Goal: Communication & Community: Answer question/provide support

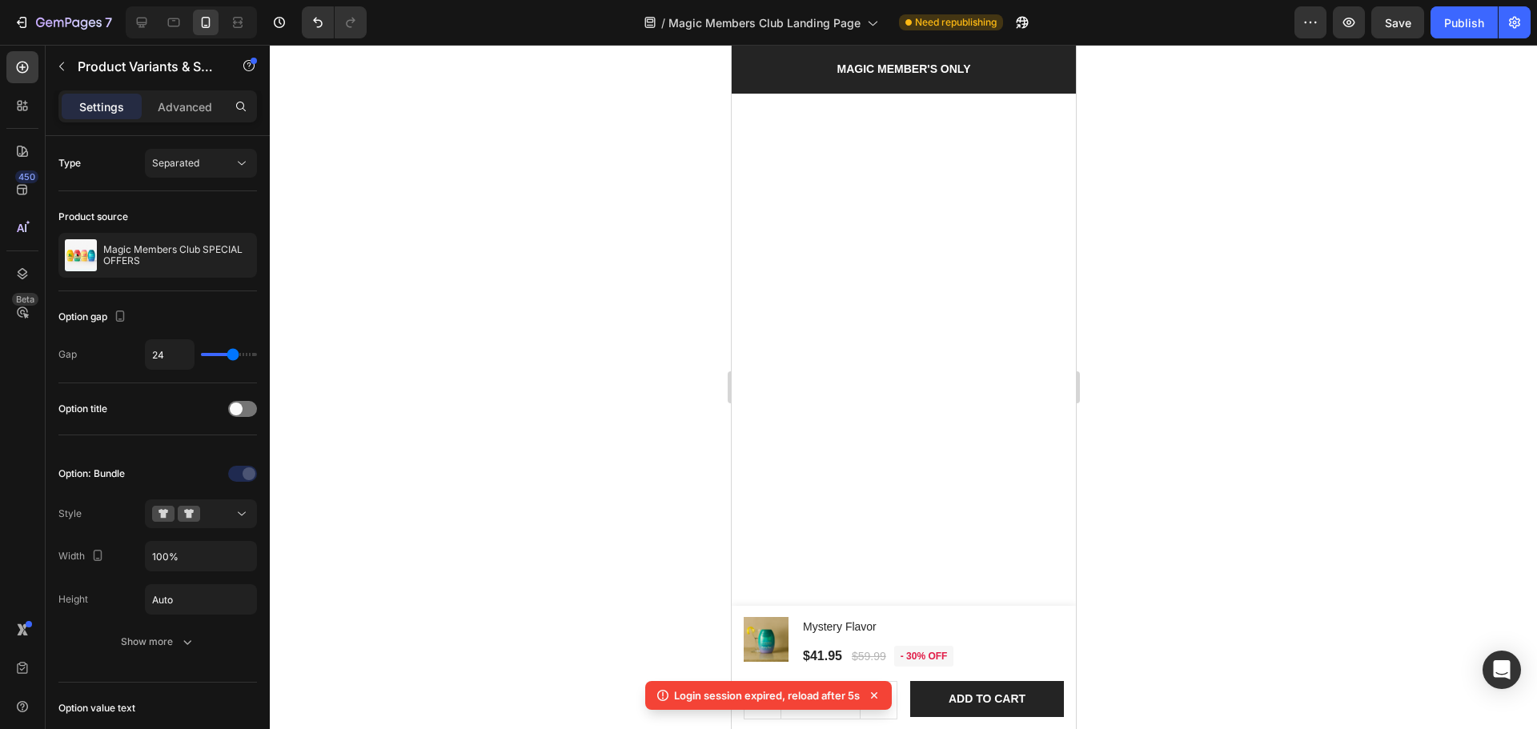
scroll to position [2478, 0]
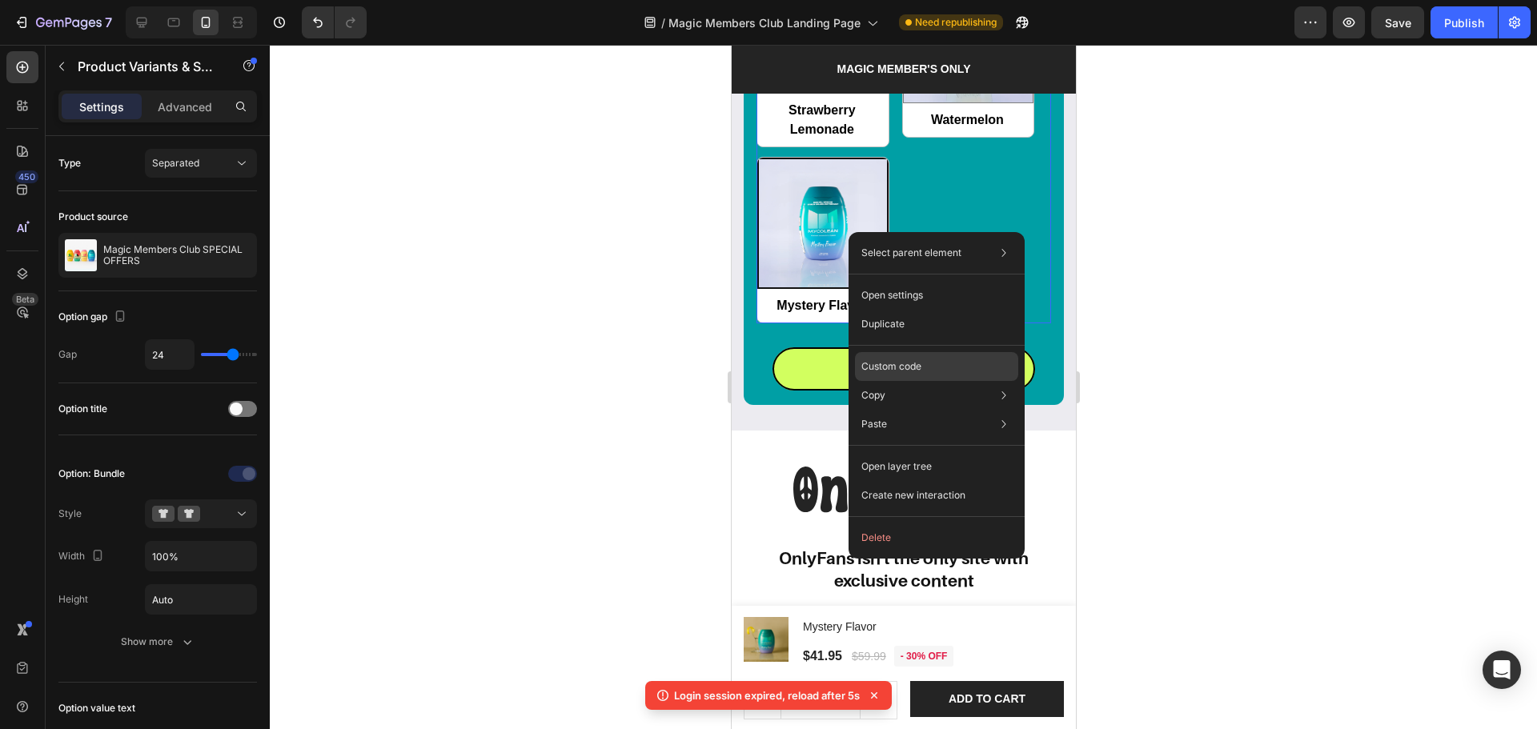
click at [933, 410] on div "Custom code" at bounding box center [936, 424] width 163 height 29
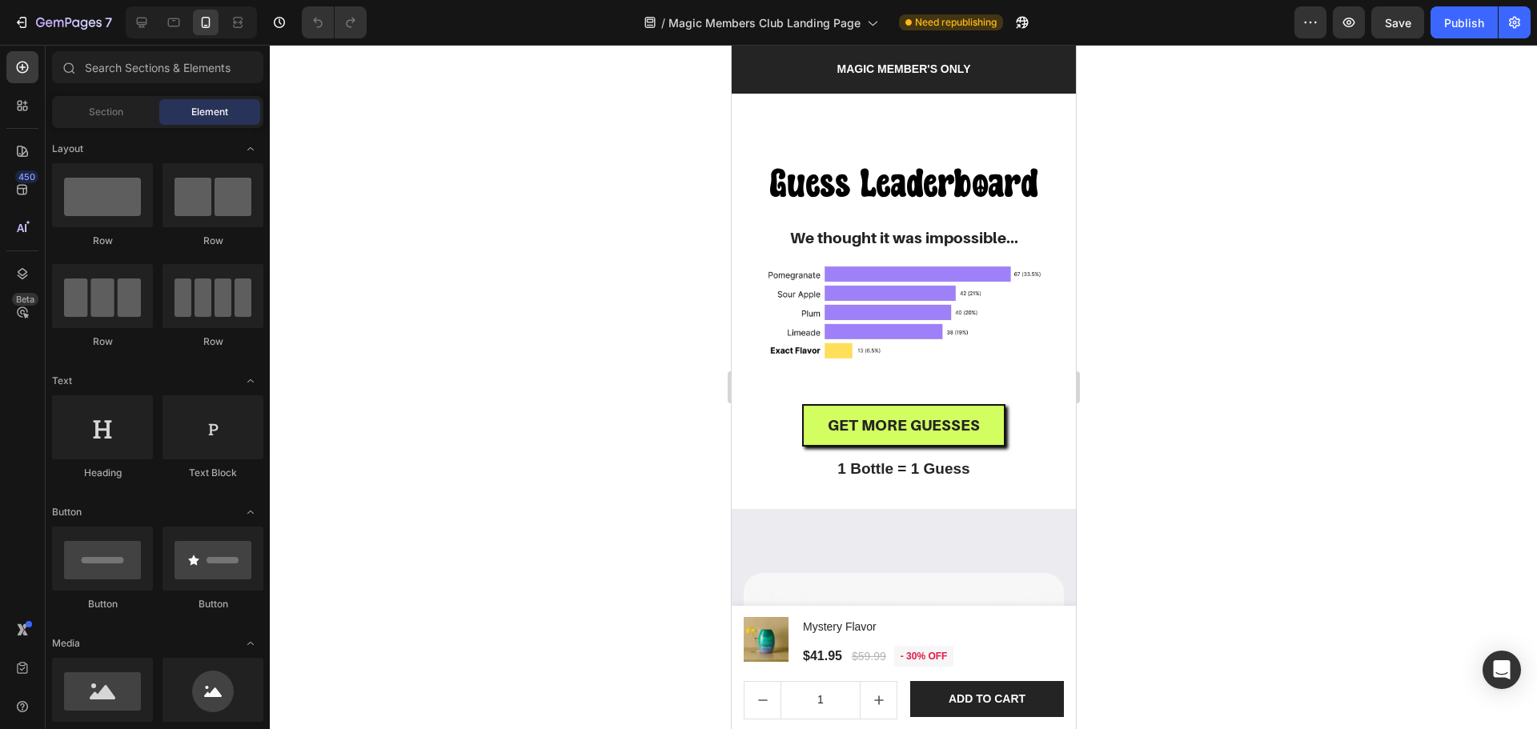
radio input "false"
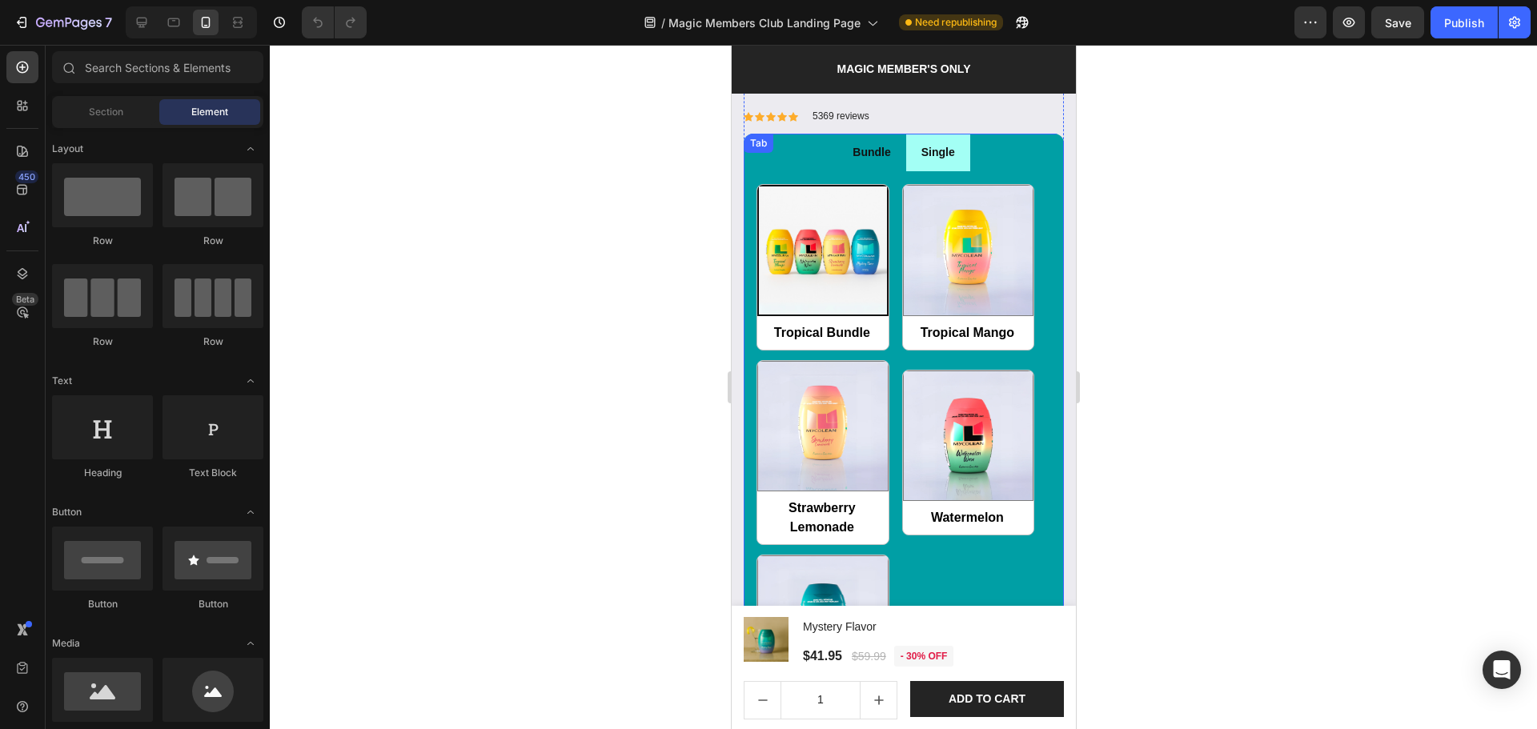
scroll to position [1707, 0]
click at [895, 332] on div "Tropical Bundle Tropical Bundle Tropical Mango Tropical Mango Strawberry Lemona…" at bounding box center [903, 451] width 295 height 537
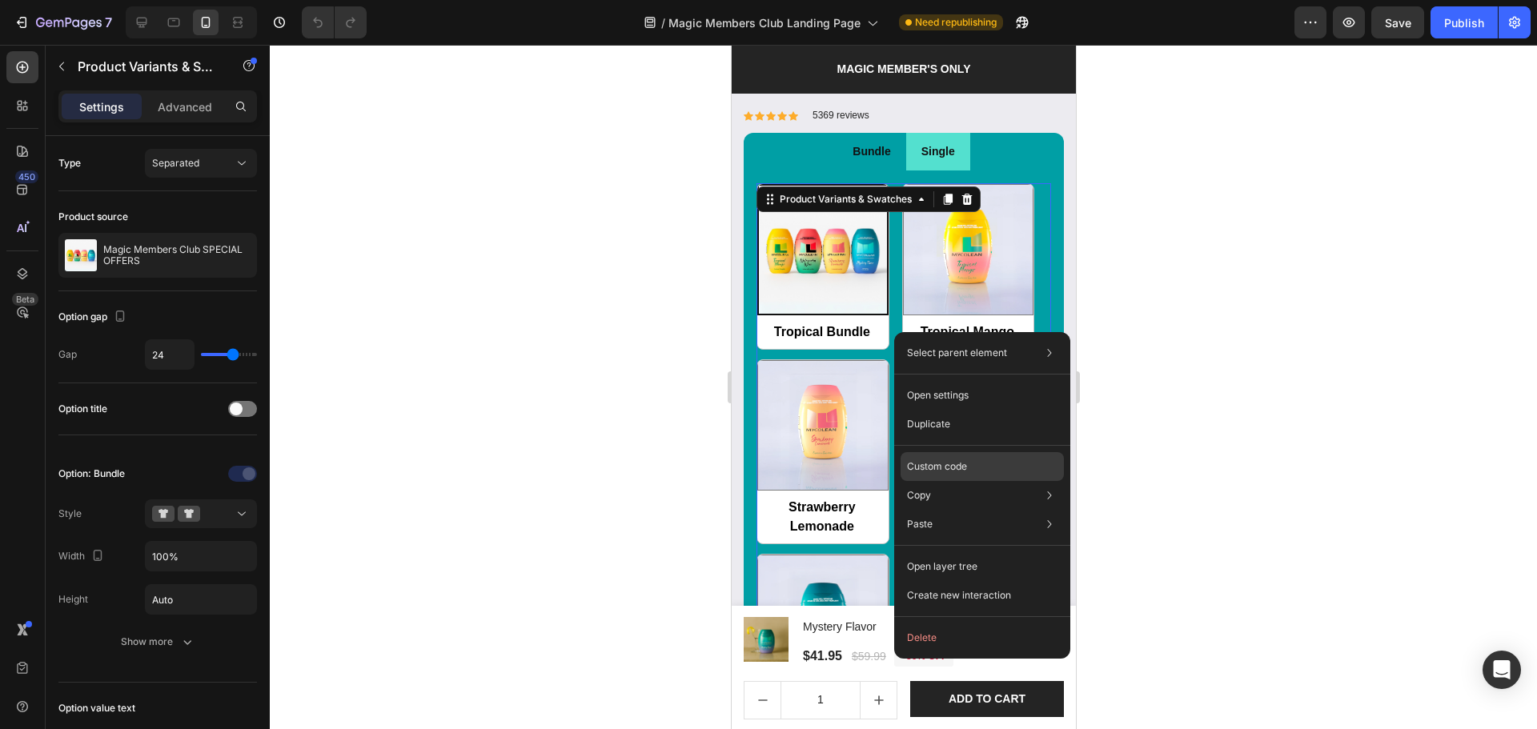
click at [945, 467] on p "Custom code" at bounding box center [937, 466] width 60 height 14
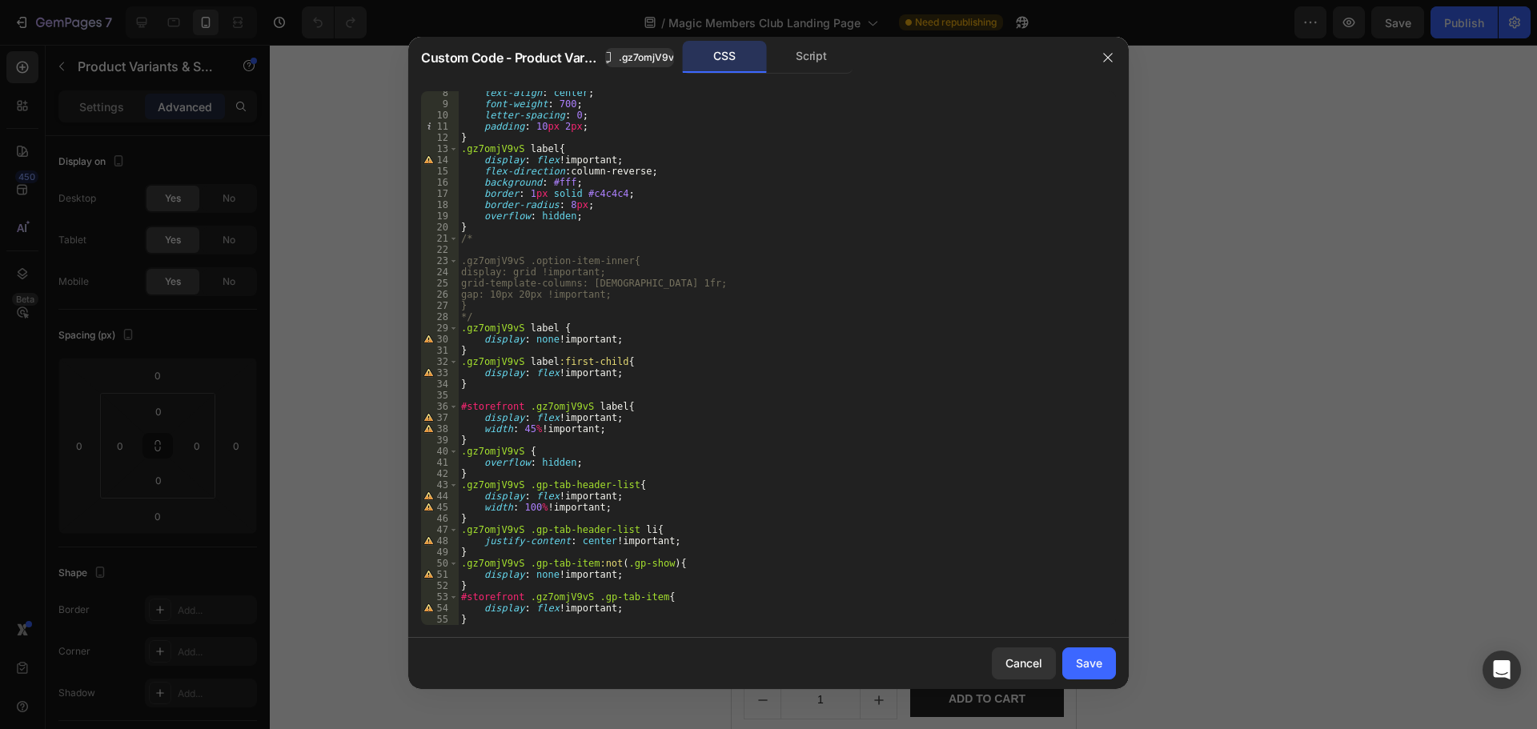
scroll to position [82, 0]
click at [1030, 658] on div "Cancel" at bounding box center [1023, 663] width 37 height 17
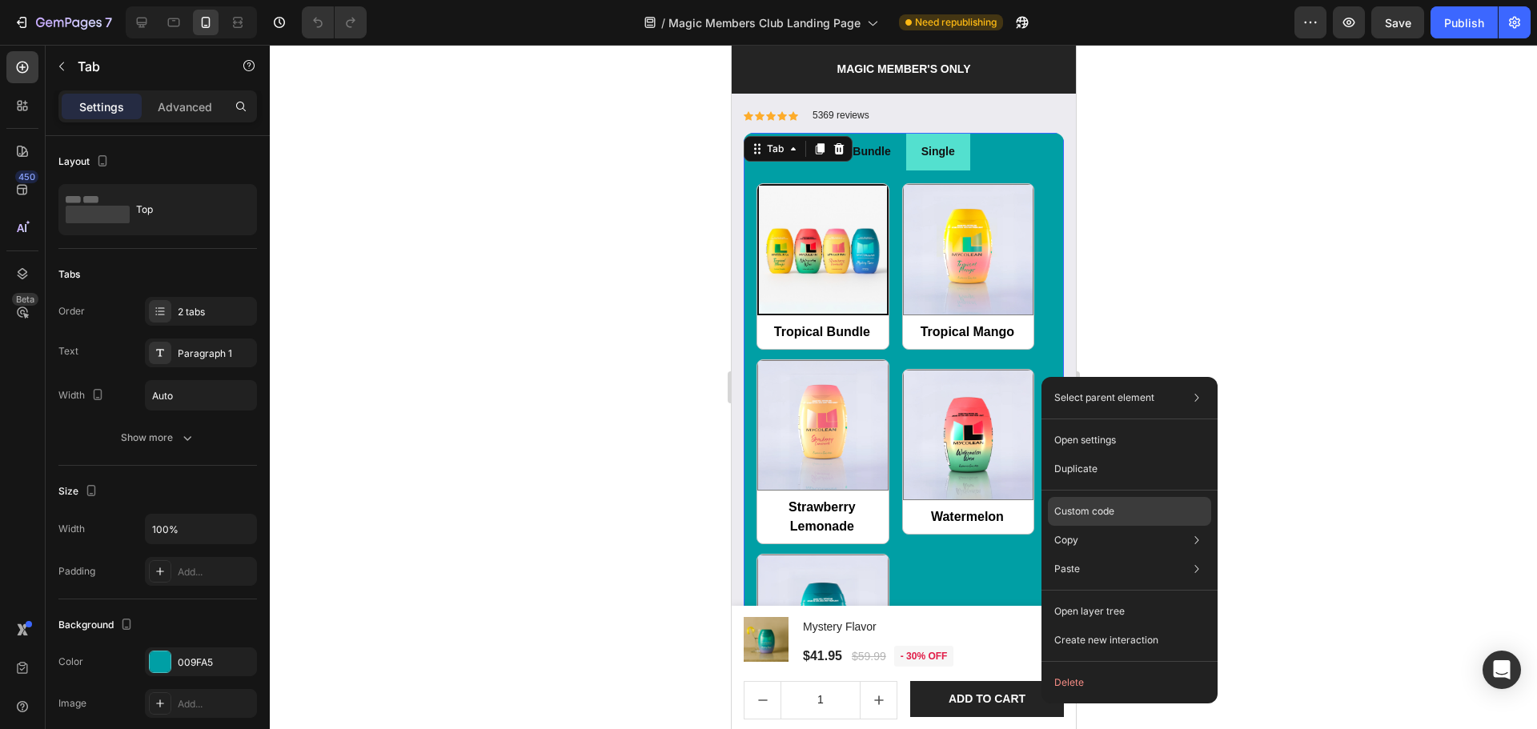
click at [1089, 511] on p "Custom code" at bounding box center [1084, 511] width 60 height 14
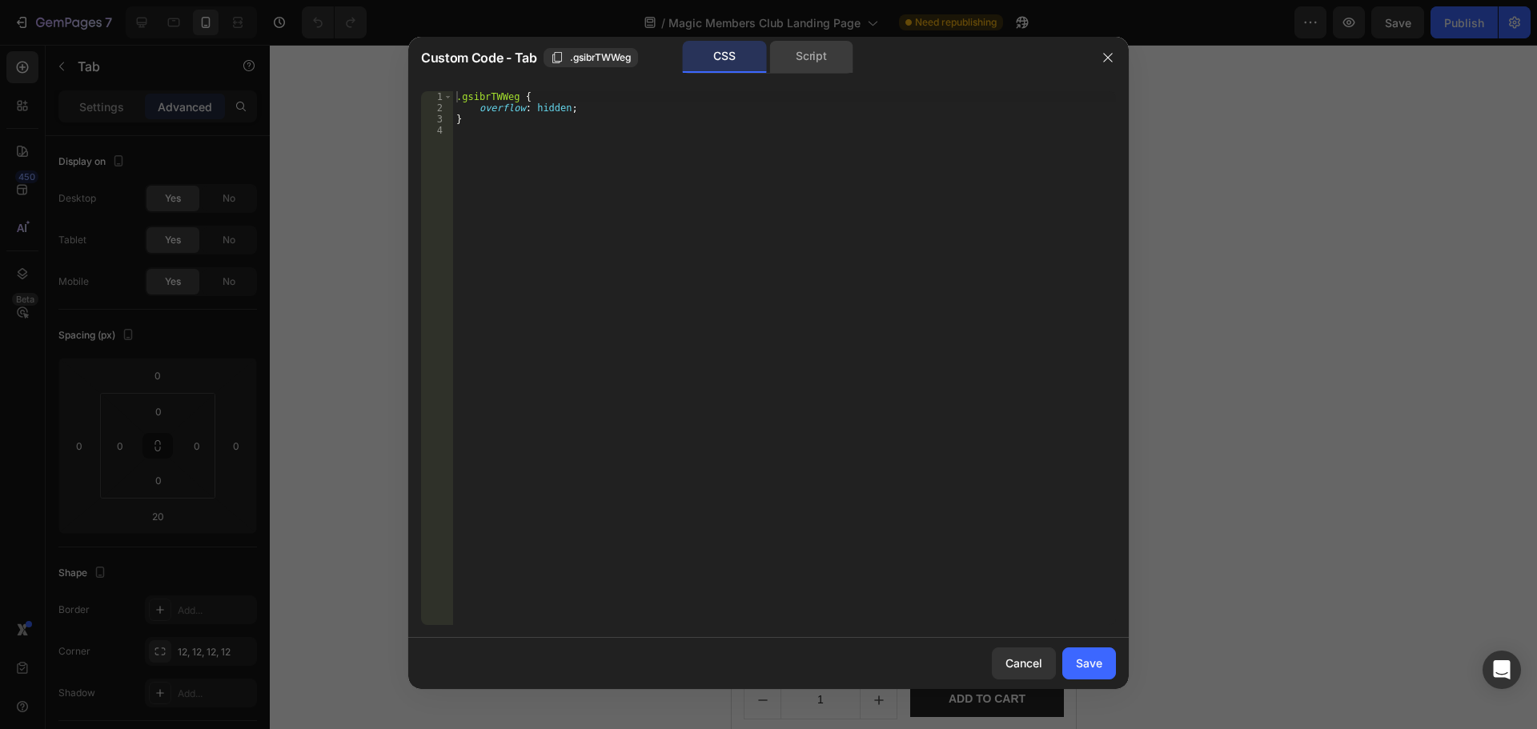
click at [805, 62] on div "Script" at bounding box center [811, 57] width 84 height 32
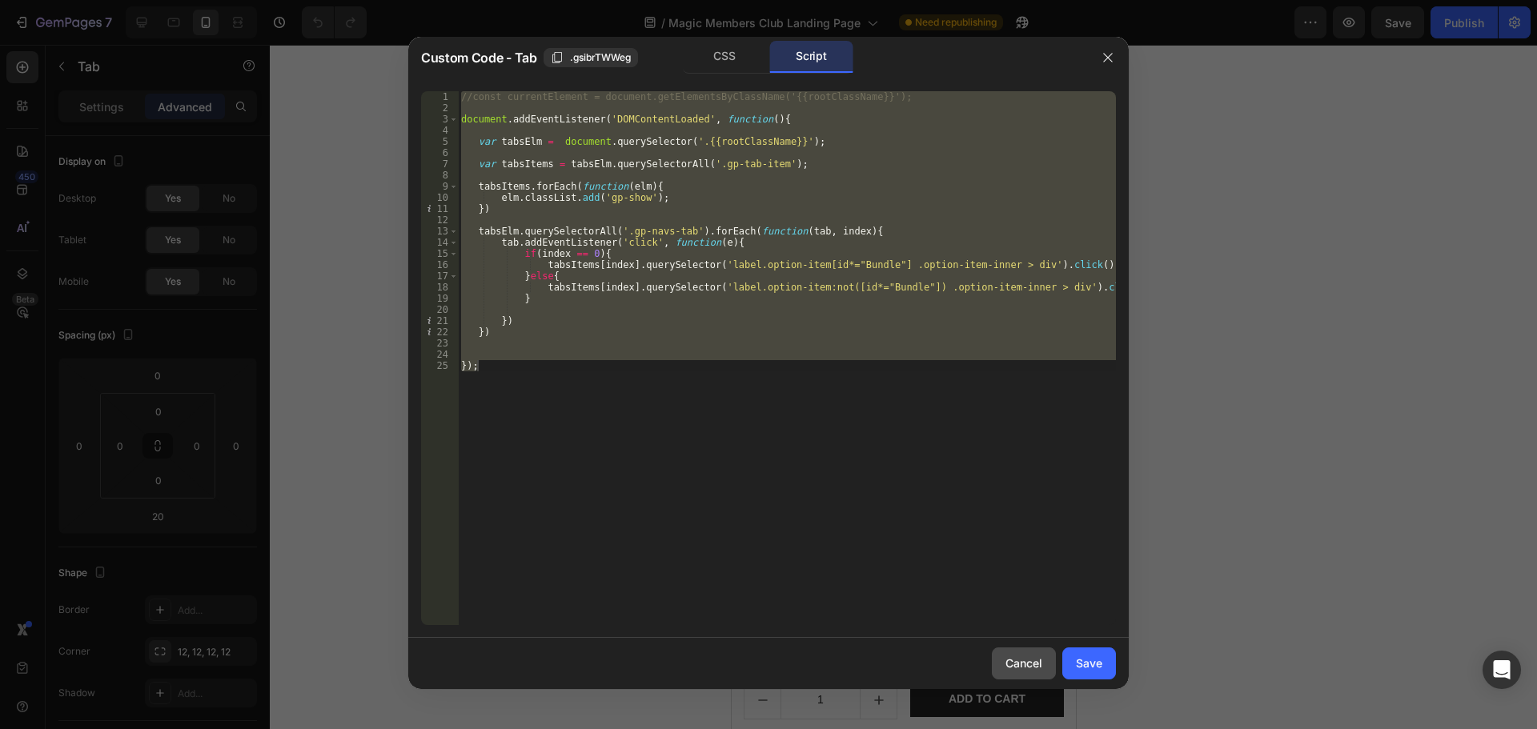
click at [1017, 666] on div "Cancel" at bounding box center [1023, 663] width 37 height 17
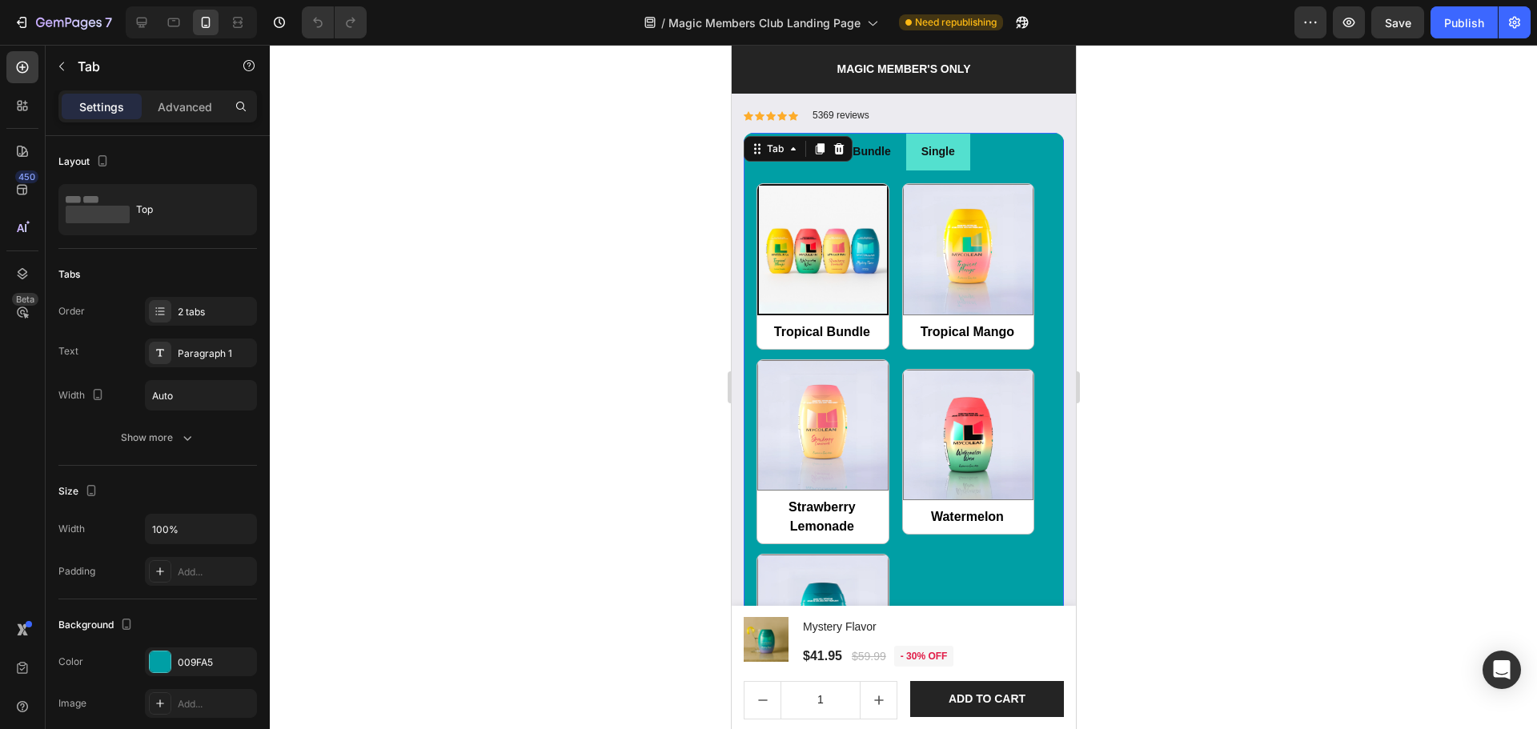
click at [1291, 550] on div at bounding box center [903, 387] width 1267 height 684
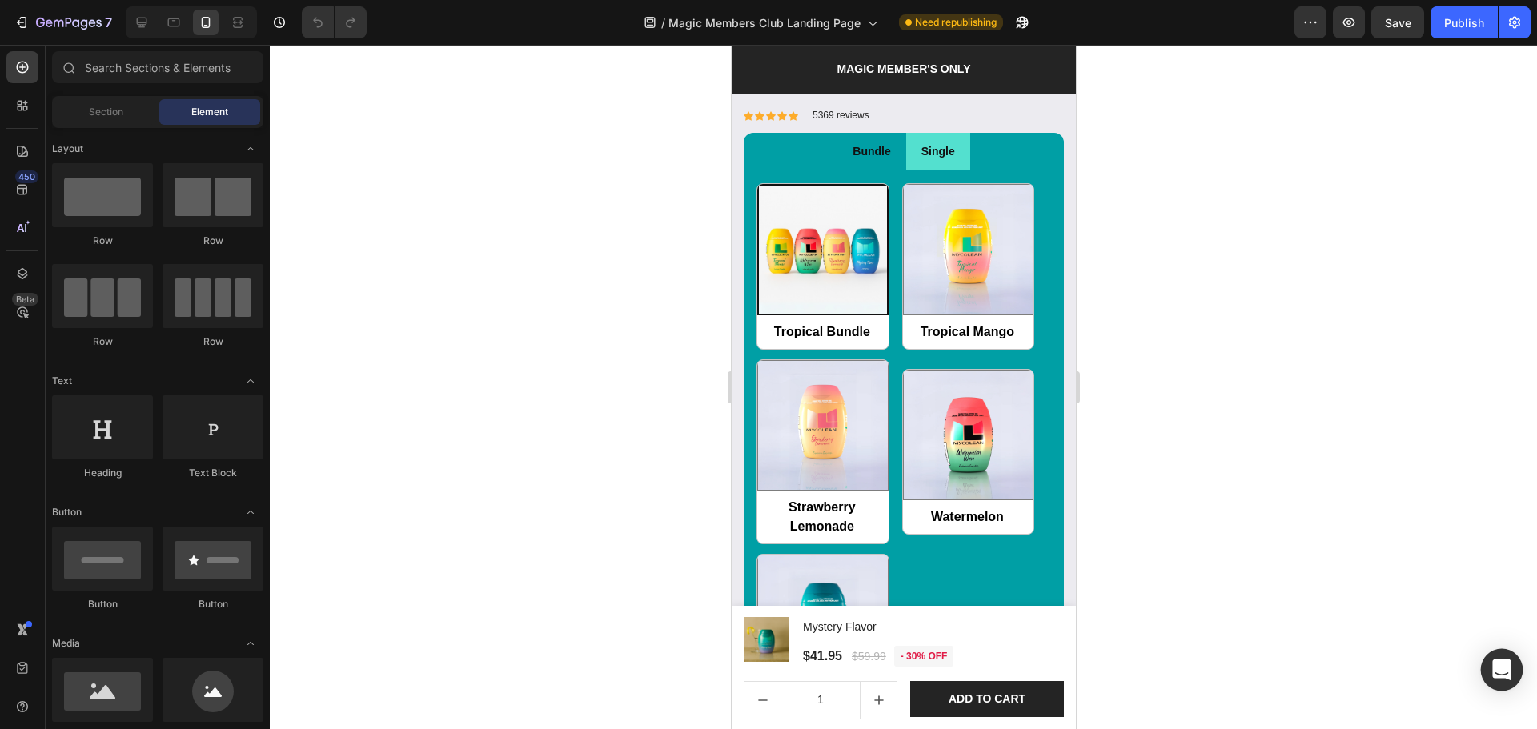
click at [1510, 665] on icon "Open Intercom Messenger" at bounding box center [1501, 670] width 21 height 21
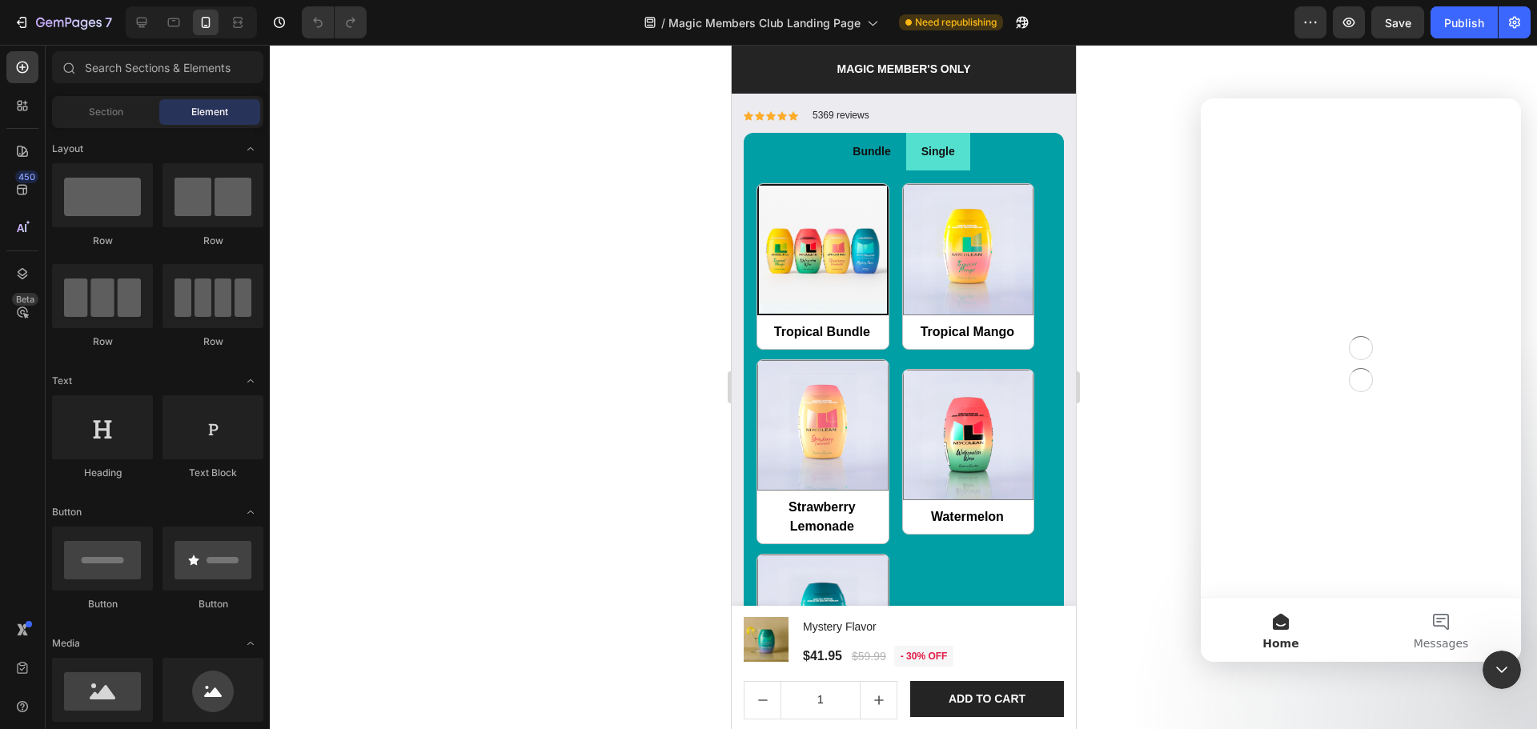
scroll to position [0, 0]
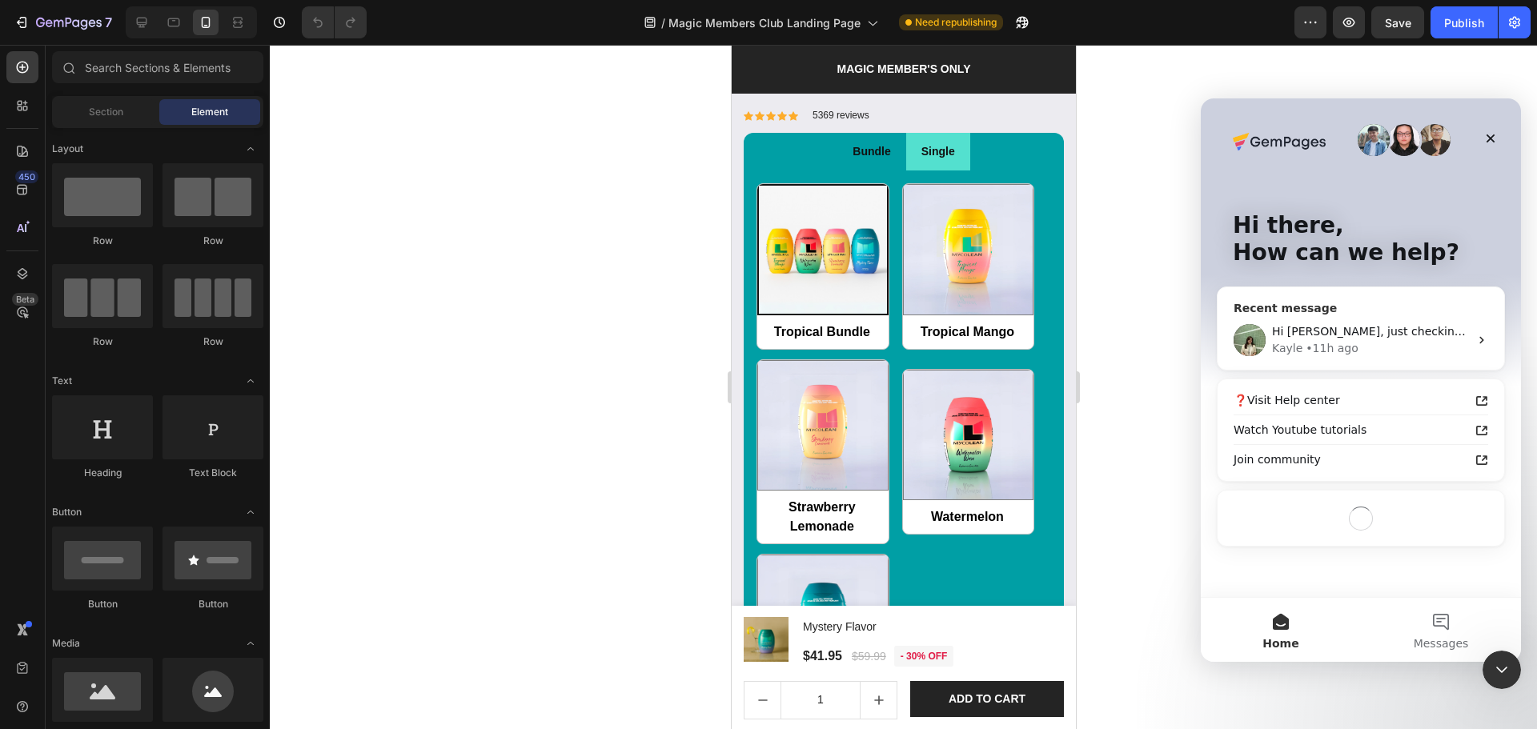
click at [1370, 339] on div "Hi Jakob, just checking in to see if the solution I shared earlier worked for y…" at bounding box center [1370, 331] width 197 height 17
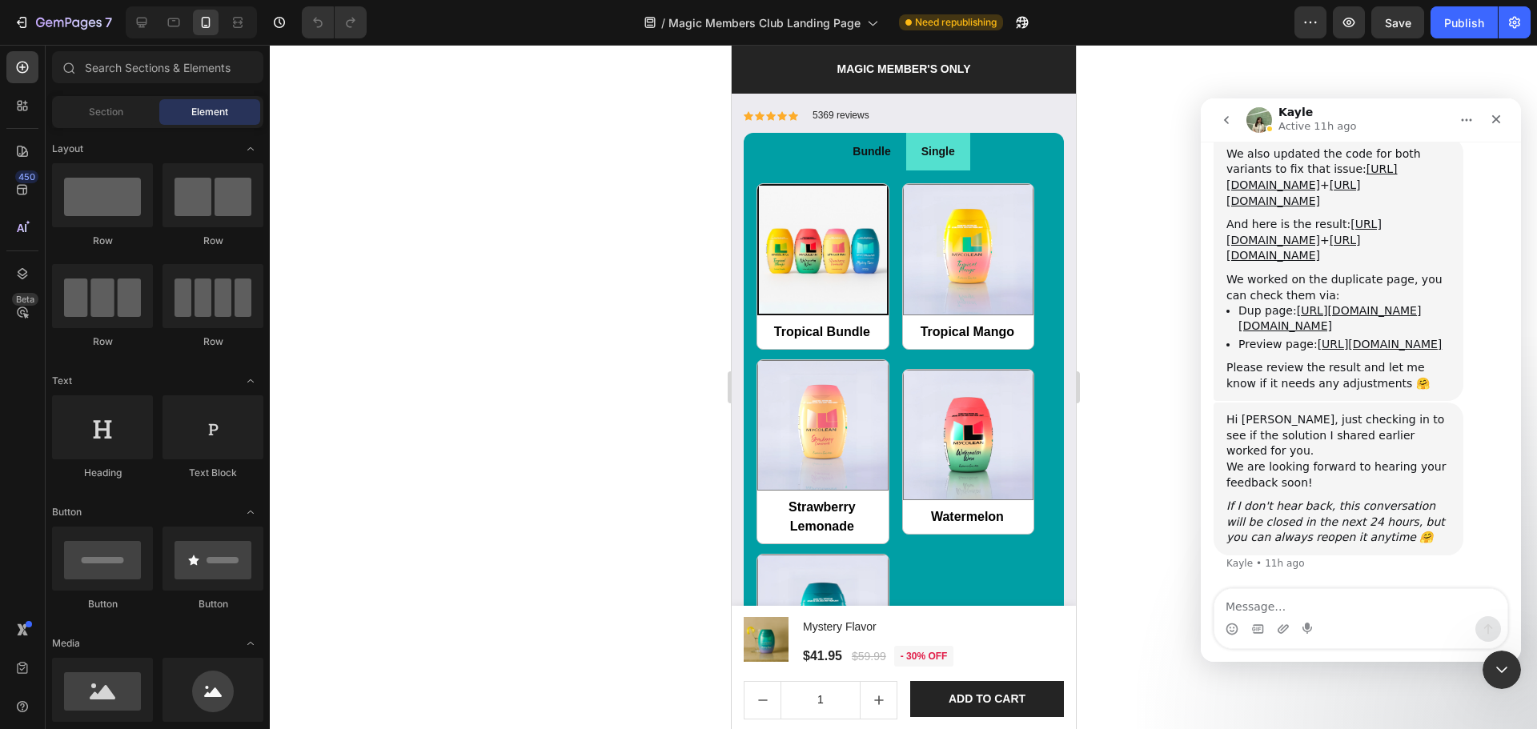
scroll to position [3326, 0]
click at [1329, 608] on textarea "Message…" at bounding box center [1360, 602] width 293 height 27
type textarea "hello"
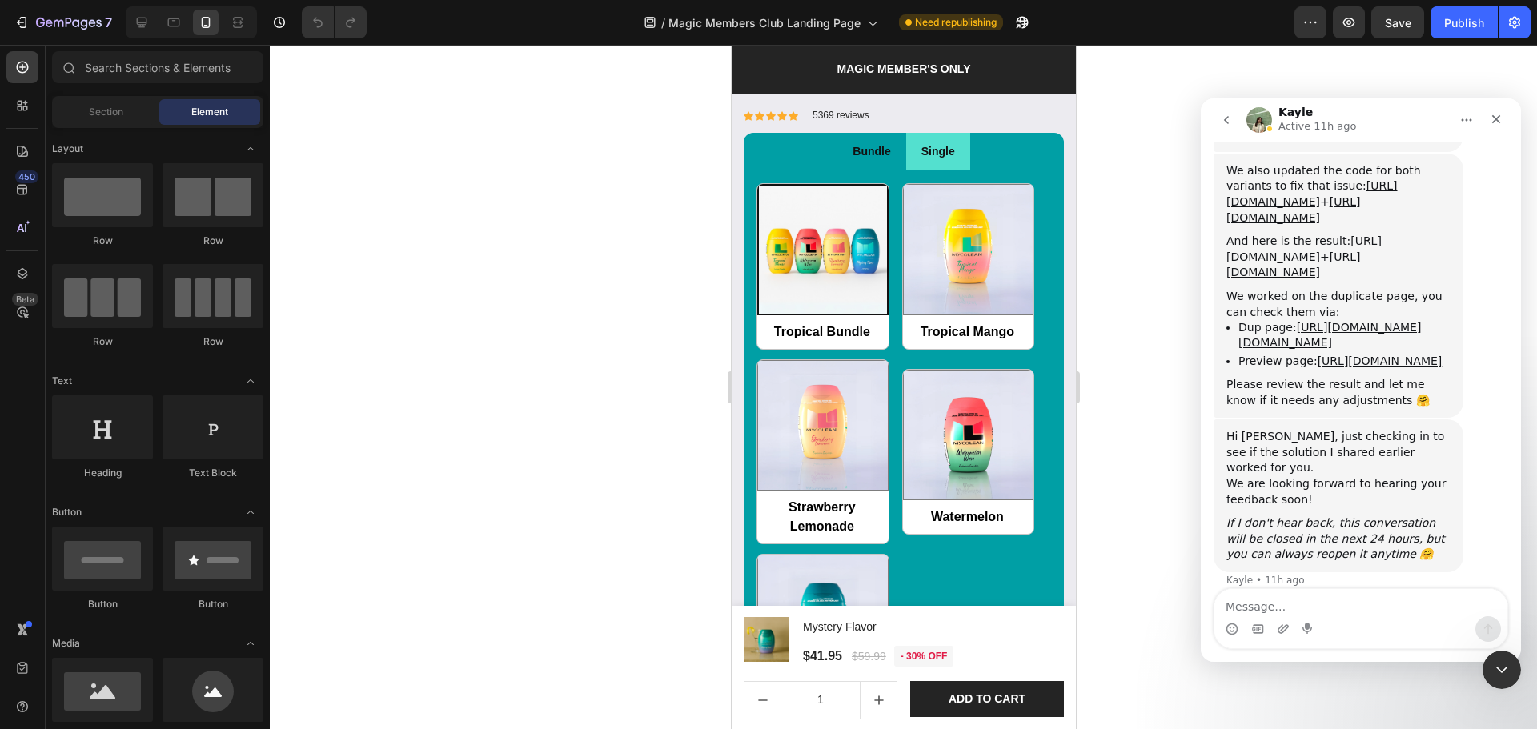
scroll to position [3417, 0]
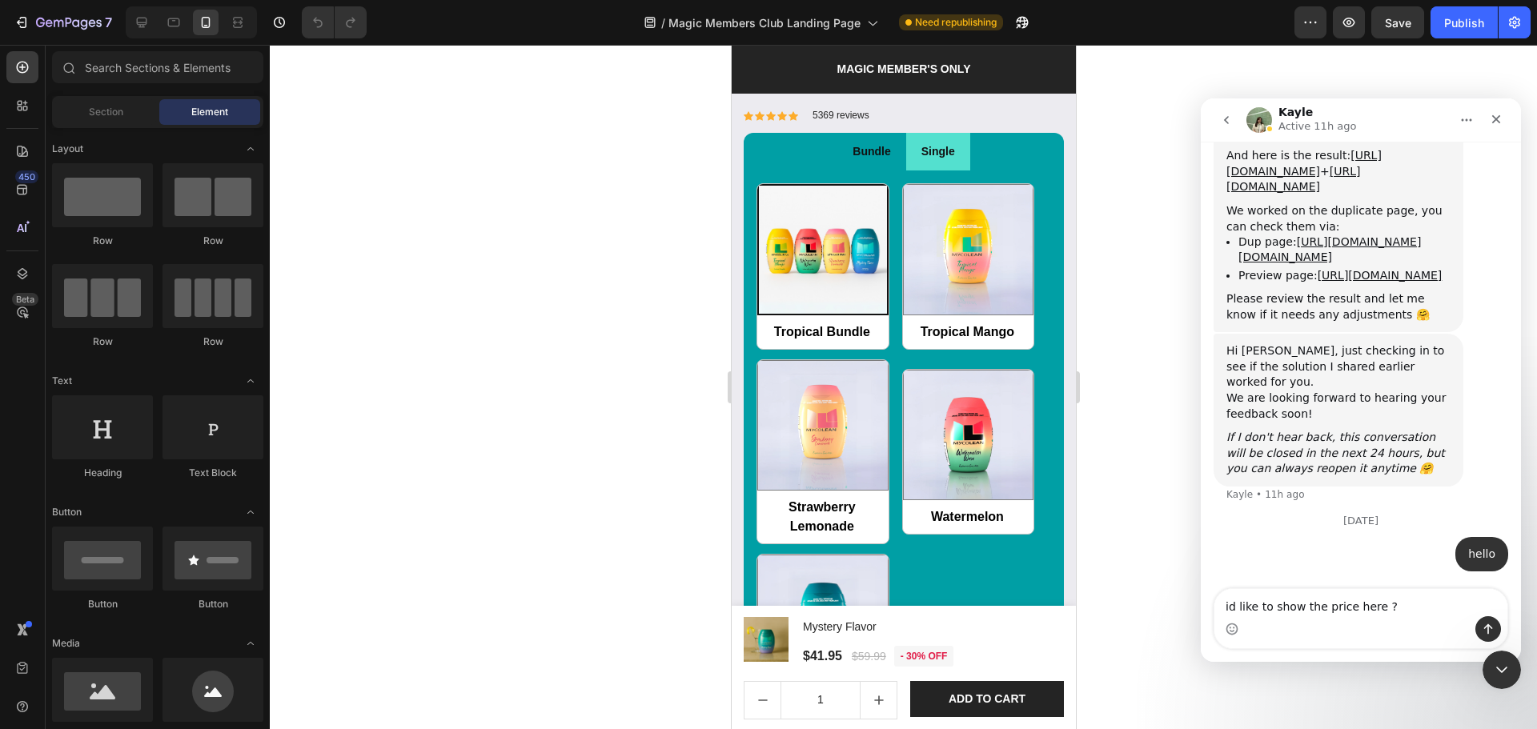
type textarea "id like to show the price here ?"
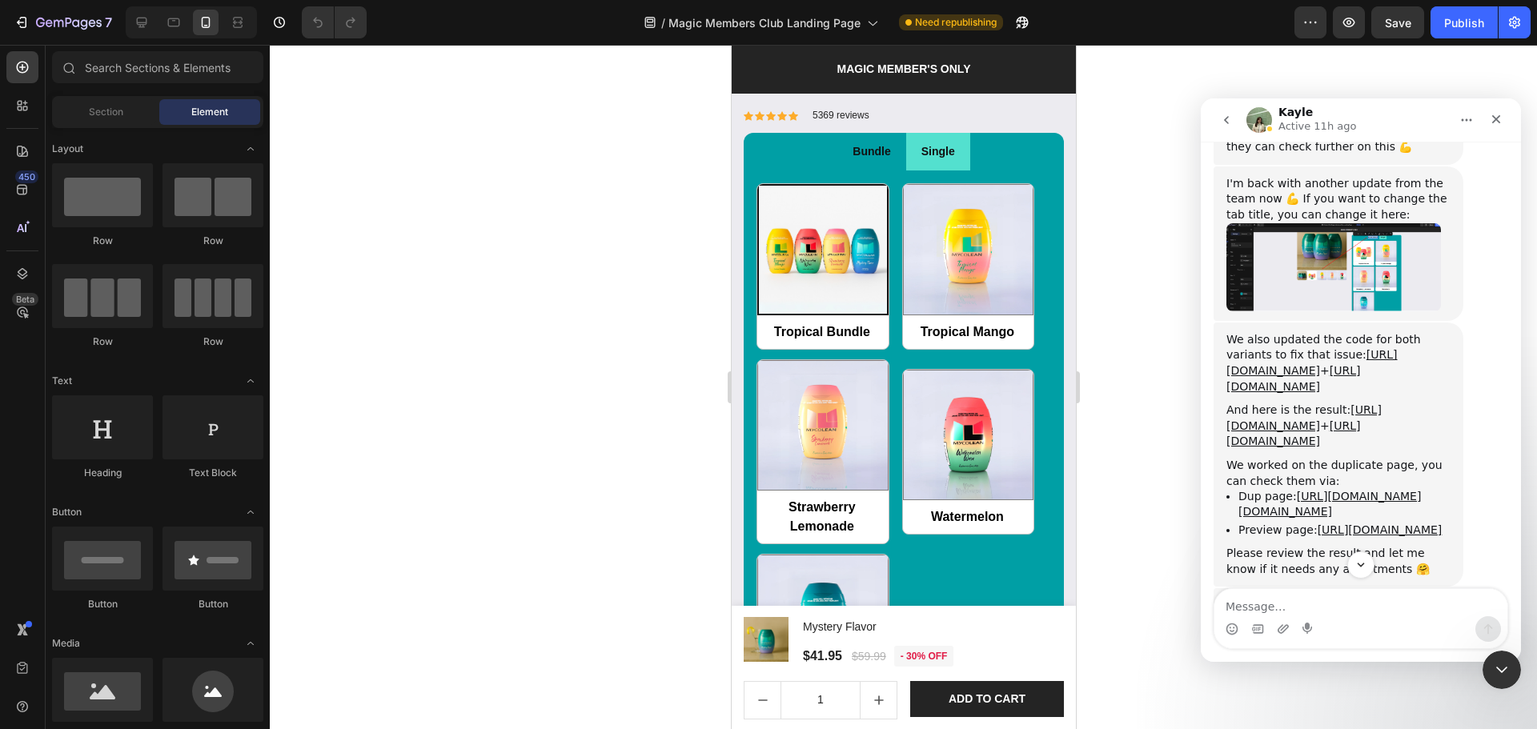
scroll to position [3155, 0]
click at [1332, 226] on img "Kayle says…" at bounding box center [1333, 270] width 215 height 88
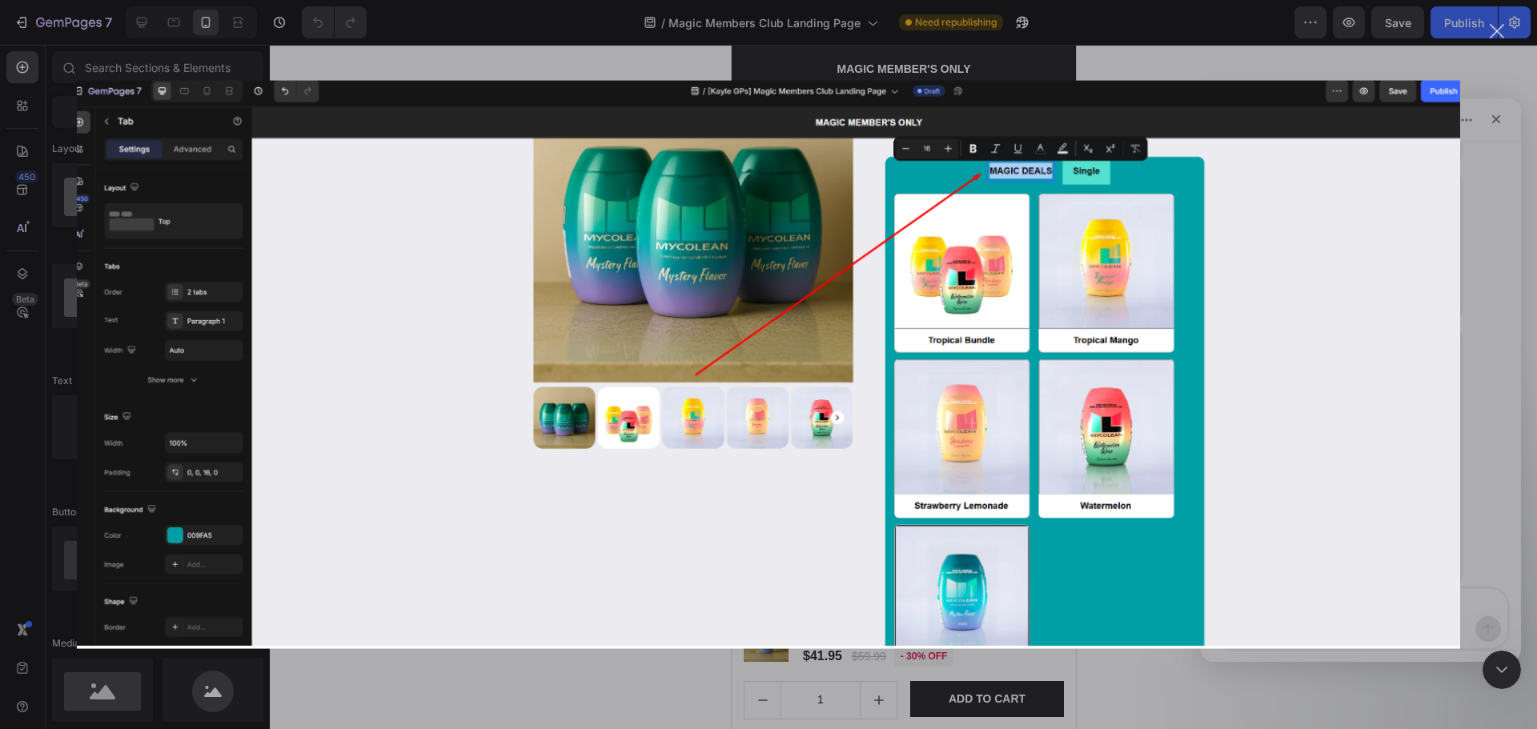
click at [1521, 100] on div "Intercom messenger" at bounding box center [768, 364] width 1537 height 729
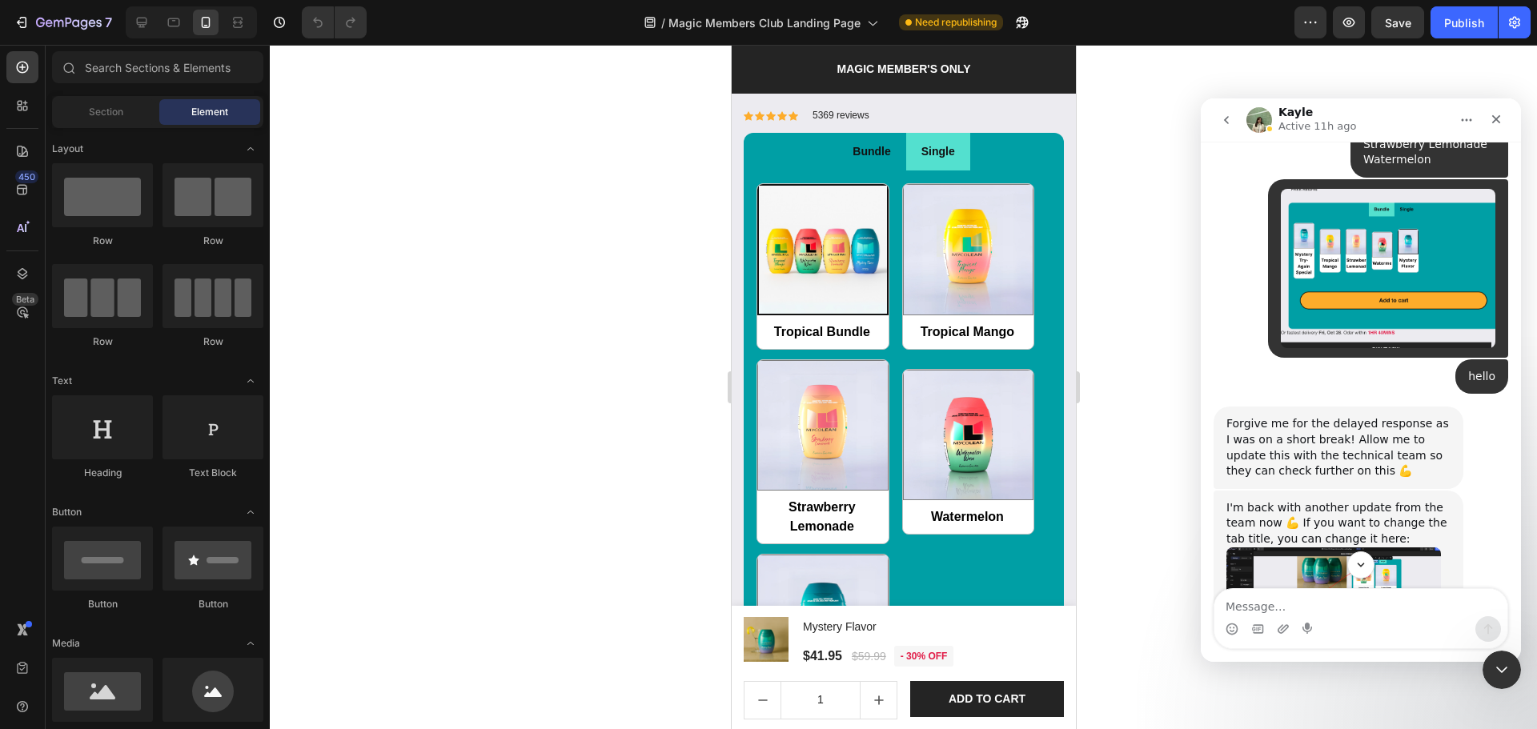
scroll to position [2835, 0]
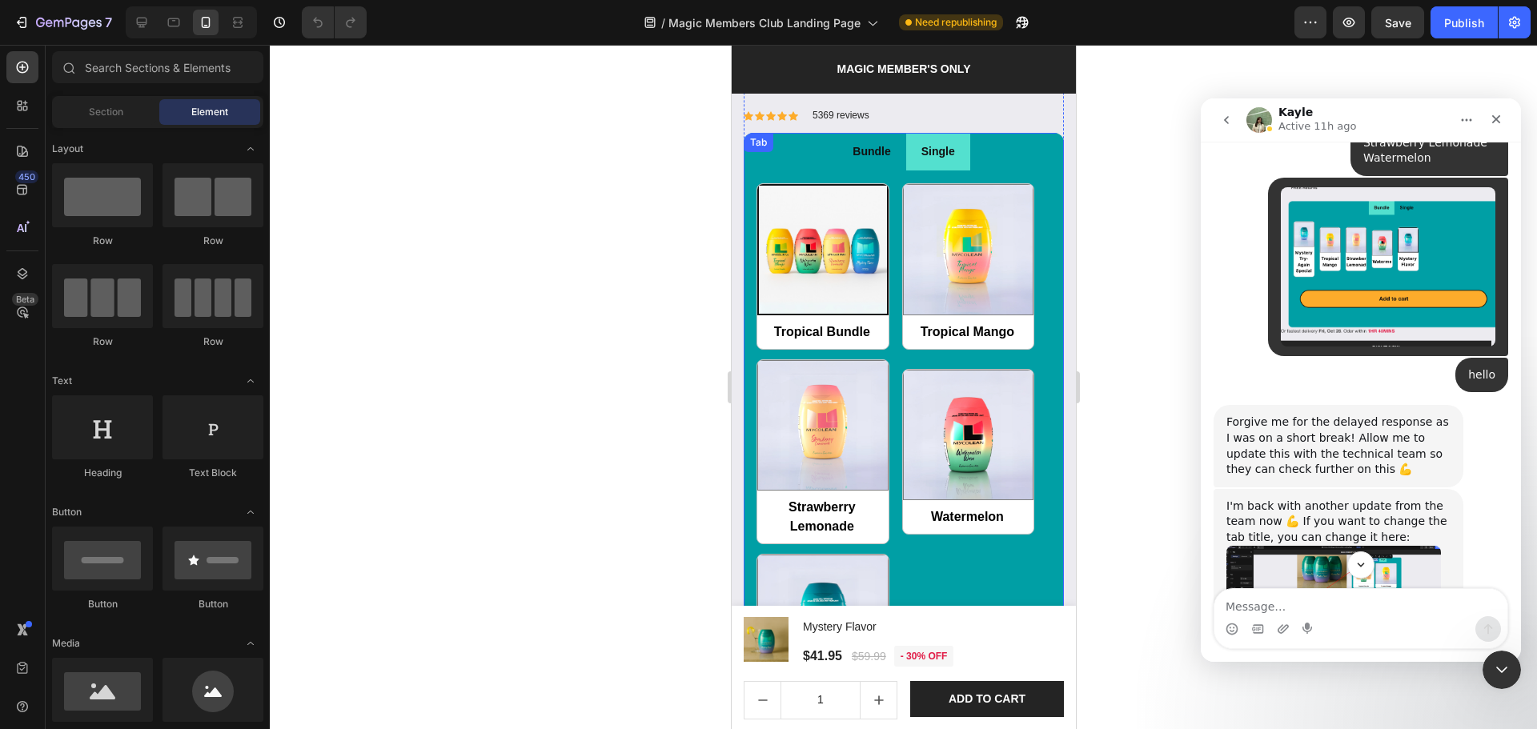
click at [884, 152] on li "Bundle" at bounding box center [871, 152] width 68 height 38
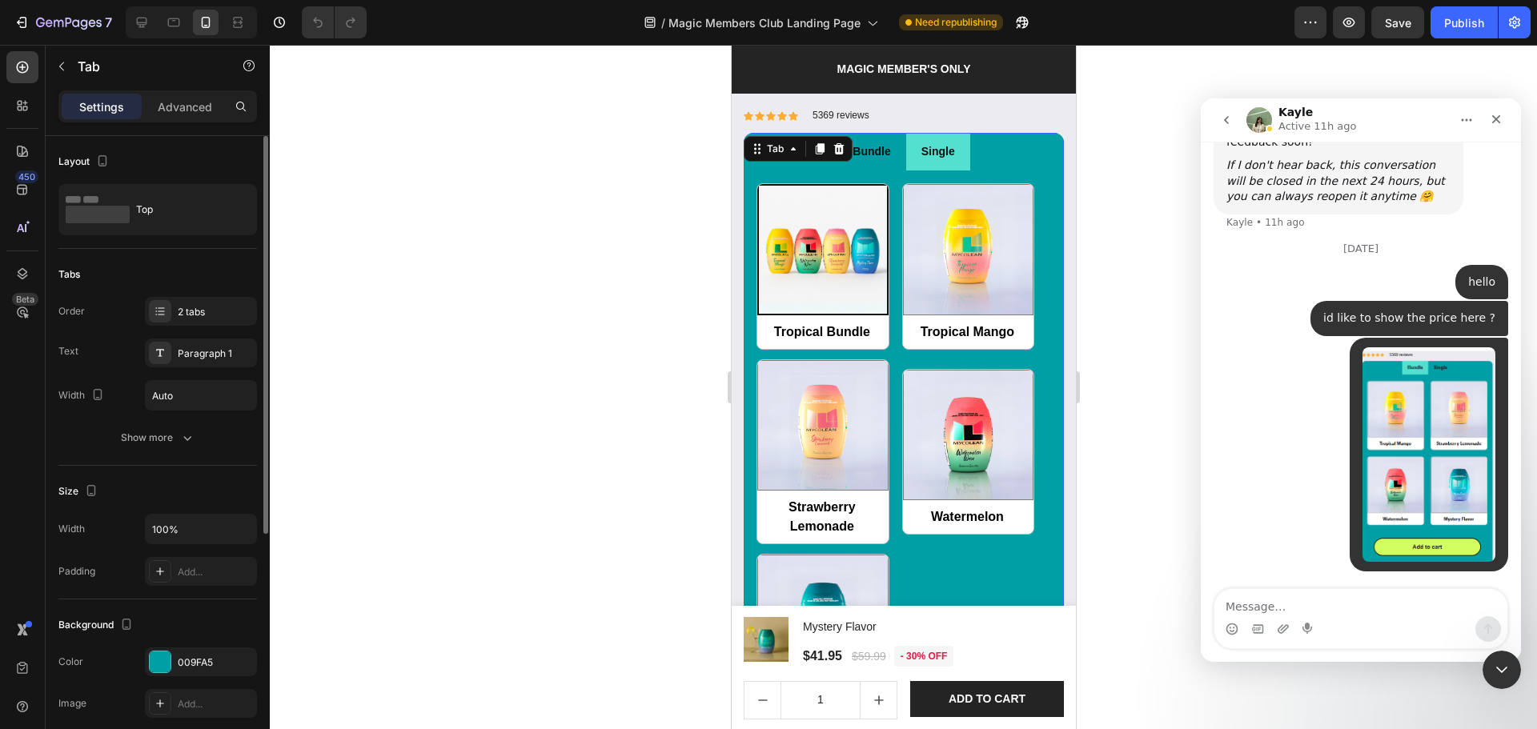
scroll to position [3689, 0]
click at [144, 446] on button "Show more" at bounding box center [157, 437] width 199 height 29
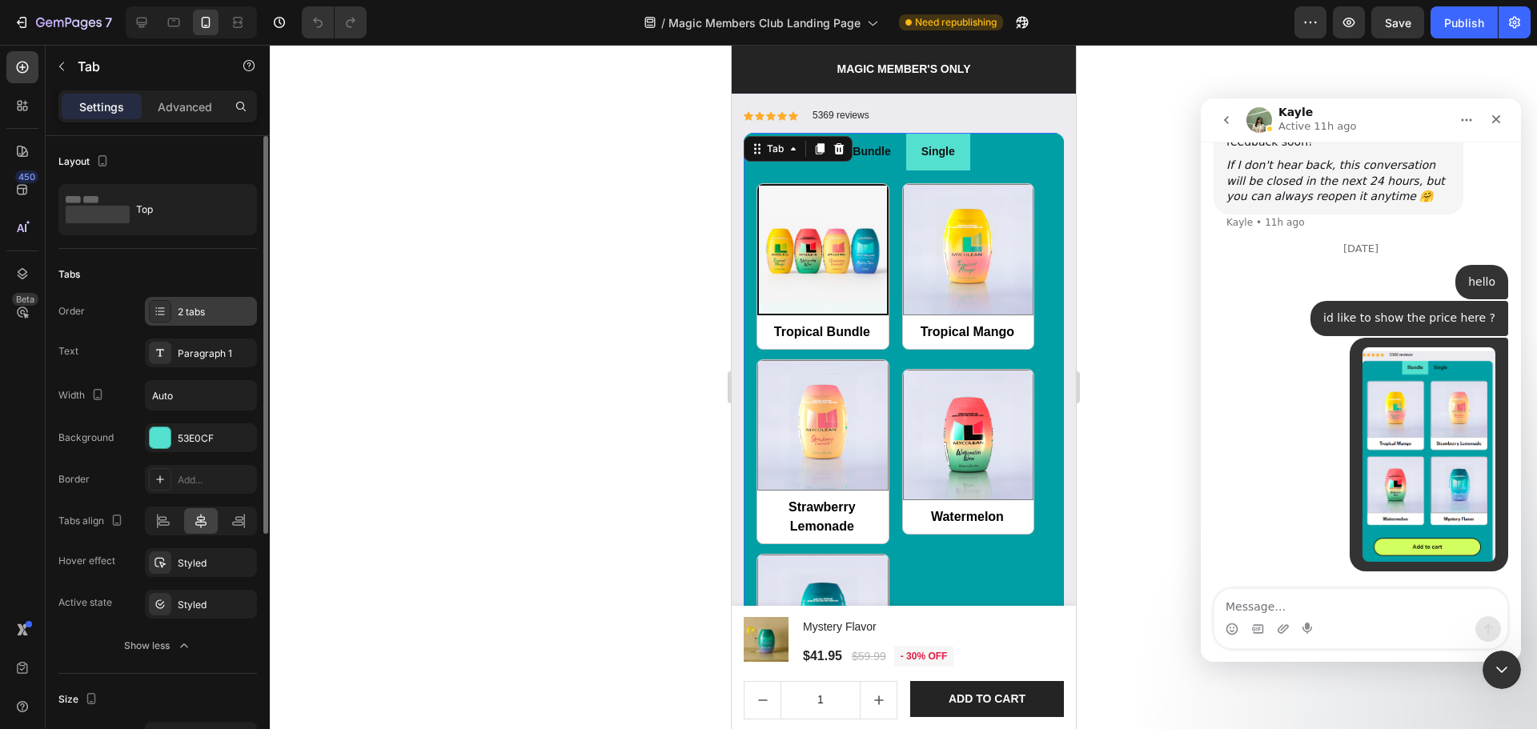
click at [187, 323] on div "2 tabs" at bounding box center [201, 311] width 112 height 29
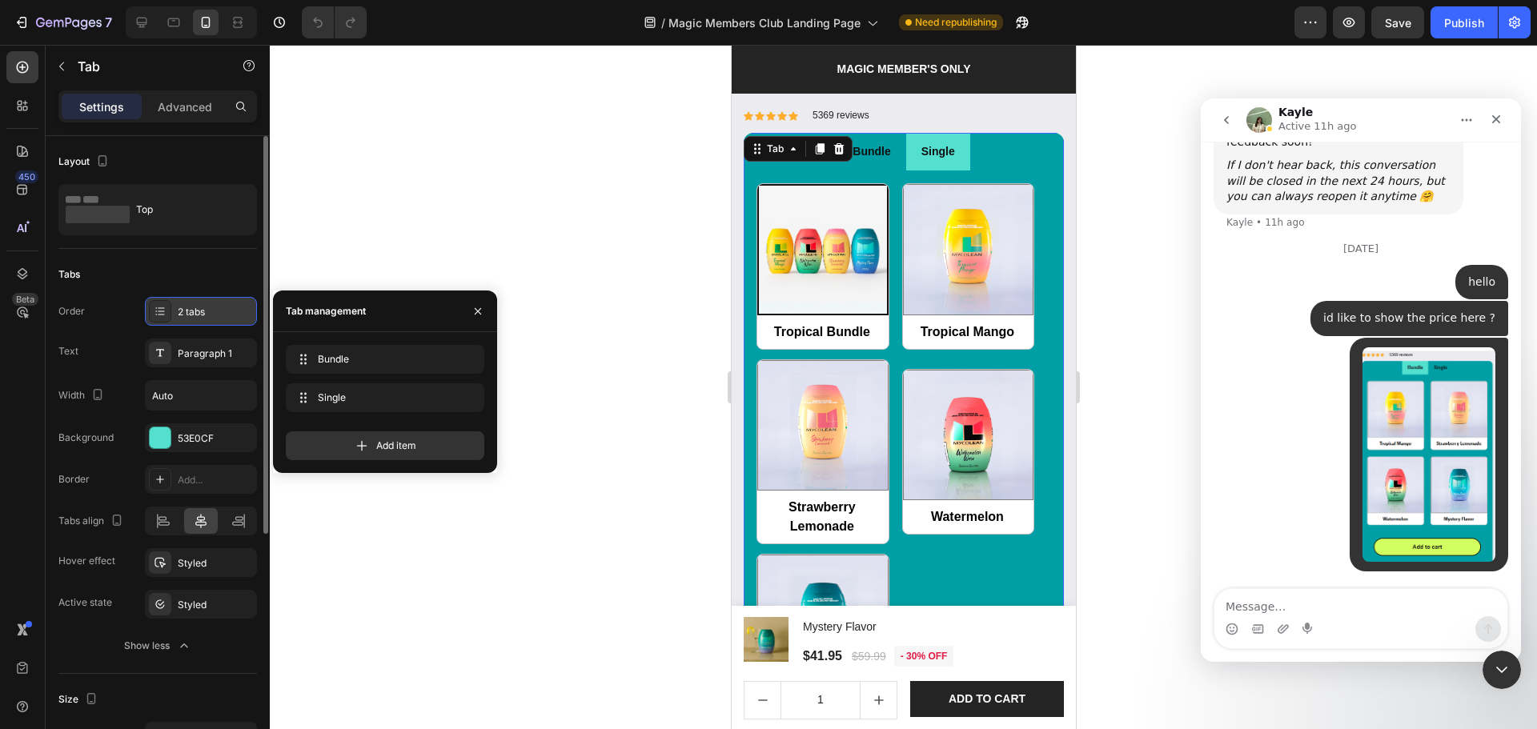
click at [189, 311] on div "2 tabs" at bounding box center [215, 312] width 75 height 14
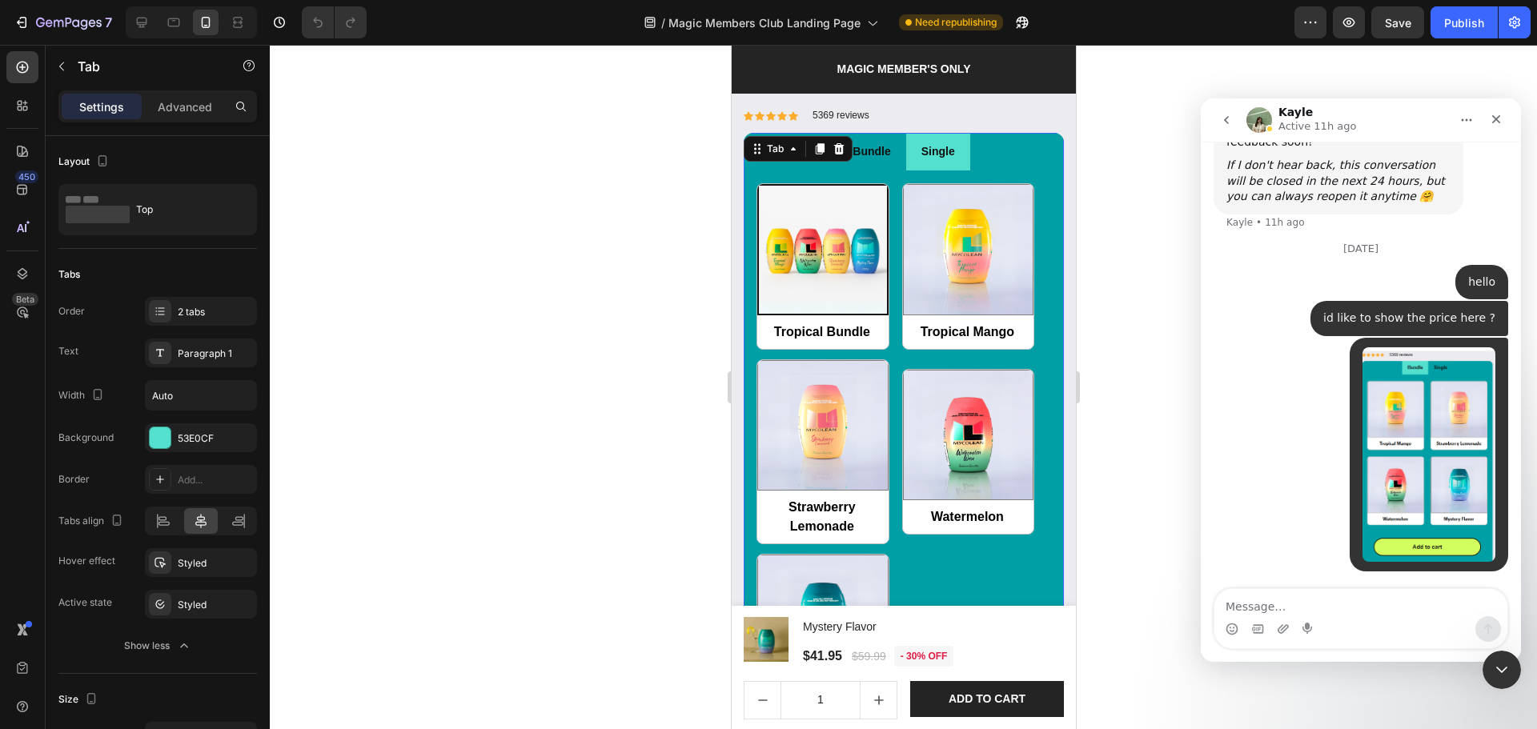
click at [191, 92] on div "Settings Advanced" at bounding box center [157, 106] width 199 height 32
click at [185, 105] on p "Advanced" at bounding box center [185, 106] width 54 height 17
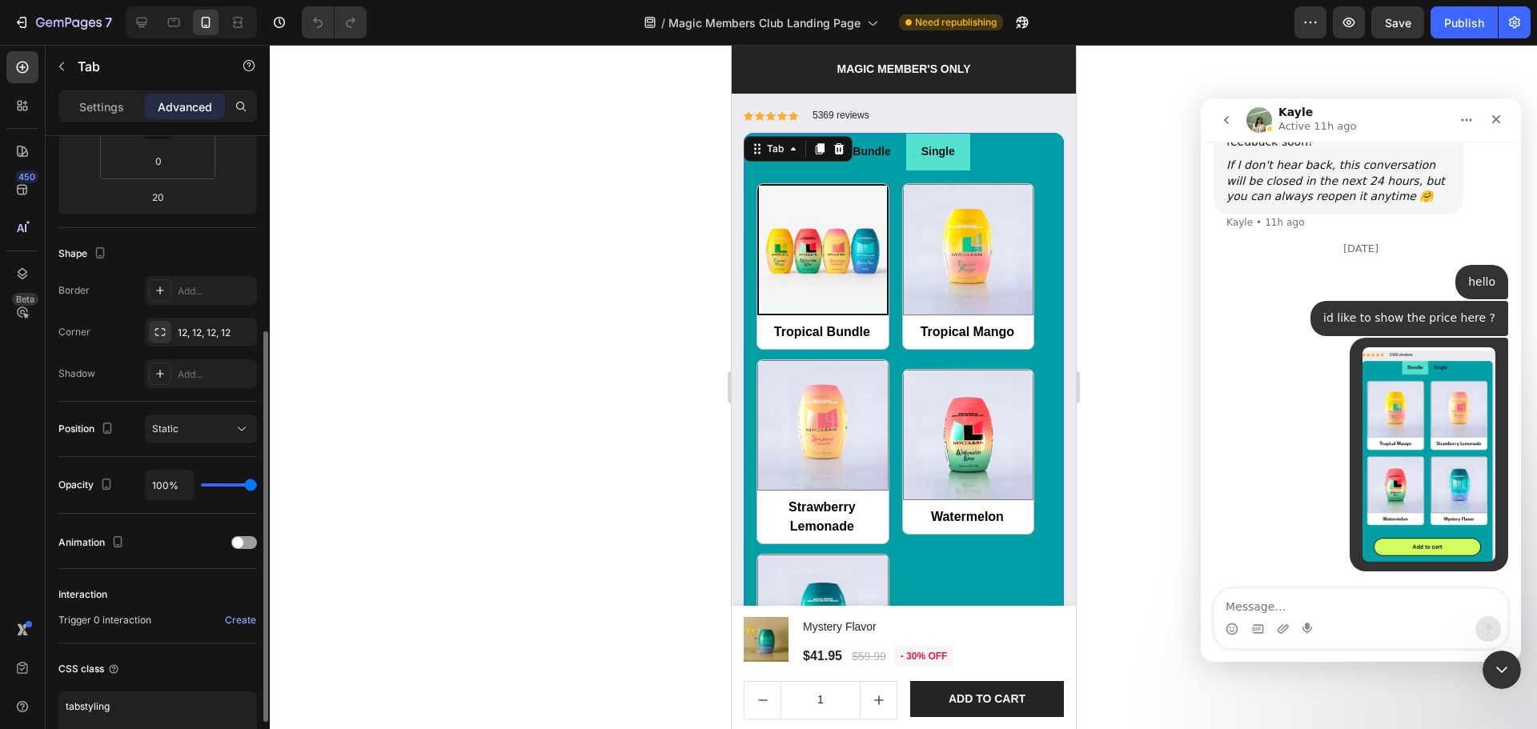
scroll to position [405, 0]
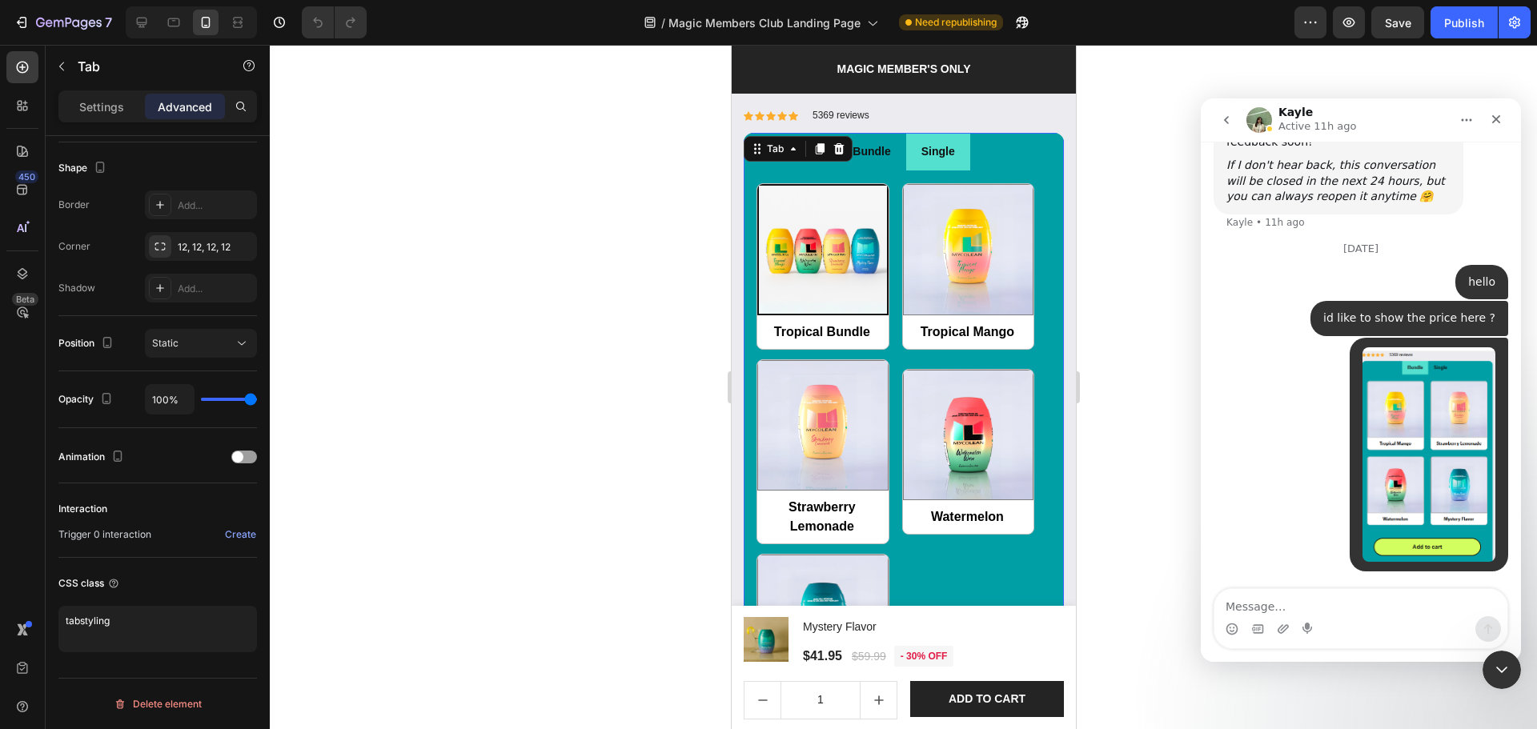
click at [1121, 411] on div at bounding box center [903, 387] width 1267 height 684
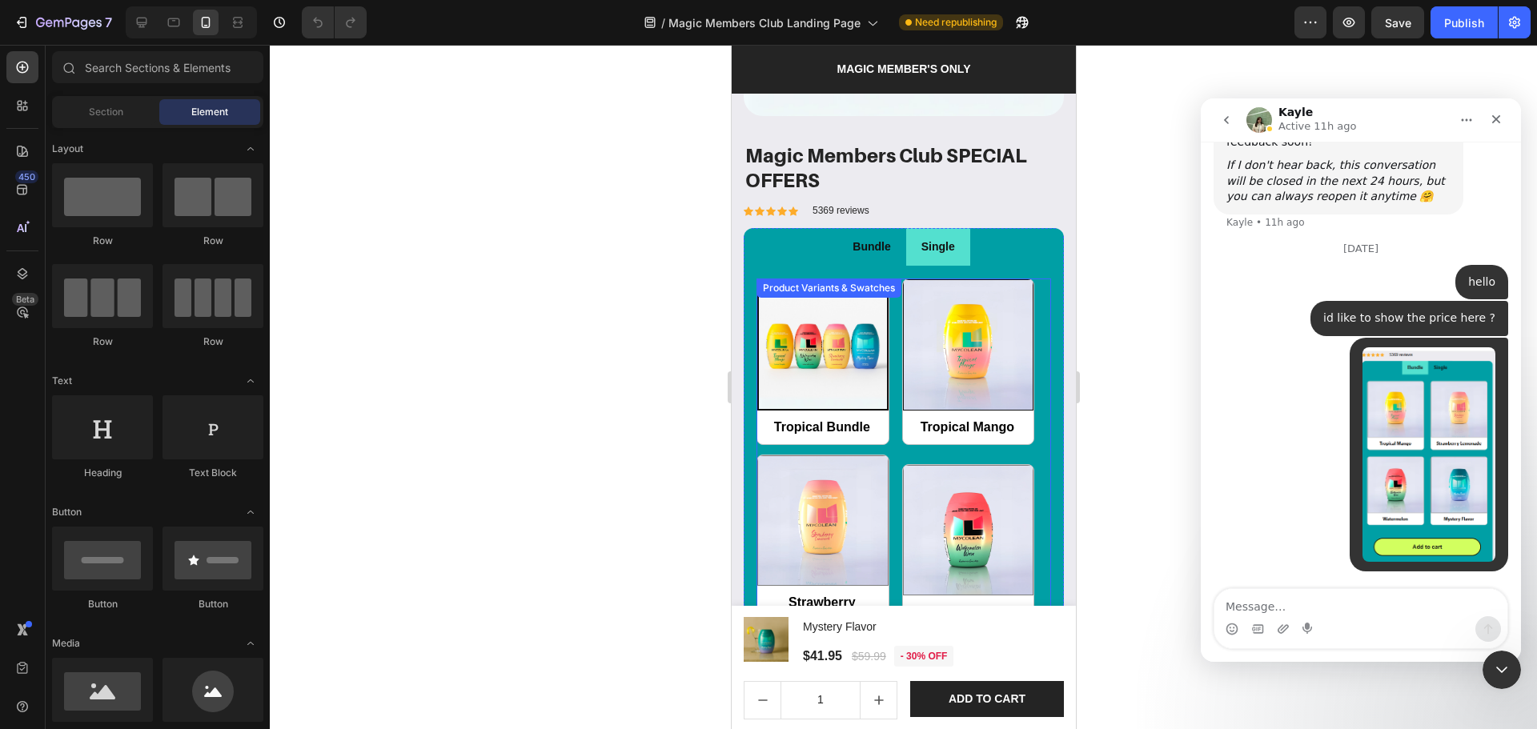
scroll to position [1601, 0]
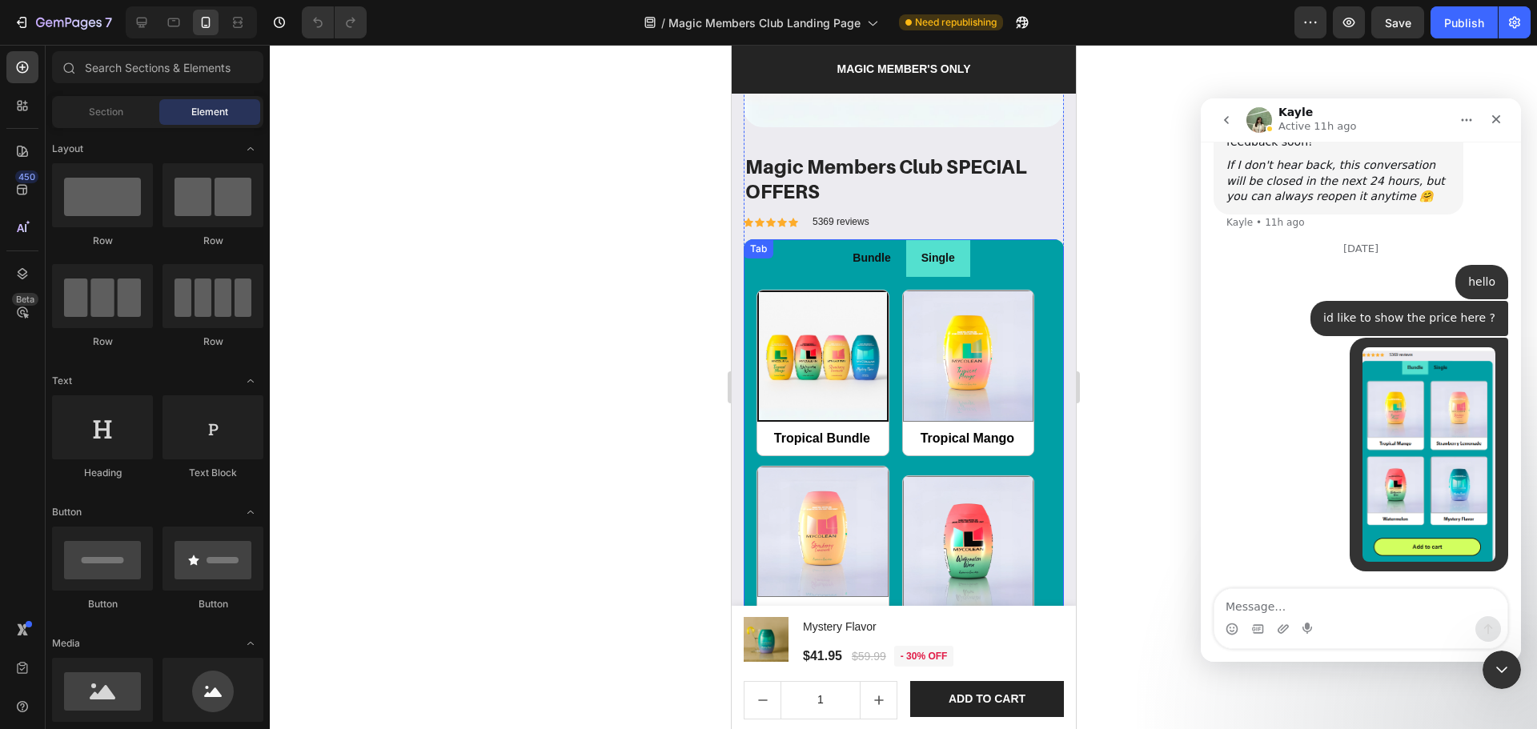
click at [889, 259] on li "Bundle" at bounding box center [871, 258] width 68 height 38
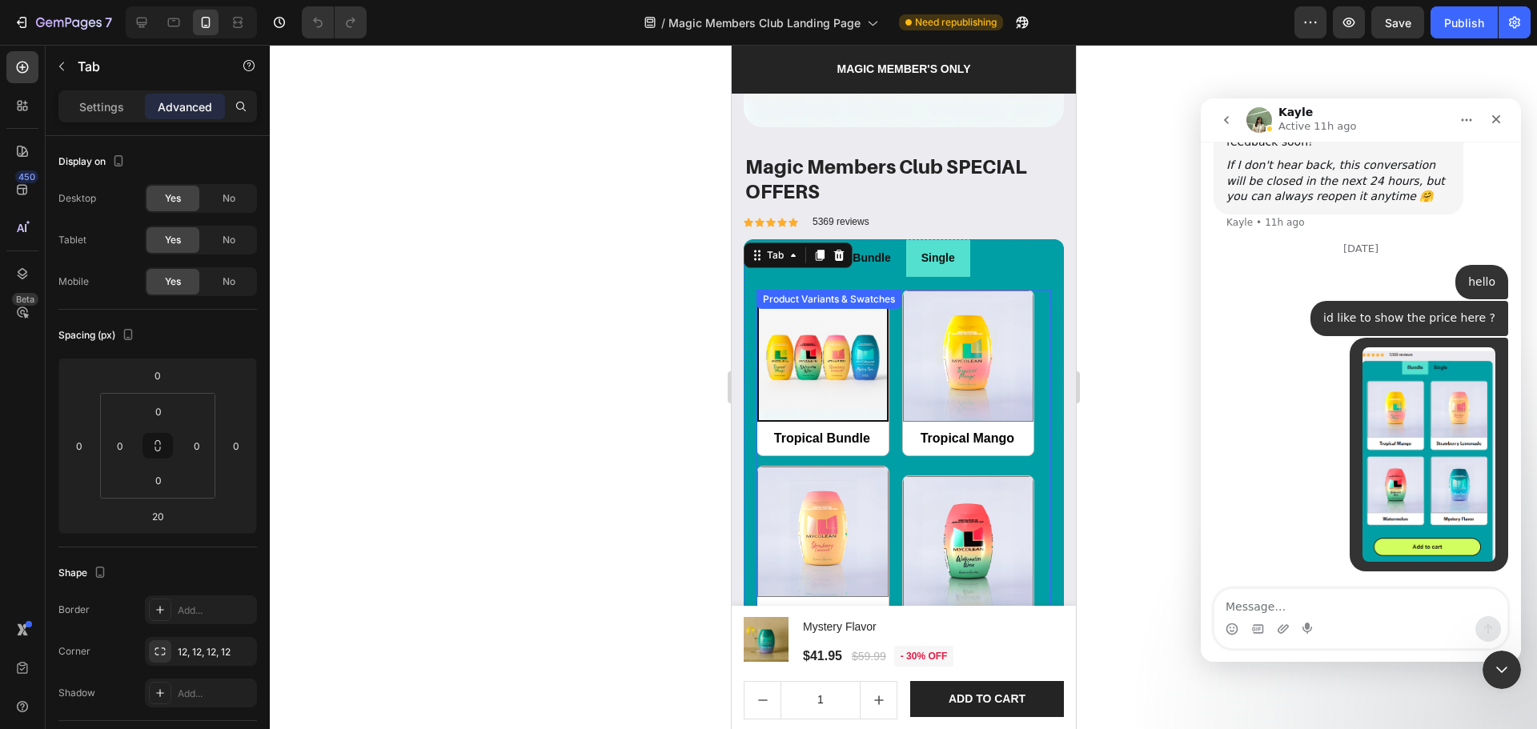
click at [888, 339] on div "Tropical Bundle Tropical Bundle Tropical Mango Tropical Mango Strawberry Lemona…" at bounding box center [903, 558] width 295 height 537
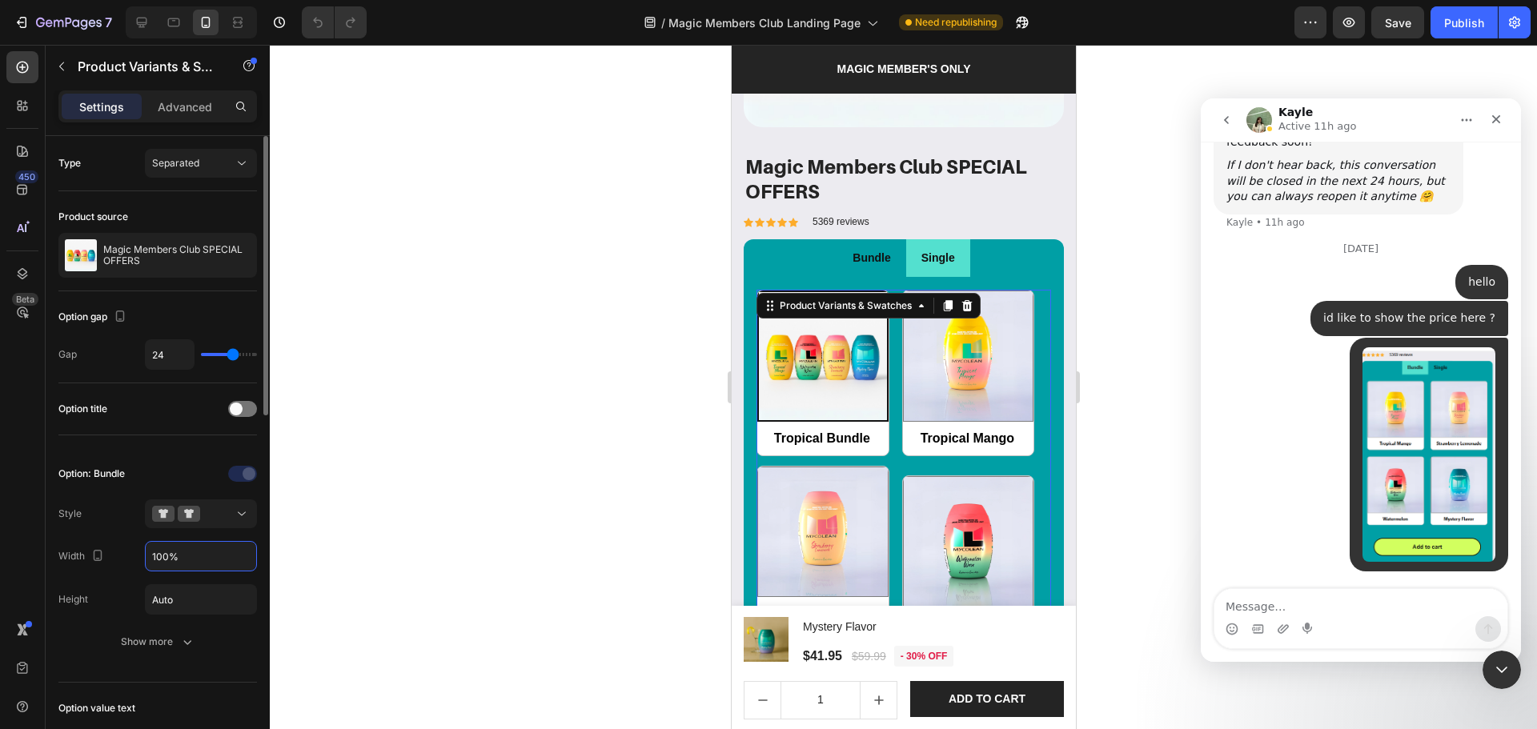
click at [162, 554] on input "100%" at bounding box center [201, 556] width 110 height 29
radio input "true"
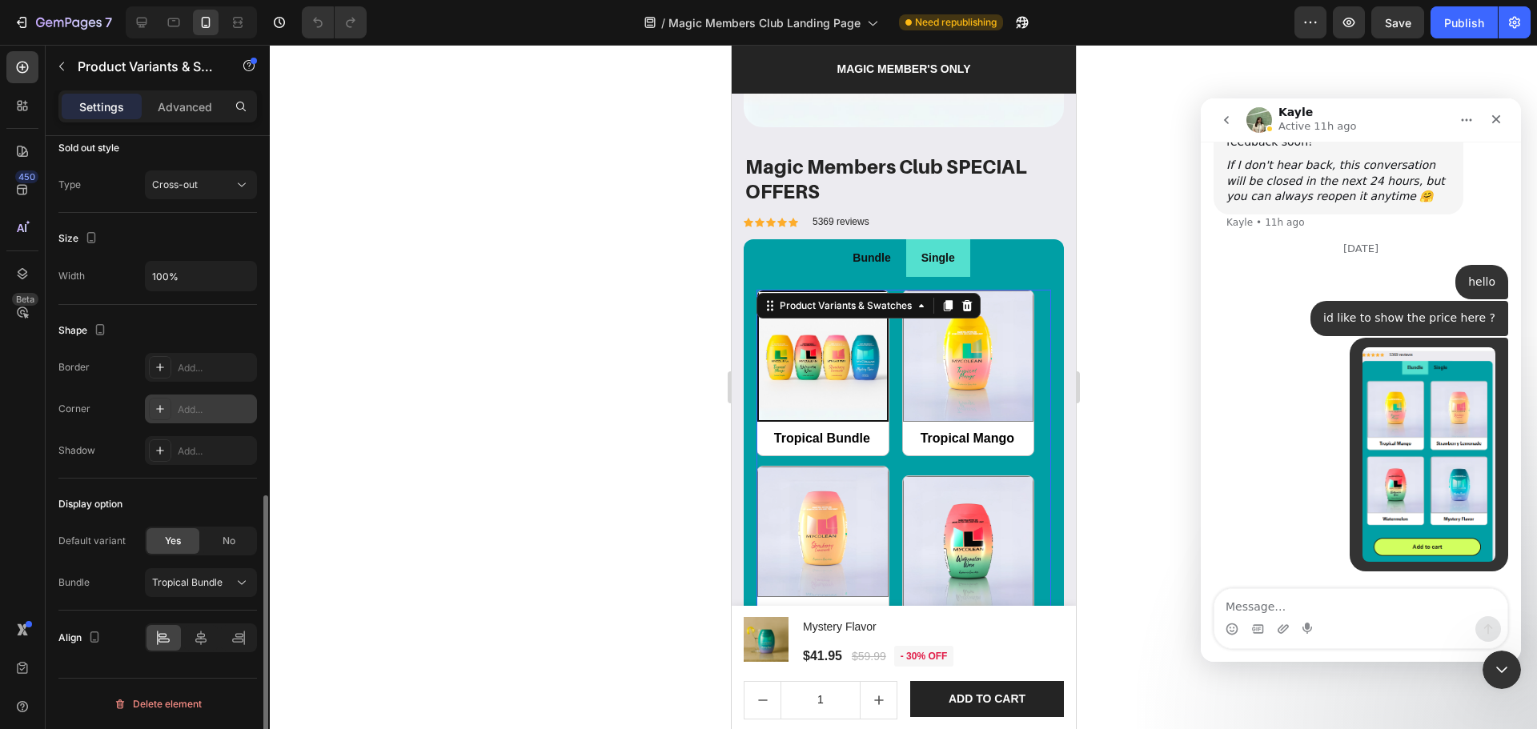
scroll to position [712, 0]
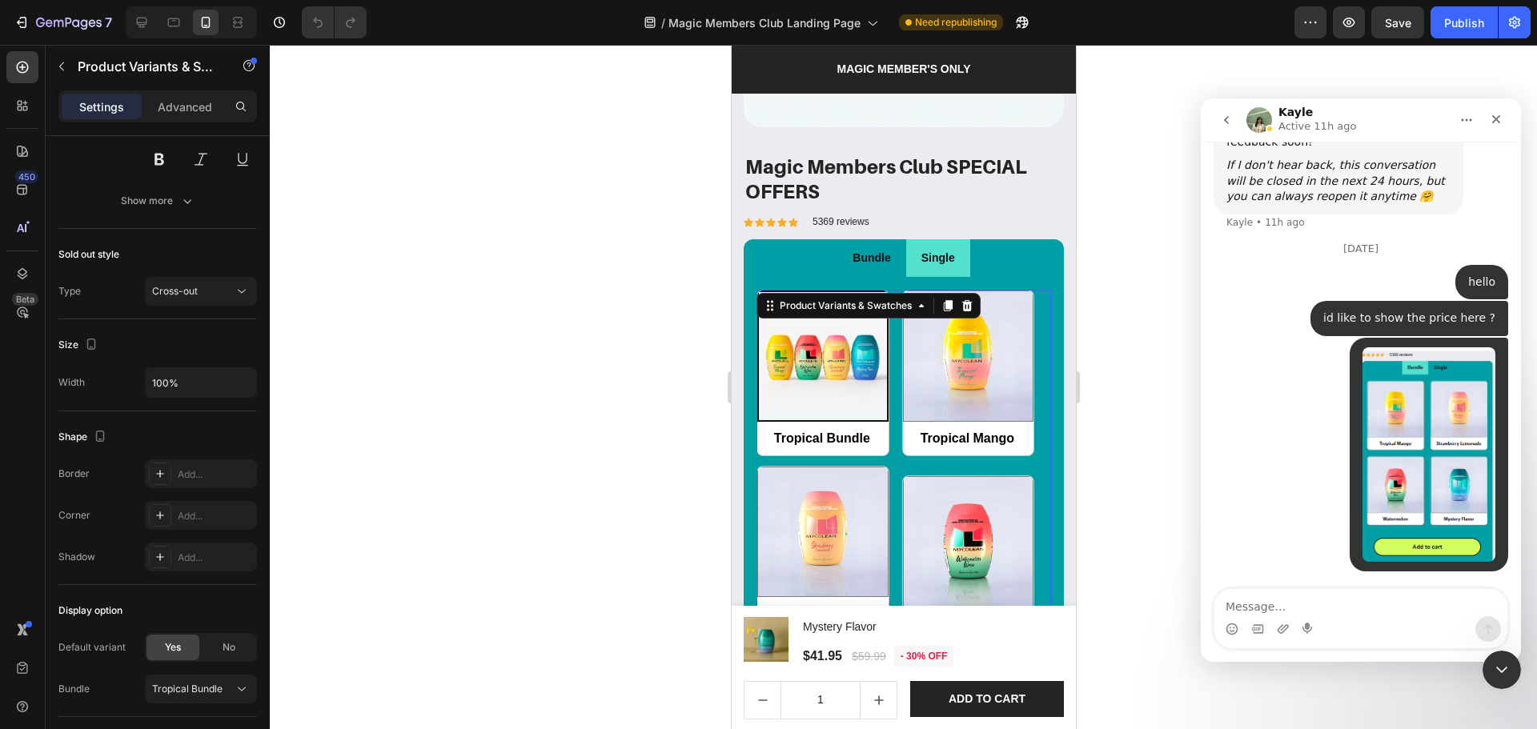
type input "50%"
click at [889, 449] on div "Tropical Bundle Tropical Bundle Tropical Mango Tropical Mango Strawberry Lemona…" at bounding box center [903, 558] width 295 height 537
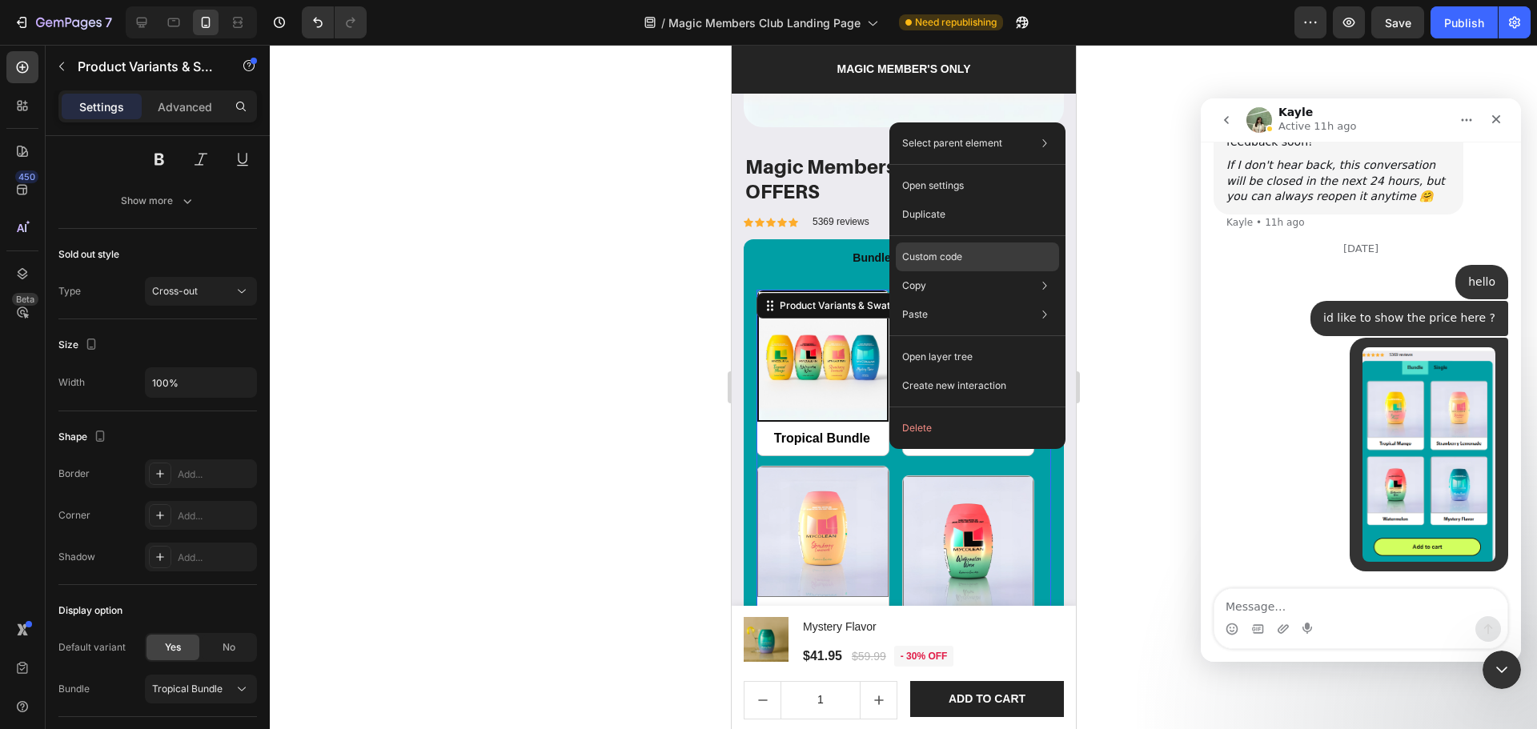
click at [954, 253] on p "Custom code" at bounding box center [932, 257] width 60 height 14
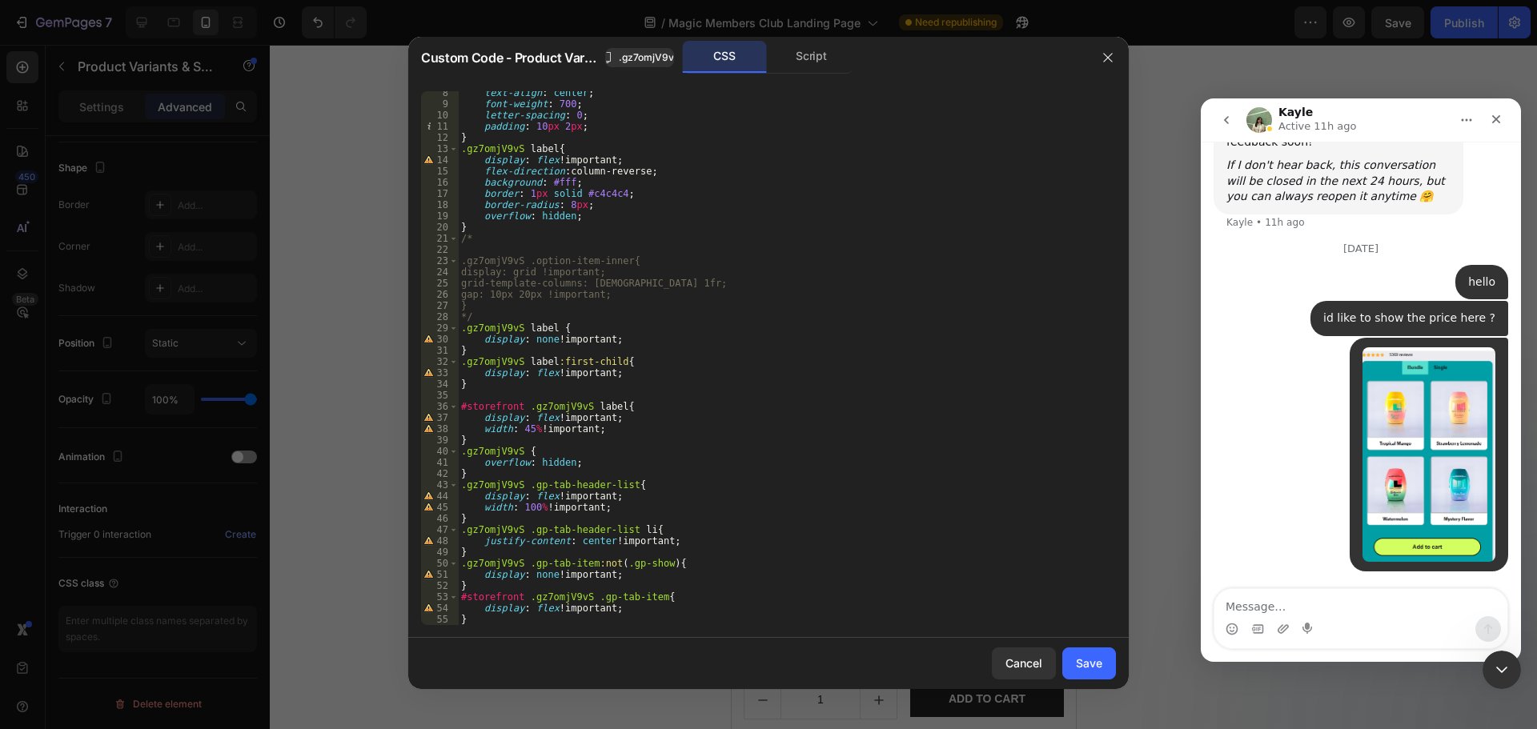
scroll to position [82, 0]
click at [1022, 663] on div "Cancel" at bounding box center [1023, 663] width 37 height 17
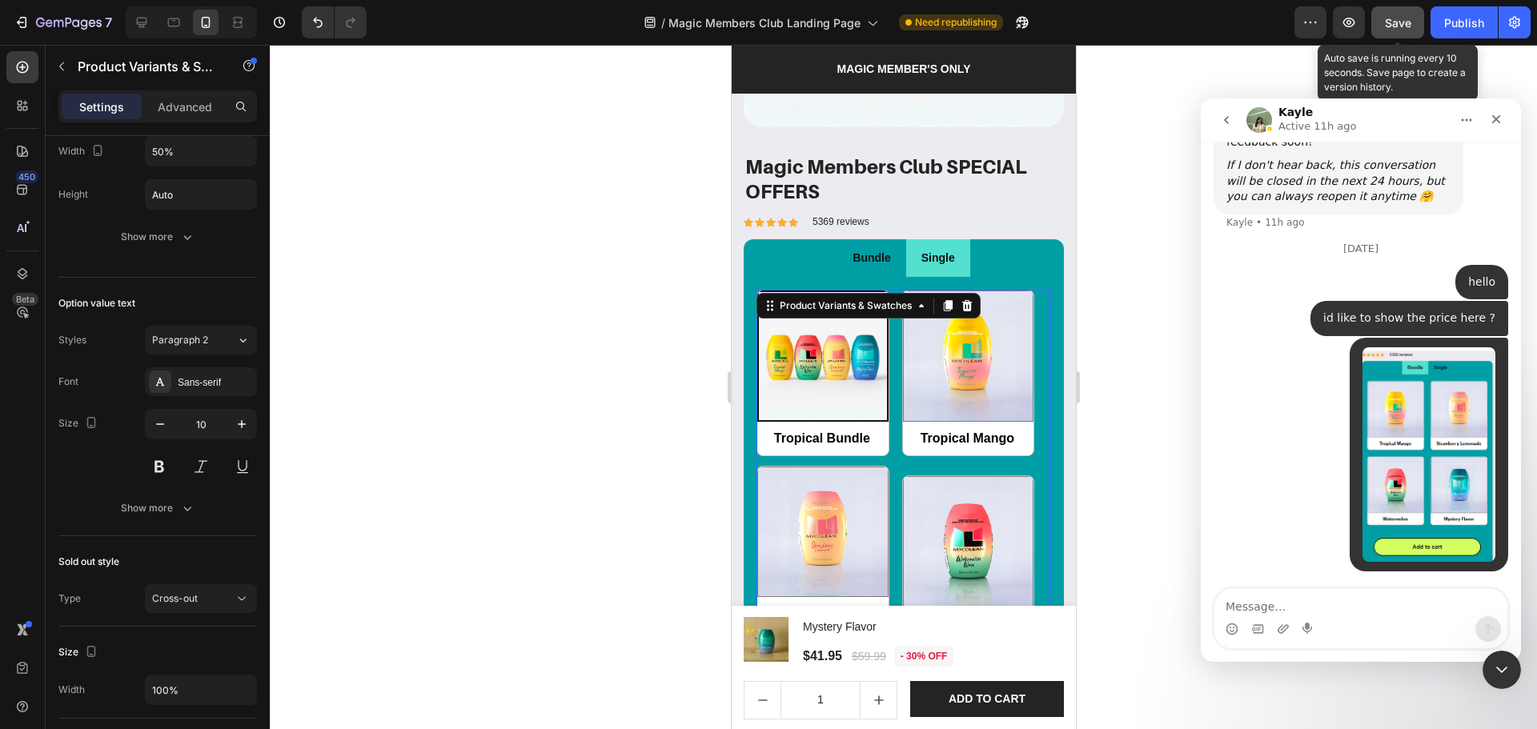
click at [1411, 31] on button "Save" at bounding box center [1397, 22] width 53 height 32
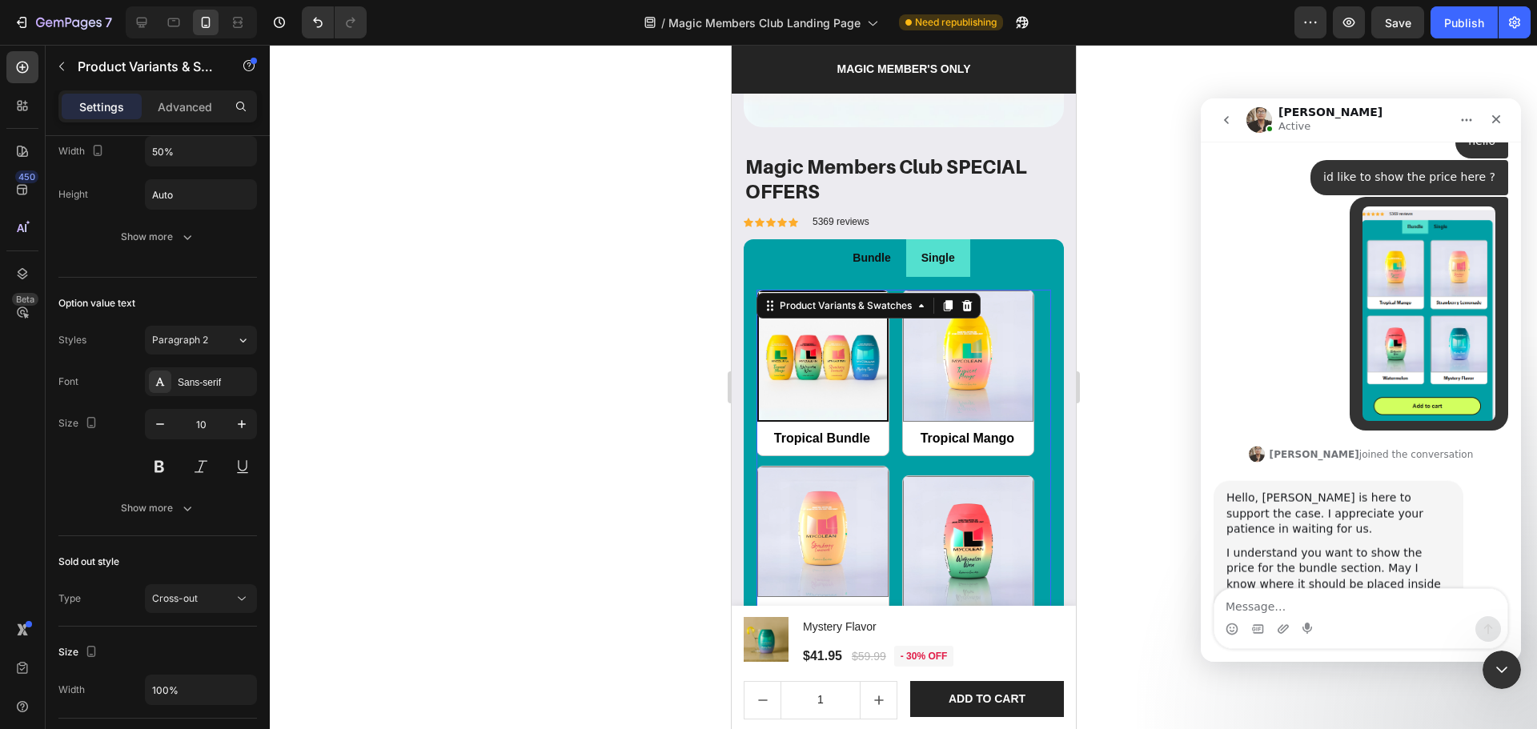
scroll to position [3868, 0]
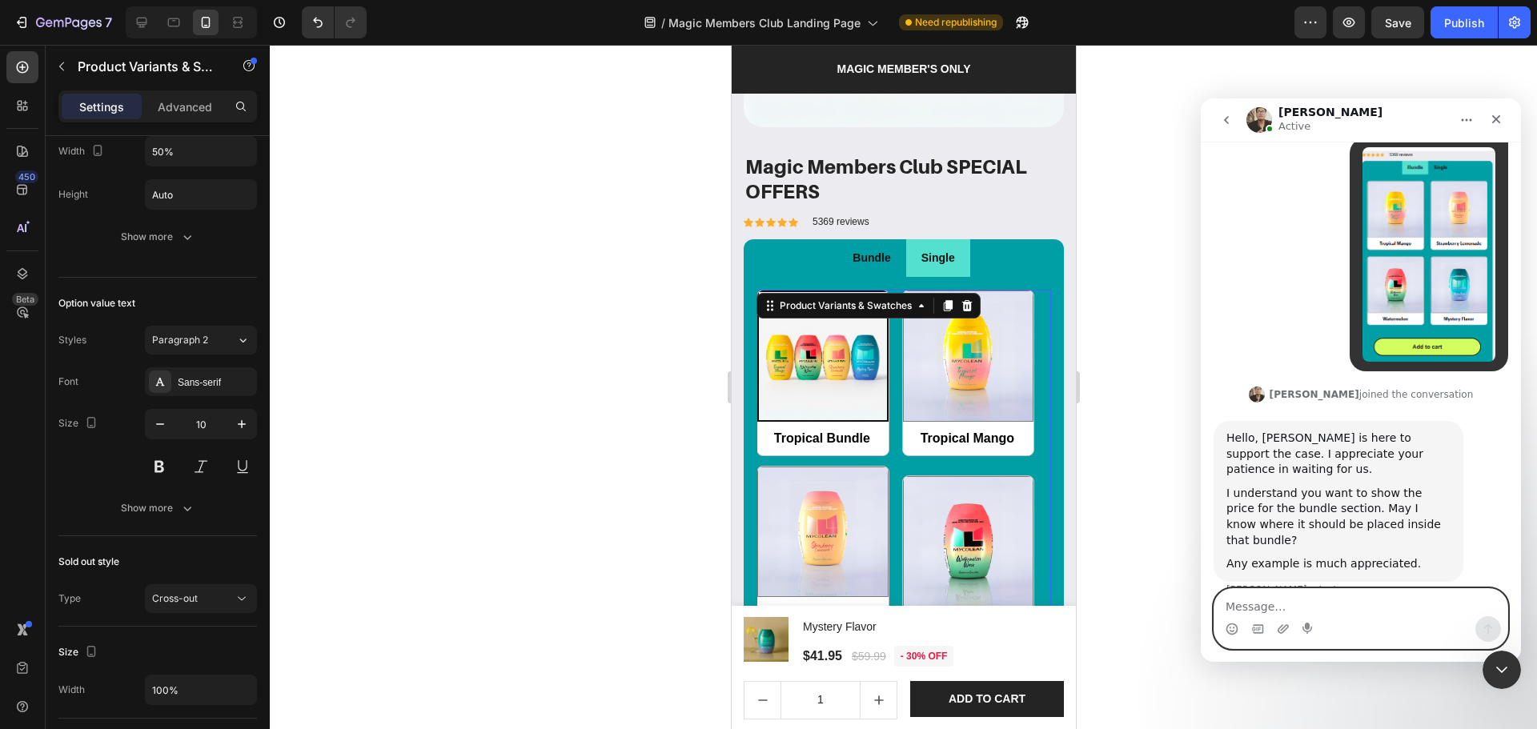
click at [1335, 608] on textarea "Message…" at bounding box center [1360, 602] width 293 height 27
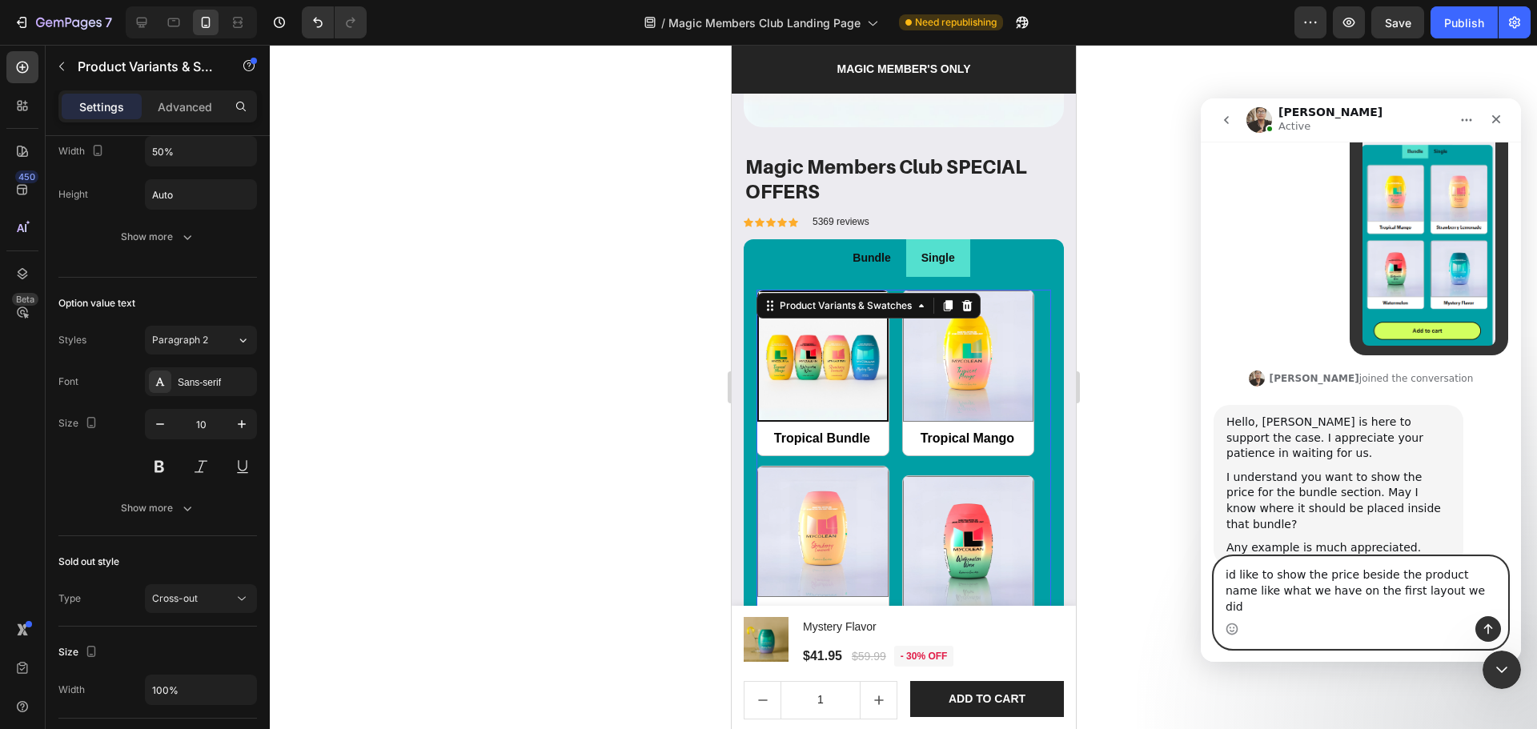
type textarea "id like to show the price beside the product name like what we have on the firs…"
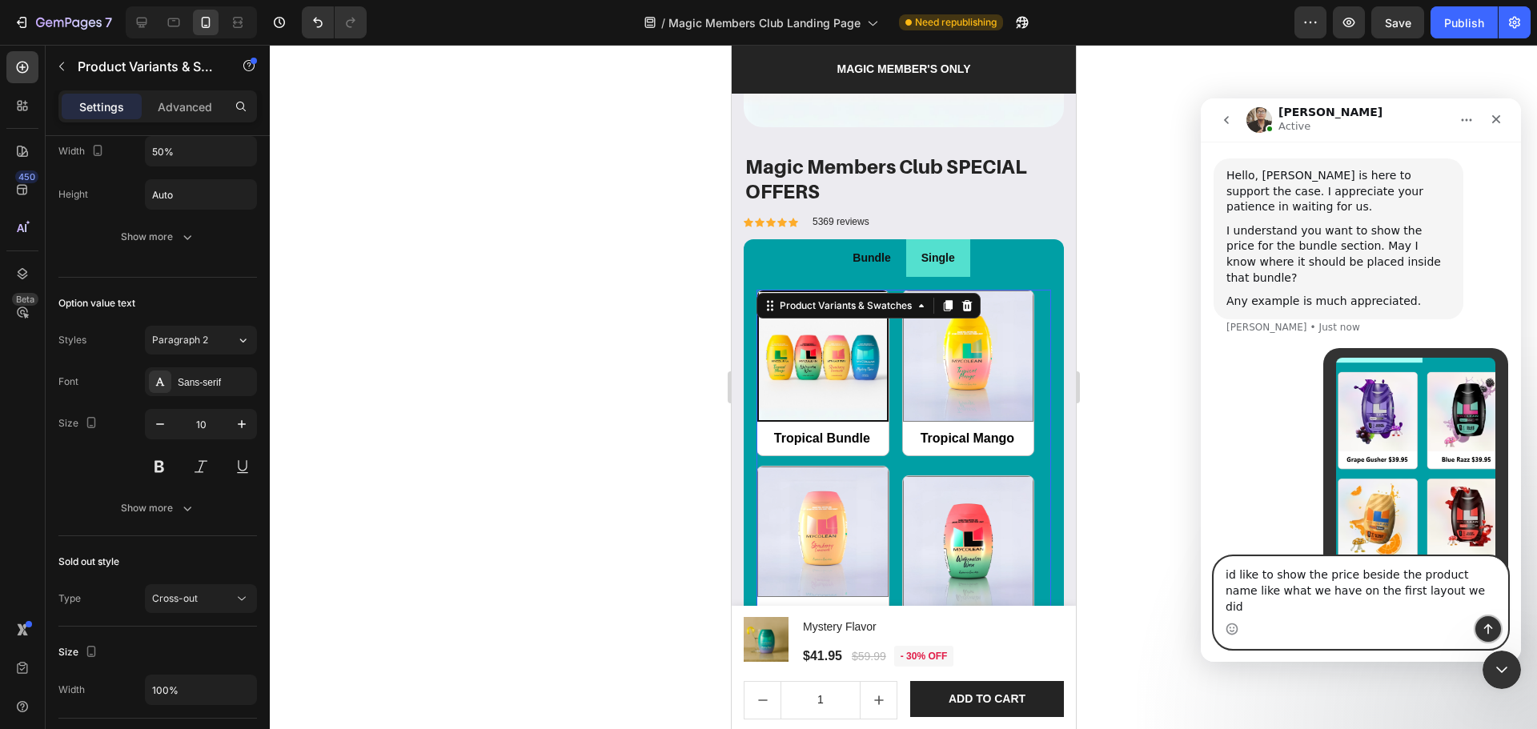
click at [1490, 628] on icon "Send a message…" at bounding box center [1488, 629] width 13 height 13
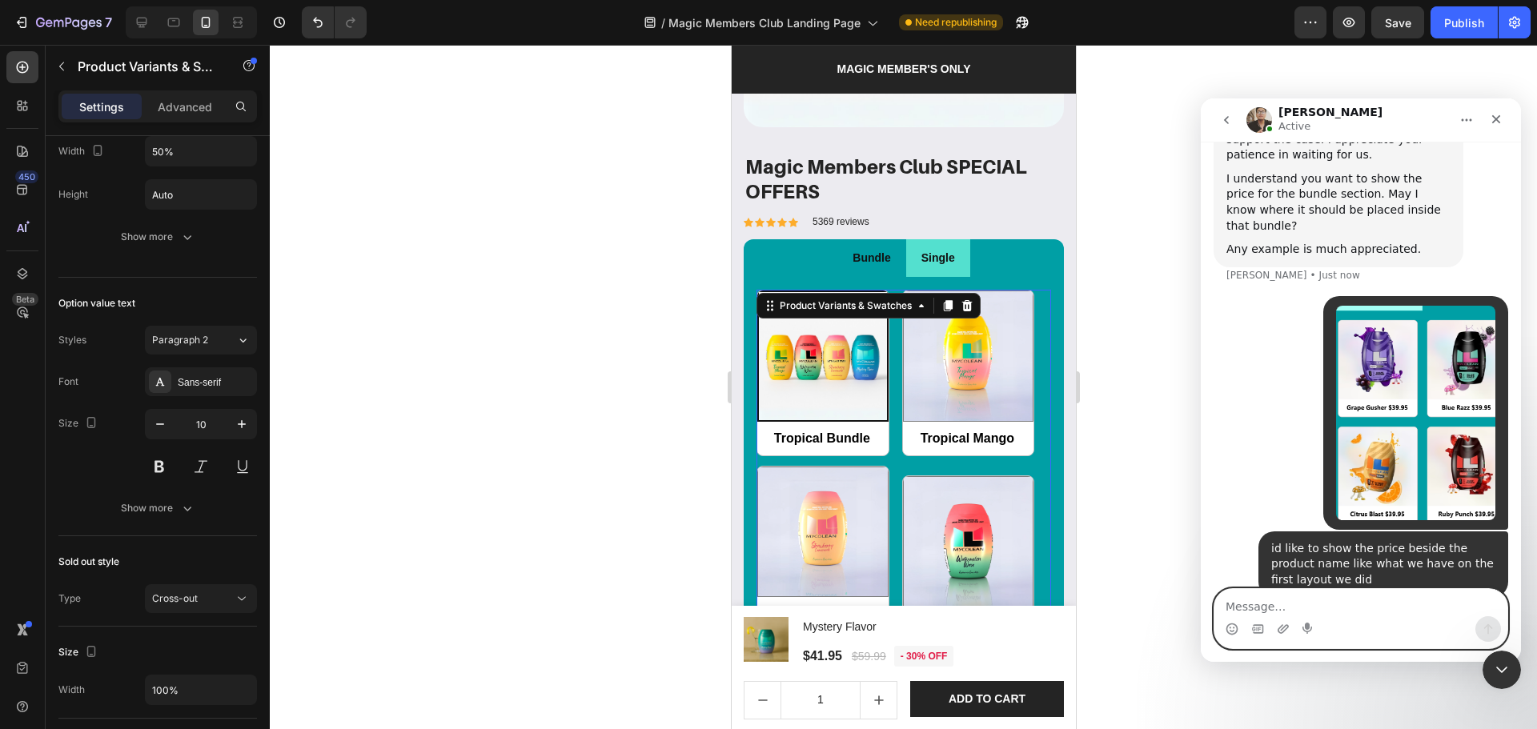
click at [1369, 608] on textarea "Message…" at bounding box center [1360, 602] width 293 height 27
type textarea "b"
type textarea "for single and bundle"
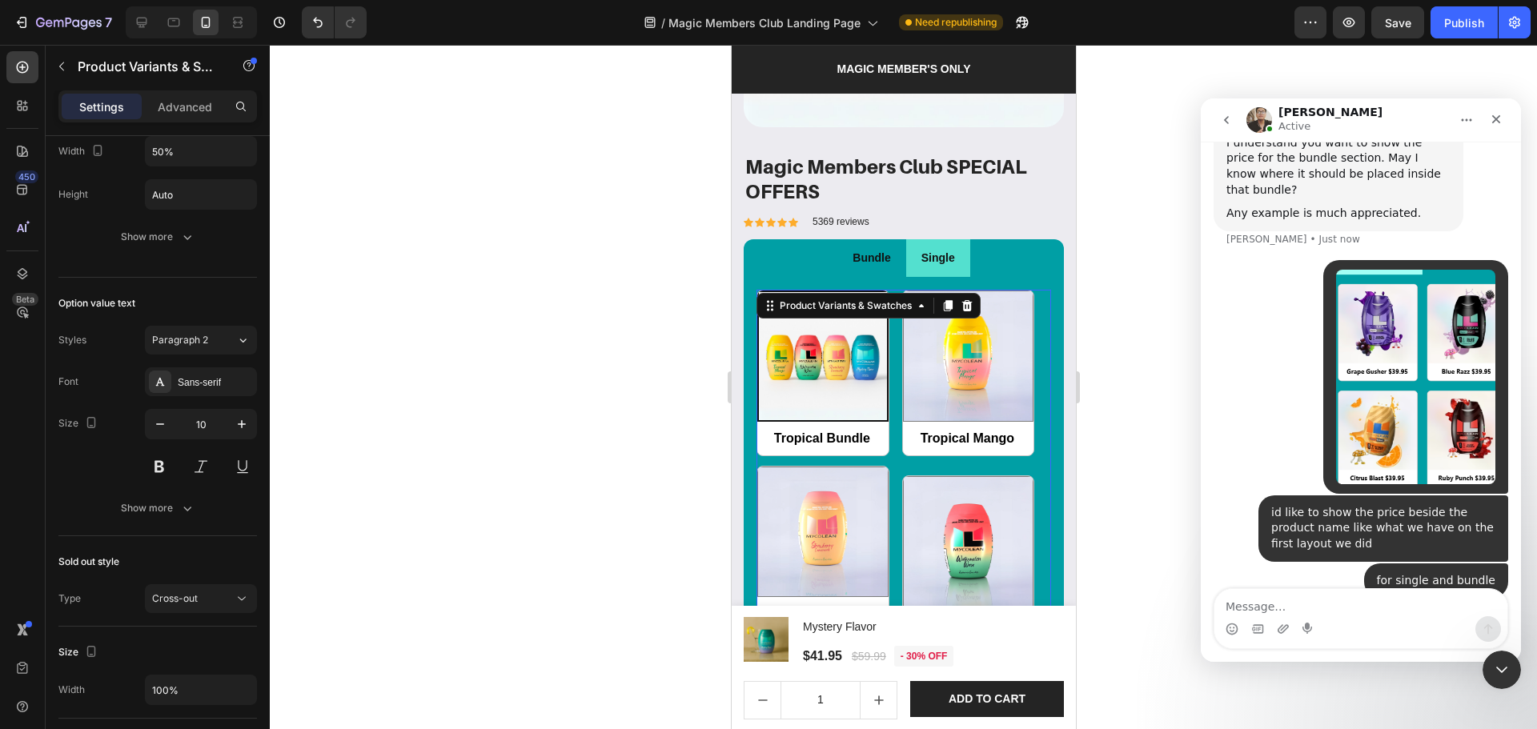
click at [1139, 431] on div at bounding box center [903, 387] width 1267 height 684
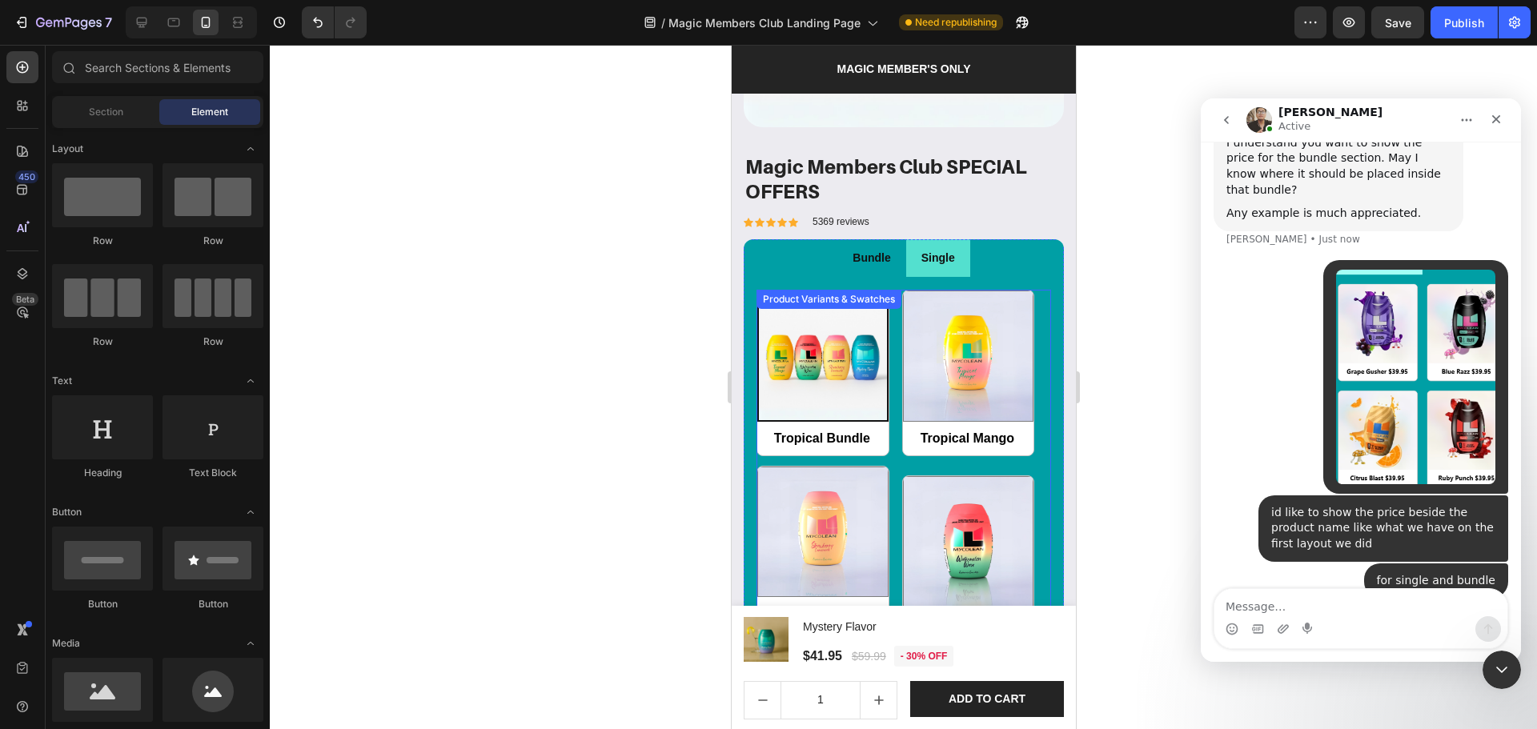
click at [889, 450] on div "Tropical Bundle Tropical Bundle Tropical Mango Tropical Mango Strawberry Lemona…" at bounding box center [903, 558] width 295 height 537
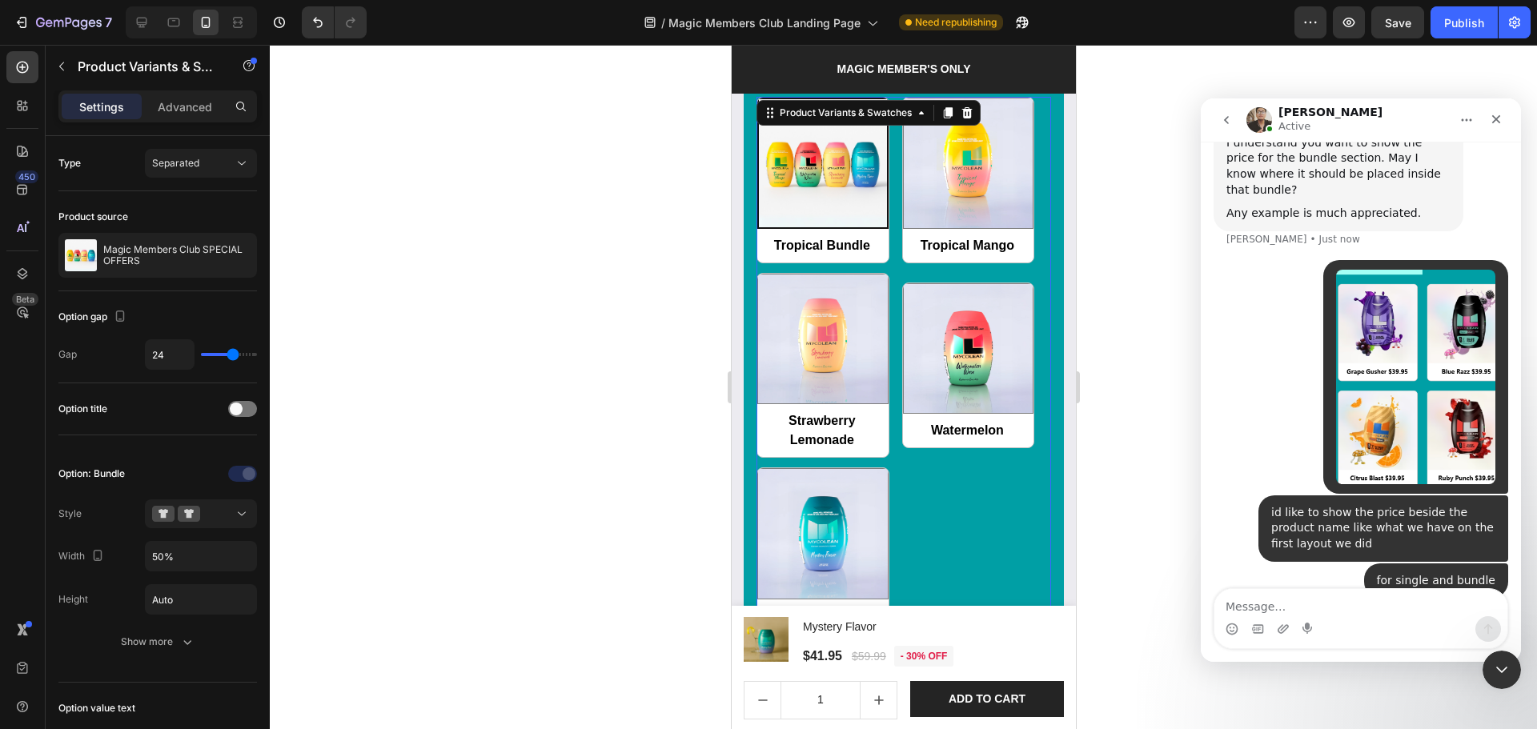
scroll to position [1815, 0]
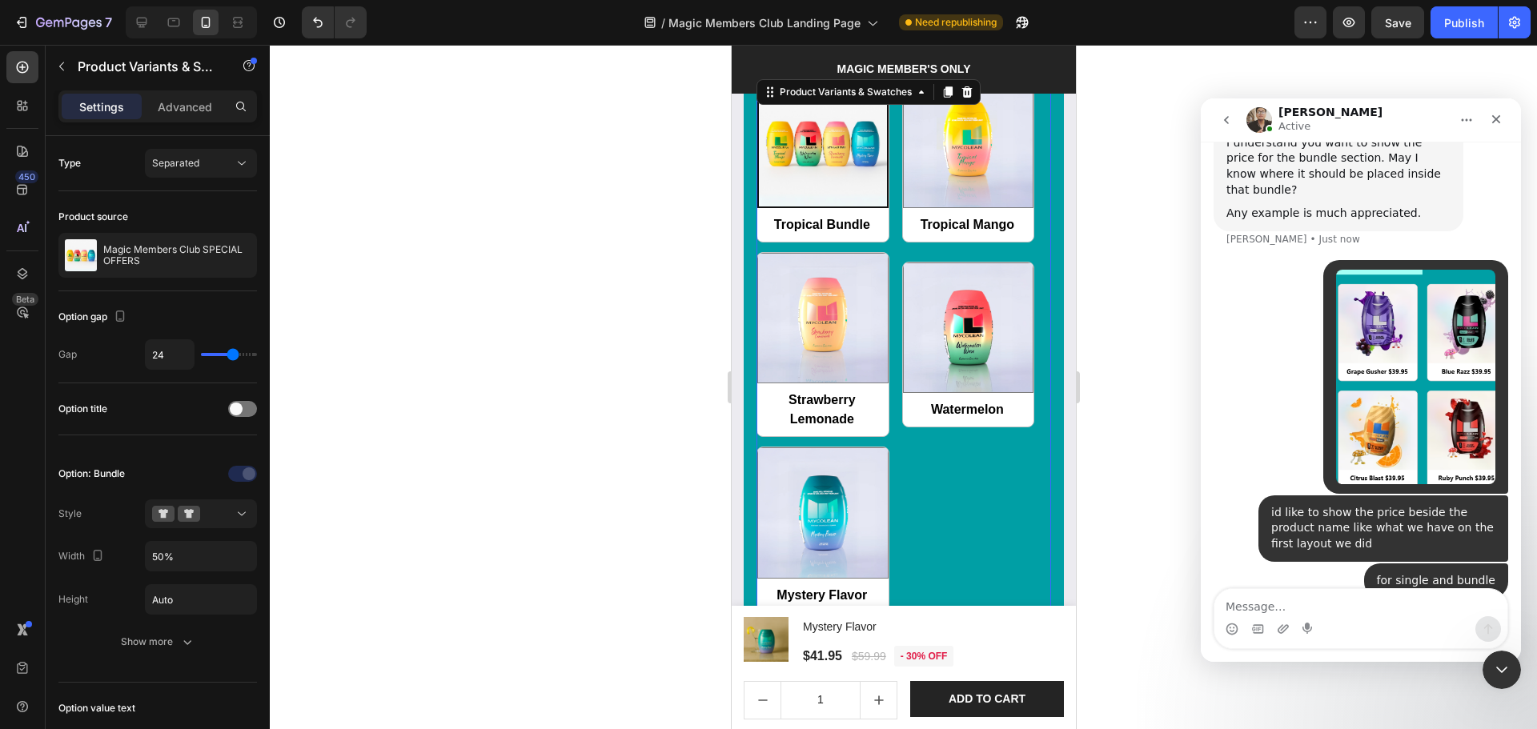
click at [881, 451] on img at bounding box center [822, 513] width 130 height 130
click at [756, 612] on input "Mystery Flavor Mystery Flavor" at bounding box center [756, 612] width 1 height 1
radio input "false"
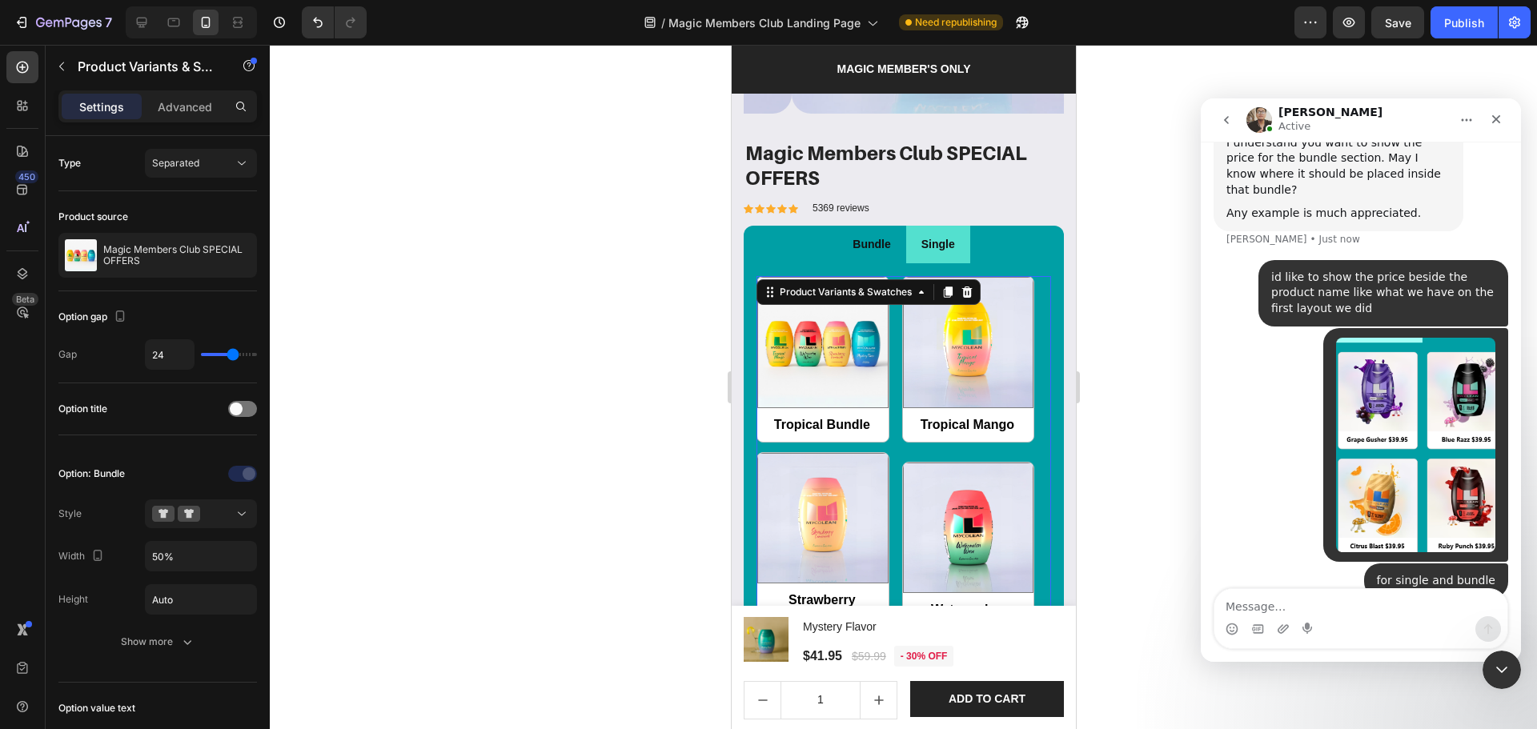
scroll to position [1601, 0]
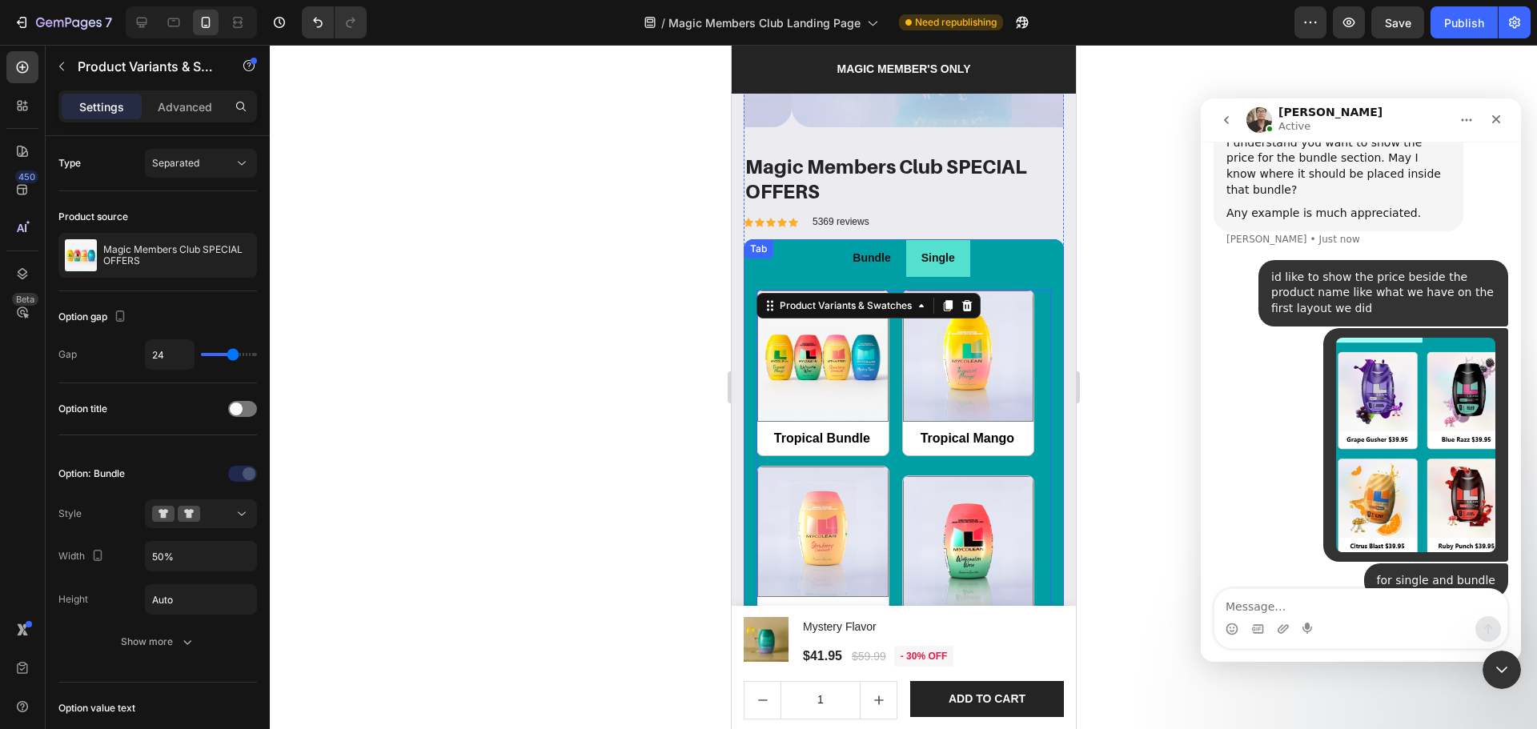
click at [886, 253] on li "Bundle" at bounding box center [871, 258] width 68 height 38
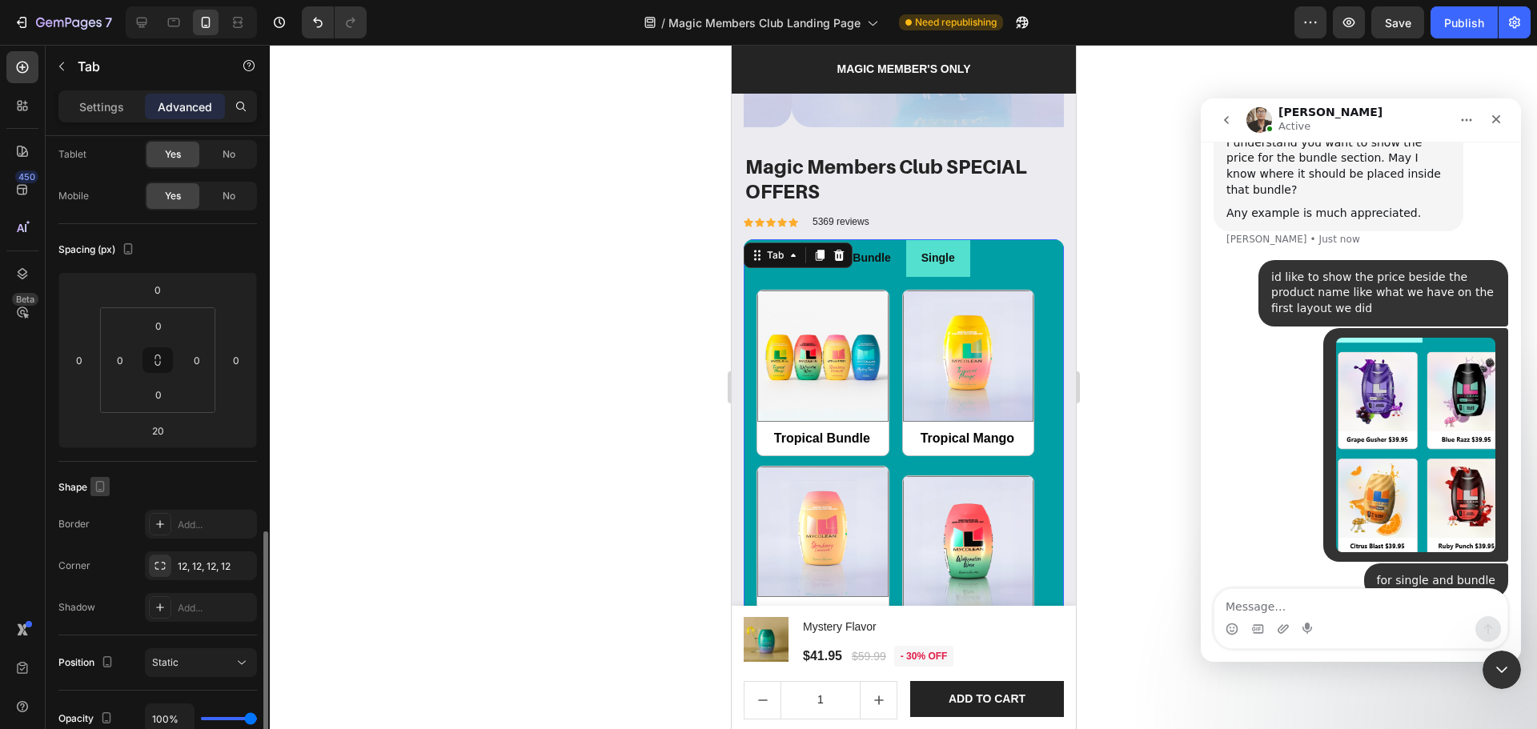
scroll to position [0, 0]
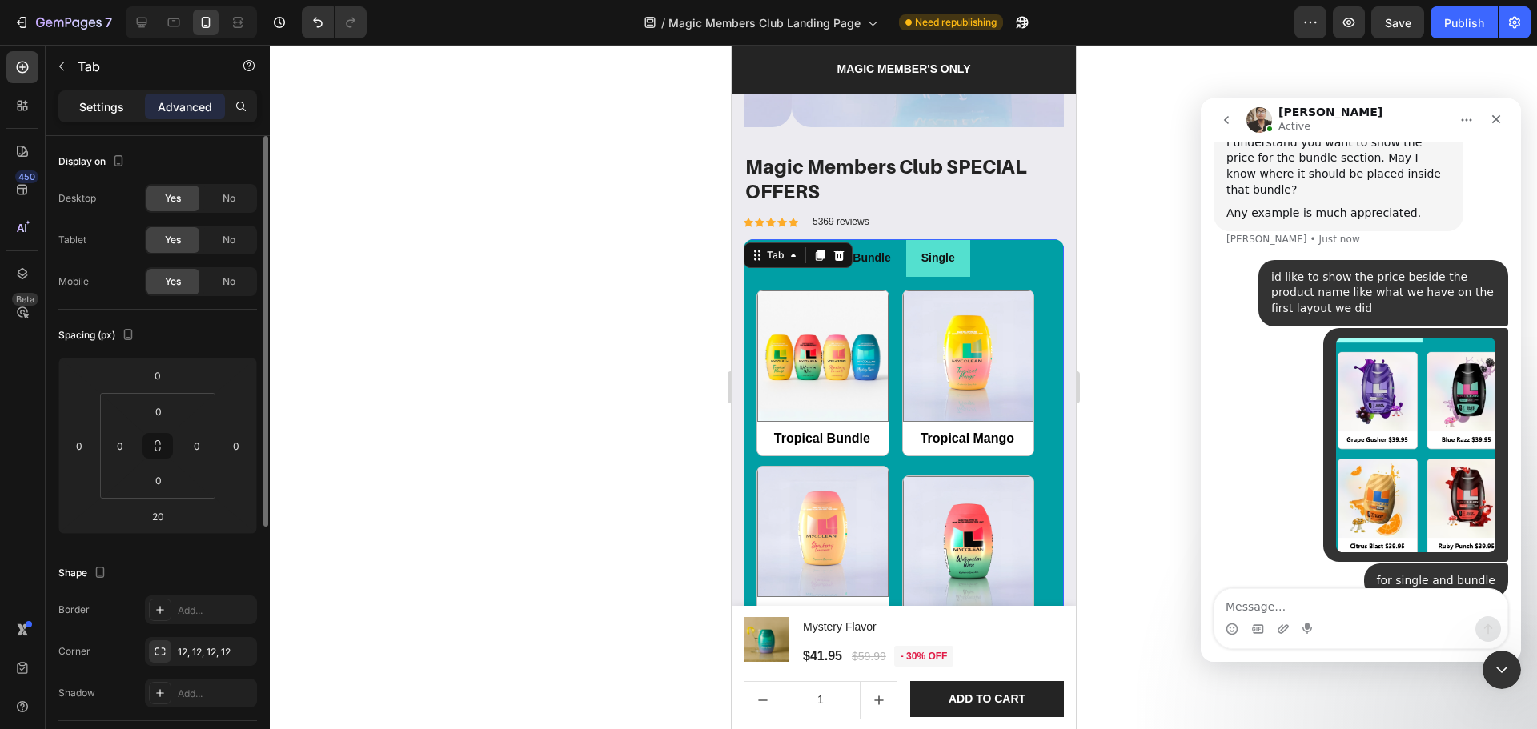
click at [106, 110] on p "Settings" at bounding box center [101, 106] width 45 height 17
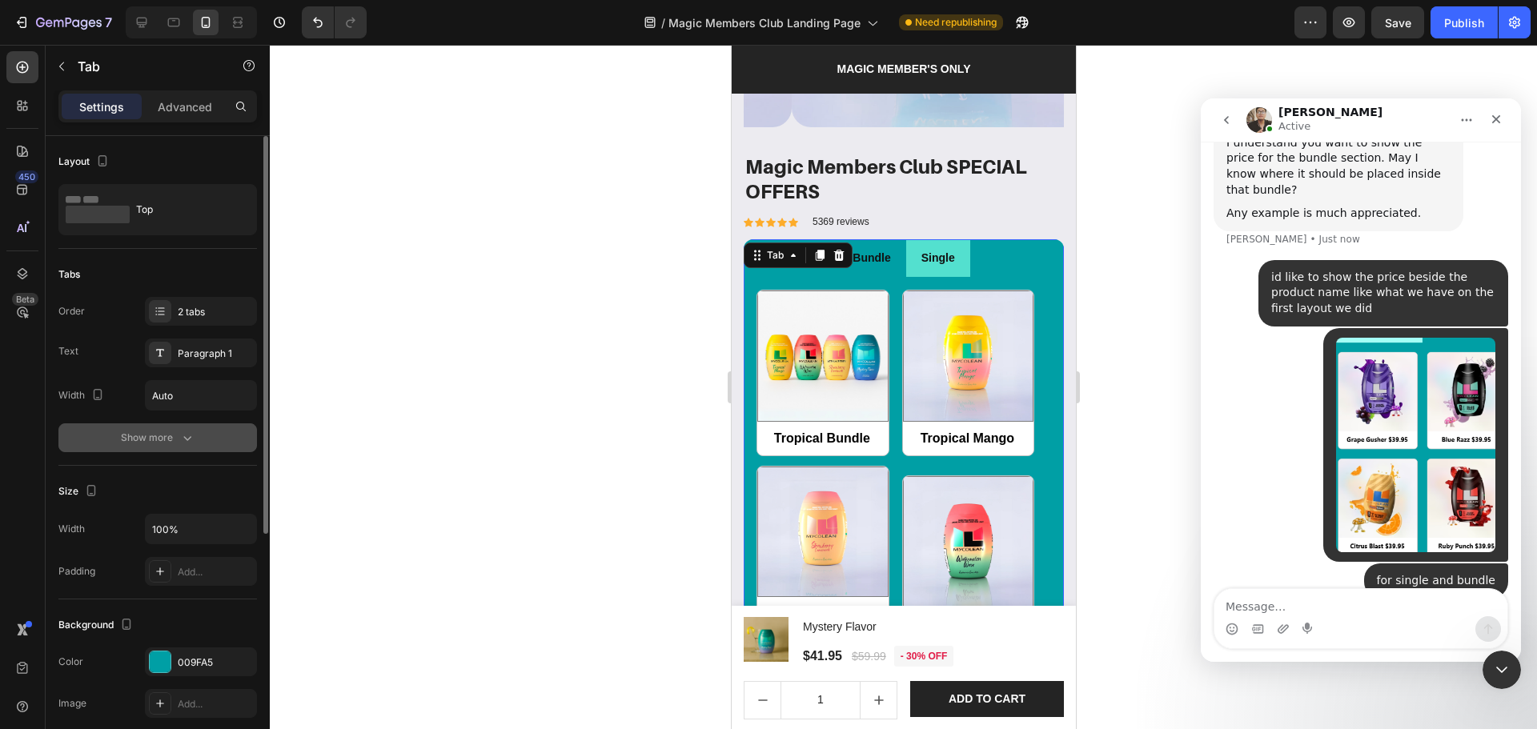
click at [159, 439] on div "Show more" at bounding box center [158, 438] width 74 height 16
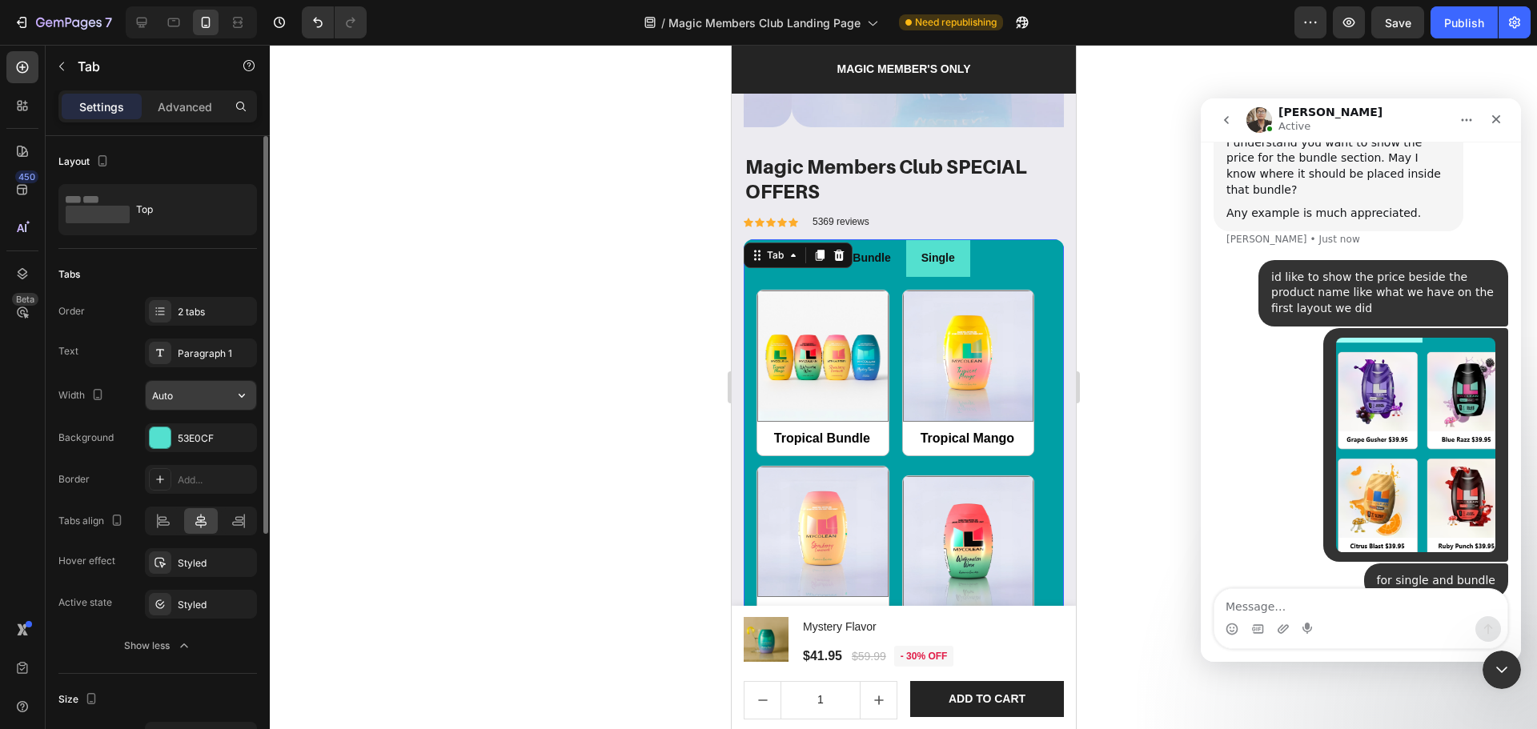
click at [174, 399] on input "Auto" at bounding box center [201, 395] width 110 height 29
click at [247, 386] on button "button" at bounding box center [241, 395] width 29 height 29
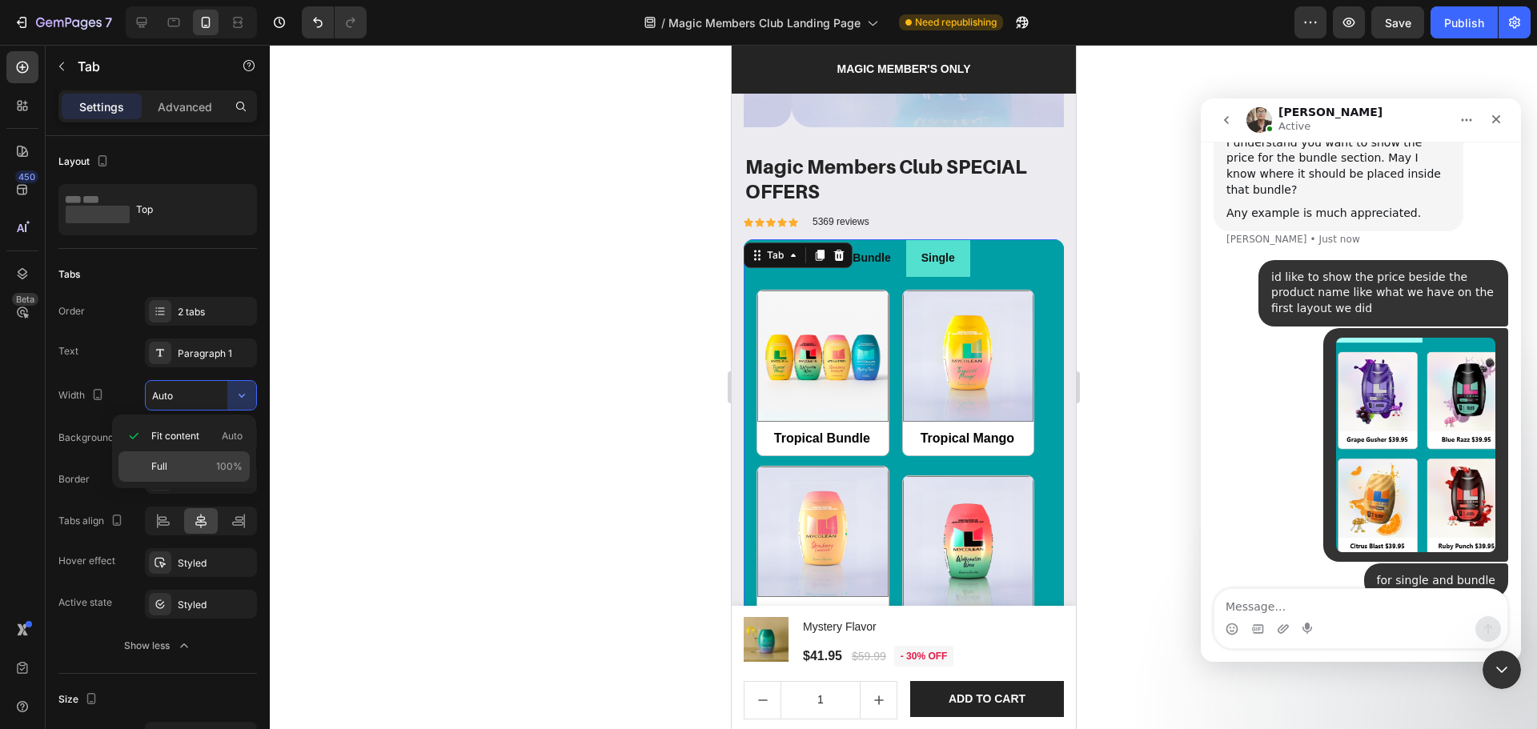
click at [219, 471] on span "100%" at bounding box center [229, 466] width 26 height 14
type input "100%"
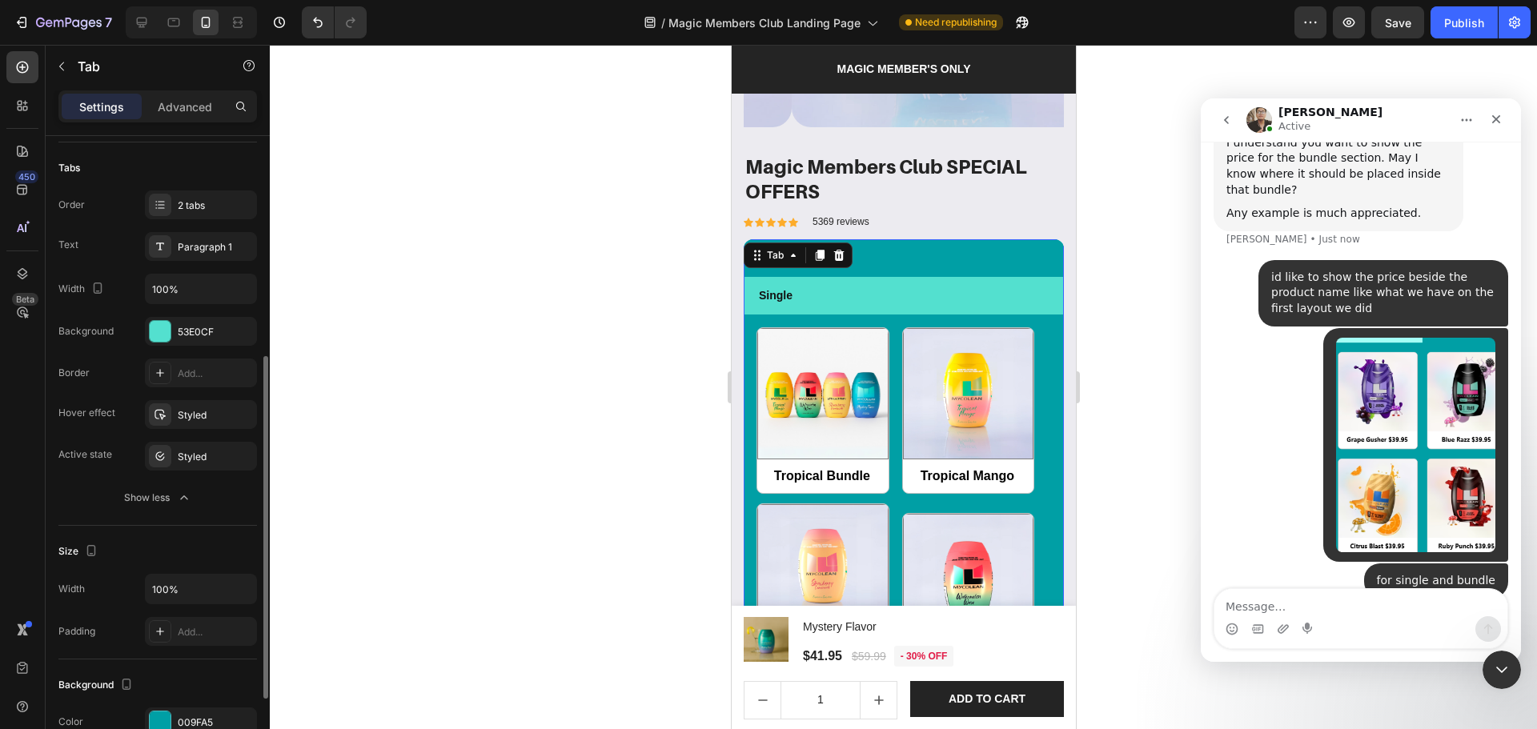
scroll to position [213, 0]
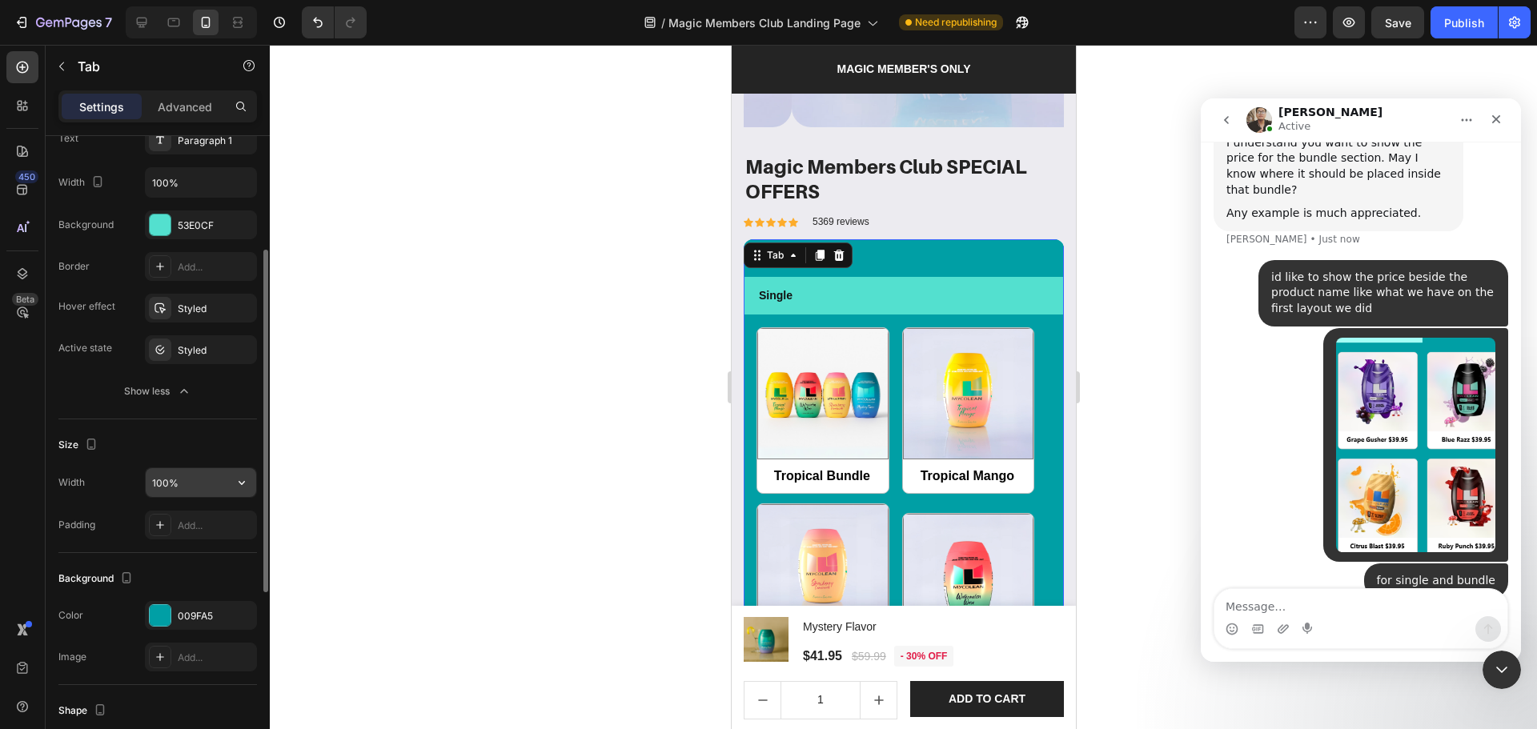
click at [160, 484] on input "100%" at bounding box center [201, 482] width 110 height 29
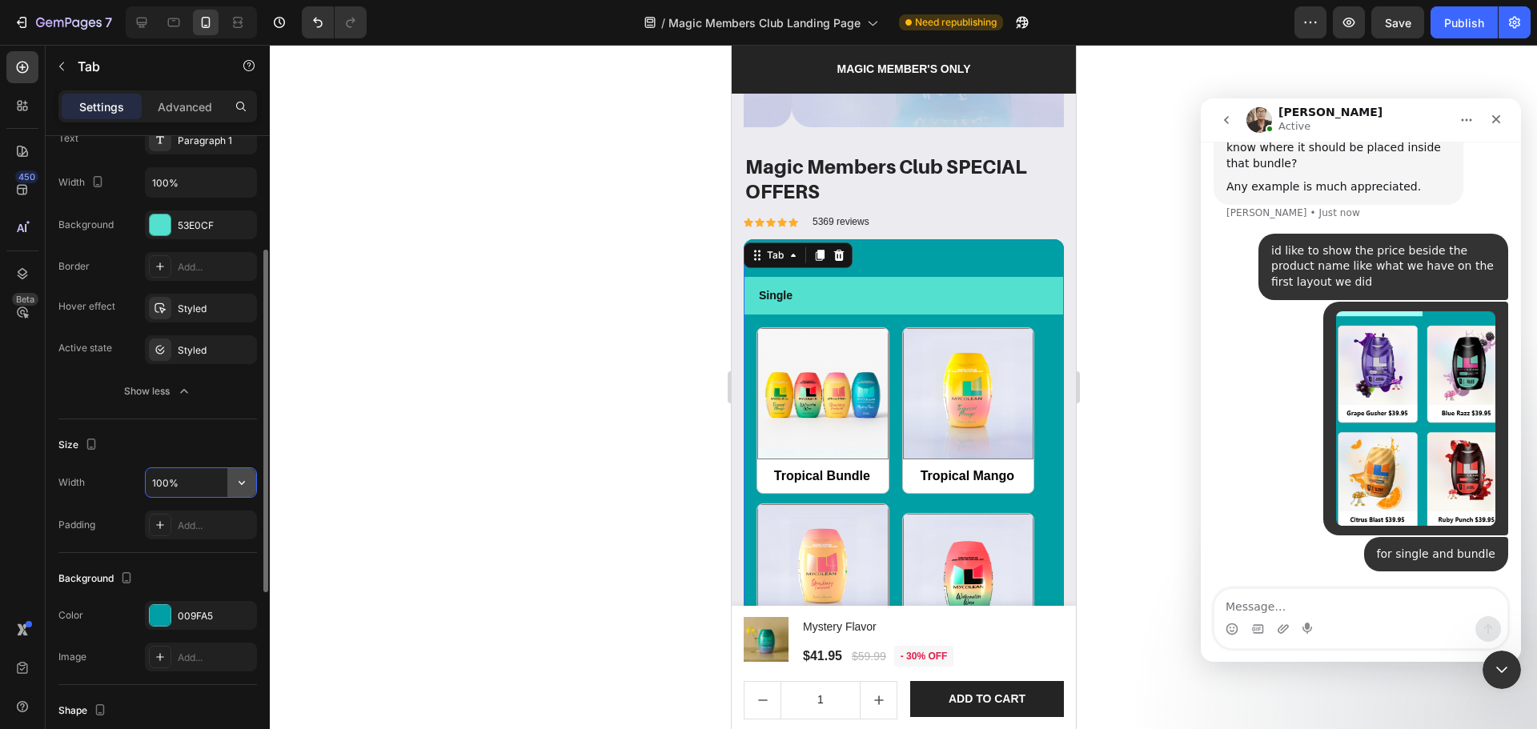
click at [242, 482] on icon "button" at bounding box center [242, 483] width 16 height 16
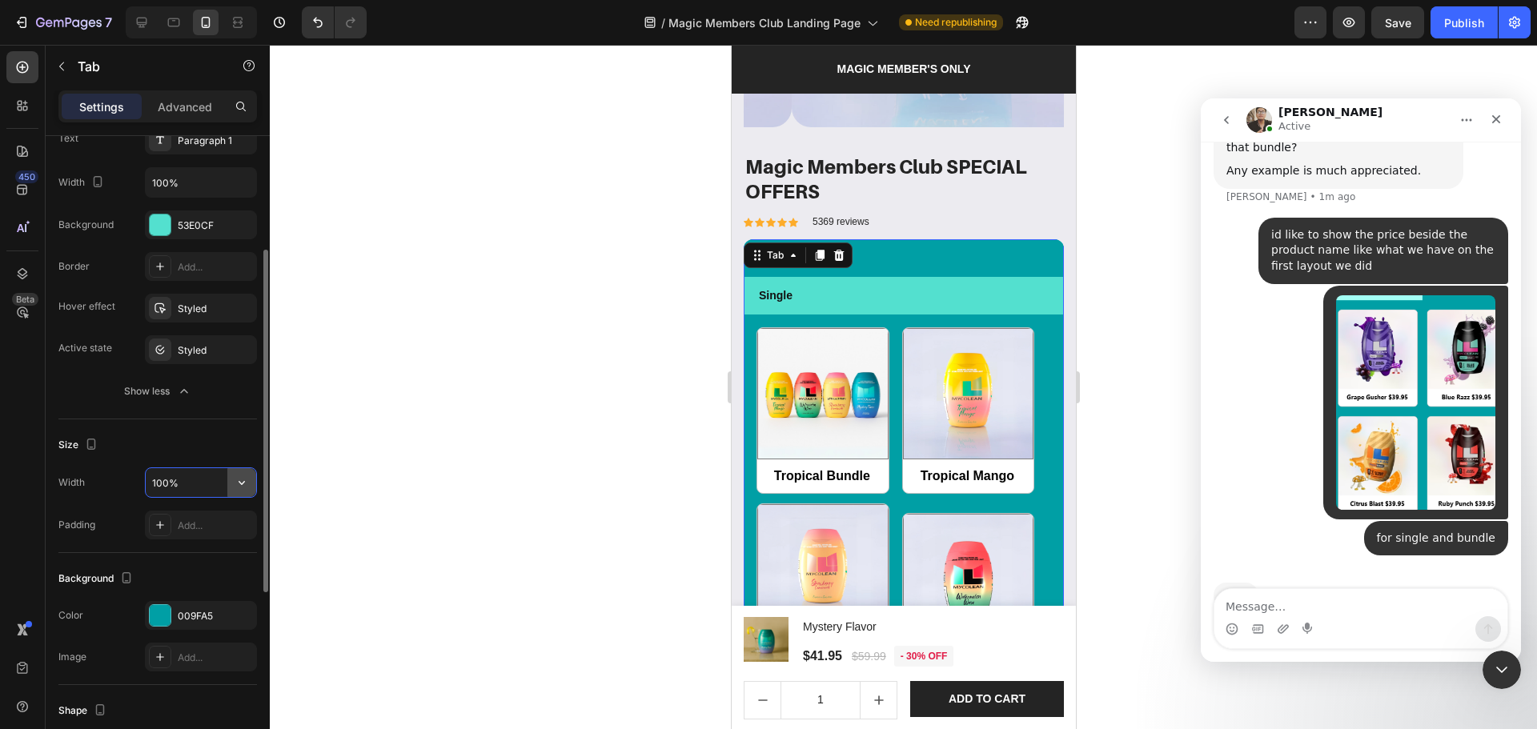
scroll to position [4280, 0]
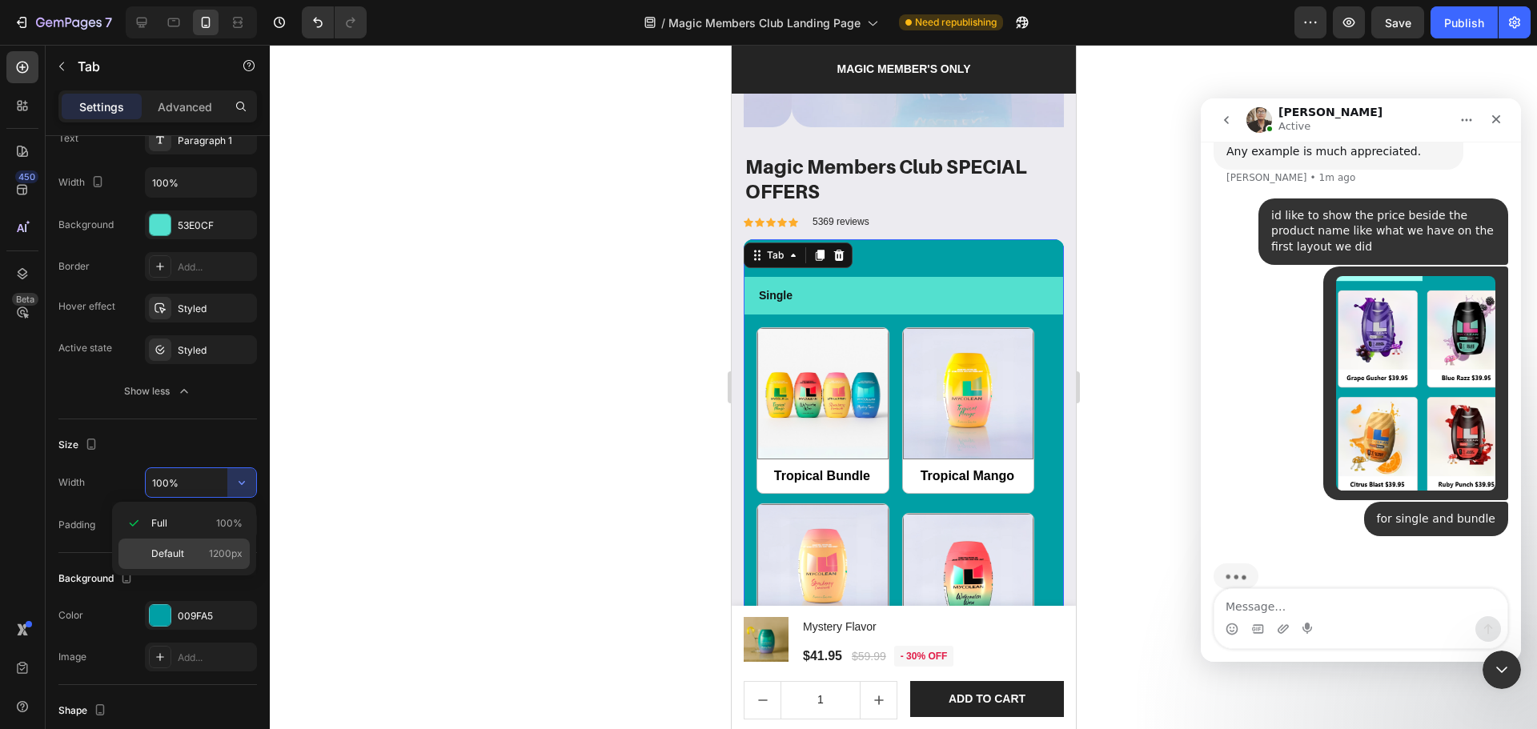
click at [218, 546] on div "Default 1200px" at bounding box center [183, 554] width 131 height 30
click at [192, 470] on input "1200" at bounding box center [201, 482] width 110 height 29
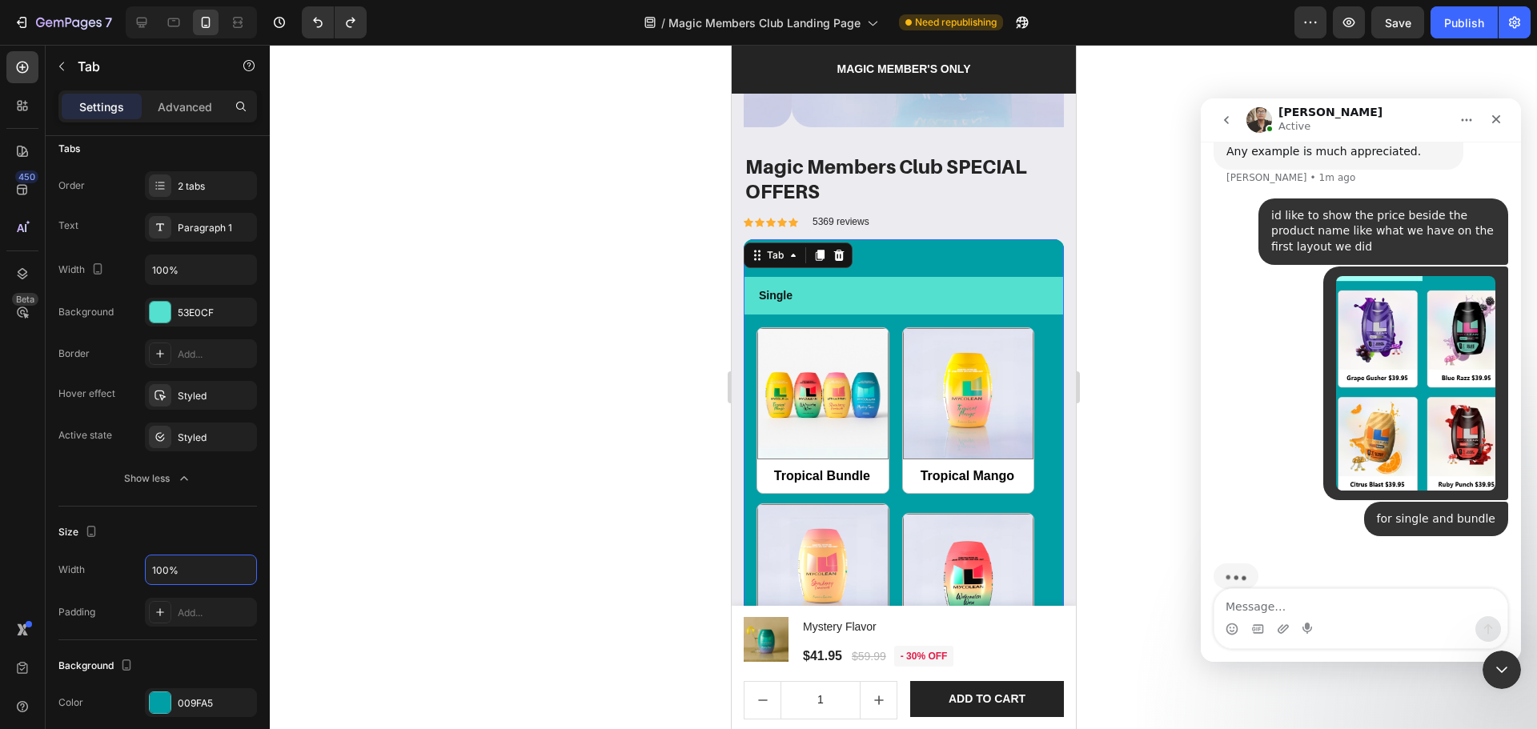
scroll to position [19, 0]
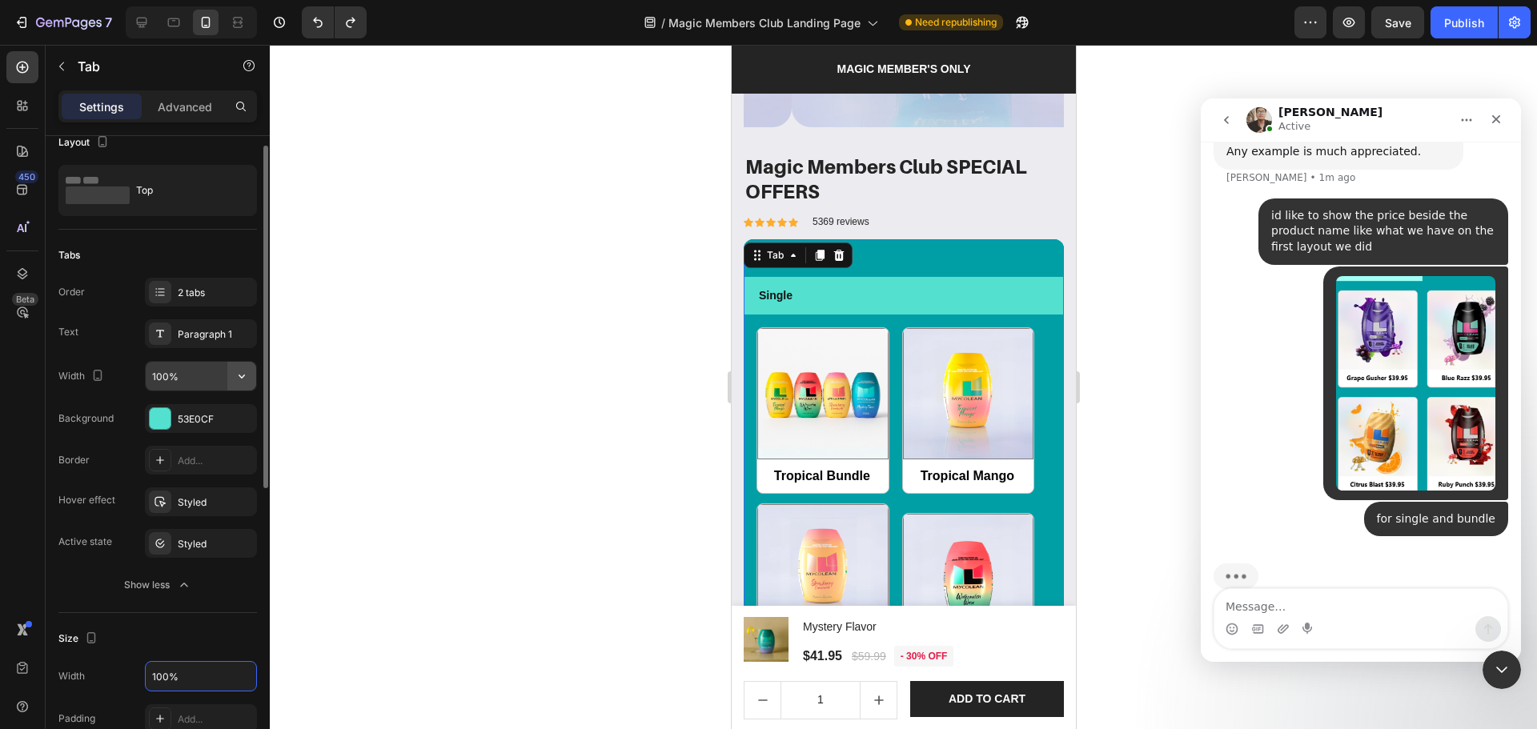
type input "100%"
click at [230, 375] on button "button" at bounding box center [241, 376] width 29 height 29
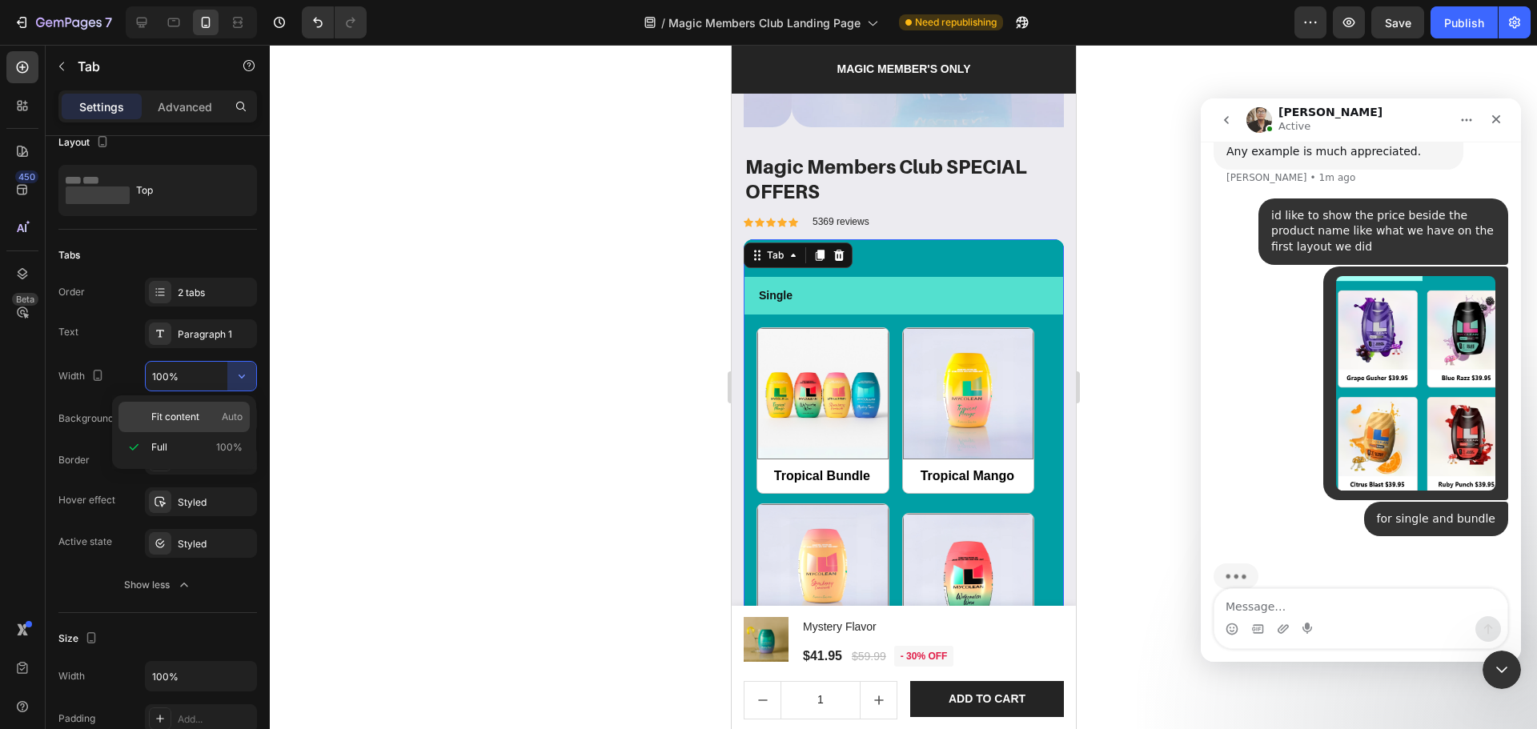
click at [206, 422] on p "Fit content Auto" at bounding box center [196, 417] width 91 height 14
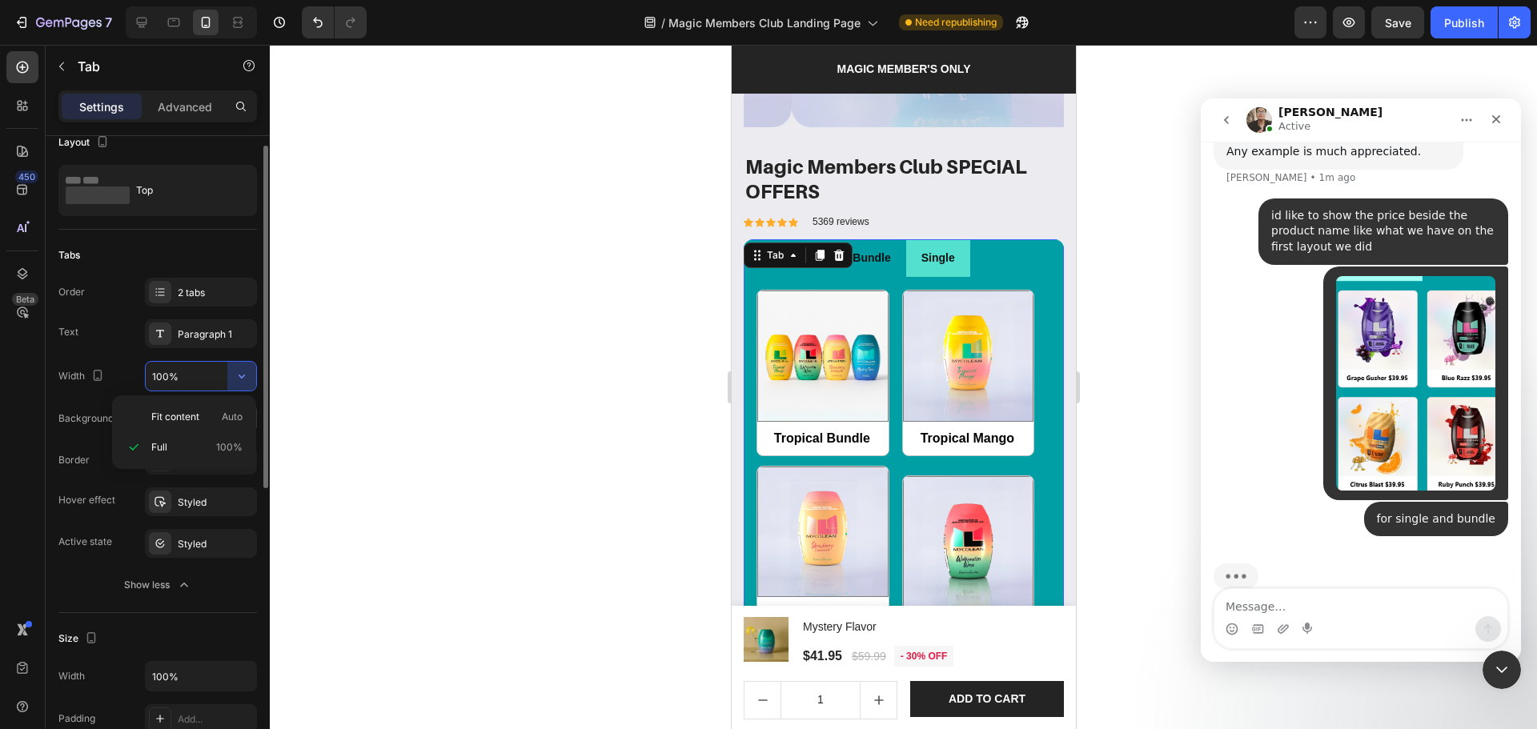
type input "Auto"
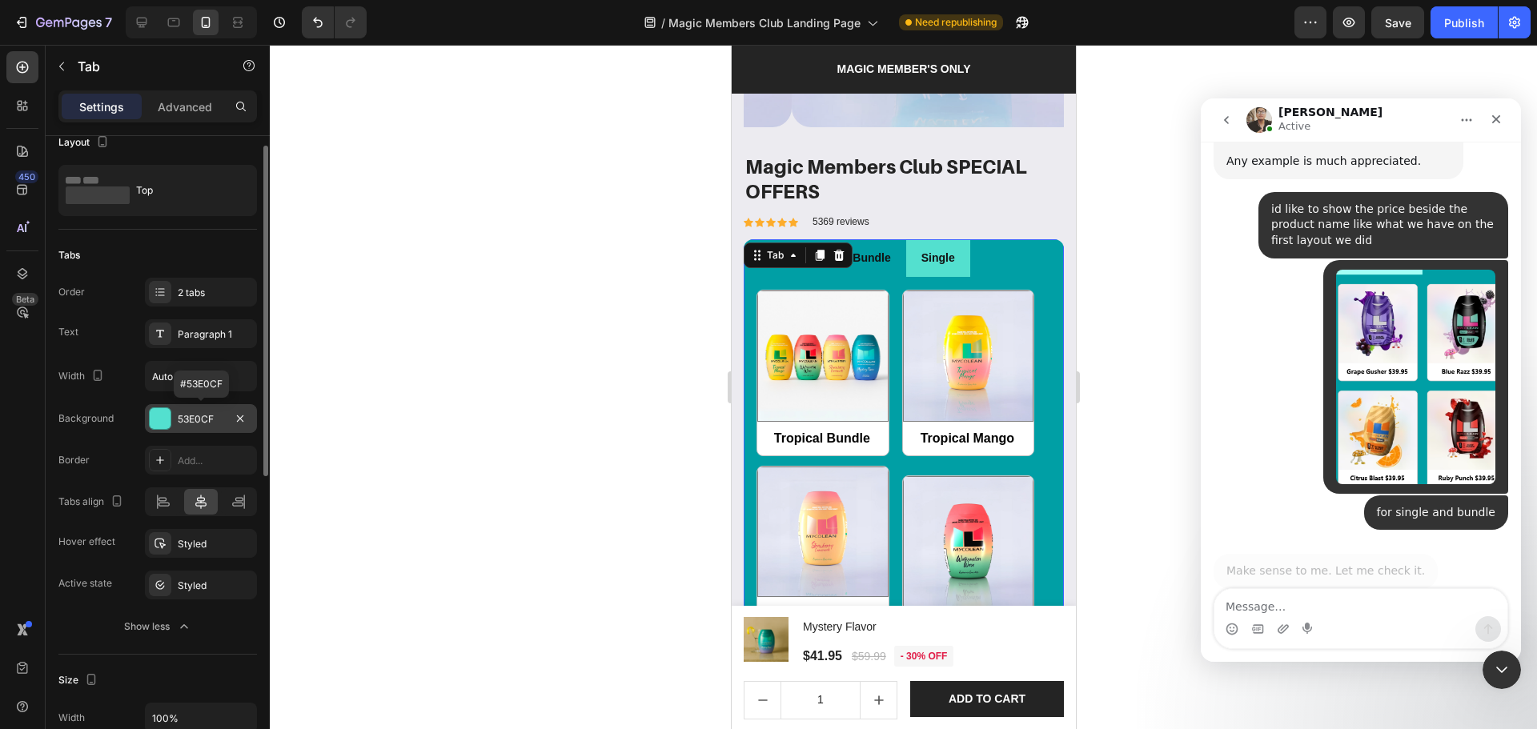
click at [166, 420] on div at bounding box center [160, 418] width 21 height 21
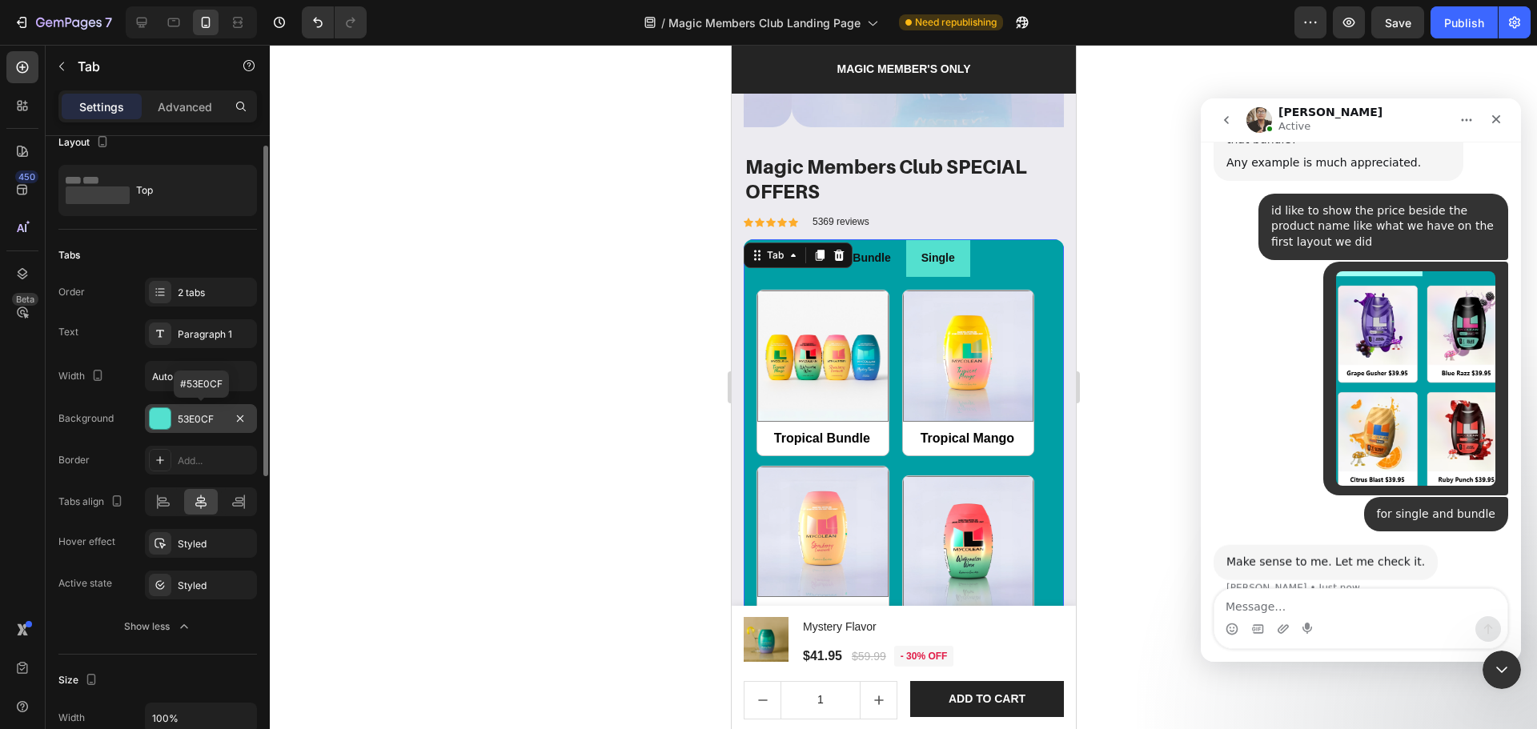
scroll to position [4267, 0]
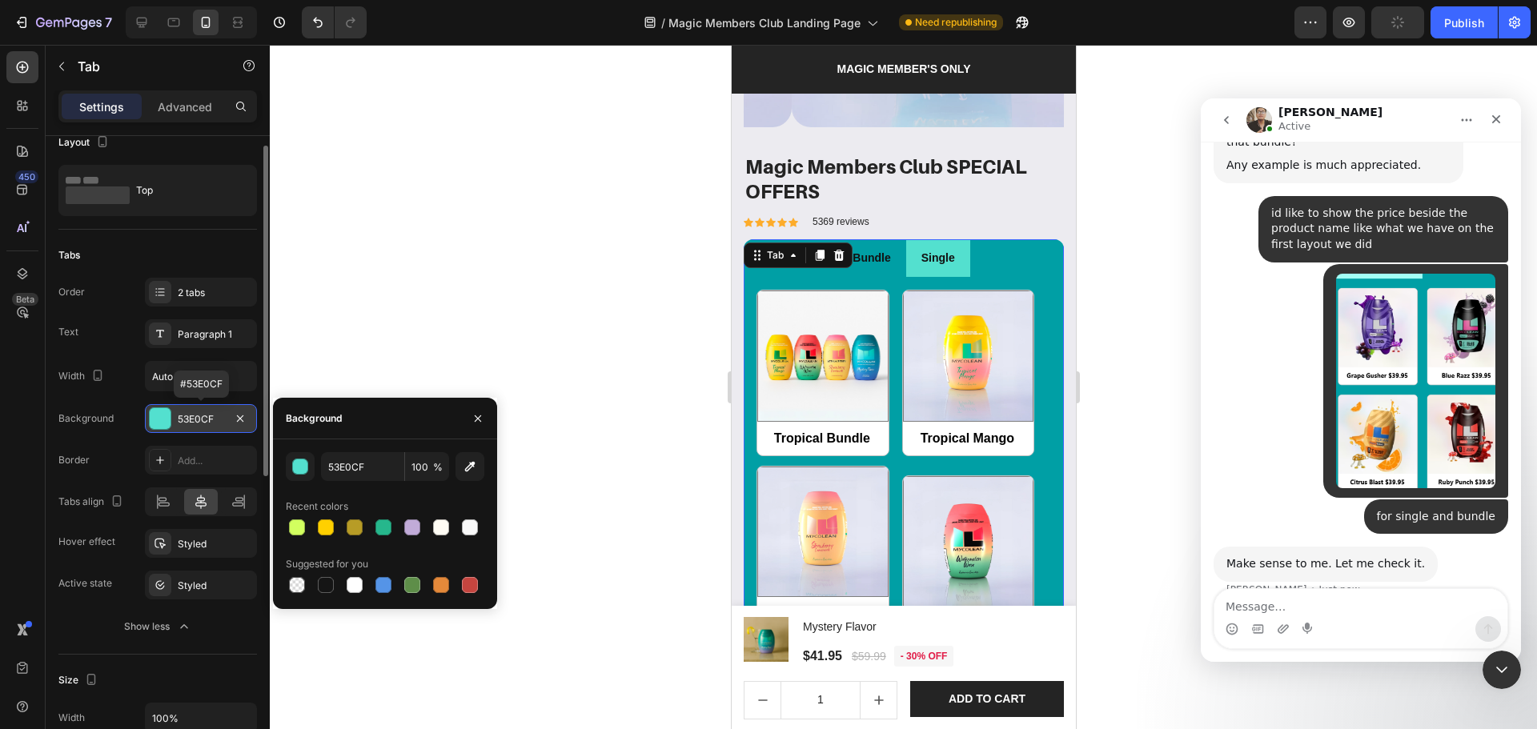
click at [166, 420] on div at bounding box center [160, 418] width 21 height 21
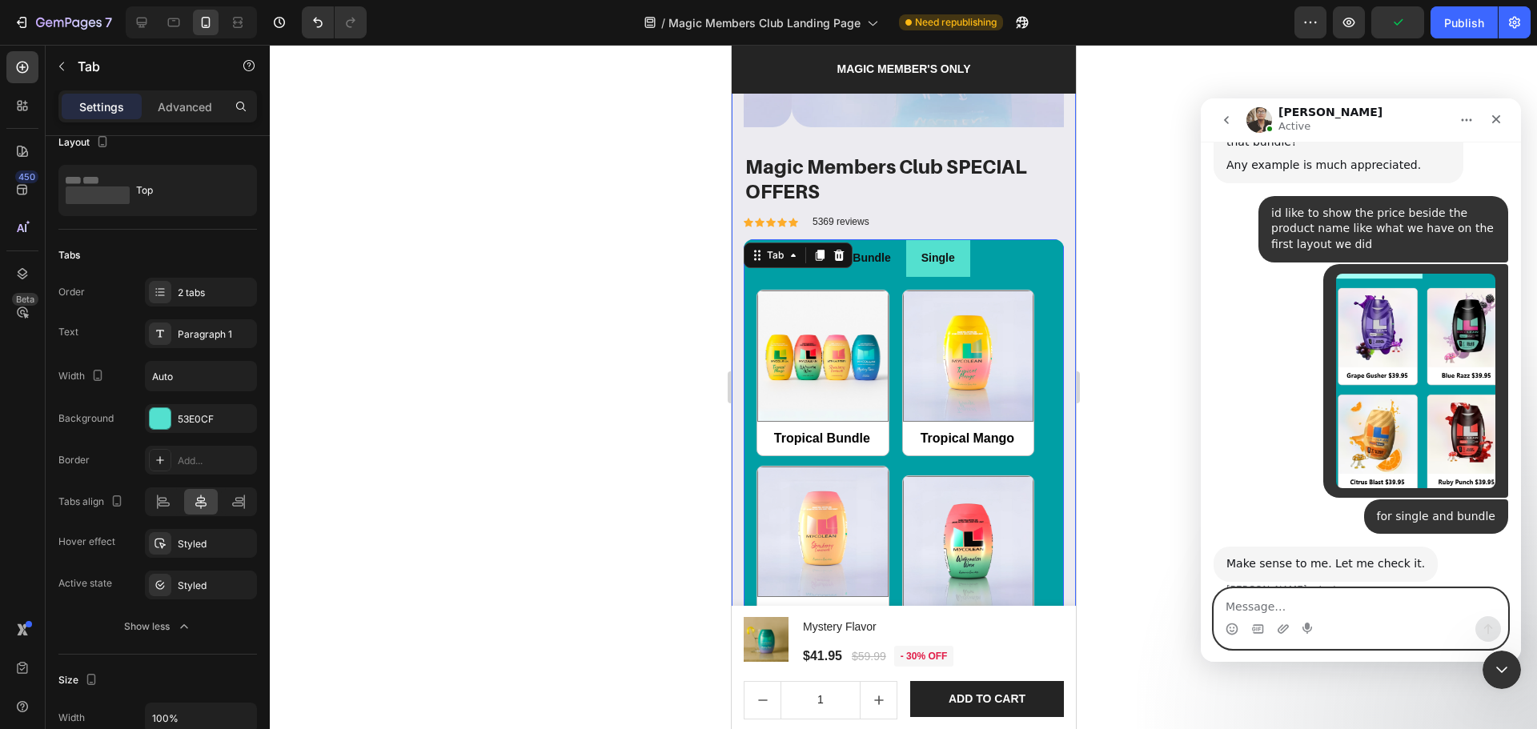
click at [1274, 607] on textarea "Message…" at bounding box center [1360, 602] width 293 height 27
type textarea "thank you"
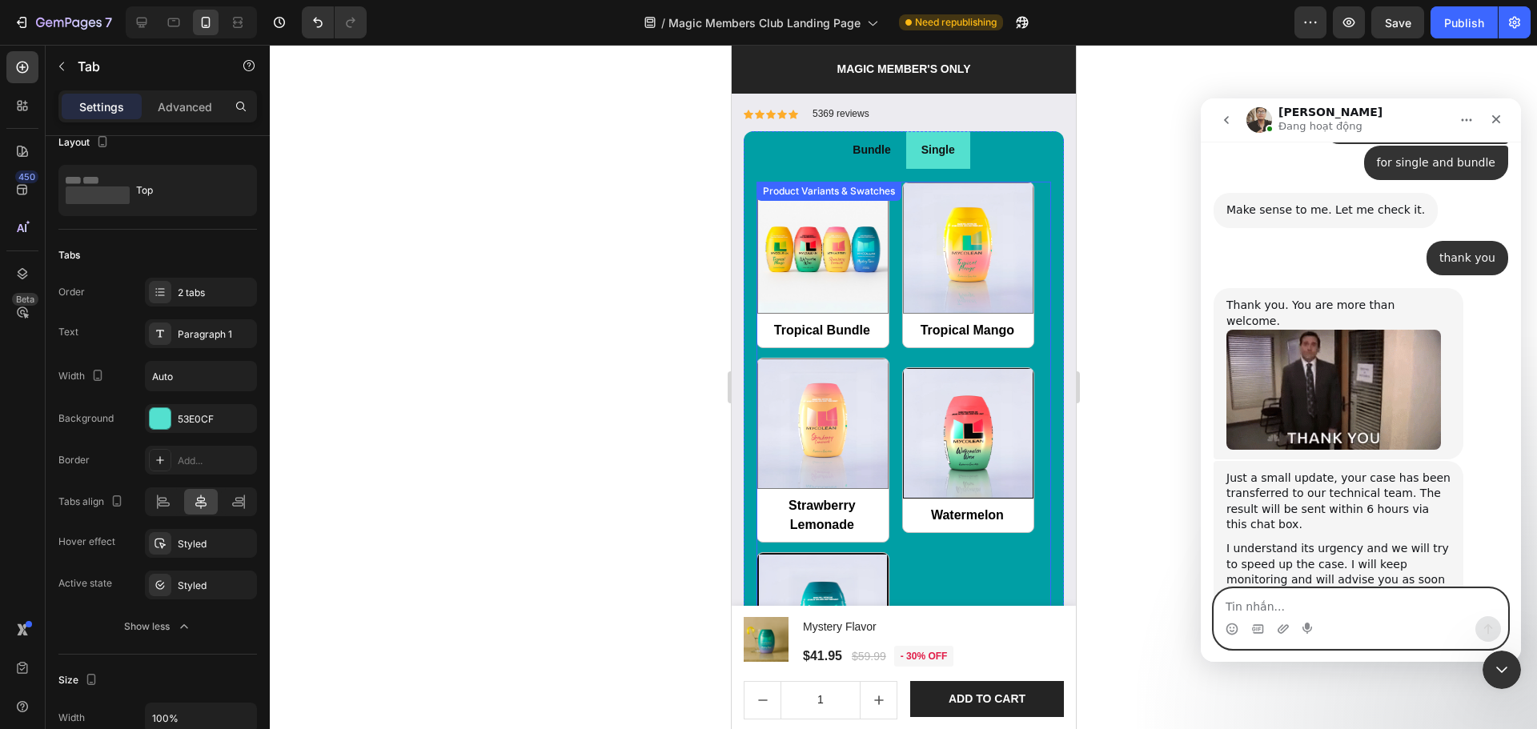
scroll to position [1707, 0]
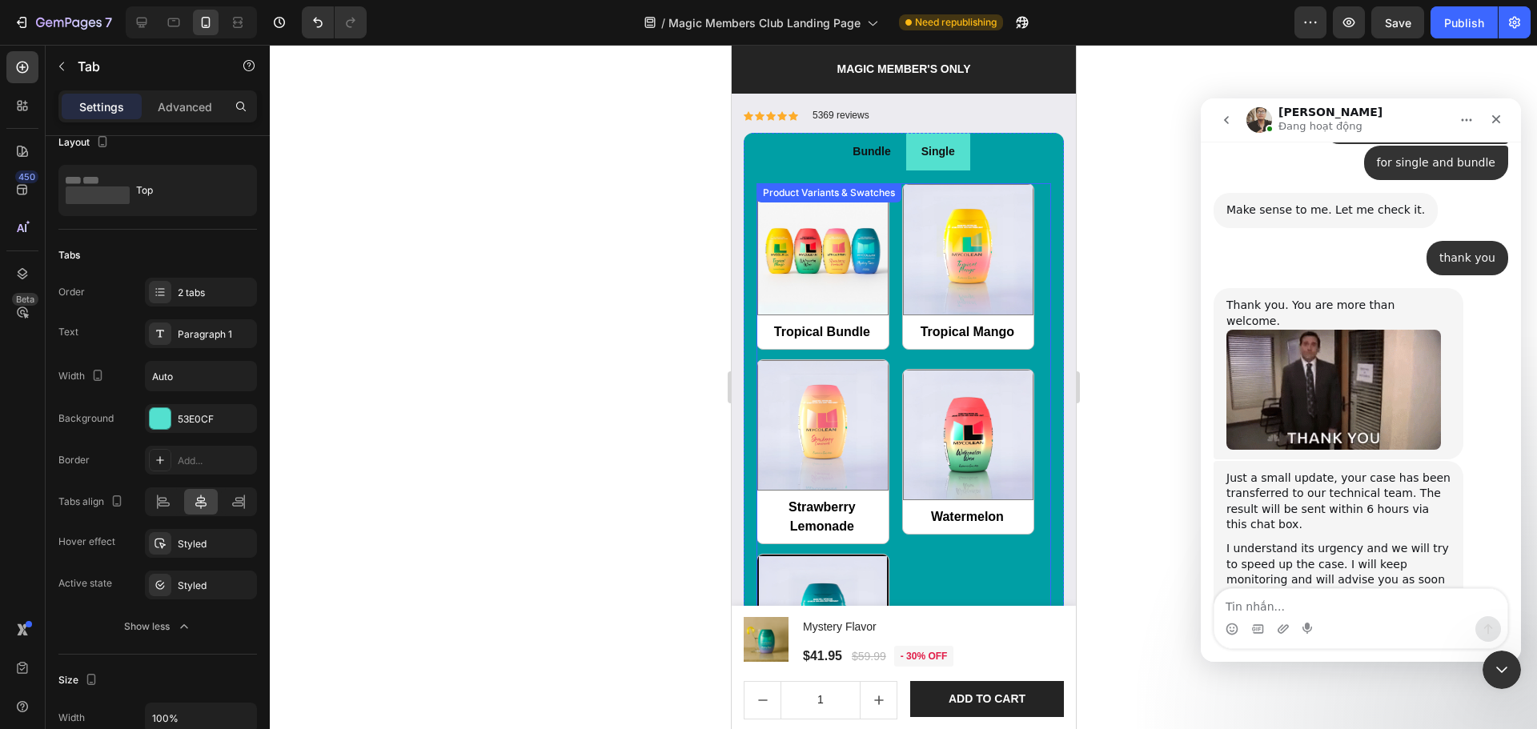
click at [889, 359] on div "Tropical Bundle Tropical Bundle Tropical Mango Tropical Mango Strawberry Lemona…" at bounding box center [903, 451] width 295 height 537
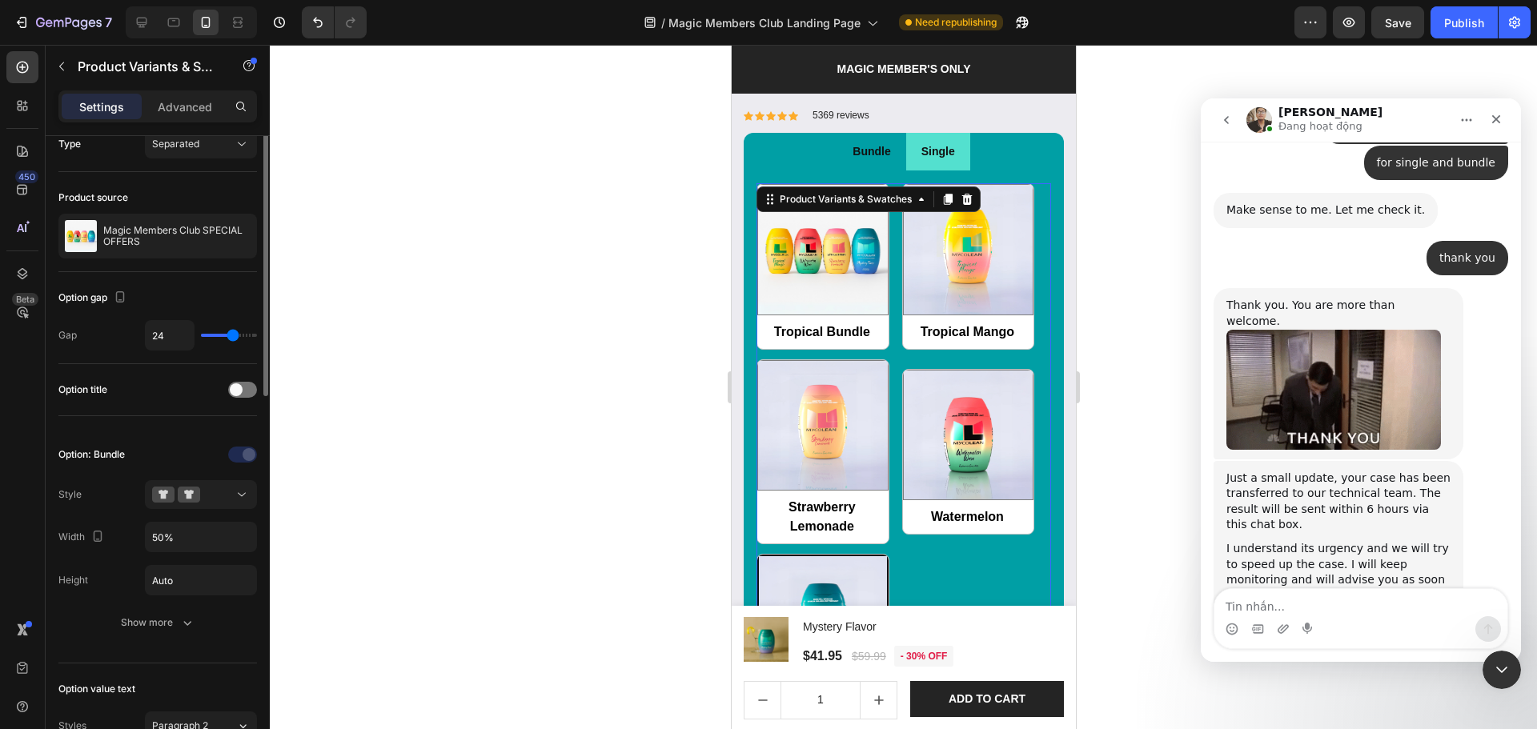
scroll to position [0, 0]
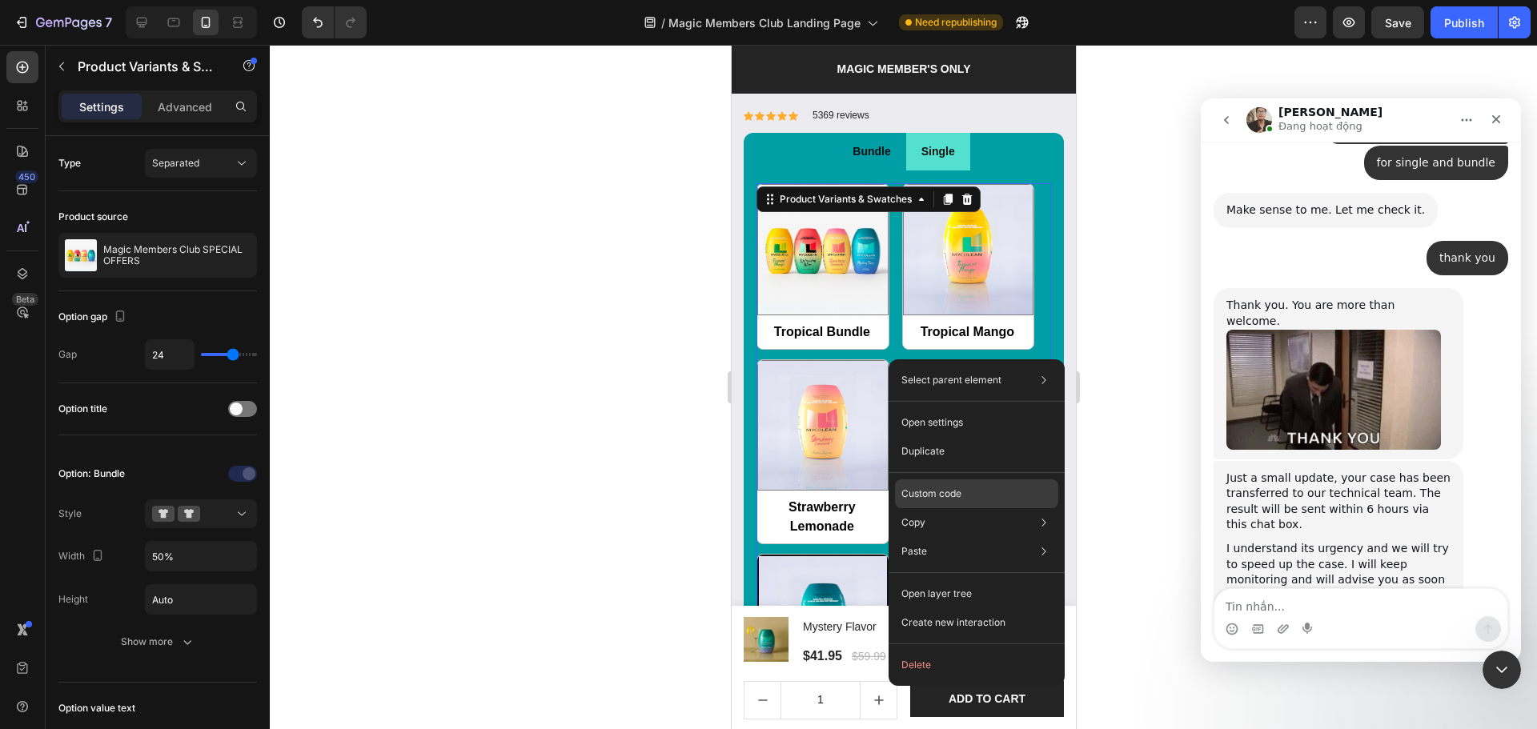
click at [952, 498] on p "Custom code" at bounding box center [931, 494] width 60 height 14
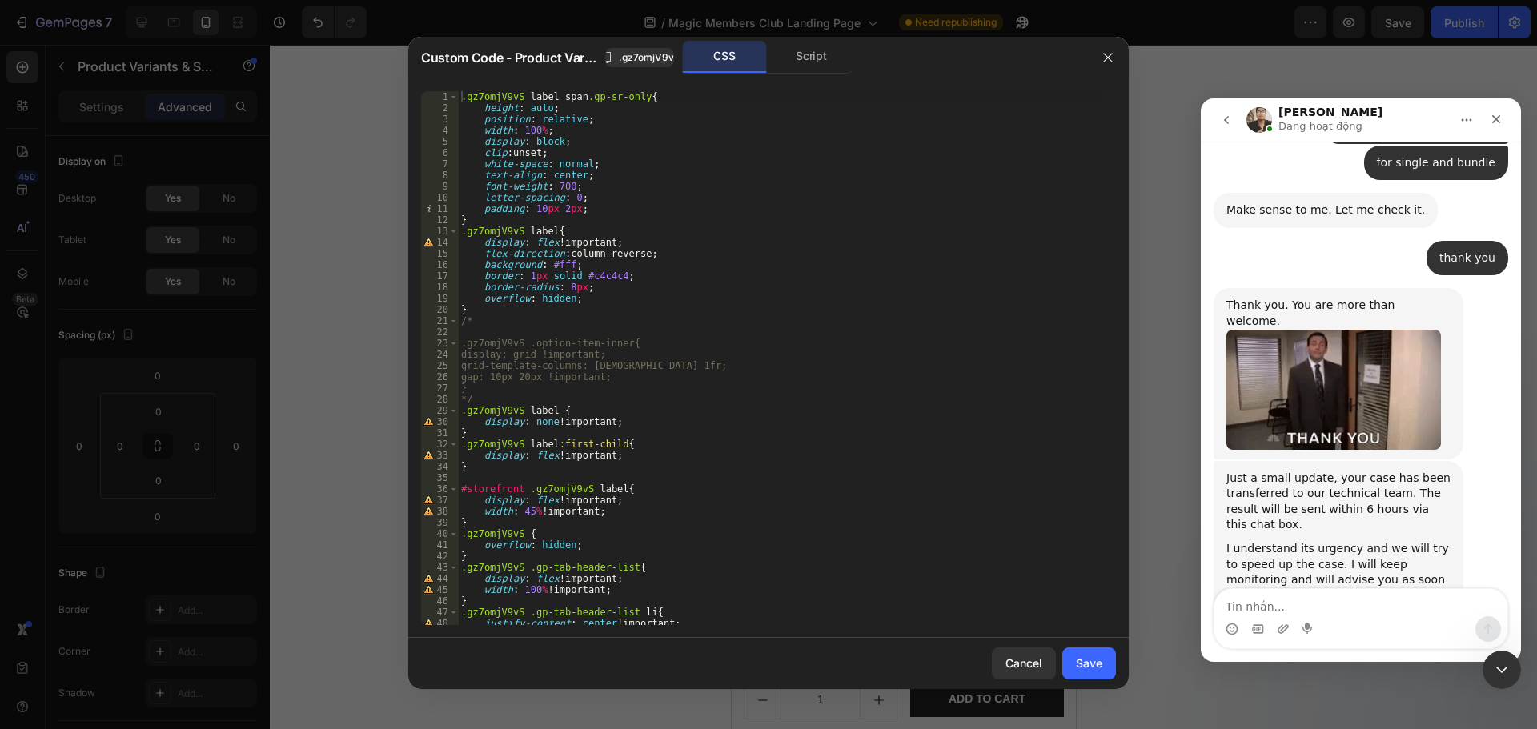
click at [715, 400] on div ".gz7omjV9vS label span .gp-sr-only { height : auto ; position : relative ; widt…" at bounding box center [781, 369] width 646 height 556
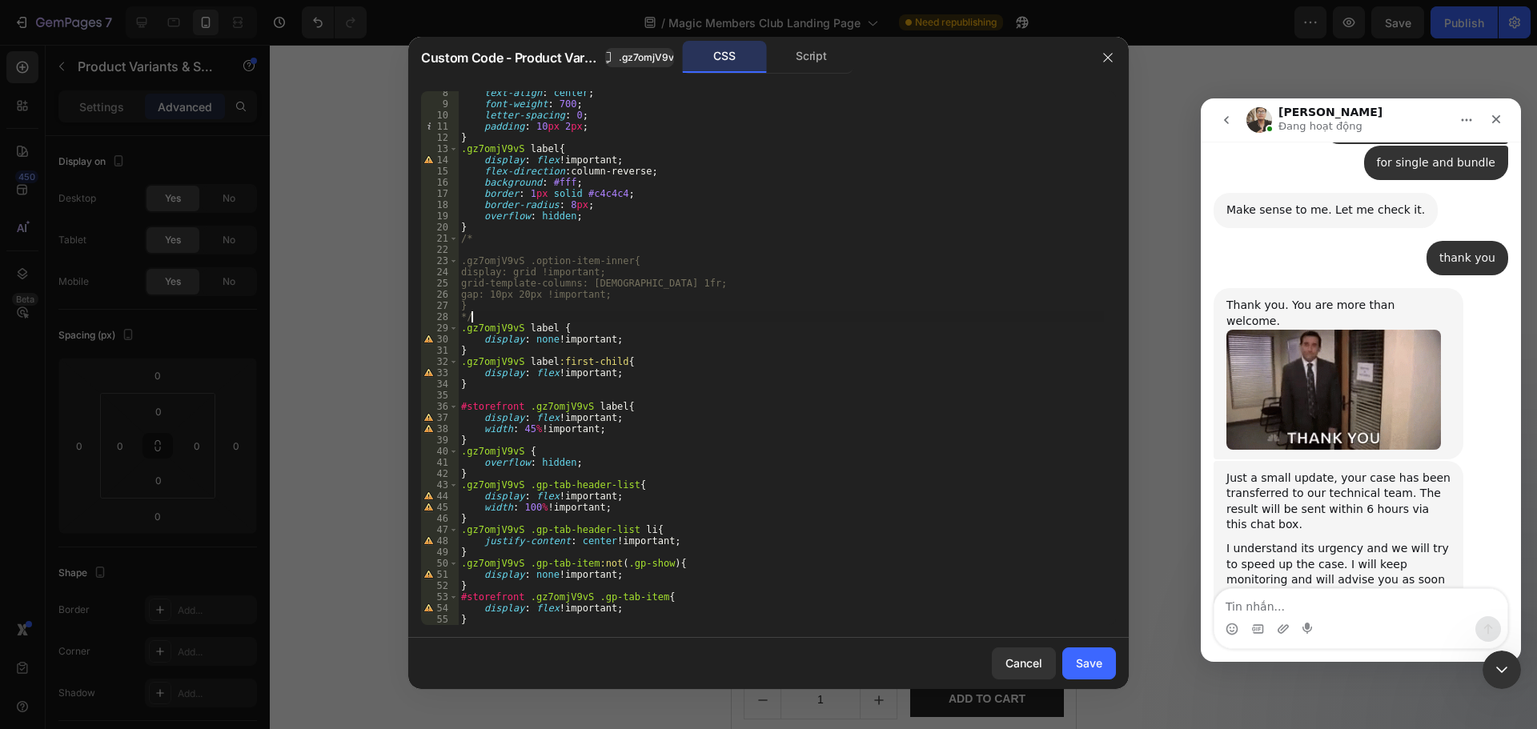
click at [694, 607] on div "text-align : center ; font-weight : 700 ; letter-spacing : 0 ; padding : 10 px …" at bounding box center [781, 365] width 646 height 556
click at [671, 617] on div "text-align : center ; font-weight : 700 ; letter-spacing : 0 ; padding : 10 px …" at bounding box center [781, 365] width 646 height 556
type textarea "display: flex !important; }"
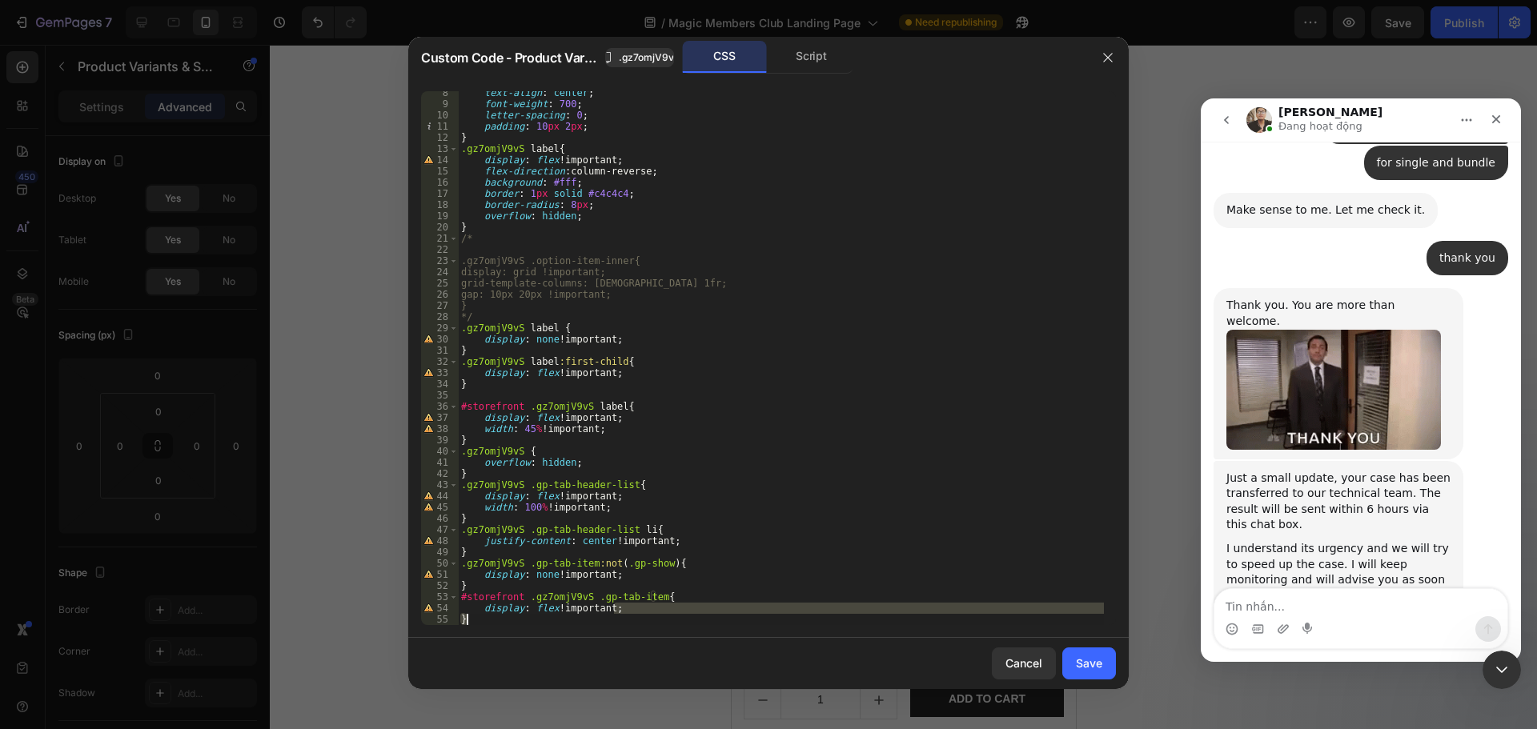
type textarea "}"
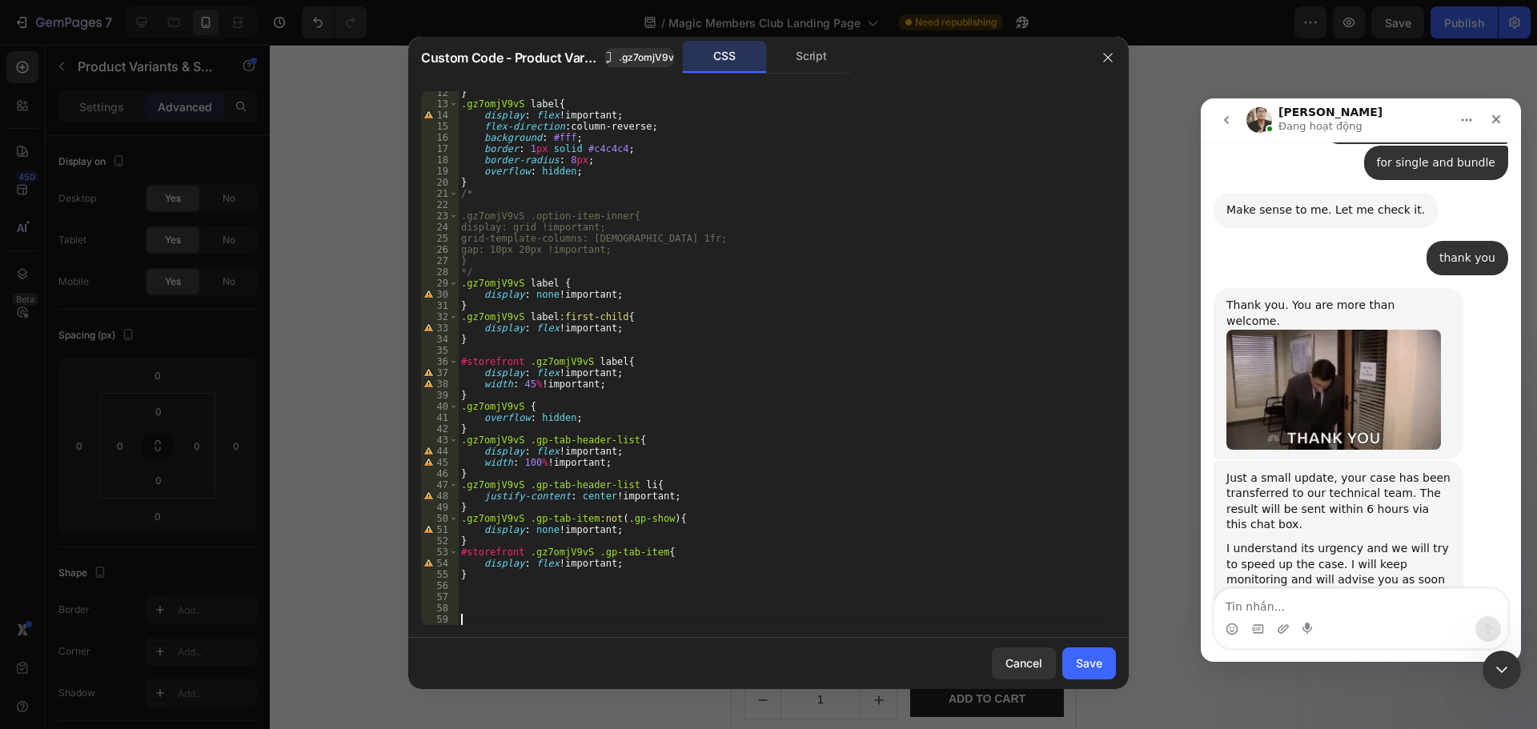
paste textarea "}"
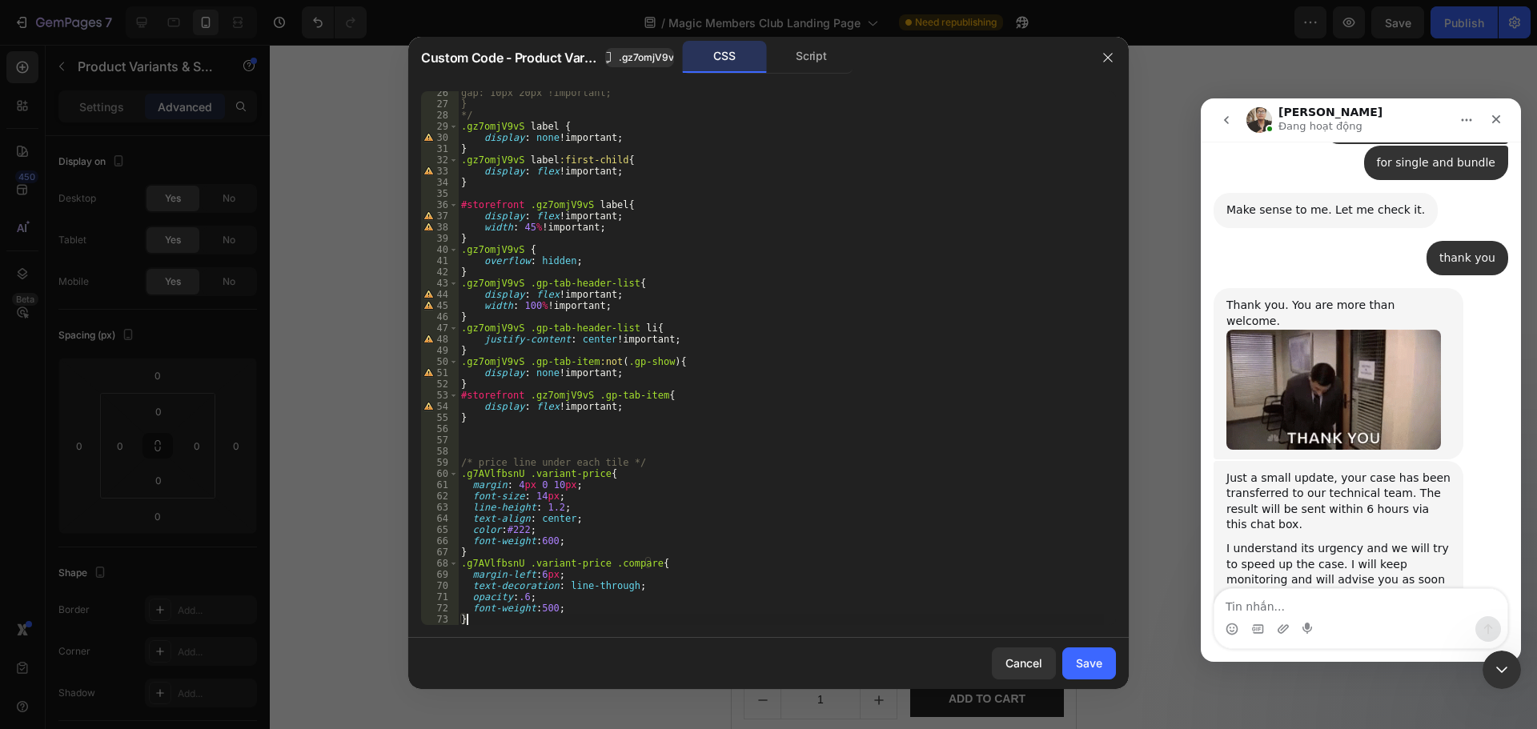
type textarea "}"
click at [1091, 664] on div "Save" at bounding box center [1089, 663] width 26 height 17
radio input "true"
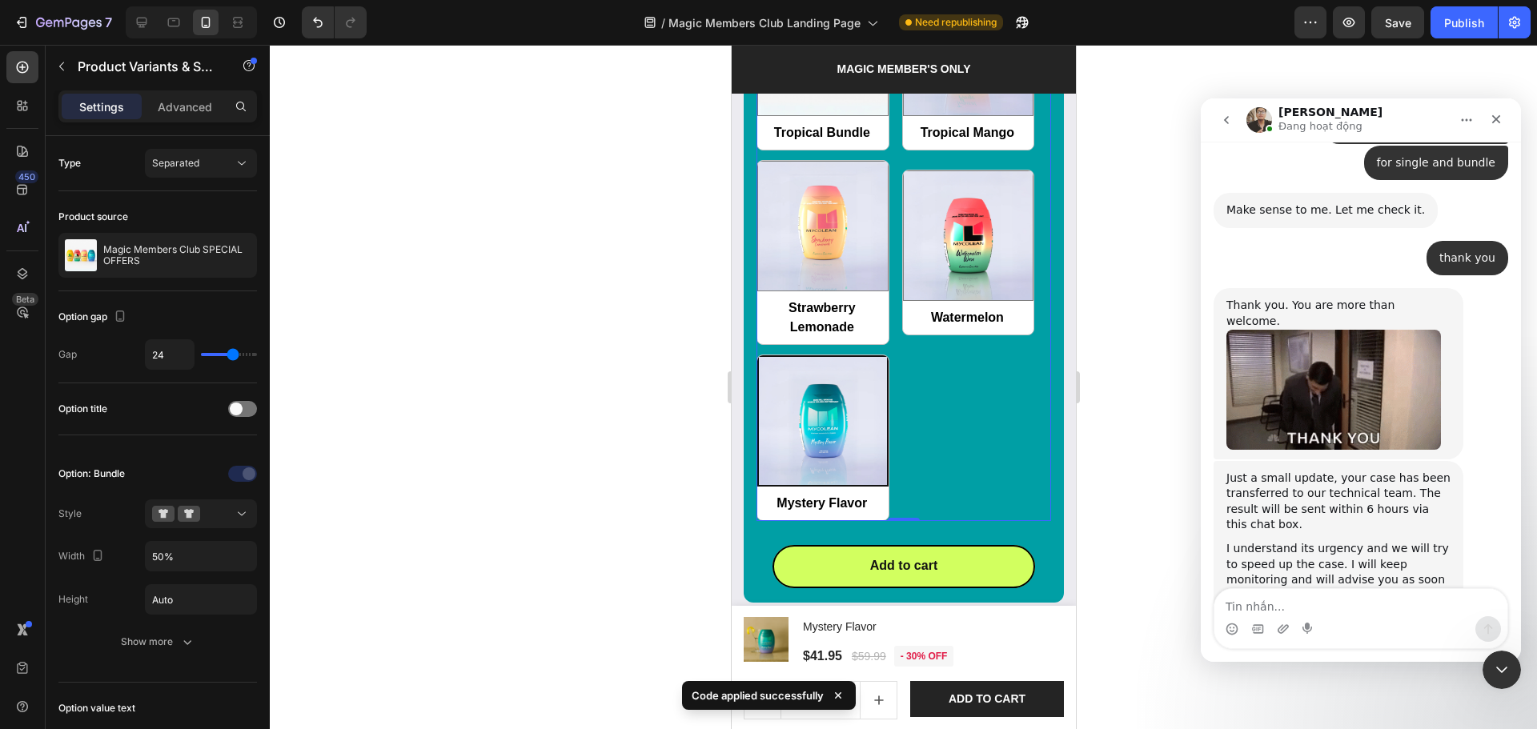
scroll to position [1921, 0]
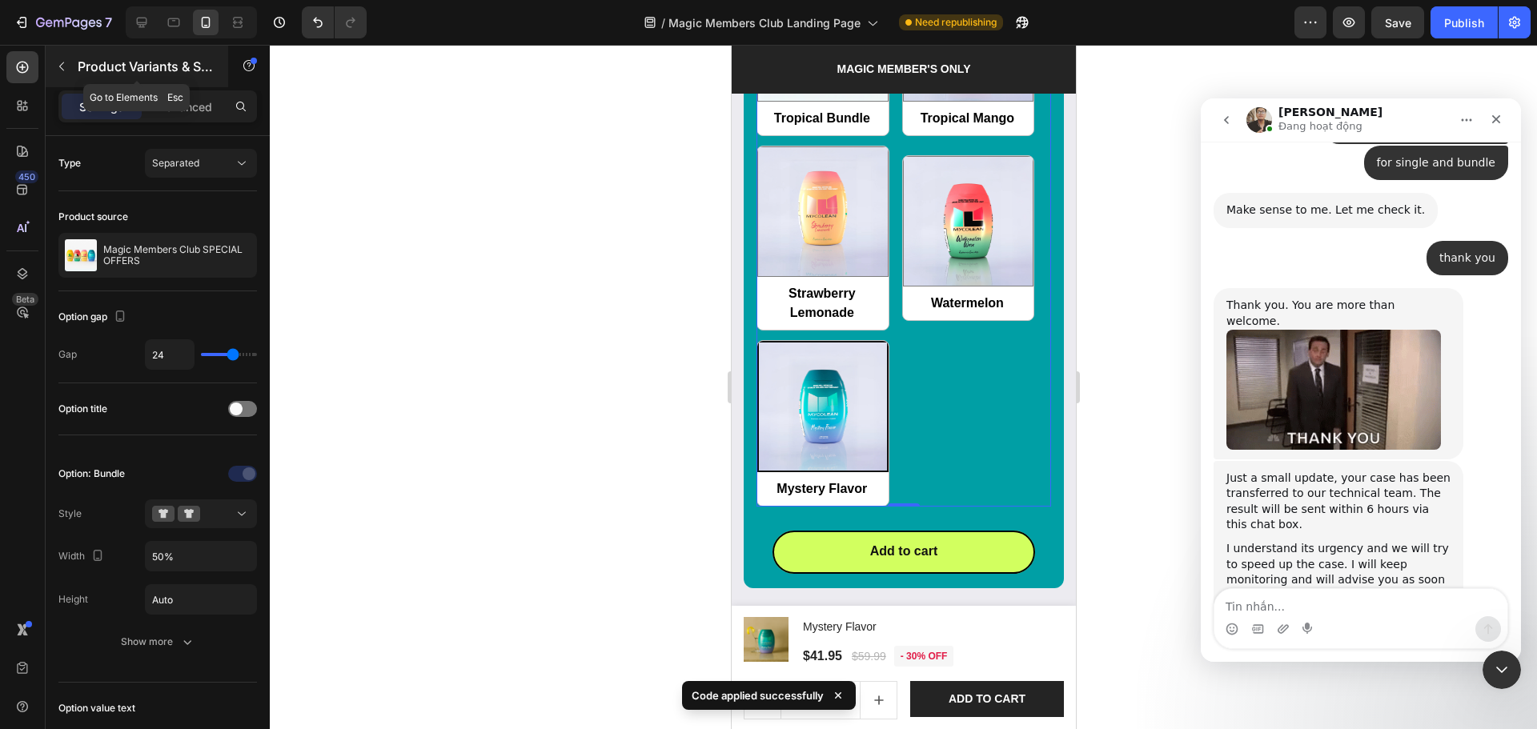
click at [61, 66] on icon "button" at bounding box center [61, 66] width 13 height 13
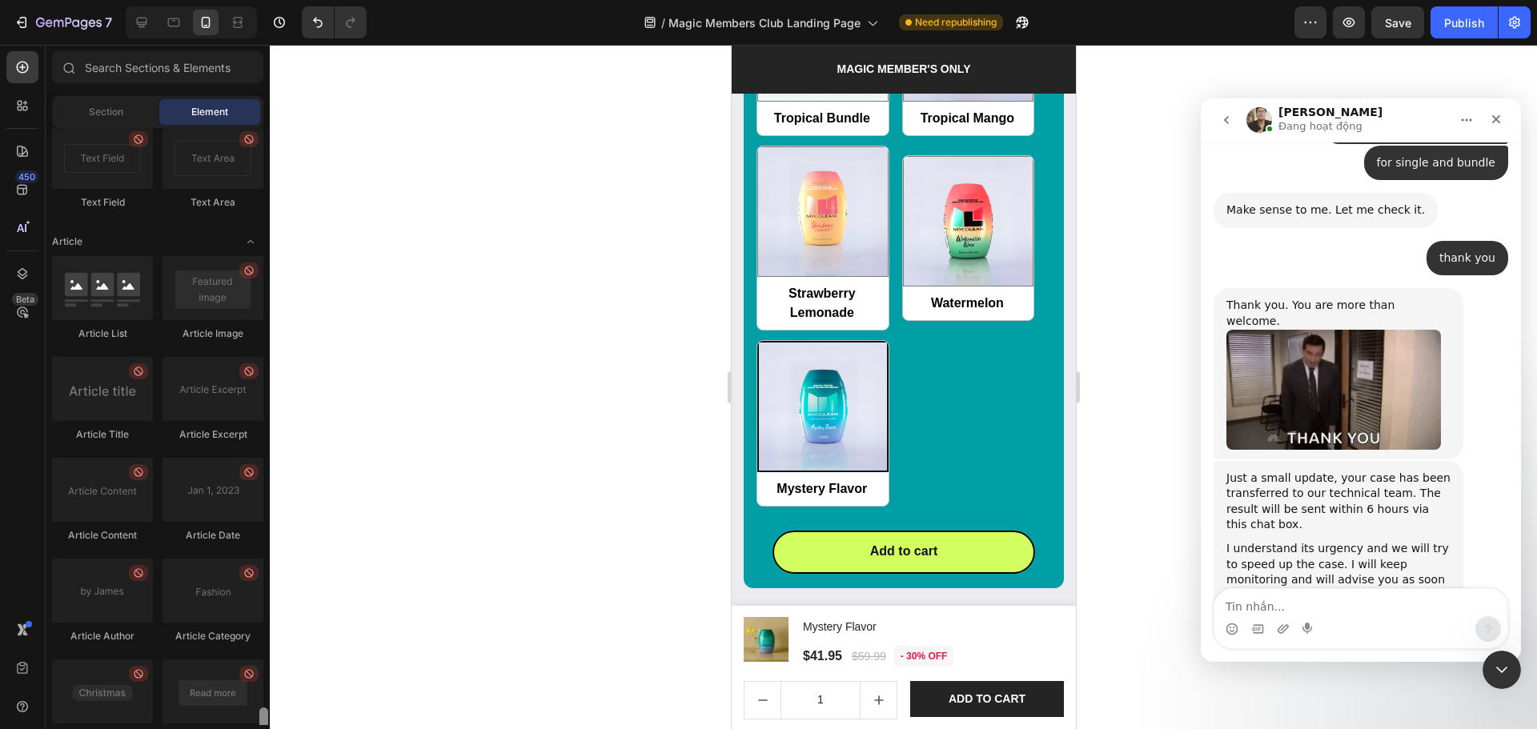
scroll to position [4147, 0]
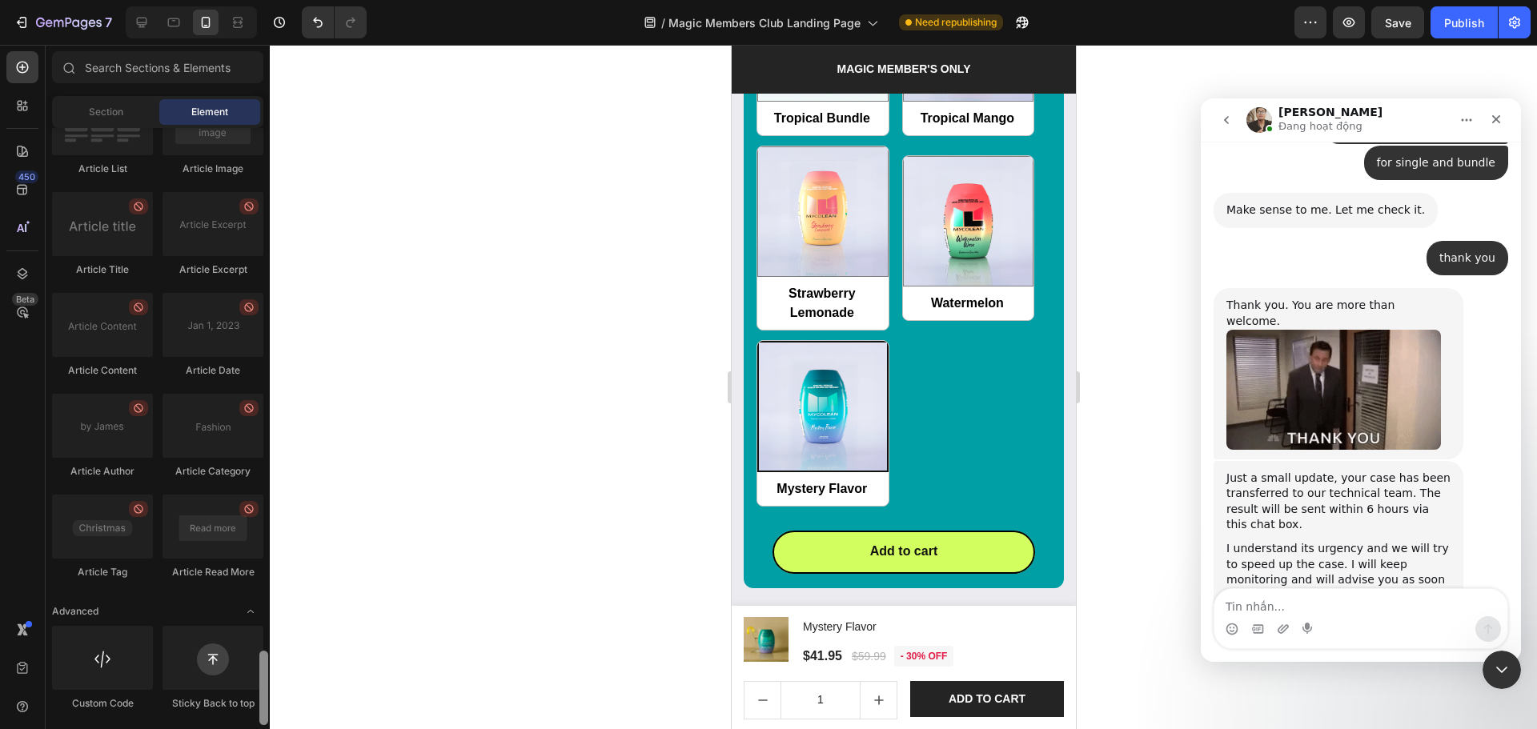
drag, startPoint x: 263, startPoint y: 150, endPoint x: 294, endPoint y: 719, distance: 570.0
click at [294, 0] on div "7 Version history / Magic Members Club Landing Page Need republishing Preview S…" at bounding box center [768, 0] width 1537 height 0
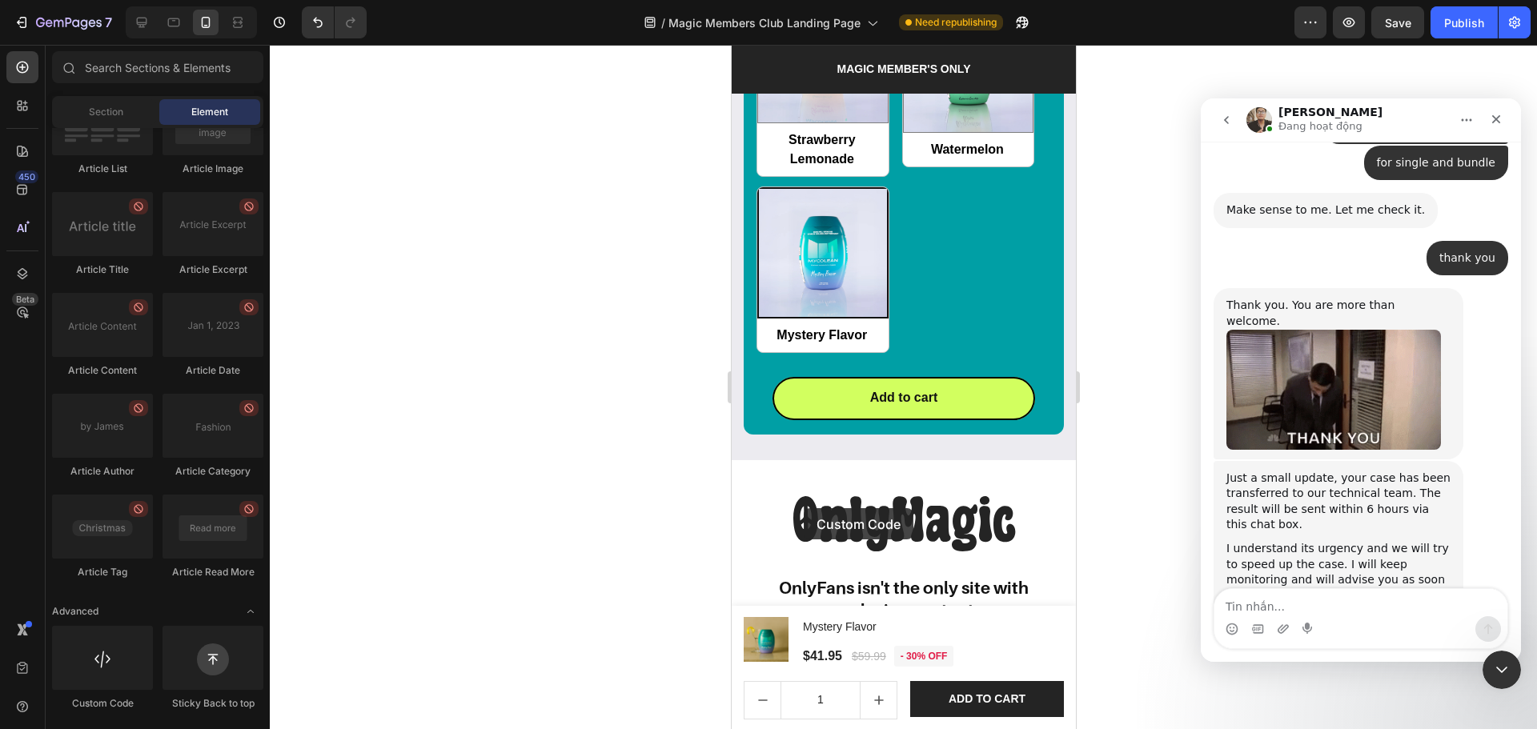
scroll to position [2203, 0]
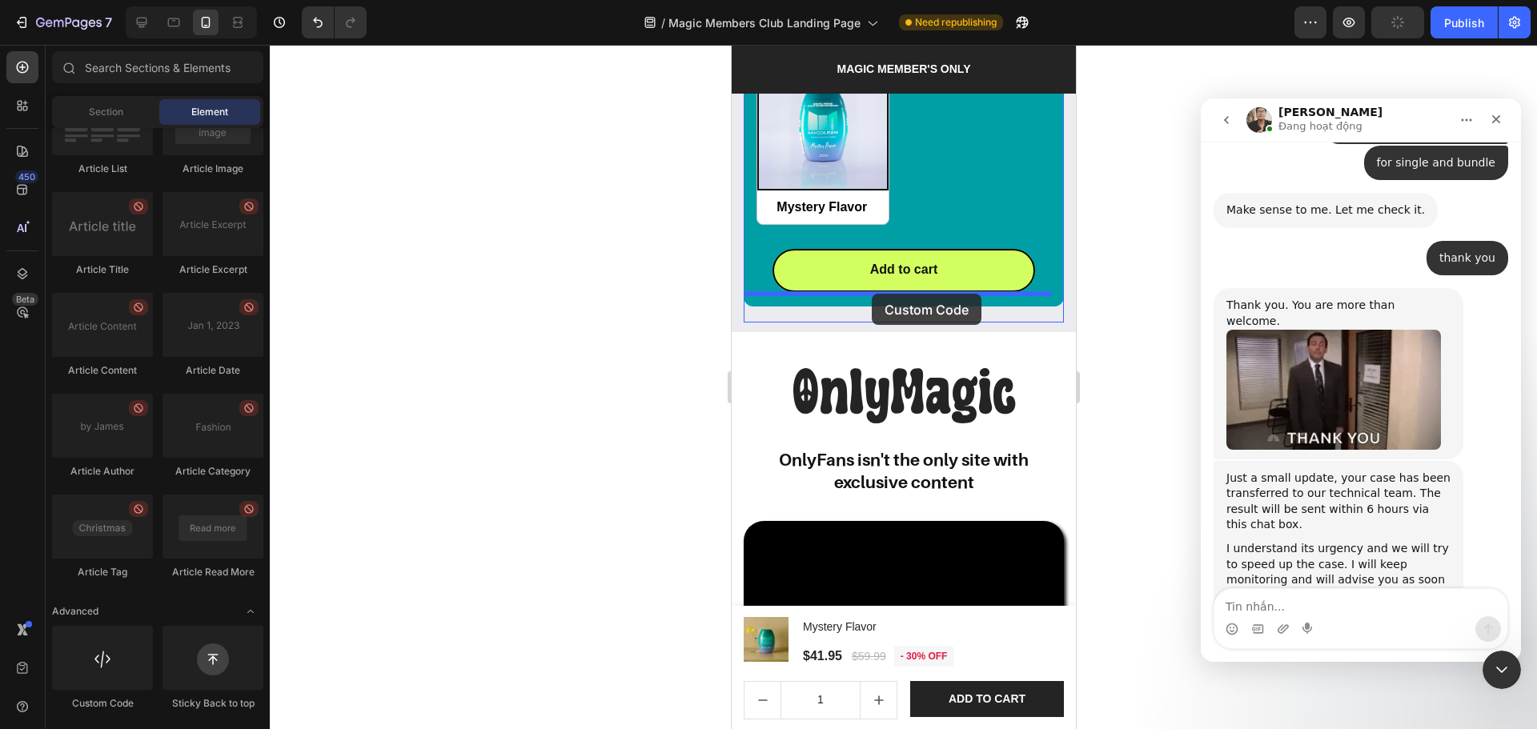
drag, startPoint x: 925, startPoint y: 698, endPoint x: 871, endPoint y: 294, distance: 407.9
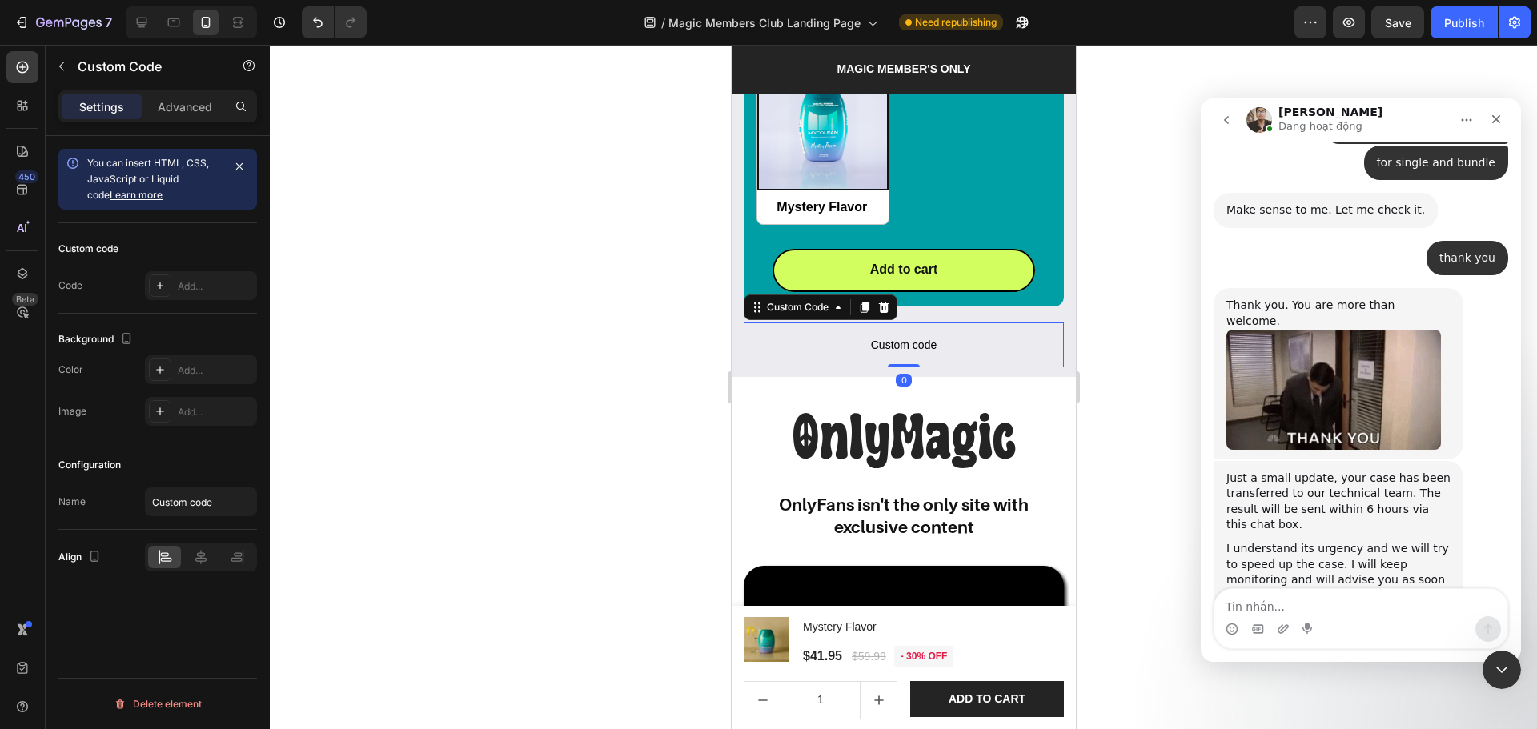
click at [837, 335] on span "Custom code" at bounding box center [903, 344] width 320 height 19
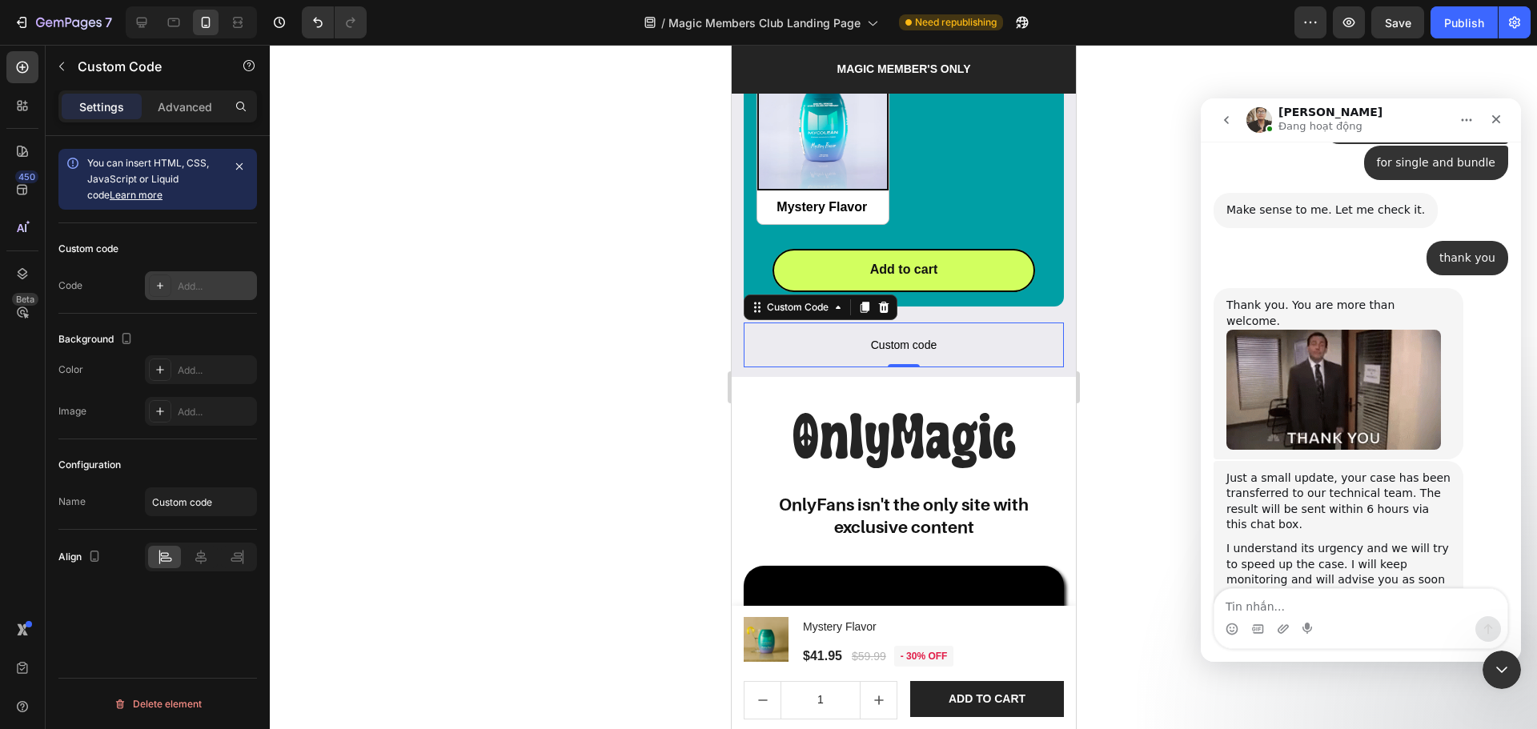
click at [196, 296] on div "Add..." at bounding box center [201, 285] width 112 height 29
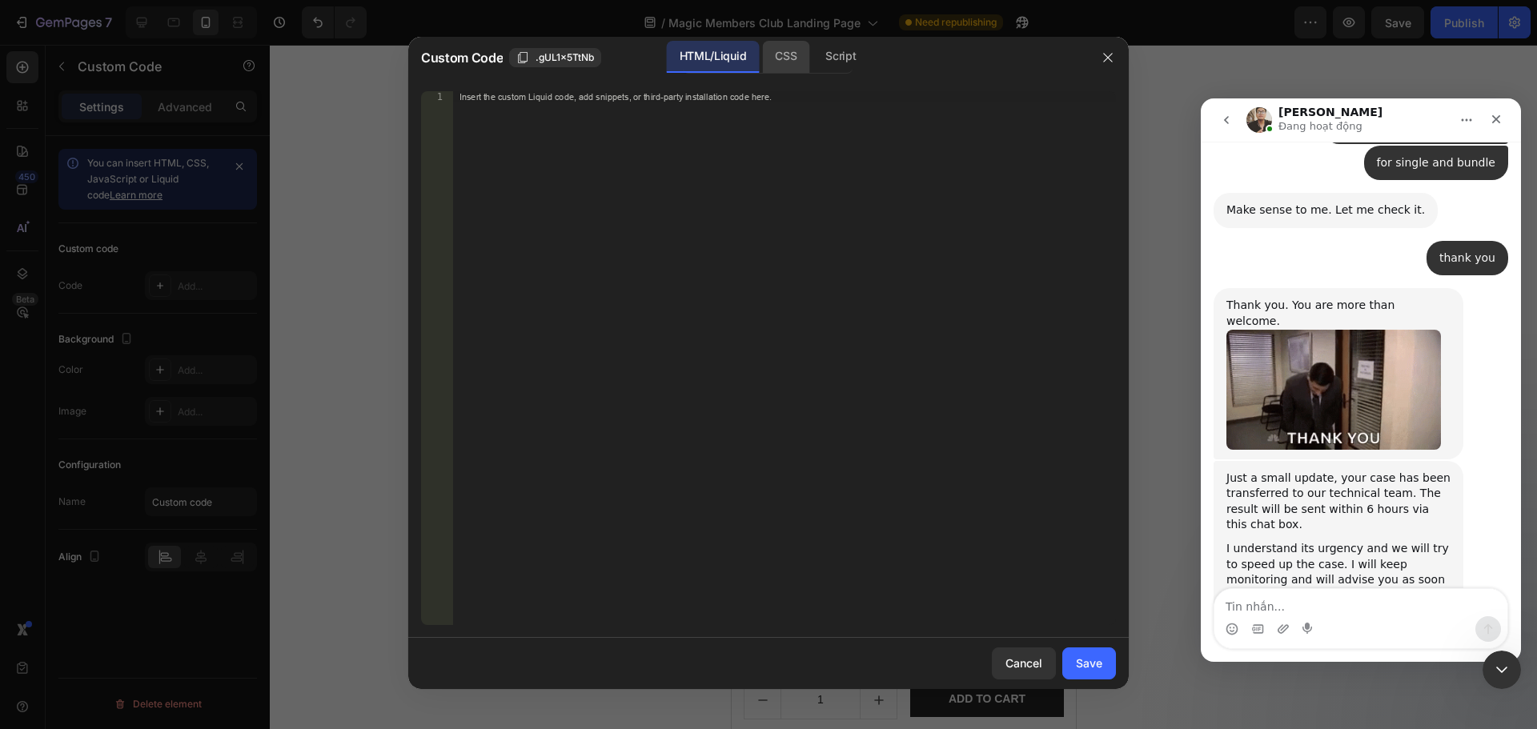
click at [813, 50] on div "CSS" at bounding box center [841, 57] width 56 height 32
click at [716, 193] on div "Insert the CSS code to style your content here." at bounding box center [784, 369] width 663 height 556
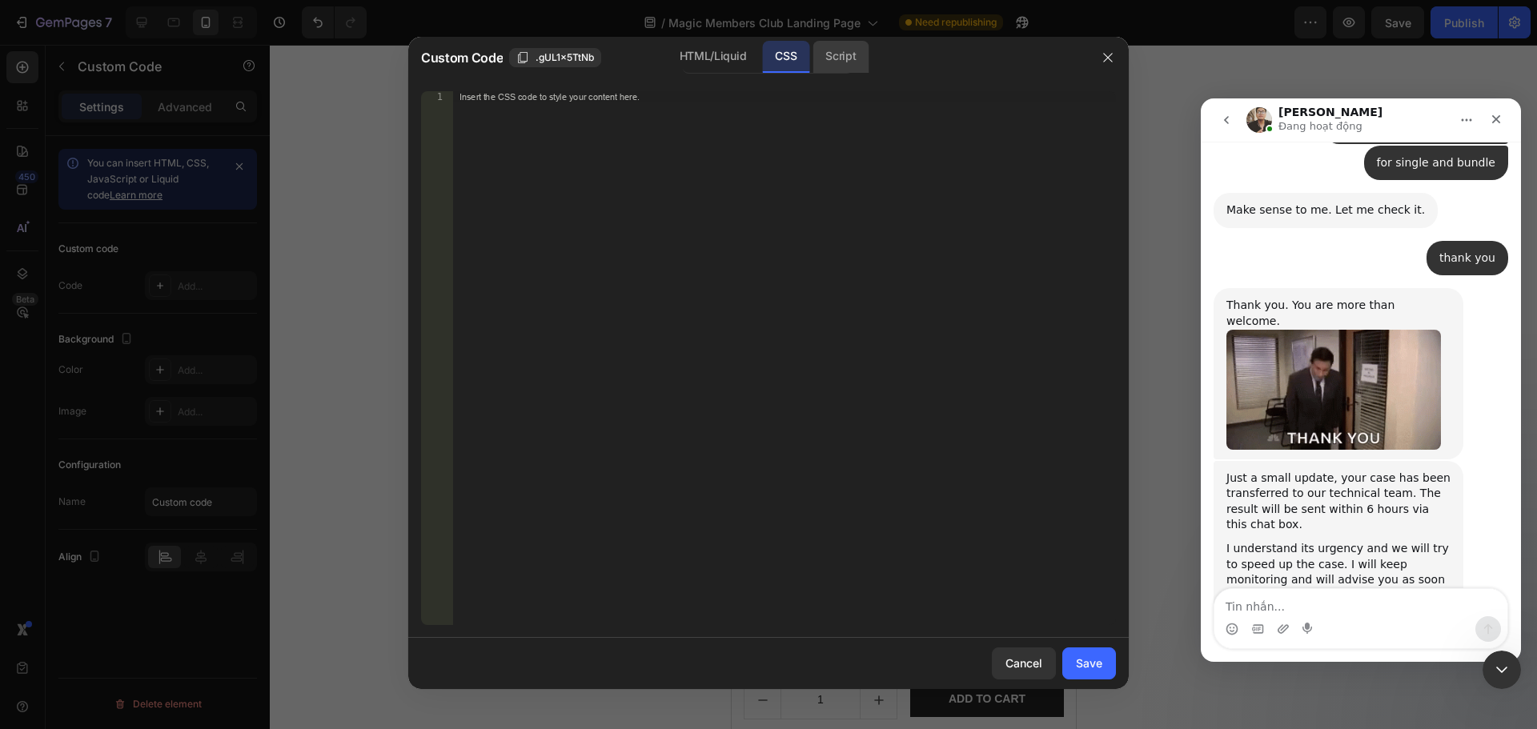
click at [838, 58] on div "Script" at bounding box center [841, 57] width 56 height 32
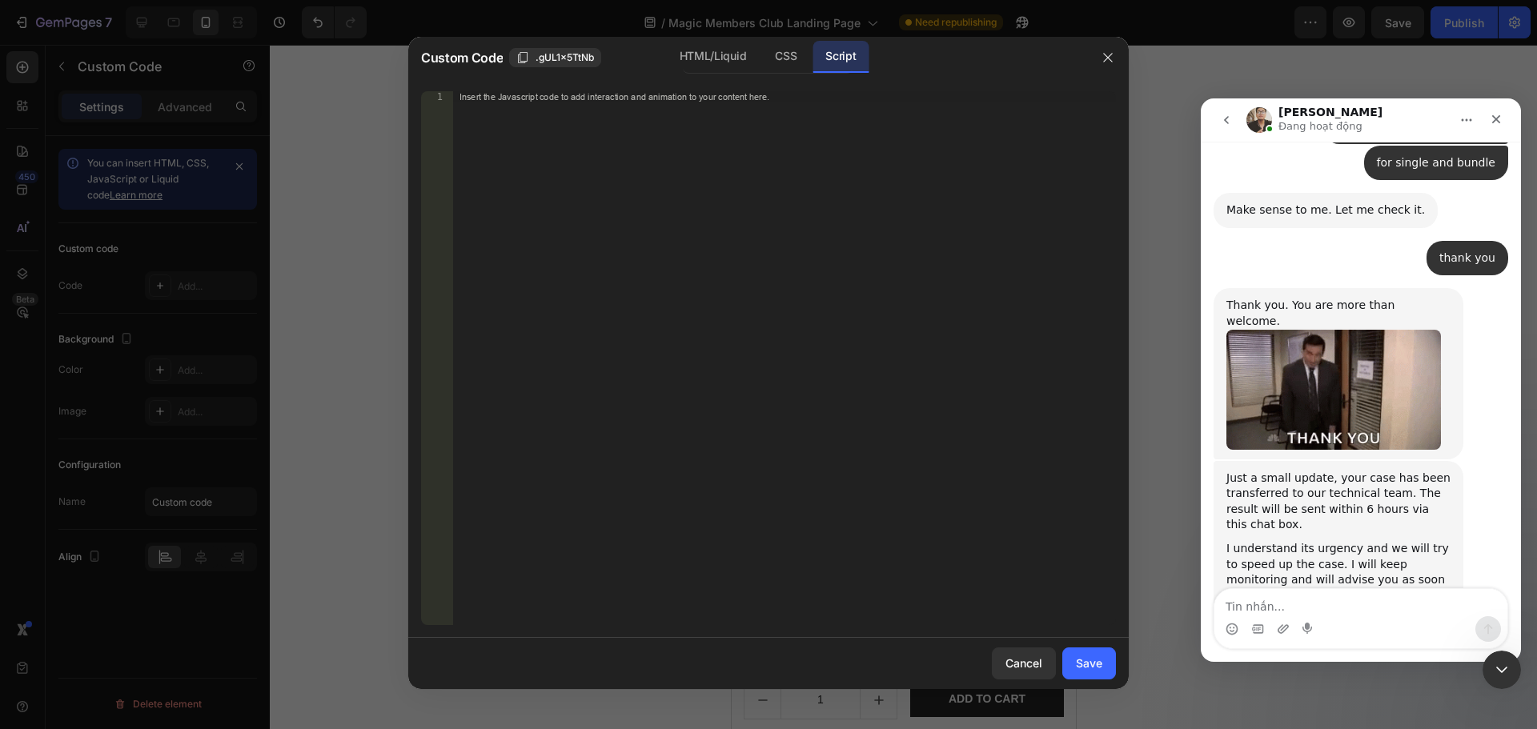
click at [698, 126] on div "Insert the Javascript code to add interaction and animation to your content her…" at bounding box center [784, 369] width 663 height 556
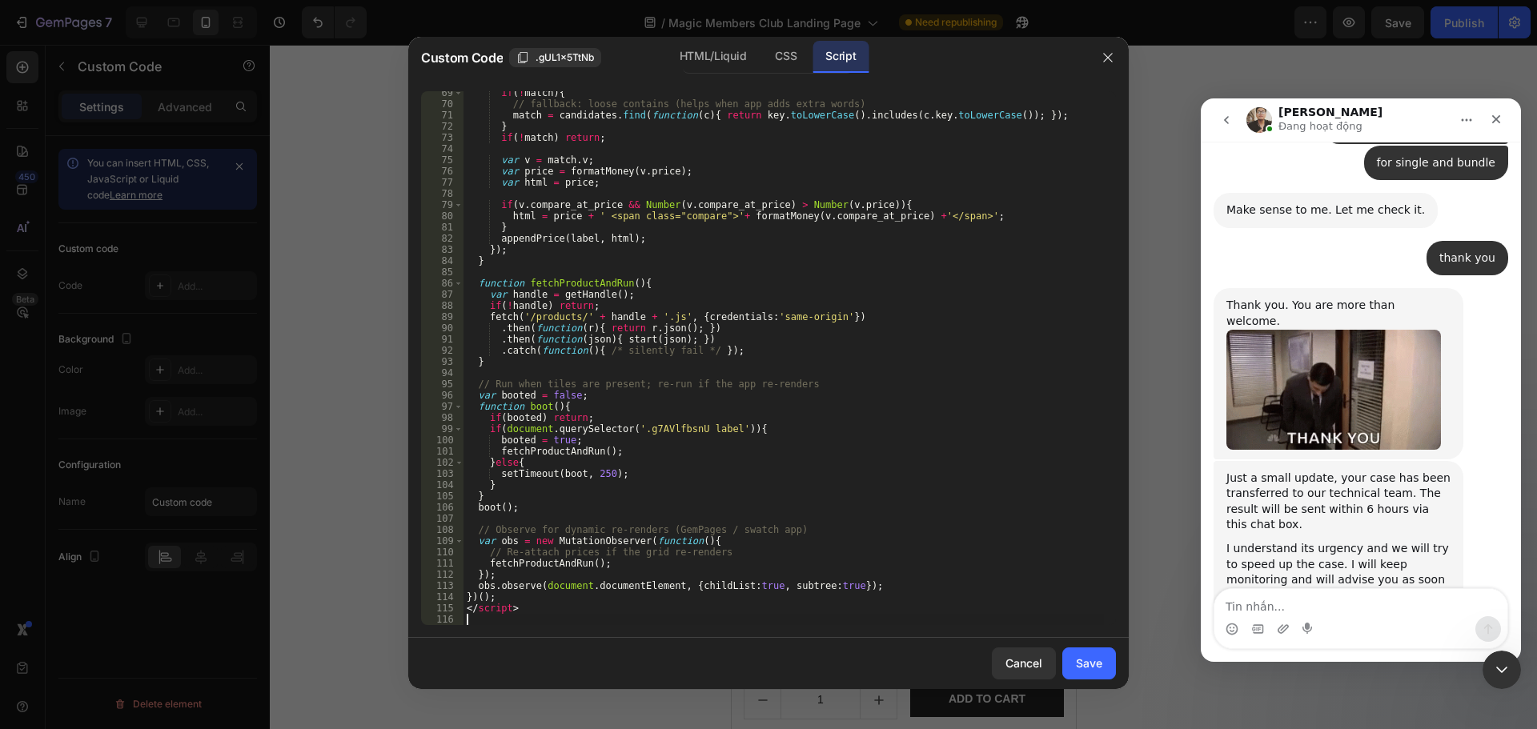
scroll to position [766, 0]
click at [1098, 664] on div "Save" at bounding box center [1089, 663] width 26 height 17
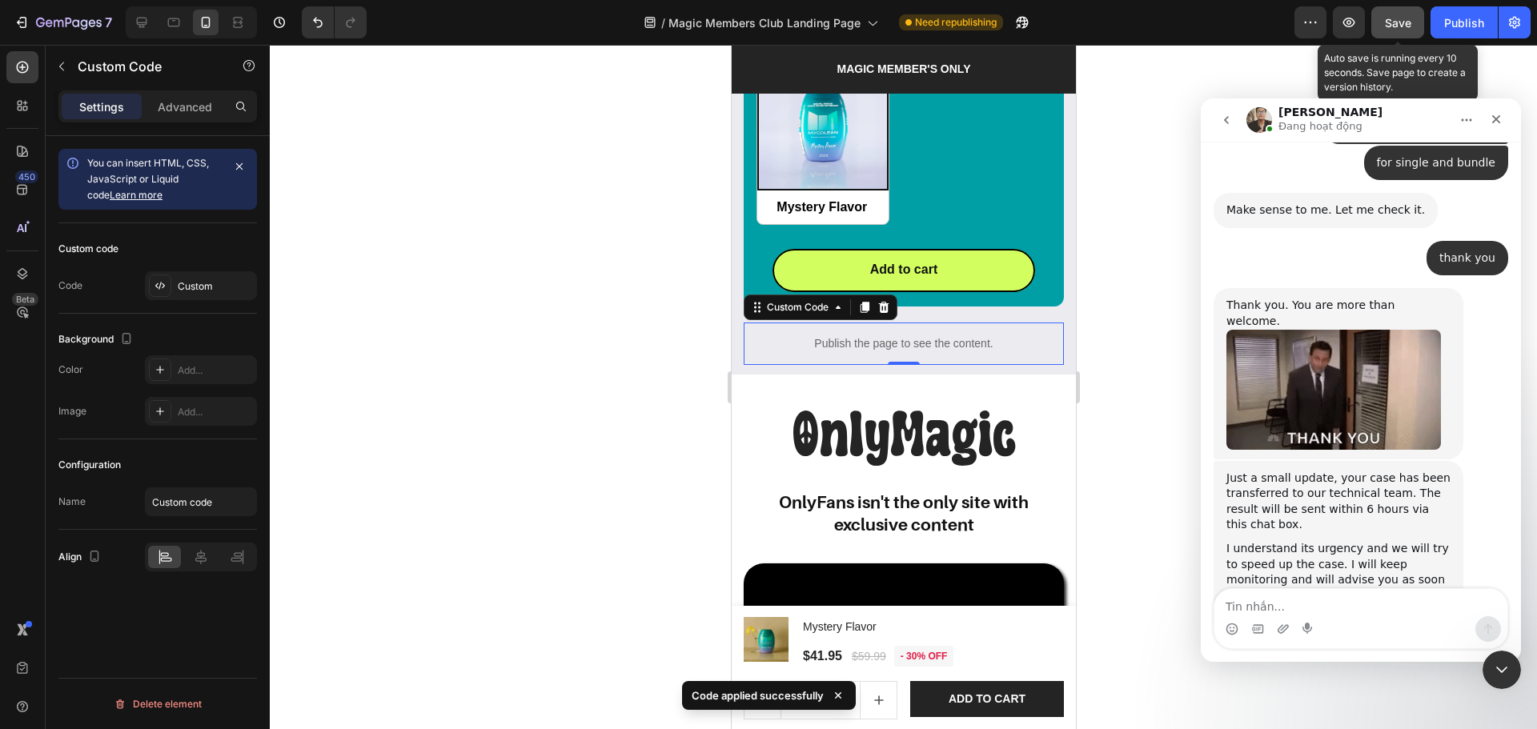
click at [1400, 30] on div "Save" at bounding box center [1398, 22] width 26 height 17
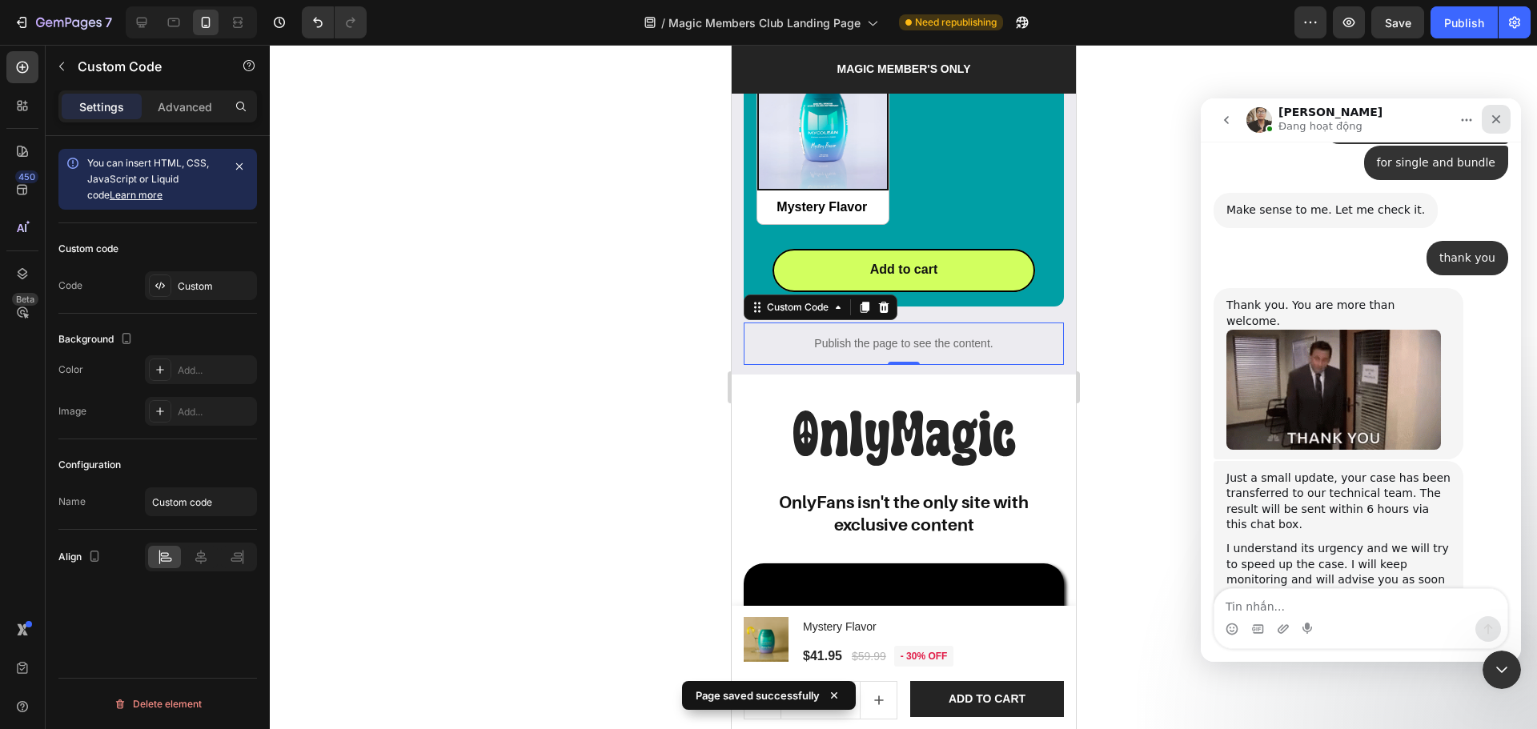
click at [1503, 112] on div "Close" at bounding box center [1496, 119] width 29 height 29
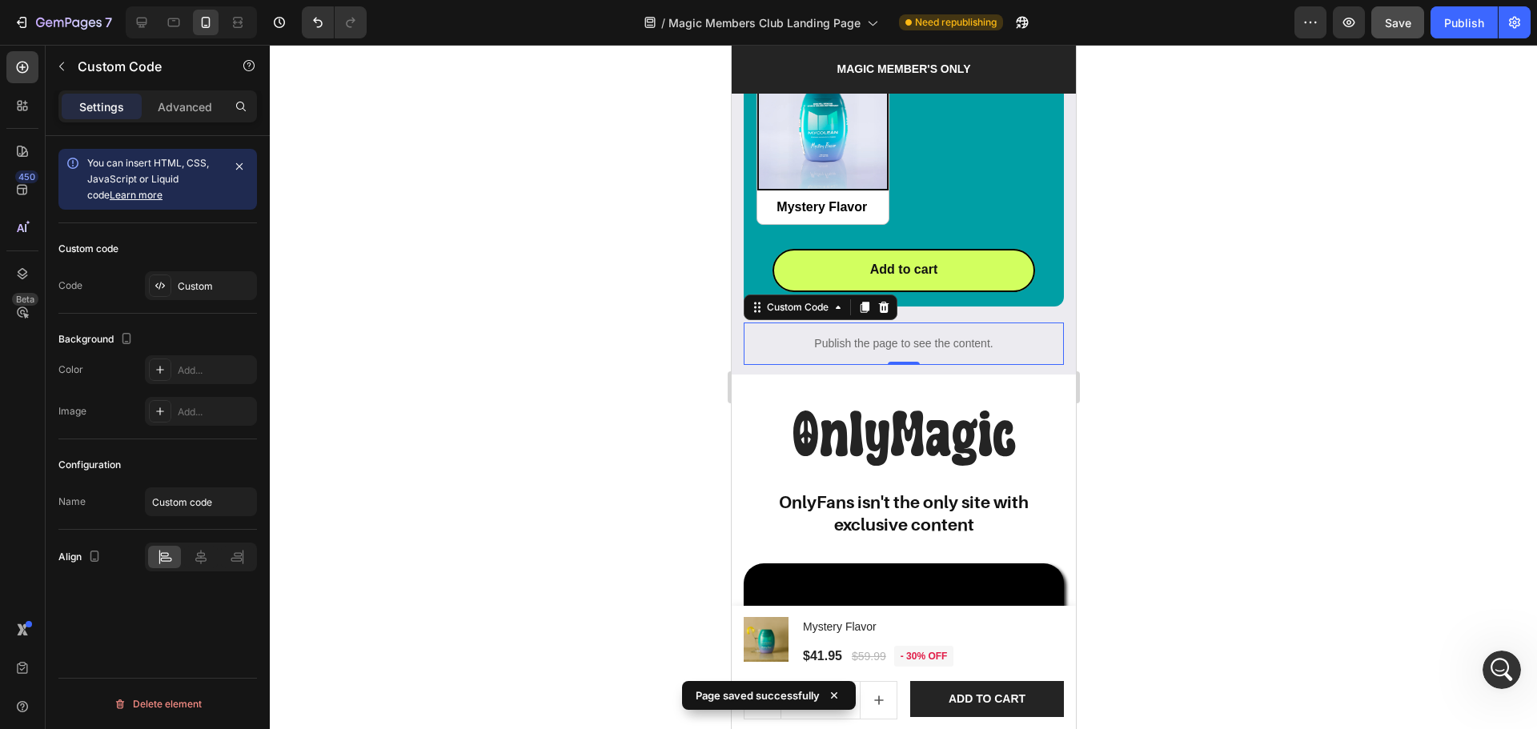
scroll to position [0, 0]
click at [1354, 25] on icon "button" at bounding box center [1349, 22] width 16 height 16
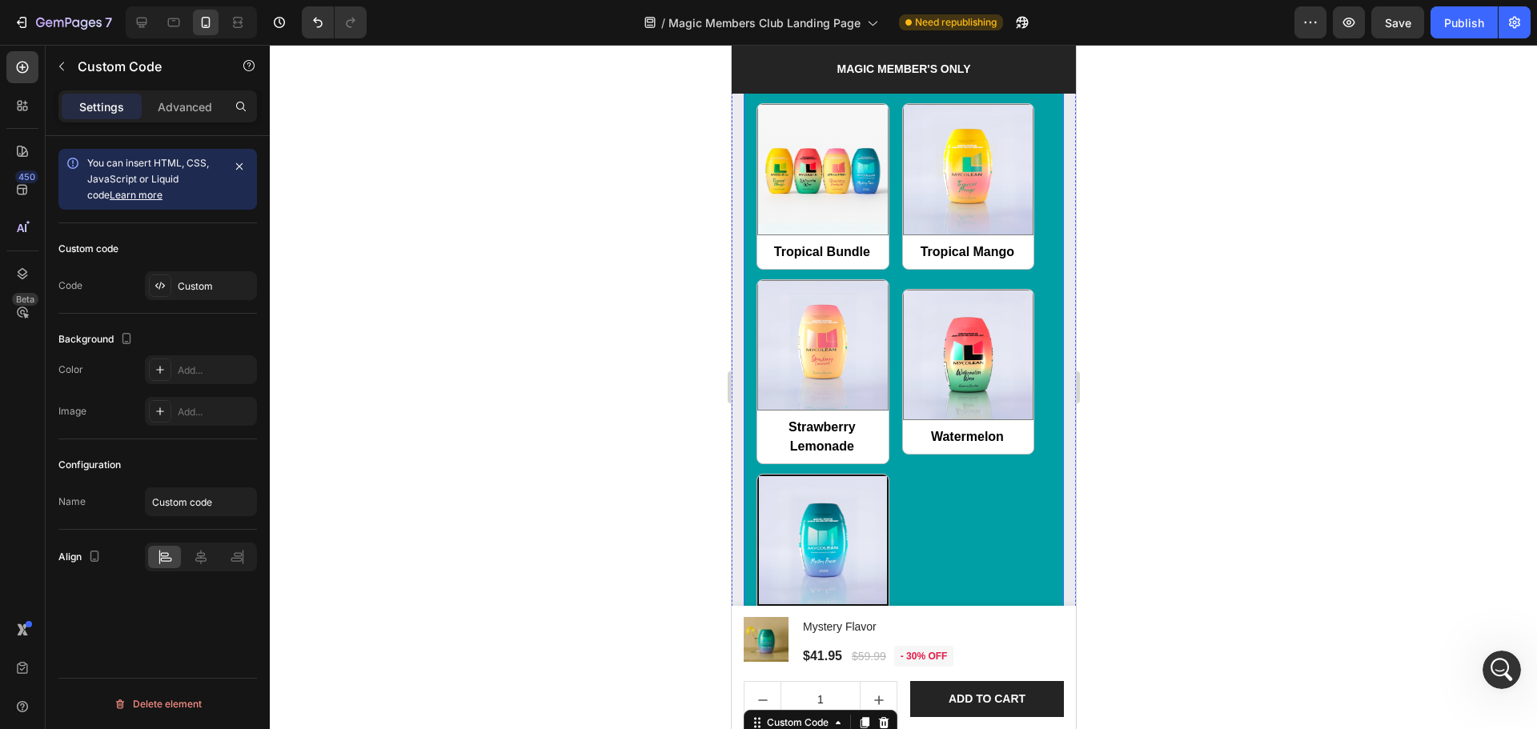
scroll to position [1989, 0]
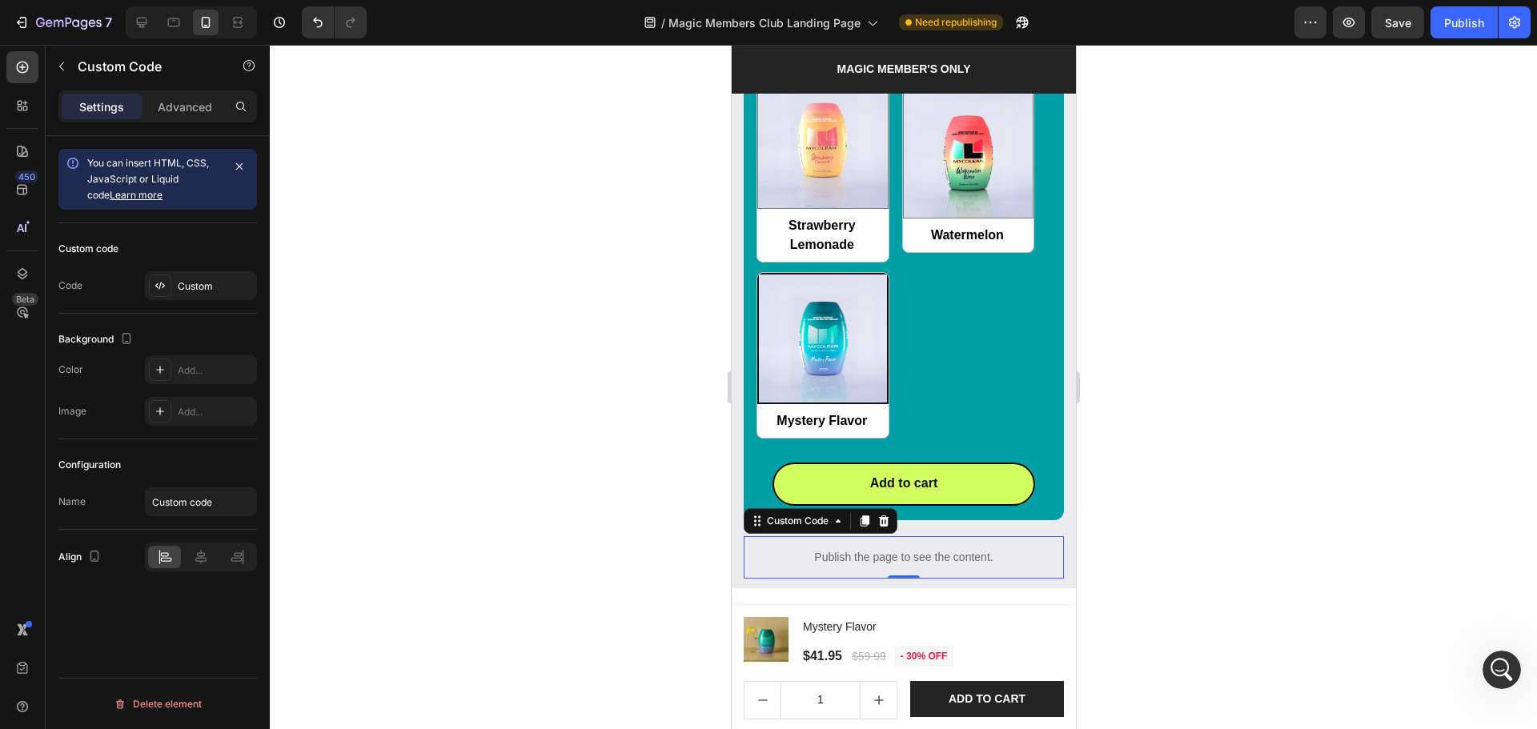
click at [1011, 549] on p "Publish the page to see the content." at bounding box center [903, 557] width 320 height 17
click at [892, 512] on div at bounding box center [882, 521] width 19 height 19
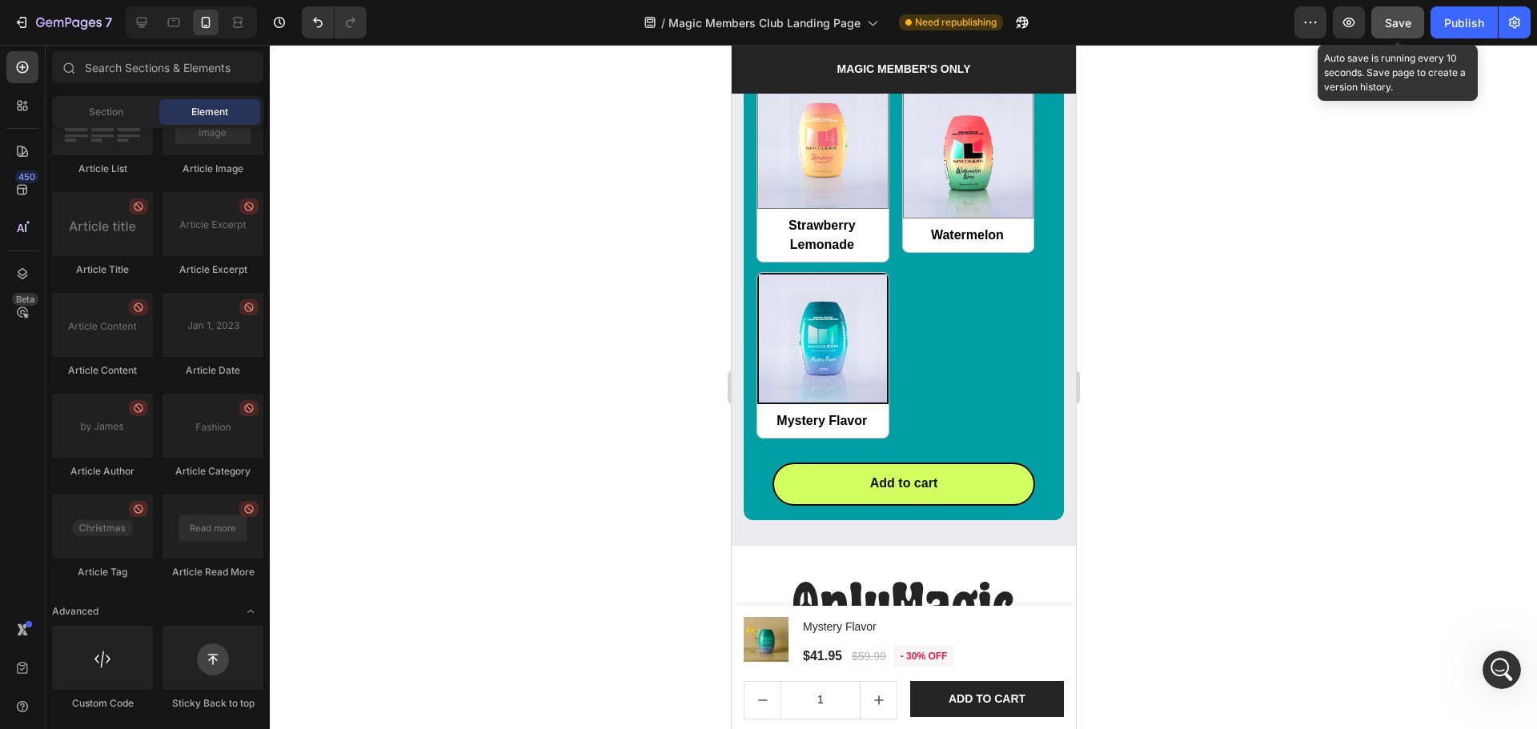
click at [1386, 24] on span "Save" at bounding box center [1398, 23] width 26 height 14
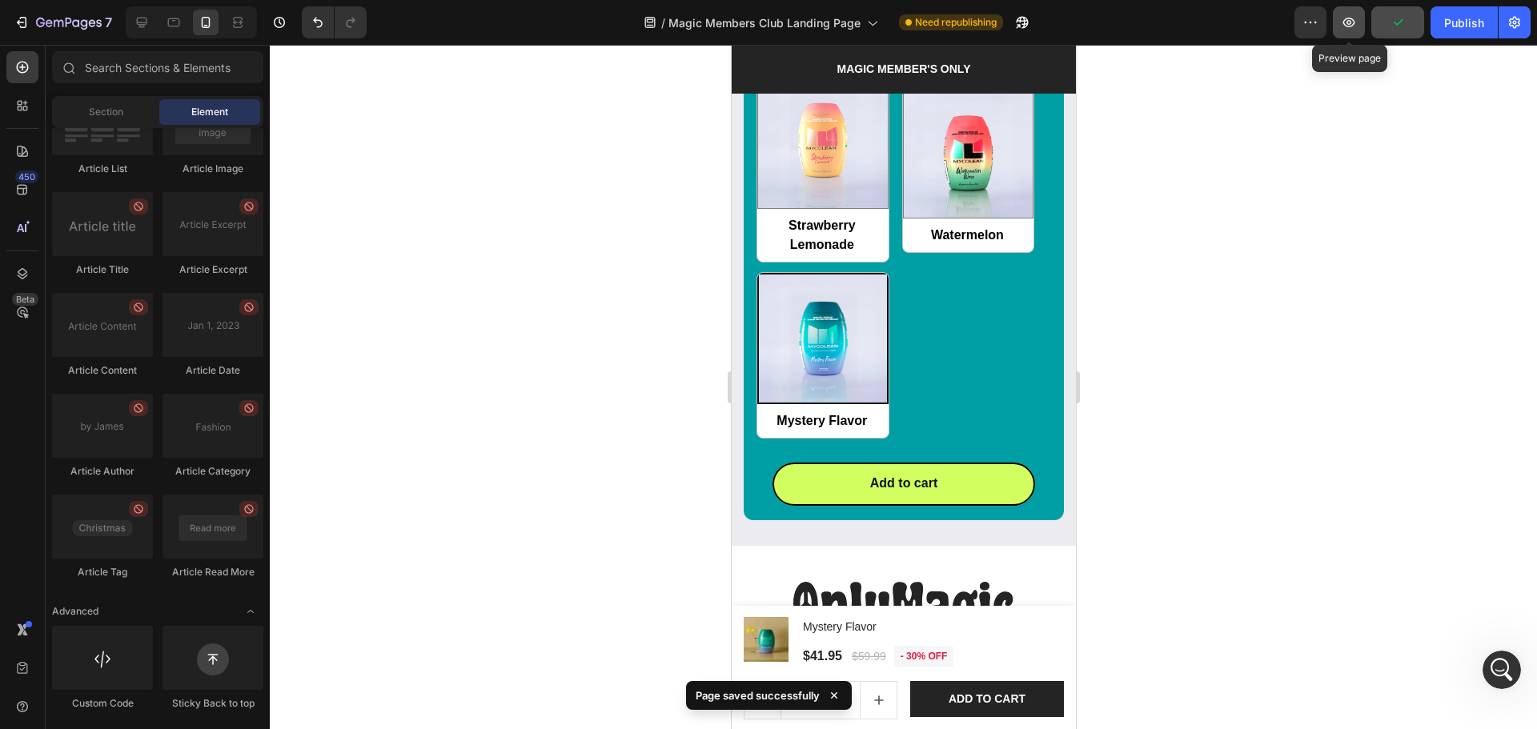
click at [1358, 33] on button "button" at bounding box center [1349, 22] width 32 height 32
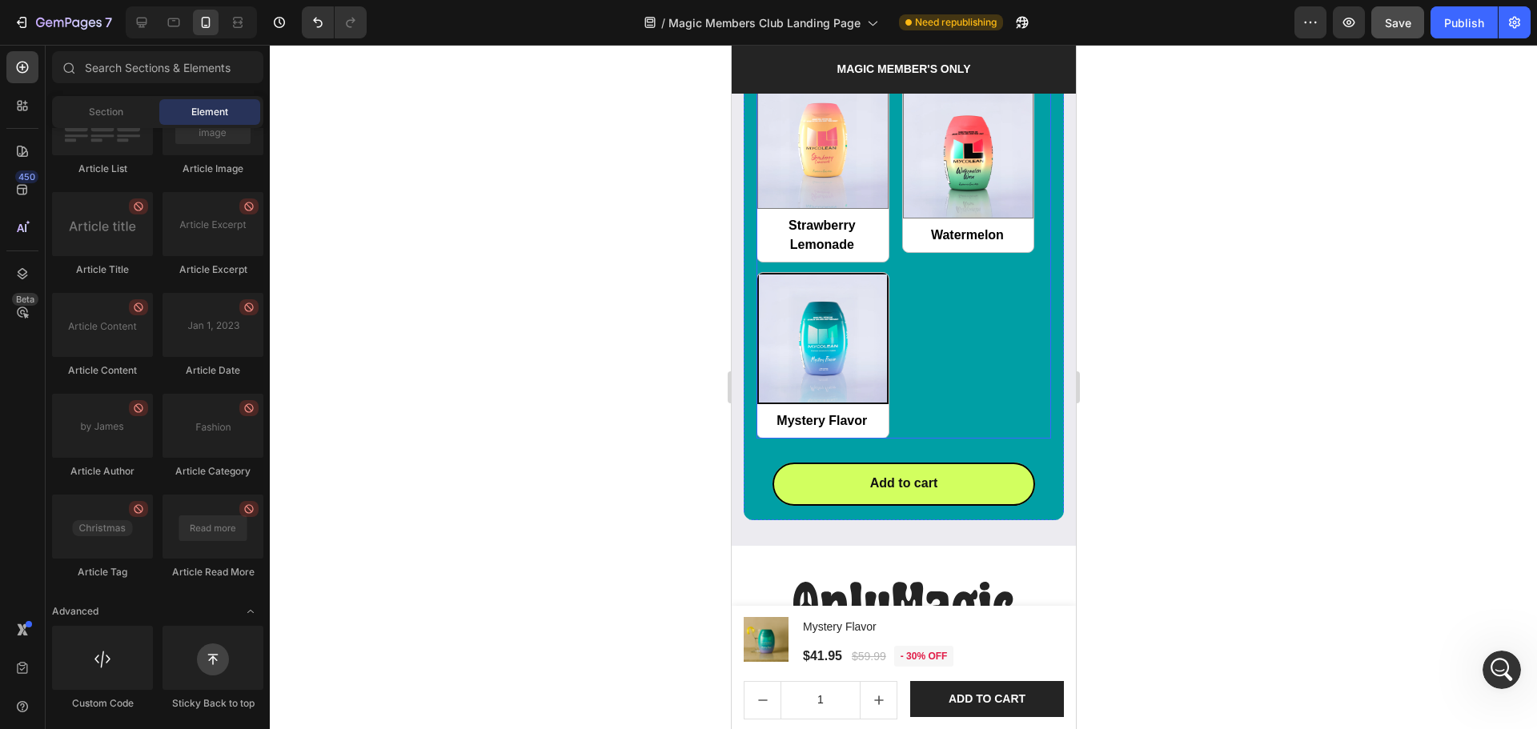
click at [896, 283] on div "Tropical Bundle Tropical Bundle Tropical Mango Tropical Mango Strawberry Lemona…" at bounding box center [903, 170] width 295 height 537
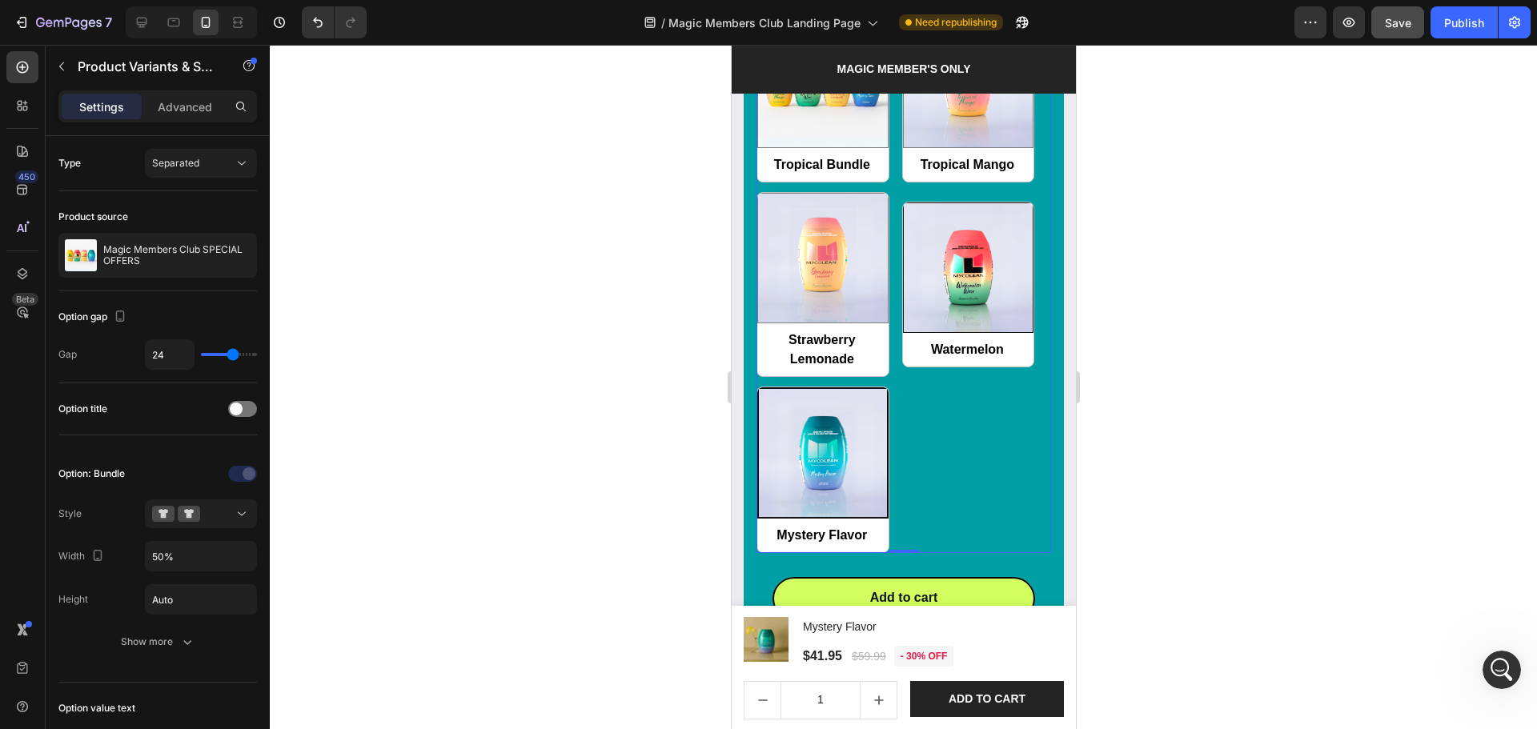
scroll to position [1776, 0]
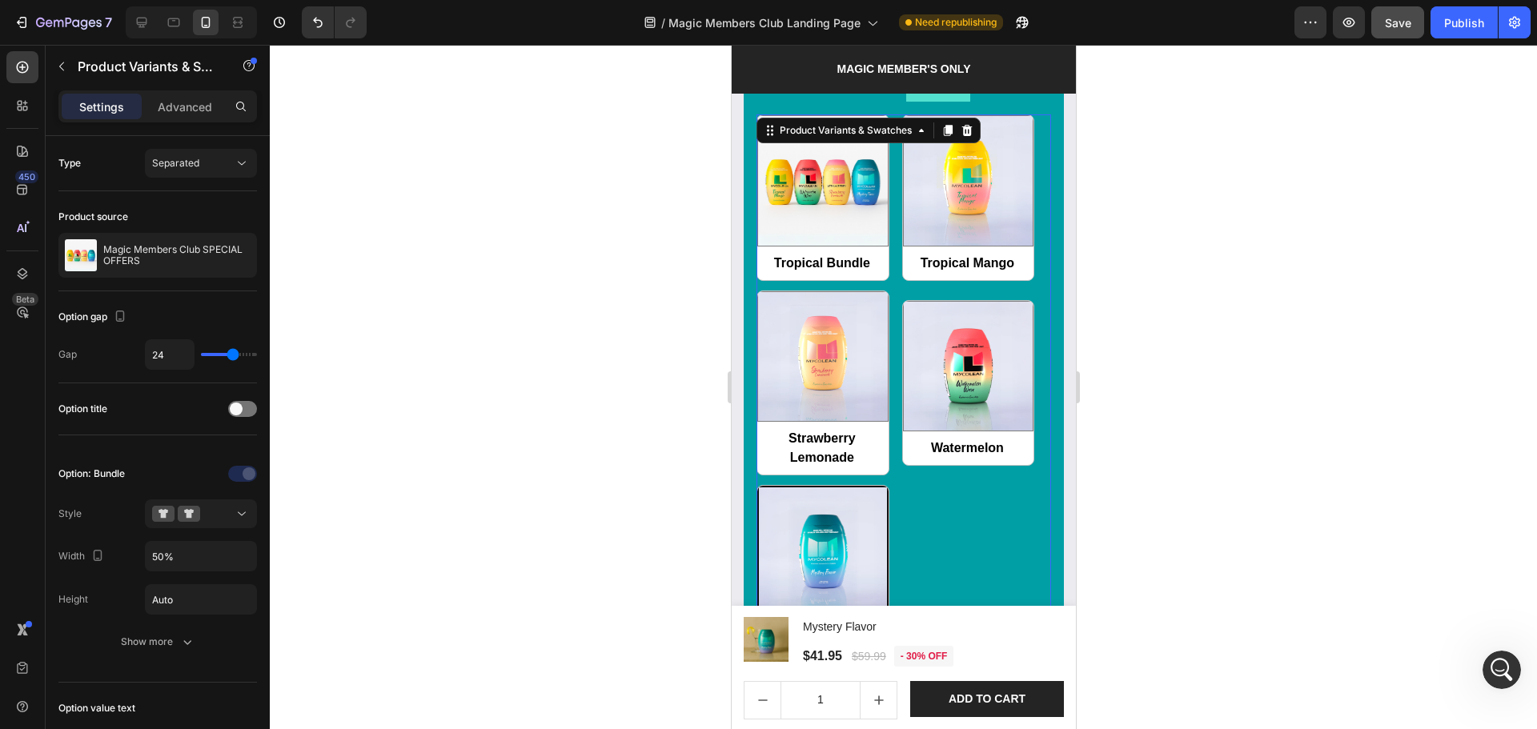
click at [883, 317] on div "Tropical Bundle Tropical Bundle Tropical Mango Tropical Mango Strawberry Lemona…" at bounding box center [903, 382] width 295 height 537
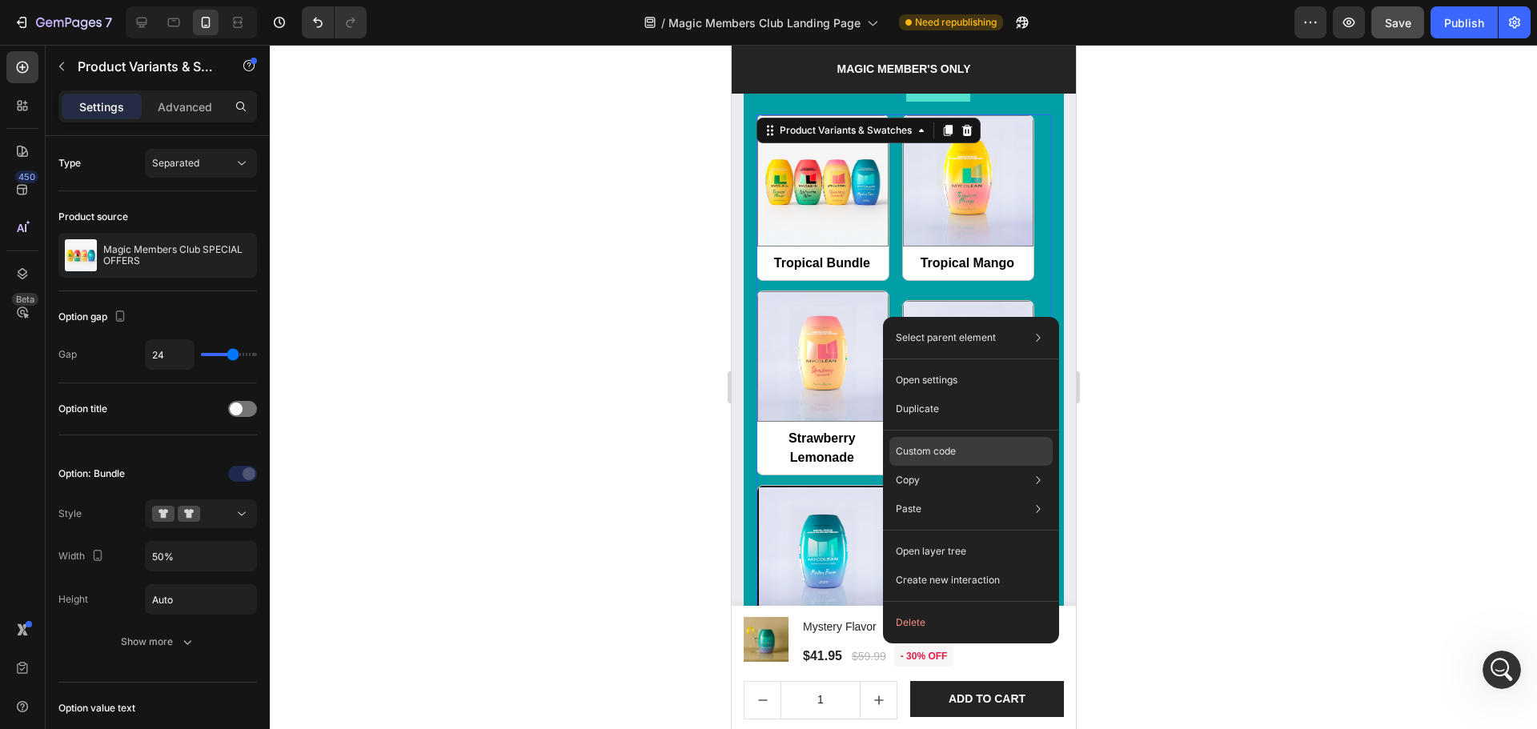
click at [932, 455] on p "Custom code" at bounding box center [926, 451] width 60 height 14
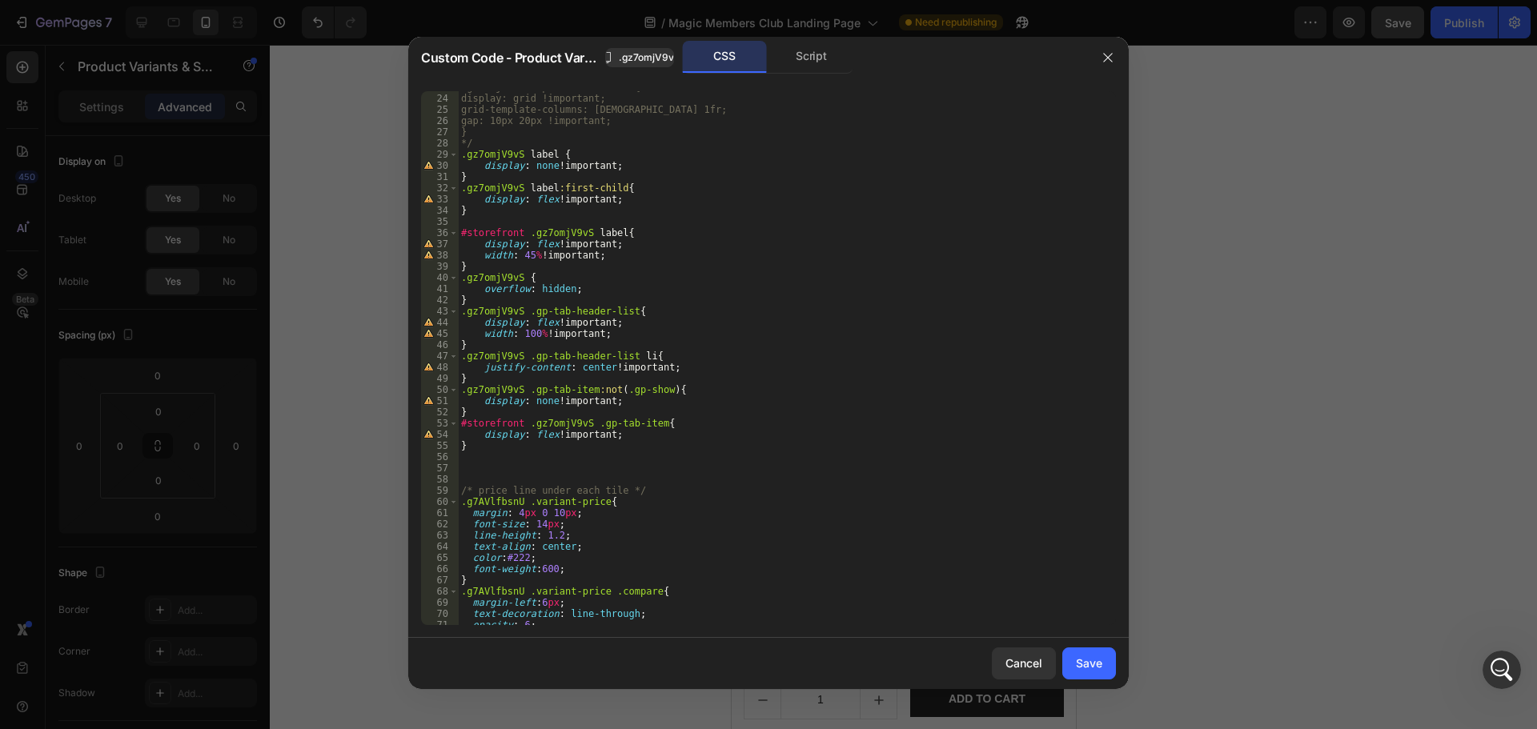
scroll to position [284, 0]
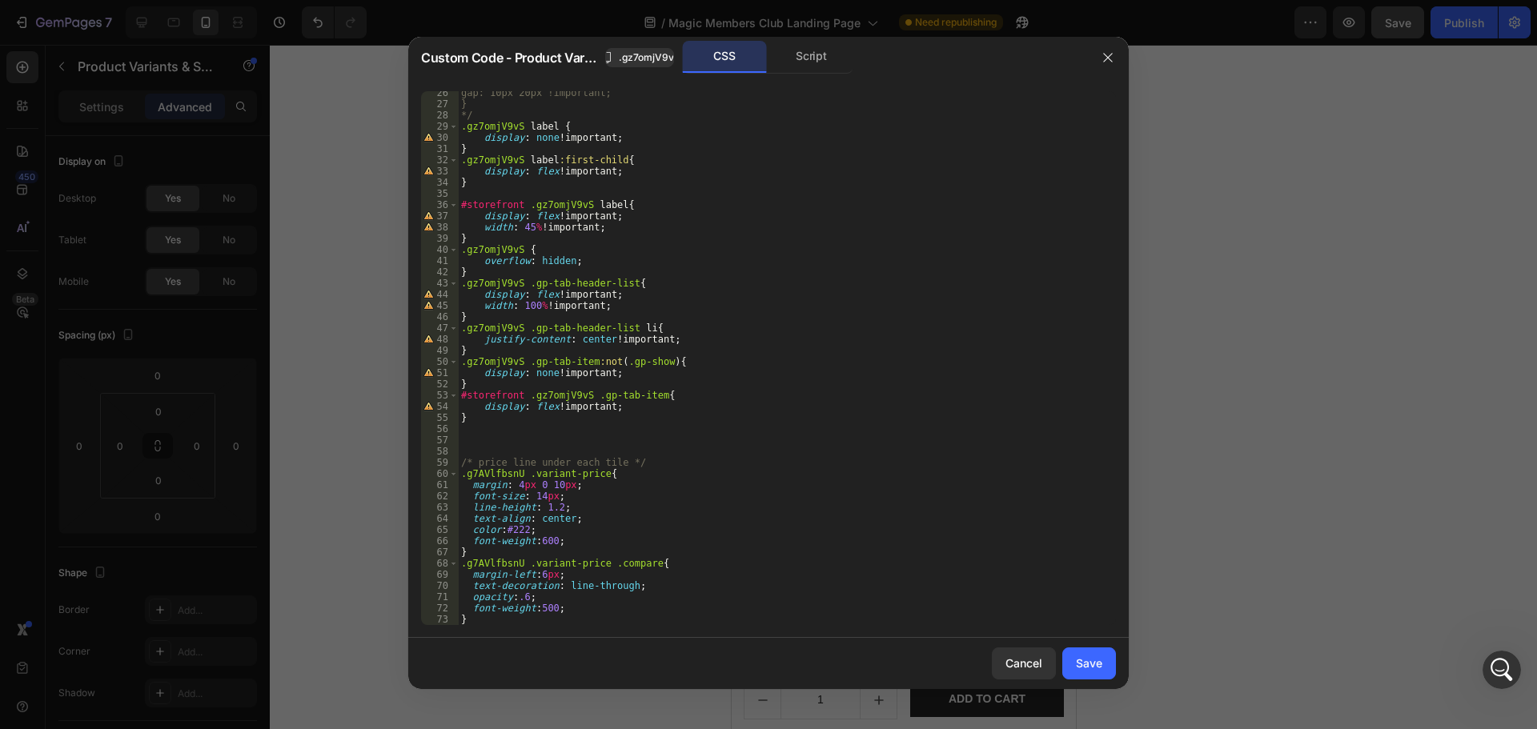
type textarea "}"
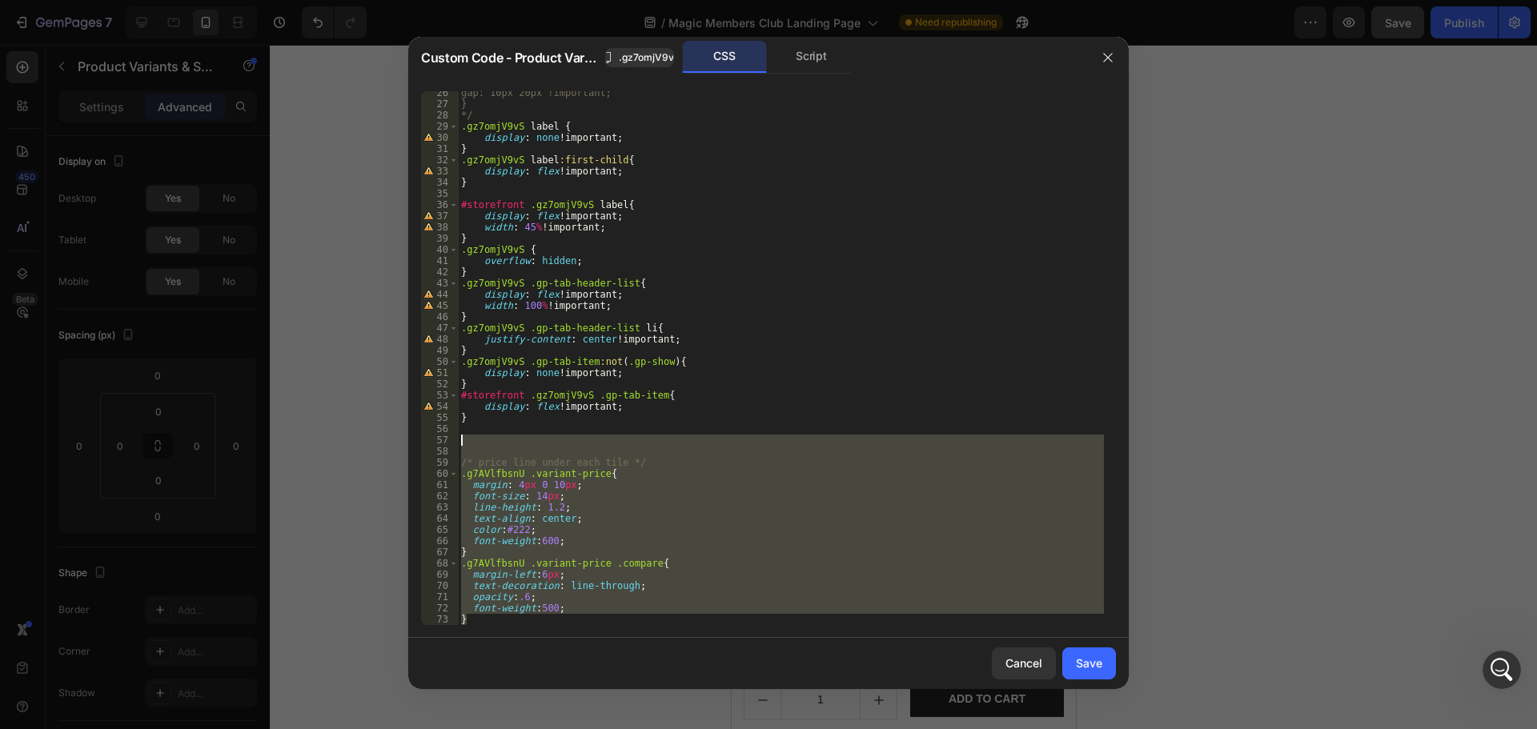
drag, startPoint x: 476, startPoint y: 616, endPoint x: 437, endPoint y: 444, distance: 175.6
click at [437, 444] on div "} 26 27 28 29 30 31 32 33 34 35 36 37 38 39 40 41 42 43 44 45 46 47 48 49 50 51…" at bounding box center [768, 358] width 695 height 534
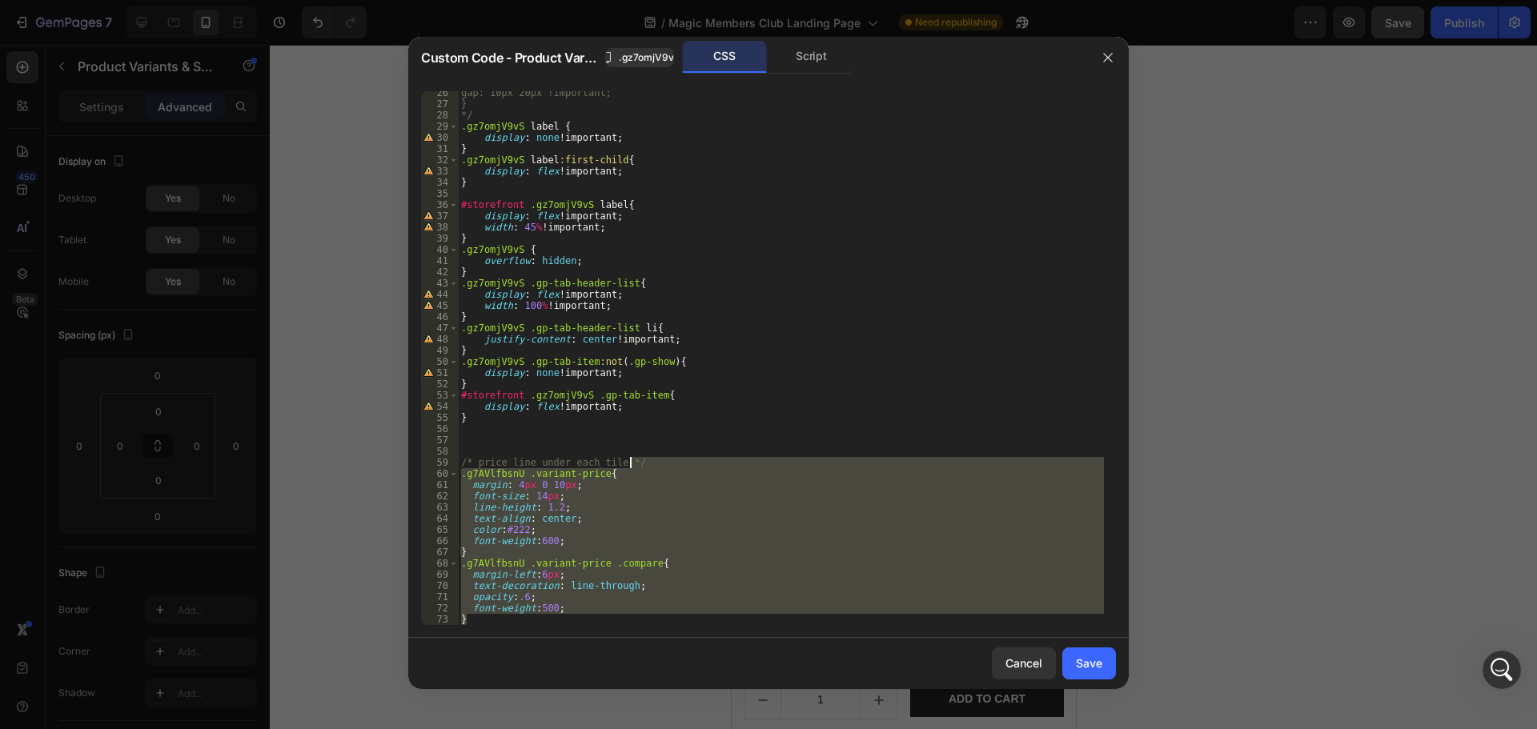
type textarea "/* price line under each tile */"
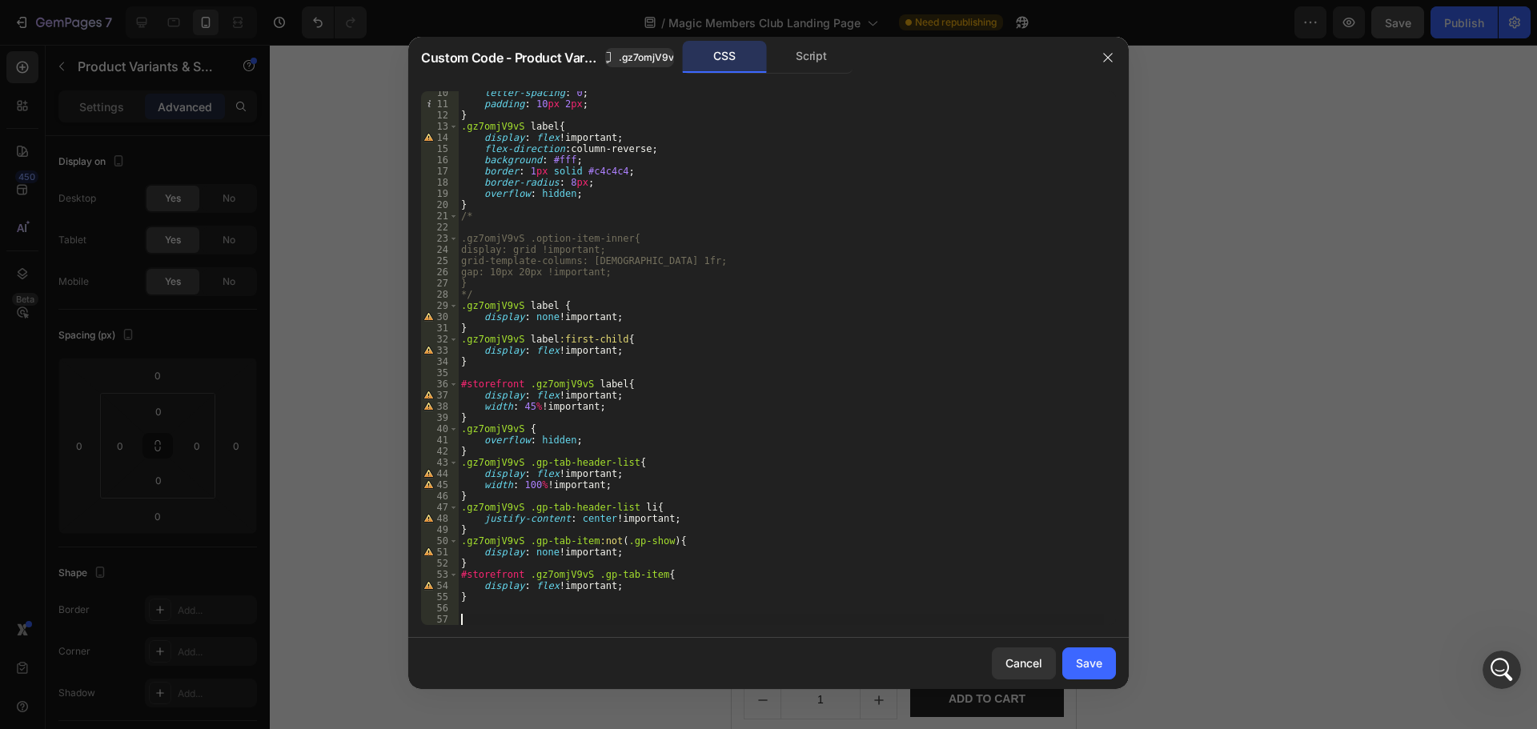
scroll to position [0, 0]
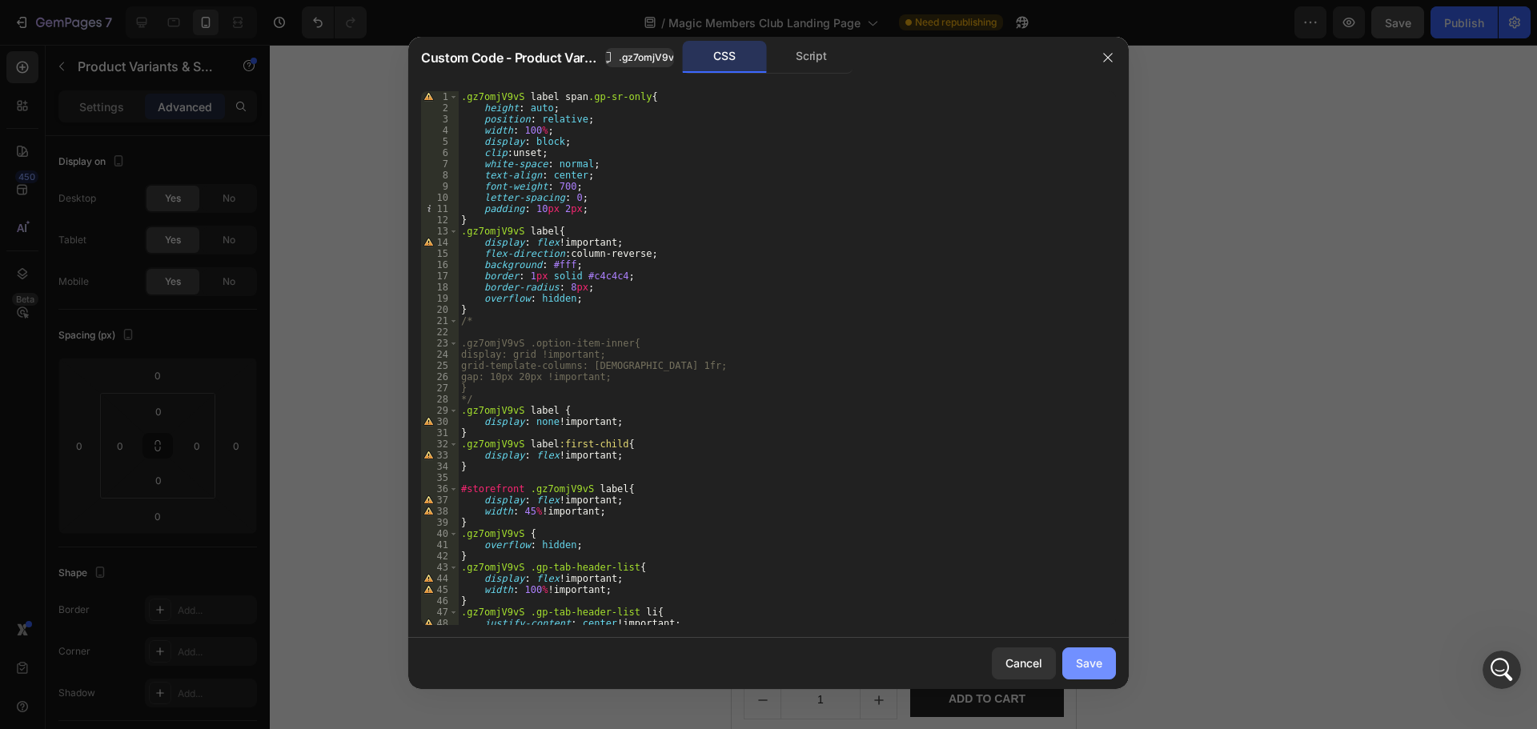
click at [1102, 676] on button "Save" at bounding box center [1089, 664] width 54 height 32
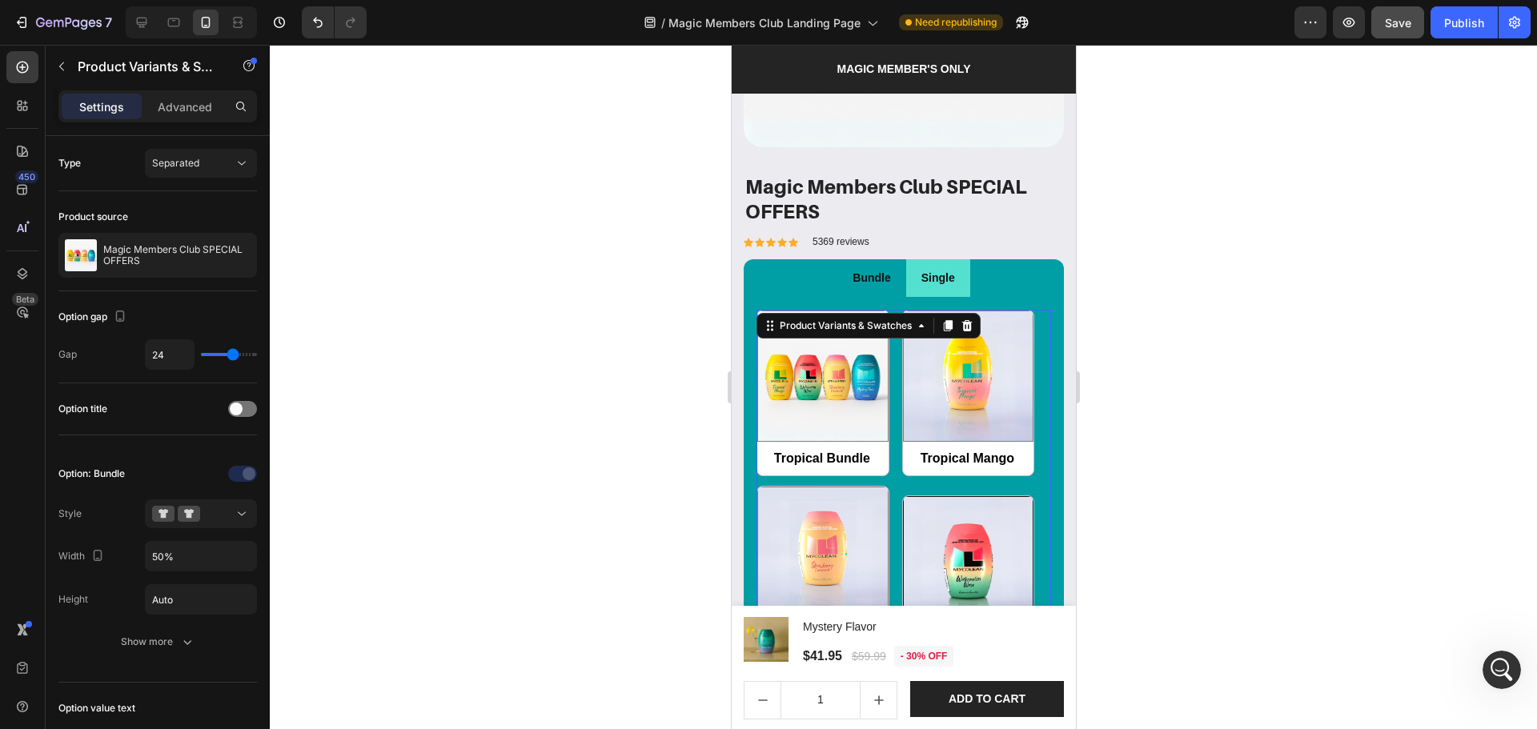
scroll to position [1563, 0]
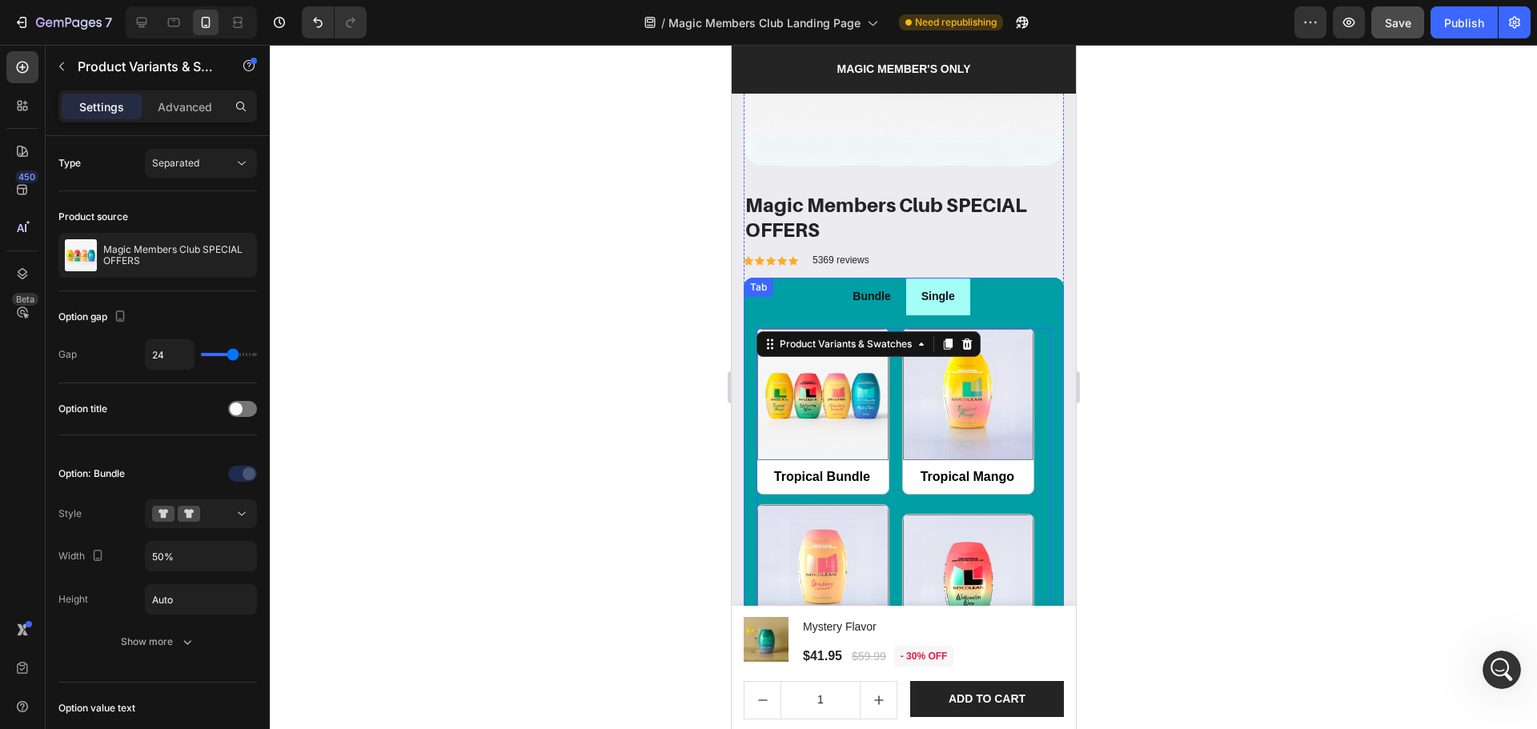
click at [940, 296] on div "Single" at bounding box center [937, 296] width 38 height 25
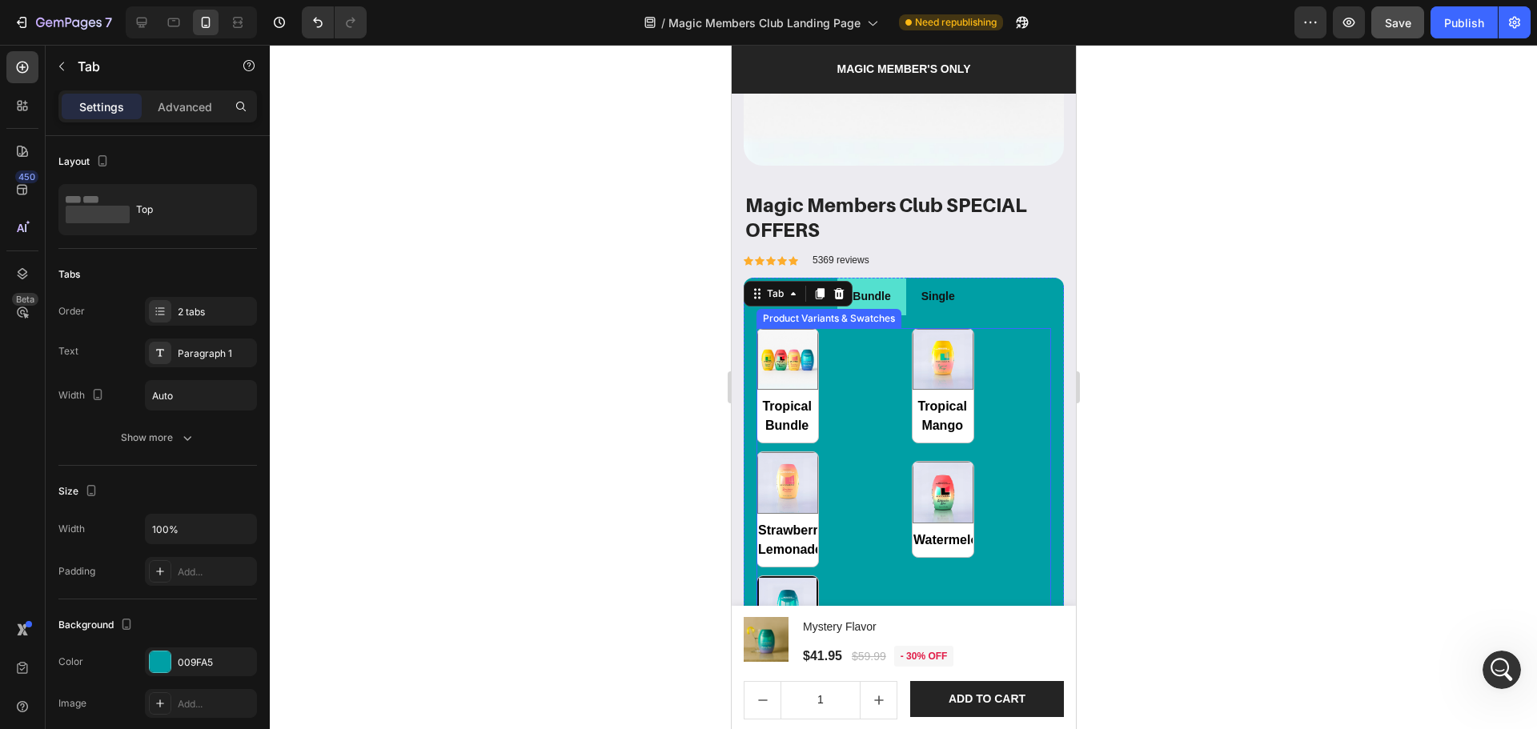
click at [859, 383] on div "Tropical Bundle Tropical Bundle Tropical Mango Tropical Mango Strawberry Lemona…" at bounding box center [903, 509] width 295 height 363
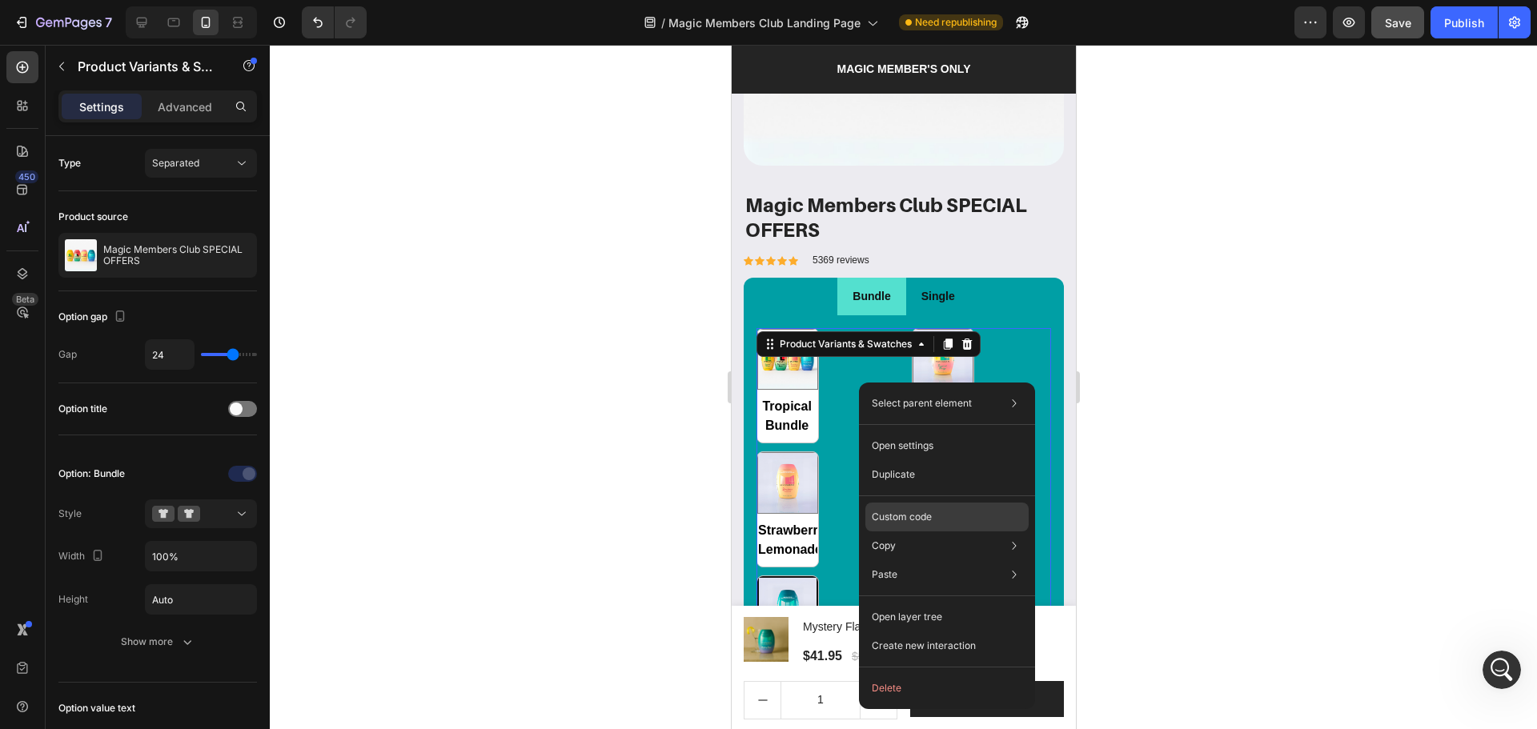
click at [907, 560] on div "Custom code" at bounding box center [946, 574] width 163 height 29
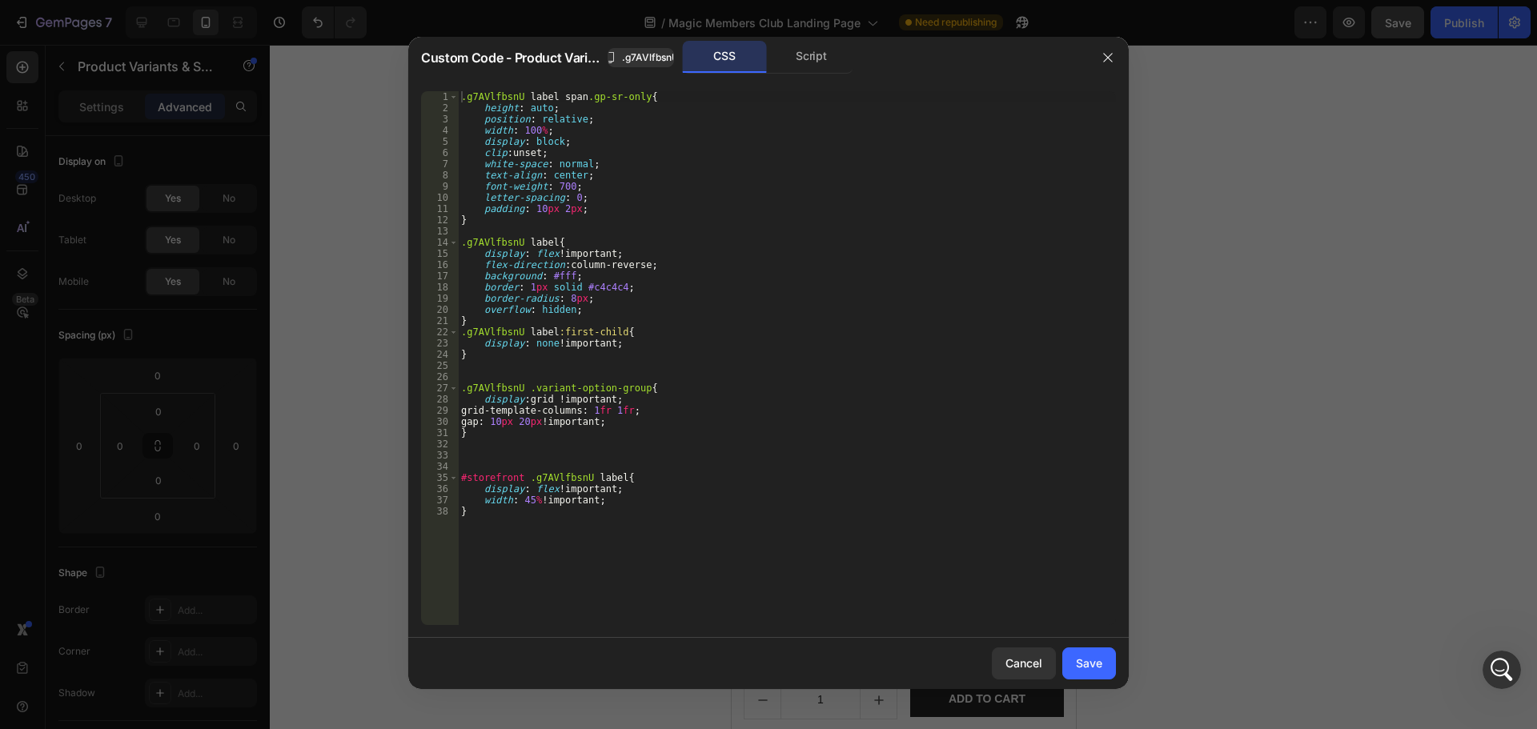
type textarea "}"
click at [908, 507] on div ".g7AVlfbsnU label span .gp-sr-only { height : auto ; position : relative ; widt…" at bounding box center [787, 369] width 658 height 556
click at [673, 435] on div ".g7AVlfbsnU label span .gp-sr-only { height : auto ; position : relative ; widt…" at bounding box center [787, 369] width 658 height 556
click at [667, 442] on div ".g7AVlfbsnU label span .gp-sr-only { height : auto ; position : relative ; widt…" at bounding box center [787, 369] width 658 height 556
click at [658, 451] on div ".g7AVlfbsnU label span .gp-sr-only { height : auto ; position : relative ; widt…" at bounding box center [787, 369] width 658 height 556
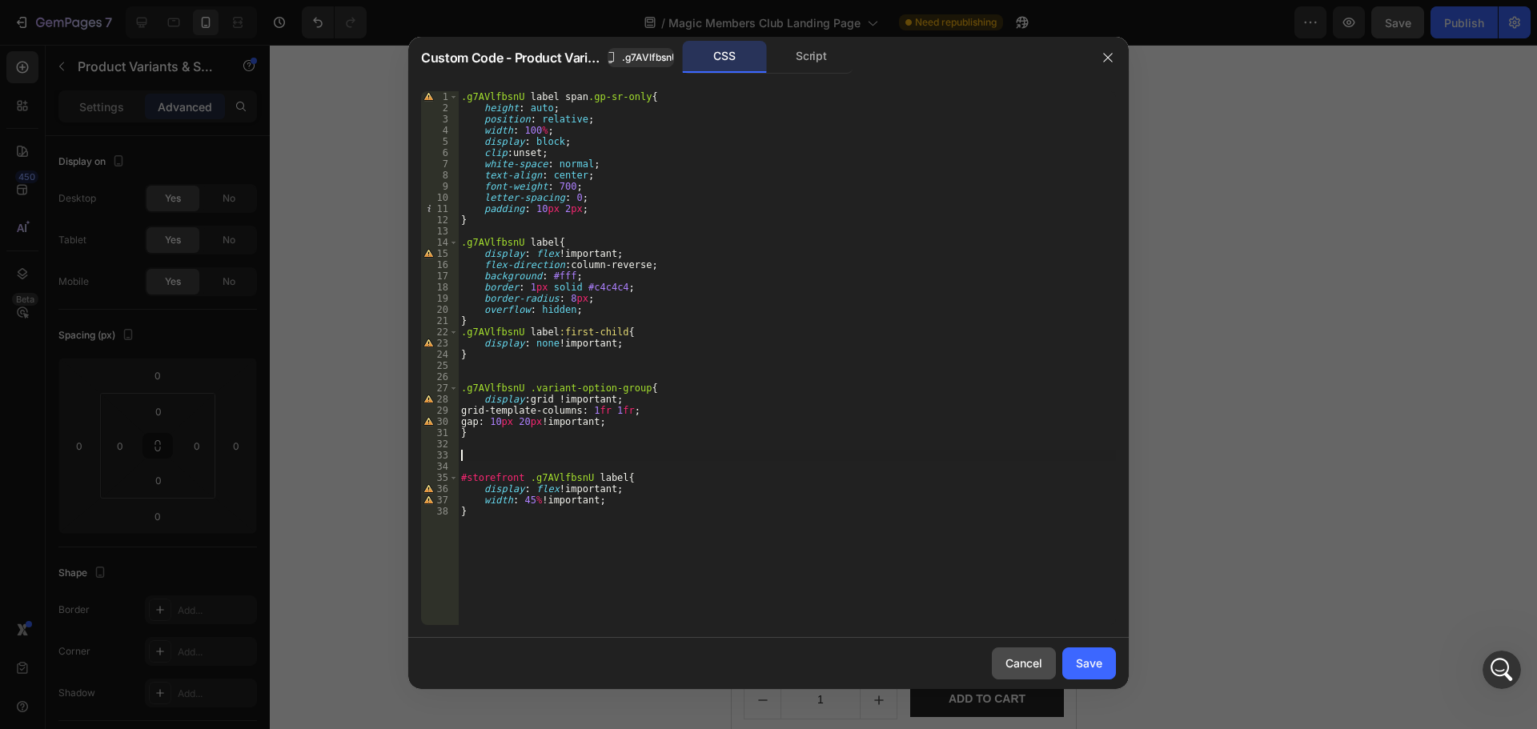
click at [1029, 665] on div "Cancel" at bounding box center [1023, 663] width 37 height 17
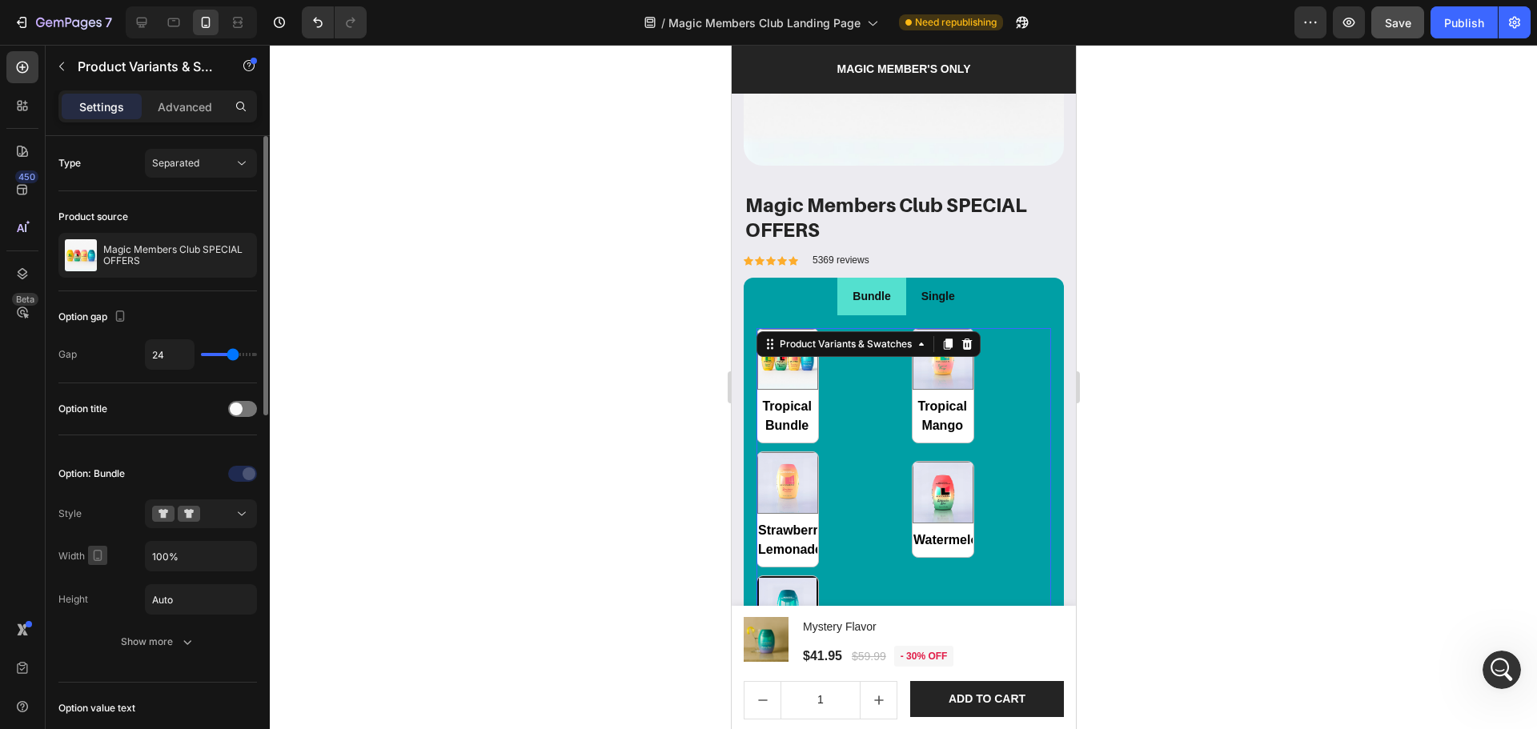
scroll to position [106, 0]
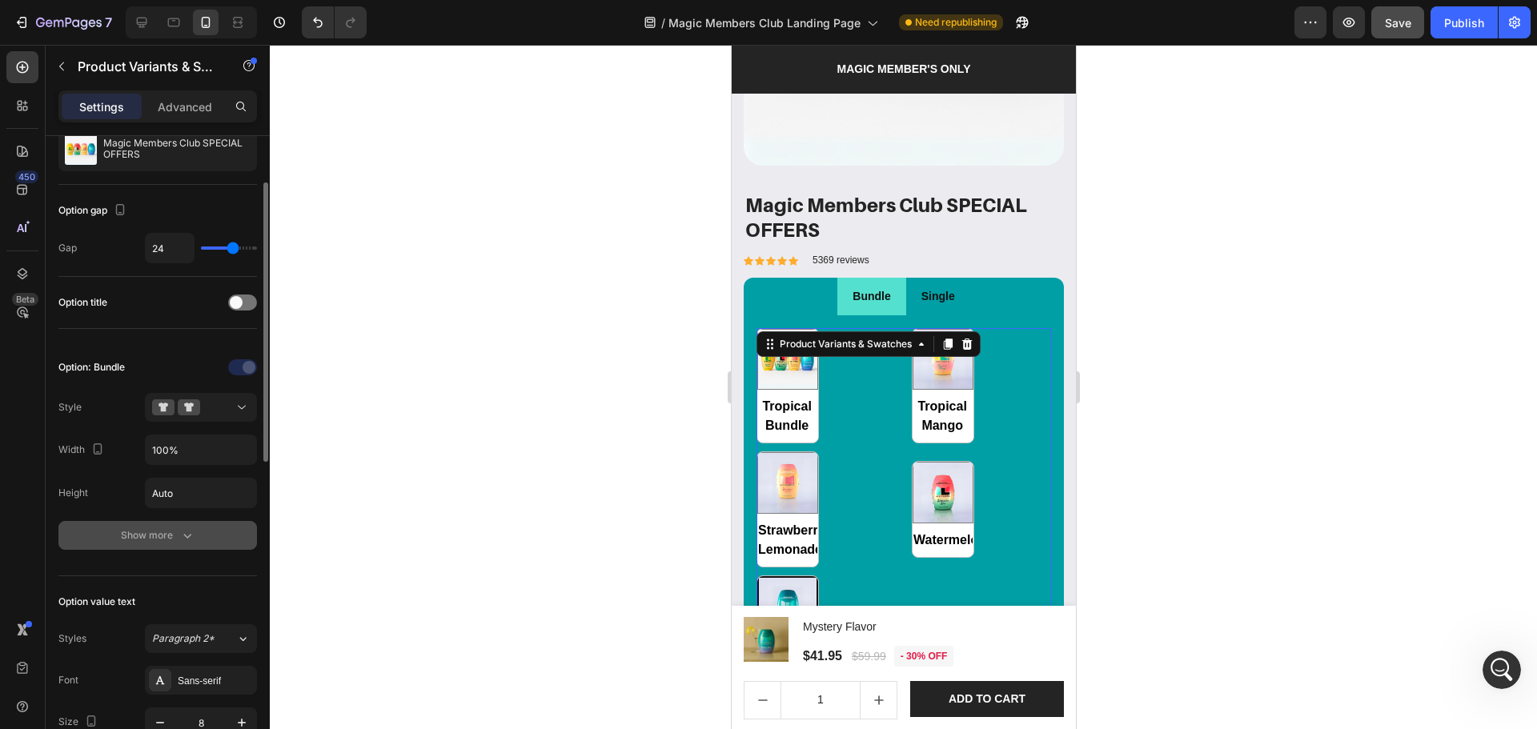
click at [135, 532] on div "Show more" at bounding box center [158, 536] width 74 height 16
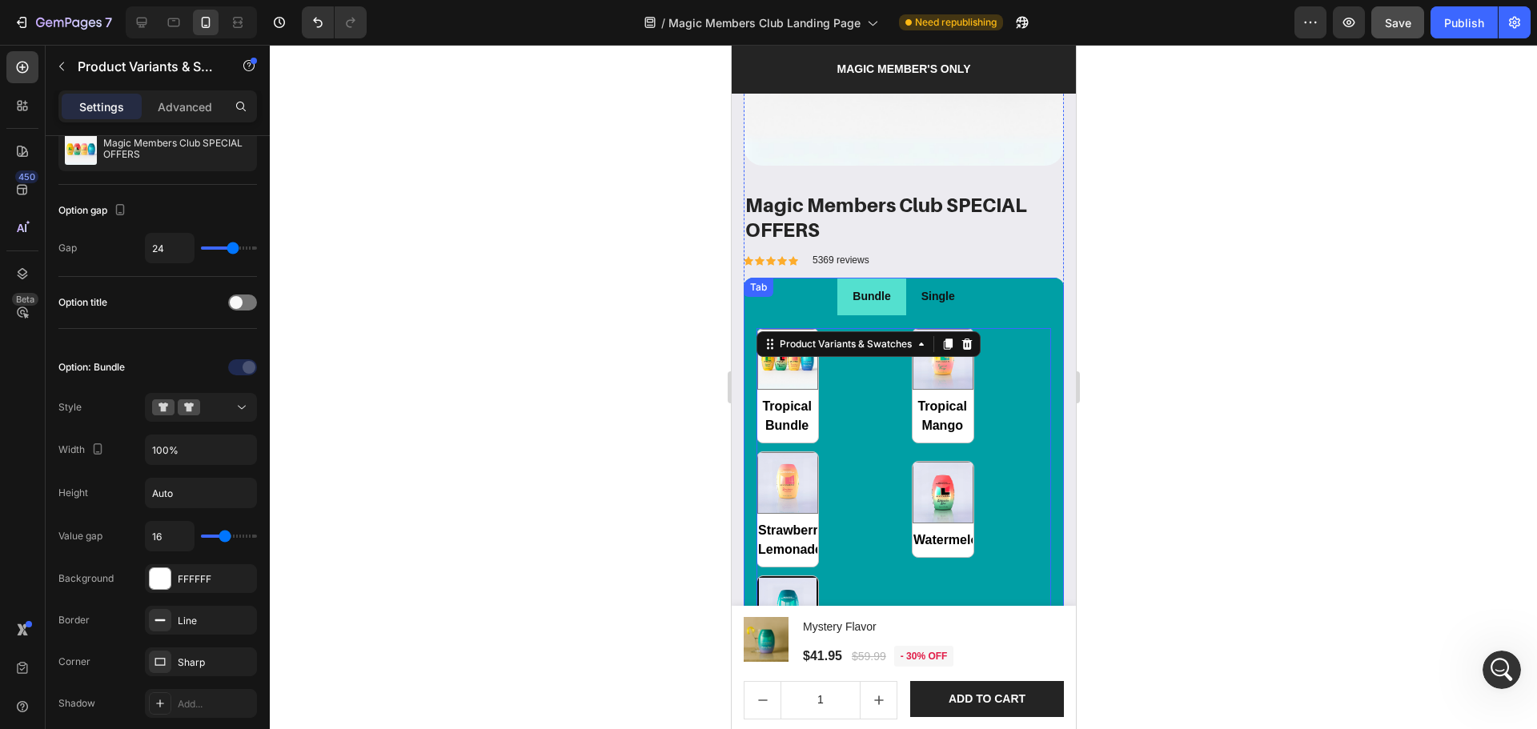
click at [946, 292] on p "Single" at bounding box center [938, 297] width 34 height 20
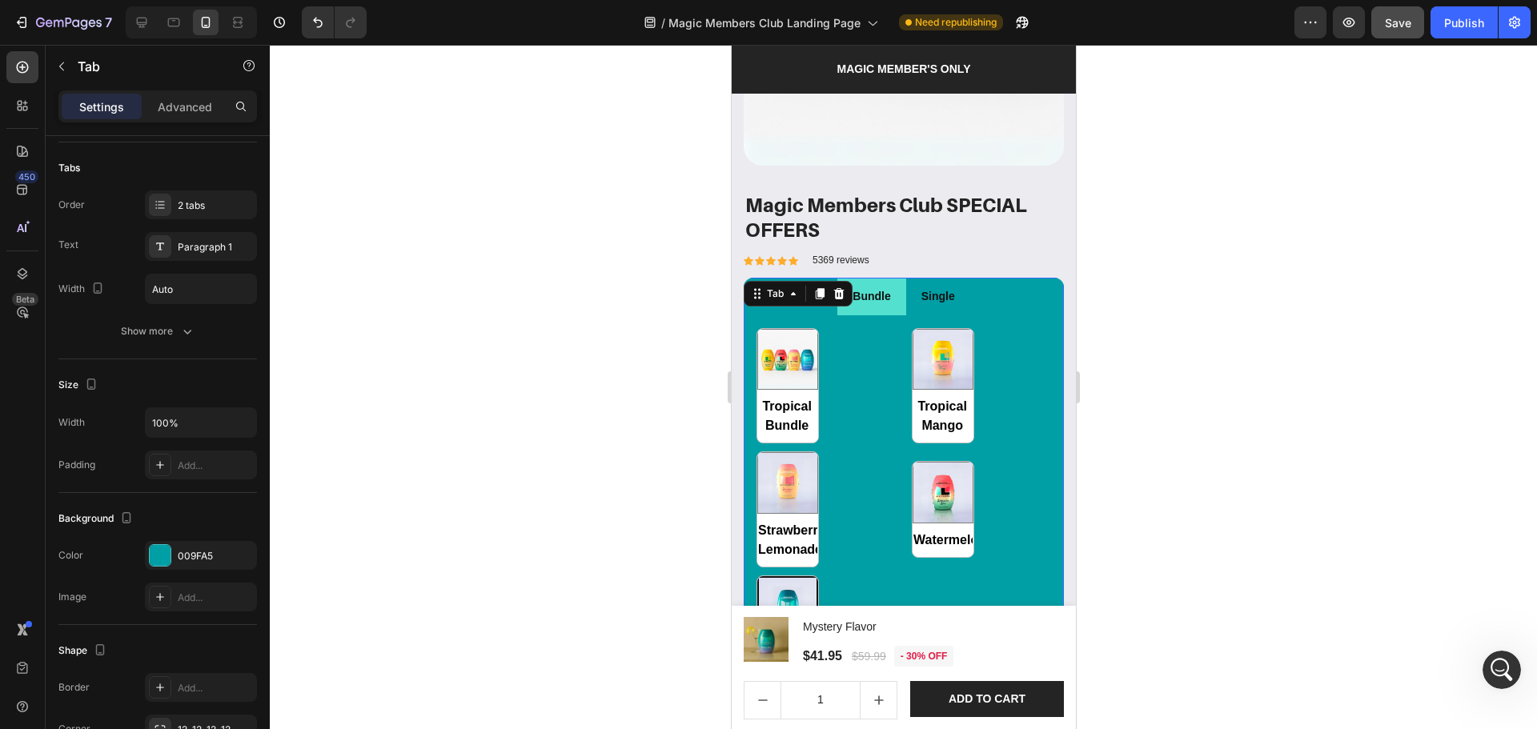
scroll to position [0, 0]
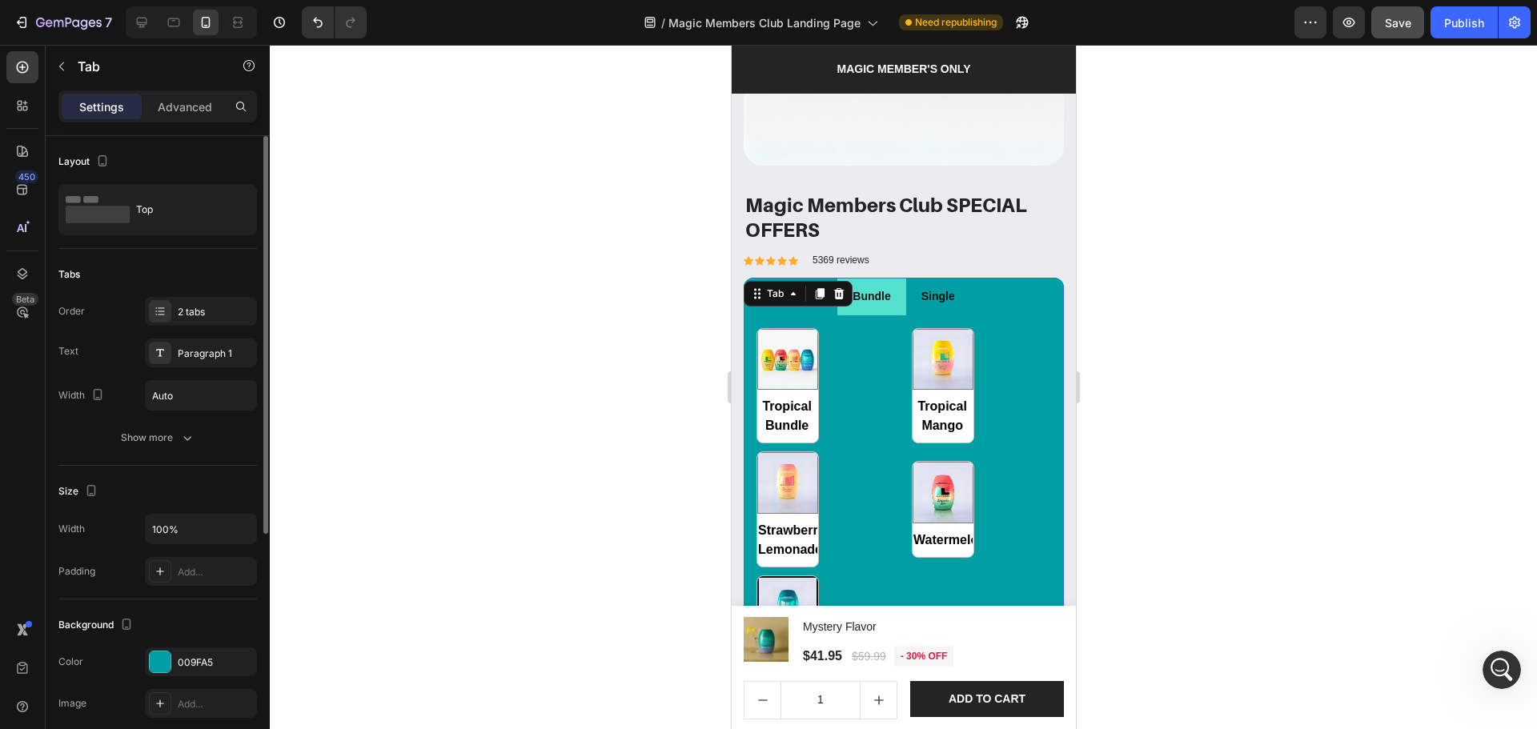
click at [958, 286] on li "Single" at bounding box center [937, 297] width 64 height 38
click at [1217, 543] on div at bounding box center [903, 387] width 1267 height 684
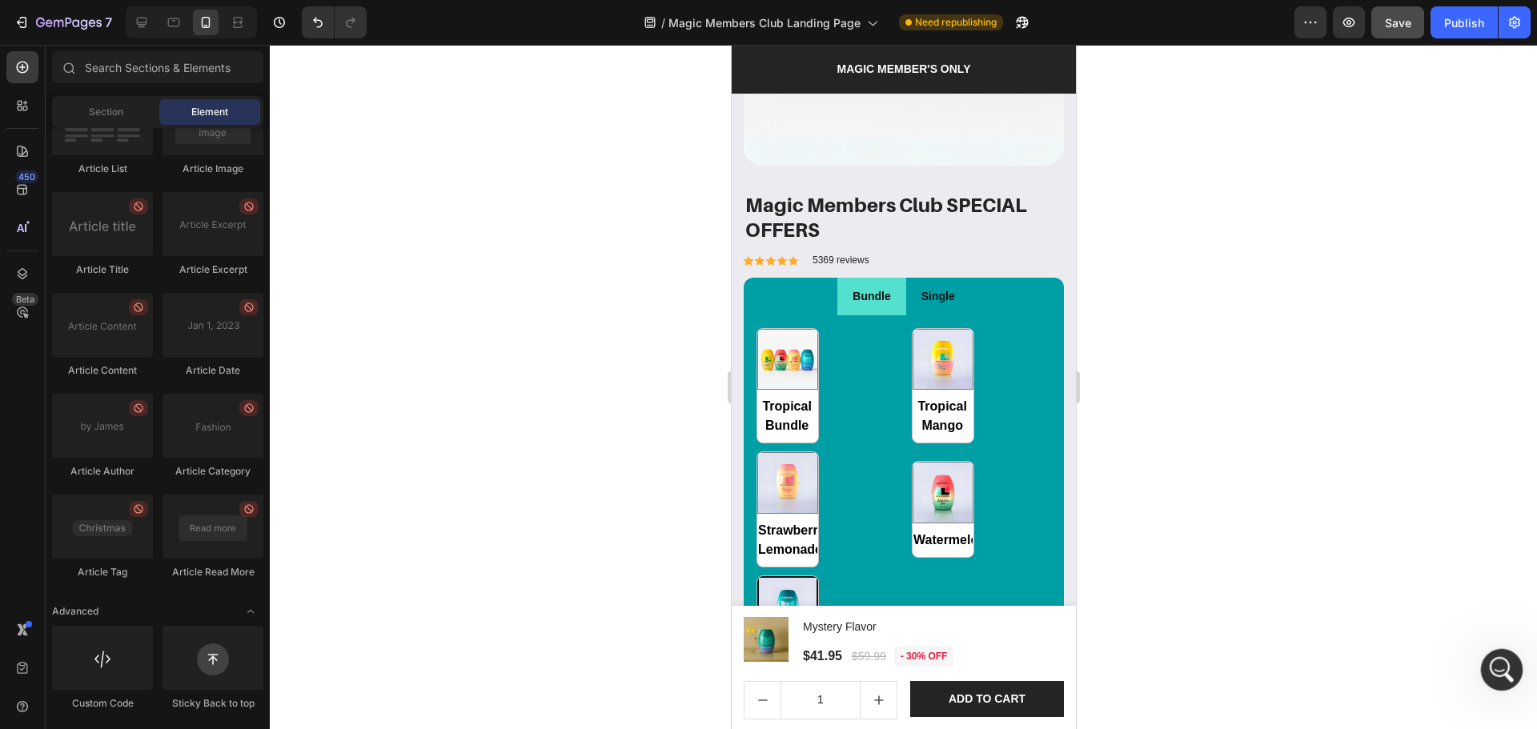
click at [1490, 655] on div "Open Intercom Messenger" at bounding box center [1499, 667] width 53 height 53
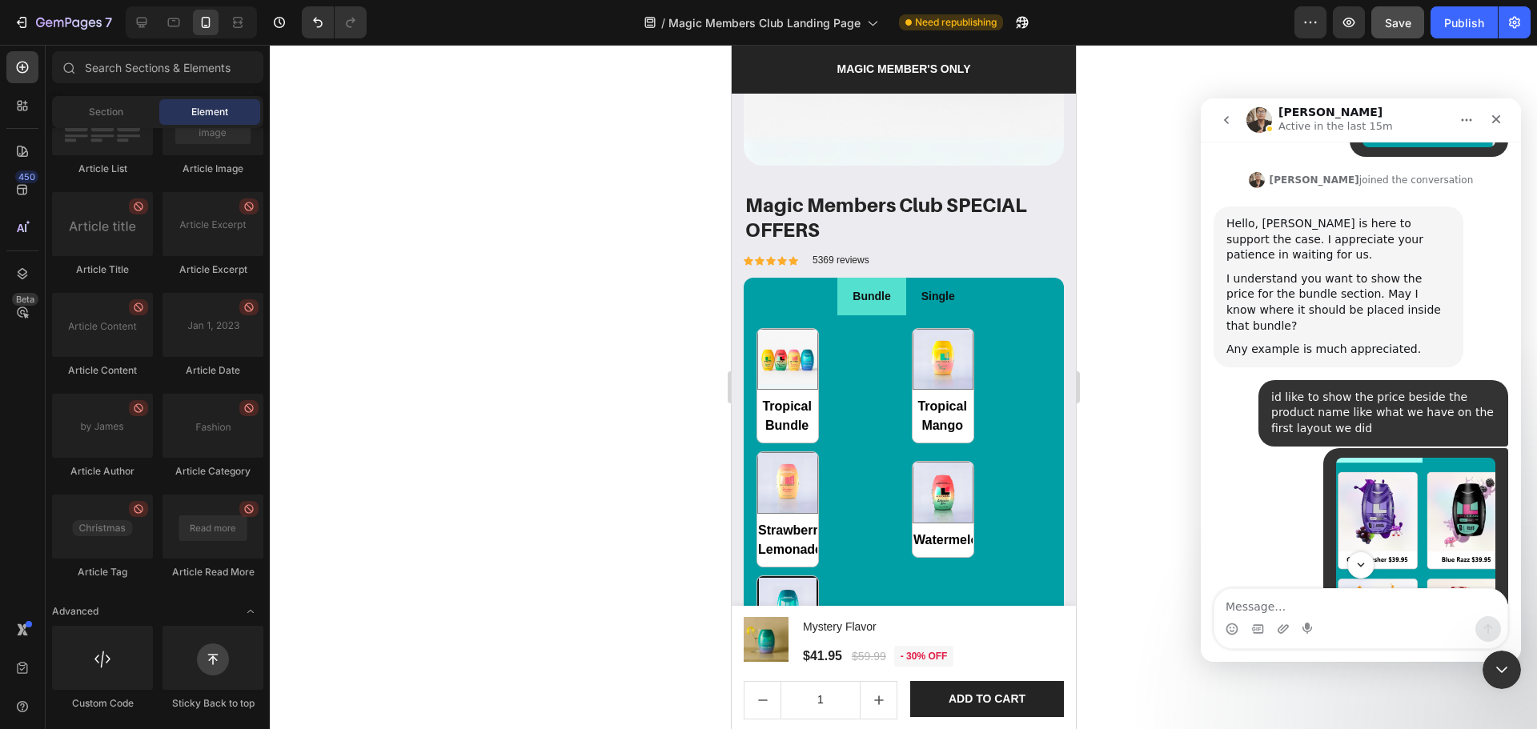
scroll to position [4296, 0]
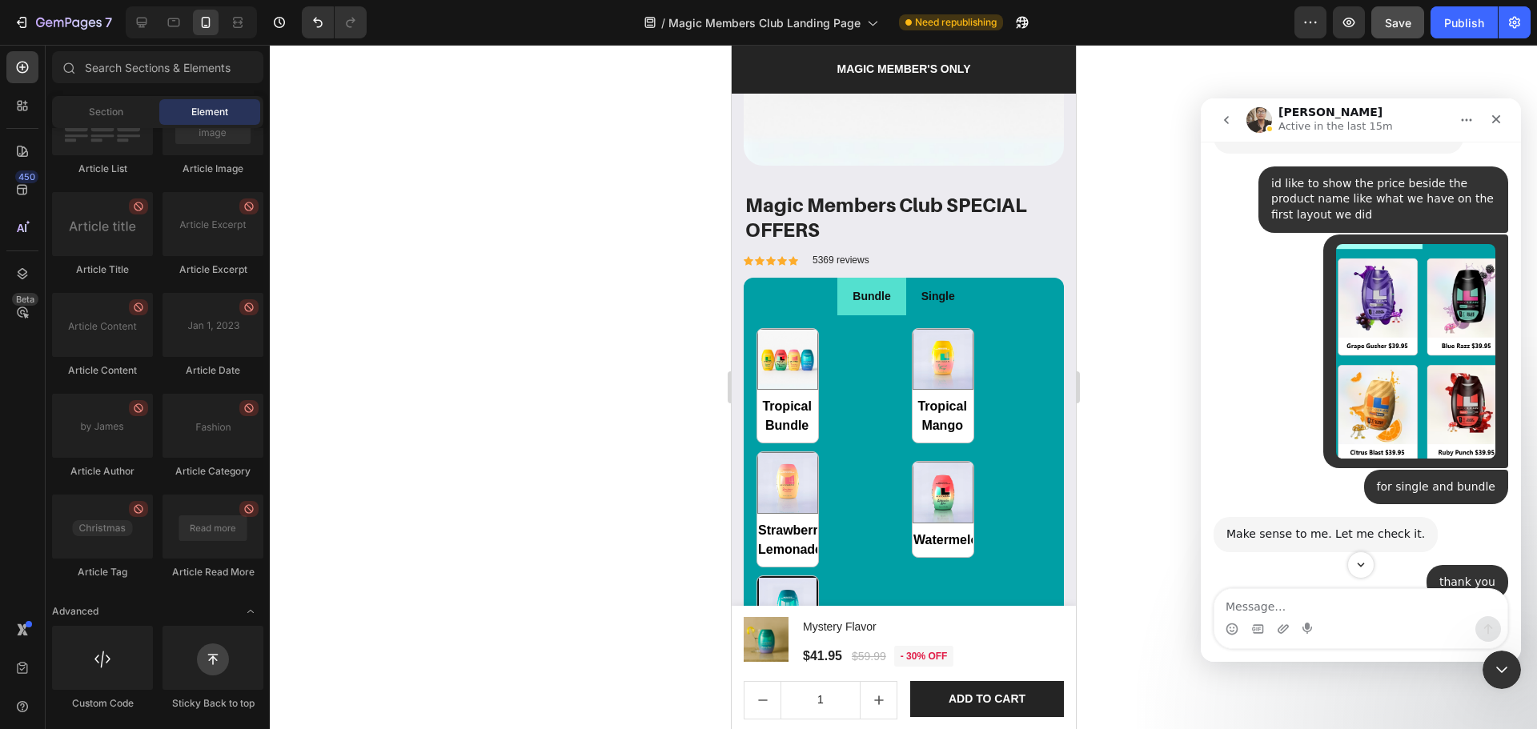
click at [1394, 331] on img "user says…" at bounding box center [1415, 351] width 159 height 215
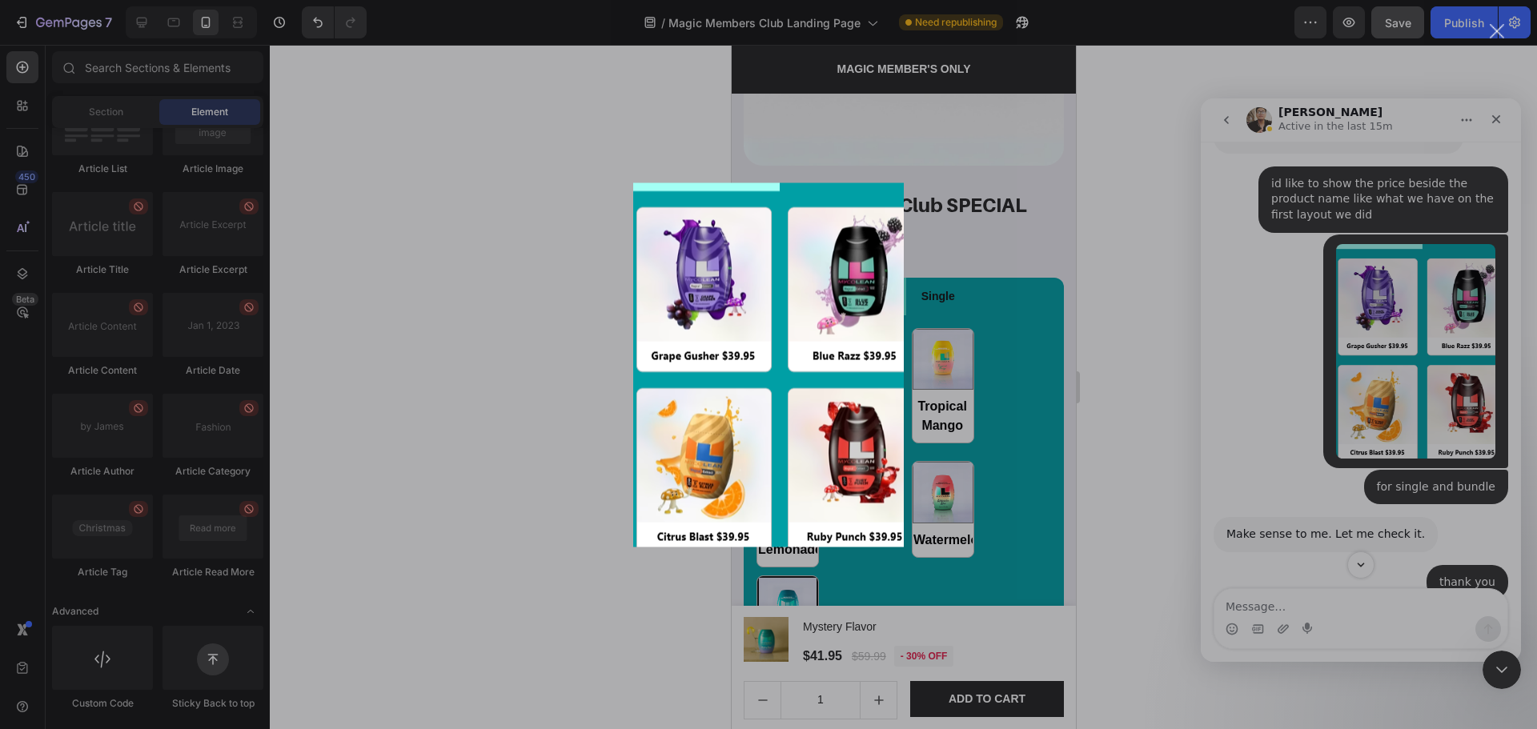
scroll to position [0, 0]
click at [1127, 321] on div "Intercom messenger" at bounding box center [768, 364] width 1537 height 729
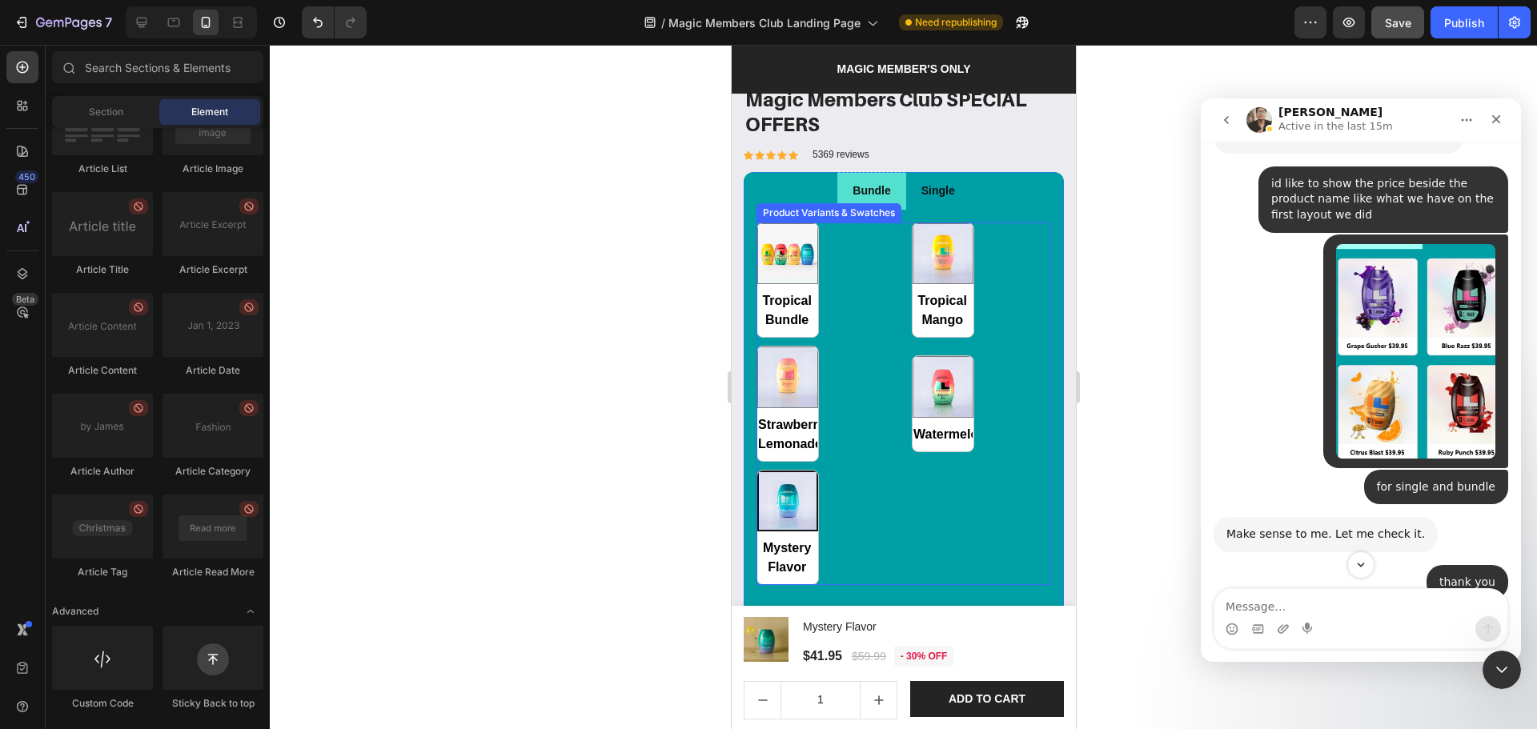
scroll to position [1669, 0]
click at [935, 191] on li "Single" at bounding box center [937, 190] width 64 height 38
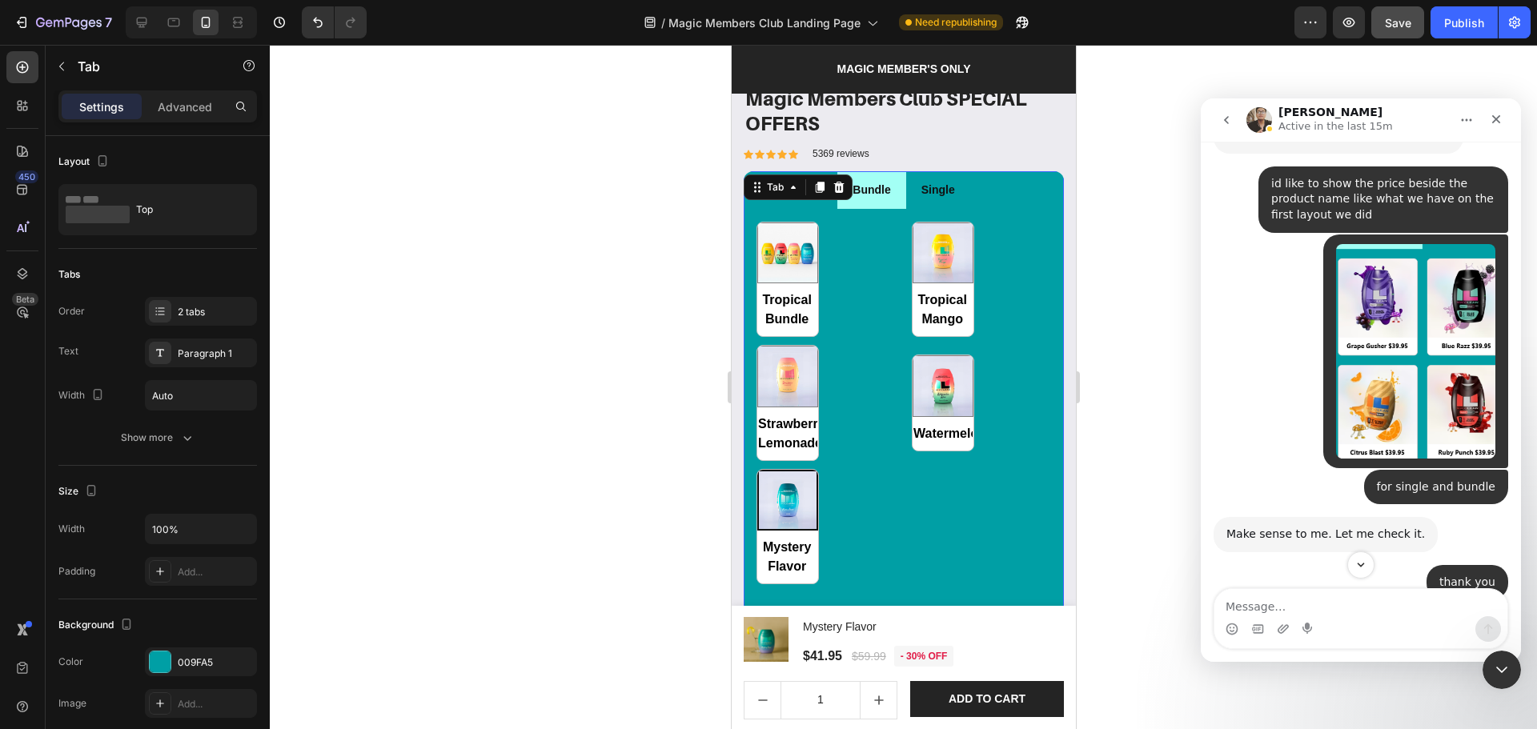
click at [885, 195] on li "Bundle" at bounding box center [871, 190] width 68 height 38
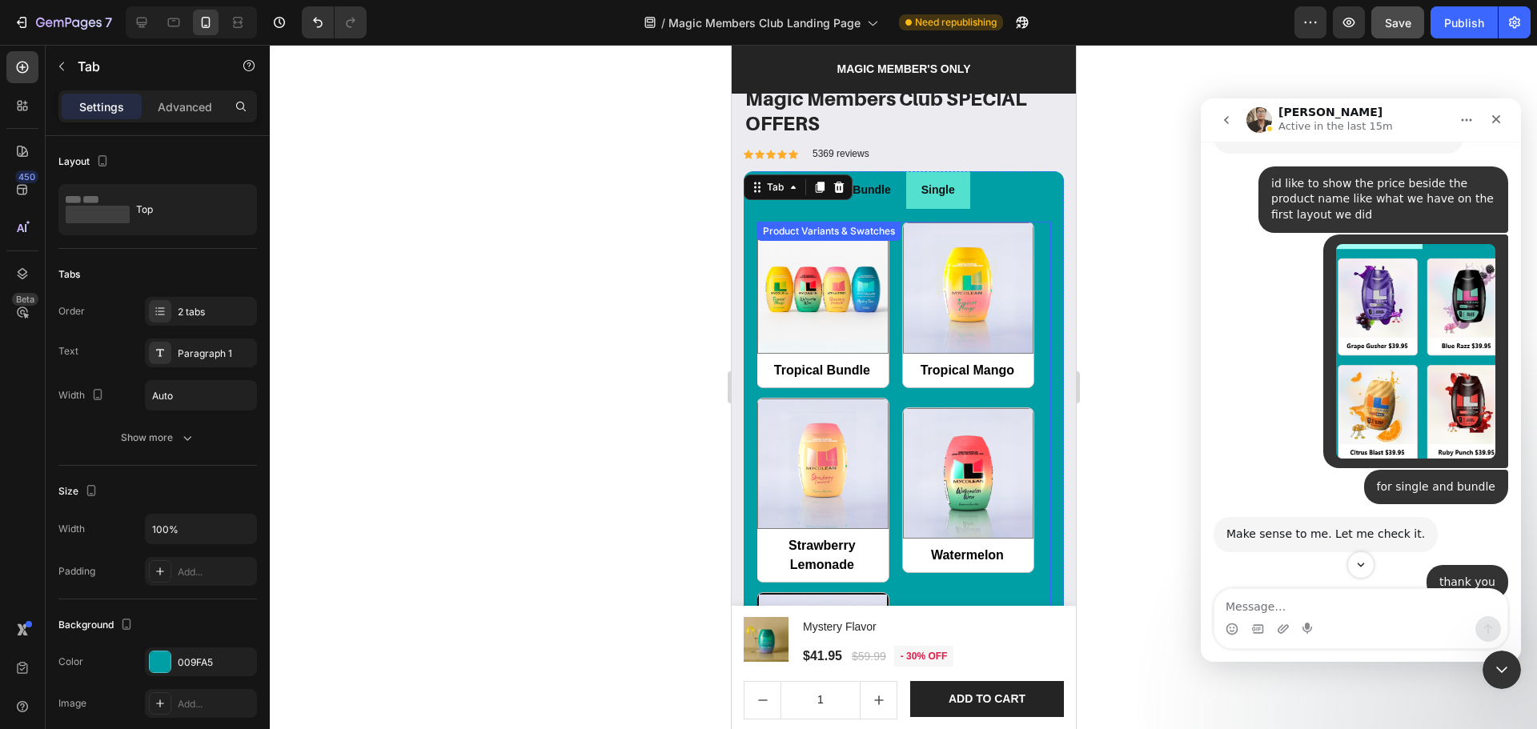
click at [887, 274] on div "Tropical Bundle Tropical Bundle Tropical Mango Tropical Mango Strawberry Lemona…" at bounding box center [903, 490] width 295 height 537
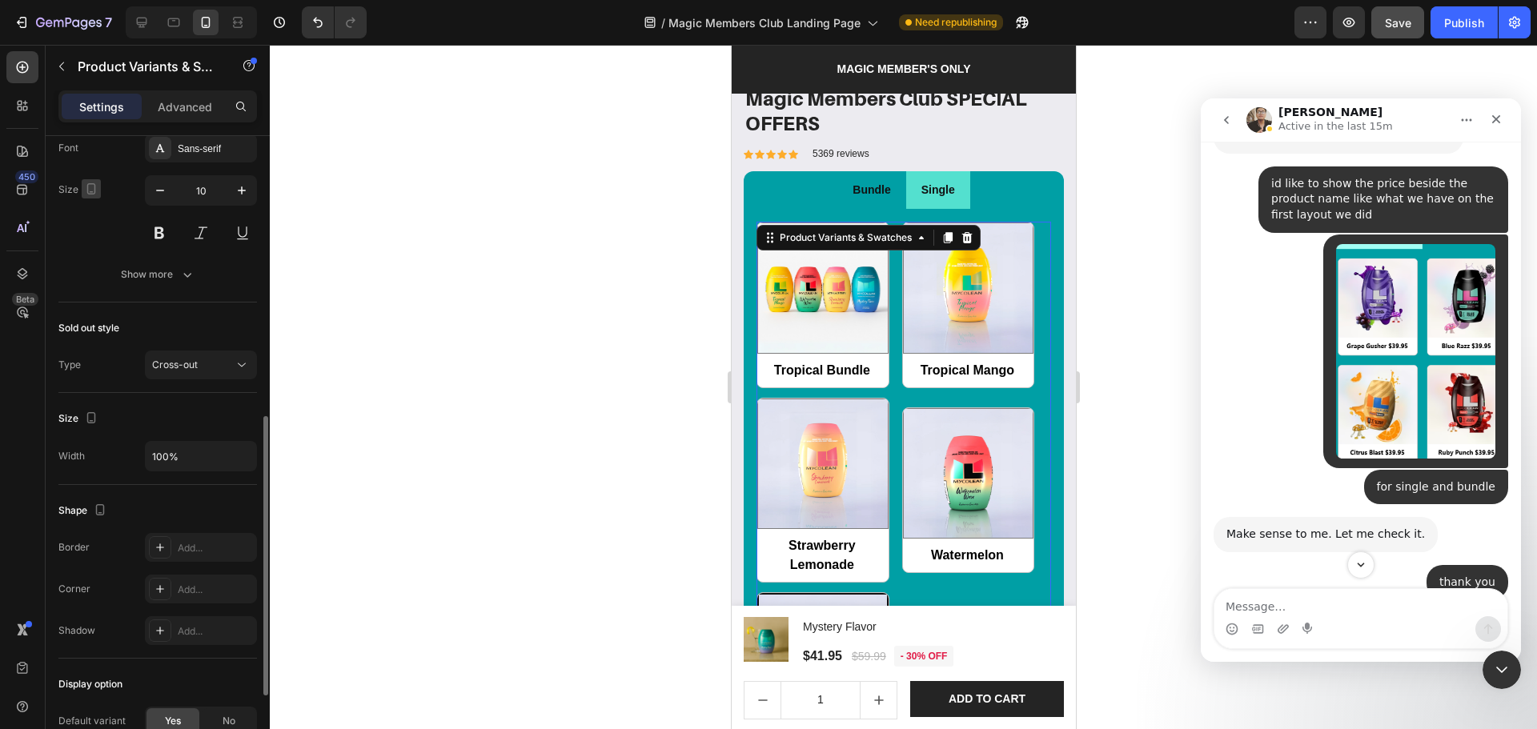
scroll to position [819, 0]
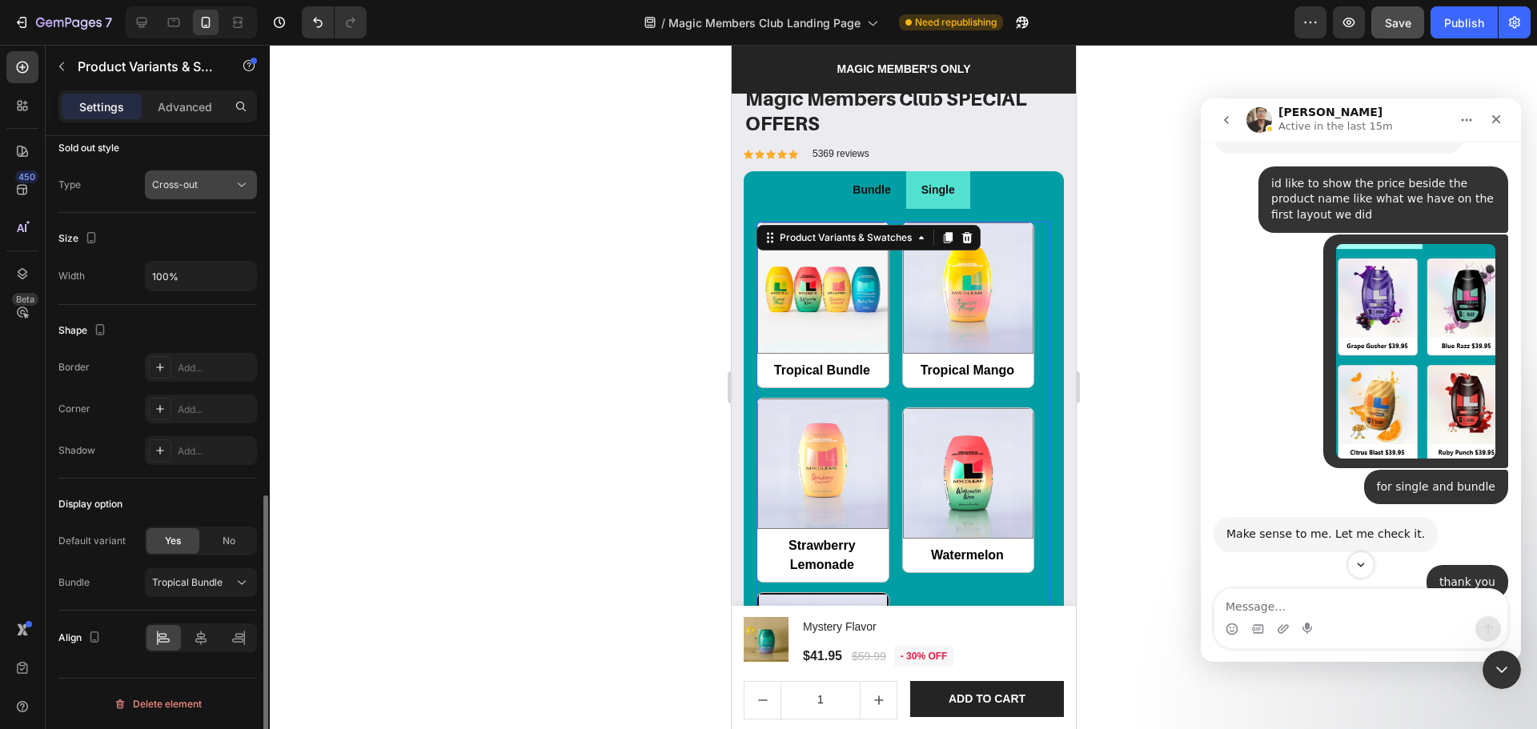
click at [199, 191] on div "Cross-out" at bounding box center [193, 185] width 82 height 14
click at [199, 189] on div "Cross-out" at bounding box center [193, 185] width 82 height 14
click at [1107, 347] on div at bounding box center [903, 387] width 1267 height 684
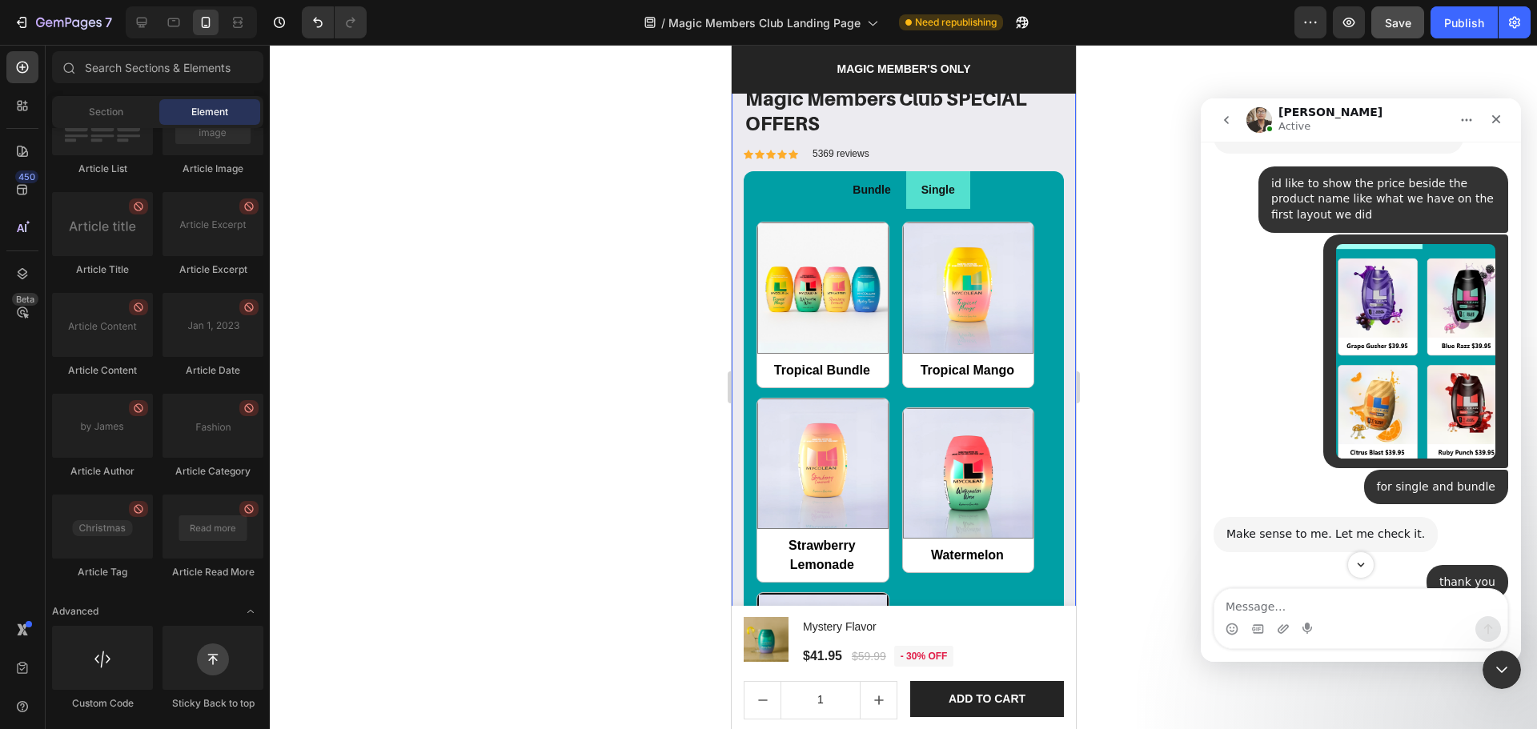
click at [1057, 446] on div "Product Images & Gallery Magic Members Club SPECIAL OFFERS Product Title Icon I…" at bounding box center [903, 270] width 344 height 1191
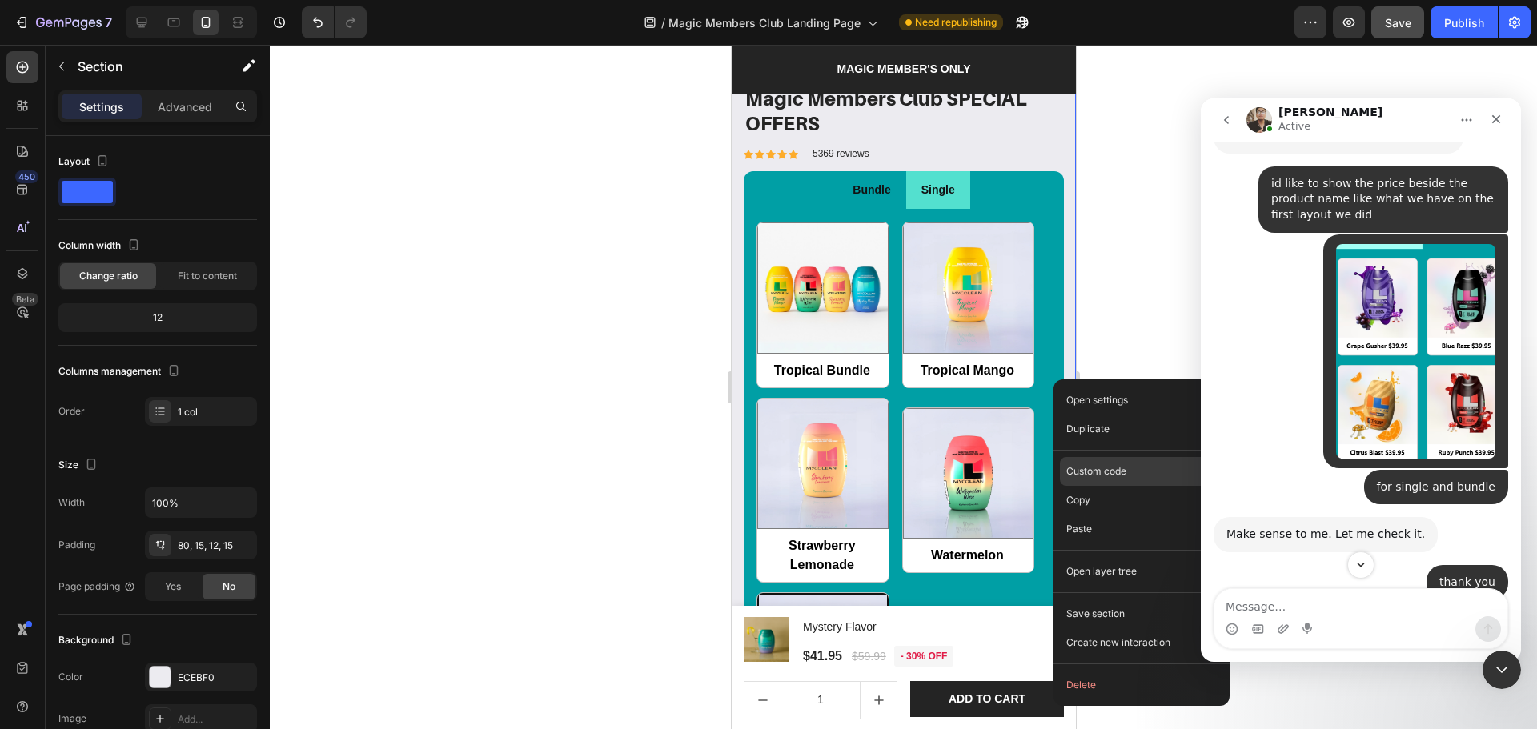
click at [1083, 477] on p "Custom code" at bounding box center [1096, 471] width 60 height 14
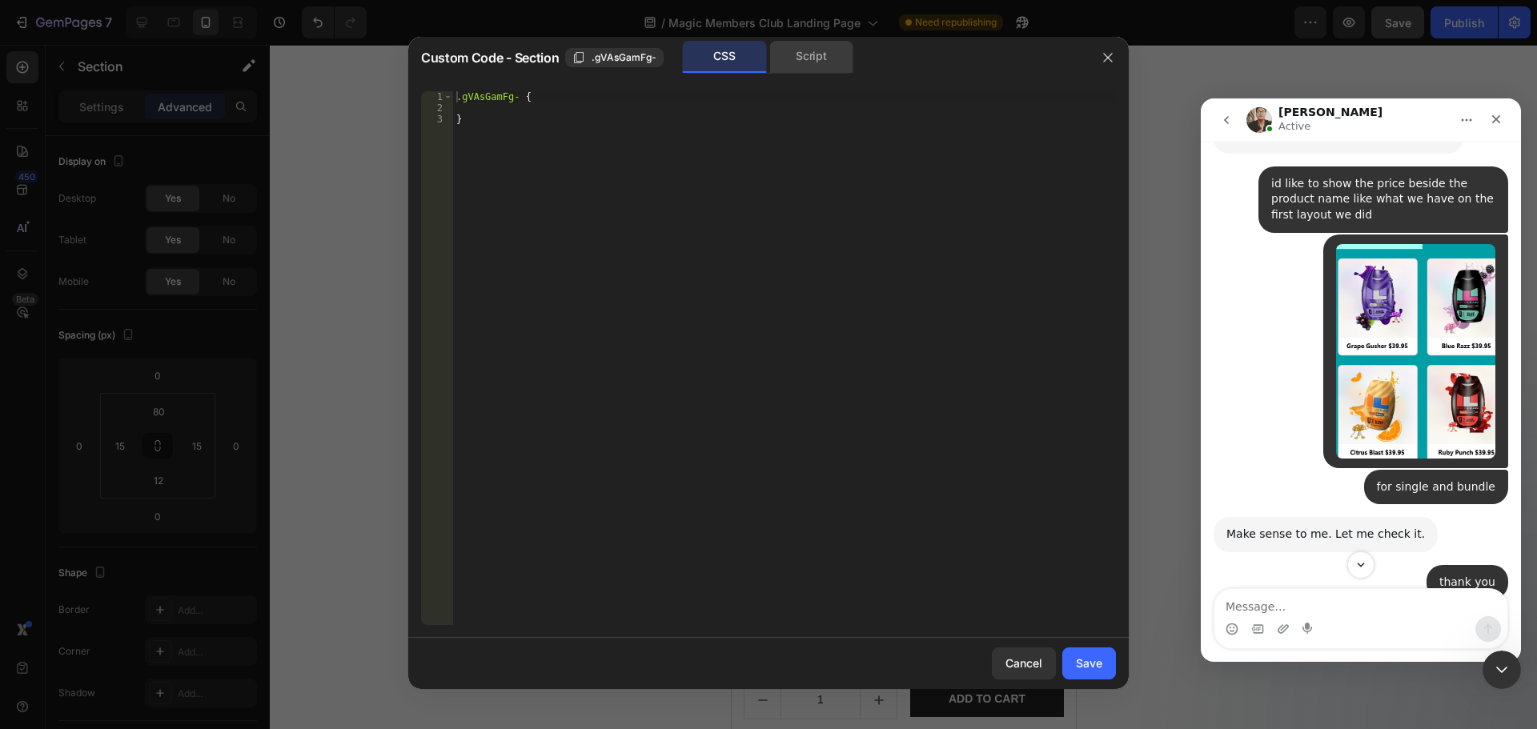
click at [817, 50] on div "Script" at bounding box center [811, 57] width 84 height 32
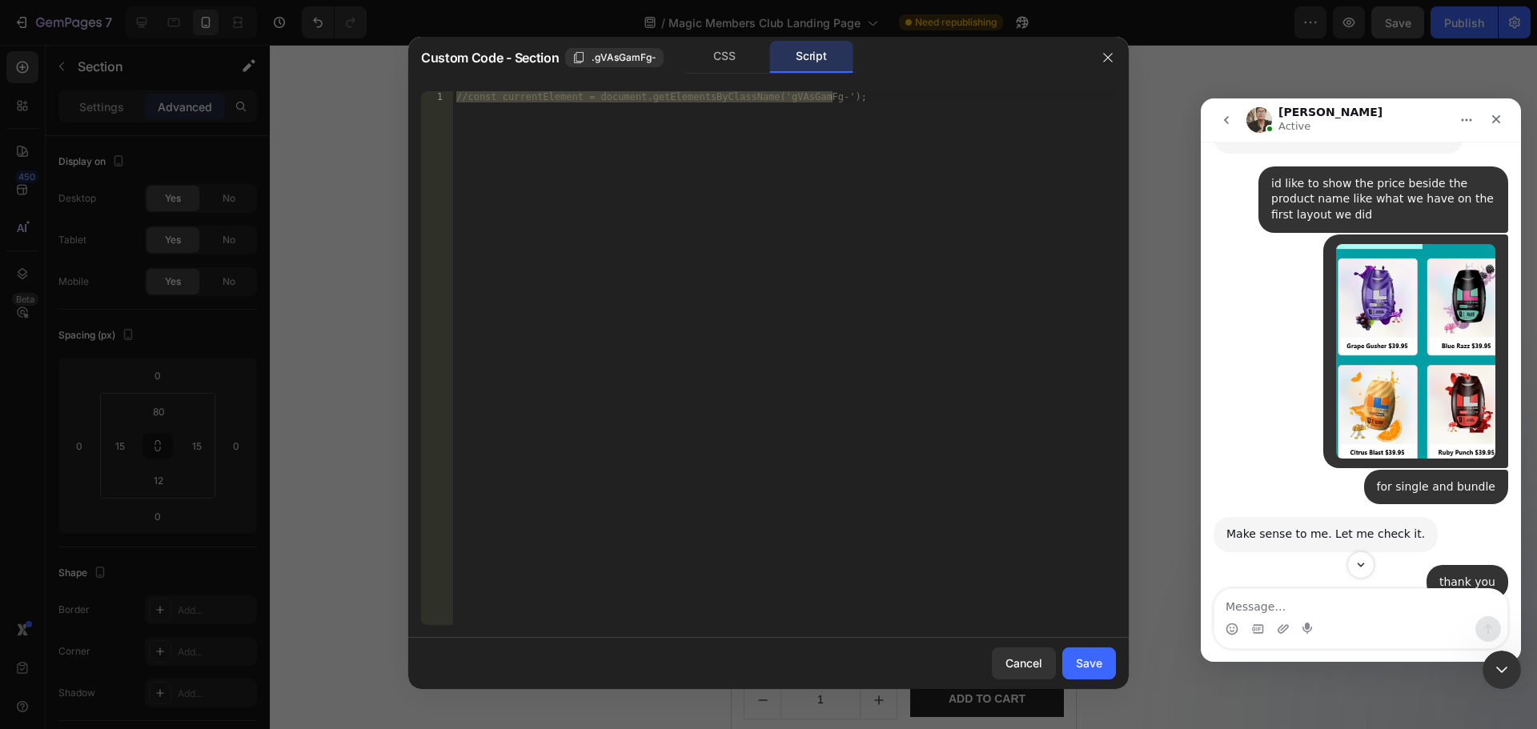
type textarea "//const currentElement = document.getElementsByClassName('gVAsGamFg-');"
click at [901, 283] on div "//const currentElement = document.getElementsByClassName('gVAsGamFg-');" at bounding box center [784, 358] width 663 height 534
paste textarea
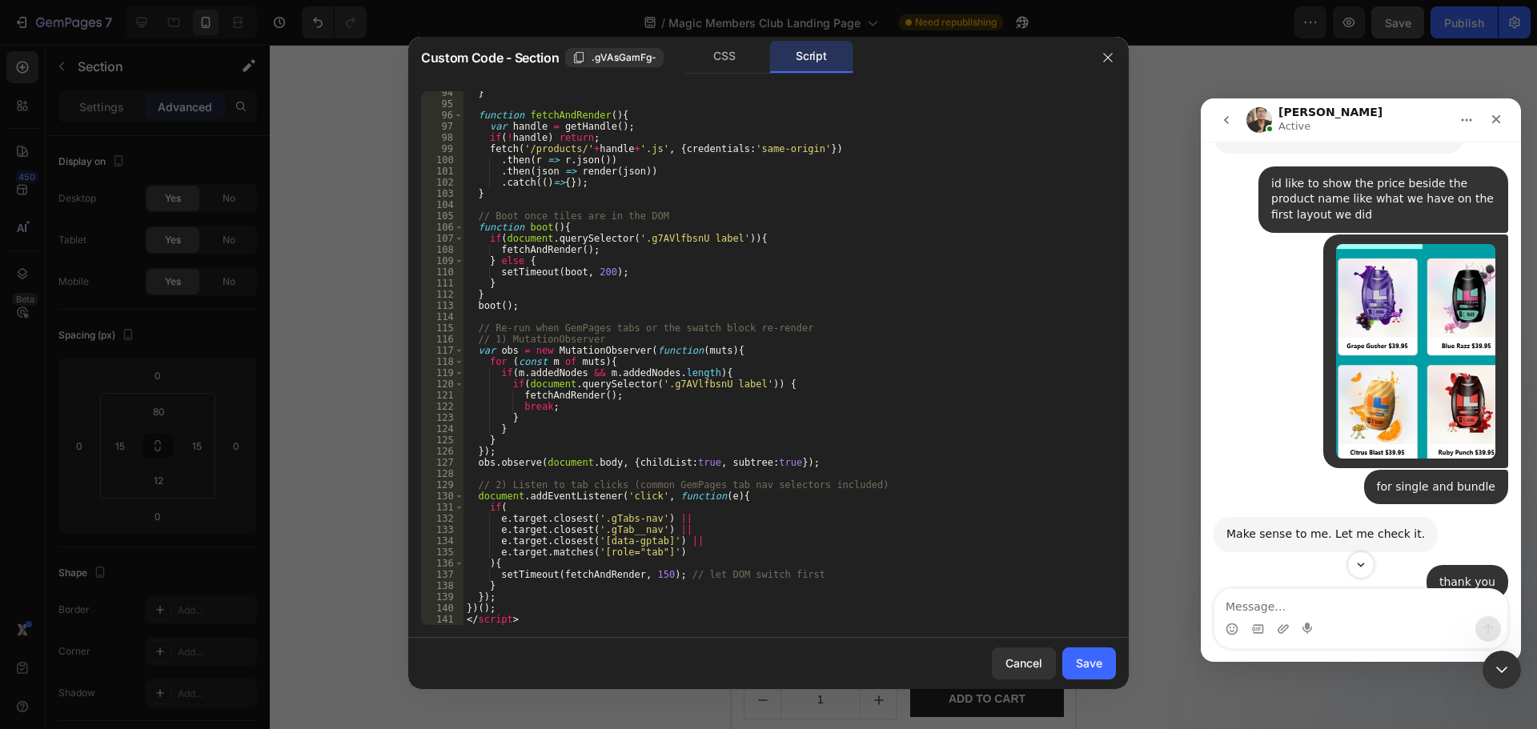
scroll to position [1057, 0]
click at [1092, 666] on div "Save" at bounding box center [1089, 663] width 26 height 17
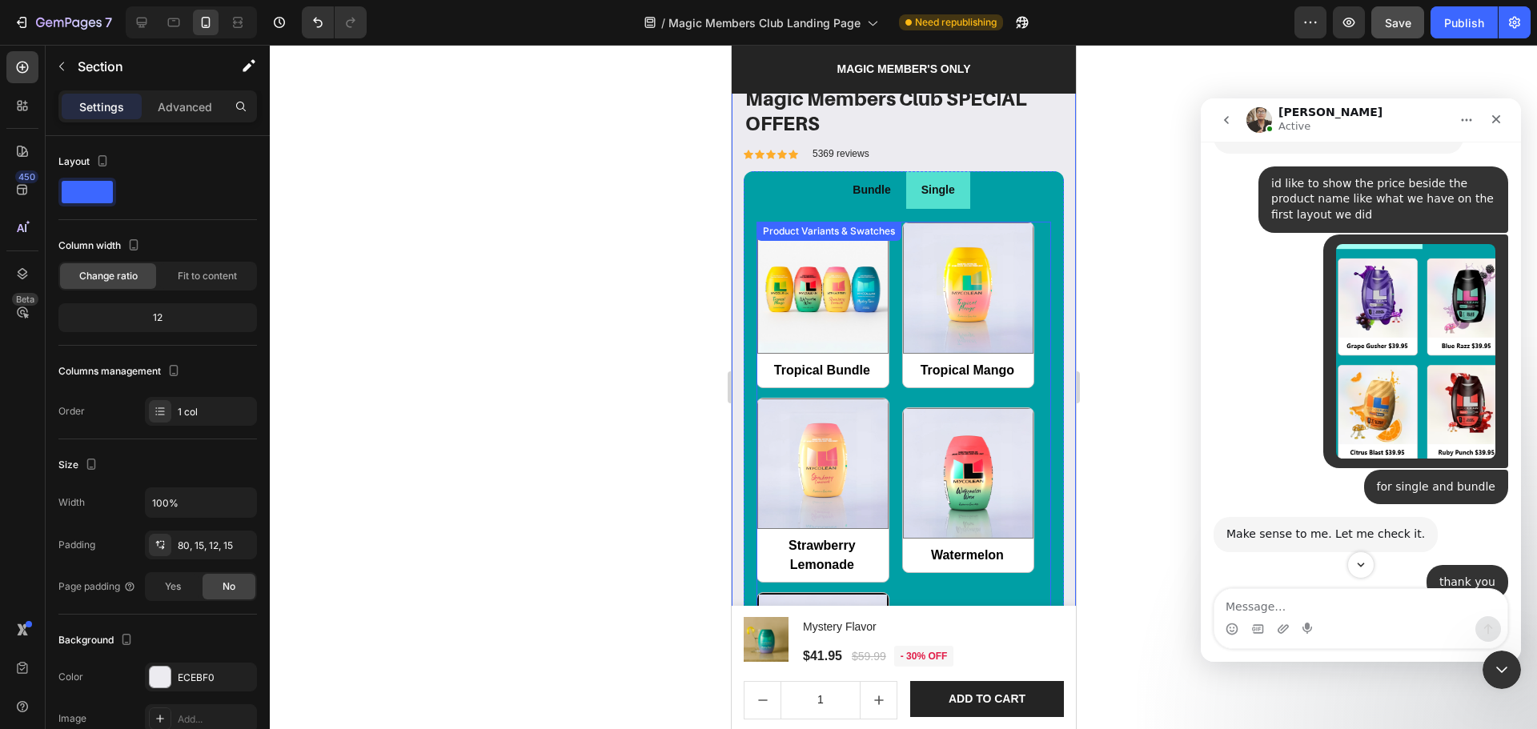
click at [889, 532] on div "Tropical Bundle Tropical Bundle Tropical Mango Tropical Mango Strawberry Lemona…" at bounding box center [903, 490] width 295 height 537
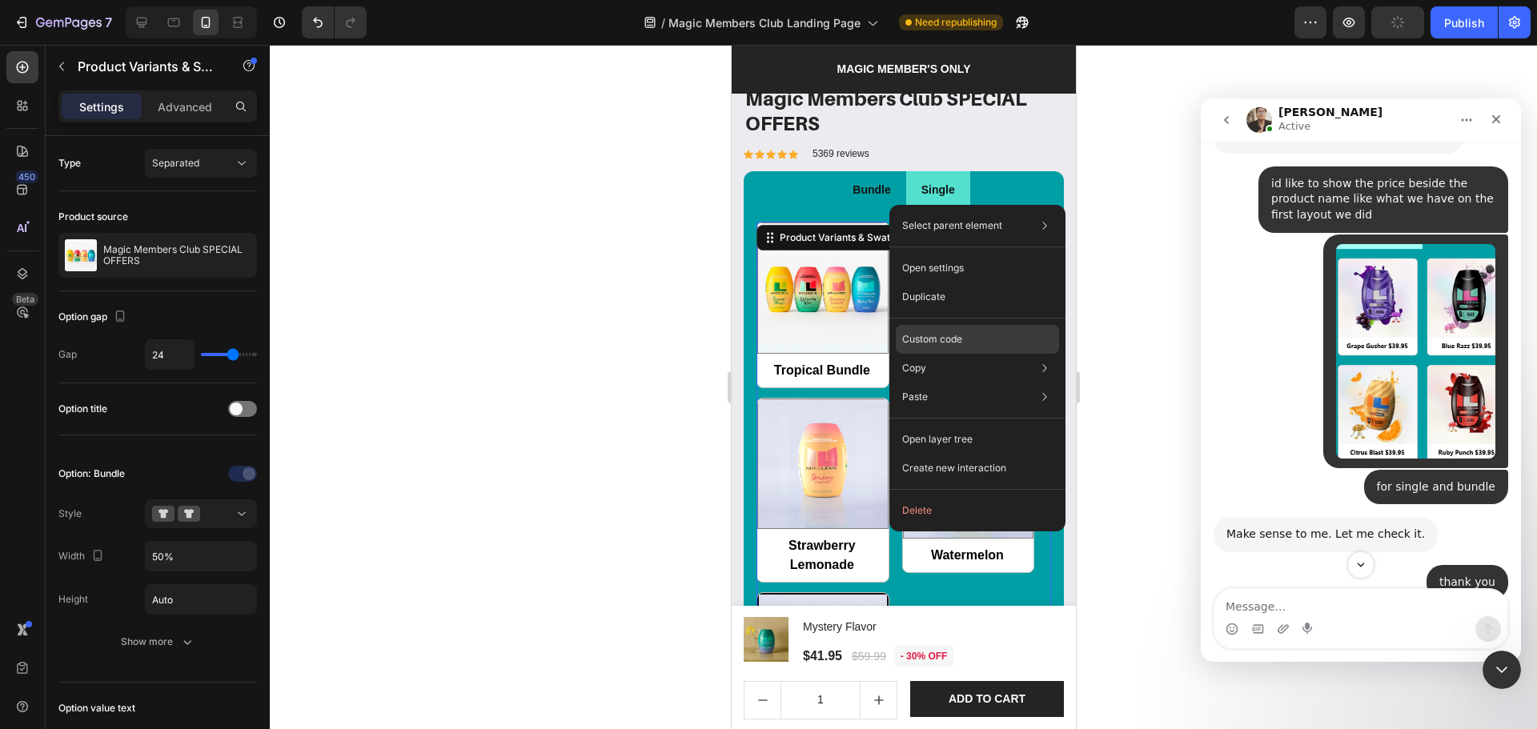
click at [938, 343] on p "Custom code" at bounding box center [932, 339] width 60 height 14
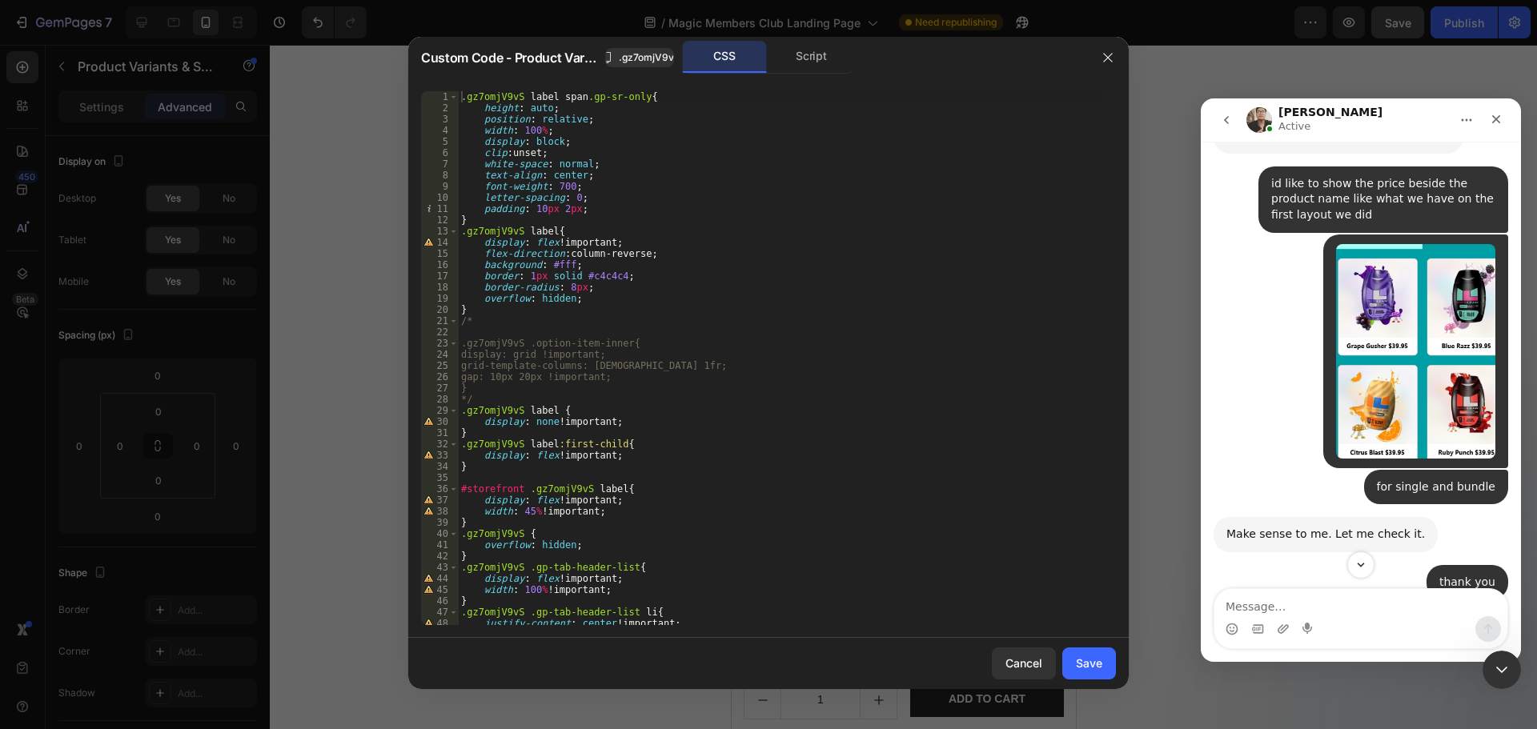
type textarea "display: block;"
click at [512, 141] on div ".gz7omjV9vS label span .gp-sr-only { height : auto ; position : relative ; widt…" at bounding box center [781, 369] width 646 height 556
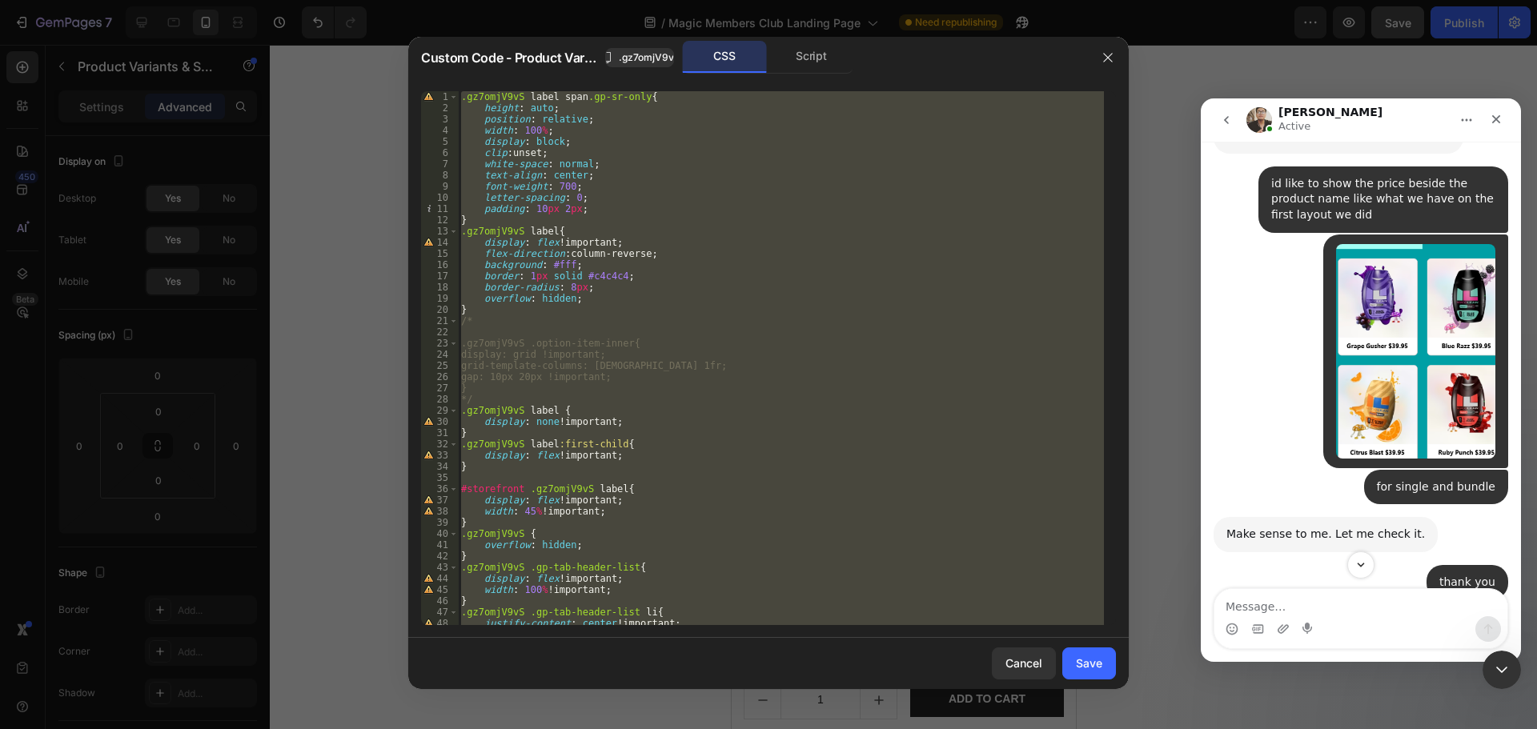
click at [788, 379] on div ".gz7omjV9vS label span .gp-sr-only { height : auto ; position : relative ; widt…" at bounding box center [781, 358] width 646 height 534
type textarea "gap: 10px 20px !important;"
click at [984, 664] on div "Cancel Save" at bounding box center [768, 663] width 720 height 51
click at [1004, 664] on button "Cancel" at bounding box center [1024, 664] width 64 height 32
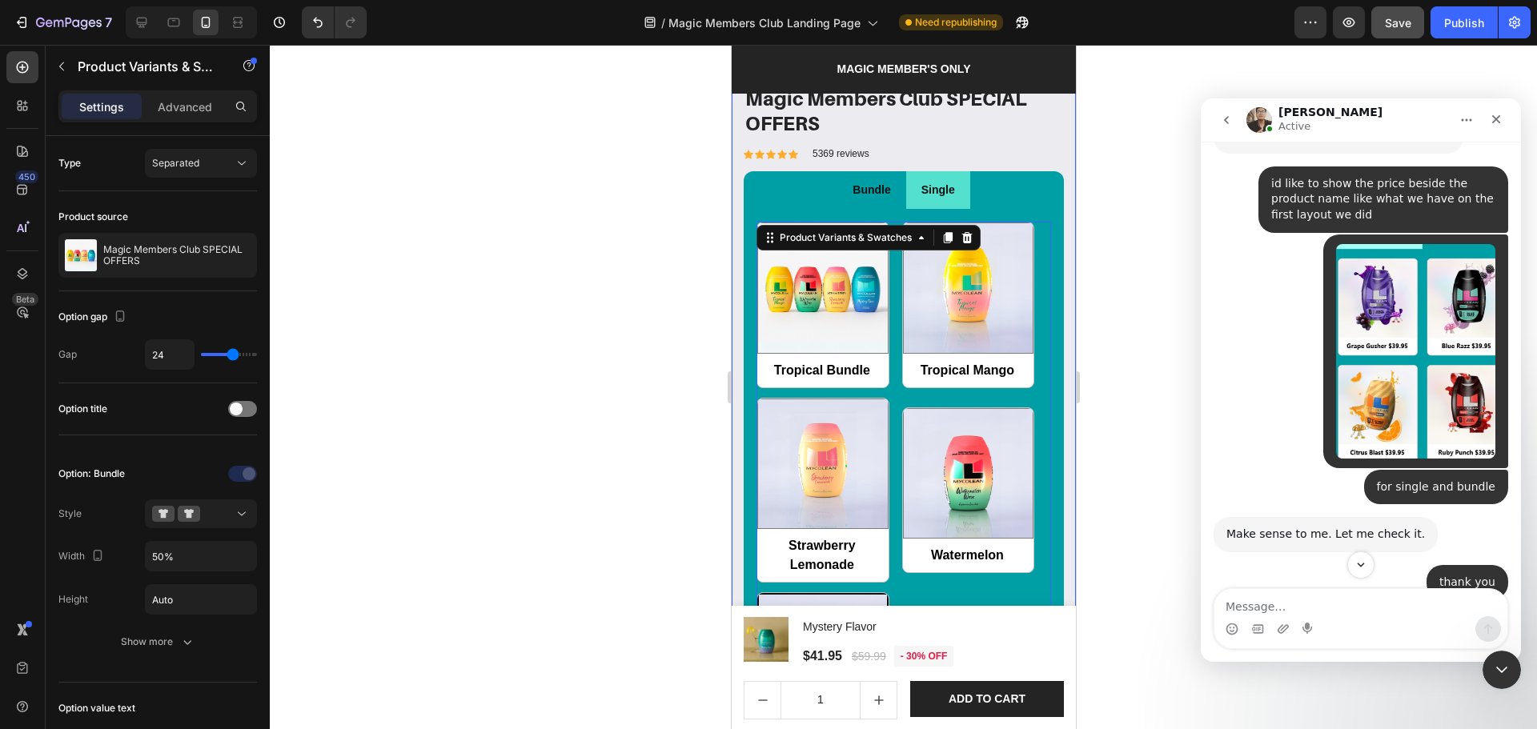
click at [1057, 506] on div "Product Images & Gallery Magic Members Club SPECIAL OFFERS Product Title Icon I…" at bounding box center [903, 270] width 344 height 1191
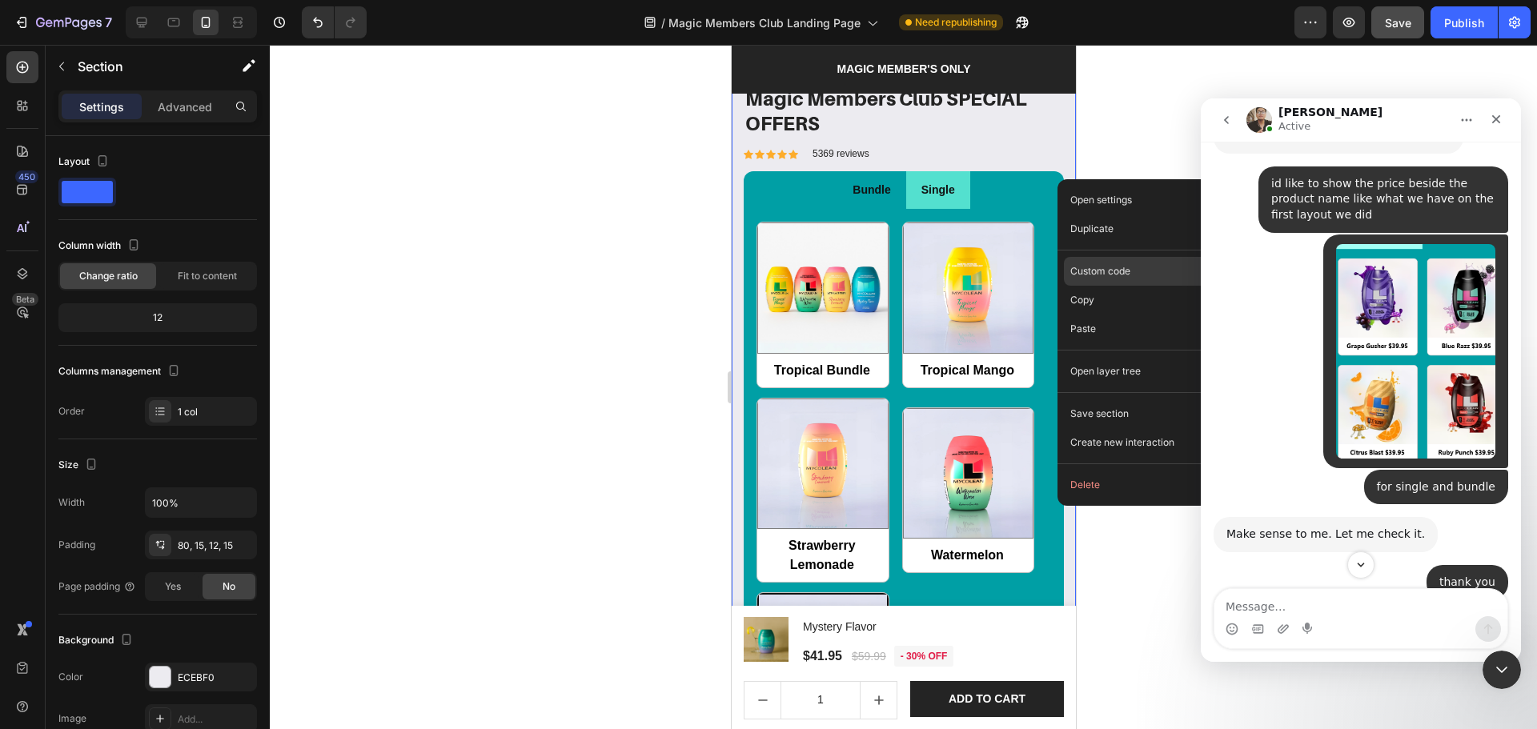
click at [1110, 271] on p "Custom code" at bounding box center [1100, 271] width 60 height 14
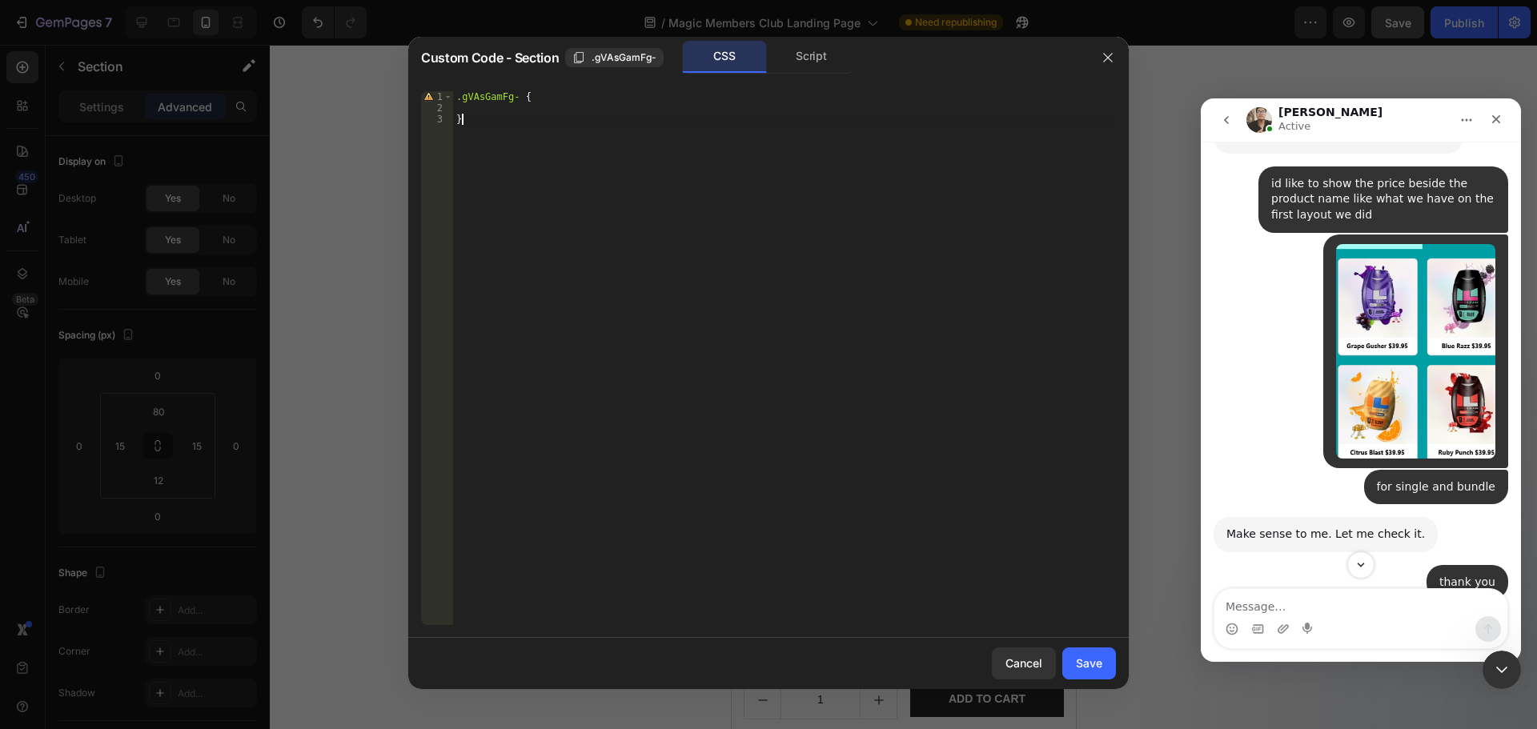
click at [673, 163] on div ".gVAsGamFg- { }" at bounding box center [784, 369] width 663 height 556
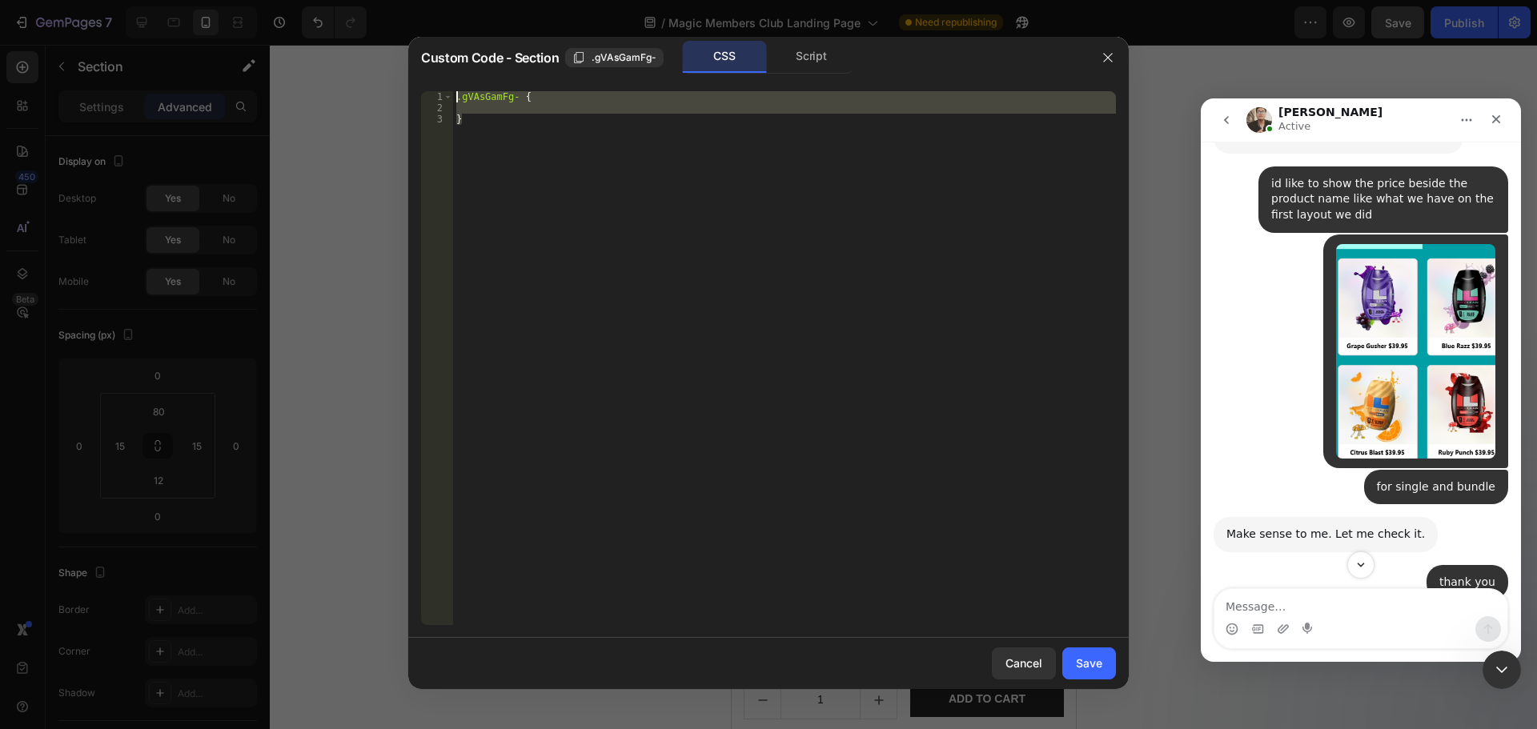
drag, startPoint x: 543, startPoint y: 226, endPoint x: 391, endPoint y: 21, distance: 254.7
click at [391, 21] on div "Custom Code - Section .gVAsGamFg- CSS Script } 1 2 3 .gVAsGamFg- { } הההההההההה…" at bounding box center [768, 364] width 1537 height 729
type textarea ".gVAsGamFg- {"
paste textarea
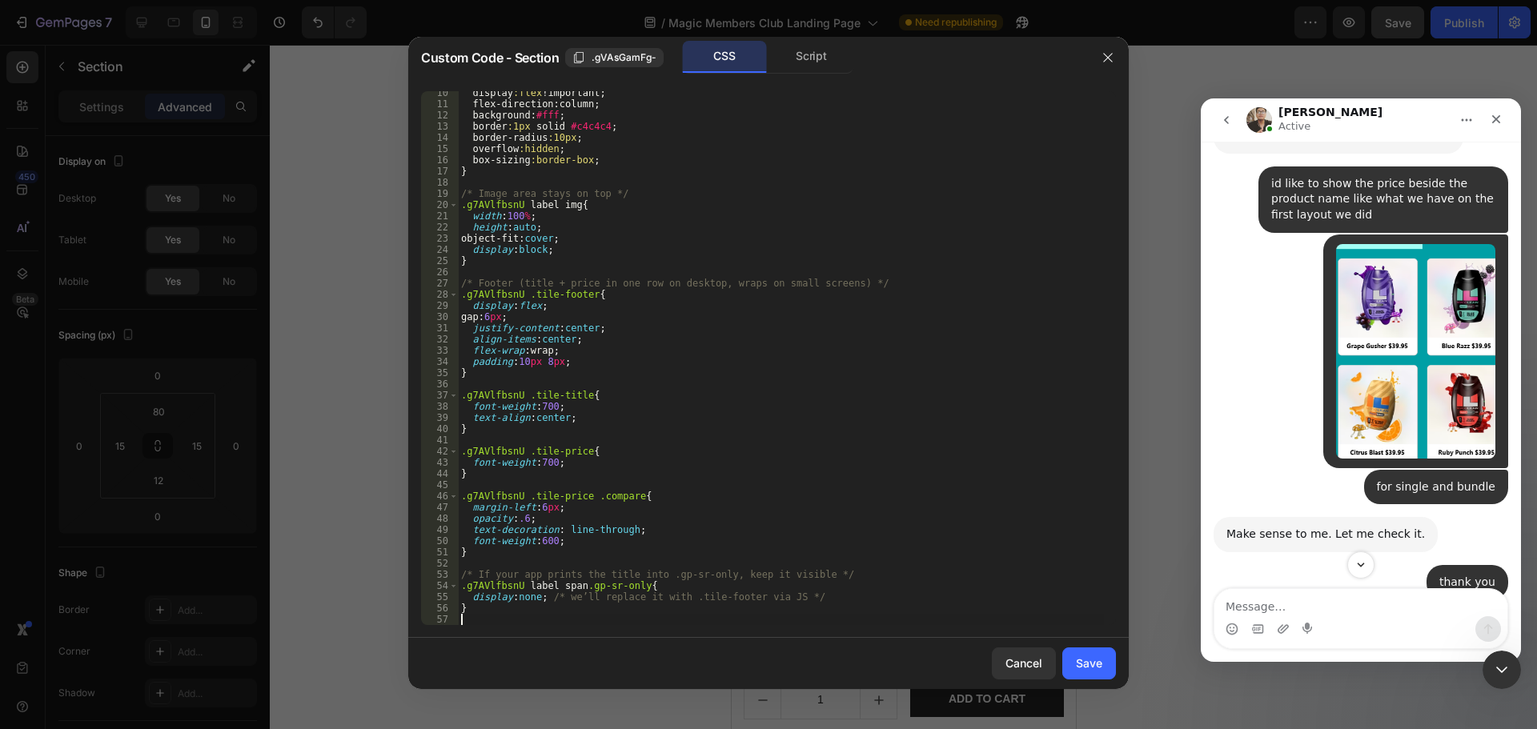
scroll to position [105, 0]
click at [1098, 667] on div "Save" at bounding box center [1089, 663] width 26 height 17
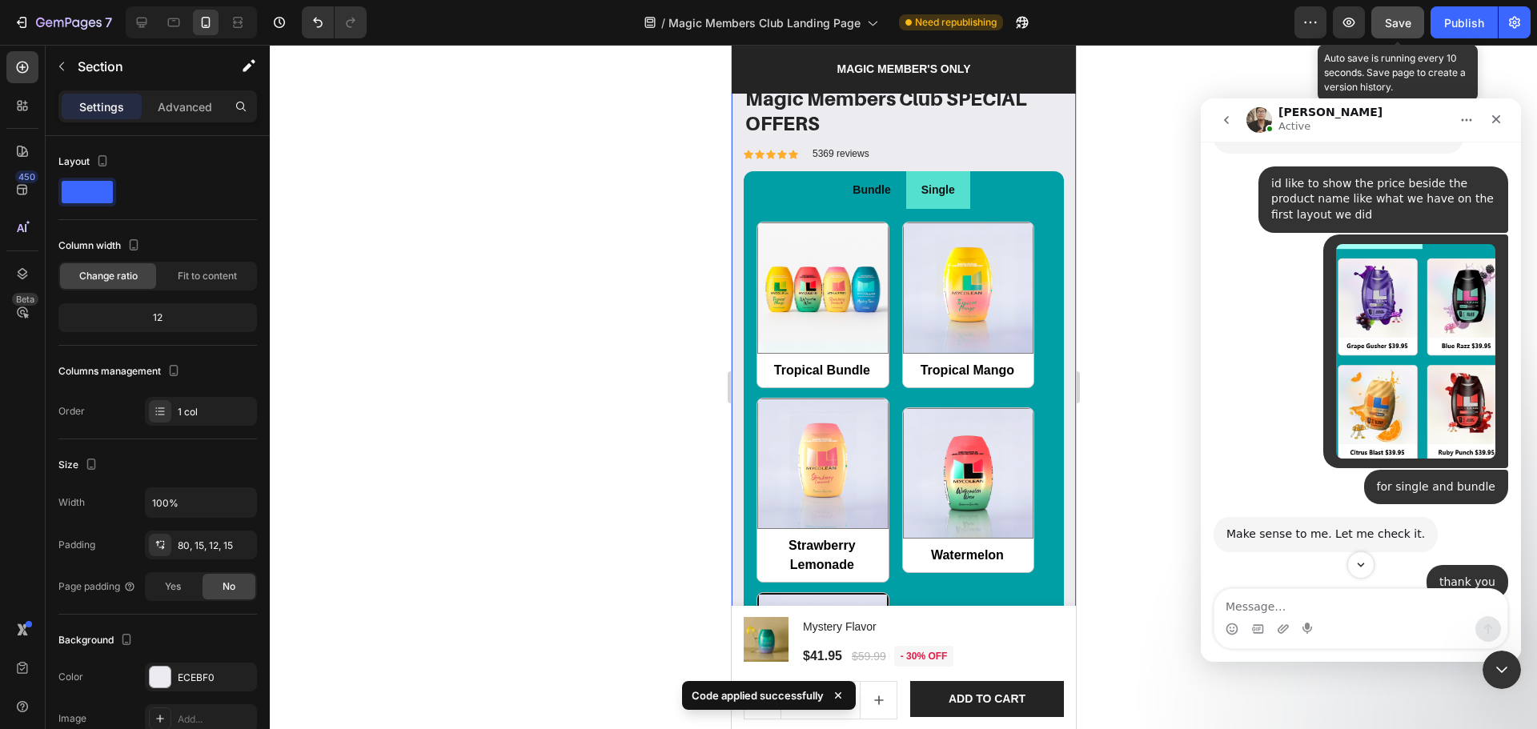
click at [1381, 22] on button "Save" at bounding box center [1397, 22] width 53 height 32
click at [1366, 571] on icon "Scroll to bottom" at bounding box center [1361, 565] width 14 height 14
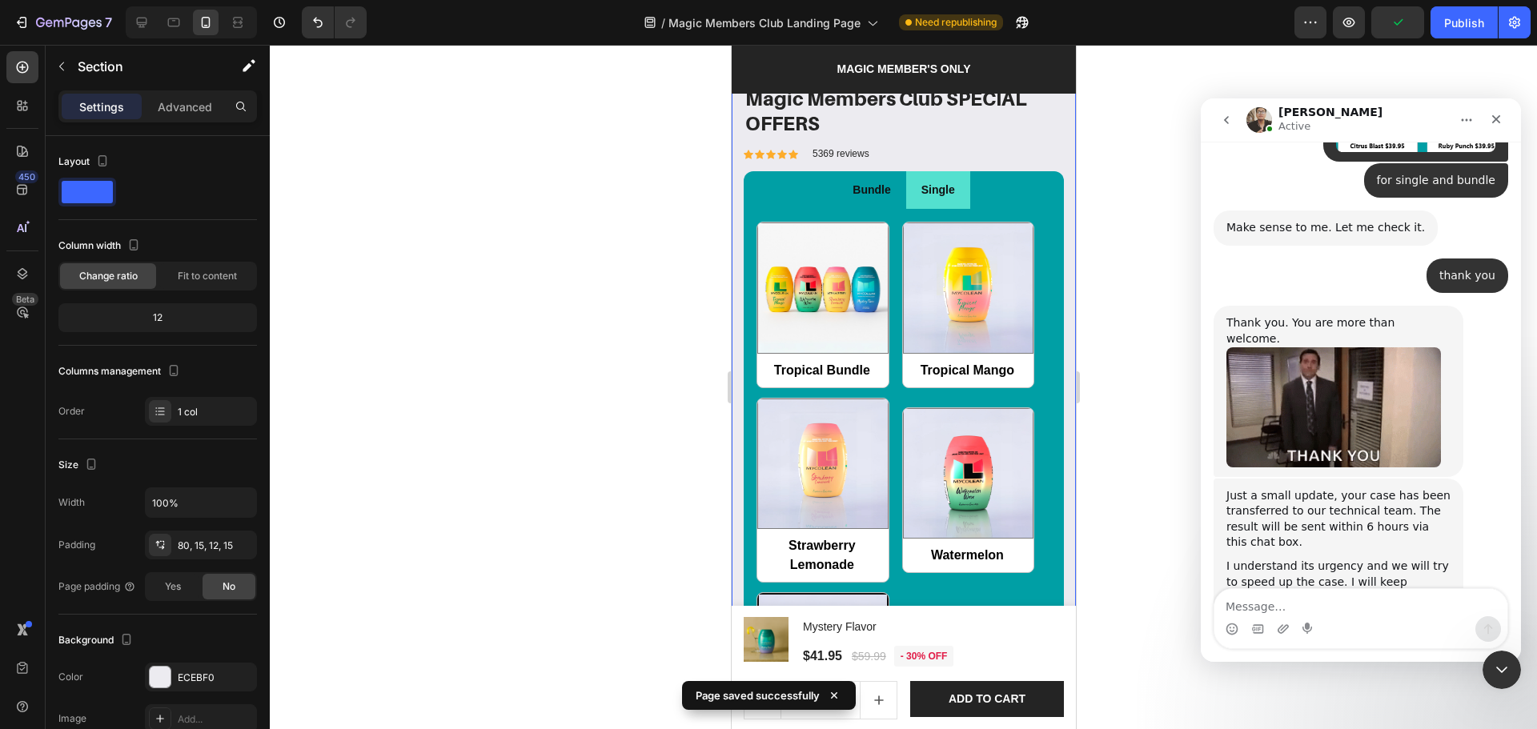
scroll to position [4621, 0]
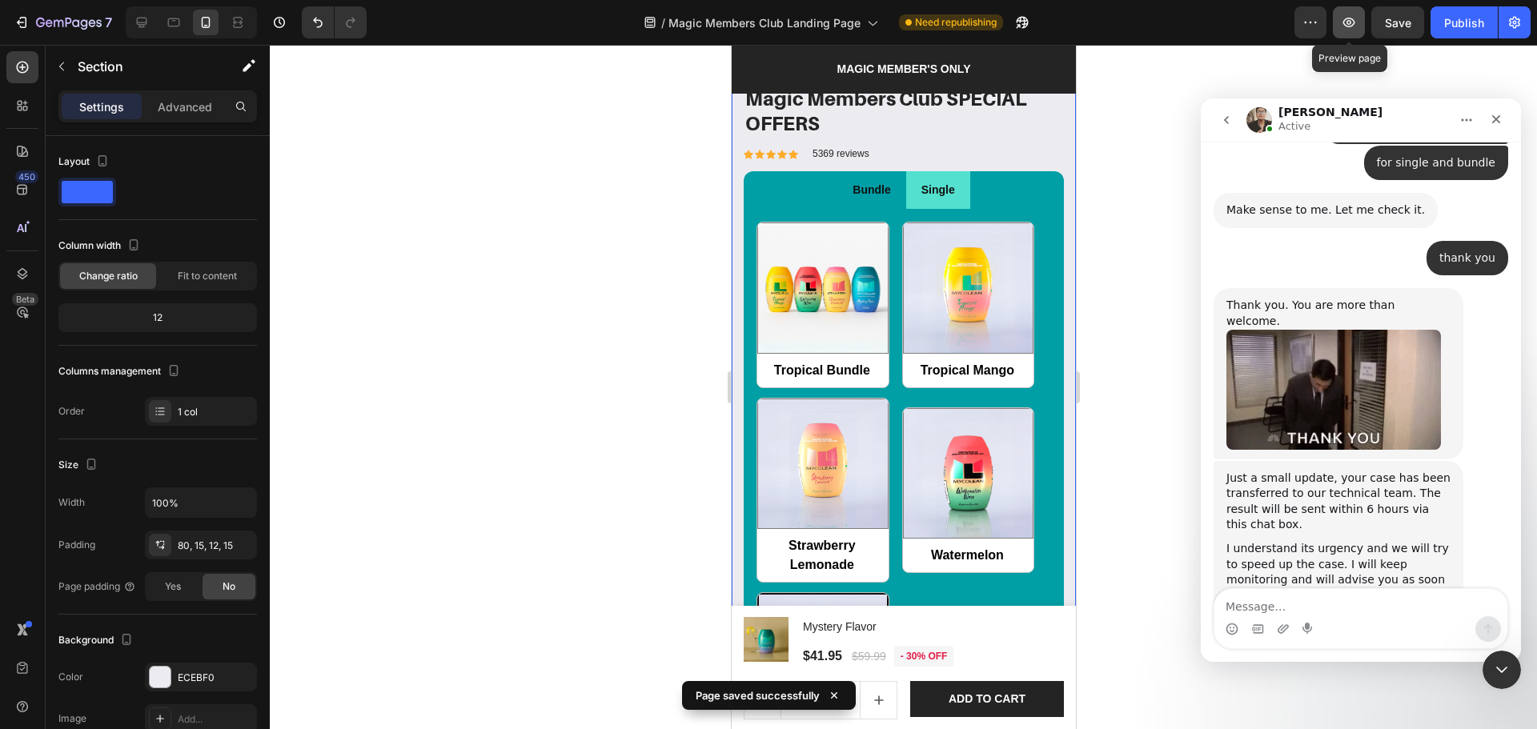
click at [1345, 10] on button "button" at bounding box center [1349, 22] width 32 height 32
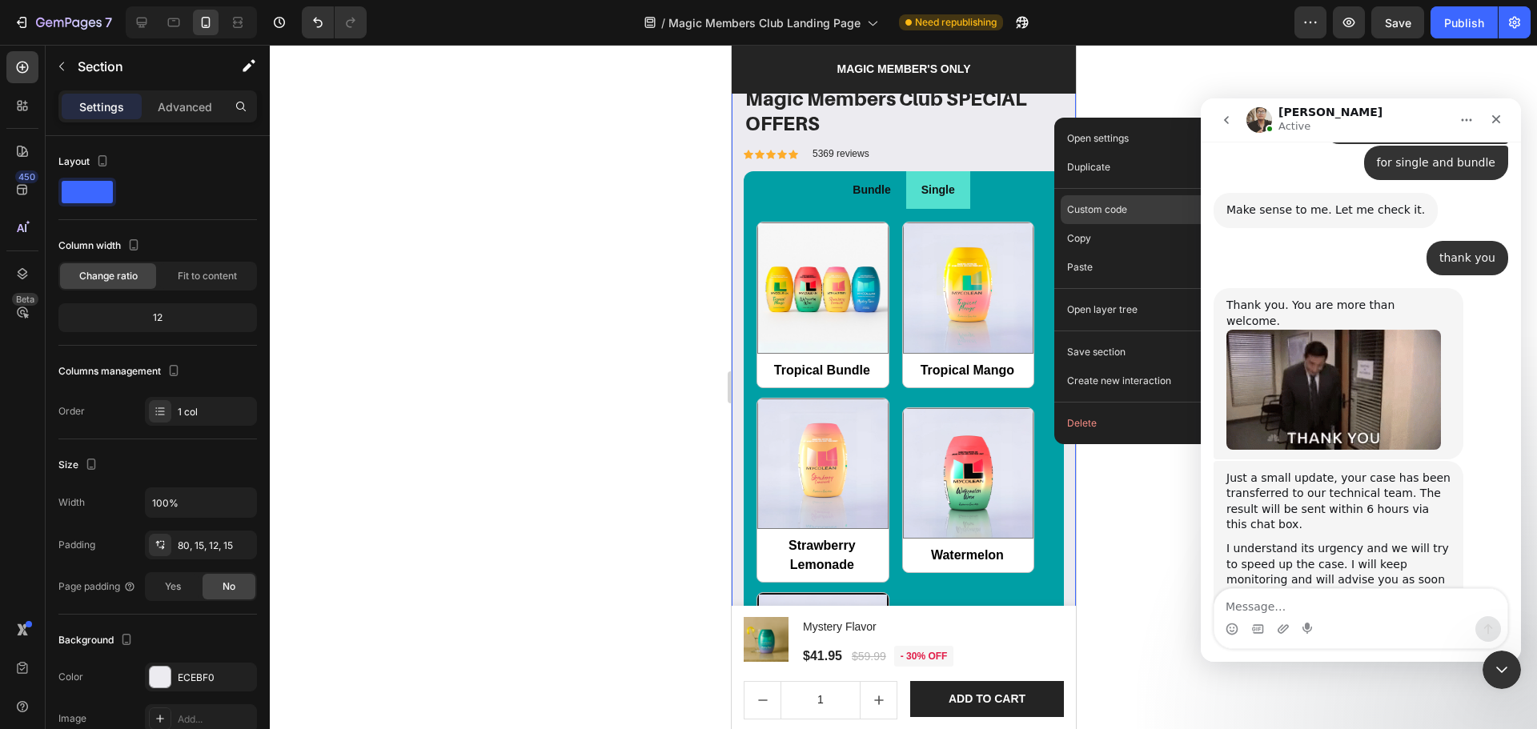
click at [1104, 207] on p "Custom code" at bounding box center [1097, 210] width 60 height 14
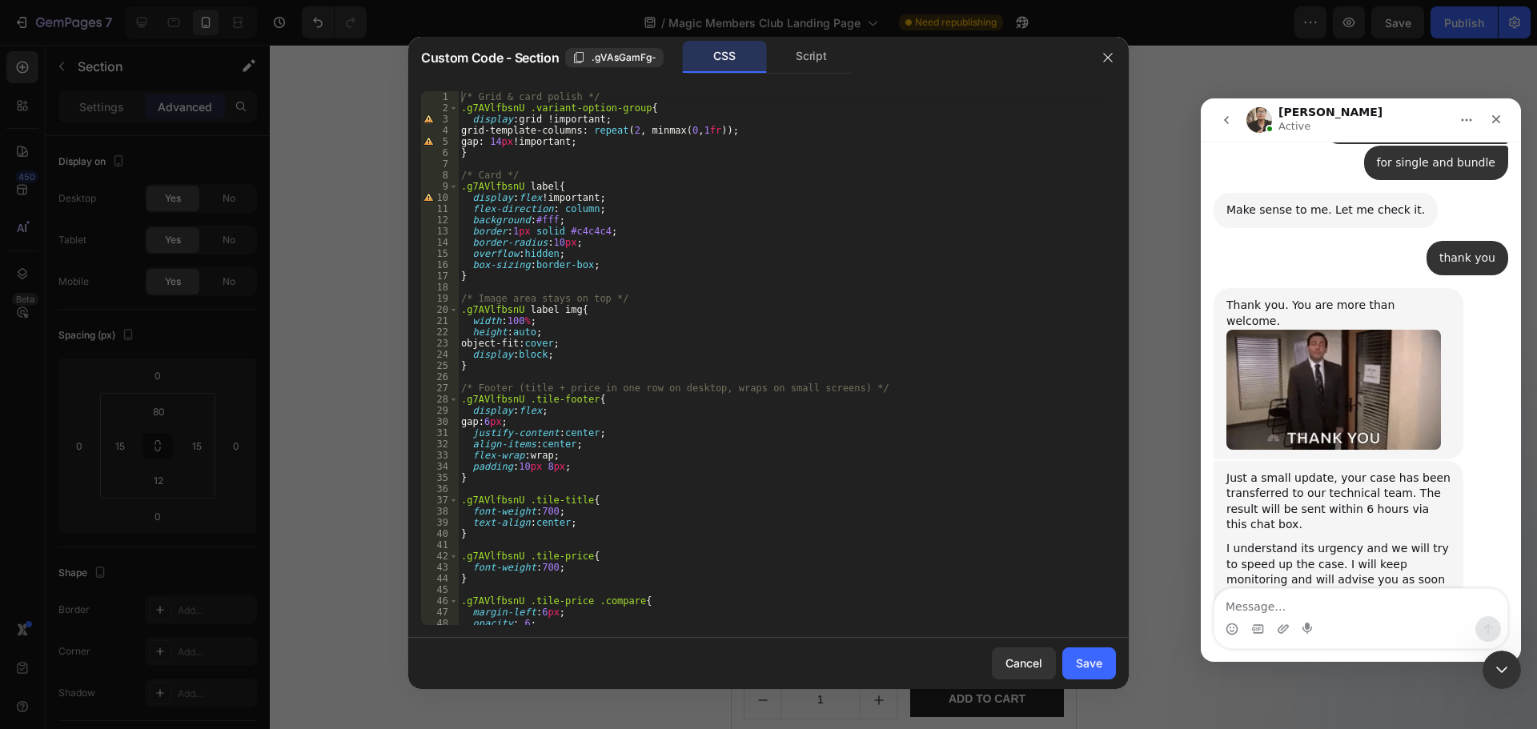
click at [664, 492] on div "/* Grid & card polish */ .g7AVlfbsnU .variant-option-group { display : grid !im…" at bounding box center [781, 369] width 646 height 556
type textarea "}"
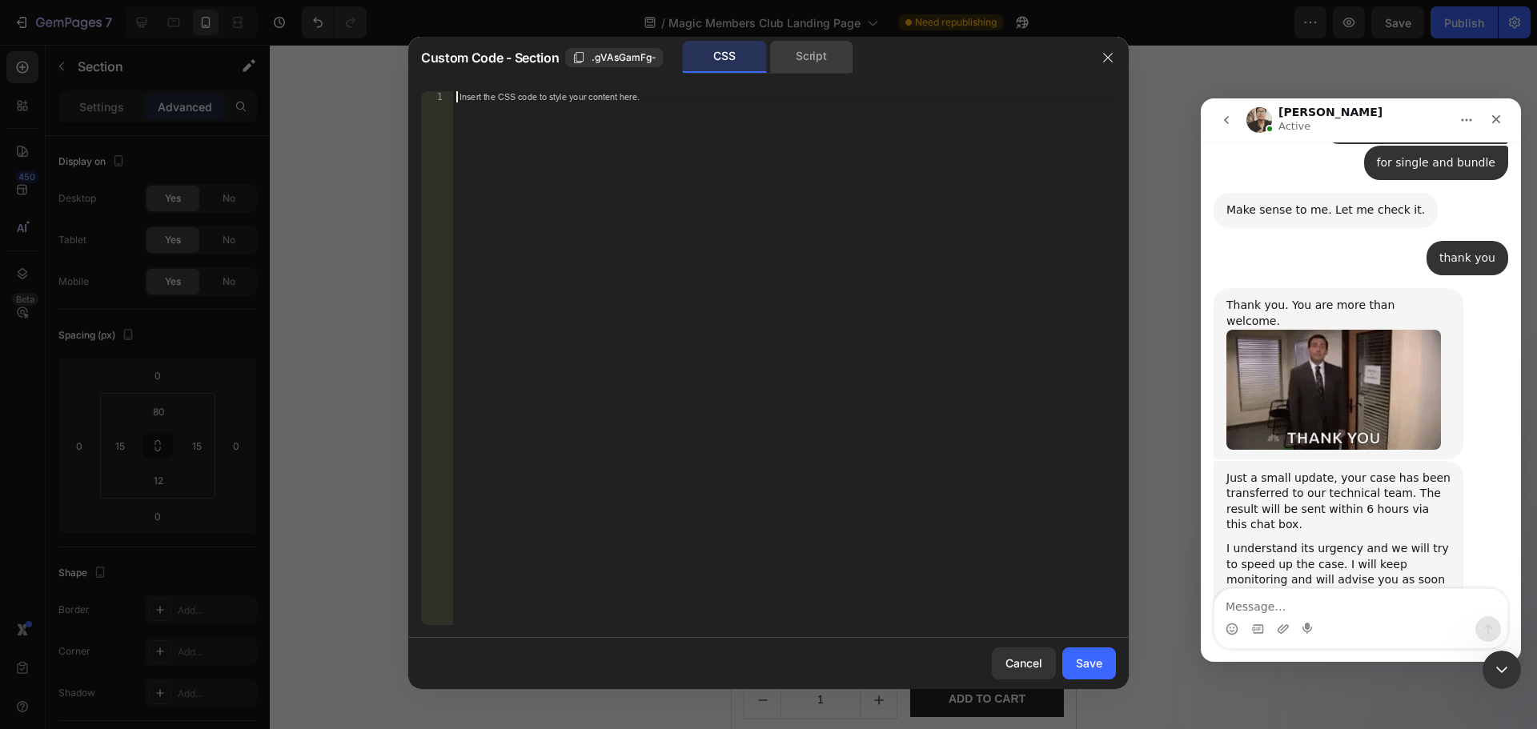
click at [807, 56] on div "Script" at bounding box center [811, 57] width 84 height 32
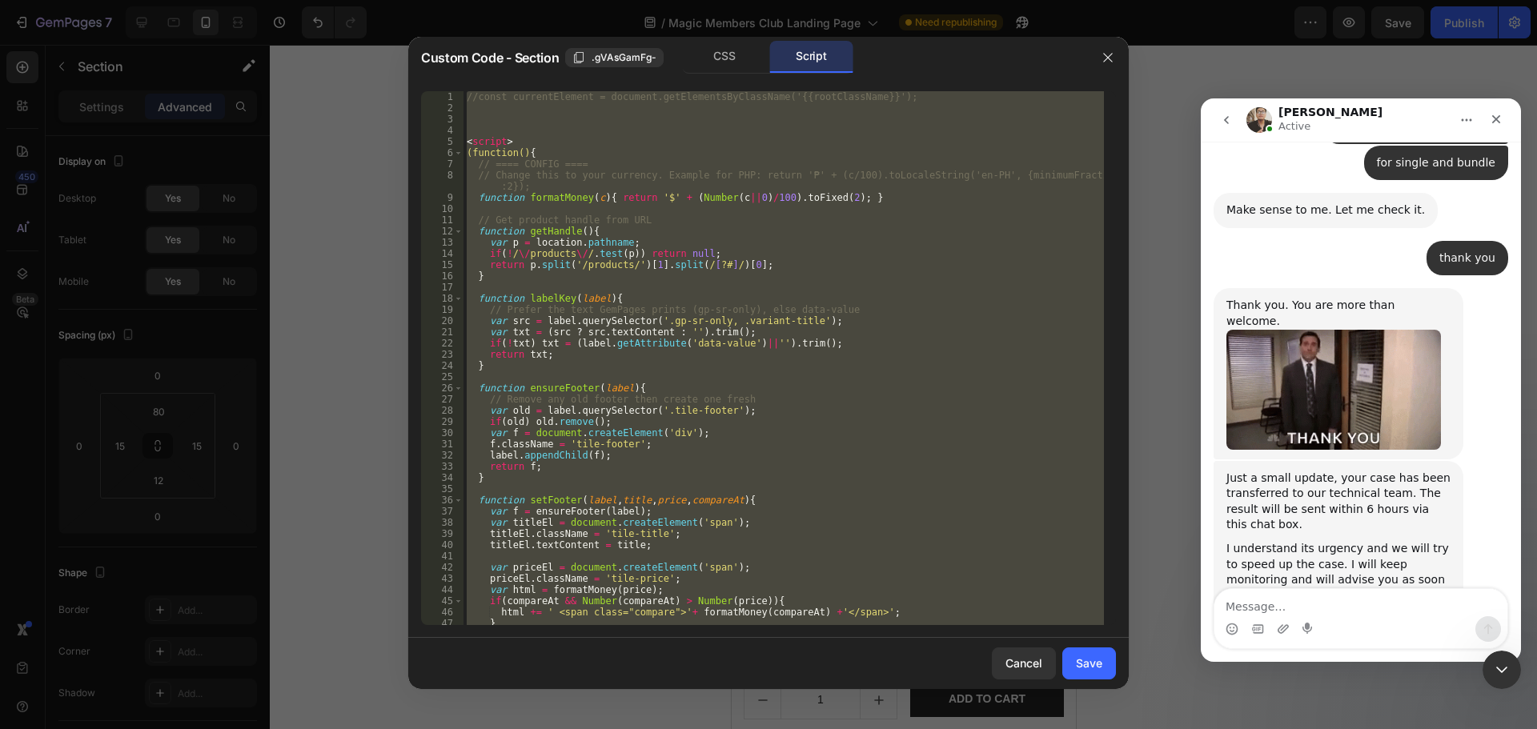
click at [836, 448] on div "//const currentElement = document.getElementsByClassName('{{rootClassName}}'); …" at bounding box center [783, 358] width 640 height 534
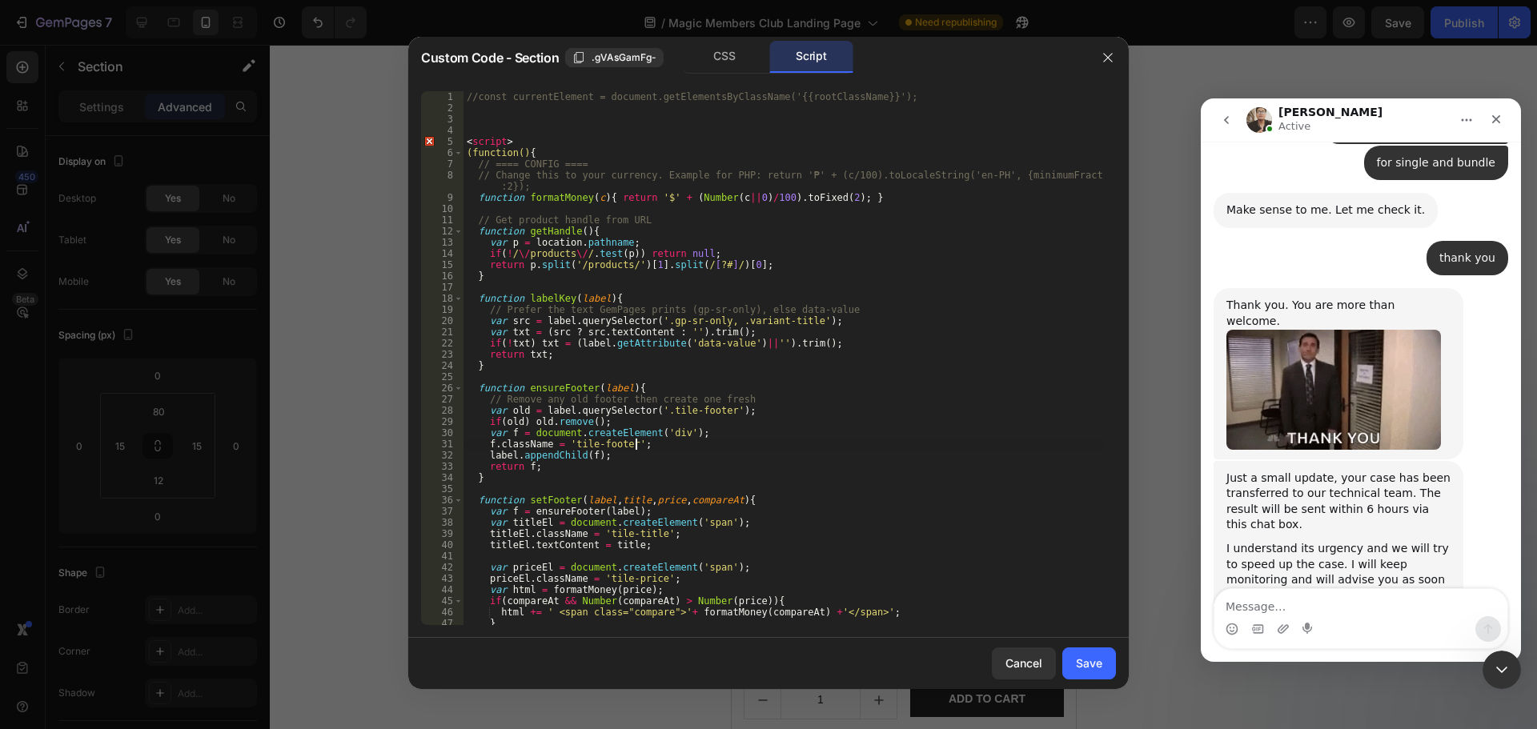
type textarea "</script>"
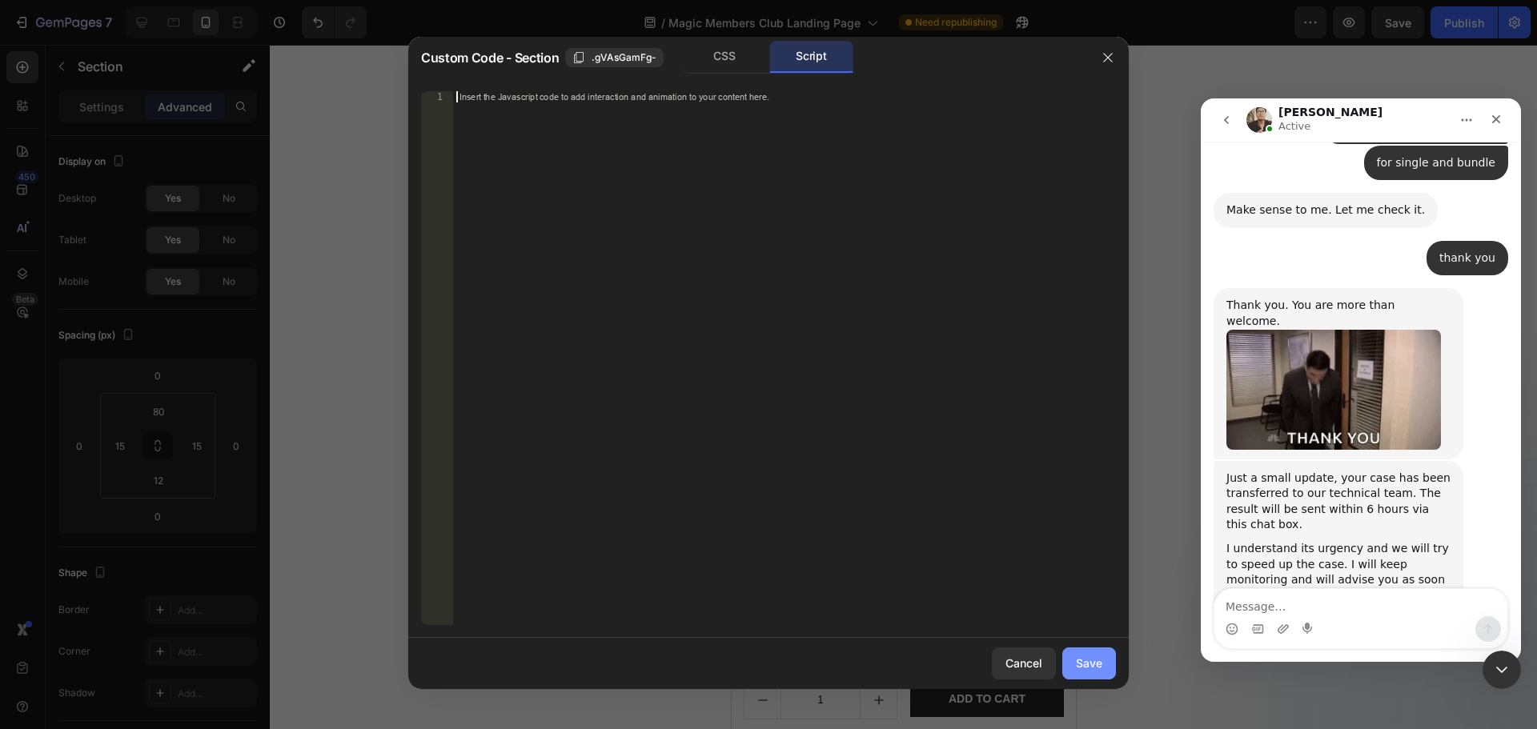
click at [1092, 668] on div "Save" at bounding box center [1089, 663] width 26 height 17
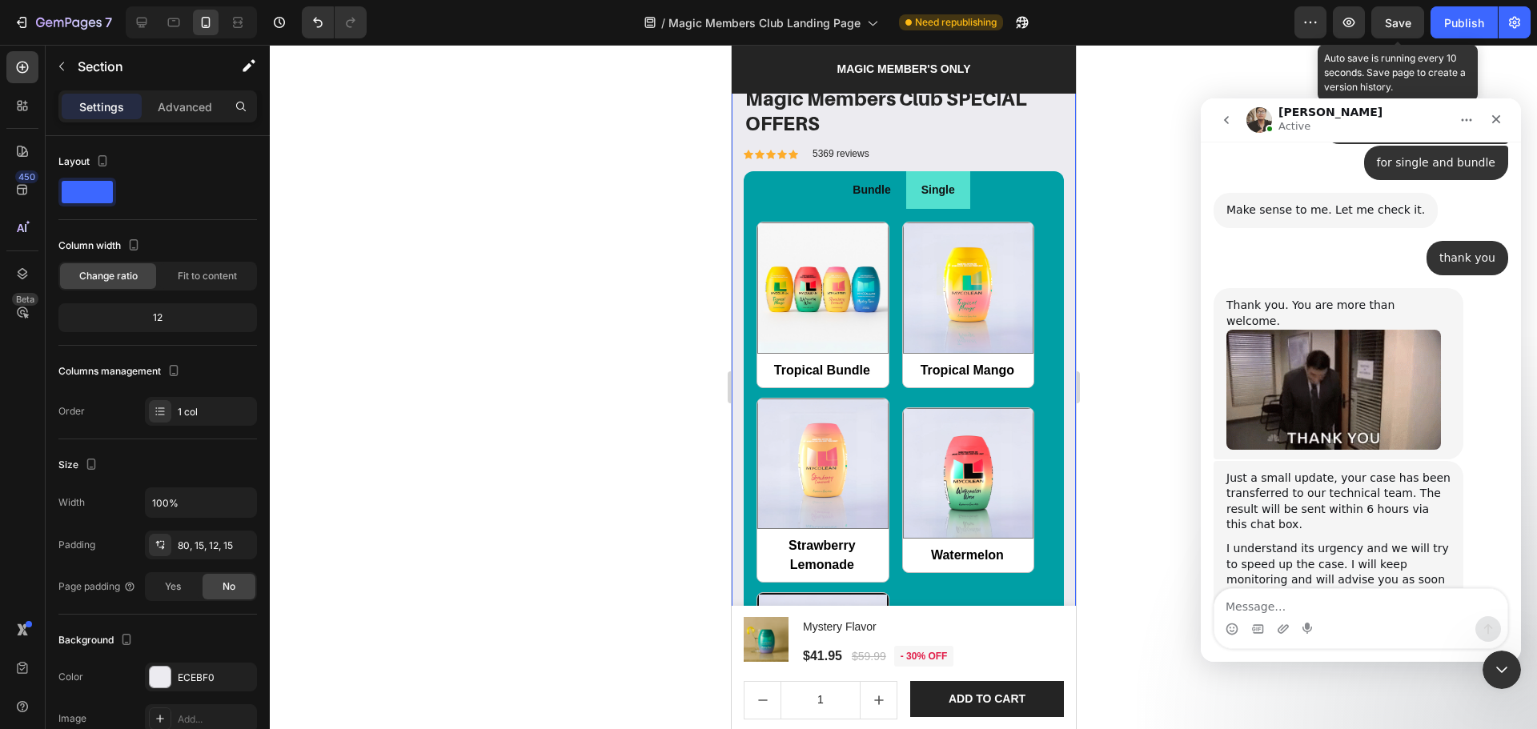
click at [1408, 26] on span "Save" at bounding box center [1398, 23] width 26 height 14
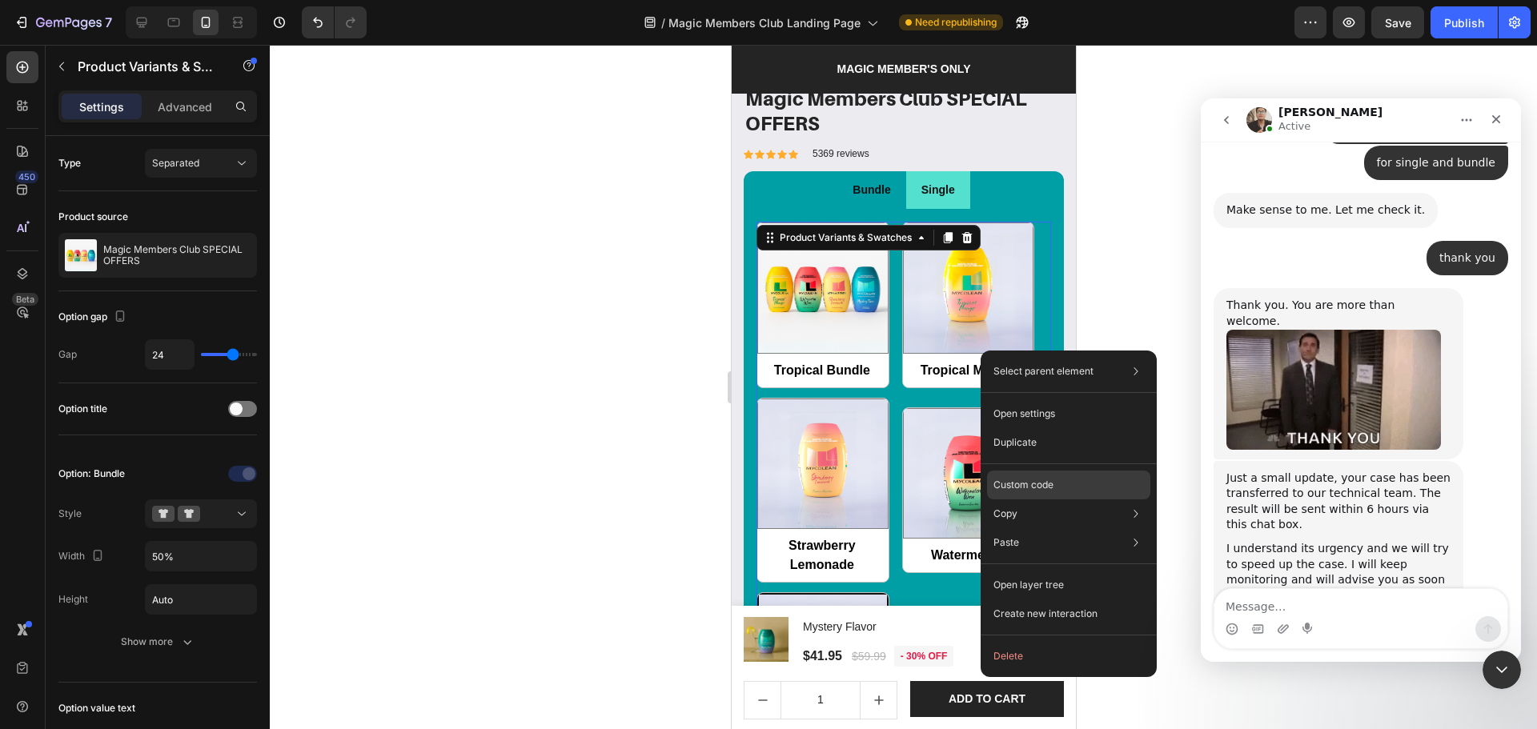
click at [1029, 485] on p "Custom code" at bounding box center [1023, 485] width 60 height 14
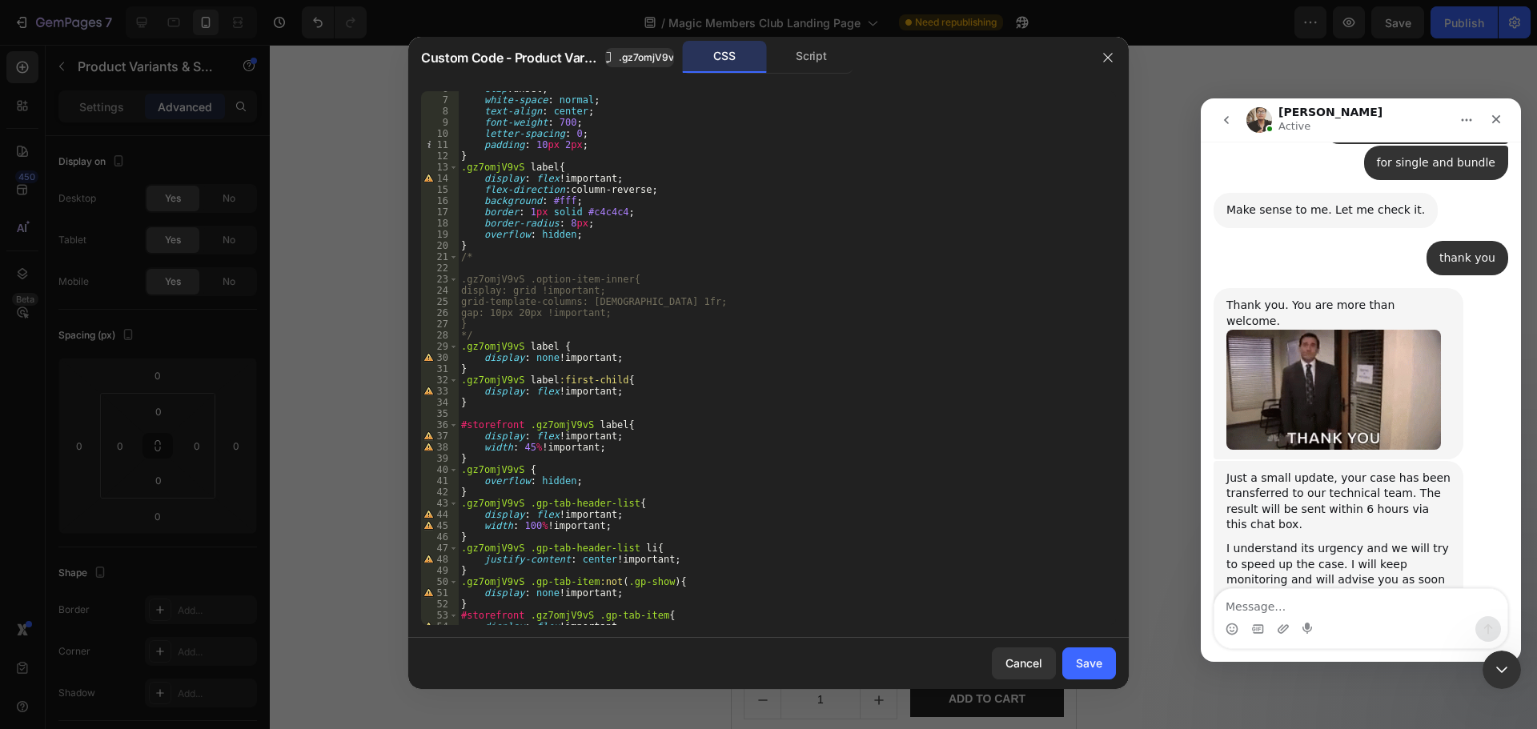
scroll to position [105, 0]
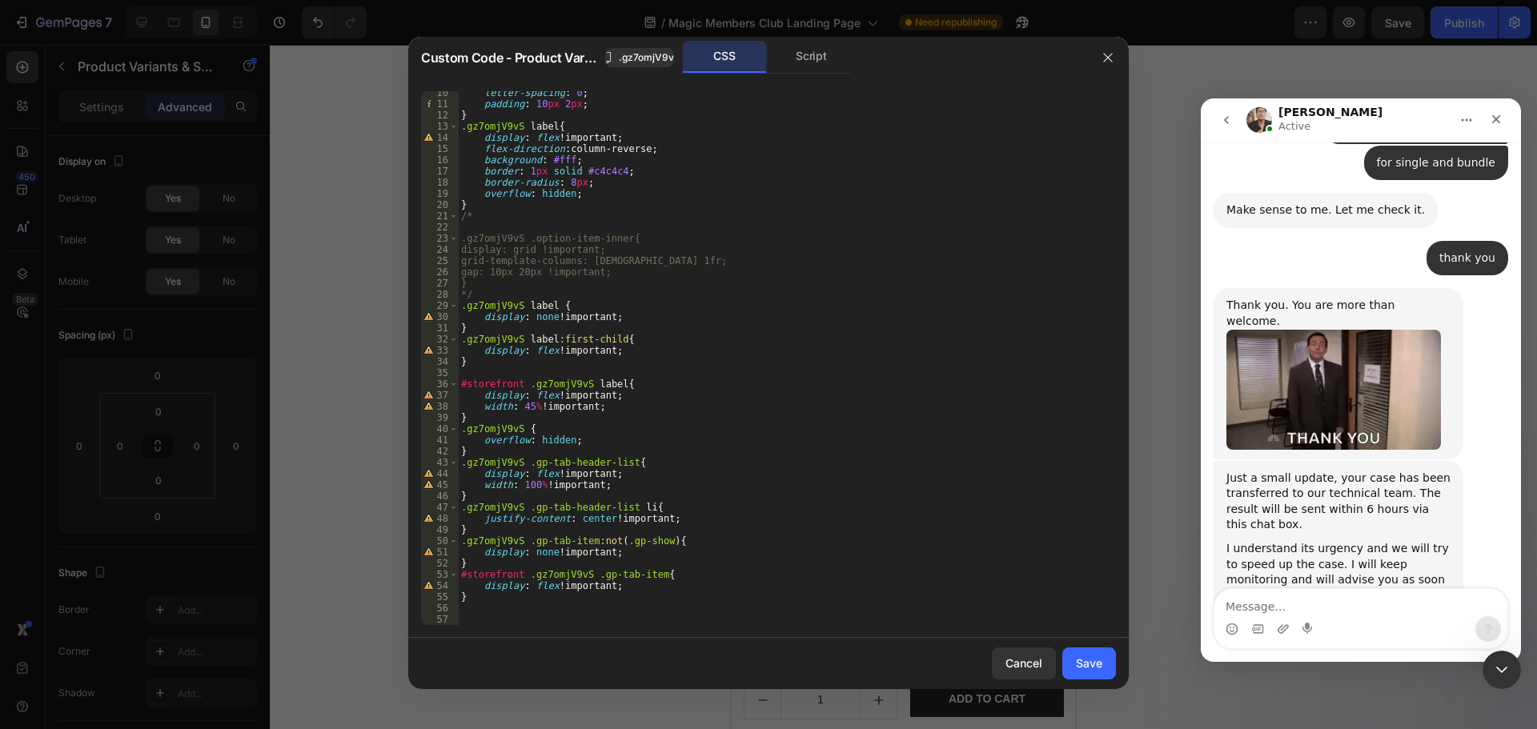
type textarea "}"
click at [480, 330] on div "letter-spacing : 0 ; padding : 10 px 2 px ; } .gz7omjV9vS label { display : fle…" at bounding box center [781, 365] width 646 height 556
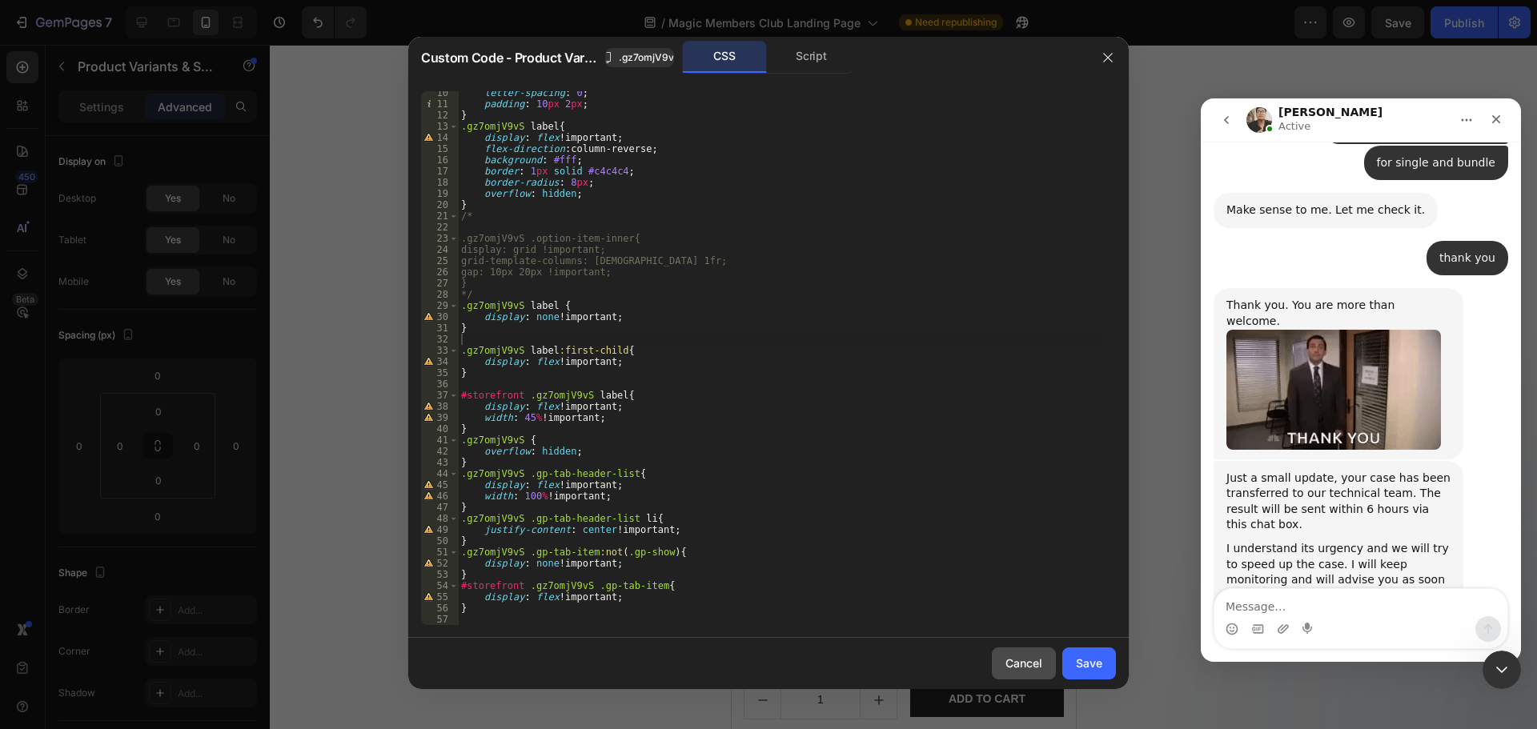
drag, startPoint x: 1008, startPoint y: 668, endPoint x: 336, endPoint y: 371, distance: 734.7
click at [1009, 668] on div "Cancel" at bounding box center [1023, 663] width 37 height 17
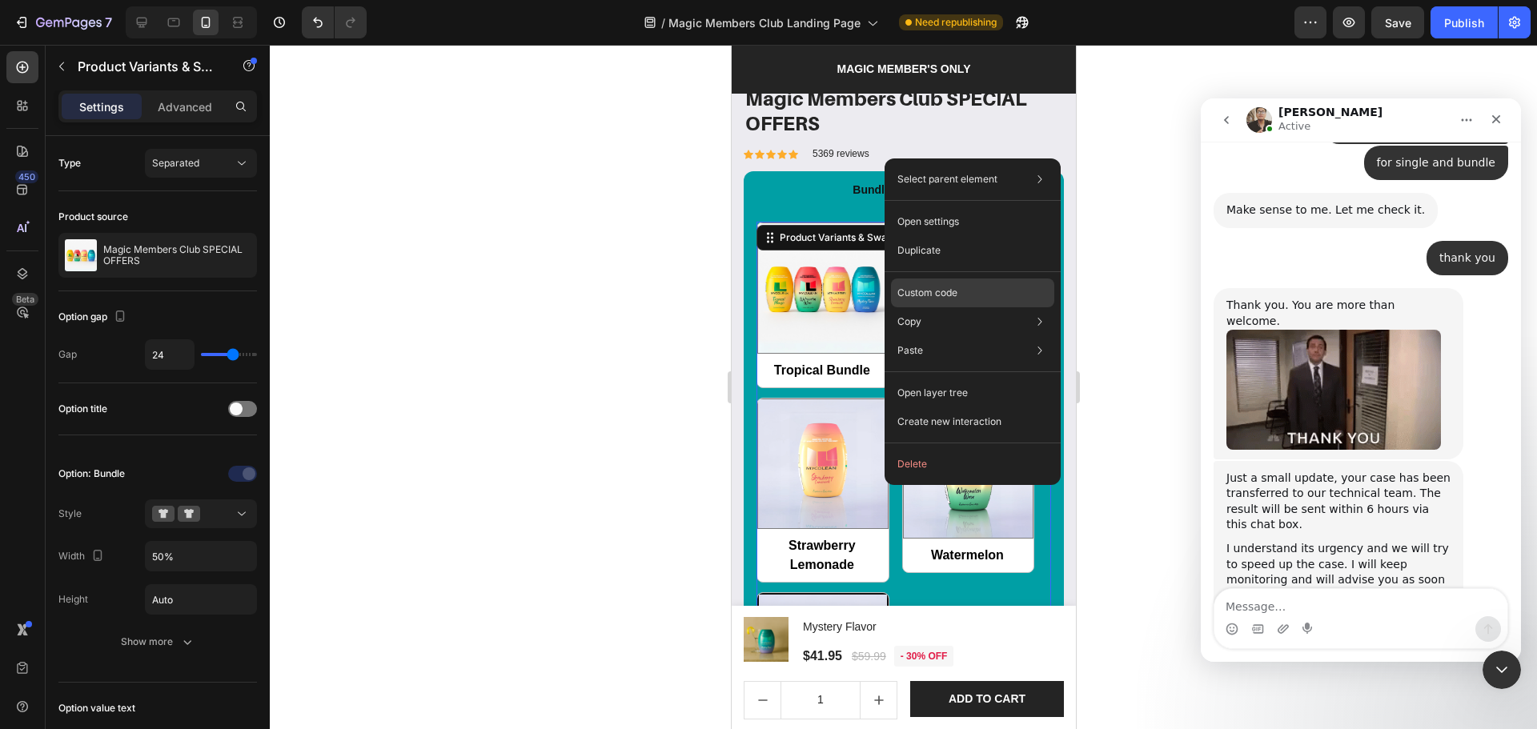
click at [988, 336] on div "Custom code" at bounding box center [972, 350] width 163 height 29
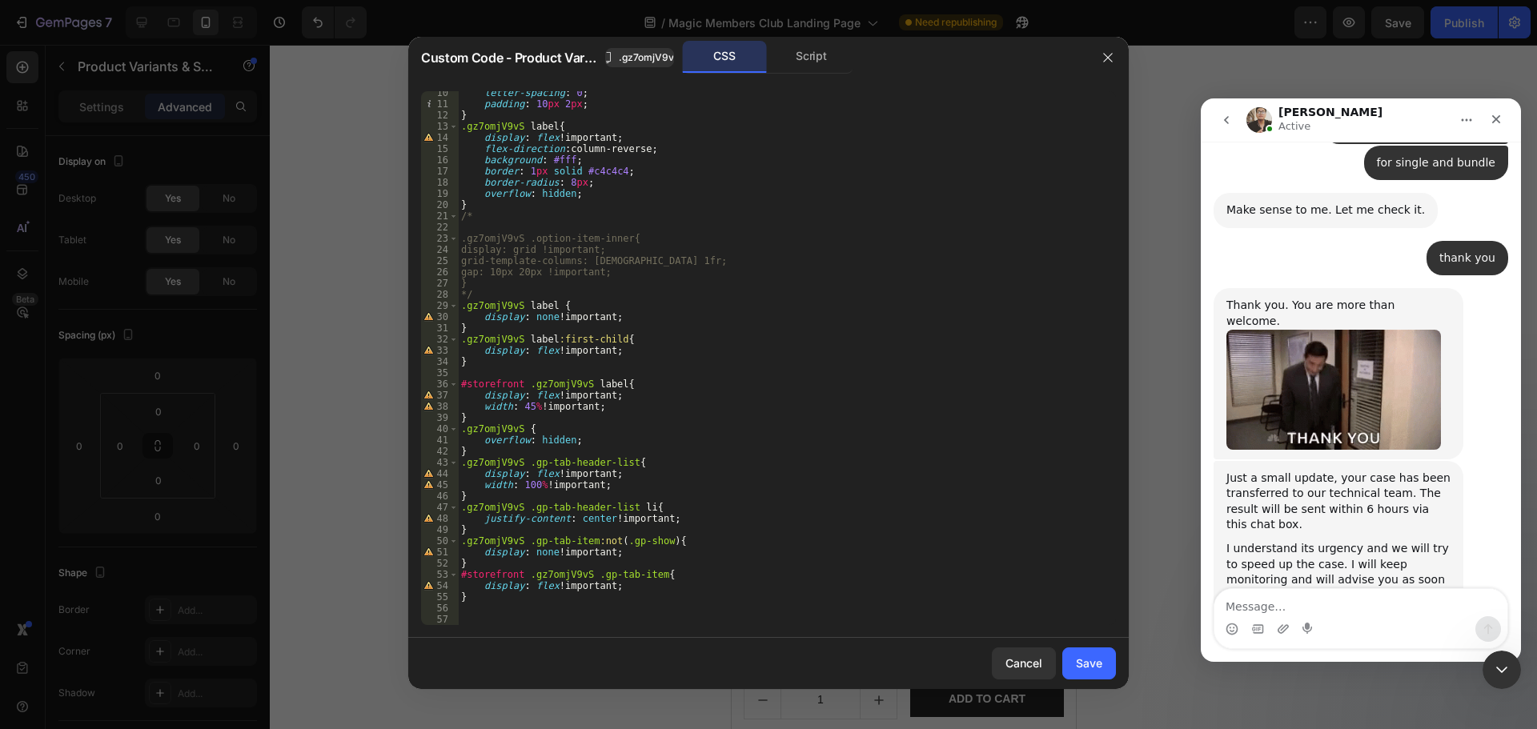
click at [752, 641] on div "Cancel Save" at bounding box center [768, 663] width 720 height 51
click at [688, 609] on div "letter-spacing : 0 ; padding : 10 px 2 px ; } .gz7omjV9vS label { display : fle…" at bounding box center [781, 365] width 646 height 556
paste textarea "}"
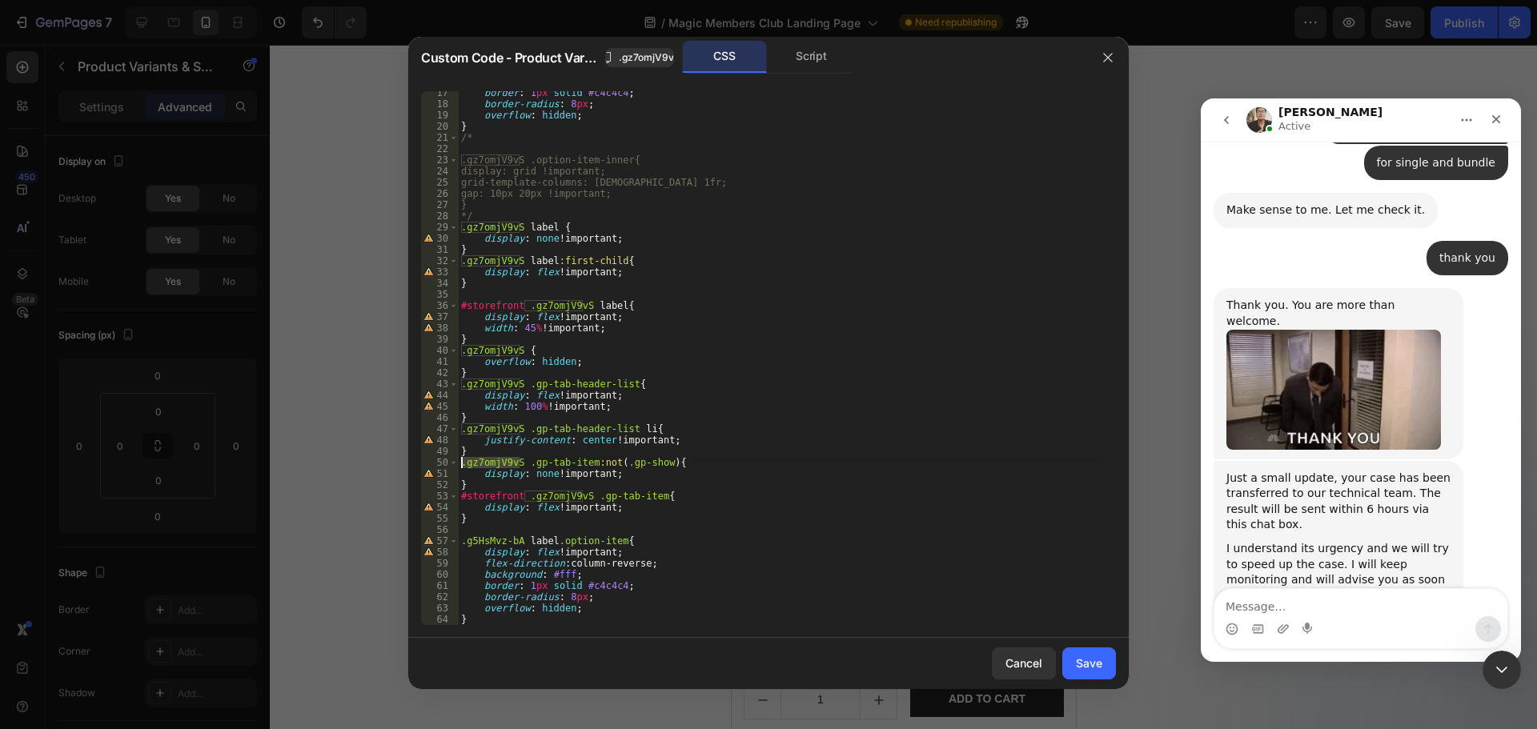
drag, startPoint x: 518, startPoint y: 463, endPoint x: 458, endPoint y: 464, distance: 60.0
click at [458, 464] on div "} 17 18 19 20 21 22 23 24 25 26 27 28 29 30 31 32 33 34 35 36 37 38 39 40 41 42…" at bounding box center [768, 358] width 695 height 534
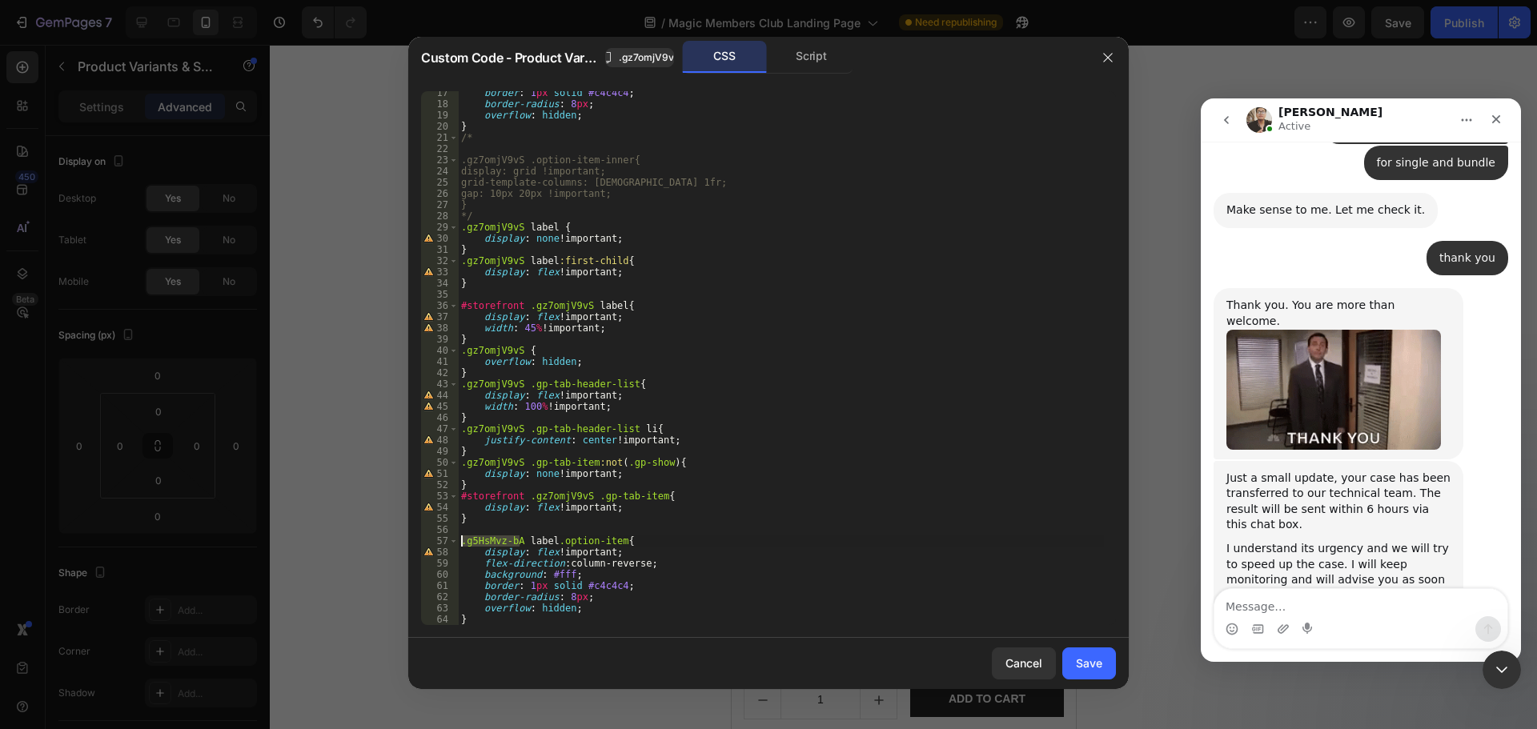
drag, startPoint x: 520, startPoint y: 541, endPoint x: 436, endPoint y: 538, distance: 84.1
click at [436, 538] on div ".gz7omjV9vS .gp-tab-item:not(.gp-show){ 17 18 19 20 21 22 23 24 25 26 27 28 29 …" at bounding box center [768, 358] width 695 height 534
paste textarea "z7omjV9vS"
type textarea ".gz7omjV9vS label.option-item{"
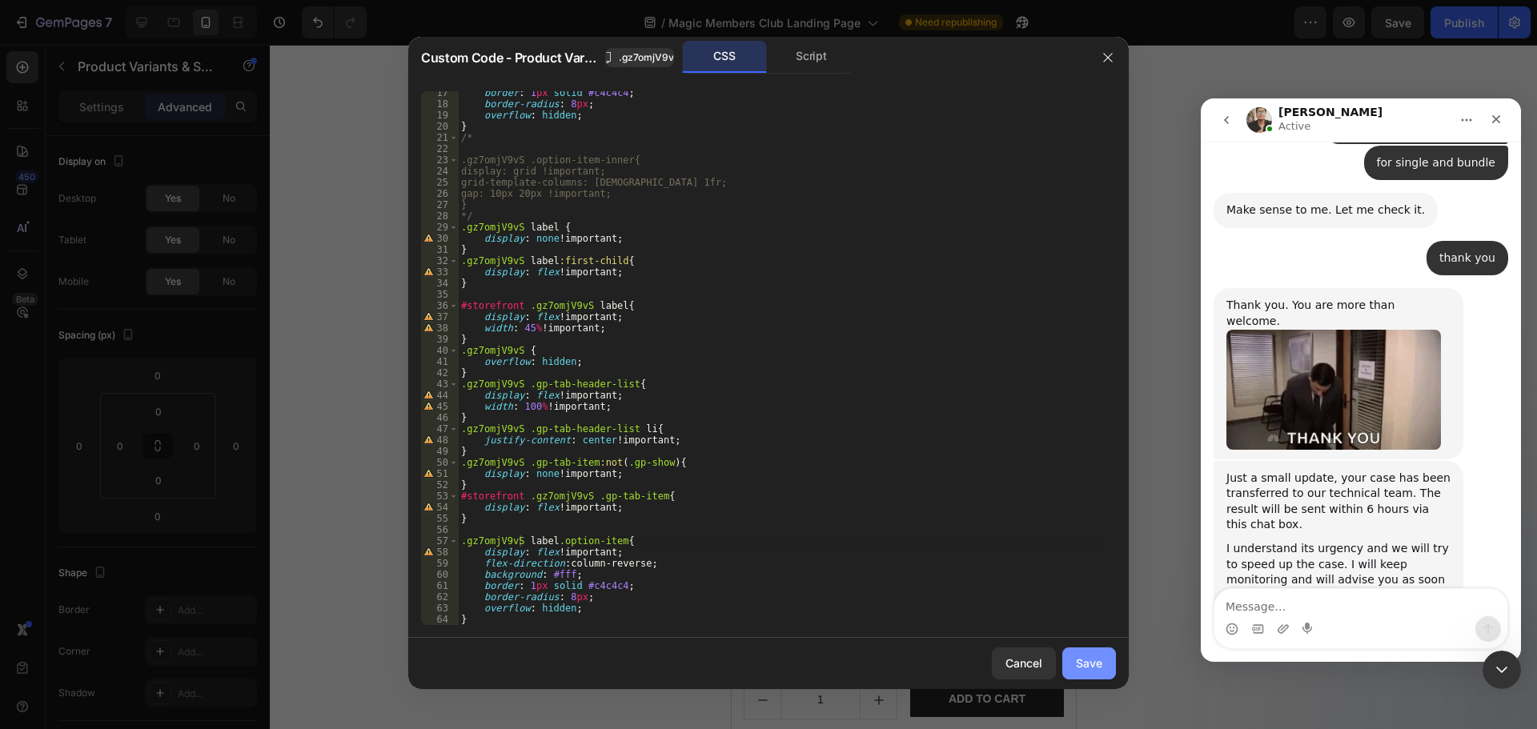
click at [1084, 664] on div "Save" at bounding box center [1089, 663] width 26 height 17
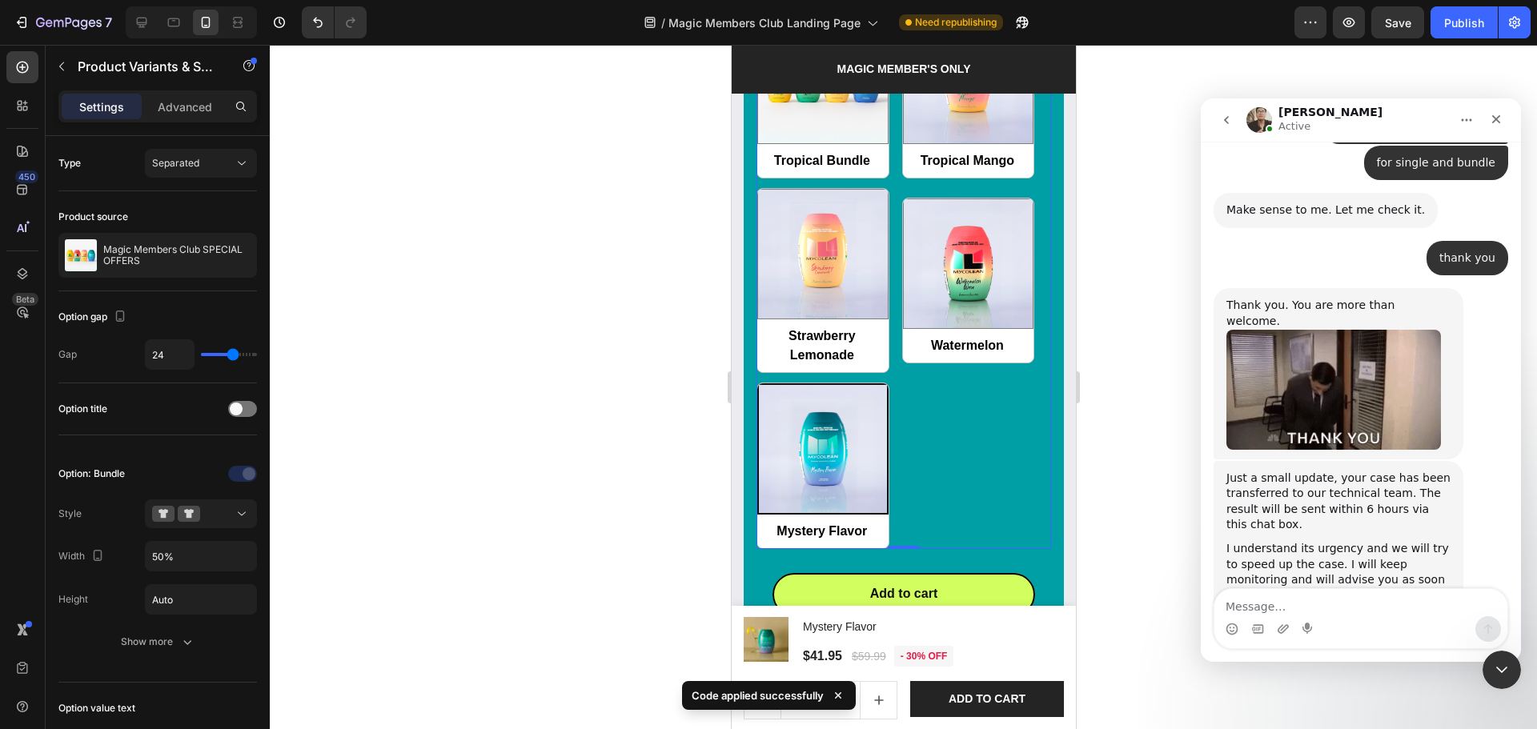
scroll to position [1883, 0]
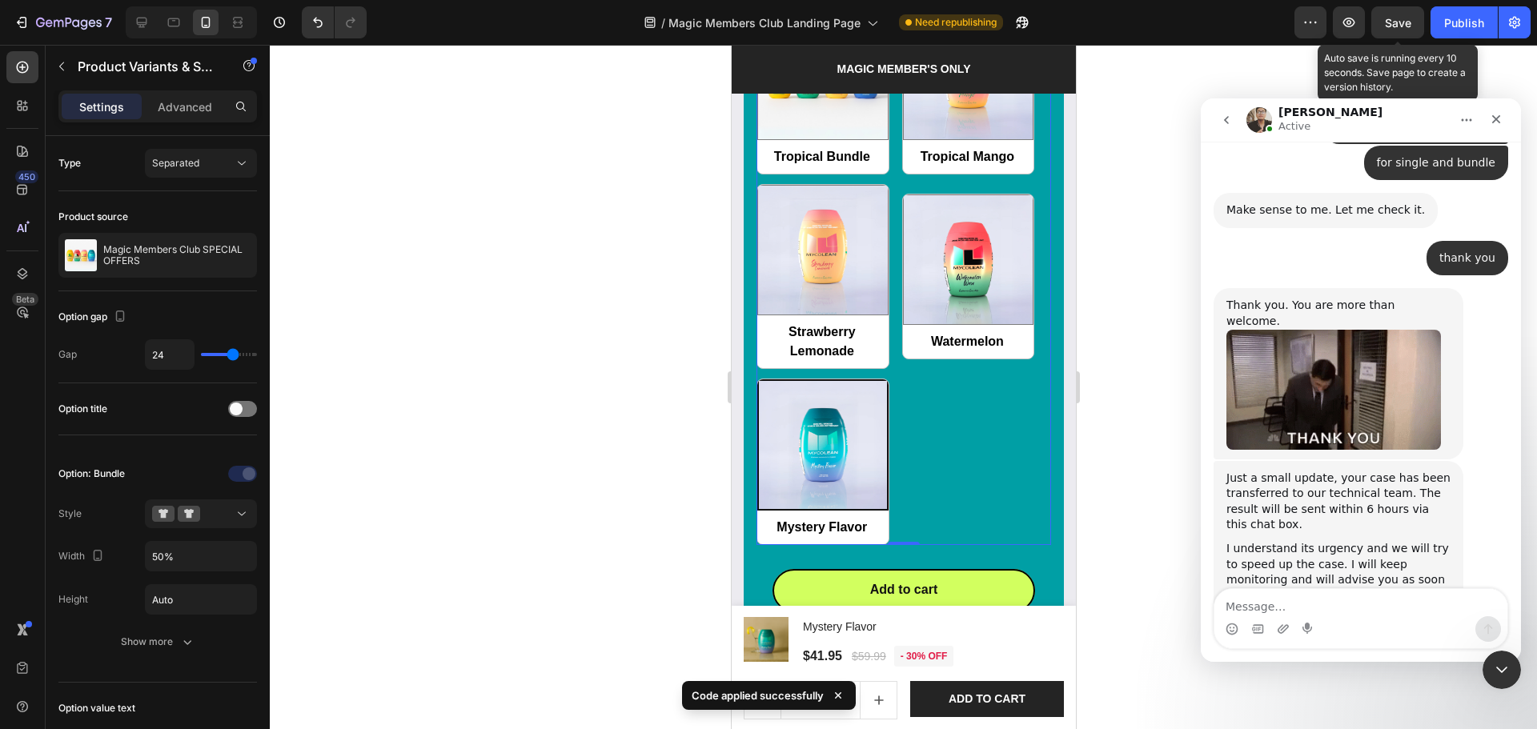
click at [1390, 27] on span "Save" at bounding box center [1398, 23] width 26 height 14
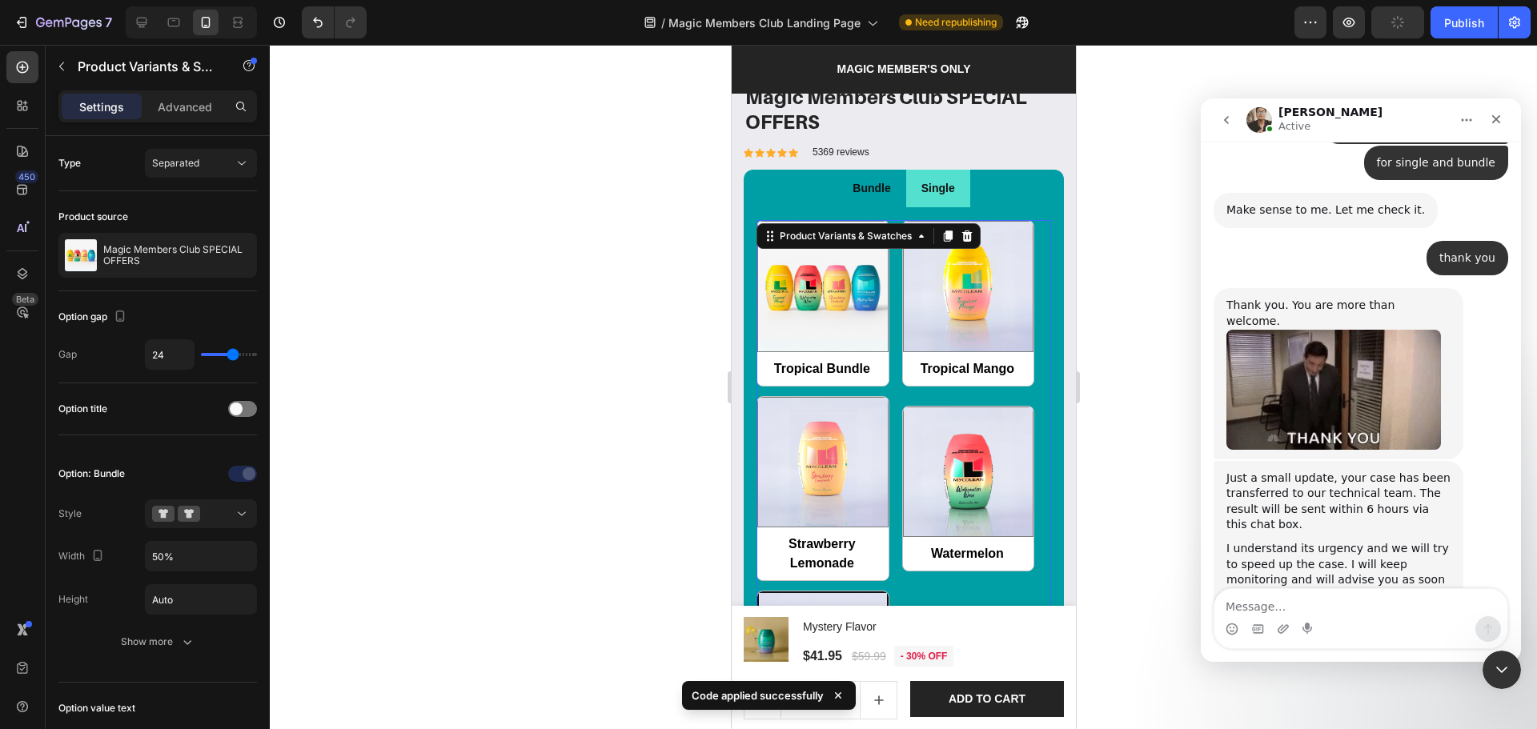
scroll to position [1669, 0]
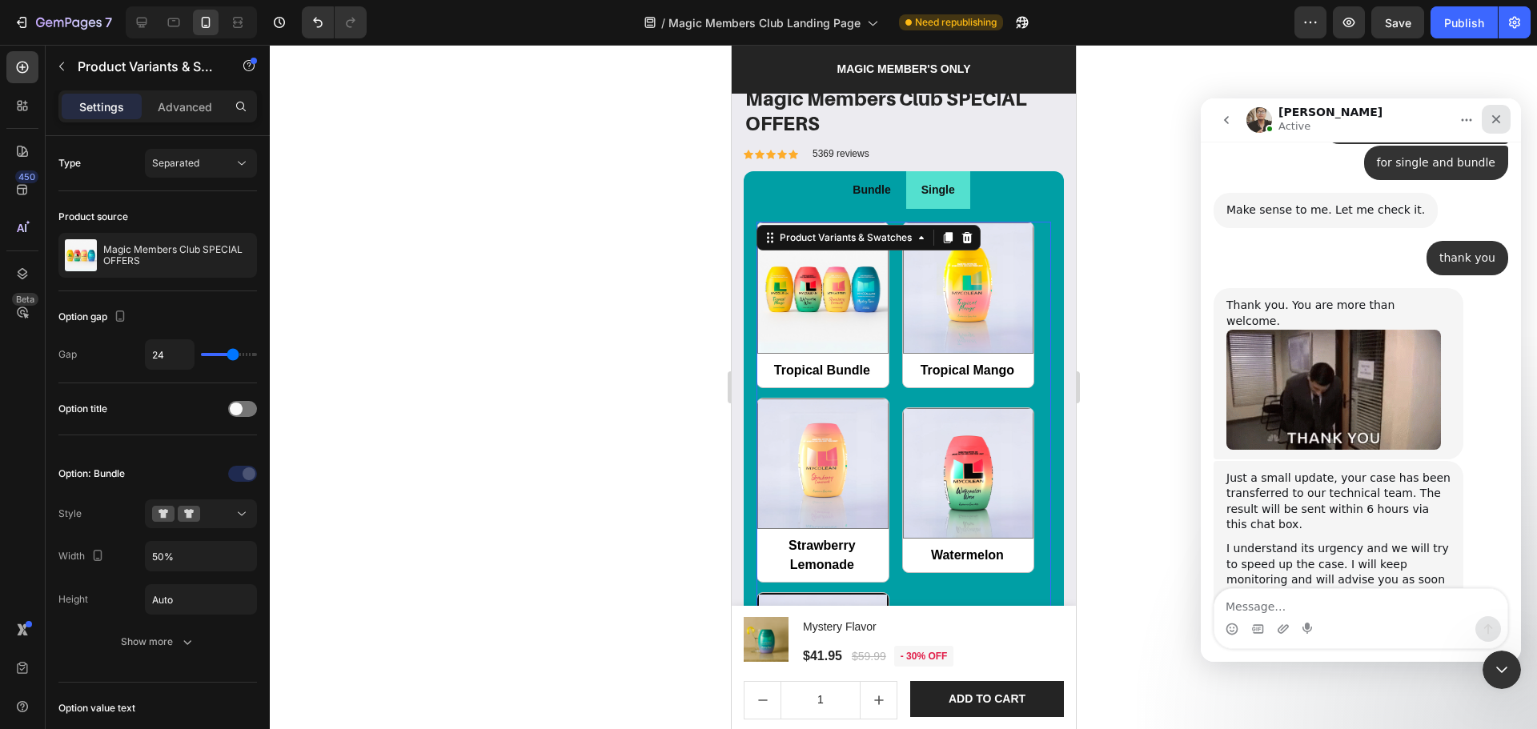
click at [1495, 122] on icon "Close" at bounding box center [1496, 119] width 13 height 13
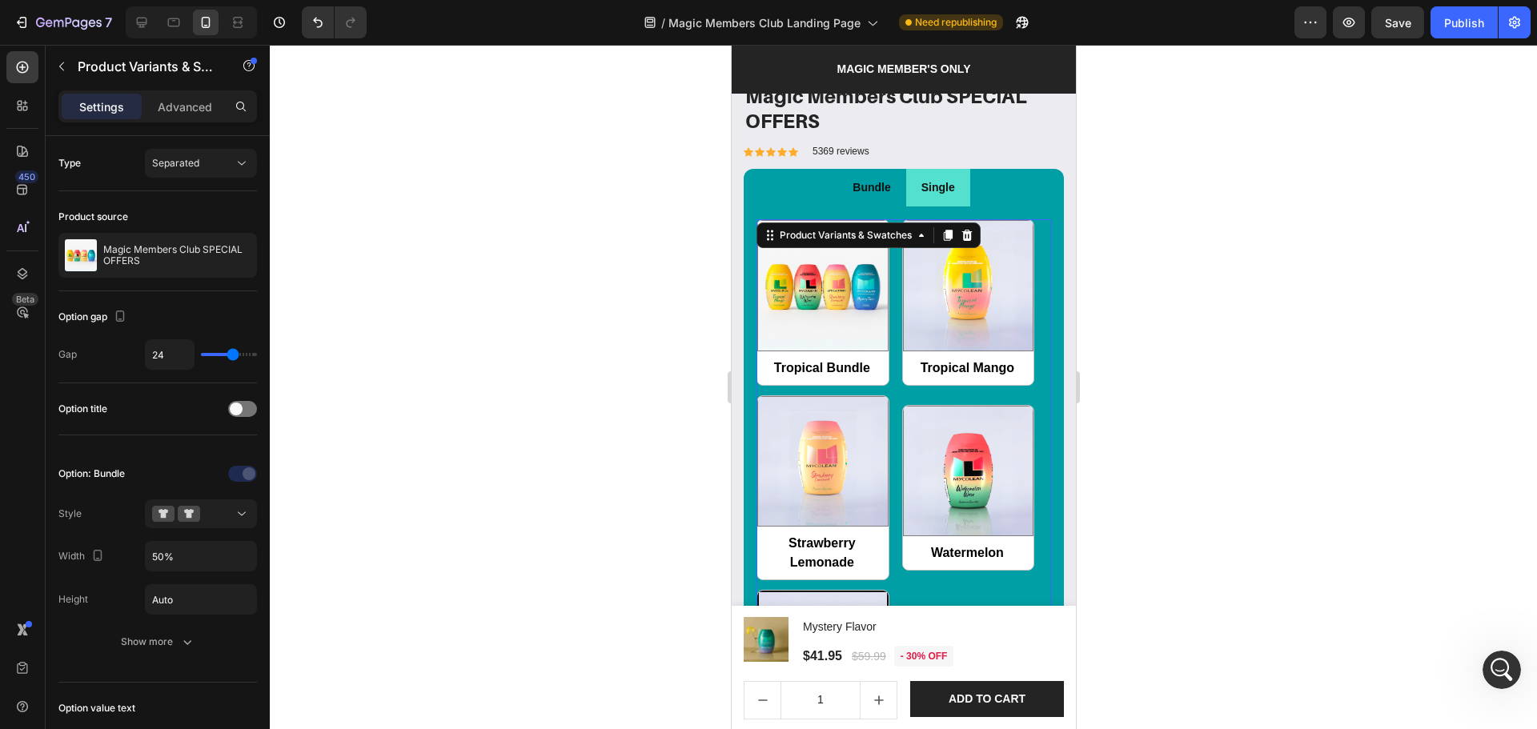
scroll to position [1883, 0]
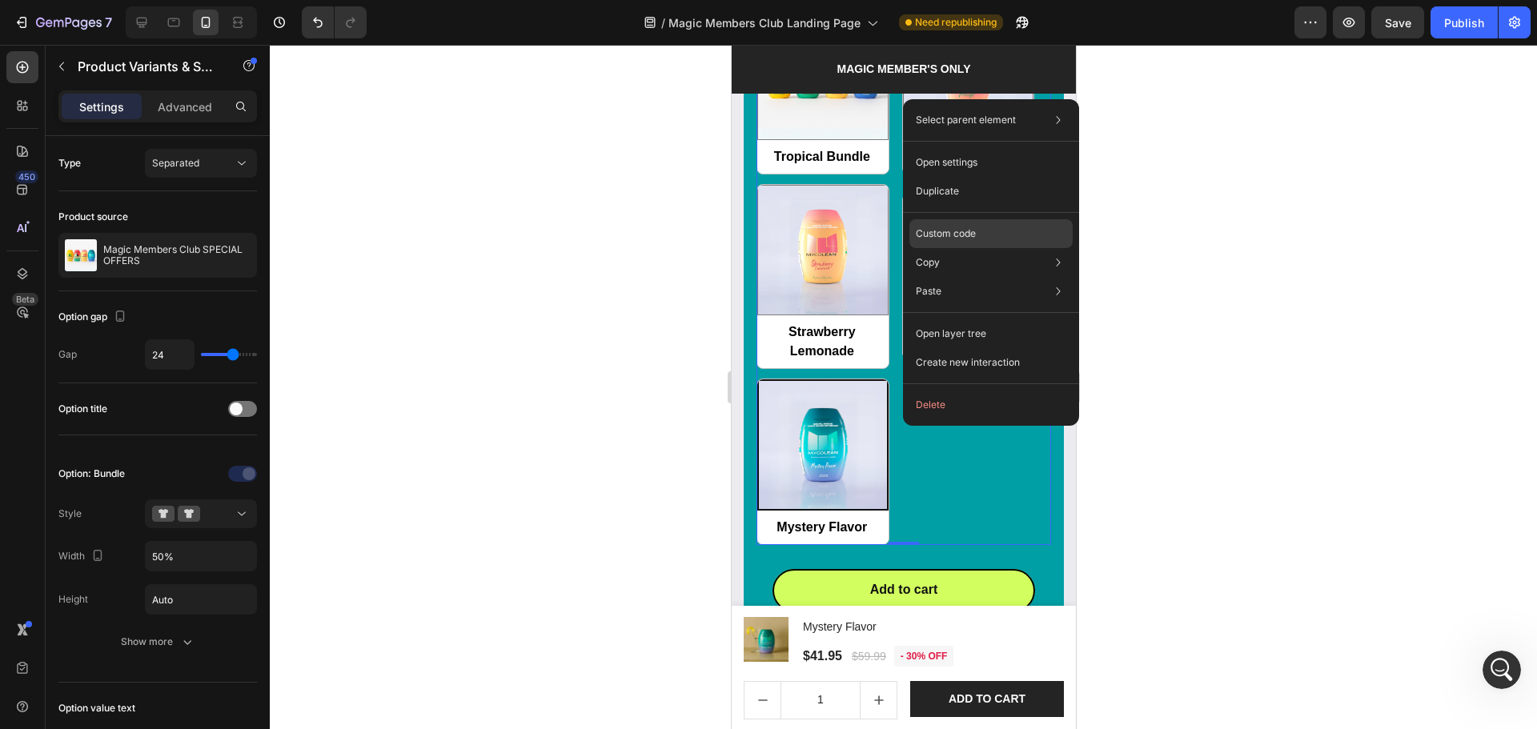
click at [953, 229] on p "Custom code" at bounding box center [946, 234] width 60 height 14
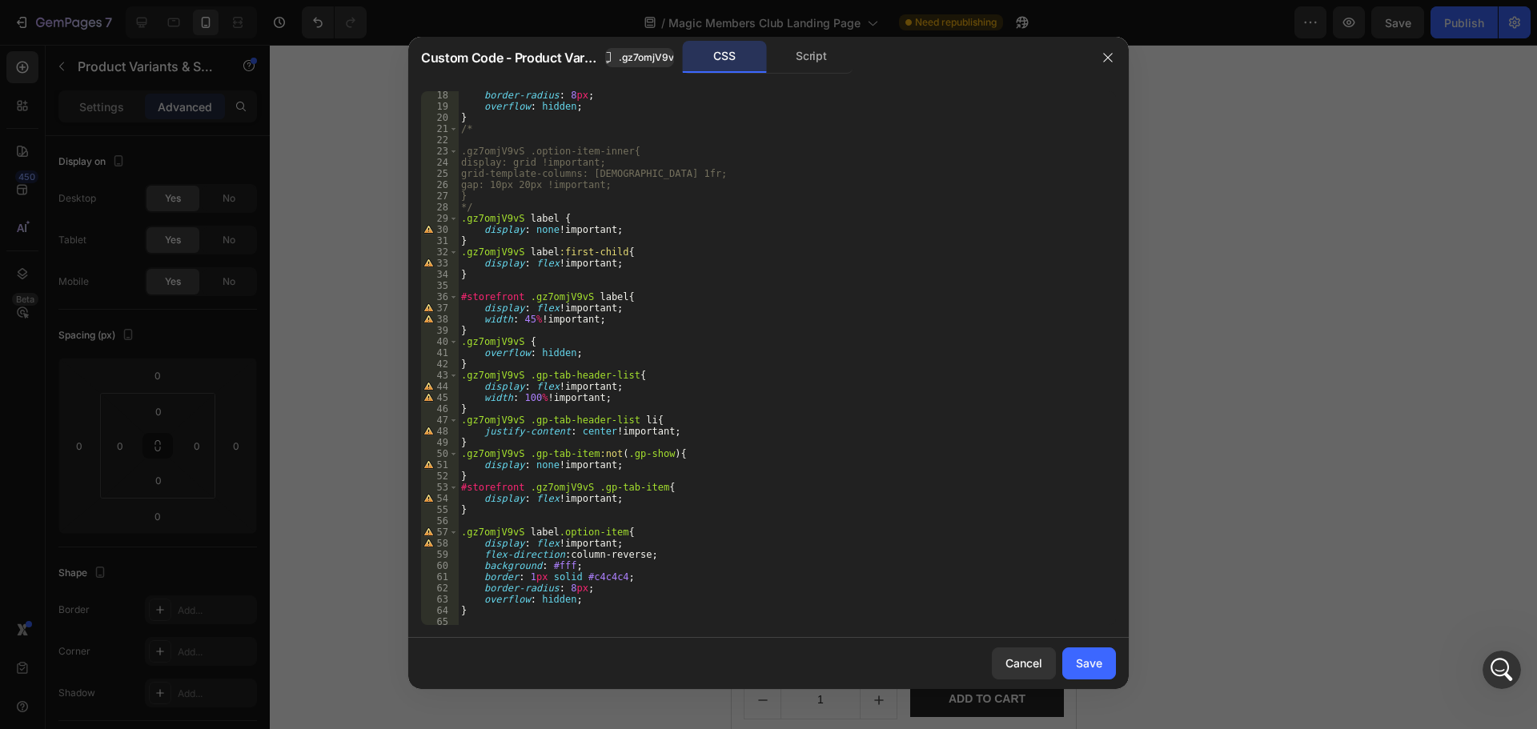
scroll to position [195, 0]
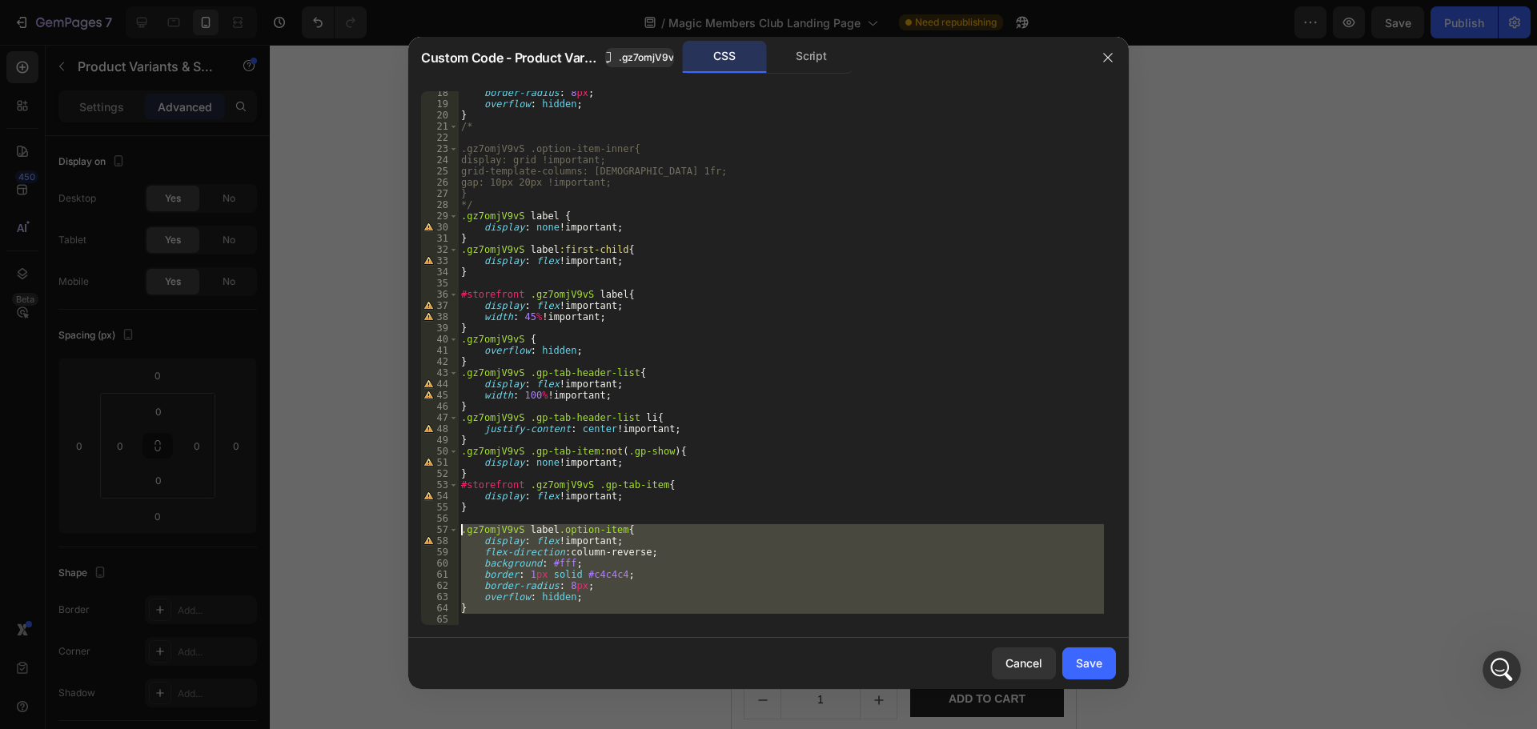
drag, startPoint x: 509, startPoint y: 616, endPoint x: 439, endPoint y: 525, distance: 115.3
click at [439, 525] on div "18 19 20 21 22 23 24 25 26 27 28 29 30 31 32 33 34 35 36 37 38 39 40 41 42 43 4…" at bounding box center [768, 358] width 695 height 534
type textarea ".gz7omjV9vS label.option-item{ display: flex !important;"
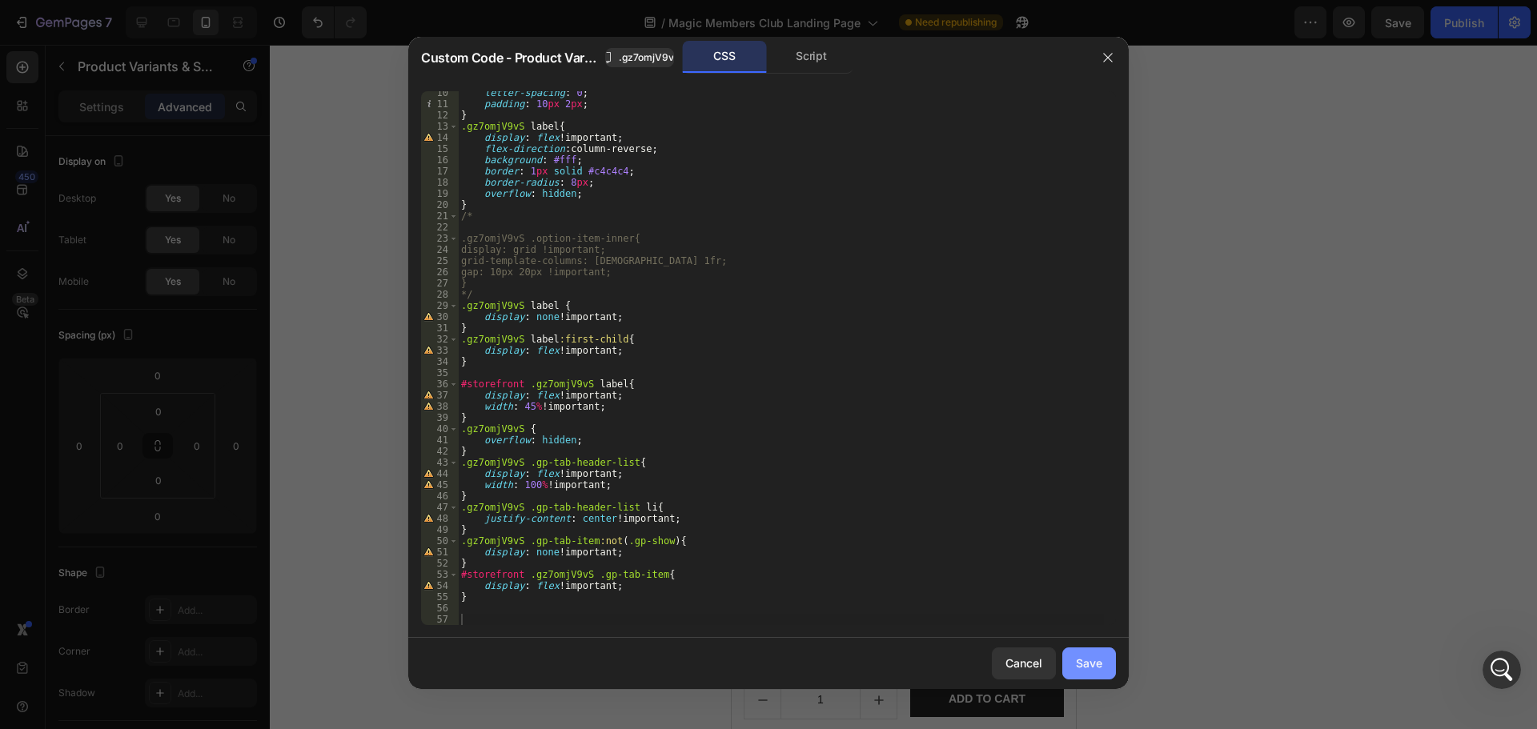
click at [1085, 656] on div "Save" at bounding box center [1089, 663] width 26 height 17
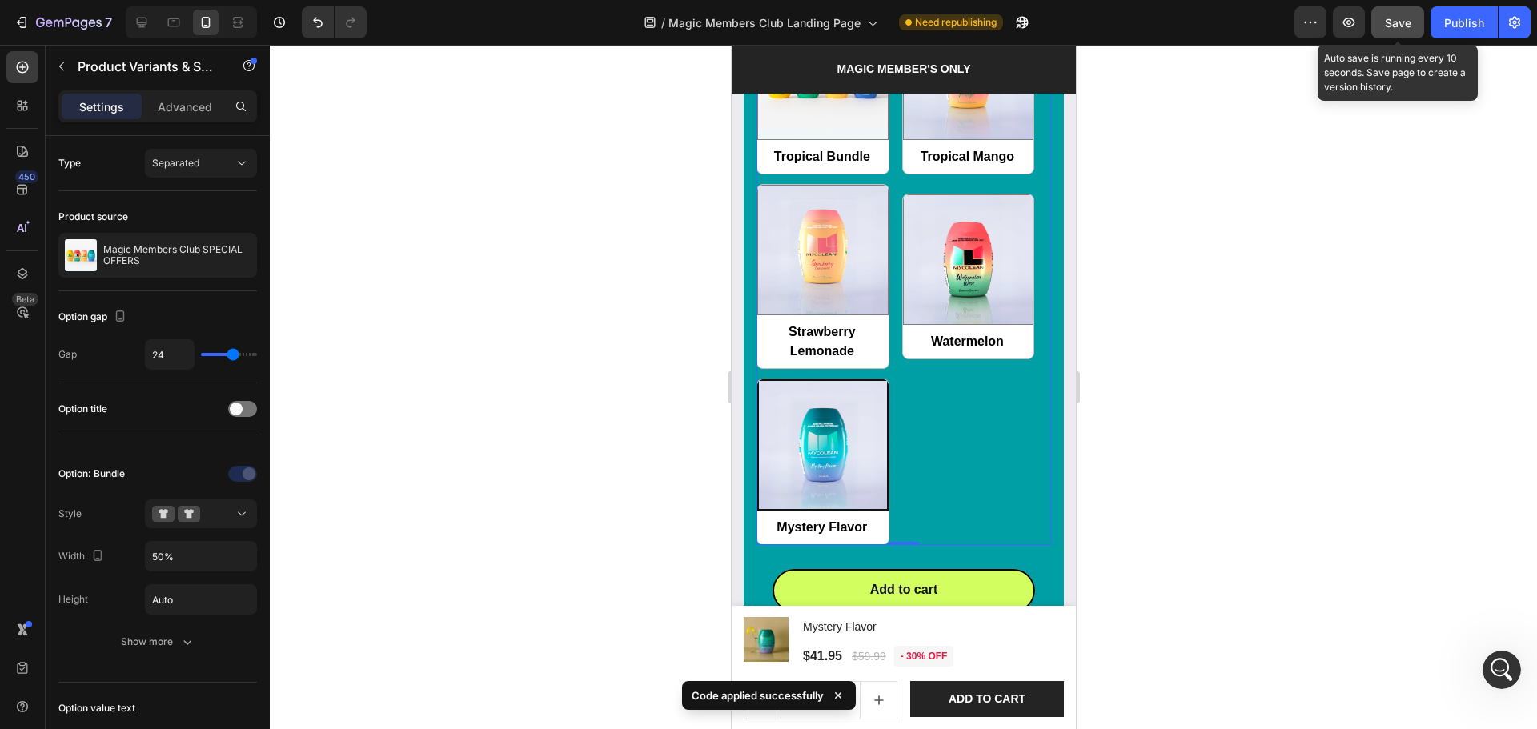
click at [1412, 26] on button "Save" at bounding box center [1397, 22] width 53 height 32
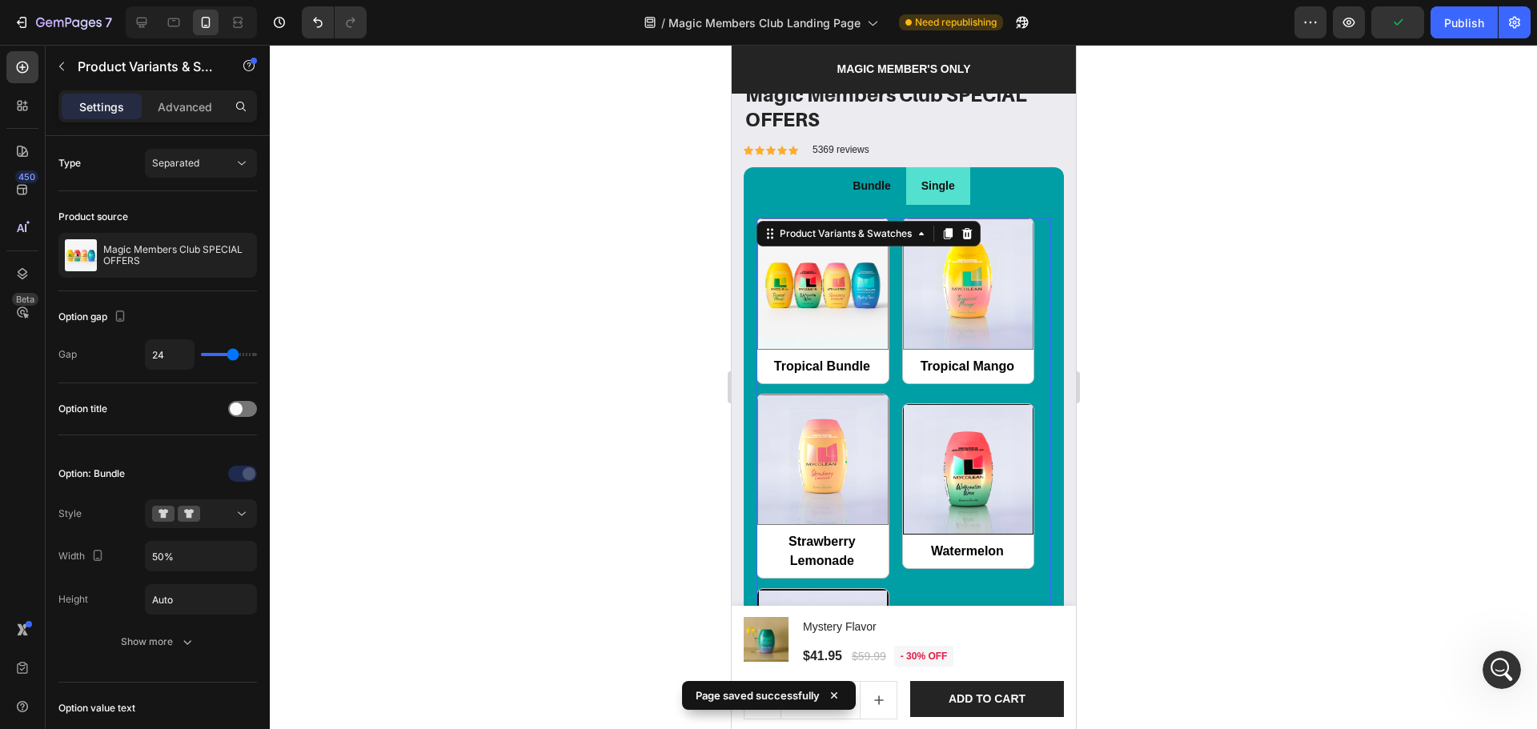
scroll to position [1669, 0]
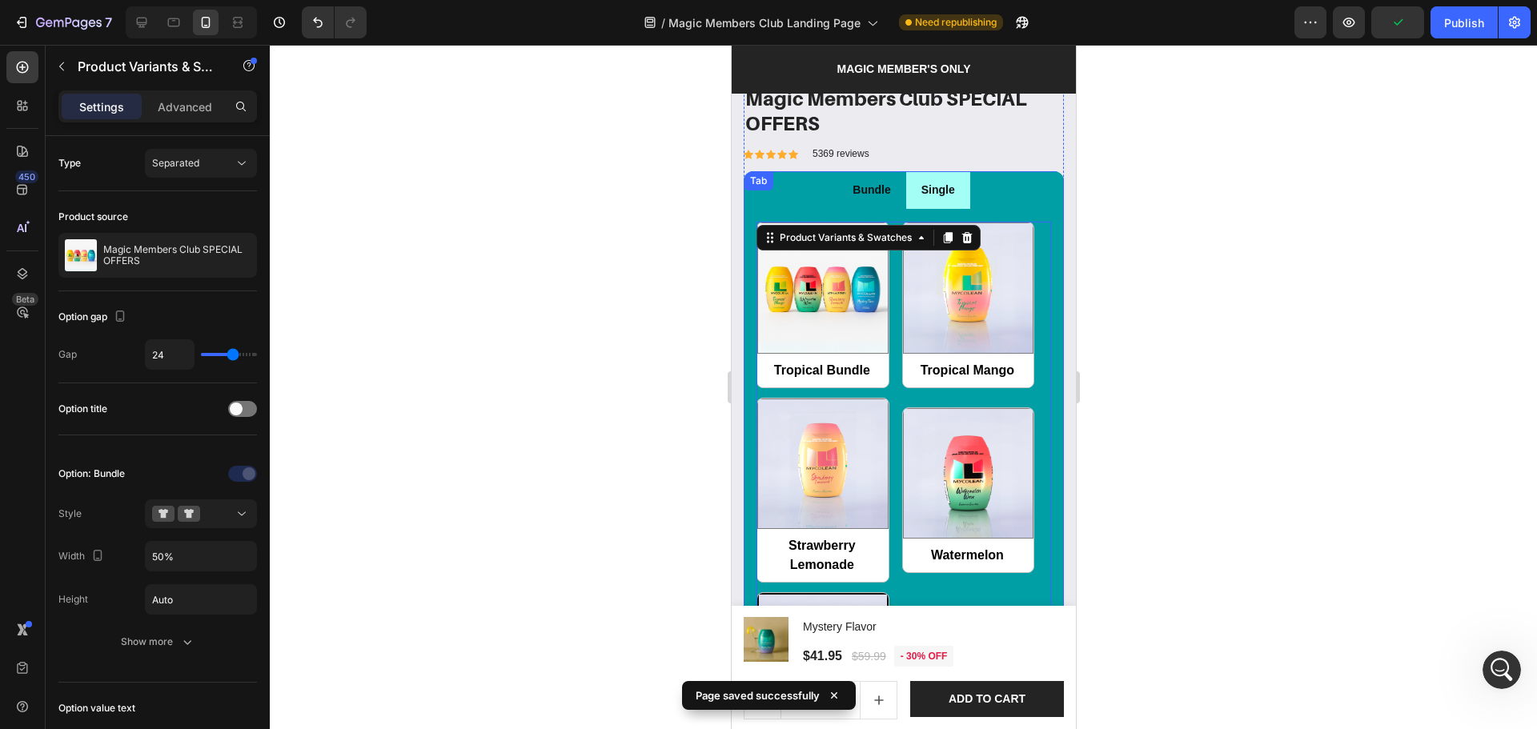
click at [926, 187] on p "Single" at bounding box center [938, 190] width 34 height 20
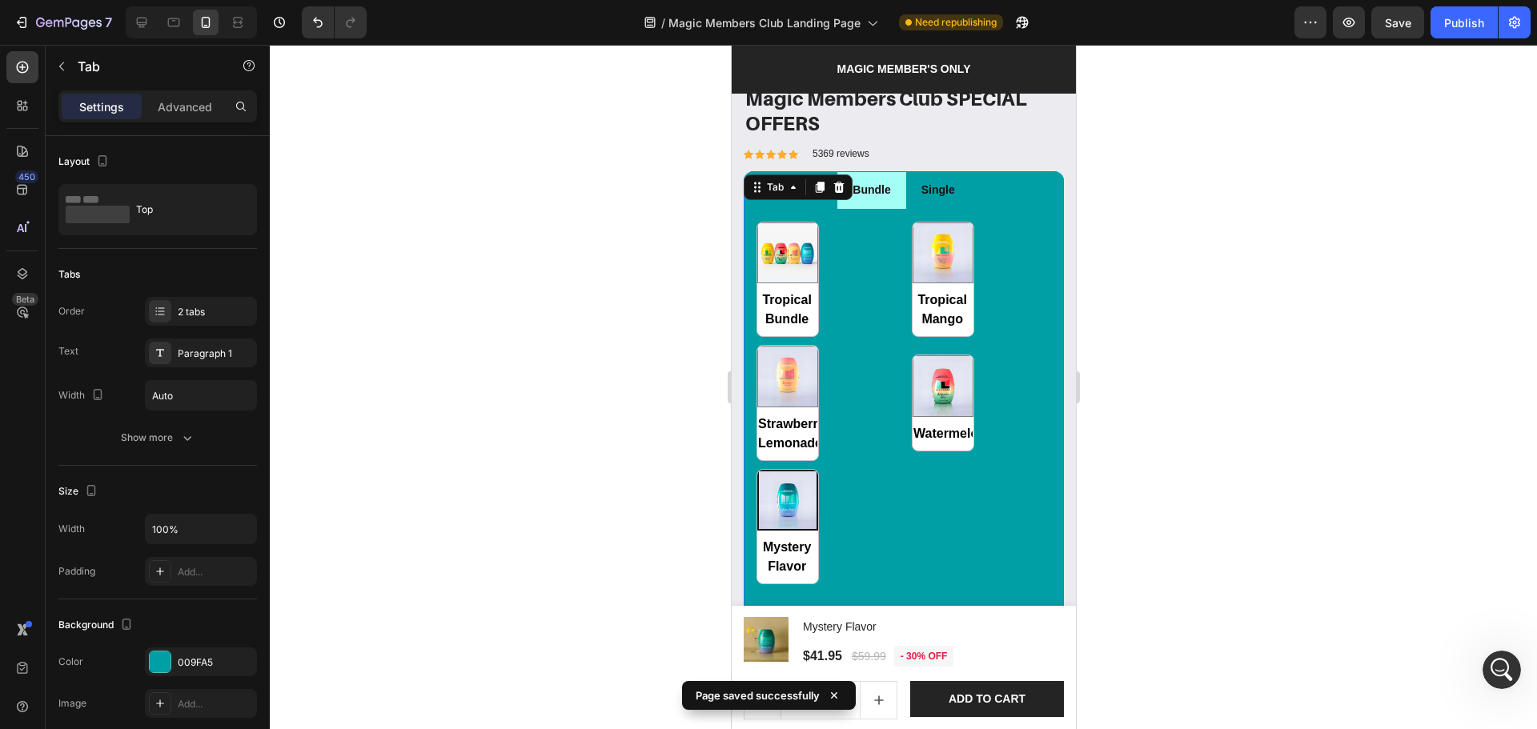
click at [890, 191] on li "Bundle" at bounding box center [871, 190] width 68 height 38
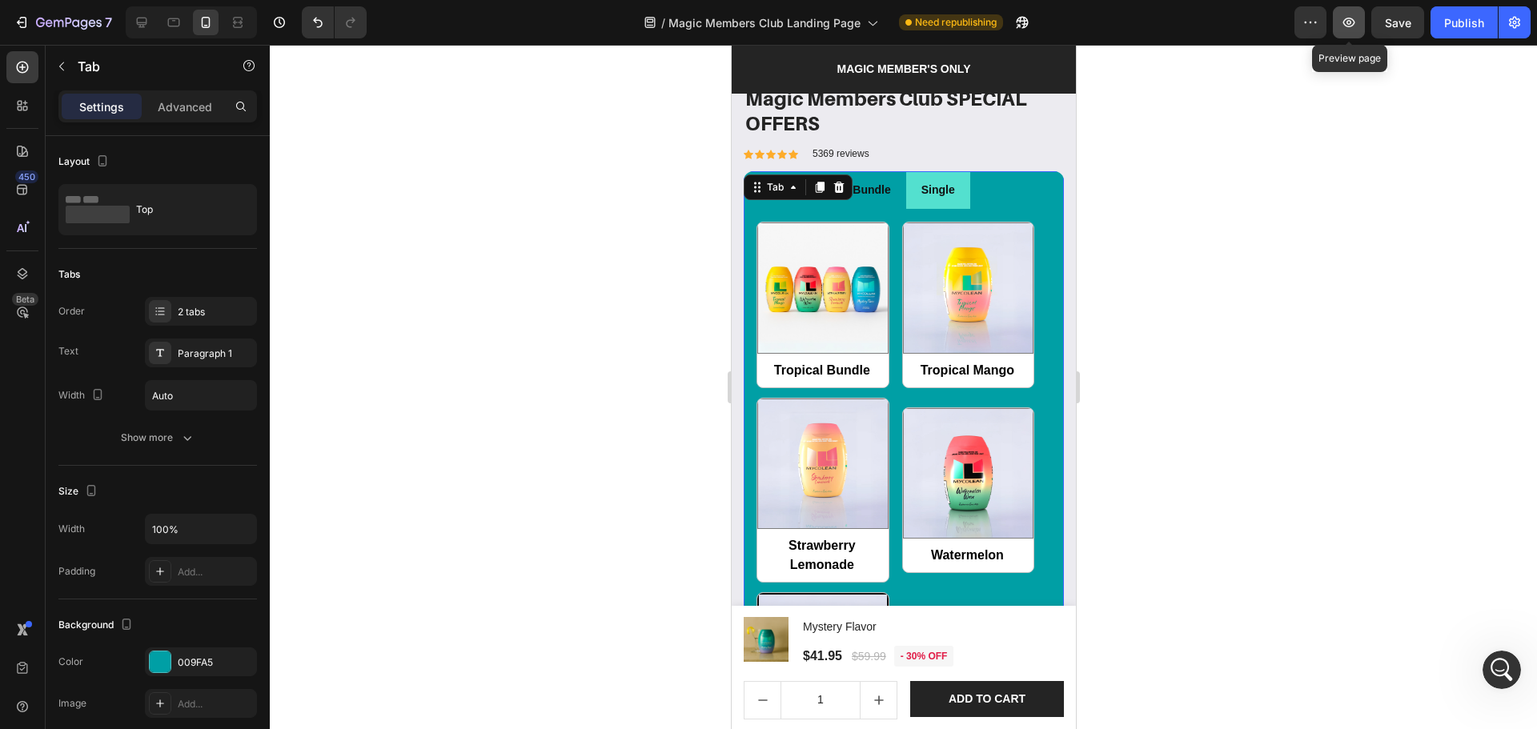
click at [1350, 31] on button "button" at bounding box center [1349, 22] width 32 height 32
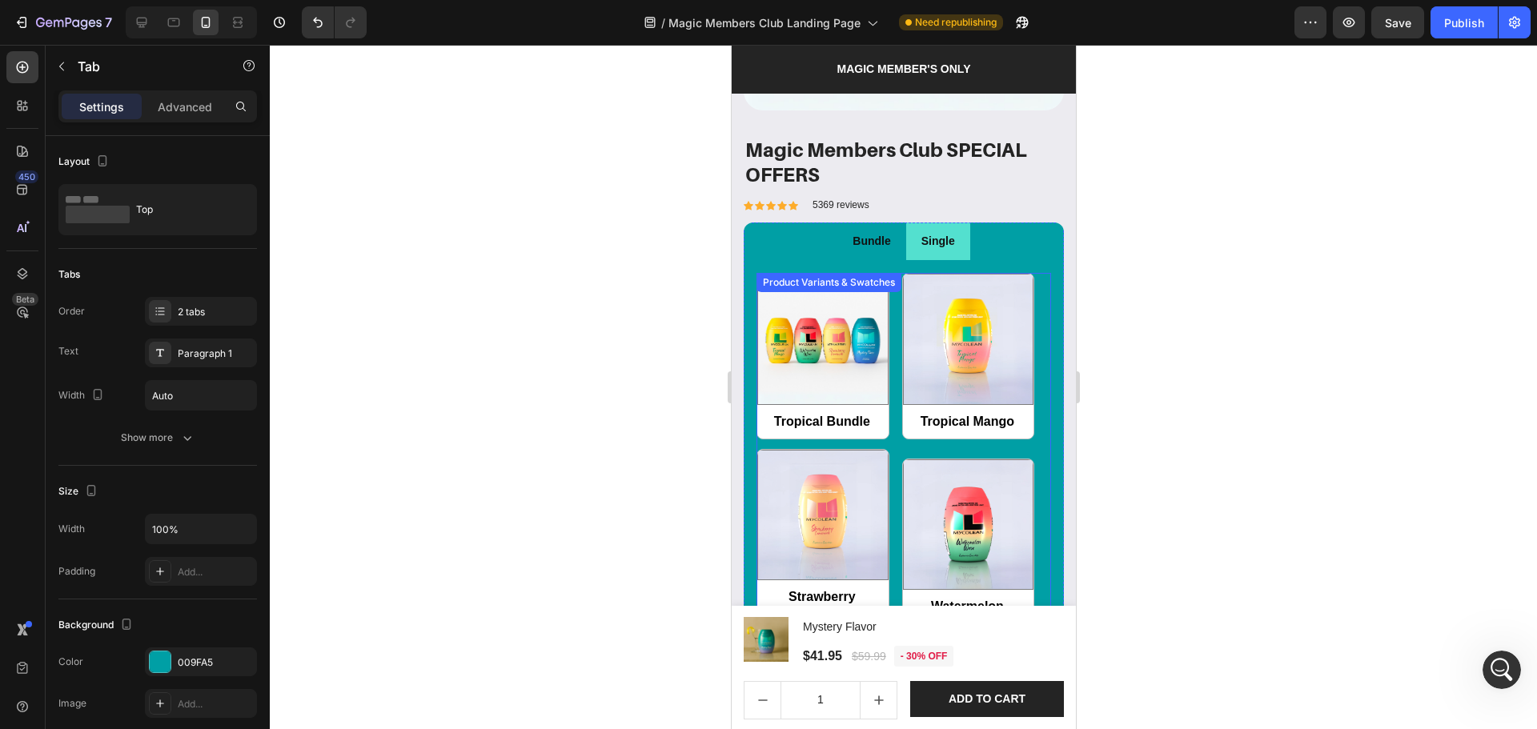
scroll to position [1563, 0]
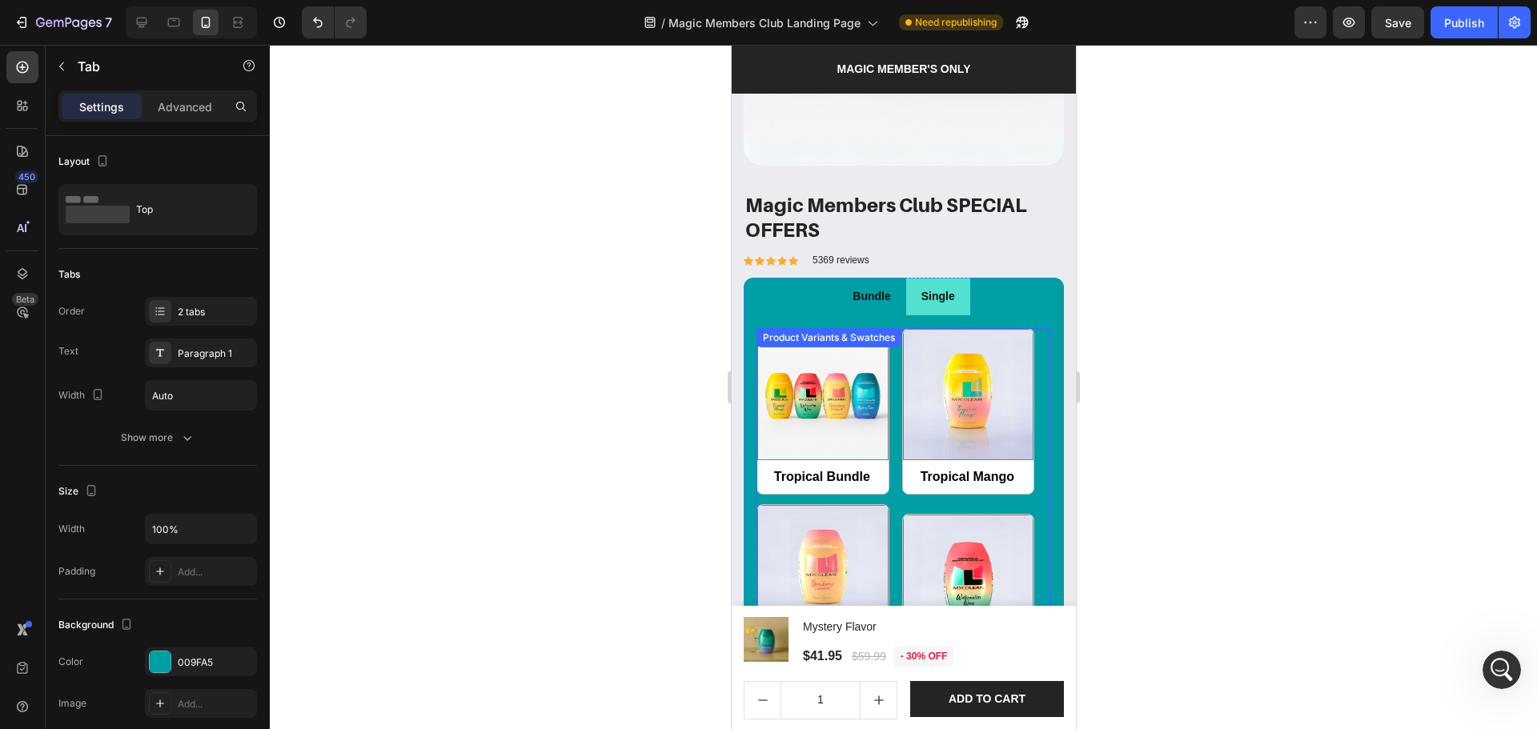
click at [891, 481] on div "Tropical Bundle Tropical Bundle Tropical Mango Tropical Mango Strawberry Lemona…" at bounding box center [903, 596] width 295 height 537
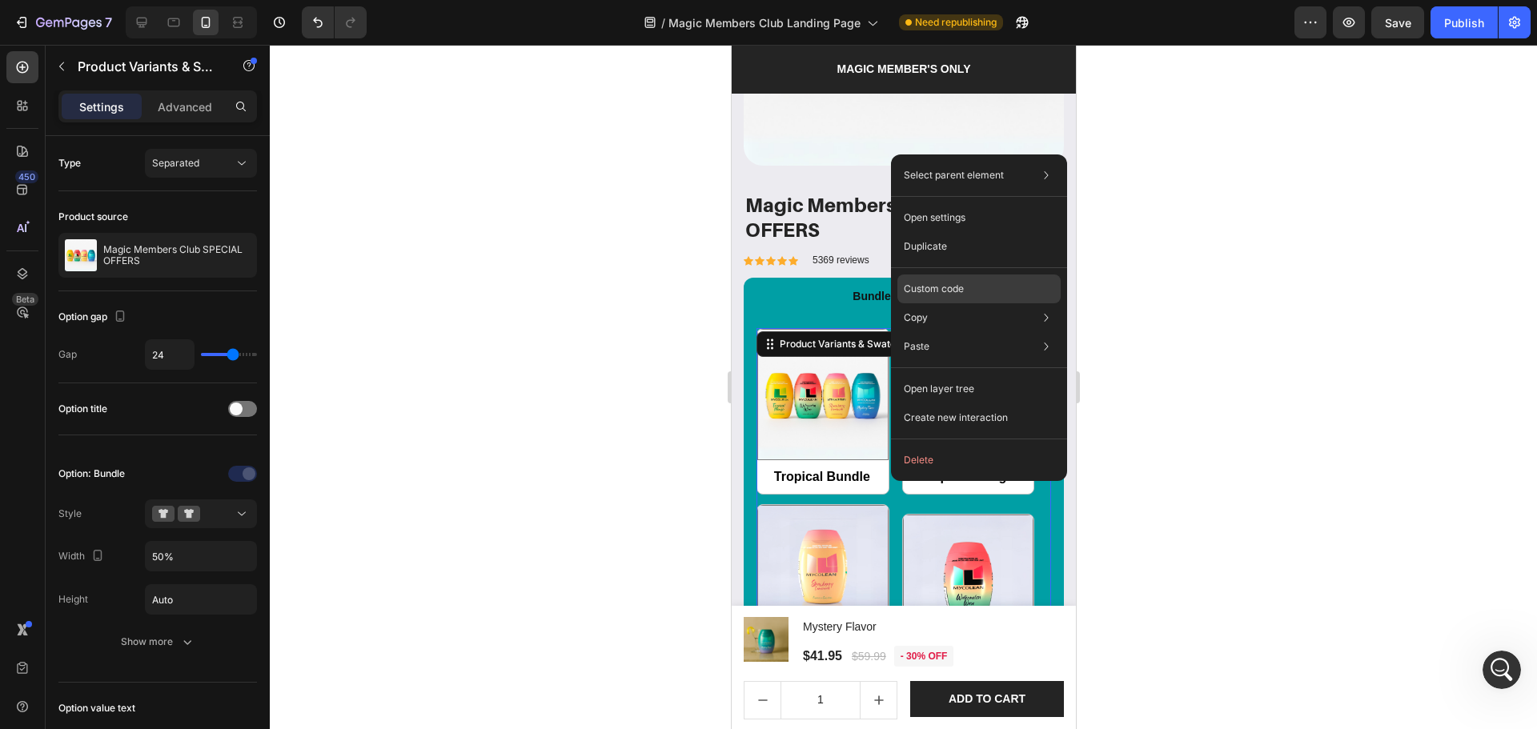
click at [945, 283] on p "Custom code" at bounding box center [934, 289] width 60 height 14
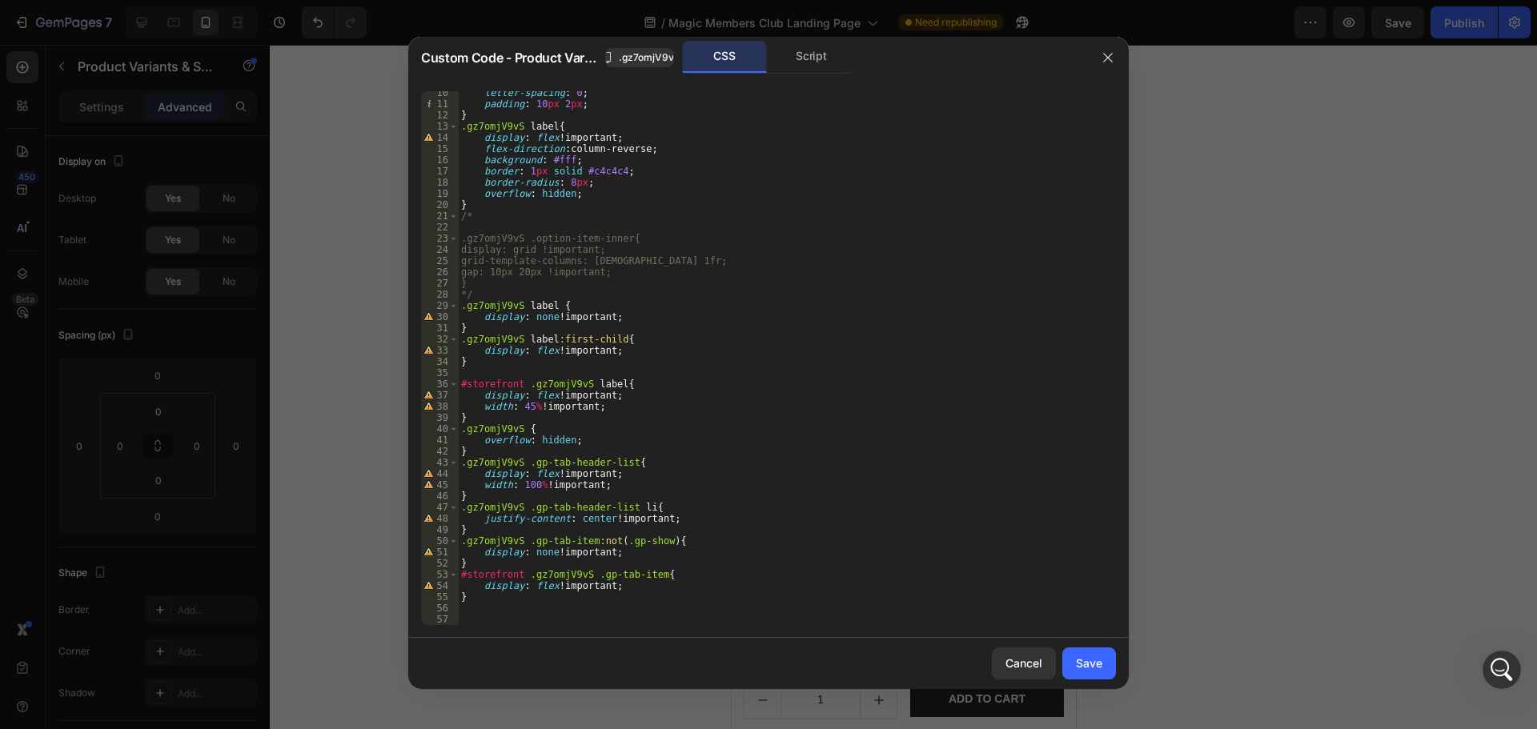
scroll to position [105, 0]
type textarea "}"
click at [768, 596] on div "letter-spacing : 0 ; padding : 10 px 2 px ; } .gz7omjV9vS label { display : fle…" at bounding box center [781, 365] width 646 height 556
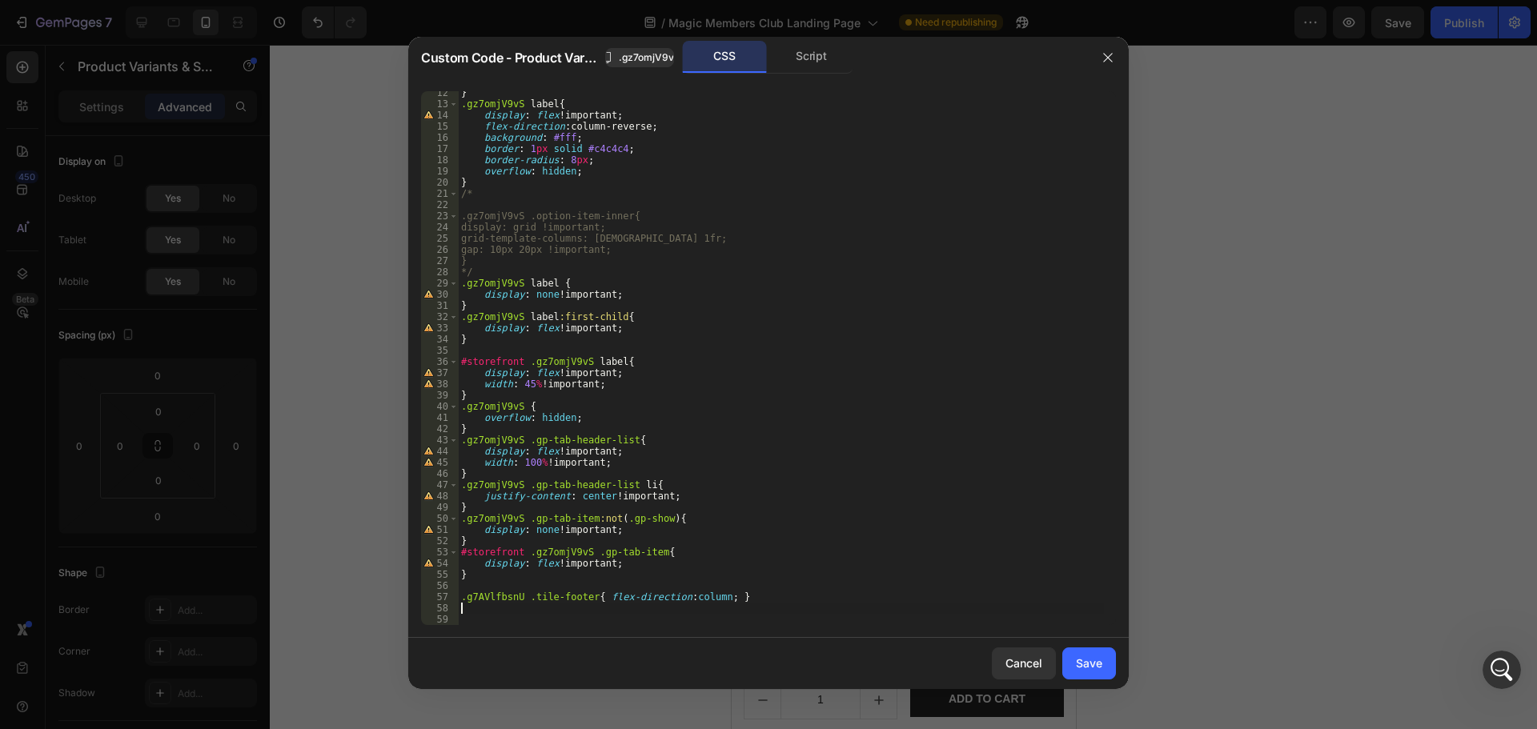
scroll to position [127, 0]
click at [1094, 660] on div "Save" at bounding box center [1089, 663] width 26 height 17
radio input "true"
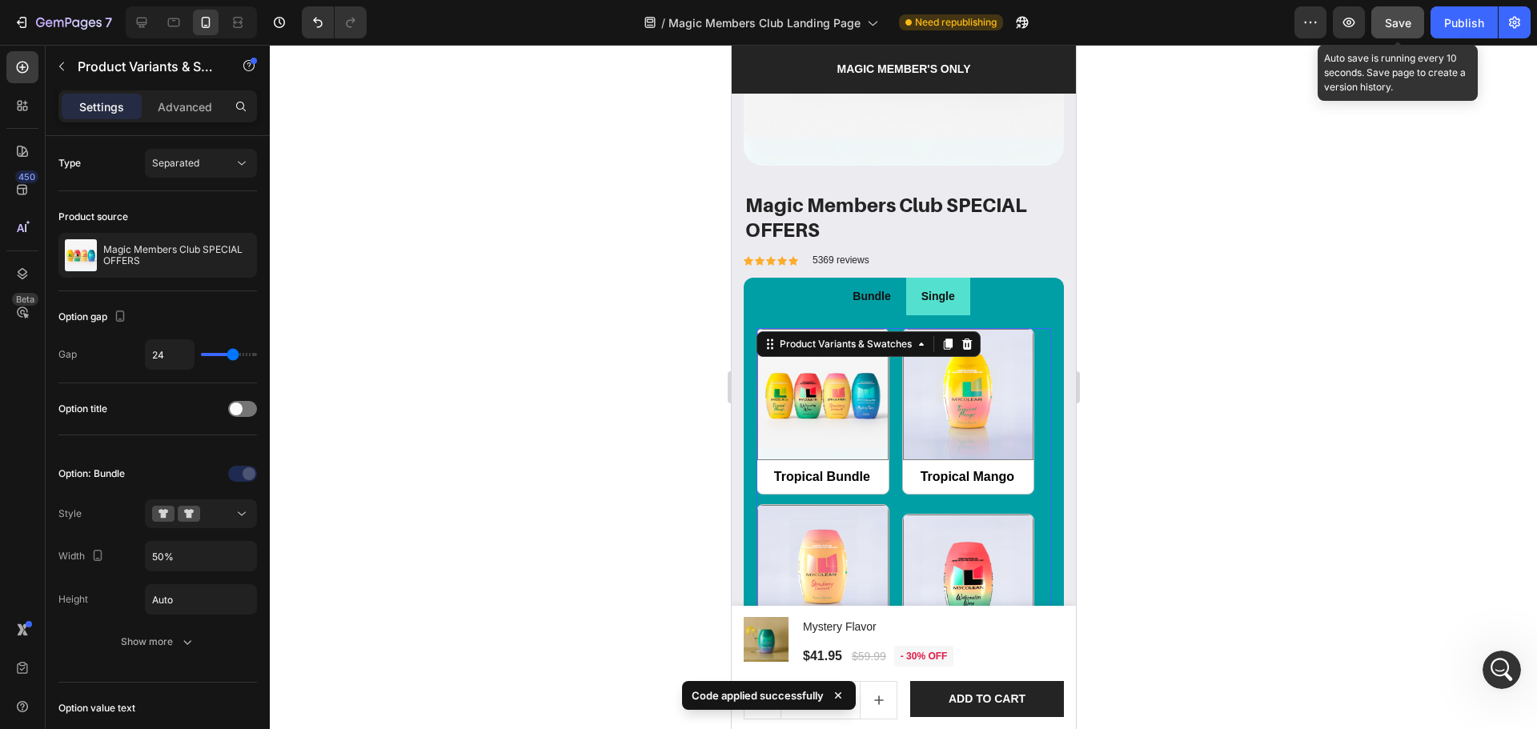
click at [1407, 10] on button "Save" at bounding box center [1397, 22] width 53 height 32
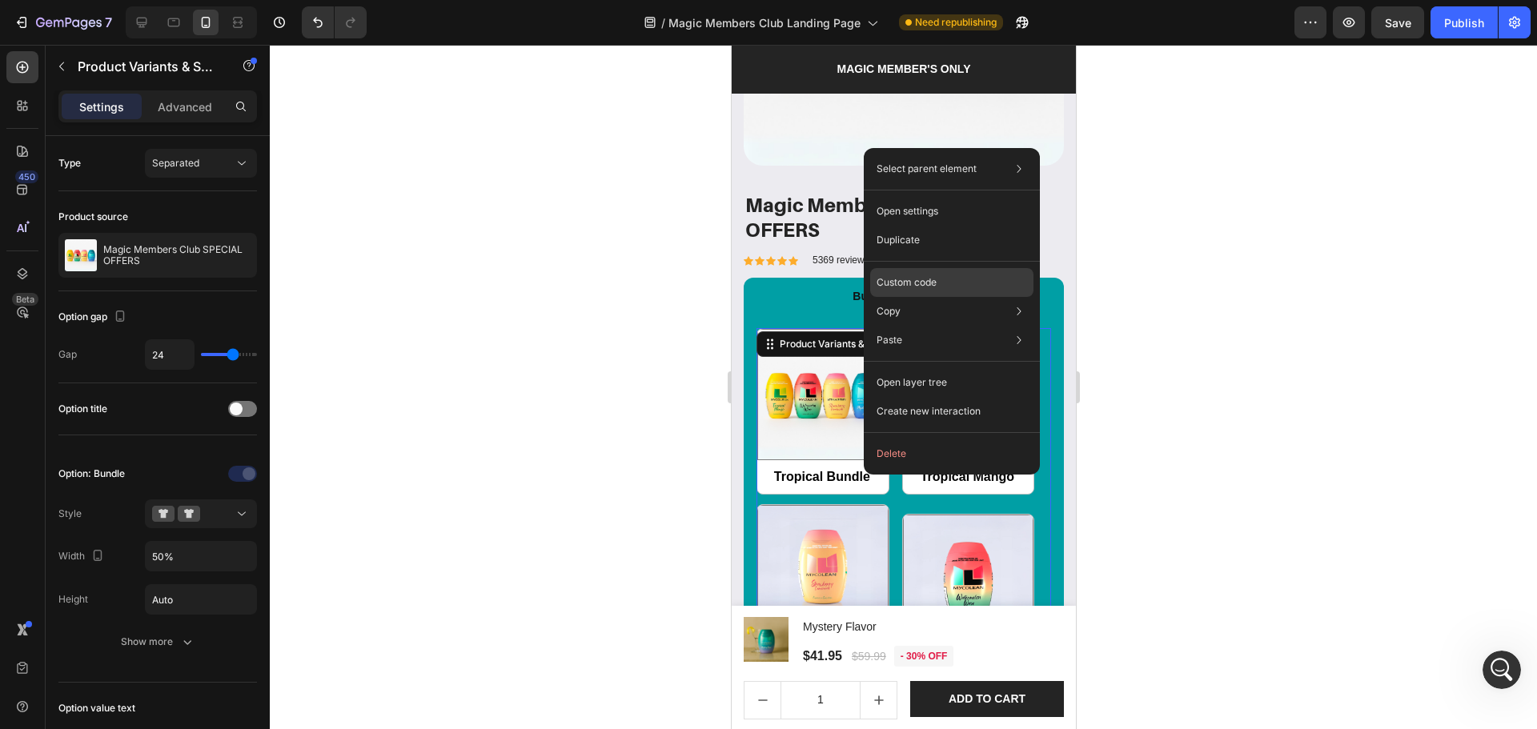
click at [907, 278] on p "Custom code" at bounding box center [907, 282] width 60 height 14
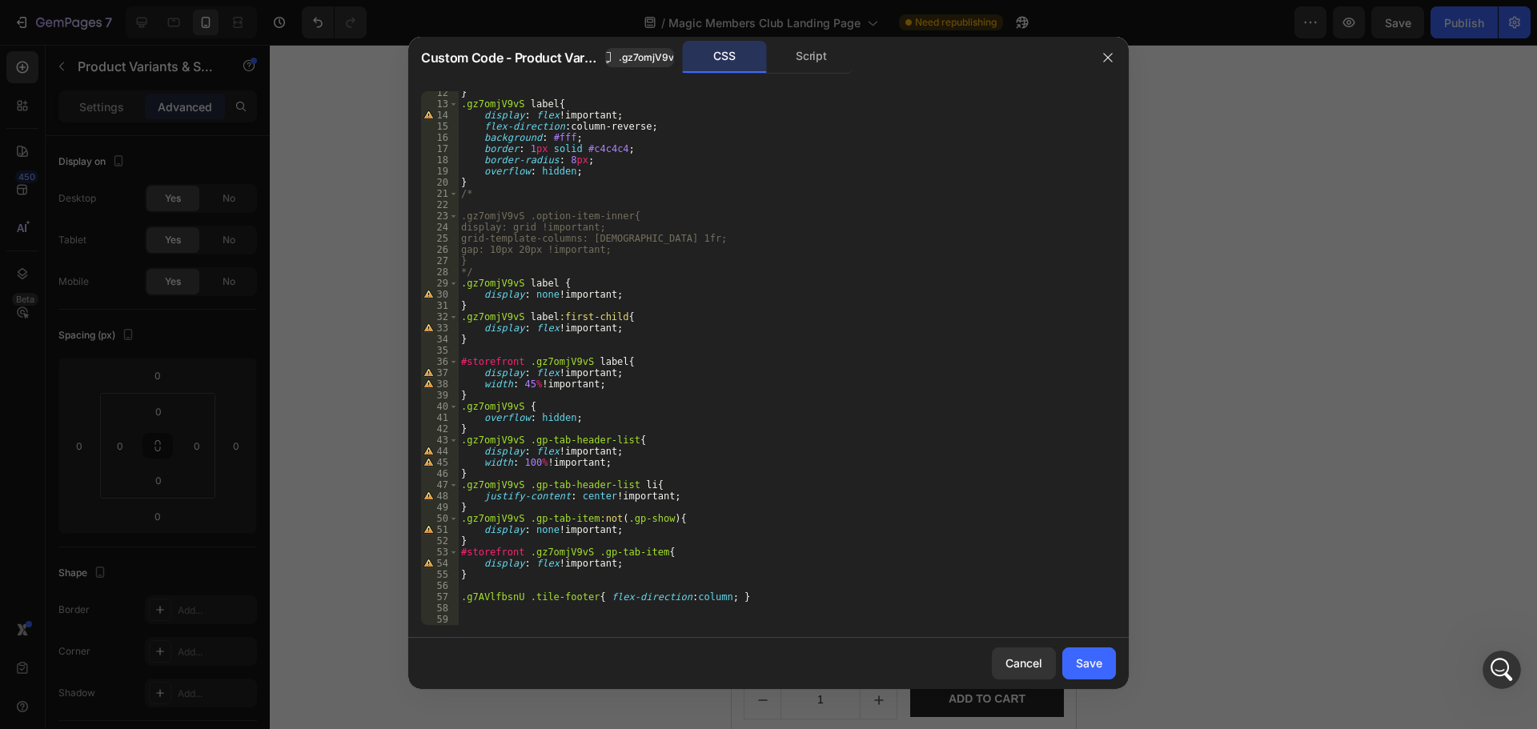
type textarea ".g7AVlfbsnU .tile-footer{ flex-direction:column; }"
drag, startPoint x: 756, startPoint y: 600, endPoint x: 430, endPoint y: 598, distance: 326.6
click at [430, 598] on div ".g7AVlfbsnU .tile-footer{ flex-direction:column; } 12 13 14 15 16 17 18 19 20 2…" at bounding box center [768, 358] width 695 height 534
type textarea "\"
click at [1111, 668] on button "Save" at bounding box center [1089, 664] width 54 height 32
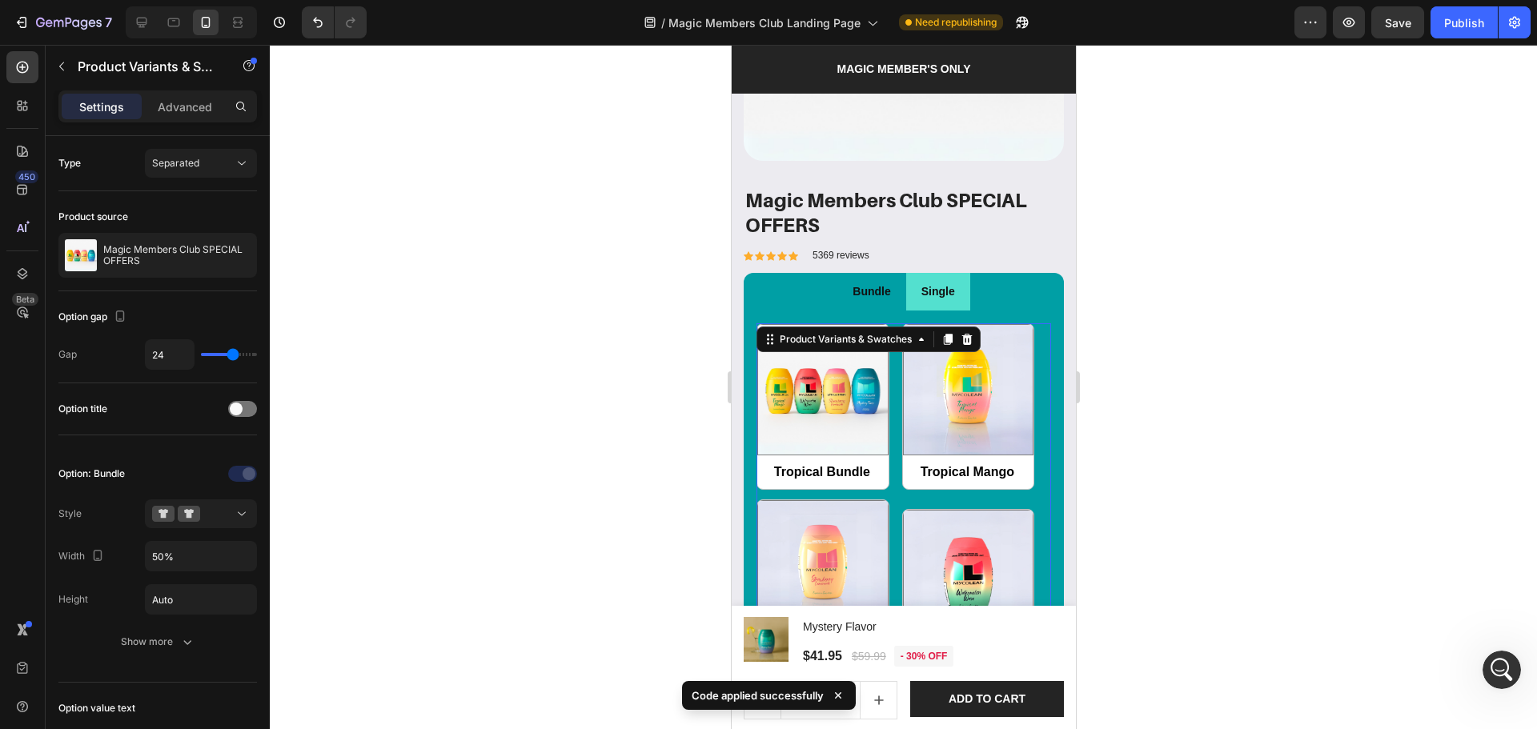
scroll to position [1563, 0]
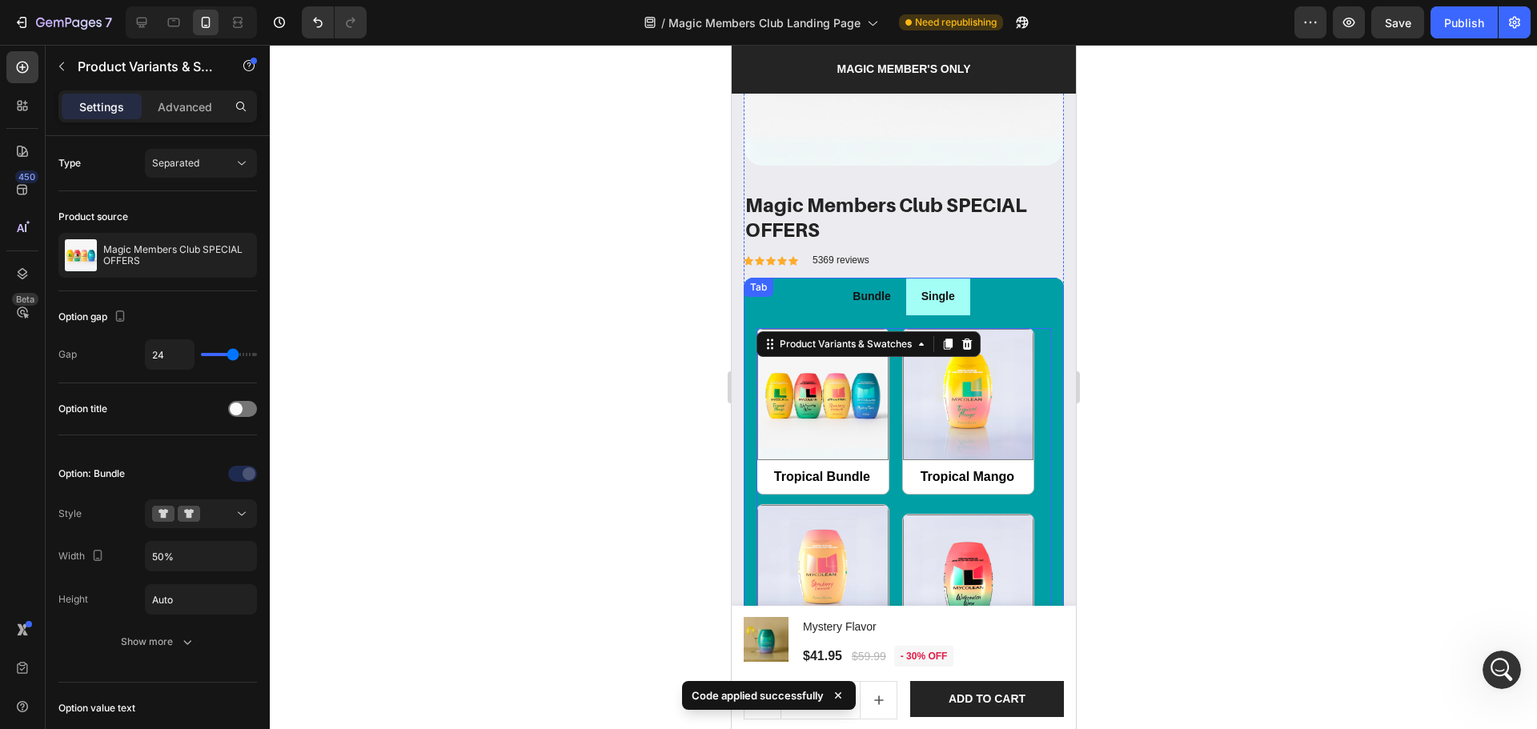
click at [918, 295] on div "Single" at bounding box center [937, 296] width 38 height 25
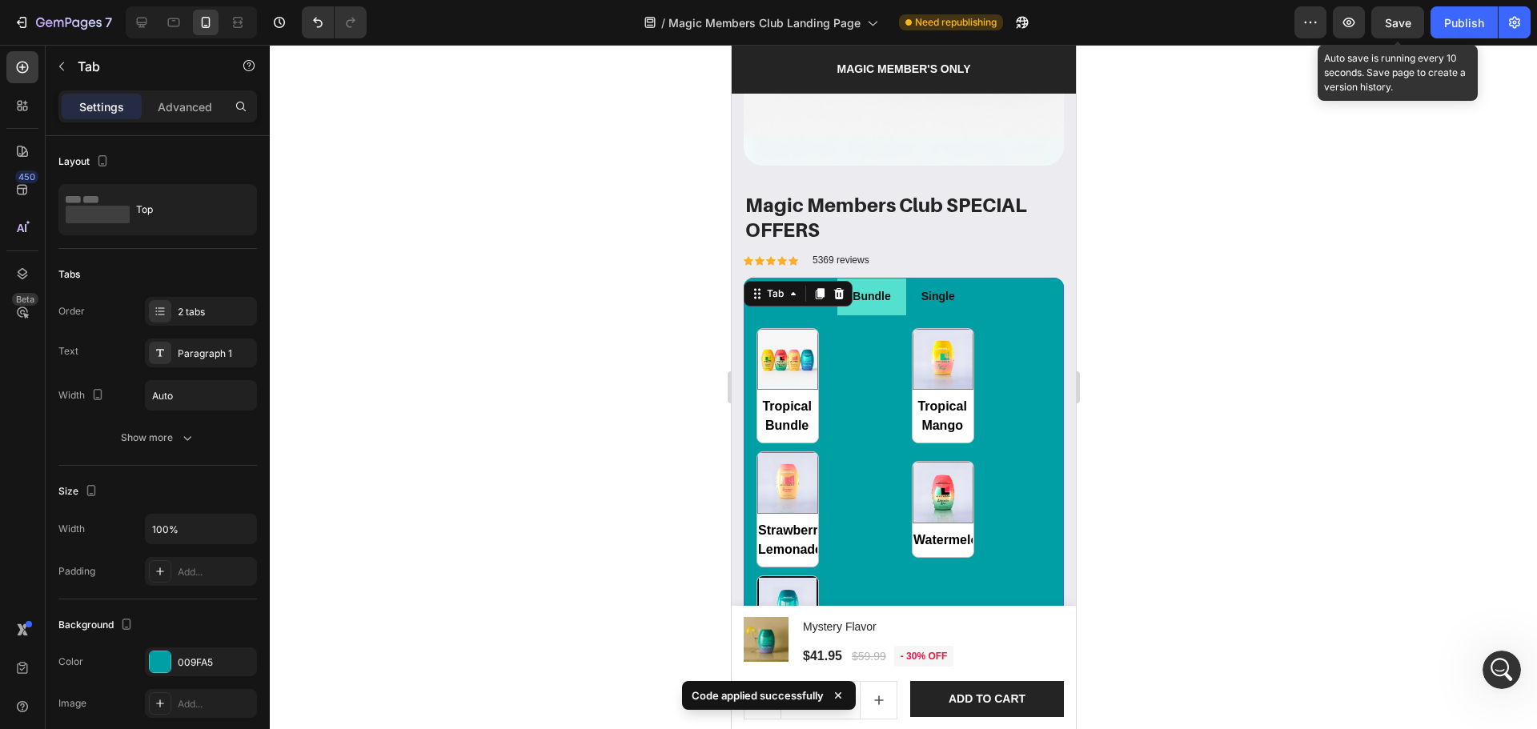
click at [1393, 23] on span "Save" at bounding box center [1398, 23] width 26 height 14
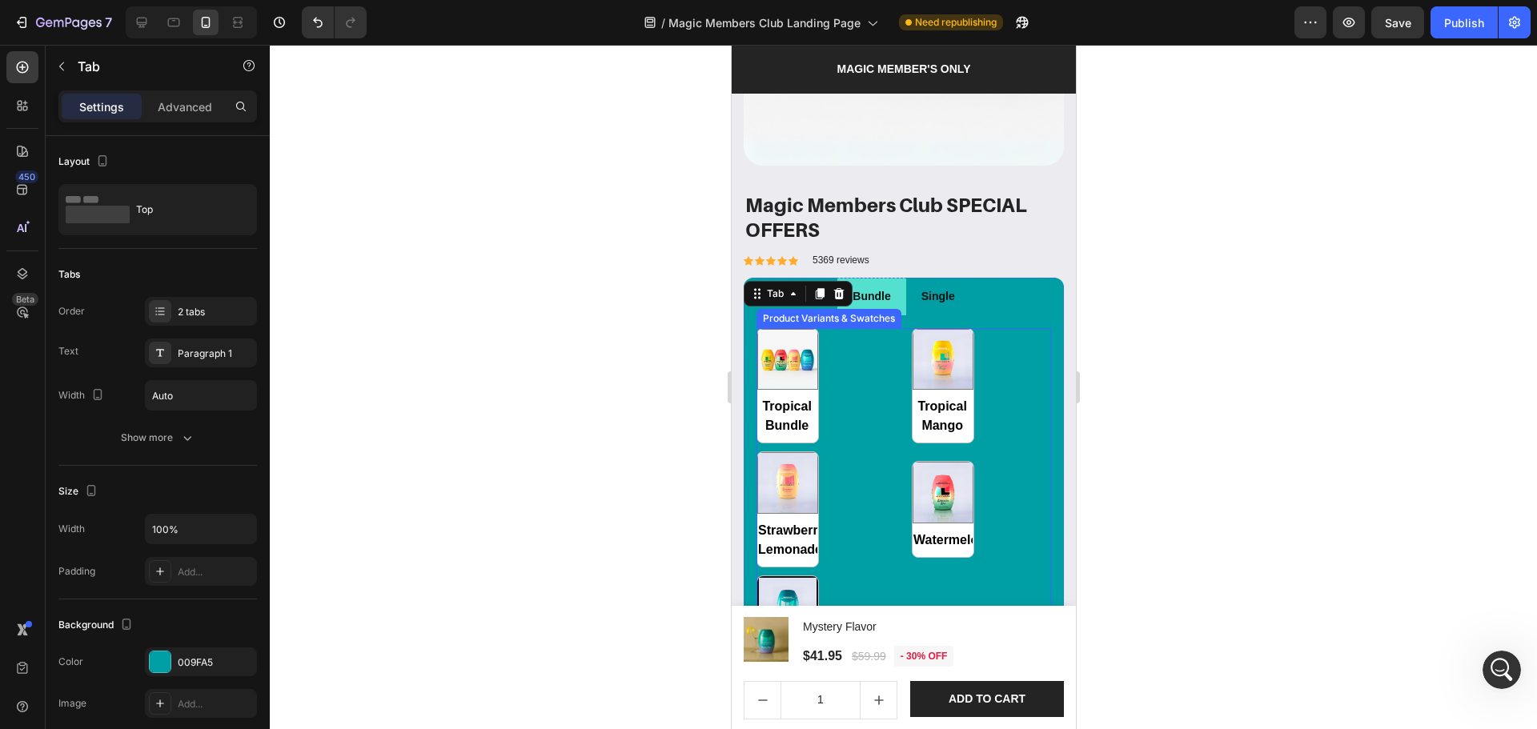
click at [881, 463] on div "Tropical Bundle Tropical Bundle Tropical Mango Tropical Mango Strawberry Lemona…" at bounding box center [903, 509] width 295 height 363
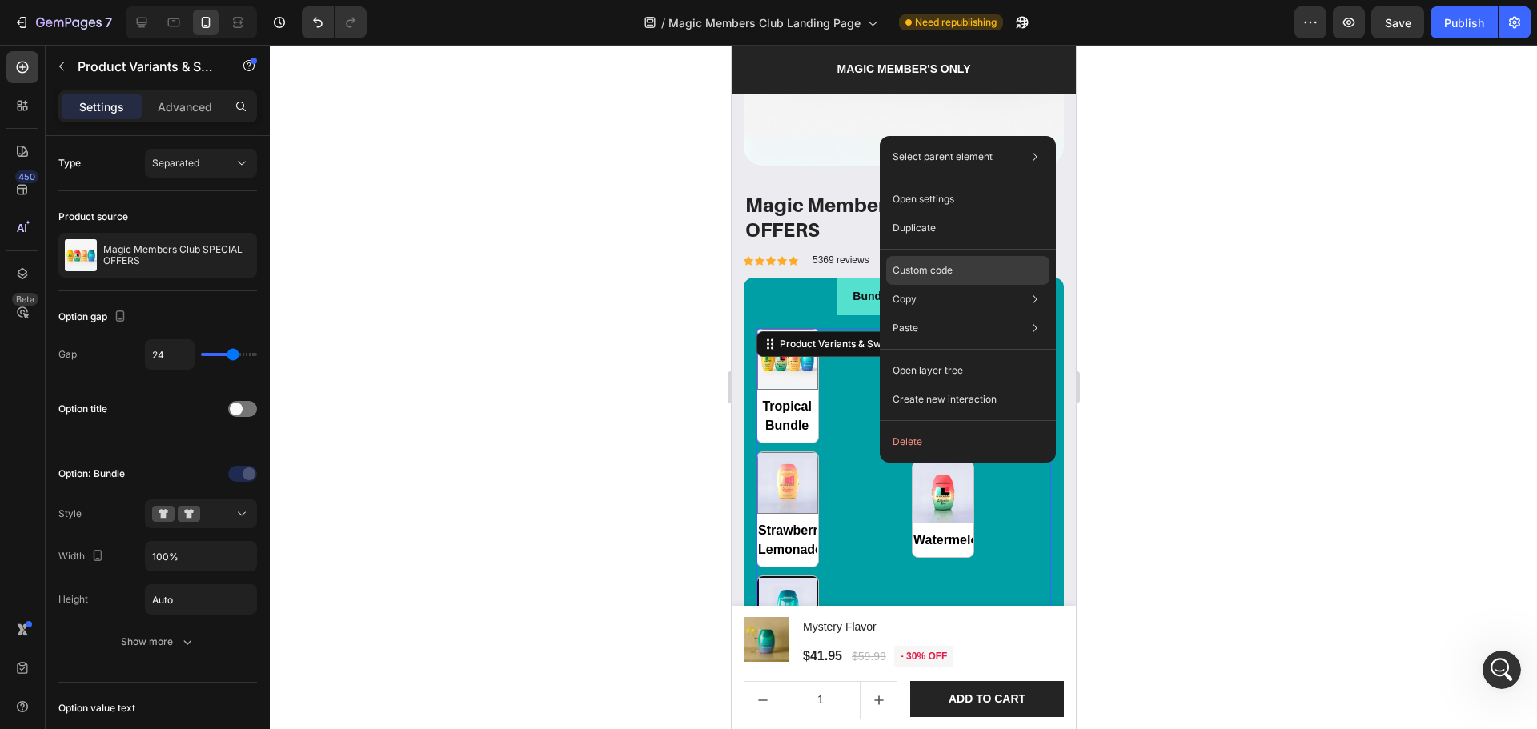
click at [945, 269] on p "Custom code" at bounding box center [923, 270] width 60 height 14
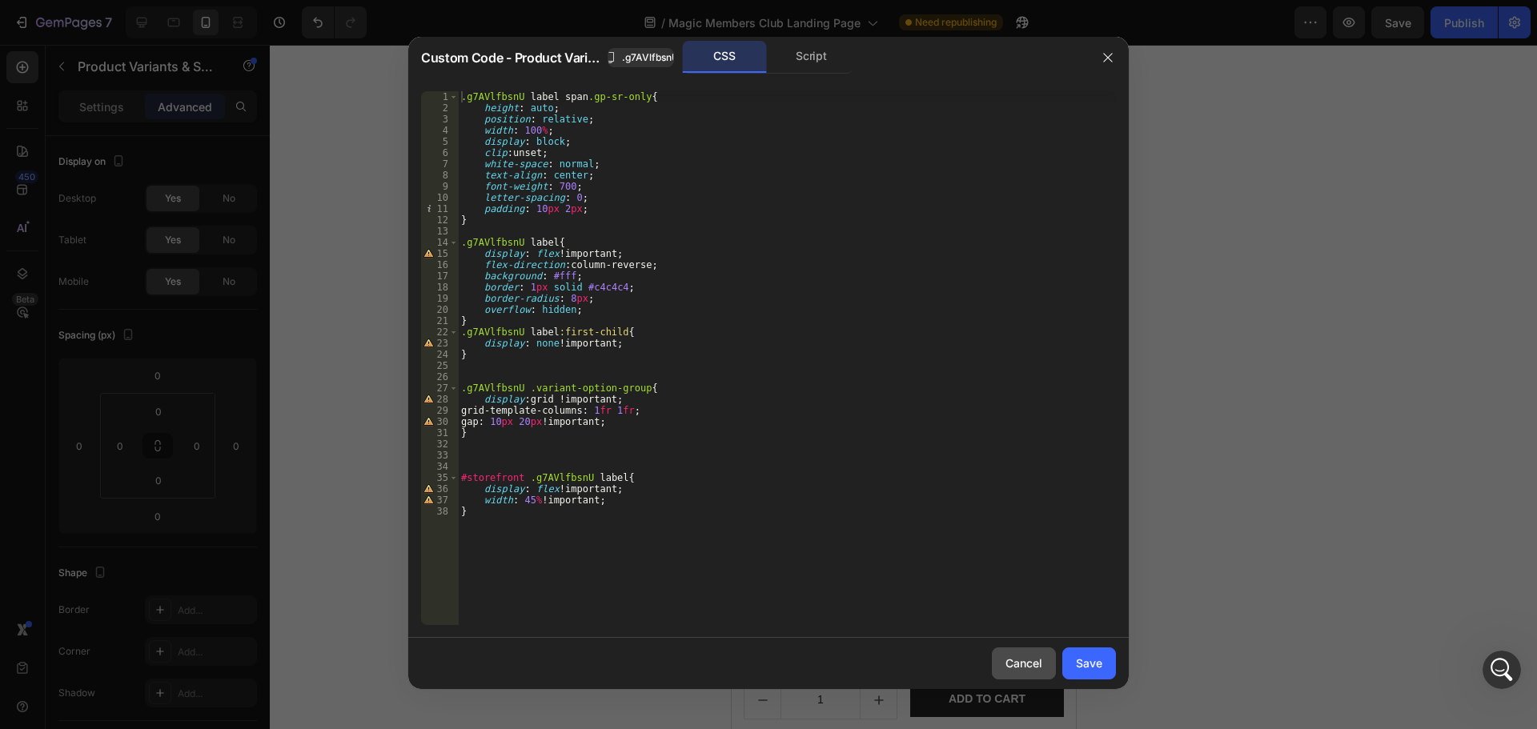
click at [1017, 660] on div "Cancel" at bounding box center [1023, 663] width 37 height 17
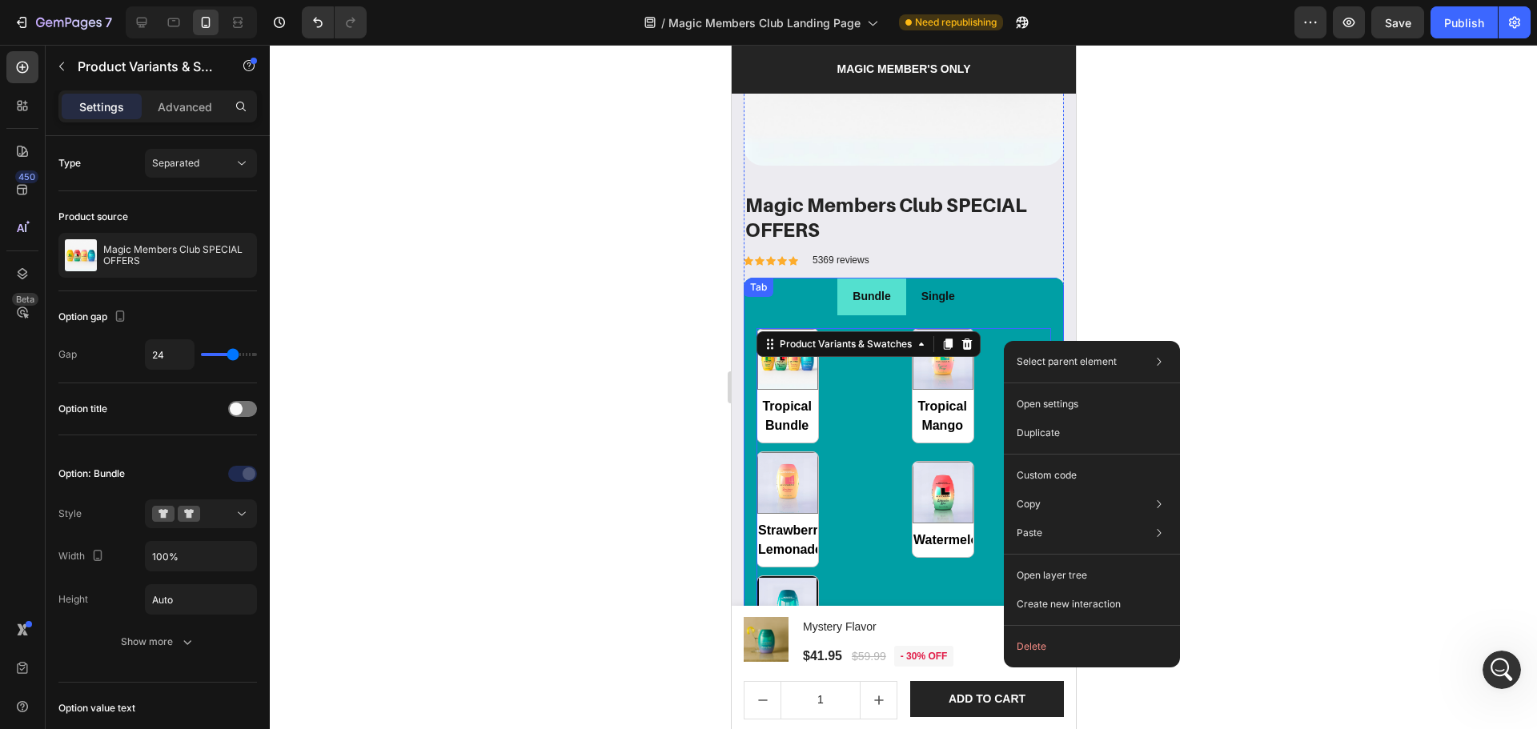
click at [1013, 299] on ul "Bundle Single" at bounding box center [903, 297] width 320 height 38
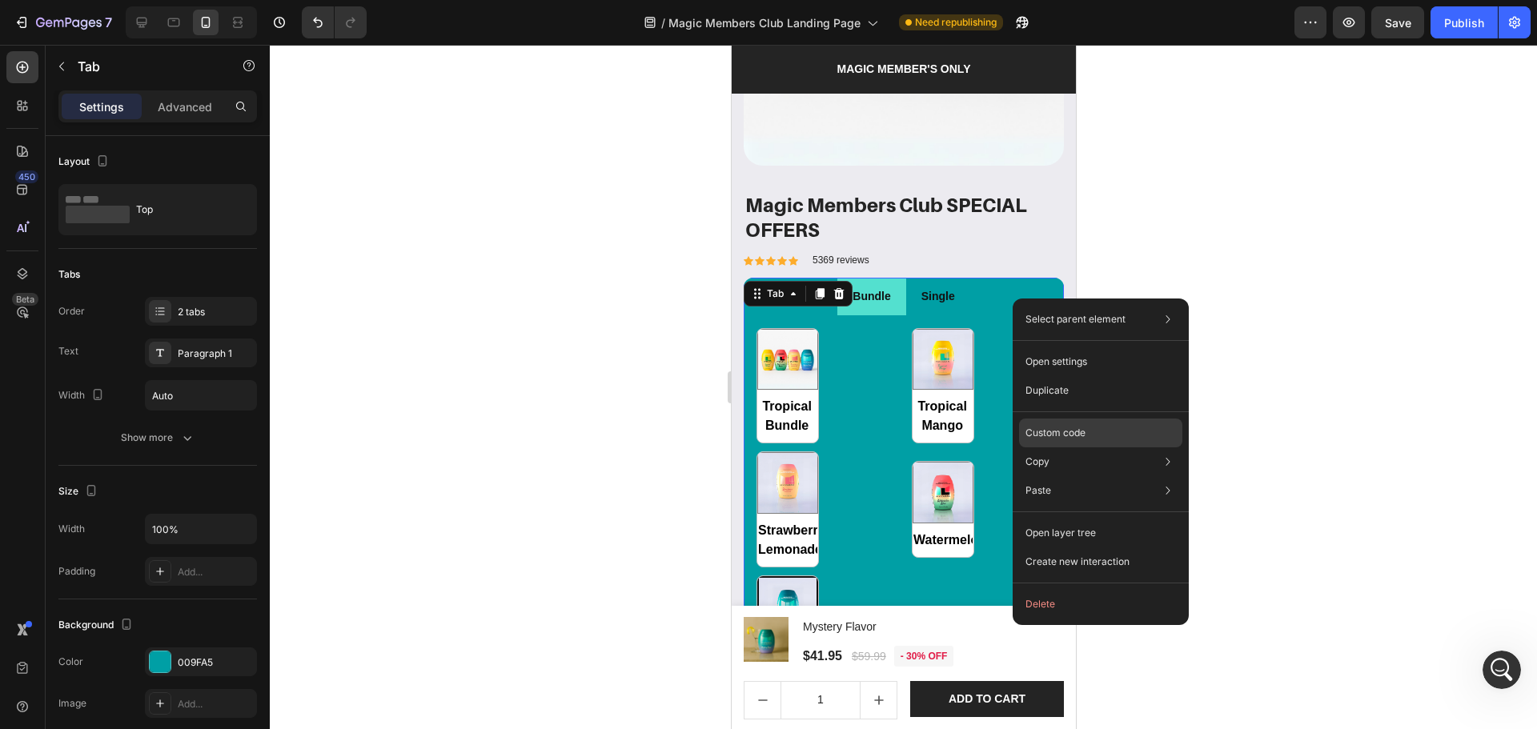
click at [1031, 433] on p "Custom code" at bounding box center [1055, 433] width 60 height 14
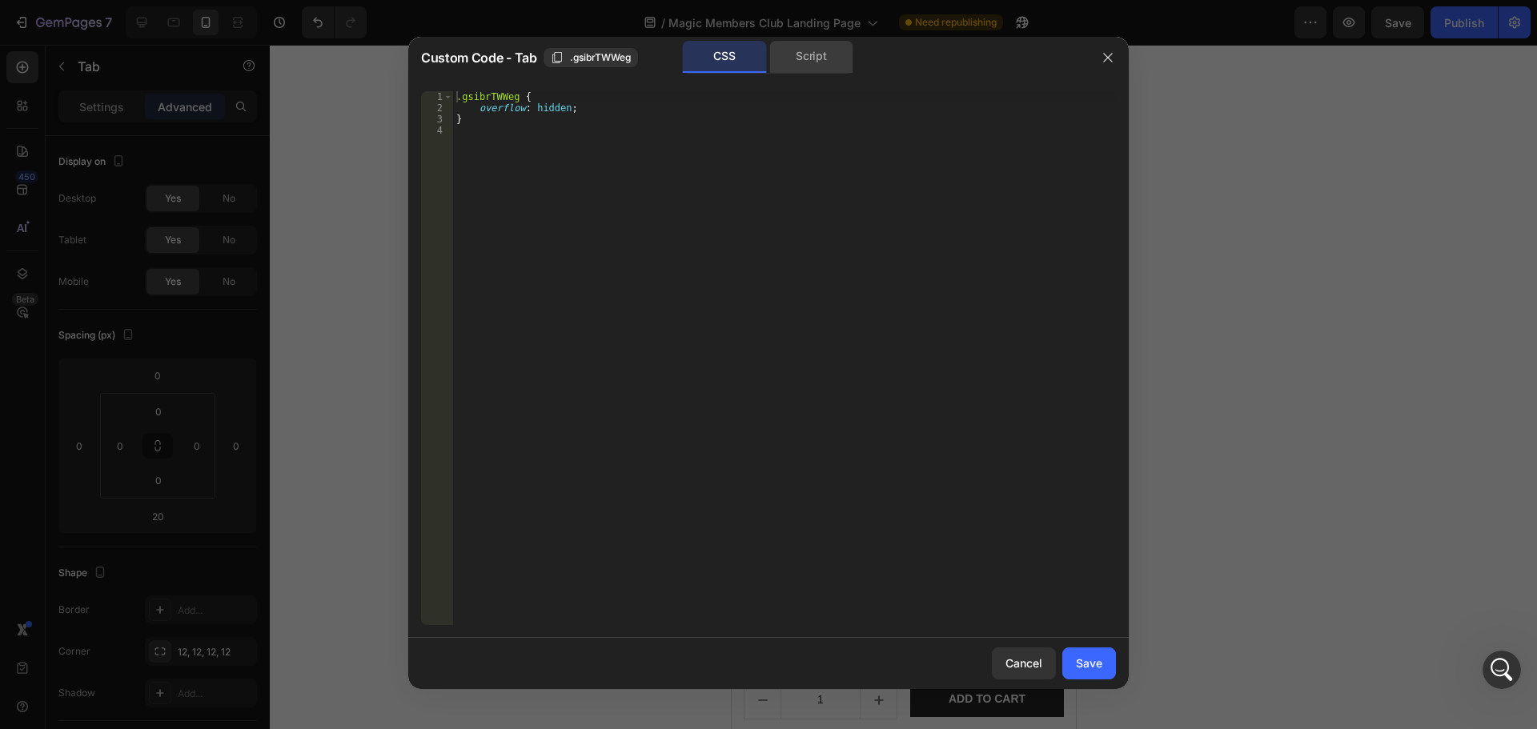
click at [805, 53] on div "Script" at bounding box center [811, 57] width 84 height 32
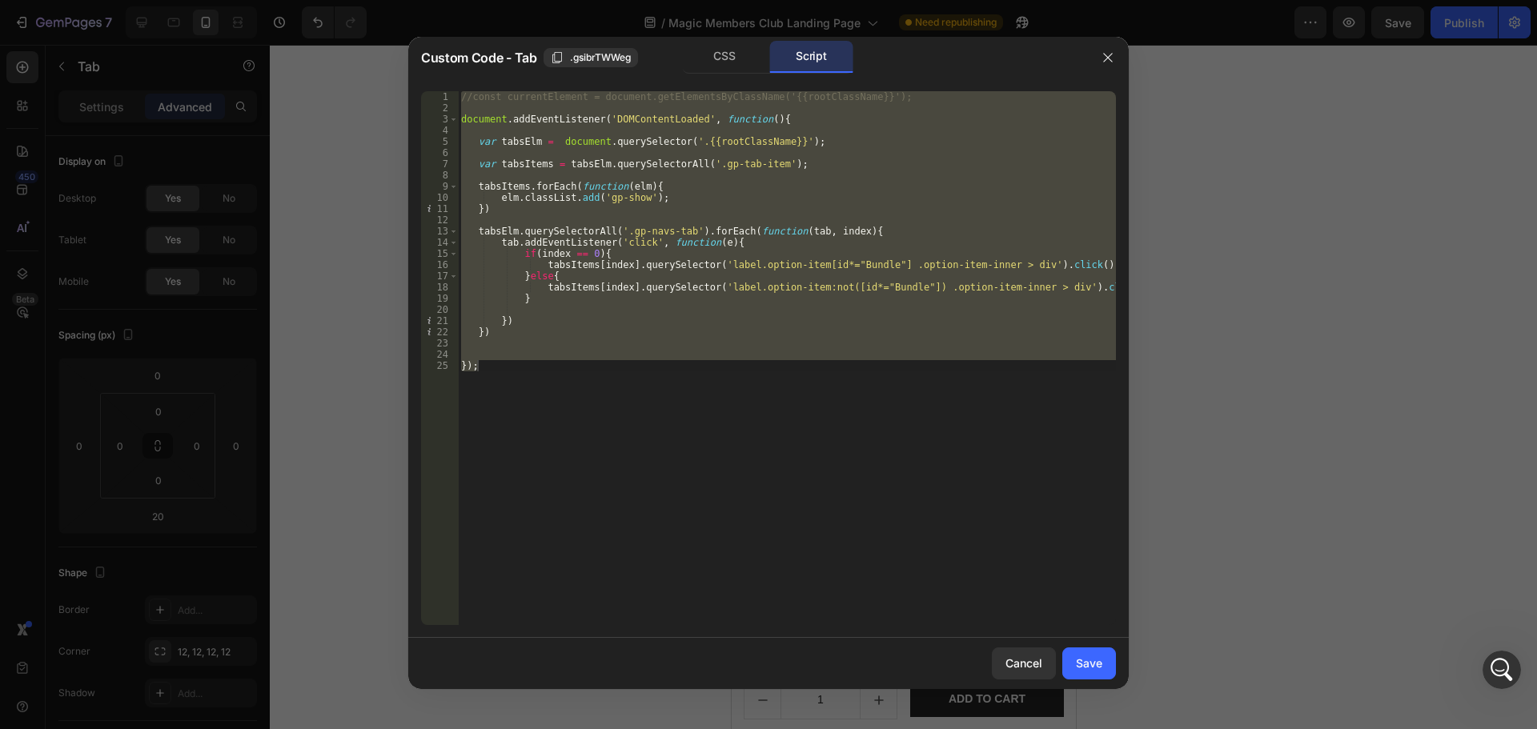
click at [842, 457] on div "//const currentElement = document.getElementsByClassName('{{rootClassName}}'); …" at bounding box center [787, 358] width 658 height 534
drag, startPoint x: 898, startPoint y: 451, endPoint x: 468, endPoint y: 53, distance: 586.3
click at [468, 53] on div "Custom Code - Tab .gsibrTWWeg CSS Script }); 1 2 3 4 5 6 7 8 9 10 11 12 13 14 1…" at bounding box center [768, 363] width 720 height 652
click at [686, 401] on div "//const currentElement = document.getElementsByClassName('{{rootClassName}}'); …" at bounding box center [787, 358] width 658 height 534
type textarea "});"
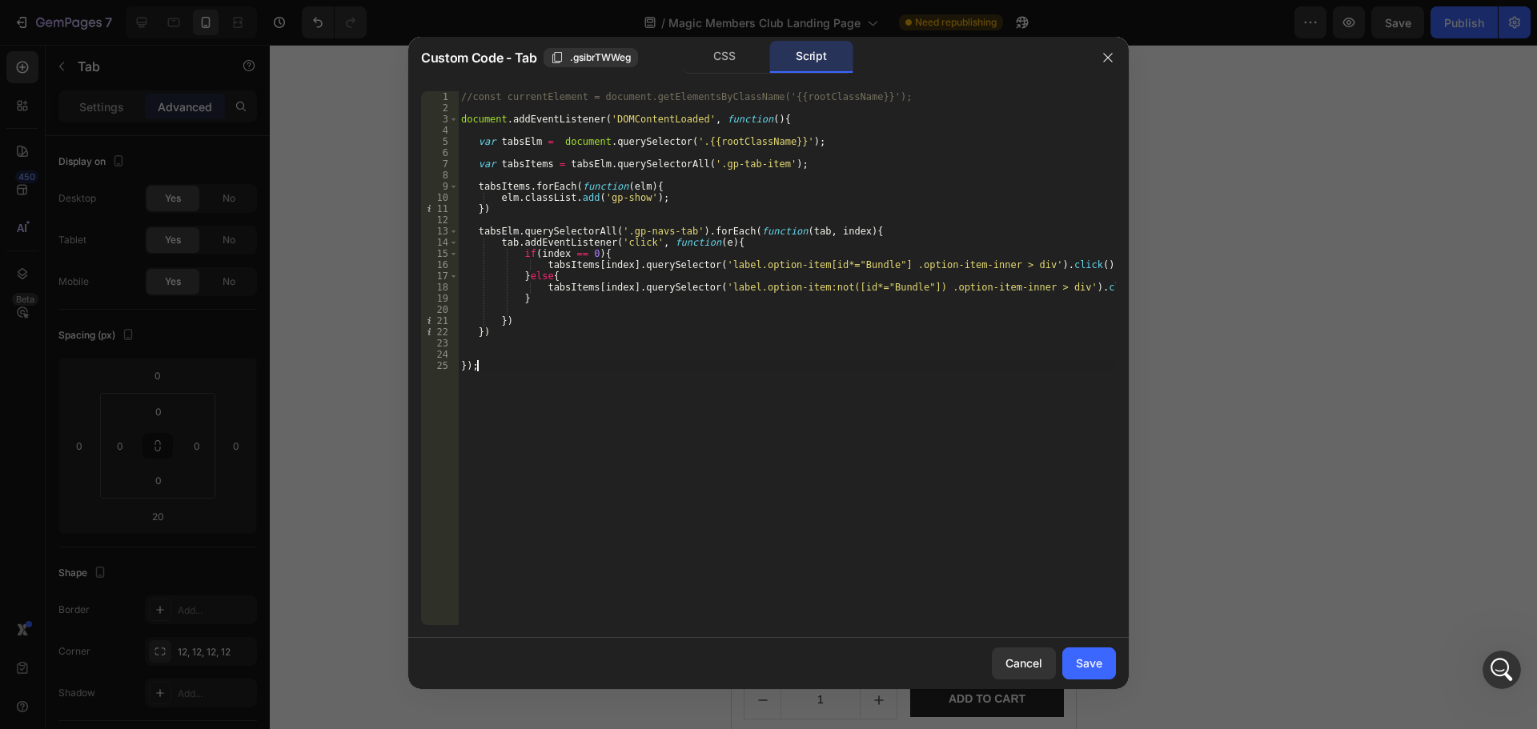
click at [614, 356] on div "//const currentElement = document.getElementsByClassName('{{rootClassName}}'); …" at bounding box center [787, 369] width 658 height 556
click at [610, 404] on div "//const currentElement = document.getElementsByClassName('{{rootClassName}}'); …" at bounding box center [787, 369] width 658 height 556
type textarea "});"
click at [570, 353] on div "//const currentElement = document.getElementsByClassName('{{rootClassName}}'); …" at bounding box center [787, 369] width 658 height 556
drag, startPoint x: 525, startPoint y: 371, endPoint x: 446, endPoint y: 364, distance: 79.5
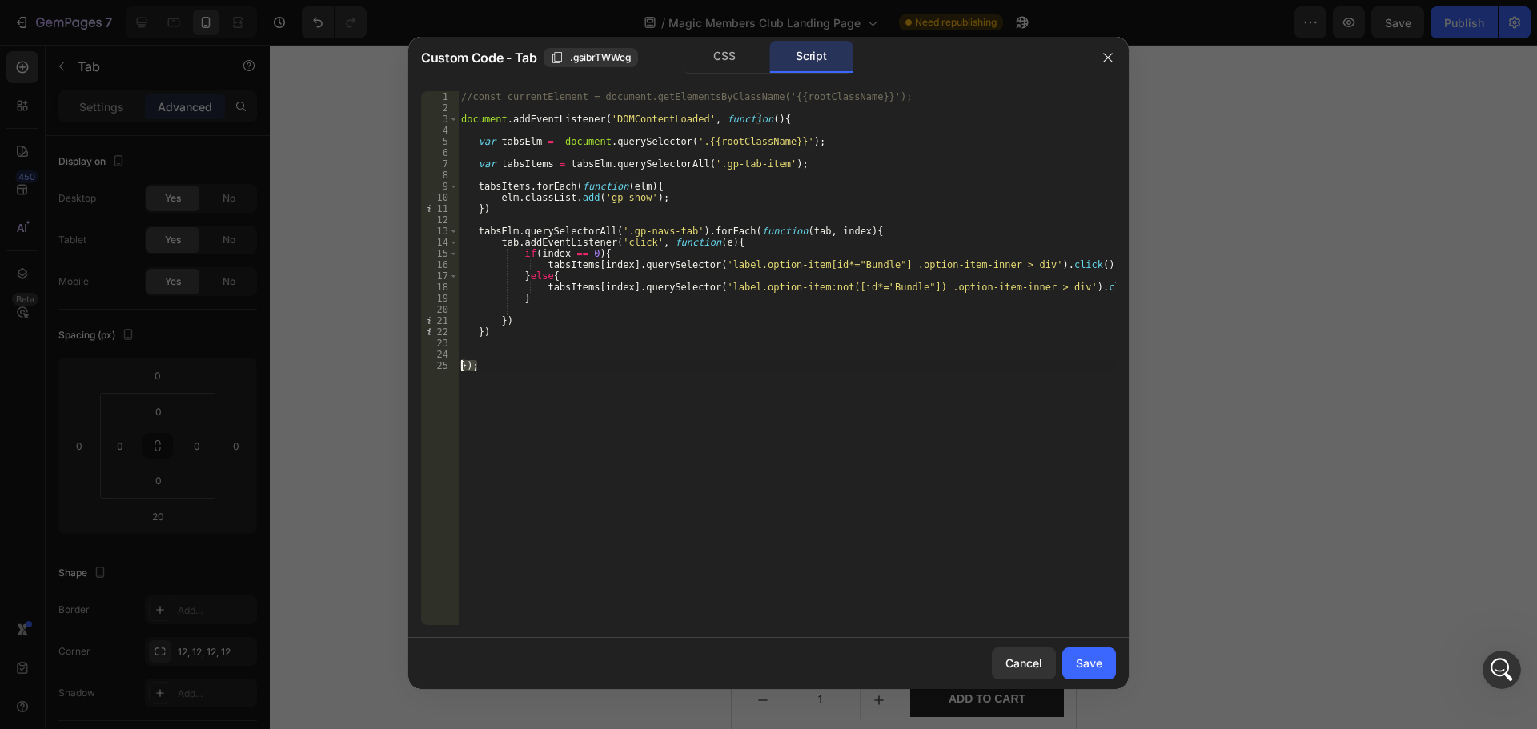
click at [446, 364] on div "1 2 3 4 5 6 7 8 9 10 11 12 13 14 15 16 17 18 19 20 21 22 23 24 25 //const curre…" at bounding box center [768, 358] width 695 height 534
type textarea "});"
click at [554, 369] on div "//const currentElement = document.getElementsByClassName('{{rootClassName}}'); …" at bounding box center [787, 358] width 658 height 534
click at [619, 395] on div "//const currentElement = document.getElementsByClassName('{{rootClassName}}'); …" at bounding box center [787, 369] width 658 height 556
paste textarea "});"
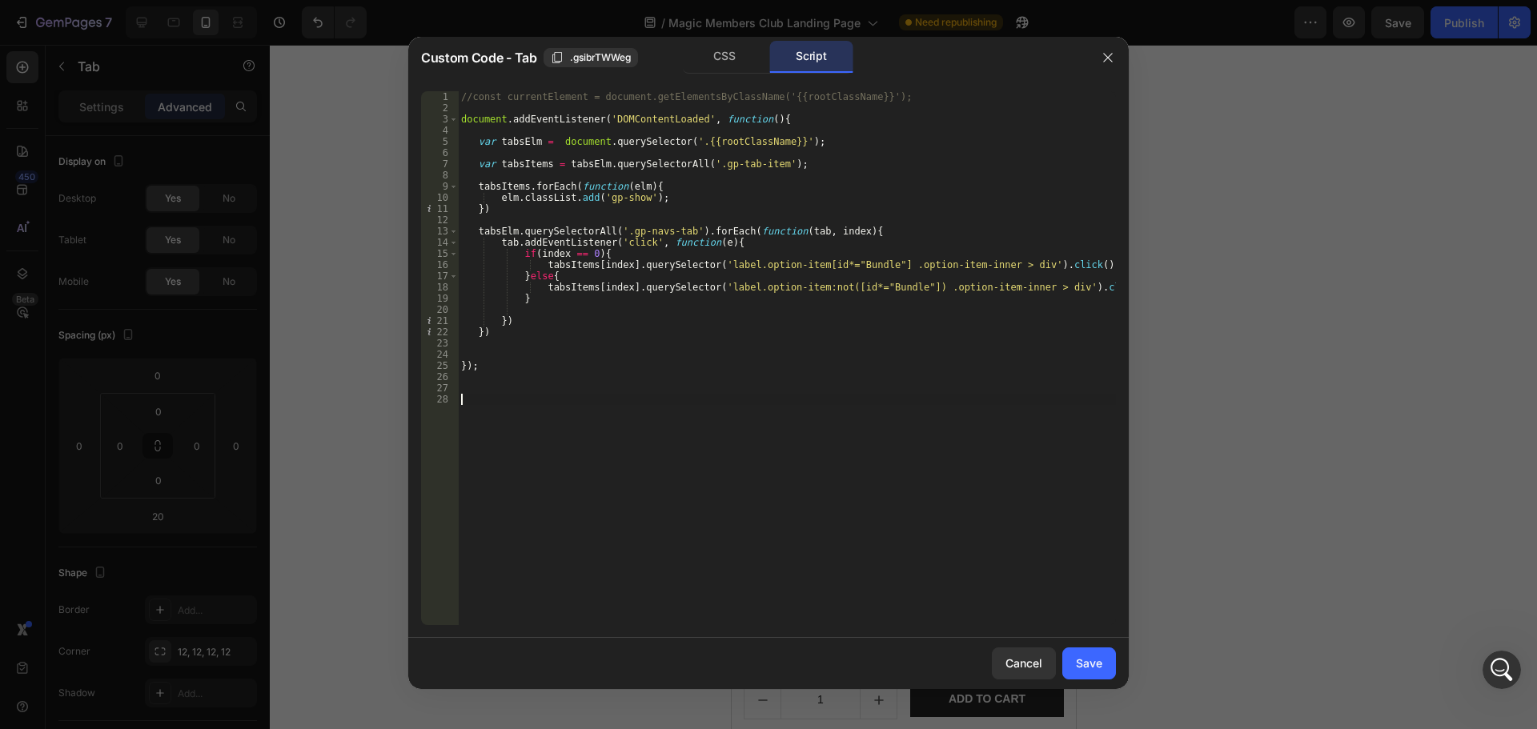
type textarea "});"
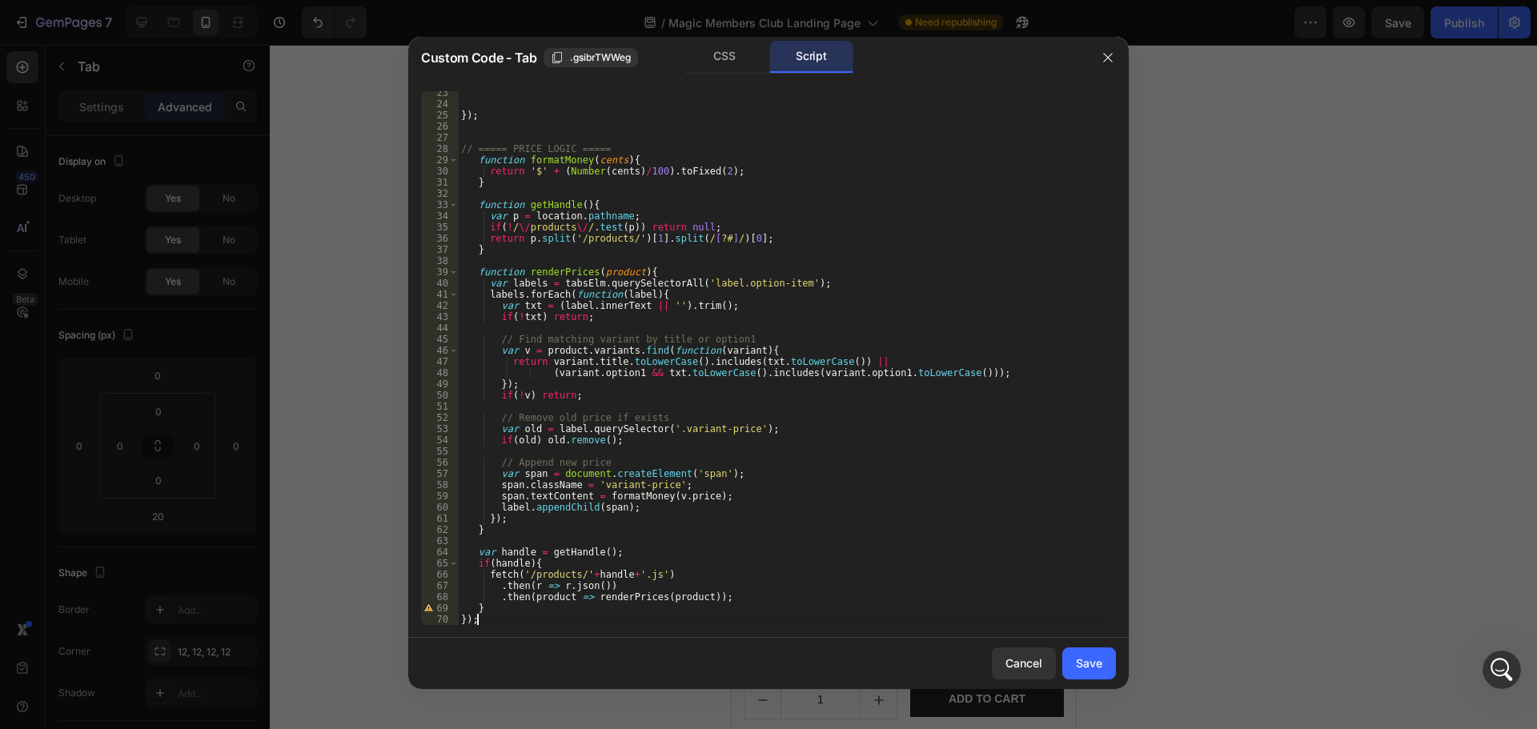
scroll to position [0, 0]
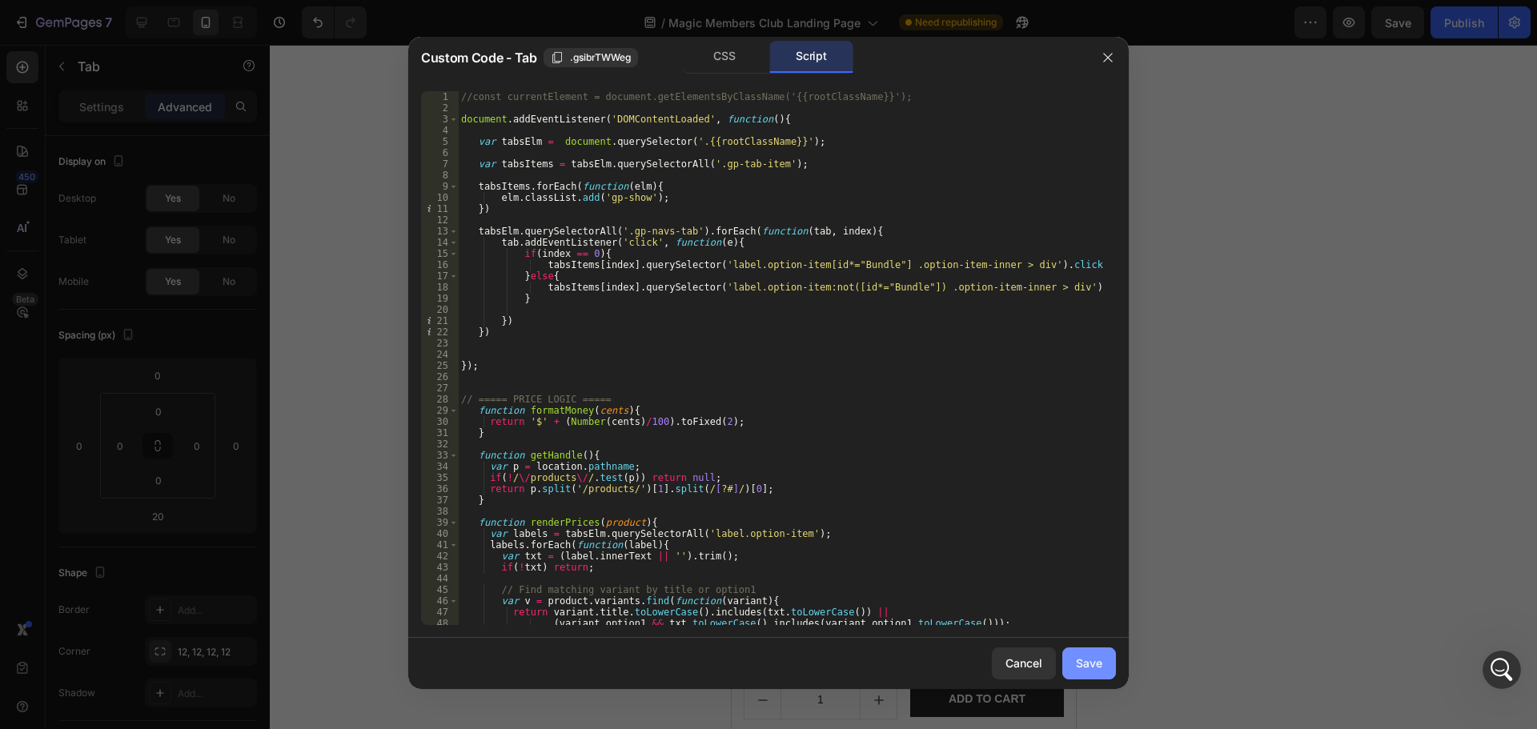
click at [1093, 661] on div "Save" at bounding box center [1089, 663] width 26 height 17
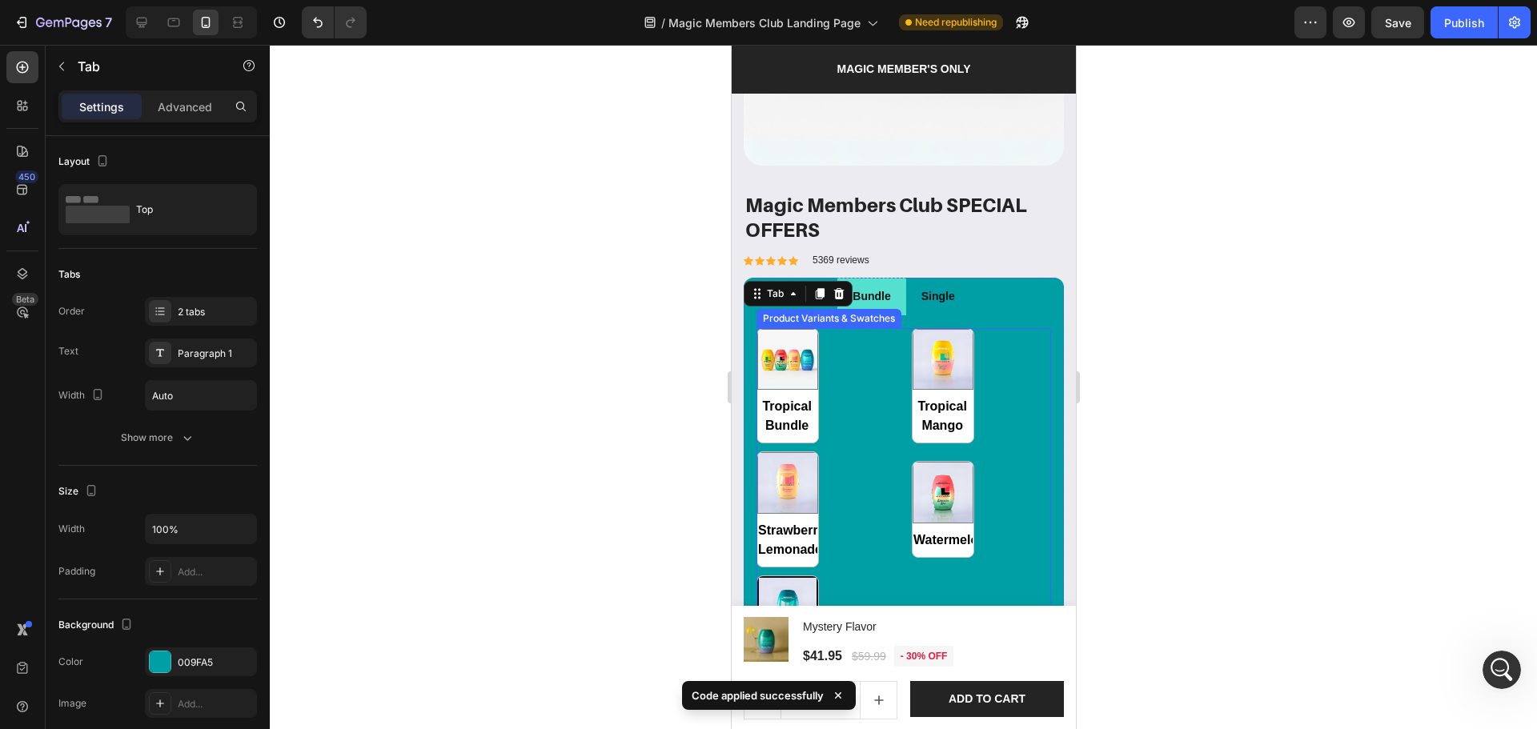
click at [850, 423] on div "Tropical Bundle Tropical Bundle Tropical Mango Tropical Mango Strawberry Lemona…" at bounding box center [903, 509] width 295 height 363
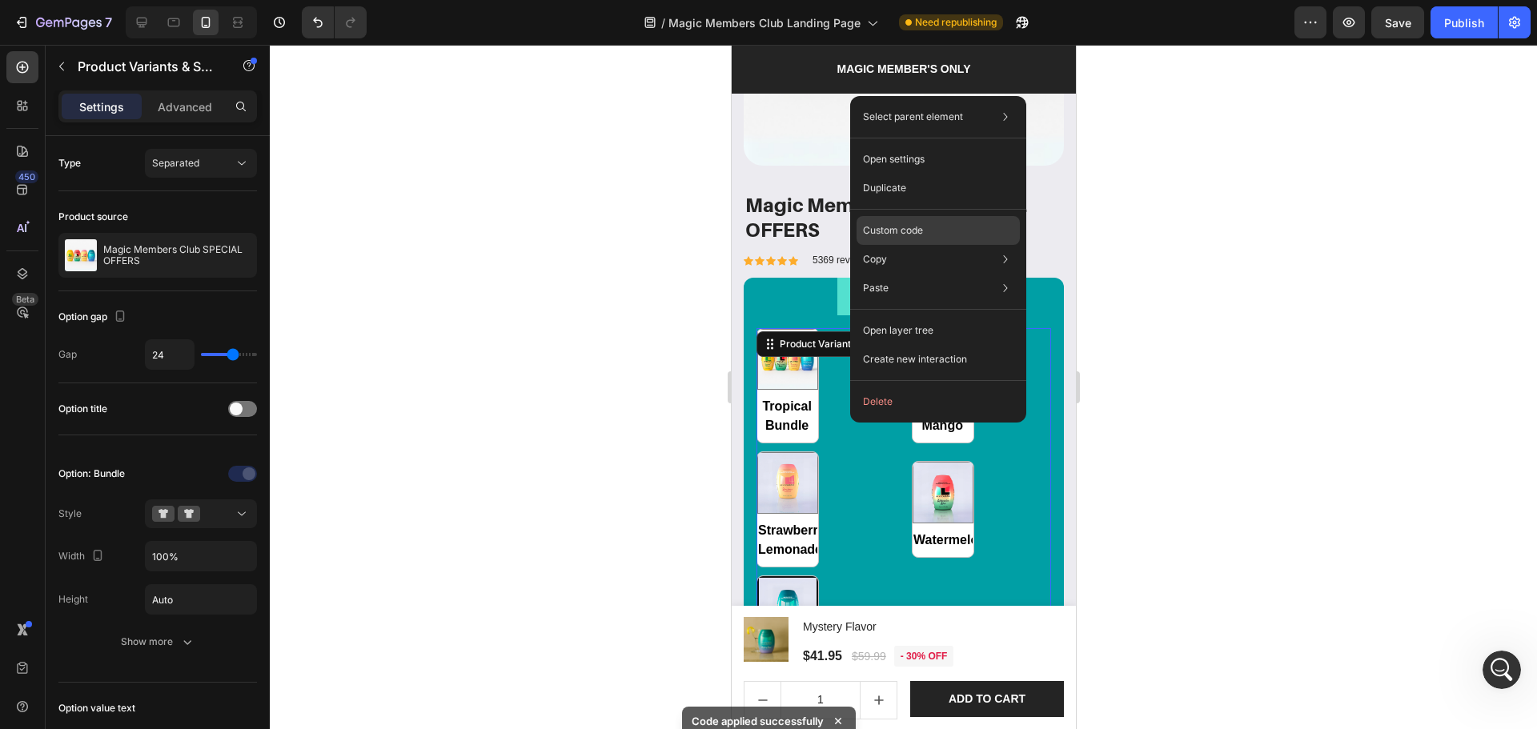
click at [924, 274] on div "Custom code" at bounding box center [938, 288] width 163 height 29
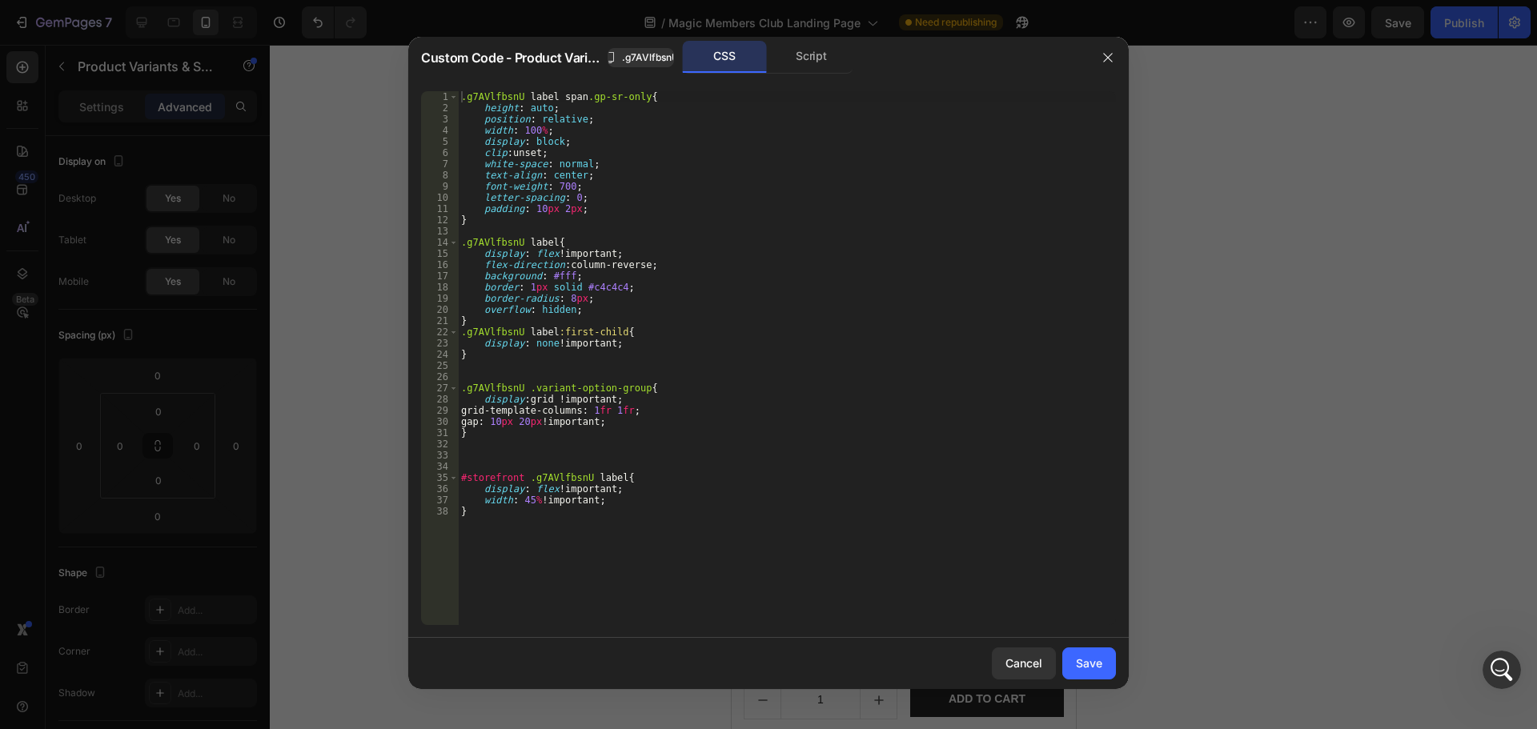
type textarea "}"
click at [673, 572] on div ".g7AVlfbsnU label span .gp-sr-only { height : auto ; position : relative ; widt…" at bounding box center [787, 369] width 658 height 556
paste textarea
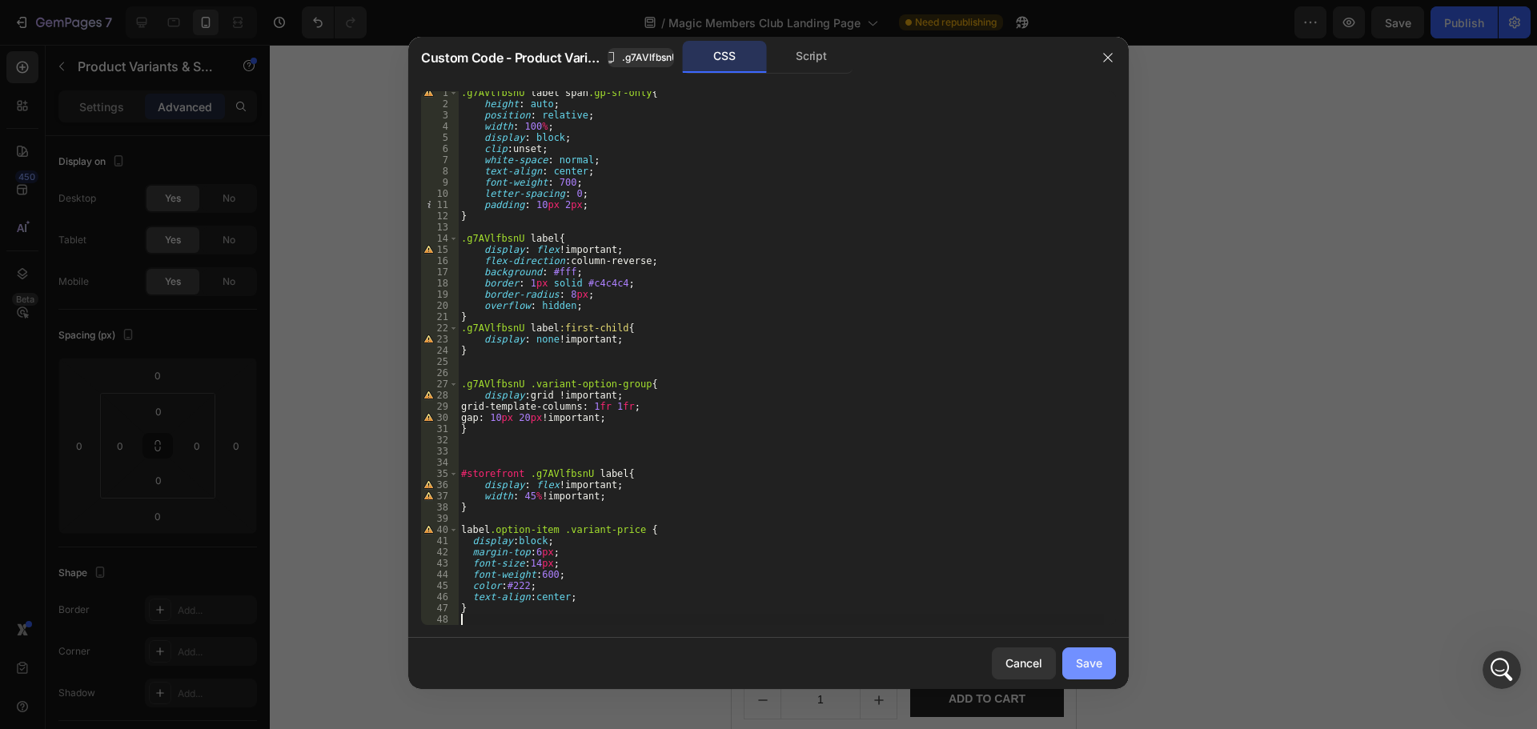
click at [1073, 660] on button "Save" at bounding box center [1089, 664] width 54 height 32
radio input "true"
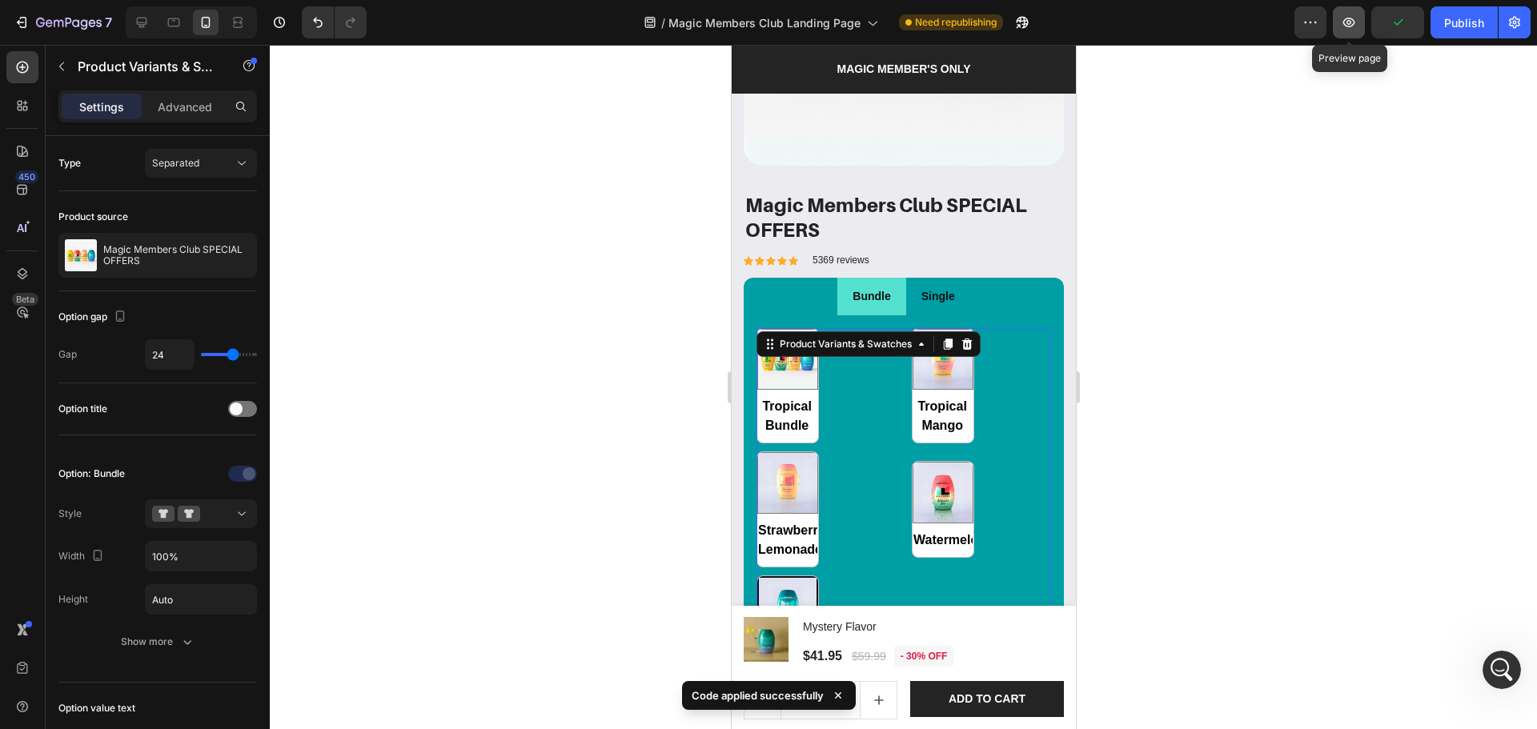
click at [1350, 22] on icon "button" at bounding box center [1349, 22] width 16 height 16
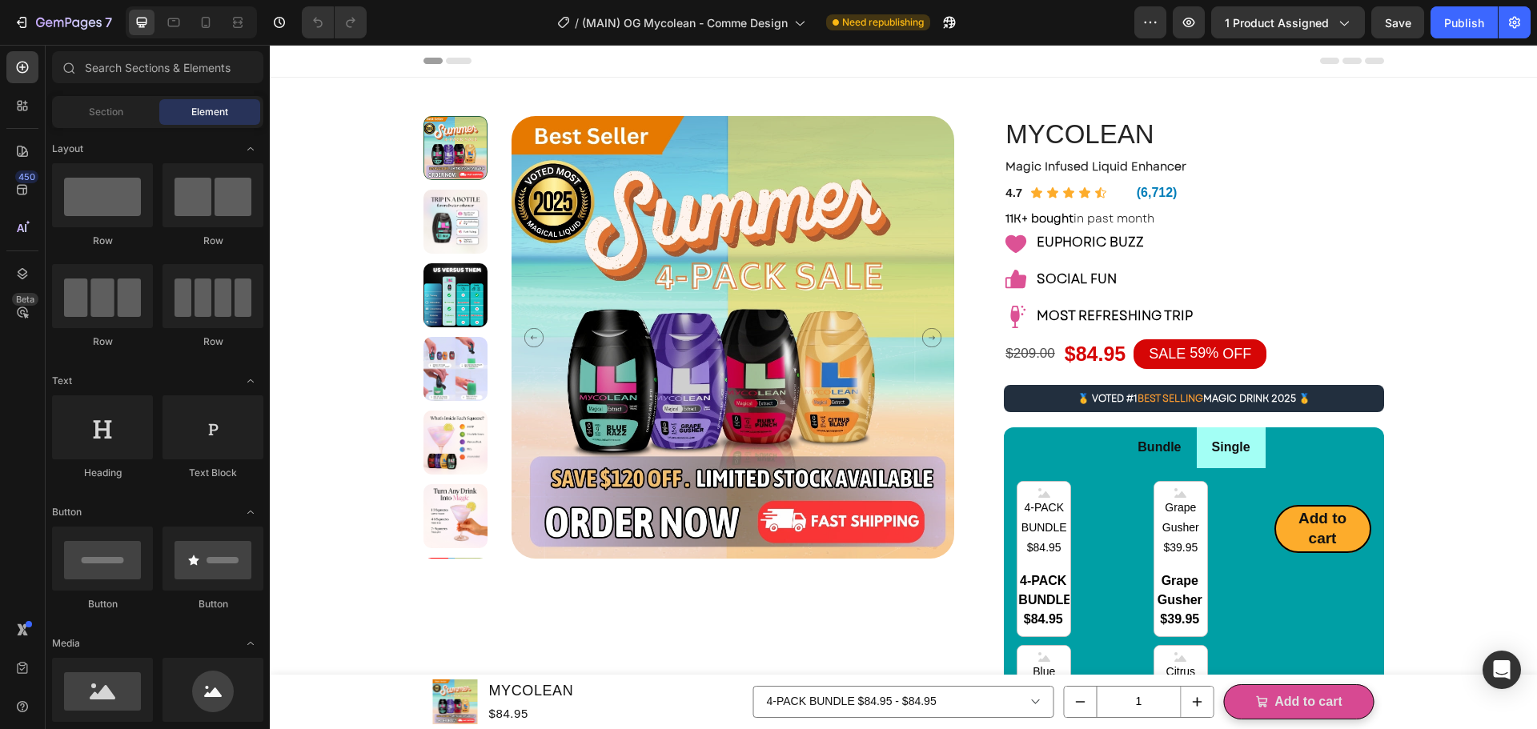
radio input "false"
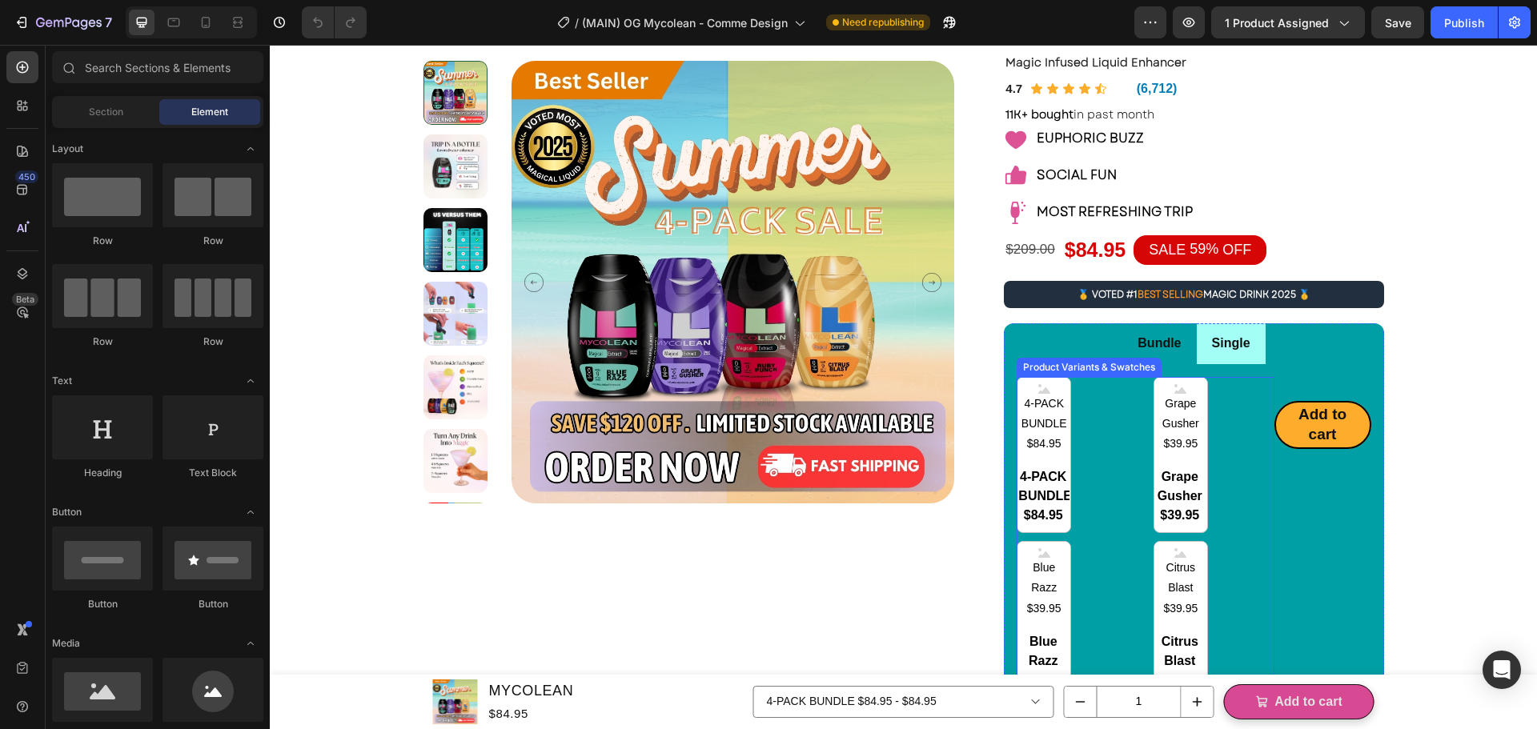
scroll to position [106, 0]
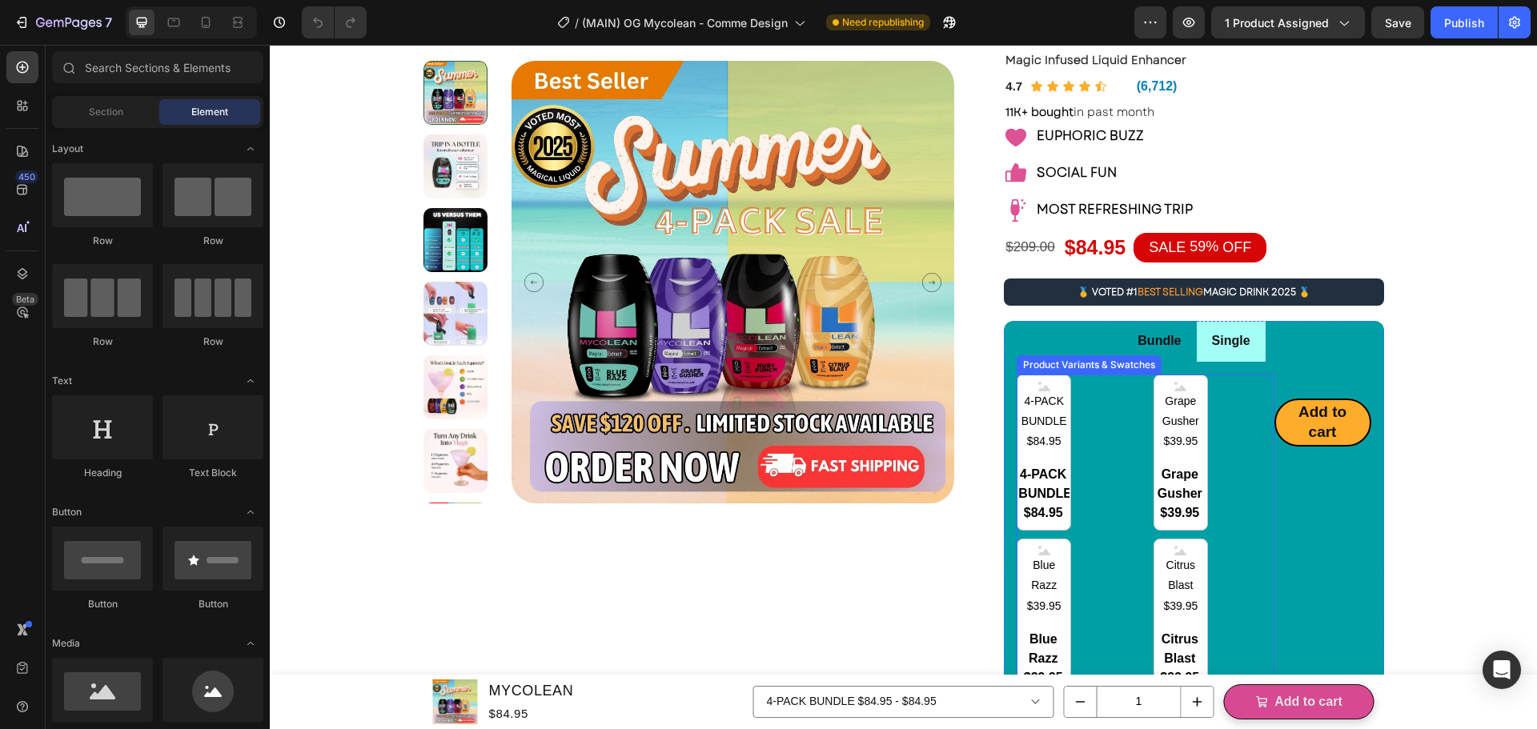
click at [1074, 489] on div "4-PACK BUNDLE $84.95 4-PACK BUNDLE $84.95 4-PACK BUNDLE $84.95 Grape Gusher $39…" at bounding box center [1145, 618] width 257 height 486
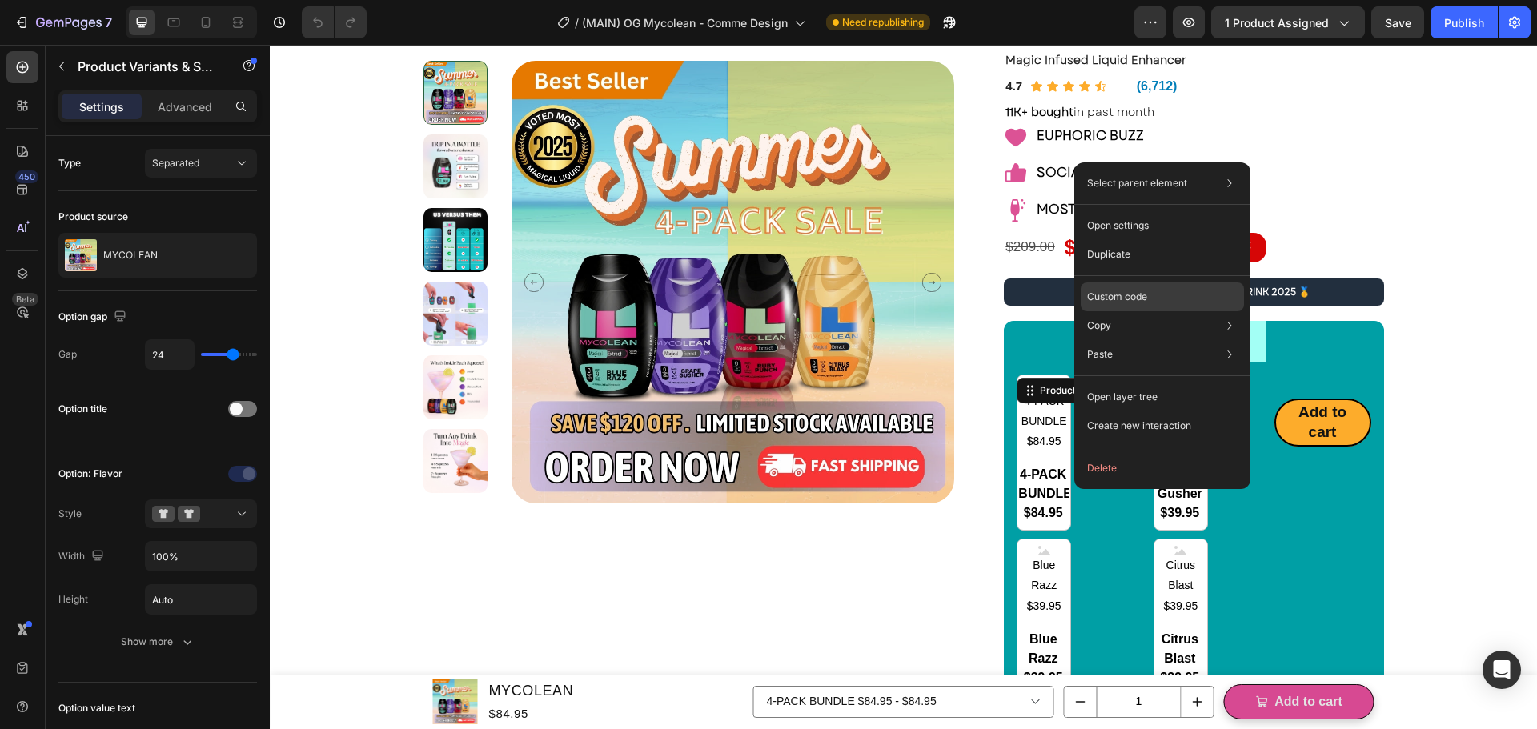
click at [1137, 298] on p "Custom code" at bounding box center [1117, 297] width 60 height 14
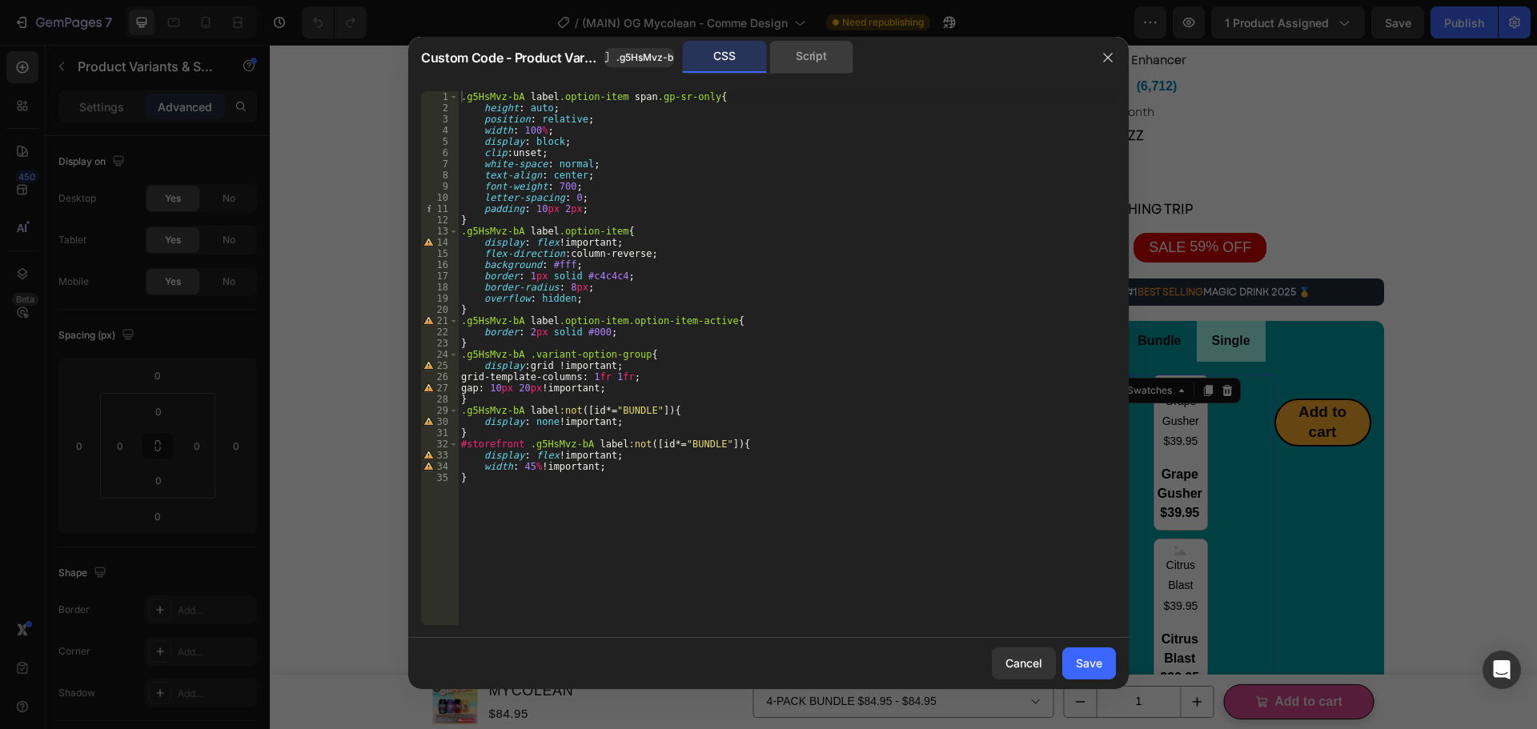
click at [829, 58] on div "Script" at bounding box center [811, 57] width 84 height 32
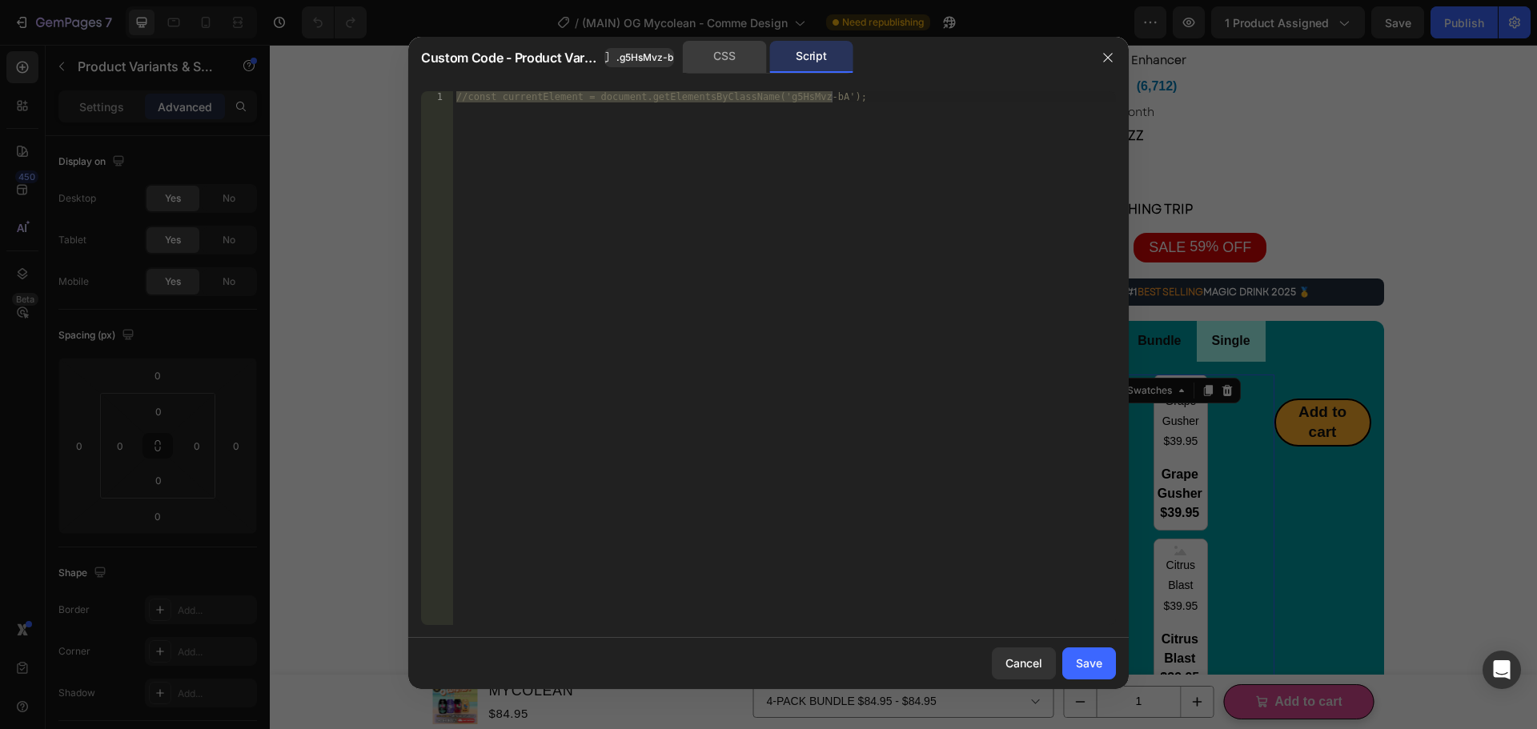
click at [720, 52] on div "CSS" at bounding box center [725, 57] width 84 height 32
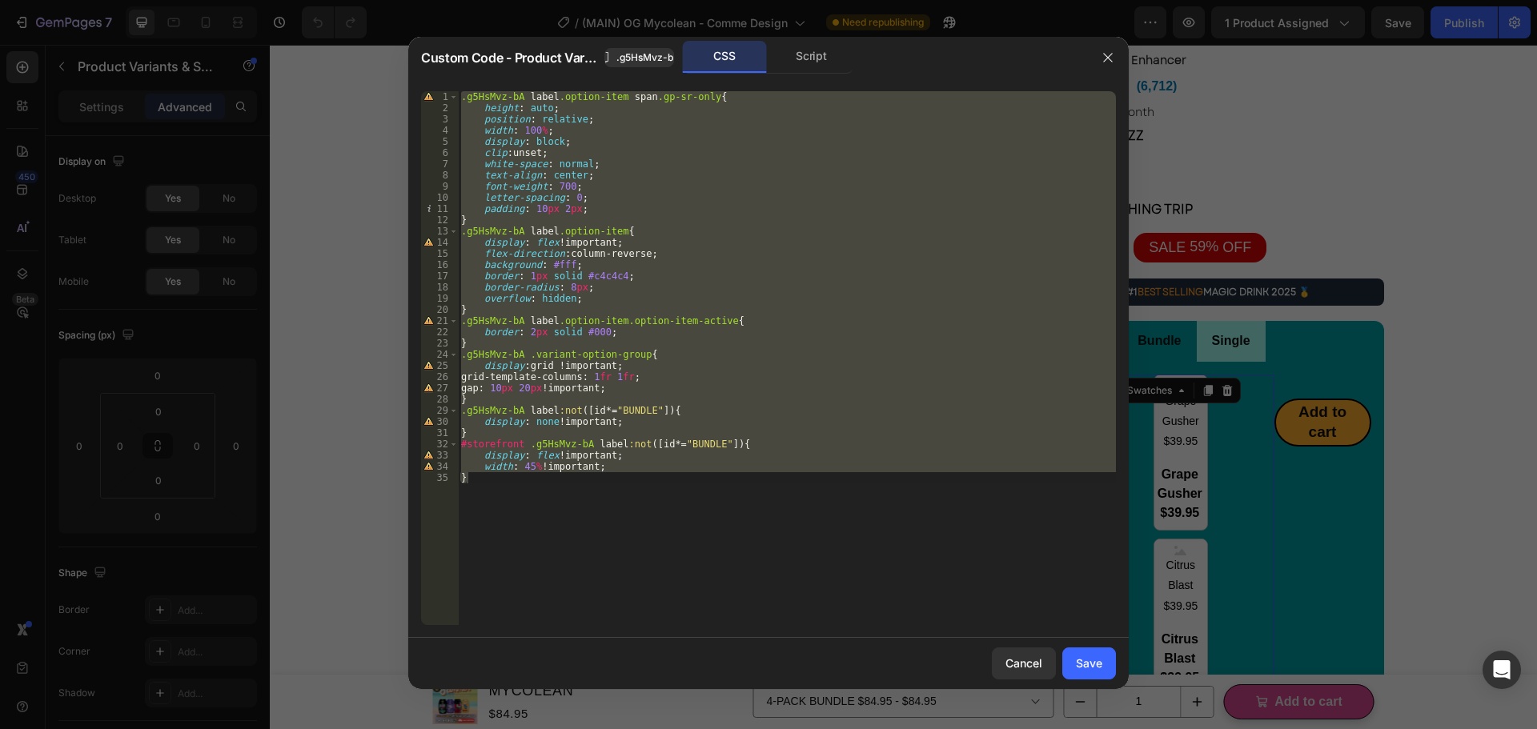
click at [747, 167] on div ".g5HsMvz-bA label .option-item span .gp-sr-only { height : auto ; position : re…" at bounding box center [787, 358] width 658 height 534
type textarea "white-space: normal;"
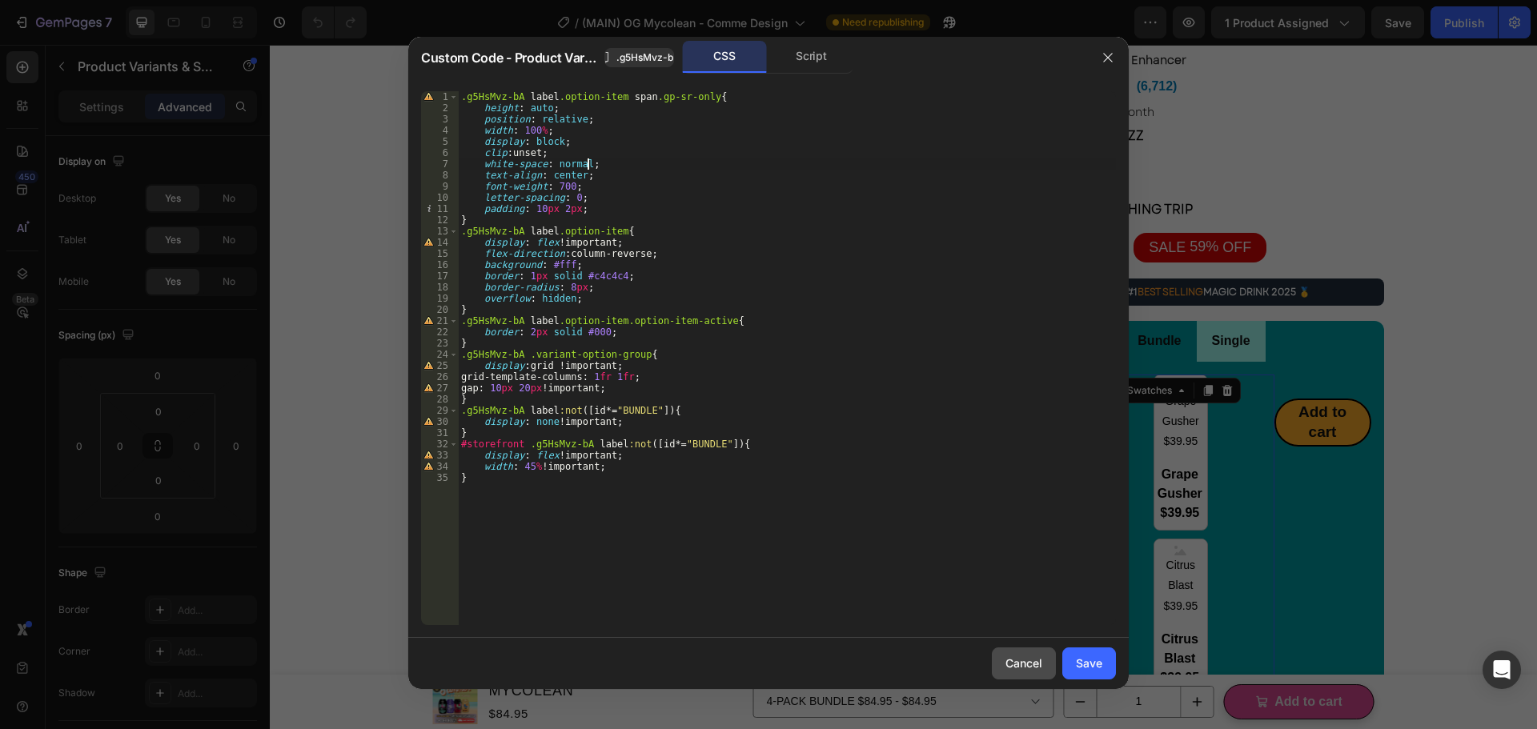
click at [1016, 672] on button "Cancel" at bounding box center [1024, 664] width 64 height 32
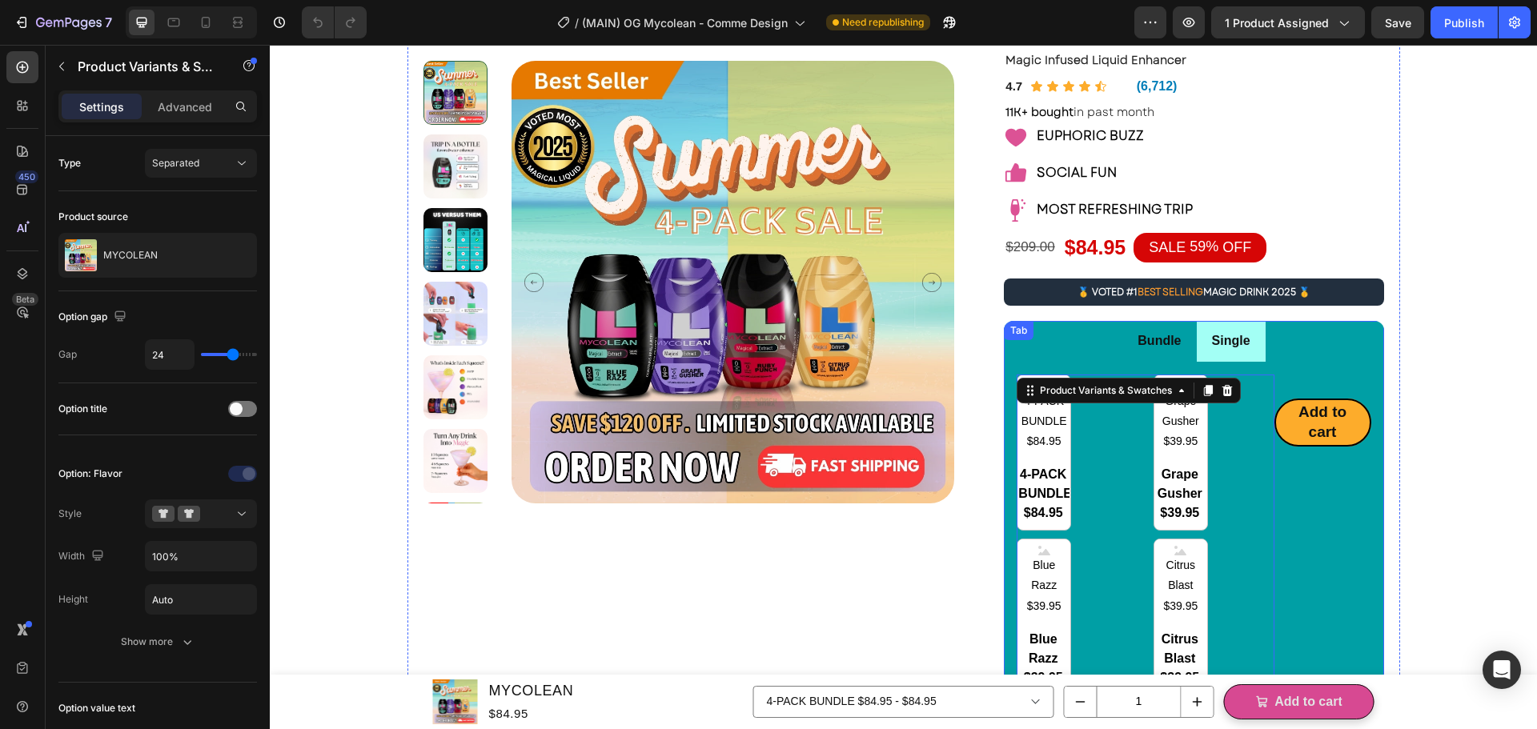
click at [1324, 544] on div "Add to cart Add to Cart" at bounding box center [1322, 618] width 97 height 486
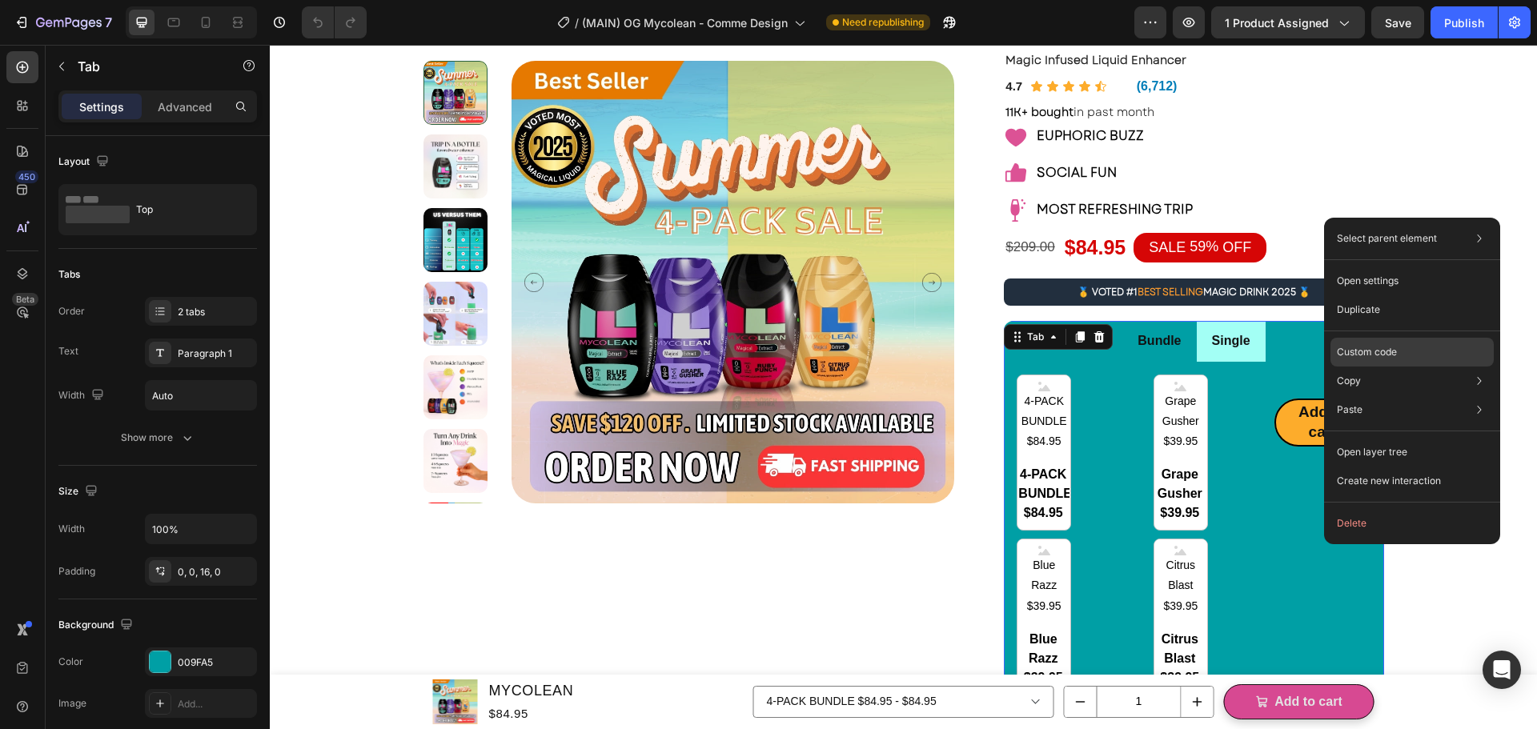
click at [1385, 351] on p "Custom code" at bounding box center [1367, 352] width 60 height 14
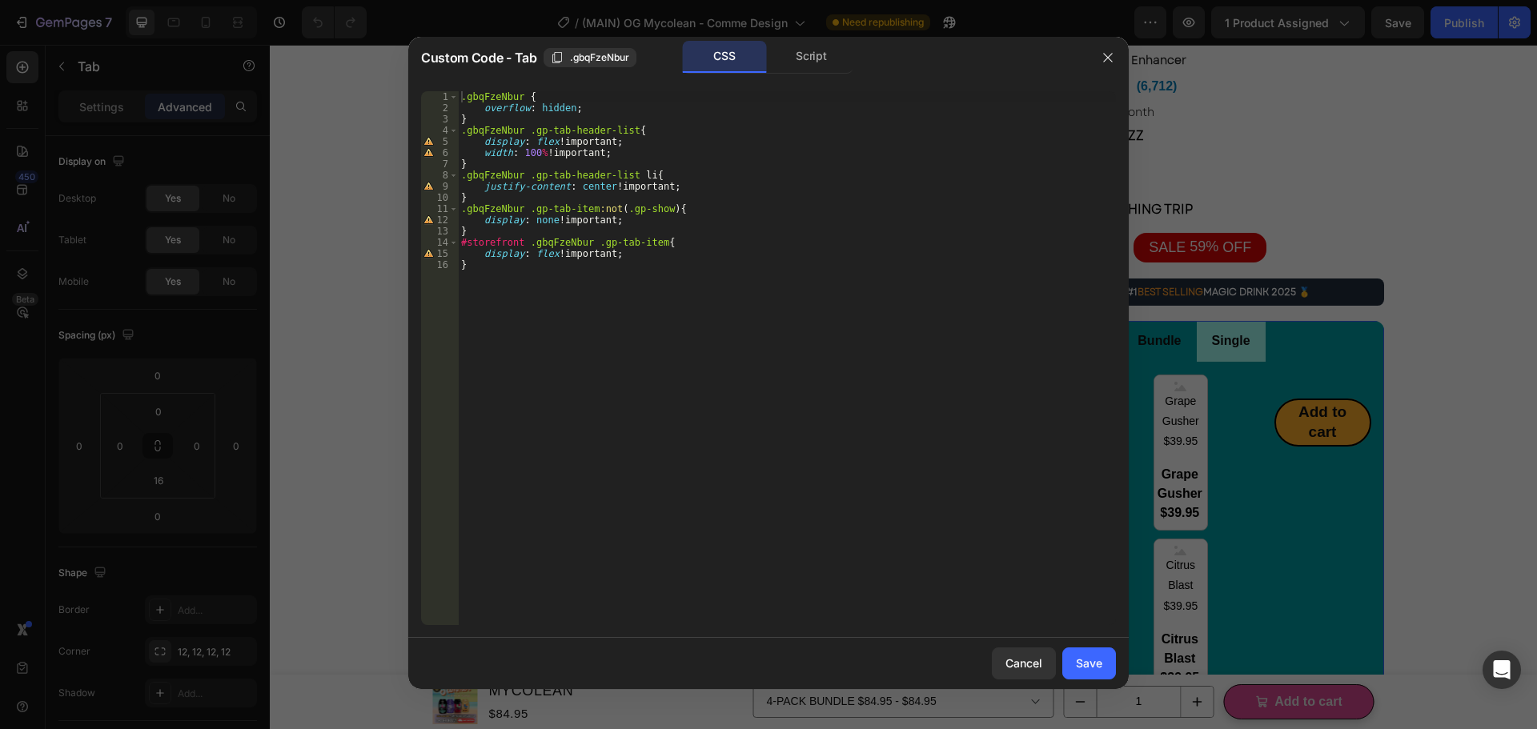
click at [755, 279] on div ".gbqFzeNbur { overflow : hidden ; } .gbqFzeNbur .gp-tab-header-list { display :…" at bounding box center [787, 369] width 658 height 556
click at [705, 219] on div ".gbqFzeNbur { overflow : hidden ; } .gbqFzeNbur .gp-tab-header-list { display :…" at bounding box center [787, 369] width 658 height 556
type textarea "display: none!important;"
click at [794, 55] on div "Script" at bounding box center [811, 57] width 84 height 32
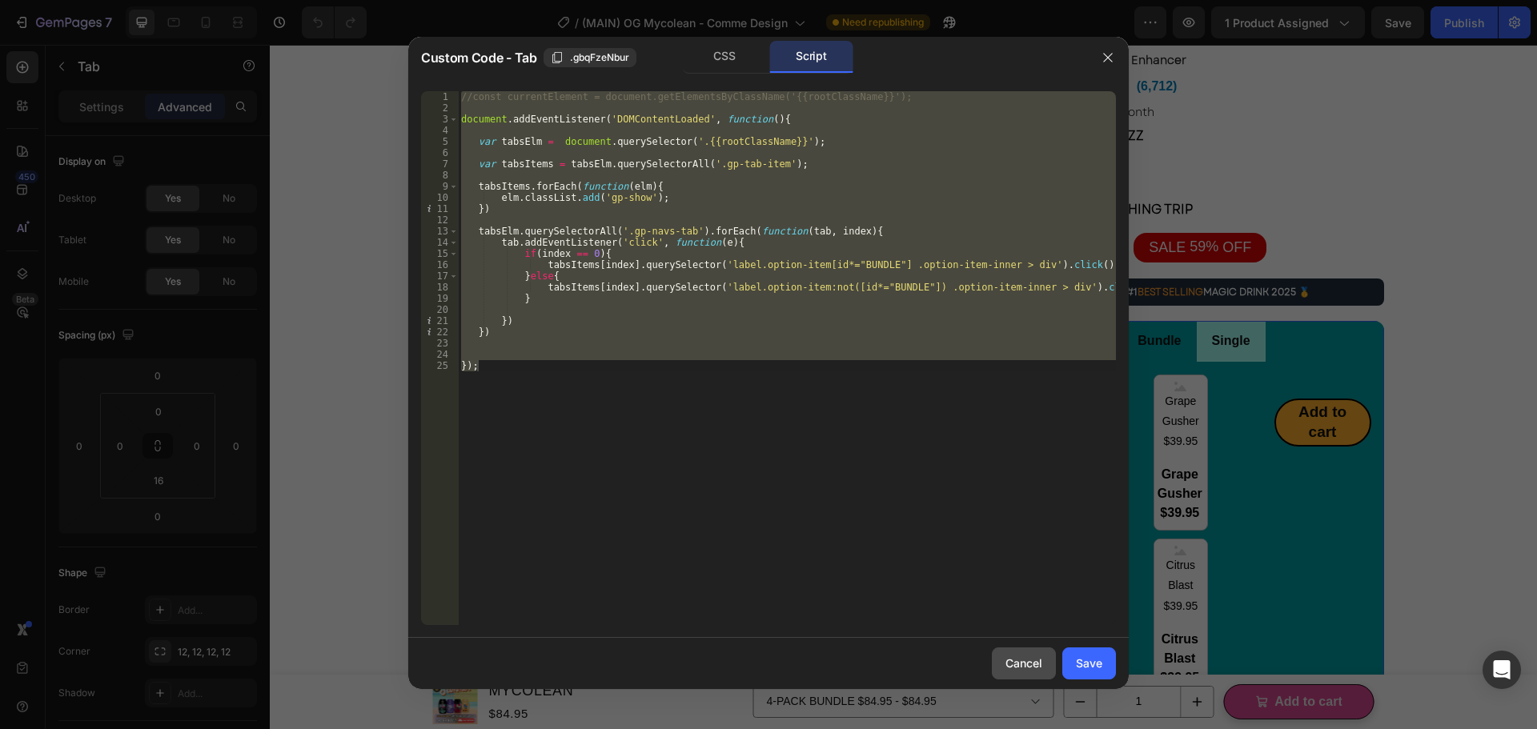
click at [1030, 656] on div "Cancel" at bounding box center [1023, 663] width 37 height 17
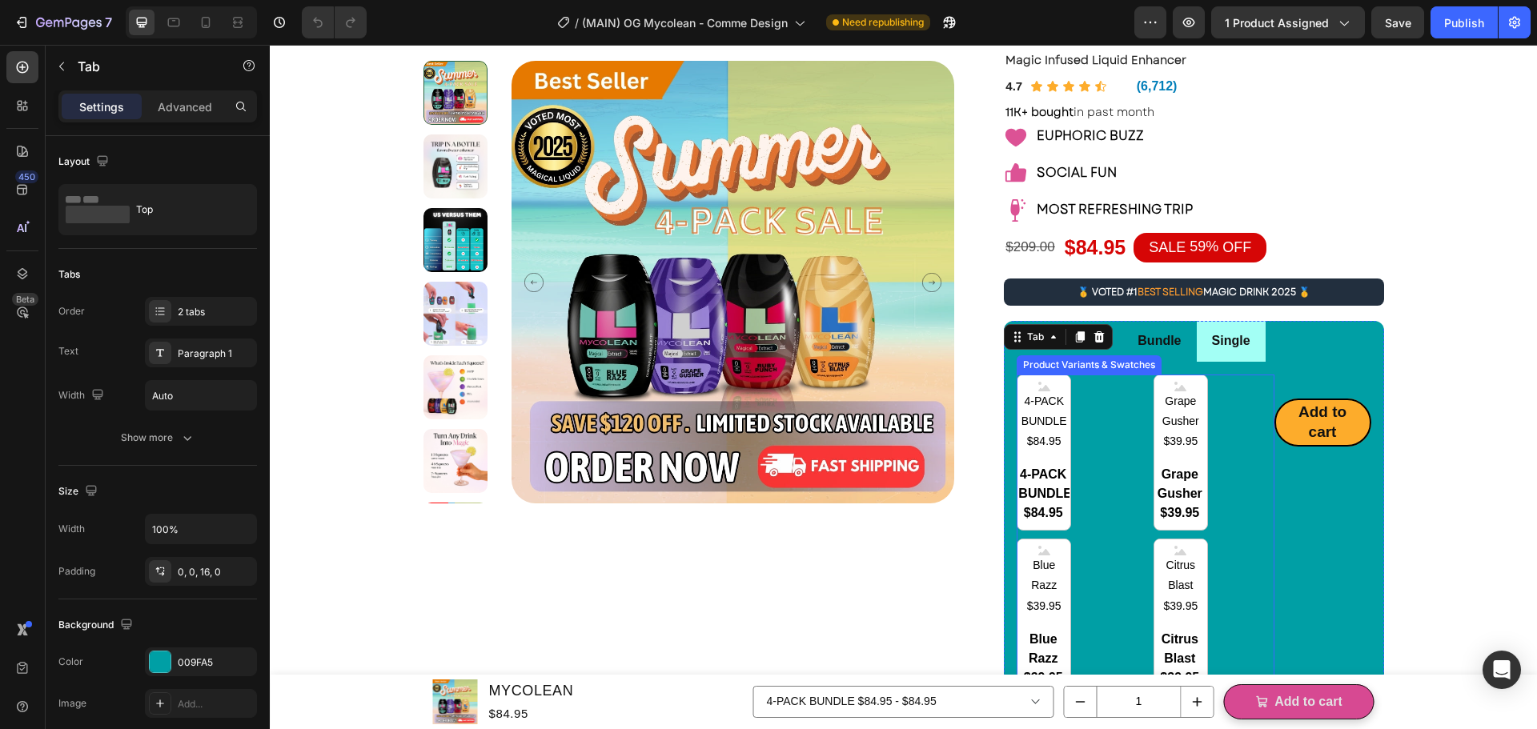
click at [1097, 520] on div "4-PACK BUNDLE $84.95 4-PACK BUNDLE $84.95 4-PACK BUNDLE $84.95 Grape Gusher $39…" at bounding box center [1145, 618] width 257 height 486
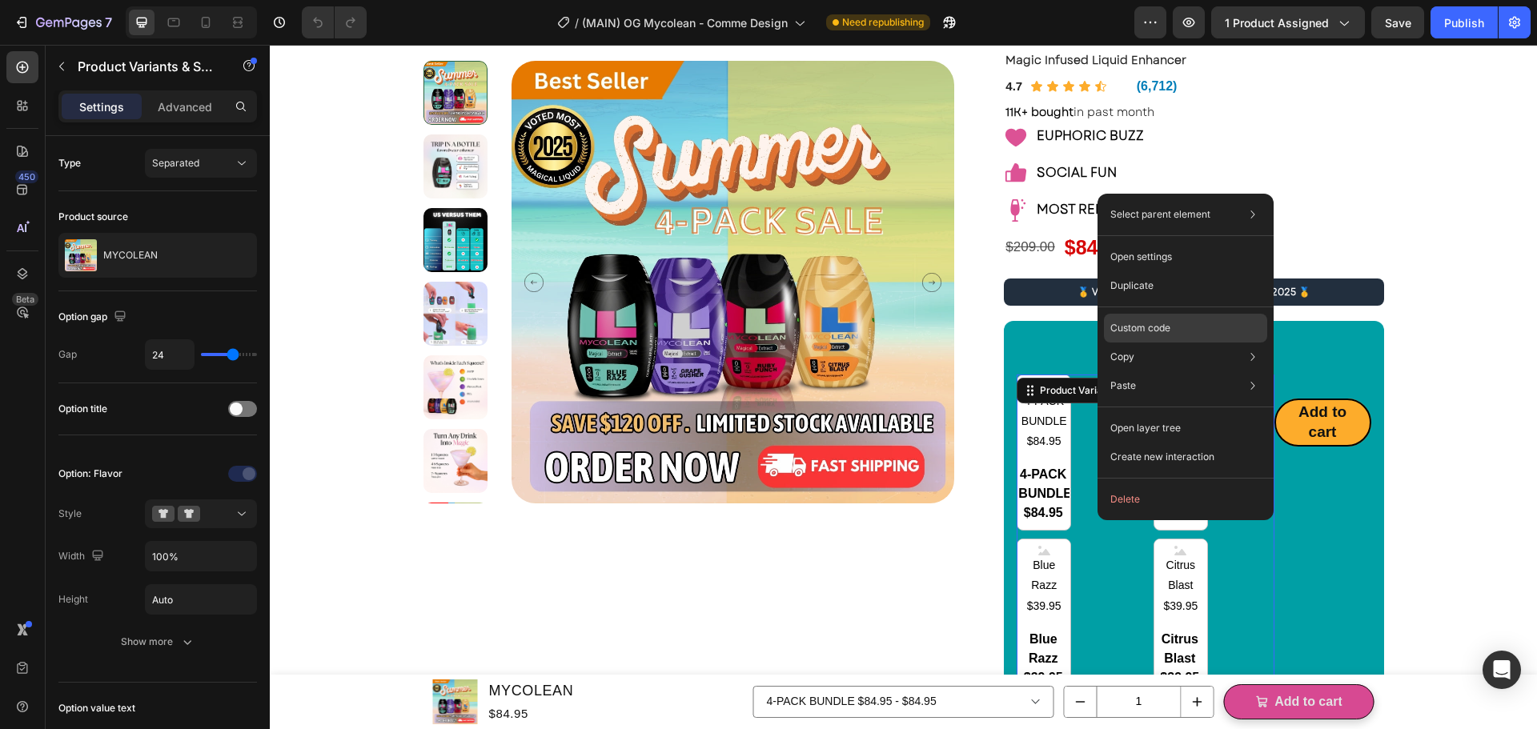
click at [1174, 371] on div "Custom code" at bounding box center [1185, 385] width 163 height 29
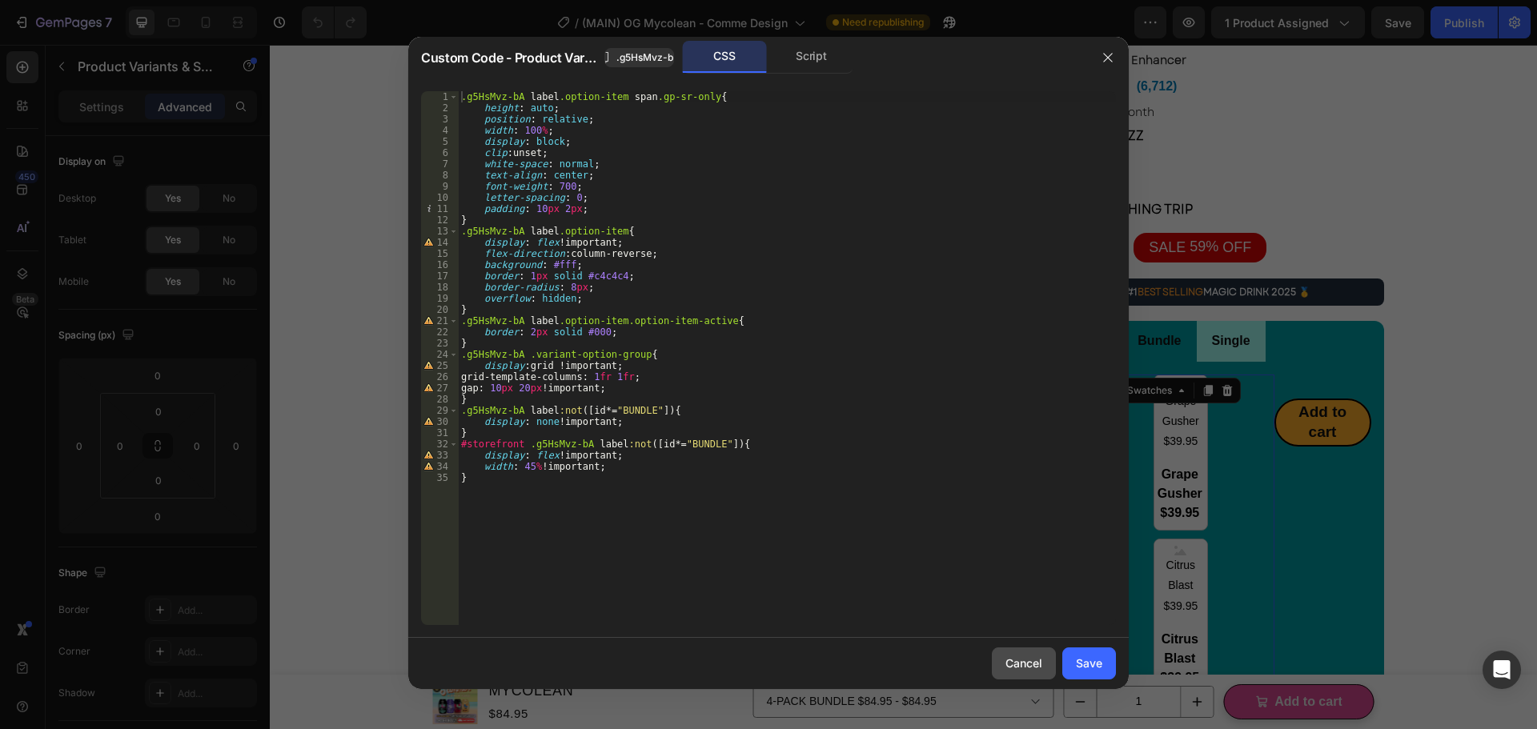
click at [1022, 669] on div "Cancel" at bounding box center [1023, 663] width 37 height 17
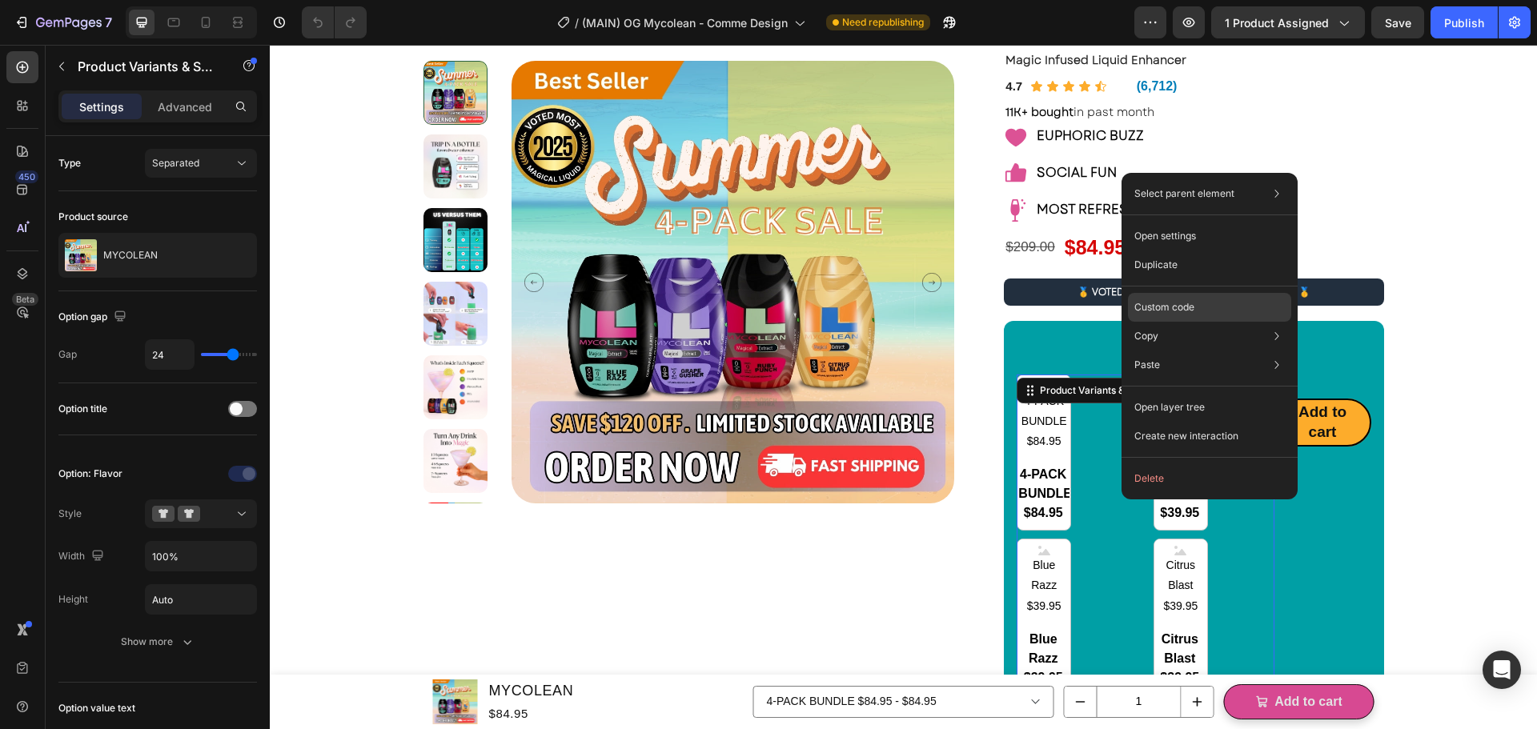
click at [1190, 305] on p "Custom code" at bounding box center [1164, 307] width 60 height 14
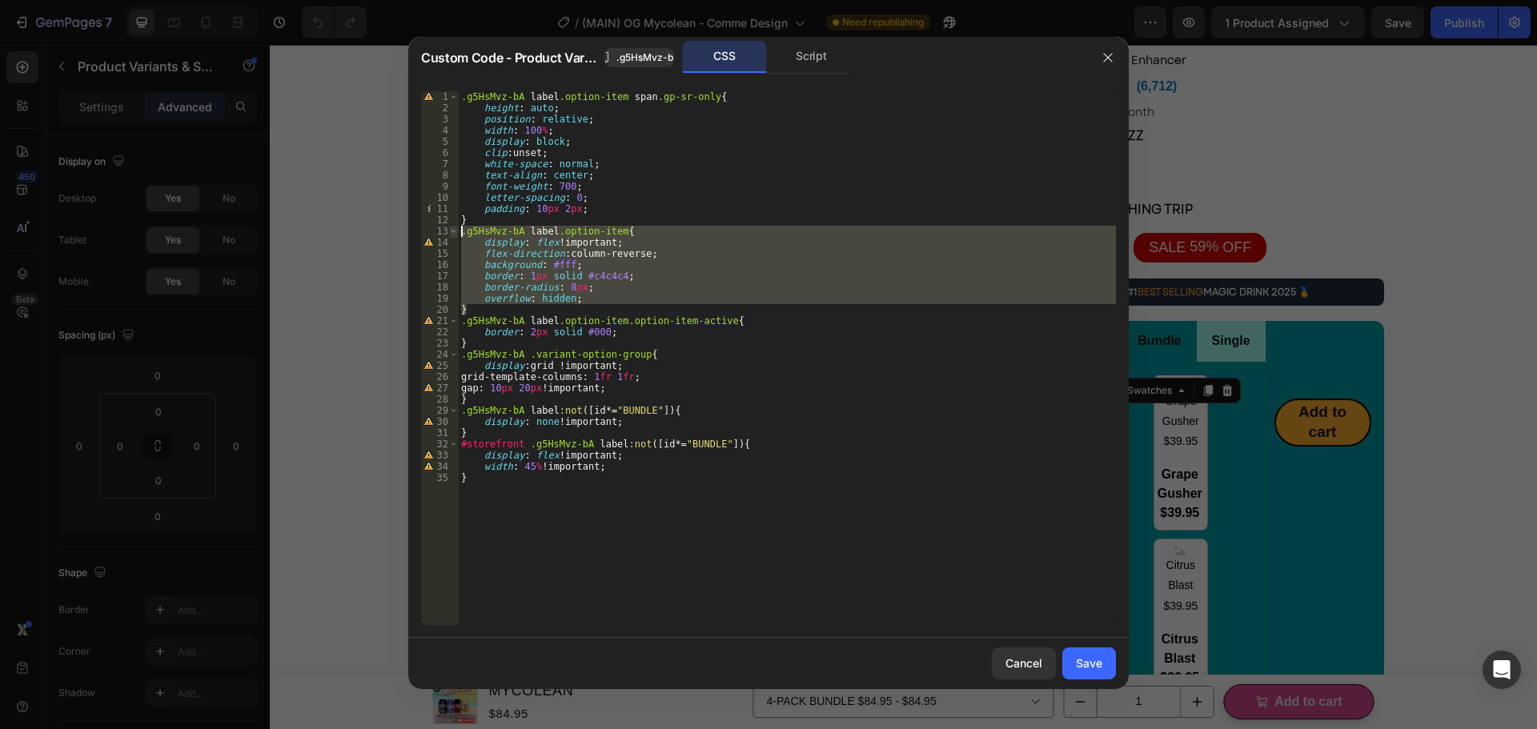
drag, startPoint x: 472, startPoint y: 310, endPoint x: 457, endPoint y: 231, distance: 80.7
click at [457, 231] on div "} 1 2 3 4 5 6 7 8 9 10 11 12 13 14 15 16 17 18 19 20 21 22 23 24 25 26 27 28 29…" at bounding box center [768, 358] width 695 height 534
type textarea ".g5HsMvz-bA label.option-item{ display: flex !important;"
click at [1117, 63] on button "button" at bounding box center [1108, 58] width 26 height 26
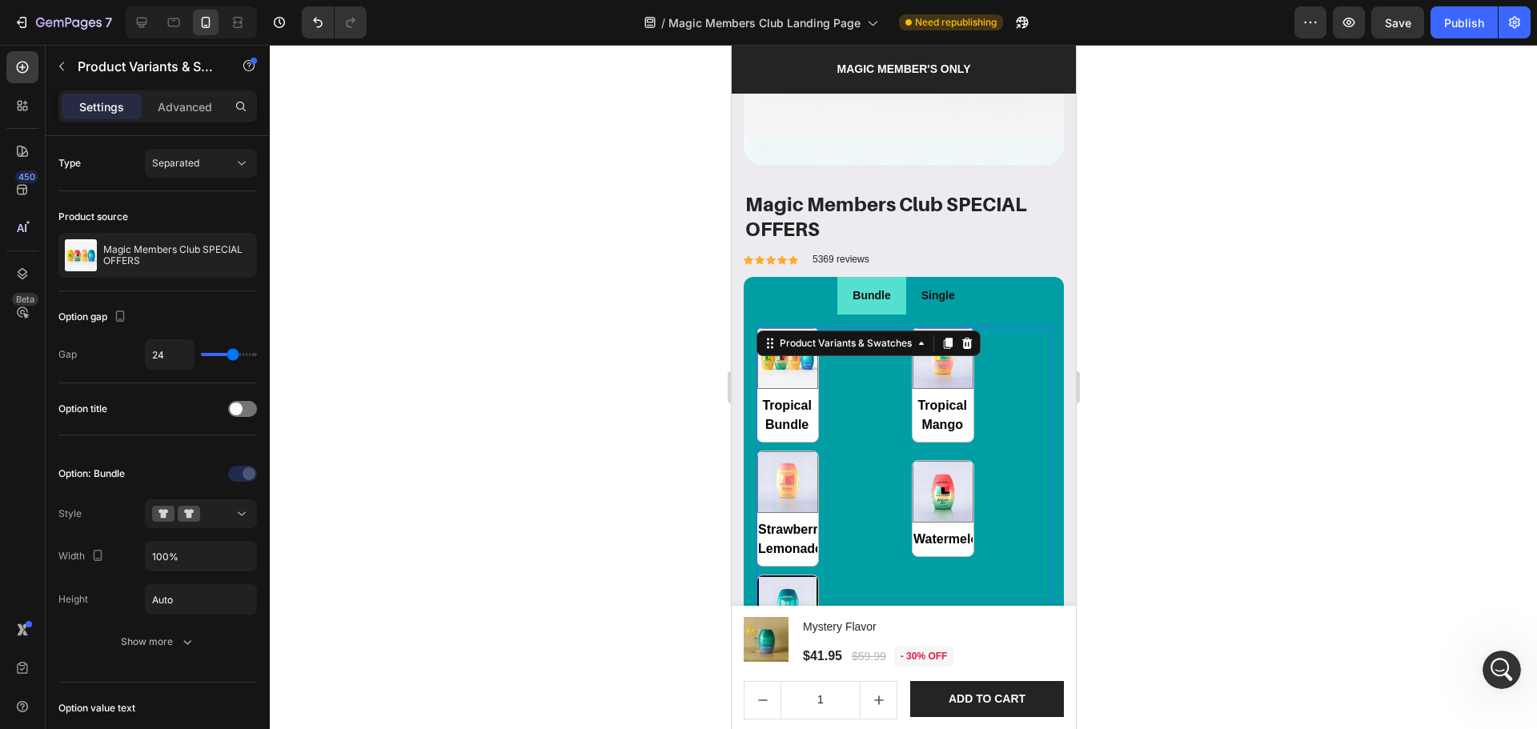
scroll to position [1563, 0]
click at [1017, 346] on div "Tropical Bundle Tropical Bundle Tropical Mango Tropical Mango Strawberry Lemona…" at bounding box center [903, 509] width 295 height 363
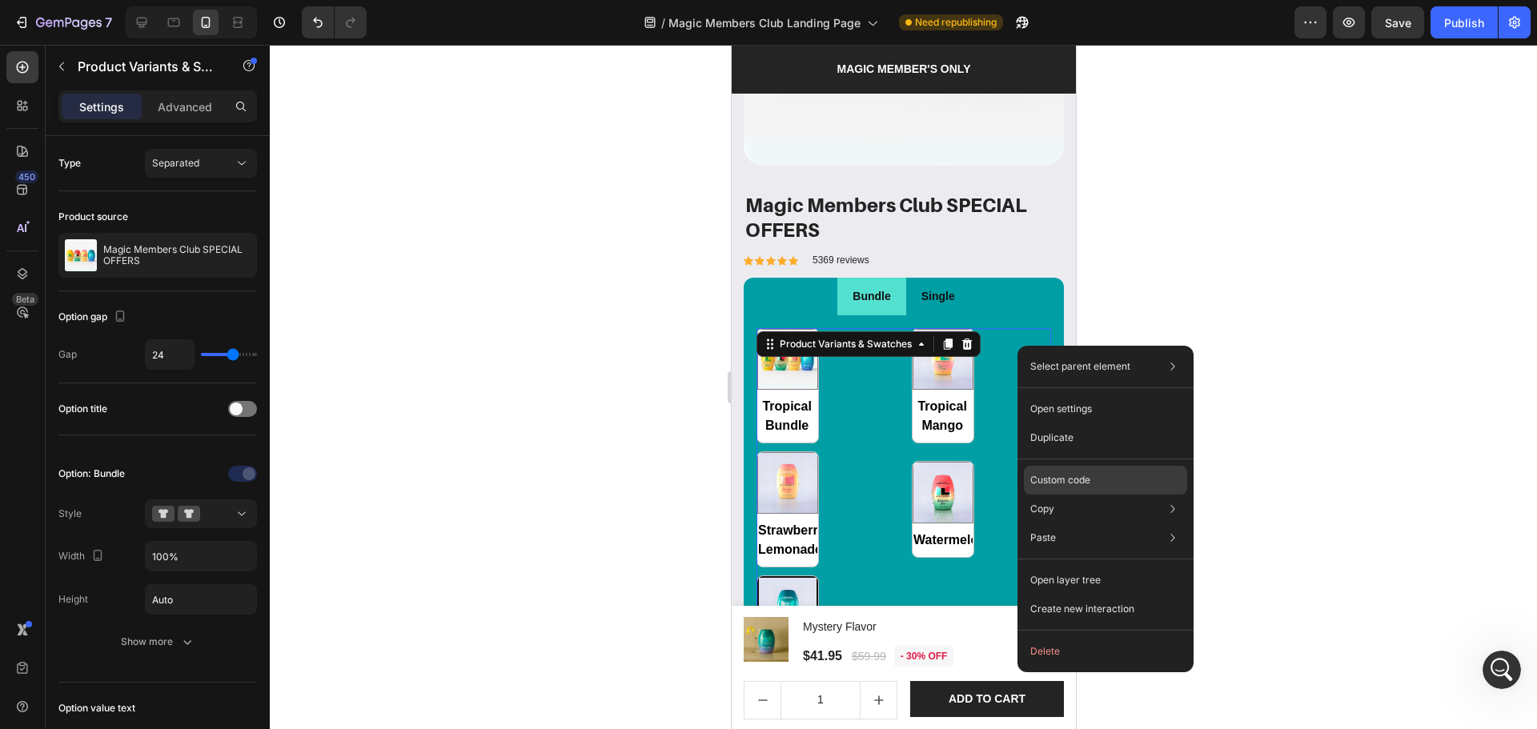
click at [1083, 524] on div "Custom code" at bounding box center [1105, 538] width 163 height 29
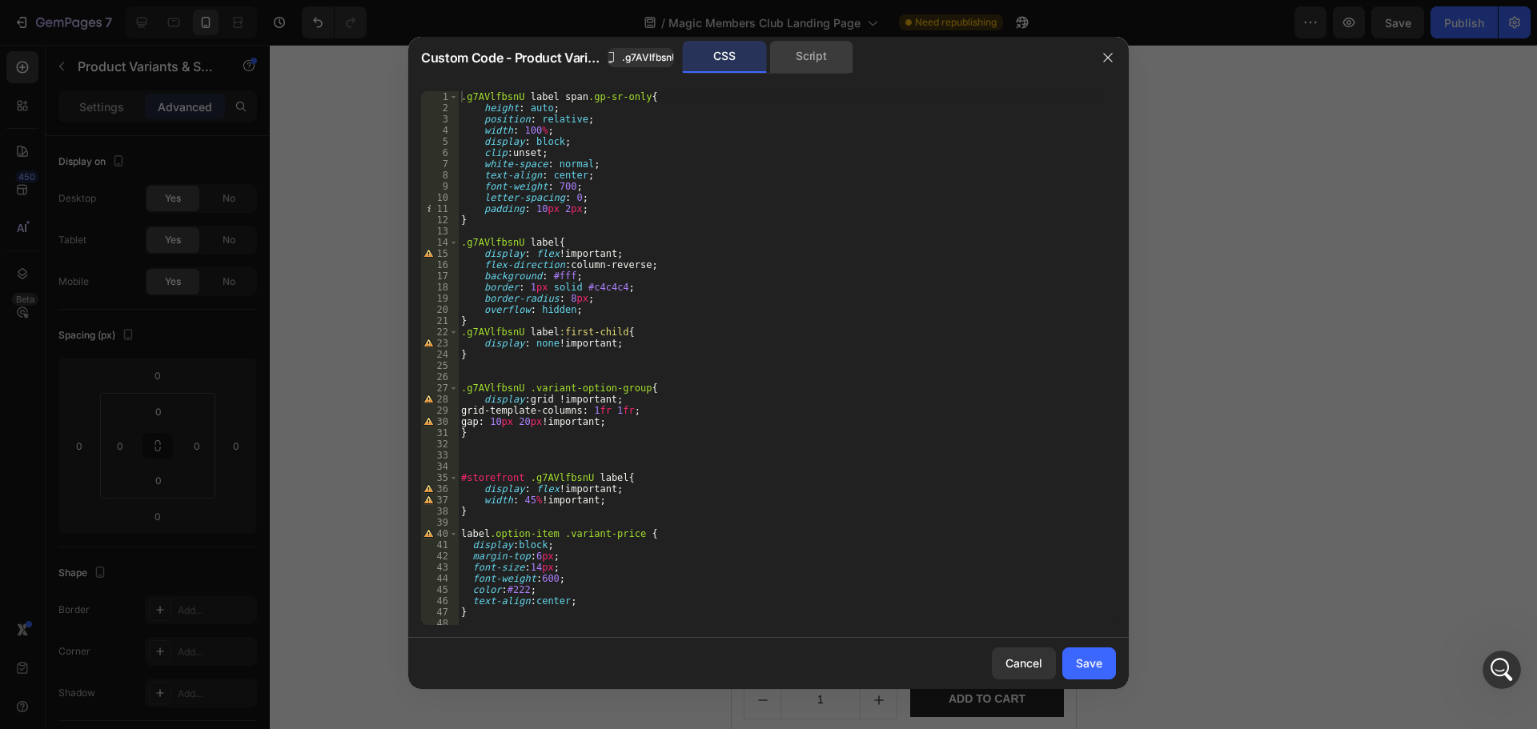
click at [820, 64] on div "Script" at bounding box center [811, 57] width 84 height 32
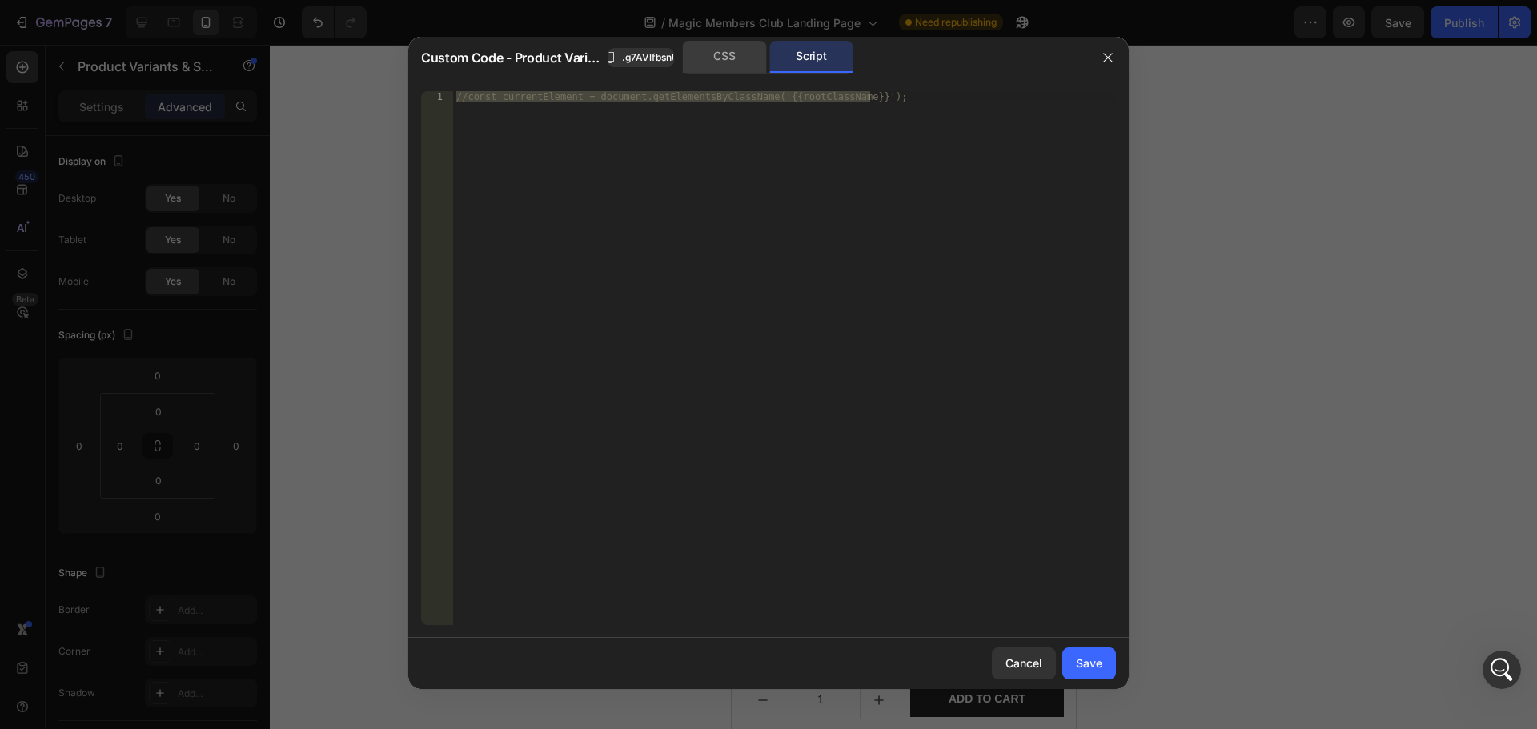
click at [716, 47] on div "CSS" at bounding box center [725, 57] width 84 height 32
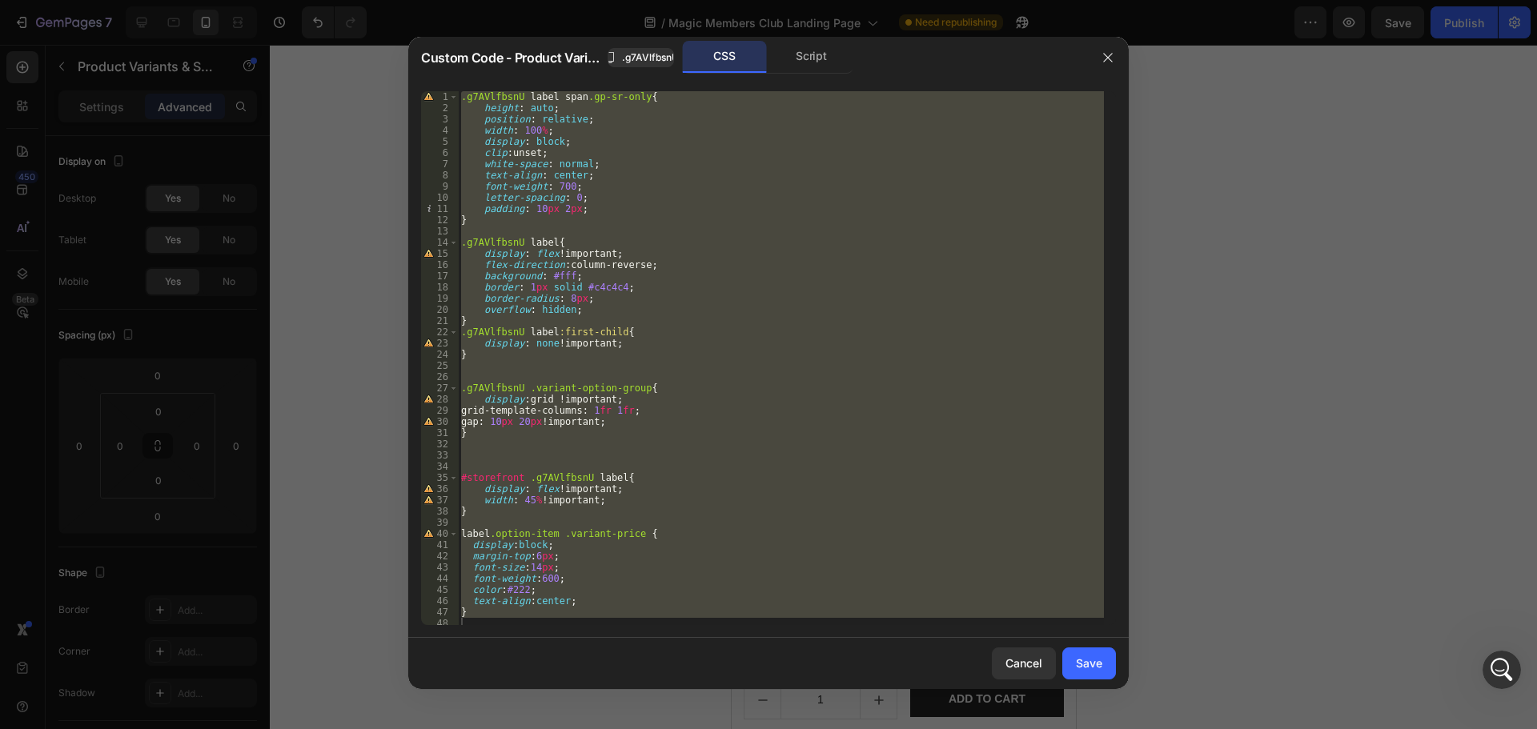
scroll to position [4, 0]
click at [1029, 658] on div "Cancel" at bounding box center [1023, 663] width 37 height 17
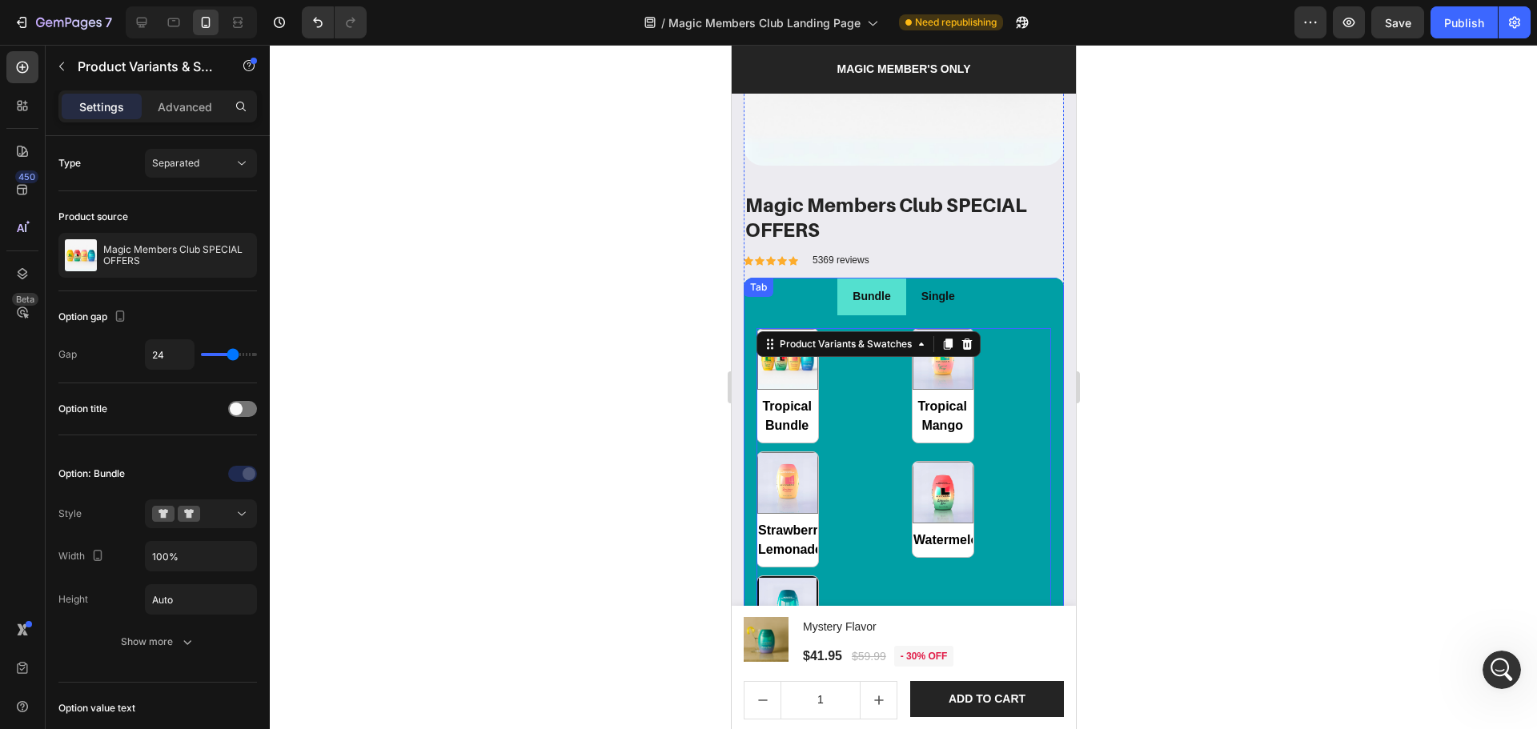
click at [1039, 301] on ul "Bundle Single" at bounding box center [903, 297] width 320 height 38
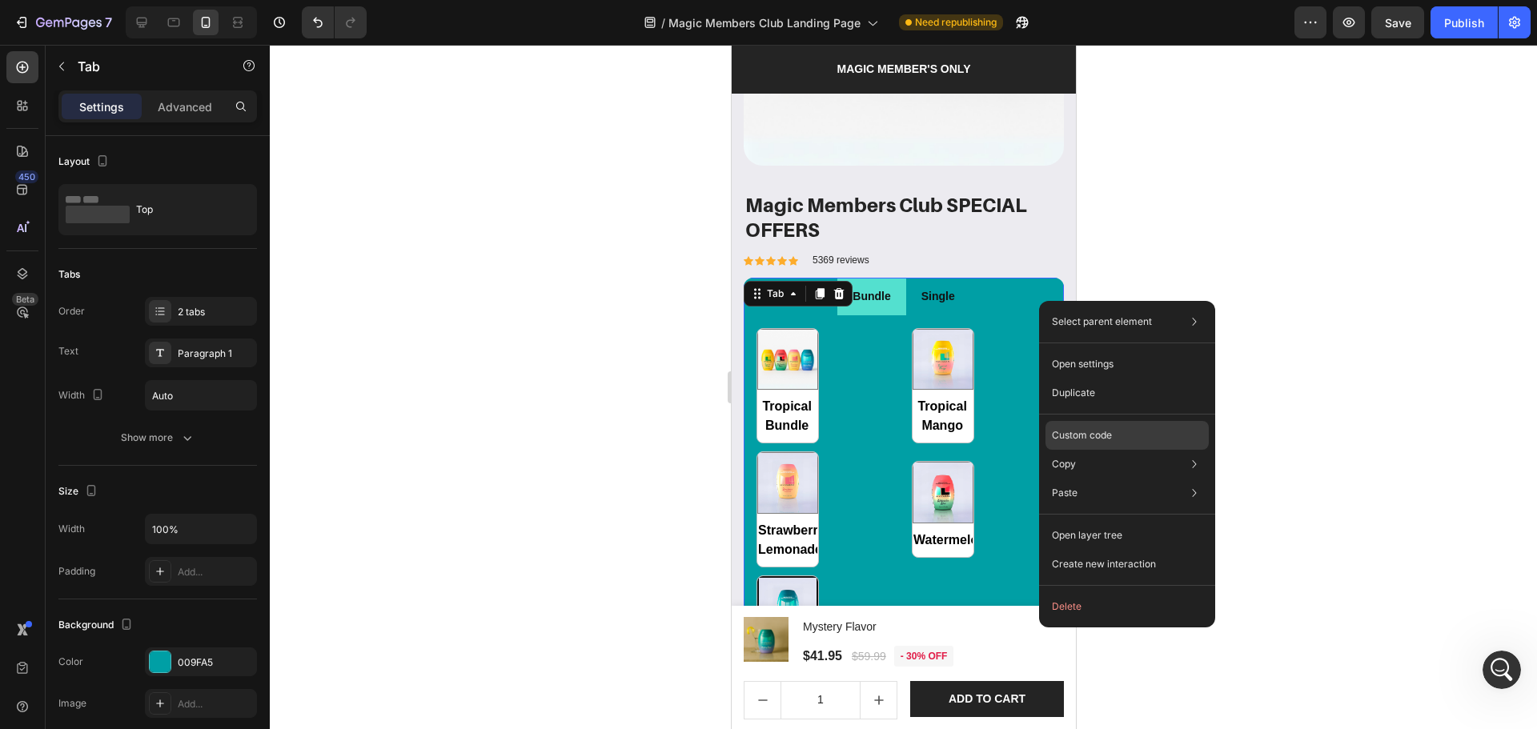
click at [1110, 439] on p "Custom code" at bounding box center [1082, 435] width 60 height 14
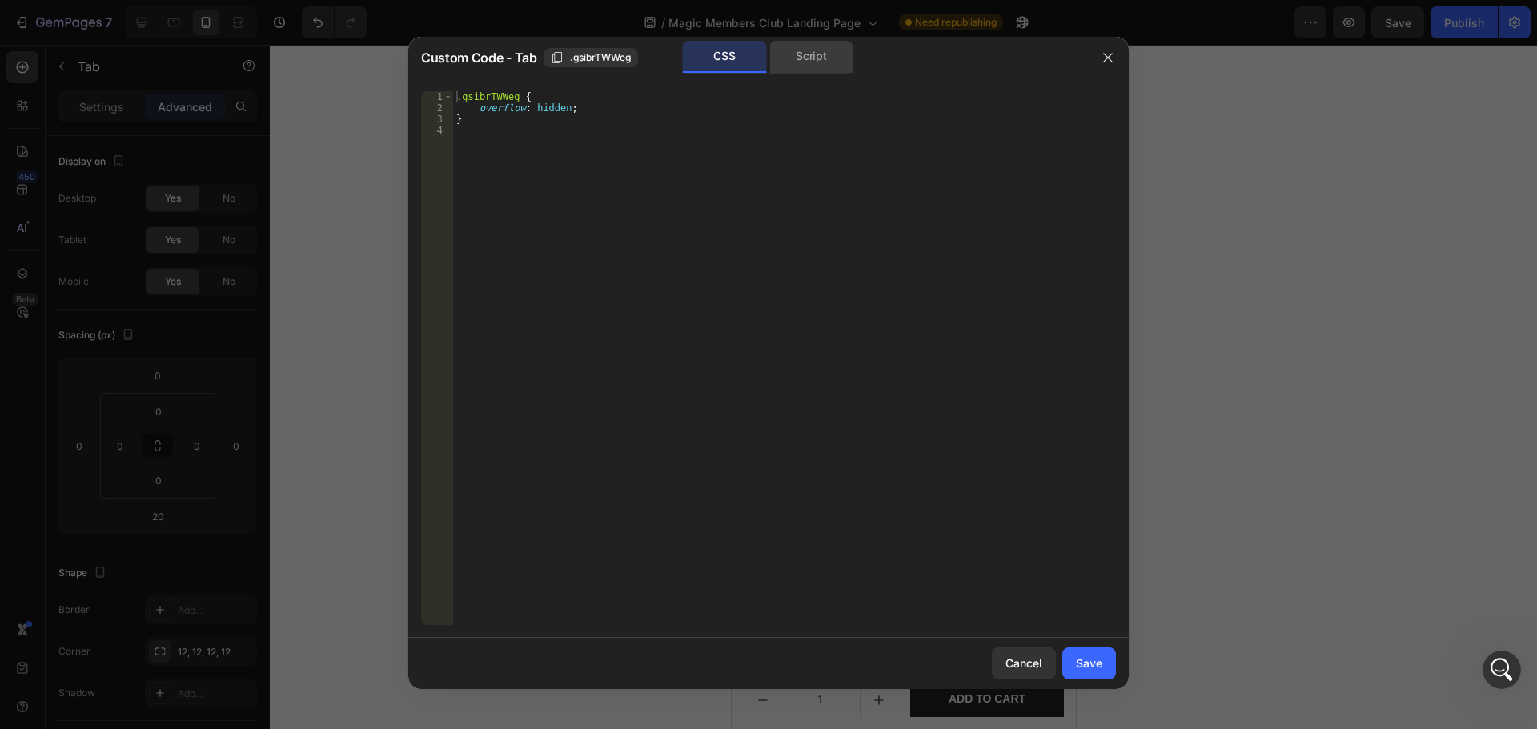
click at [801, 66] on div "Script" at bounding box center [811, 57] width 84 height 32
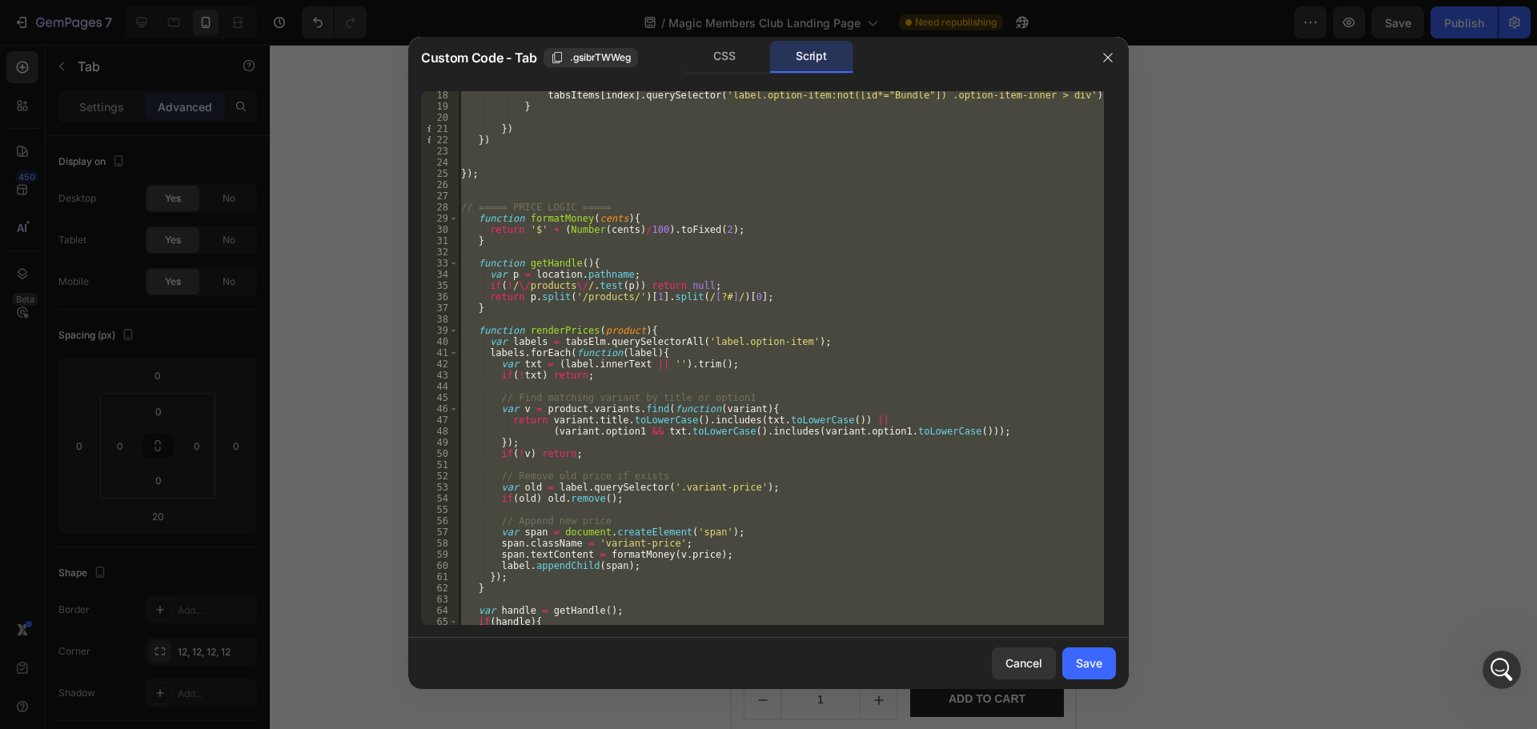
scroll to position [192, 0]
type textarea "} });"
click at [575, 256] on div "tabsItems [ index ] . querySelector ( 'label.option-item:not([id*="Bundle"]) .o…" at bounding box center [781, 358] width 646 height 534
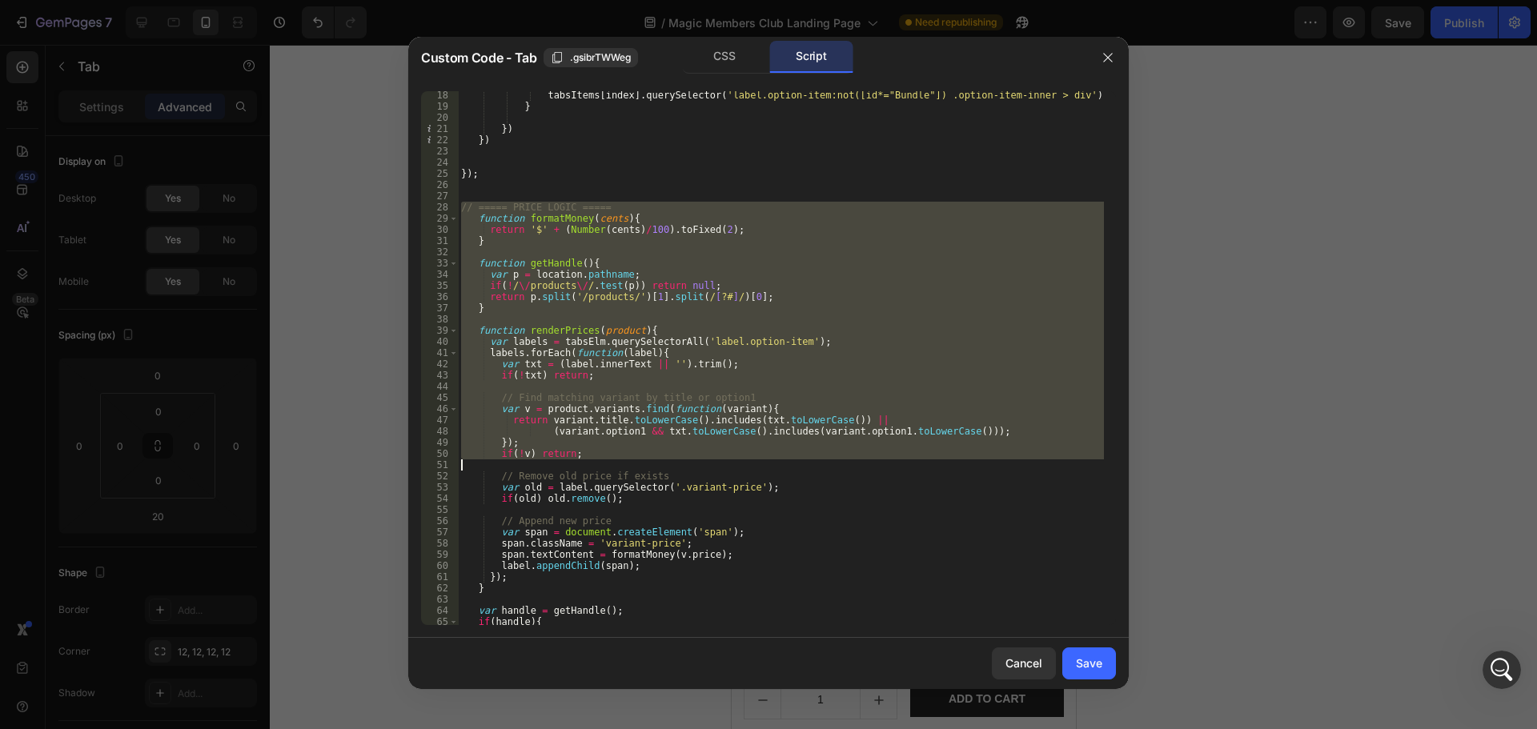
scroll to position [251, 0]
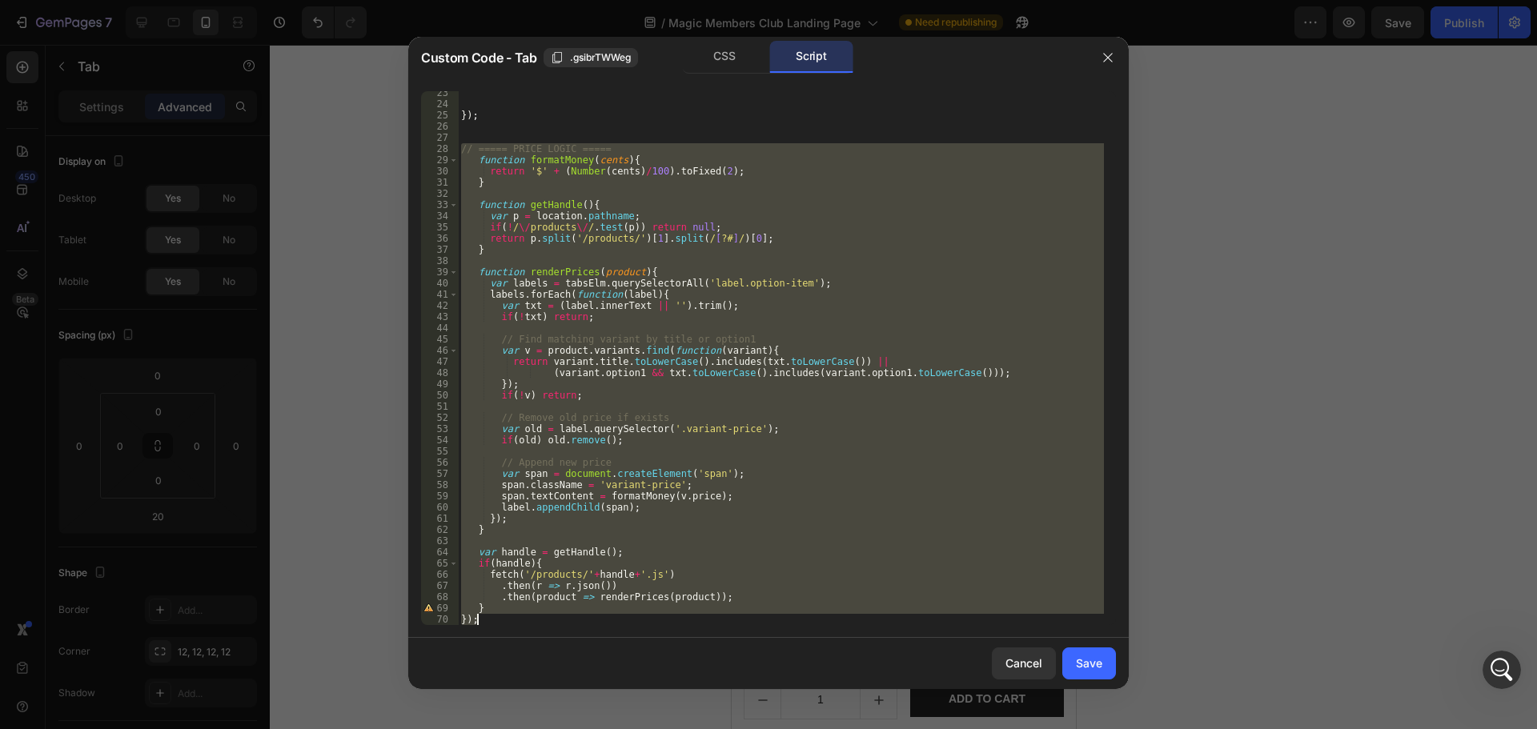
drag, startPoint x: 463, startPoint y: 210, endPoint x: 697, endPoint y: 630, distance: 481.3
click at [697, 630] on div "23 24 25 26 27 28 29 30 31 32 33 34 35 36 37 38 39 40 41 42 43 44 45 46 47 48 4…" at bounding box center [768, 358] width 720 height 560
type textarea "} });"
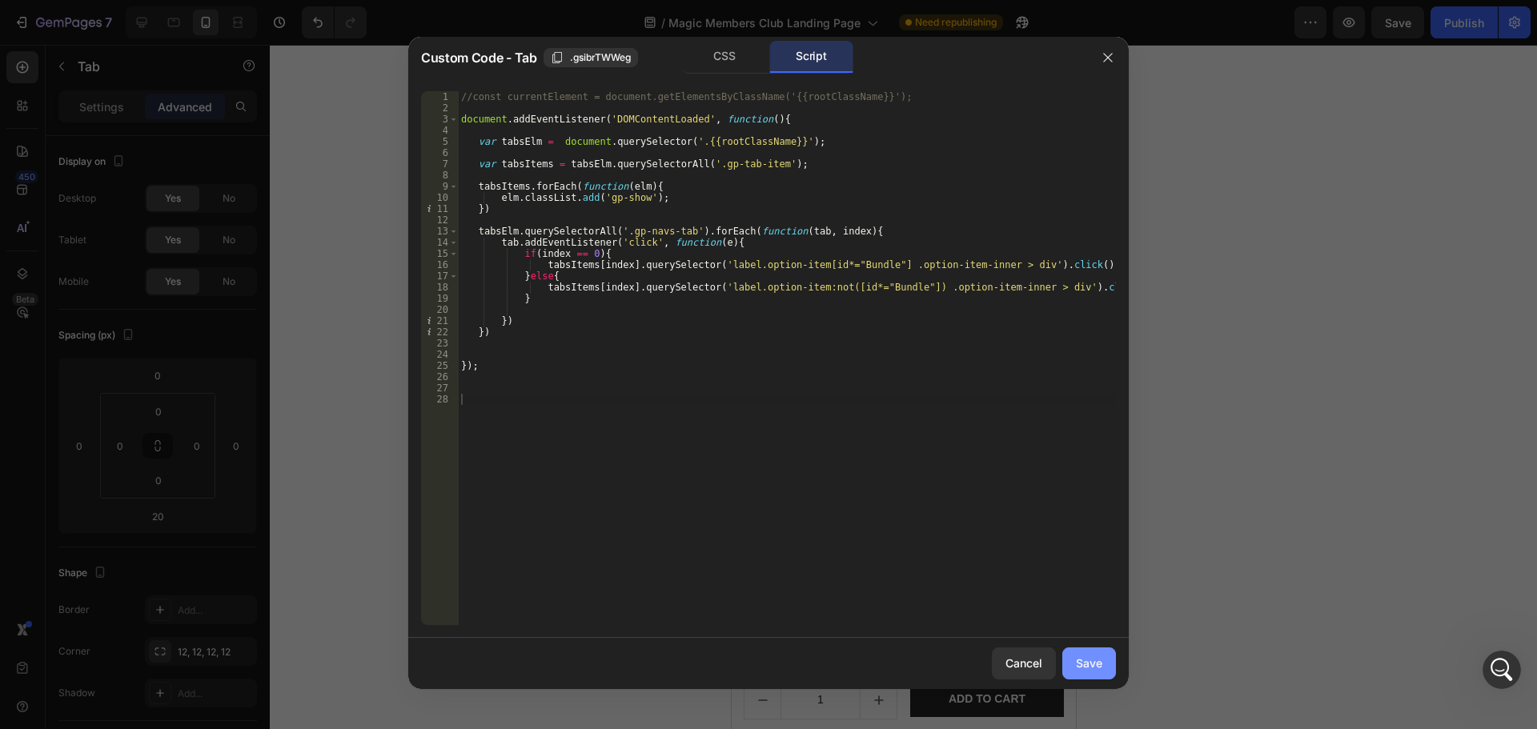
click at [1103, 649] on button "Save" at bounding box center [1089, 664] width 54 height 32
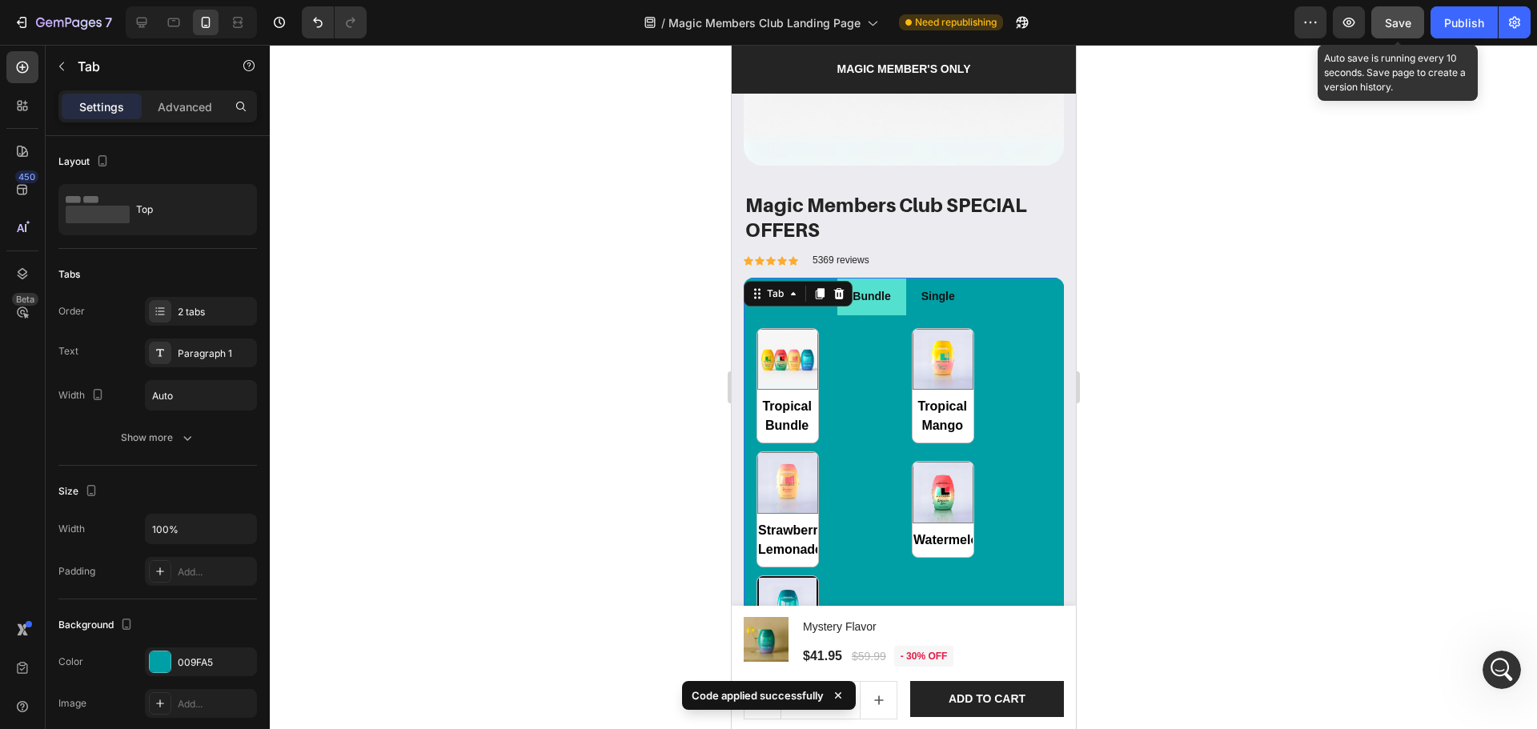
click at [1398, 33] on button "Save" at bounding box center [1397, 22] width 53 height 32
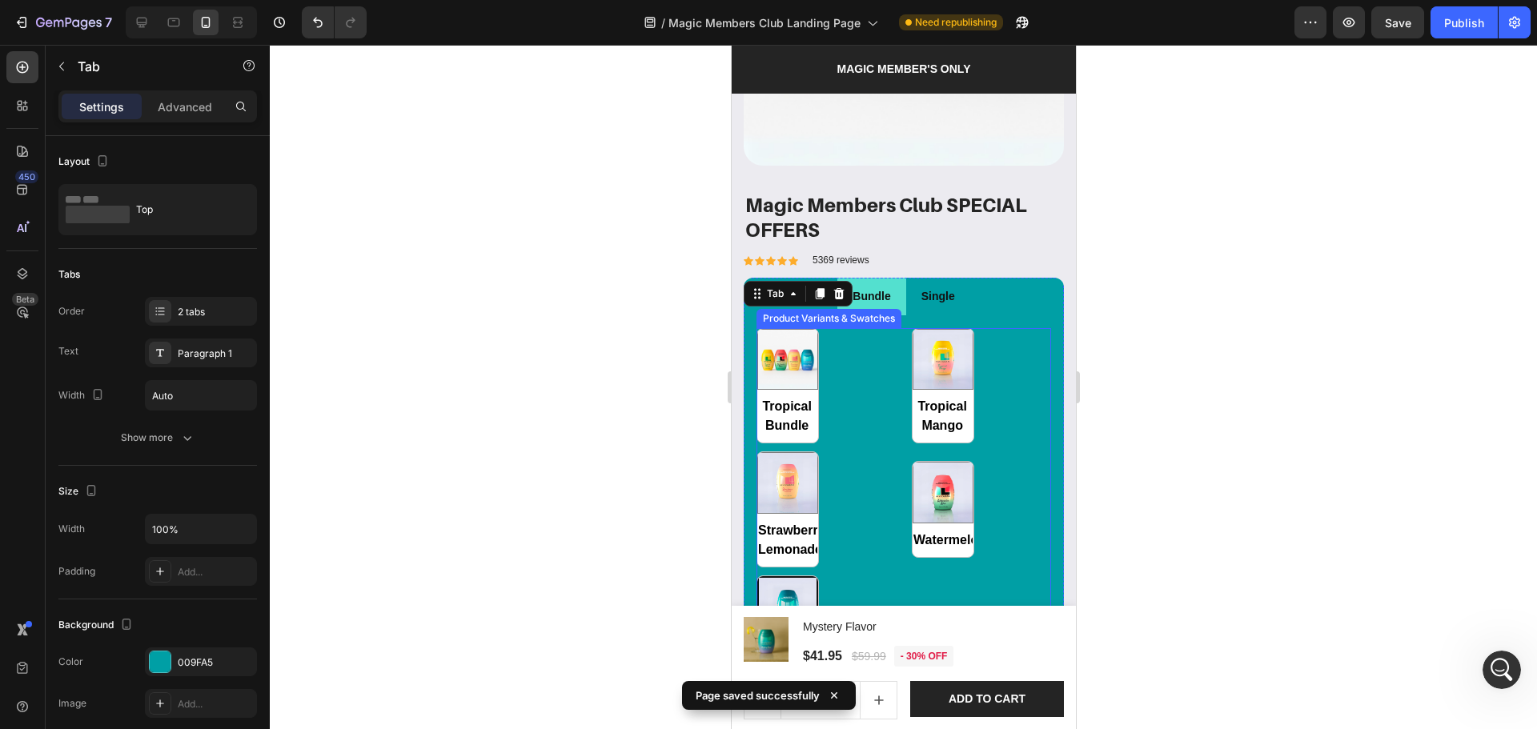
click at [841, 477] on div "Tropical Bundle Tropical Bundle Tropical Mango Tropical Mango Strawberry Lemona…" at bounding box center [903, 509] width 295 height 363
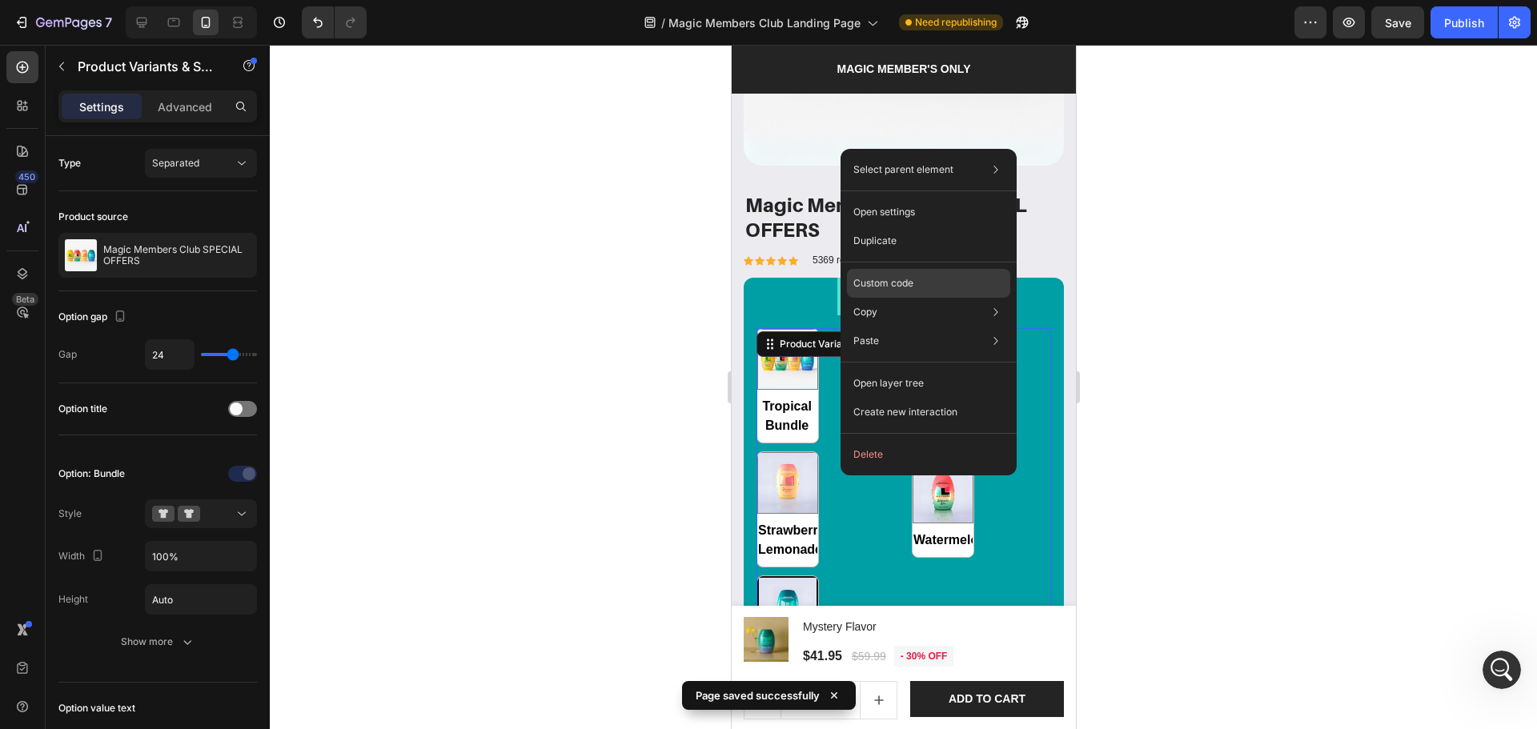
click at [873, 327] on div "Custom code" at bounding box center [928, 341] width 163 height 29
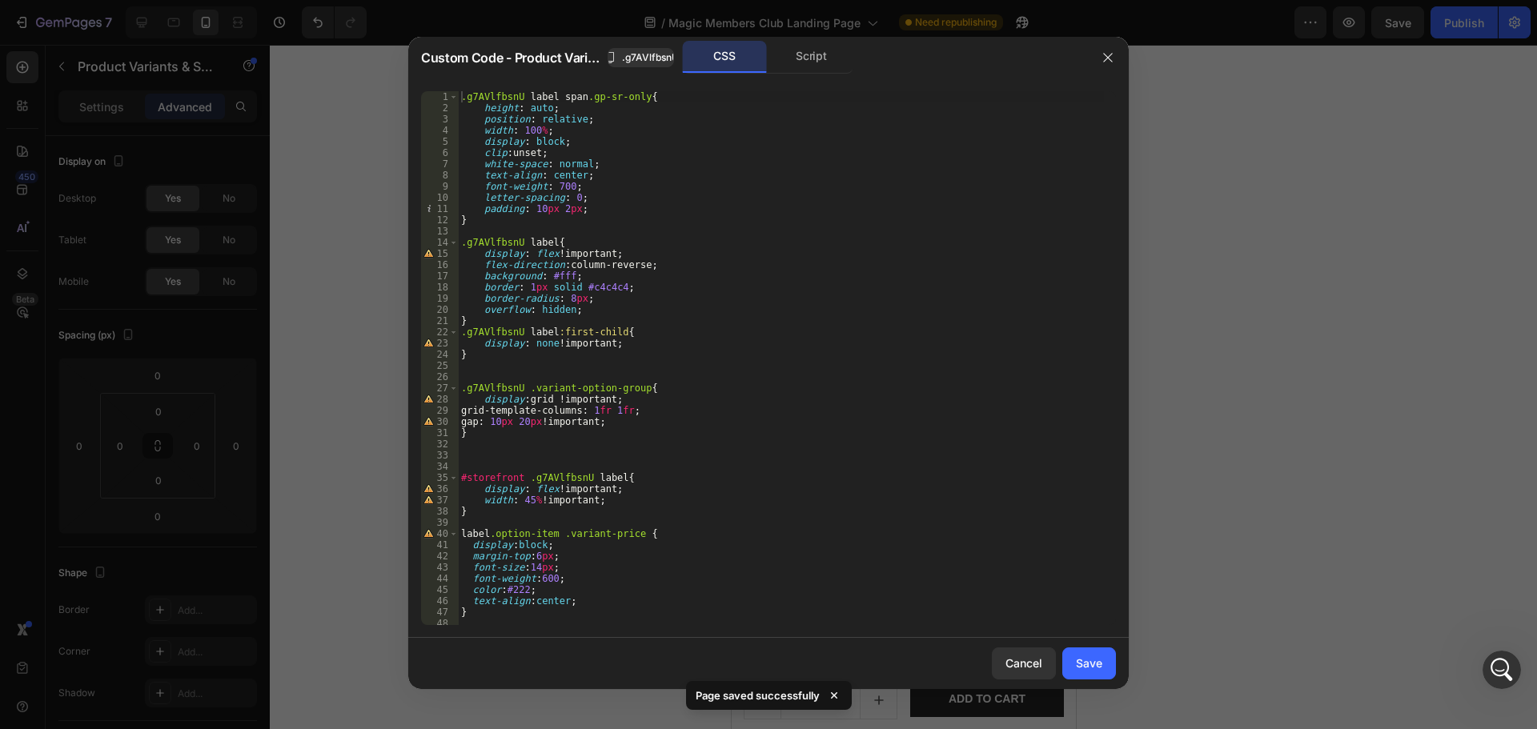
scroll to position [4, 0]
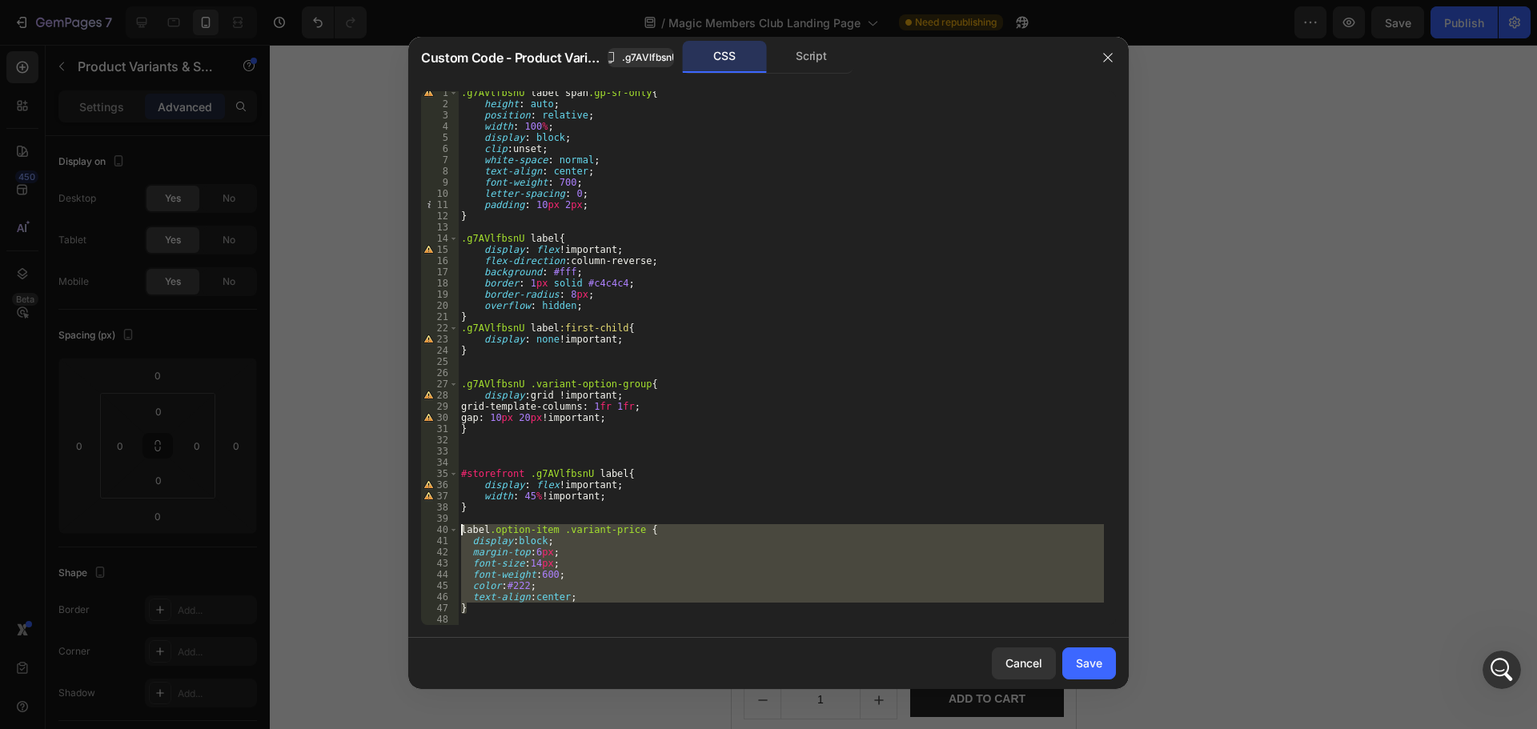
drag, startPoint x: 482, startPoint y: 613, endPoint x: 550, endPoint y: 580, distance: 75.5
click at [446, 530] on div "} 1 2 3 4 5 6 7 8 9 10 11 12 13 14 15 16 17 18 19 20 21 22 23 24 25 26 27 28 29…" at bounding box center [768, 358] width 695 height 534
type textarea "label.option-item .variant-price { display:block;"
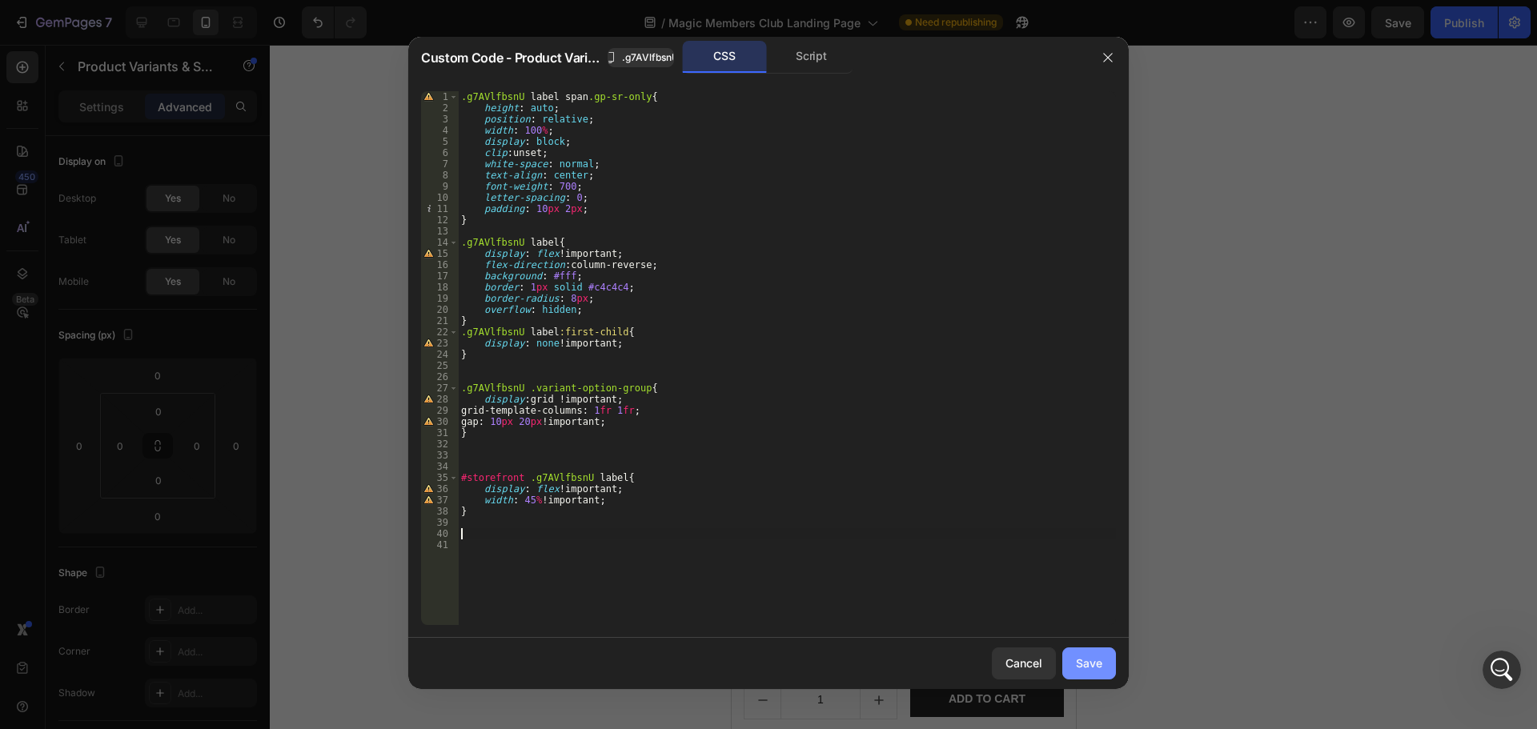
click at [1092, 669] on div "Save" at bounding box center [1089, 663] width 26 height 17
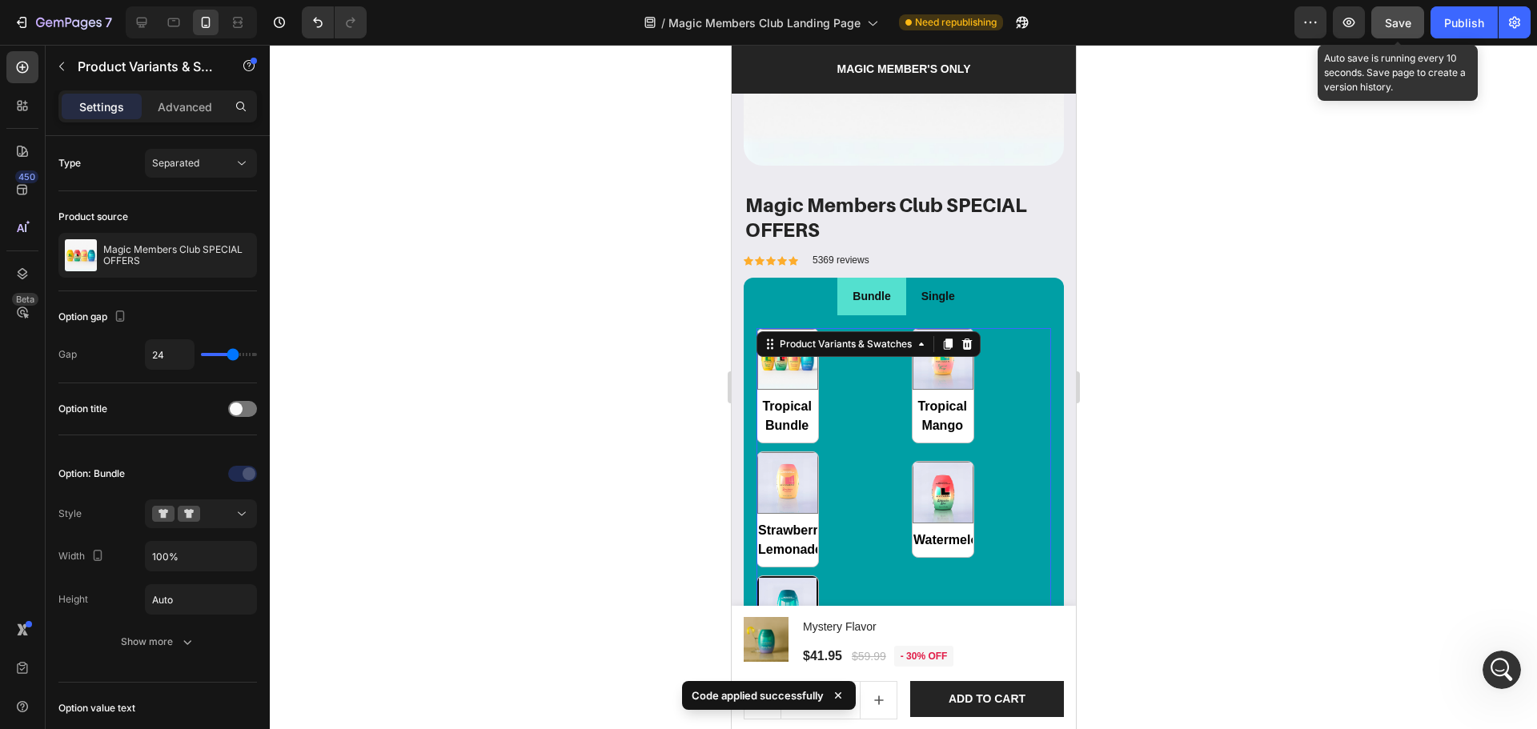
click at [1391, 19] on span "Save" at bounding box center [1398, 23] width 26 height 14
click at [1342, 19] on icon "button" at bounding box center [1349, 22] width 16 height 16
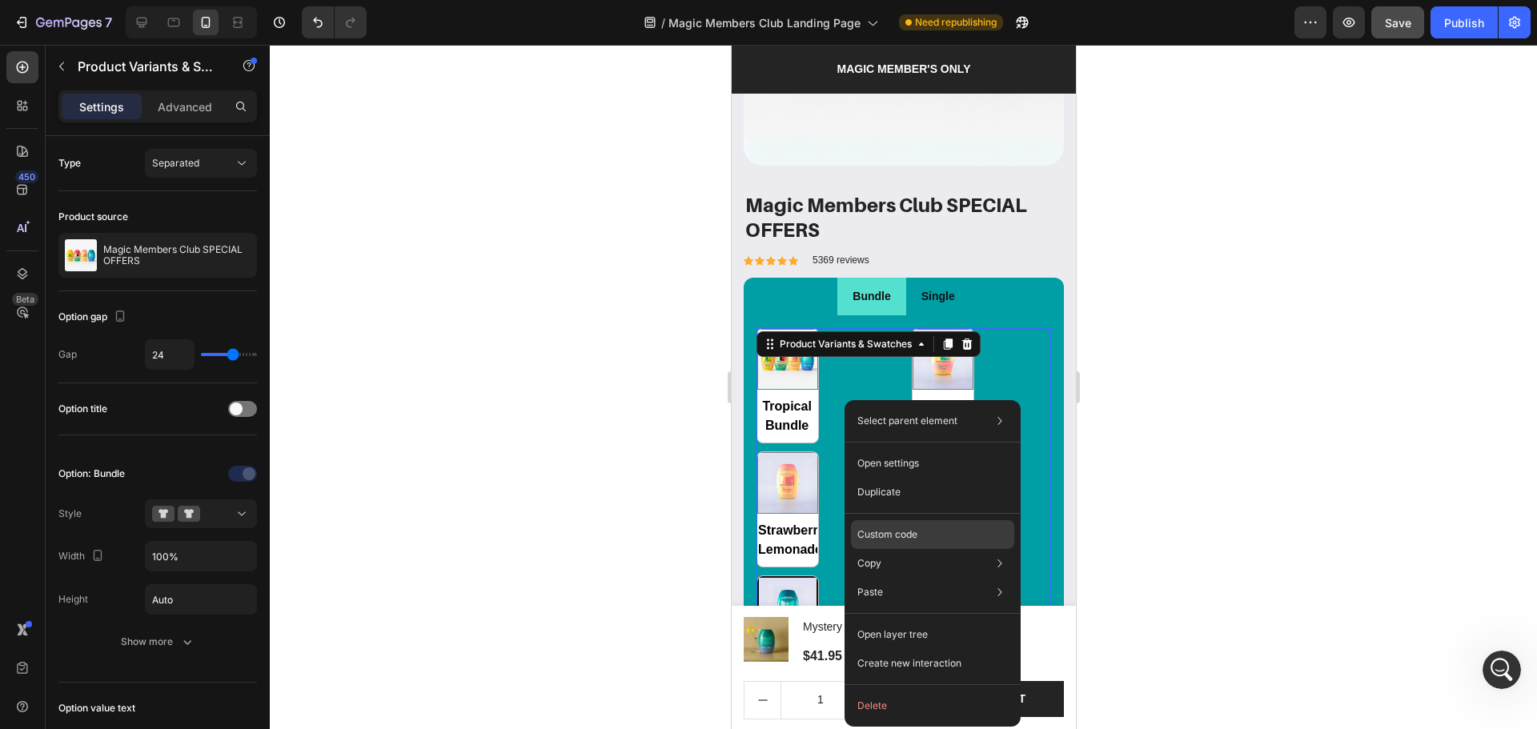
click at [908, 532] on p "Custom code" at bounding box center [887, 535] width 60 height 14
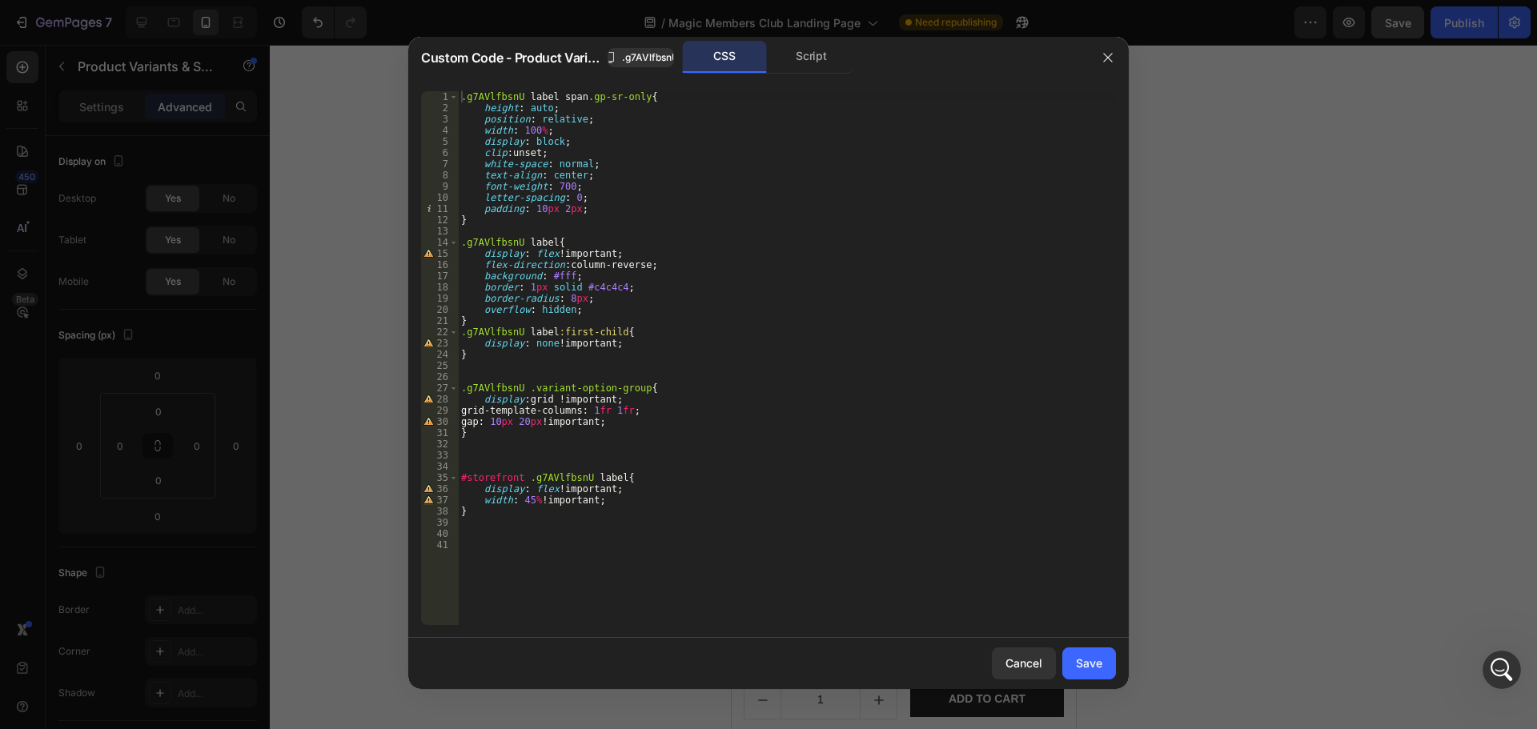
click at [654, 139] on div ".g7AVlfbsnU label span .gp-sr-only { height : auto ; position : relative ; widt…" at bounding box center [787, 369] width 658 height 556
type textarea "}"
click at [552, 239] on div ".g7AVlfbsnU label span .gp-sr-only { height : auto ; position : relative ; widt…" at bounding box center [787, 369] width 658 height 556
paste textarea
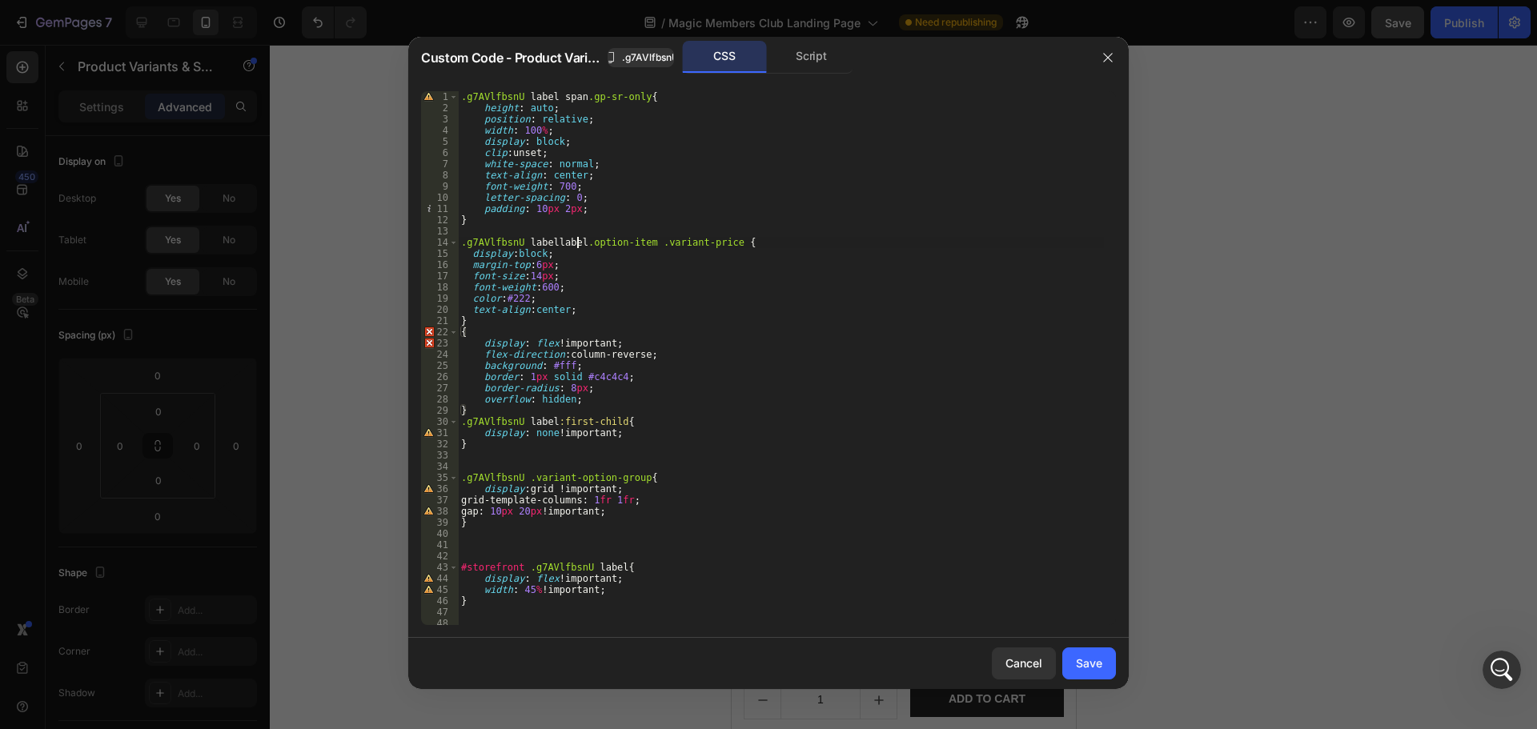
click at [577, 238] on div ".g7AVlfbsnU label span .gp-sr-only { height : auto ; position : relative ; widt…" at bounding box center [781, 369] width 646 height 556
click at [660, 277] on div ".g7AVlfbsnU label span .gp-sr-only { height : auto ; position : relative ; widt…" at bounding box center [781, 369] width 646 height 556
click at [711, 388] on div ".g7AVlfbsnU label span .gp-sr-only { height : auto ; position : relative ; widt…" at bounding box center [781, 369] width 646 height 556
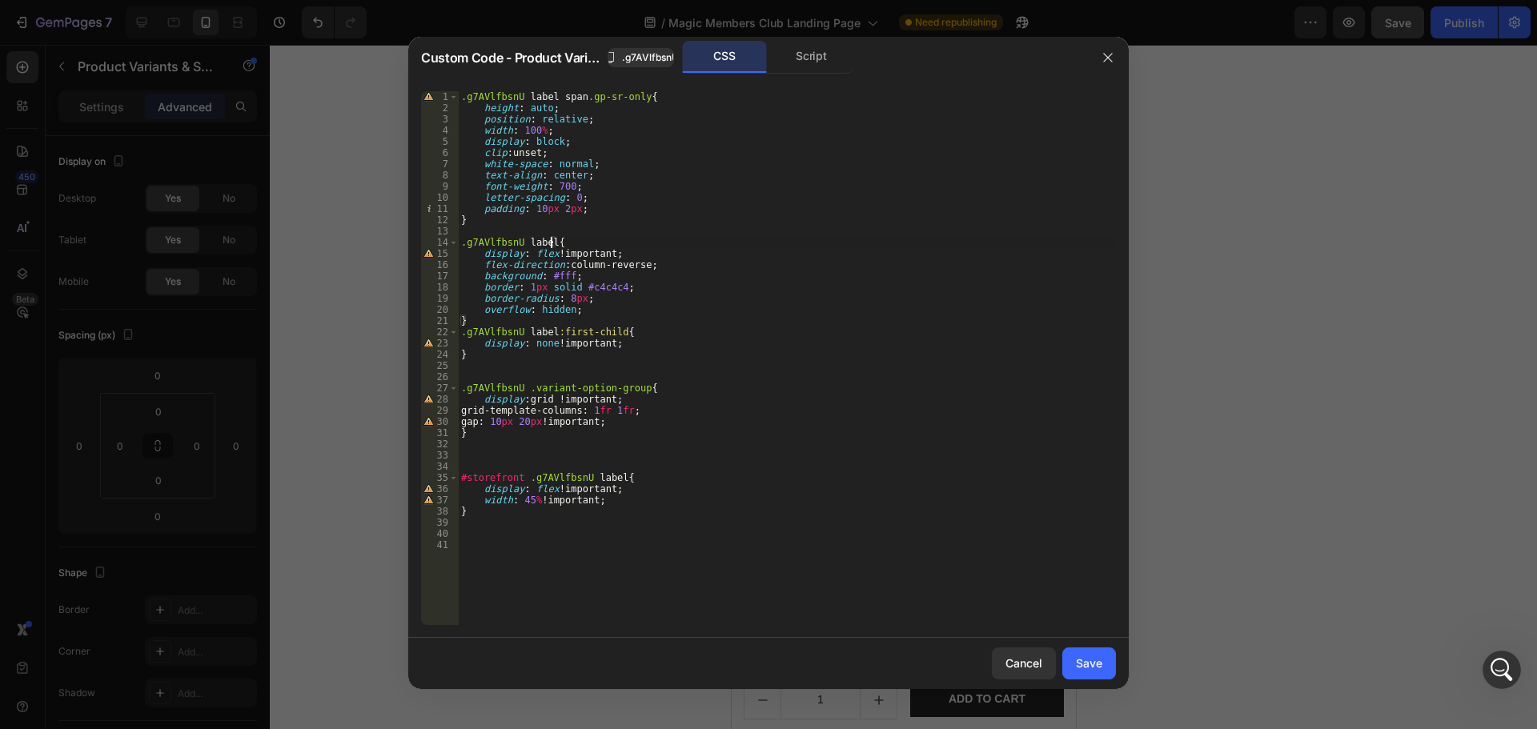
paste textarea ".option-item"
type textarea ".g7AVlfbsnU label.option-item{"
click at [1082, 662] on div "Save" at bounding box center [1089, 663] width 26 height 17
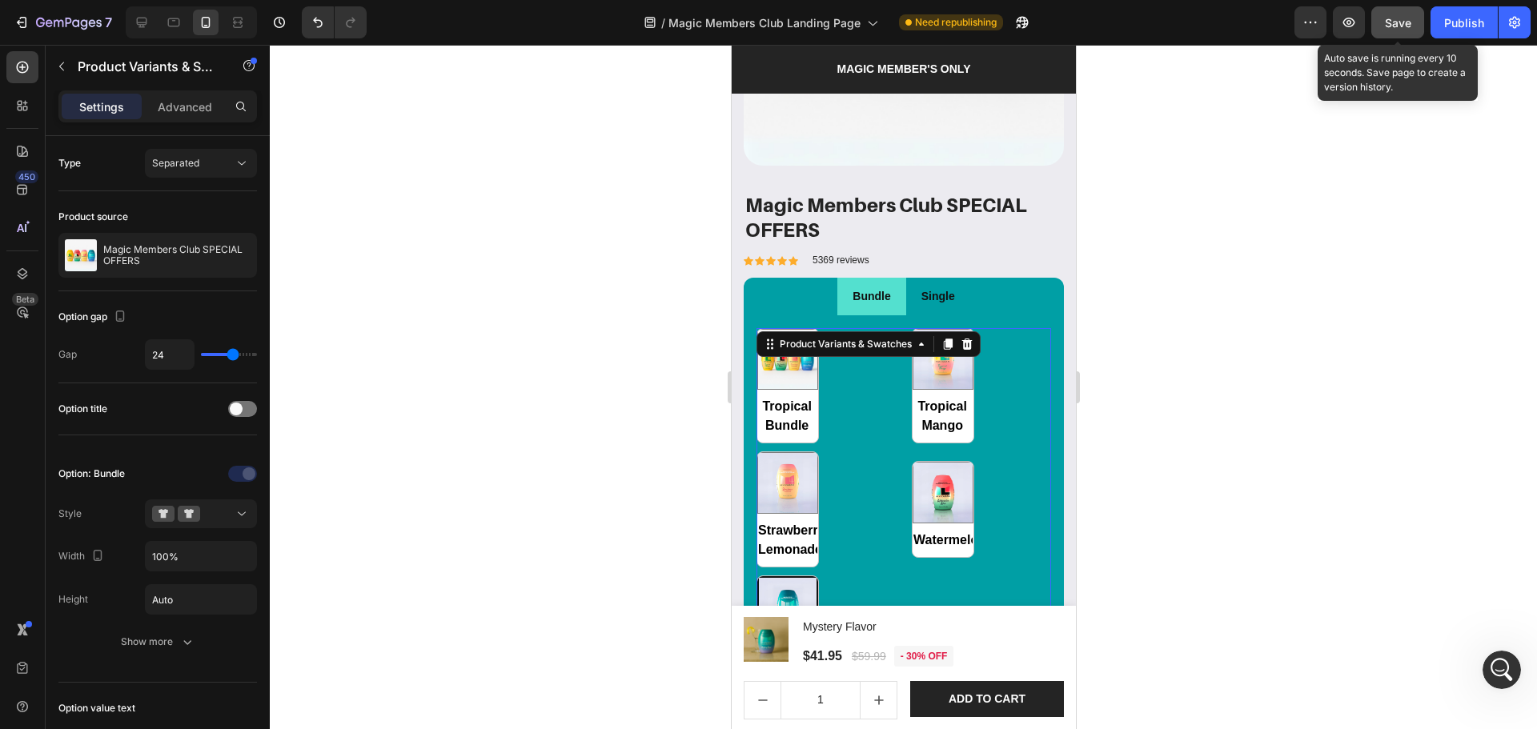
click at [1395, 34] on button "Save" at bounding box center [1397, 22] width 53 height 32
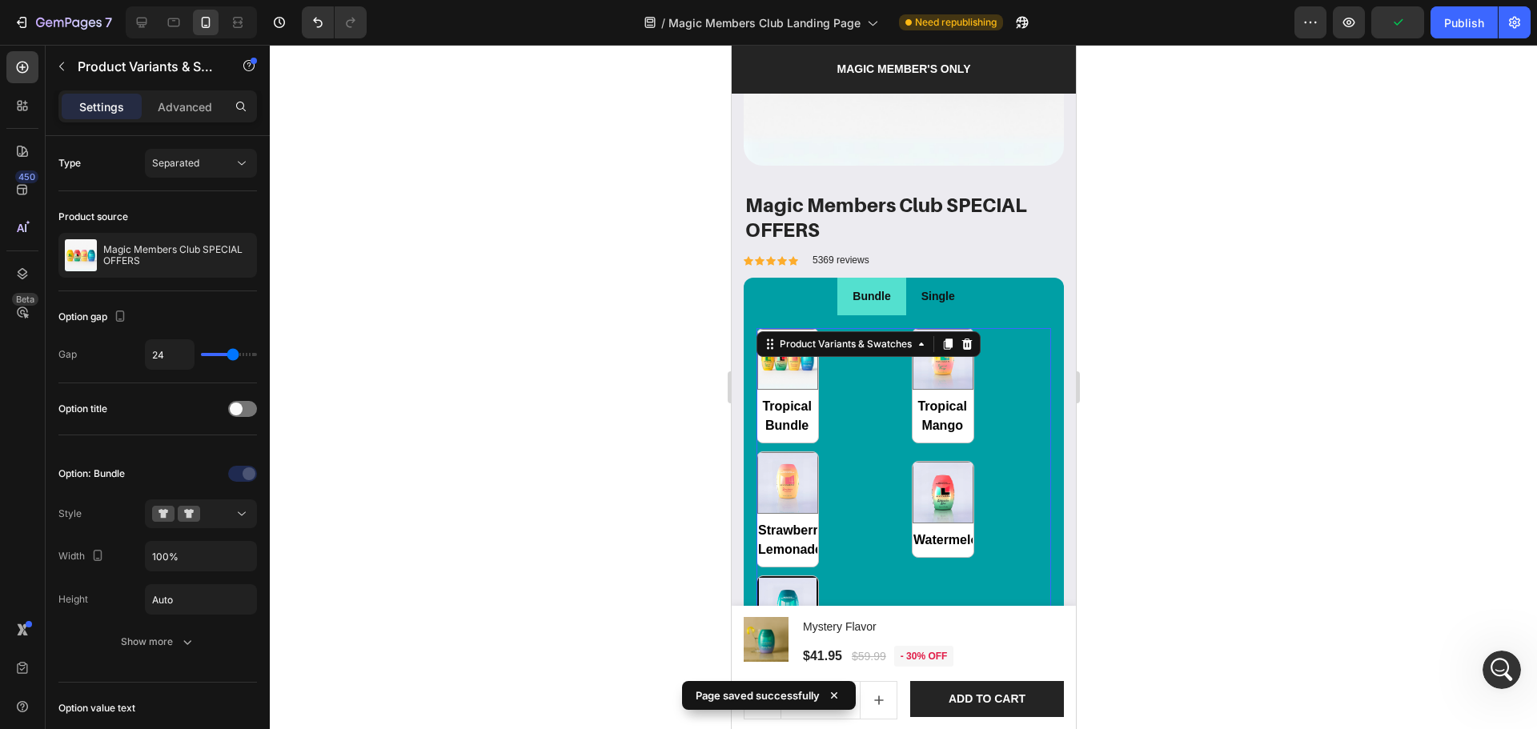
click at [857, 492] on div "Tropical Bundle Tropical Bundle Tropical Mango Tropical Mango Strawberry Lemona…" at bounding box center [903, 509] width 295 height 363
click at [857, 439] on div "Tropical Bundle Tropical Bundle Tropical Mango Tropical Mango Strawberry Lemona…" at bounding box center [903, 509] width 295 height 363
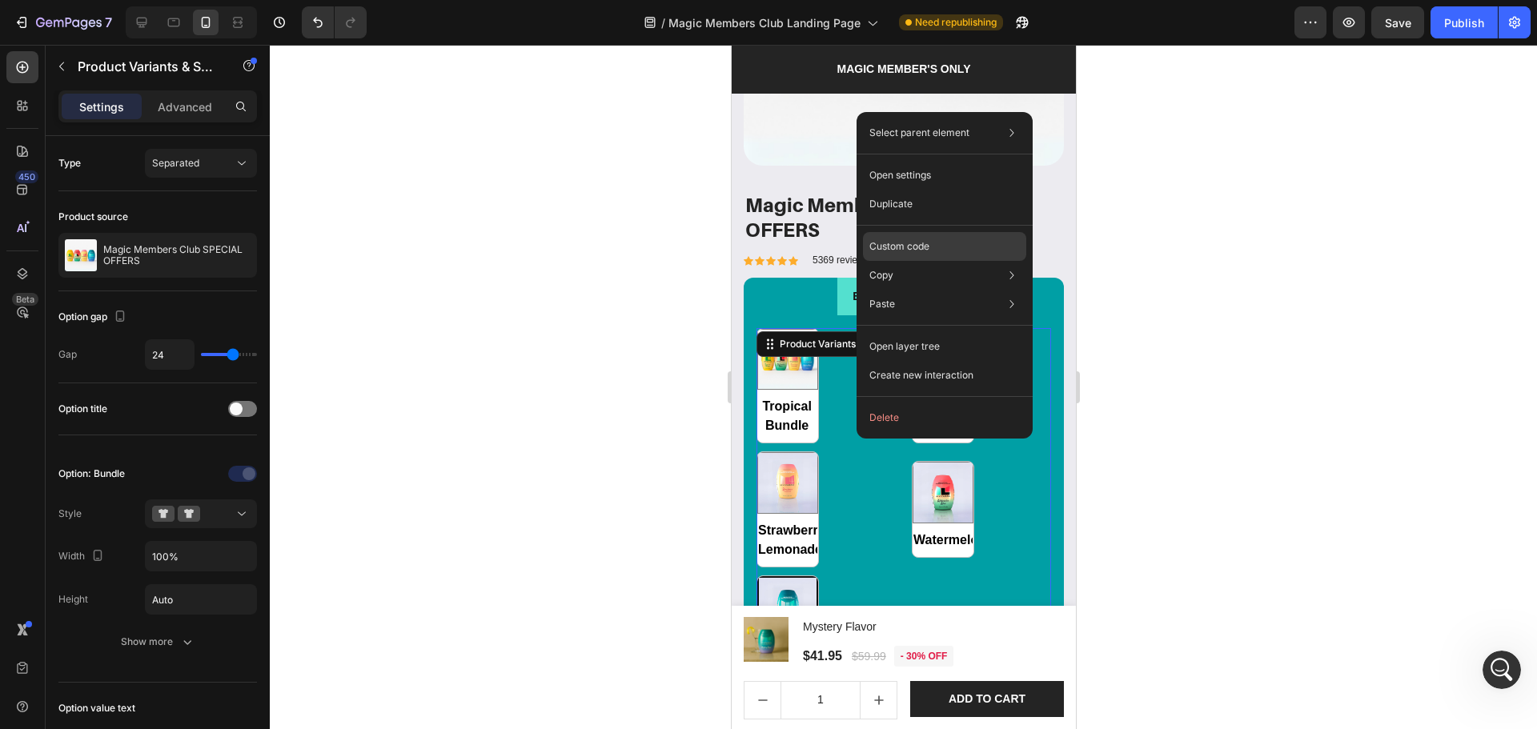
click at [911, 290] on div "Custom code" at bounding box center [944, 304] width 163 height 29
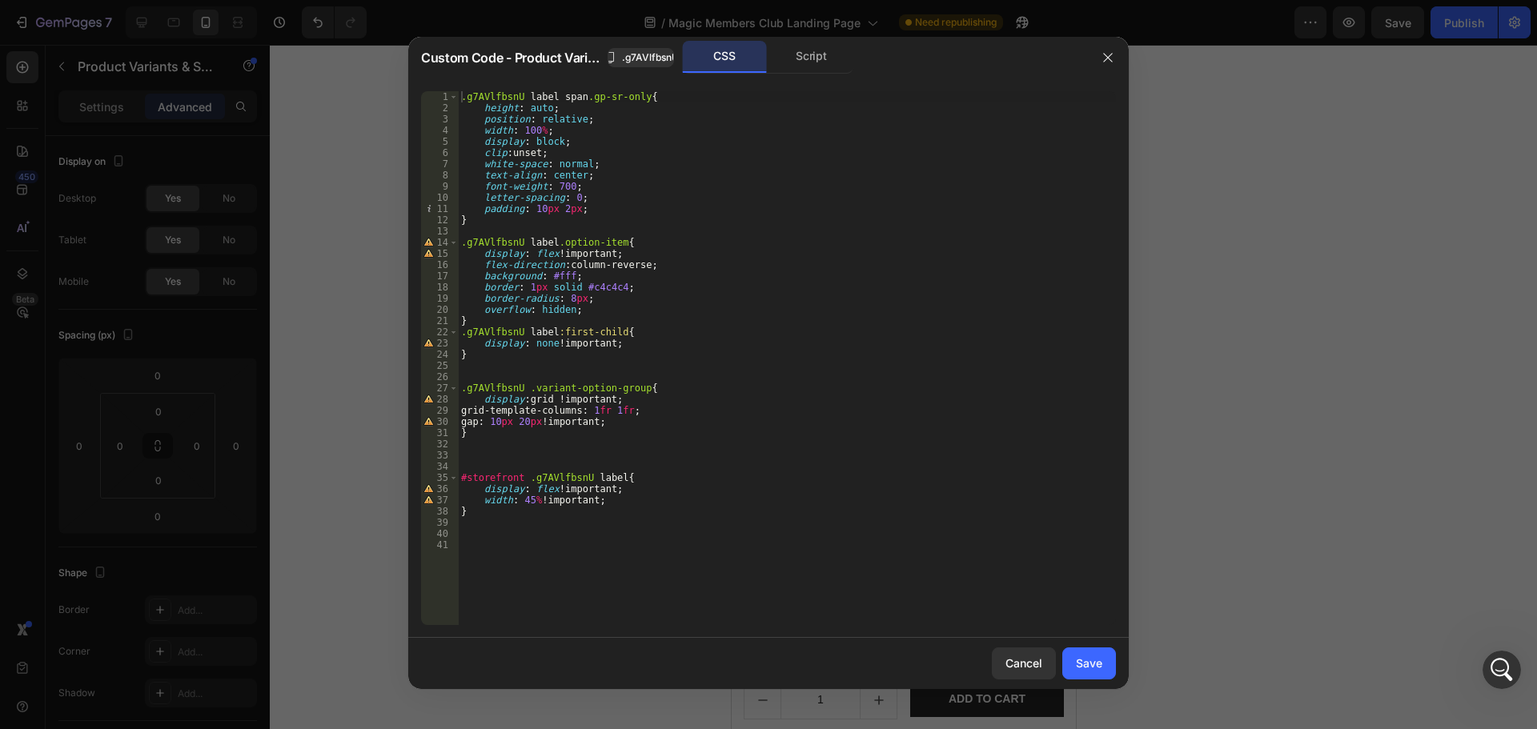
click at [616, 243] on div ".g7AVlfbsnU label span .gp-sr-only { height : auto ; position : relative ; widt…" at bounding box center [787, 369] width 658 height 556
type textarea ".g7AVlfbsnU label{"
click at [1087, 653] on button "Save" at bounding box center [1089, 664] width 54 height 32
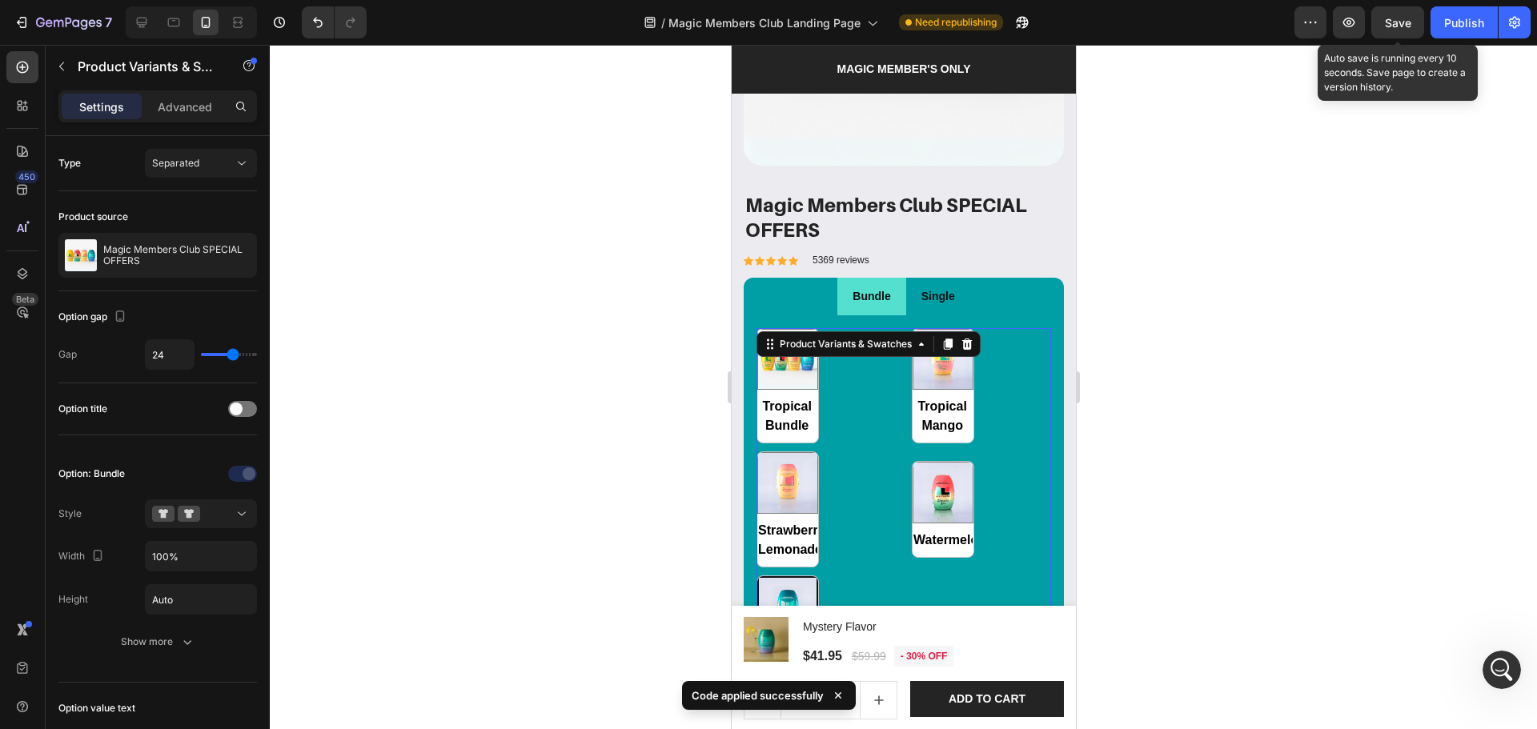
click at [1408, 18] on span "Save" at bounding box center [1398, 23] width 26 height 14
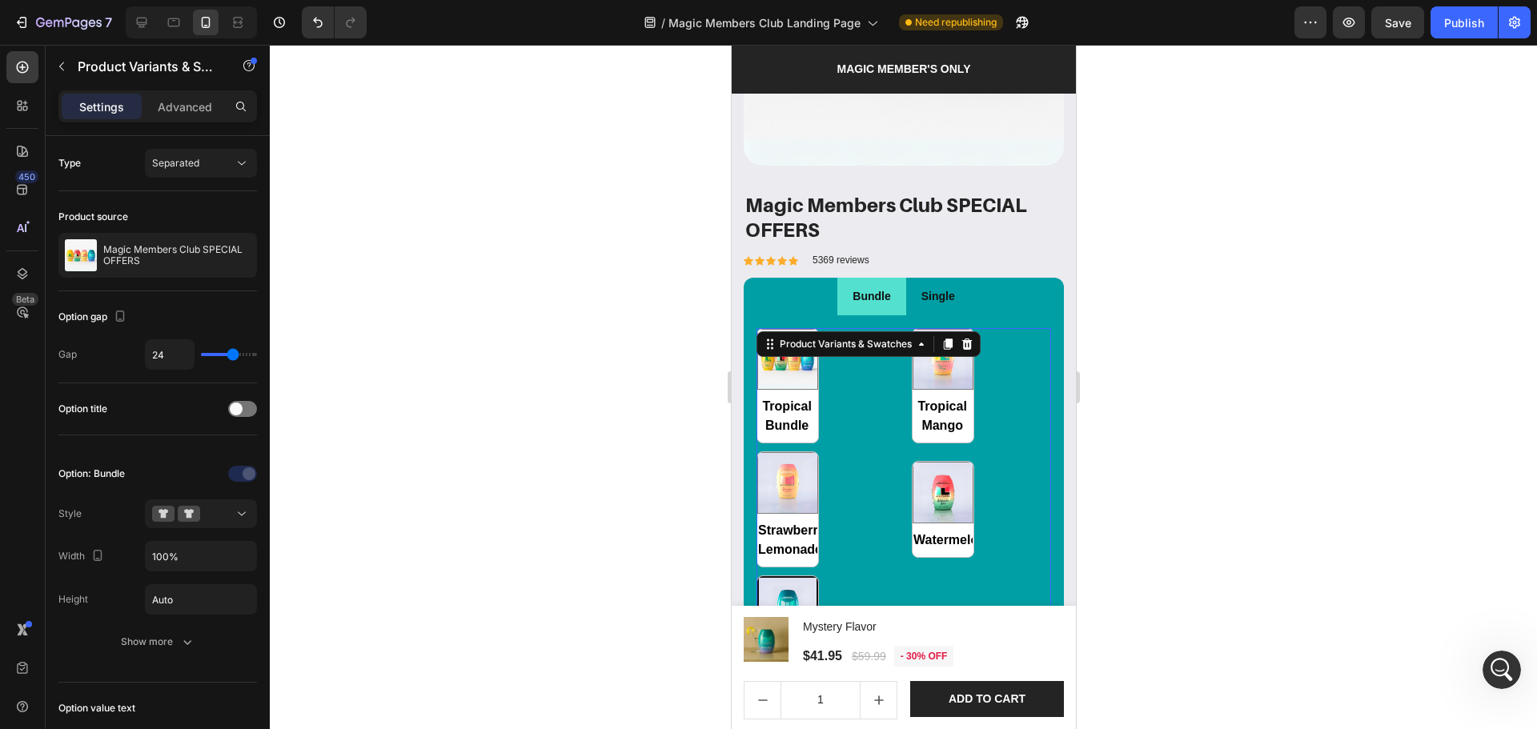
click at [1003, 423] on div "Tropical Bundle Tropical Bundle Tropical Mango Tropical Mango Strawberry Lemona…" at bounding box center [903, 509] width 295 height 363
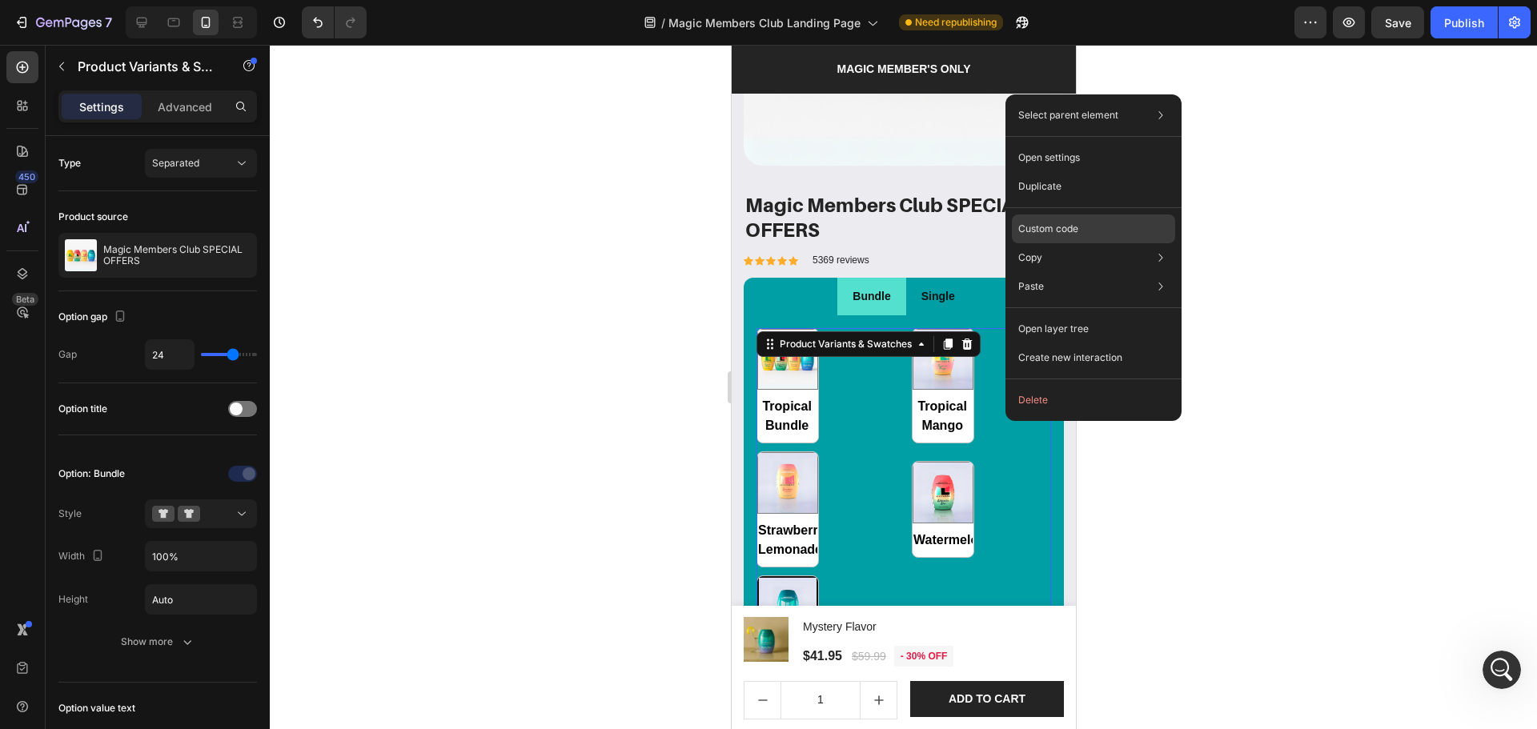
click at [1065, 272] on div "Custom code" at bounding box center [1093, 286] width 163 height 29
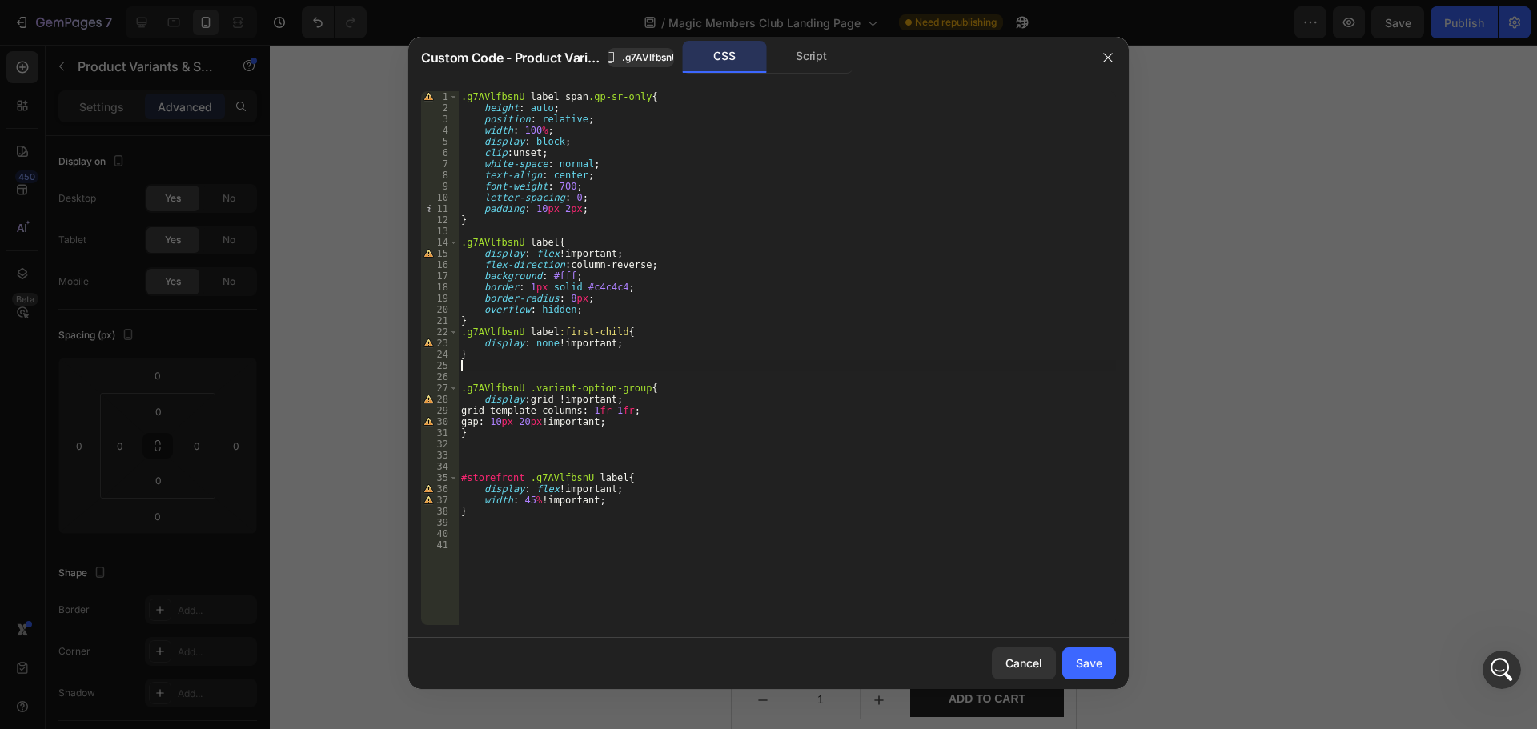
click at [984, 368] on div ".g7AVlfbsnU label span .gp-sr-only { height : auto ; position : relative ; widt…" at bounding box center [787, 369] width 658 height 556
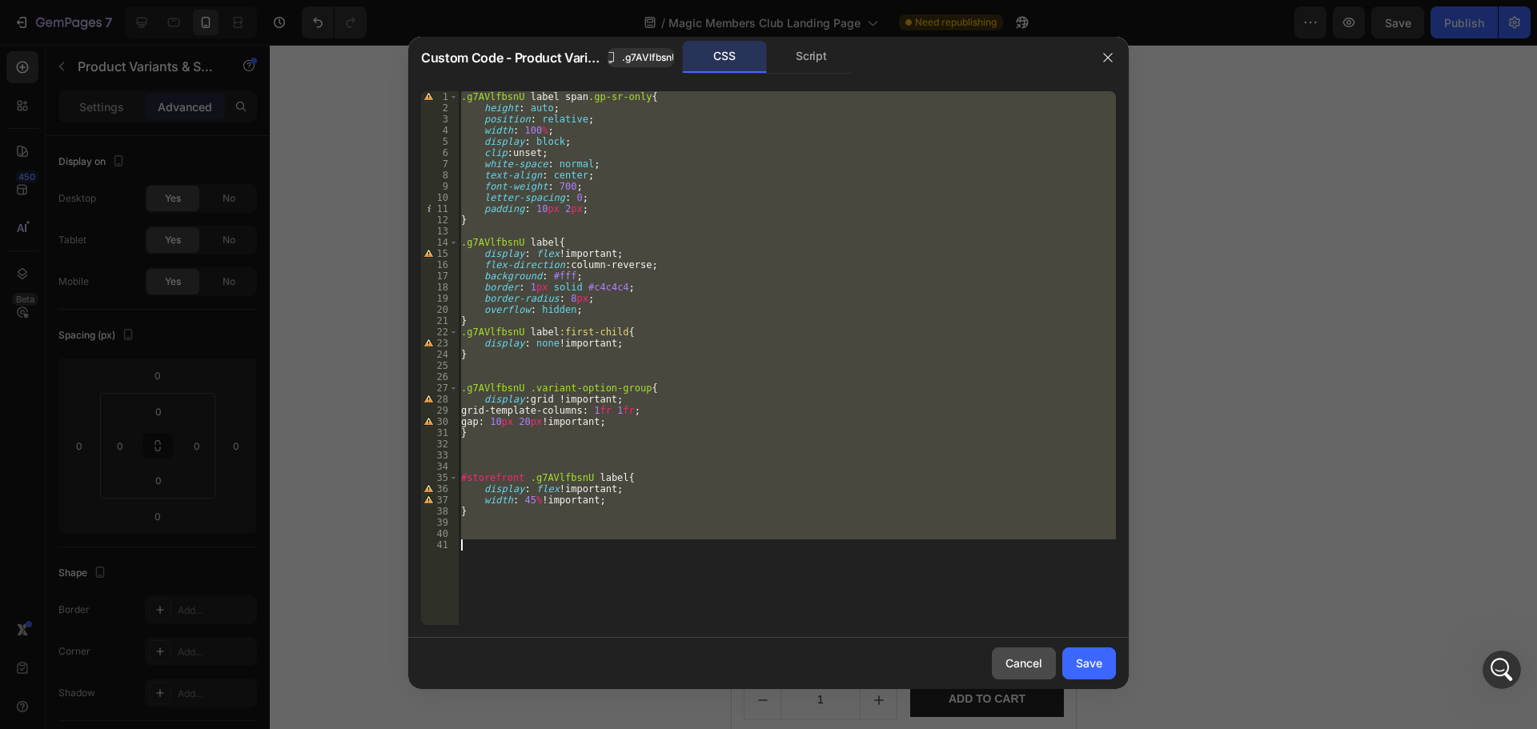
click at [1017, 667] on div "Cancel" at bounding box center [1023, 663] width 37 height 17
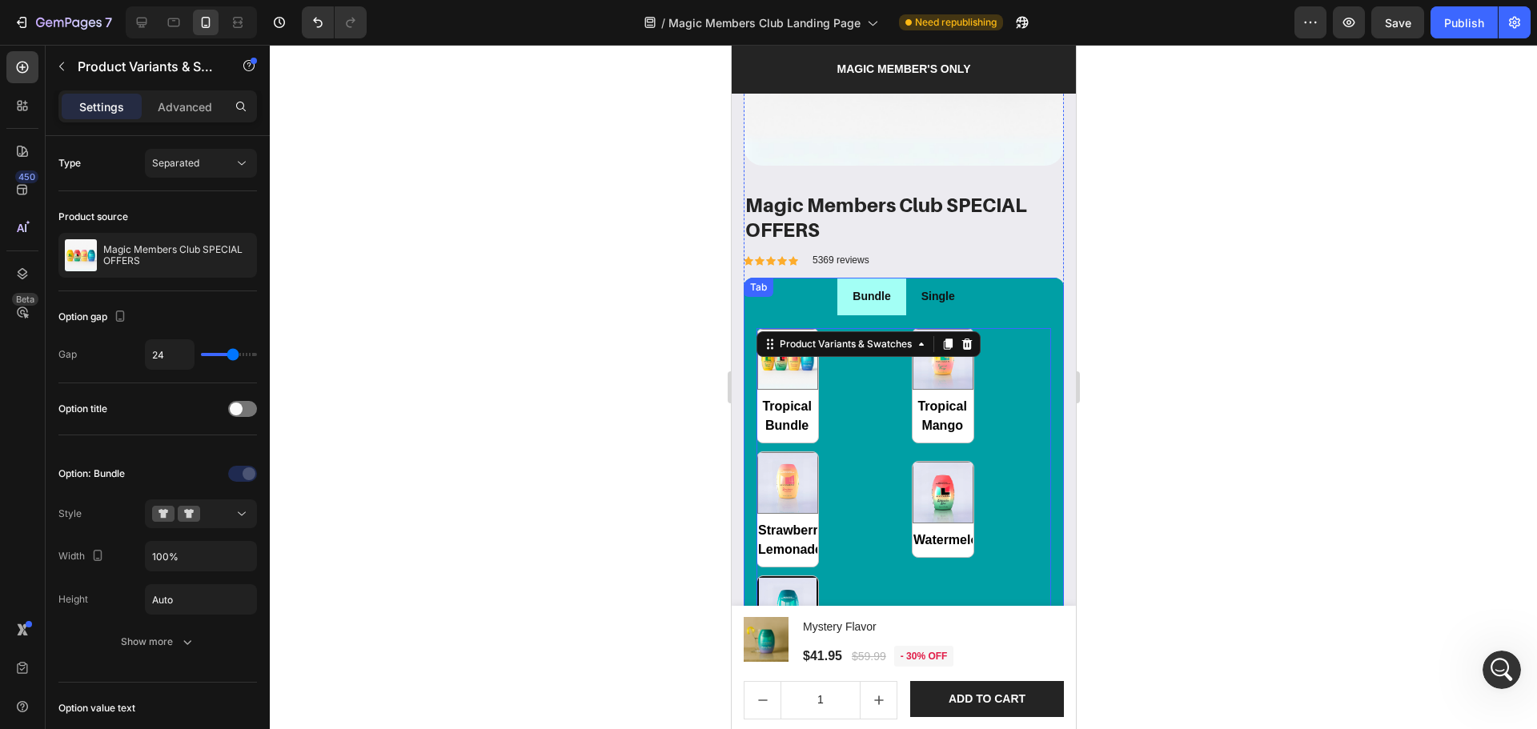
click at [894, 299] on li "Bundle" at bounding box center [871, 297] width 68 height 38
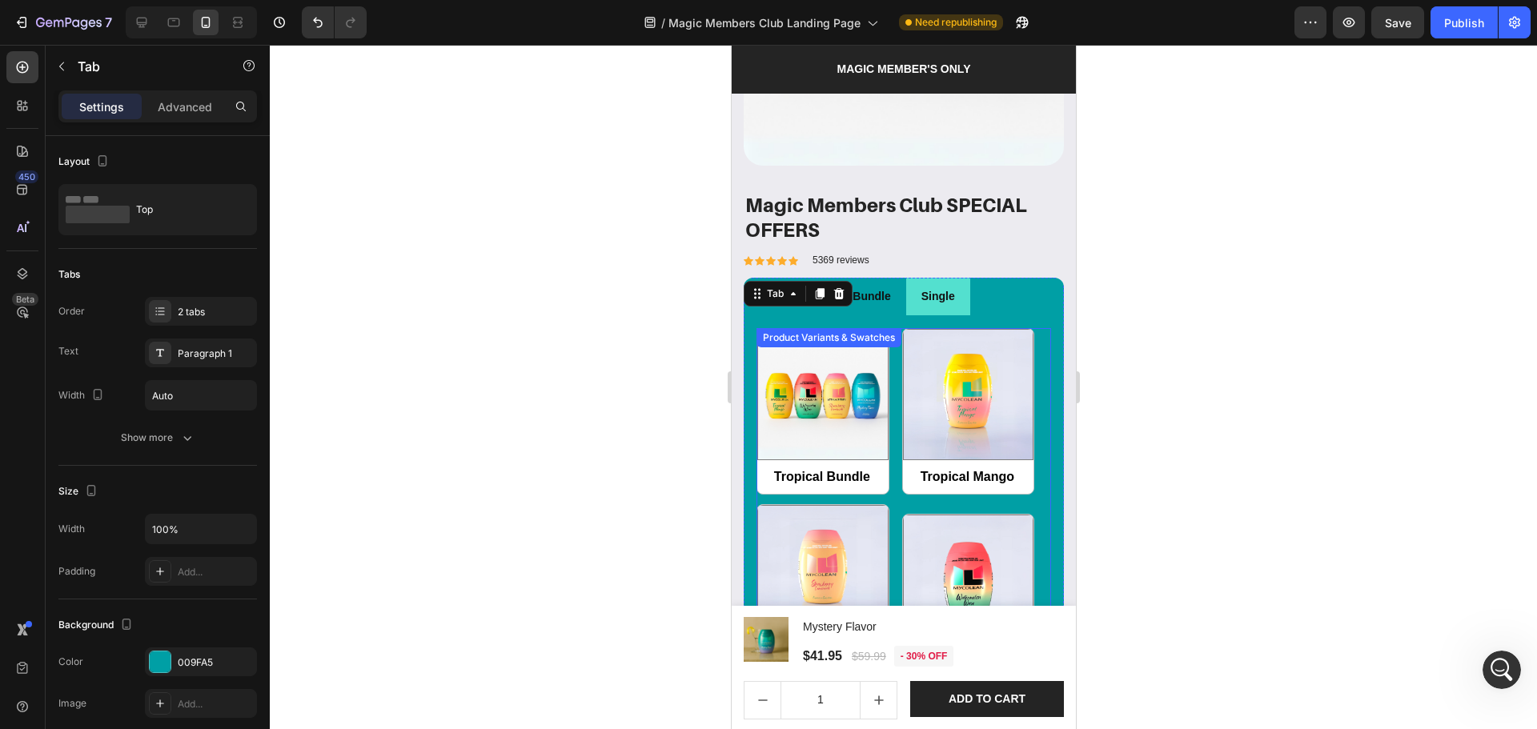
click at [892, 352] on div "Tropical Bundle Tropical Bundle Tropical Mango Tropical Mango Strawberry Lemona…" at bounding box center [903, 596] width 295 height 537
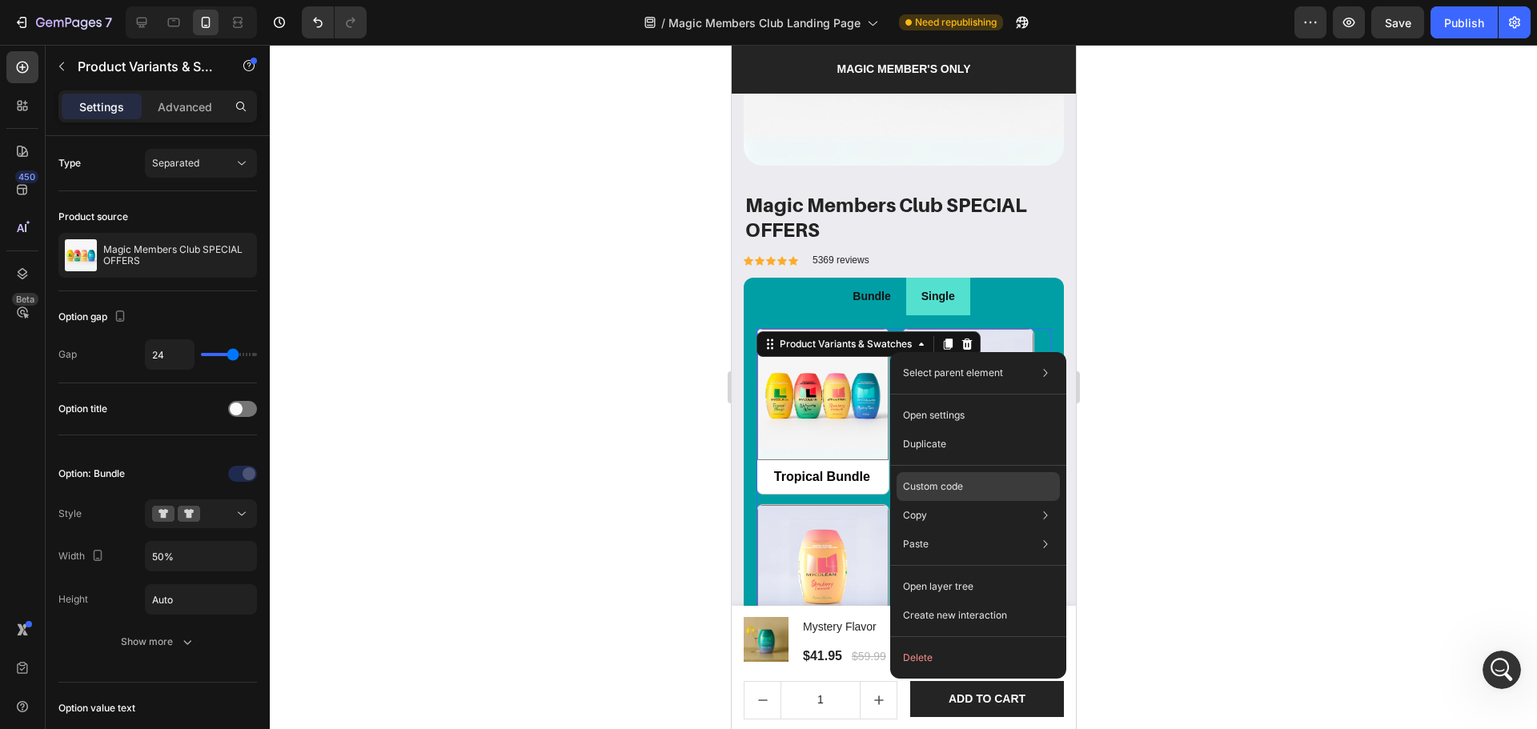
click at [928, 492] on p "Custom code" at bounding box center [933, 487] width 60 height 14
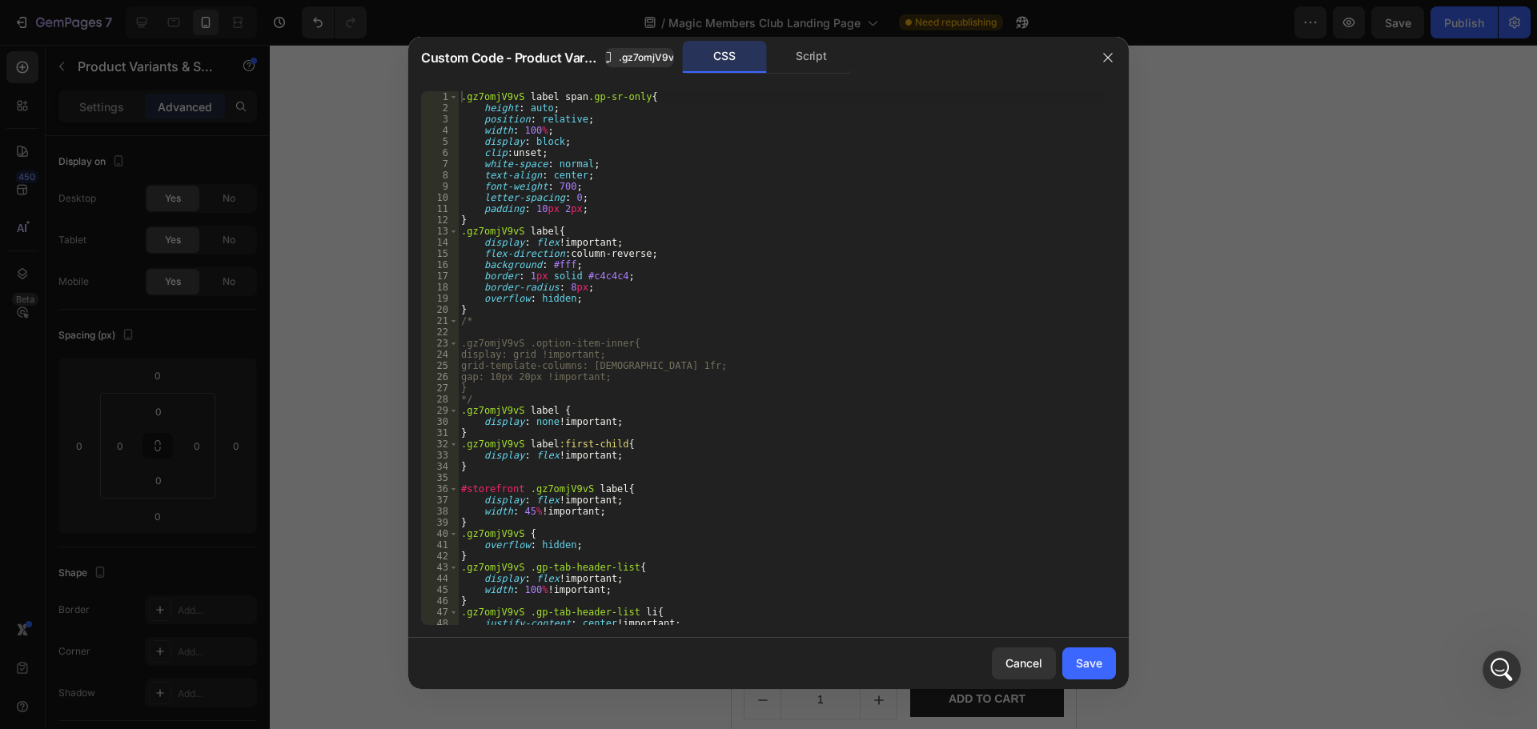
click at [930, 474] on div ".gz7omjV9vS label span .gp-sr-only { height : auto ; position : relative ; widt…" at bounding box center [781, 369] width 646 height 556
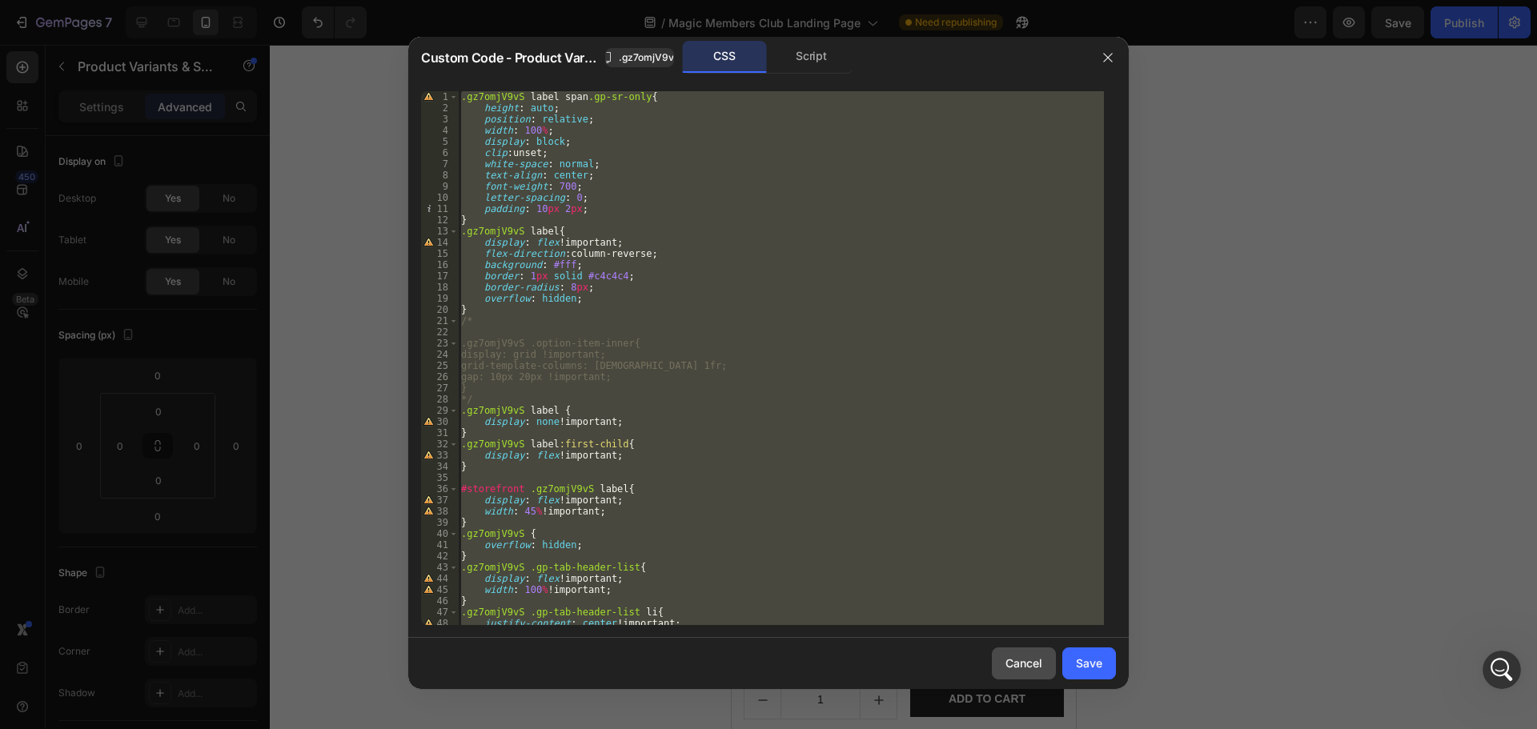
click at [1029, 656] on div "Cancel" at bounding box center [1023, 663] width 37 height 17
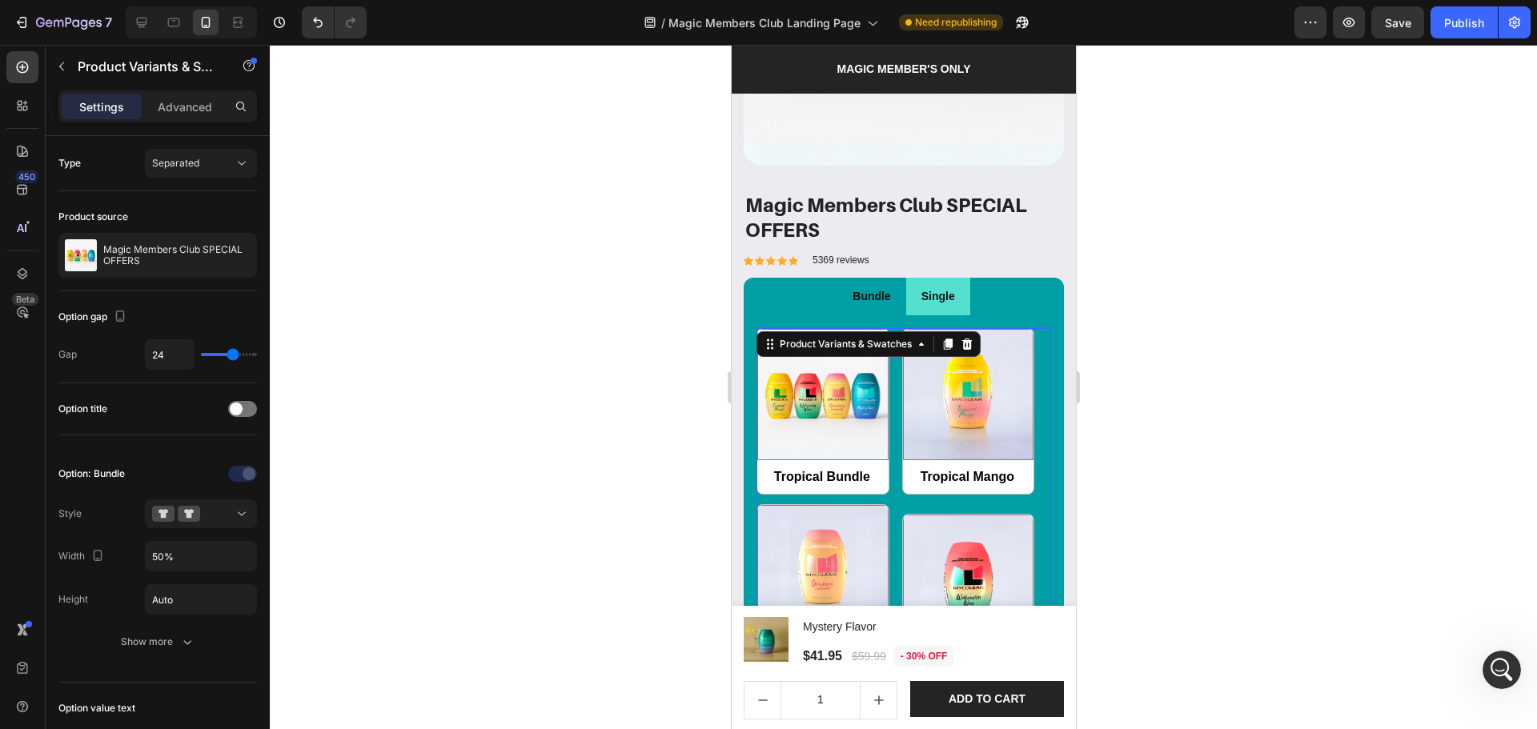
click at [887, 383] on div "Tropical Bundle Tropical Bundle Tropical Mango Tropical Mango Strawberry Lemona…" at bounding box center [903, 596] width 295 height 537
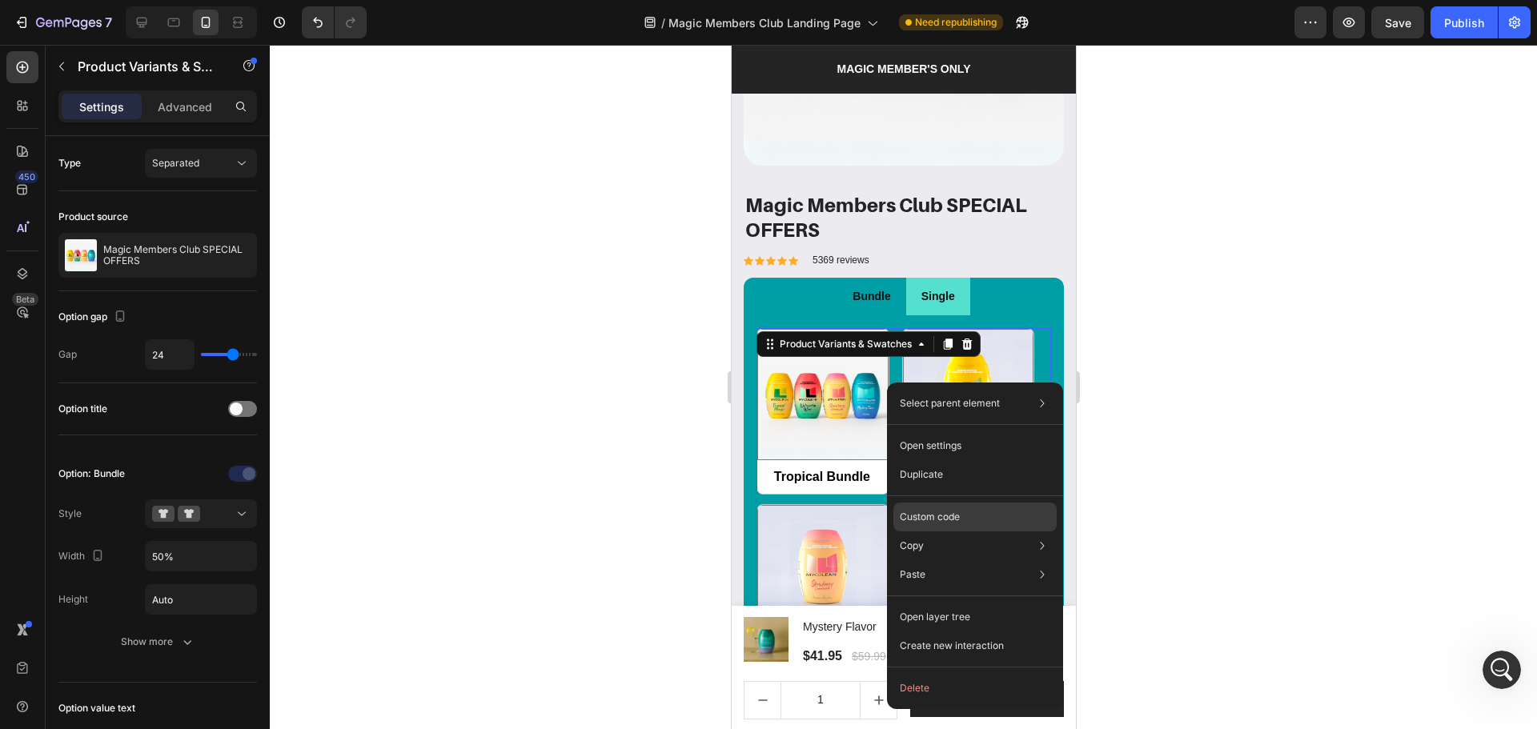
click at [923, 560] on div "Custom code" at bounding box center [974, 574] width 163 height 29
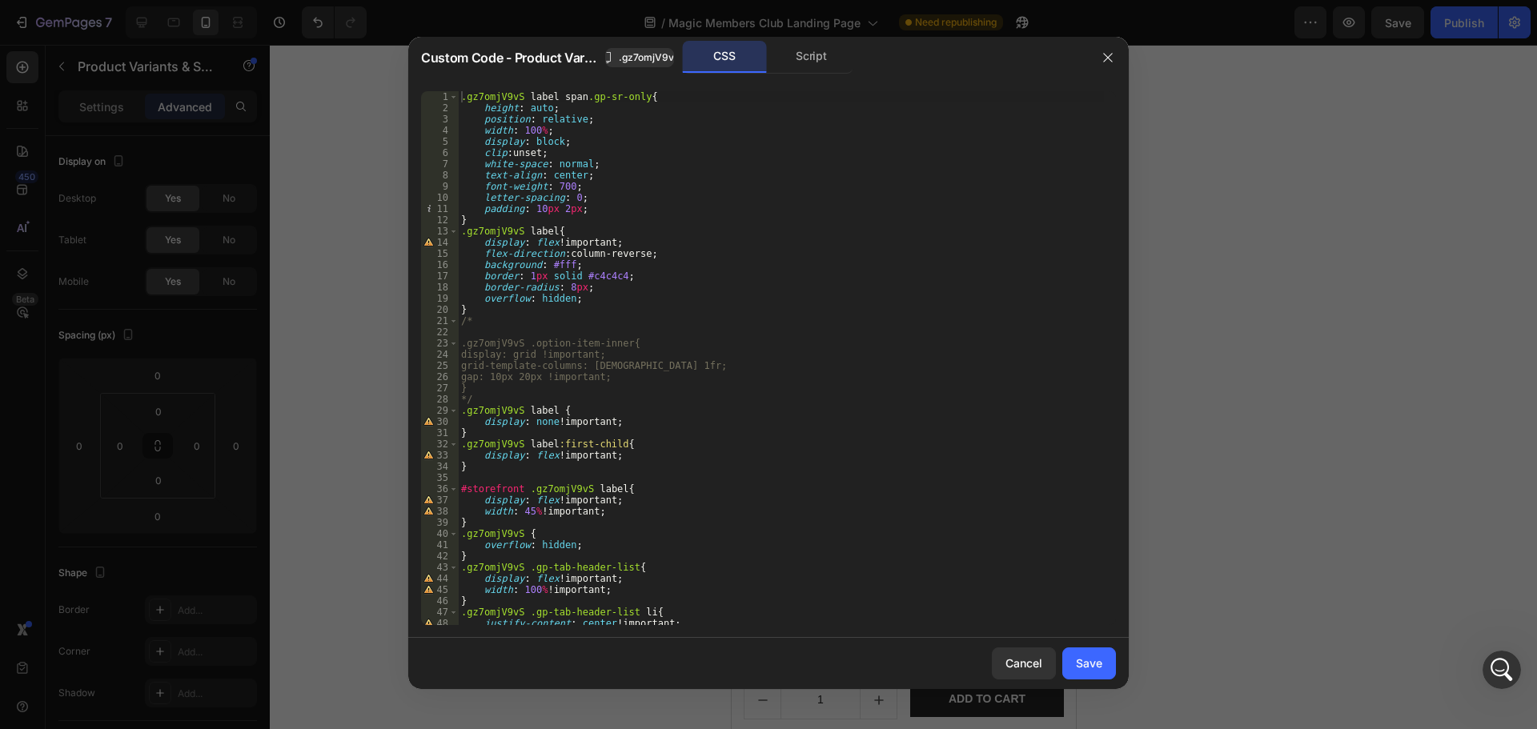
click at [833, 82] on div "1 2 3 4 5 6 7 8 9 10 11 12 13 14 15 16 17 18 19 20 21 22 23 24 25 26 27 28 29 3…" at bounding box center [768, 358] width 720 height 560
click at [830, 70] on div "Script" at bounding box center [811, 57] width 84 height 32
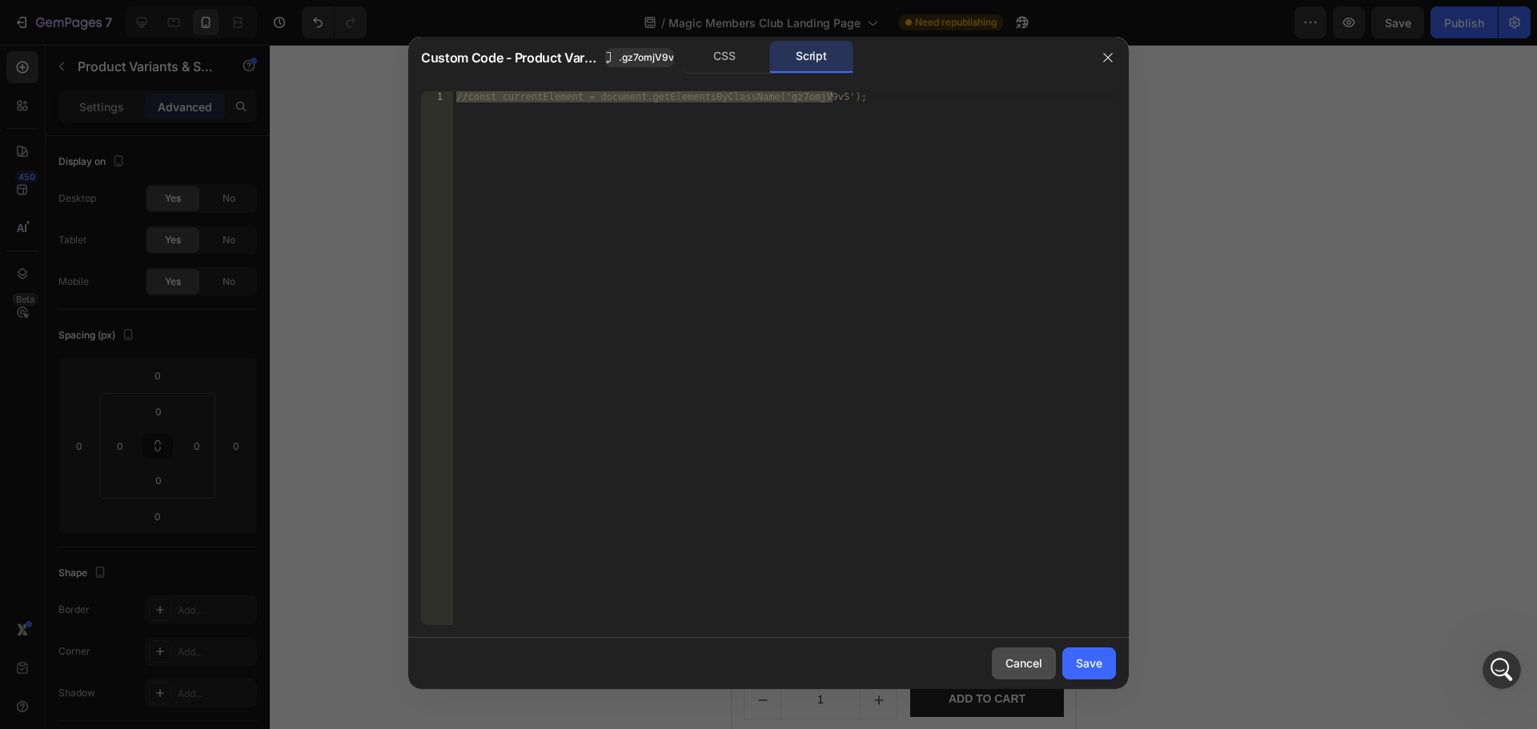
drag, startPoint x: 1002, startPoint y: 656, endPoint x: 278, endPoint y: 495, distance: 742.1
click at [1002, 656] on button "Cancel" at bounding box center [1024, 664] width 64 height 32
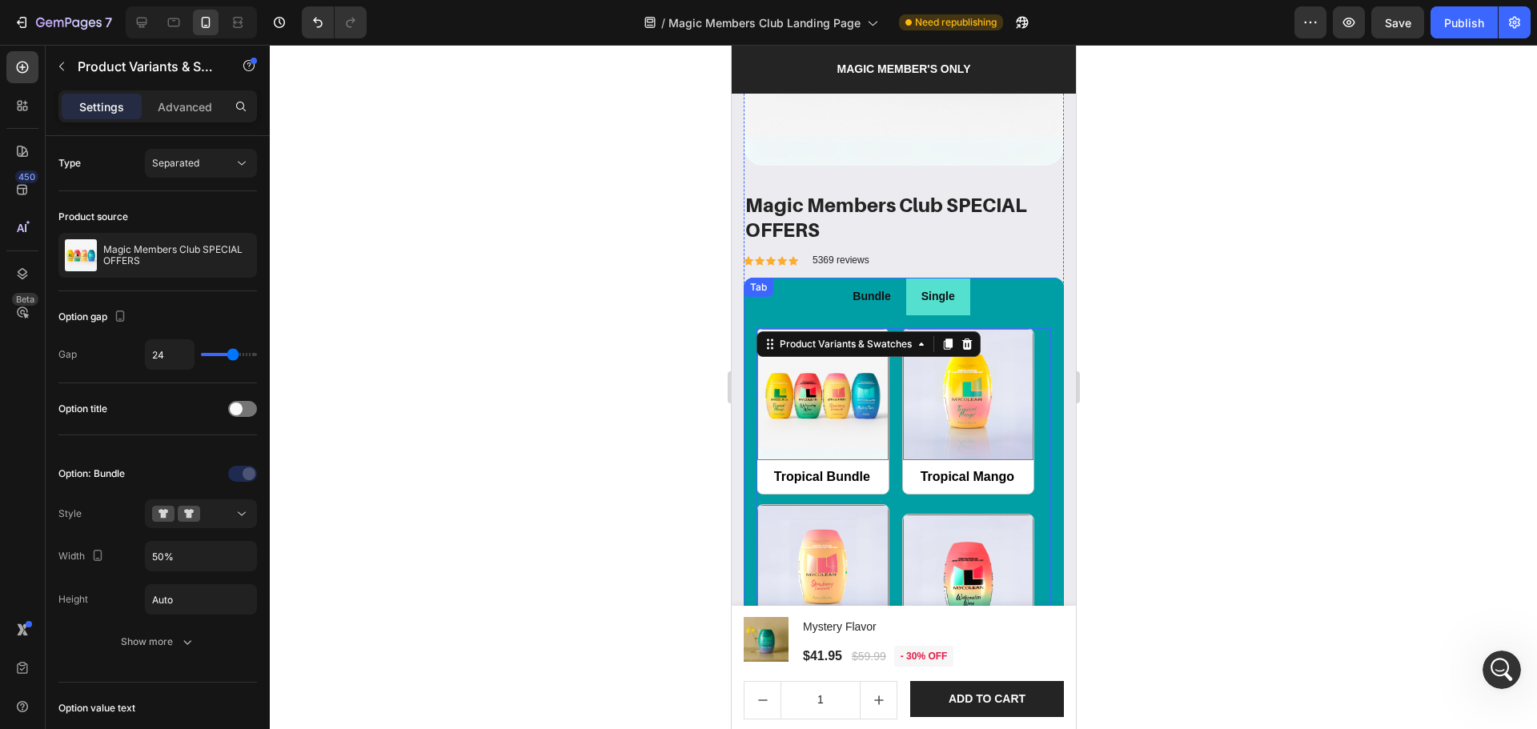
click at [1046, 359] on div "Tropical Bundle Tropical Bundle Tropical Mango Tropical Mango Strawberry Lemona…" at bounding box center [903, 631] width 320 height 632
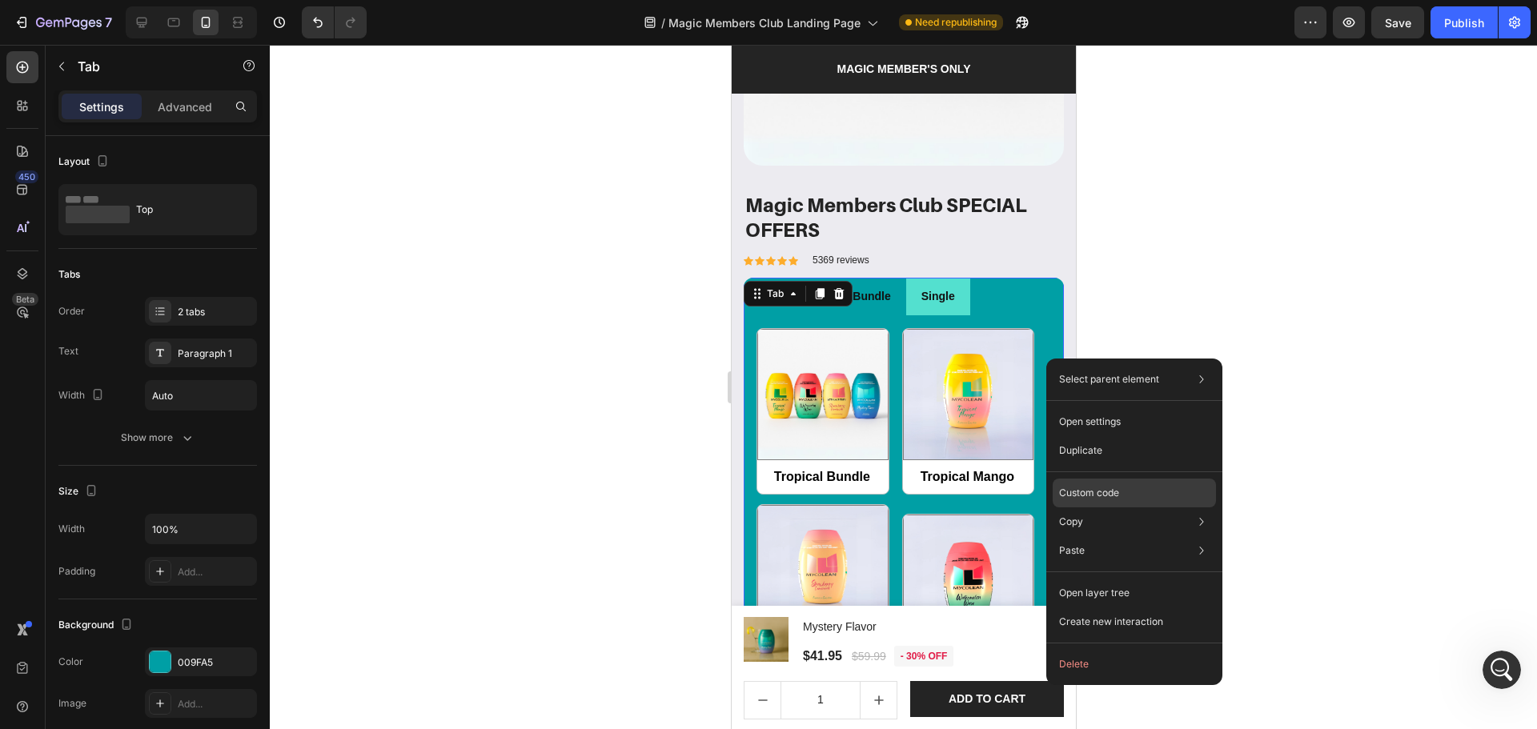
click at [1111, 488] on p "Custom code" at bounding box center [1089, 493] width 60 height 14
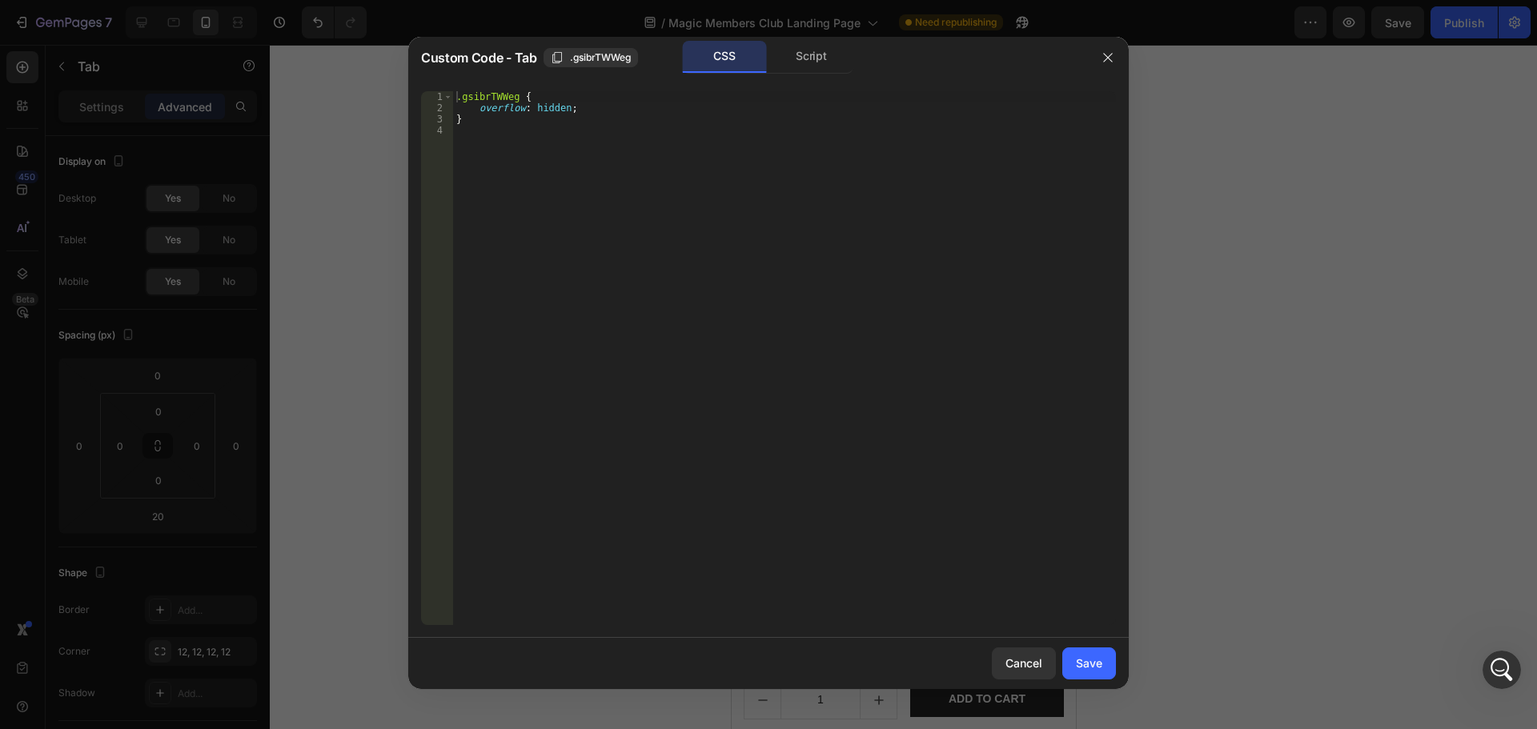
click at [929, 427] on div ".gsibrTWWeg { overflow : hidden ; }" at bounding box center [784, 369] width 663 height 556
click at [823, 64] on div "Script" at bounding box center [811, 57] width 84 height 32
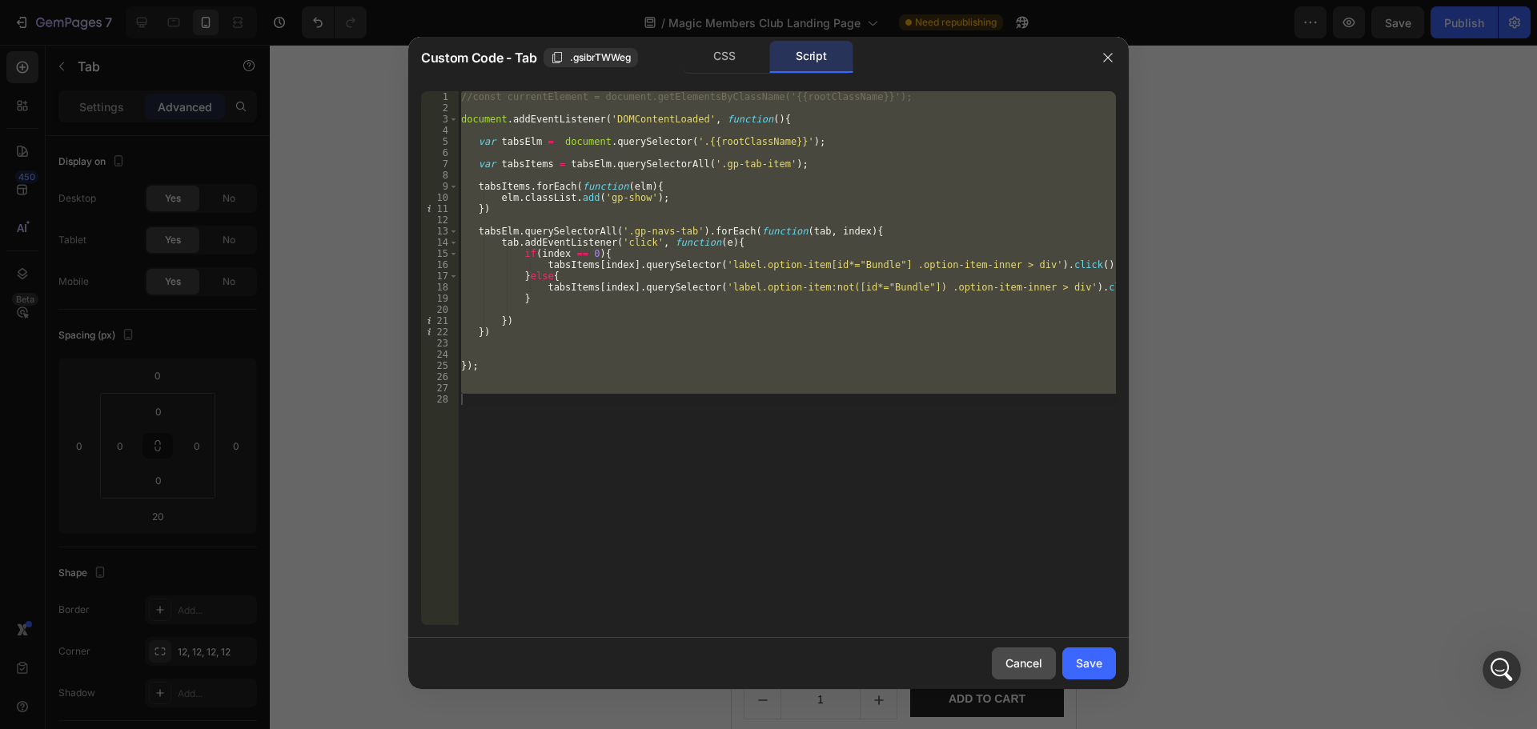
click at [1026, 648] on button "Cancel" at bounding box center [1024, 664] width 64 height 32
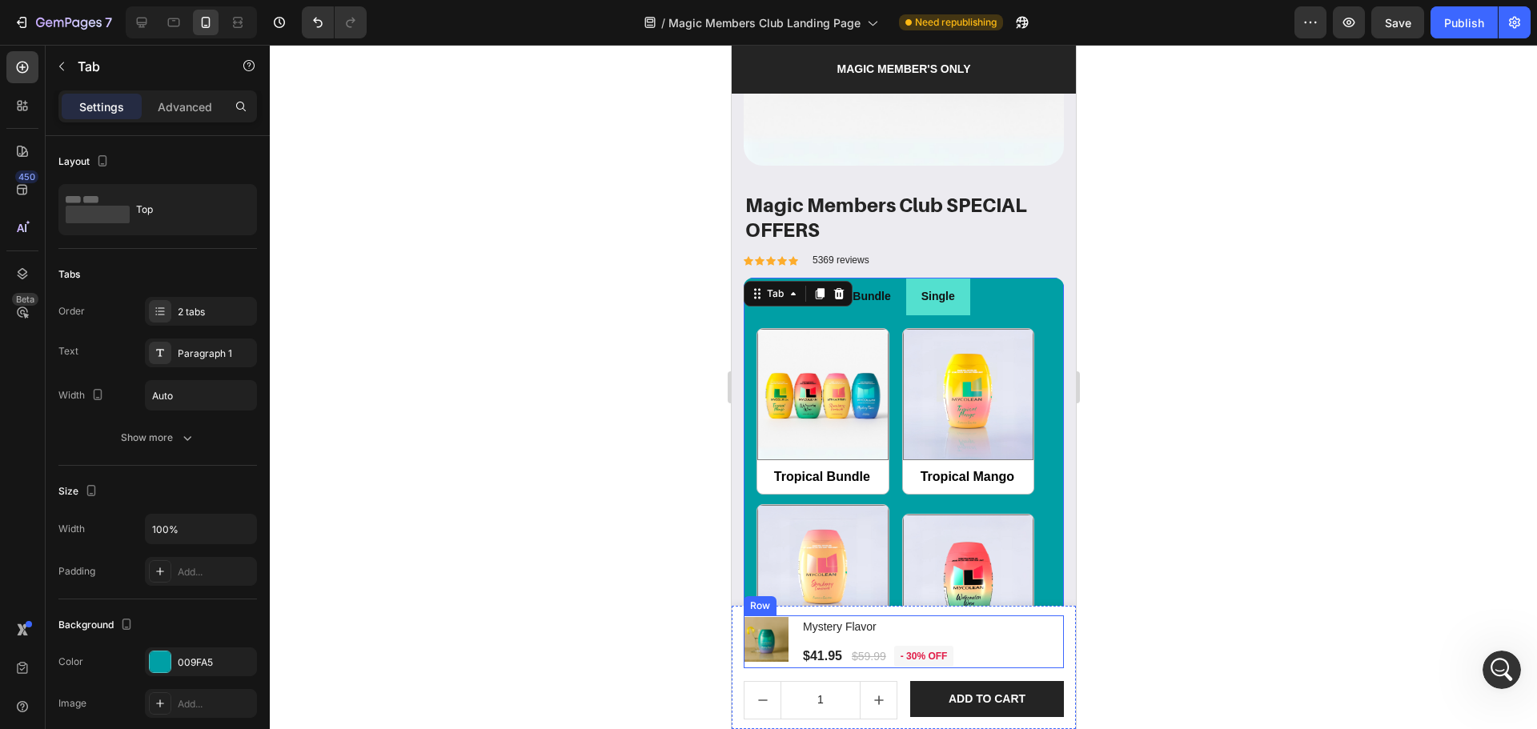
drag, startPoint x: 1013, startPoint y: 664, endPoint x: 982, endPoint y: 636, distance: 41.4
click at [1012, 664] on div "Product Images & Gallery Mystery Flavor Product Title $41.95 Product Price Prod…" at bounding box center [903, 642] width 320 height 53
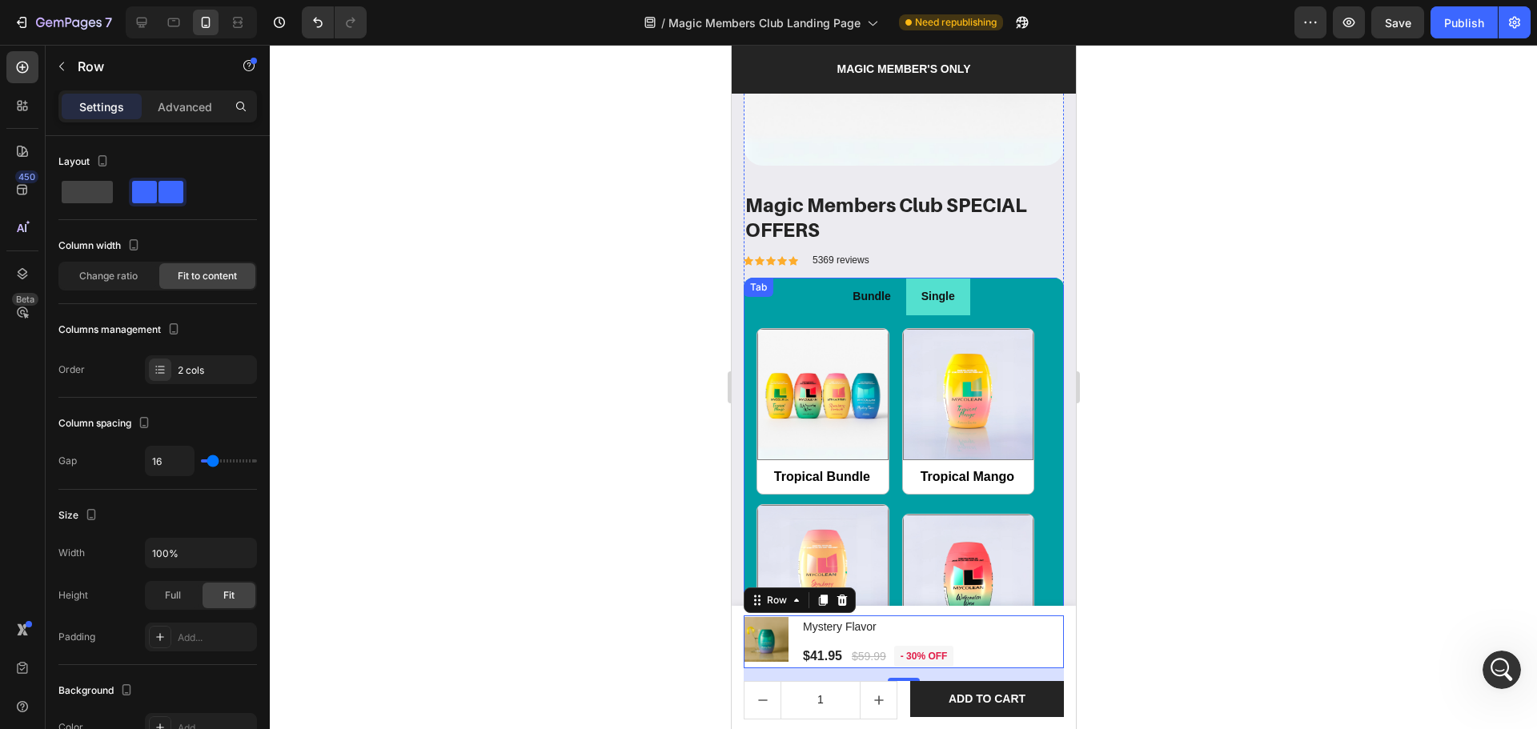
click at [1026, 285] on ul "Bundle Single" at bounding box center [903, 297] width 320 height 38
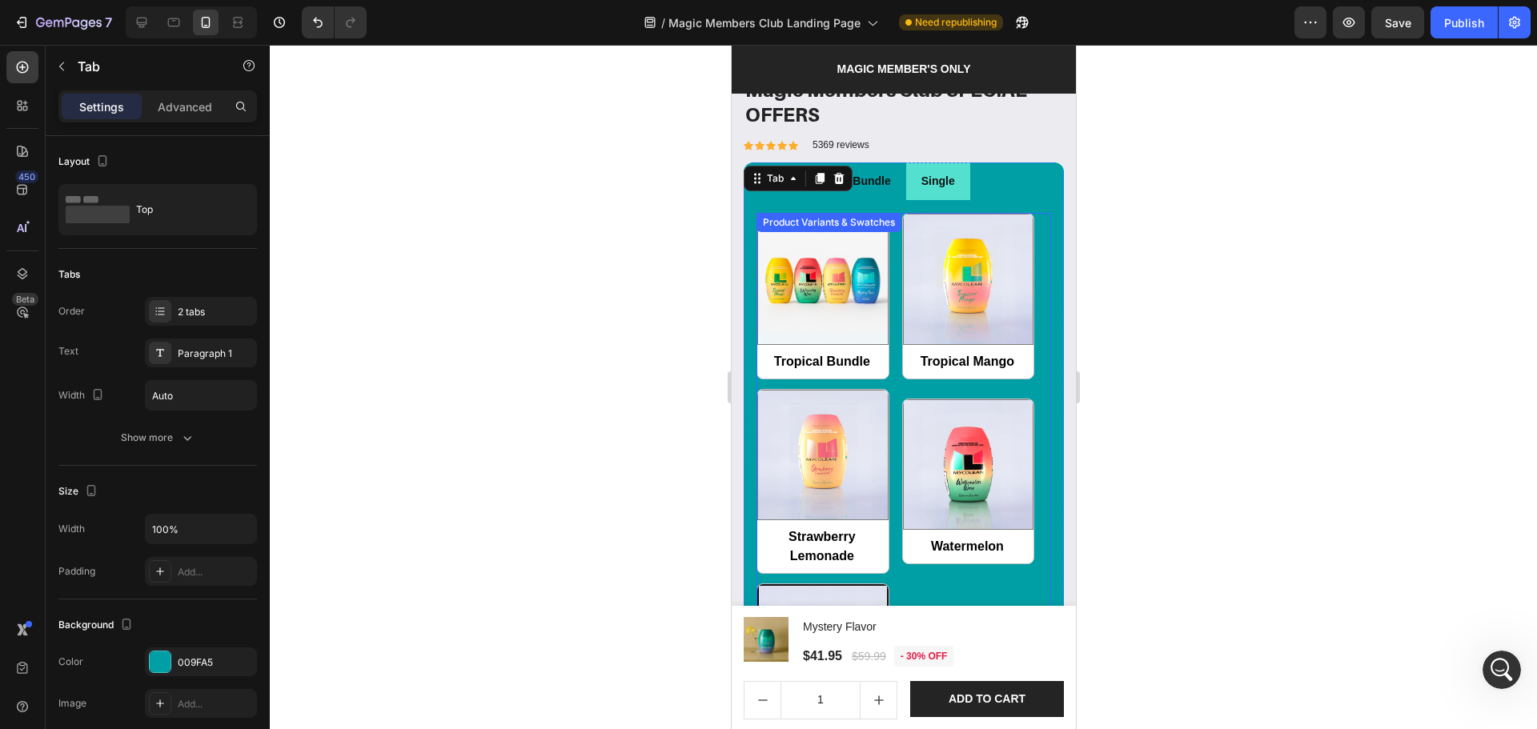
scroll to position [1883, 0]
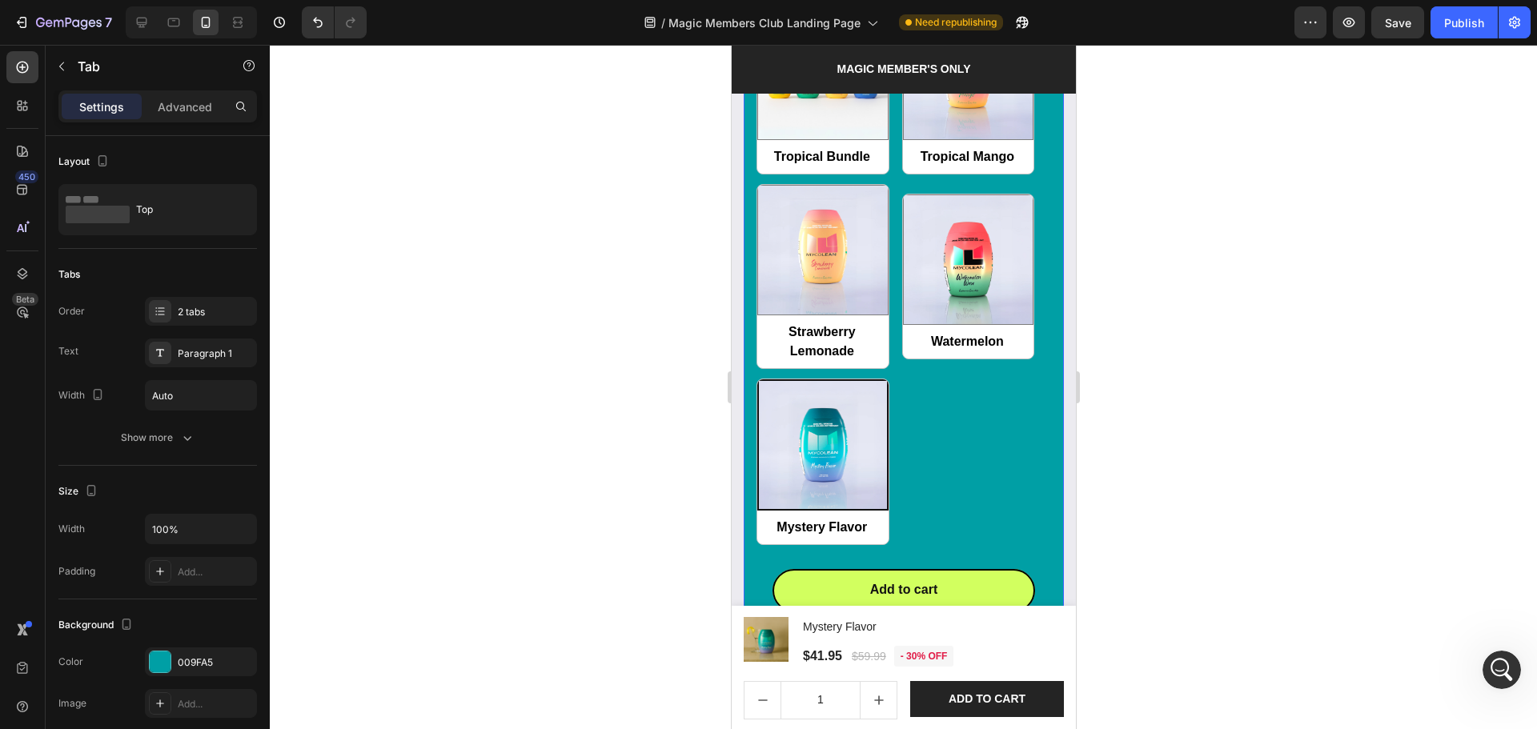
click at [955, 492] on div "Tropical Bundle Tropical Bundle Tropical Mango Tropical Mango Strawberry Lemona…" at bounding box center [903, 276] width 295 height 537
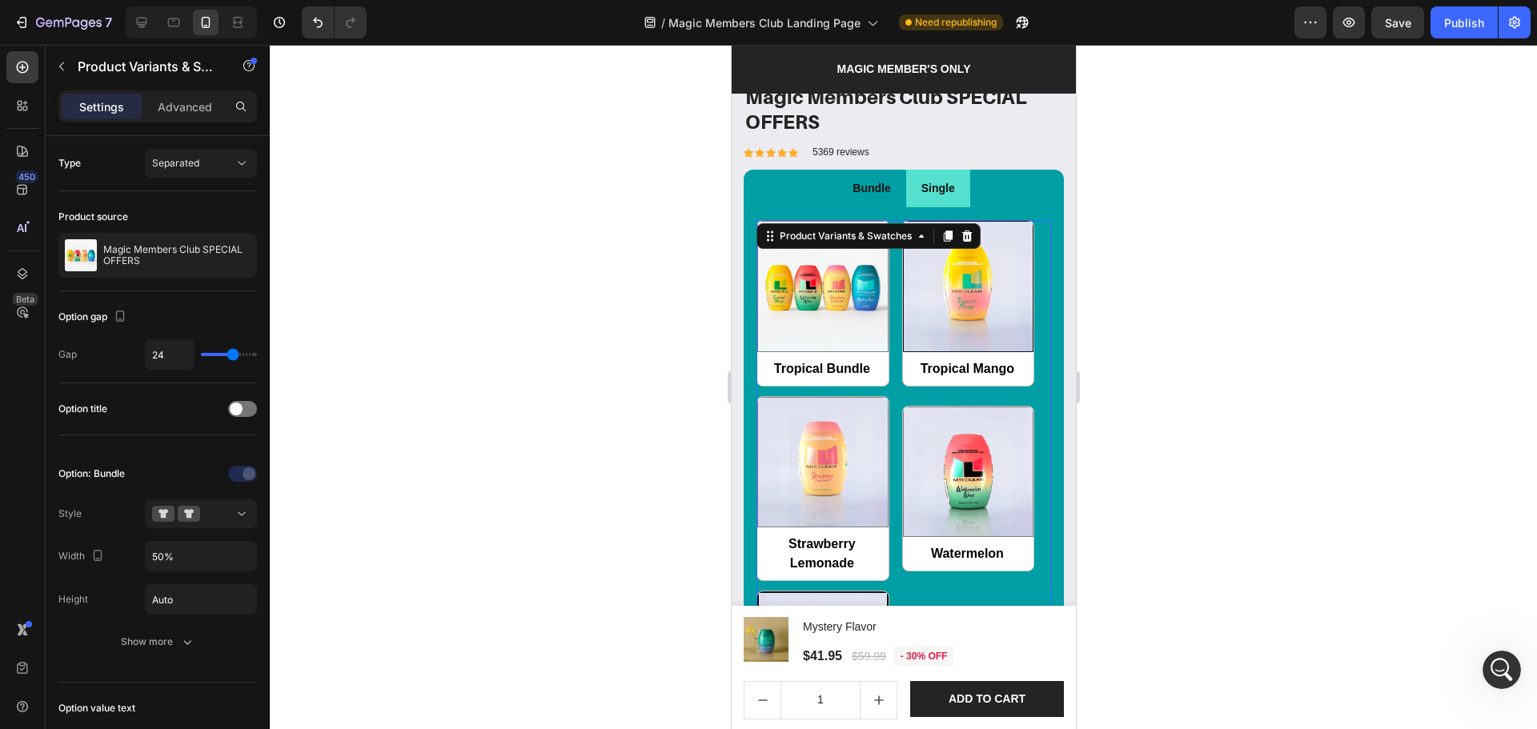
scroll to position [1669, 0]
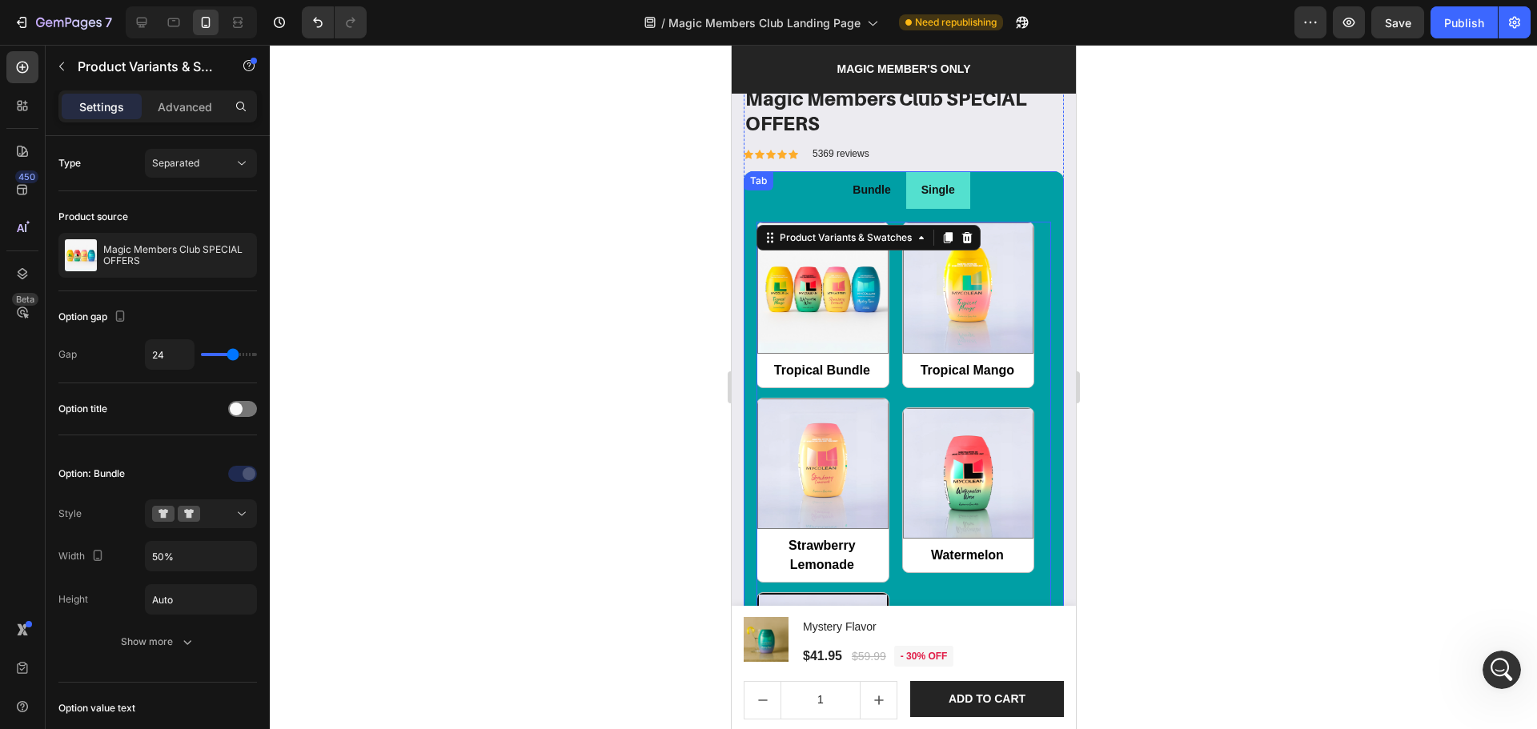
click at [994, 175] on ul "Bundle Single" at bounding box center [903, 190] width 320 height 38
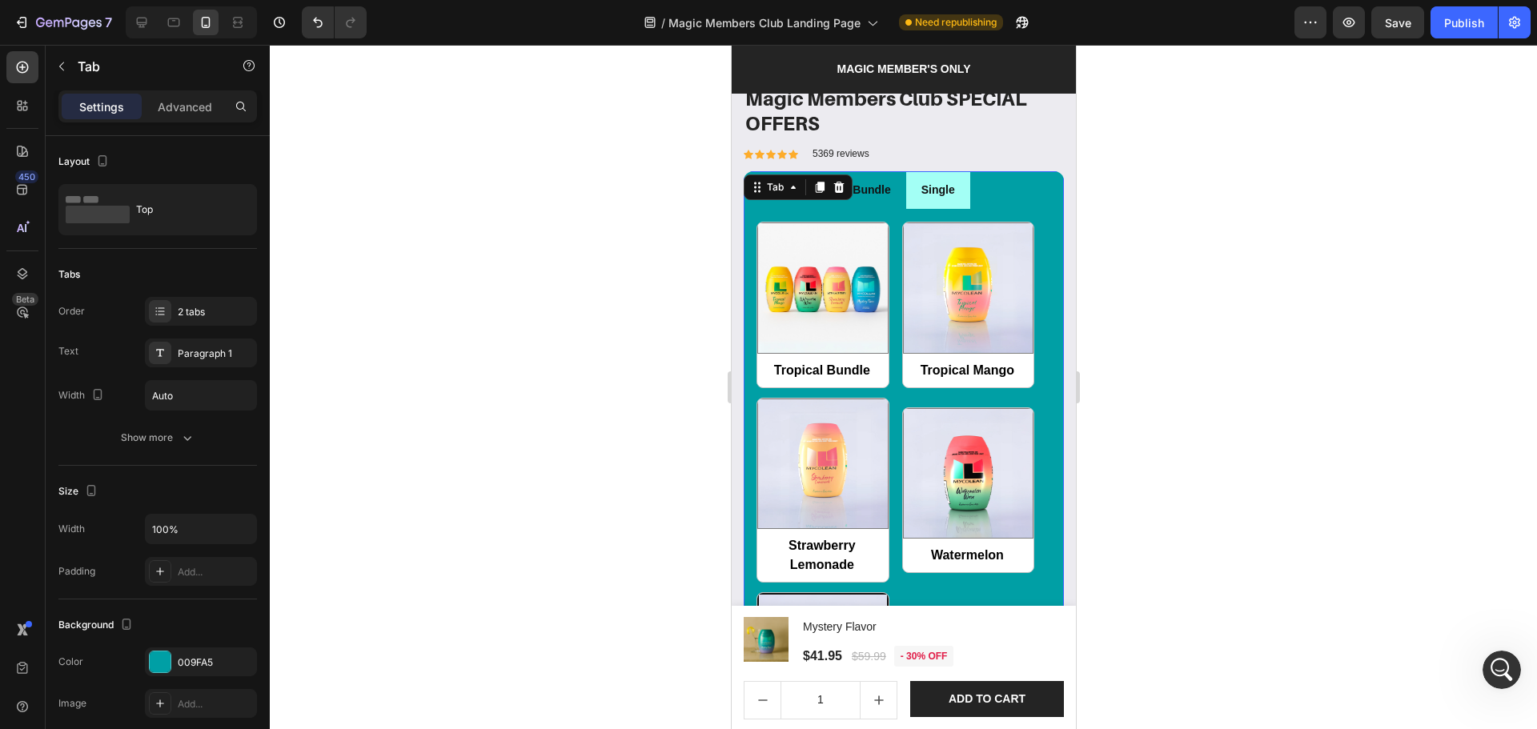
radio input "false"
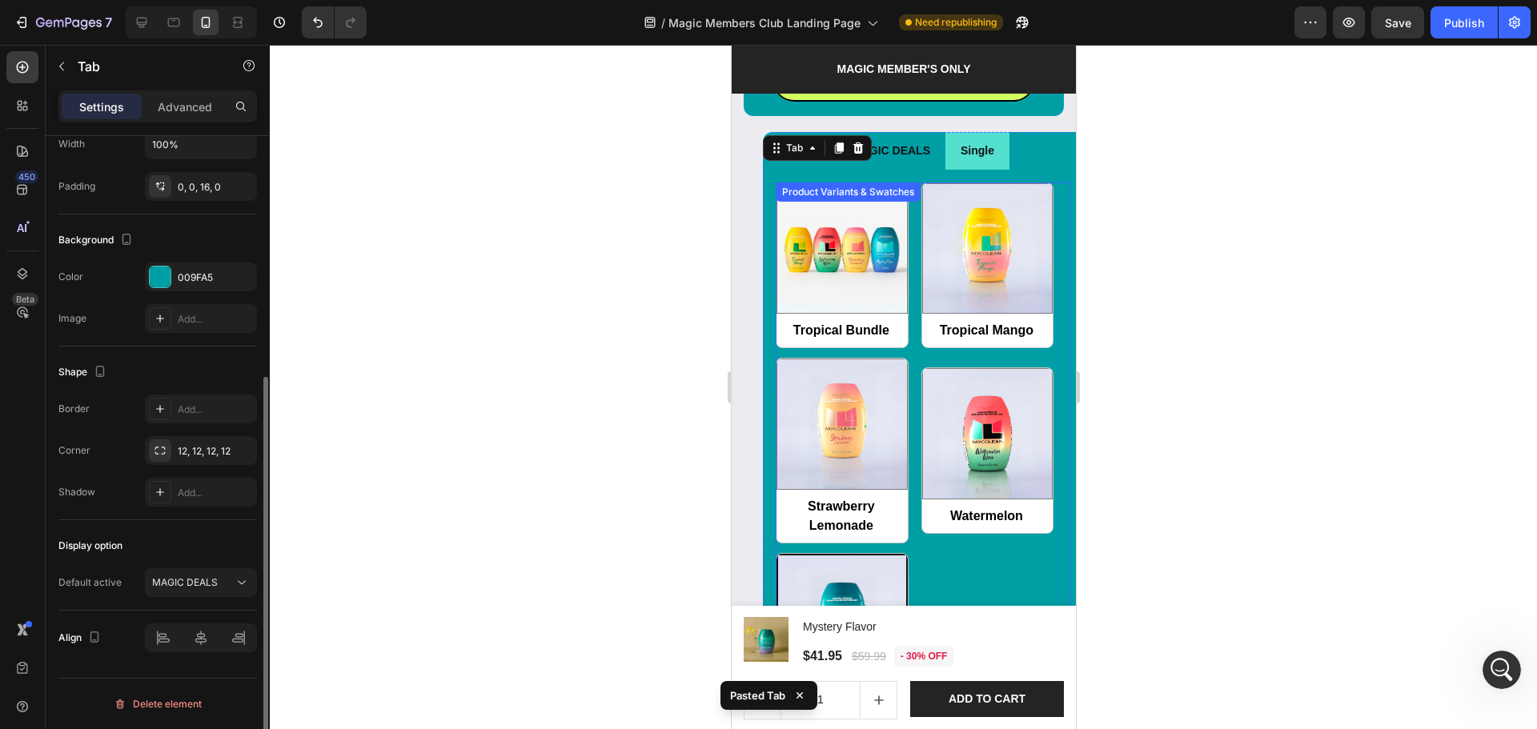
scroll to position [2364, 0]
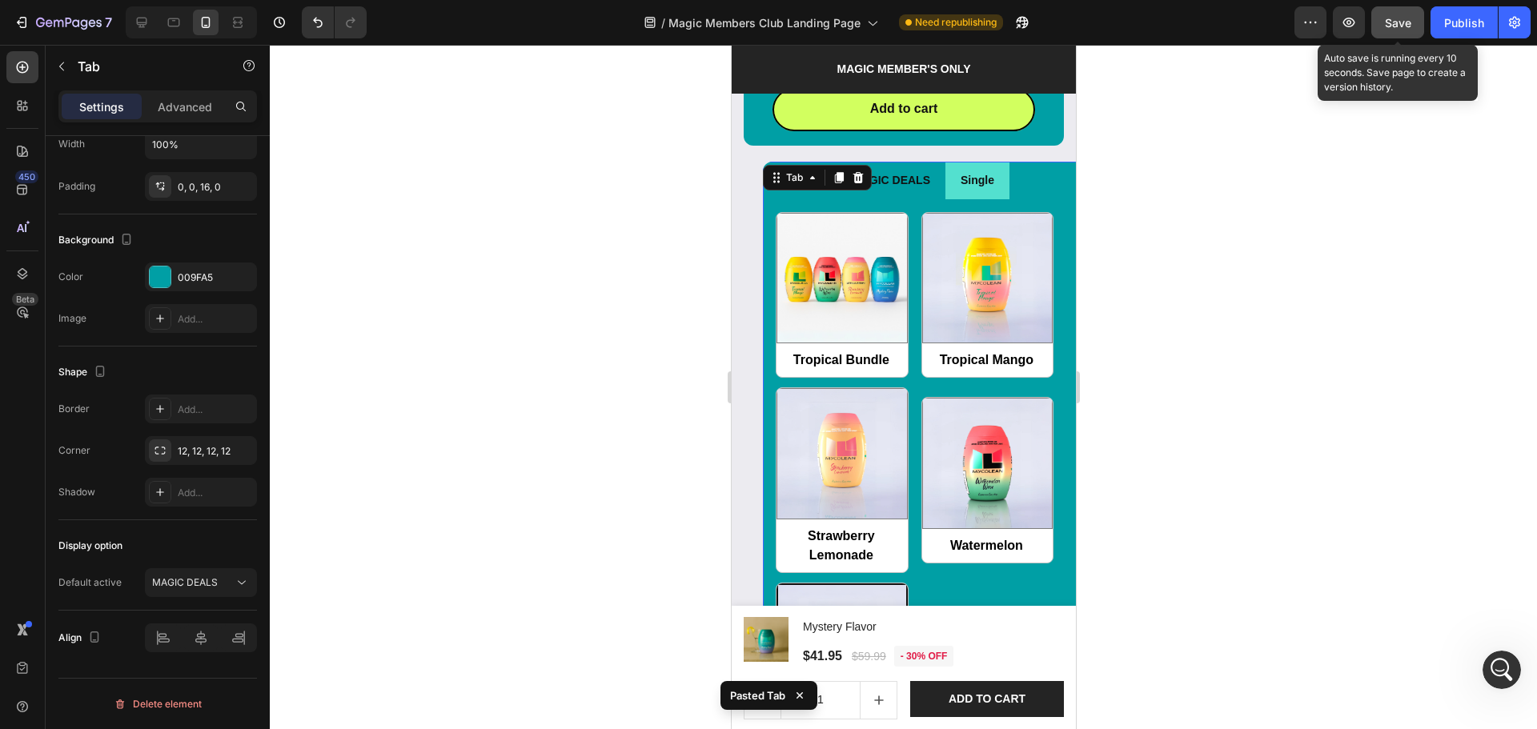
click at [1400, 34] on button "Save" at bounding box center [1397, 22] width 53 height 32
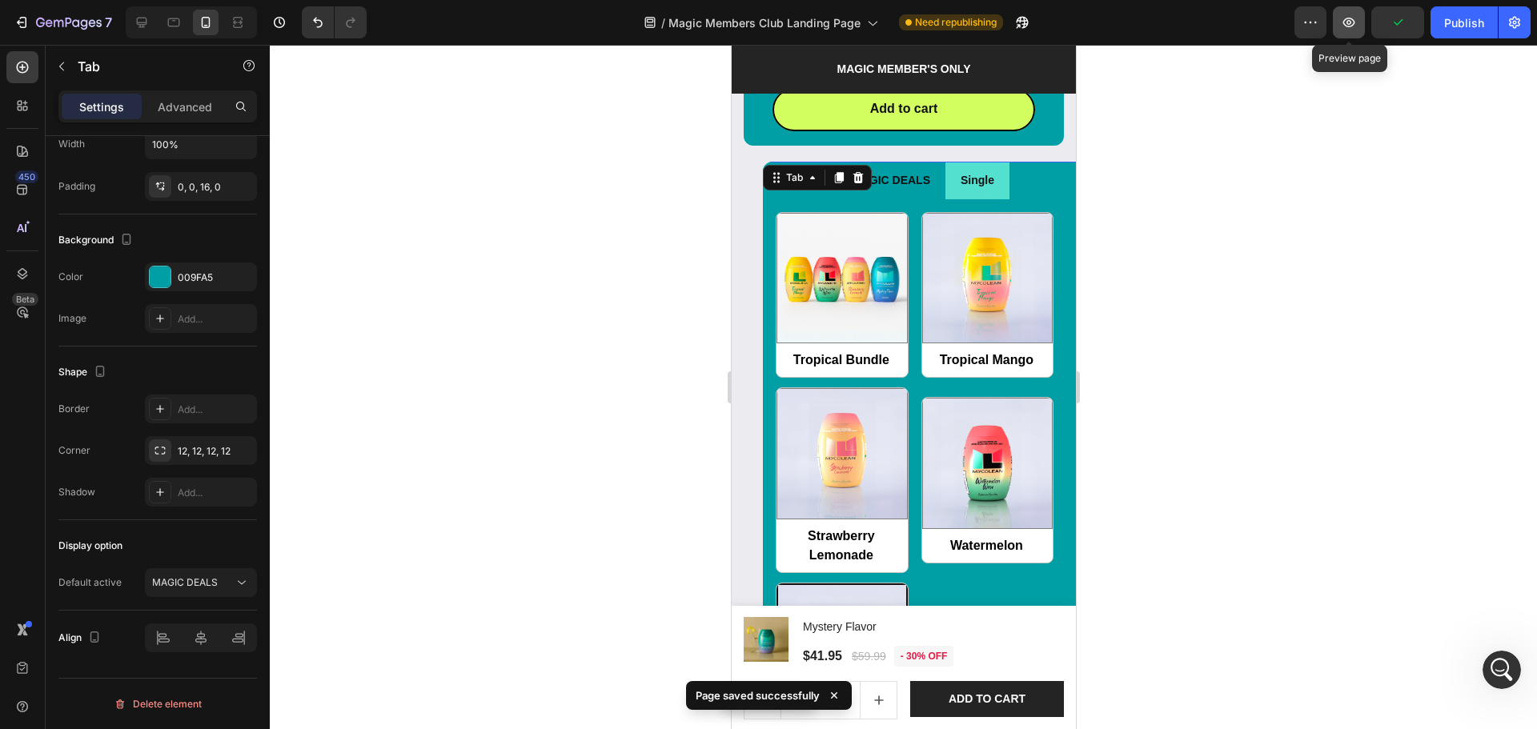
click at [1358, 30] on button "button" at bounding box center [1349, 22] width 32 height 32
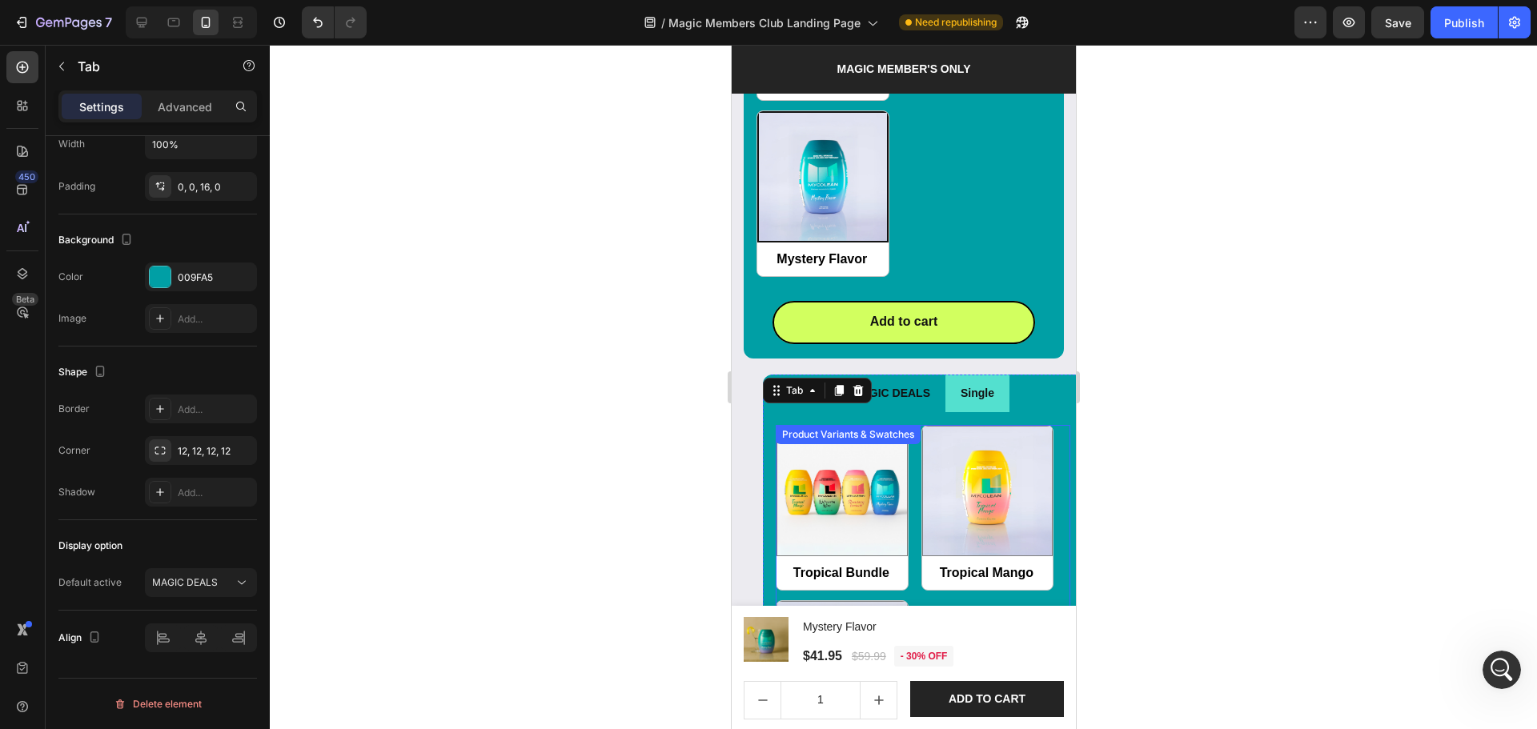
scroll to position [2150, 0]
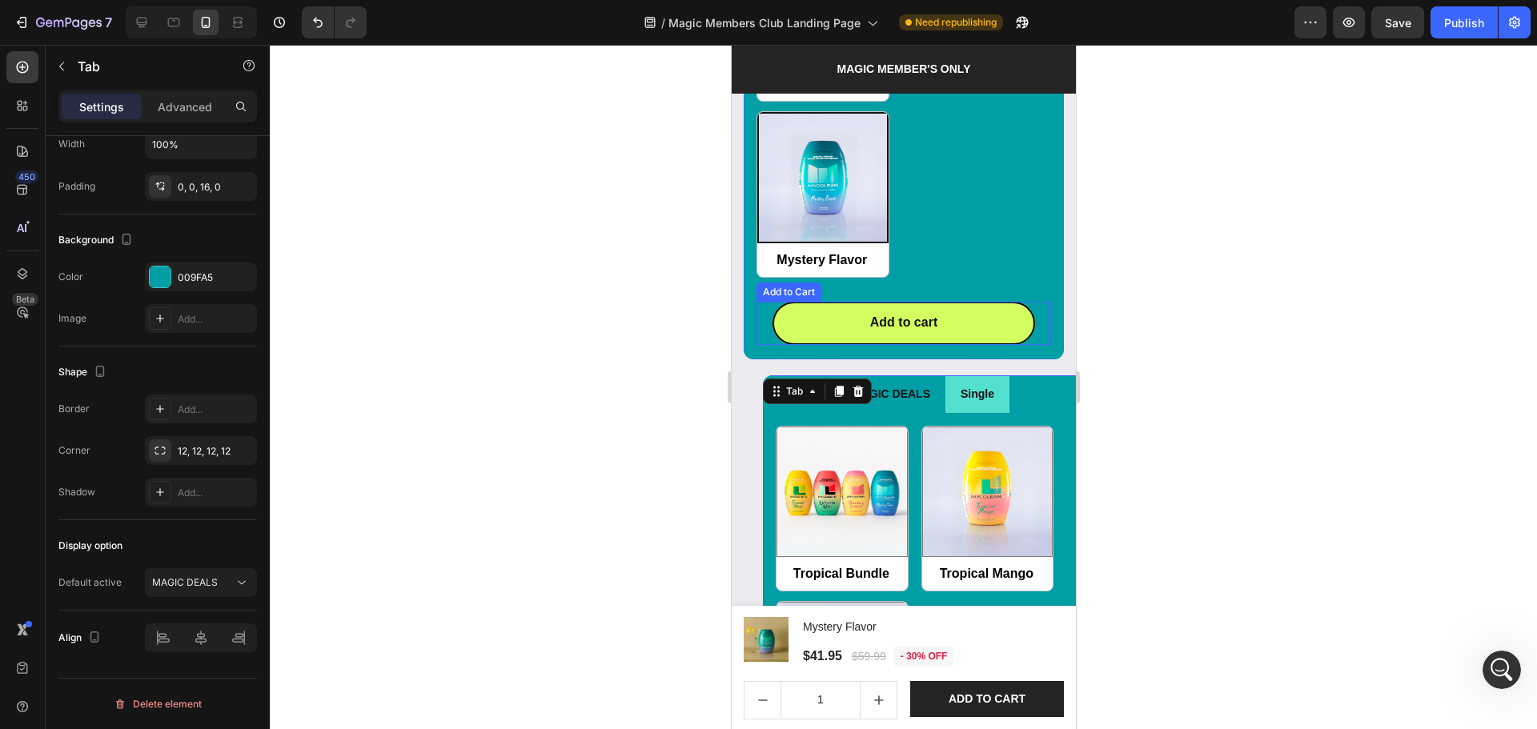
click at [756, 314] on div "Add to cart Add to Cart" at bounding box center [903, 323] width 295 height 43
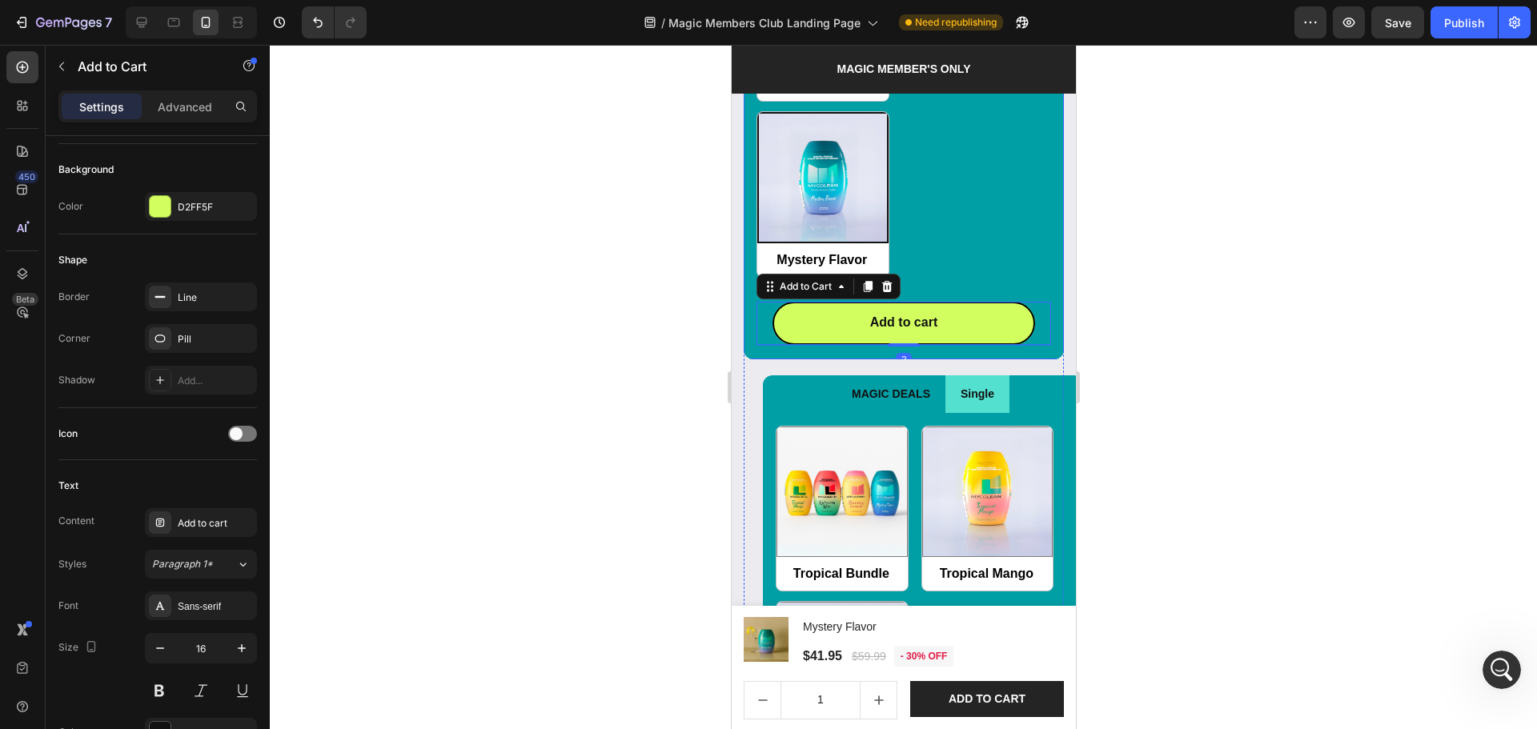
scroll to position [0, 0]
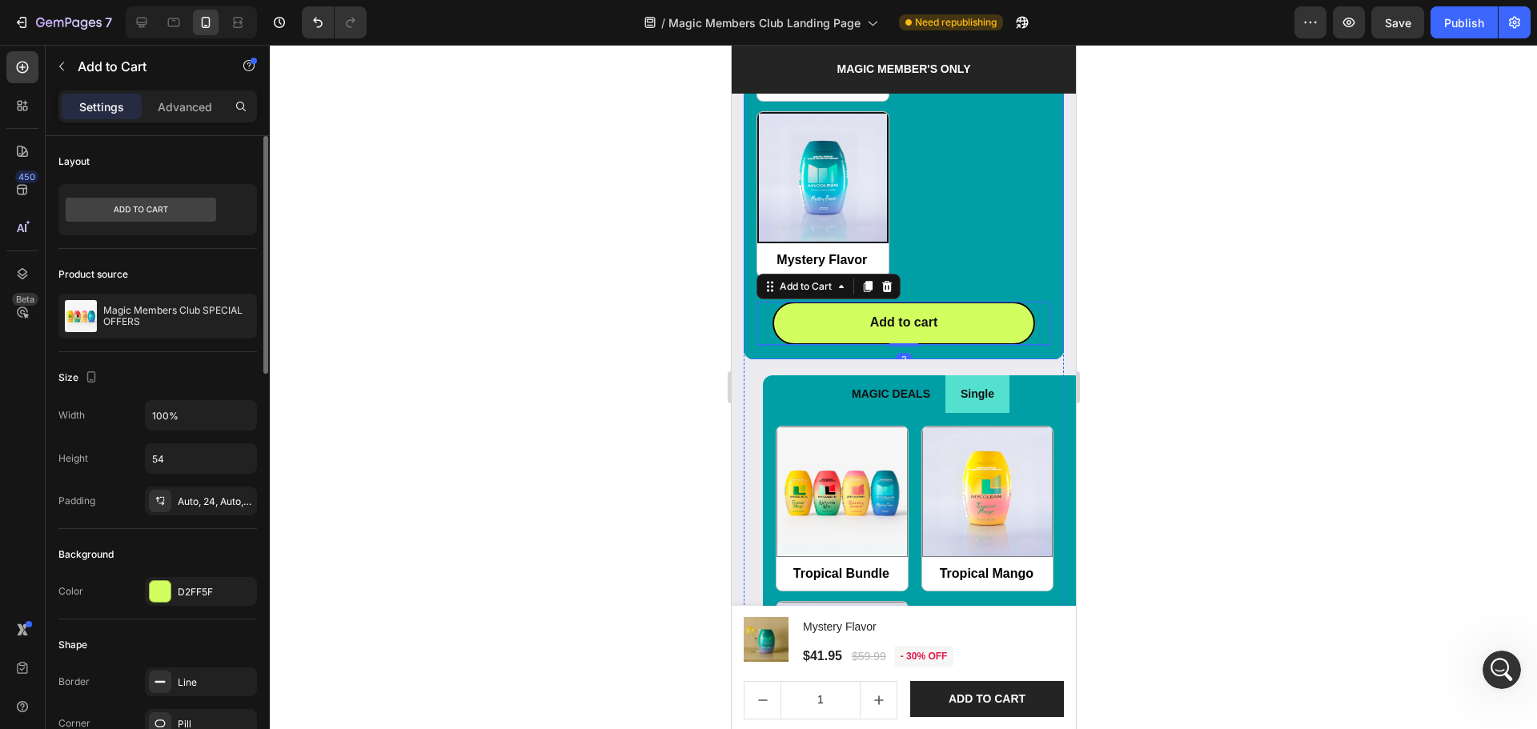
click at [752, 326] on div "Tropical Bundle Tropical Bundle Tropical Mango Tropical Mango Strawberry Lemona…" at bounding box center [903, 44] width 320 height 632
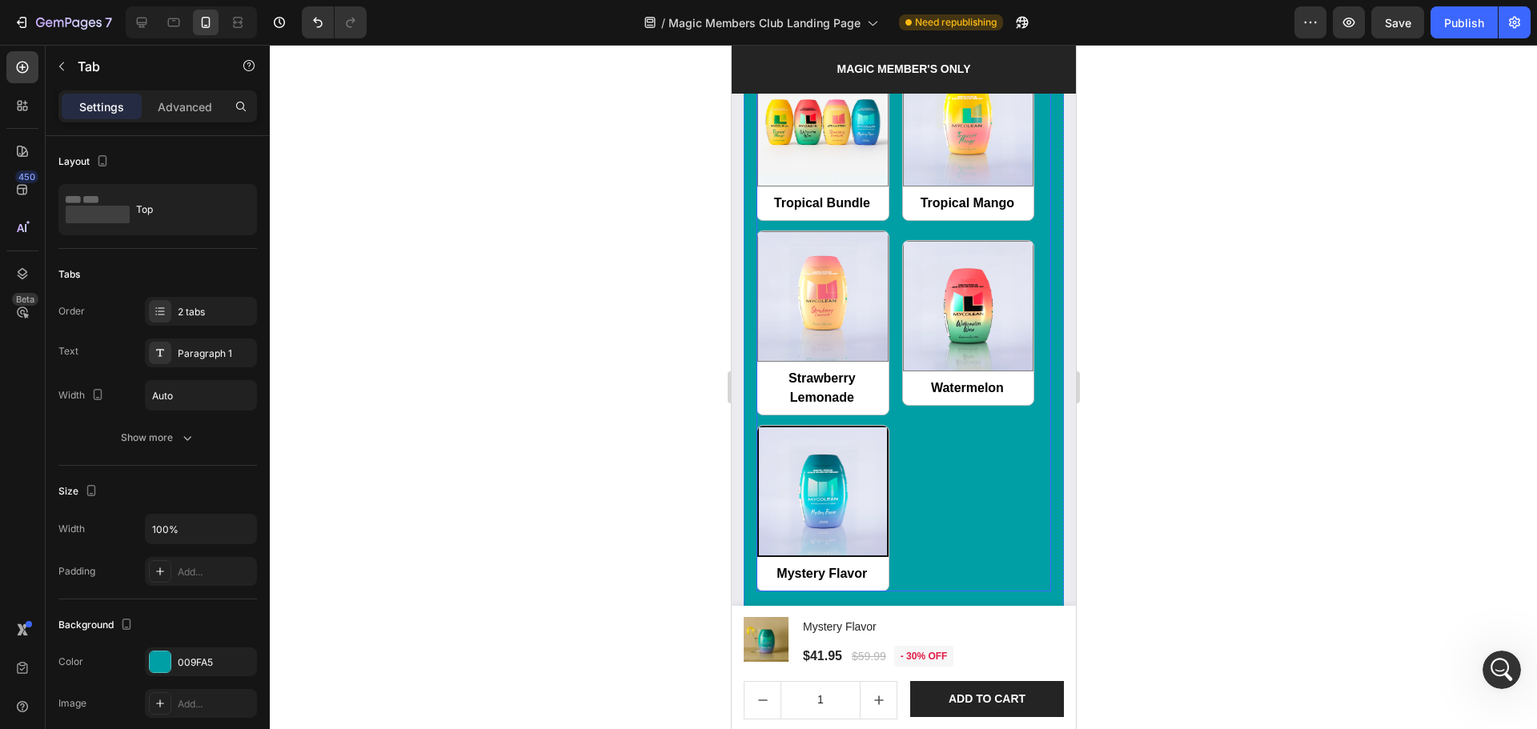
scroll to position [1723, 0]
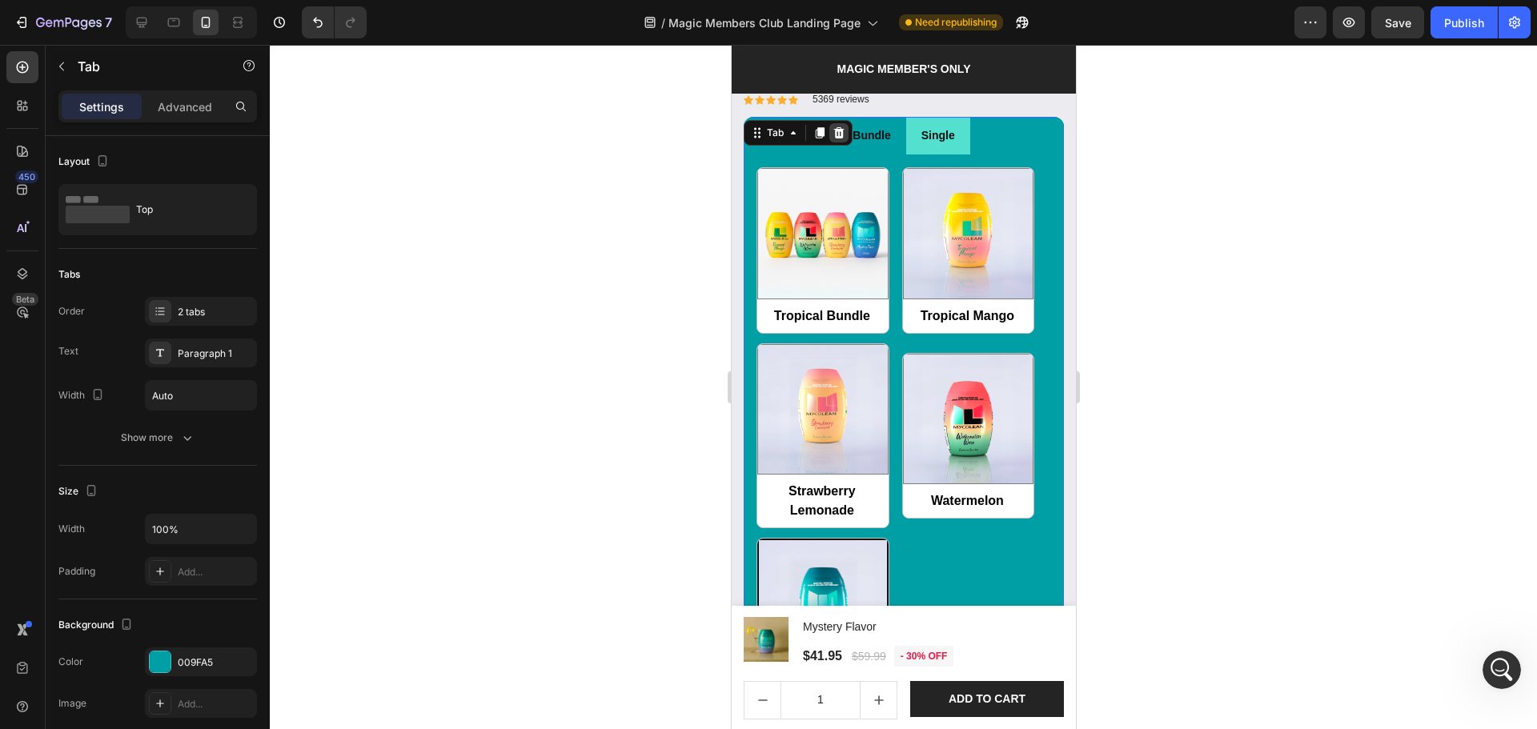
click at [840, 126] on icon at bounding box center [838, 132] width 13 height 13
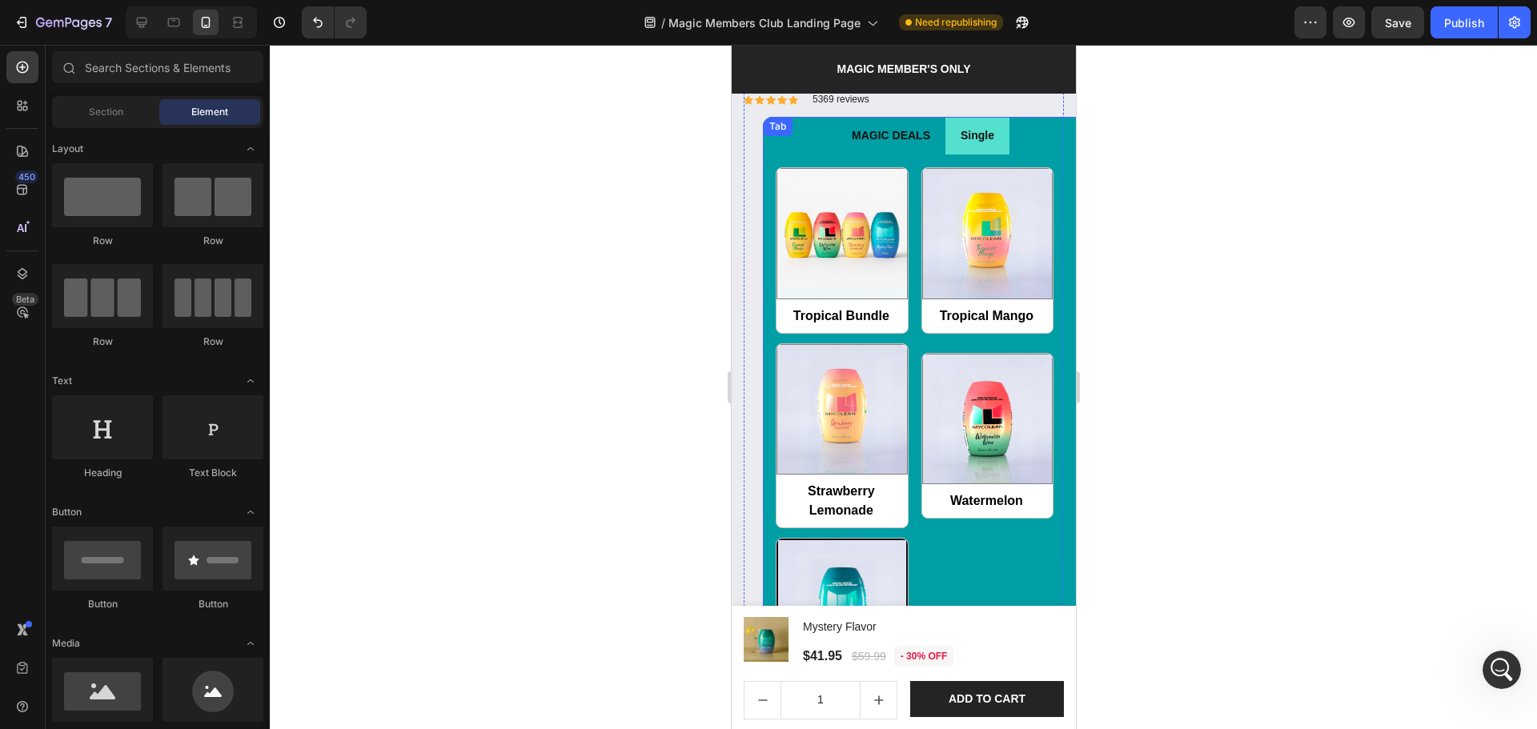
click at [764, 154] on div "Tropical Bundle Tropical Bundle Tropical Mango Tropical Mango Strawberry Lemona…" at bounding box center [922, 470] width 320 height 632
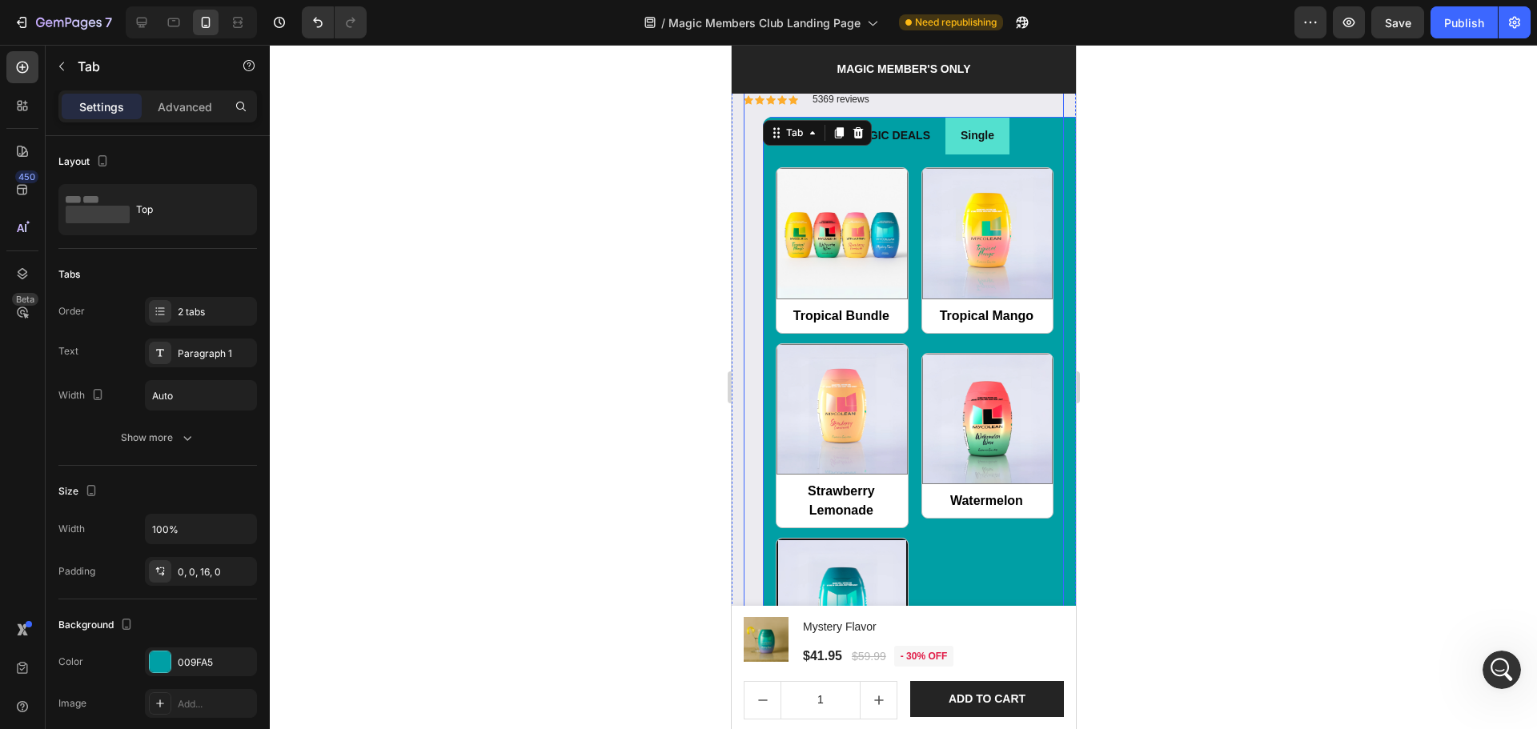
click at [750, 150] on div "Magic Members Club SPECIAL OFFERS Product Title Icon Icon Icon Icon Icon Icon L…" at bounding box center [903, 414] width 320 height 768
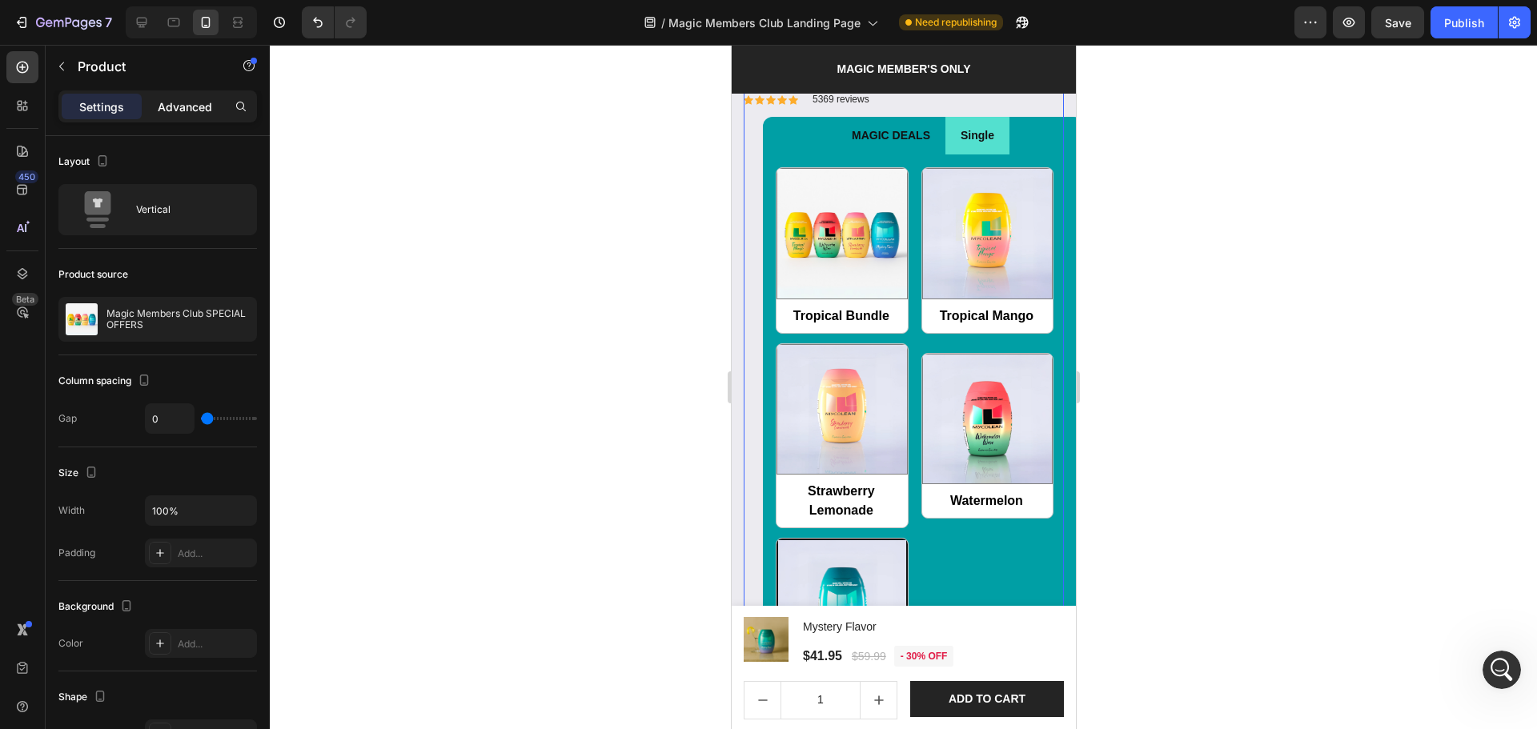
click at [186, 107] on p "Advanced" at bounding box center [185, 106] width 54 height 17
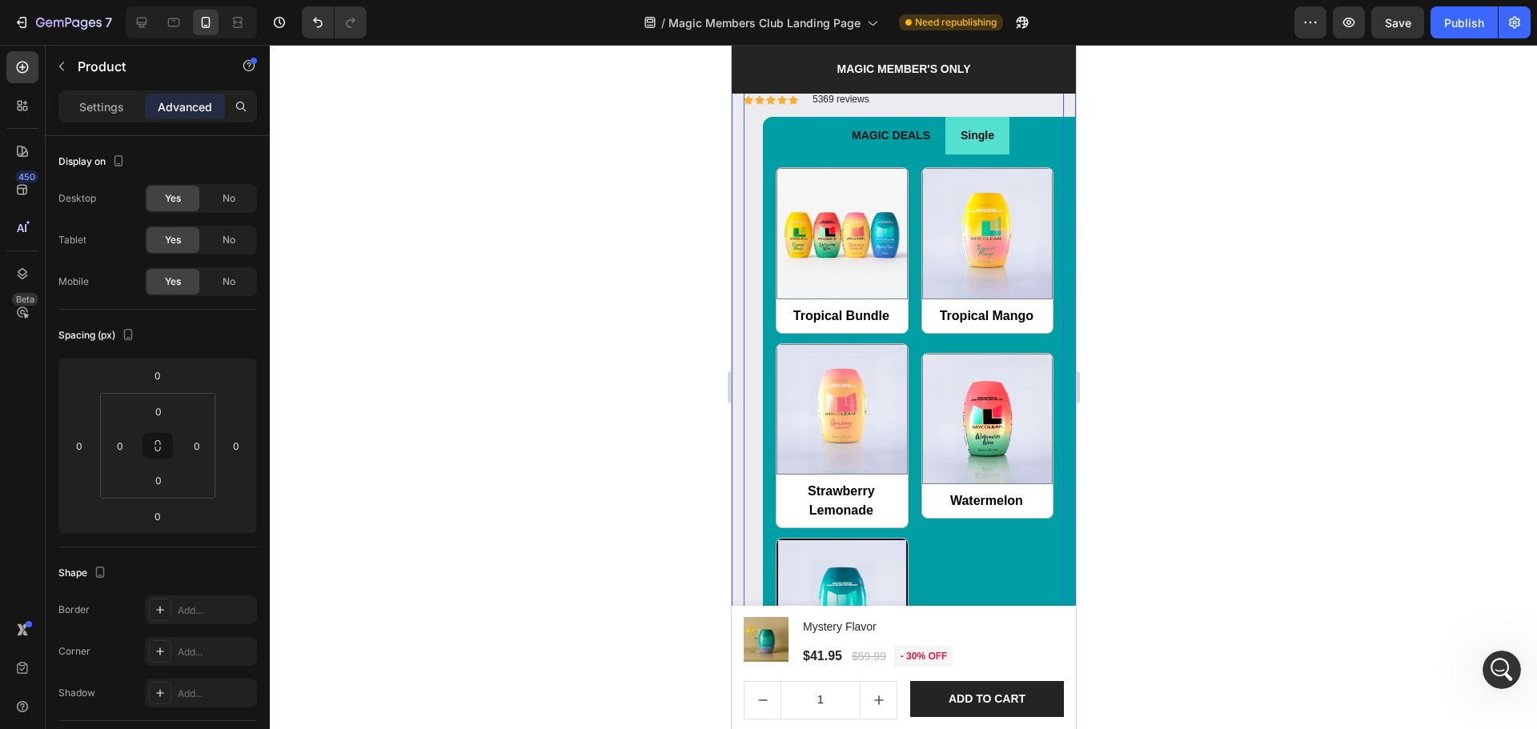
click at [739, 245] on div "Product Images & Gallery Magic Members Club SPECIAL OFFERS Product Title Icon I…" at bounding box center [903, 215] width 344 height 1188
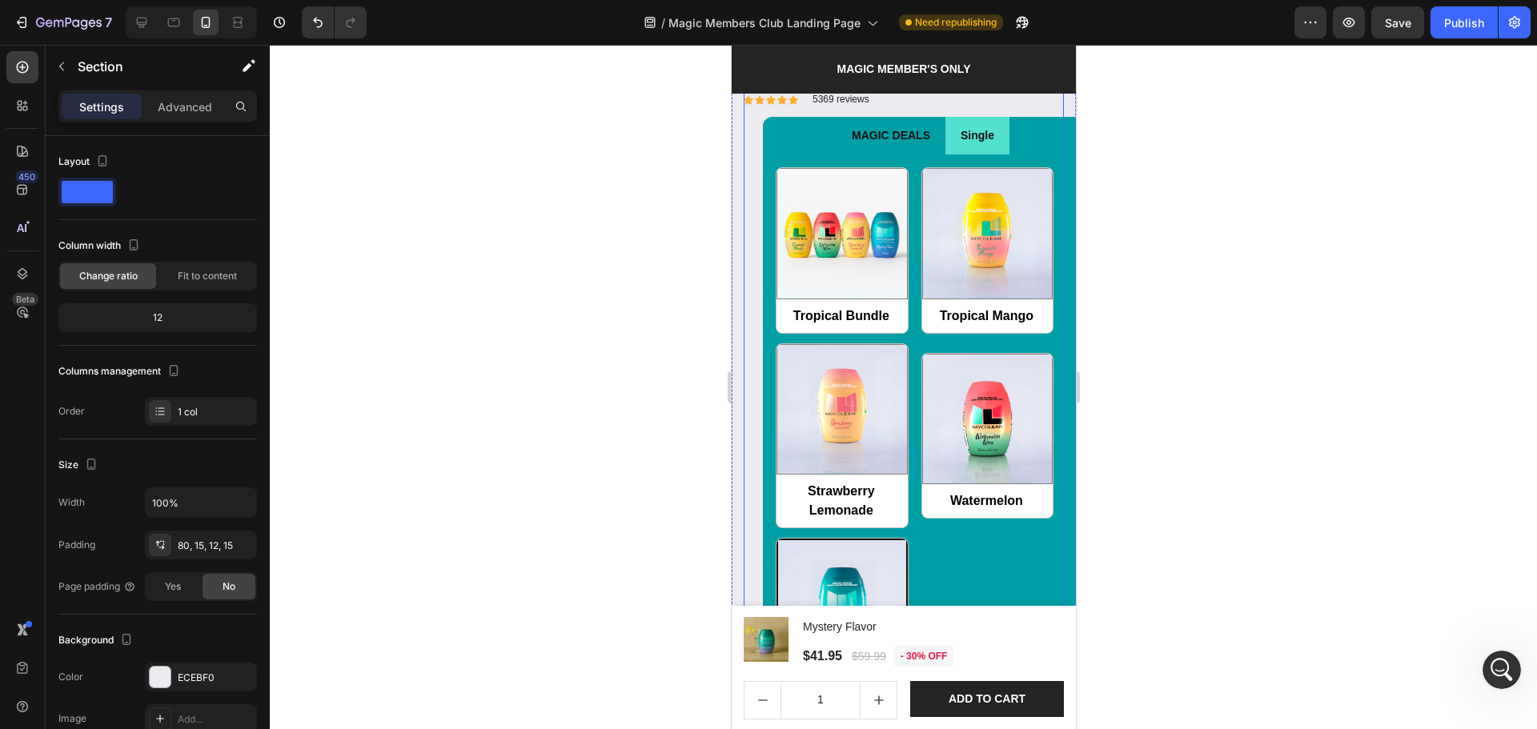
click at [757, 379] on div "Magic Members Club SPECIAL OFFERS Product Title Icon Icon Icon Icon Icon Icon L…" at bounding box center [903, 414] width 320 height 768
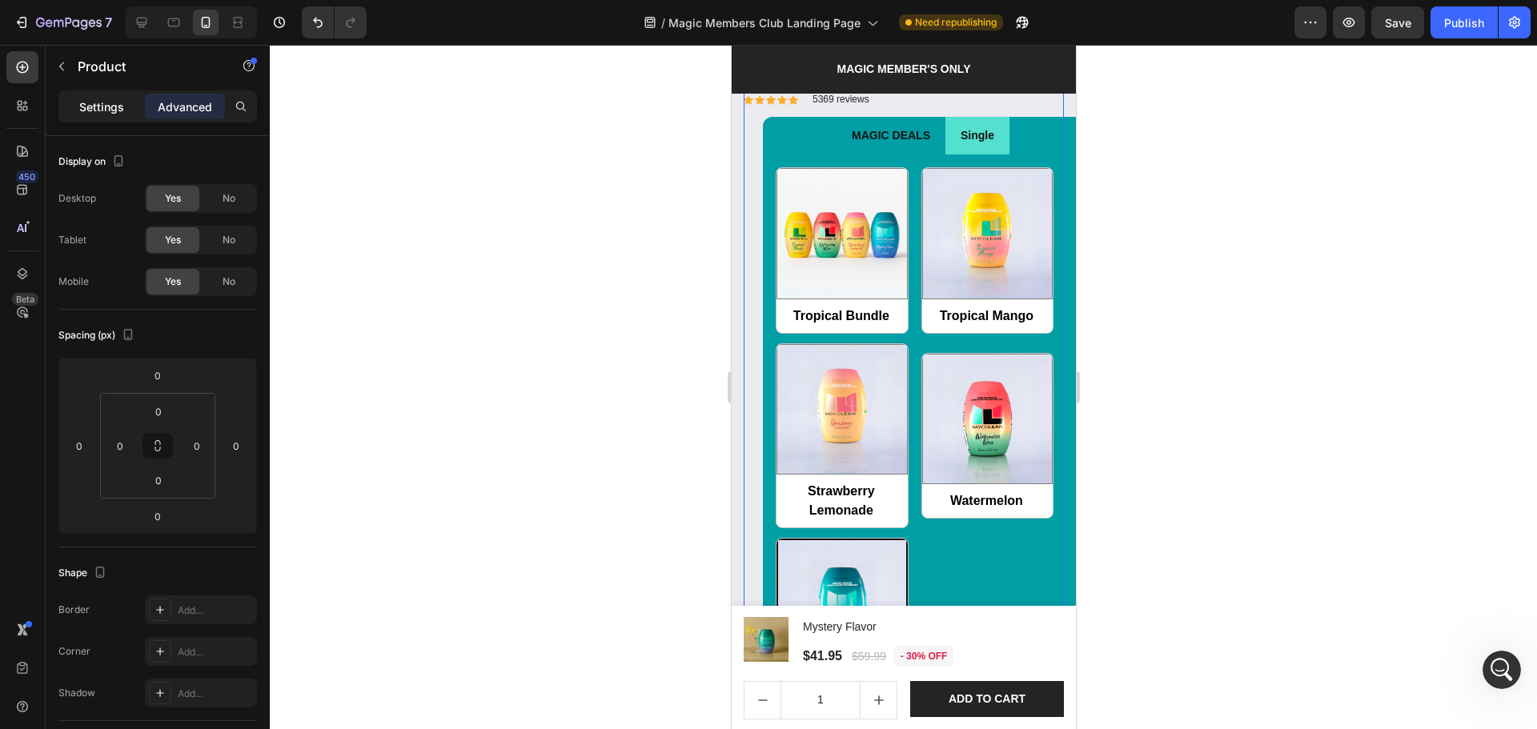
click at [117, 104] on p "Settings" at bounding box center [101, 106] width 45 height 17
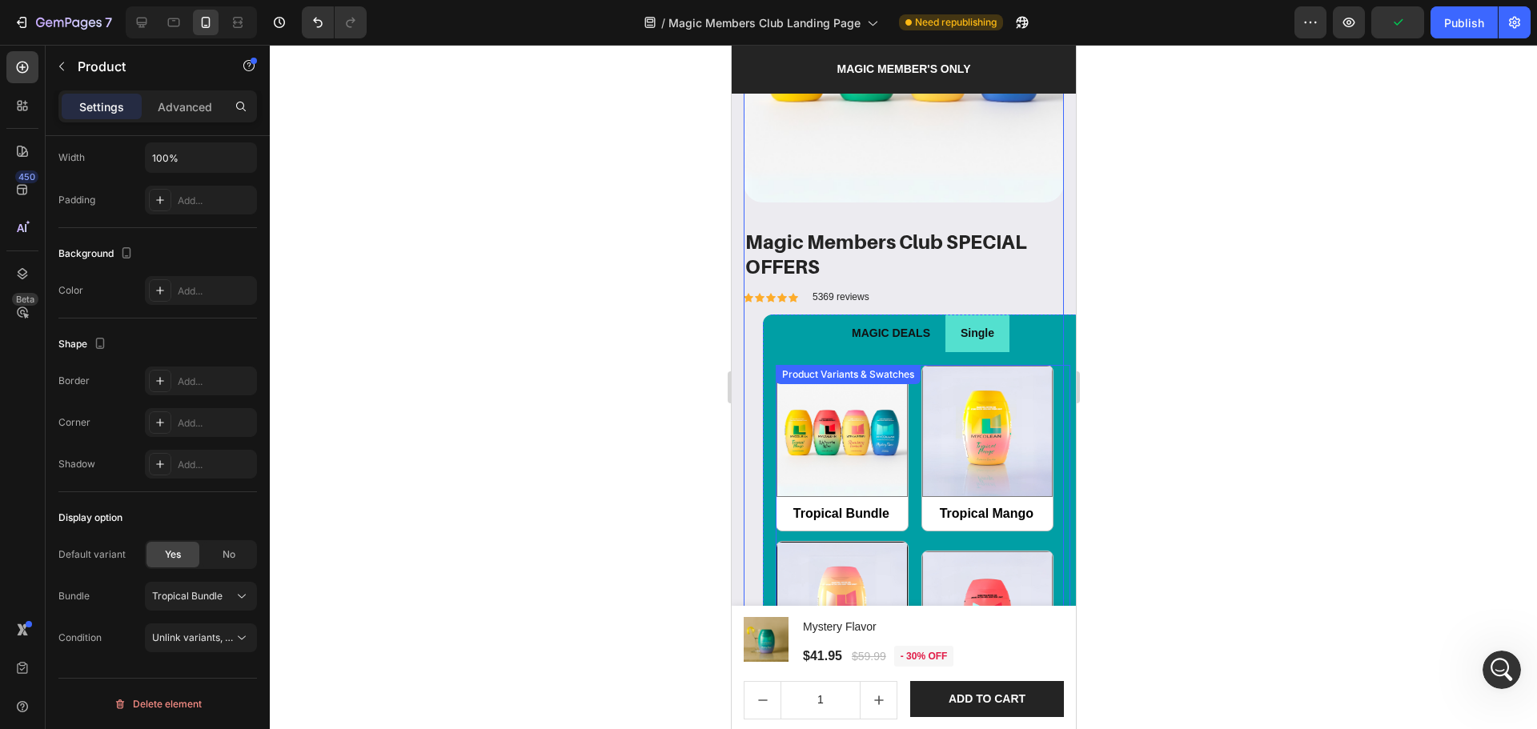
scroll to position [1510, 0]
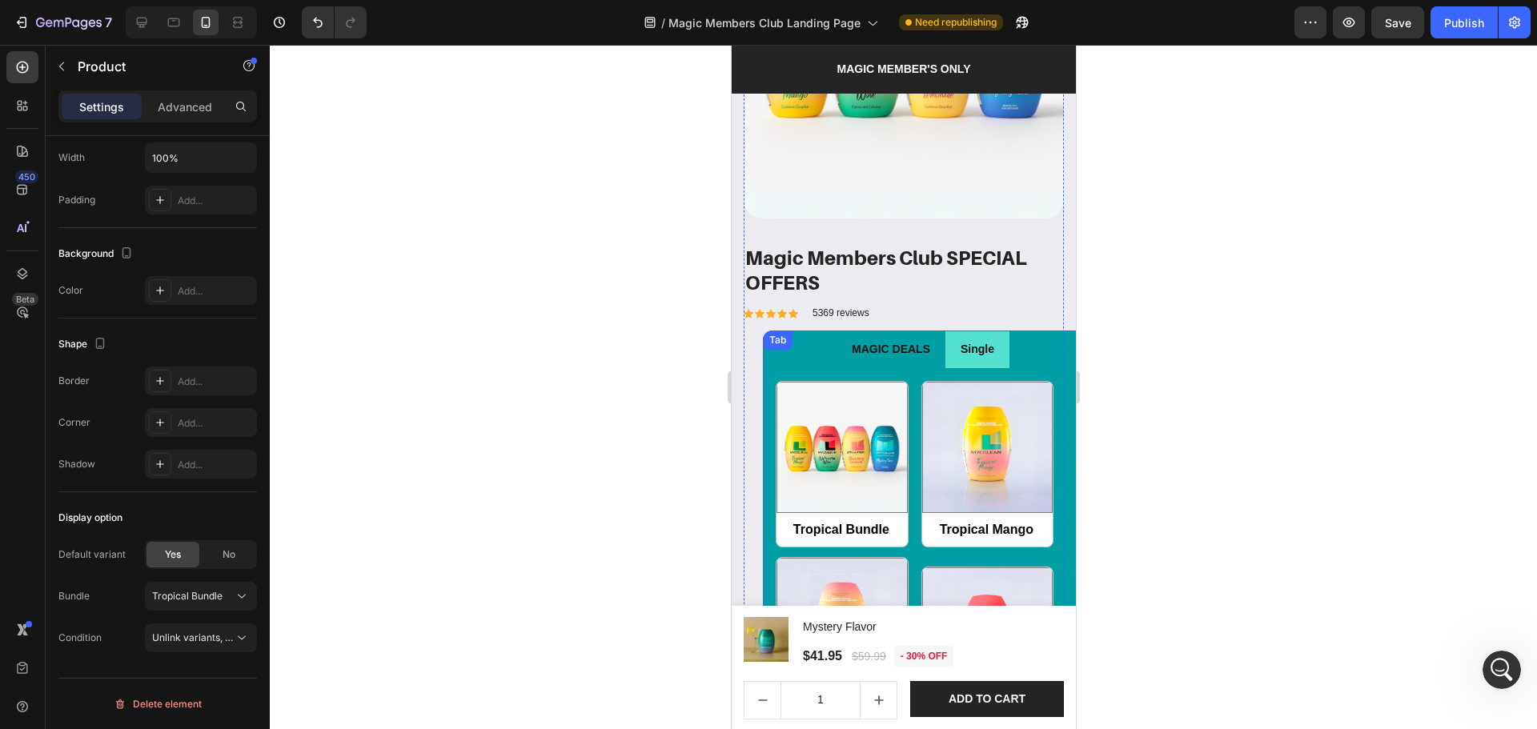
click at [1039, 331] on ul "MAGIC DEALS Single" at bounding box center [922, 350] width 320 height 38
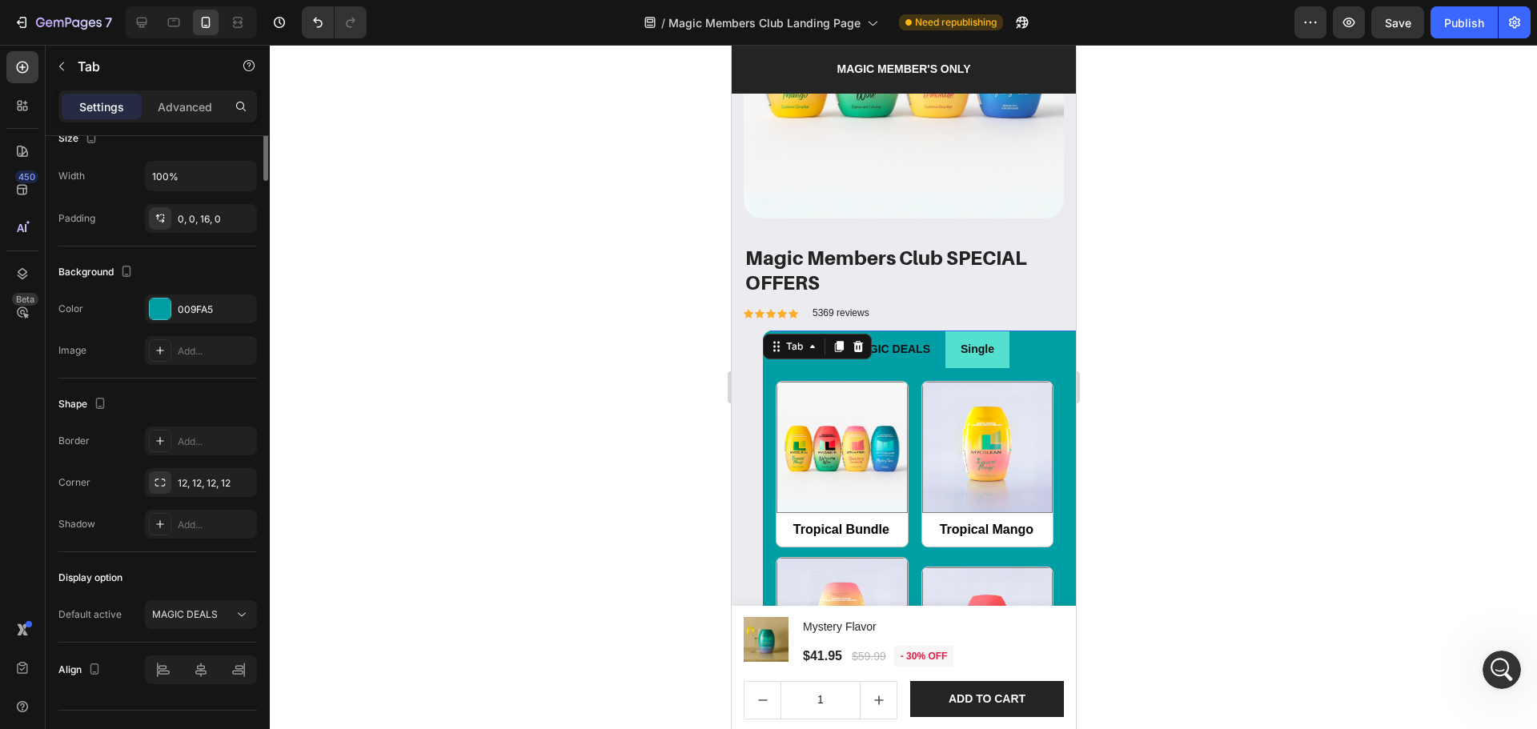
scroll to position [0, 0]
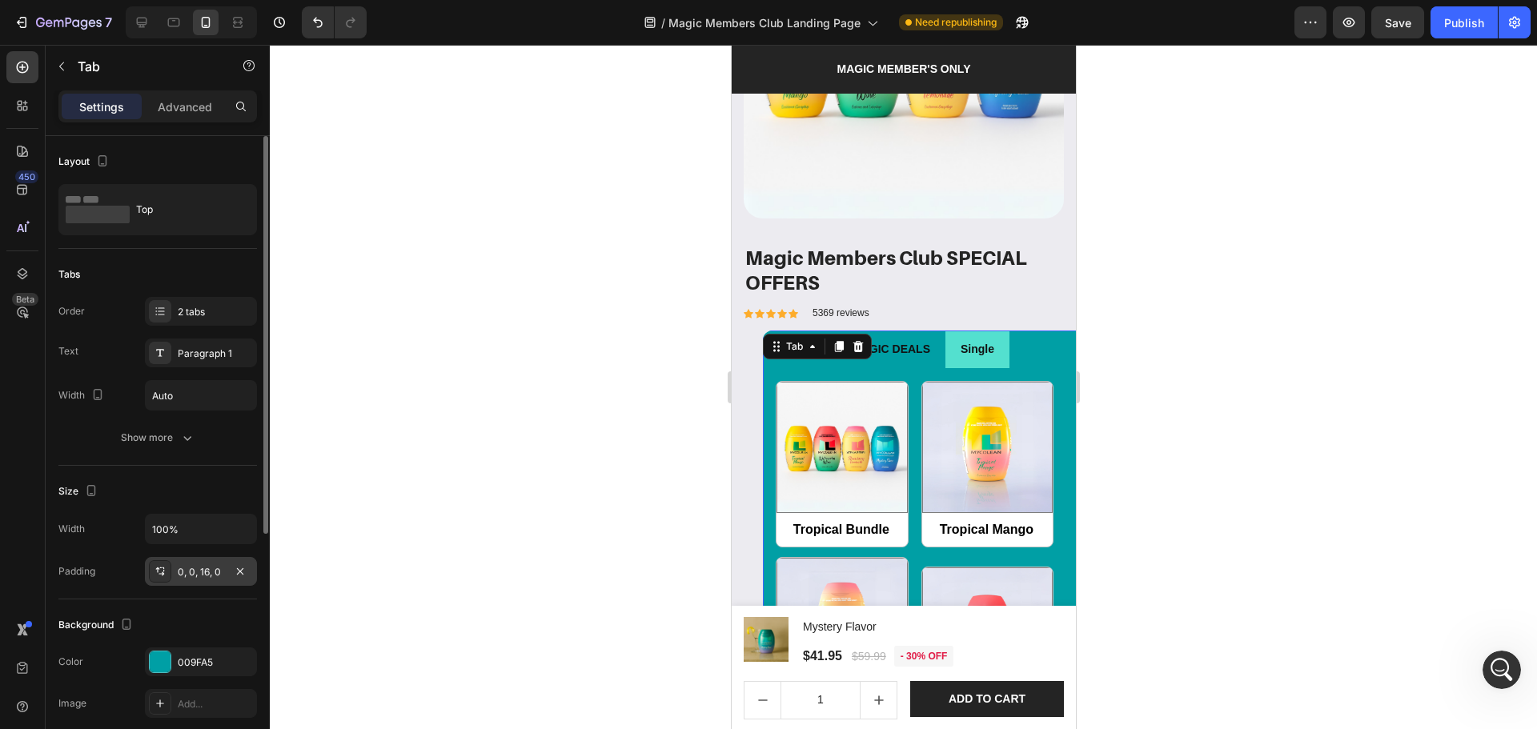
click at [191, 579] on div "0, 0, 16, 0" at bounding box center [201, 572] width 46 height 14
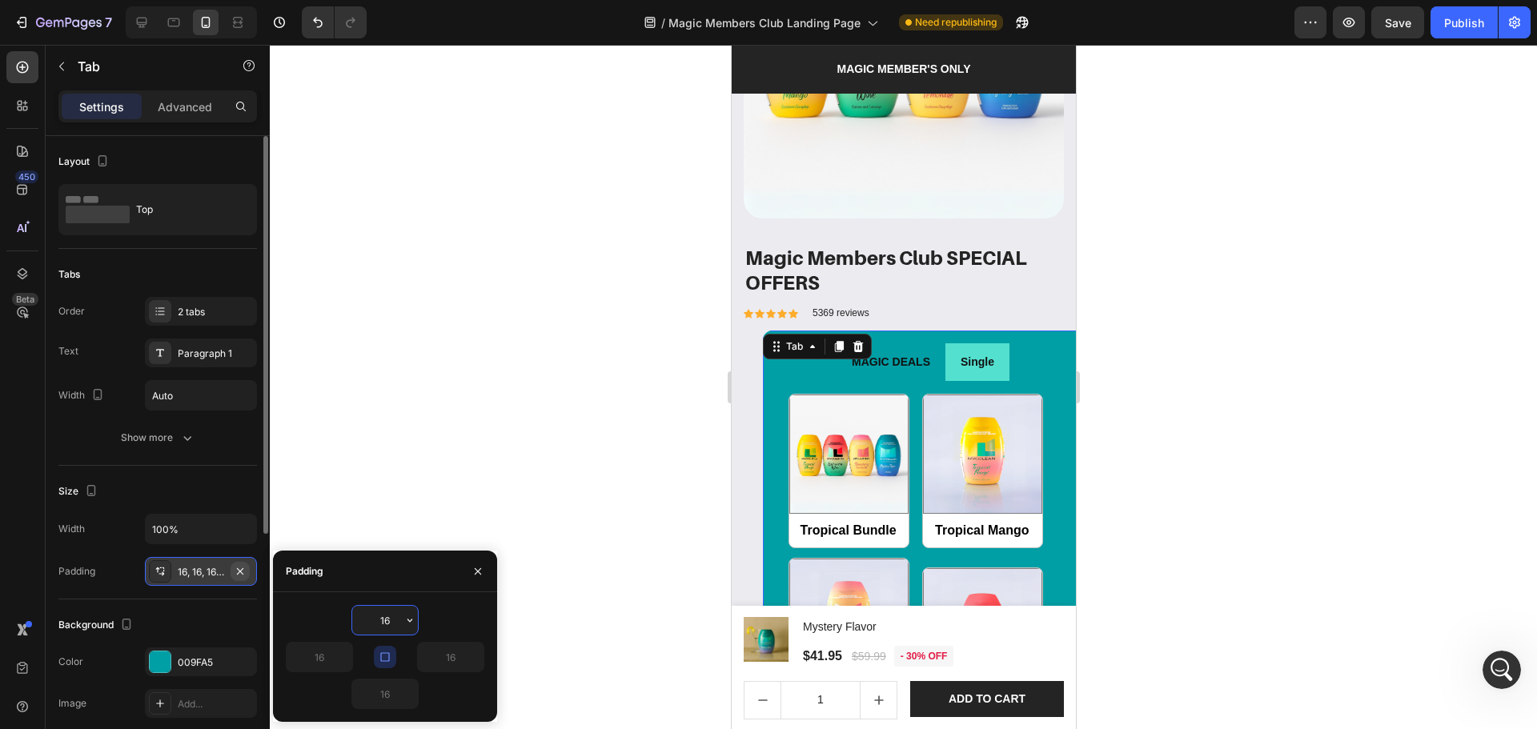
click at [244, 570] on icon "button" at bounding box center [240, 571] width 13 height 13
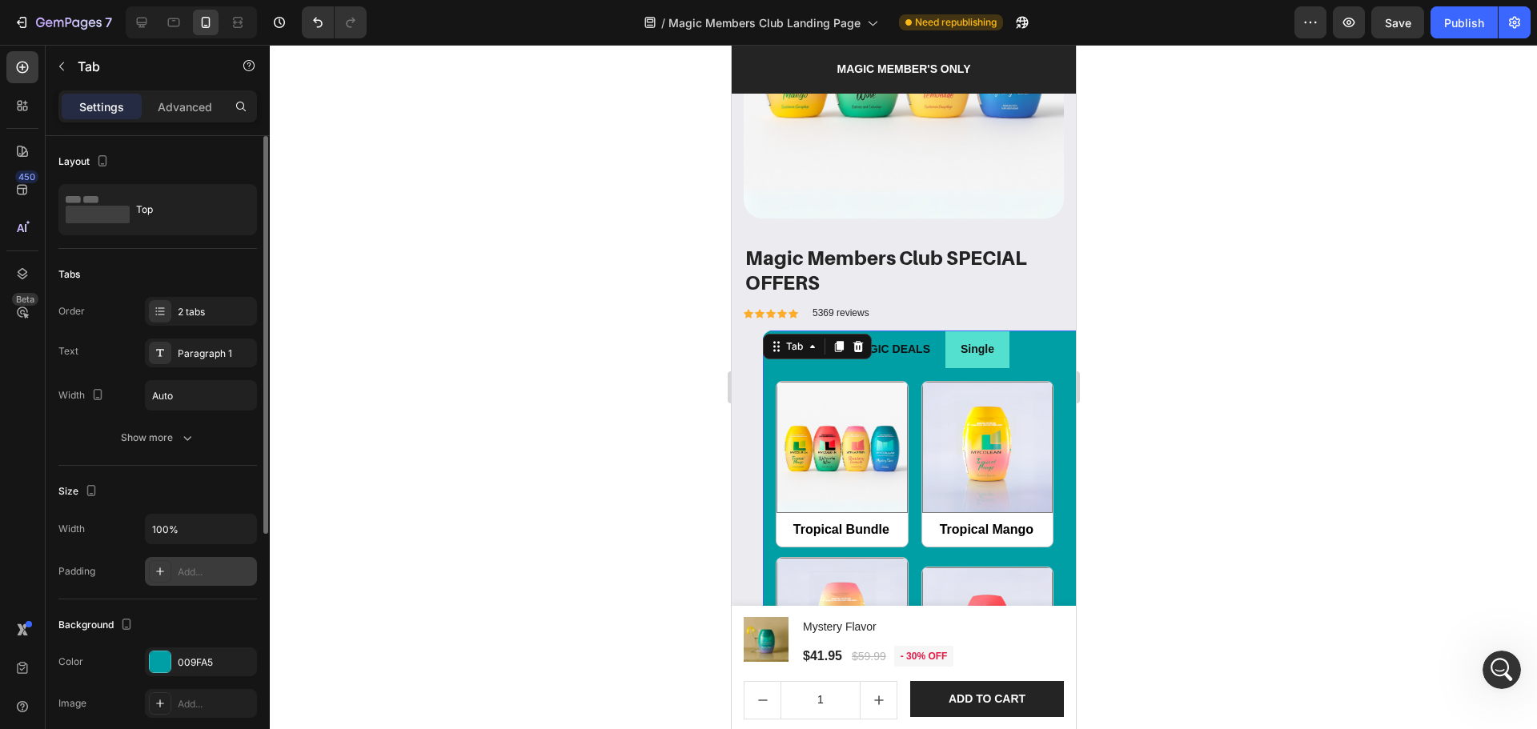
click at [1030, 335] on ul "MAGIC DEALS Single" at bounding box center [922, 350] width 320 height 38
click at [182, 97] on div "Advanced" at bounding box center [185, 107] width 80 height 26
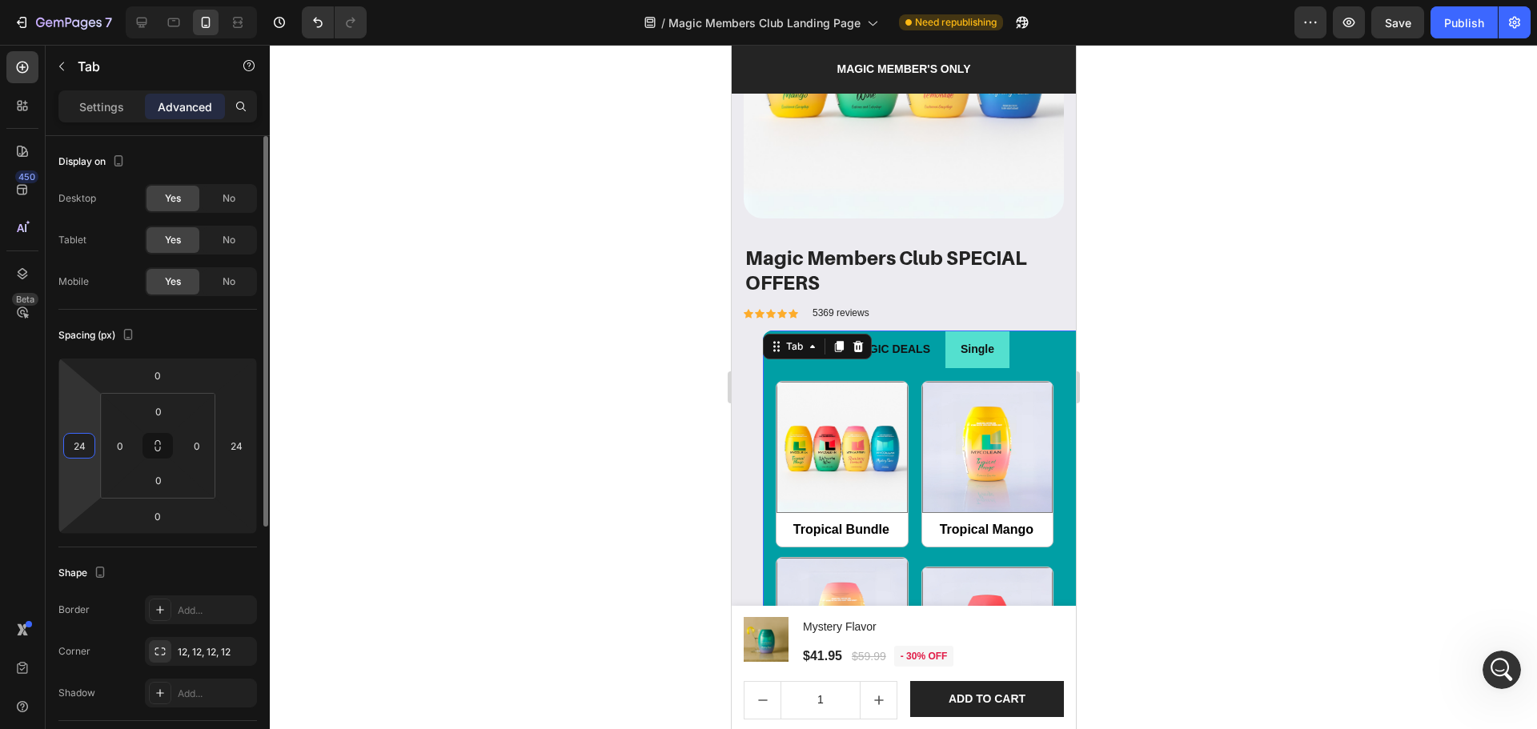
click at [85, 435] on input "24" at bounding box center [79, 446] width 24 height 24
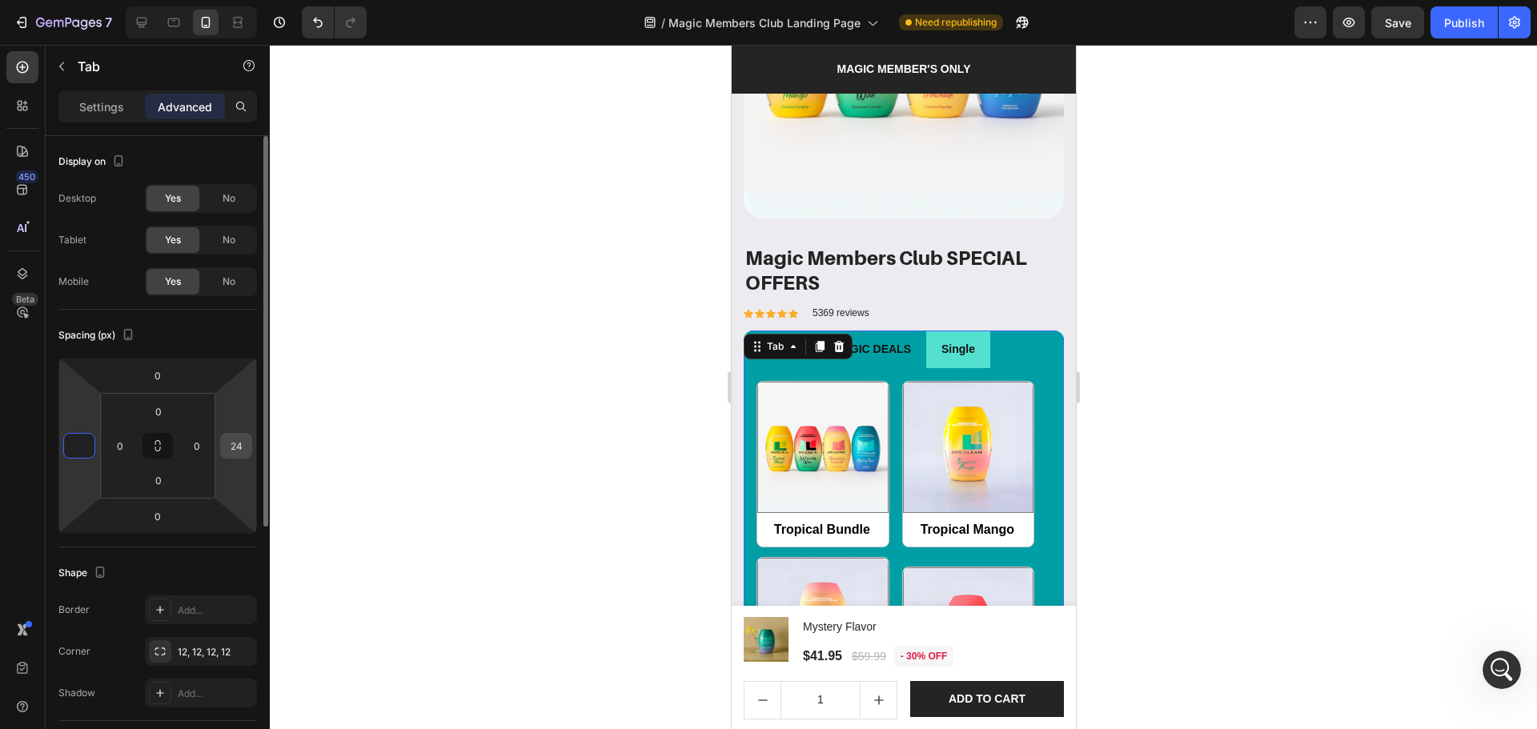
type input "0"
click at [235, 447] on input "24" at bounding box center [236, 446] width 24 height 24
type input "0"
drag, startPoint x: 85, startPoint y: 448, endPoint x: 133, endPoint y: 449, distance: 48.0
click at [86, 447] on input "0" at bounding box center [79, 446] width 24 height 24
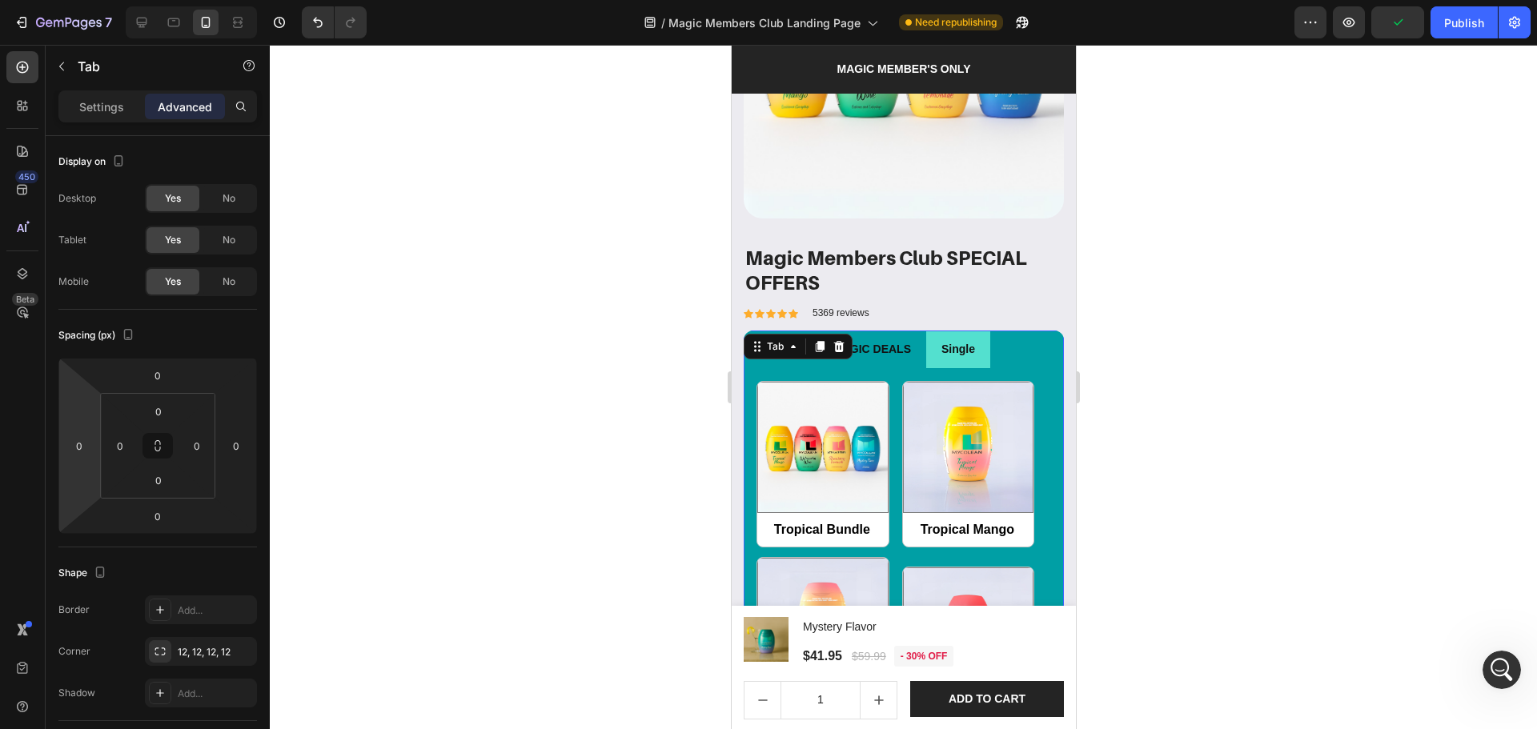
click at [1332, 373] on div at bounding box center [903, 387] width 1267 height 684
click at [1332, 374] on div at bounding box center [903, 387] width 1267 height 684
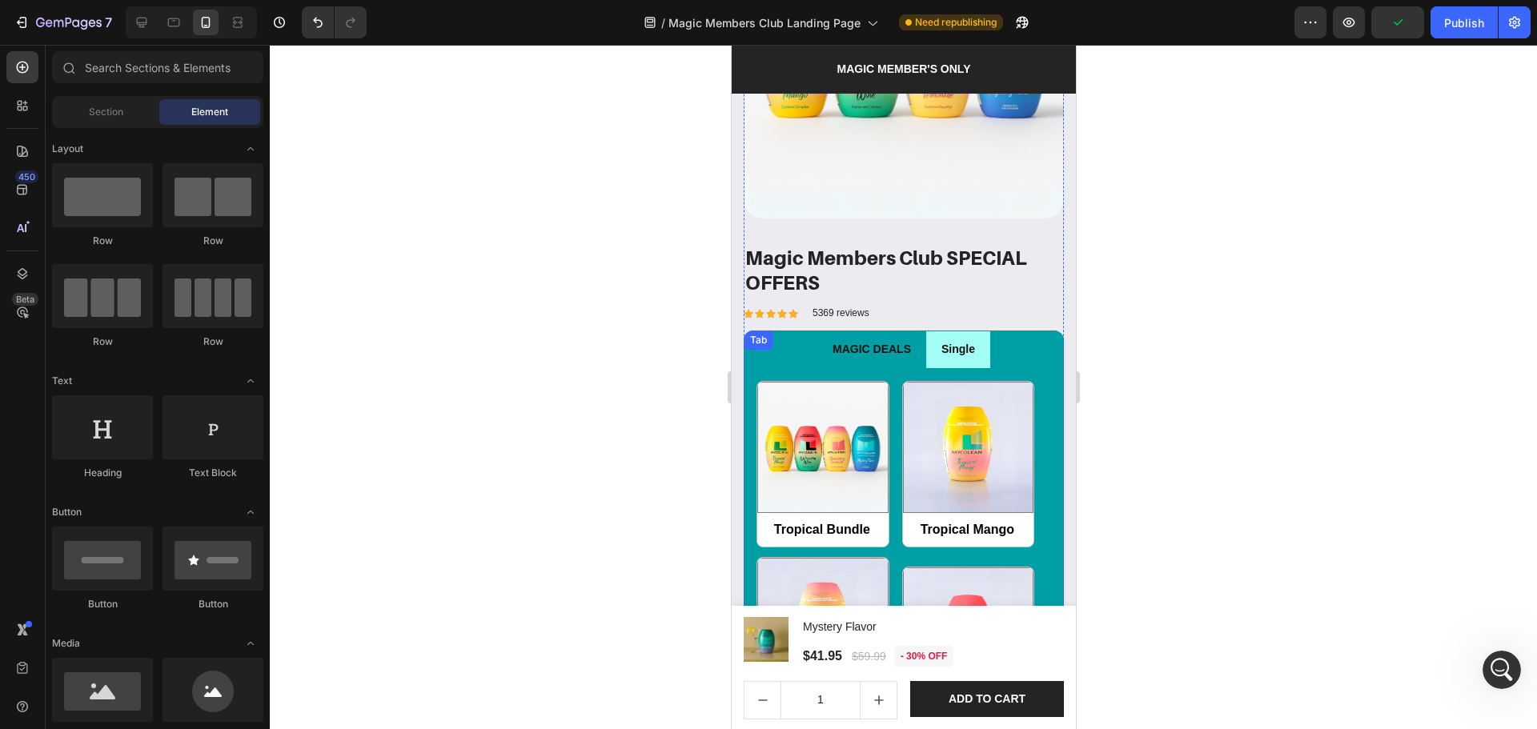
click at [951, 351] on li "Single" at bounding box center [957, 350] width 64 height 38
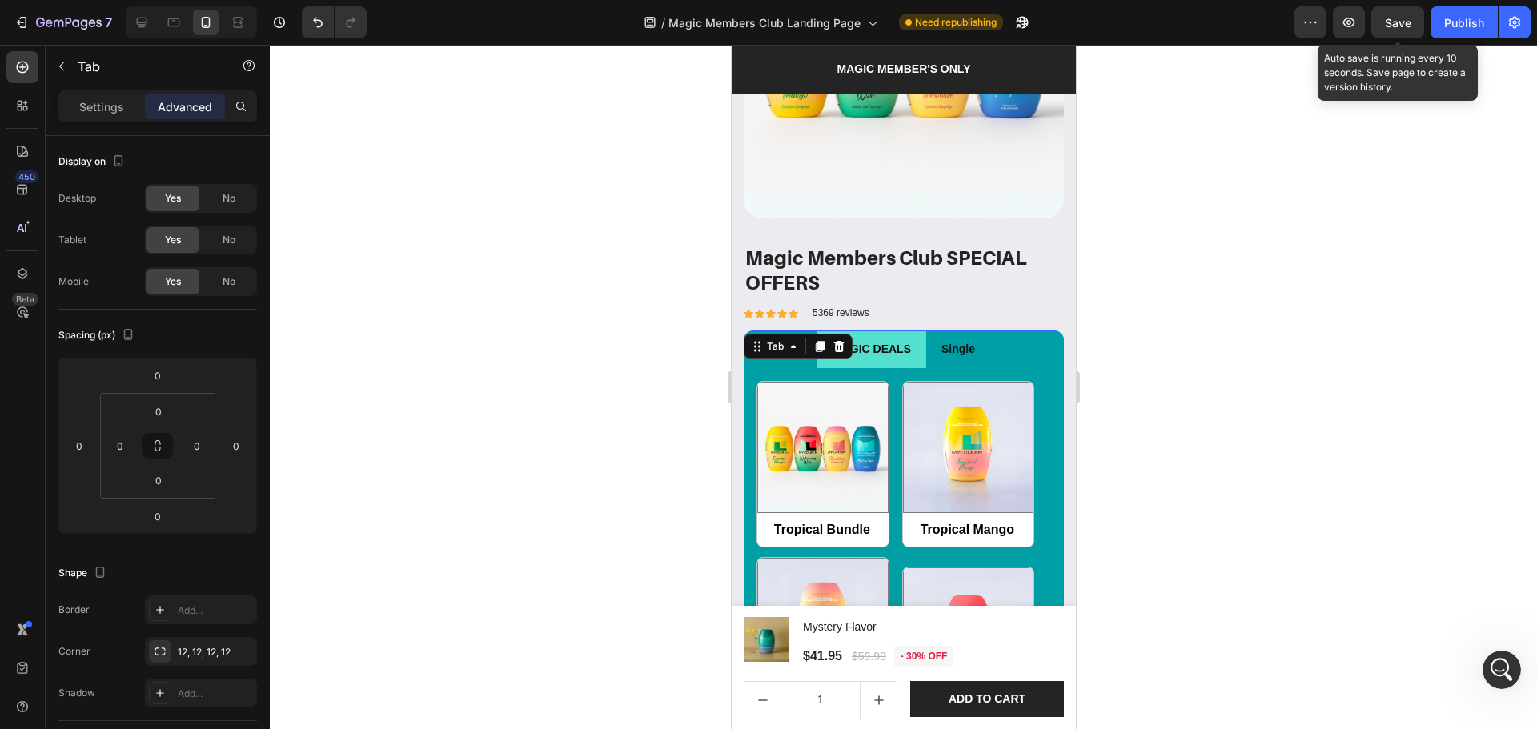
click at [1398, 26] on span "Save" at bounding box center [1398, 23] width 26 height 14
click at [769, 340] on div "Tab" at bounding box center [774, 346] width 23 height 14
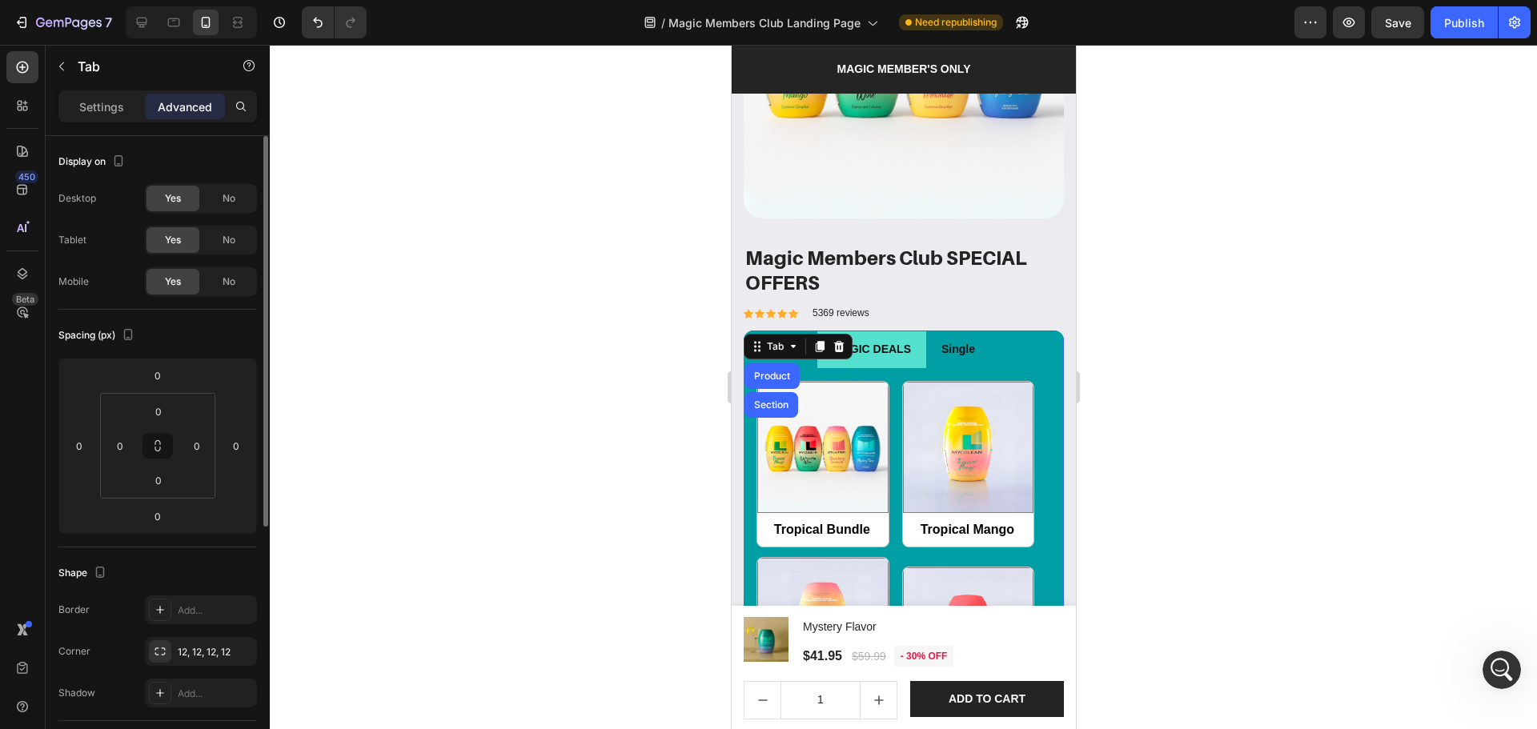
scroll to position [405, 0]
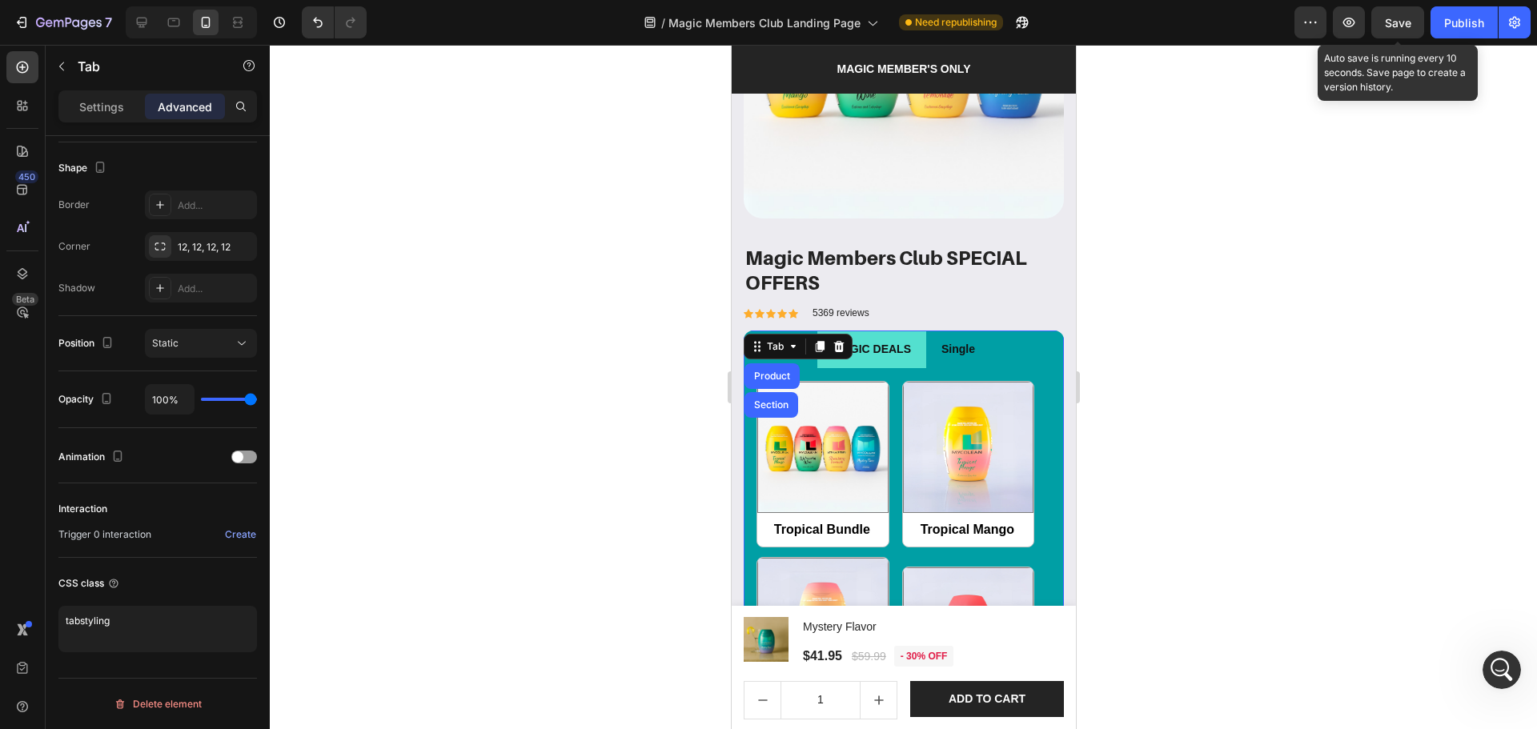
drag, startPoint x: 1386, startPoint y: 22, endPoint x: 1366, endPoint y: 22, distance: 19.2
click at [1386, 22] on span "Save" at bounding box center [1398, 23] width 26 height 14
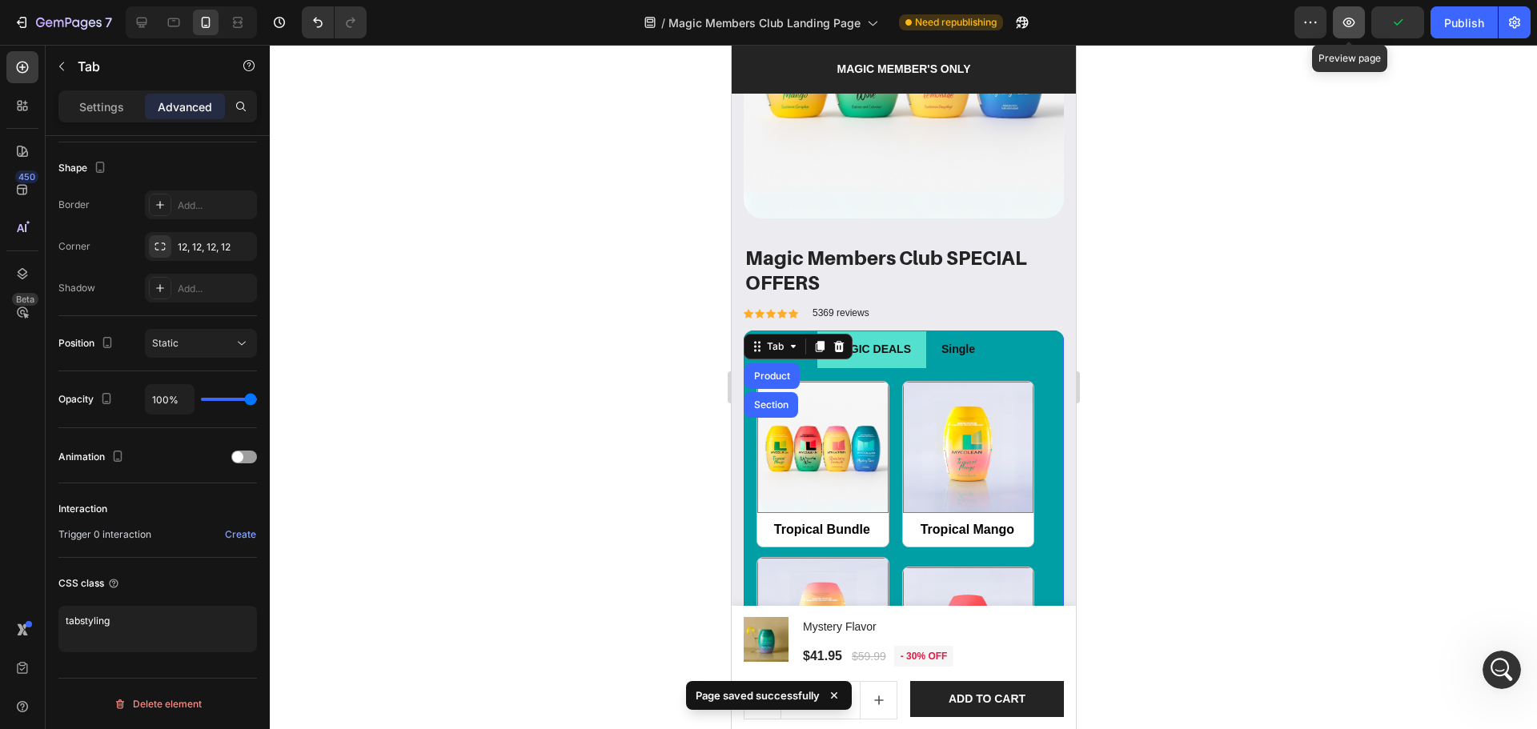
click at [1343, 13] on button "button" at bounding box center [1349, 22] width 32 height 32
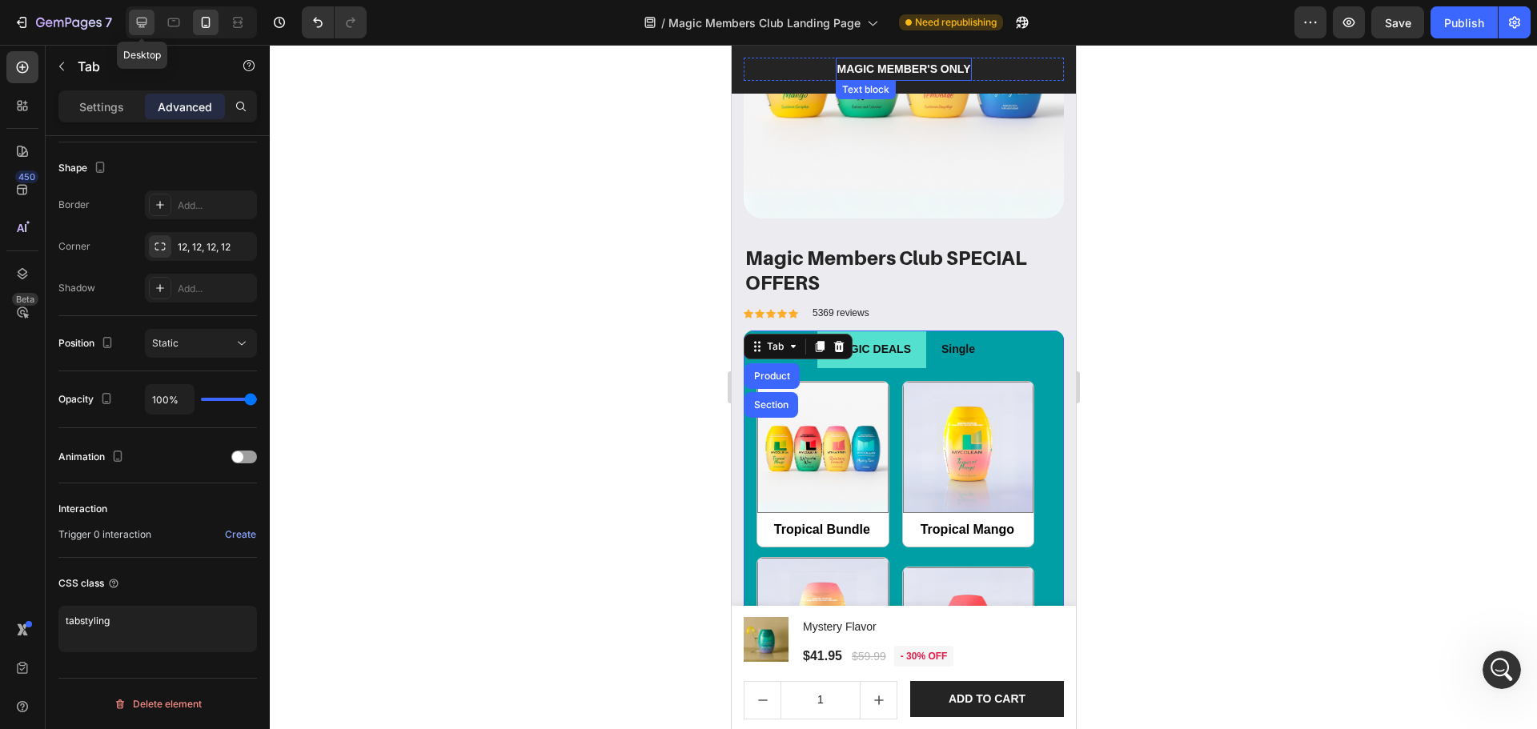
click at [136, 23] on icon at bounding box center [142, 22] width 16 height 16
type input "32"
type input "16"
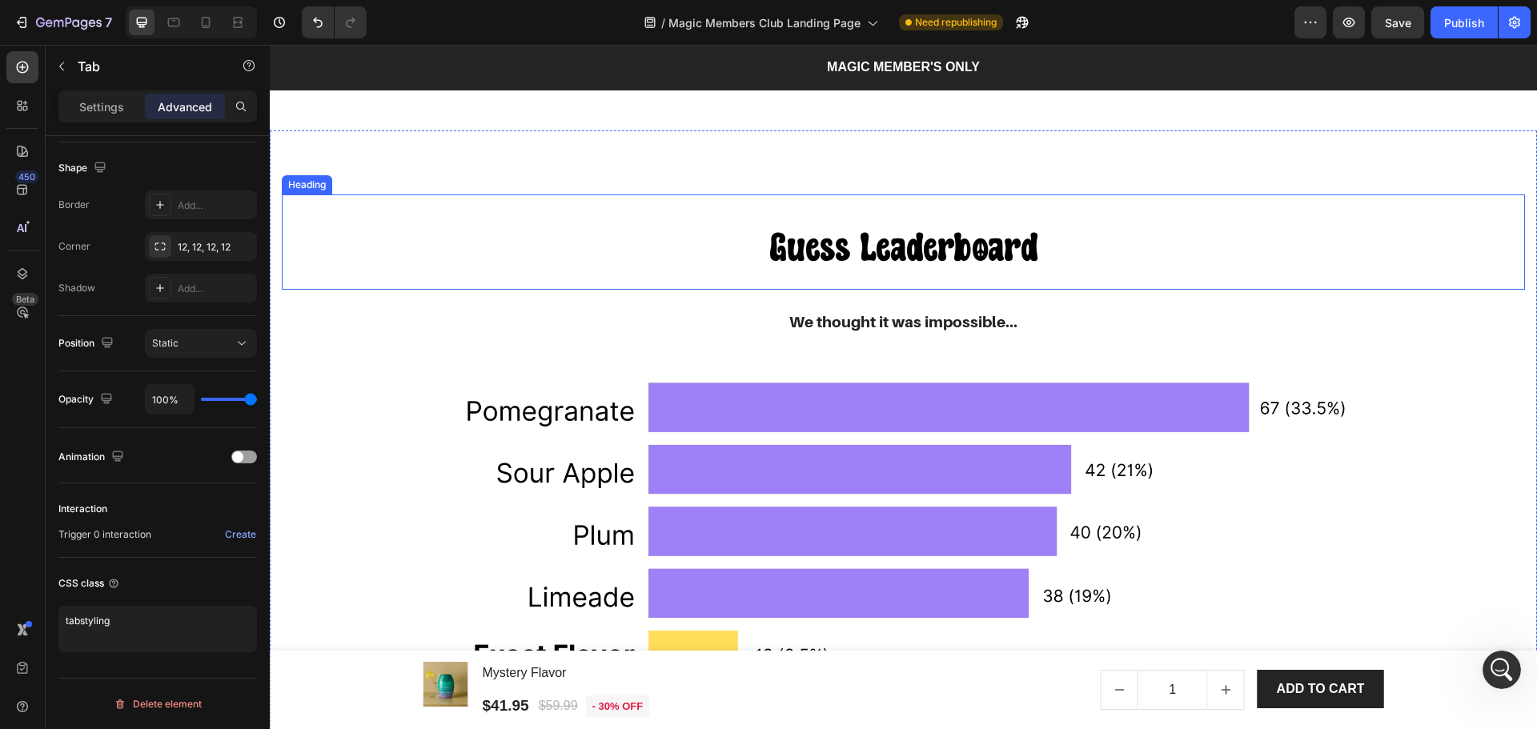
scroll to position [1237, 0]
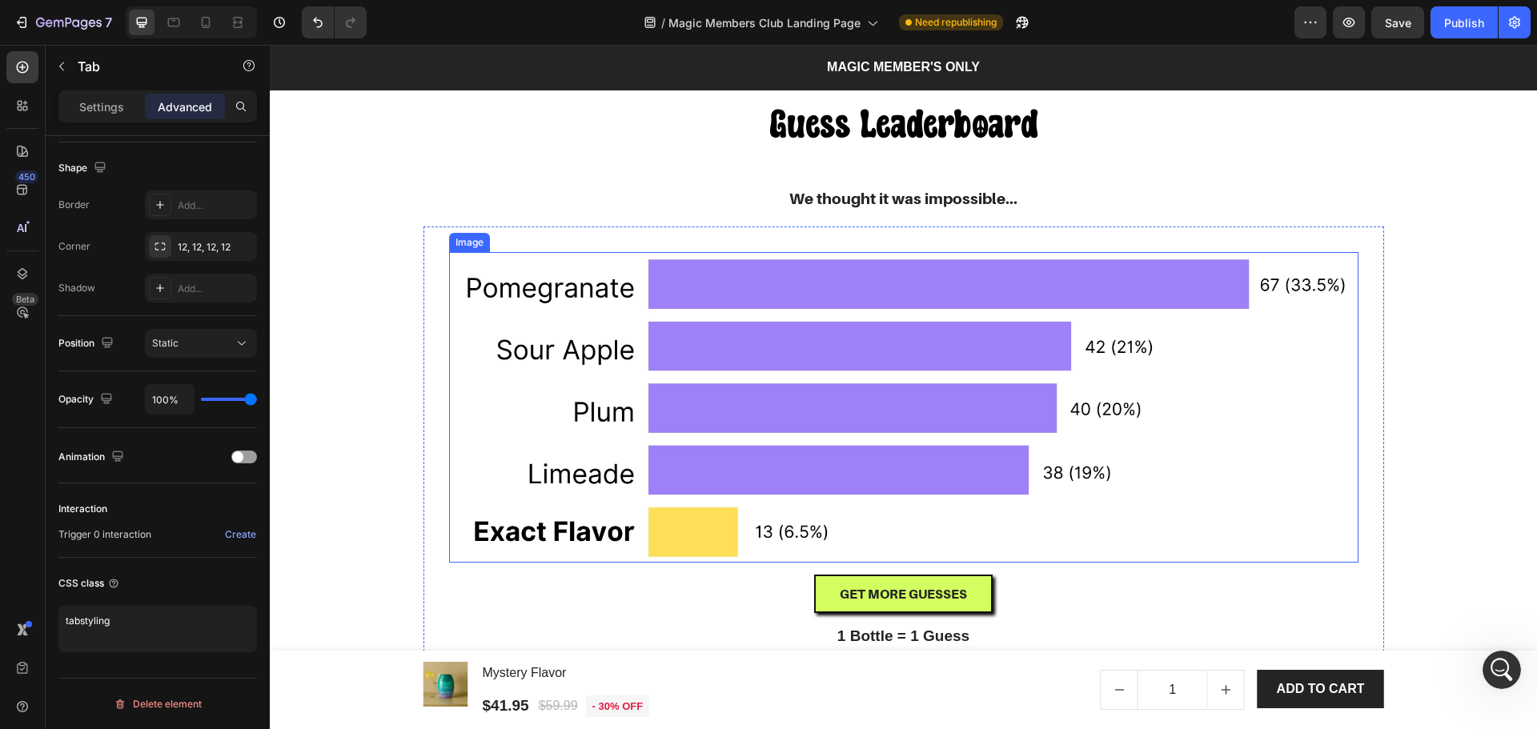
radio input "false"
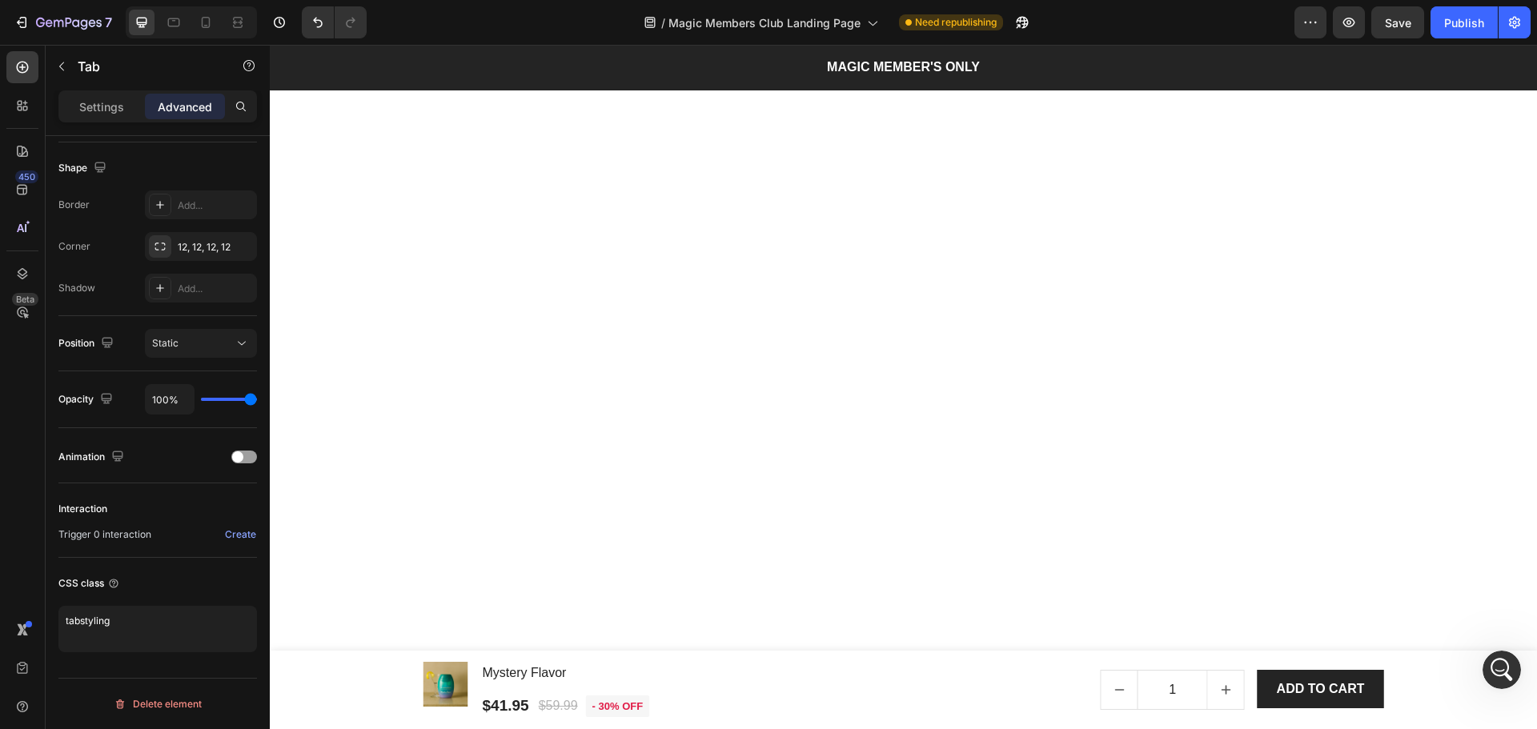
scroll to position [1877, 0]
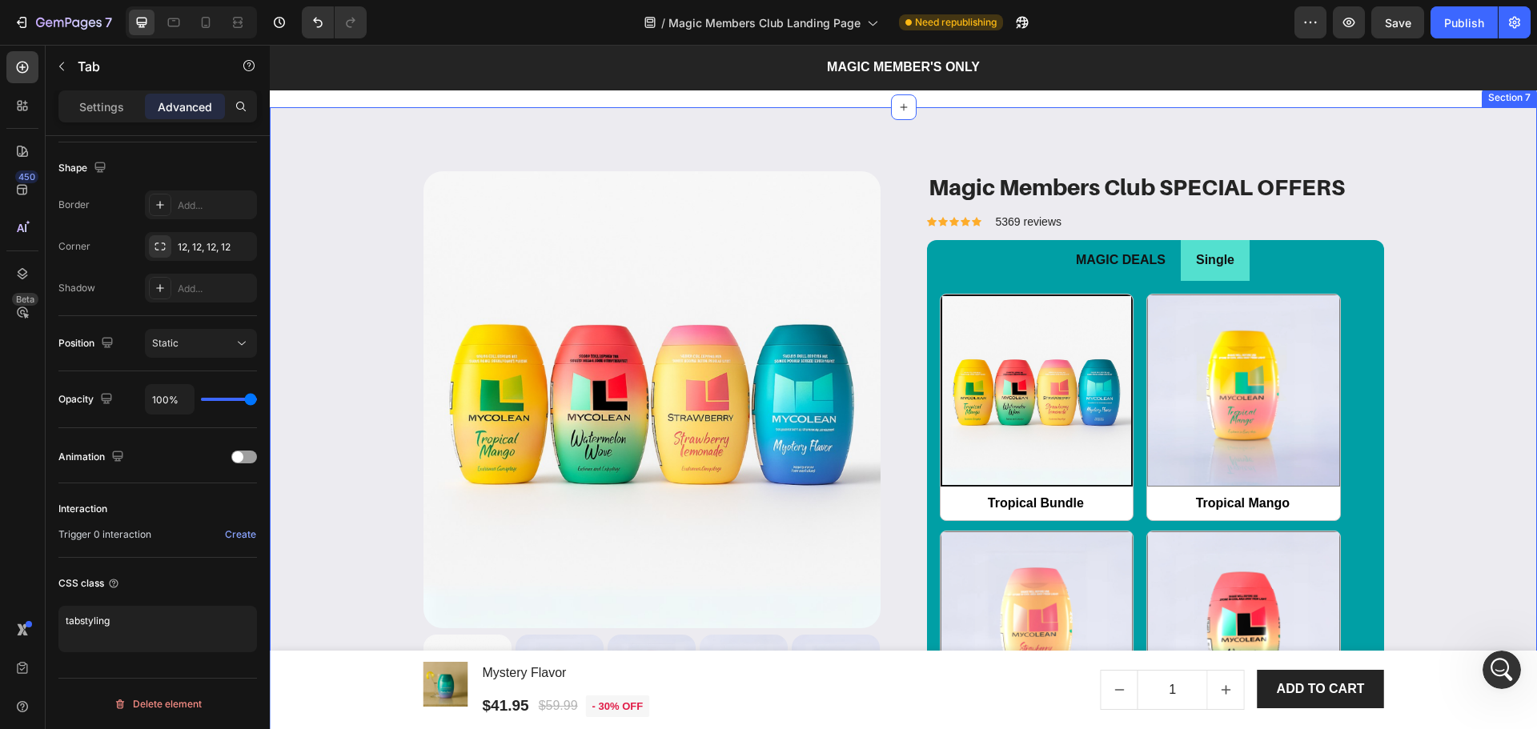
click at [1463, 283] on div "Product Images & Gallery Magic Members Club SPECIAL OFFERS Product Title Icon I…" at bounding box center [903, 645] width 1243 height 948
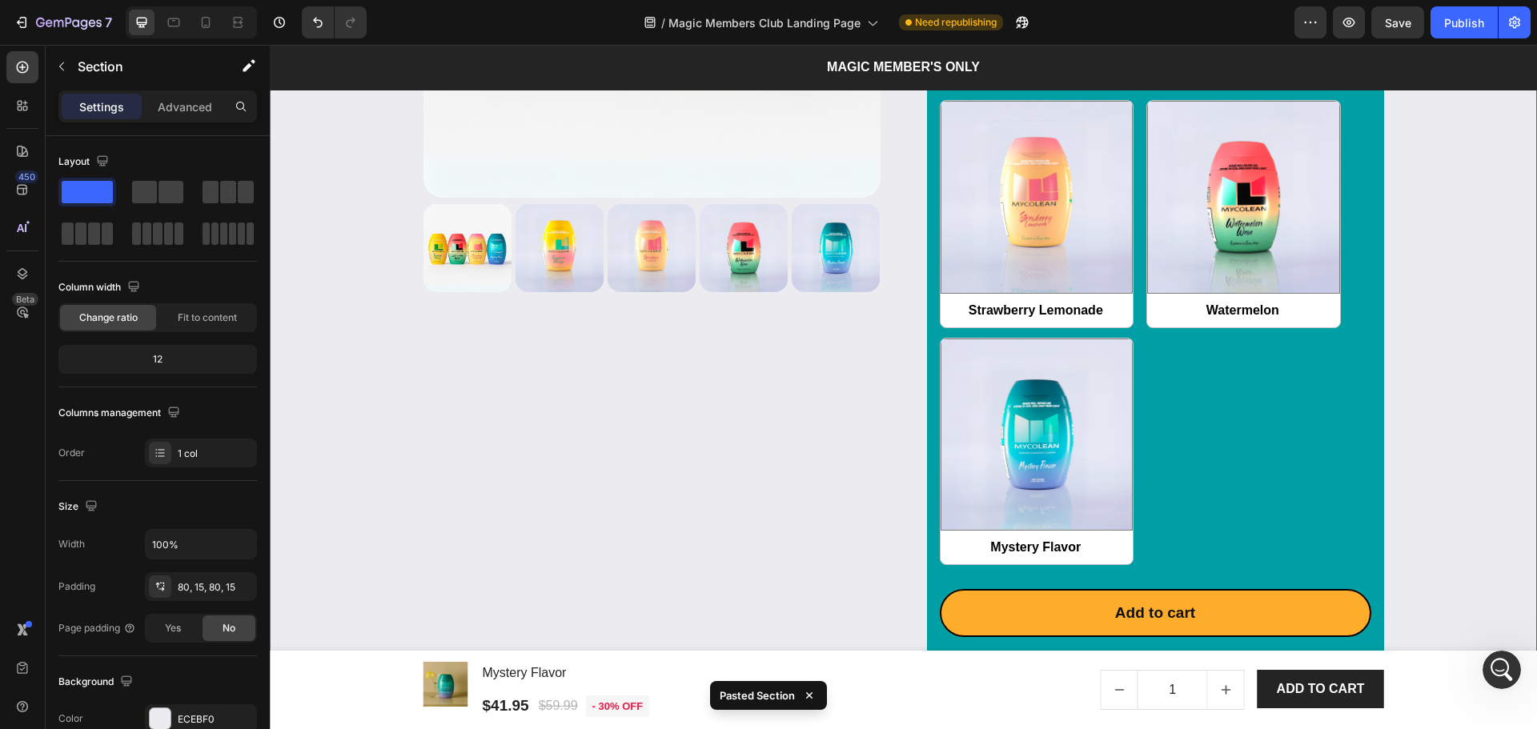
scroll to position [2959, 0]
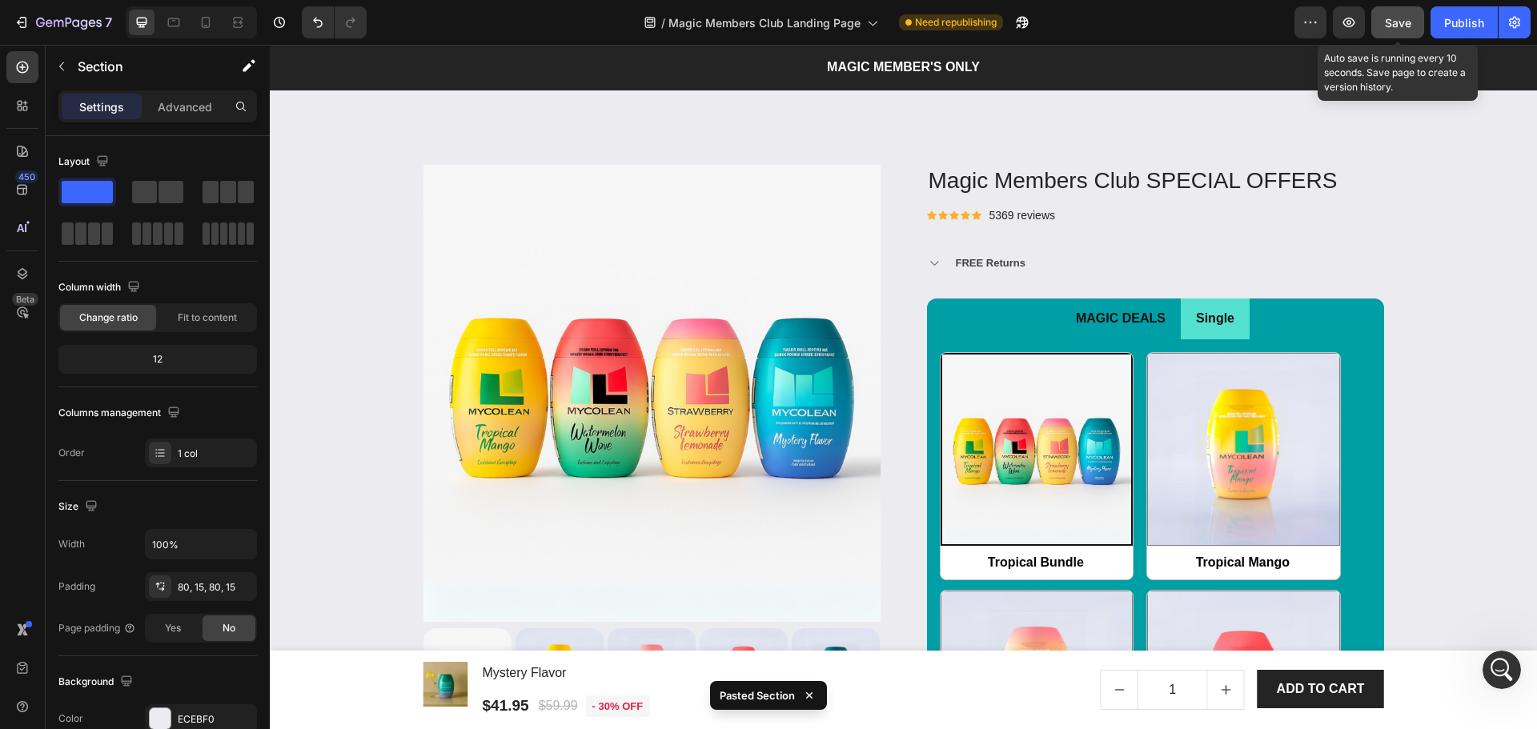
click at [1396, 22] on span "Save" at bounding box center [1398, 23] width 26 height 14
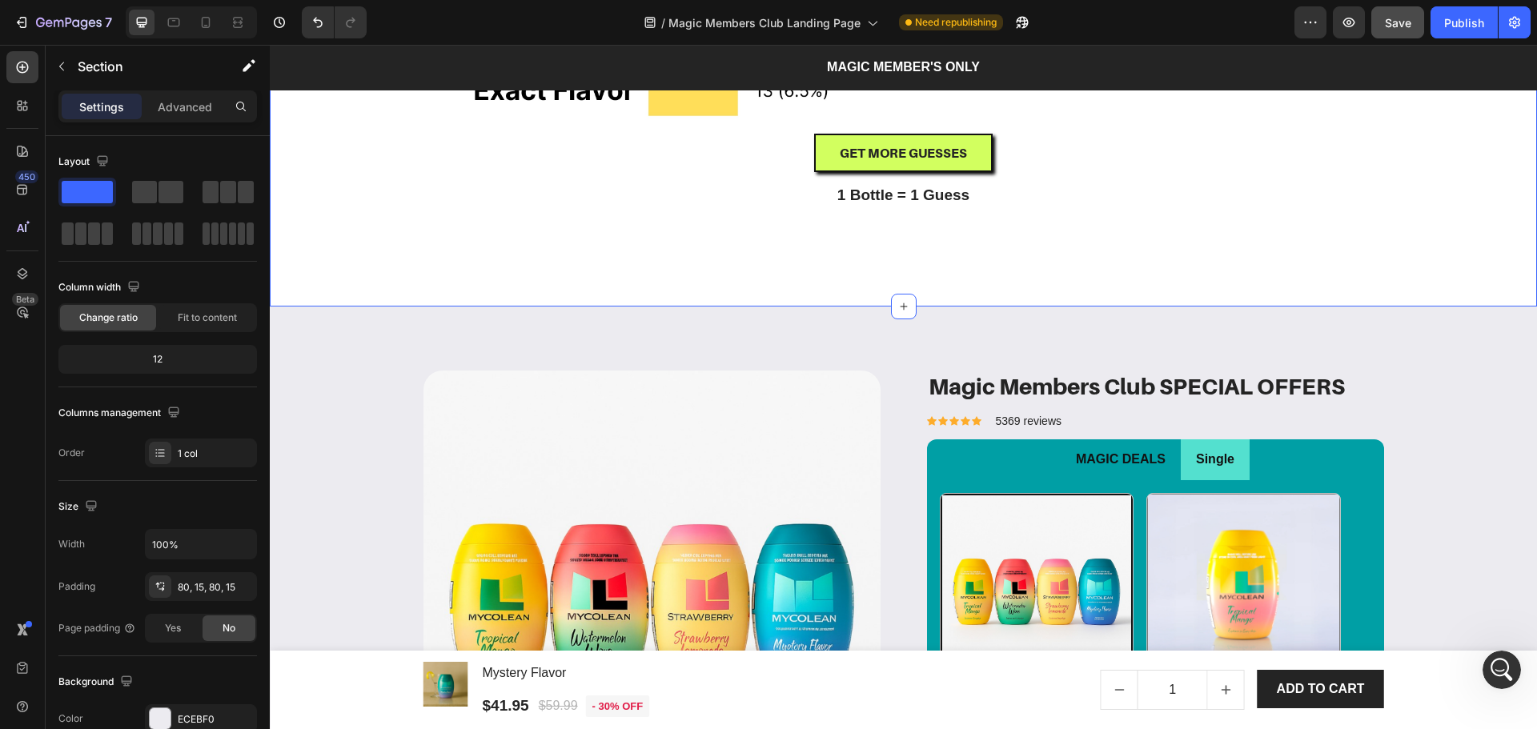
scroll to position [1679, 0]
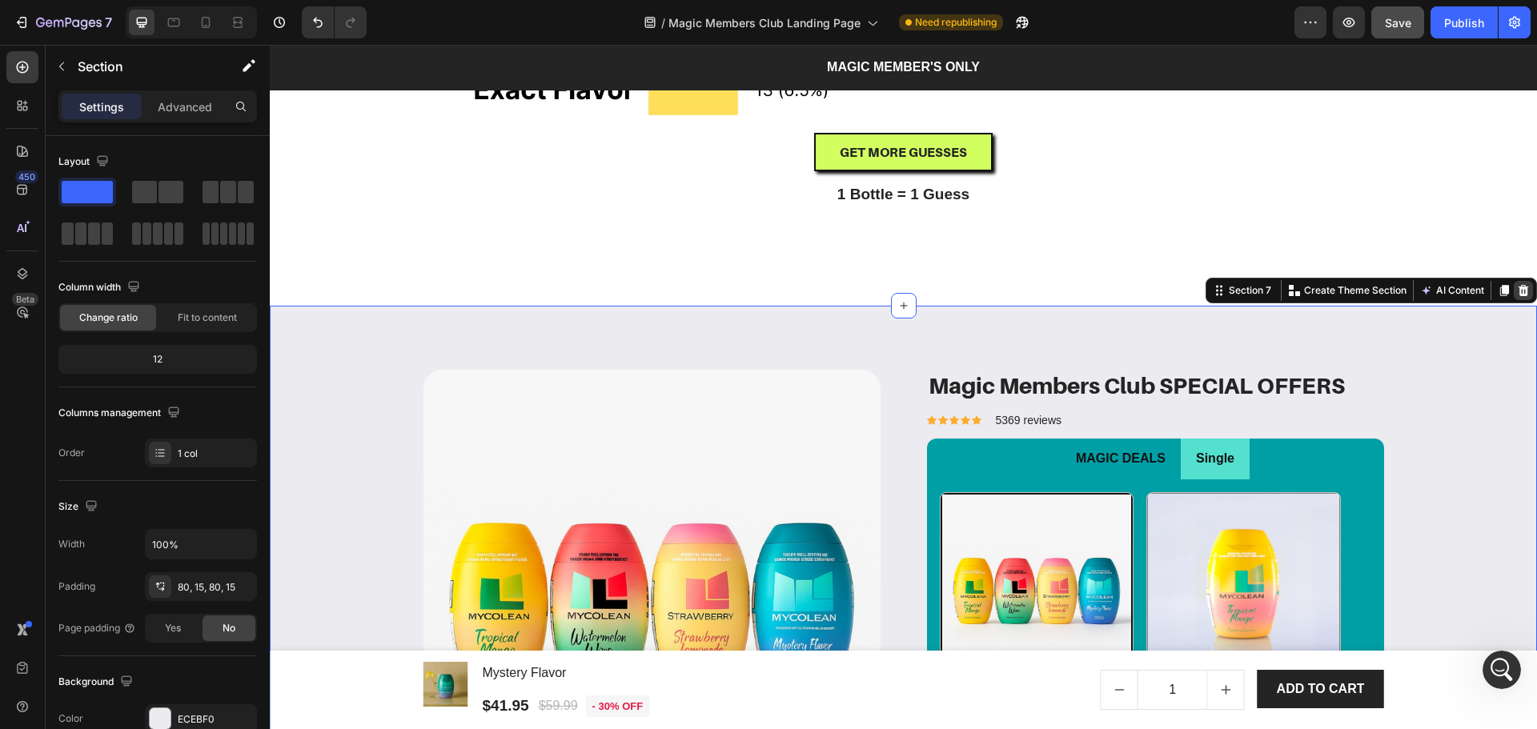
click at [1519, 289] on icon at bounding box center [1524, 290] width 10 height 11
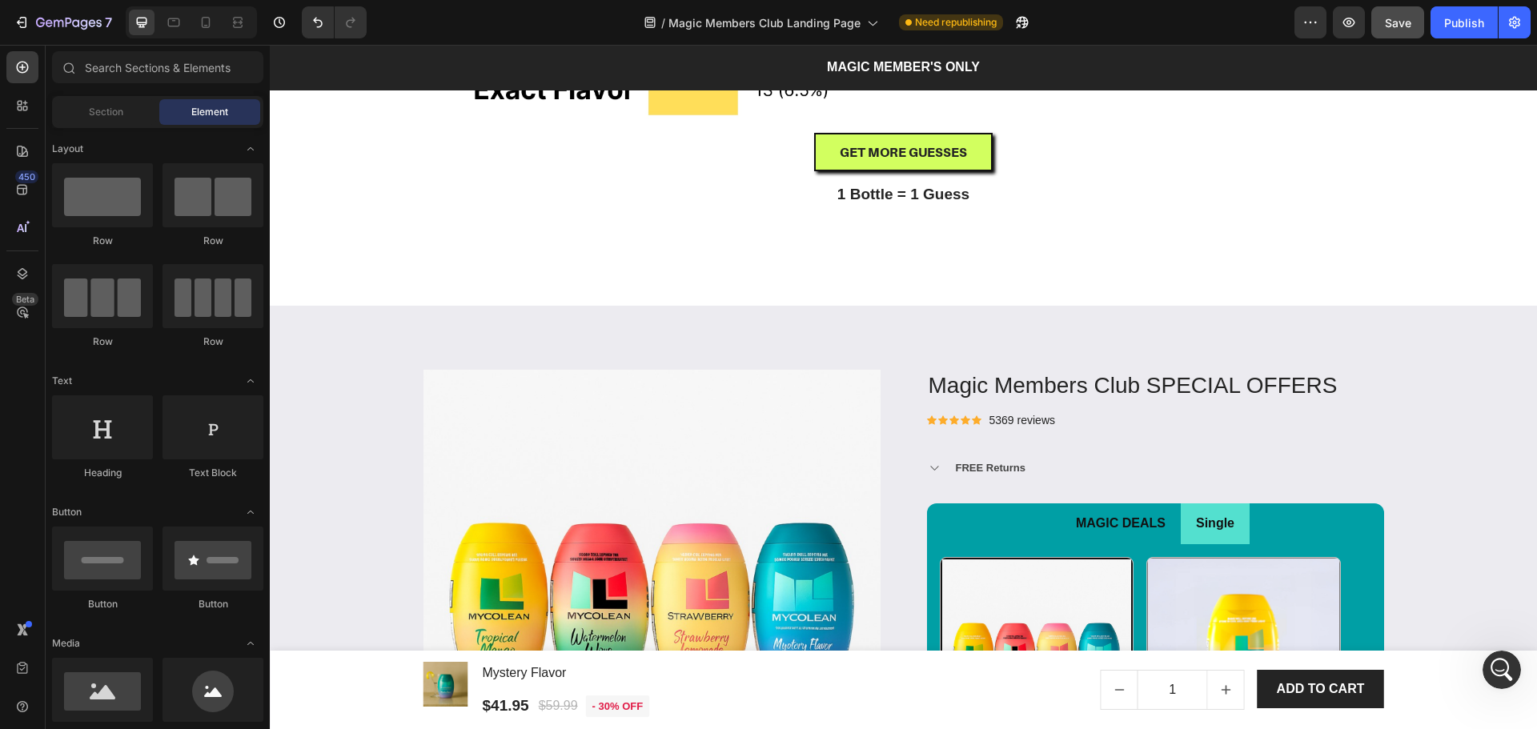
radio input "false"
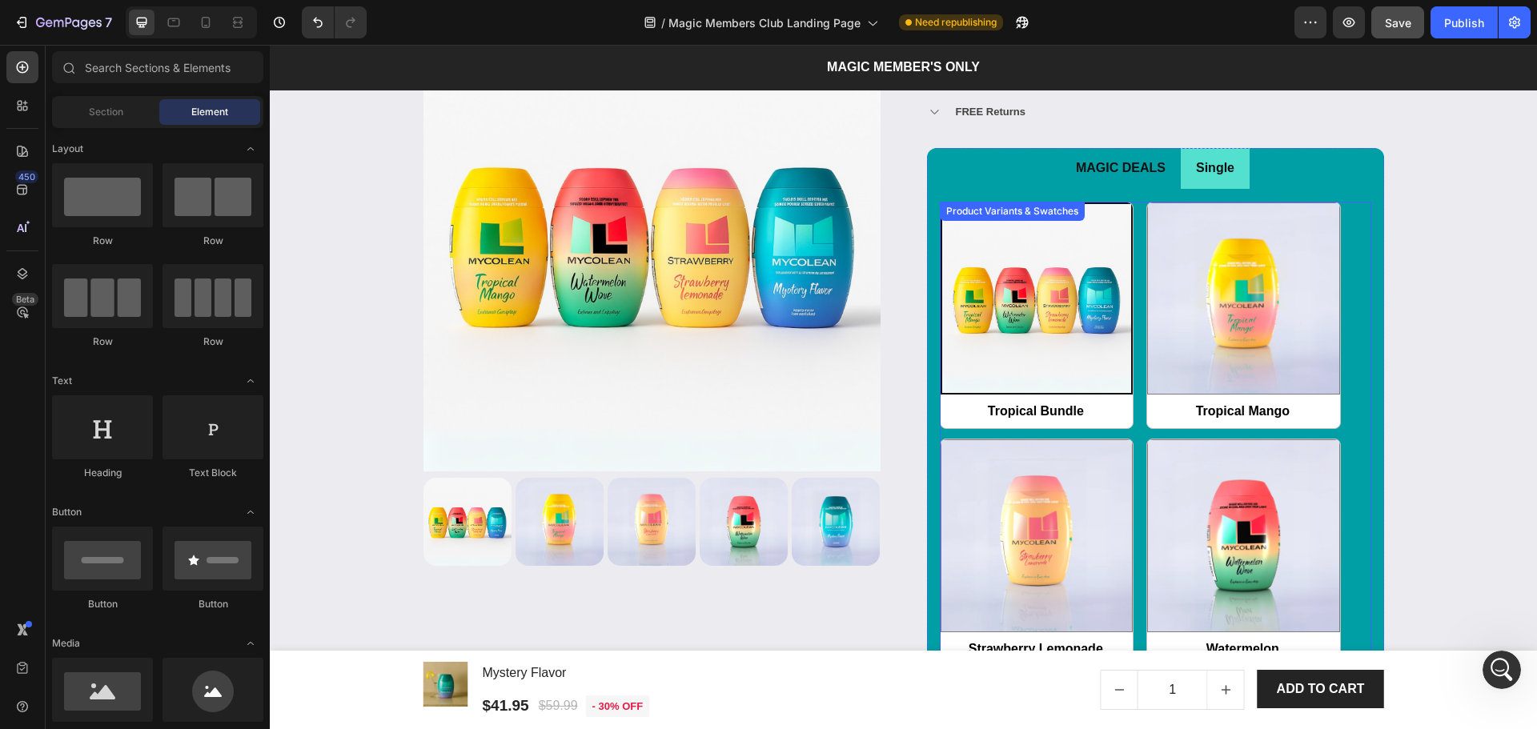
scroll to position [1727, 0]
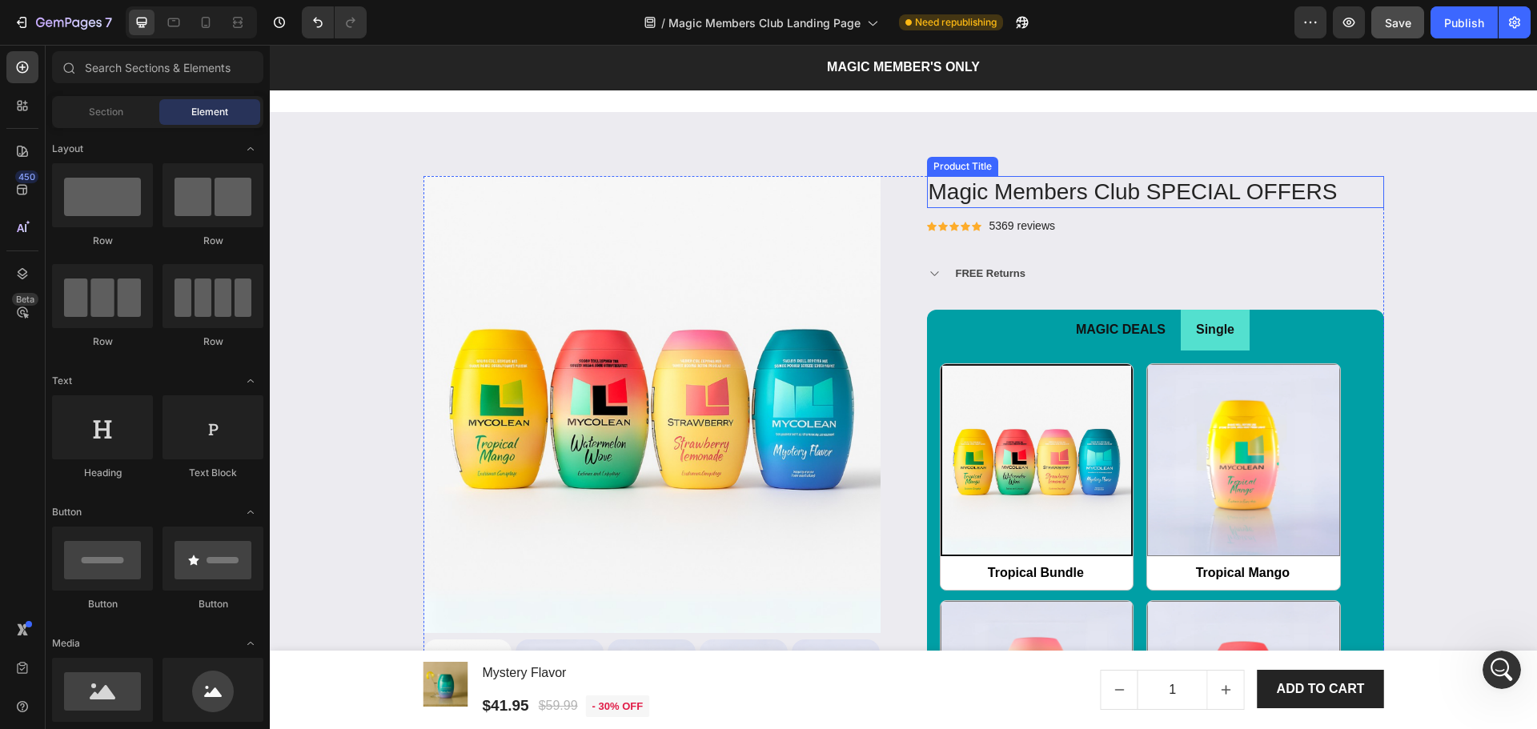
click at [1064, 194] on h1 "Magic Members Club SPECIAL OFFERS" at bounding box center [1155, 192] width 457 height 32
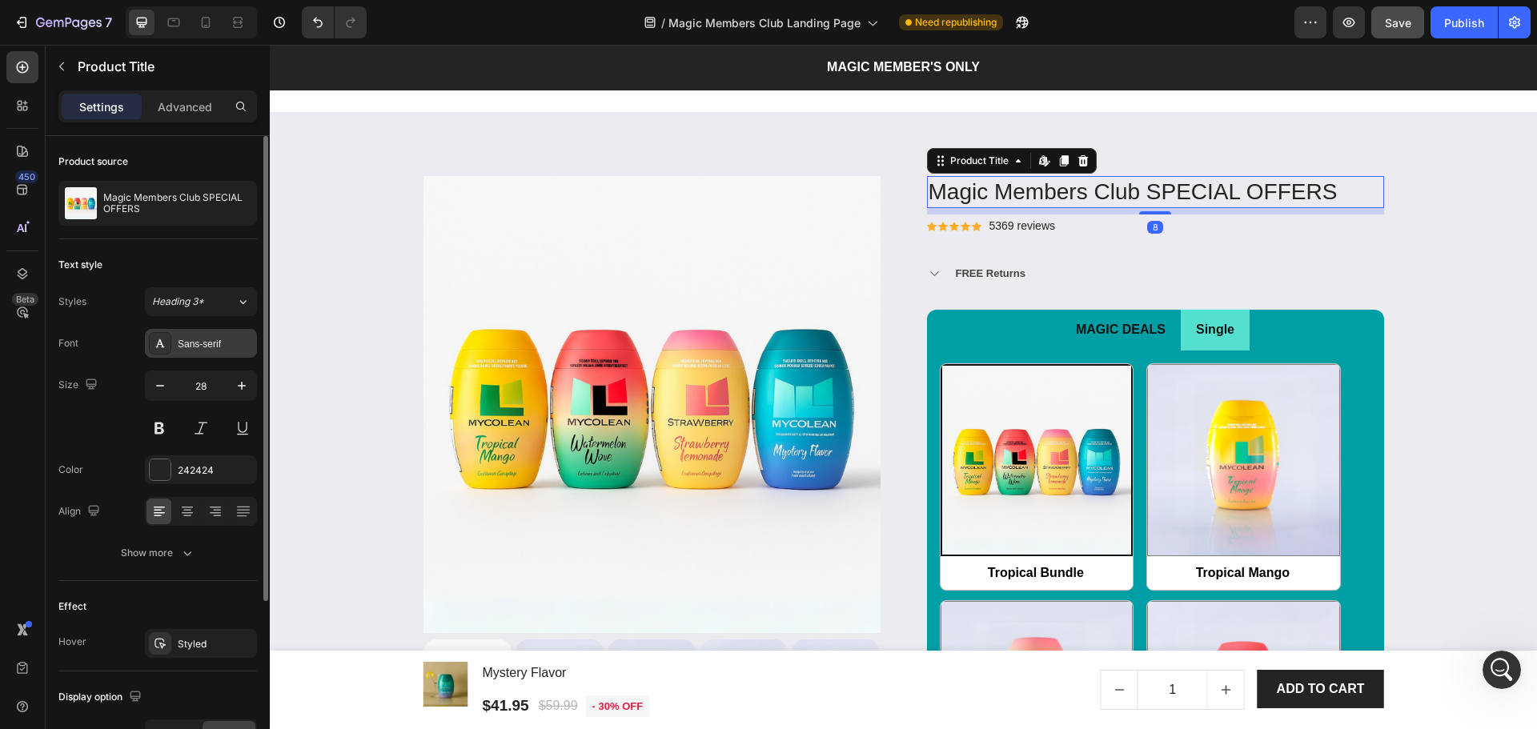
click at [191, 351] on div "Sans-serif" at bounding box center [215, 344] width 75 height 14
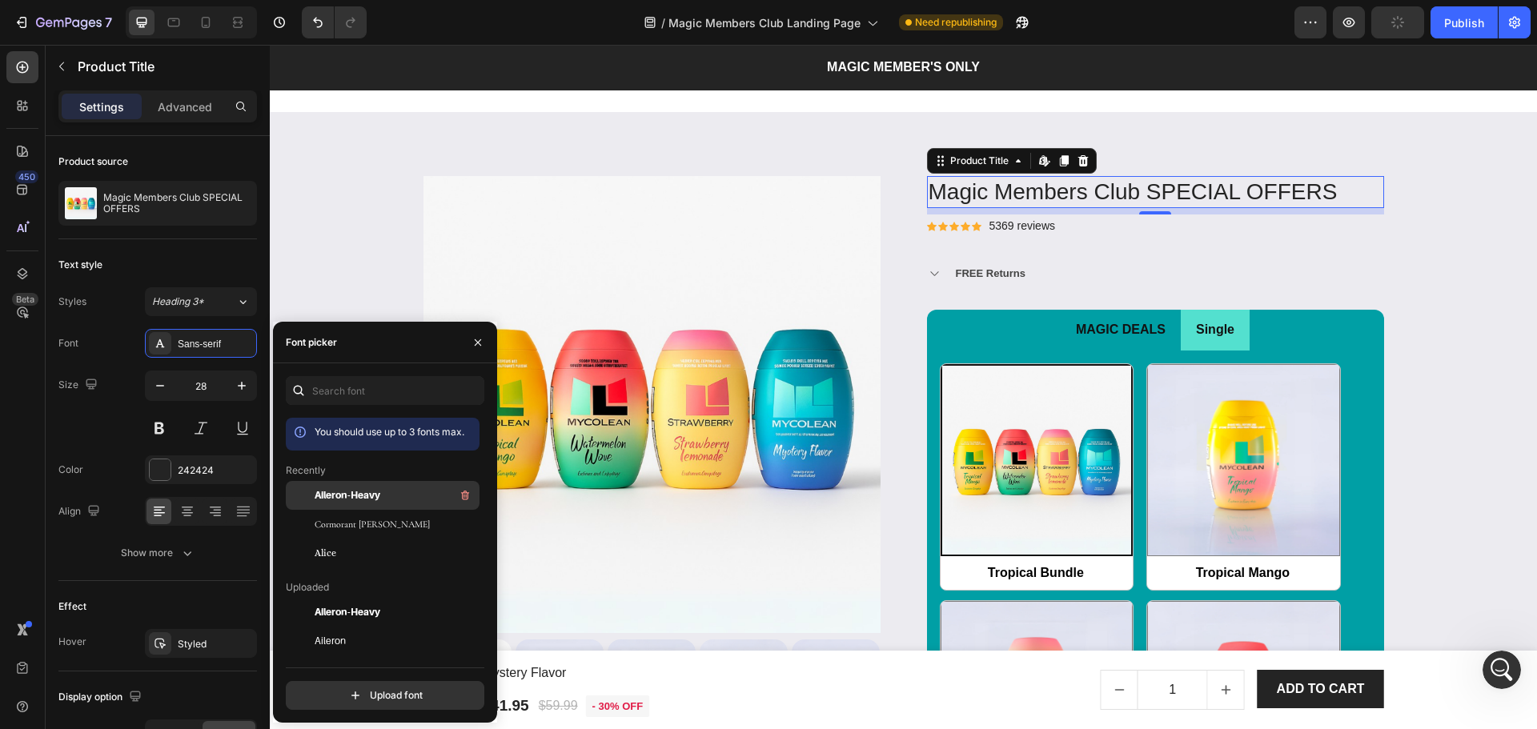
click at [370, 490] on span "Aileron-Heavy" at bounding box center [348, 495] width 66 height 14
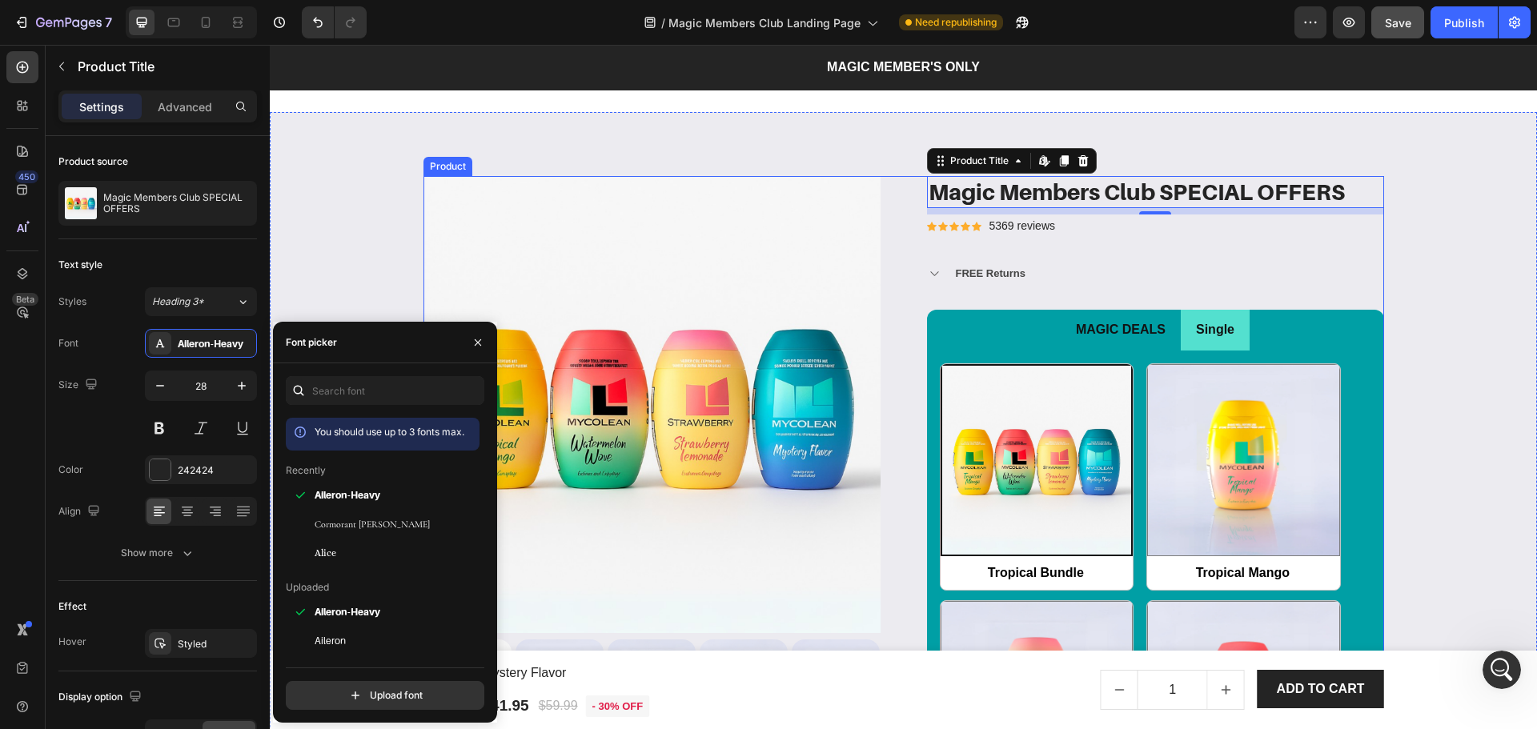
drag, startPoint x: 1069, startPoint y: 262, endPoint x: 1053, endPoint y: 283, distance: 26.8
click at [1069, 263] on div "Magic Members Club SPECIAL OFFERS Product Title Edit content in Shopify 8 Icon …" at bounding box center [1155, 742] width 457 height 1133
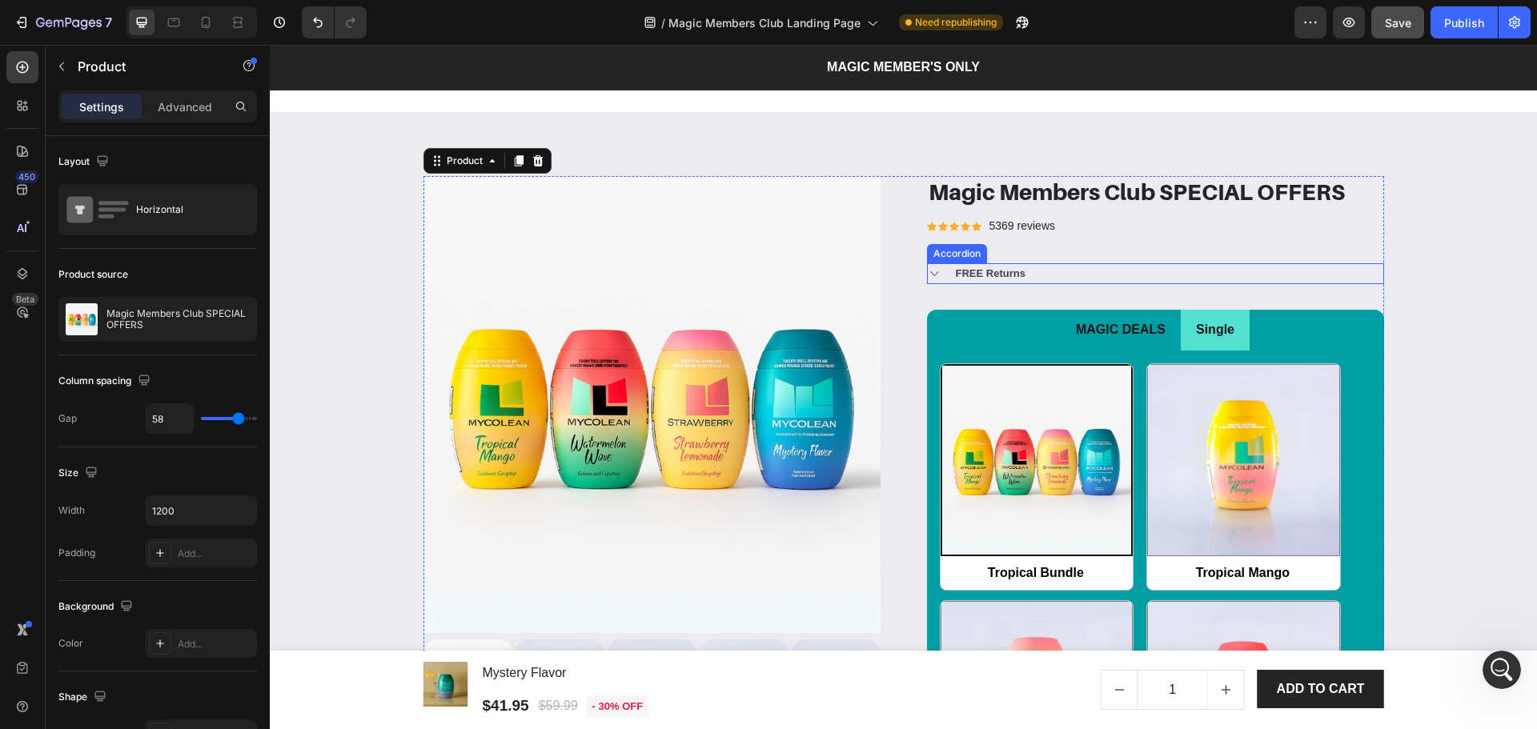
click at [1029, 283] on div "FREE Returns" at bounding box center [1168, 273] width 430 height 21
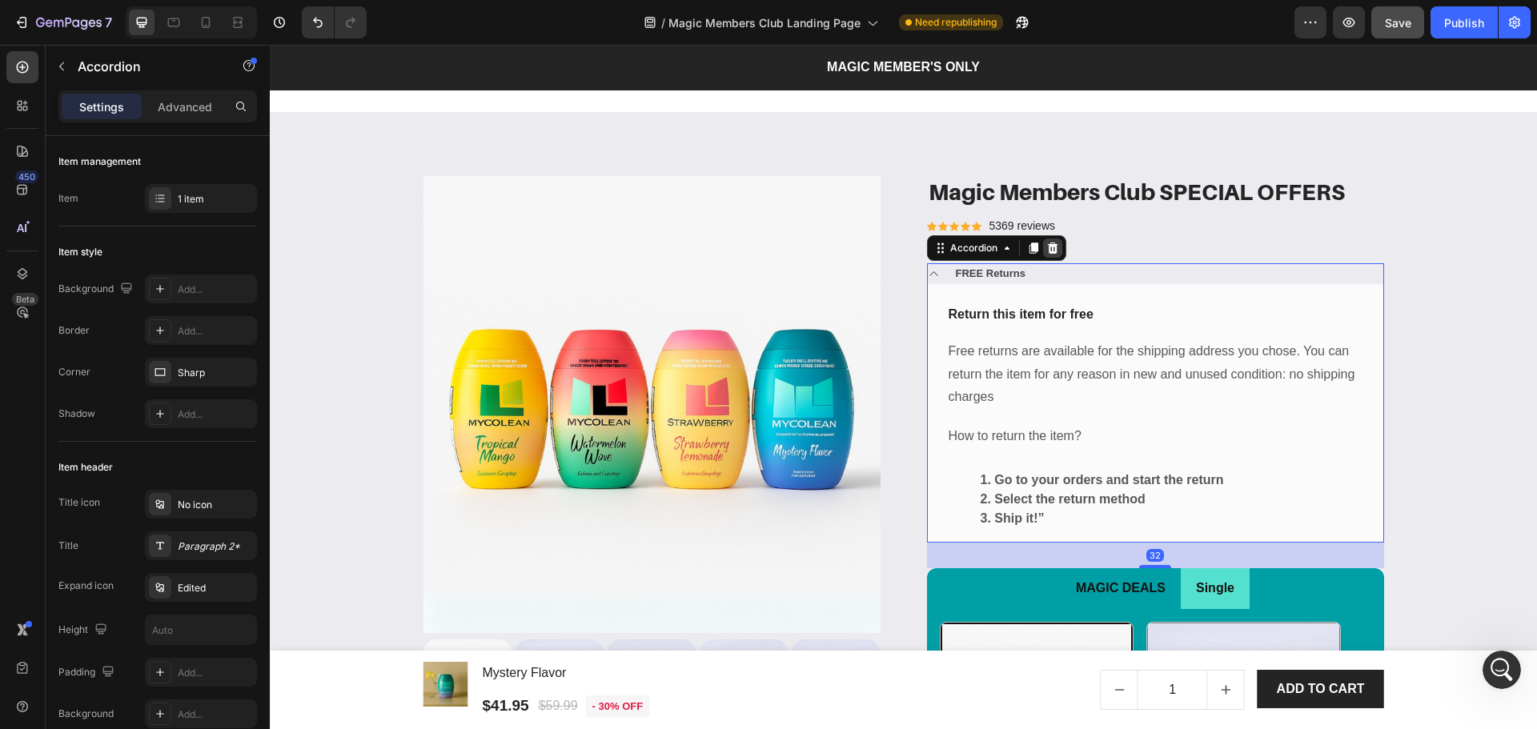
click at [1046, 243] on icon at bounding box center [1052, 248] width 13 height 13
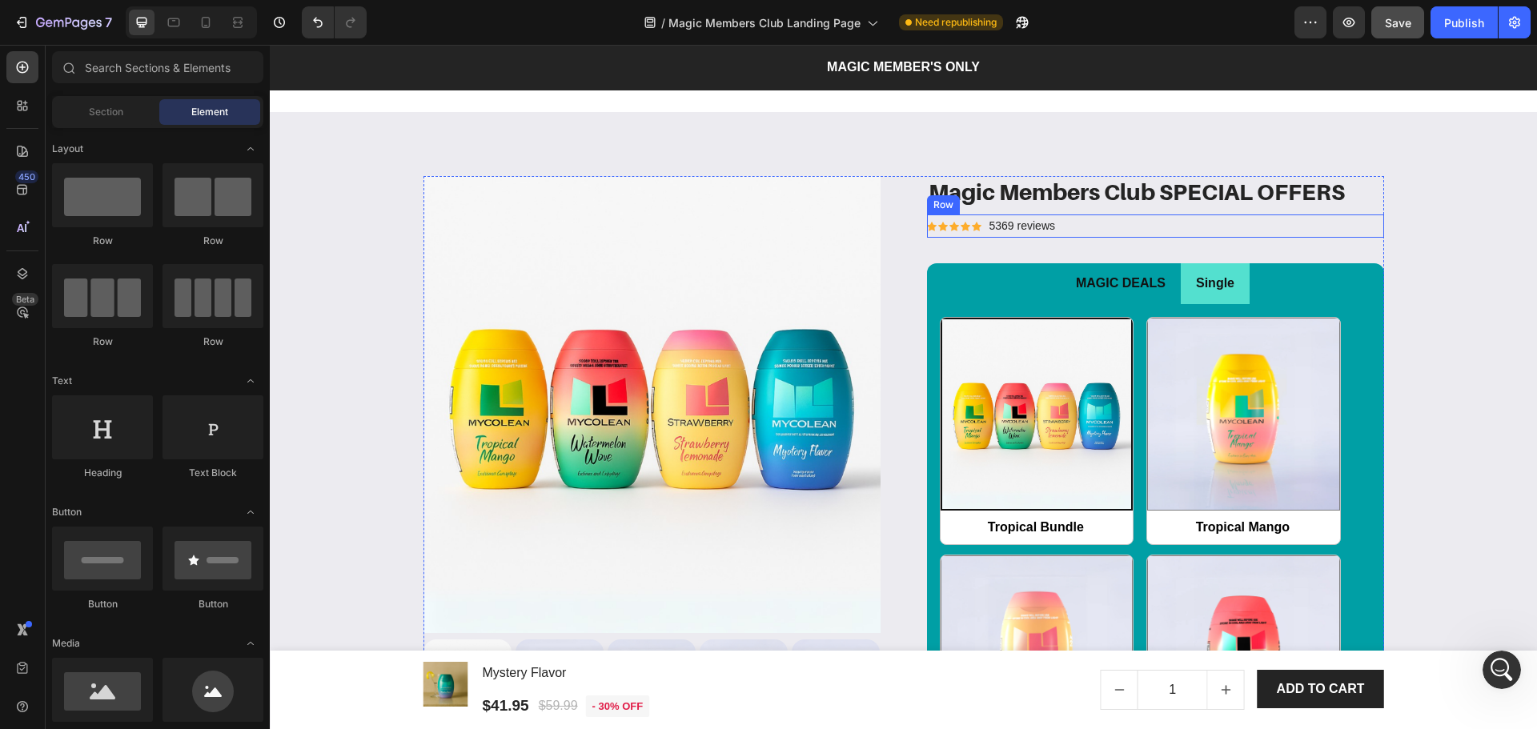
click at [1057, 225] on div "Icon Icon Icon Icon Icon Icon List Hoz 5369 reviews Text block Row" at bounding box center [1155, 226] width 457 height 23
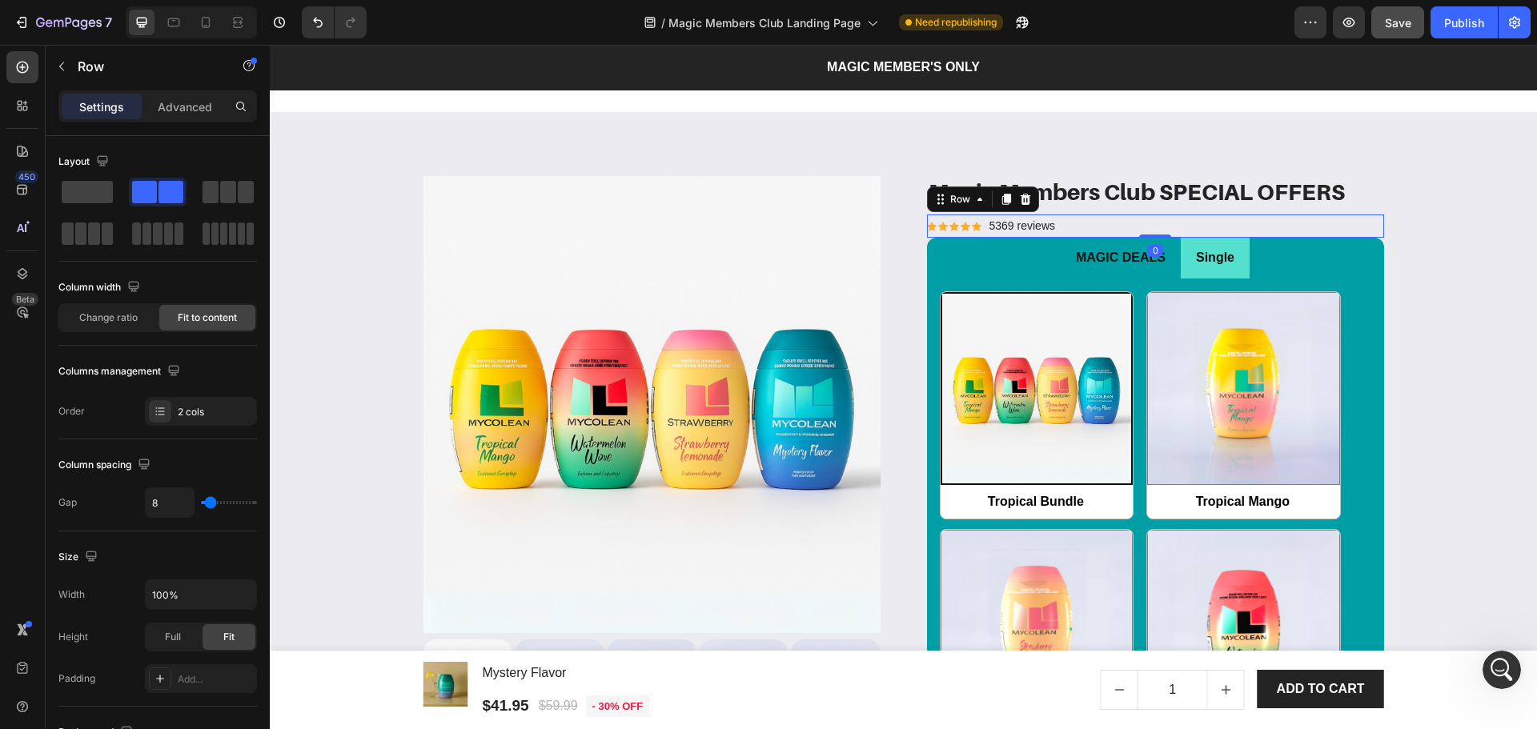
drag, startPoint x: 1154, startPoint y: 260, endPoint x: 1425, endPoint y: 311, distance: 276.0
click at [1161, 221] on div "Icon Icon Icon Icon Icon Icon List Hoz 5369 reviews Text block Row 0" at bounding box center [1155, 226] width 457 height 23
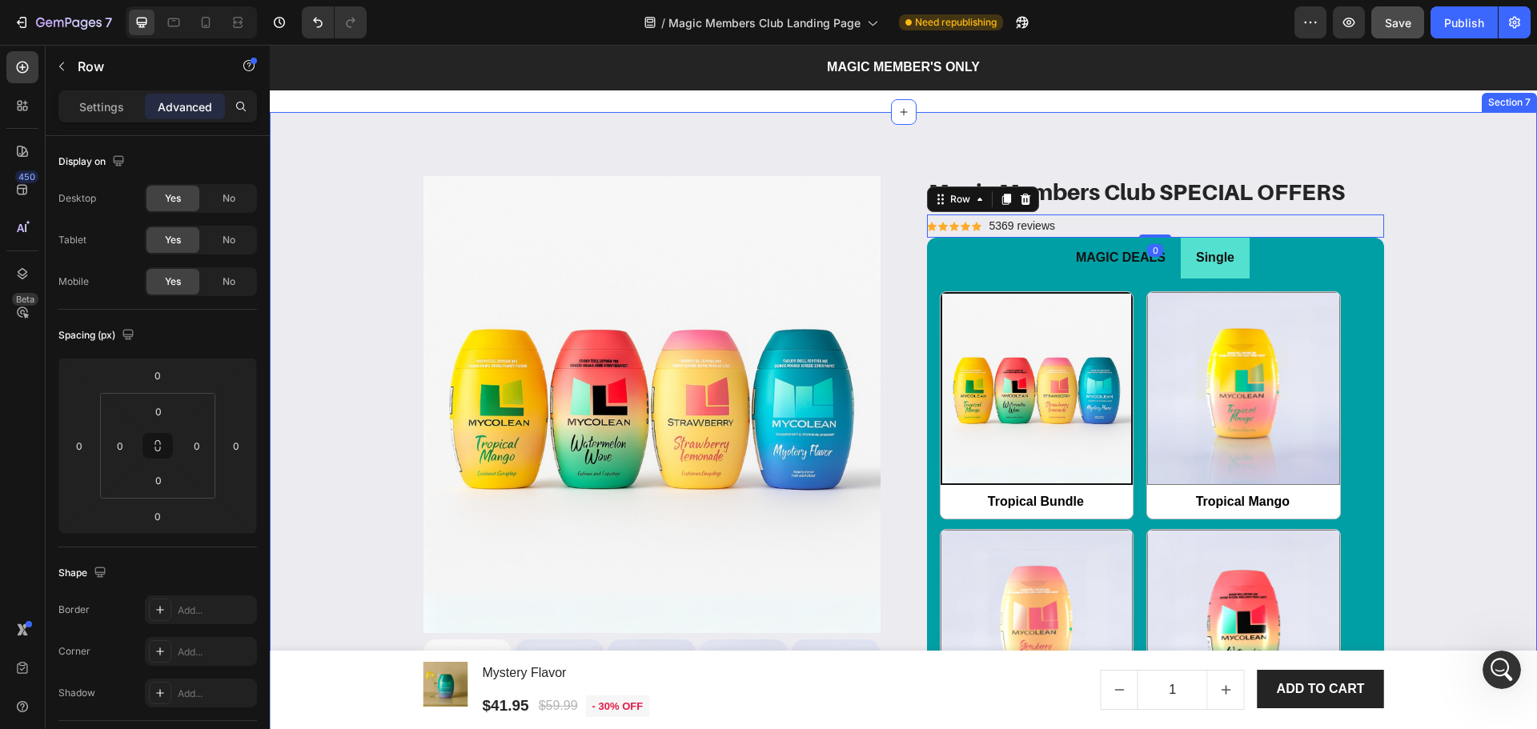
click at [1472, 323] on div "Product Images & Gallery Magic Members Club SPECIAL OFFERS Product Title Icon I…" at bounding box center [903, 706] width 1243 height 1061
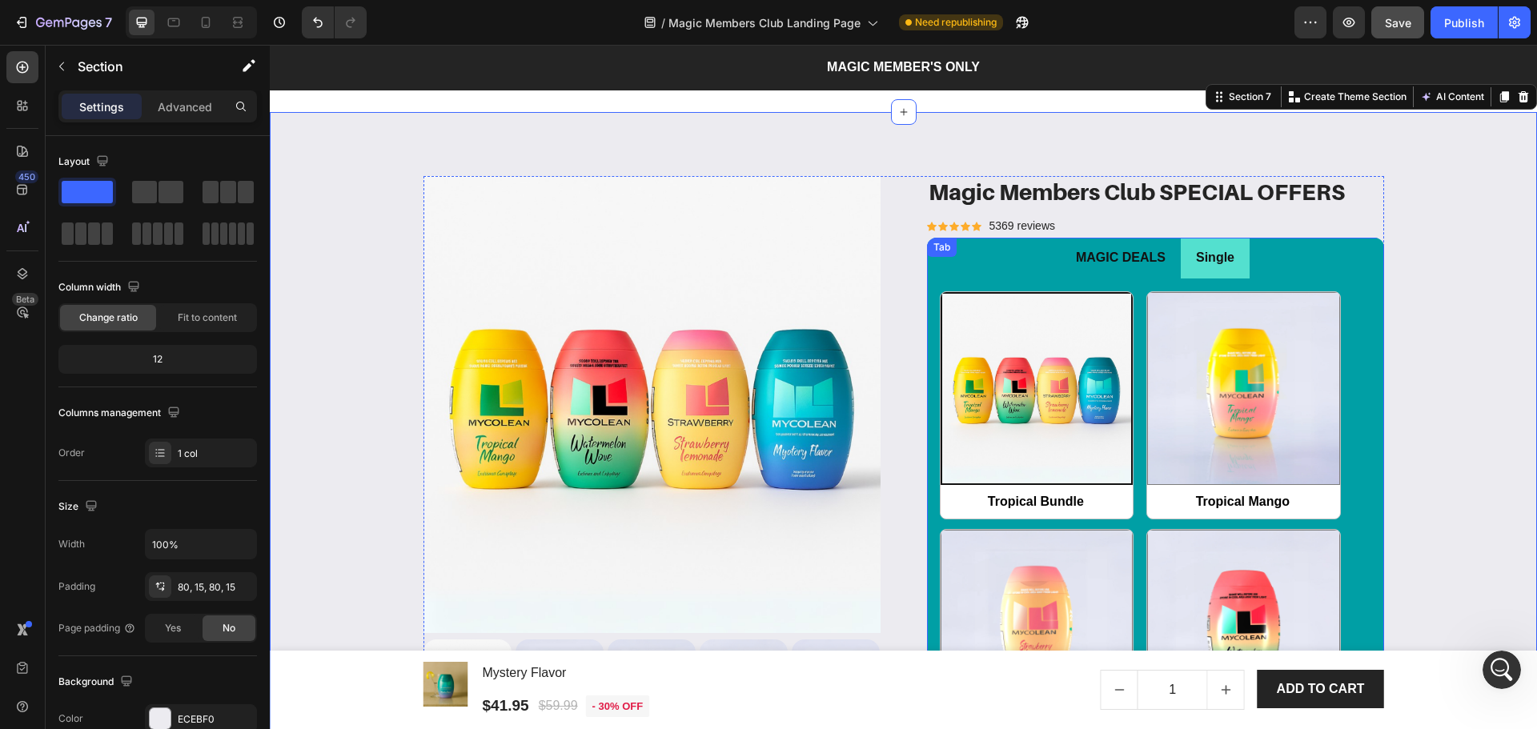
click at [1156, 262] on p "MAGIC DEALS" at bounding box center [1121, 258] width 90 height 23
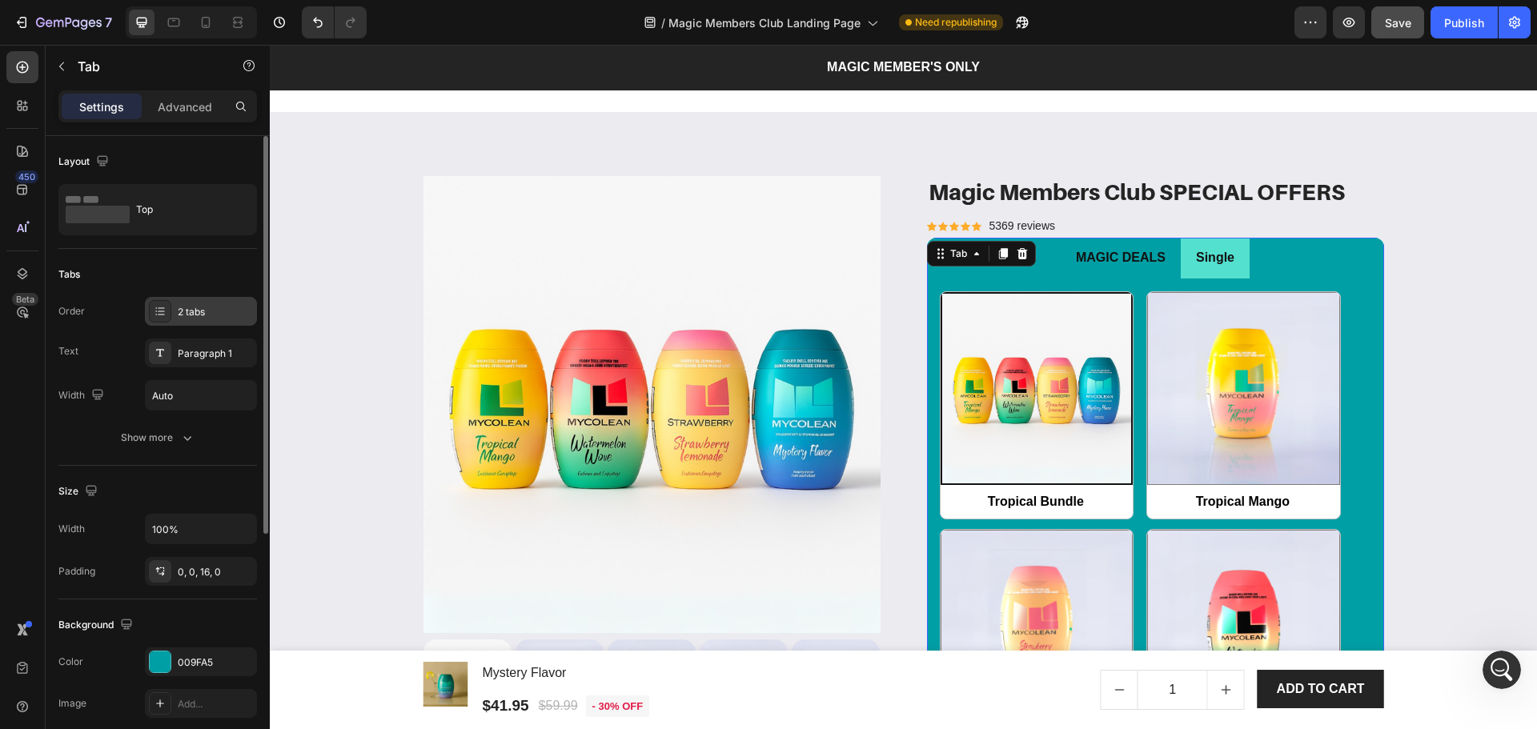
click at [184, 318] on div "2 tabs" at bounding box center [215, 312] width 75 height 14
click at [191, 355] on div "Paragraph 1" at bounding box center [215, 354] width 75 height 14
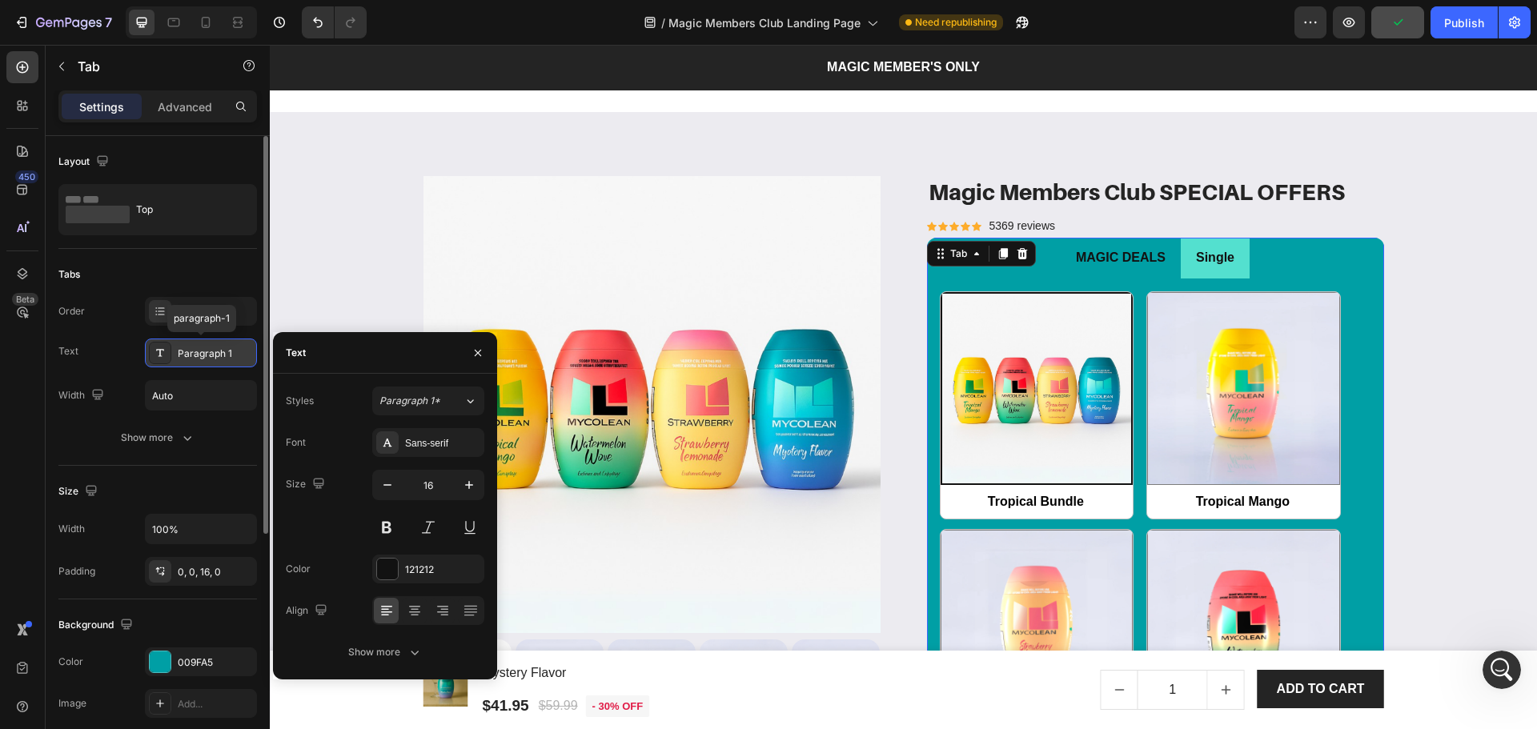
click at [191, 355] on div "Paragraph 1" at bounding box center [215, 354] width 75 height 14
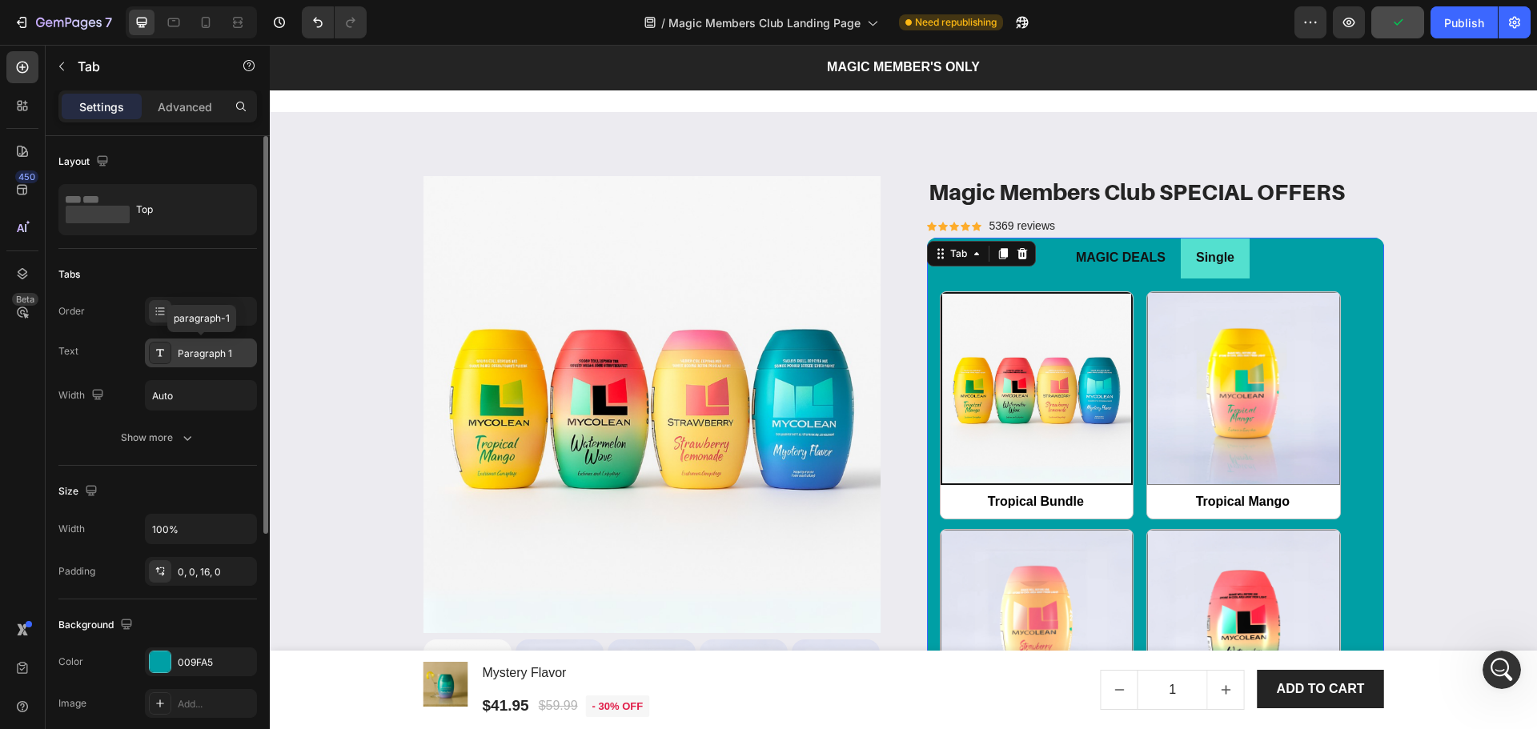
click at [191, 355] on div "Paragraph 1" at bounding box center [215, 354] width 75 height 14
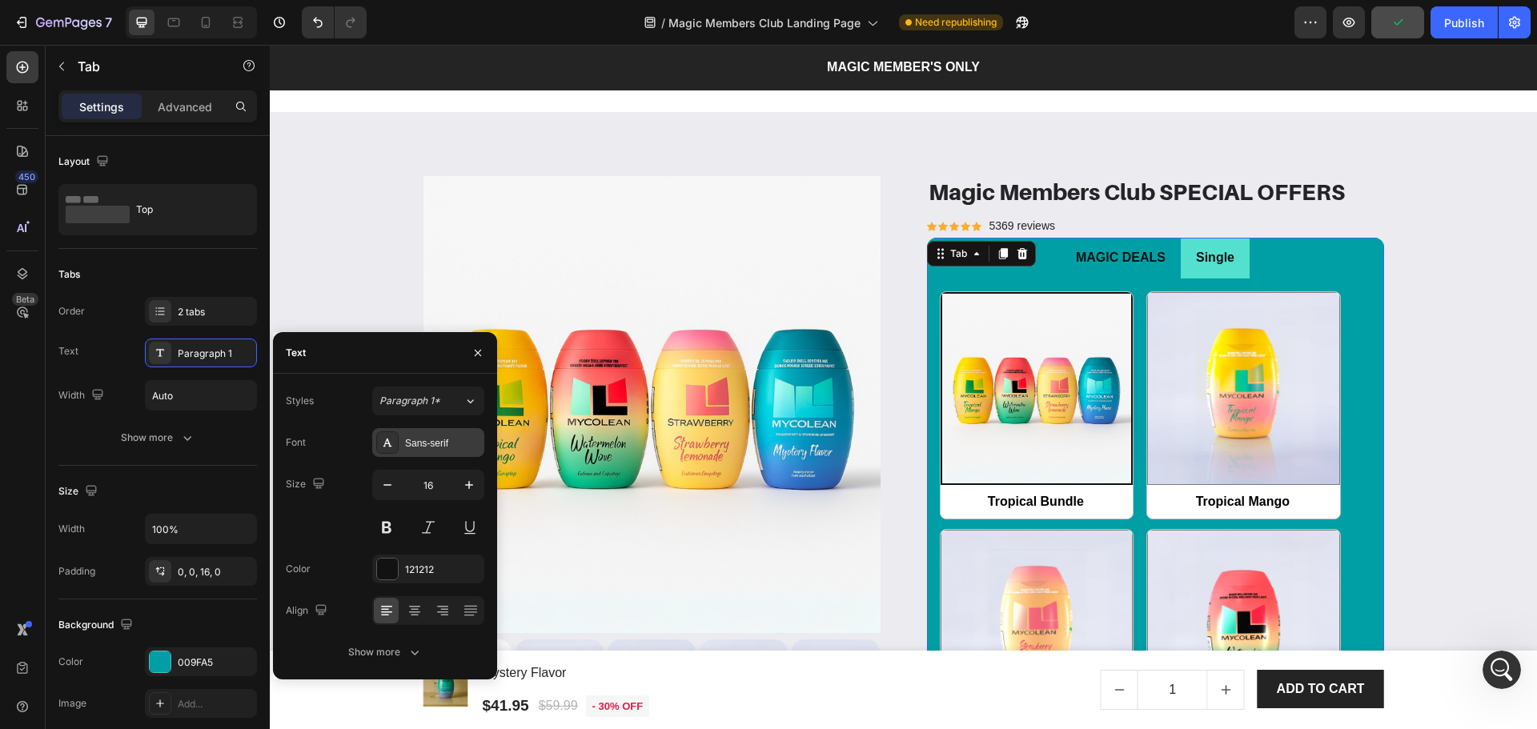
click at [430, 449] on div "Sans-serif" at bounding box center [442, 443] width 75 height 14
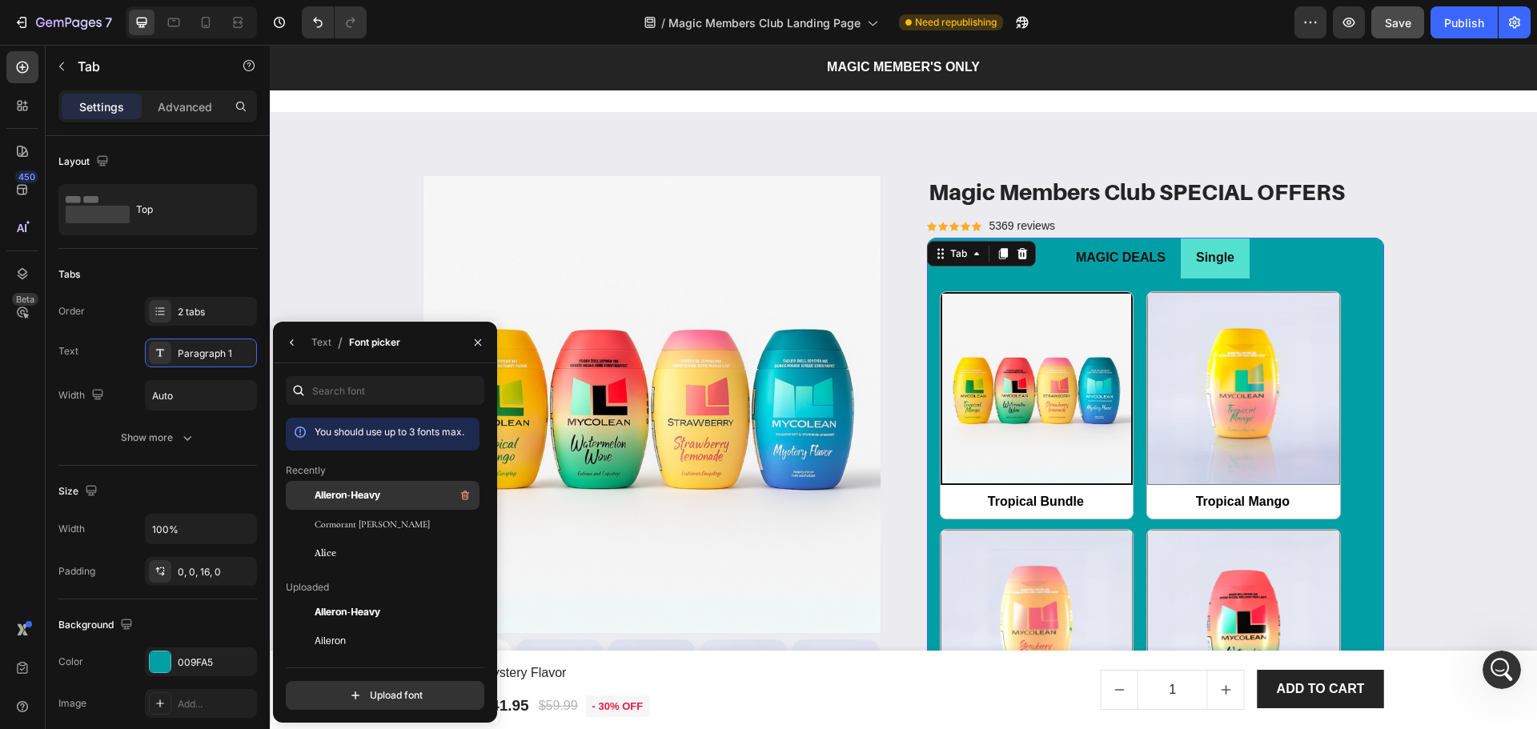
drag, startPoint x: 350, startPoint y: 500, endPoint x: 520, endPoint y: 427, distance: 184.4
click at [350, 500] on span "Aileron-Heavy" at bounding box center [348, 495] width 66 height 14
click at [1444, 307] on div "Product Images & Gallery Magic Members Club SPECIAL OFFERS Product Title Icon I…" at bounding box center [903, 706] width 1243 height 1061
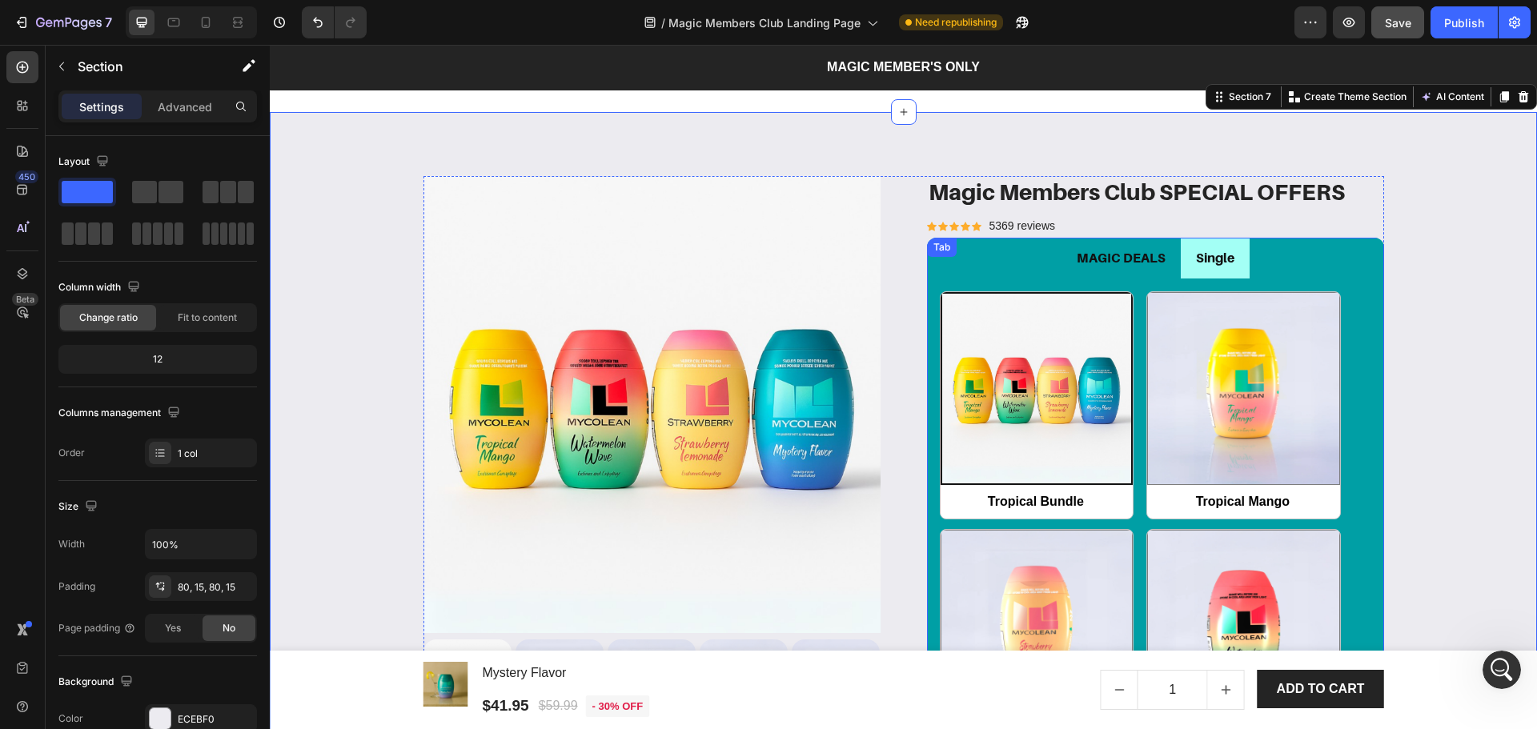
click at [1227, 271] on div "Single" at bounding box center [1215, 258] width 43 height 28
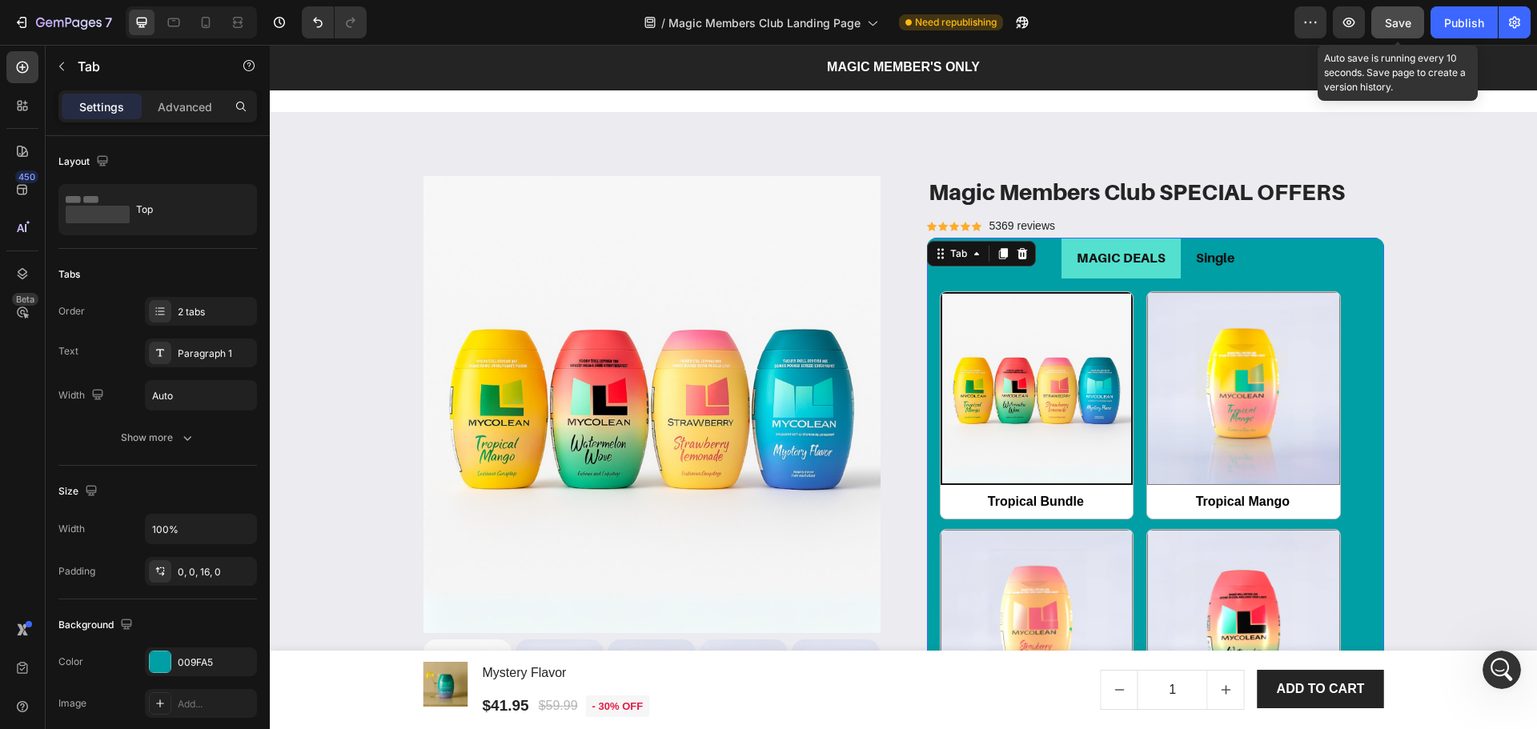
click at [1397, 21] on span "Save" at bounding box center [1398, 23] width 26 height 14
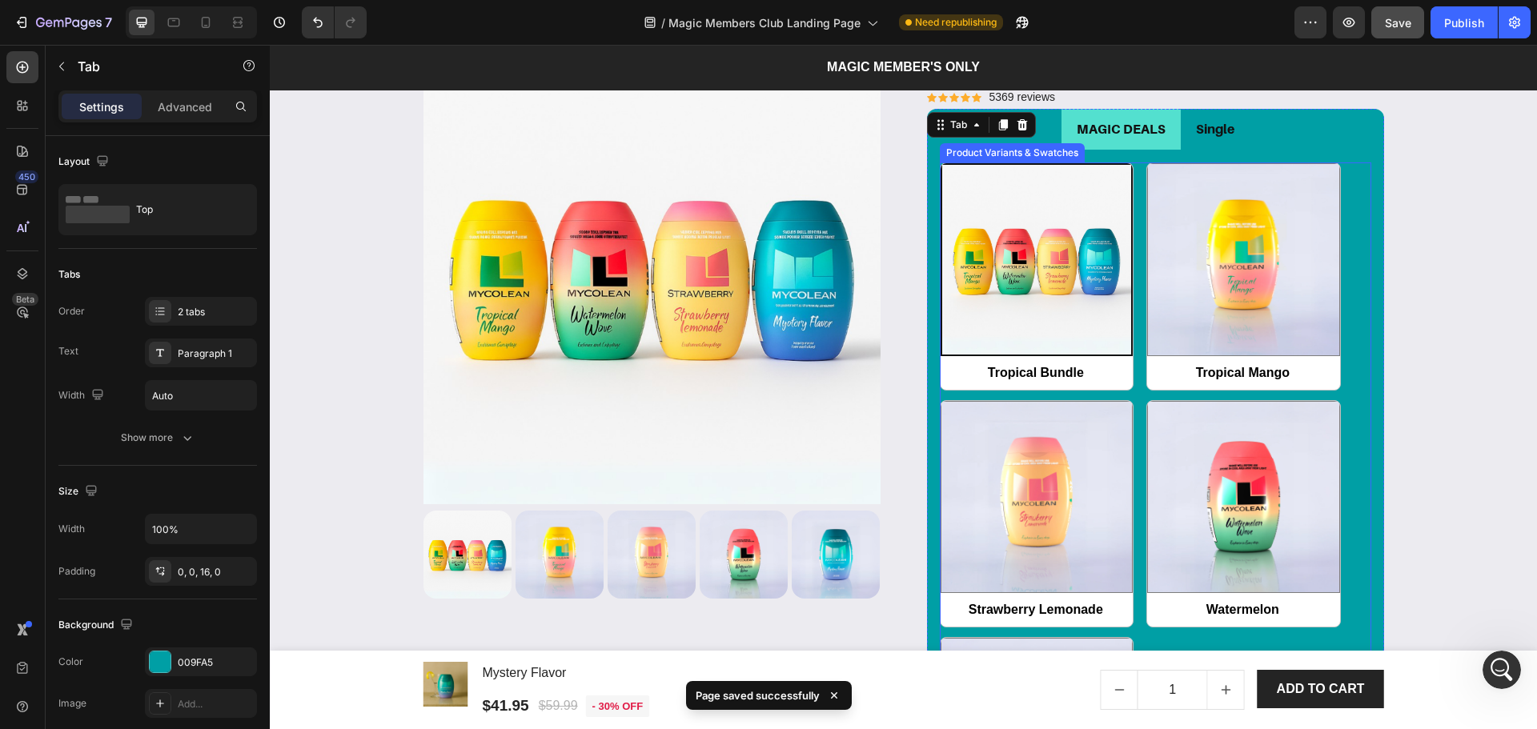
scroll to position [2048, 0]
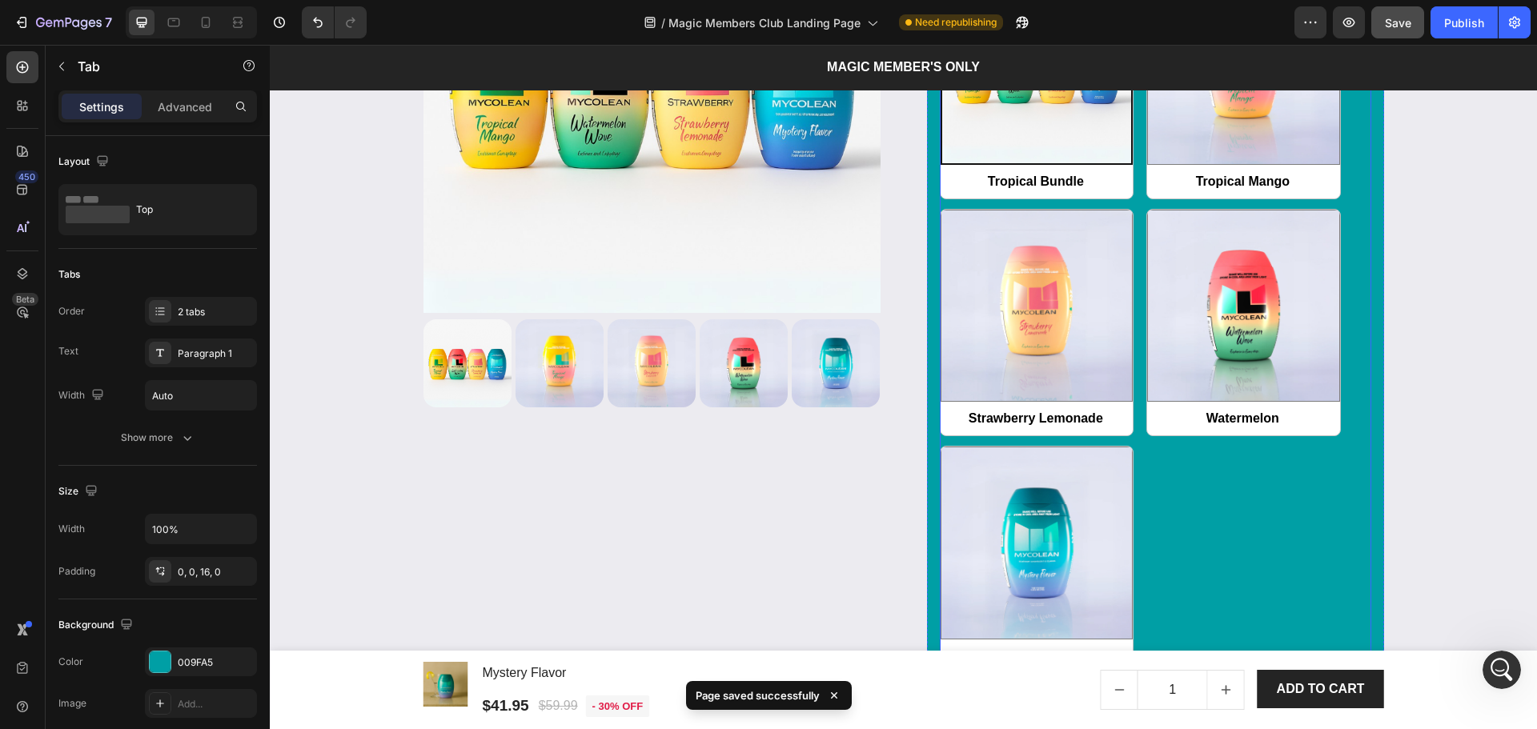
click at [1274, 499] on div "Tropical Bundle Tropical Bundle Tropical Mango Tropical Mango Strawberry Lemona…" at bounding box center [1155, 322] width 431 height 703
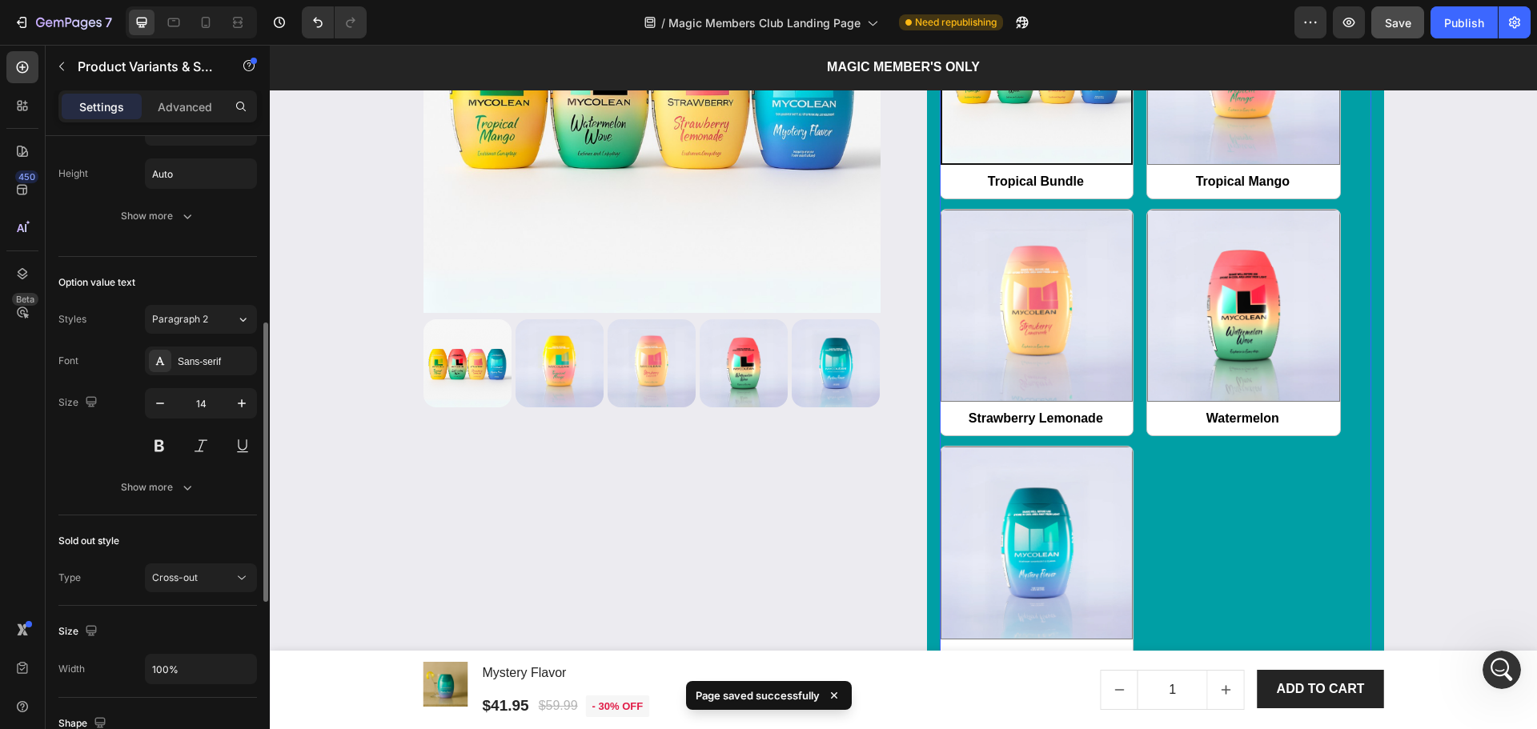
scroll to position [819, 0]
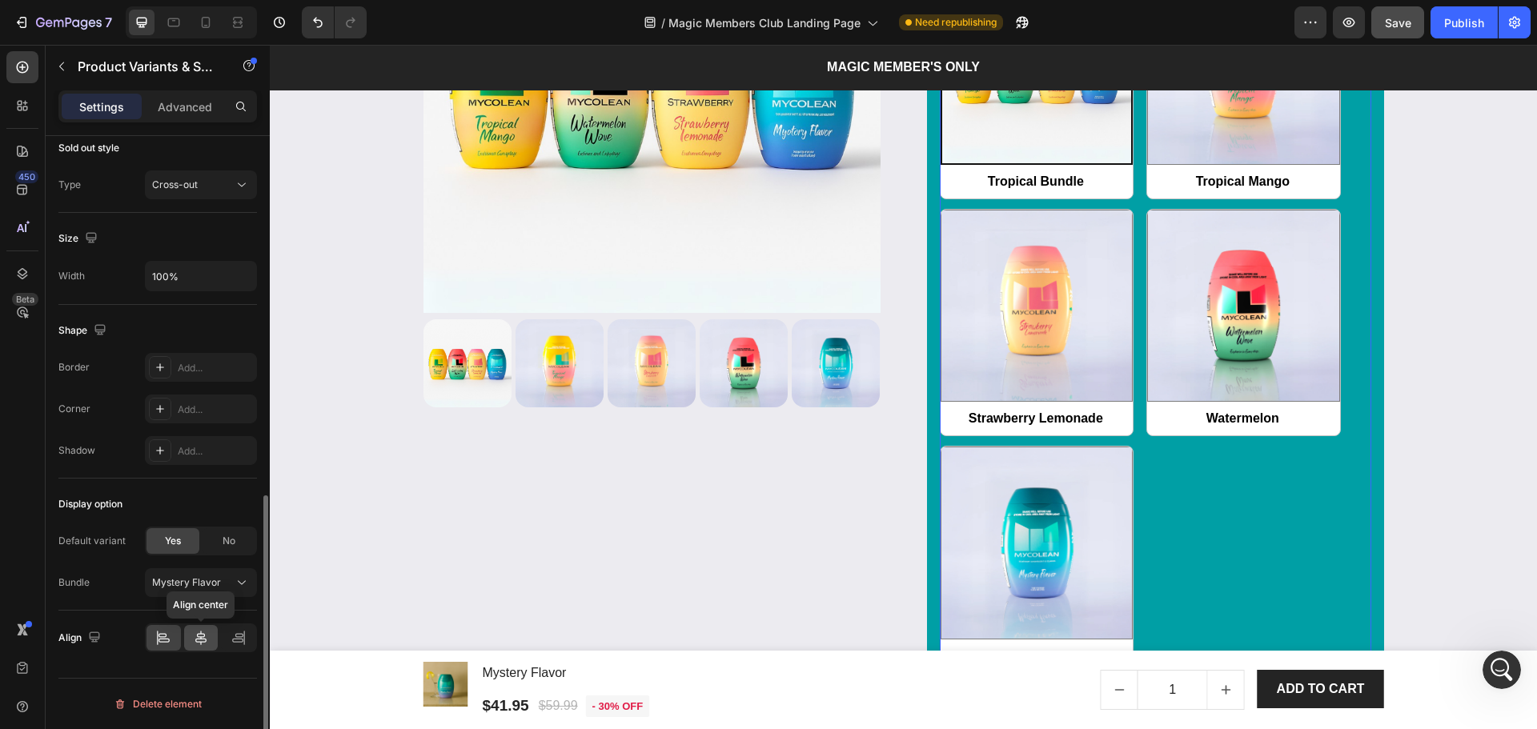
click at [195, 640] on icon at bounding box center [201, 638] width 16 height 16
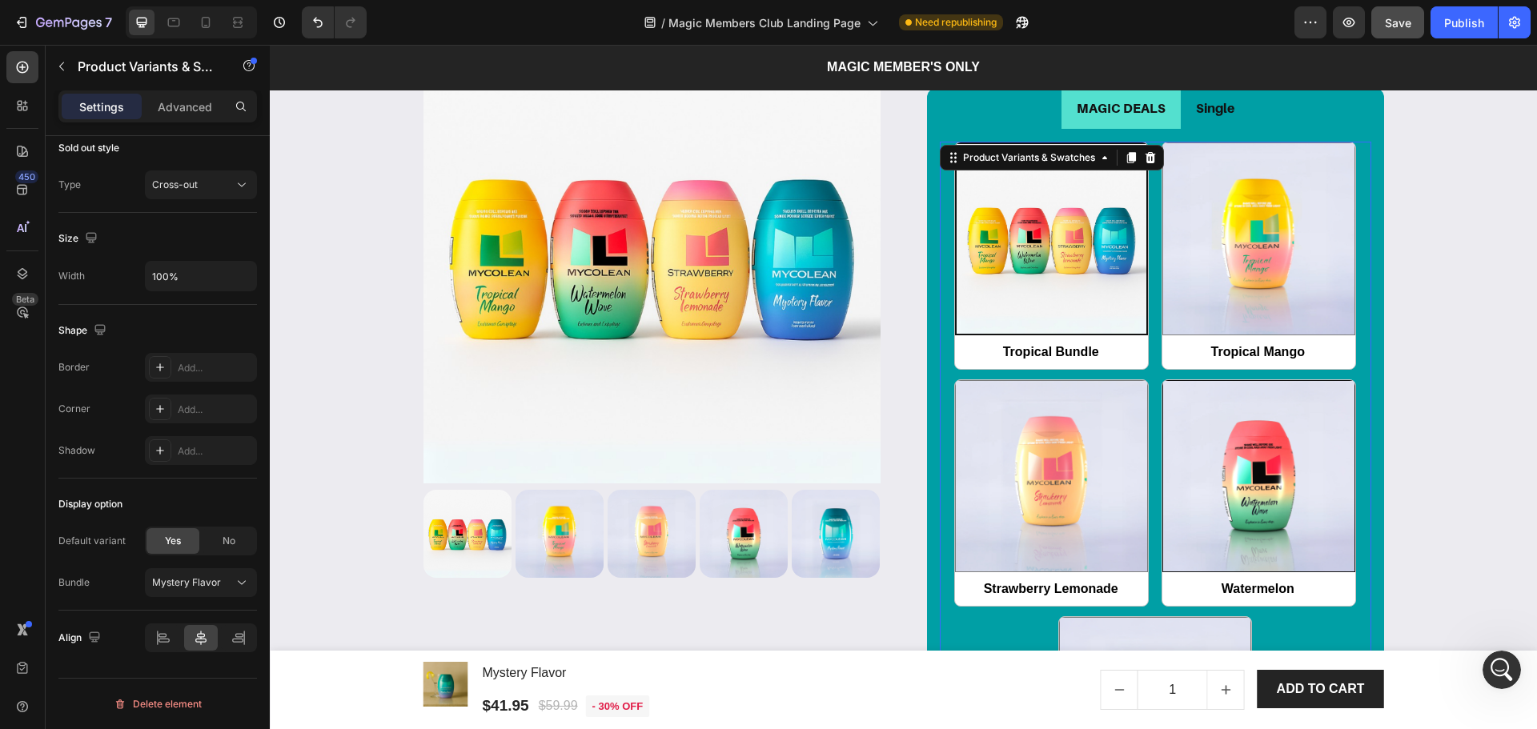
scroll to position [1727, 0]
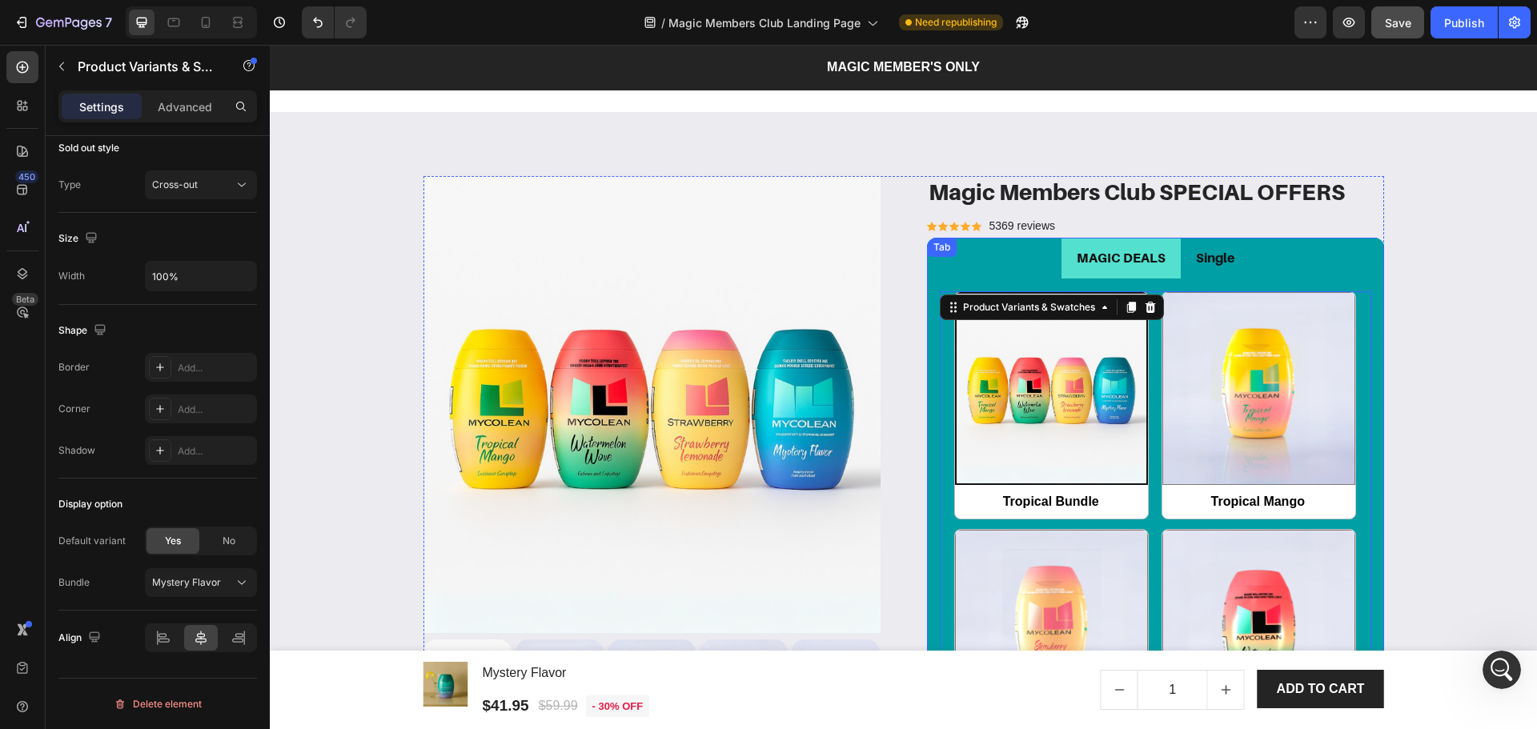
click at [1232, 270] on li "Single" at bounding box center [1215, 258] width 69 height 41
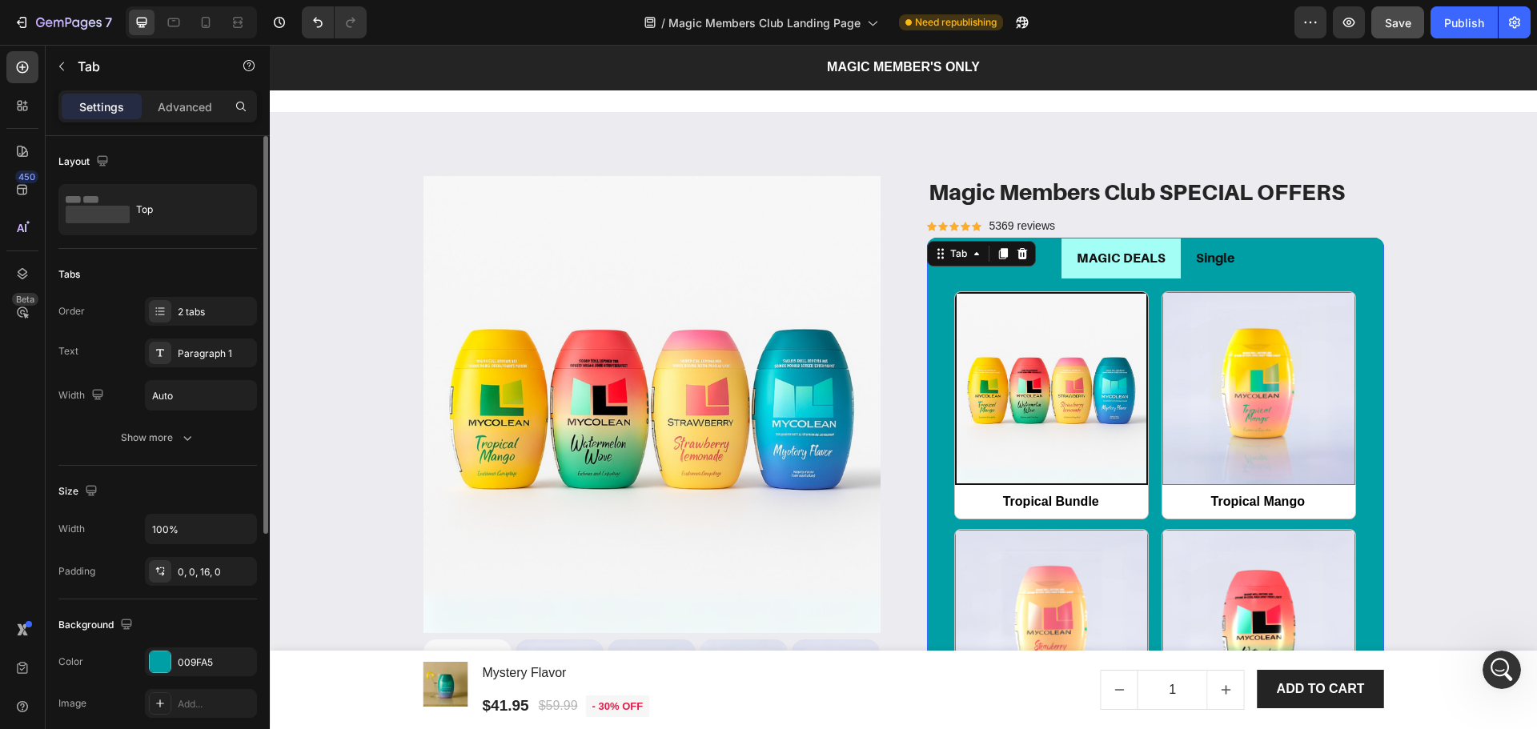
click at [1163, 271] on li "MAGIC DEALS" at bounding box center [1120, 258] width 119 height 41
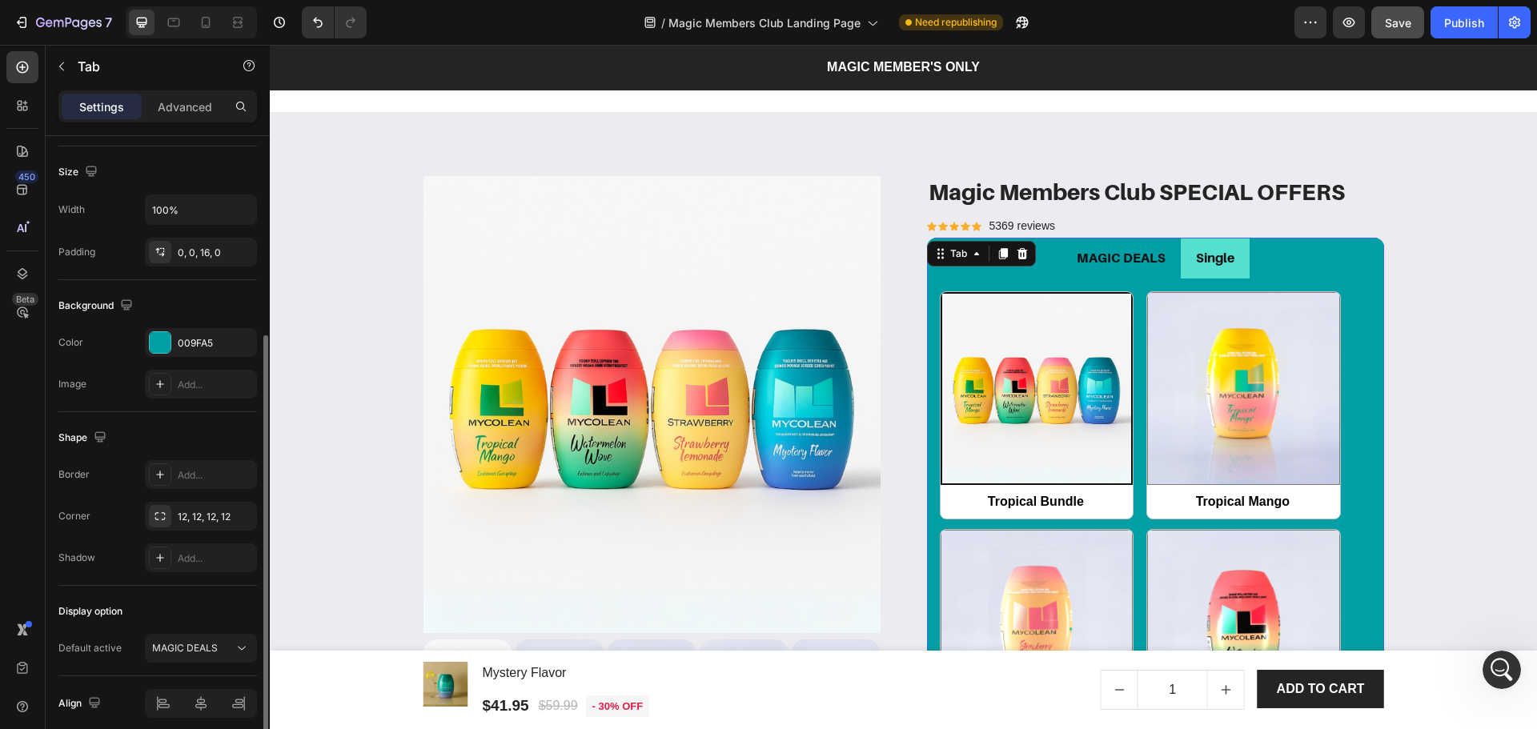
scroll to position [385, 0]
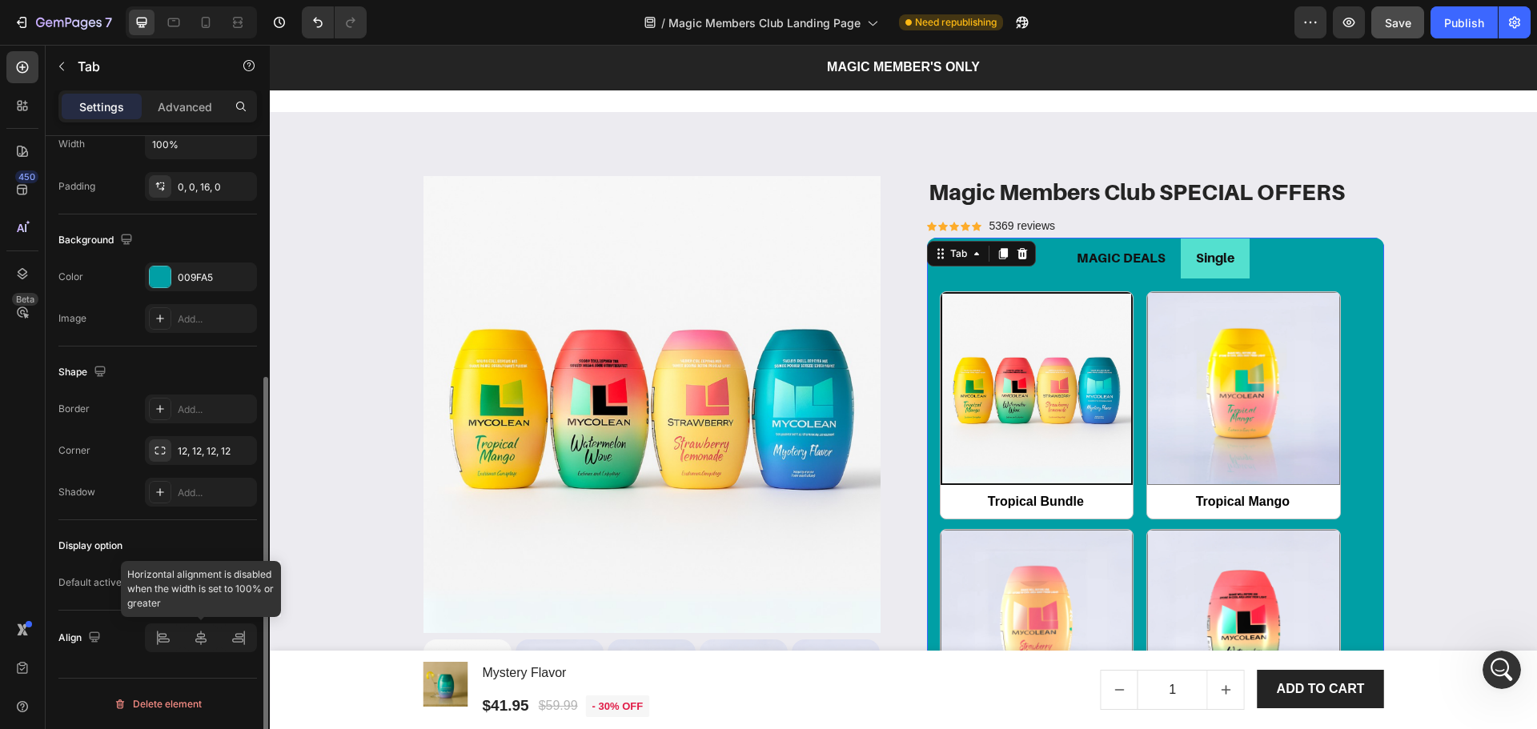
click at [201, 643] on div at bounding box center [201, 638] width 112 height 29
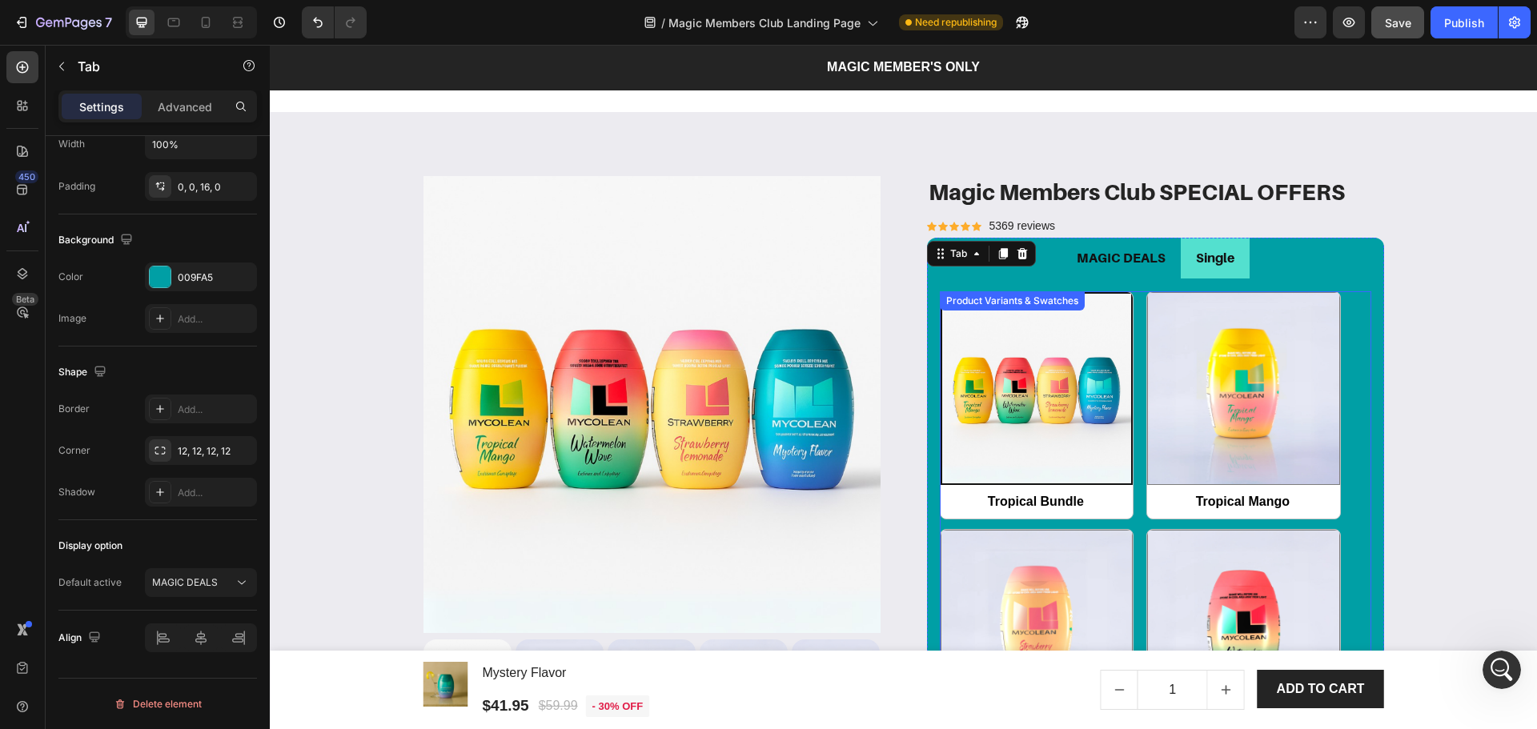
click at [1128, 383] on div "Tropical Bundle Tropical Bundle Tropical Mango Tropical Mango Strawberry Lemona…" at bounding box center [1155, 642] width 431 height 703
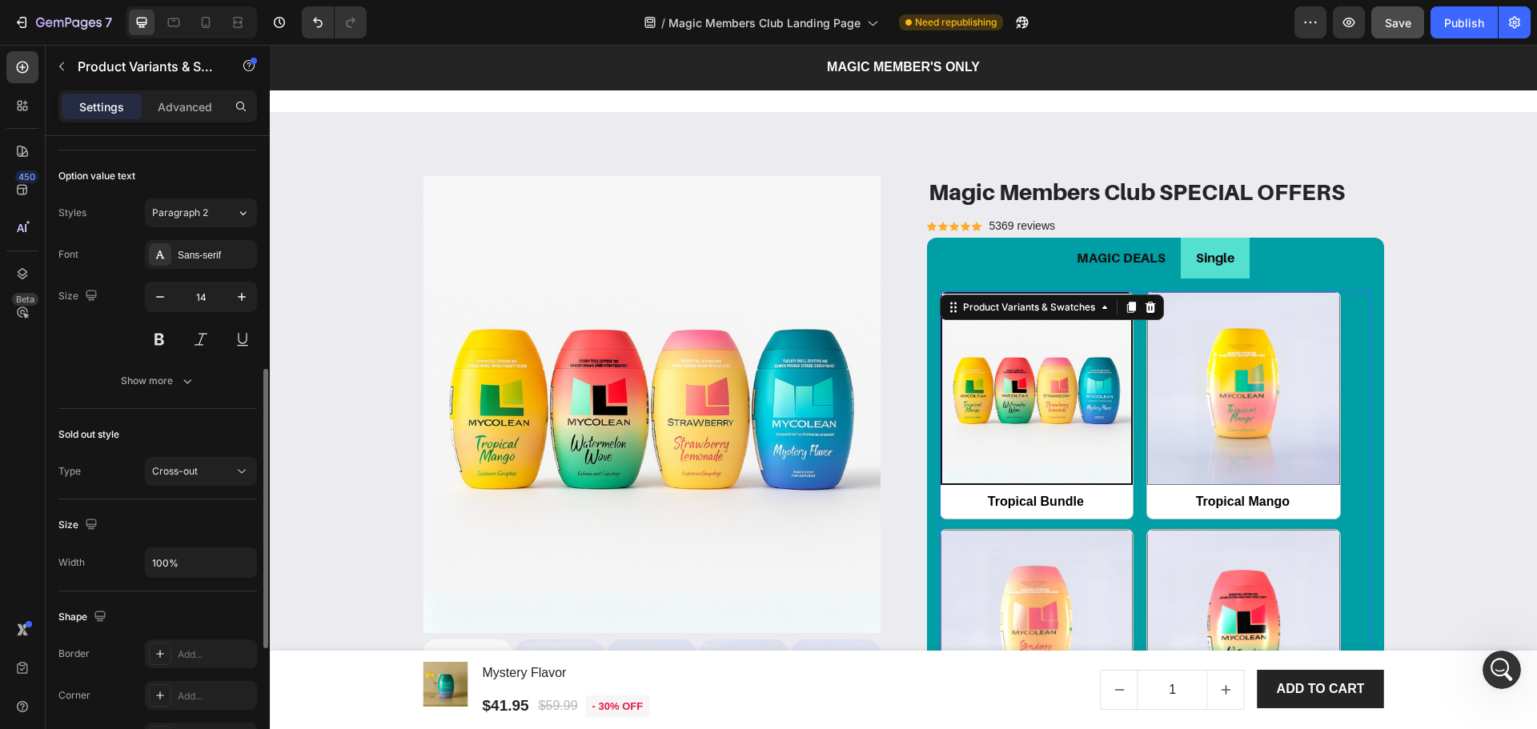
scroll to position [819, 0]
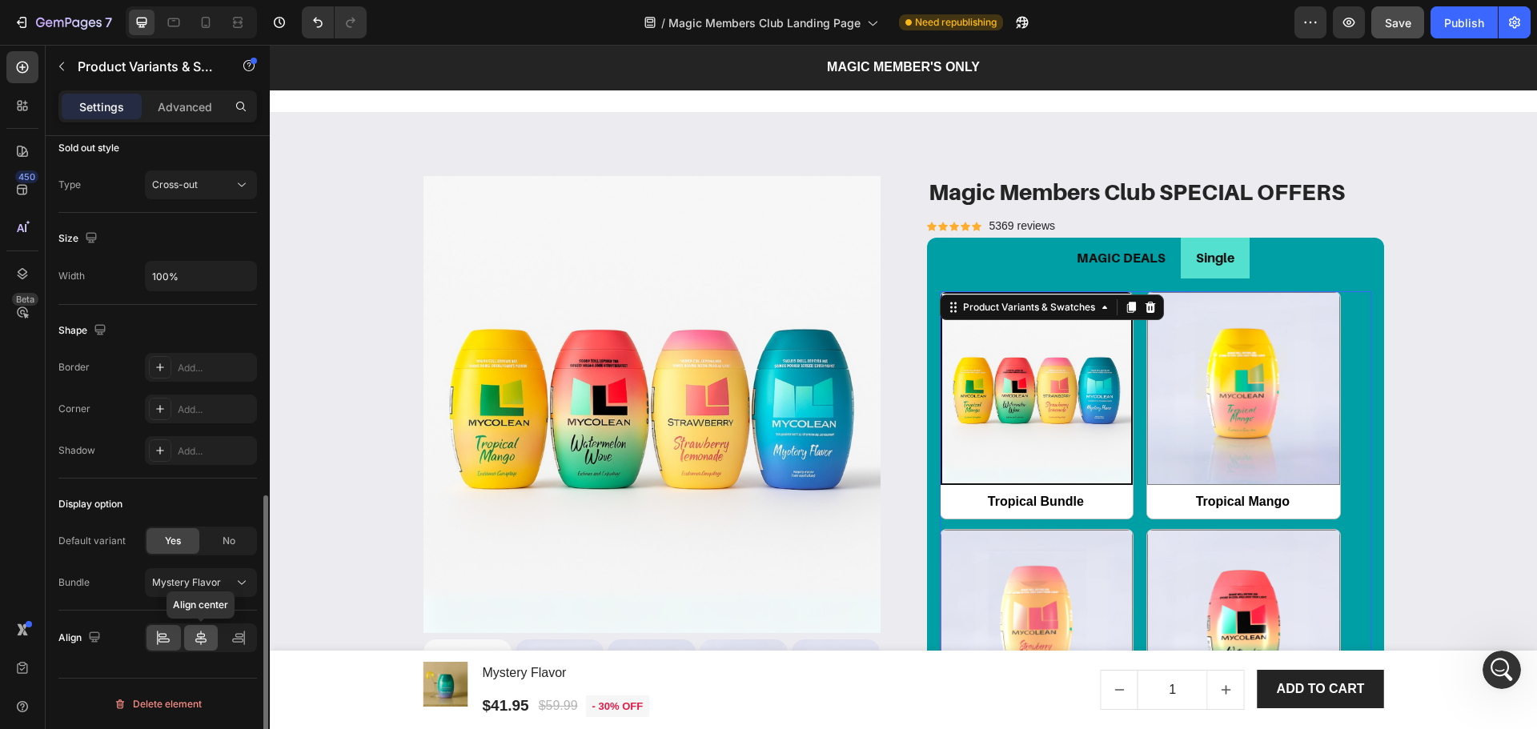
click at [208, 647] on div at bounding box center [201, 638] width 34 height 26
radio input "true"
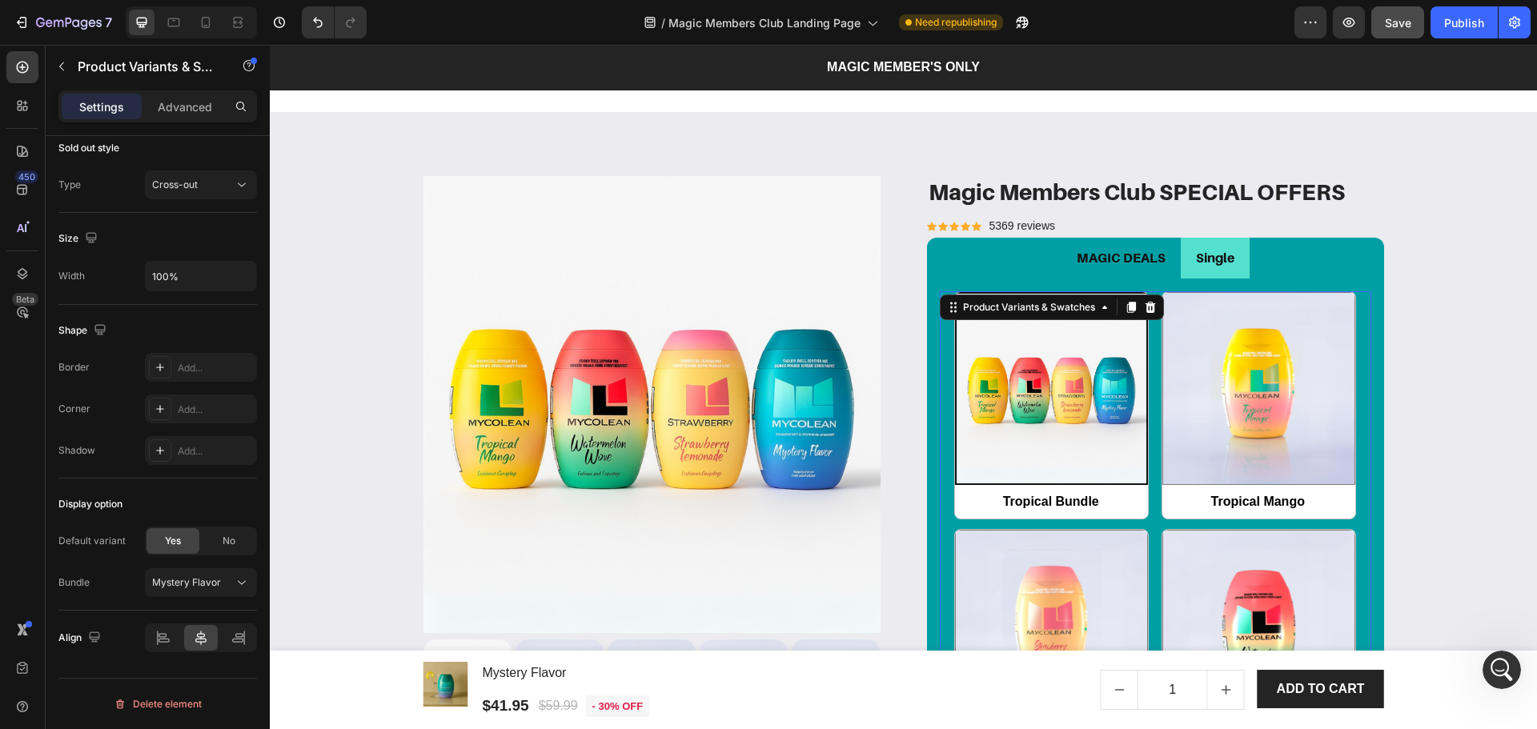
click at [1150, 526] on div "Tropical Bundle Tropical Bundle Tropical Mango Tropical Mango Strawberry Lemona…" at bounding box center [1155, 642] width 431 height 703
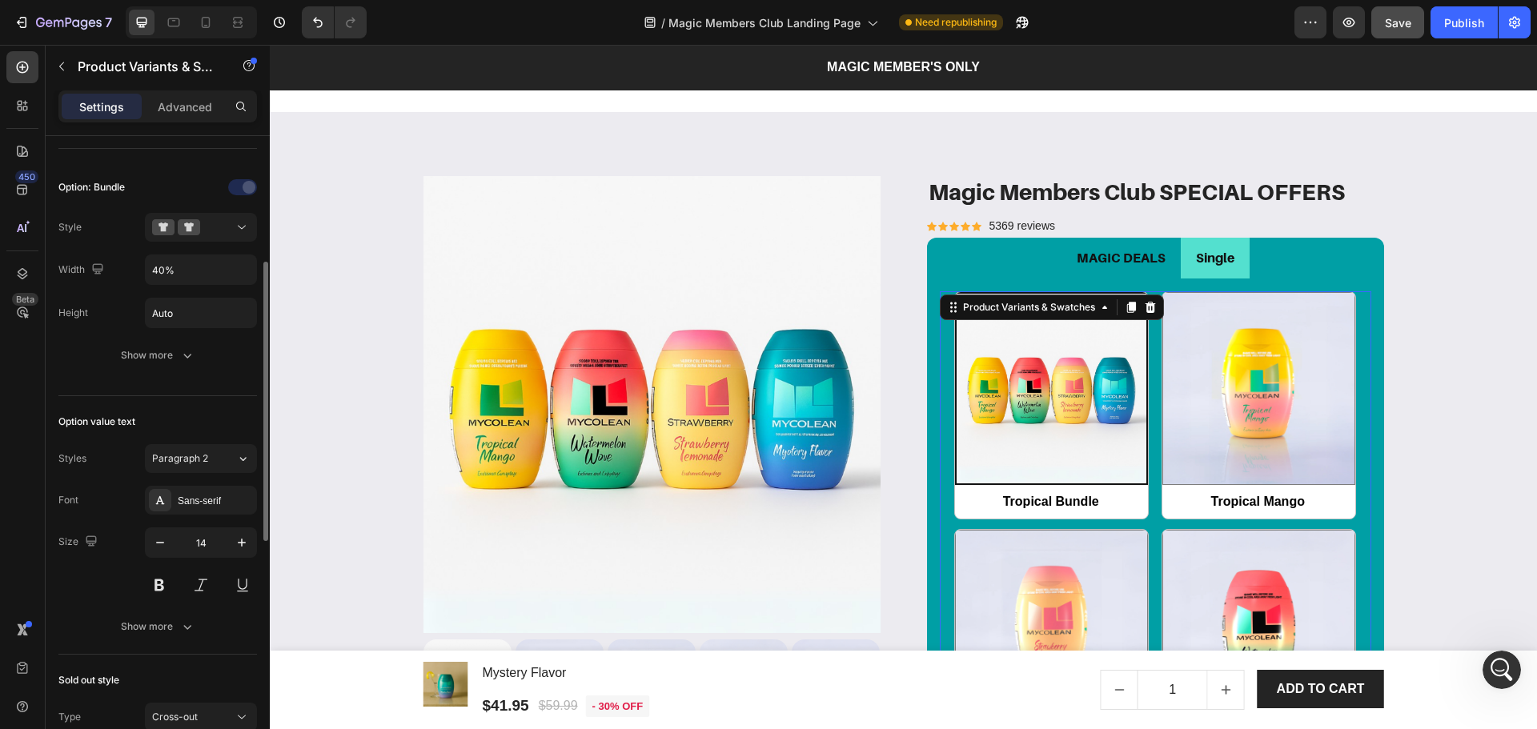
scroll to position [74, 0]
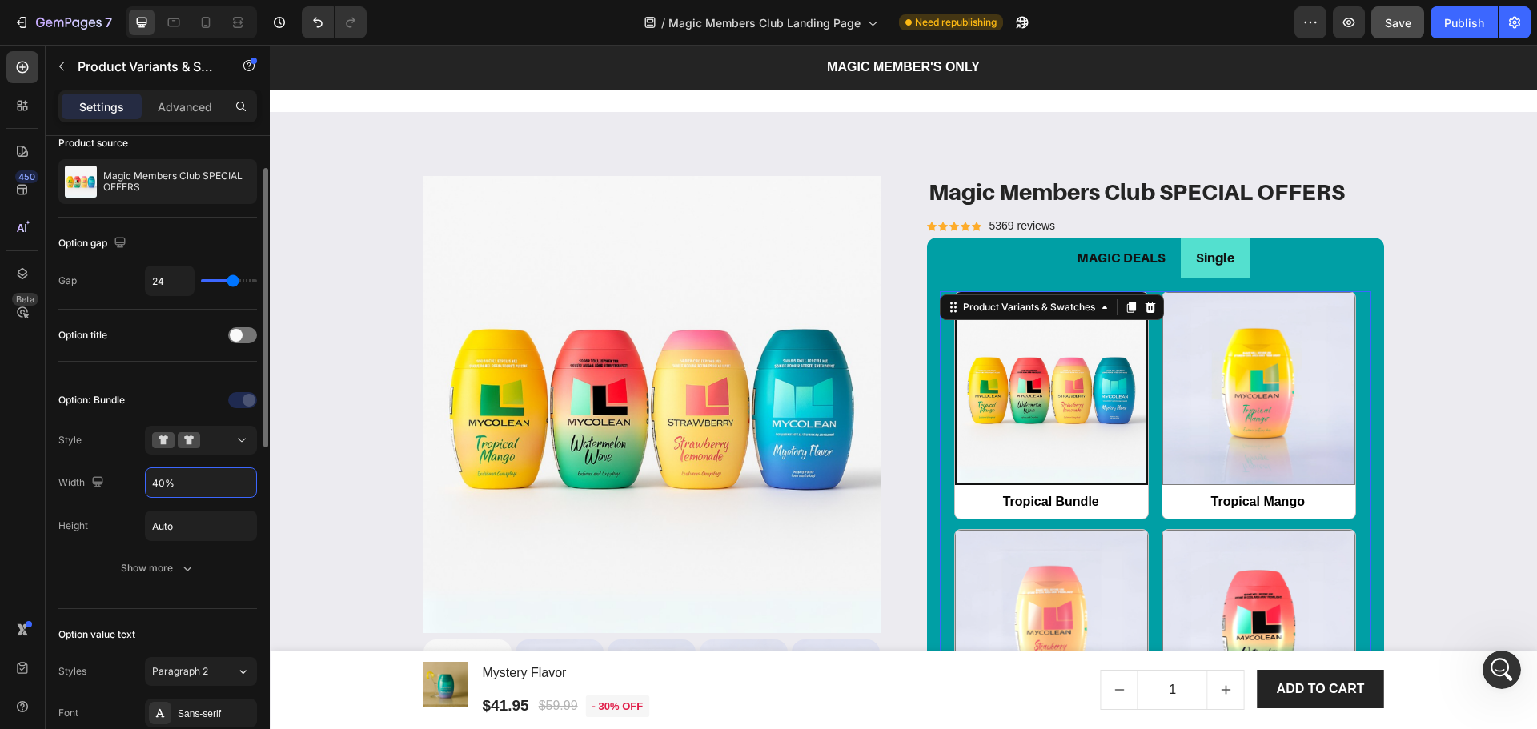
click at [156, 489] on input "40%" at bounding box center [201, 482] width 110 height 29
type input "50%"
drag, startPoint x: 1198, startPoint y: 263, endPoint x: 1167, endPoint y: 277, distance: 34.4
click at [1198, 264] on p "Single" at bounding box center [1215, 258] width 38 height 23
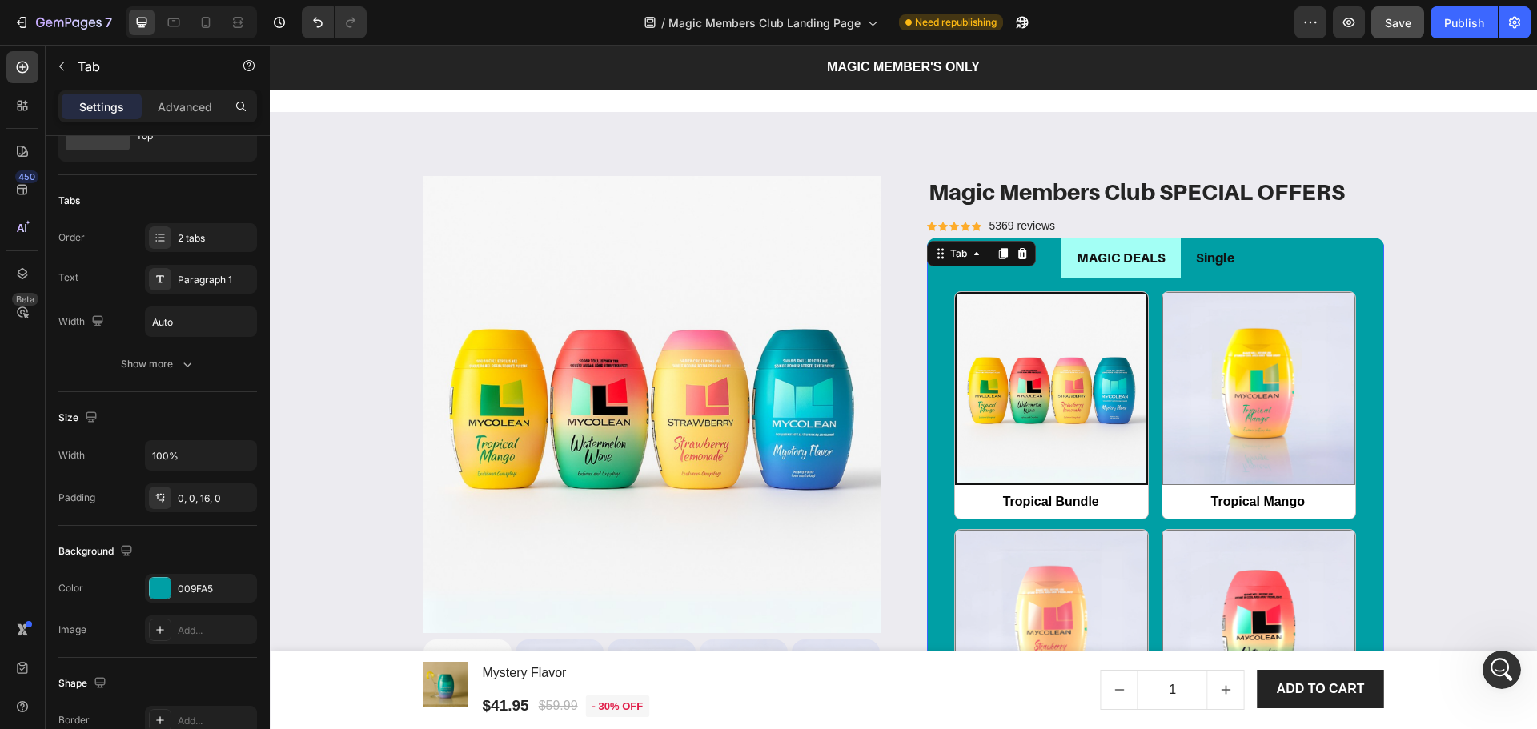
scroll to position [0, 0]
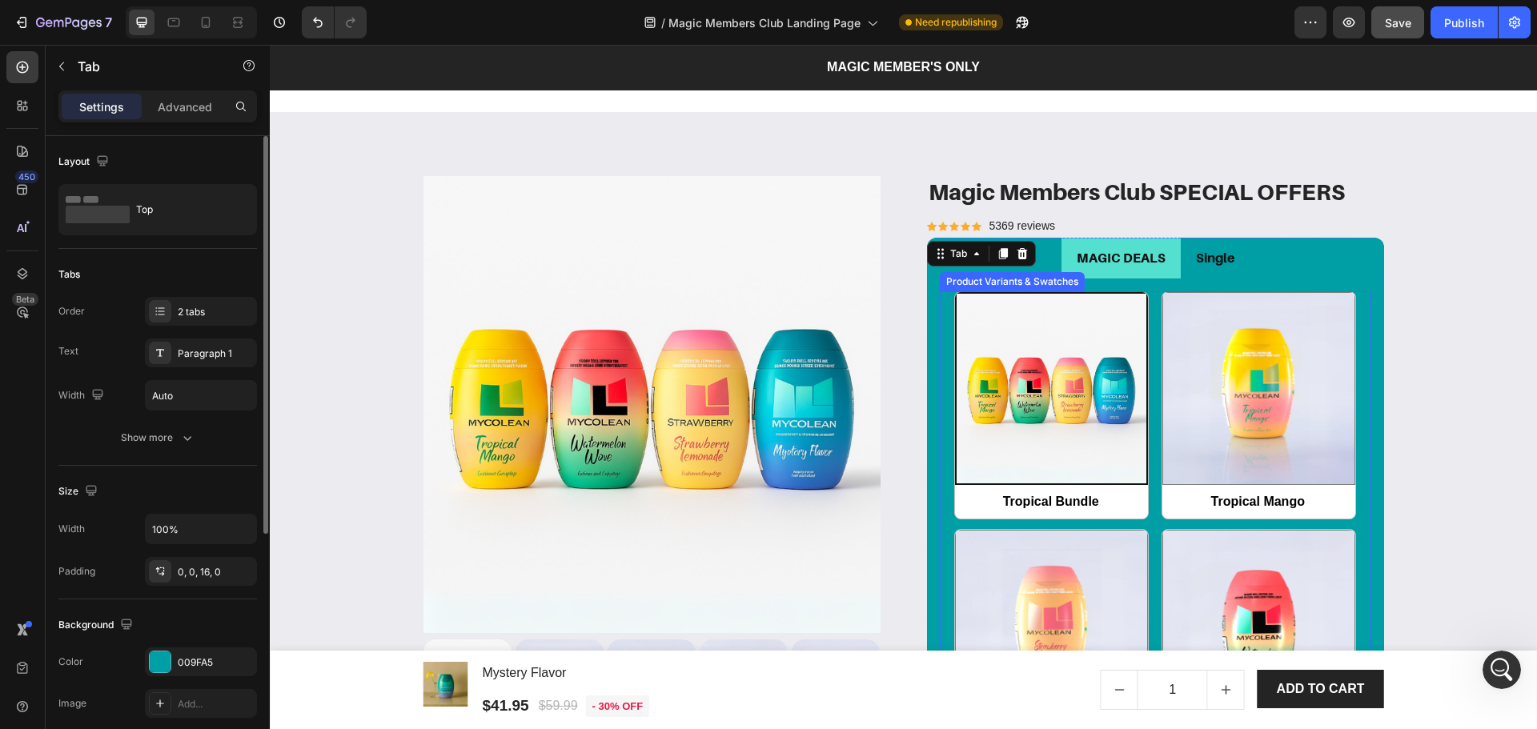
drag, startPoint x: 1144, startPoint y: 468, endPoint x: 1126, endPoint y: 472, distance: 18.8
click at [1144, 469] on div "Tropical Bundle Tropical Bundle Tropical Mango Tropical Mango Strawberry Lemona…" at bounding box center [1155, 642] width 431 height 703
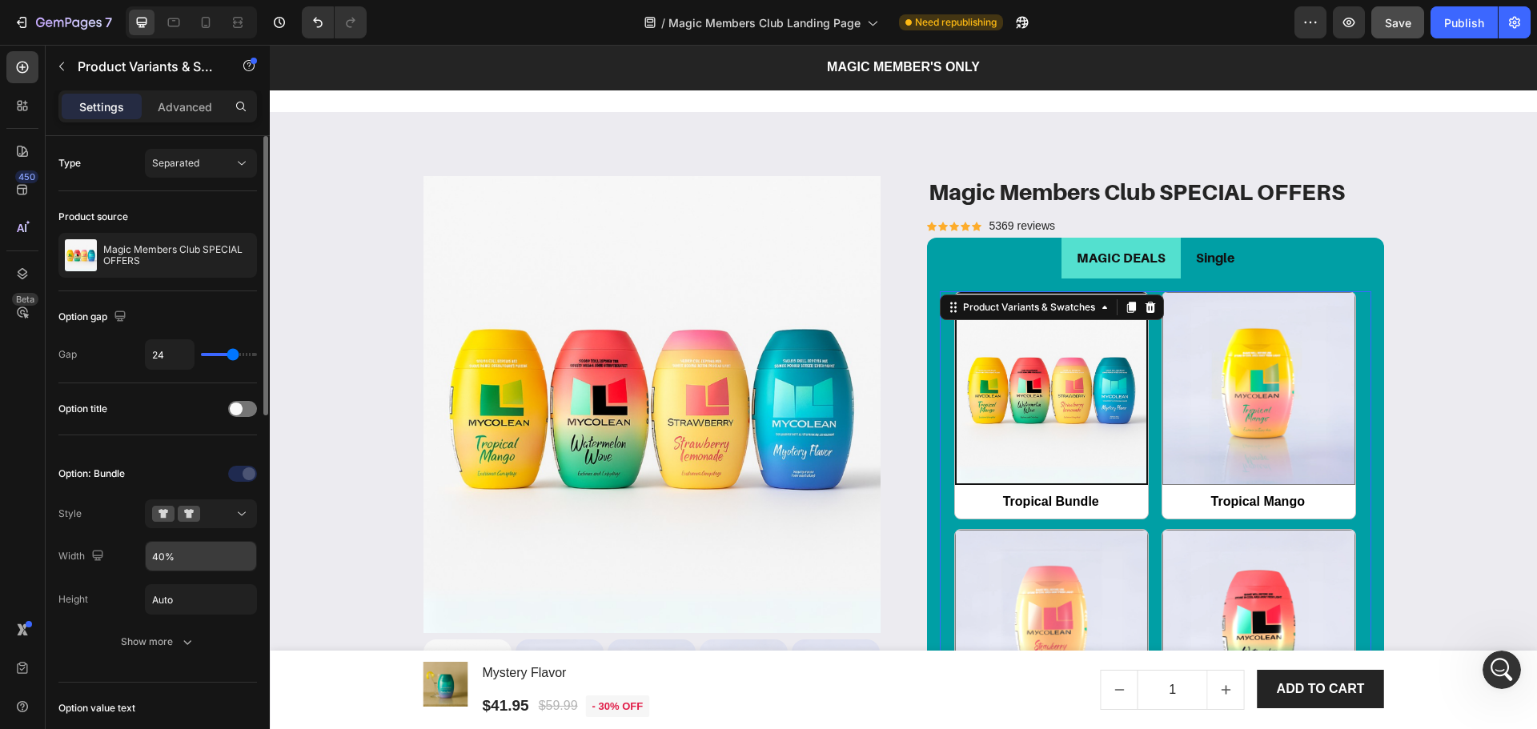
click at [159, 555] on input "40%" at bounding box center [201, 556] width 110 height 29
radio input "true"
click at [212, 14] on icon at bounding box center [206, 22] width 16 height 16
type input "64"
type input "12"
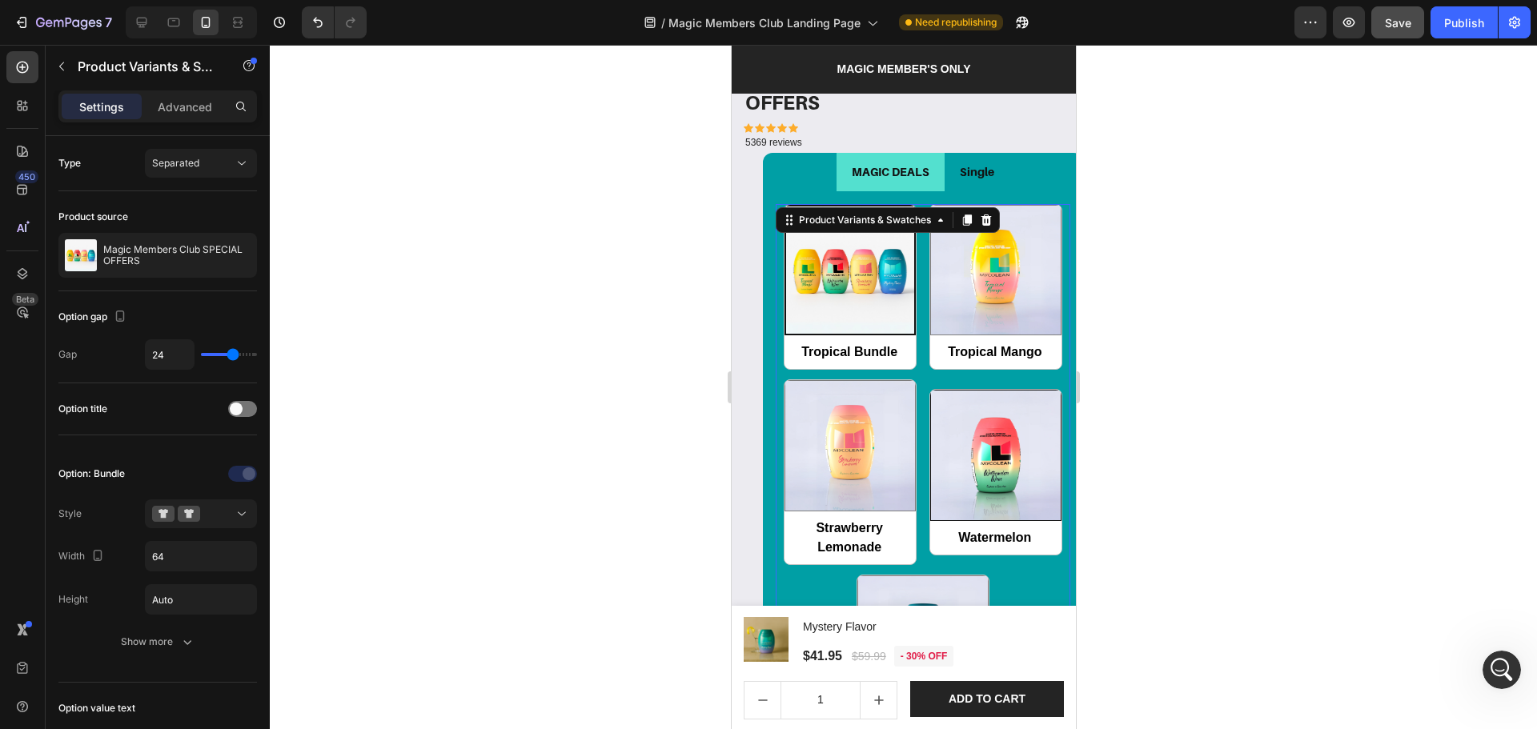
scroll to position [1671, 0]
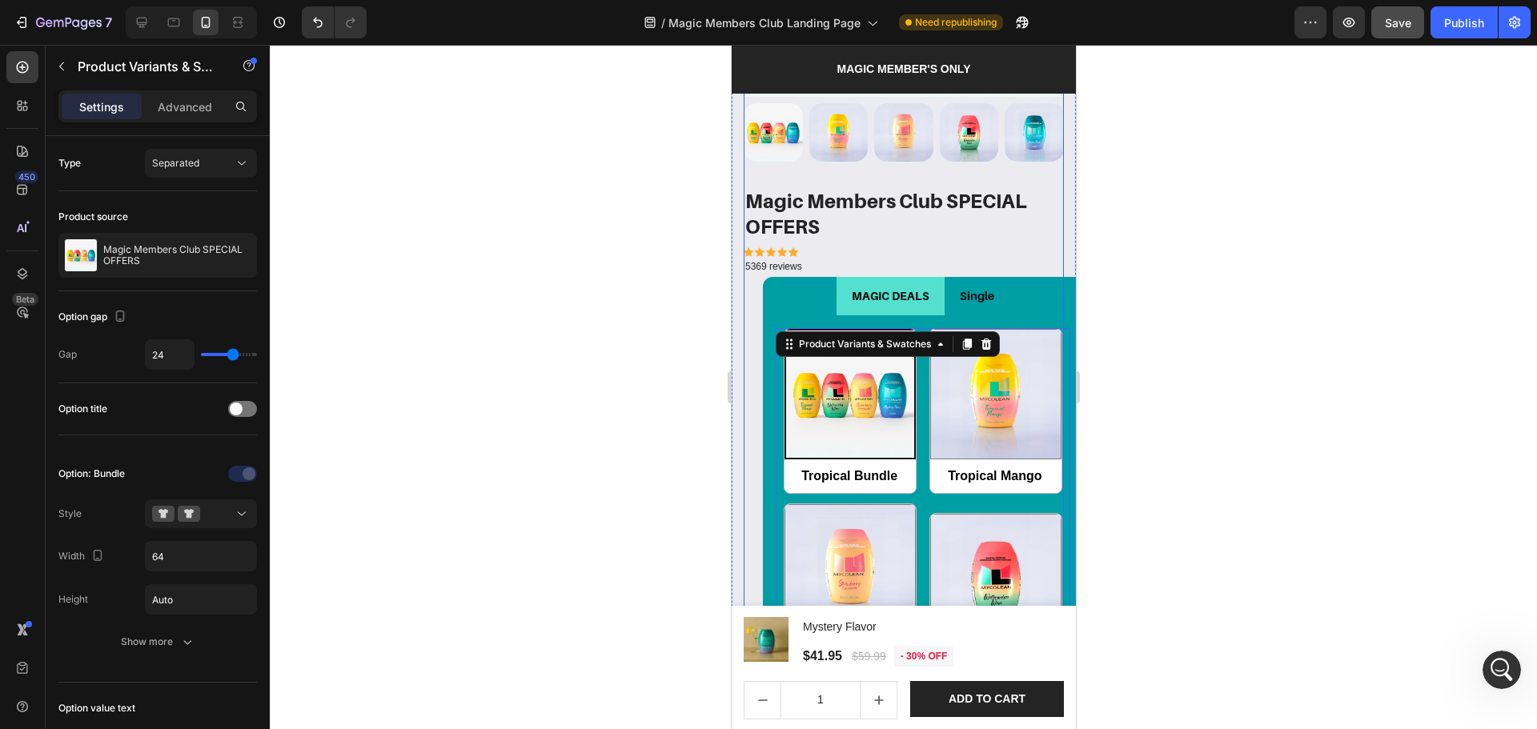
click at [756, 296] on div "Magic Members Club SPECIAL OFFERS Product Title Icon Icon Icon Icon Icon Icon L…" at bounding box center [903, 640] width 320 height 907
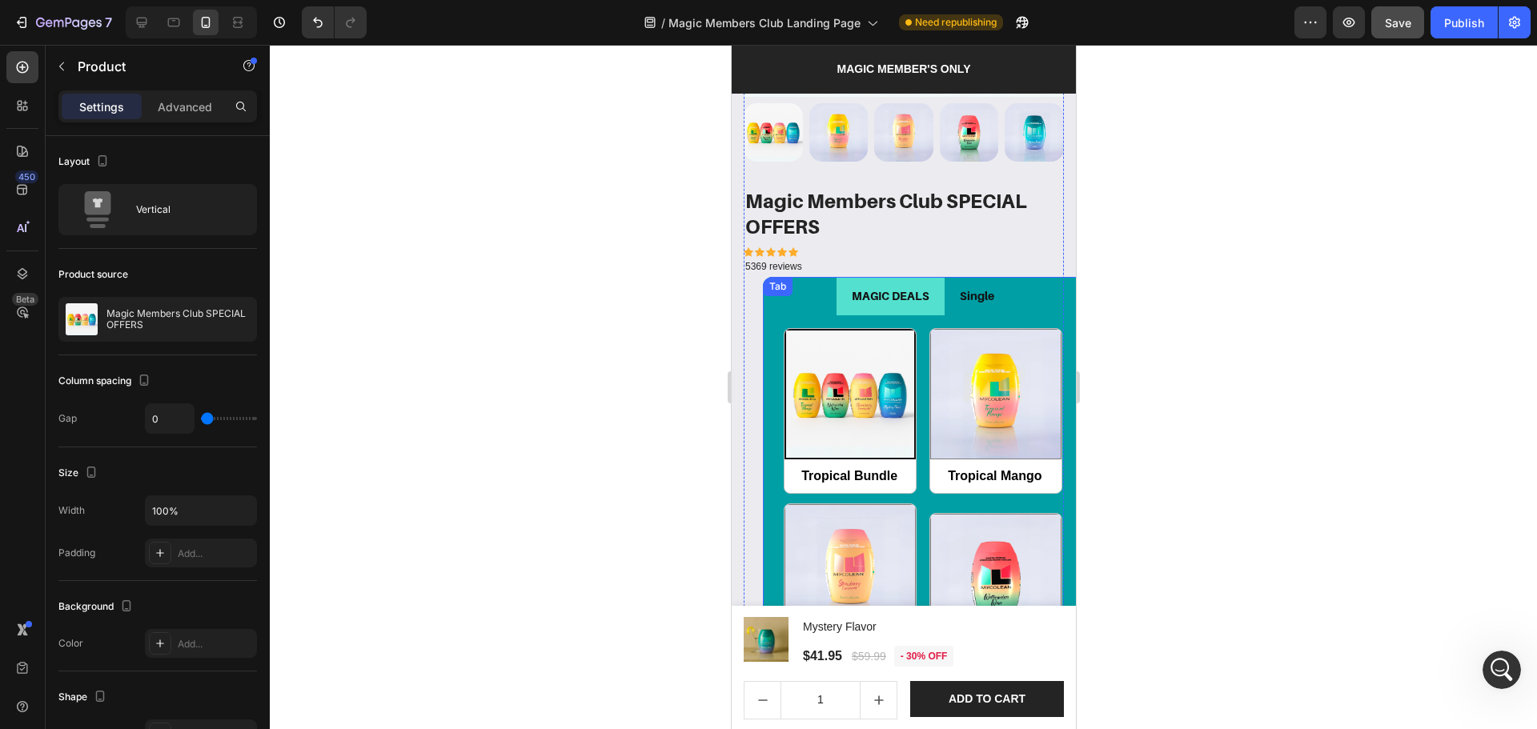
click at [778, 295] on ul "MAGIC DEALS Single" at bounding box center [922, 296] width 320 height 38
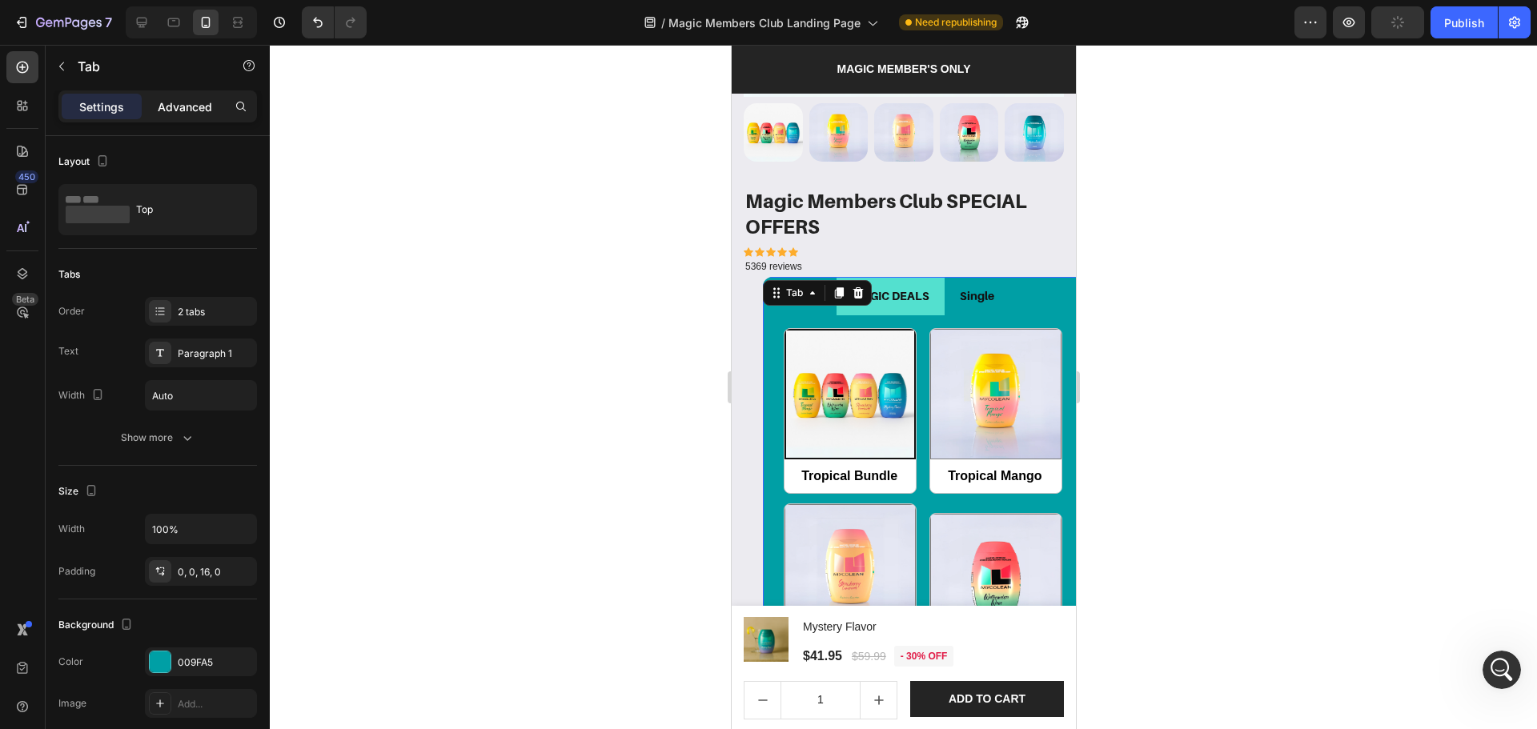
click at [194, 115] on div "Advanced" at bounding box center [185, 107] width 80 height 26
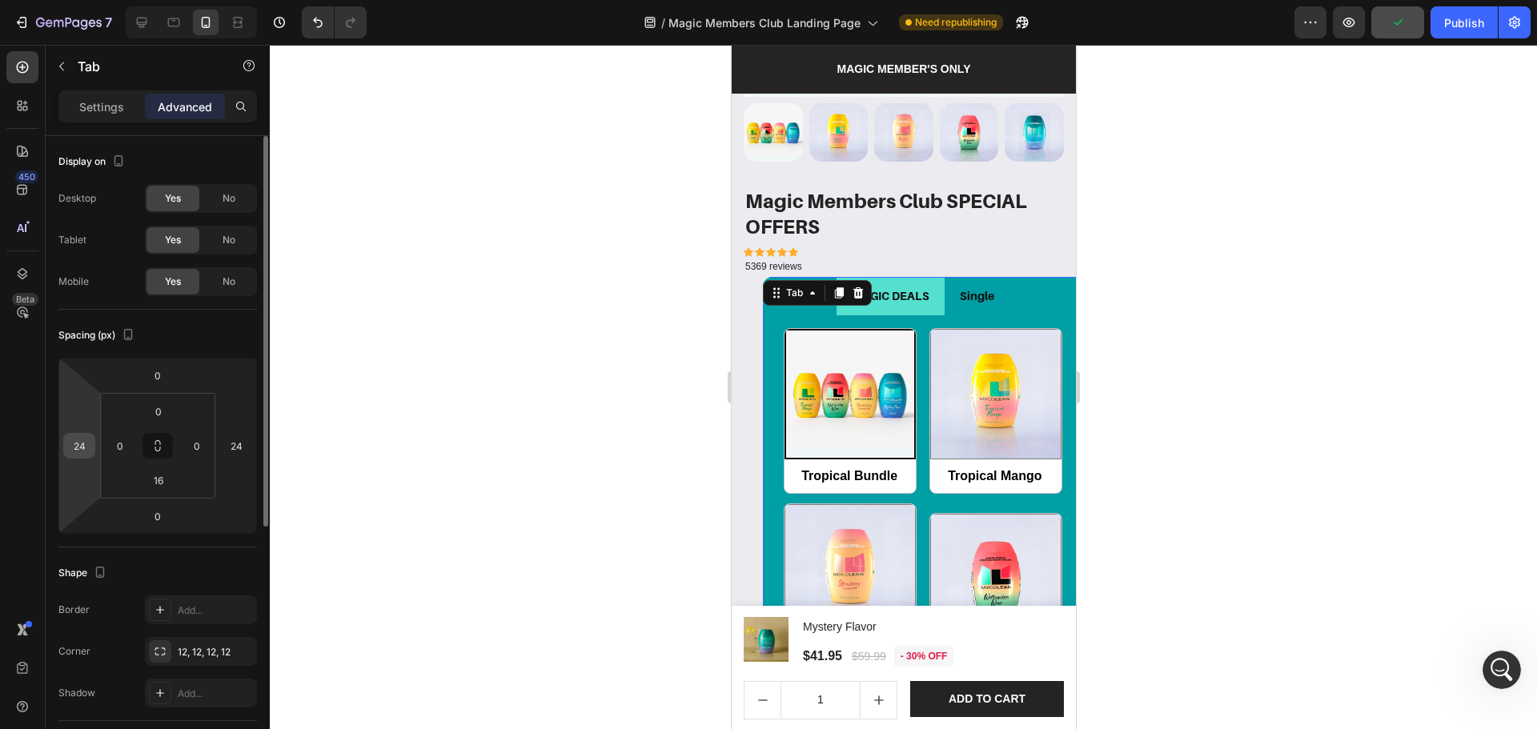
click at [84, 443] on input "24" at bounding box center [79, 446] width 24 height 24
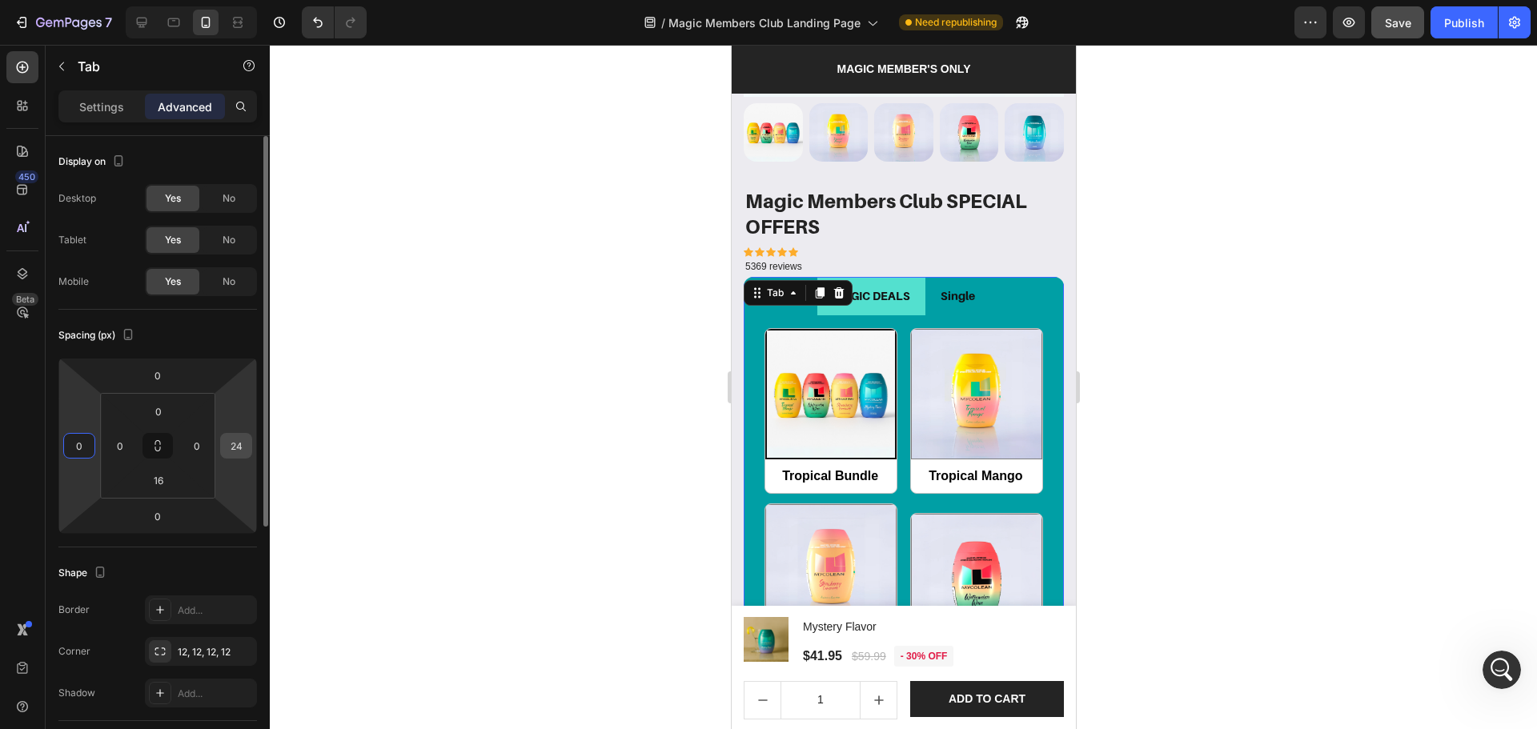
type input "0"
click at [224, 450] on input "24" at bounding box center [236, 446] width 24 height 24
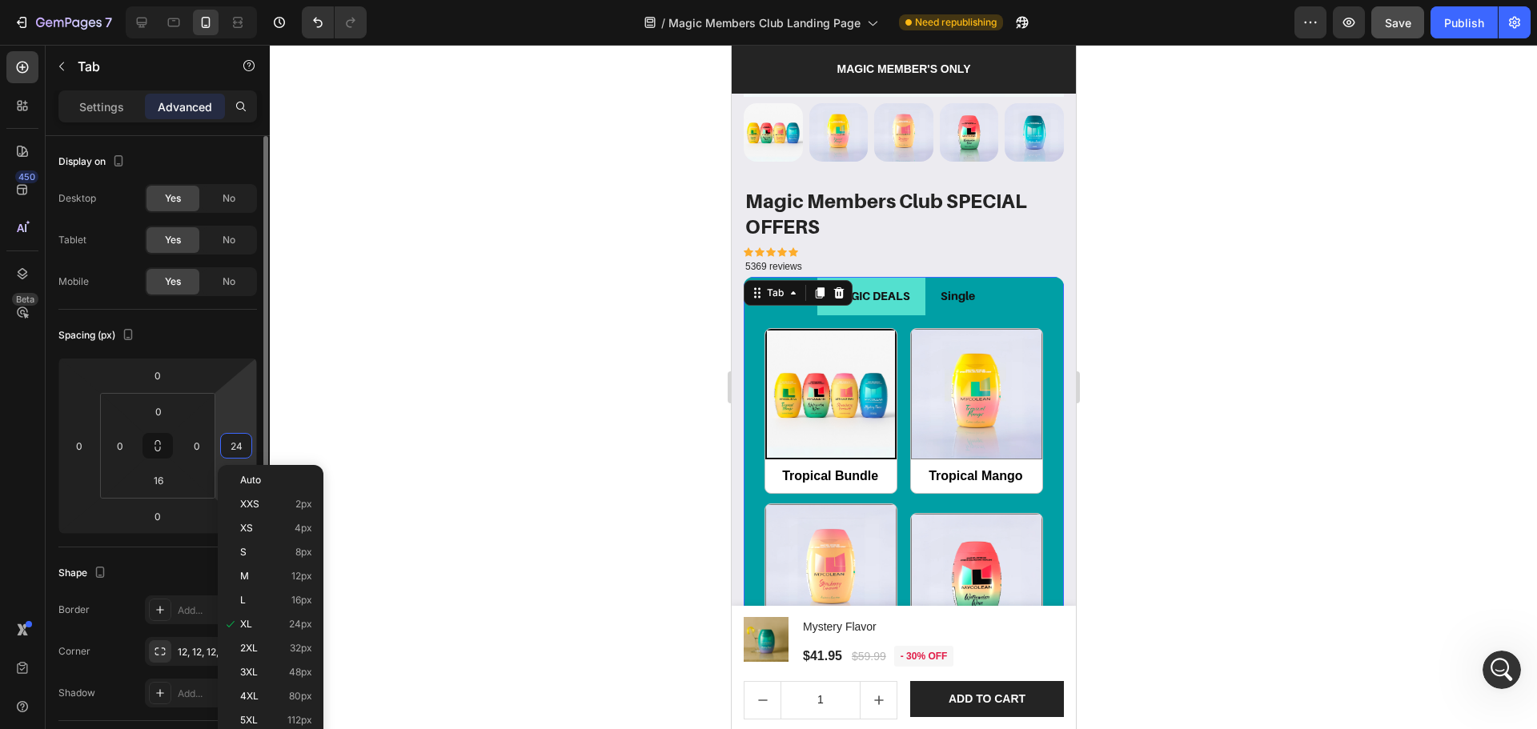
type input "0"
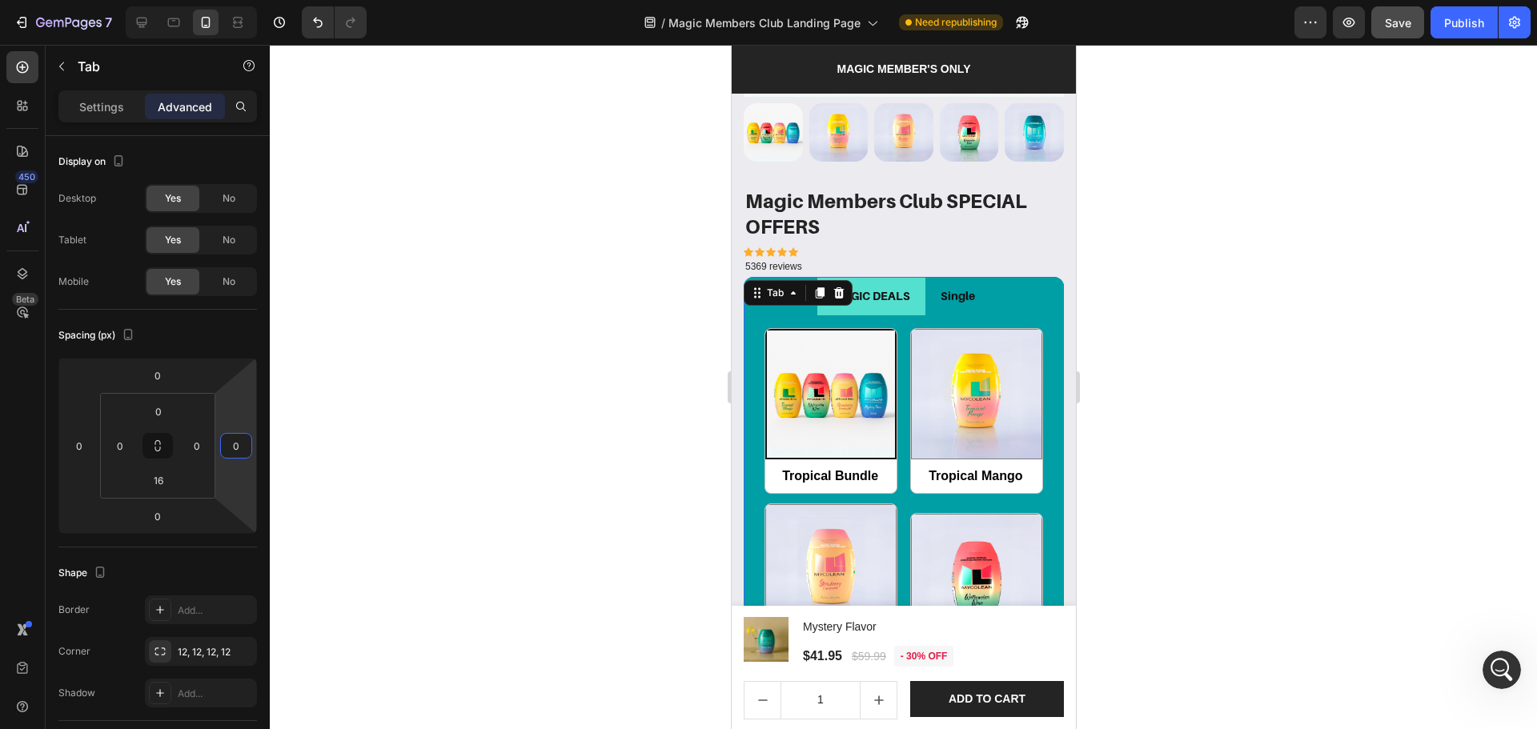
click at [1247, 407] on div at bounding box center [903, 387] width 1267 height 684
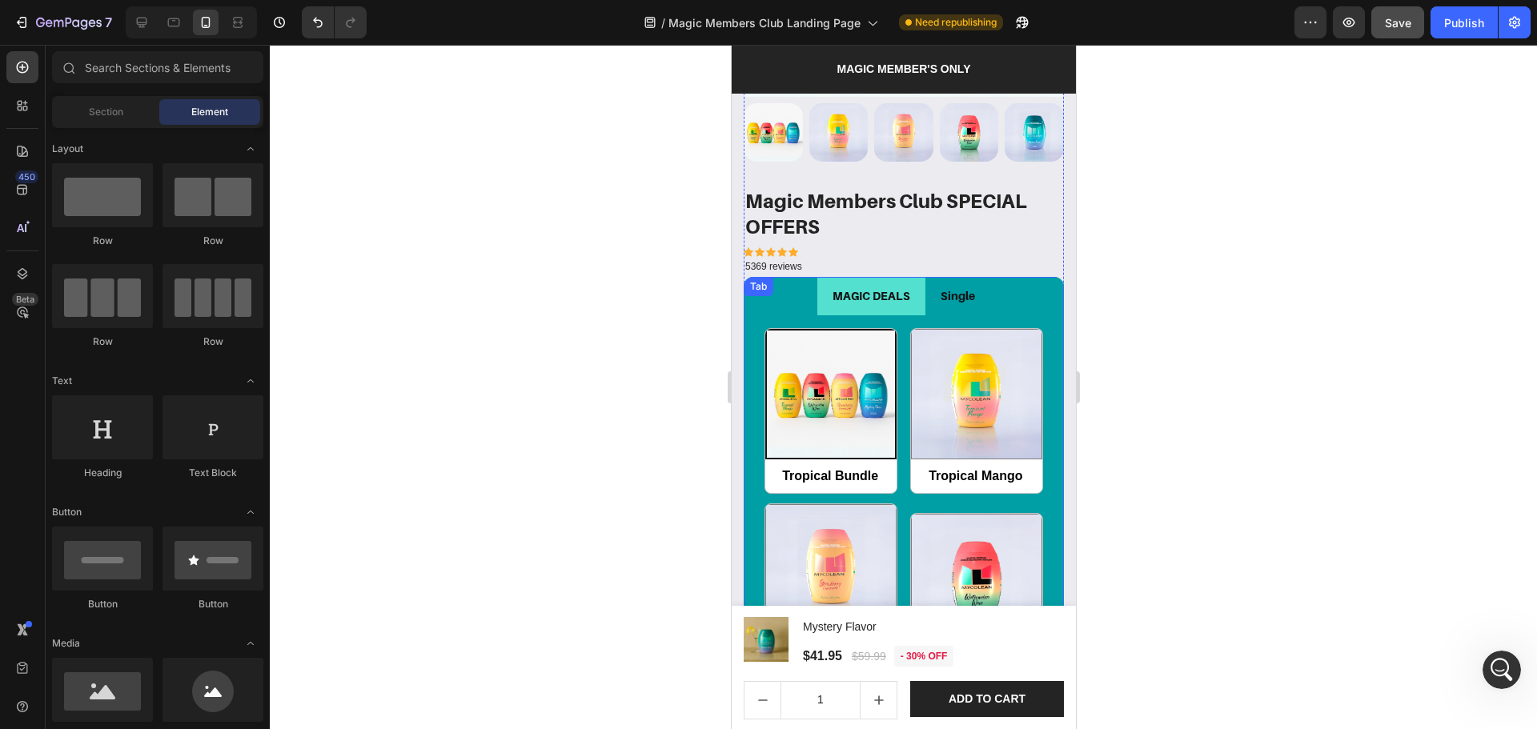
click at [959, 292] on div "Single" at bounding box center [956, 295] width 39 height 25
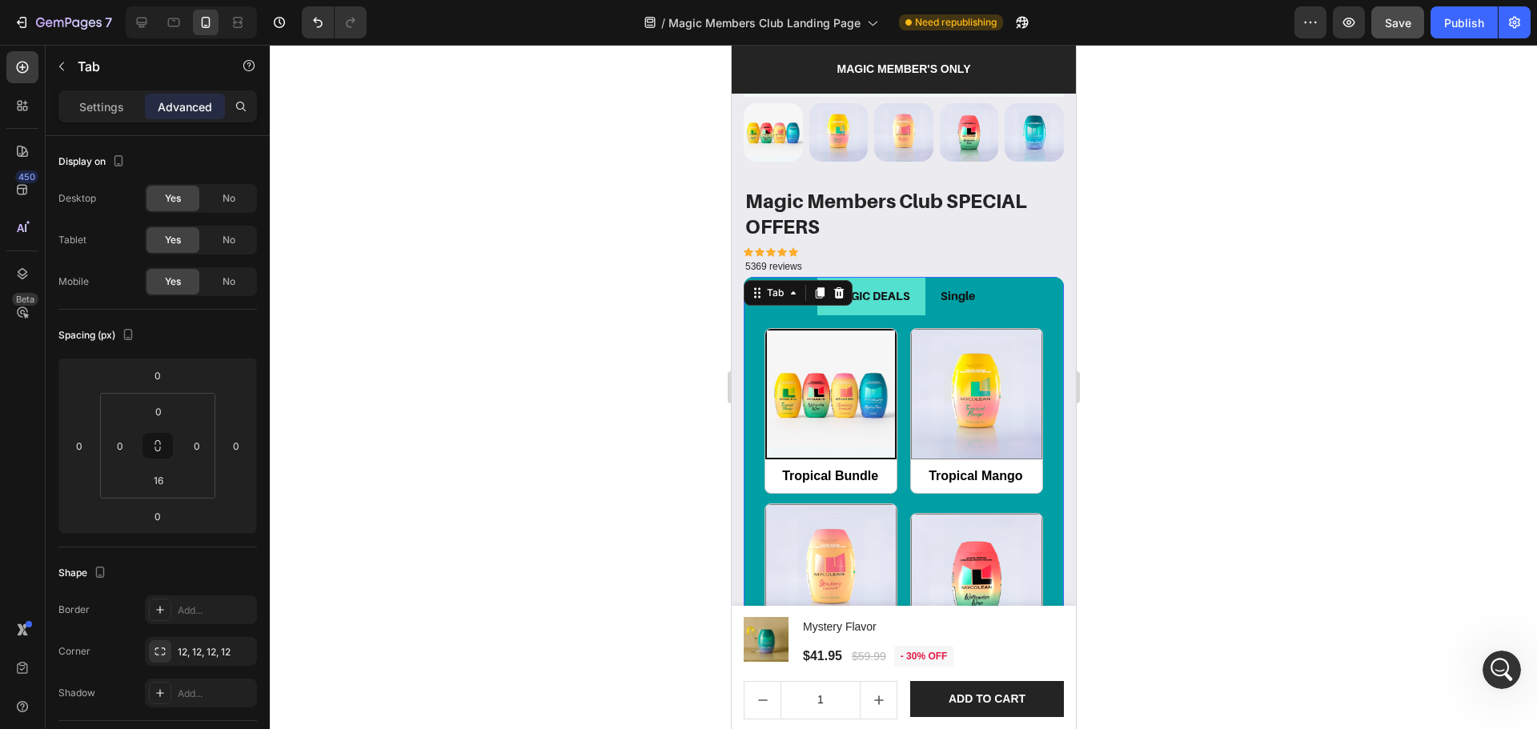
click at [897, 328] on div "Tropical Bundle Tropical Bundle Tropical Mango Tropical Mango Strawberry Lemona…" at bounding box center [903, 596] width 295 height 537
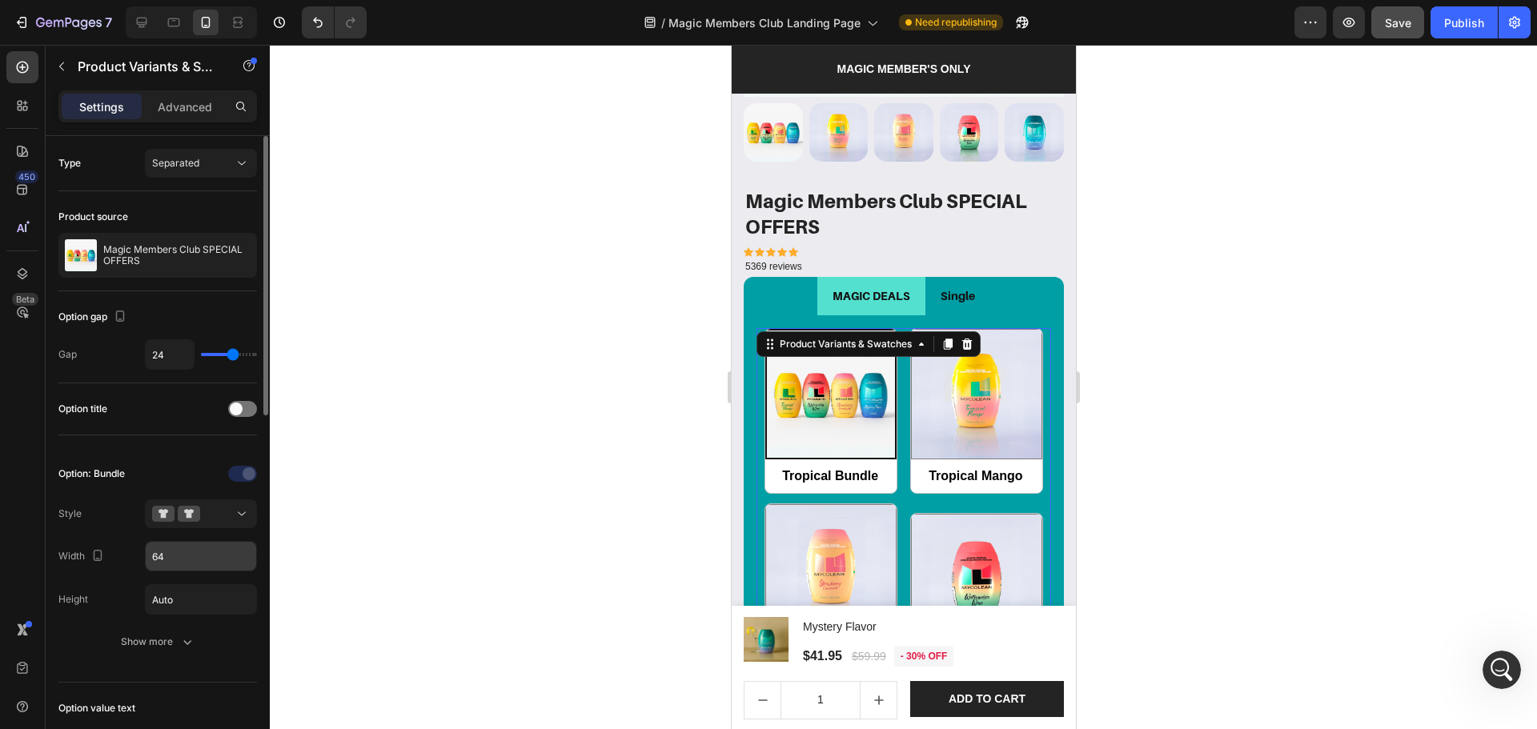
click at [166, 560] on input "64" at bounding box center [201, 556] width 110 height 29
type input "50%"
click at [909, 292] on li "MAGIC DEALS" at bounding box center [871, 296] width 108 height 38
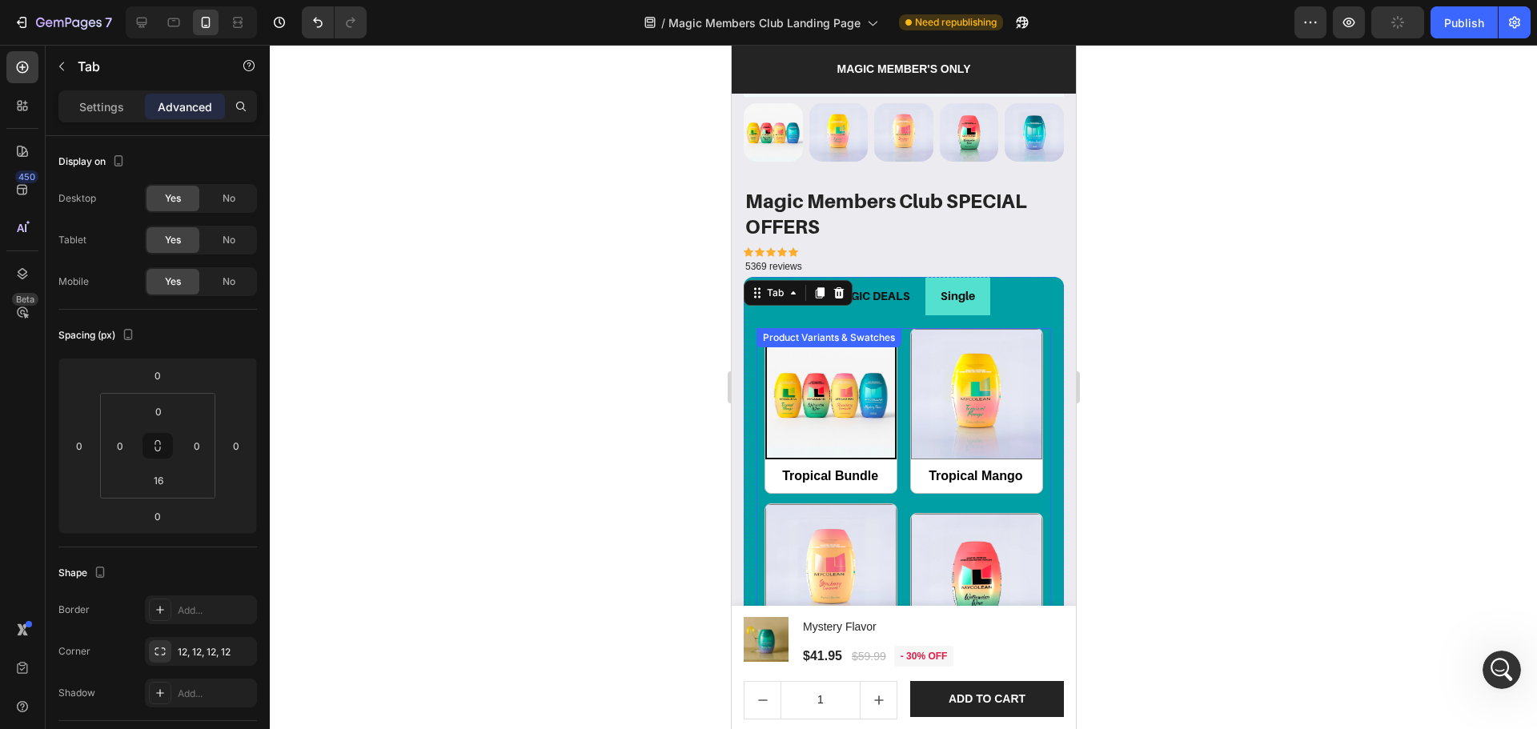
click at [893, 331] on div "Product Variants & Swatches" at bounding box center [828, 338] width 138 height 14
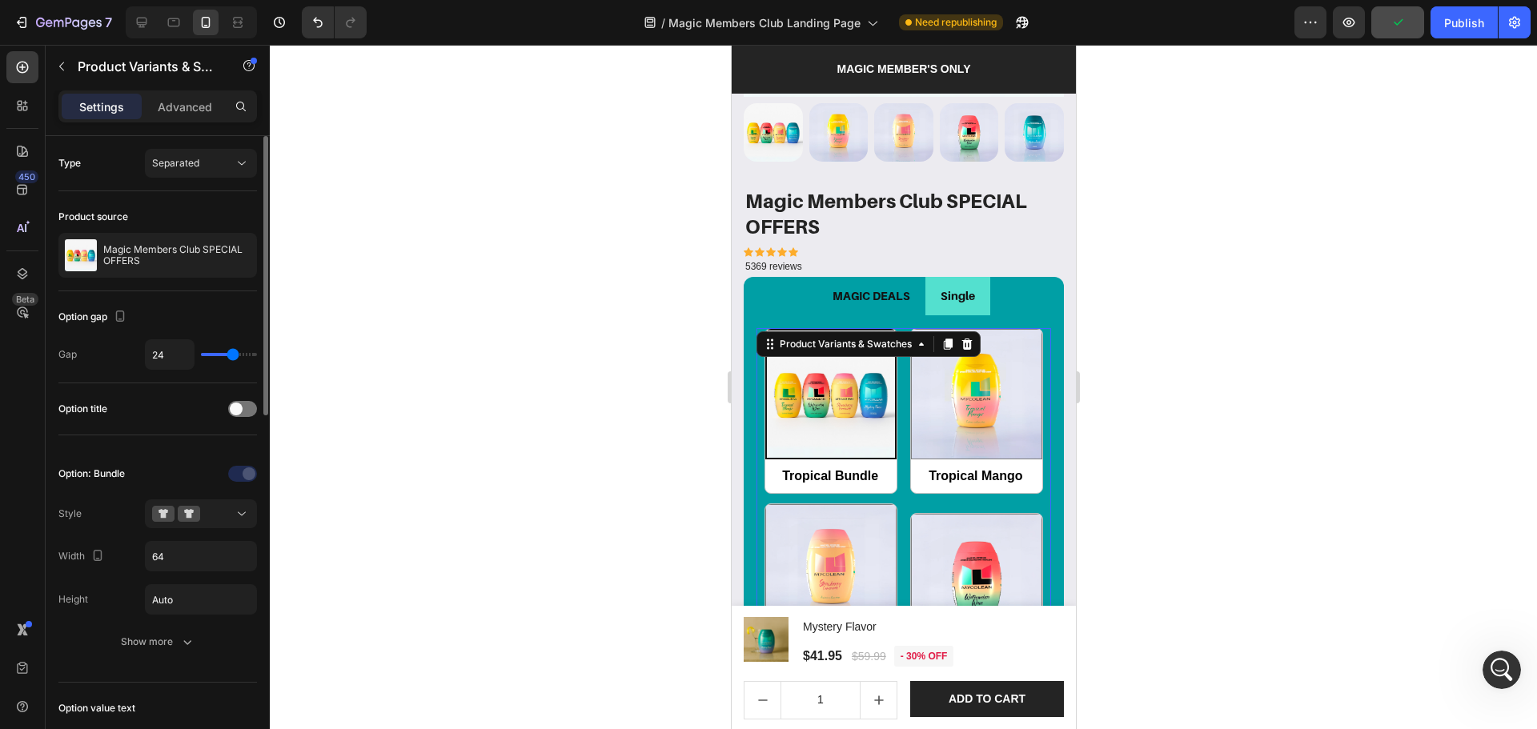
click at [159, 538] on div "Option: Bundle Style Width 64 Height Auto Show more" at bounding box center [157, 558] width 199 height 195
click at [159, 550] on input "64" at bounding box center [201, 556] width 110 height 29
type input "5"
radio input "true"
type input "50%"
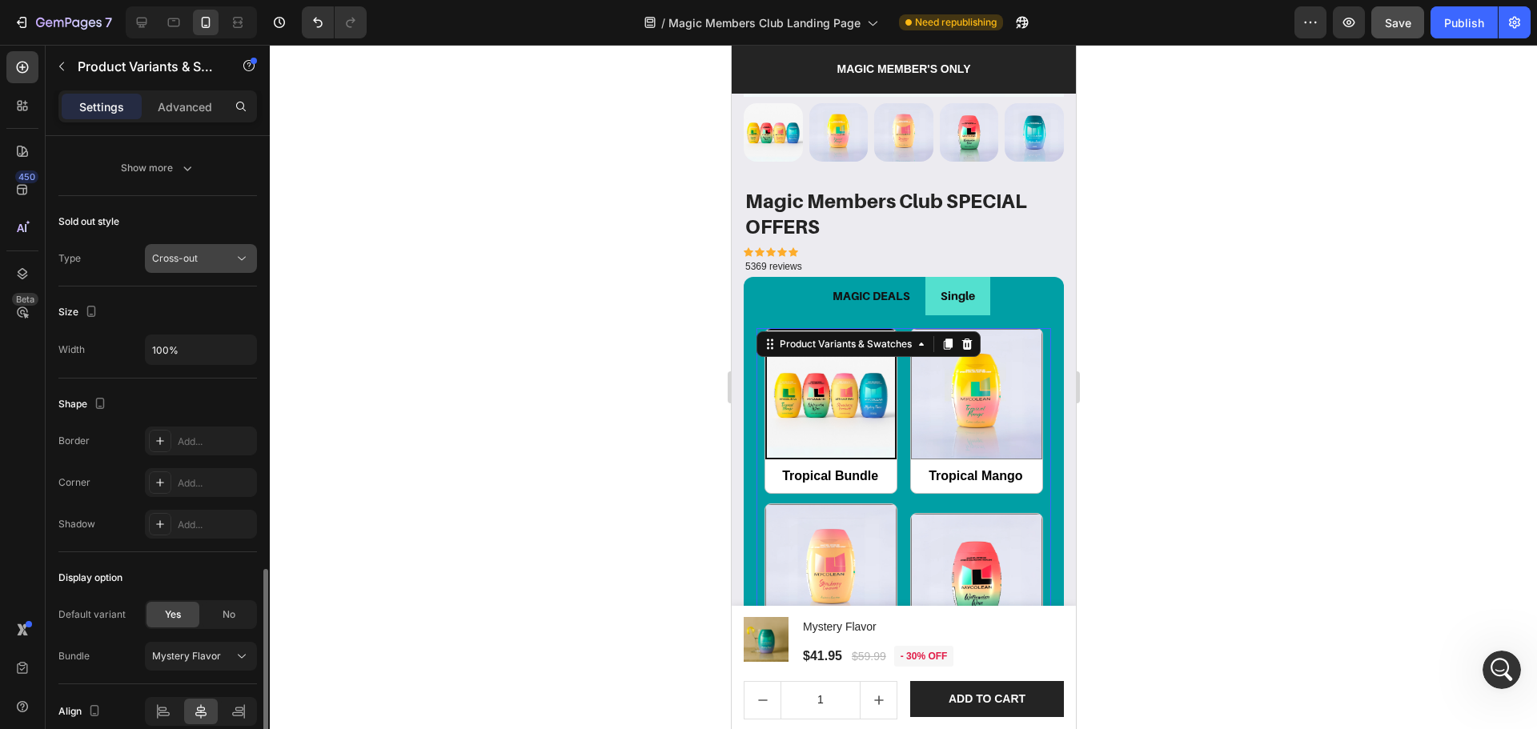
scroll to position [819, 0]
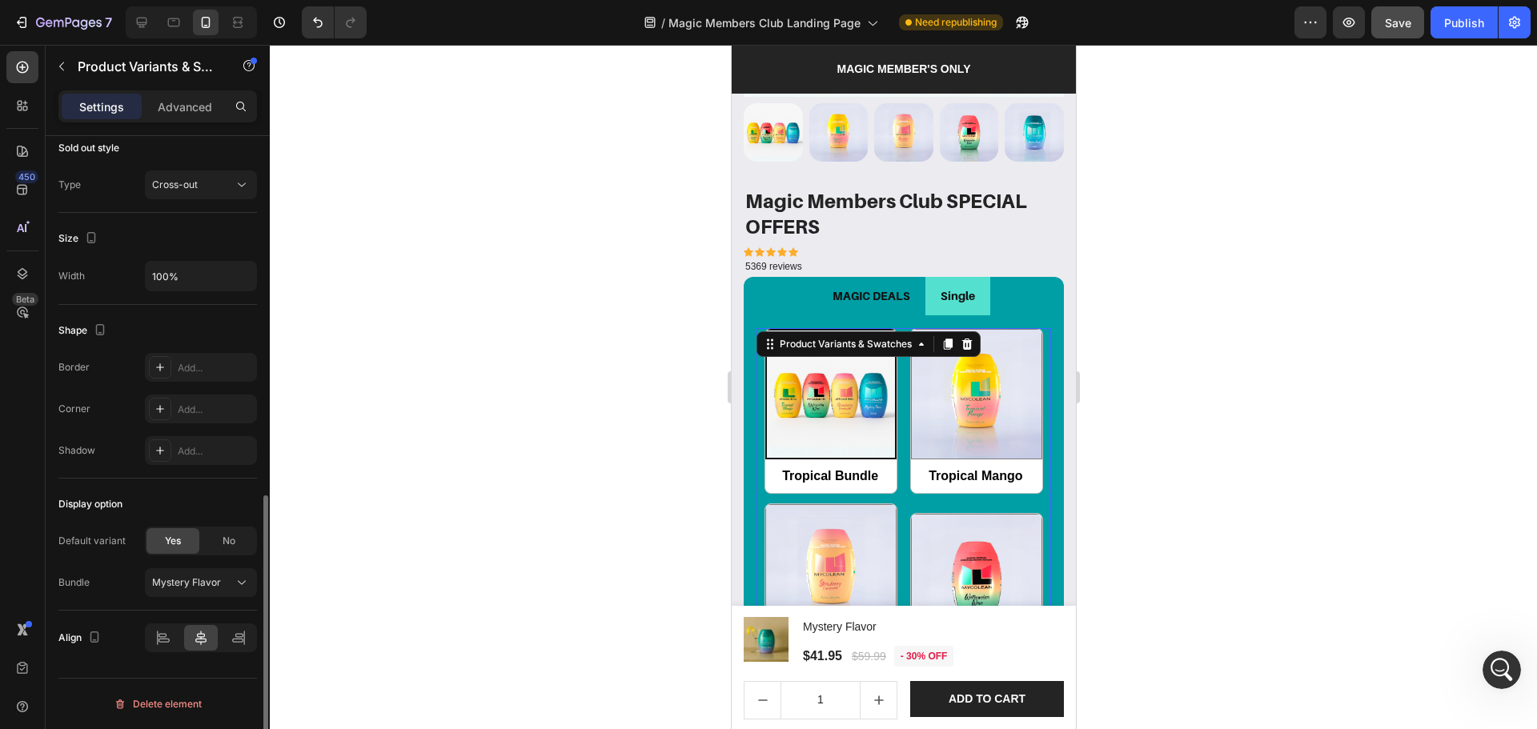
click at [1230, 494] on div at bounding box center [903, 387] width 1267 height 684
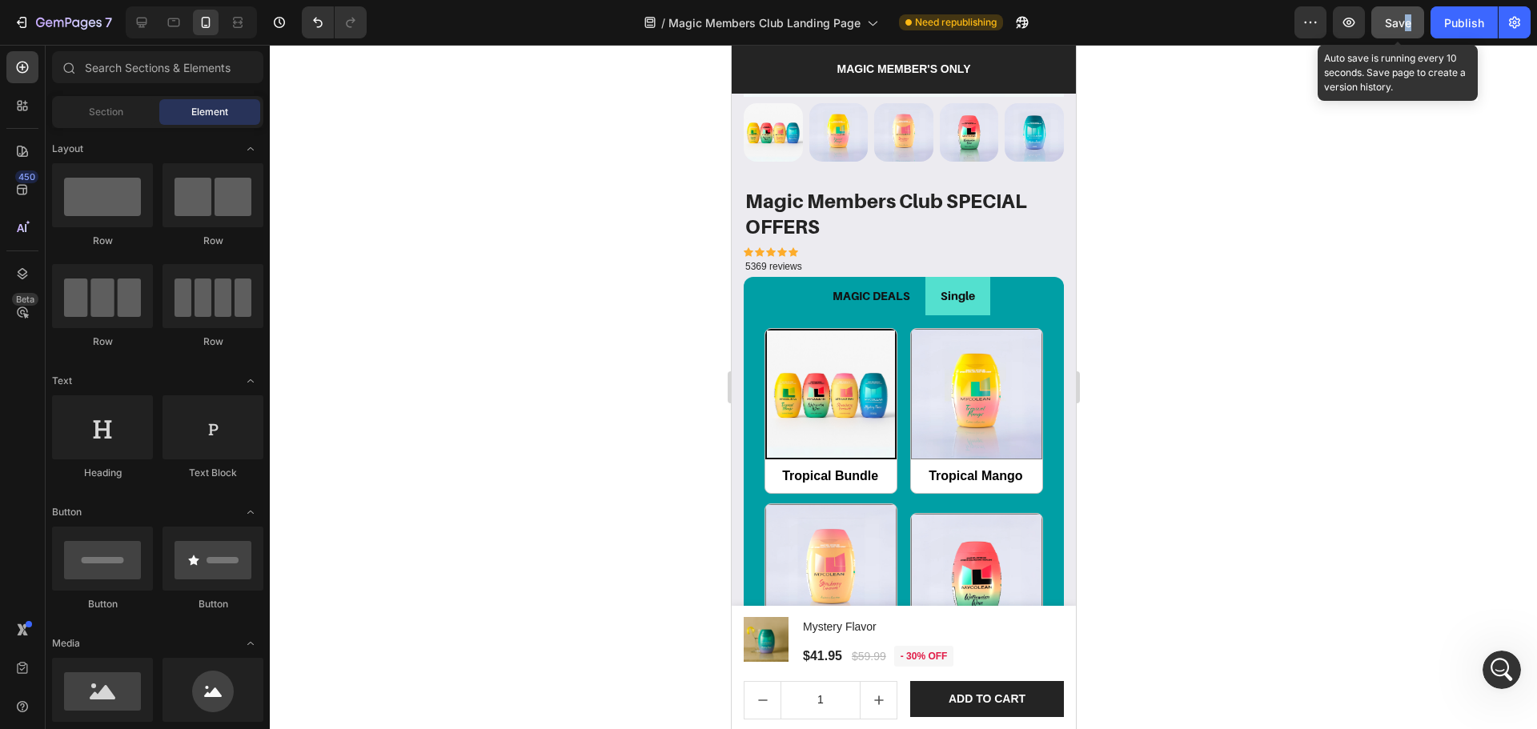
click at [1402, 38] on div "7 Version history / Magic Members Club Landing Page Need republishing Preview S…" at bounding box center [768, 23] width 1537 height 46
click at [1406, 10] on button "Save" at bounding box center [1397, 22] width 53 height 32
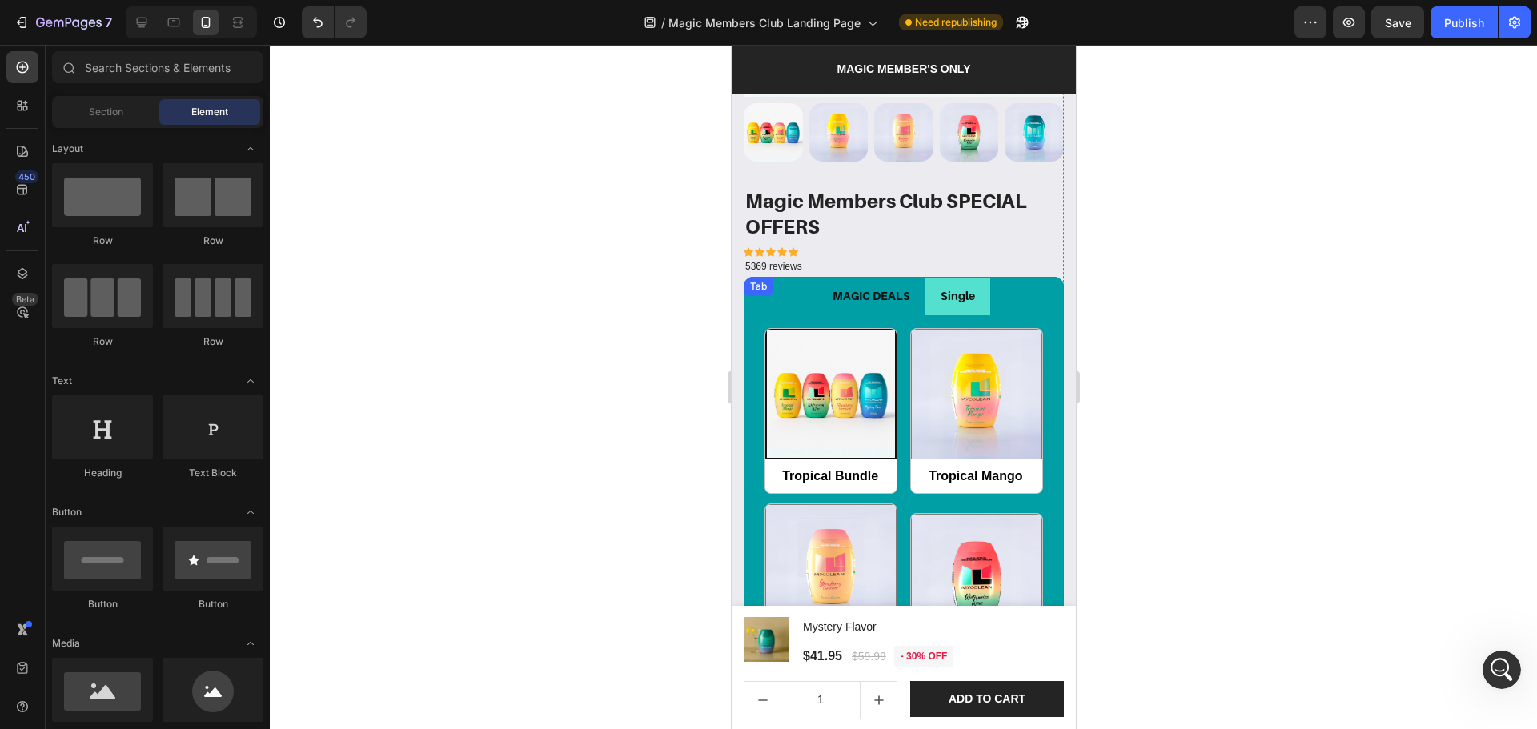
click at [908, 296] on li "MAGIC DEALS" at bounding box center [871, 296] width 108 height 38
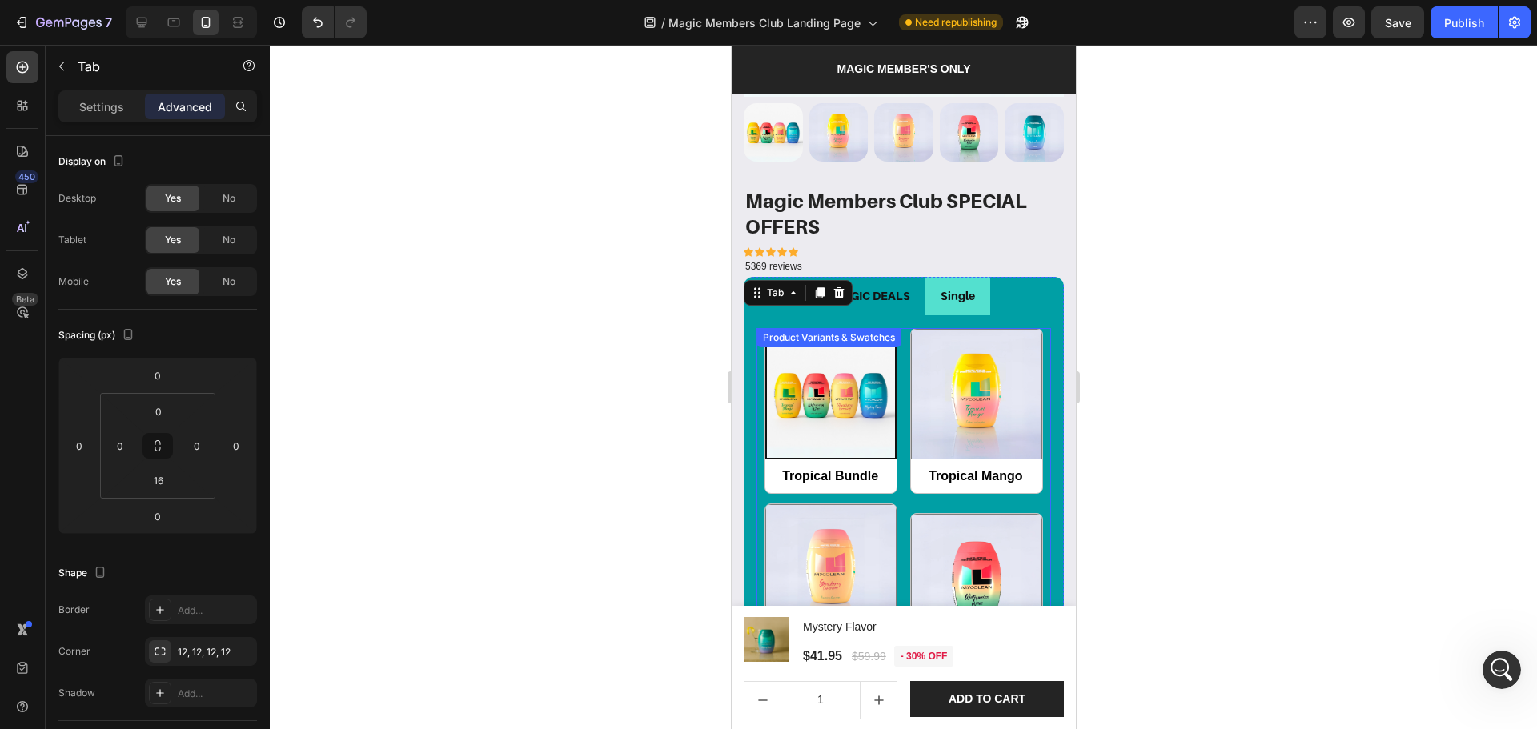
click at [899, 487] on div "Tropical Bundle Tropical Bundle Tropical Mango Tropical Mango Strawberry Lemona…" at bounding box center [903, 596] width 295 height 537
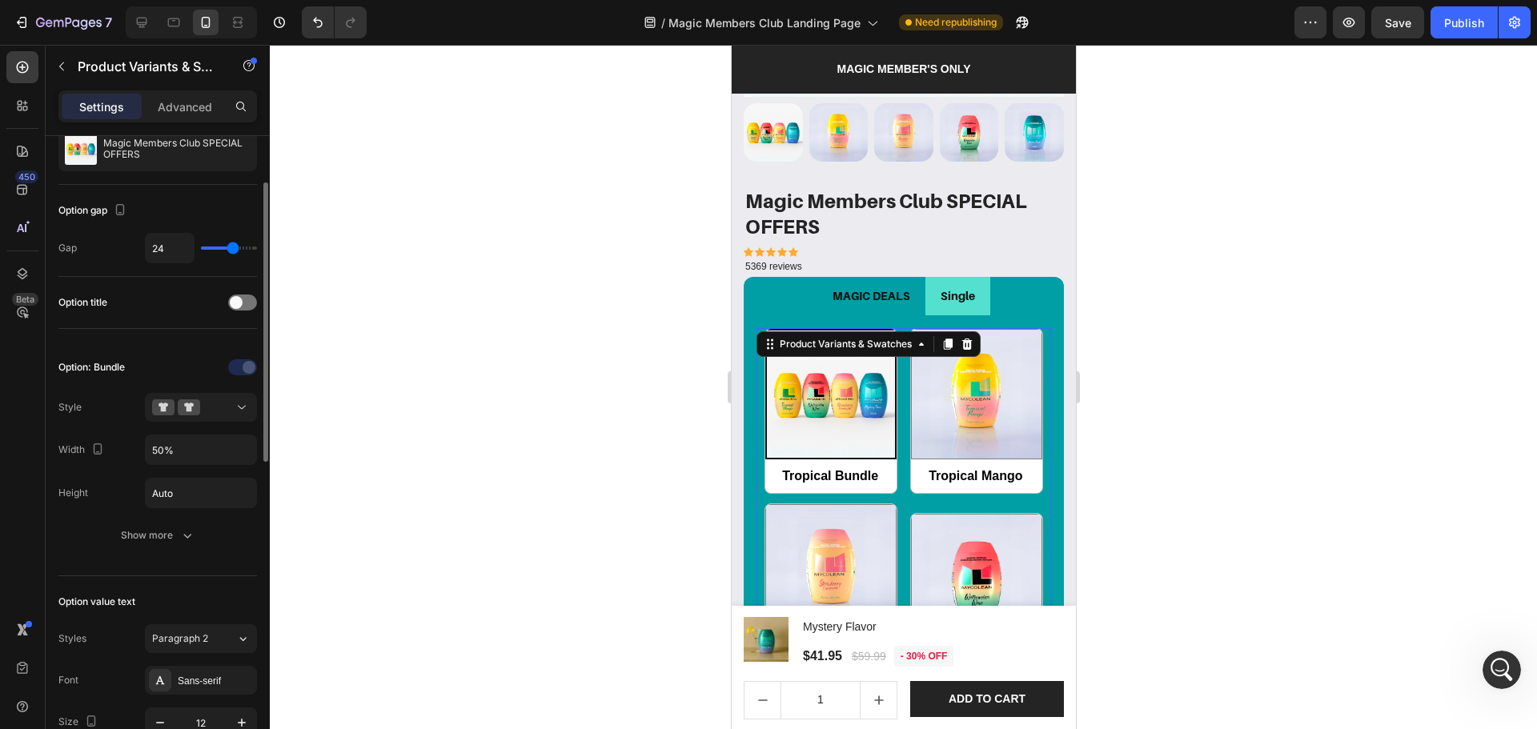
scroll to position [213, 0]
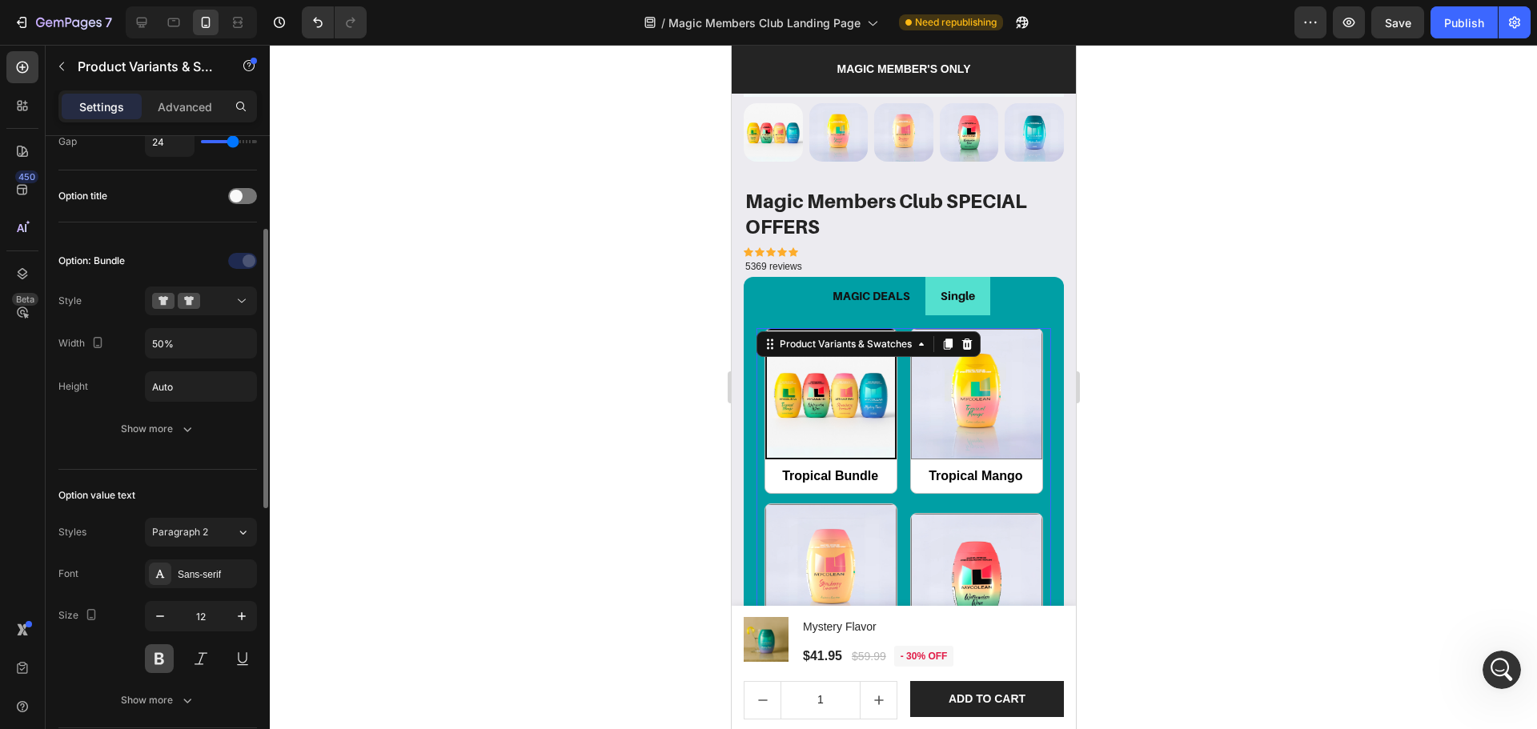
click at [160, 657] on button at bounding box center [159, 658] width 29 height 29
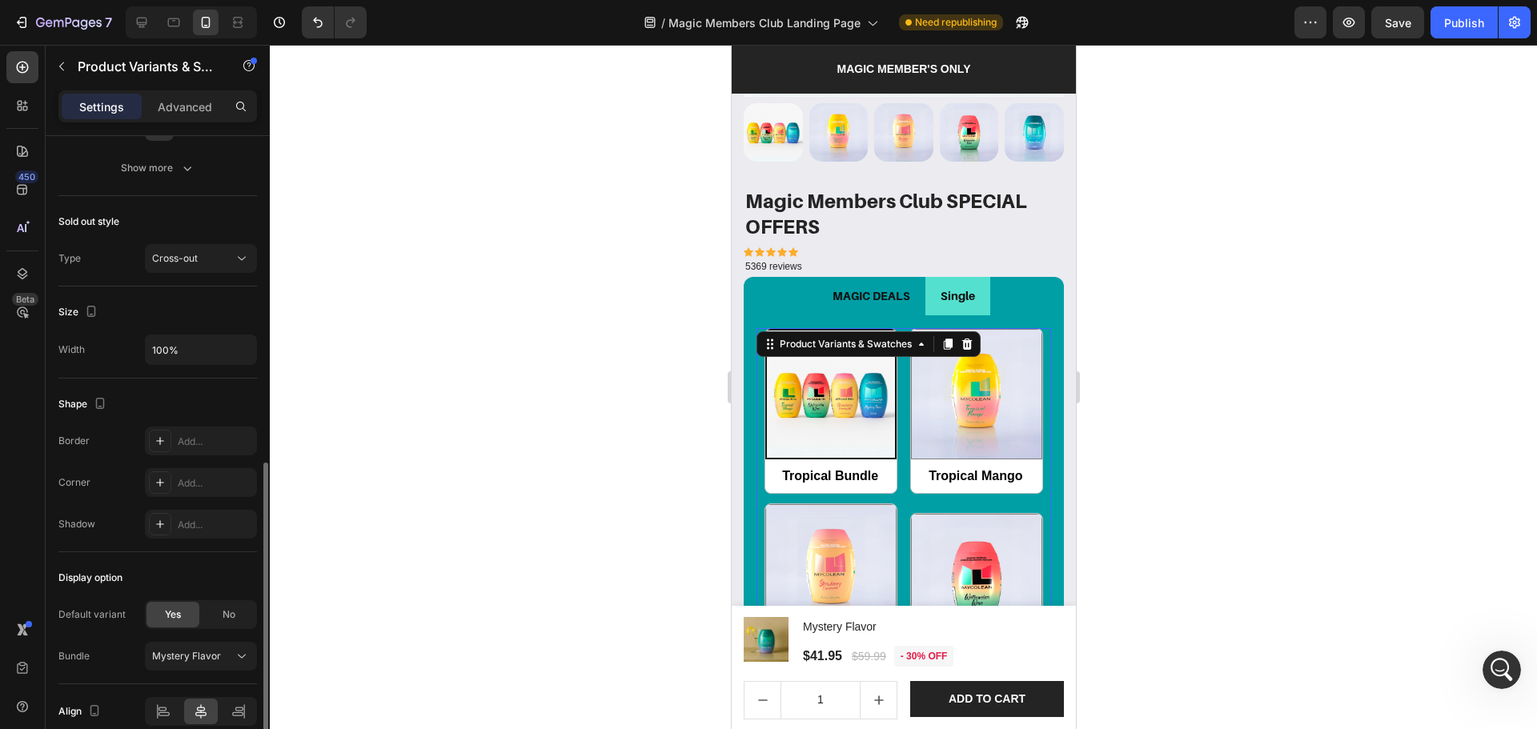
scroll to position [819, 0]
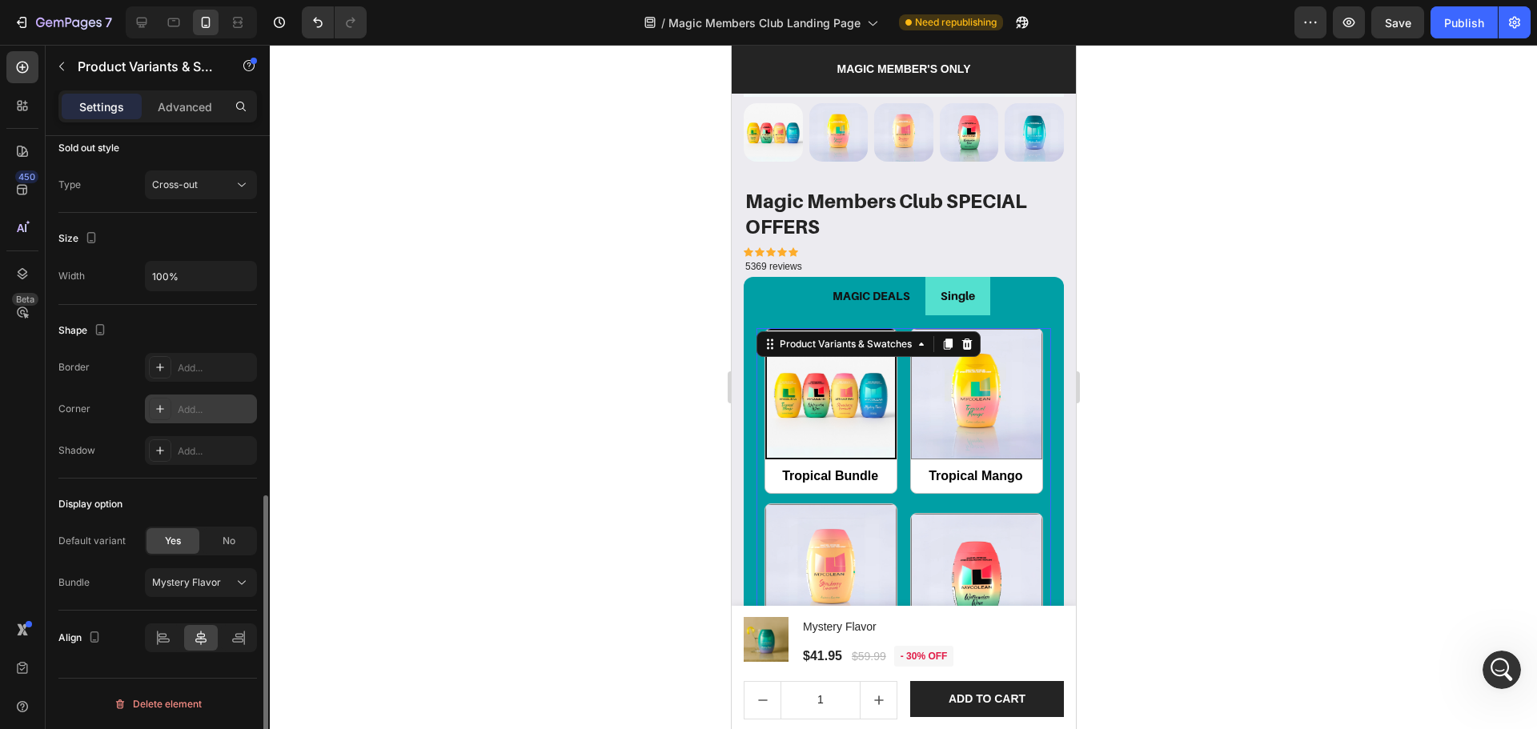
click at [163, 401] on div at bounding box center [160, 409] width 22 height 22
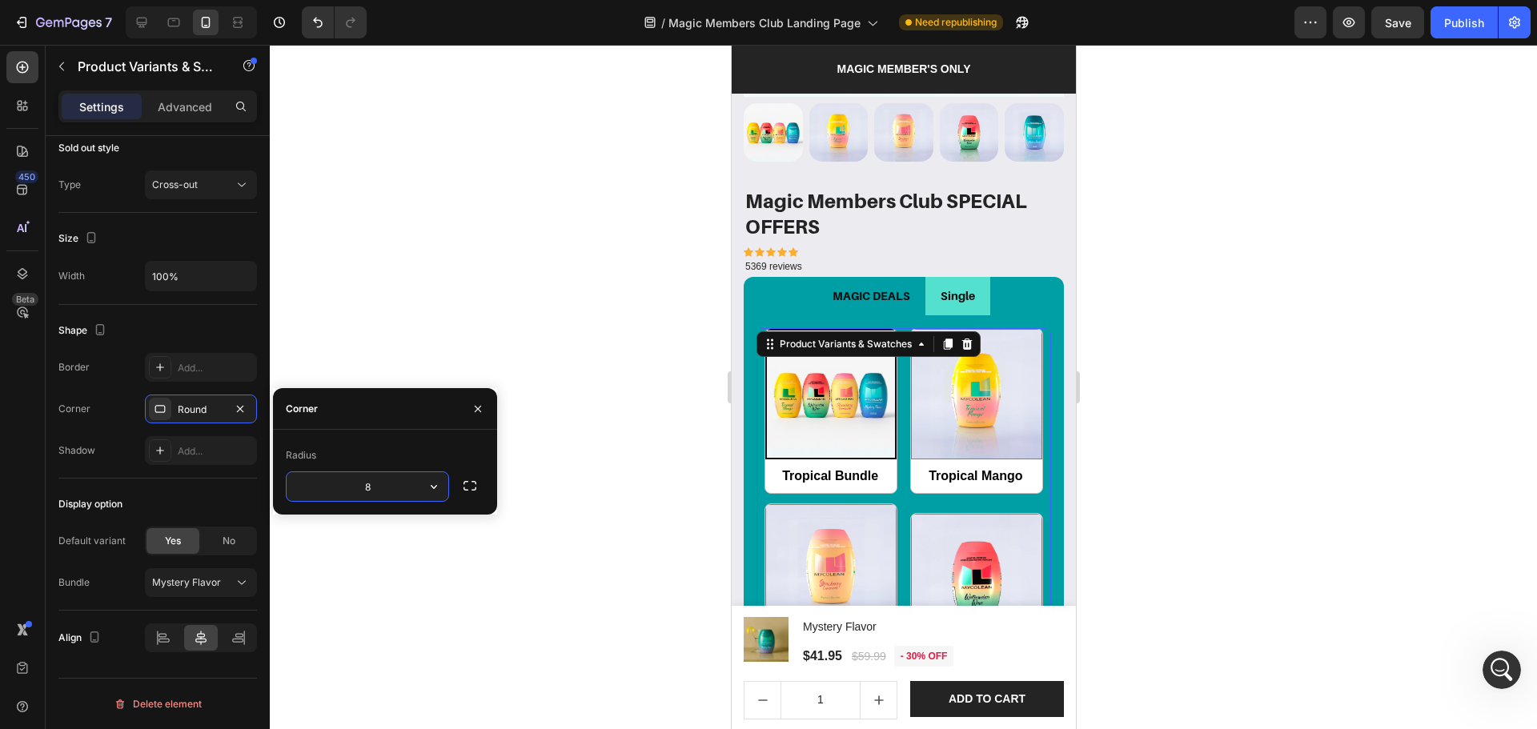
click at [403, 484] on input "8" at bounding box center [368, 486] width 162 height 29
drag, startPoint x: 396, startPoint y: 487, endPoint x: 267, endPoint y: 474, distance: 129.5
click at [267, 474] on div "450 Beta Sections(18) Elements(83) Section Element Hero Section Product Detail …" at bounding box center [135, 387] width 270 height 684
type input "12"
click at [659, 503] on div at bounding box center [903, 387] width 1267 height 684
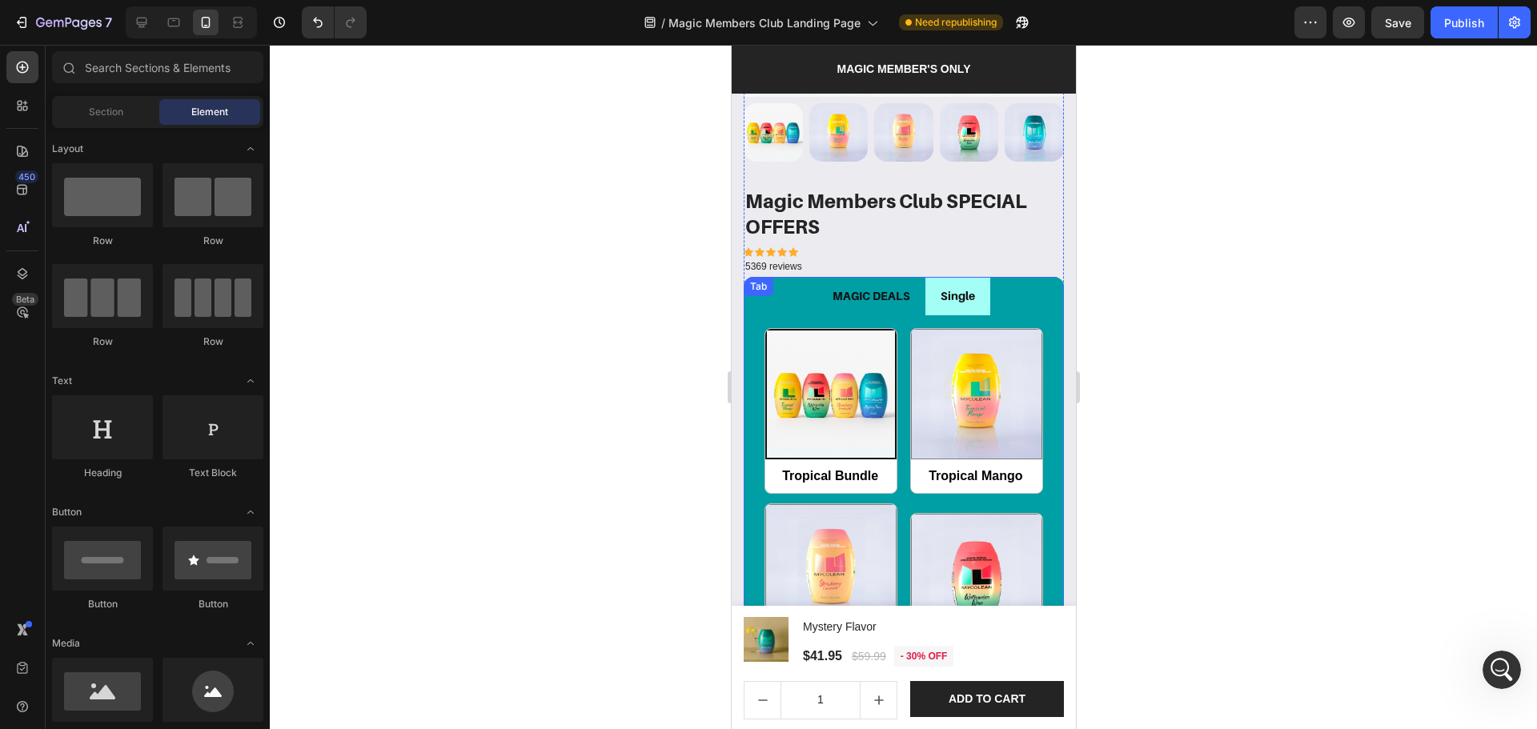
click at [954, 297] on li "Single" at bounding box center [957, 296] width 65 height 38
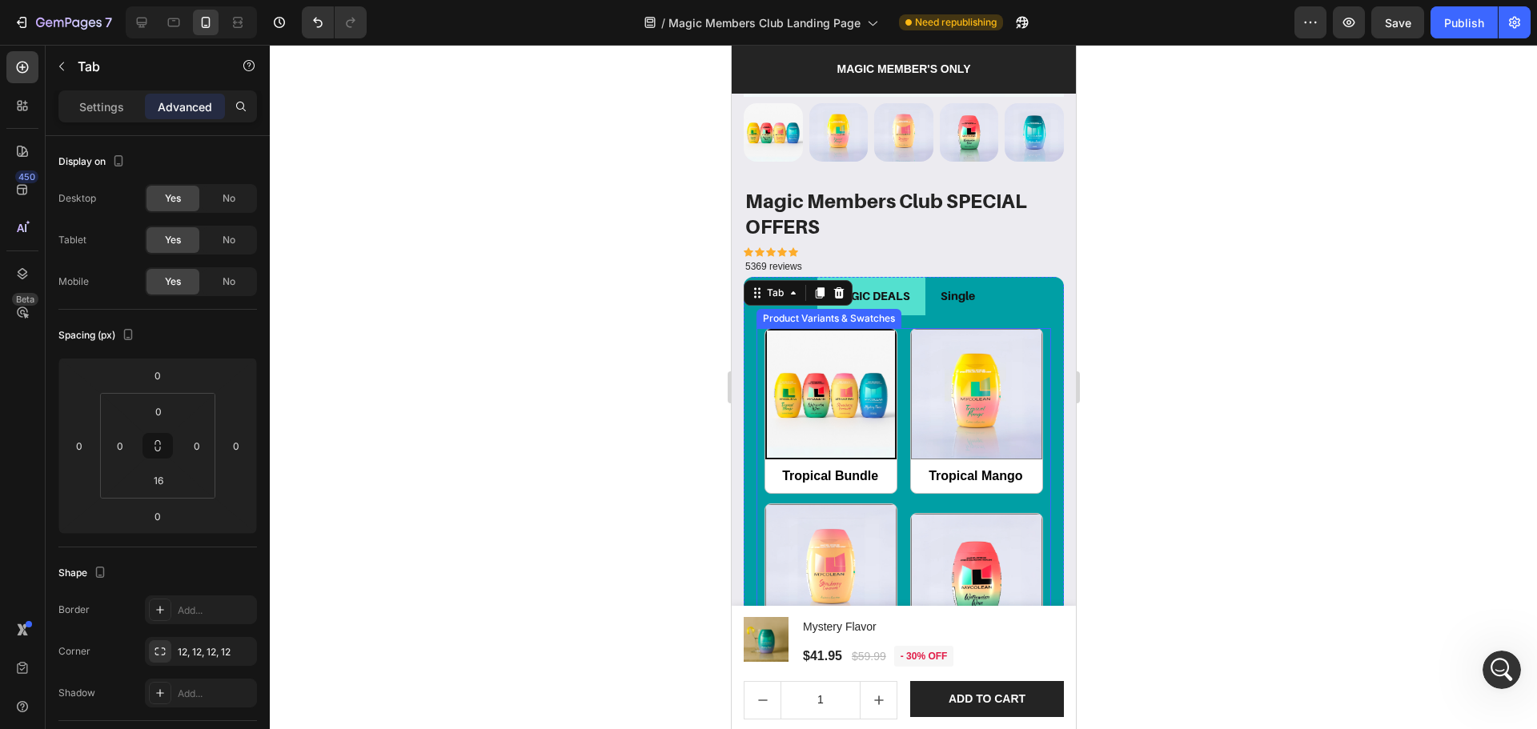
click at [893, 372] on div "Tropical Bundle Tropical Bundle Tropical Mango Tropical Mango Strawberry Lemona…" at bounding box center [903, 596] width 295 height 537
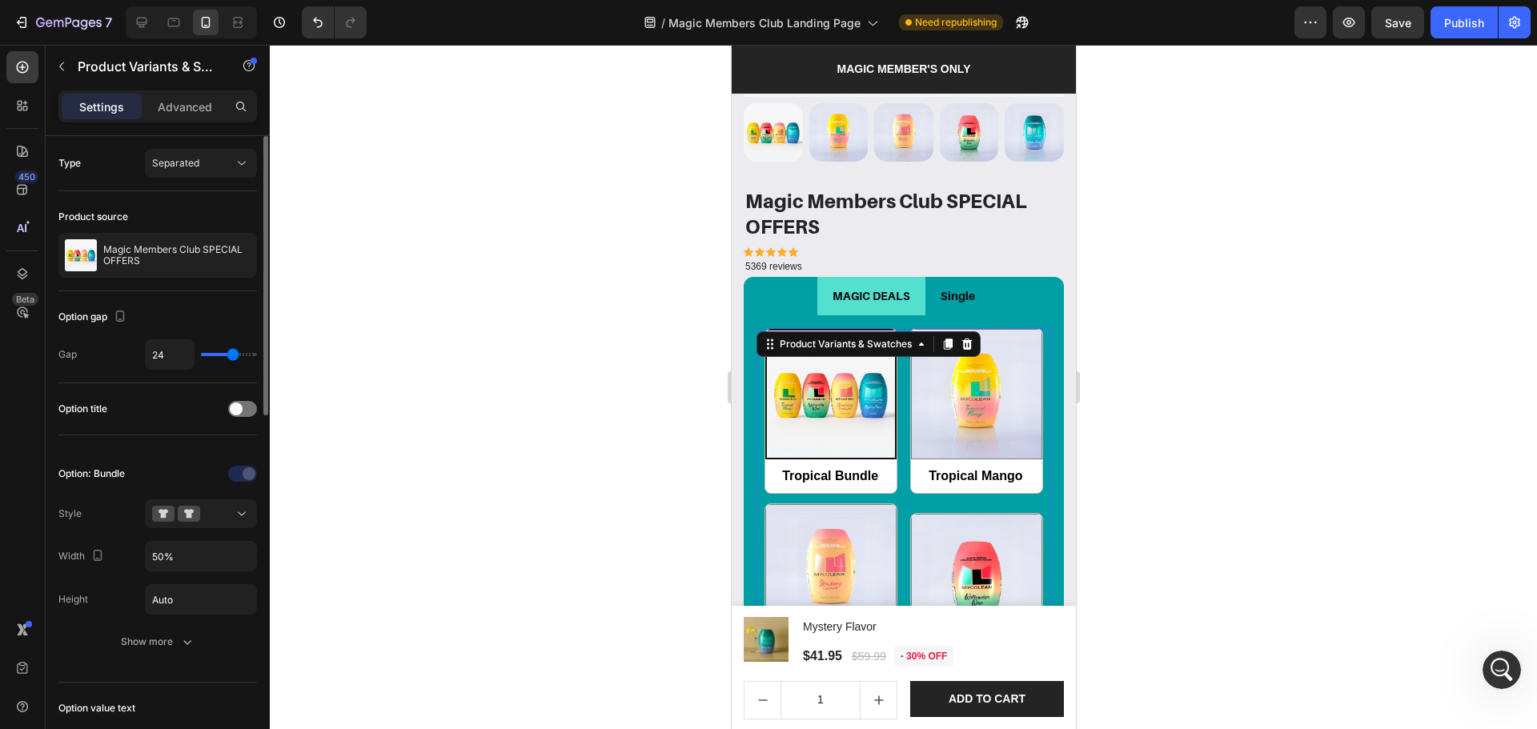
scroll to position [319, 0]
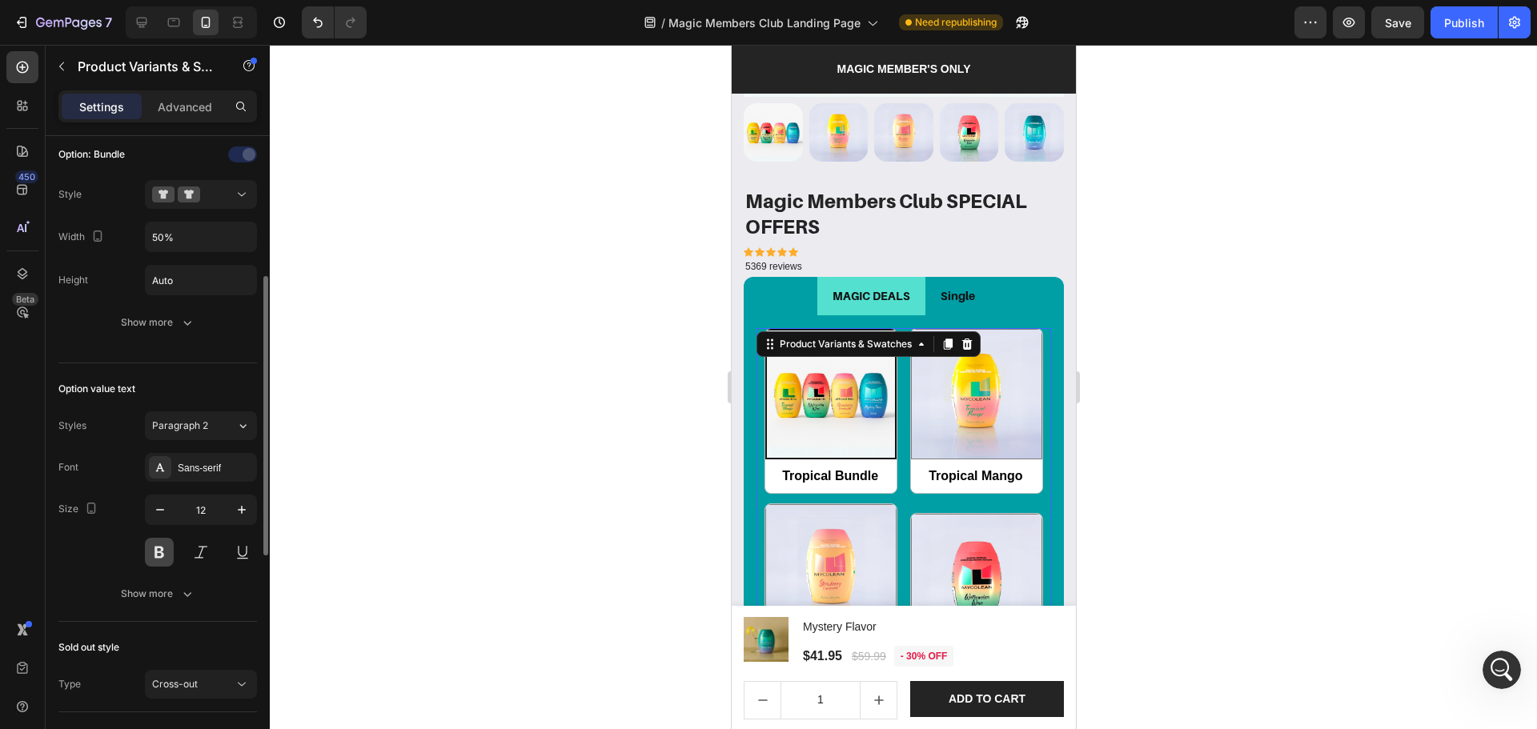
click at [162, 552] on button at bounding box center [159, 552] width 29 height 29
radio input "true"
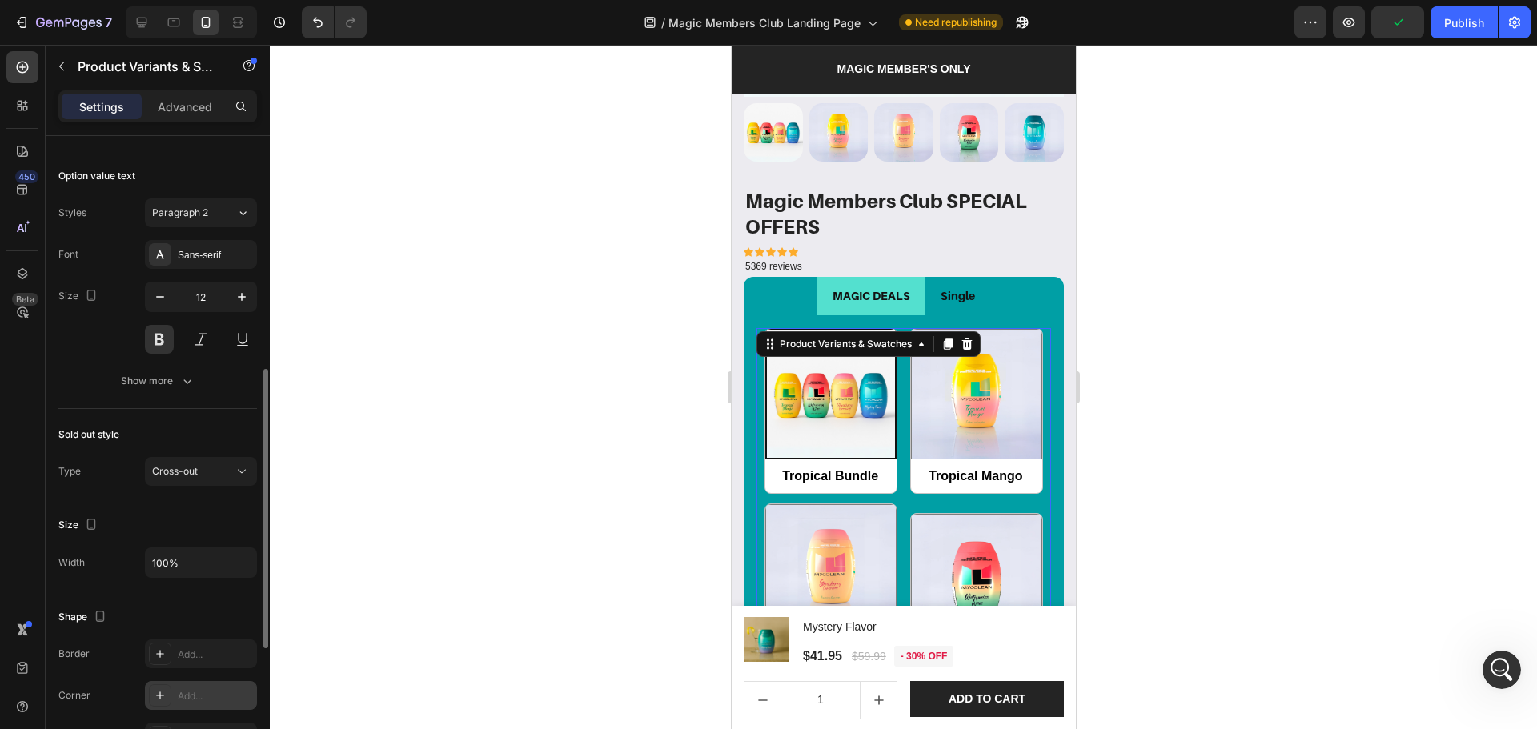
click at [187, 704] on div "Add..." at bounding box center [201, 695] width 112 height 29
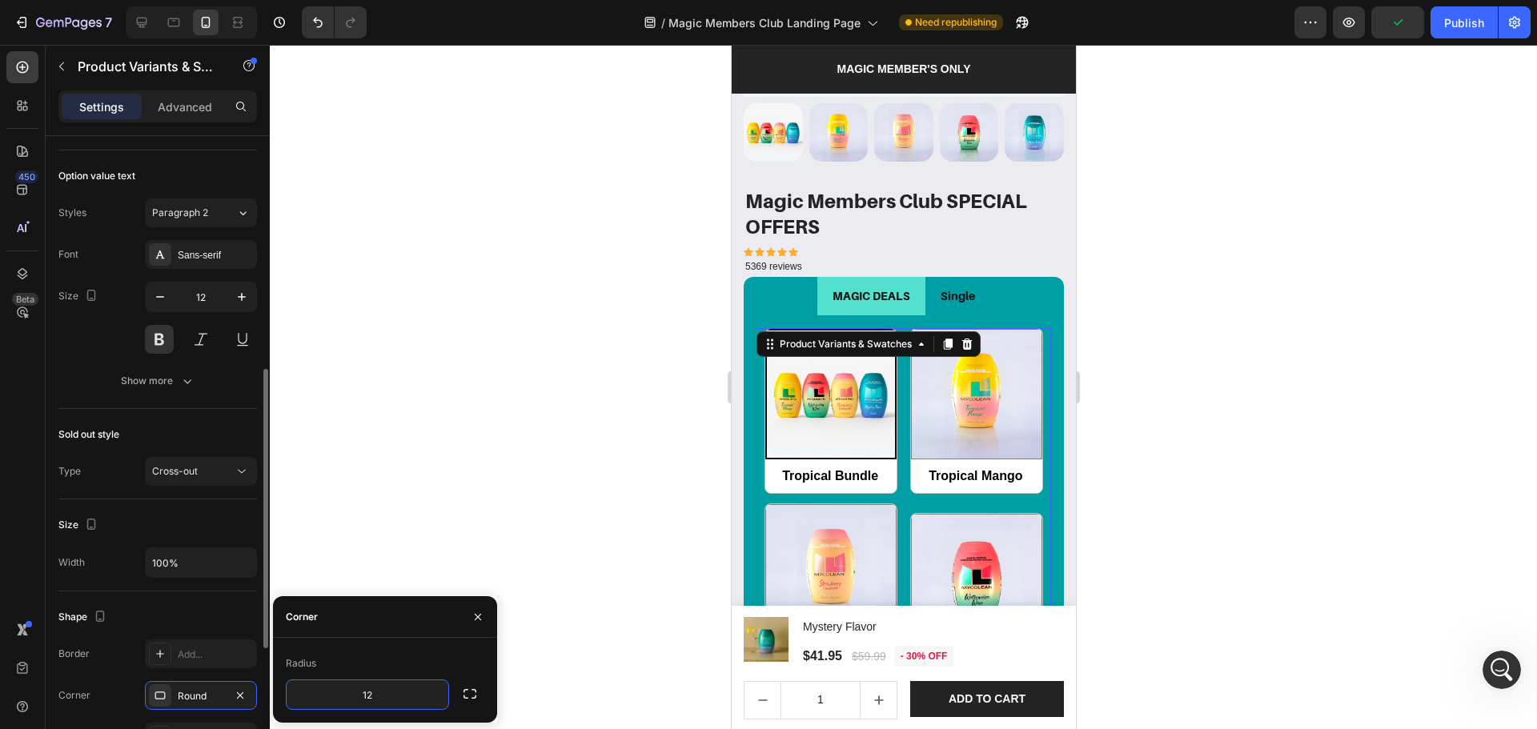
click at [209, 605] on div "Shape" at bounding box center [157, 617] width 199 height 26
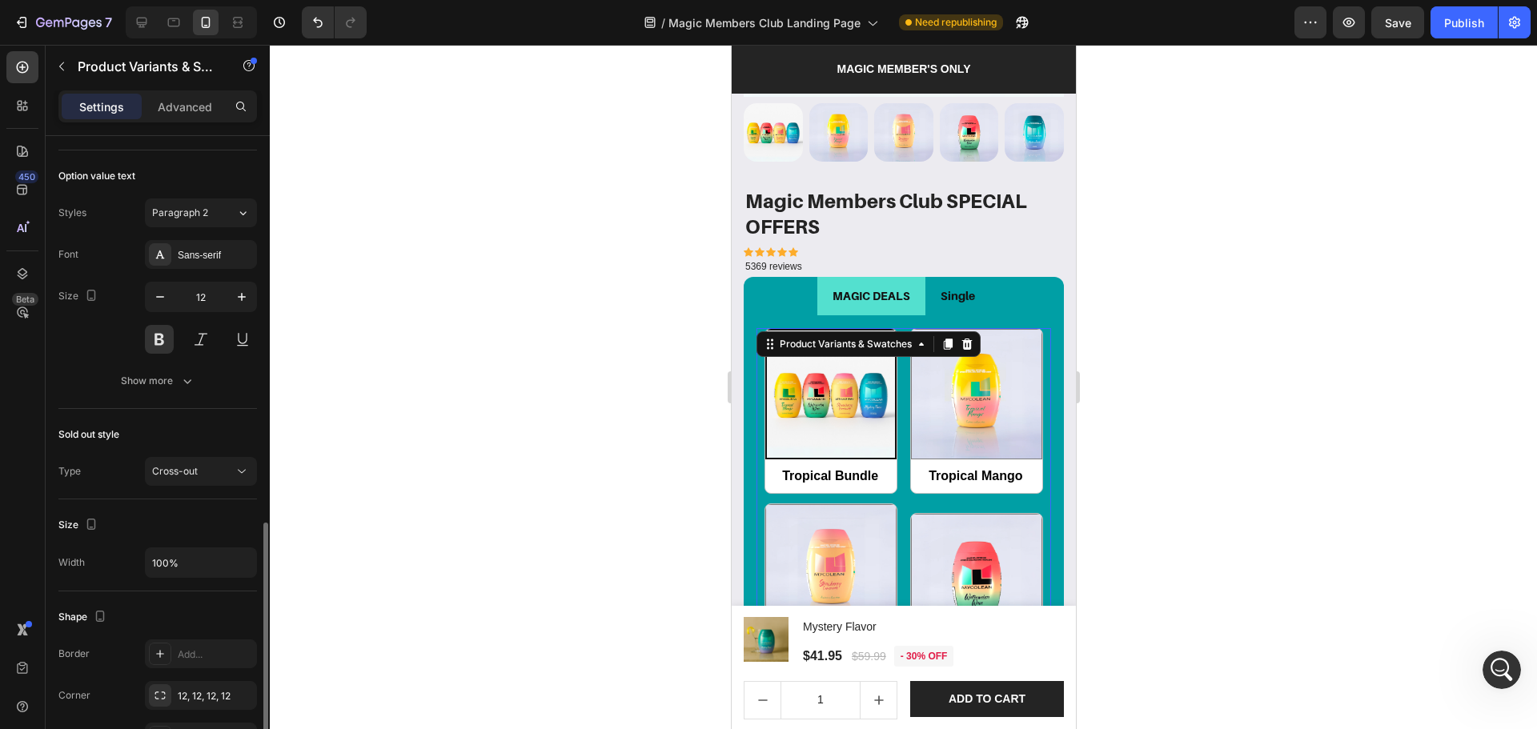
scroll to position [639, 0]
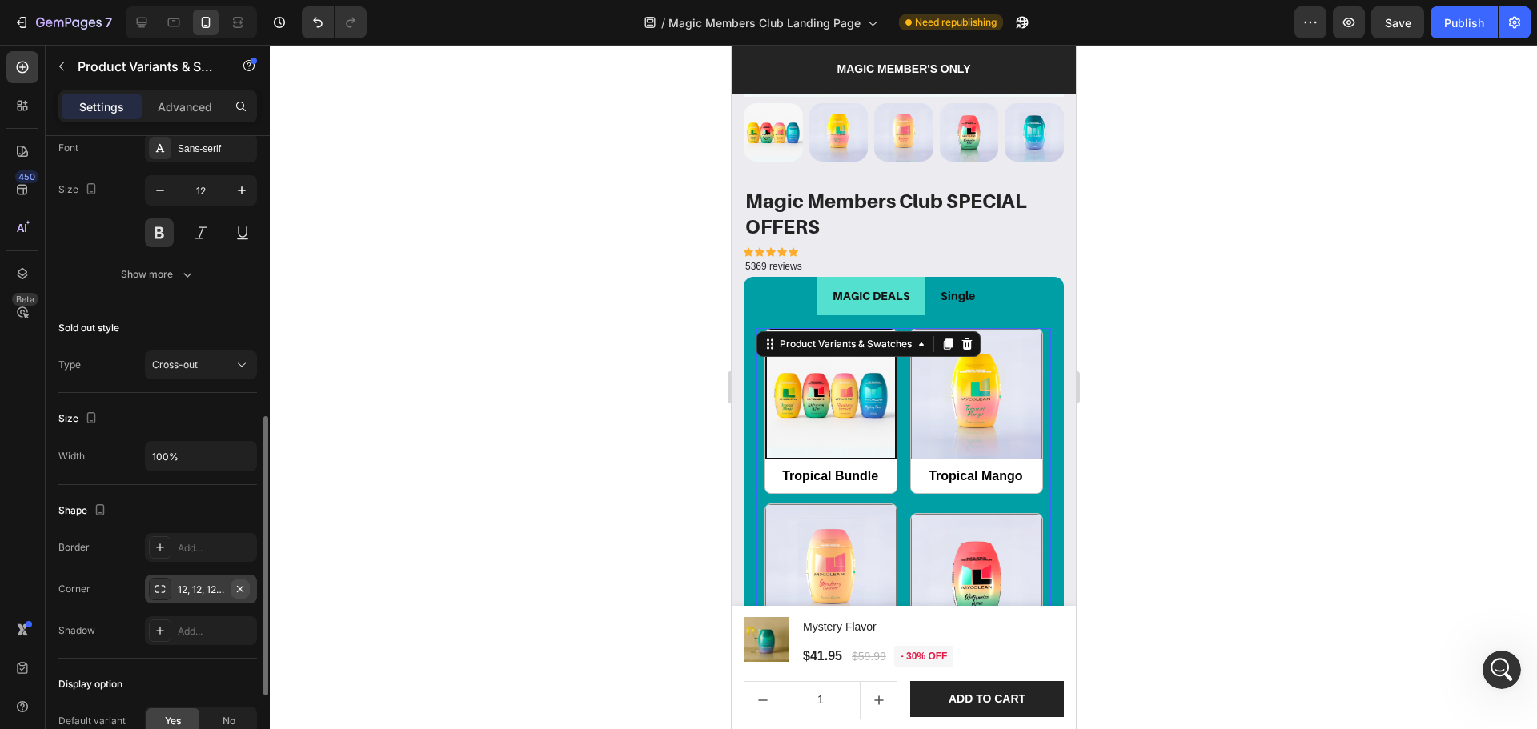
click at [239, 591] on icon "button" at bounding box center [240, 588] width 6 height 6
click at [211, 592] on div "Add..." at bounding box center [215, 590] width 75 height 14
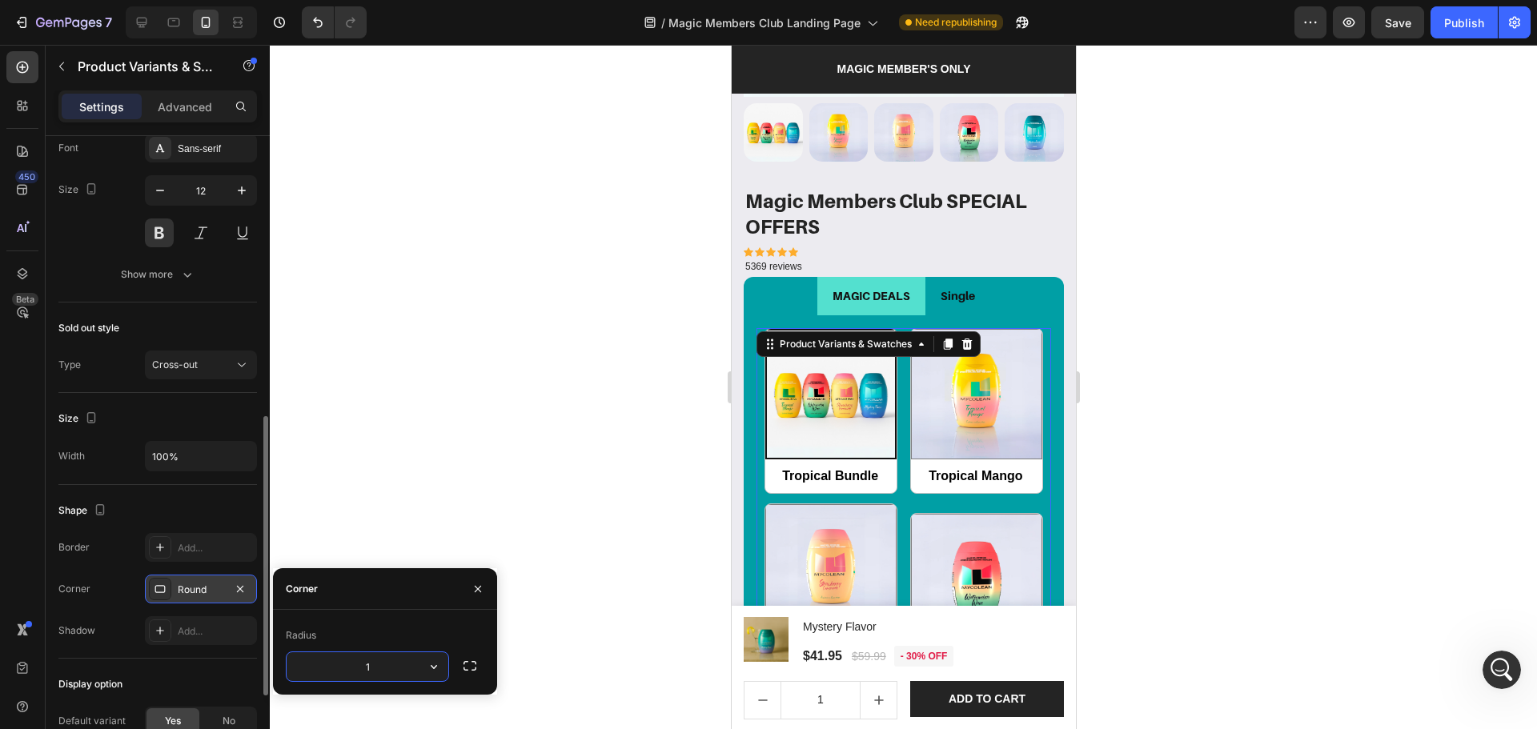
type input "12"
click at [223, 654] on div "Shape Border Add... Corner Round Shadow Add..." at bounding box center [157, 572] width 199 height 174
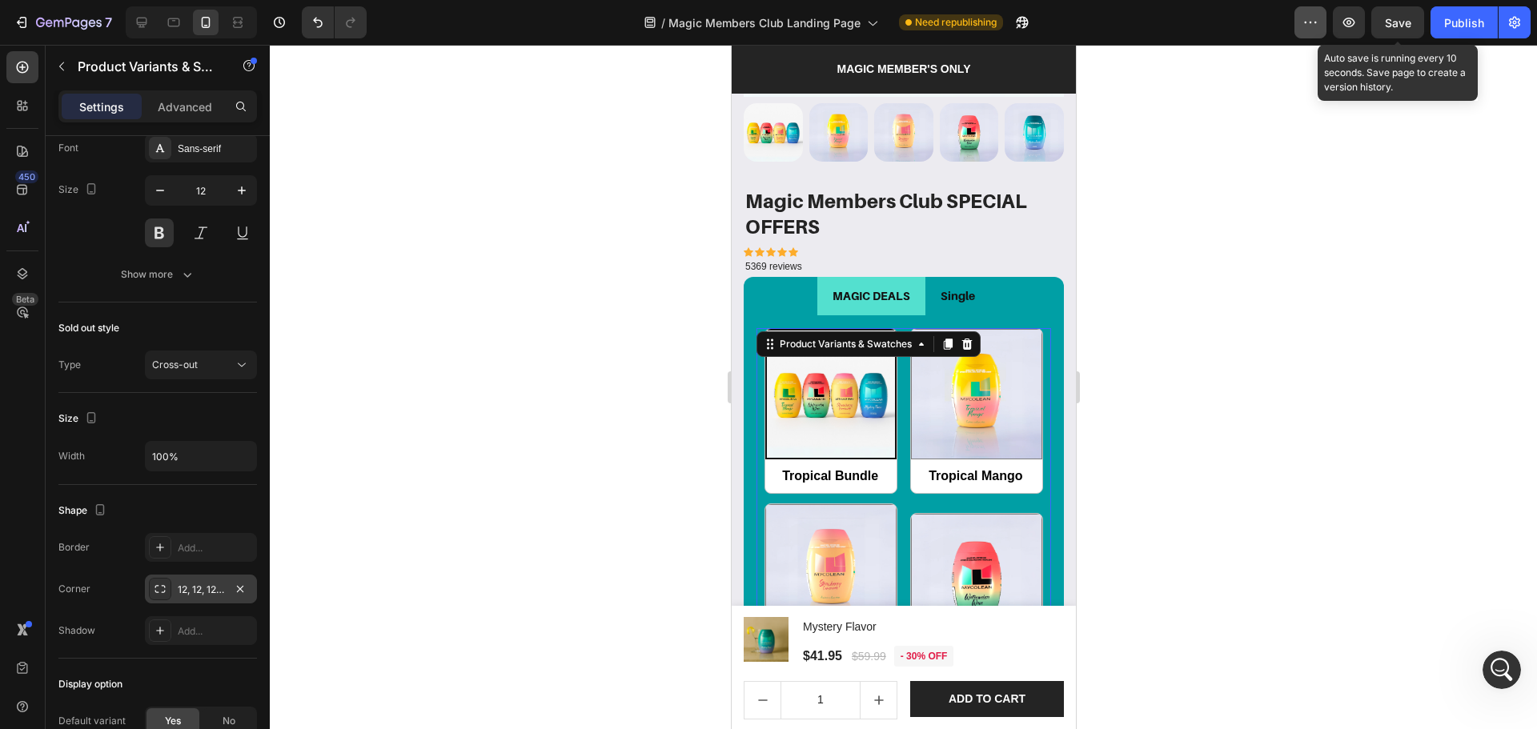
click at [1407, 36] on button "Save" at bounding box center [1397, 22] width 53 height 32
click at [900, 480] on div "Tropical Bundle Tropical Bundle Tropical Mango Tropical Mango Strawberry Lemona…" at bounding box center [903, 596] width 295 height 537
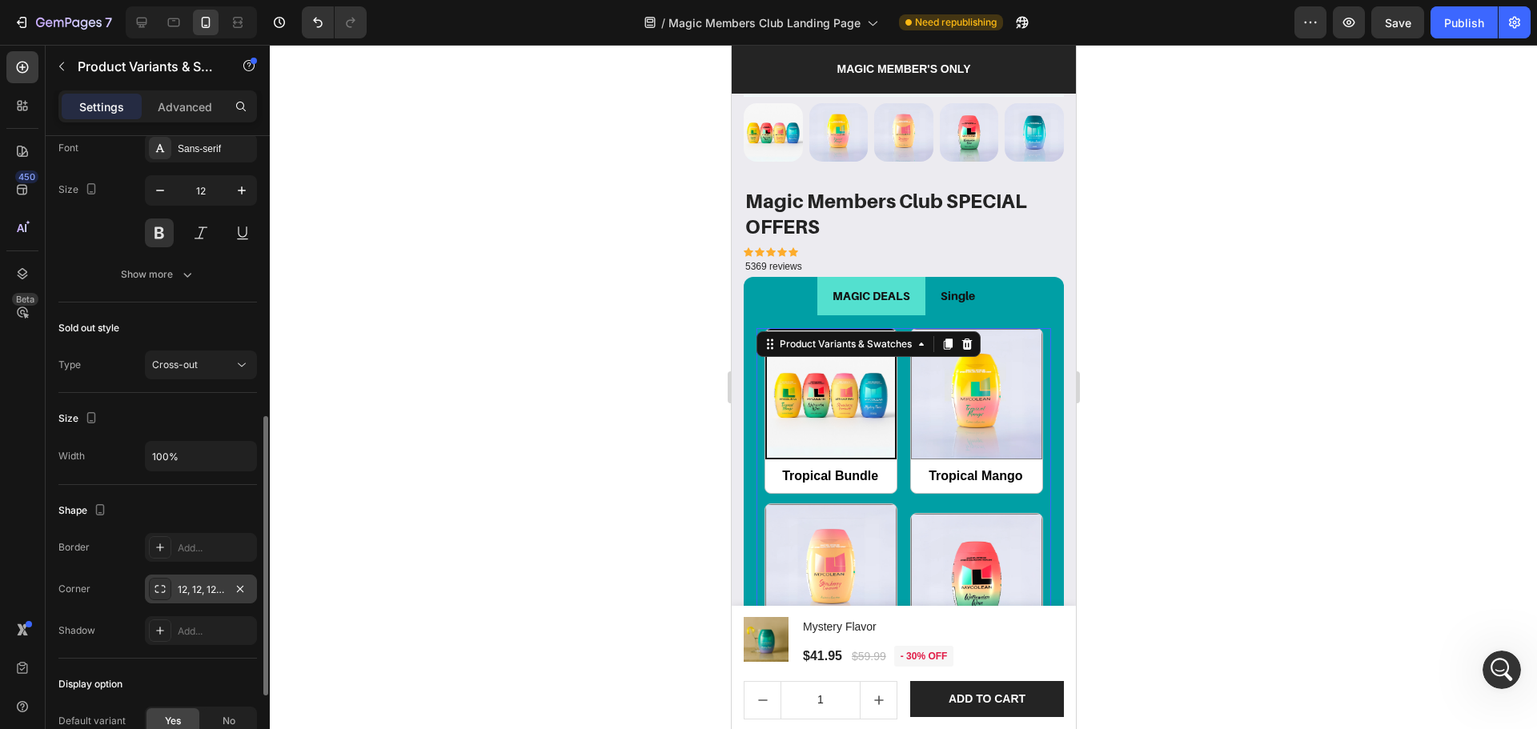
scroll to position [819, 0]
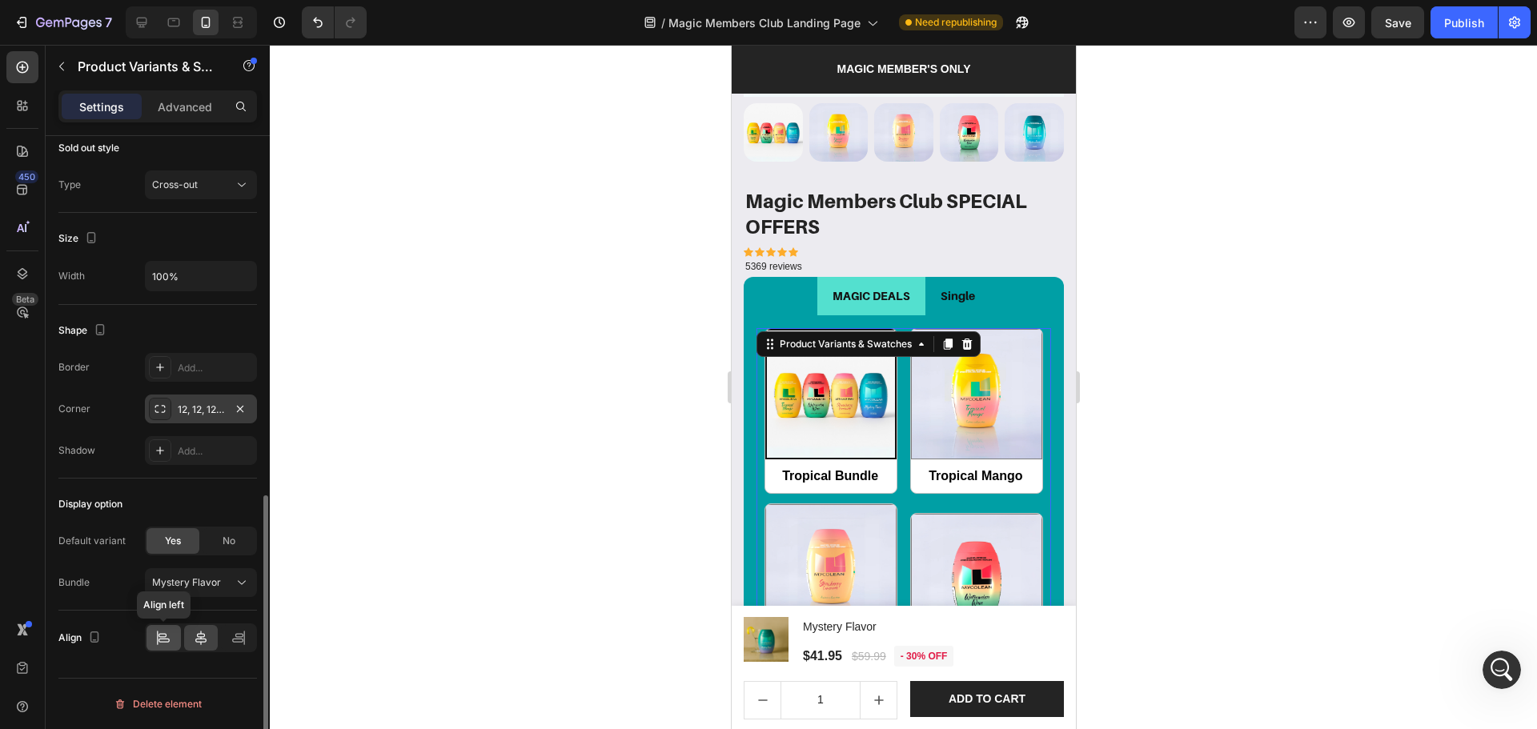
click at [160, 636] on icon at bounding box center [163, 638] width 16 height 16
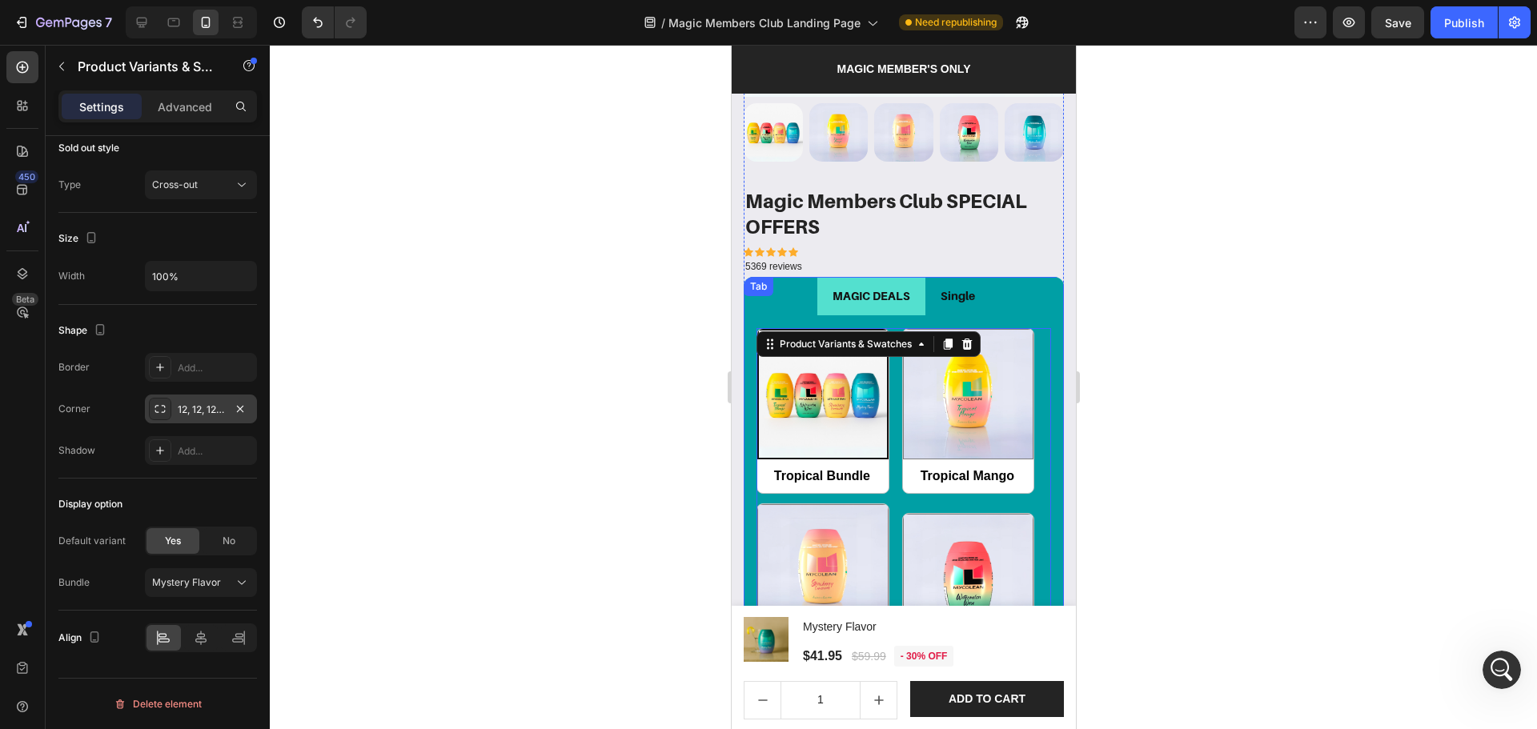
click at [950, 295] on li "Single" at bounding box center [957, 296] width 65 height 38
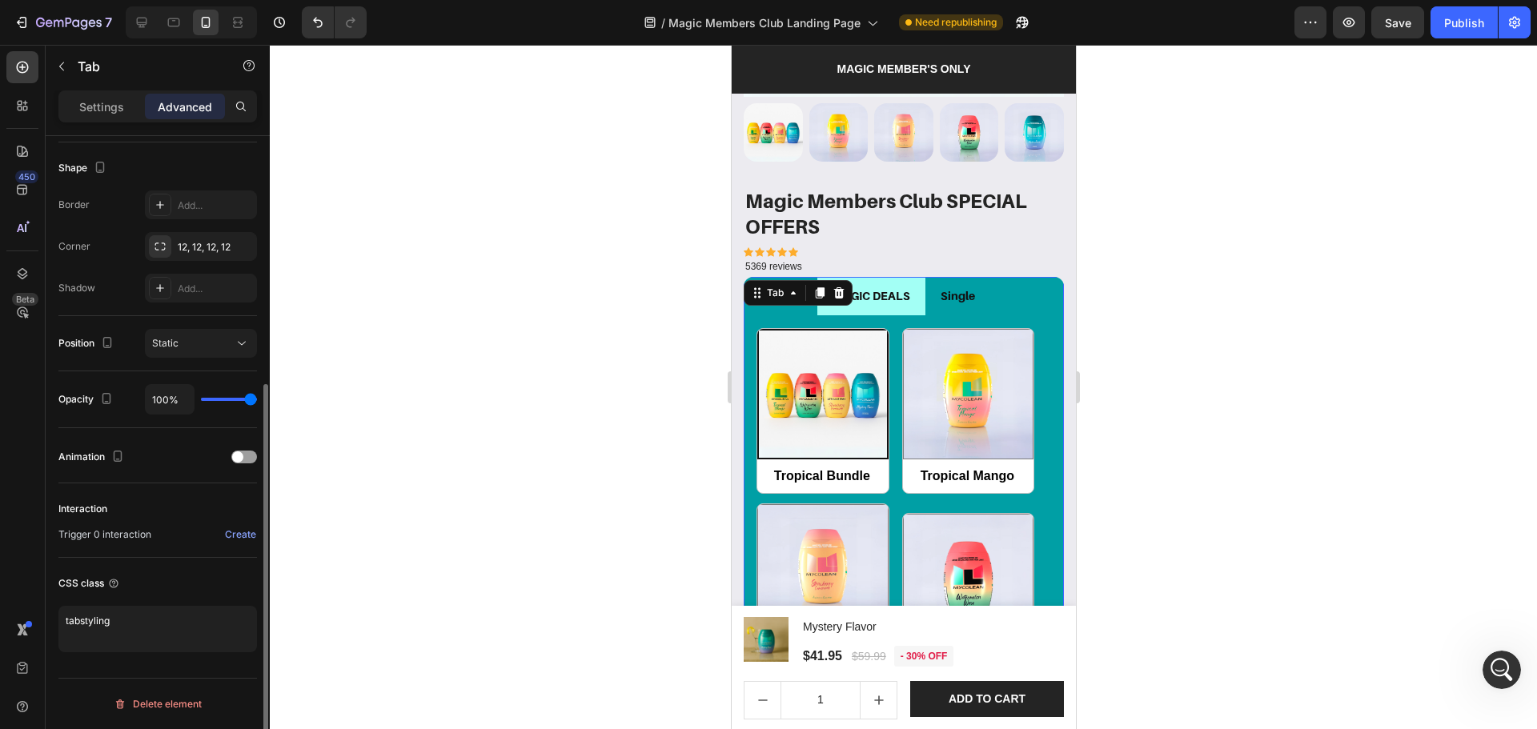
scroll to position [0, 0]
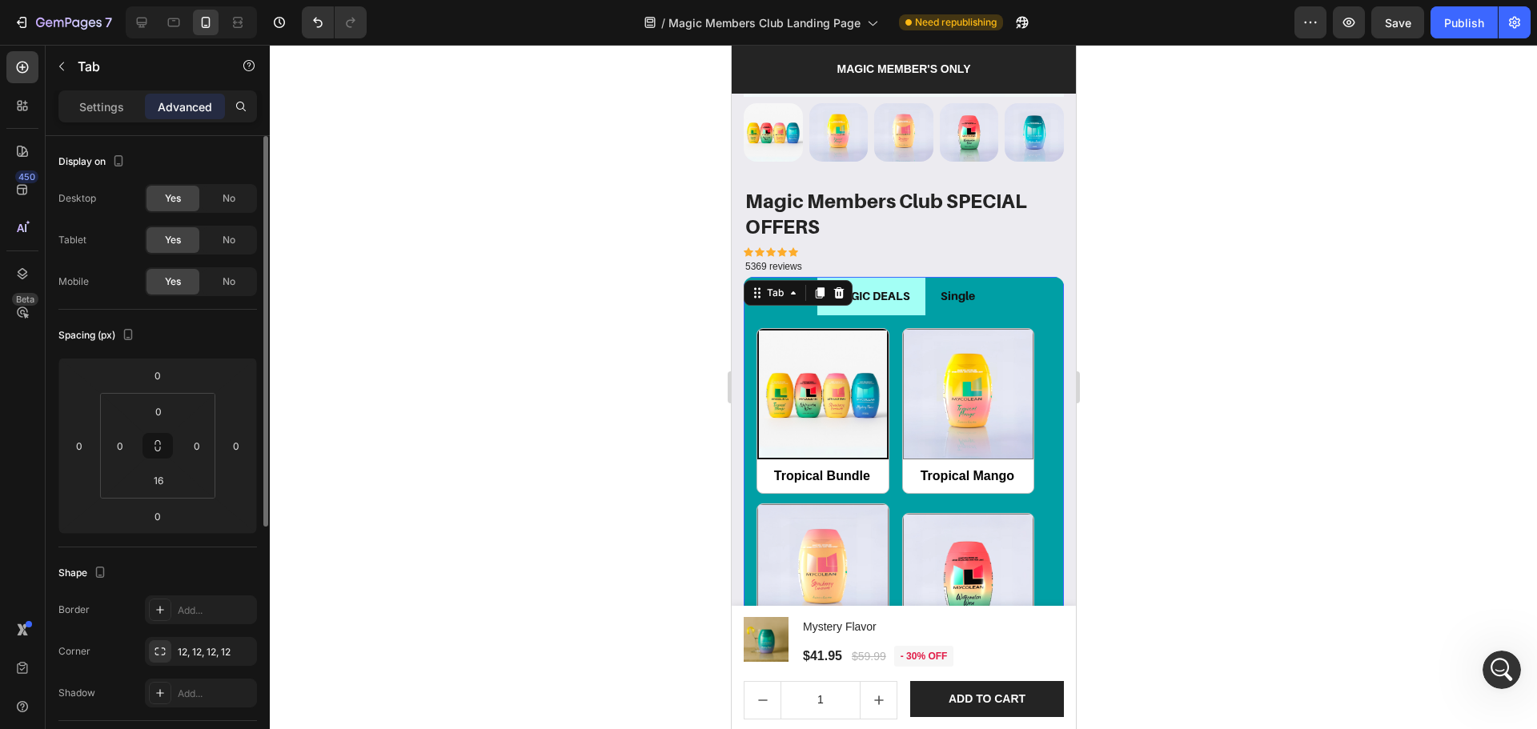
click at [915, 291] on li "MAGIC DEALS" at bounding box center [871, 296] width 108 height 38
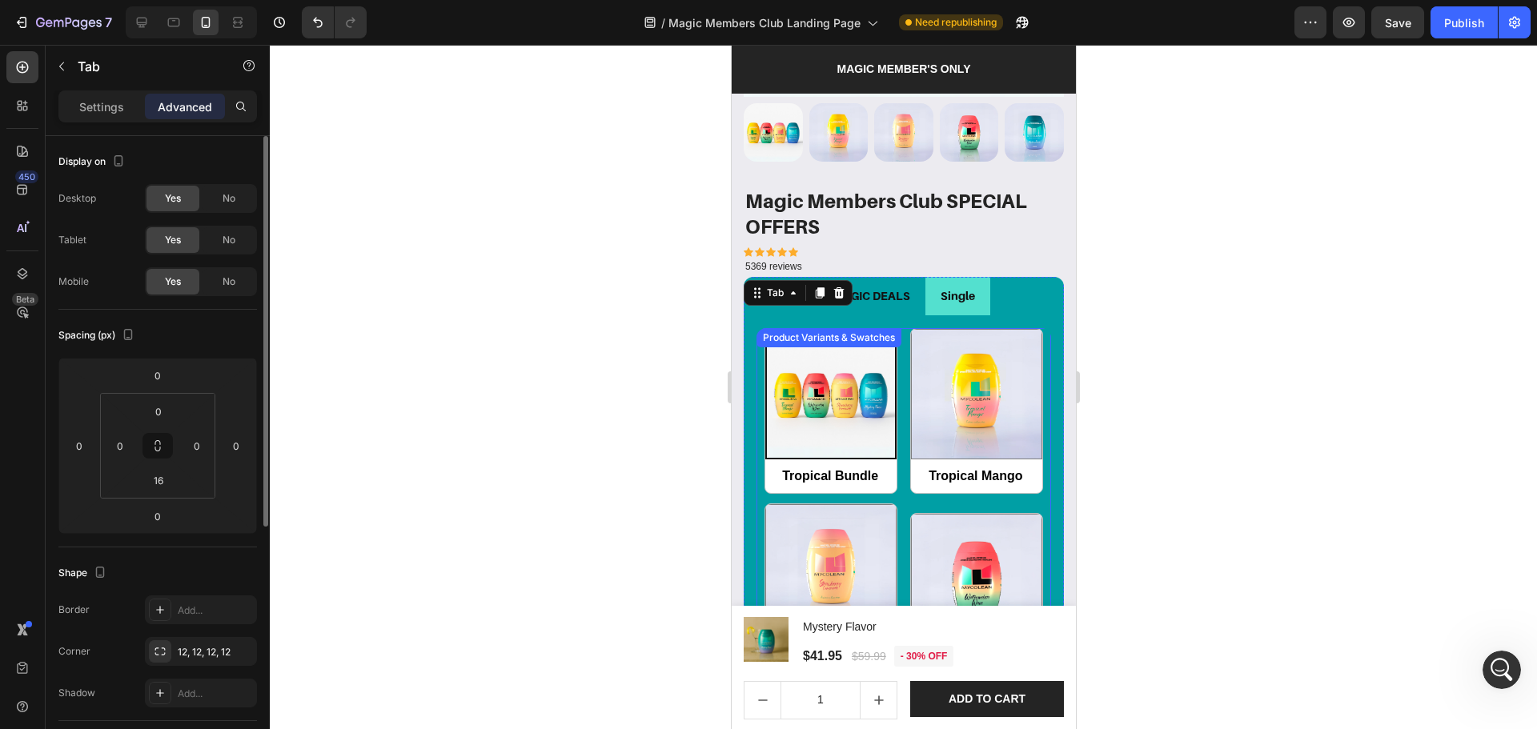
click at [893, 375] on div "Tropical Bundle Tropical Bundle Tropical Mango Tropical Mango Strawberry Lemona…" at bounding box center [903, 596] width 295 height 537
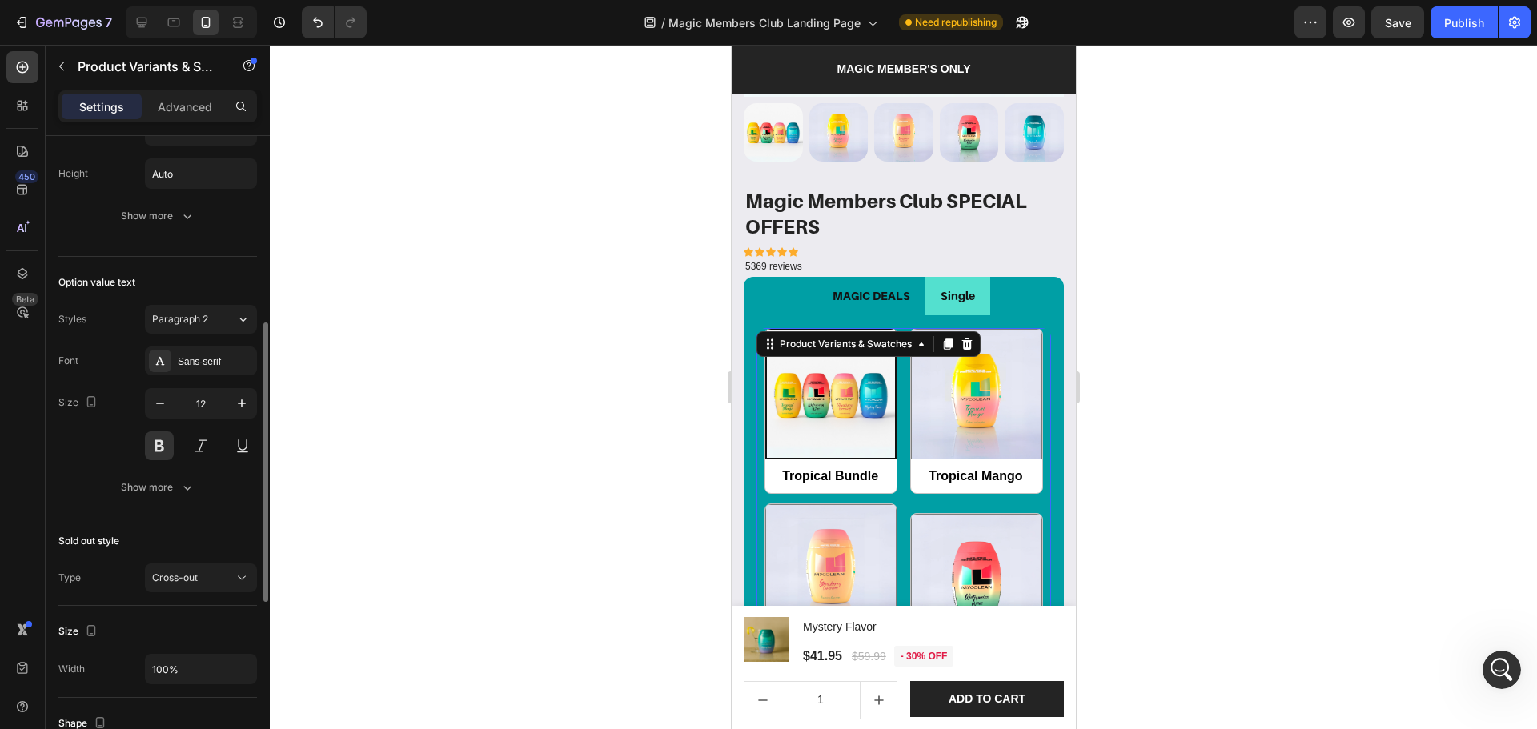
scroll to position [819, 0]
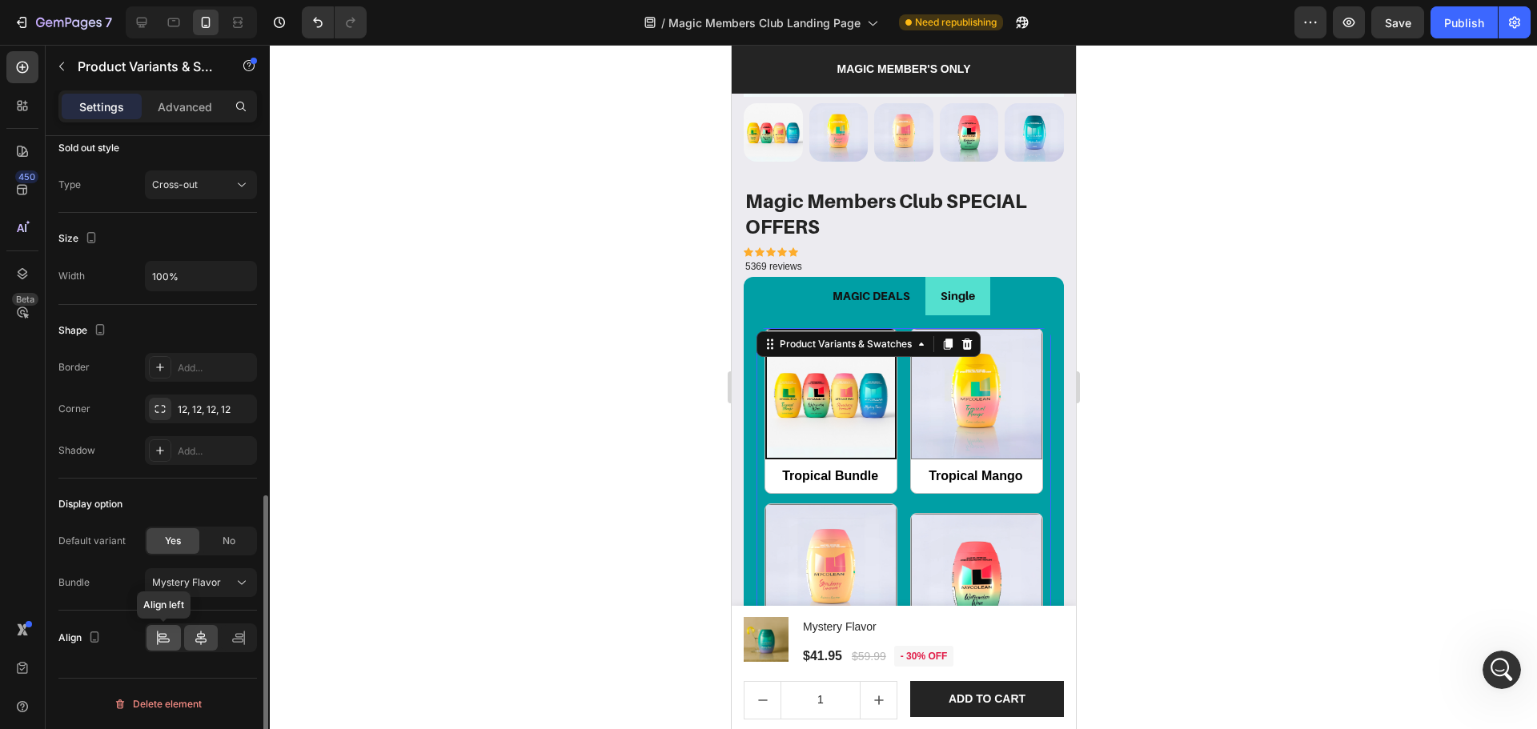
click at [157, 632] on icon at bounding box center [163, 638] width 16 height 16
radio input "true"
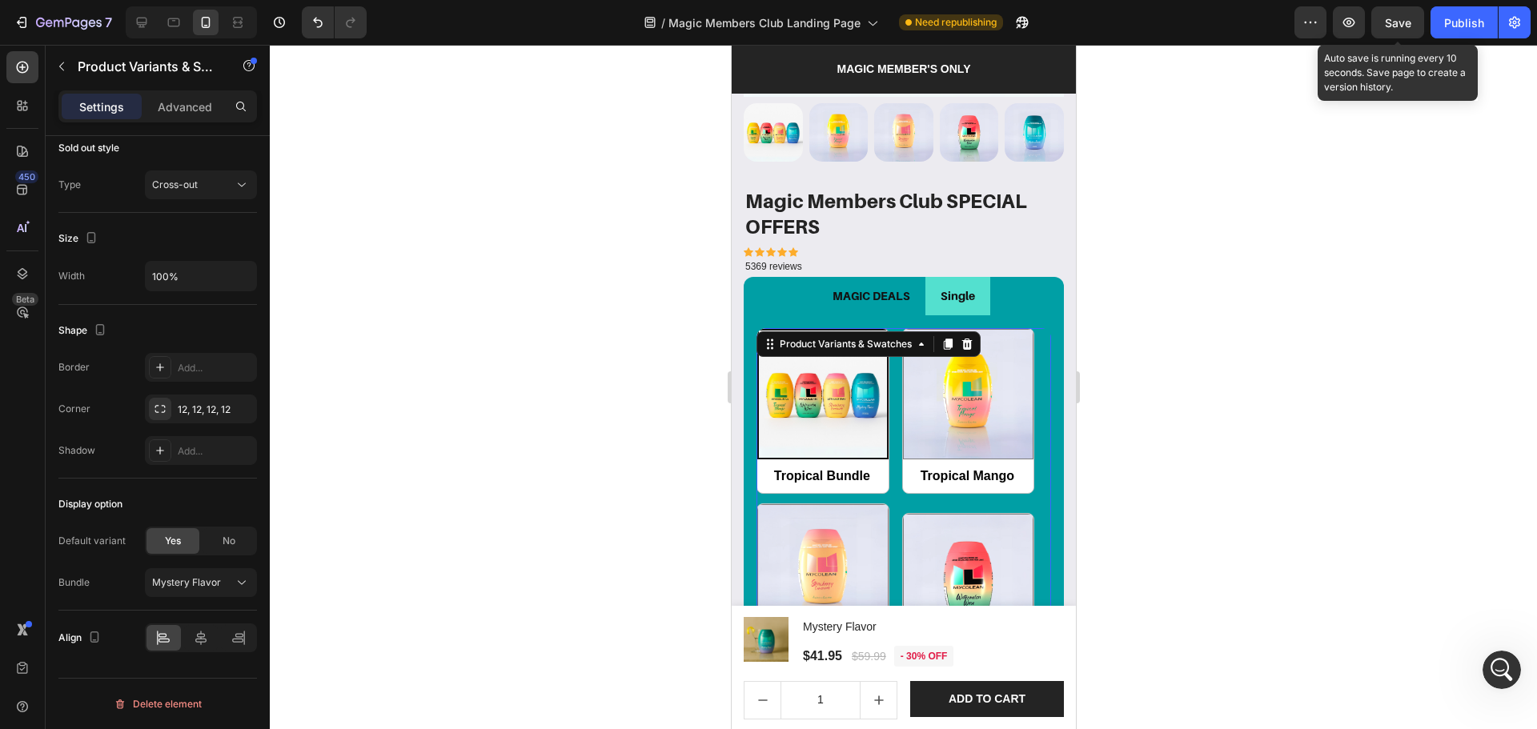
click at [1395, 28] on span "Save" at bounding box center [1398, 23] width 26 height 14
click at [1028, 372] on div "Tropical Bundle Tropical Bundle Tropical Mango Tropical Mango Strawberry Lemona…" at bounding box center [903, 596] width 295 height 537
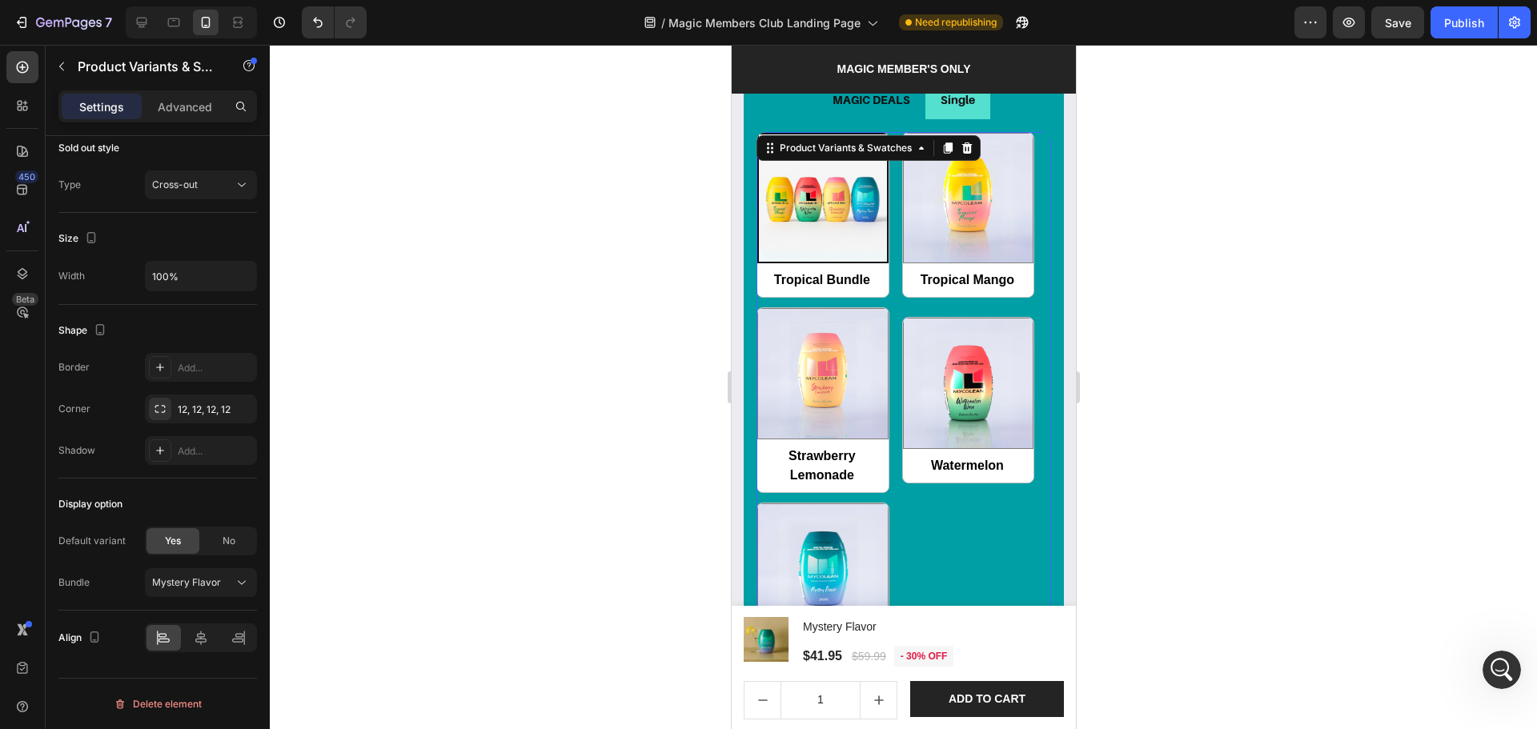
scroll to position [1884, 0]
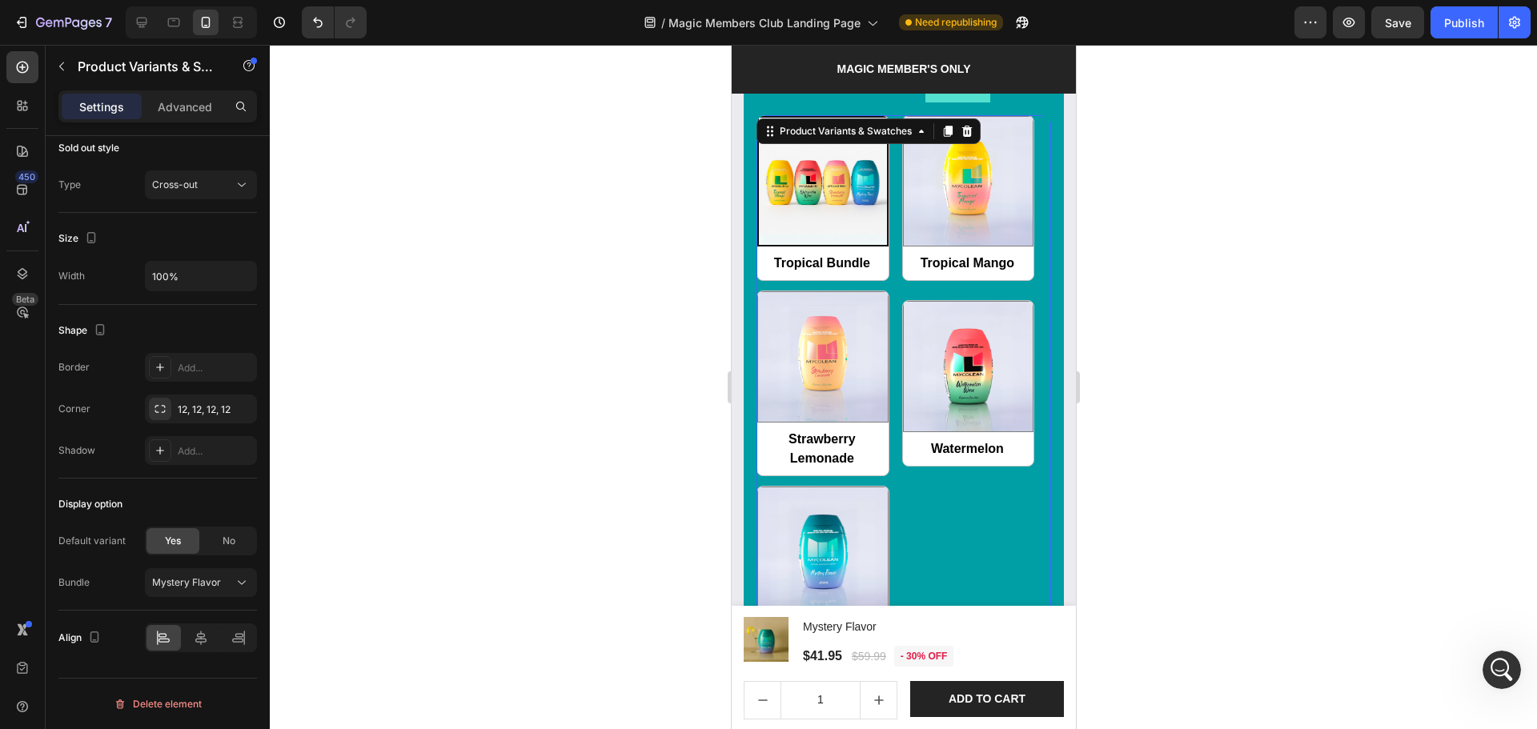
click at [883, 288] on div "Tropical Bundle Tropical Bundle Tropical Mango Tropical Mango Strawberry Lemona…" at bounding box center [903, 383] width 295 height 537
click at [1051, 405] on div "Product Images & Gallery Magic Members Club SPECIAL OFFERS Product Title Icon I…" at bounding box center [903, 213] width 344 height 1426
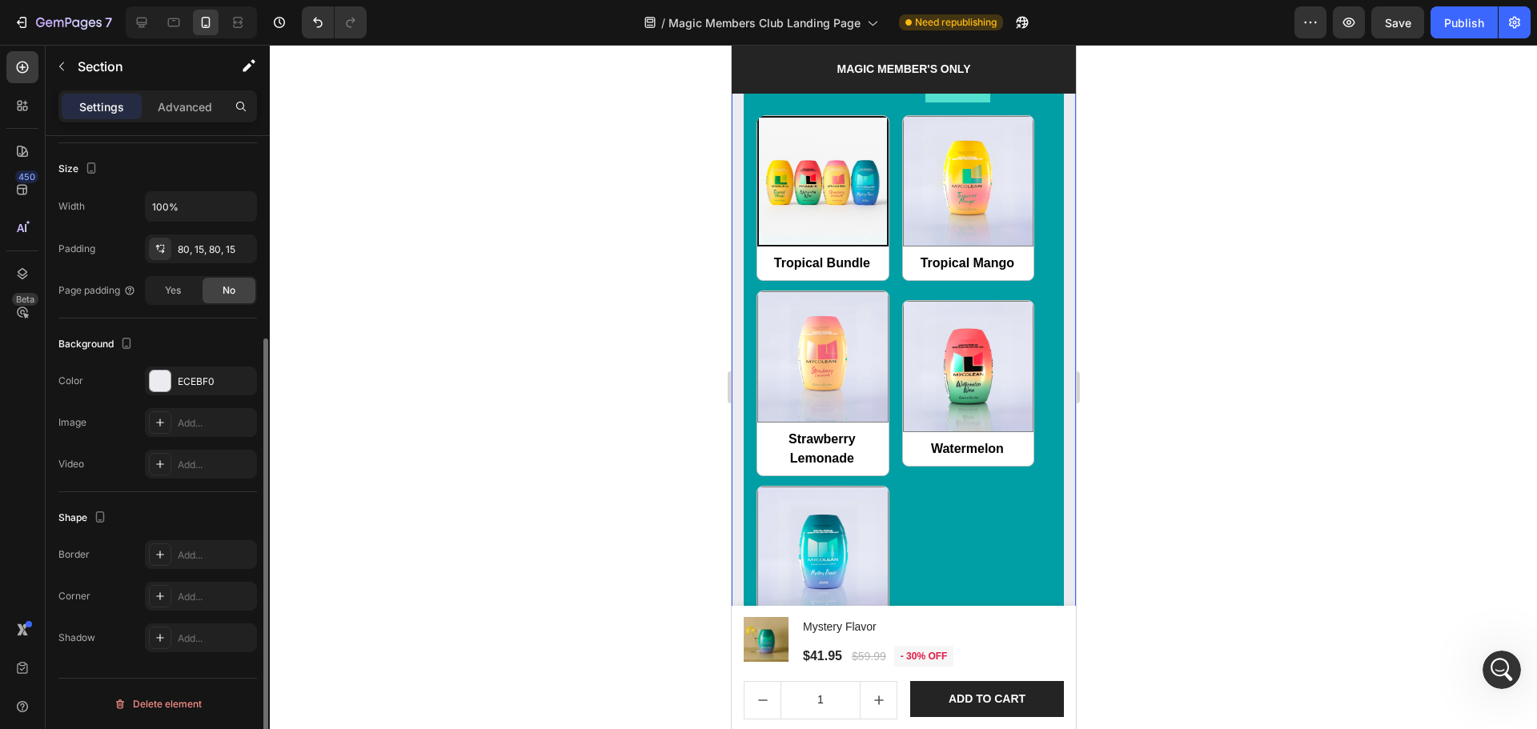
scroll to position [0, 0]
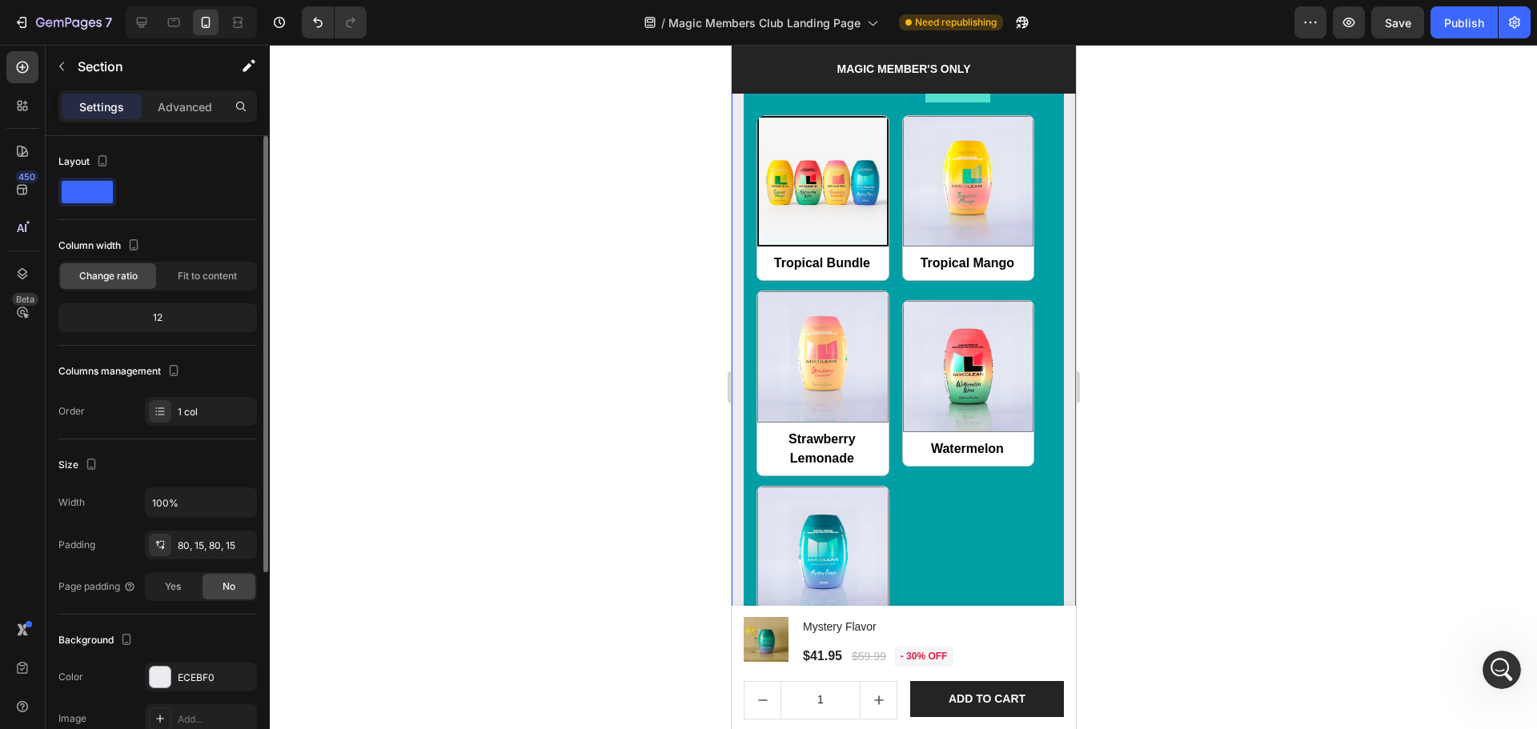
click at [1058, 407] on div "Product Images & Gallery Magic Members Club SPECIAL OFFERS Product Title Icon I…" at bounding box center [903, 213] width 344 height 1426
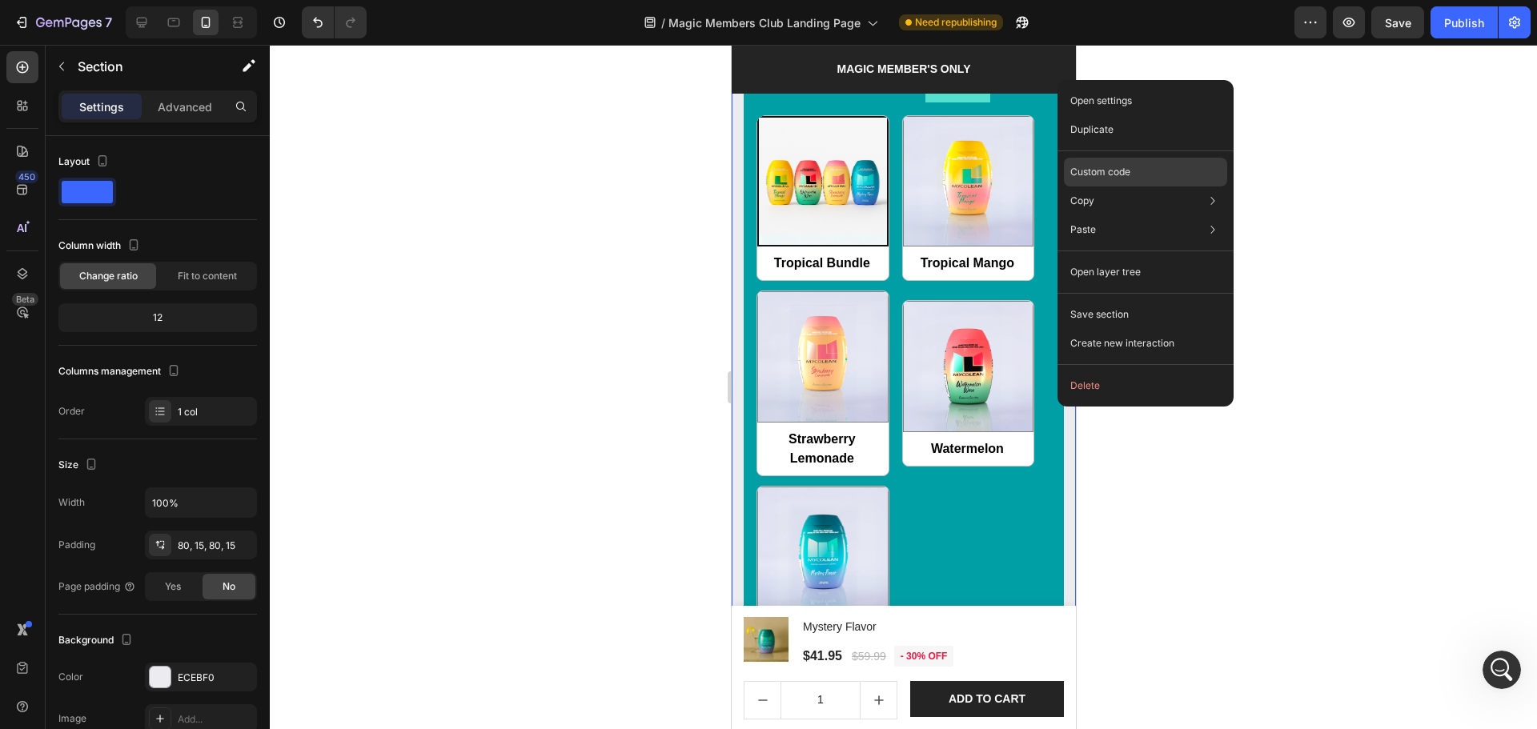
click at [1101, 172] on p "Custom code" at bounding box center [1100, 172] width 60 height 14
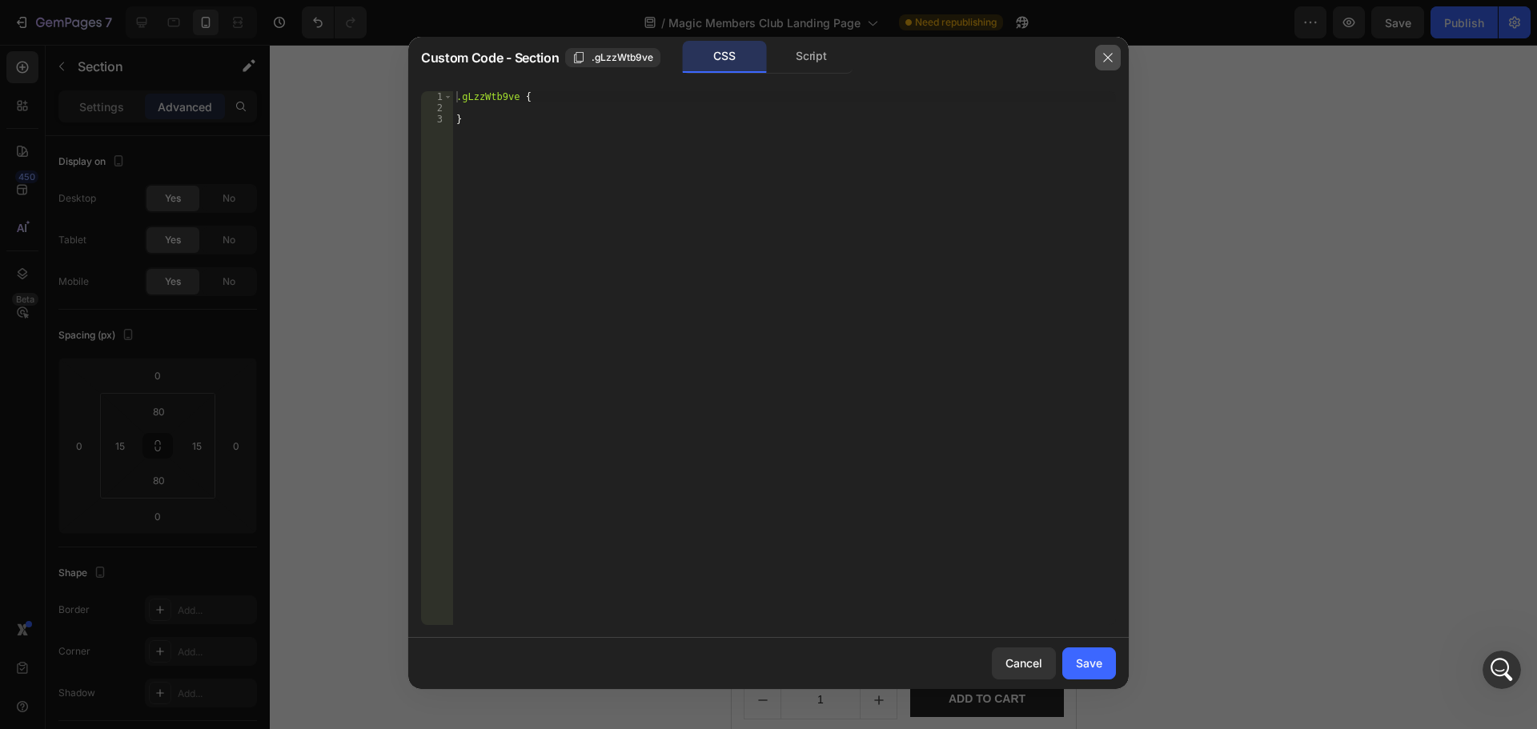
click at [1110, 54] on icon "button" at bounding box center [1107, 57] width 13 height 13
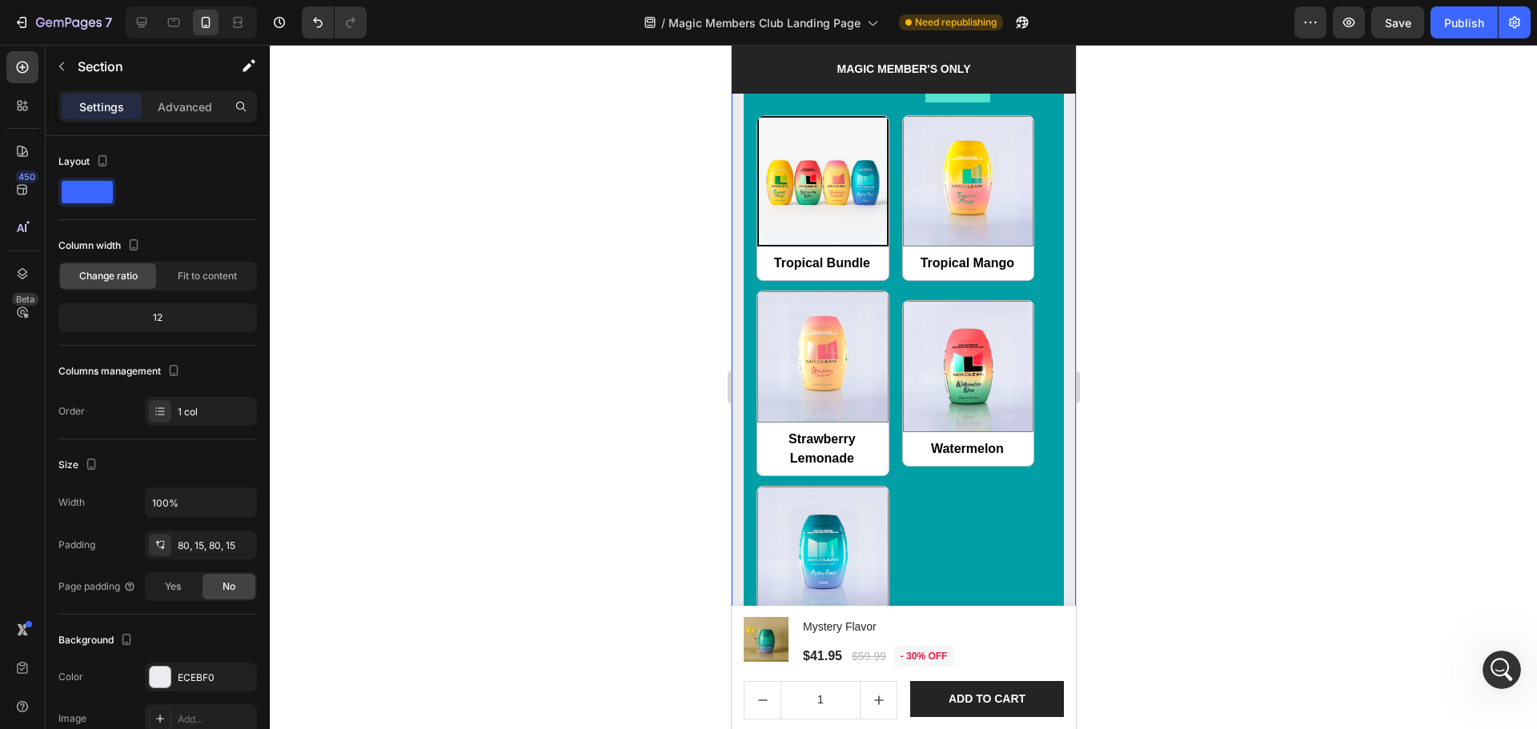
click at [1286, 183] on div at bounding box center [903, 387] width 1267 height 684
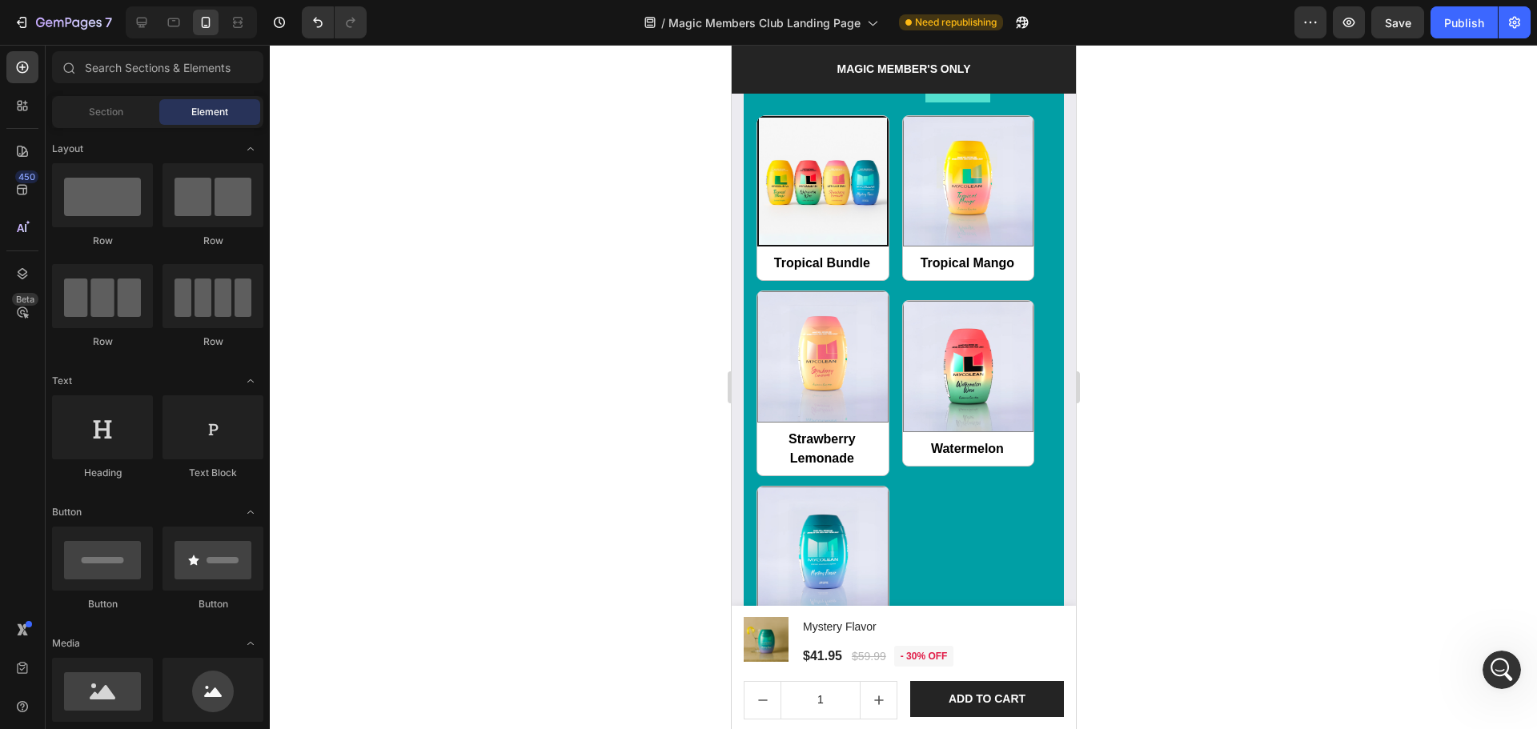
drag, startPoint x: 1182, startPoint y: 187, endPoint x: 1097, endPoint y: 281, distance: 126.4
click at [1141, 267] on div at bounding box center [903, 387] width 1267 height 684
click at [736, 126] on div "Product Images & Gallery Magic Members Club SPECIAL OFFERS Product Title Icon I…" at bounding box center [903, 213] width 344 height 1426
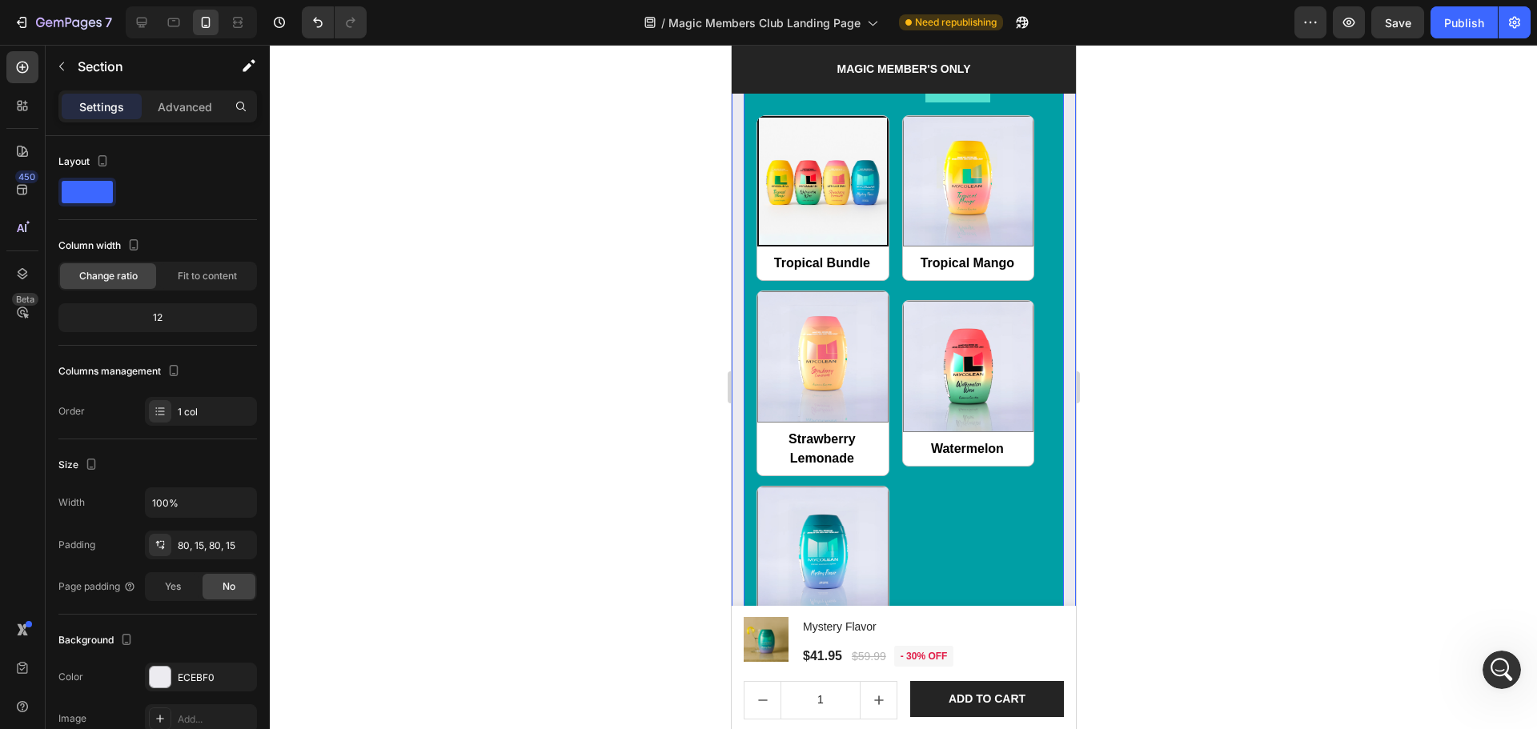
click at [752, 130] on div "Tropical Bundle Tropical Bundle Tropical Mango Tropical Mango Strawberry Lemona…" at bounding box center [903, 418] width 320 height 632
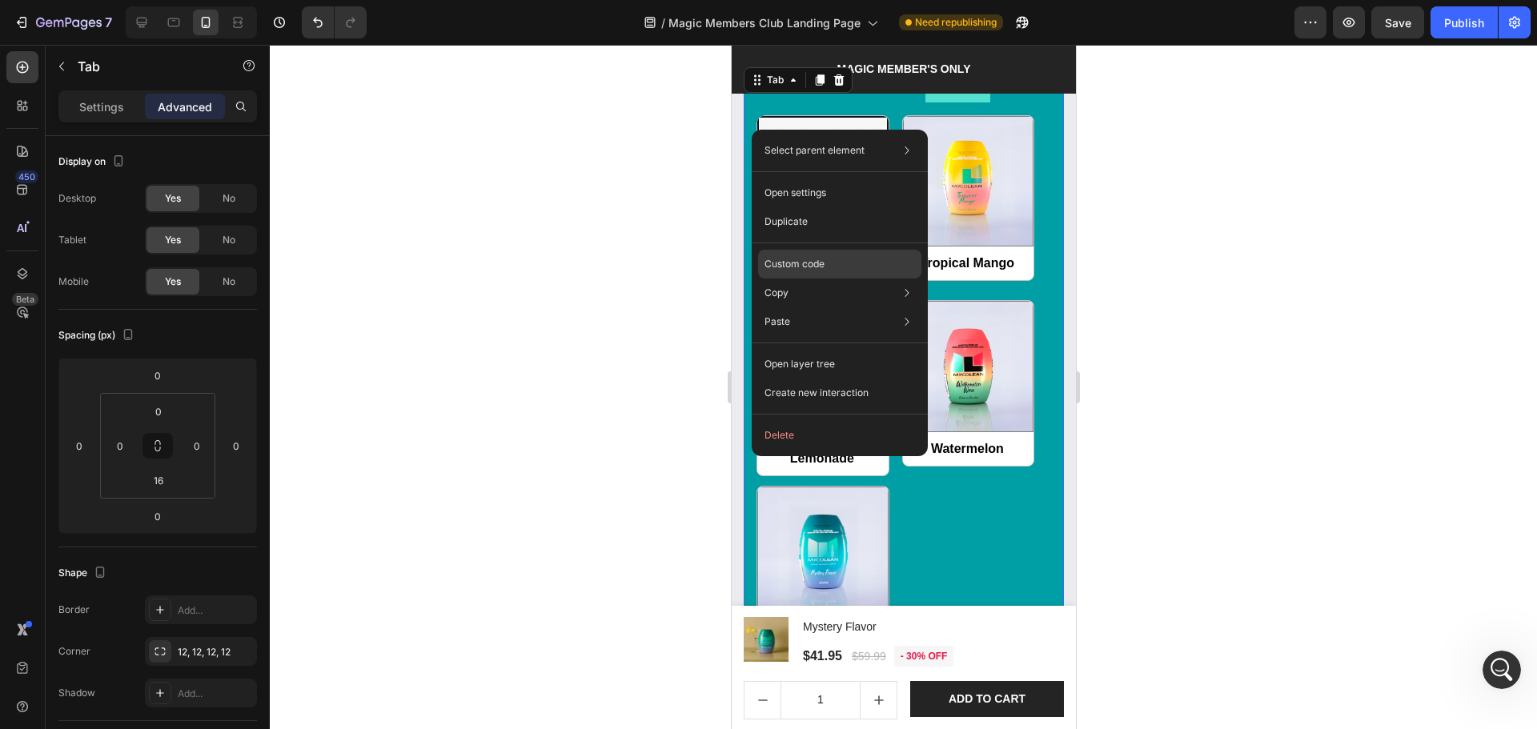
click at [784, 307] on div "Custom code" at bounding box center [839, 321] width 163 height 29
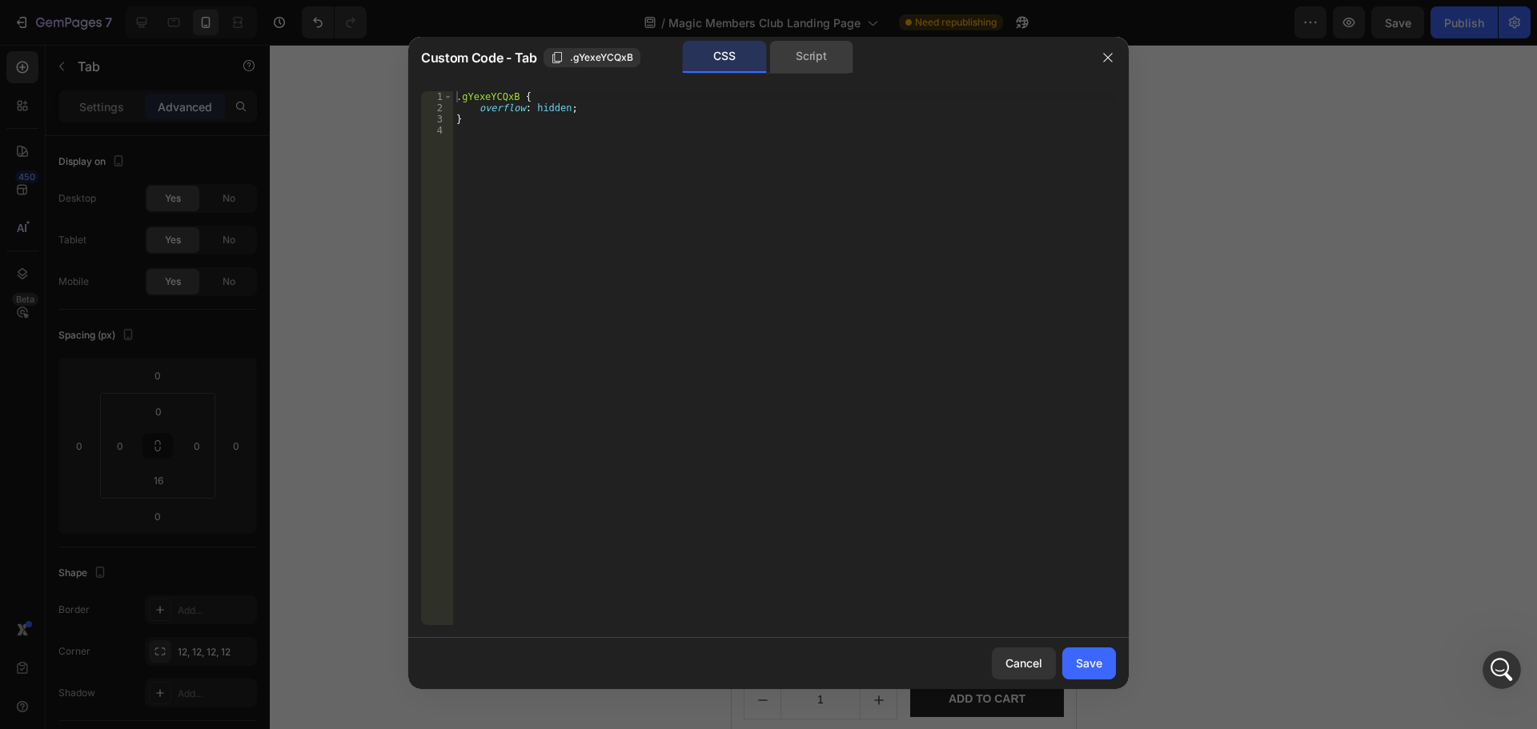
click at [791, 51] on div "Script" at bounding box center [811, 57] width 84 height 32
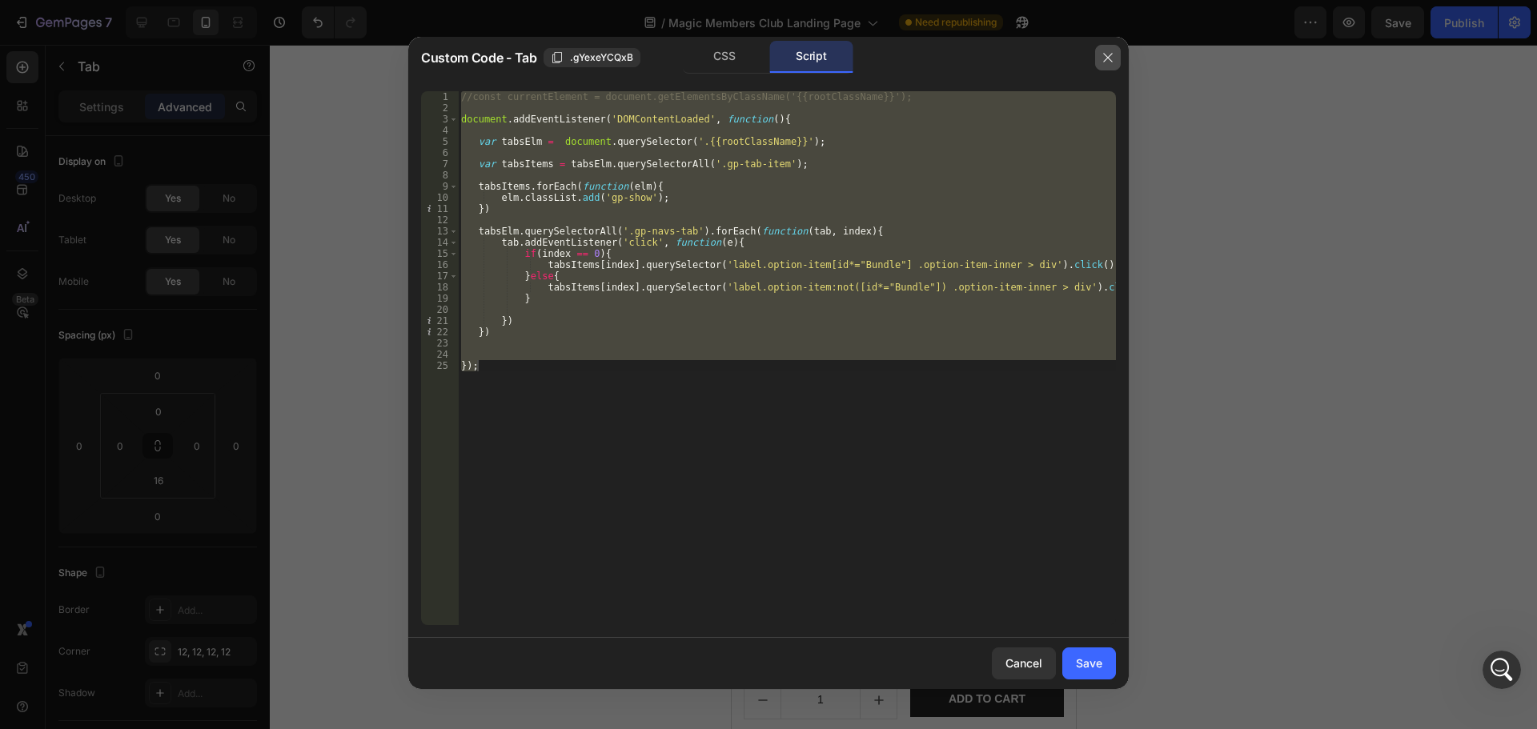
click at [1119, 55] on button "button" at bounding box center [1108, 58] width 26 height 26
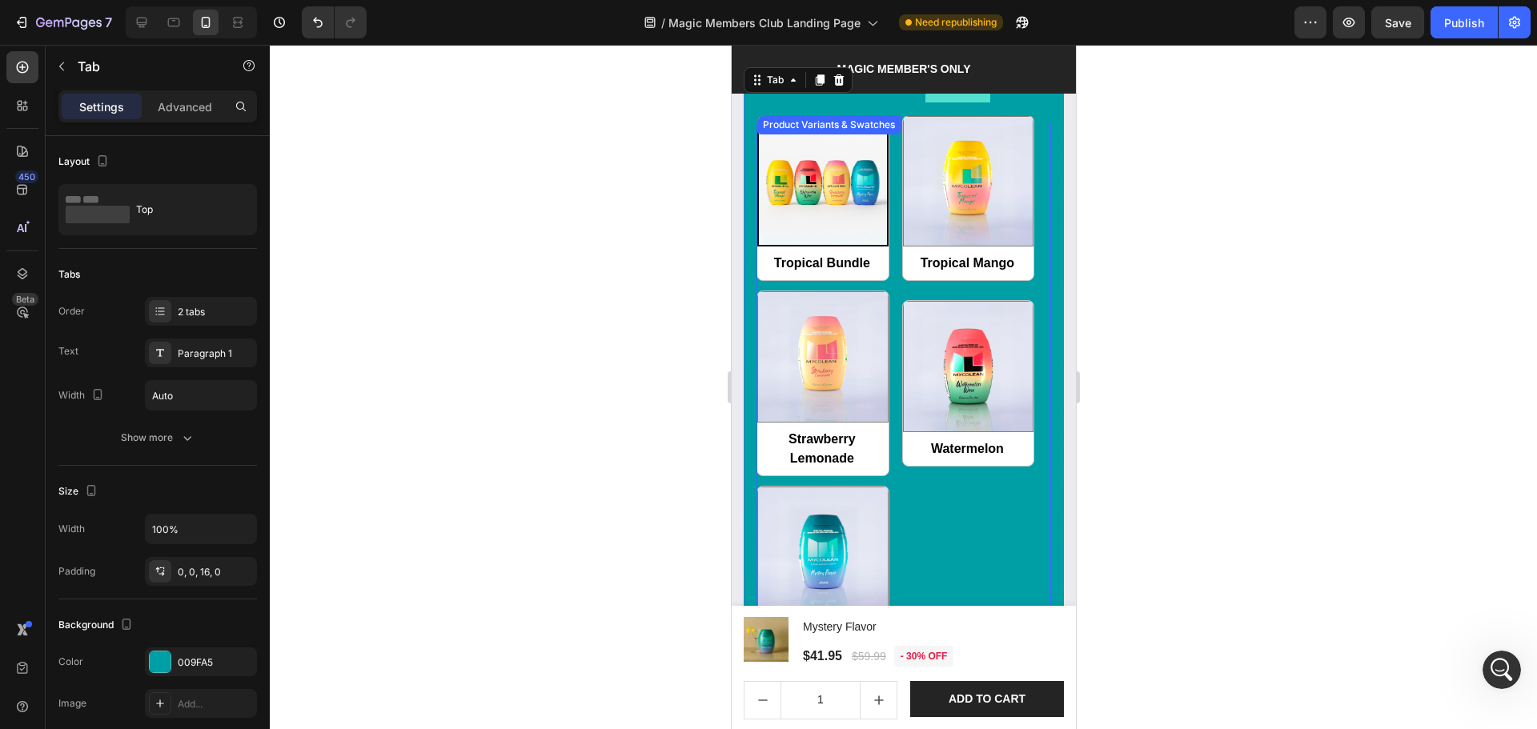
click at [949, 528] on div "Tropical Bundle Tropical Bundle Tropical Mango Tropical Mango Strawberry Lemona…" at bounding box center [903, 383] width 295 height 537
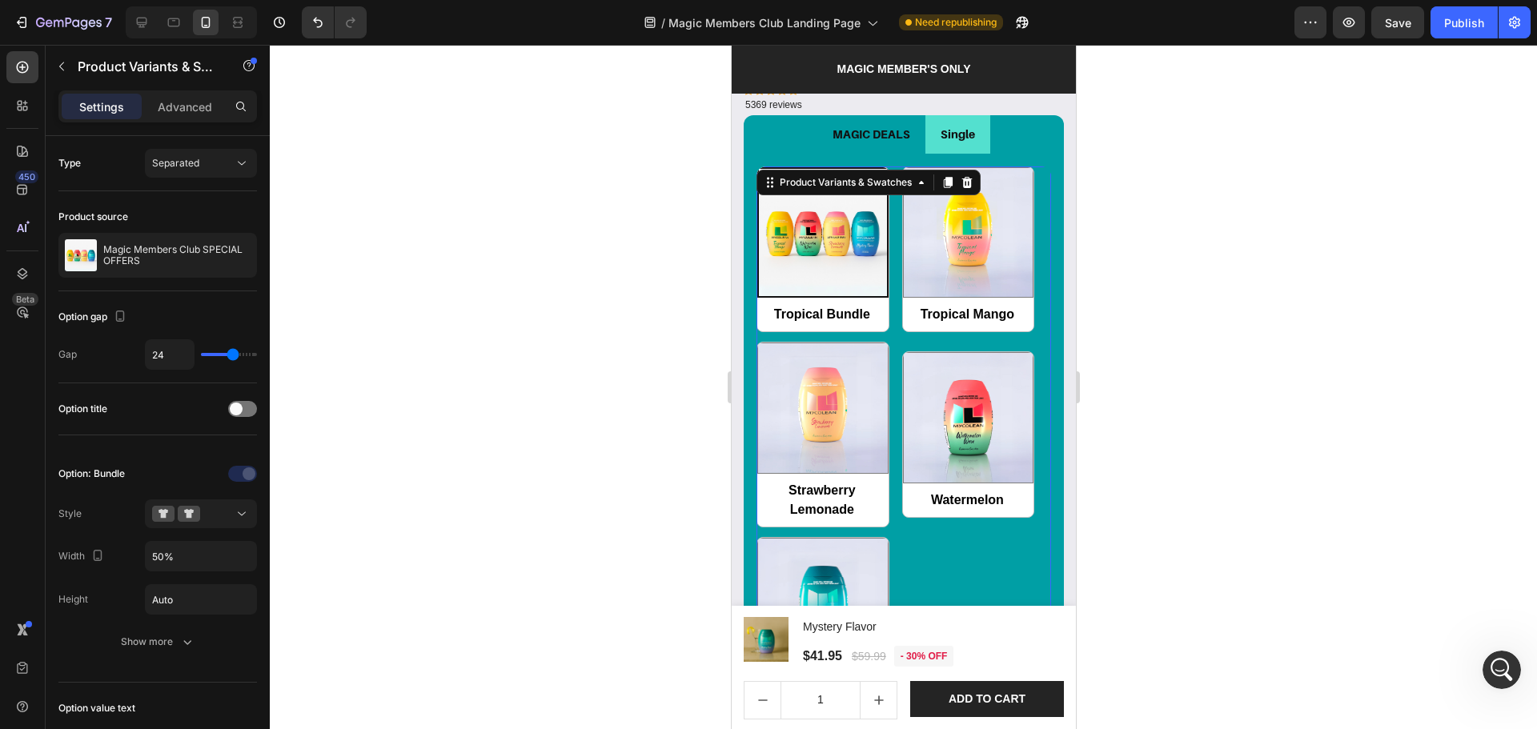
scroll to position [1671, 0]
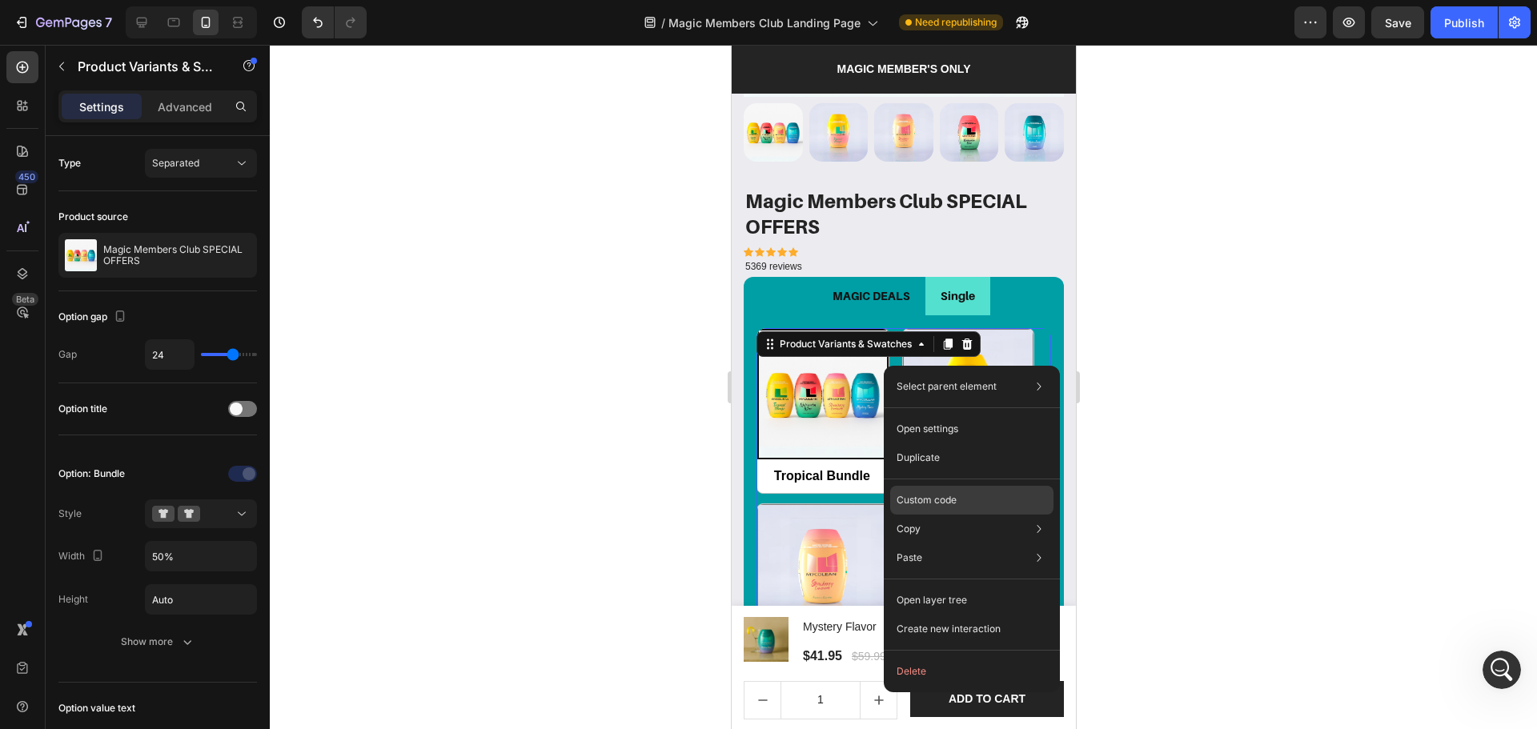
click at [938, 501] on p "Custom code" at bounding box center [927, 500] width 60 height 14
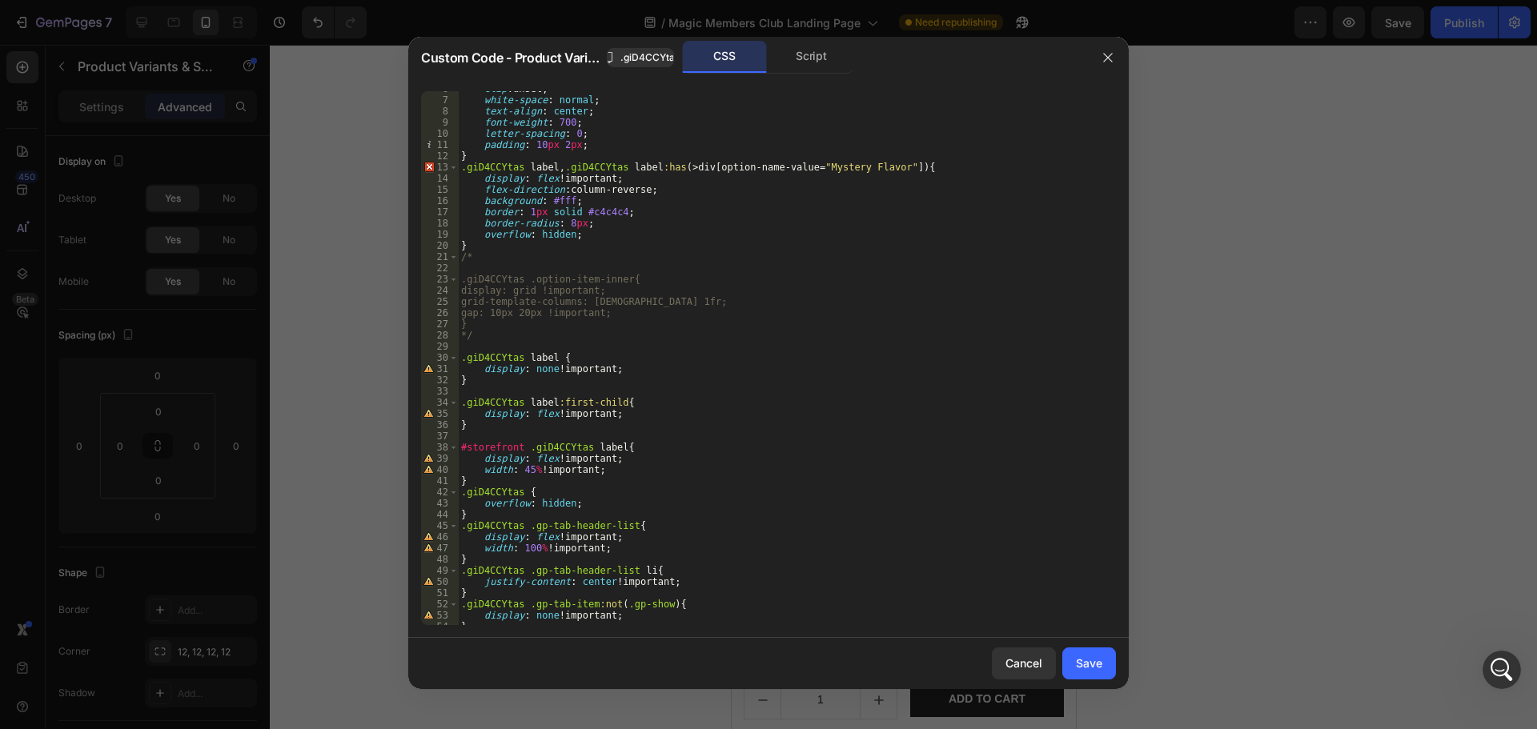
scroll to position [105, 0]
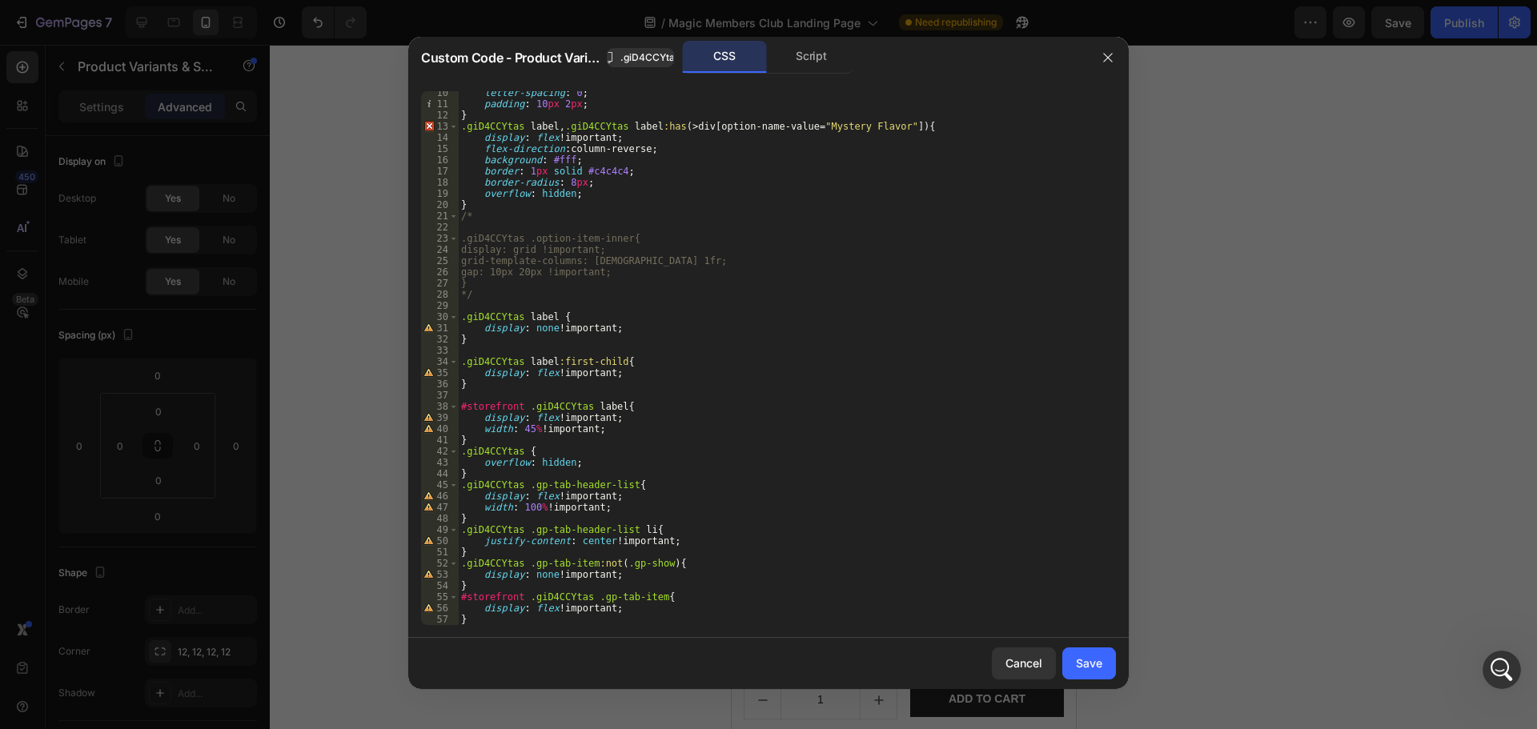
type textarea "display: flex !important;"
click at [728, 608] on div "letter-spacing : 0 ; padding : 10 px 2 px ; } .giD4CCYtas label , .giD4CCYtas l…" at bounding box center [781, 365] width 646 height 556
type textarea "display: flex !important;"
type textarea "}"
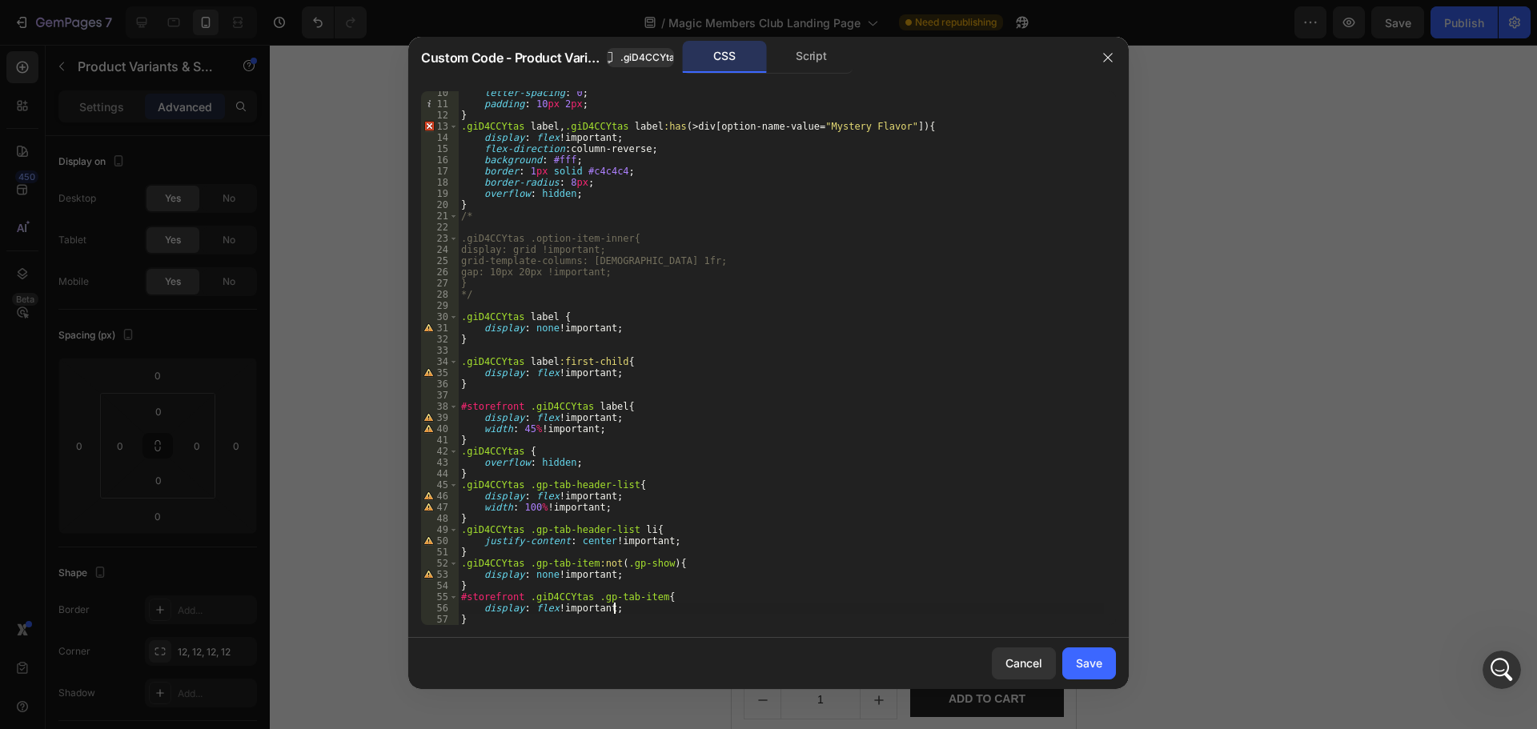
scroll to position [0, 0]
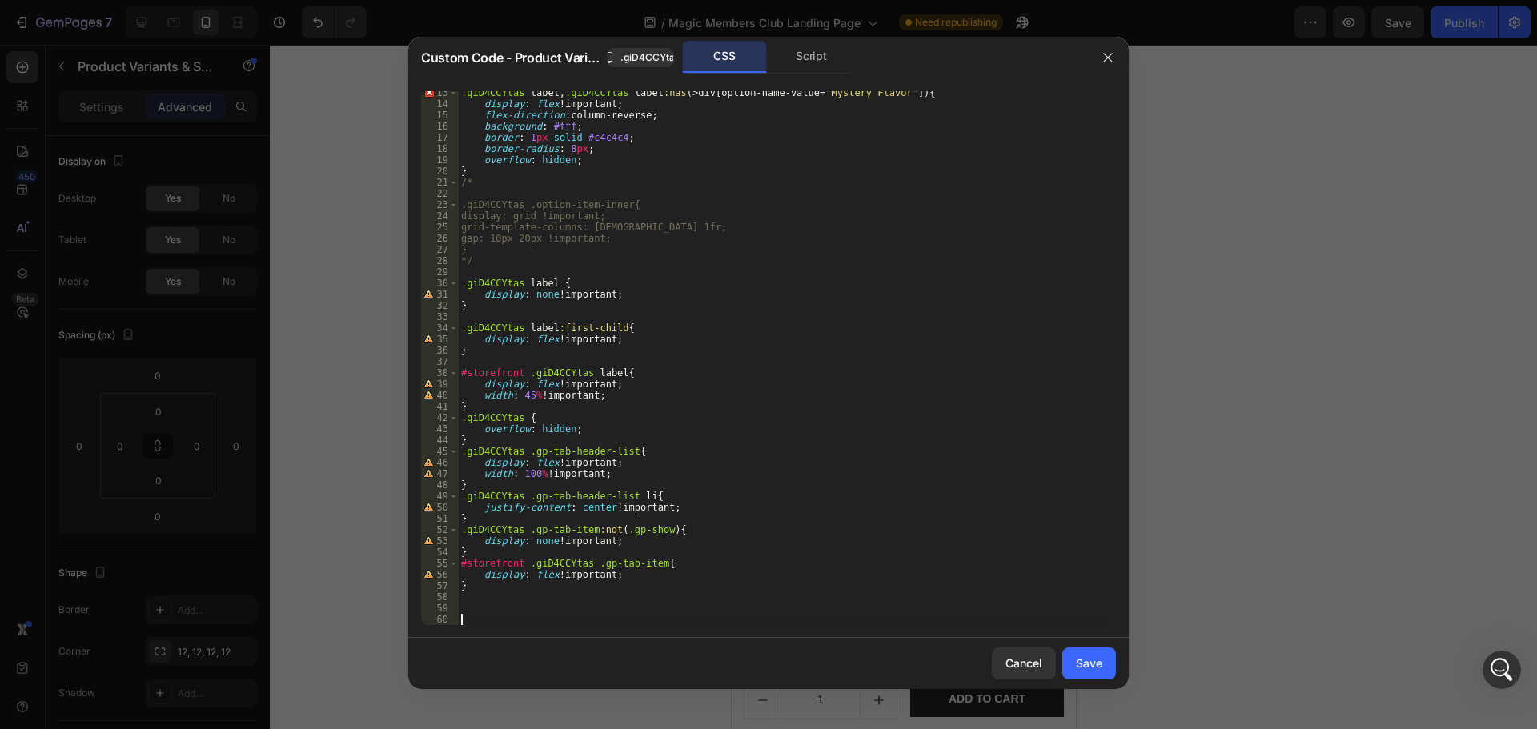
paste textarea "}"
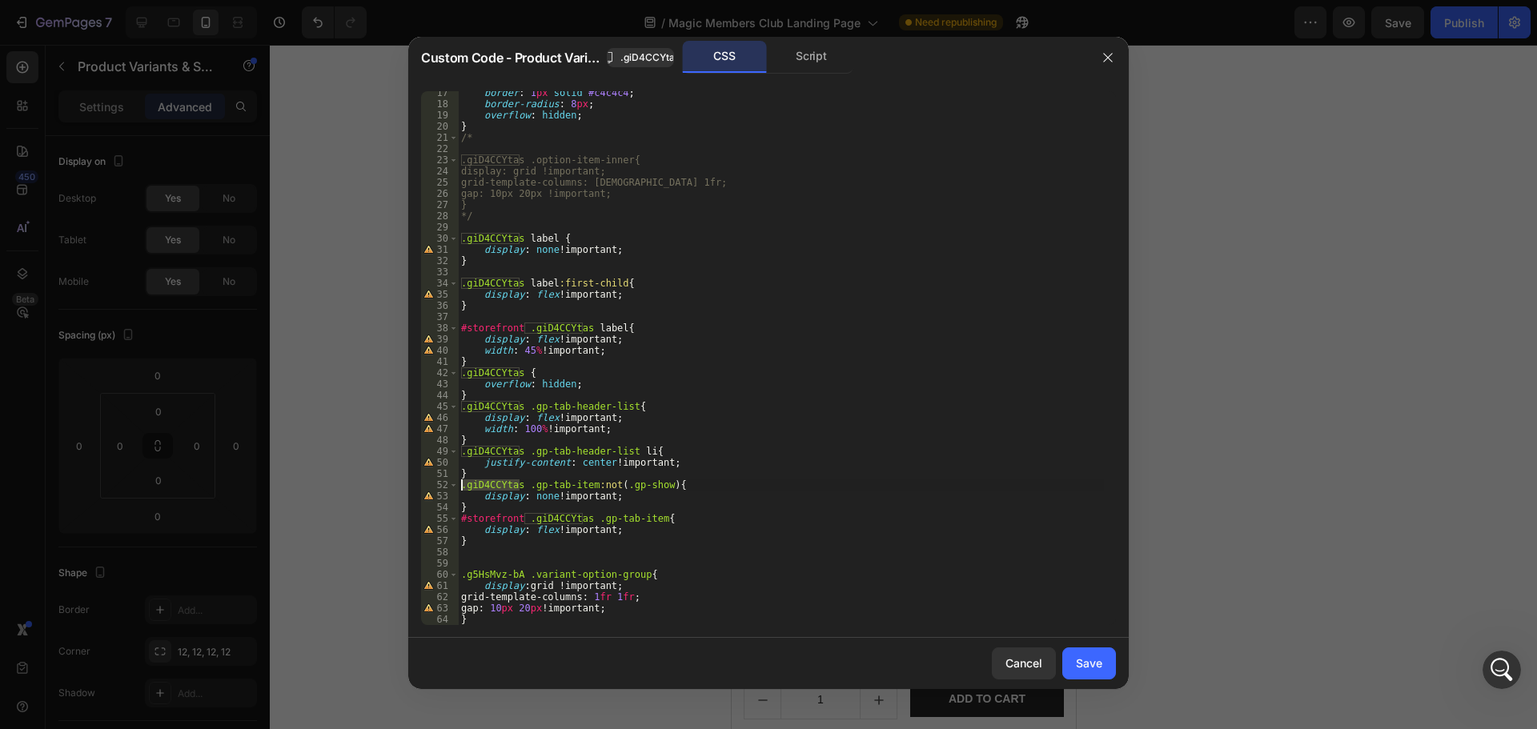
drag, startPoint x: 519, startPoint y: 489, endPoint x: 458, endPoint y: 485, distance: 61.0
click at [458, 485] on div "} 17 18 19 20 21 22 23 24 25 26 27 28 29 30 31 32 33 34 35 36 37 38 39 40 41 42…" at bounding box center [768, 358] width 695 height 534
drag, startPoint x: 512, startPoint y: 572, endPoint x: 449, endPoint y: 564, distance: 63.9
click at [449, 564] on div ".giD4CCYtas .gp-tab-item:not(.gp-show){ 17 18 19 20 21 22 23 24 25 26 27 28 29 …" at bounding box center [768, 358] width 695 height 534
paste textarea ".giD4CCYtas"
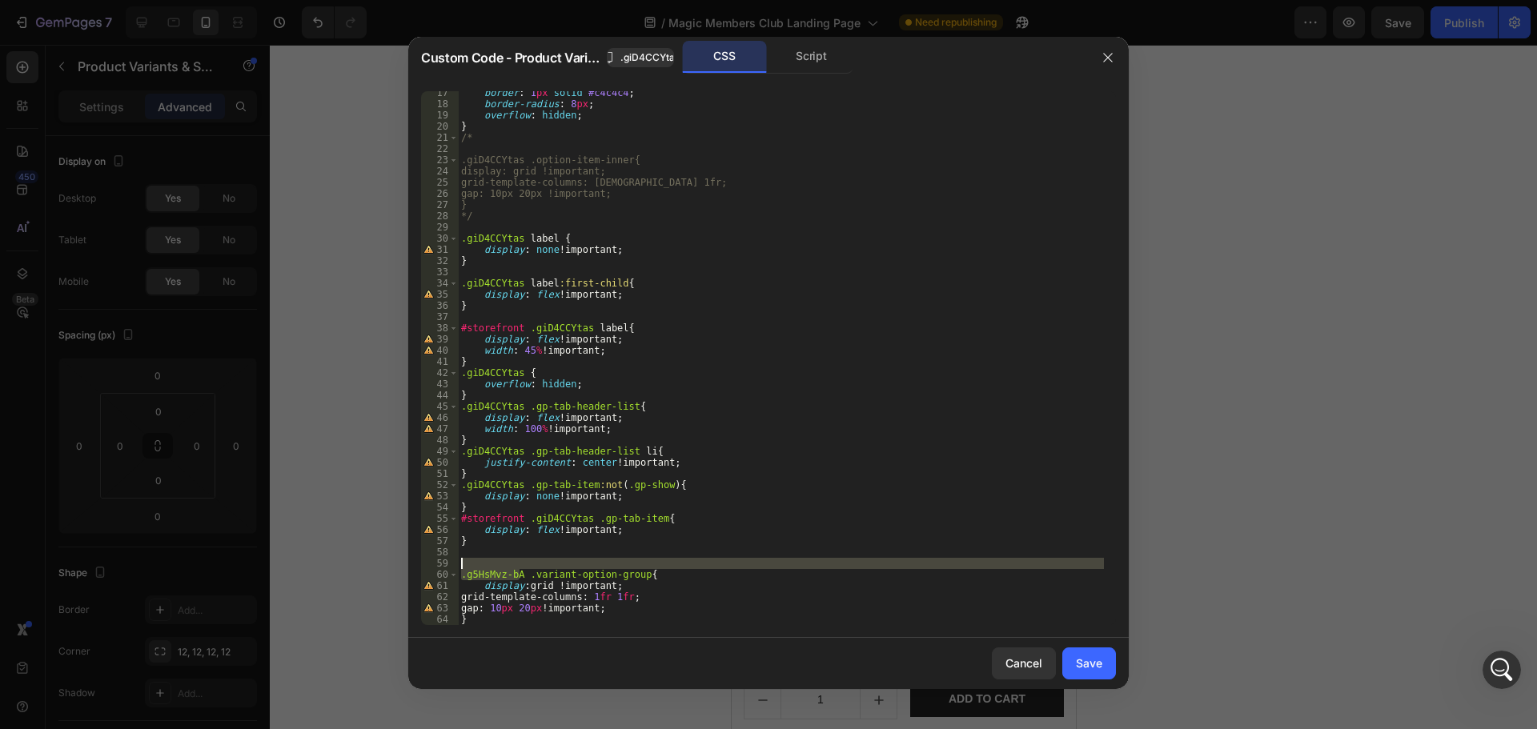
scroll to position [172, 0]
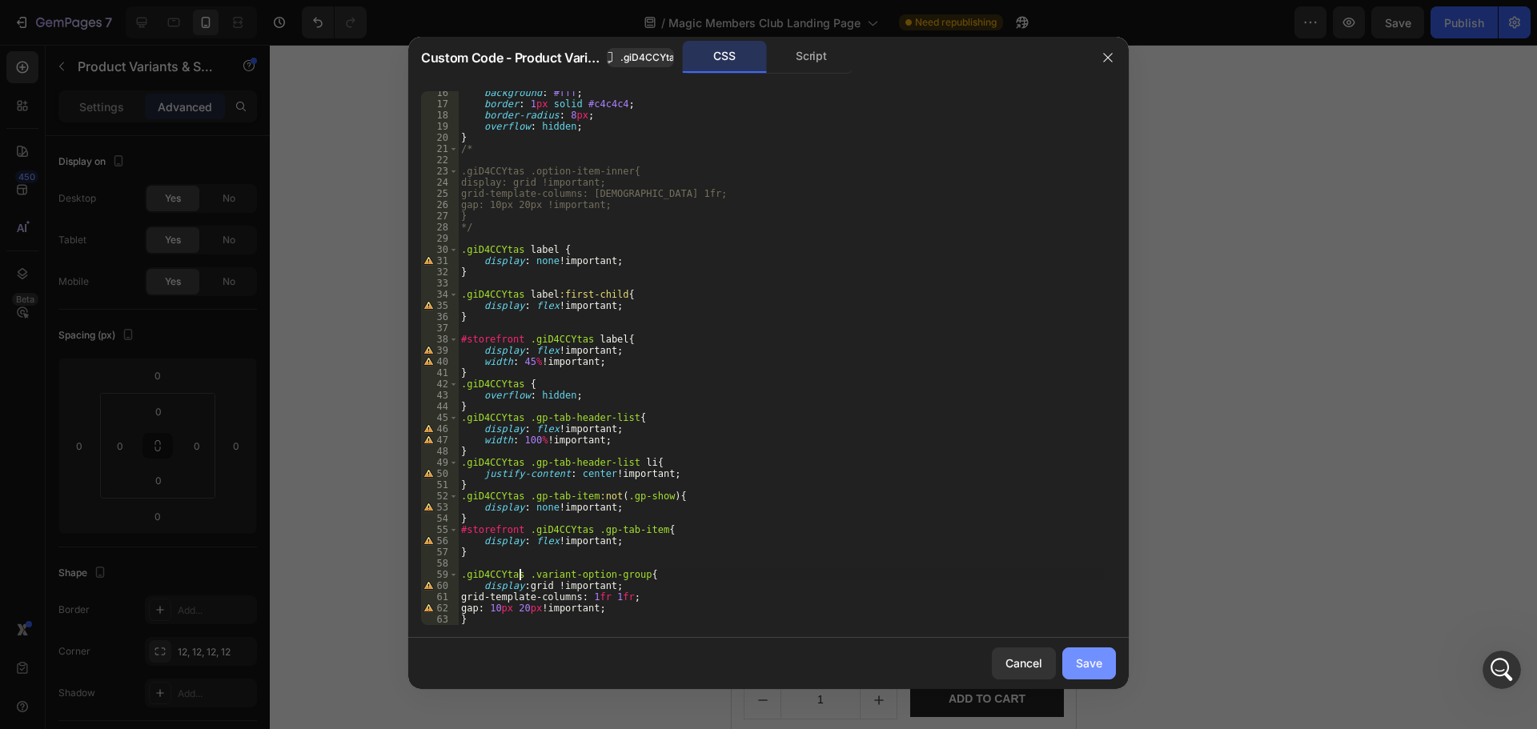
type textarea ".giD4CCYtas .variant-option-group{"
click at [1095, 662] on div "Save" at bounding box center [1089, 663] width 26 height 17
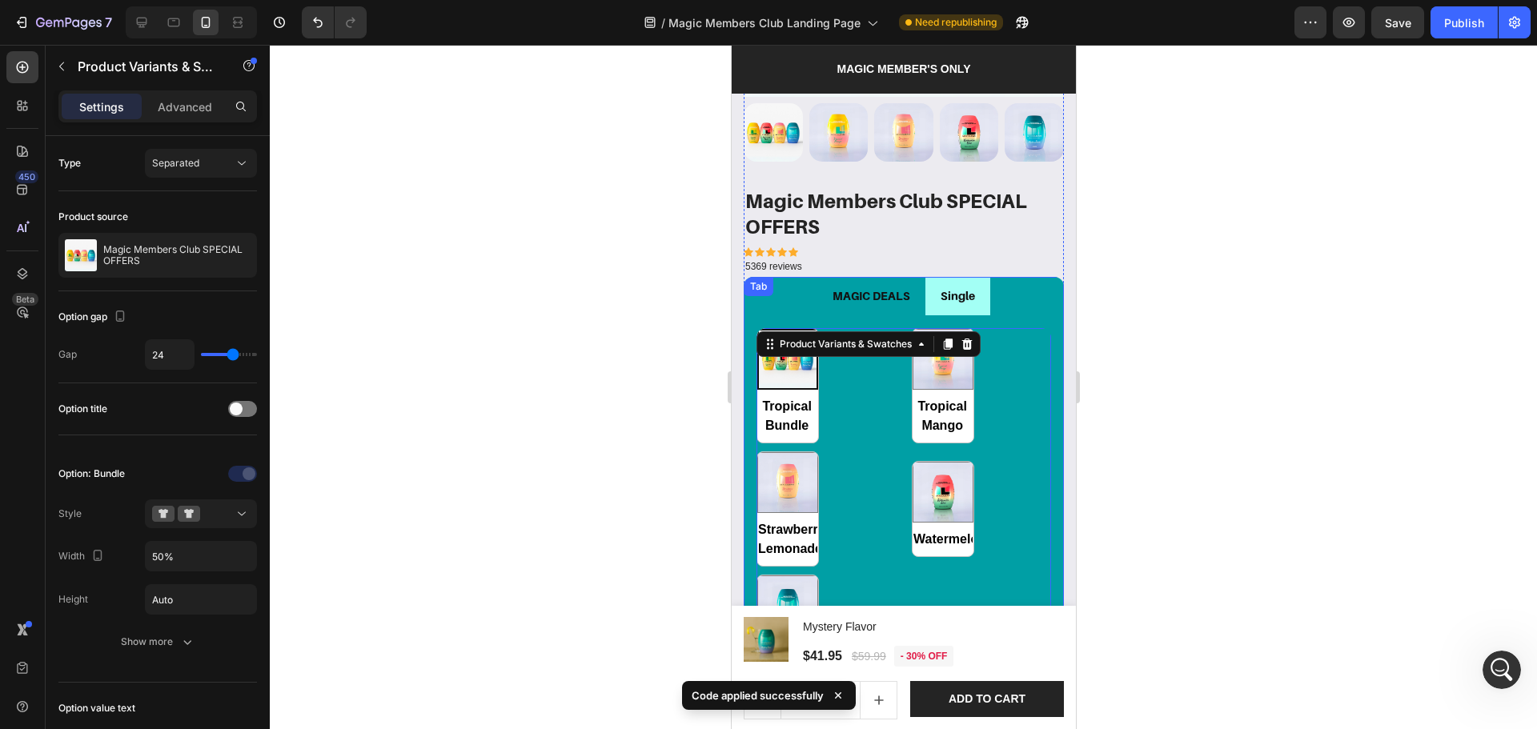
click at [962, 291] on p "Single" at bounding box center [957, 296] width 34 height 20
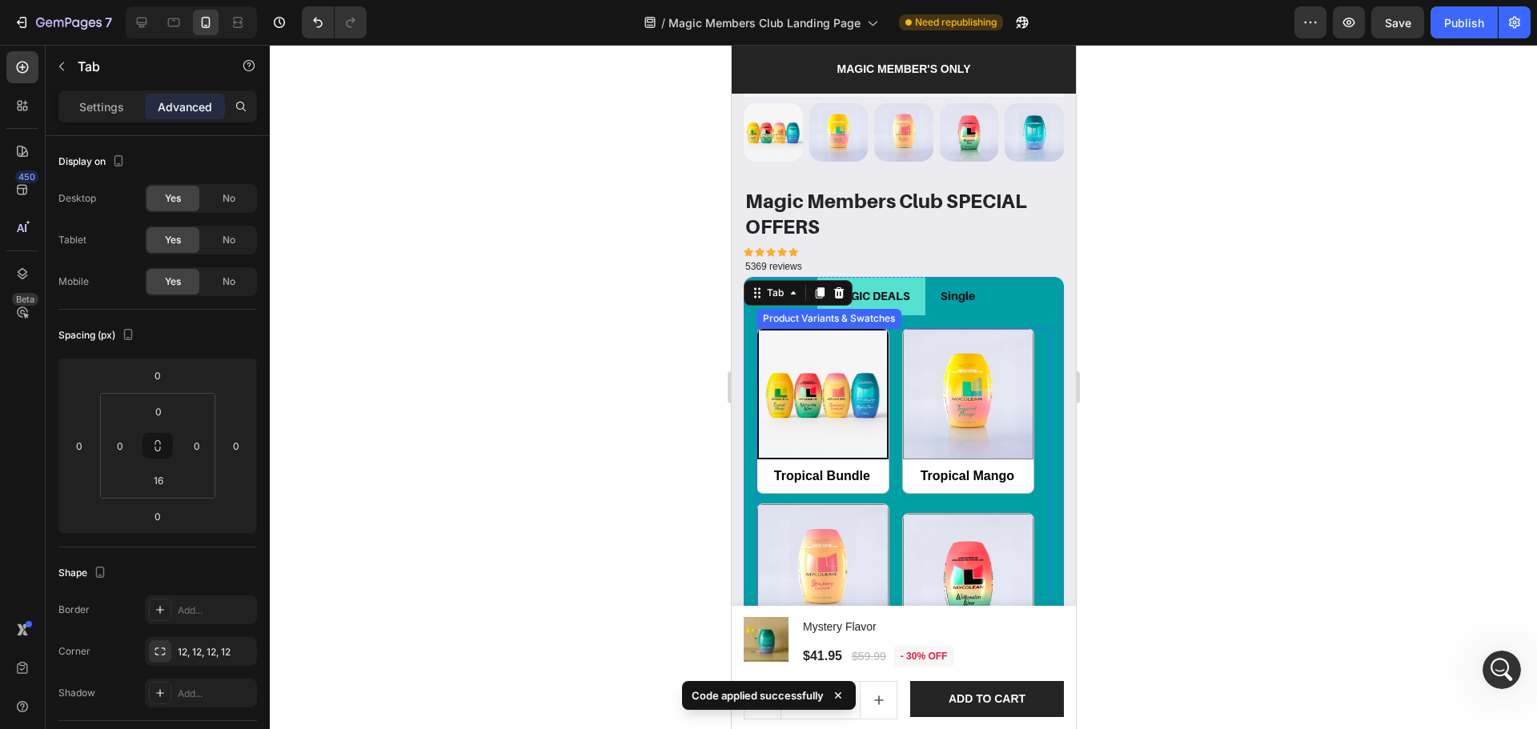
click at [889, 361] on div "Tropical Bundle Tropical Bundle Tropical Mango Tropical Mango Strawberry Lemona…" at bounding box center [903, 596] width 295 height 537
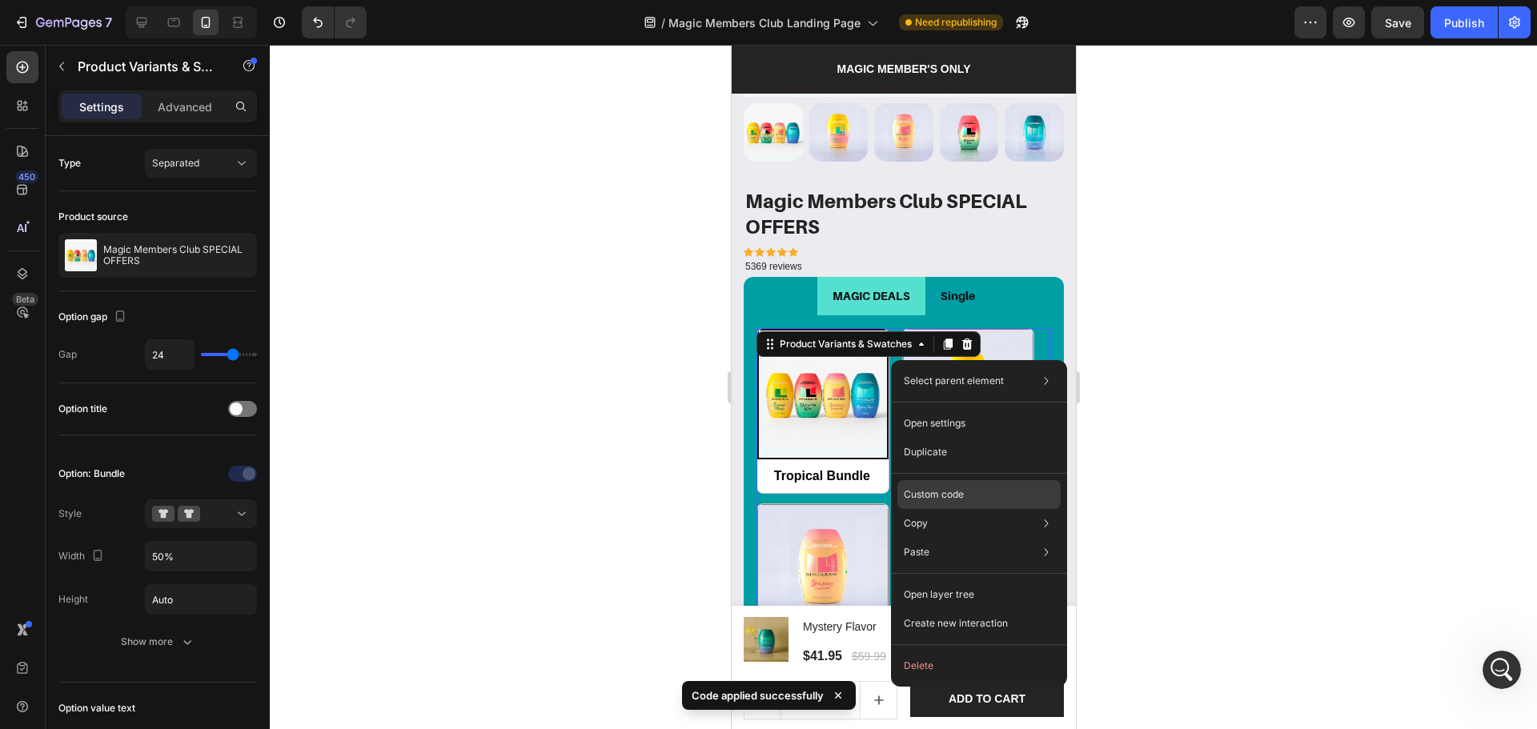
click at [945, 488] on p "Custom code" at bounding box center [934, 495] width 60 height 14
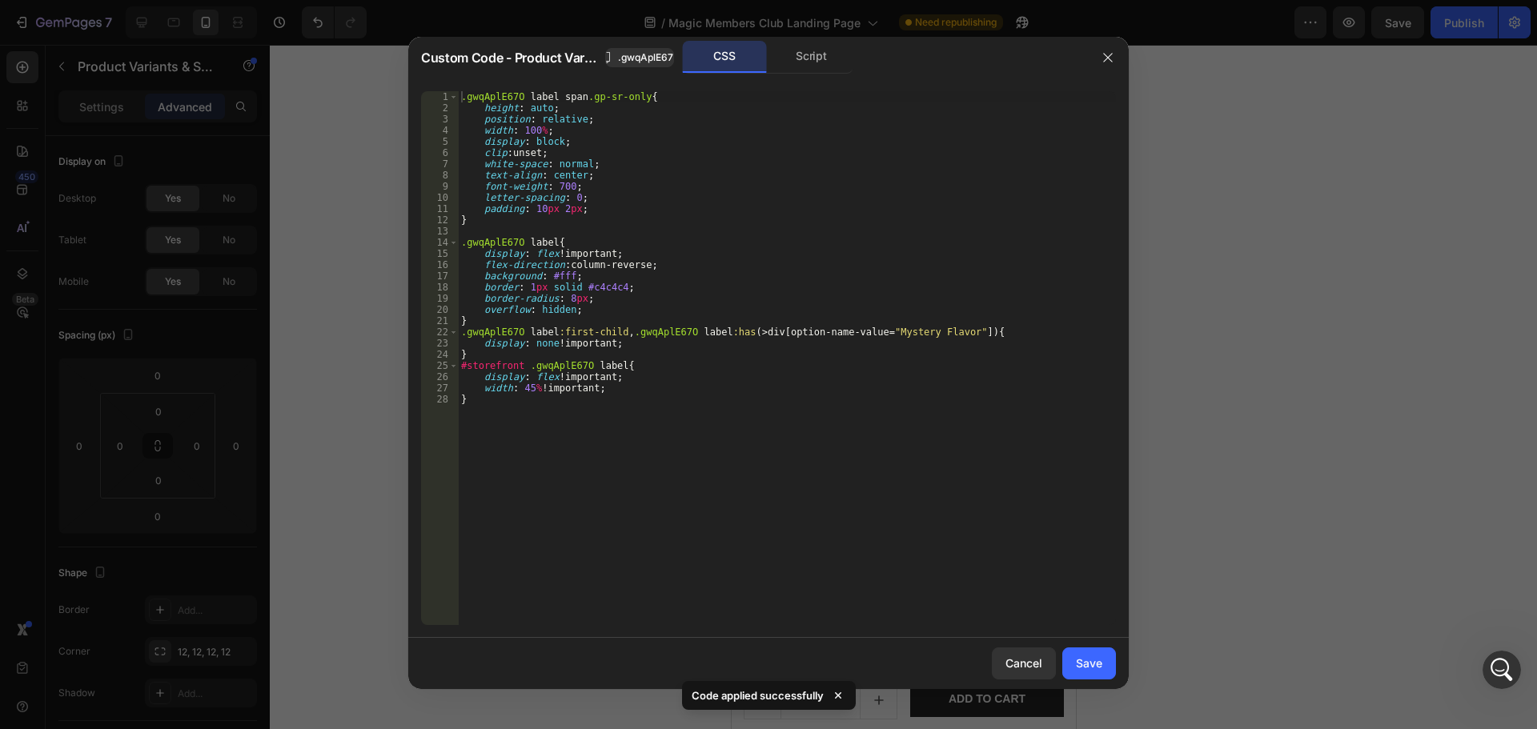
type textarea "}"
click at [639, 436] on div ".gwqAplE67O label span .gp-sr-only { height : auto ; position : relative ; widt…" at bounding box center [787, 369] width 658 height 556
paste textarea ".giD4CCYtas"
type textarea ".giD4CCYtas"
click at [1008, 649] on button "Cancel" at bounding box center [1024, 664] width 64 height 32
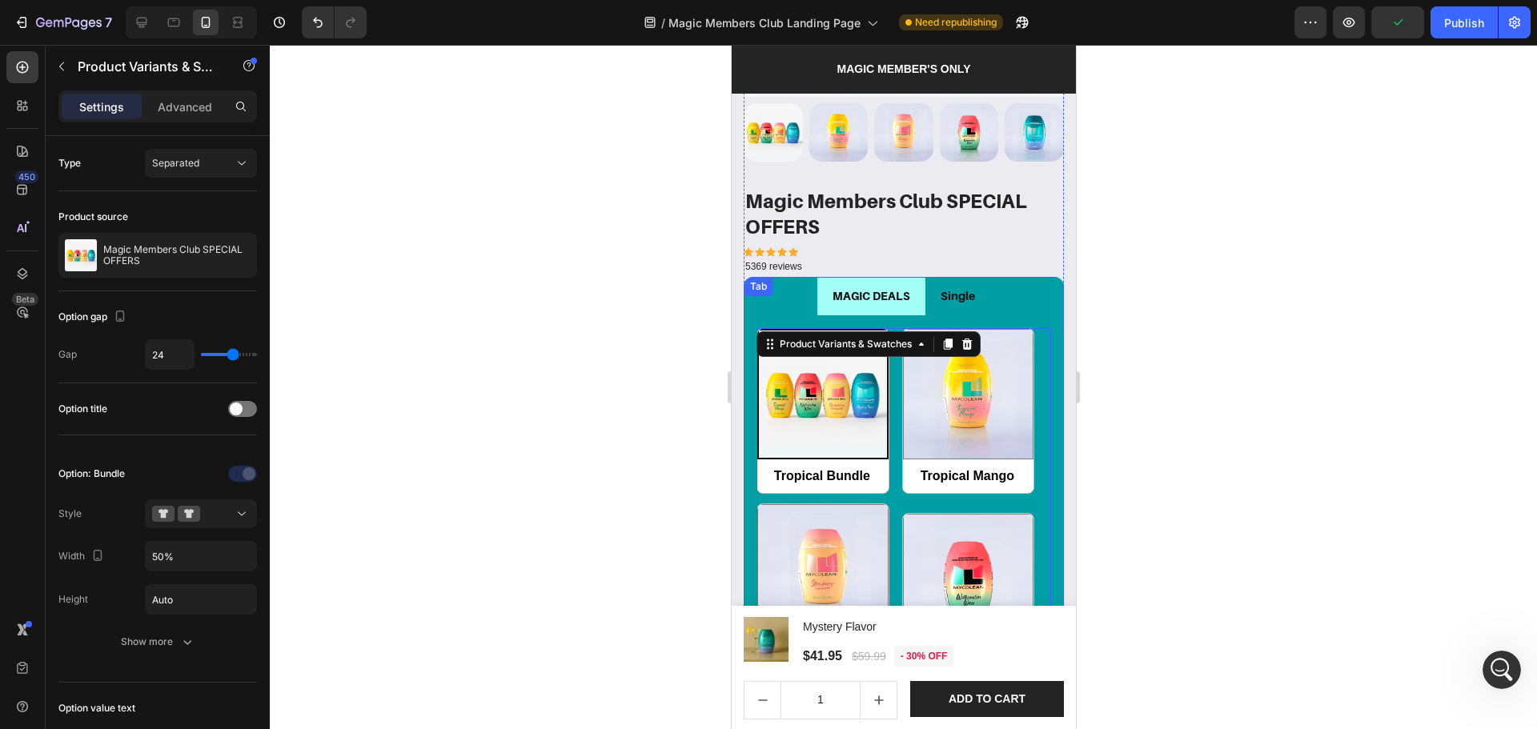
click at [915, 297] on li "MAGIC DEALS" at bounding box center [871, 296] width 108 height 38
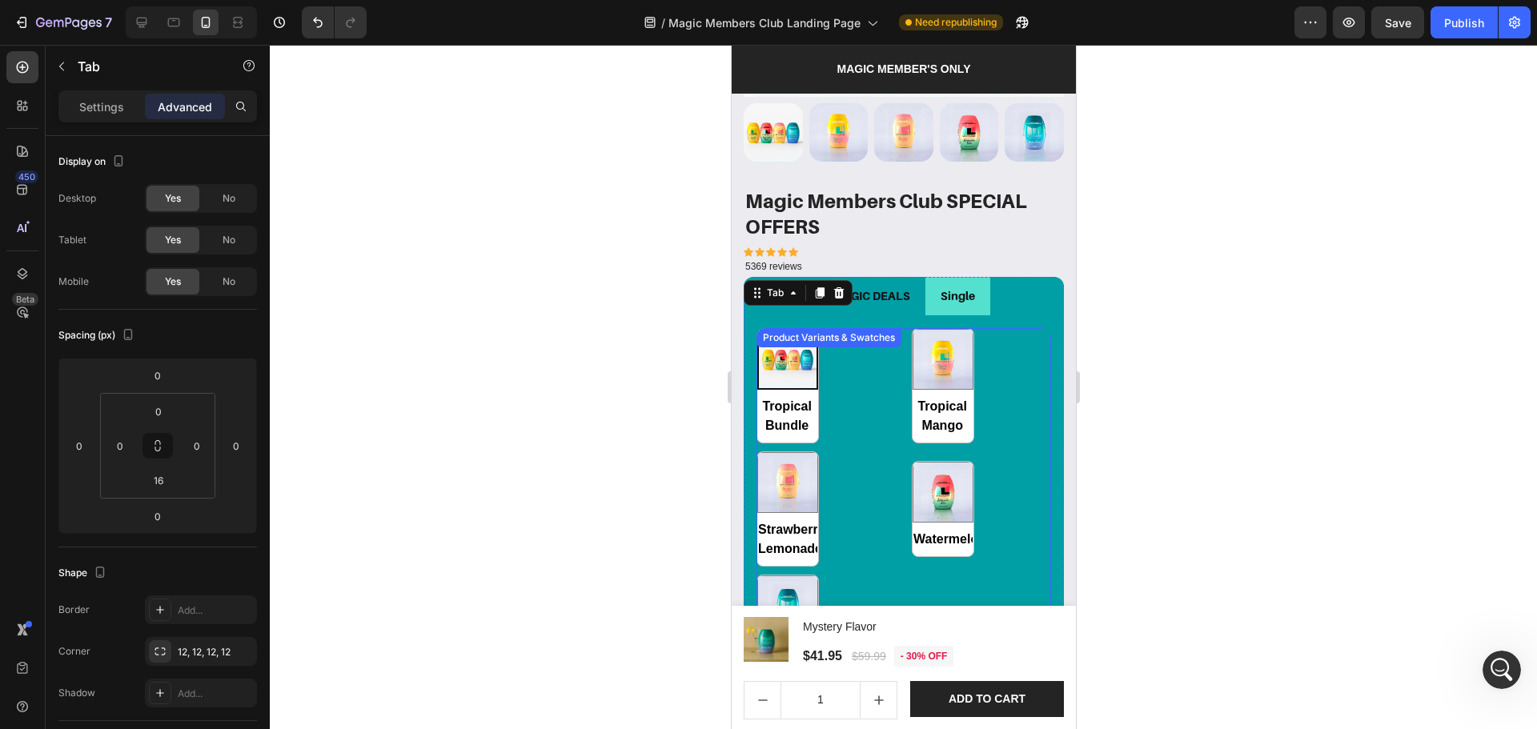
click at [872, 403] on div "Tropical Bundle Tropical Bundle Tropical Mango Tropical Mango Strawberry Lemona…" at bounding box center [903, 509] width 295 height 363
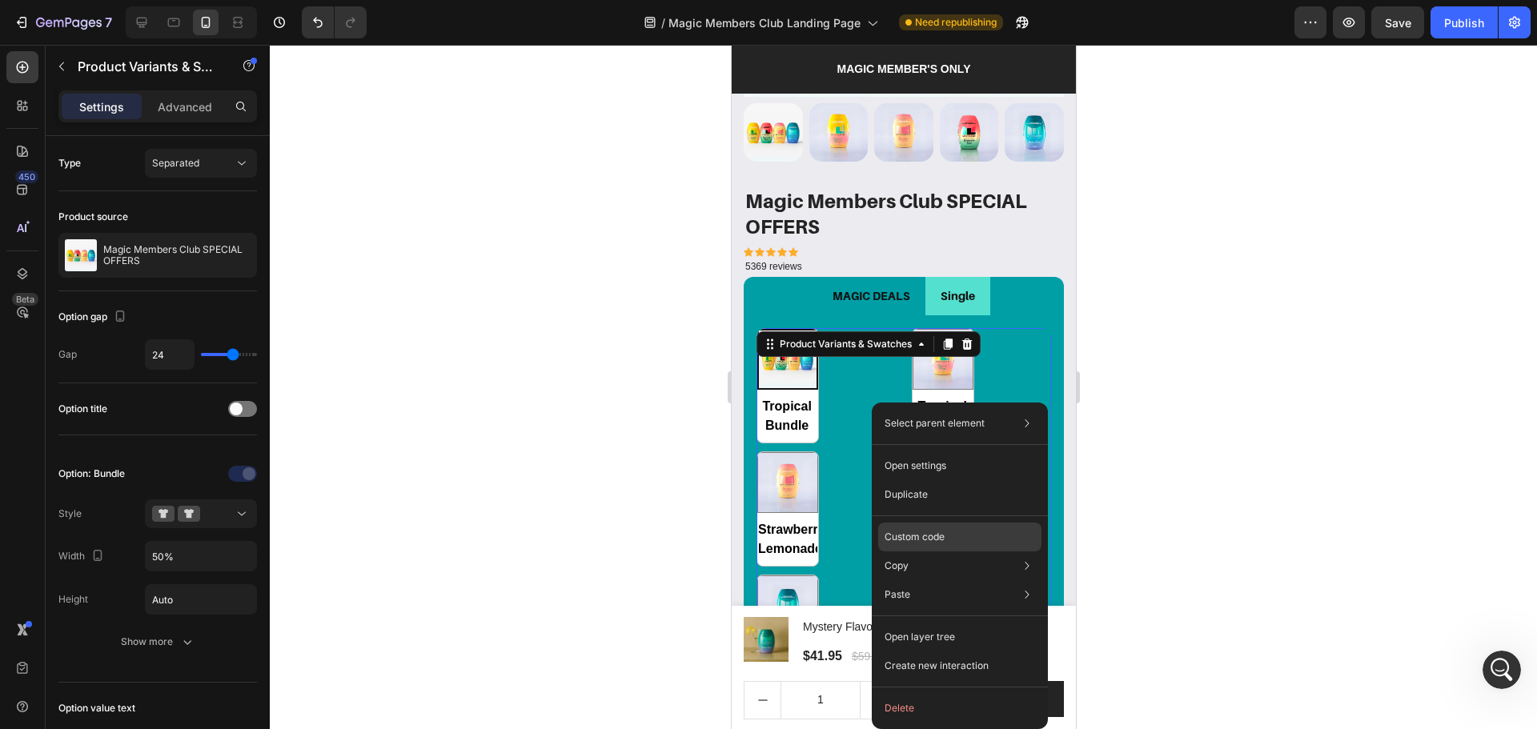
click at [914, 580] on div "Custom code" at bounding box center [959, 594] width 163 height 29
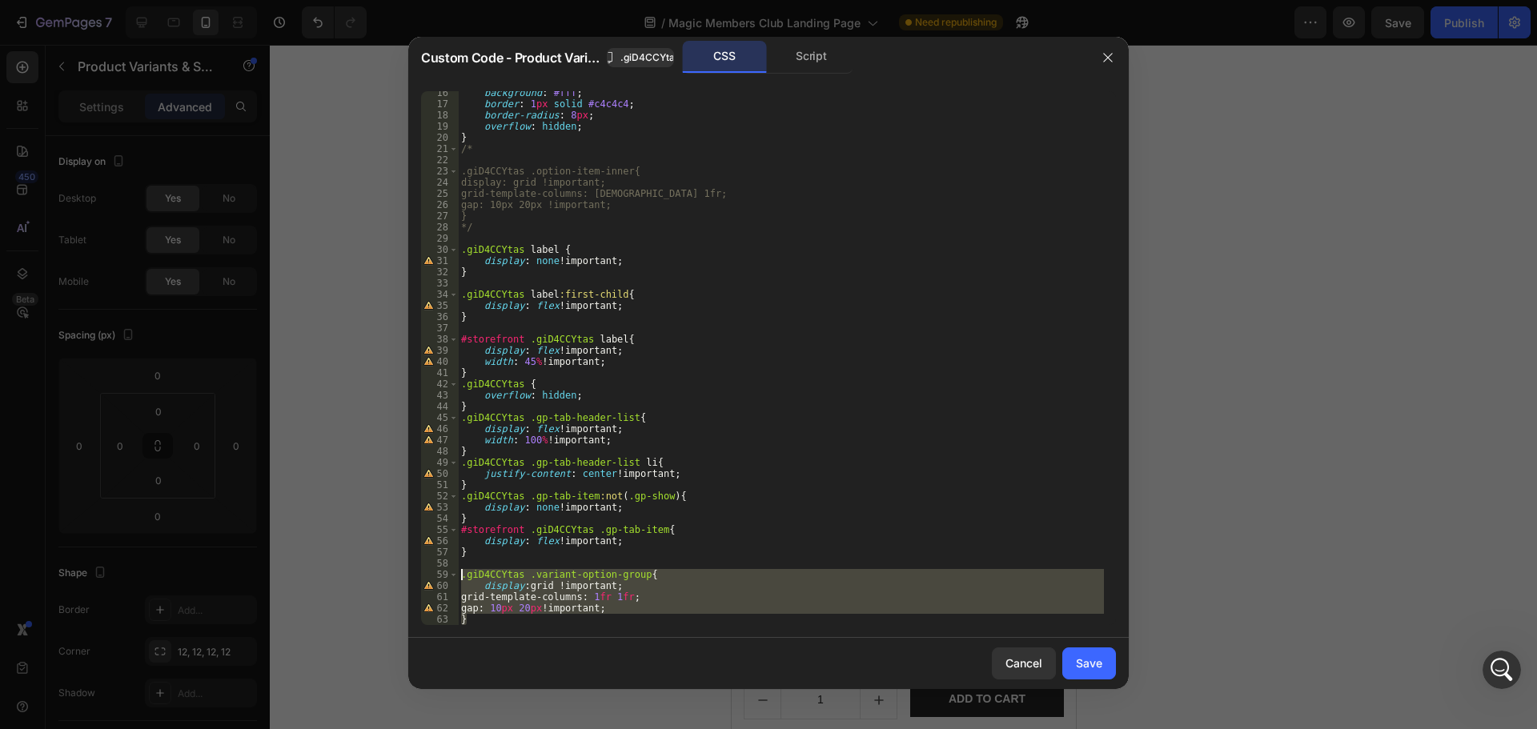
drag, startPoint x: 480, startPoint y: 619, endPoint x: 462, endPoint y: 576, distance: 46.7
click at [462, 576] on div "background : #fff ; border : 1 px solid #c4c4c4 ; border-radius : 8 px ; overfl…" at bounding box center [781, 365] width 646 height 556
type textarea ".giD4CCYtas .variant-option-group{ display: grid !important;"
click at [1031, 666] on div "Cancel" at bounding box center [1023, 663] width 37 height 17
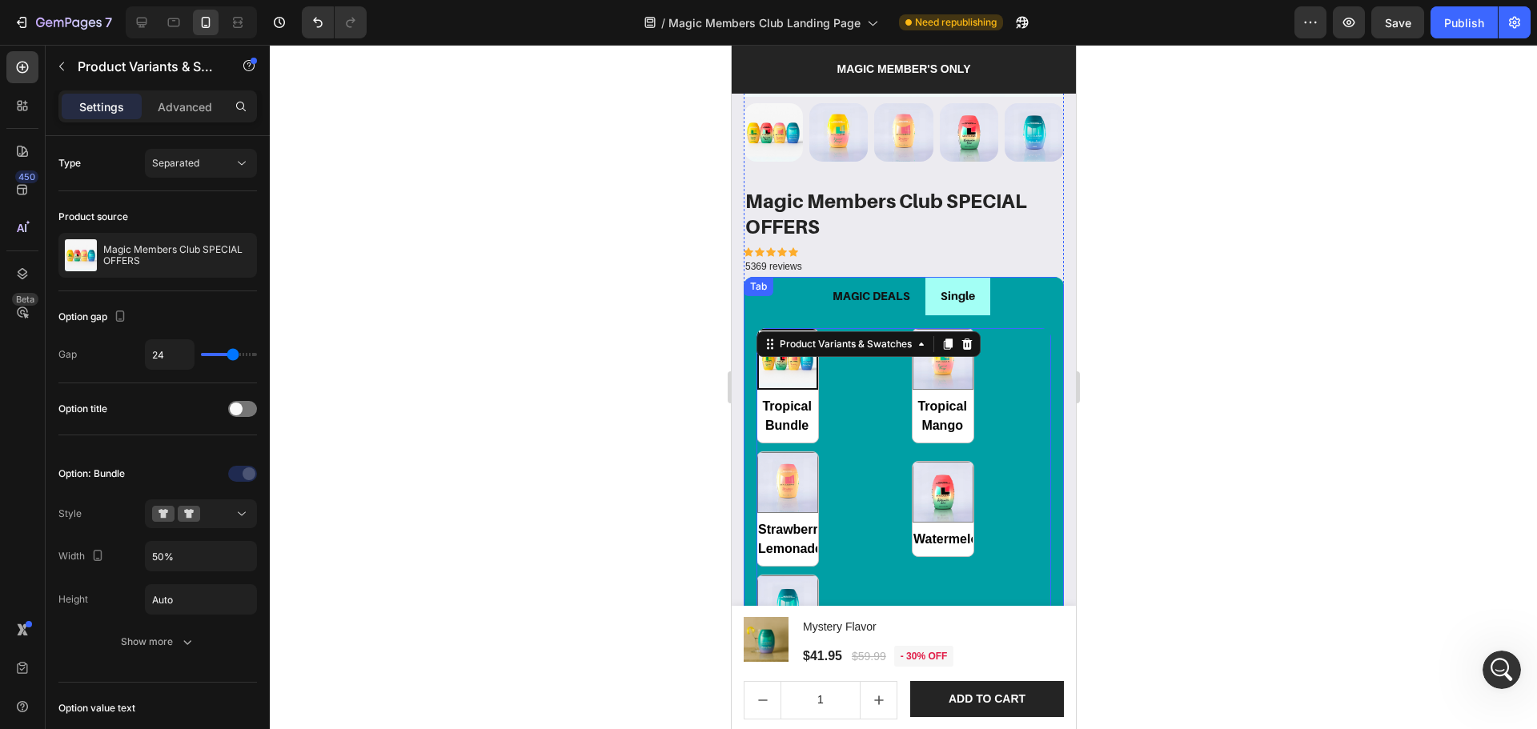
click at [975, 293] on li "Single" at bounding box center [957, 296] width 65 height 38
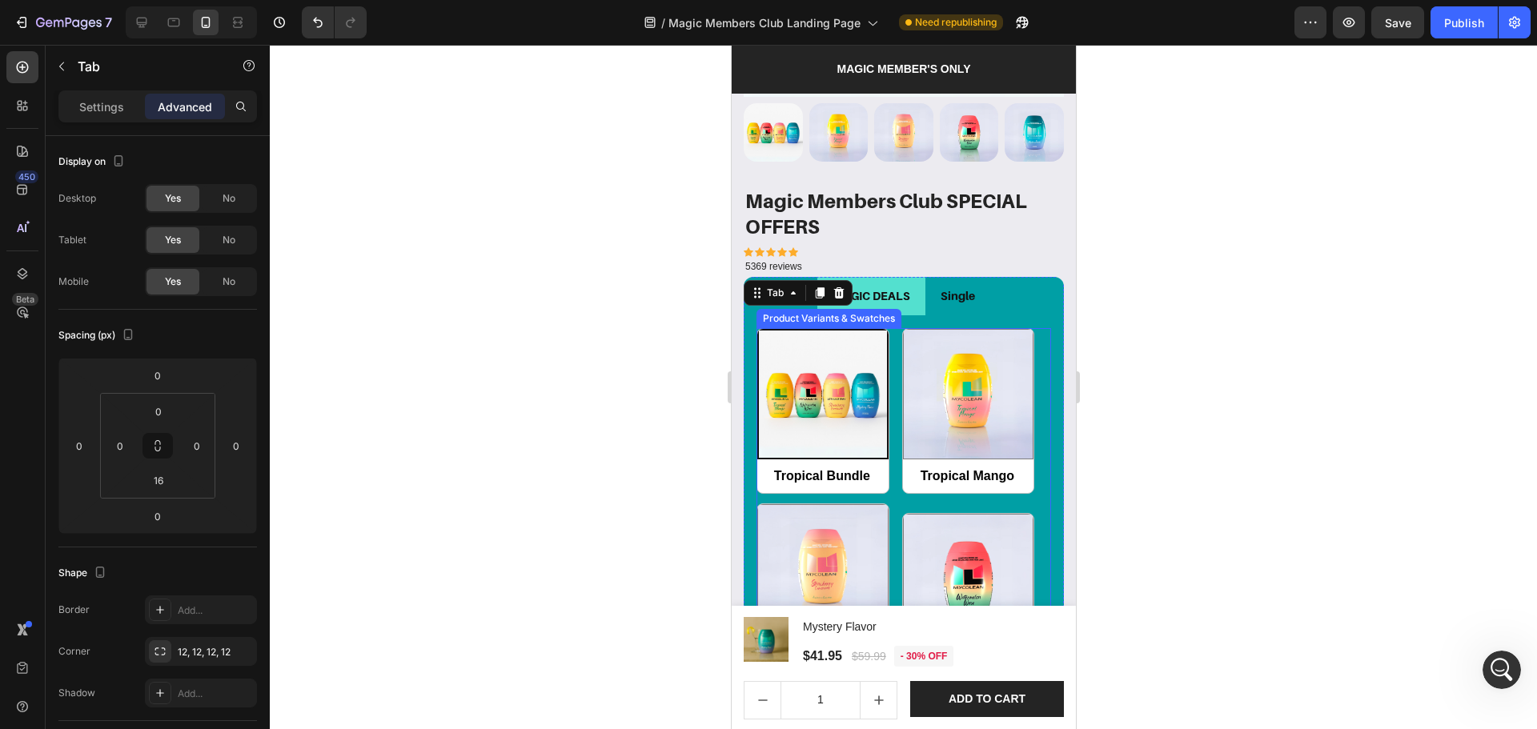
click at [885, 431] on div "Tropical Bundle Tropical Bundle Tropical Mango Tropical Mango Strawberry Lemona…" at bounding box center [903, 596] width 295 height 537
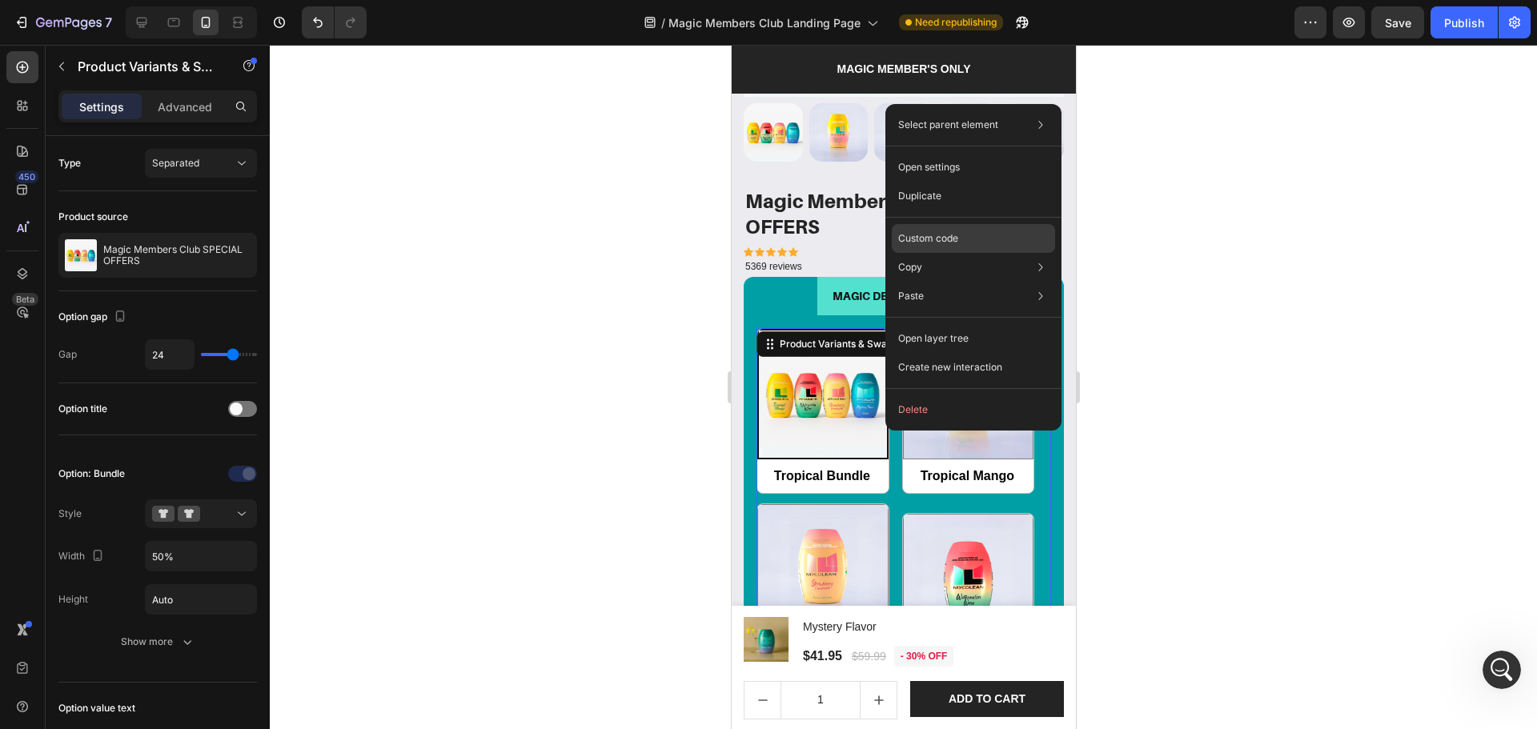
click at [965, 282] on div "Custom code" at bounding box center [973, 296] width 163 height 29
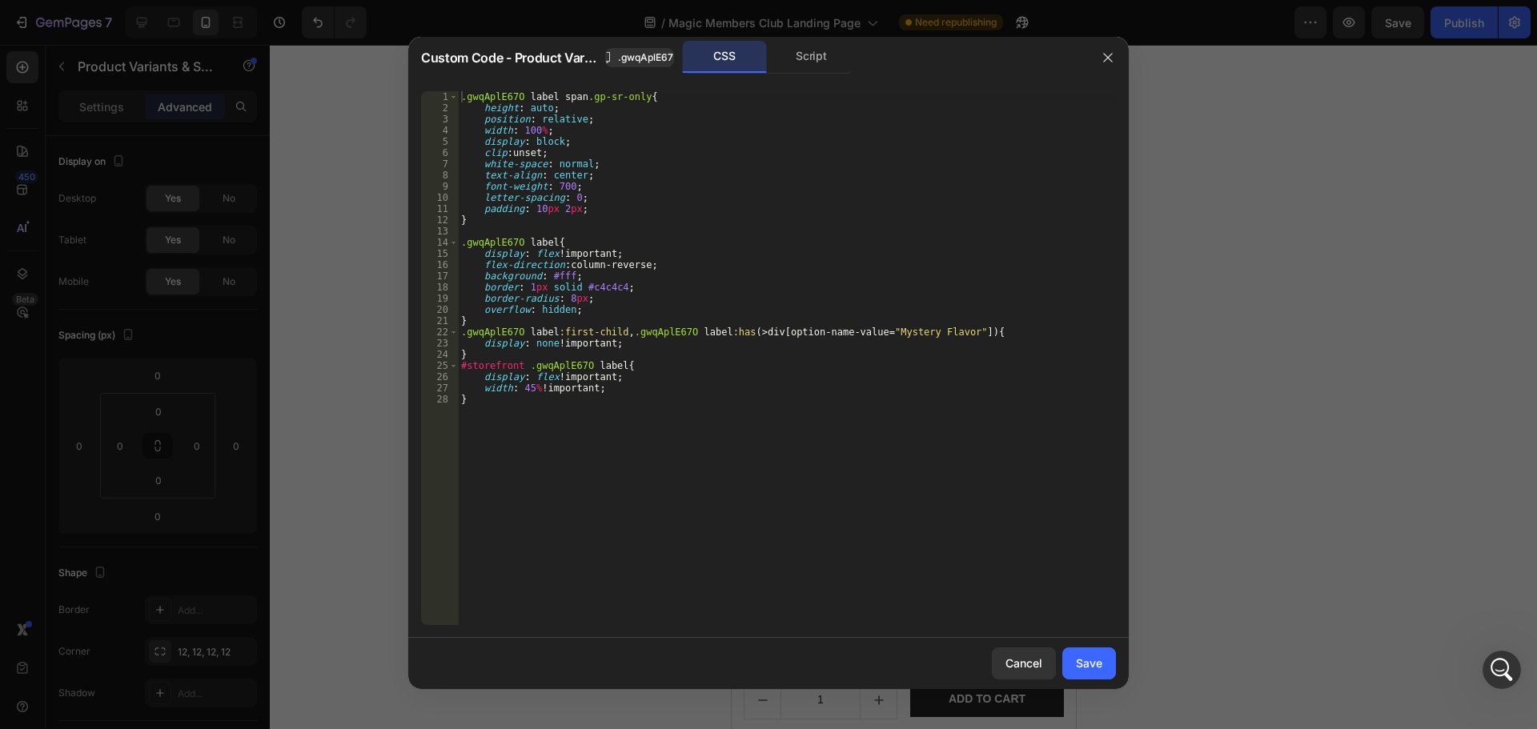
type textarea "}"
click at [701, 462] on div ".gwqAplE67O label span .gp-sr-only { height : auto ; position : relative ; widt…" at bounding box center [787, 369] width 658 height 556
paste textarea "}"
type textarea "}"
click at [1086, 655] on div "Save" at bounding box center [1089, 663] width 26 height 17
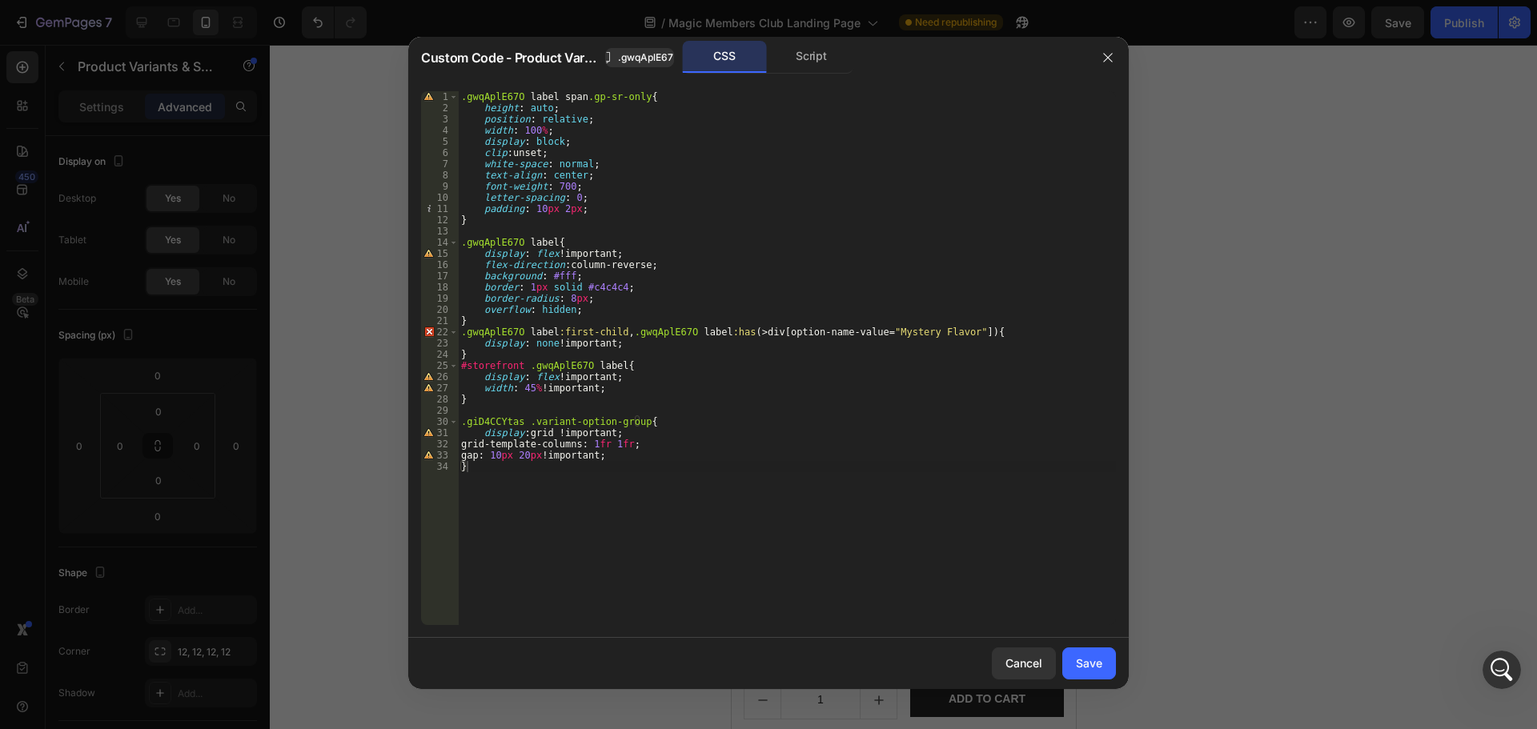
radio input "true"
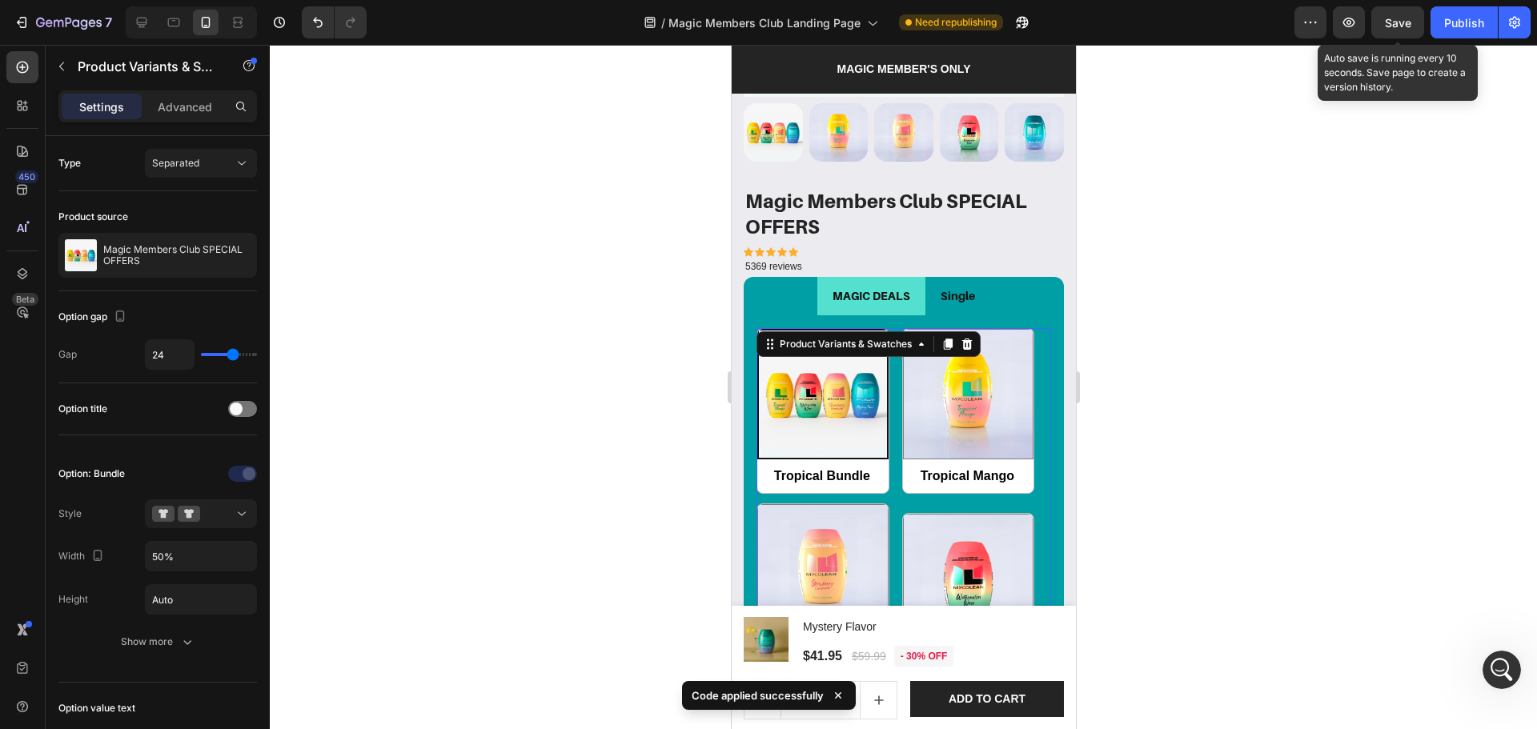
click at [1393, 26] on span "Save" at bounding box center [1398, 23] width 26 height 14
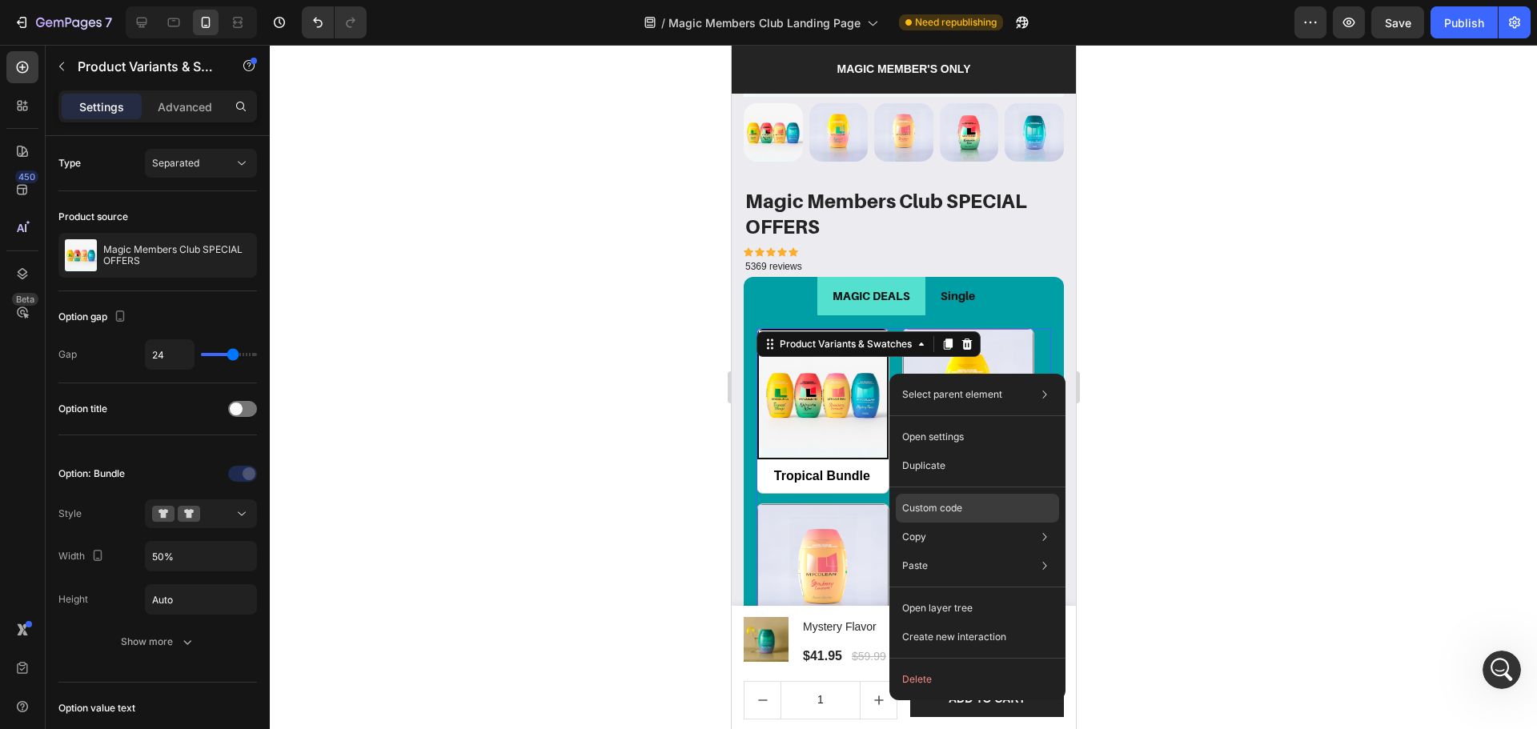
click at [980, 552] on div "Custom code" at bounding box center [977, 566] width 163 height 29
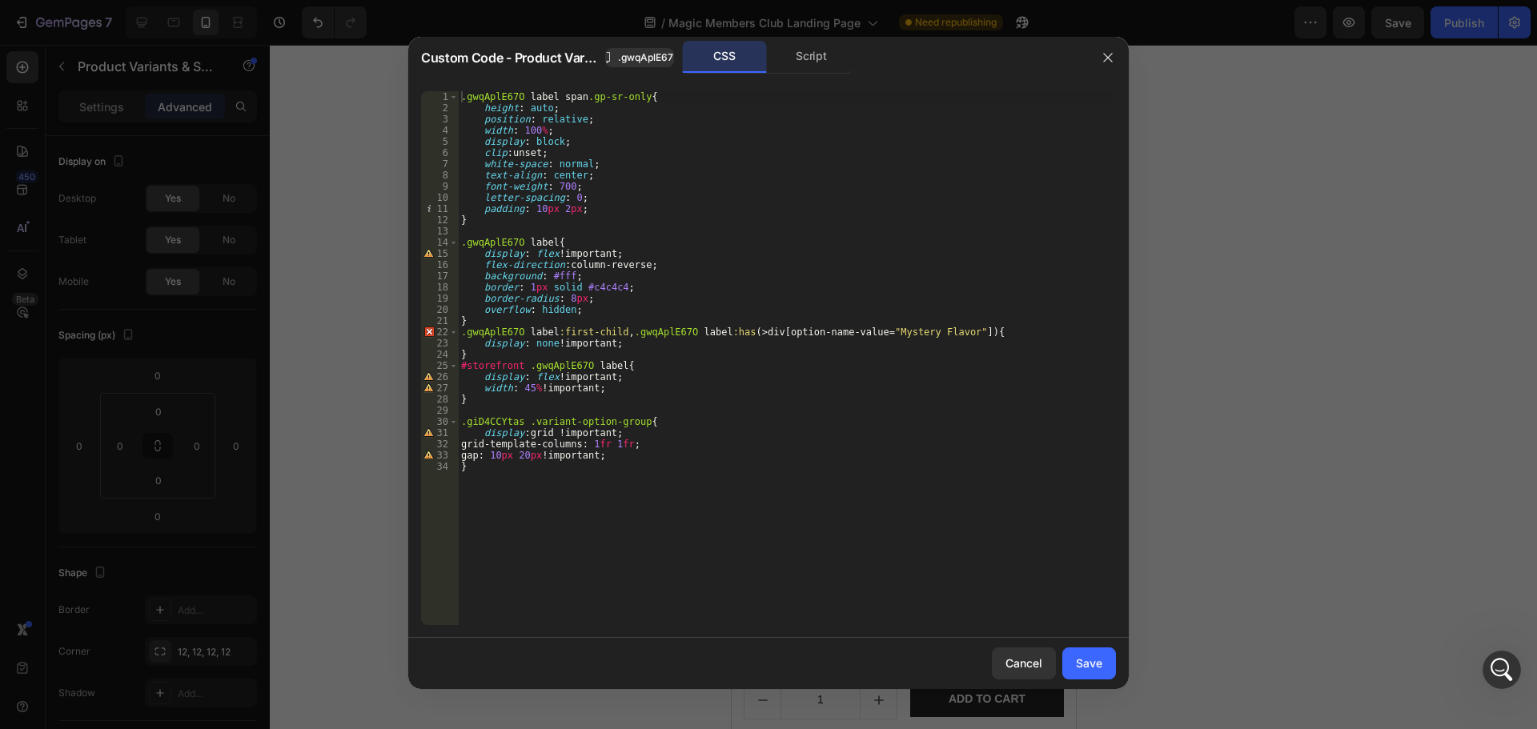
click at [541, 459] on div ".gwqAplE67O label span .gp-sr-only { height : auto ; position : relative ; widt…" at bounding box center [787, 369] width 658 height 556
click at [692, 543] on div ".gwqAplE67O label span .gp-sr-only { height : auto ; position : relative ; widt…" at bounding box center [787, 369] width 658 height 556
type textarea "}"
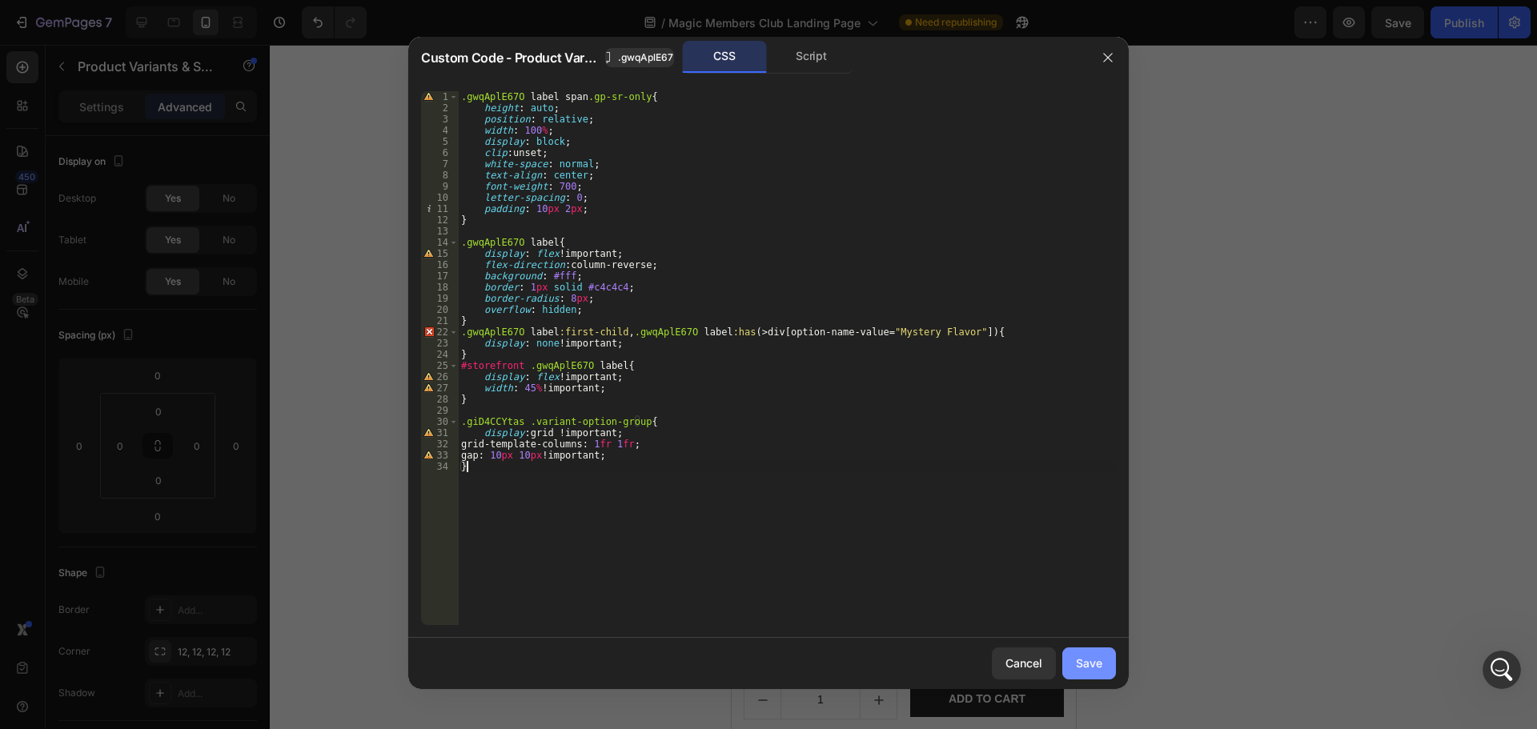
click at [1105, 674] on button "Save" at bounding box center [1089, 664] width 54 height 32
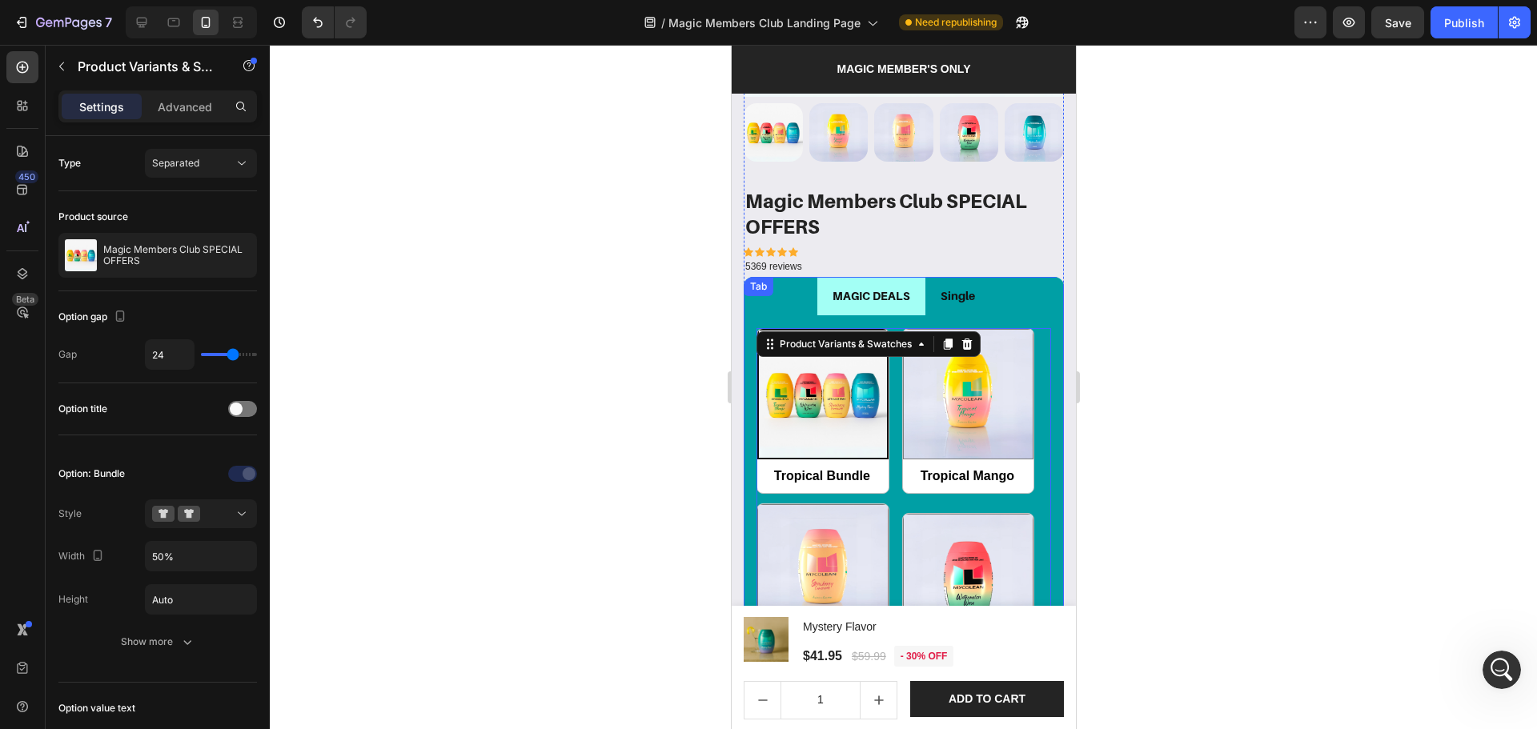
click at [899, 299] on li "MAGIC DEALS" at bounding box center [871, 296] width 108 height 38
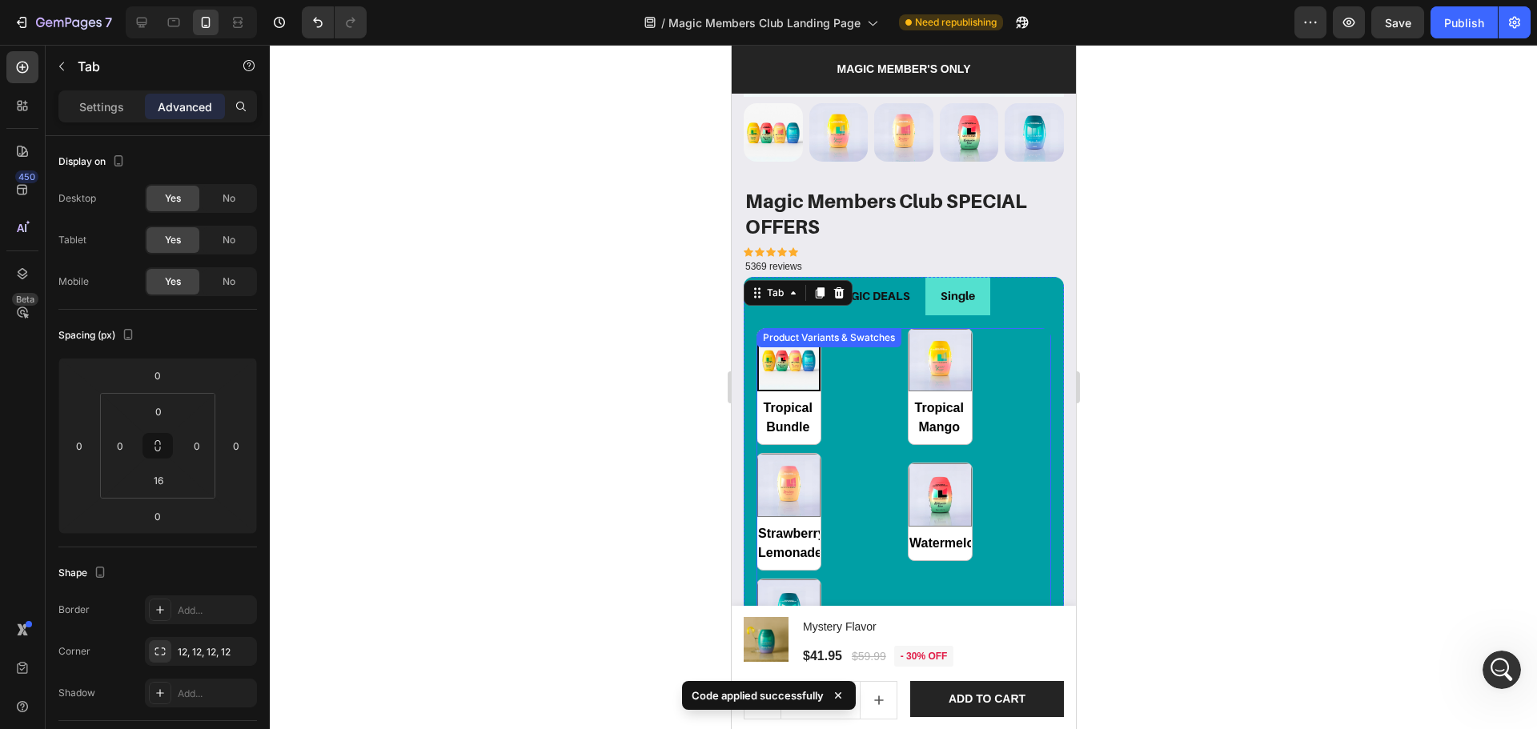
click at [887, 368] on div "Tropical Bundle Tropical Bundle Tropical Mango Tropical Mango Strawberry Lemona…" at bounding box center [903, 512] width 295 height 368
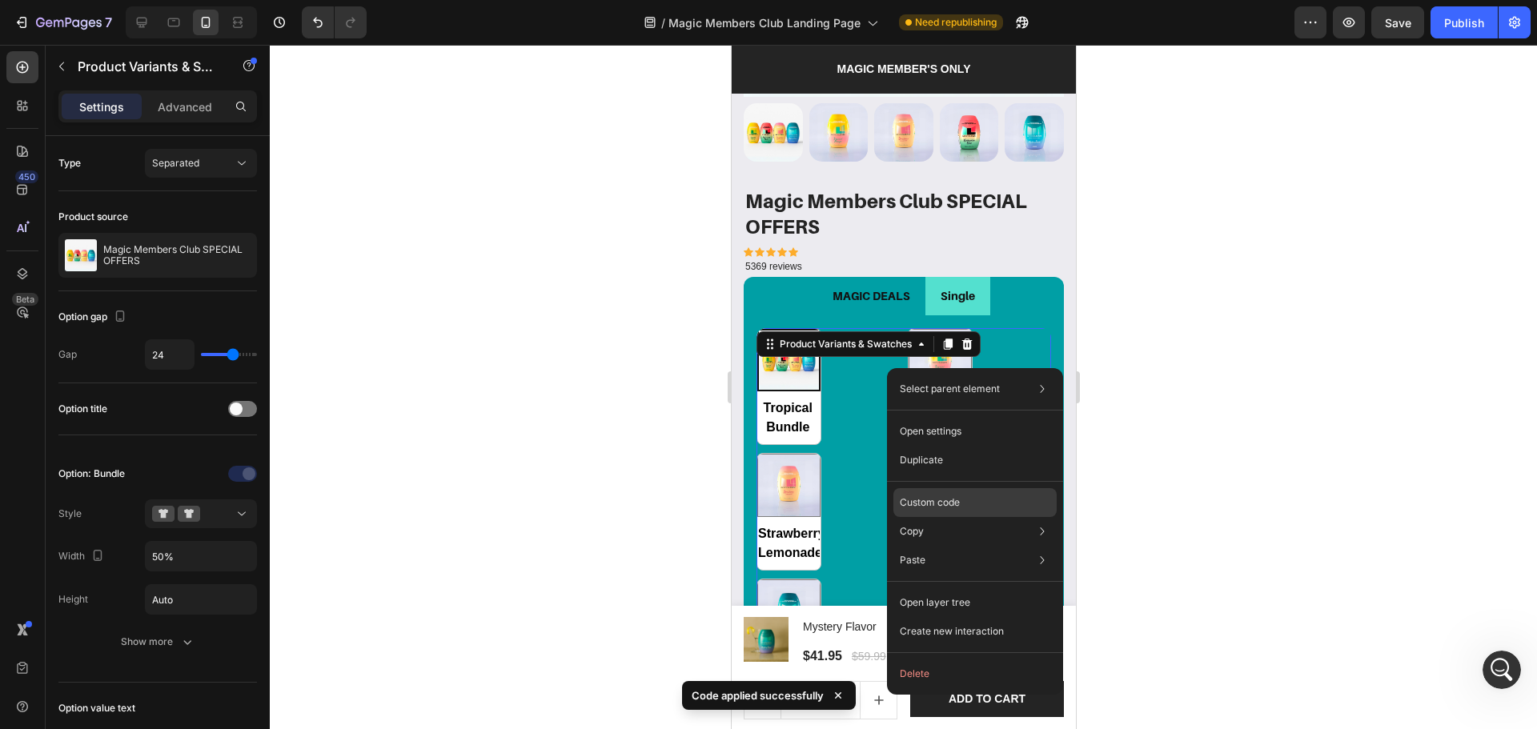
click at [949, 546] on div "Custom code" at bounding box center [974, 560] width 163 height 29
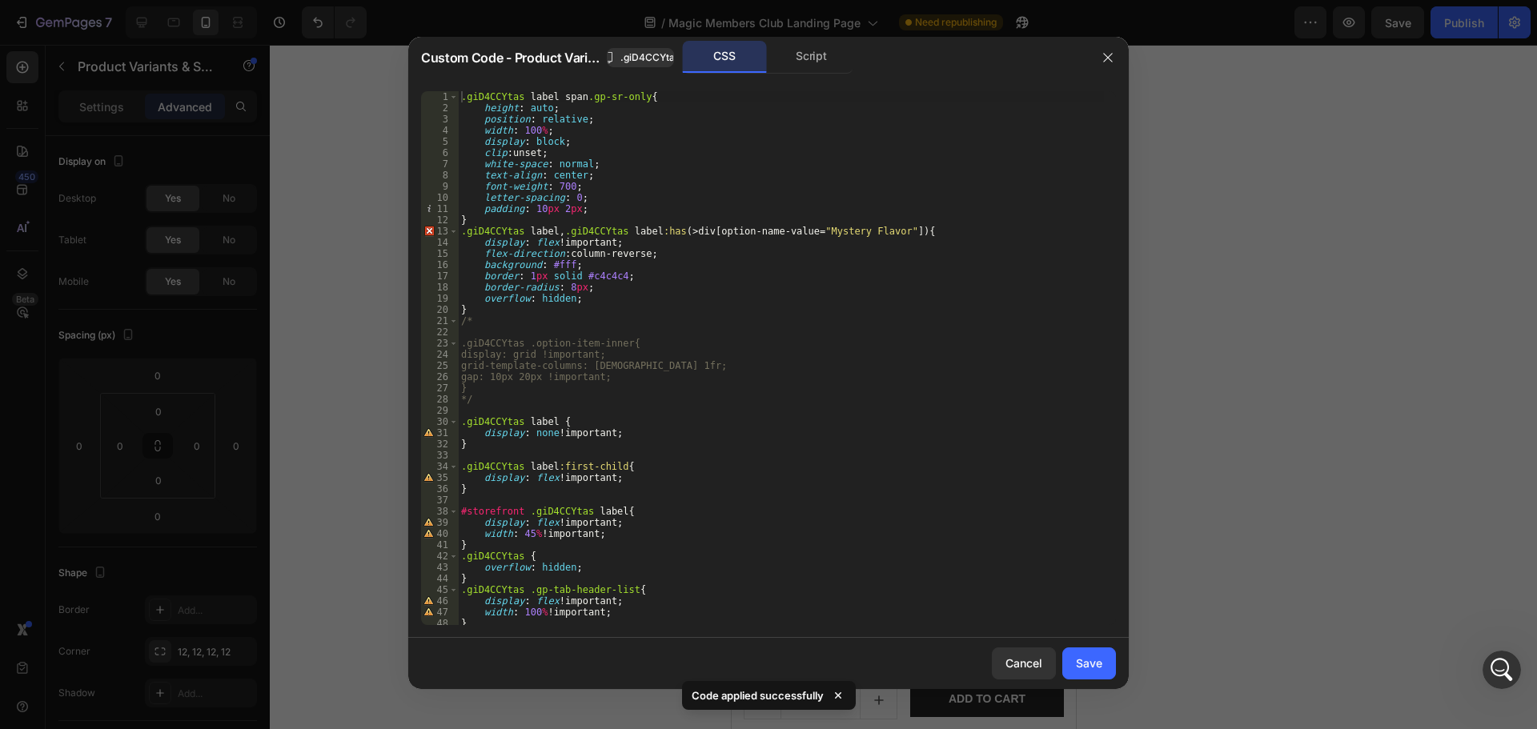
scroll to position [172, 0]
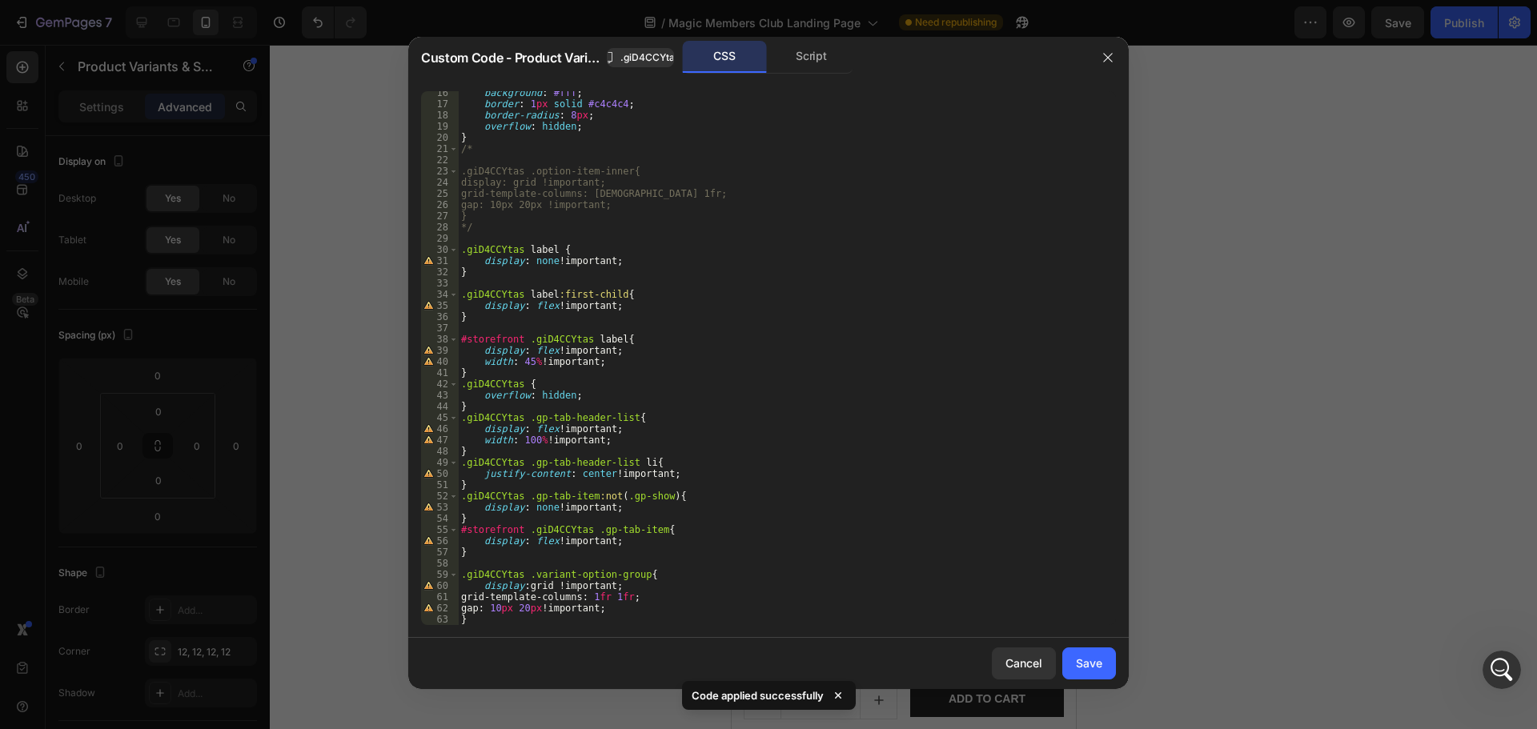
click at [543, 609] on div "background : #fff ; border : 1 px solid #c4c4c4 ; border-radius : 8 px ; overfl…" at bounding box center [781, 365] width 646 height 556
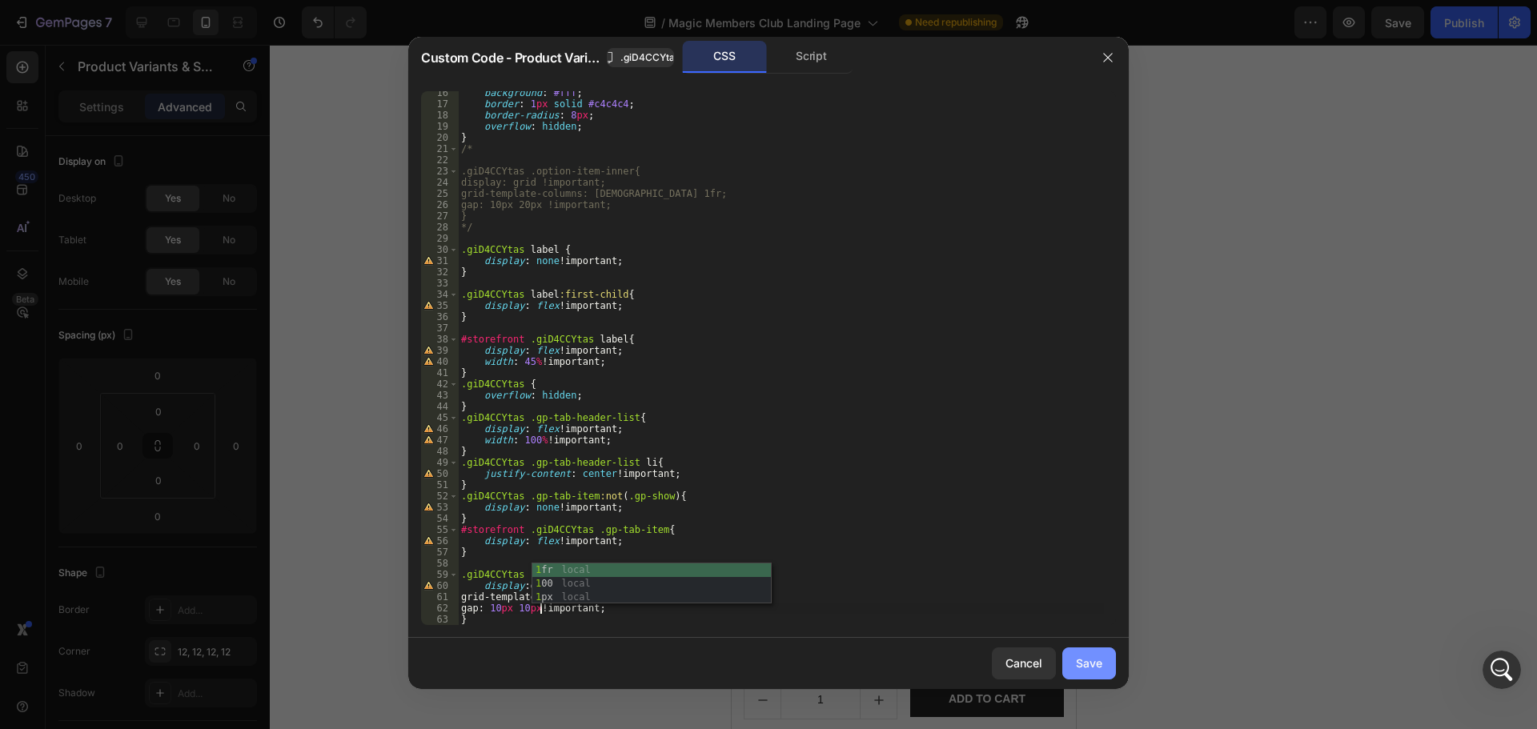
type textarea "gap: 10px 10px !important;"
click at [1087, 664] on div "Save" at bounding box center [1089, 663] width 26 height 17
radio input "true"
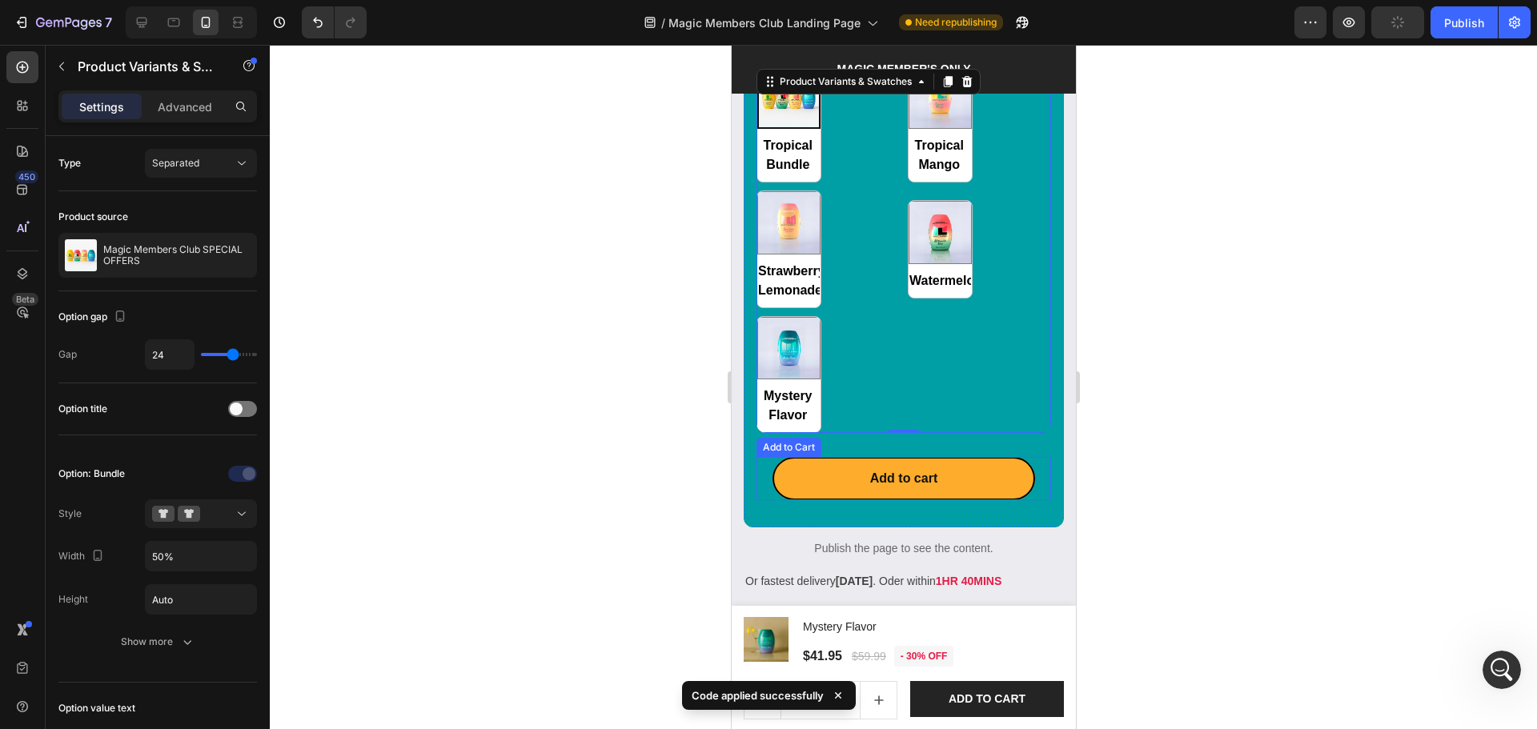
scroll to position [1778, 0]
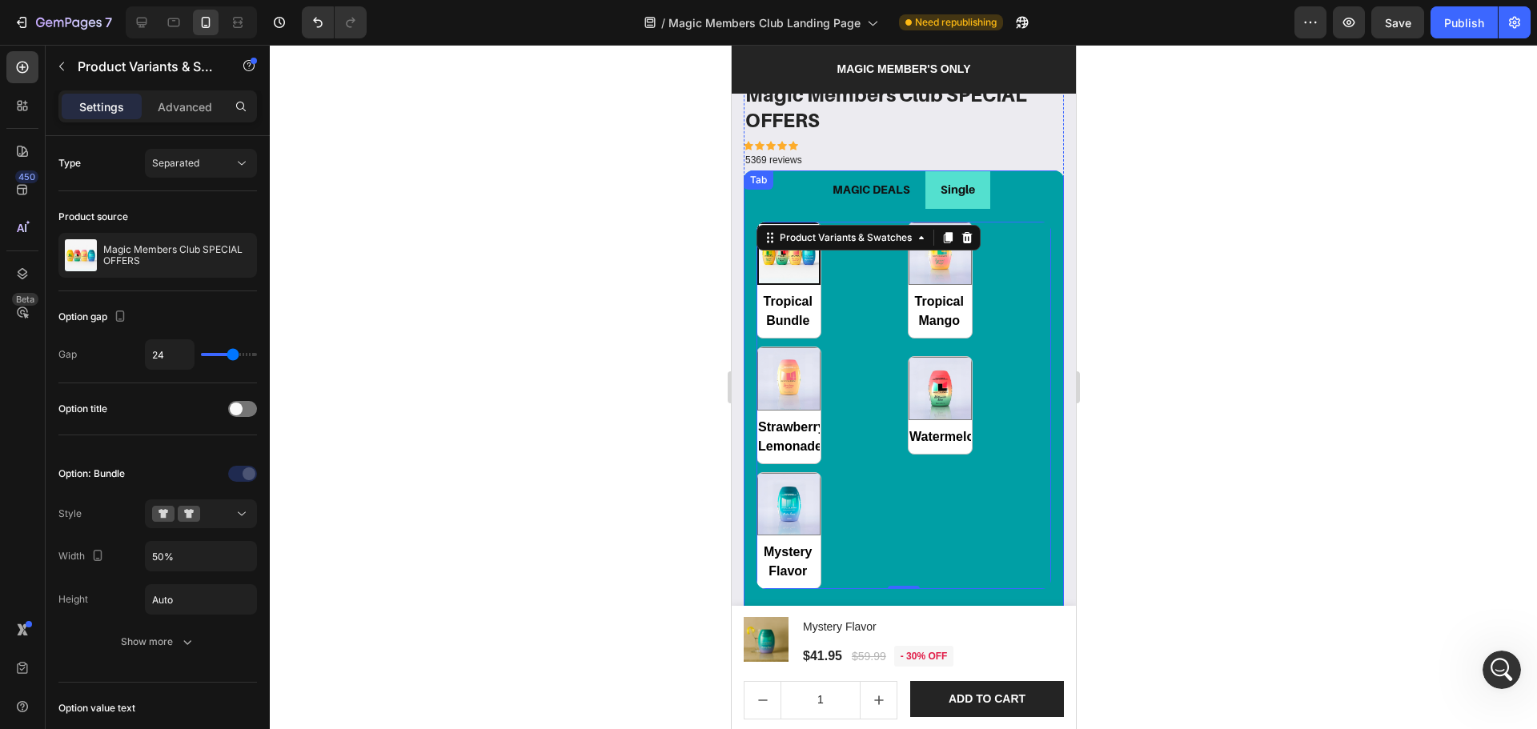
click at [905, 187] on div "MAGIC DEALS" at bounding box center [870, 189] width 82 height 25
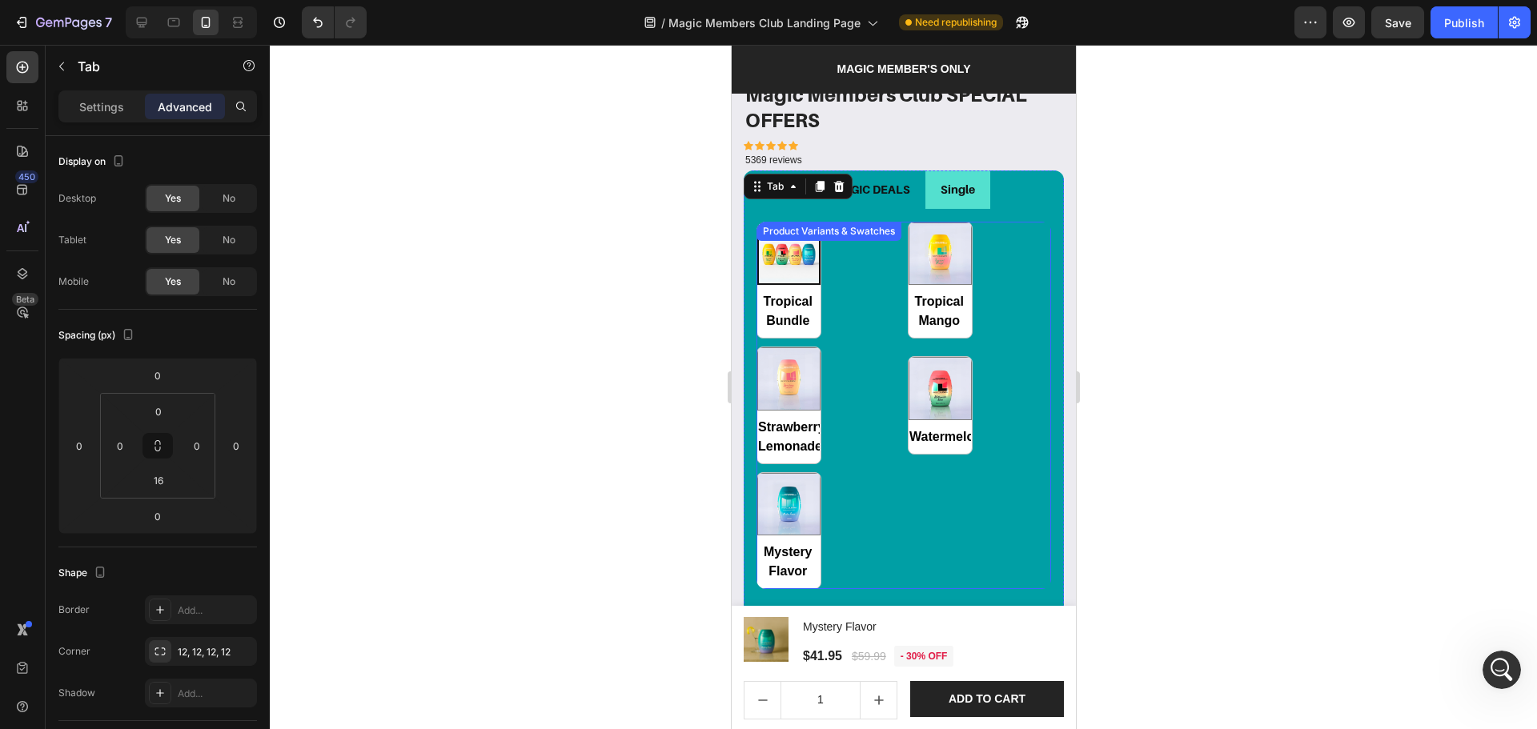
drag, startPoint x: 855, startPoint y: 310, endPoint x: 833, endPoint y: 325, distance: 27.1
click at [856, 310] on div "Tropical Bundle Tropical Bundle Tropical Mango Tropical Mango Strawberry Lemona…" at bounding box center [903, 406] width 295 height 368
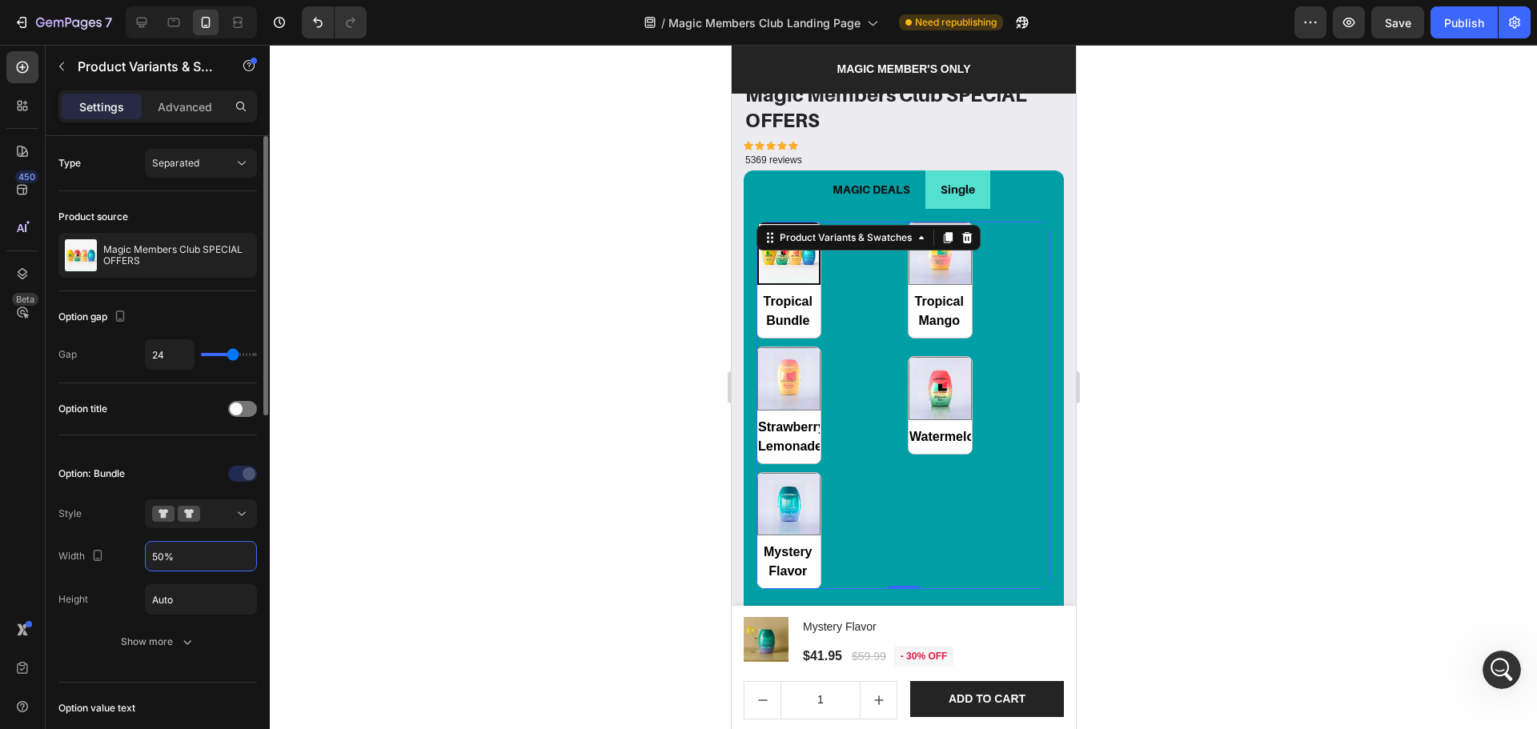
click at [160, 561] on input "50%" at bounding box center [201, 556] width 110 height 29
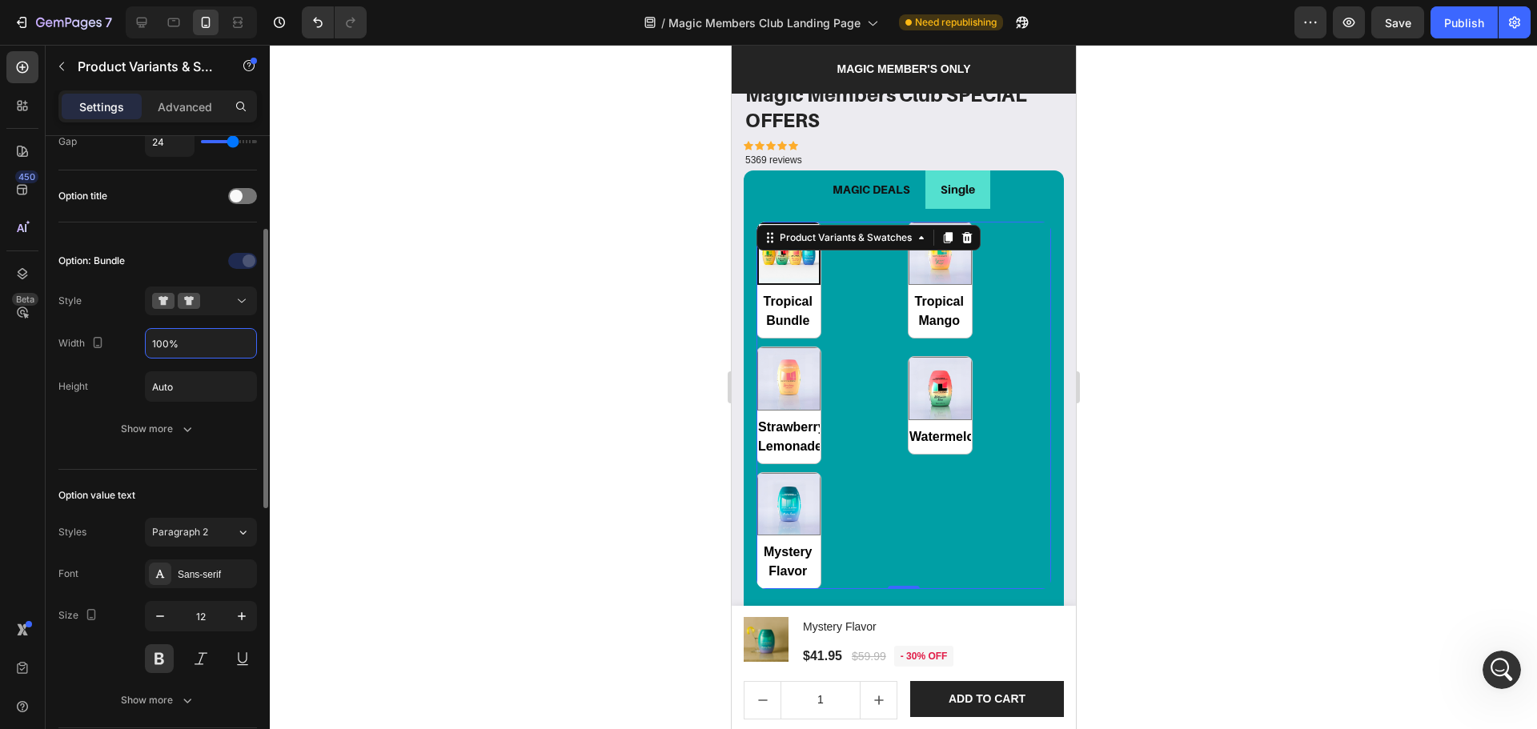
scroll to position [319, 0]
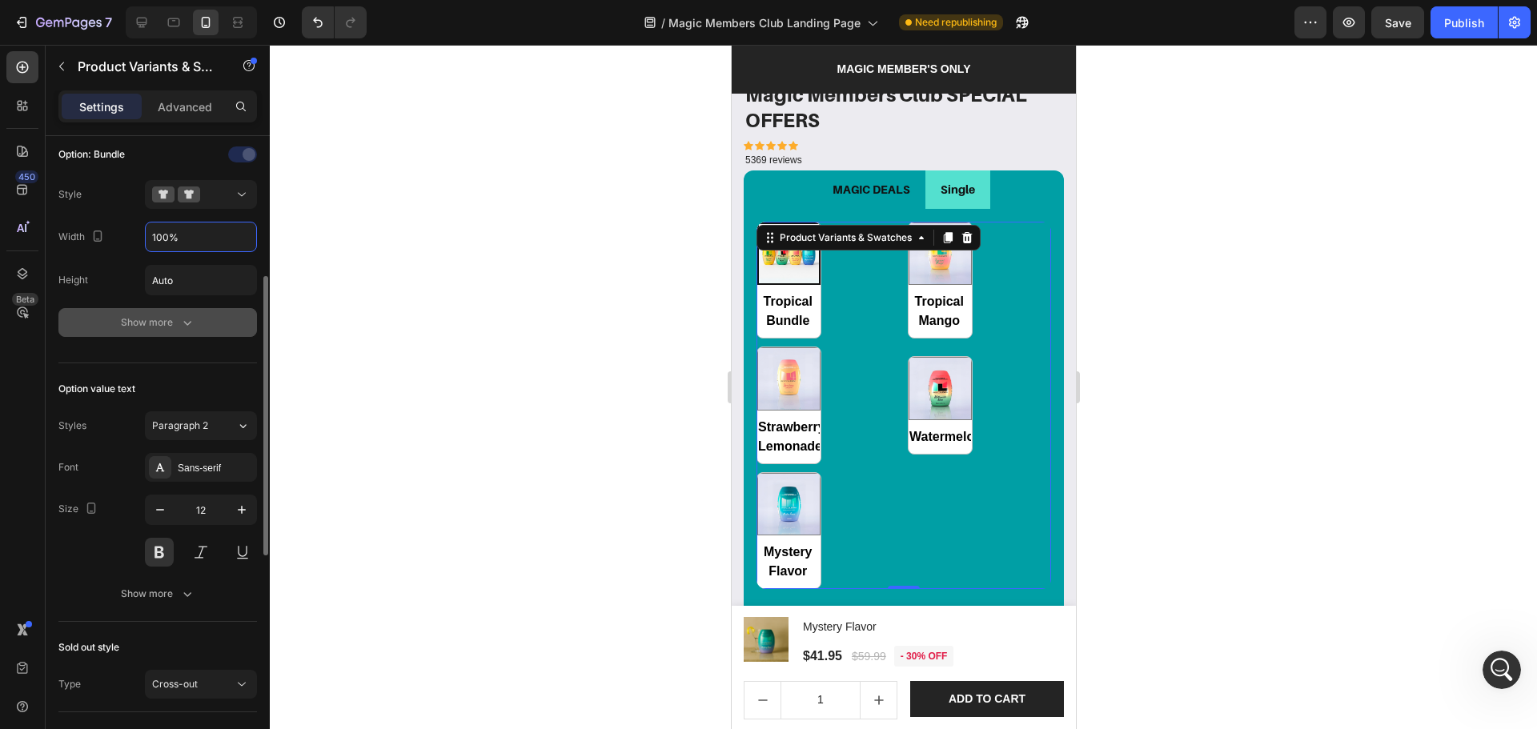
type input "100%"
click at [191, 328] on icon "button" at bounding box center [187, 323] width 16 height 16
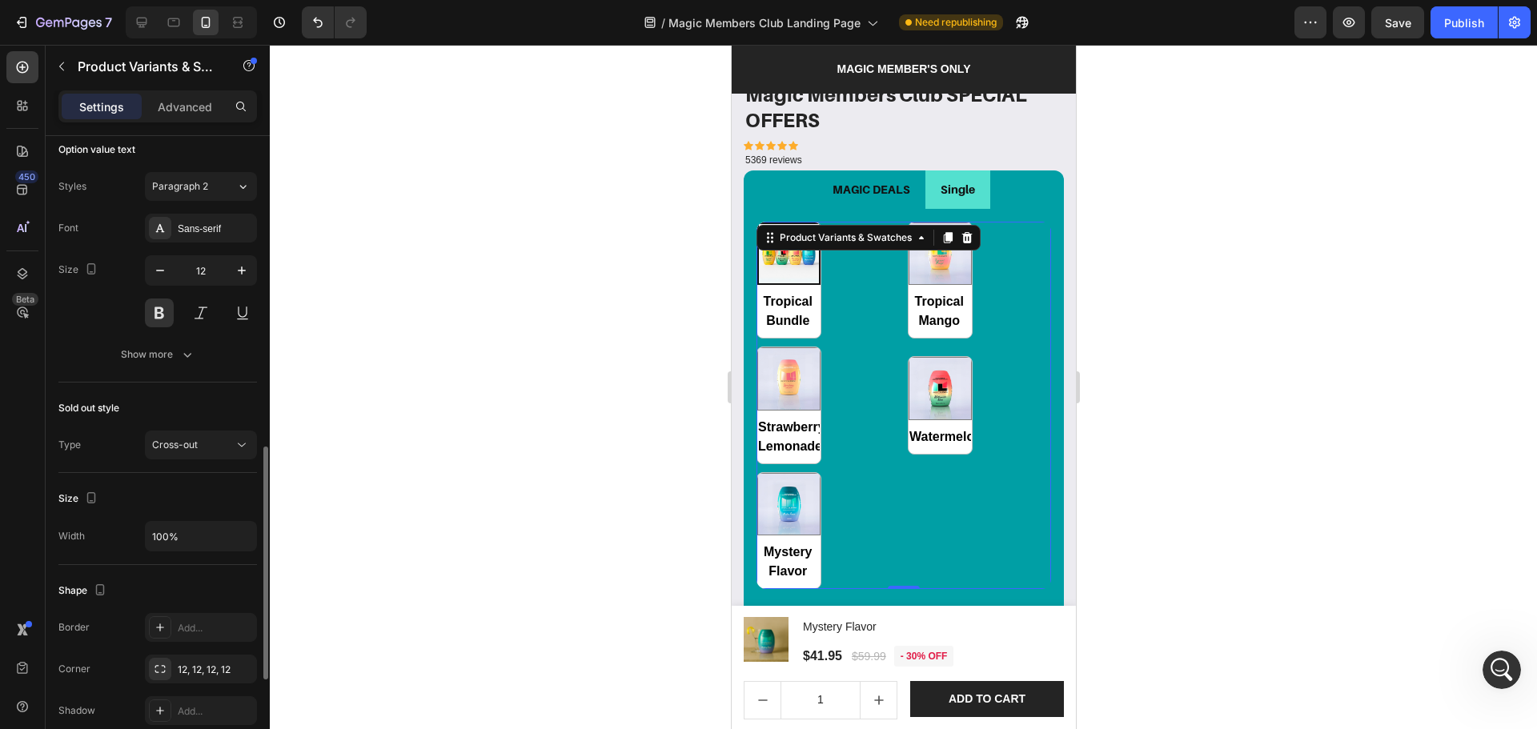
scroll to position [1112, 0]
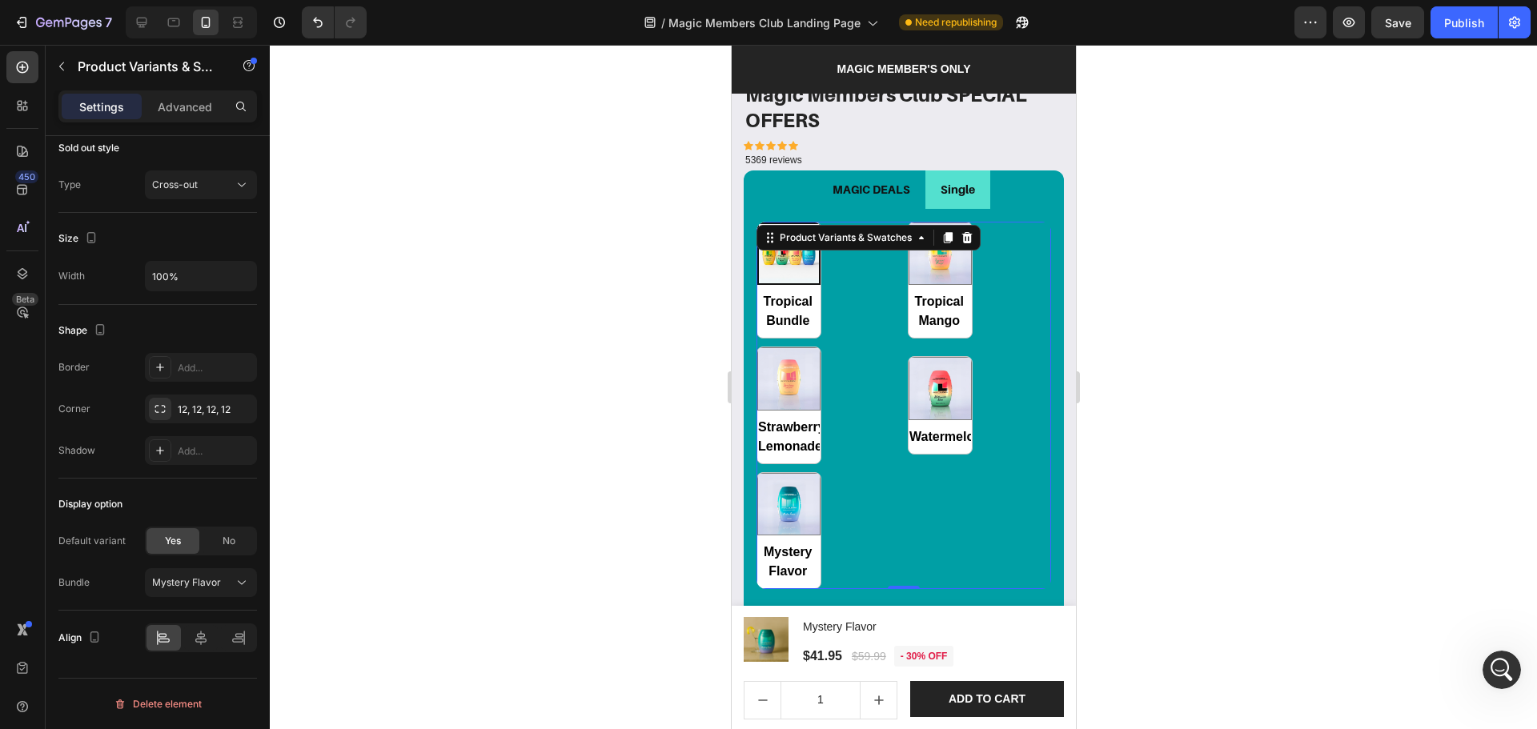
click at [1410, 44] on div "7 Version history / Magic Members Club Landing Page Need republishing Preview S…" at bounding box center [768, 23] width 1537 height 46
click at [1411, 22] on span "Save" at bounding box center [1398, 23] width 26 height 14
drag, startPoint x: 929, startPoint y: 185, endPoint x: 931, endPoint y: 206, distance: 20.9
click at [931, 185] on li "Single" at bounding box center [957, 190] width 65 height 38
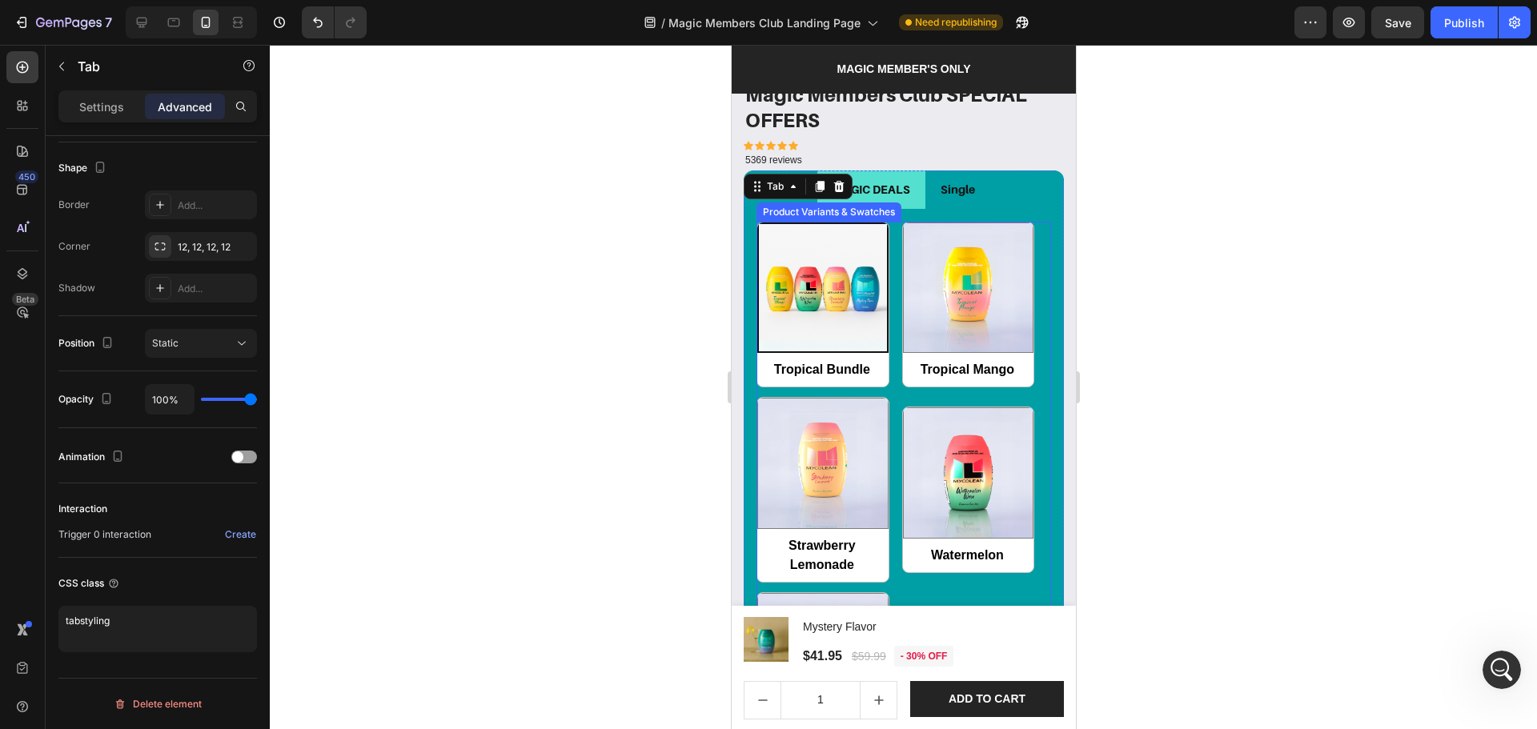
scroll to position [0, 0]
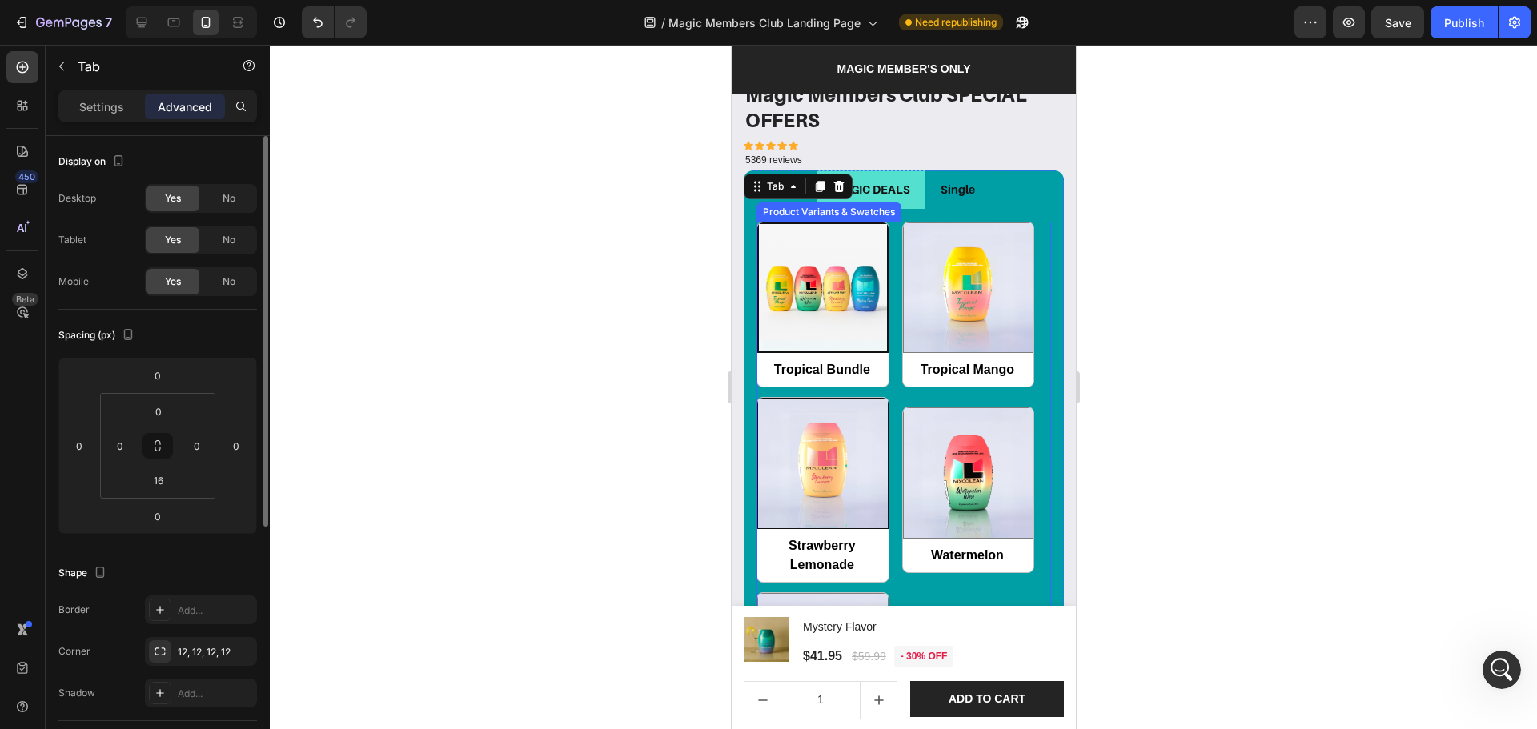
click at [888, 399] on div "Tropical Bundle Tropical Bundle Tropical Mango Tropical Mango Strawberry Lemona…" at bounding box center [903, 490] width 295 height 537
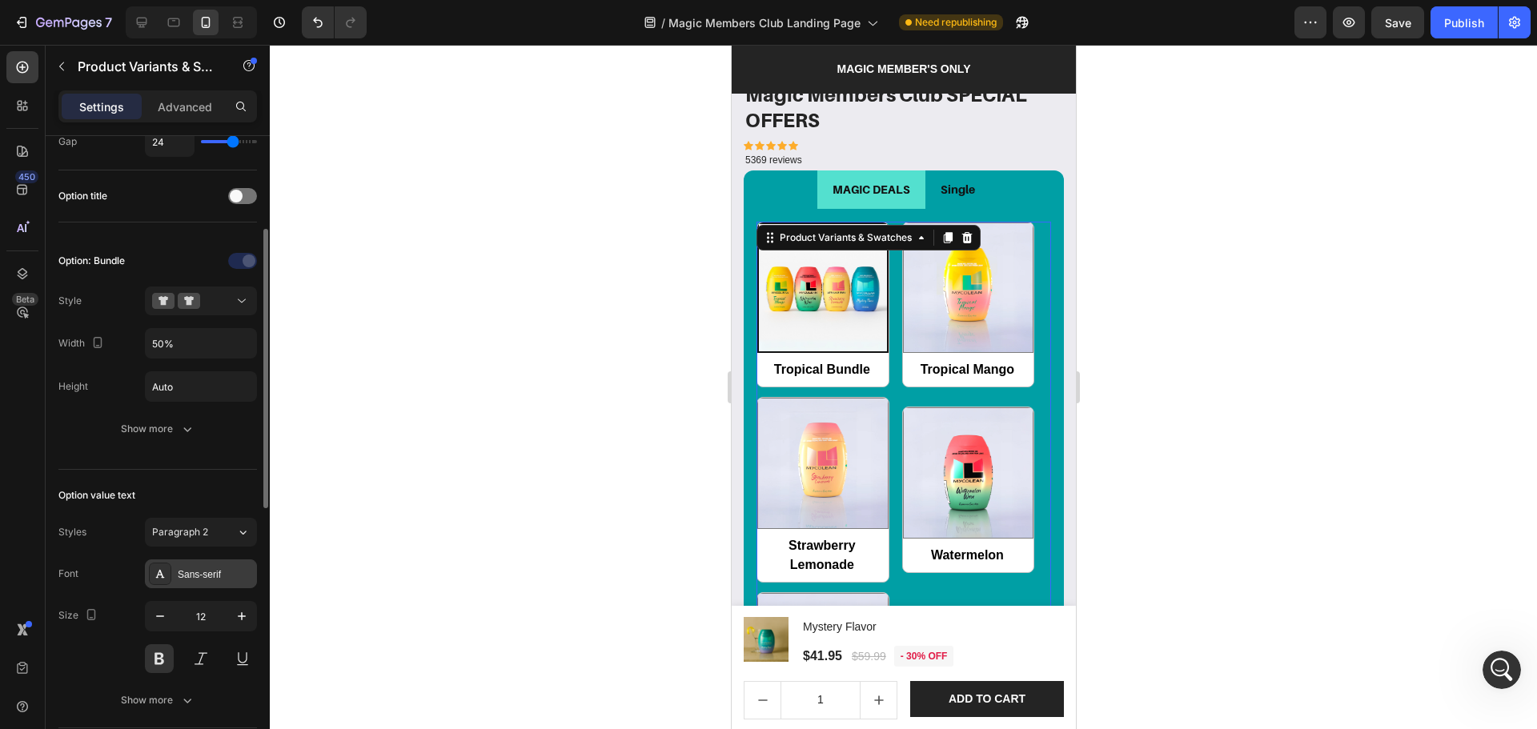
scroll to position [319, 0]
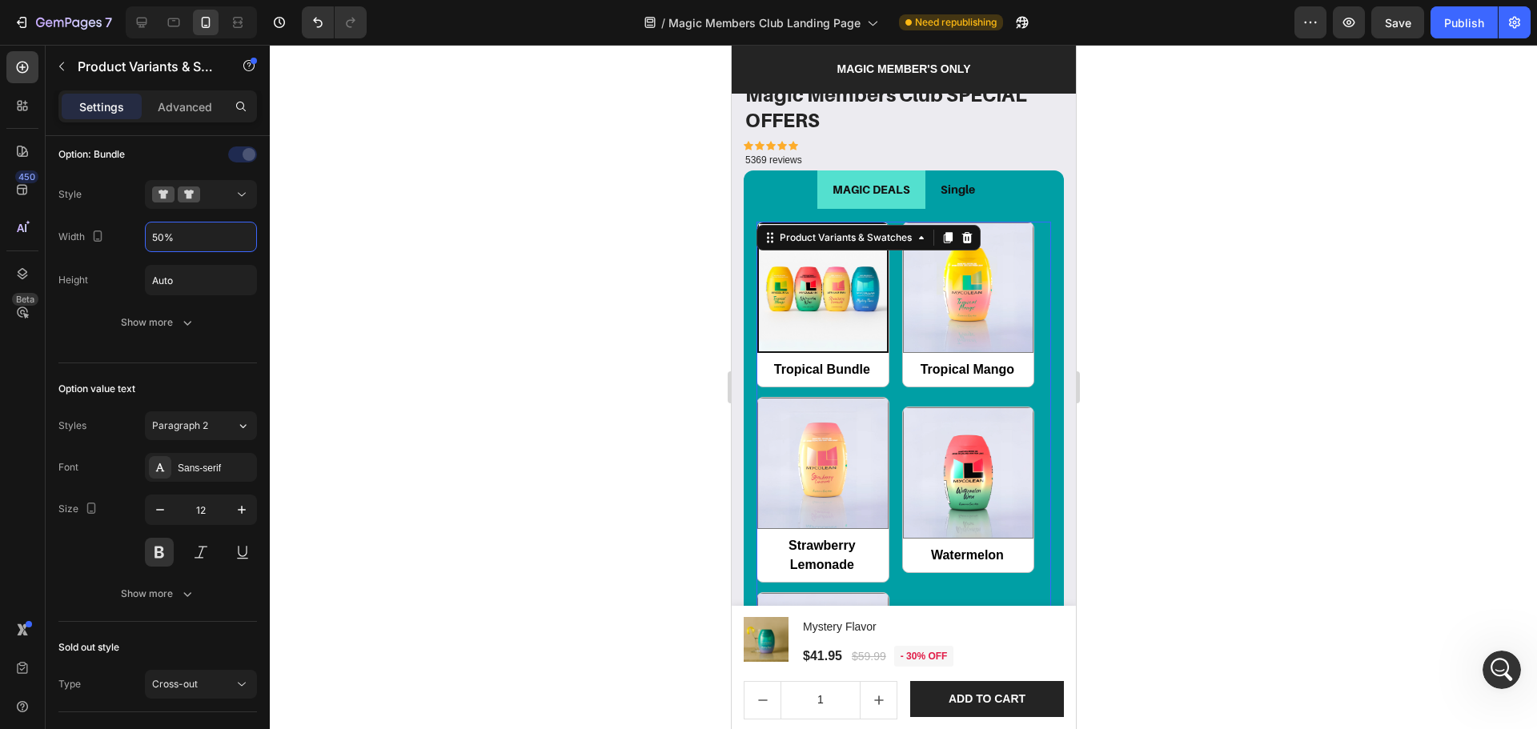
click at [156, 243] on input "50%" at bounding box center [201, 237] width 110 height 29
radio input "true"
type input "10%"
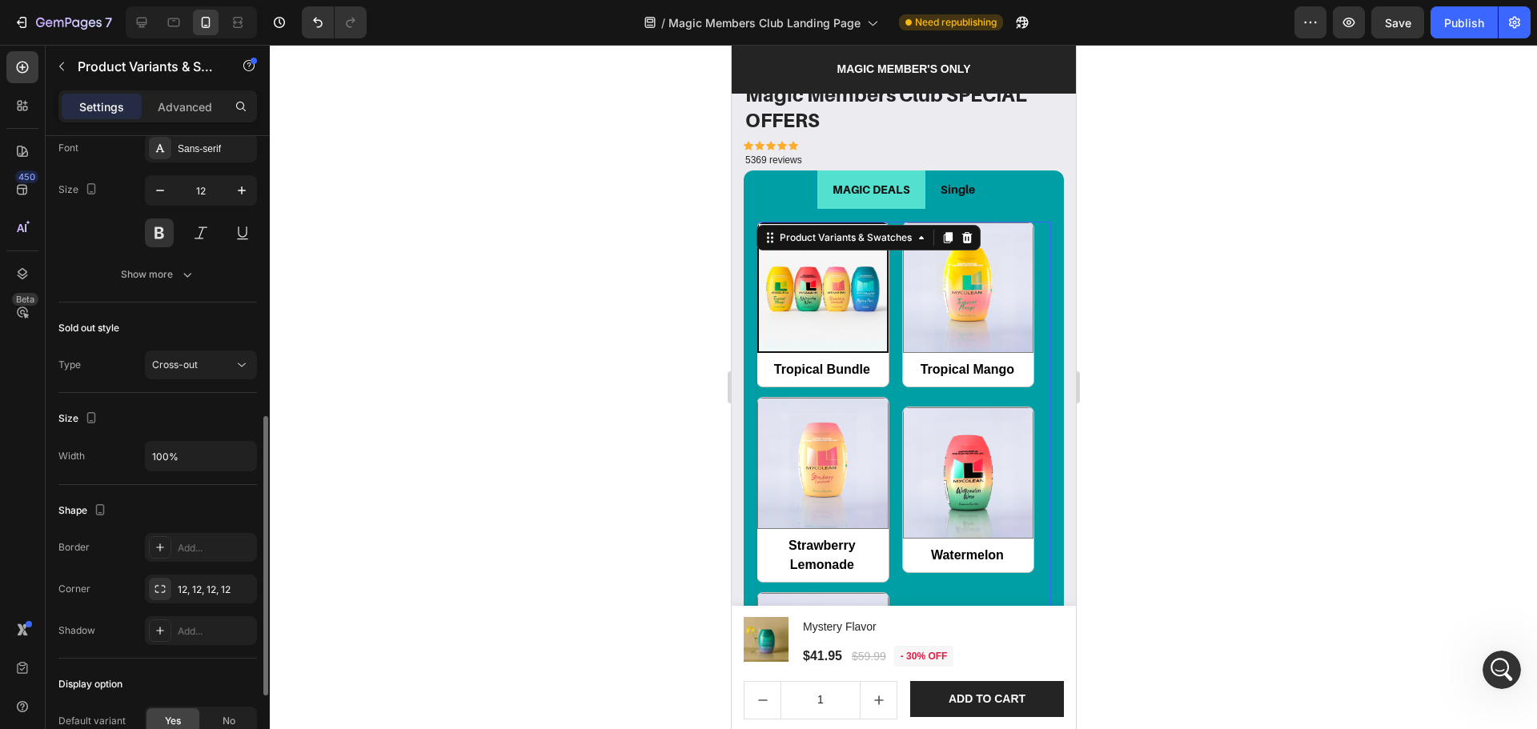
scroll to position [819, 0]
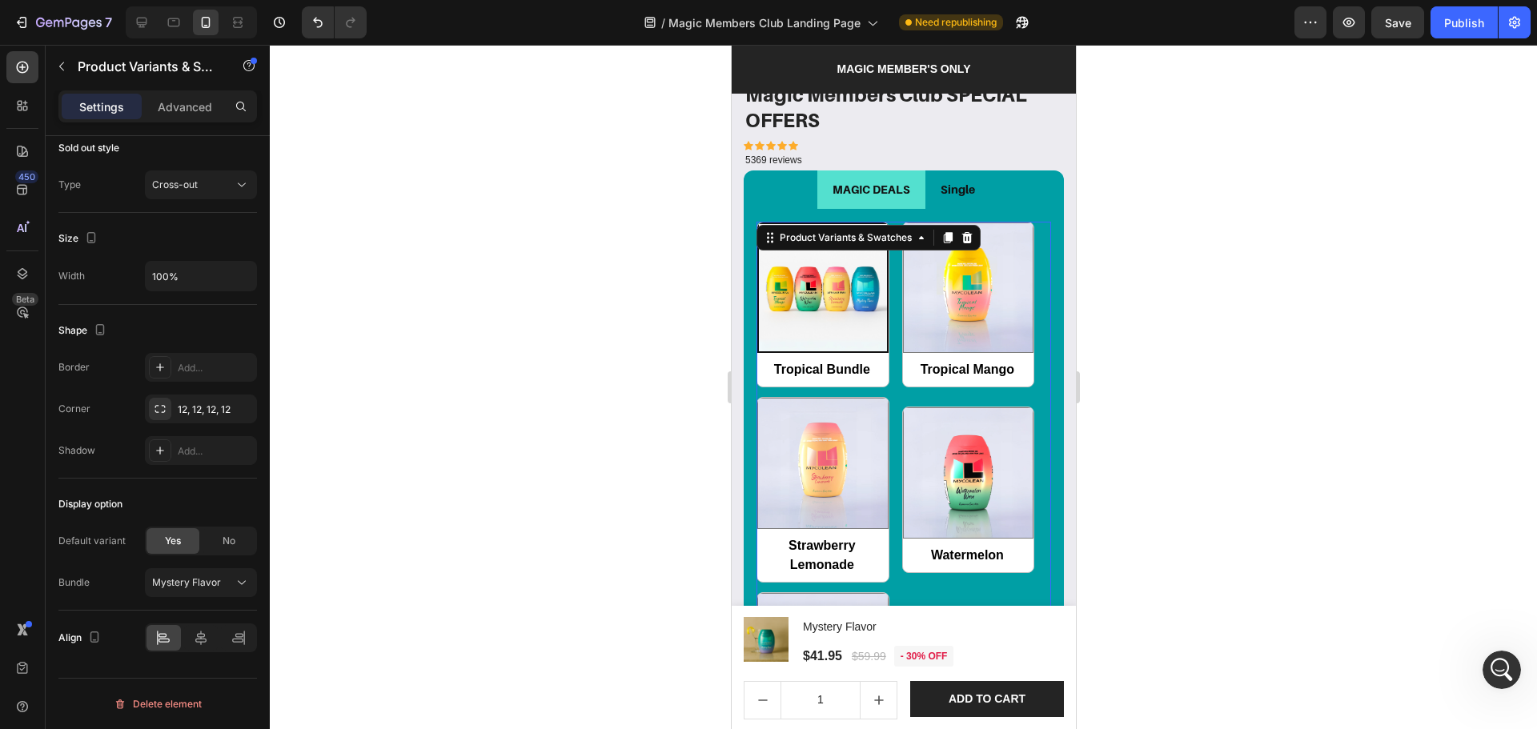
type input "100%"
click at [895, 370] on div "Tropical Bundle Tropical Bundle Tropical Mango Tropical Mango Strawberry Lemona…" at bounding box center [903, 490] width 295 height 537
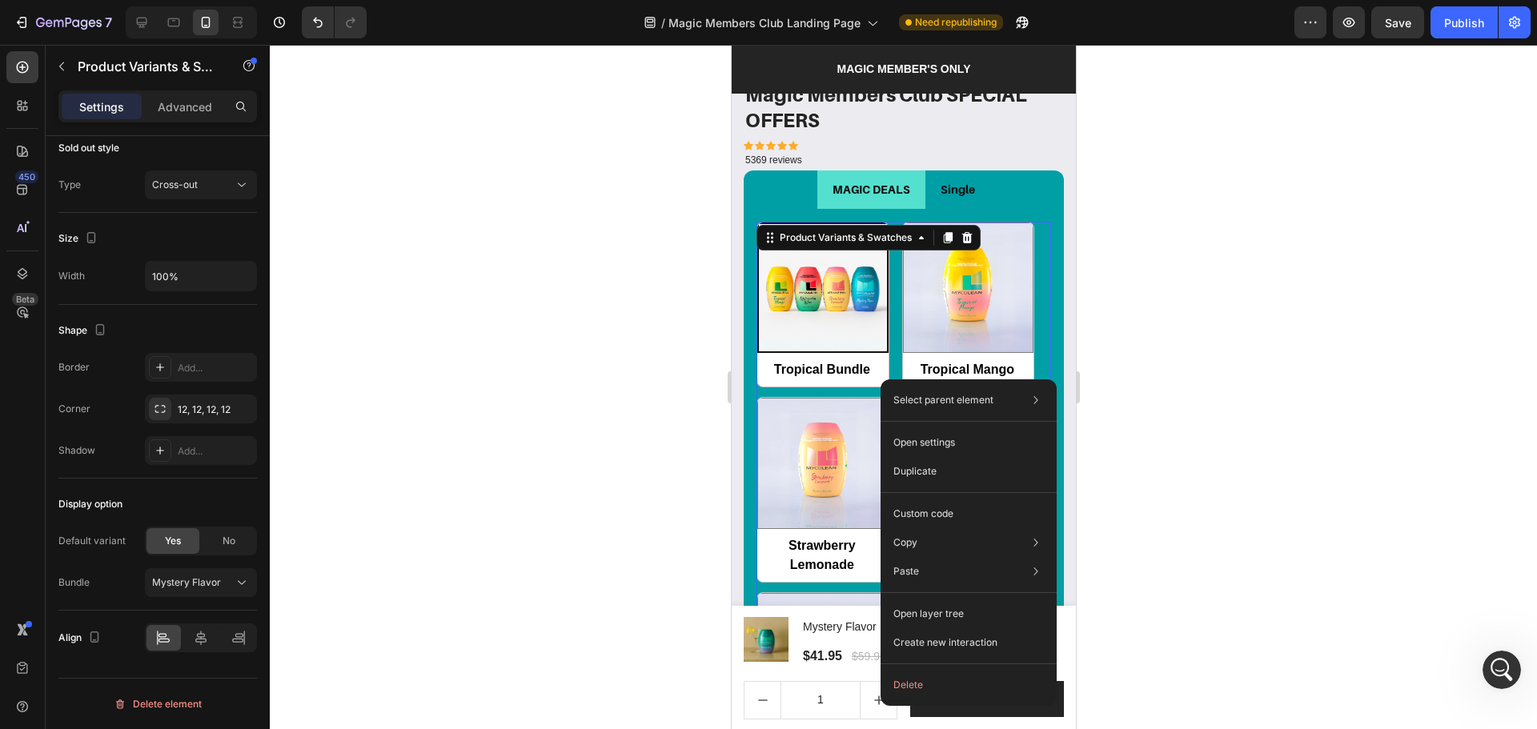
click at [881, 363] on label "Tropical Bundle Tropical Bundle" at bounding box center [822, 305] width 133 height 167
click at [756, 387] on input "Tropical Bundle Tropical Bundle" at bounding box center [756, 387] width 1 height 1
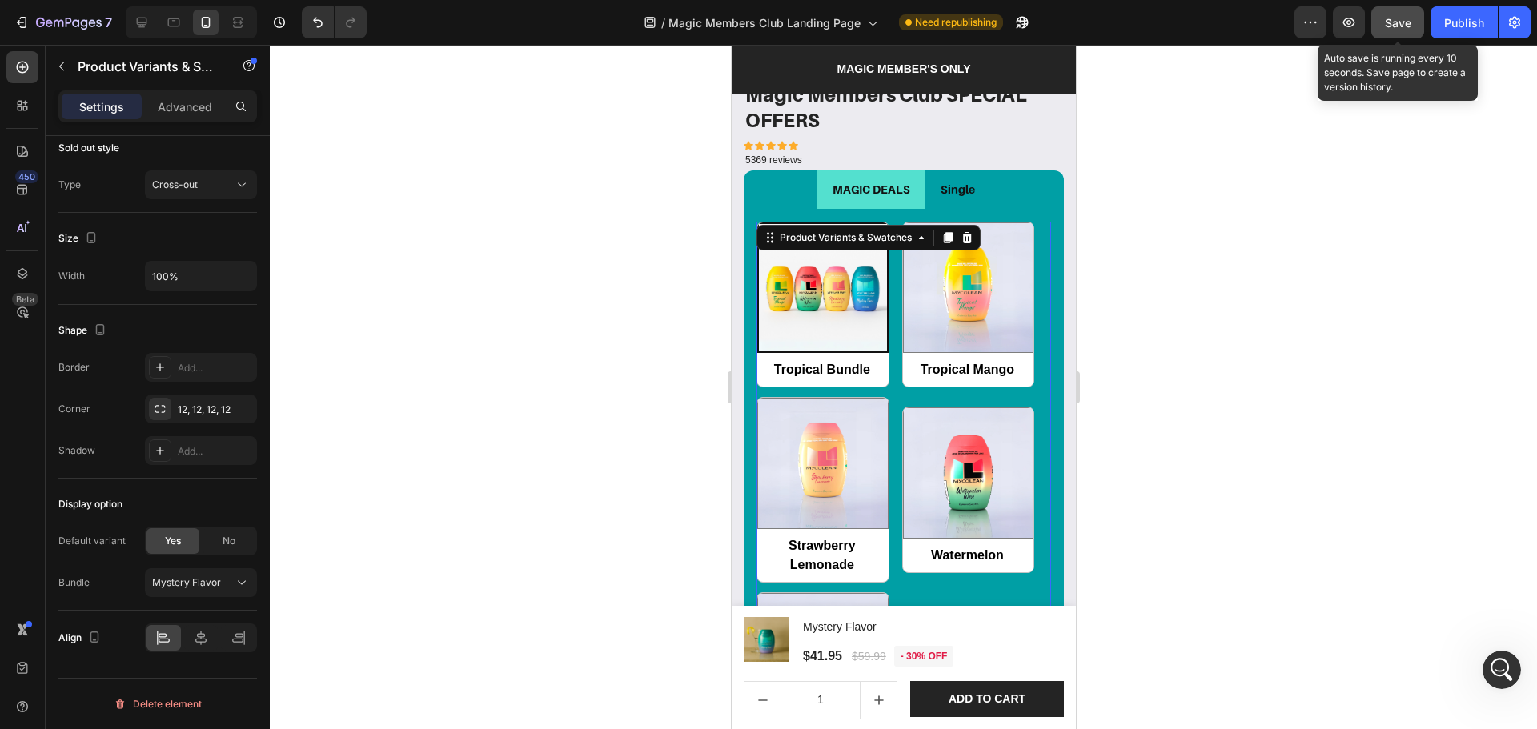
click at [1406, 31] on button "Save" at bounding box center [1397, 22] width 53 height 32
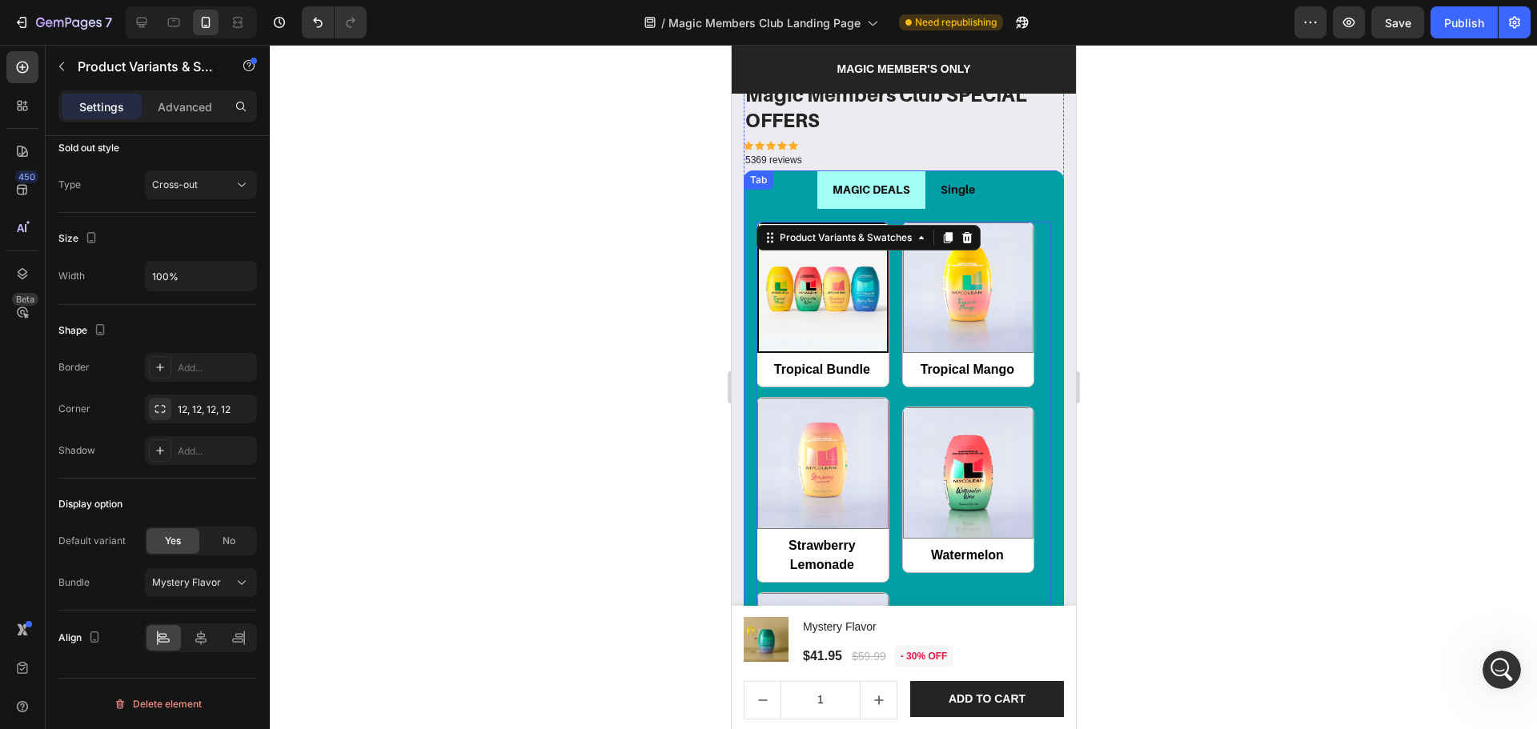
click at [893, 188] on li "MAGIC DEALS" at bounding box center [871, 190] width 108 height 38
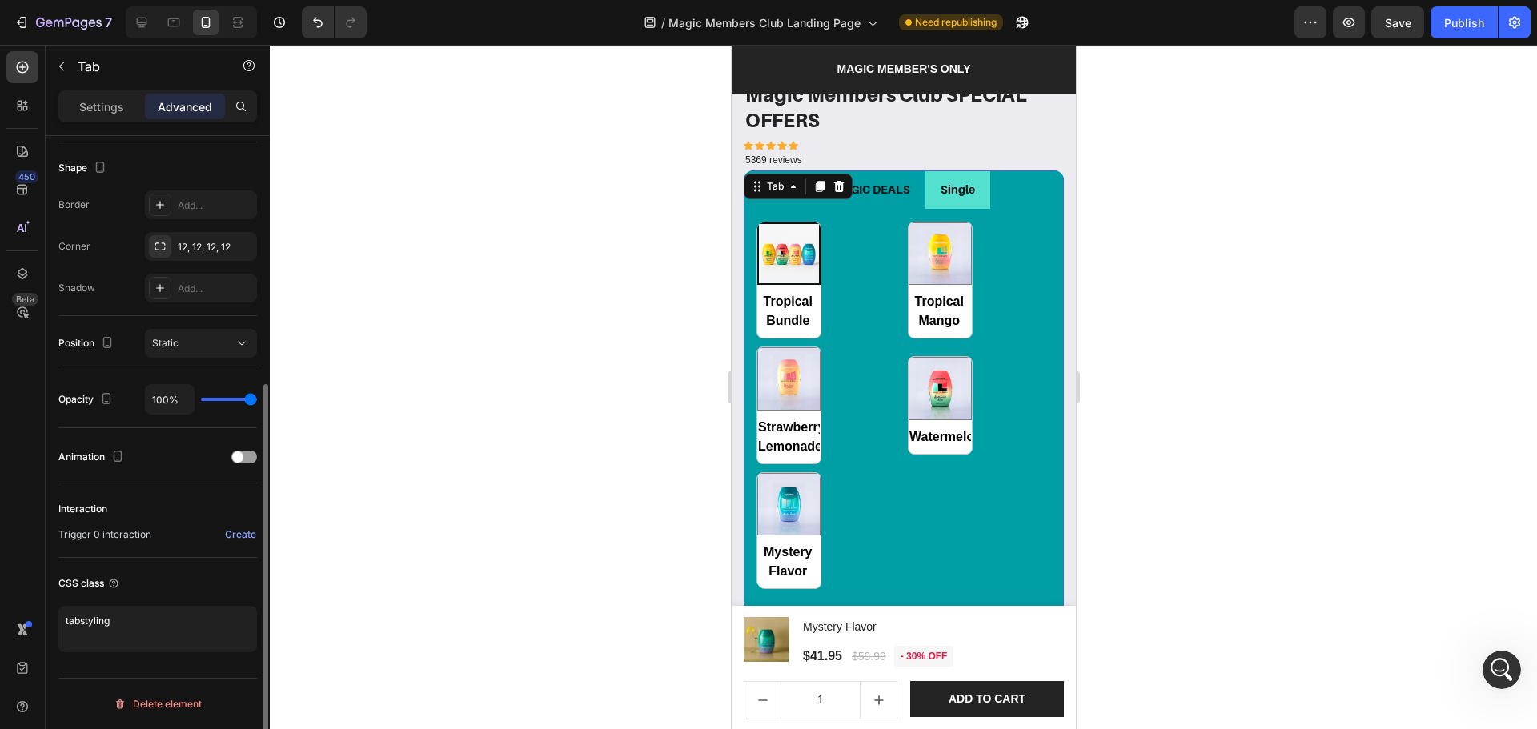
scroll to position [0, 0]
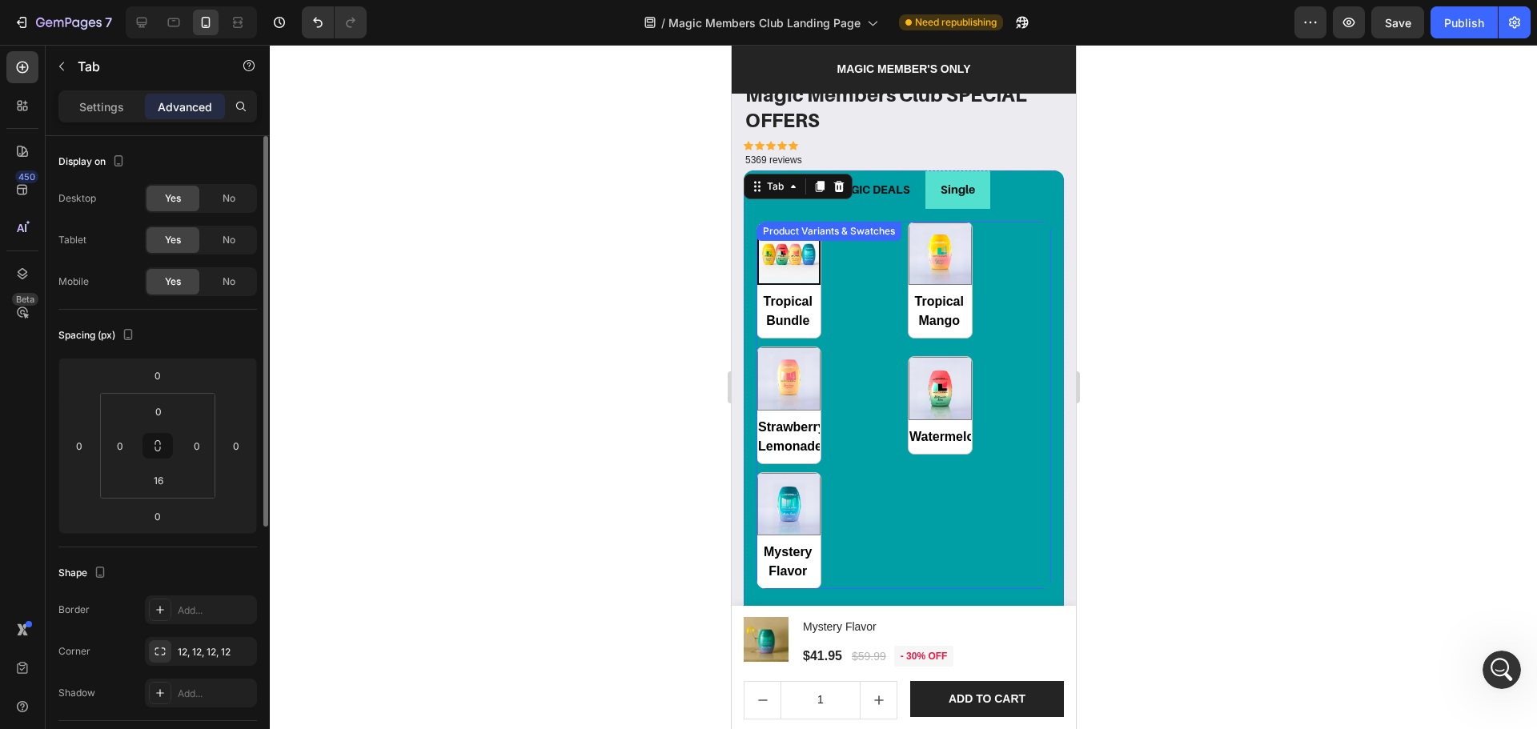
click at [850, 243] on div "Tropical Bundle Tropical Bundle Tropical Mango Tropical Mango Strawberry Lemona…" at bounding box center [903, 406] width 295 height 368
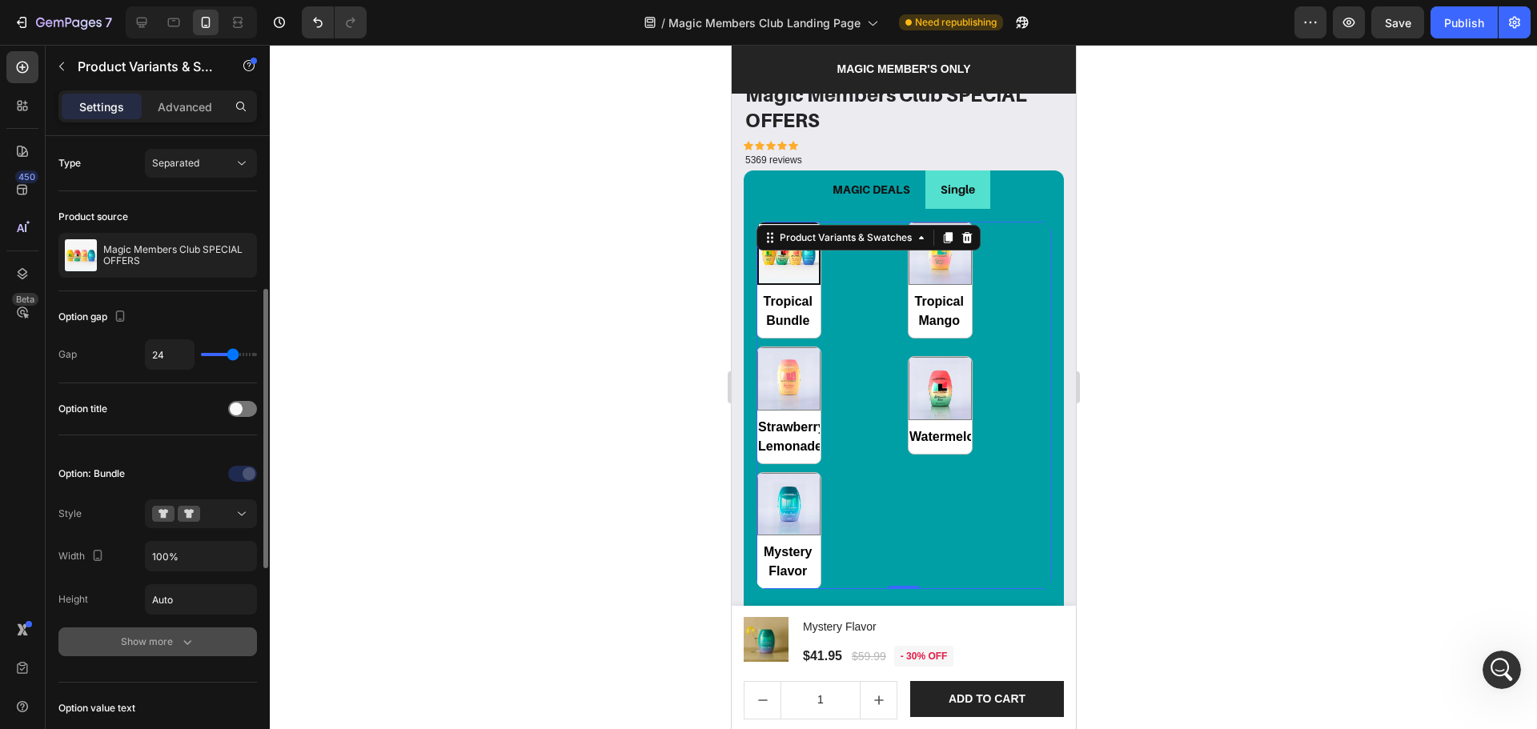
scroll to position [213, 0]
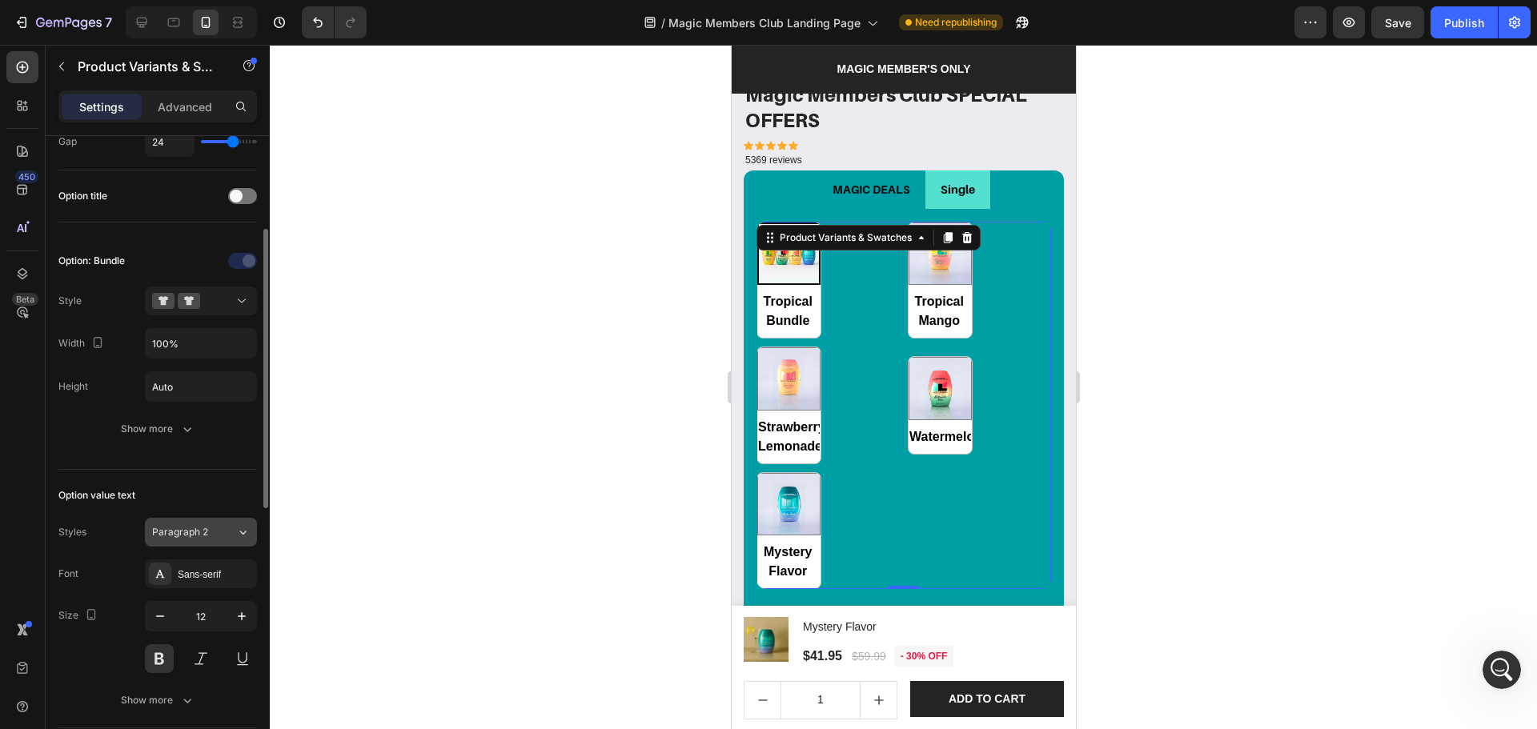
click at [192, 540] on button "Paragraph 2" at bounding box center [201, 532] width 112 height 29
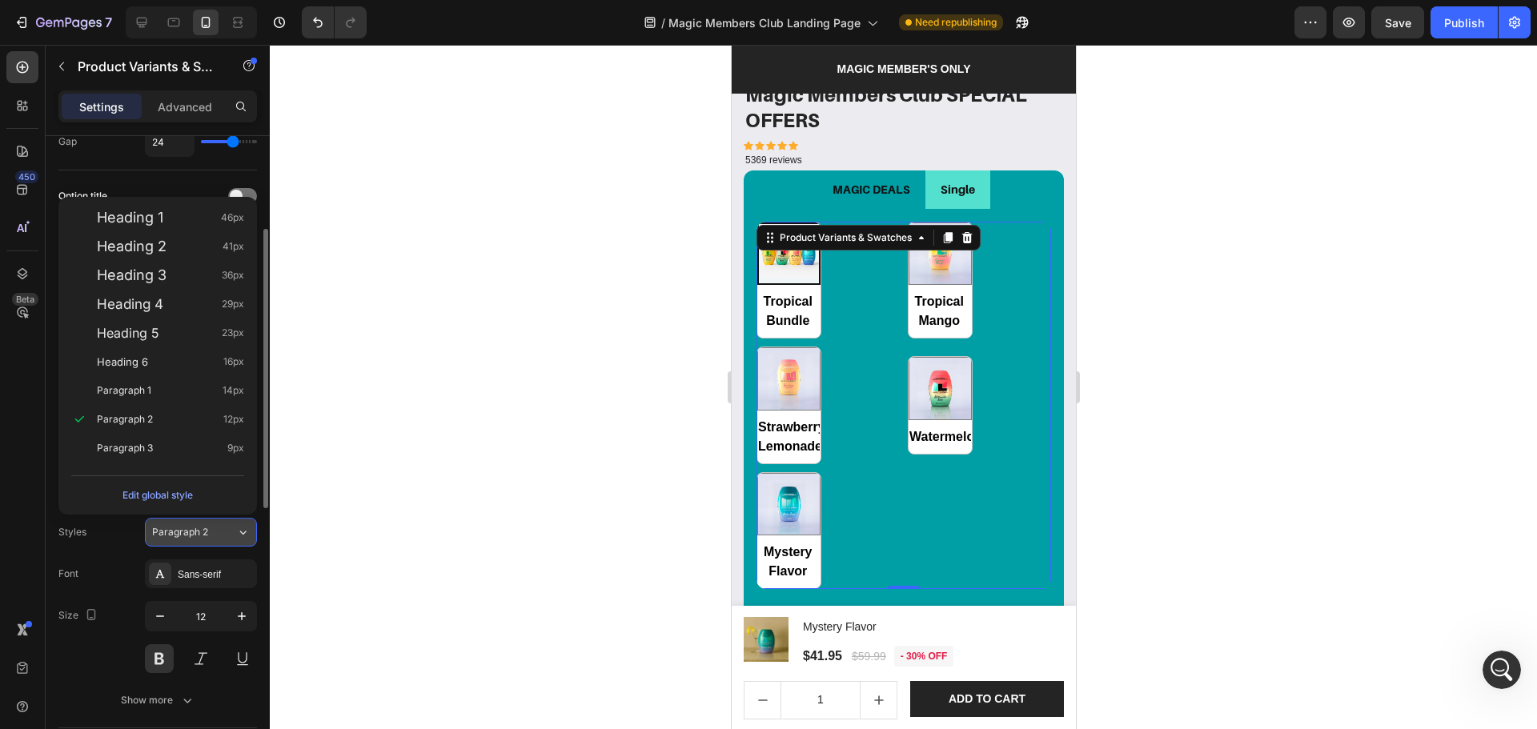
click at [192, 540] on button "Paragraph 2" at bounding box center [201, 532] width 112 height 29
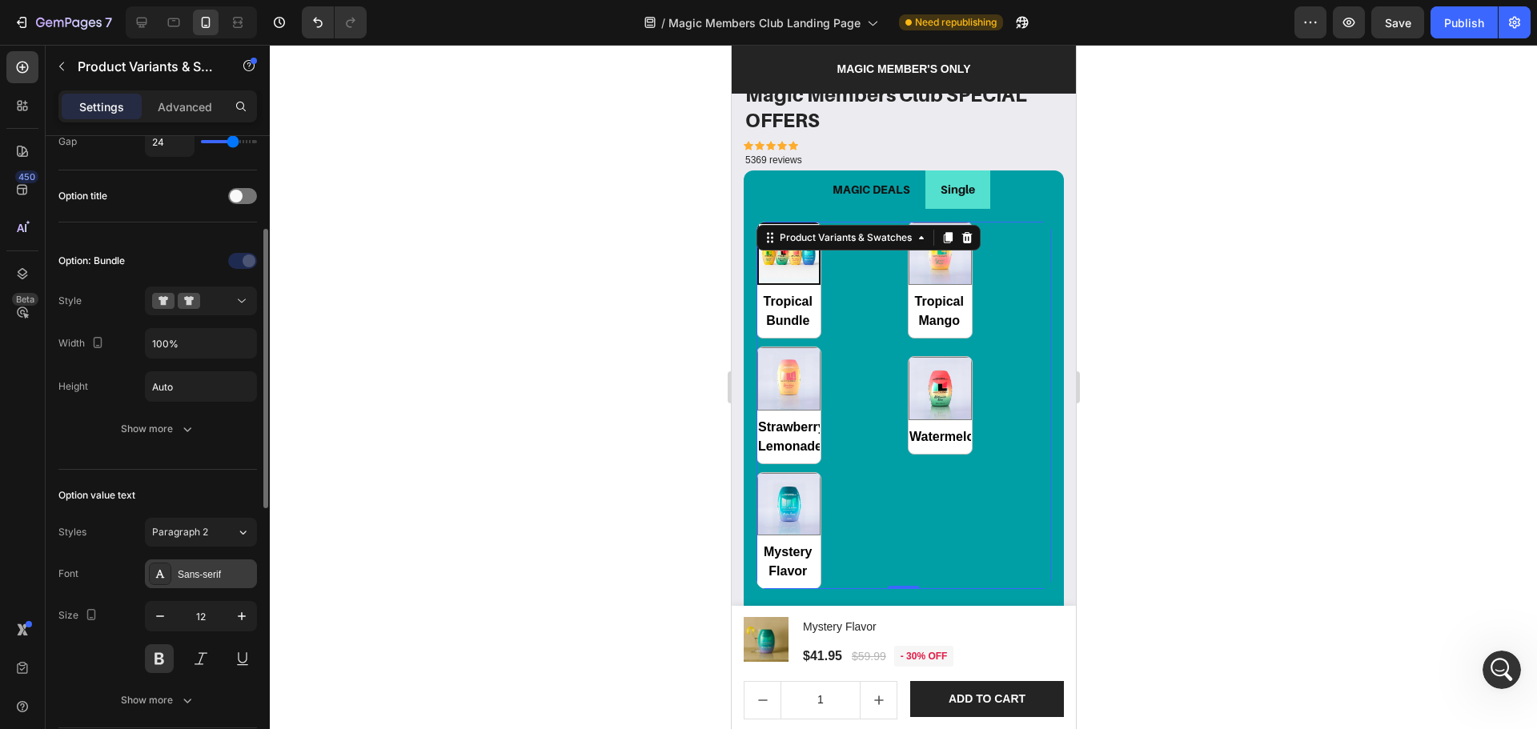
click at [192, 570] on div "Sans-serif" at bounding box center [215, 575] width 75 height 14
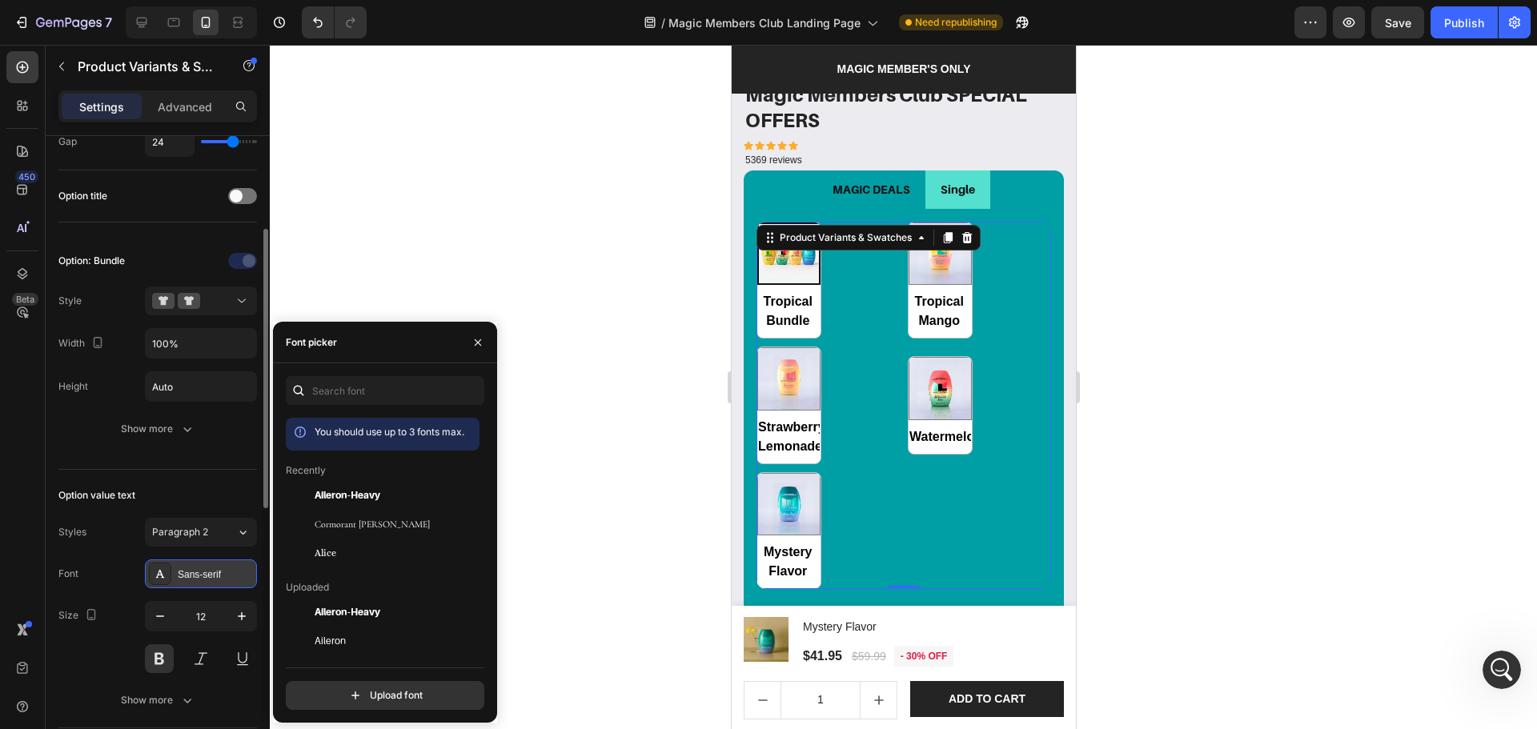
click at [195, 570] on div "Sans-serif" at bounding box center [215, 575] width 75 height 14
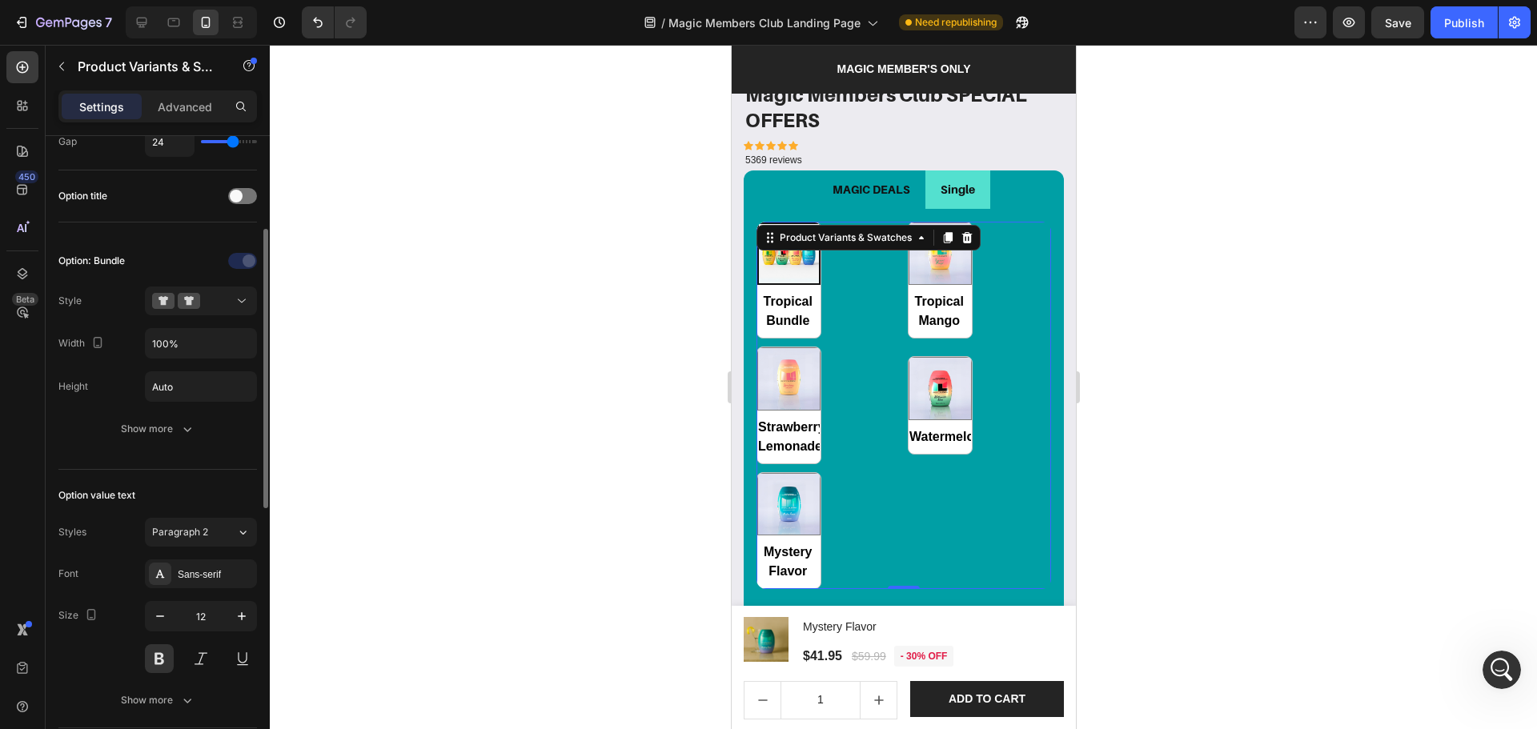
scroll to position [319, 0]
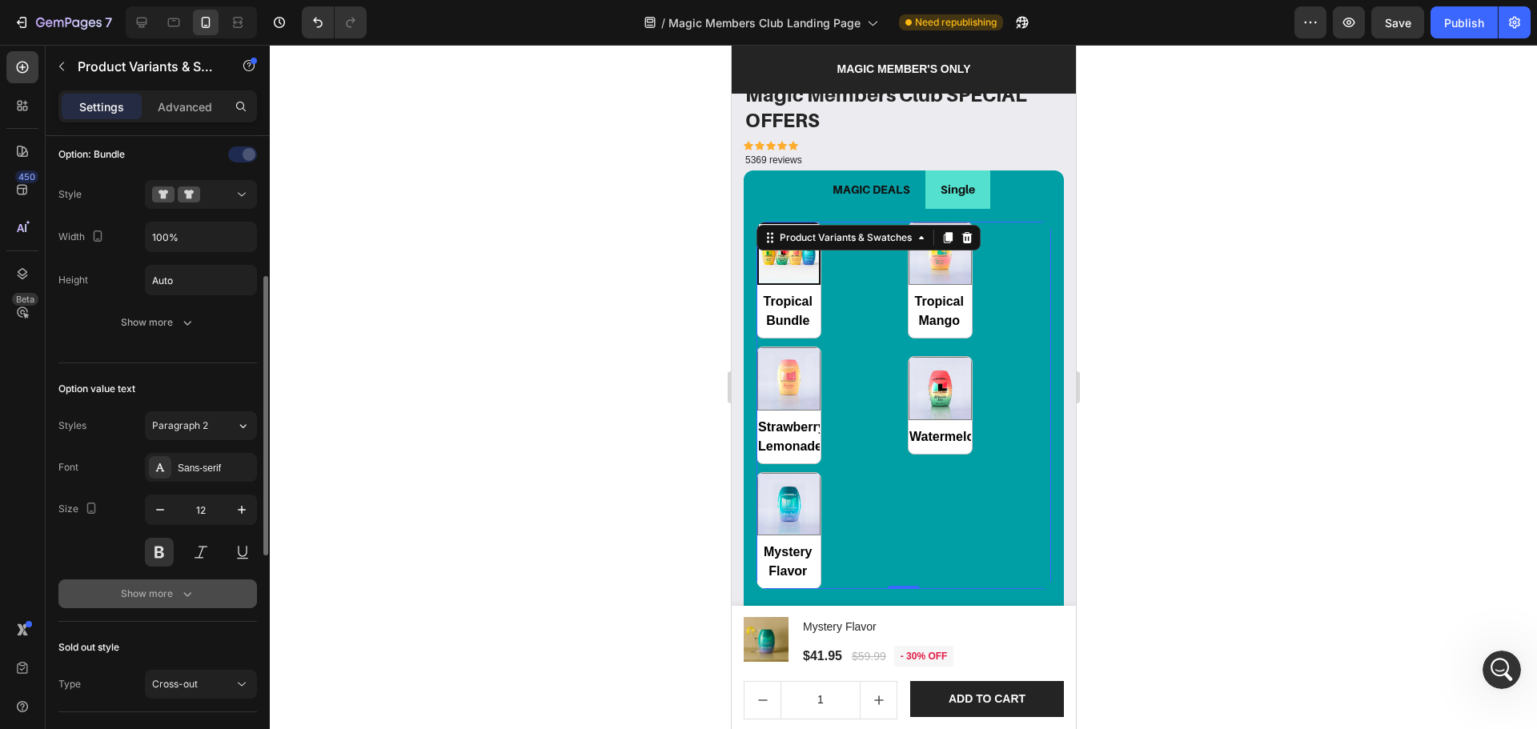
click at [150, 588] on div "Show more" at bounding box center [158, 594] width 74 height 16
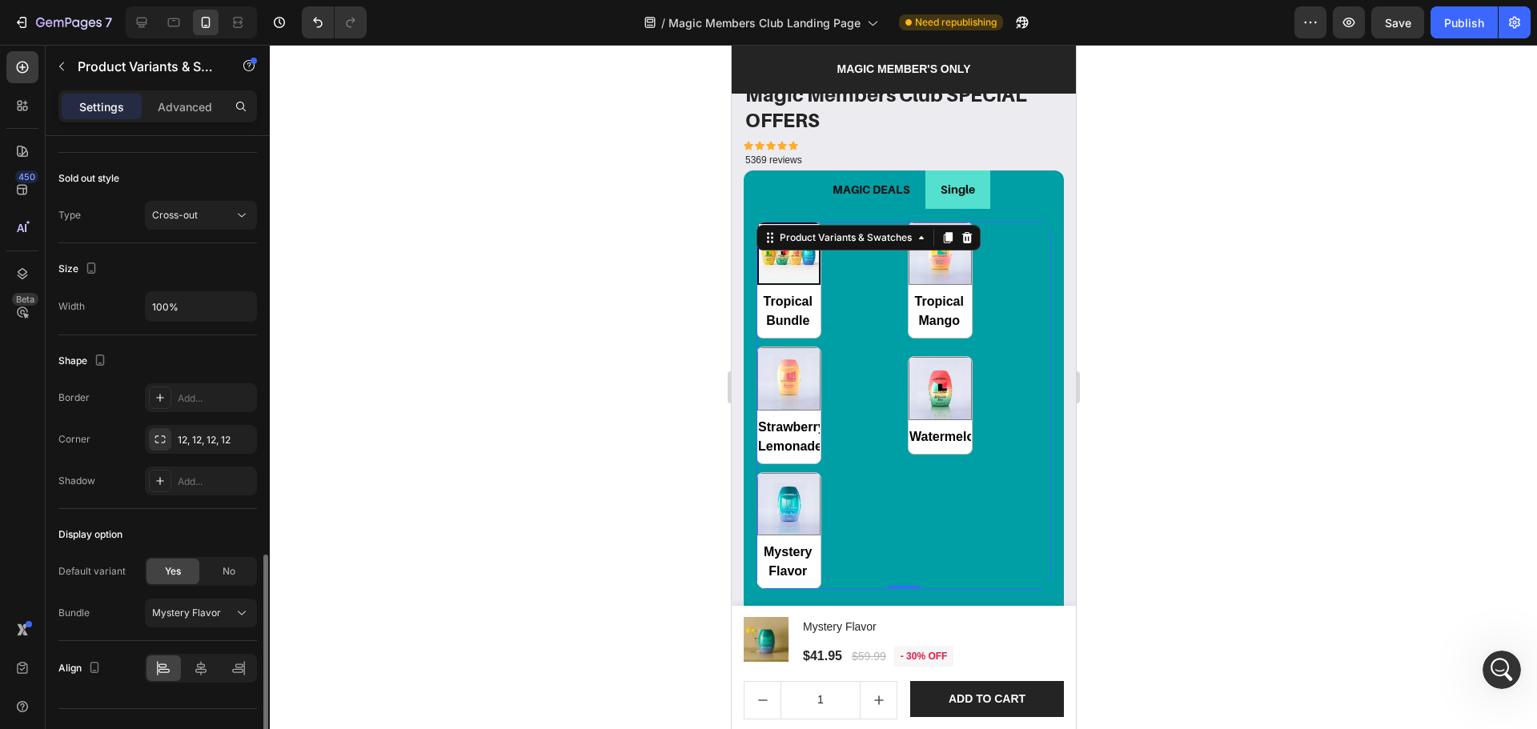
scroll to position [989, 0]
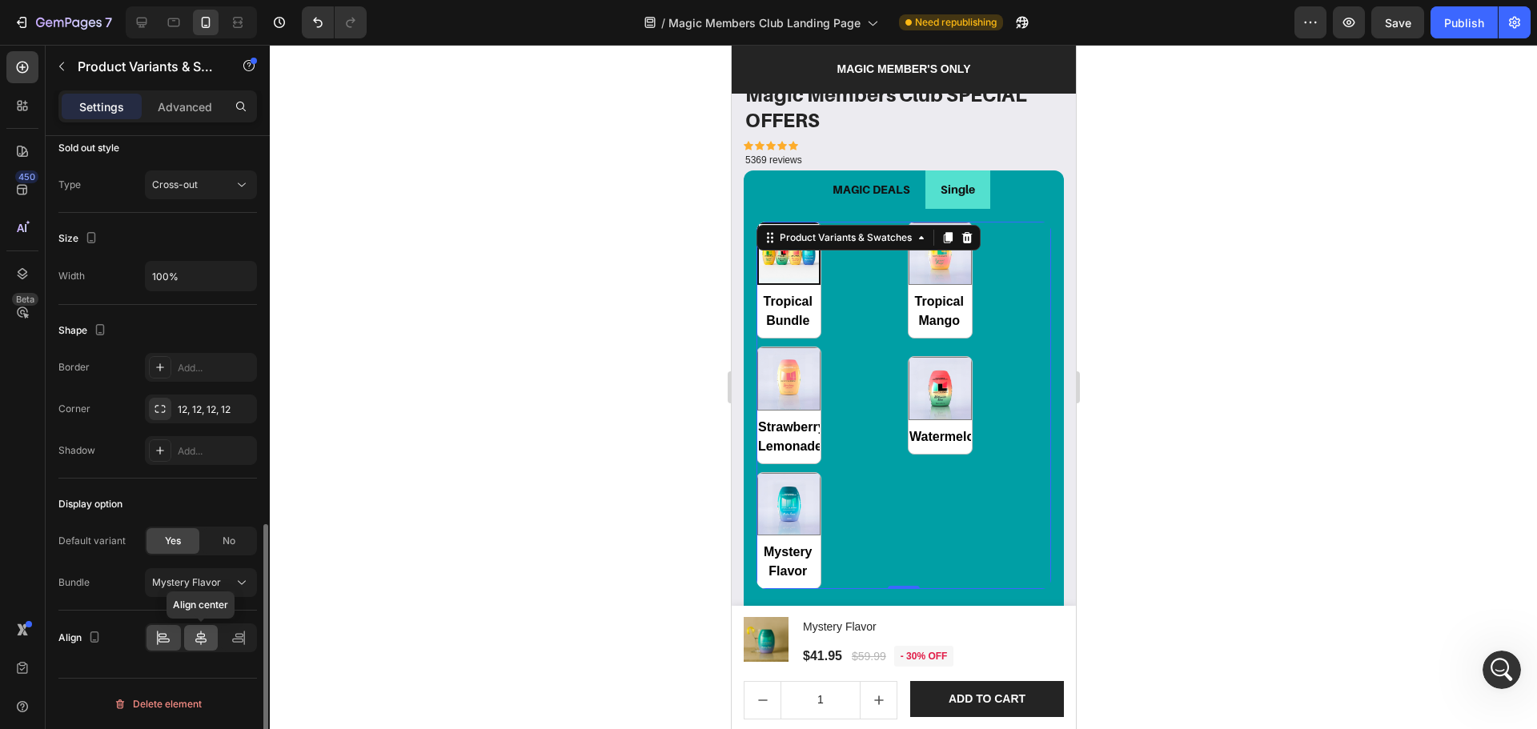
click at [194, 640] on icon at bounding box center [201, 638] width 16 height 16
radio input "true"
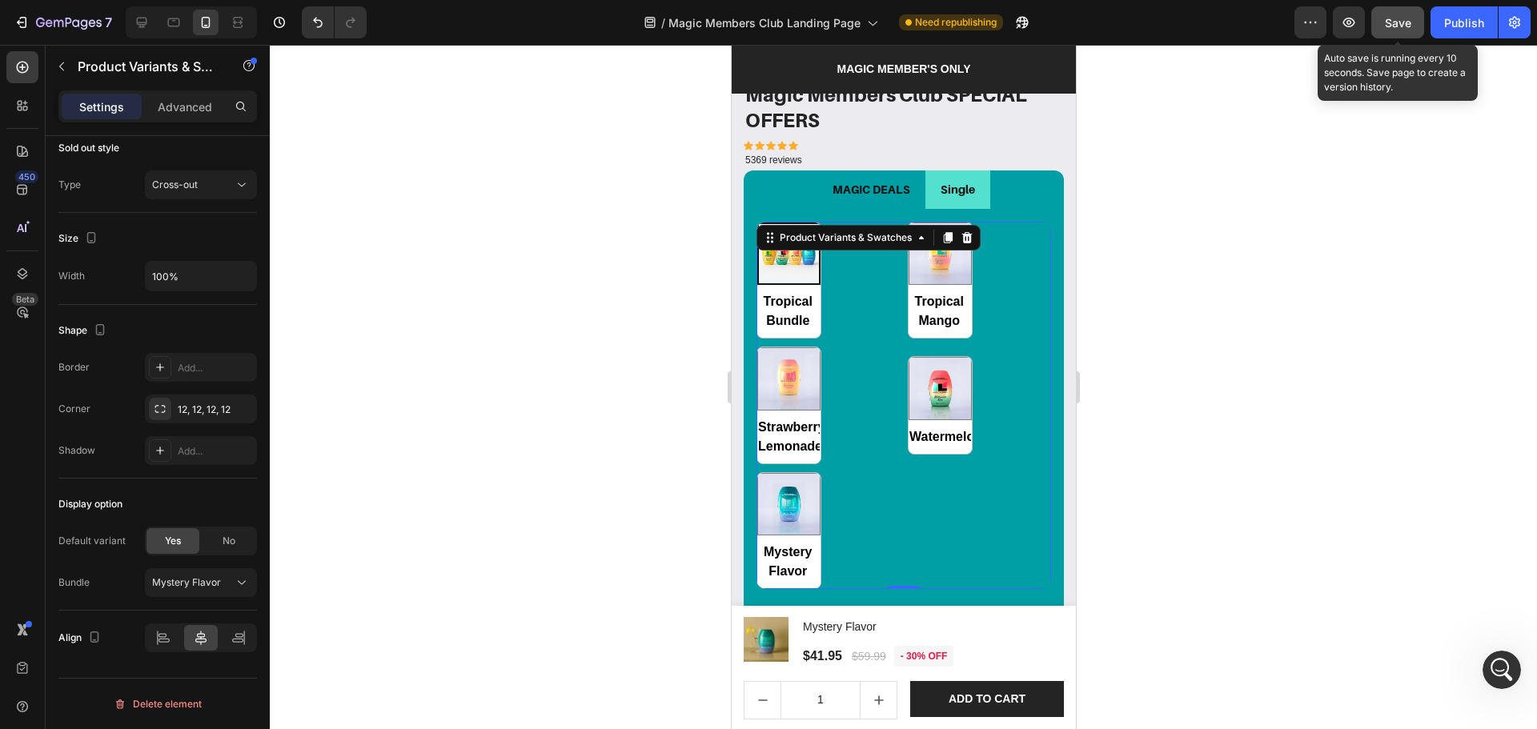
click at [1401, 34] on button "Save" at bounding box center [1397, 22] width 53 height 32
click at [873, 451] on div "Tropical Bundle Tropical Bundle Tropical Mango Tropical Mango Strawberry Lemona…" at bounding box center [903, 406] width 295 height 368
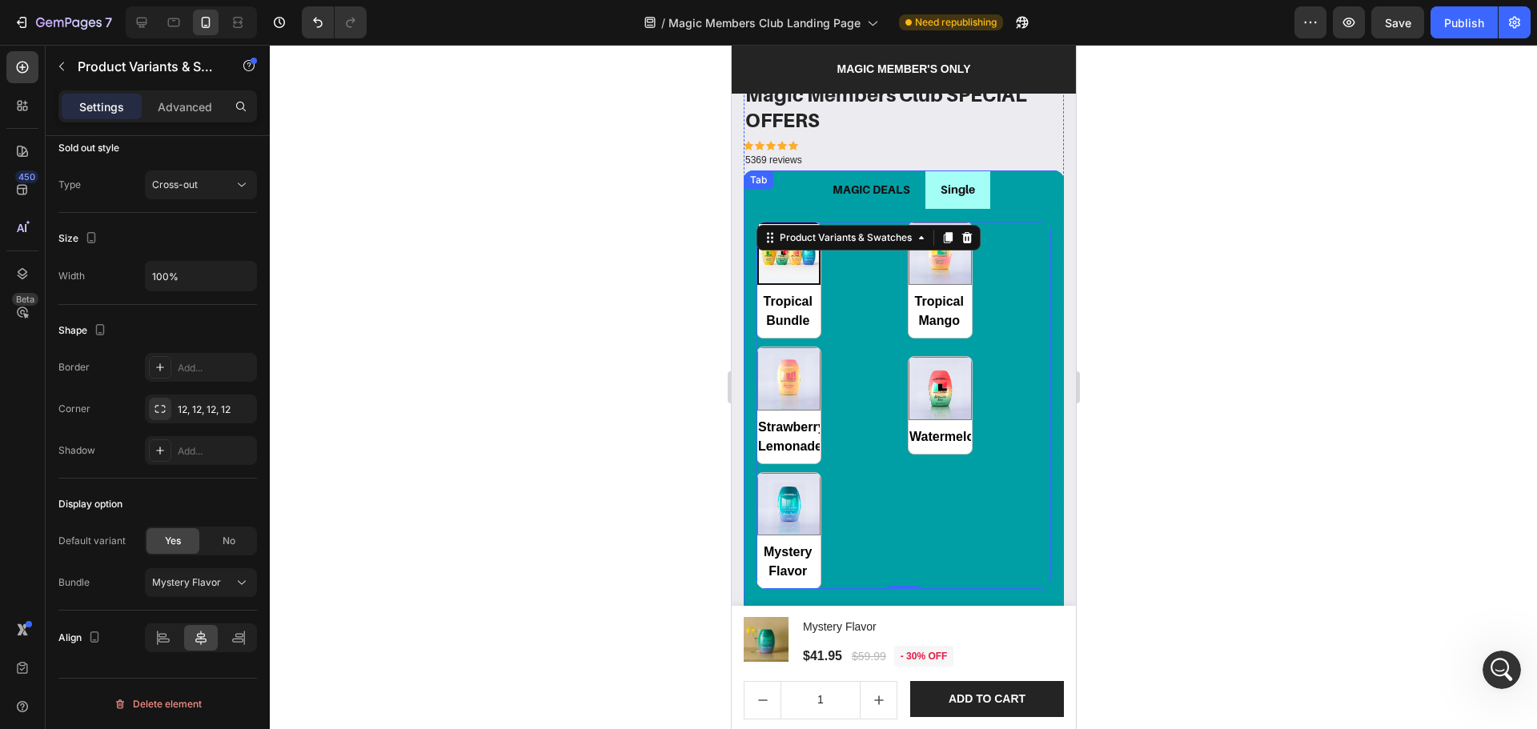
click at [933, 191] on li "Single" at bounding box center [957, 190] width 65 height 38
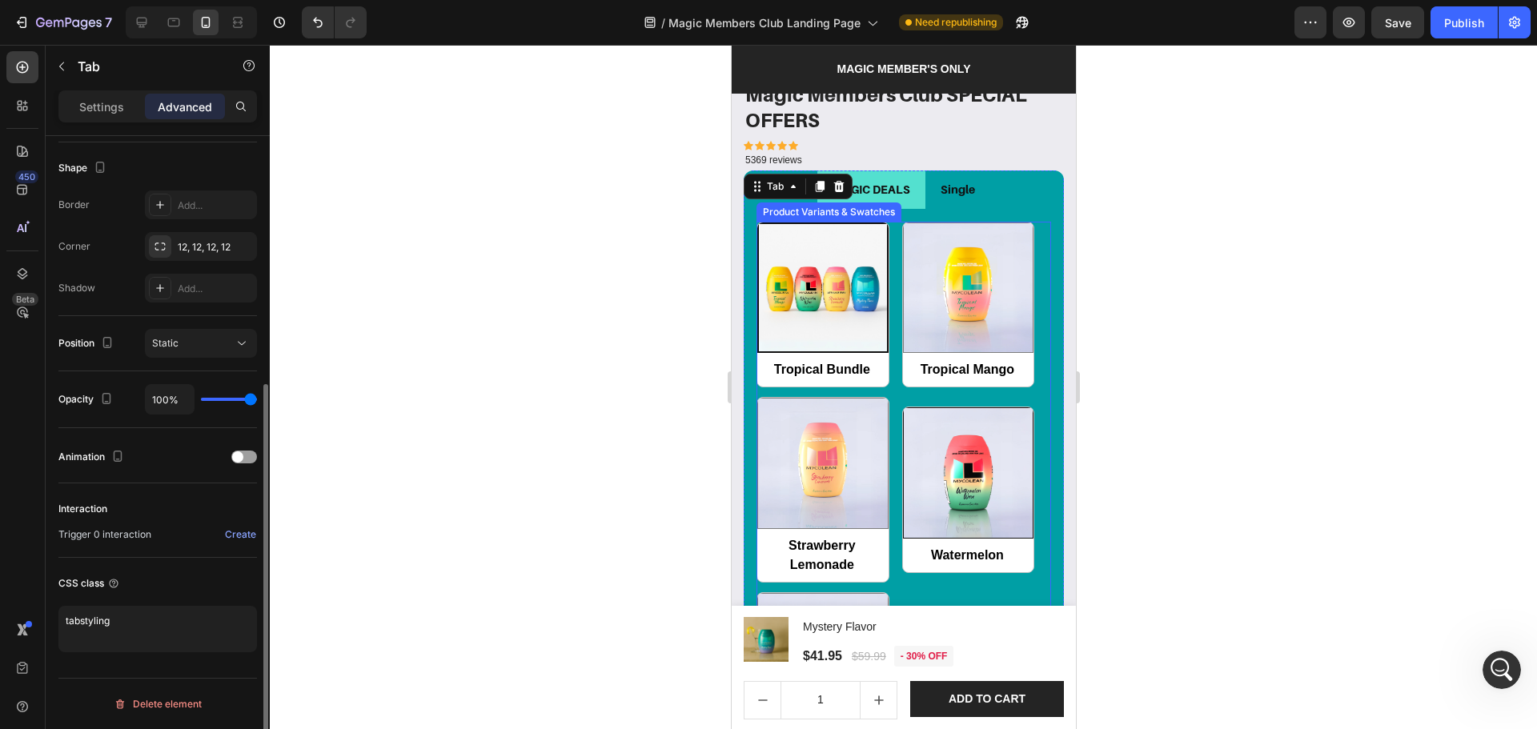
scroll to position [0, 0]
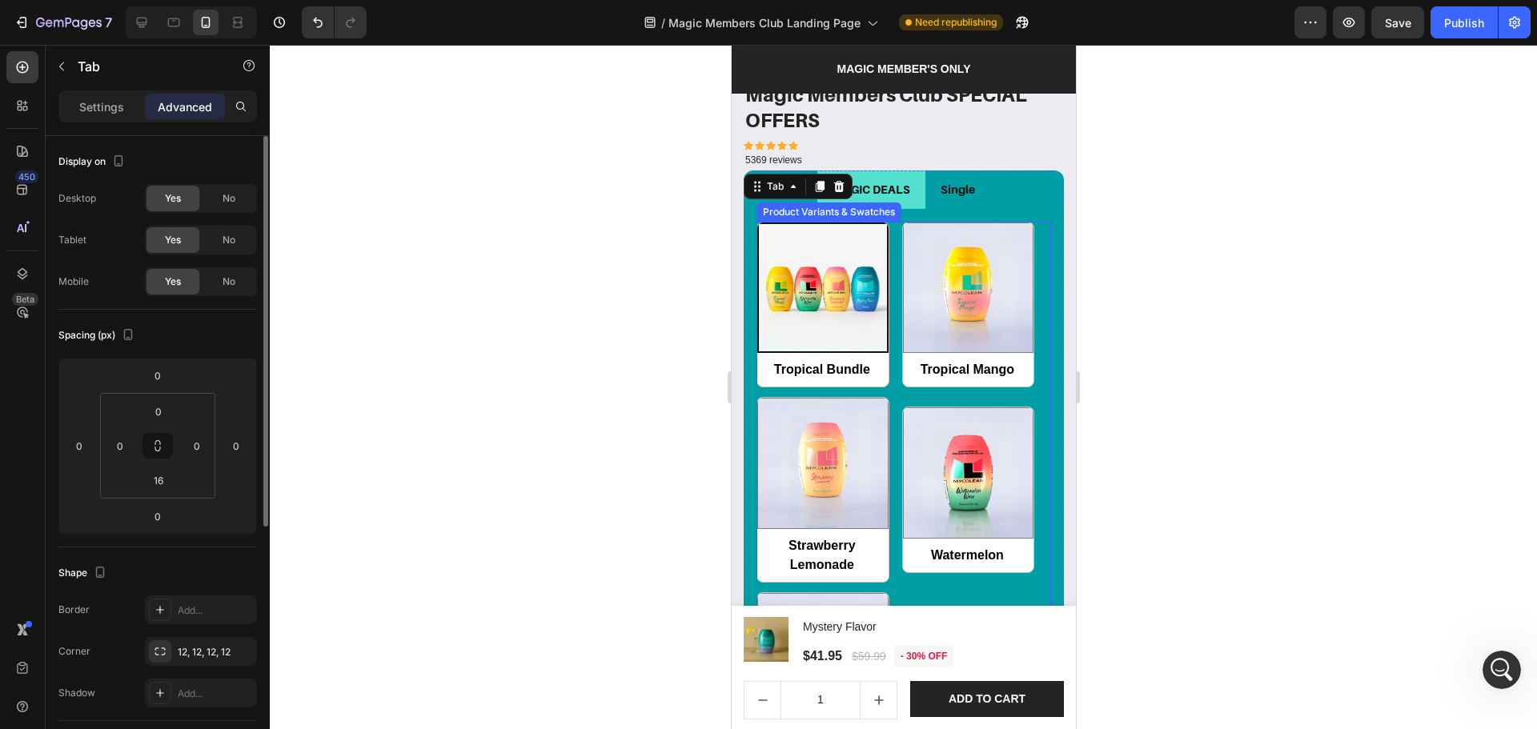
click at [897, 382] on div "Tropical Bundle Tropical Bundle Tropical Mango Tropical Mango Strawberry Lemona…" at bounding box center [903, 490] width 295 height 537
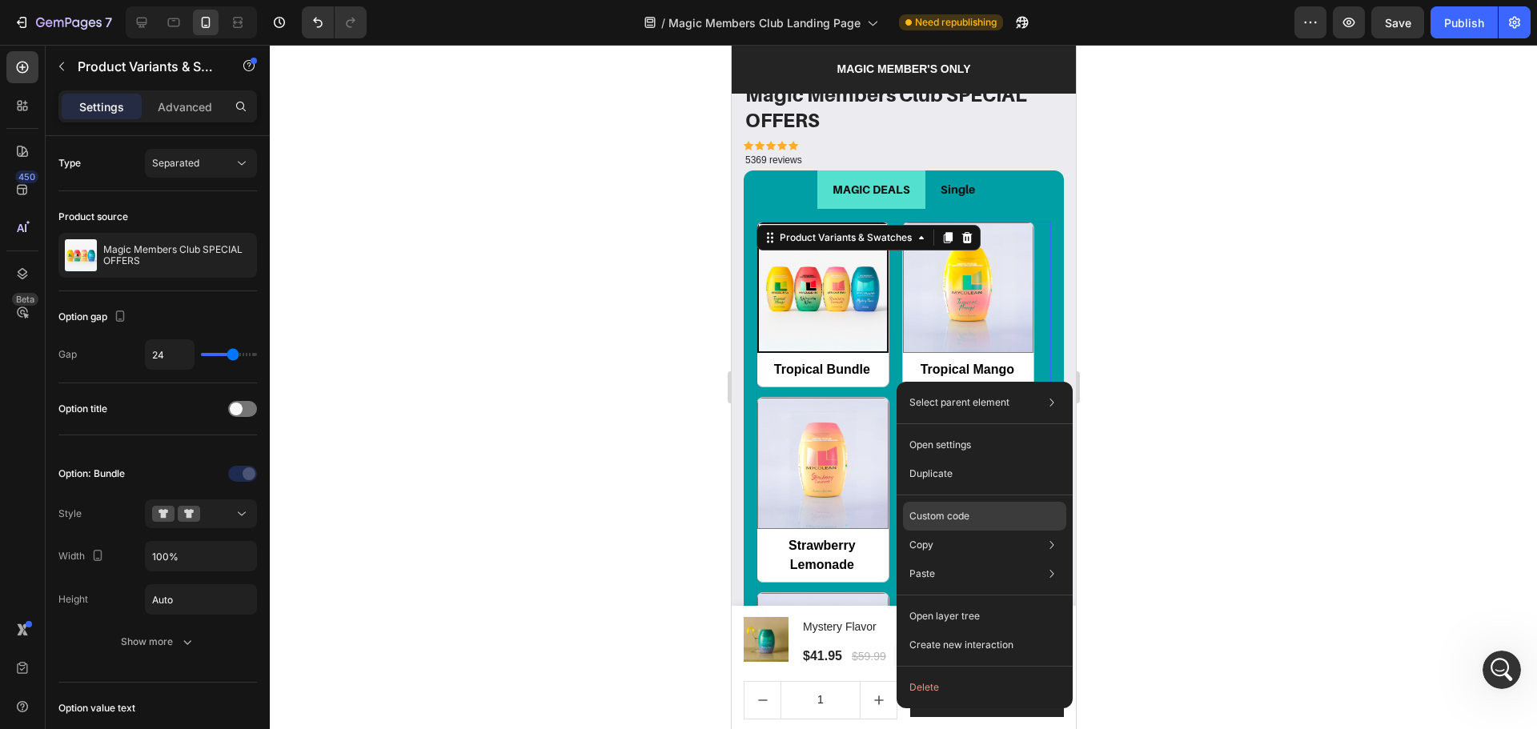
click at [926, 514] on p "Custom code" at bounding box center [939, 516] width 60 height 14
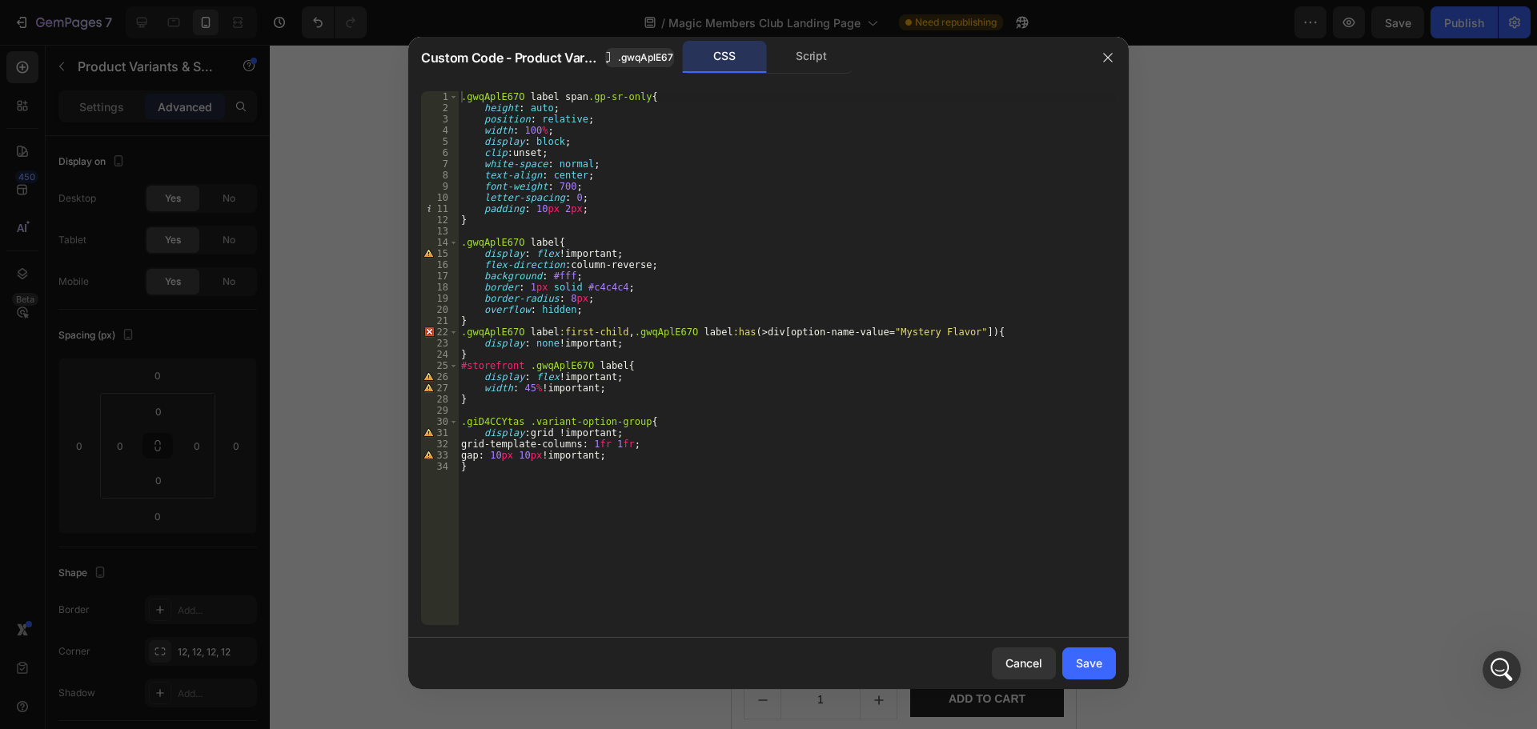
click at [683, 486] on div ".gwqAplE67O label span .gp-sr-only { height : auto ; position : relative ; widt…" at bounding box center [787, 369] width 658 height 556
click at [611, 438] on div ".gwqAplE67O label span .gp-sr-only { height : auto ; position : relative ; widt…" at bounding box center [787, 369] width 658 height 556
click at [736, 423] on div ".gwqAplE67O label span .gp-sr-only { height : auto ; position : relative ; widt…" at bounding box center [787, 369] width 658 height 556
type textarea ".giD4CCYtas .variant-option-group{"
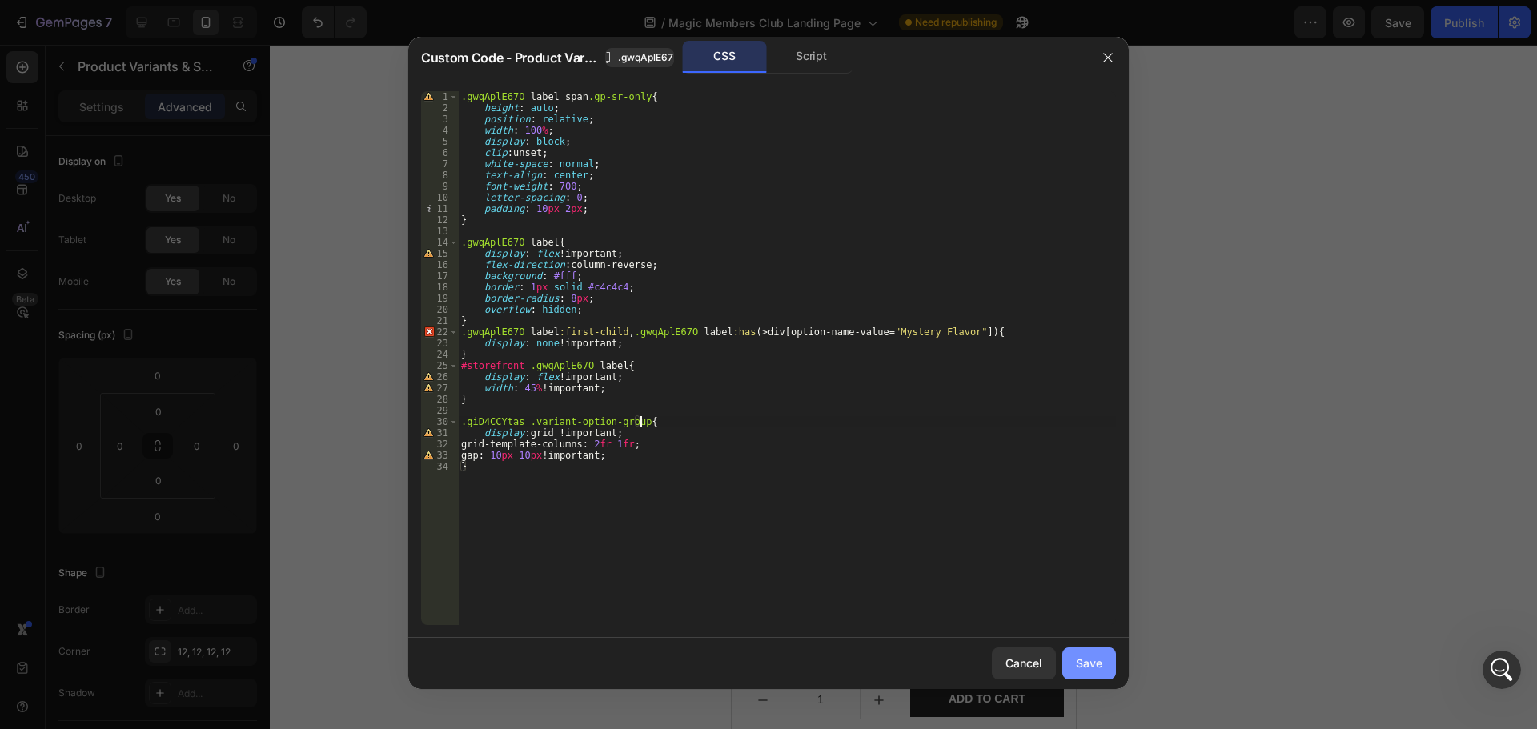
click at [1097, 669] on div "Save" at bounding box center [1089, 663] width 26 height 17
radio input "true"
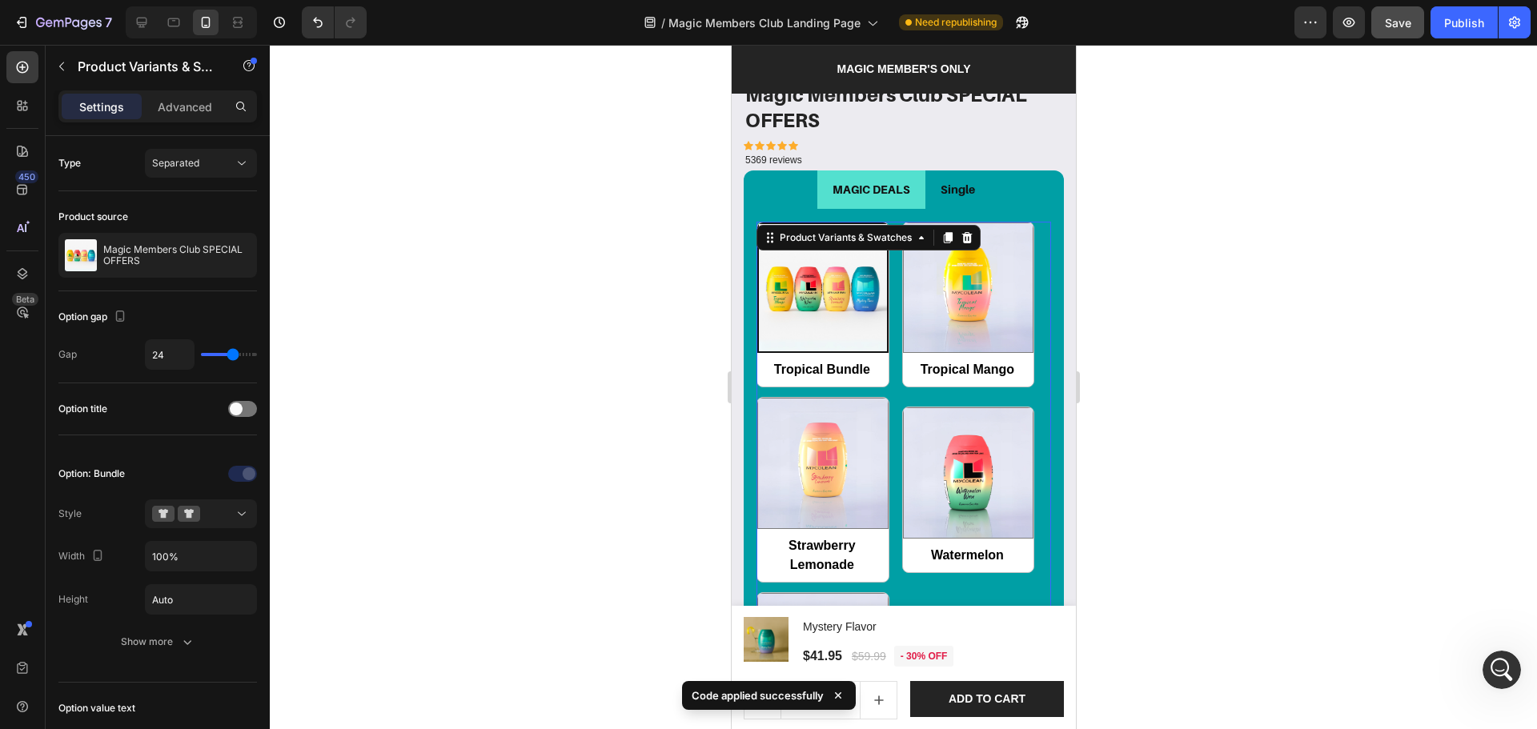
click at [1407, 40] on div "7 Version history / Magic Members Club Landing Page Need republishing Preview S…" at bounding box center [768, 23] width 1537 height 46
click at [1407, 34] on button "Save" at bounding box center [1397, 22] width 53 height 32
click at [893, 209] on div "Tropical Bundle Tropical Bundle Tropical Mango Tropical Mango Strawberry Lemona…" at bounding box center [903, 535] width 320 height 652
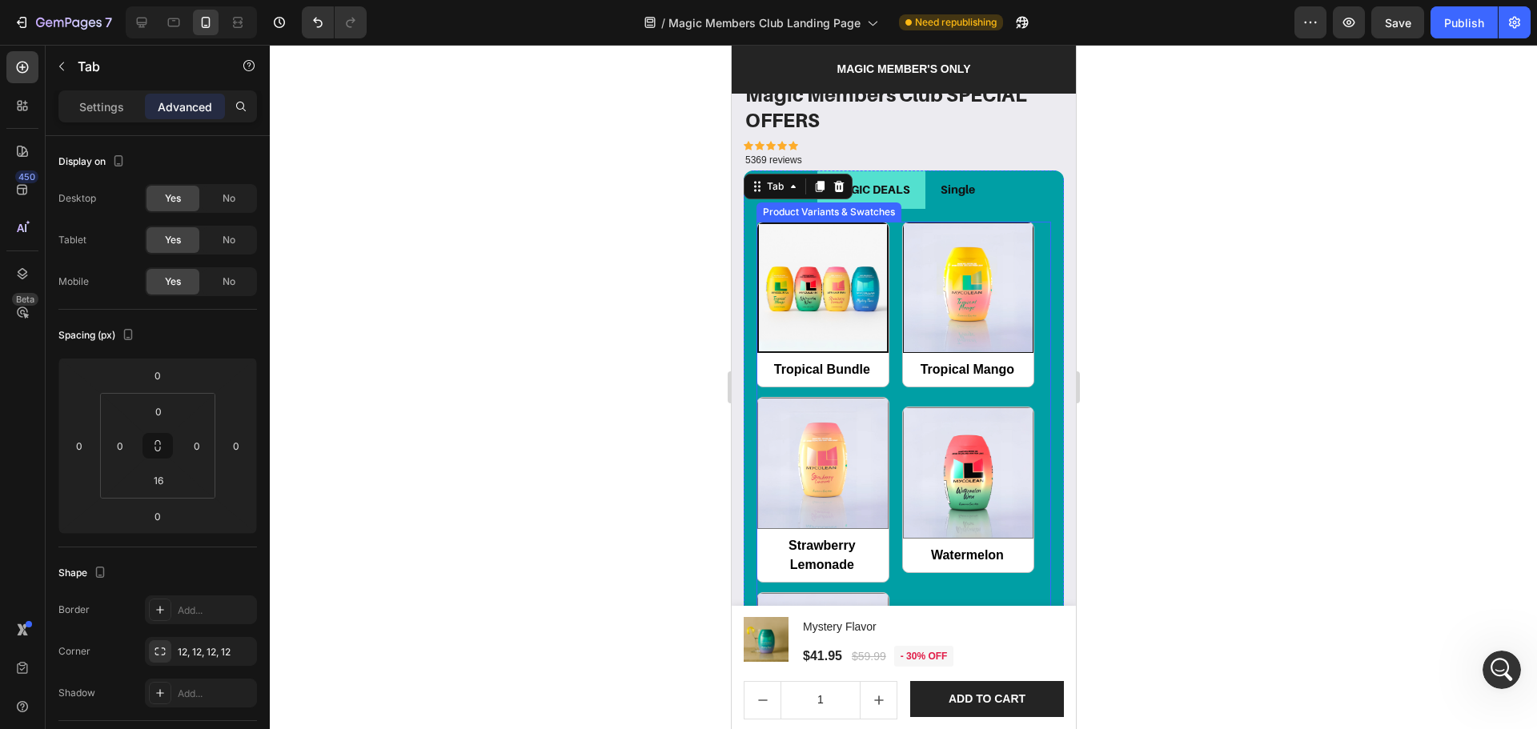
click at [897, 231] on div "Tropical Bundle Tropical Bundle Tropical Mango Tropical Mango Strawberry Lemona…" at bounding box center [903, 490] width 295 height 537
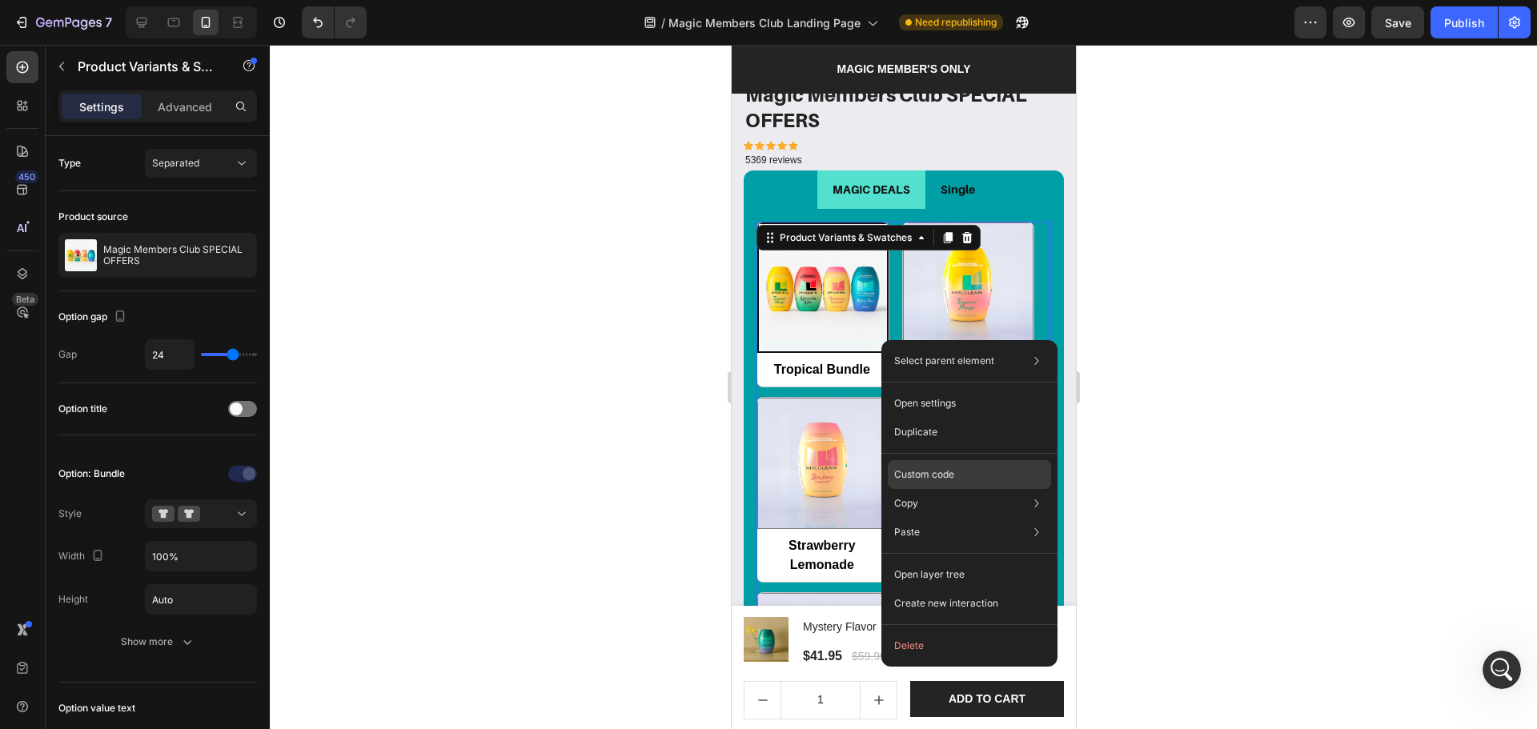
click at [951, 477] on p "Custom code" at bounding box center [924, 474] width 60 height 14
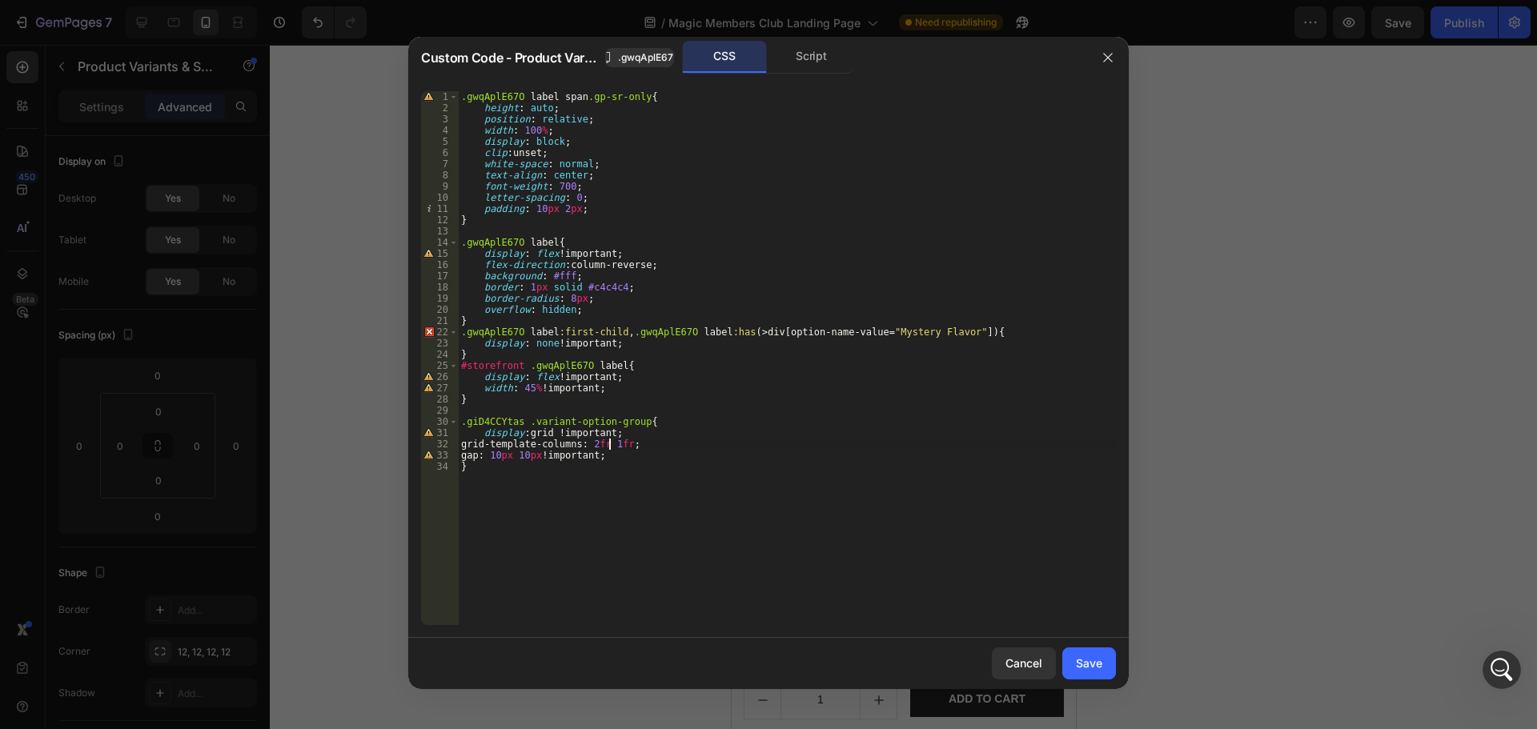
click at [611, 447] on div ".gwqAplE67O label span .gp-sr-only { height : auto ; position : relative ; widt…" at bounding box center [787, 369] width 658 height 556
click at [955, 439] on div ".gwqAplE67O label span .gp-sr-only { height : auto ; position : relative ; widt…" at bounding box center [787, 369] width 658 height 556
click at [710, 480] on div ".gwqAplE67O label span .gp-sr-only { height : auto ; position : relative ; widt…" at bounding box center [787, 369] width 658 height 556
type textarea "}"
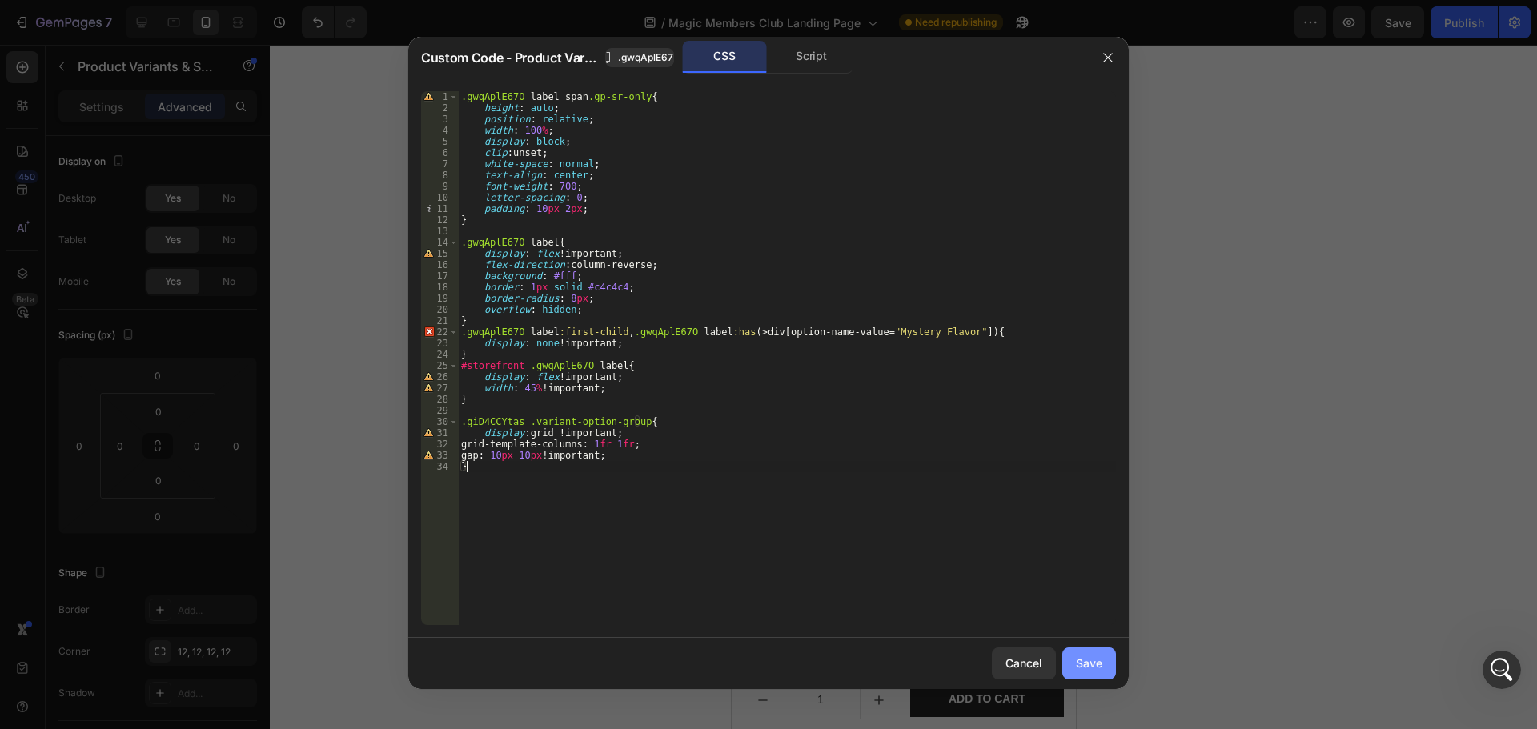
click at [1097, 673] on button "Save" at bounding box center [1089, 664] width 54 height 32
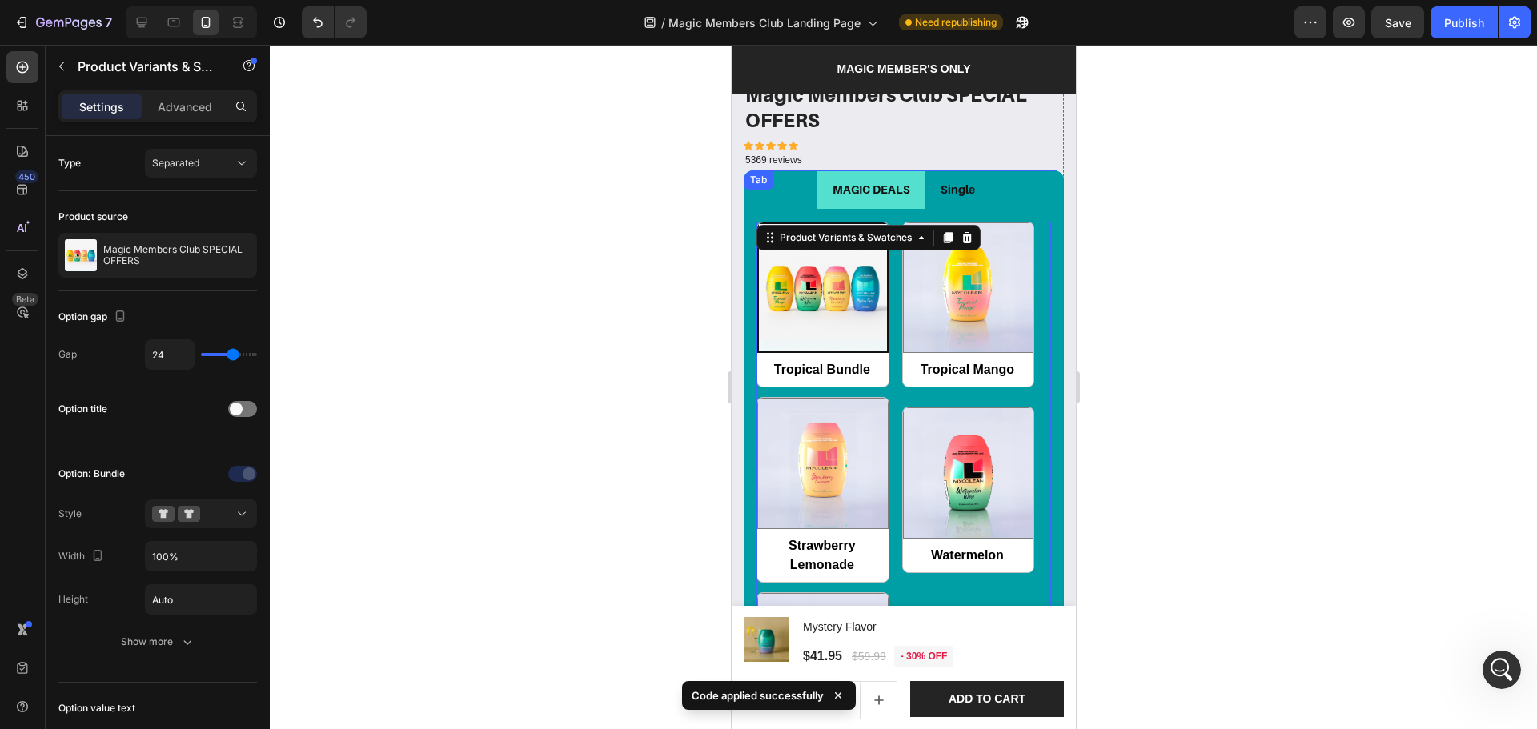
click at [950, 179] on p "Single" at bounding box center [957, 189] width 34 height 20
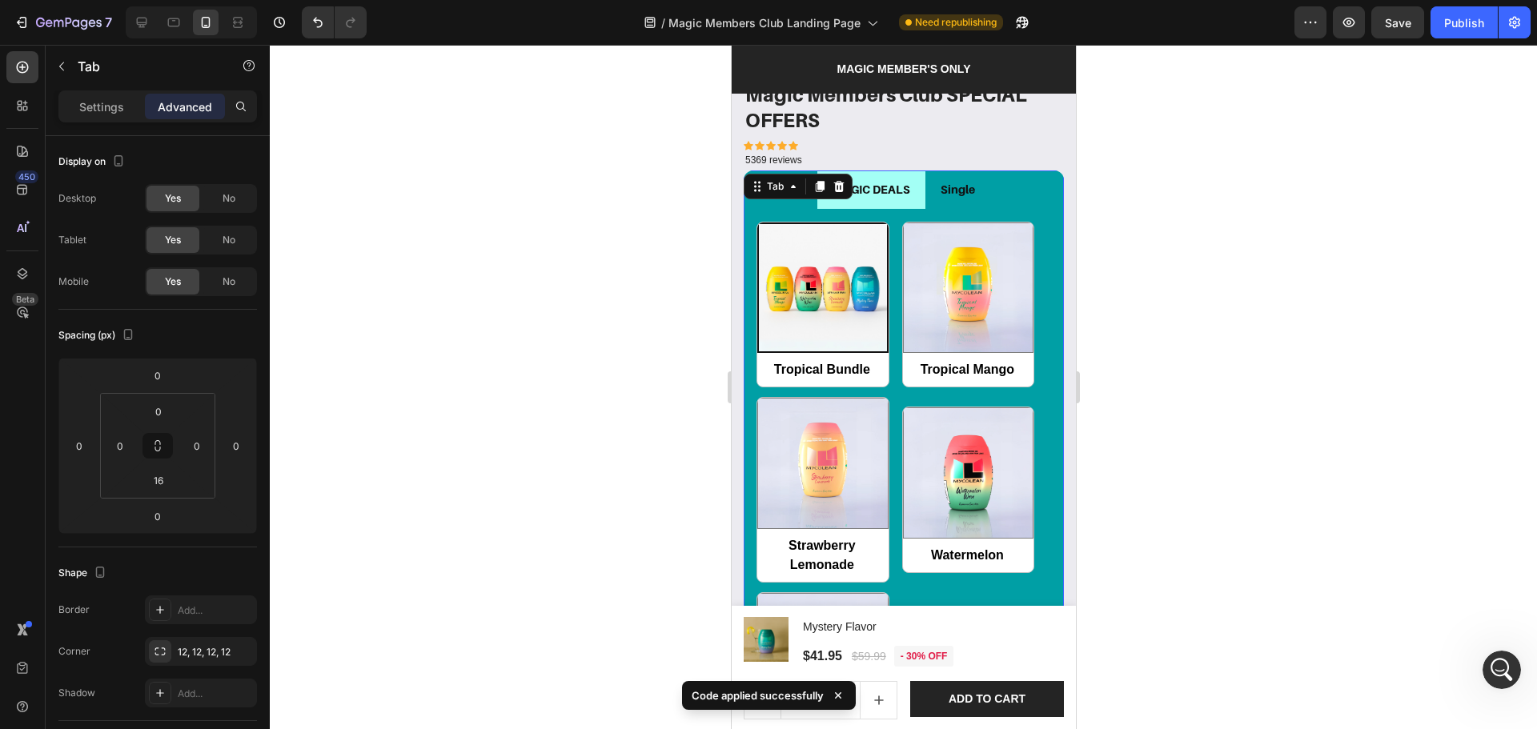
click at [905, 181] on div "MAGIC DEALS" at bounding box center [870, 189] width 82 height 25
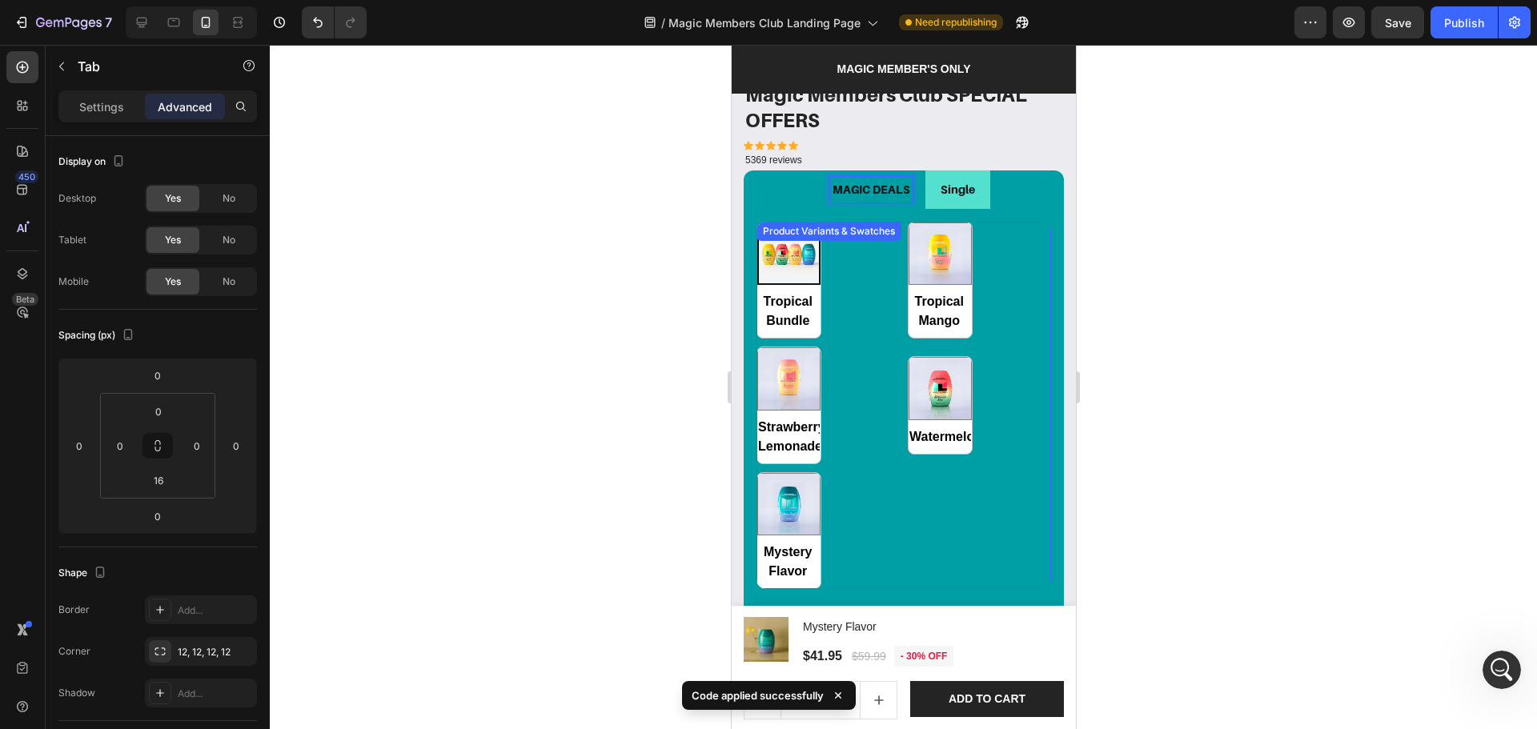
click at [860, 275] on div "Tropical Bundle Tropical Bundle Tropical Mango Tropical Mango Strawberry Lemona…" at bounding box center [903, 406] width 295 height 368
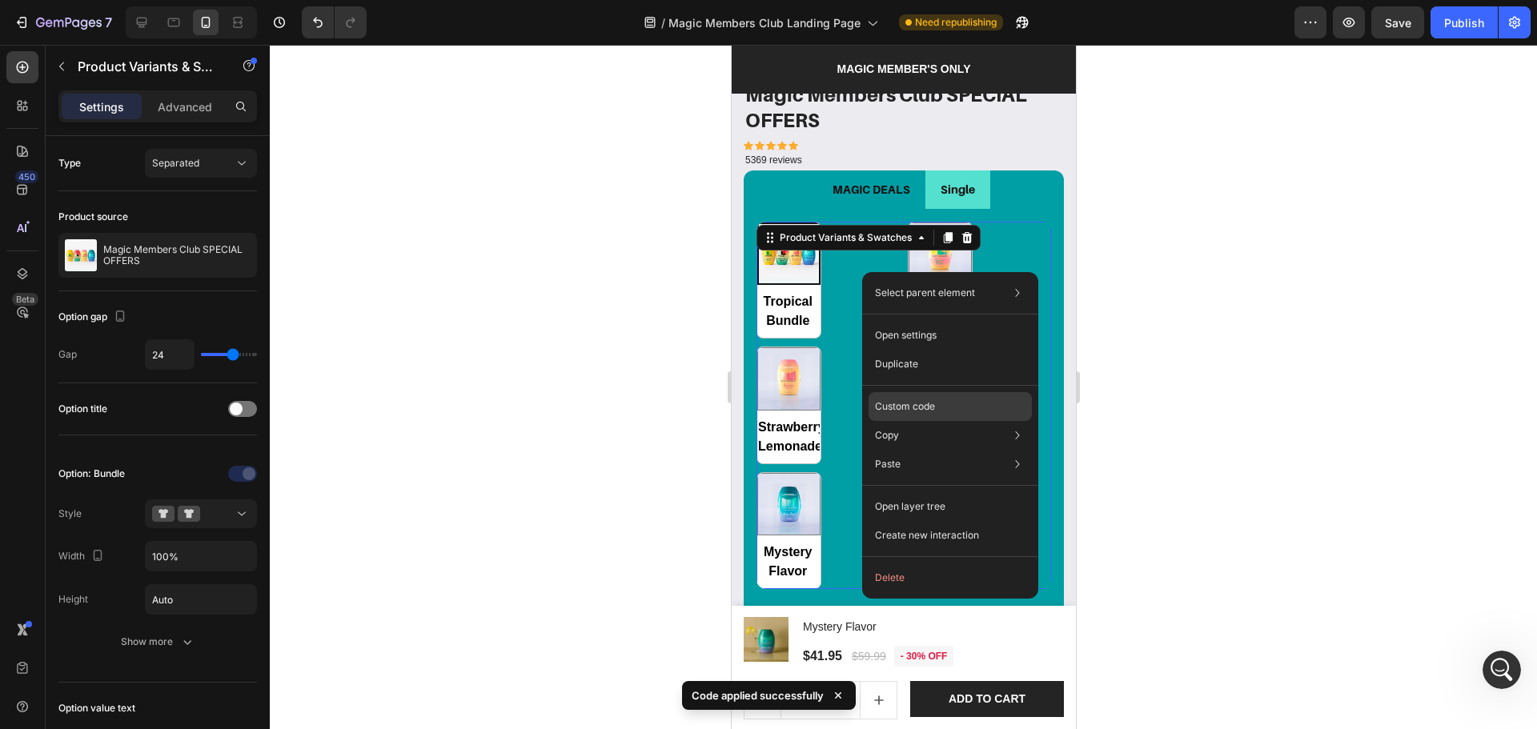
click at [893, 450] on div "Custom code" at bounding box center [950, 464] width 163 height 29
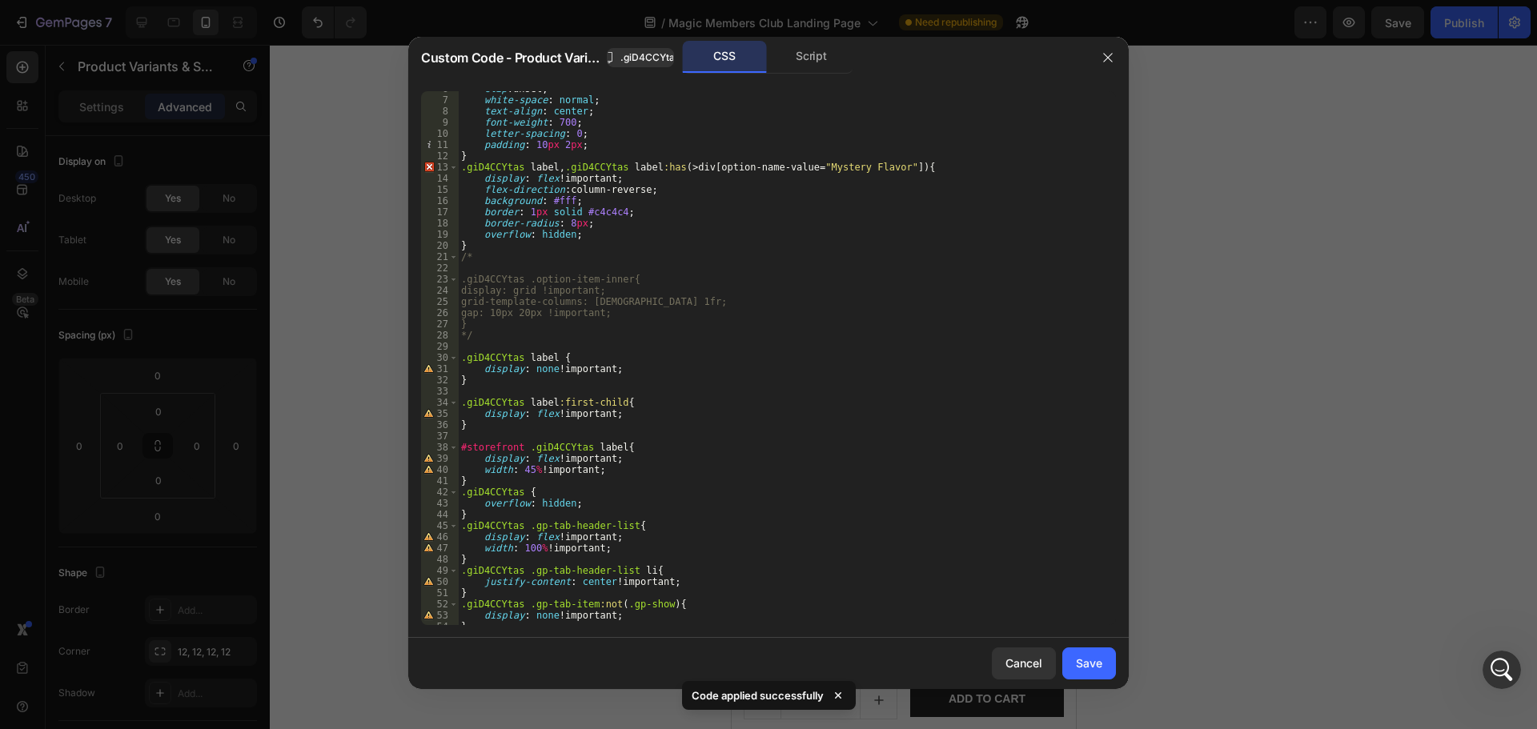
scroll to position [172, 0]
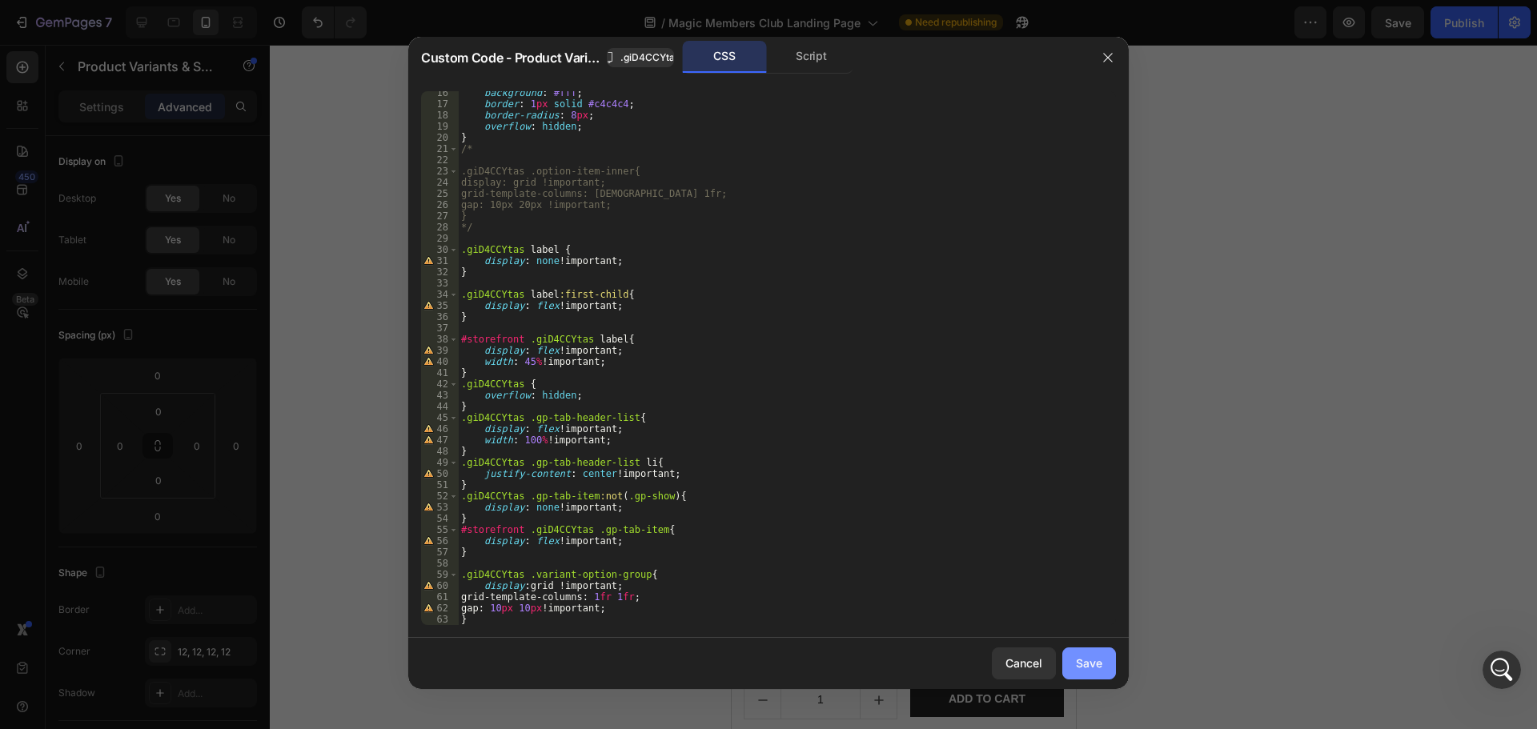
click at [1090, 668] on div "Save" at bounding box center [1089, 663] width 26 height 17
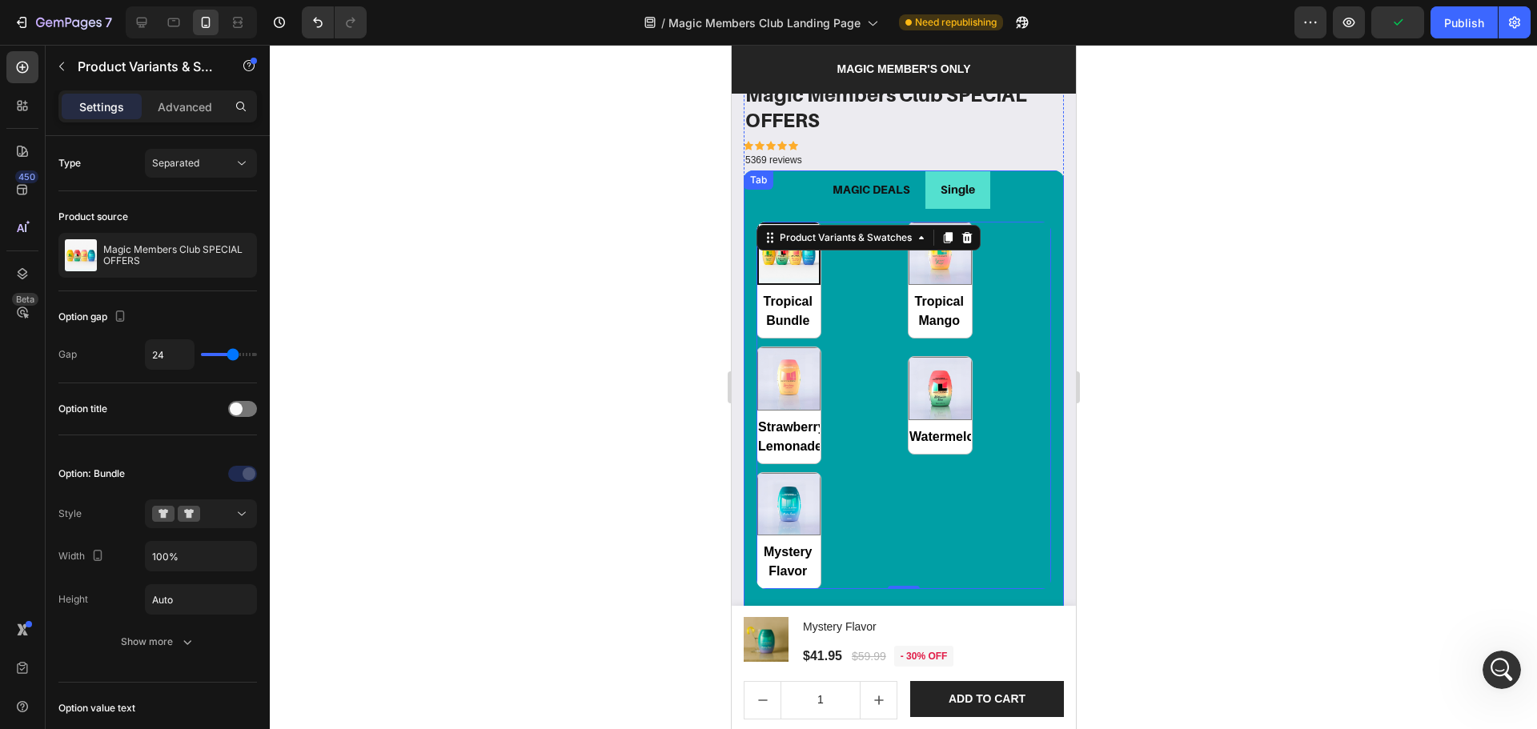
click at [1034, 171] on ul "MAGIC DEALS Single" at bounding box center [903, 190] width 320 height 38
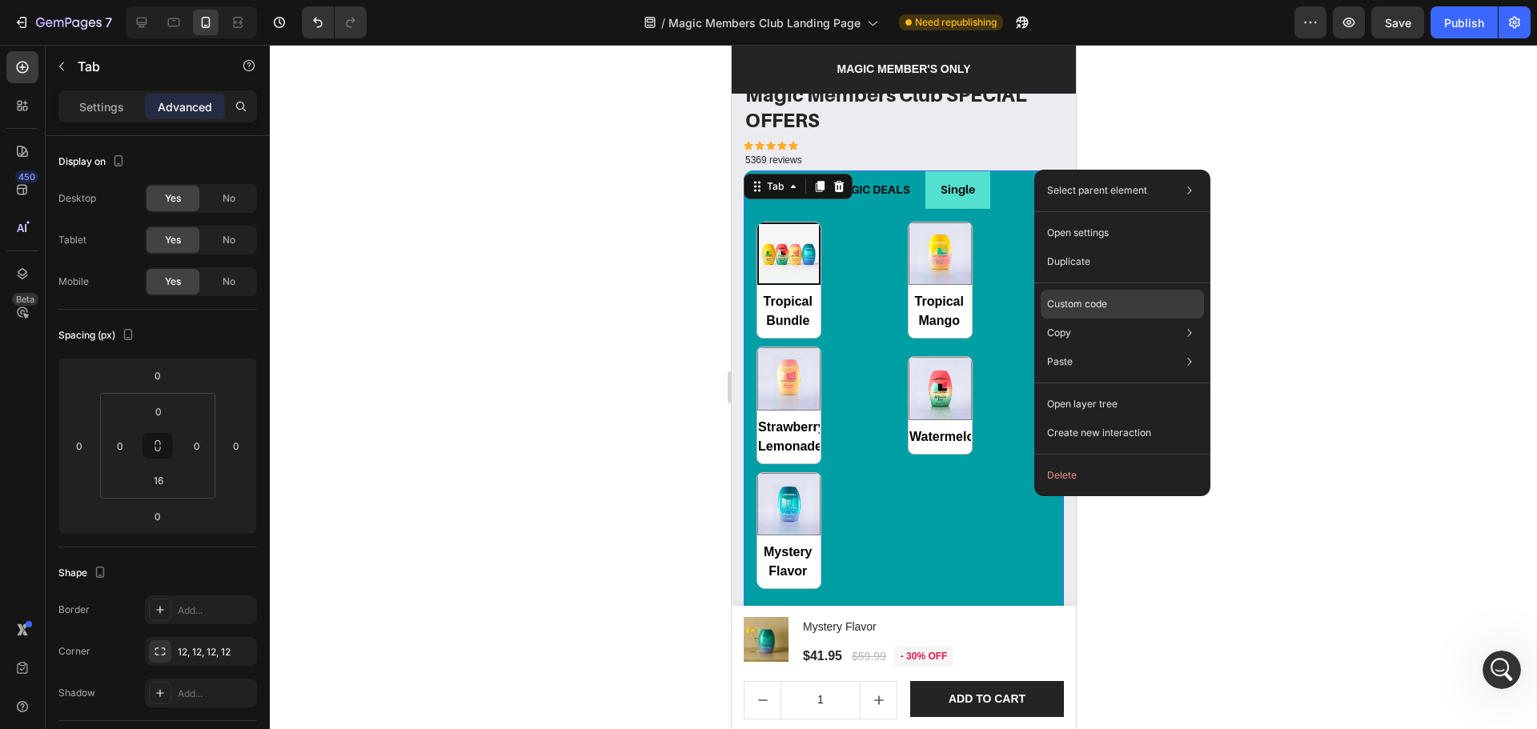
click at [1077, 347] on div "Custom code" at bounding box center [1122, 361] width 163 height 29
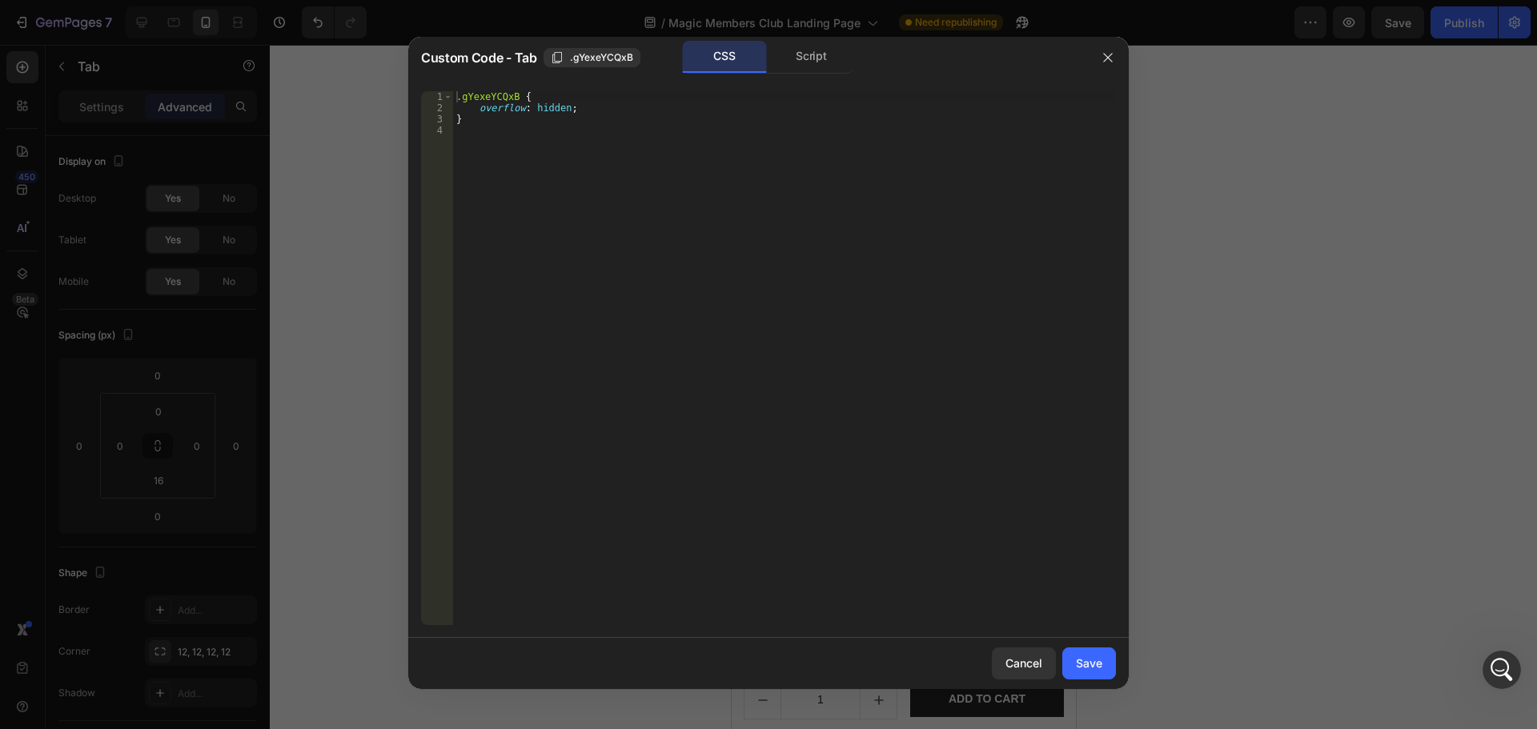
click at [797, 40] on div "Custom Code - Tab .gYexeYCQxB CSS Script" at bounding box center [747, 58] width 679 height 42
click at [804, 54] on div "Script" at bounding box center [811, 57] width 84 height 32
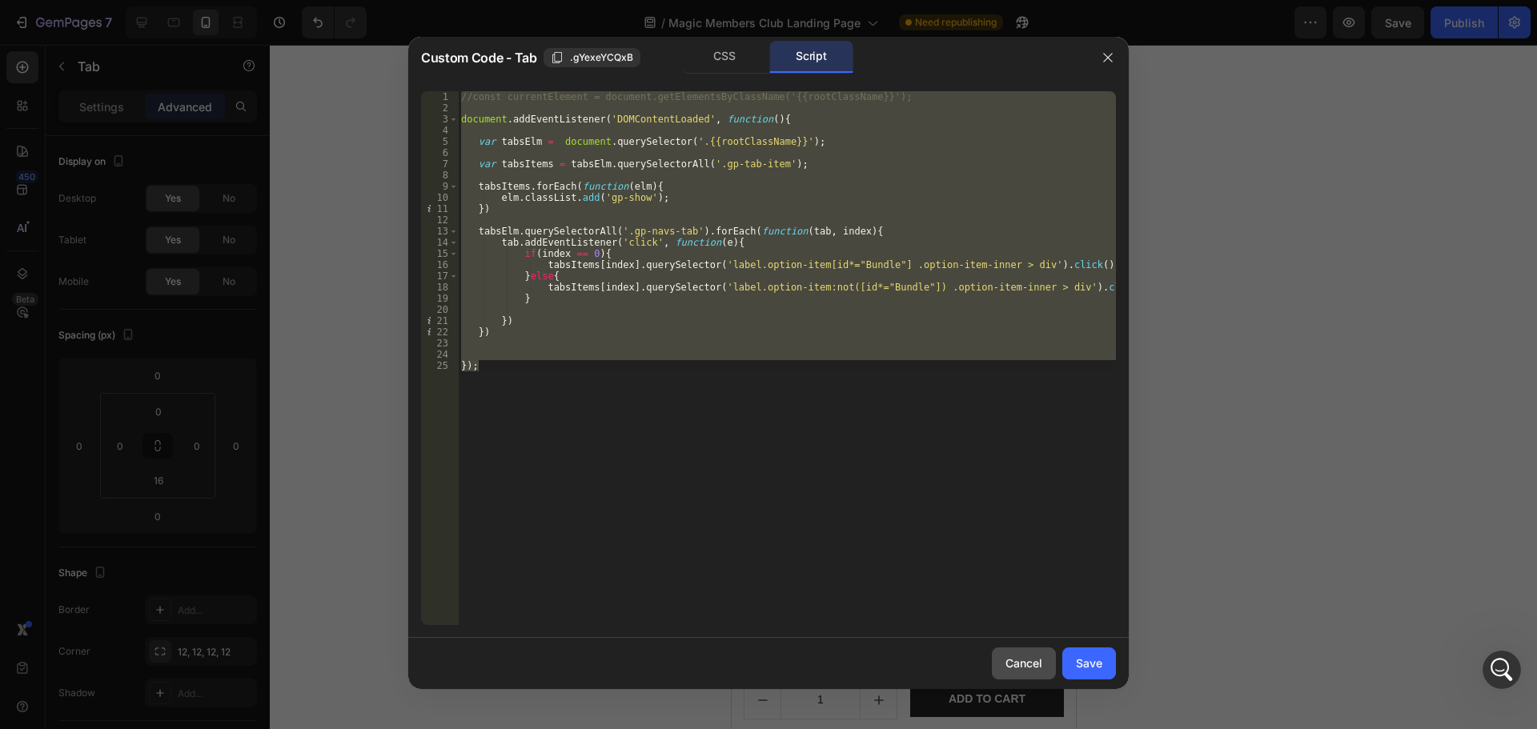
click at [1022, 658] on div "Cancel" at bounding box center [1023, 663] width 37 height 17
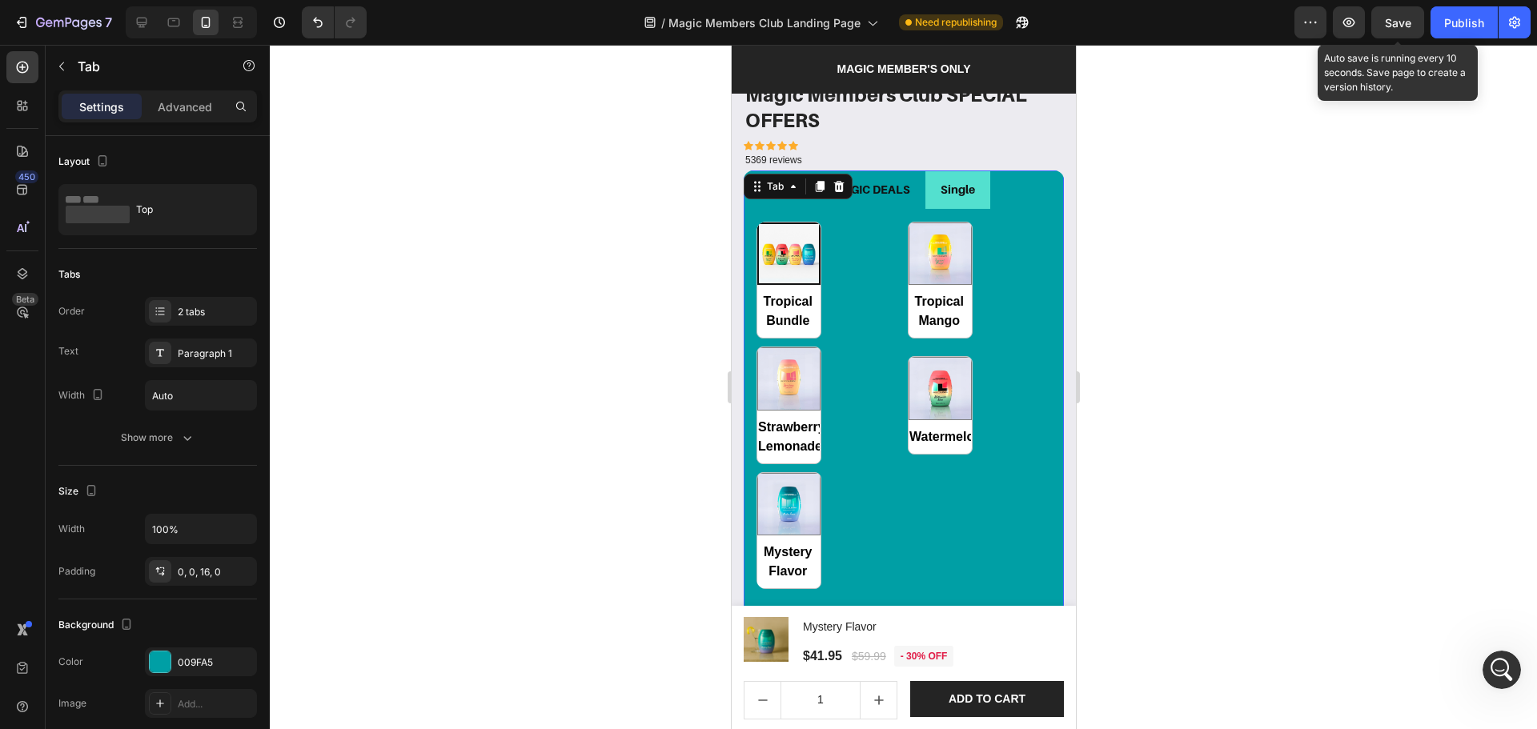
click at [1395, 22] on span "Save" at bounding box center [1398, 23] width 26 height 14
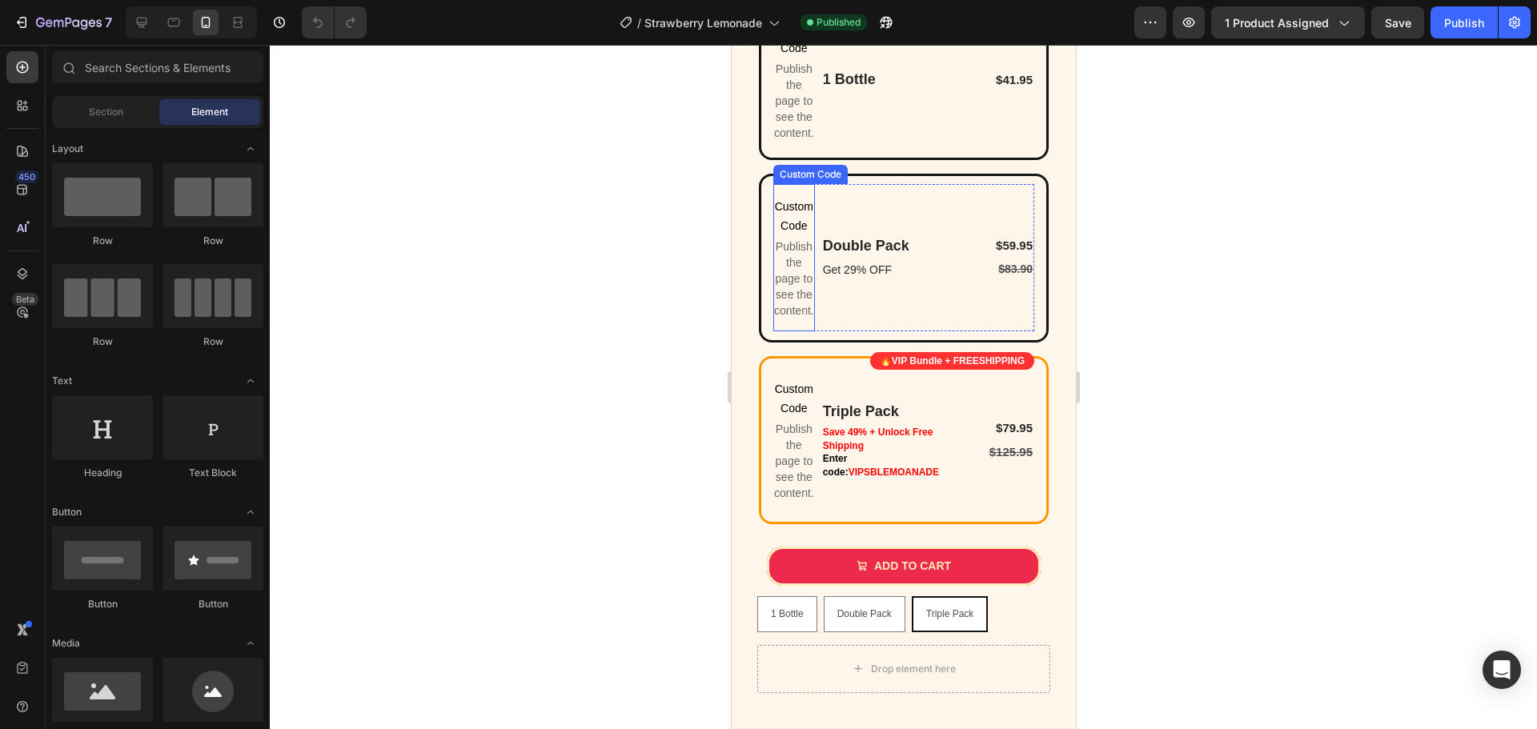
scroll to position [1387, 0]
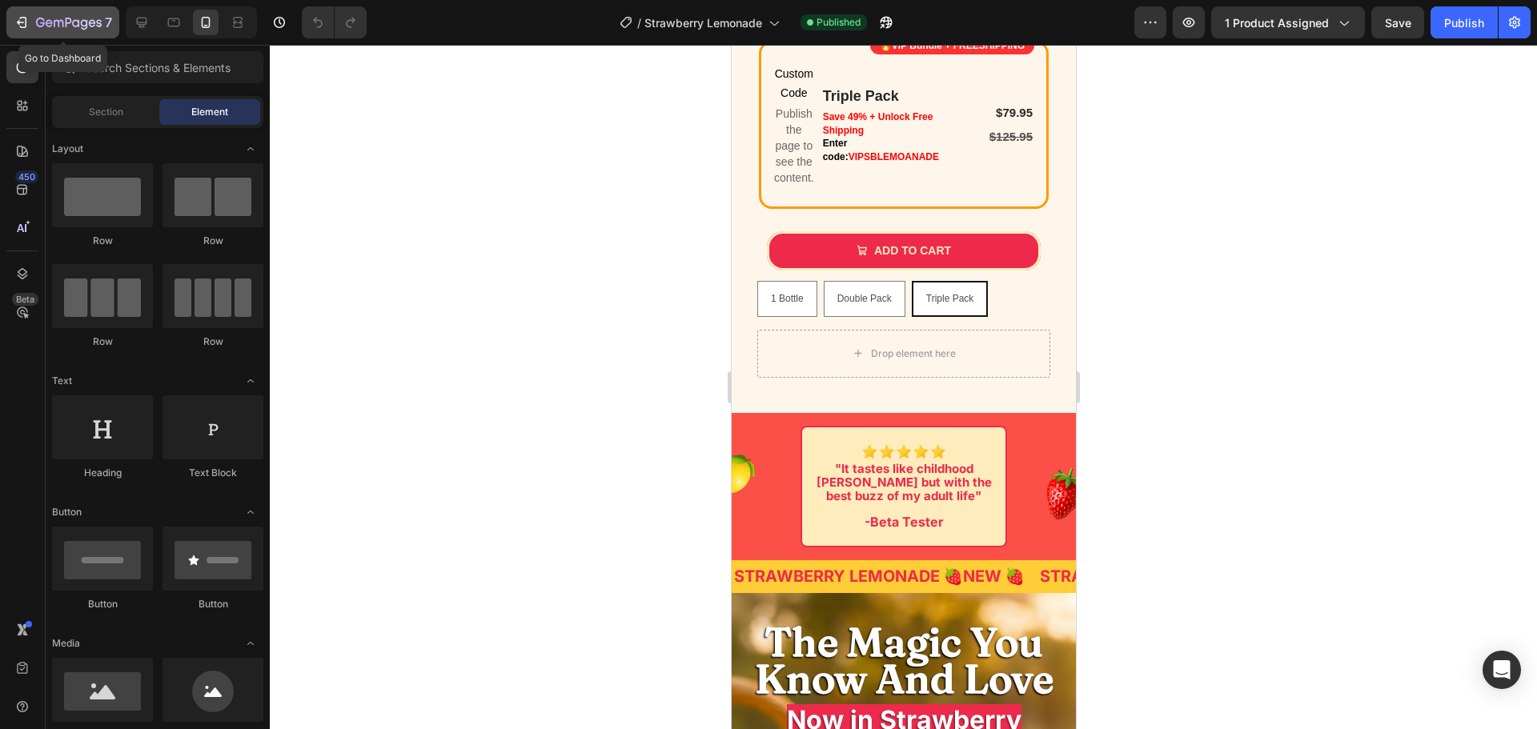
click at [22, 20] on icon "button" at bounding box center [22, 22] width 16 height 16
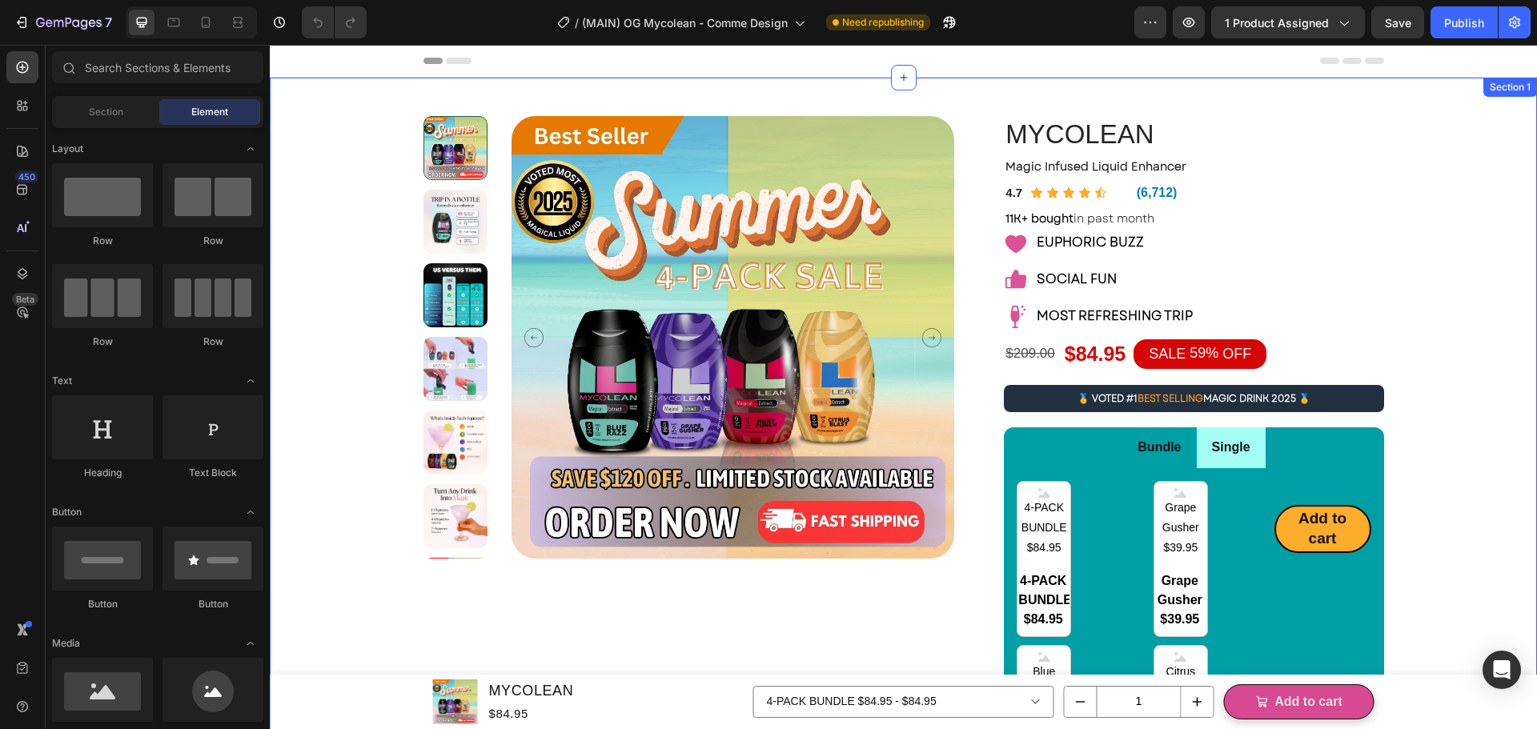
drag, startPoint x: 1466, startPoint y: 249, endPoint x: 1476, endPoint y: 326, distance: 77.5
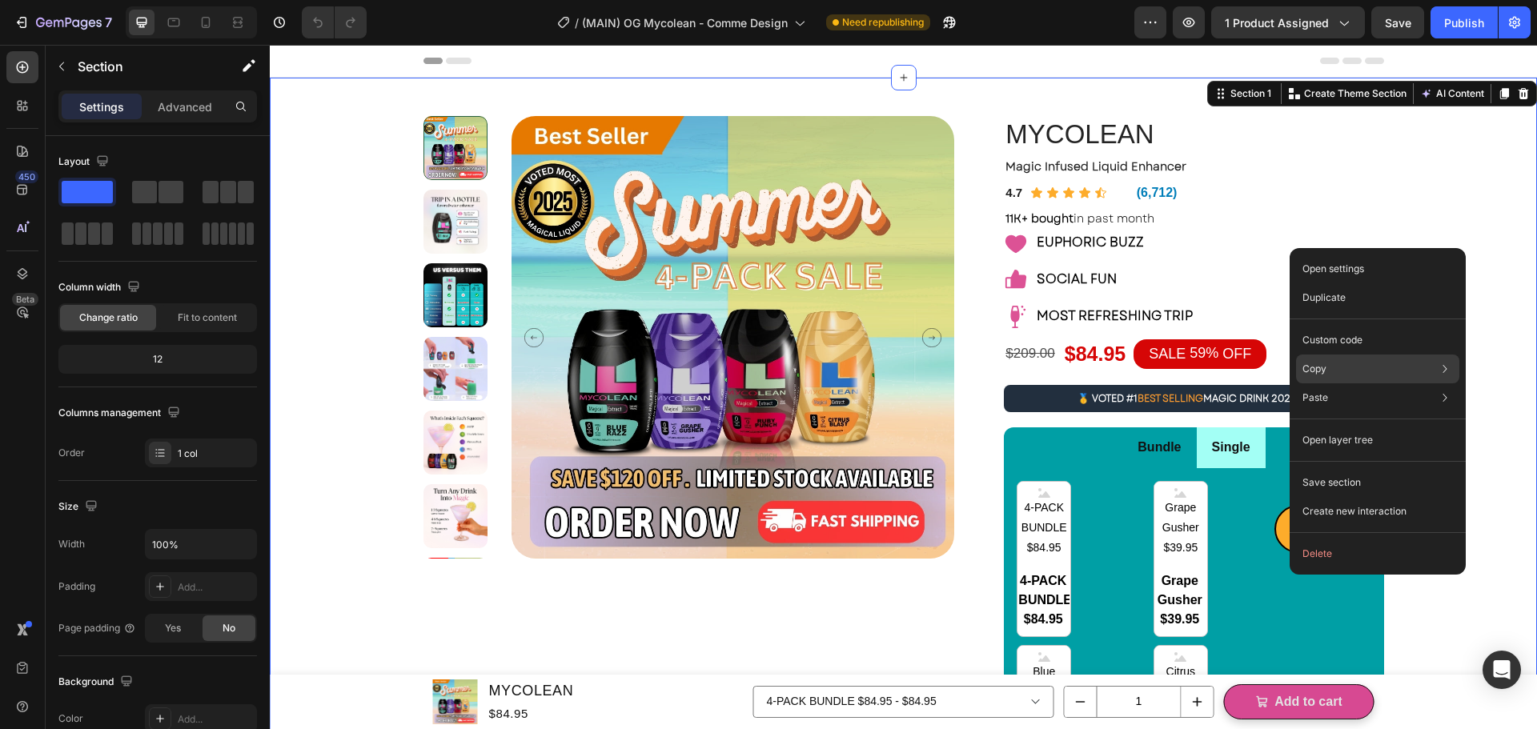
radio input "false"
click at [1371, 383] on div "Custom code" at bounding box center [1377, 397] width 163 height 29
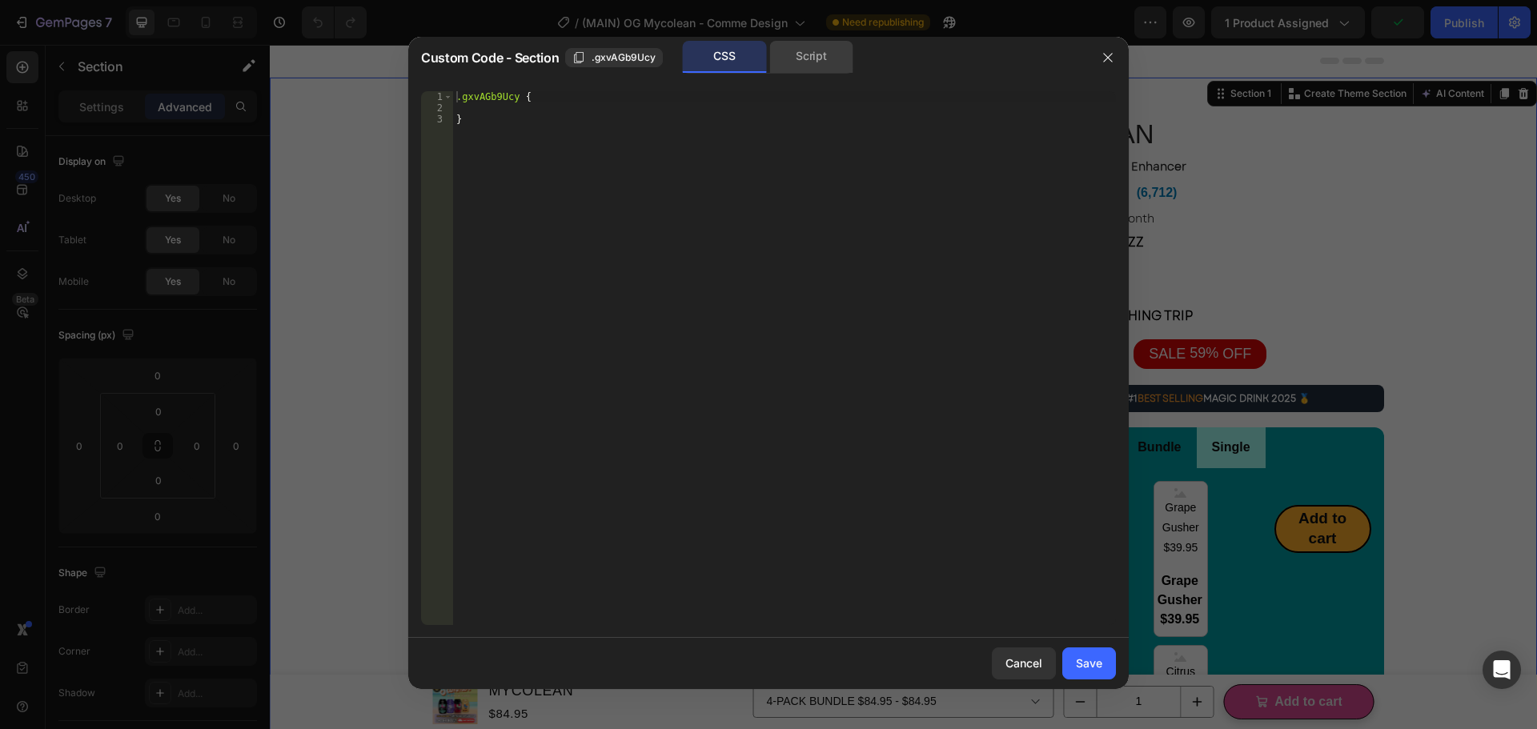
click at [800, 43] on div "Script" at bounding box center [811, 57] width 84 height 32
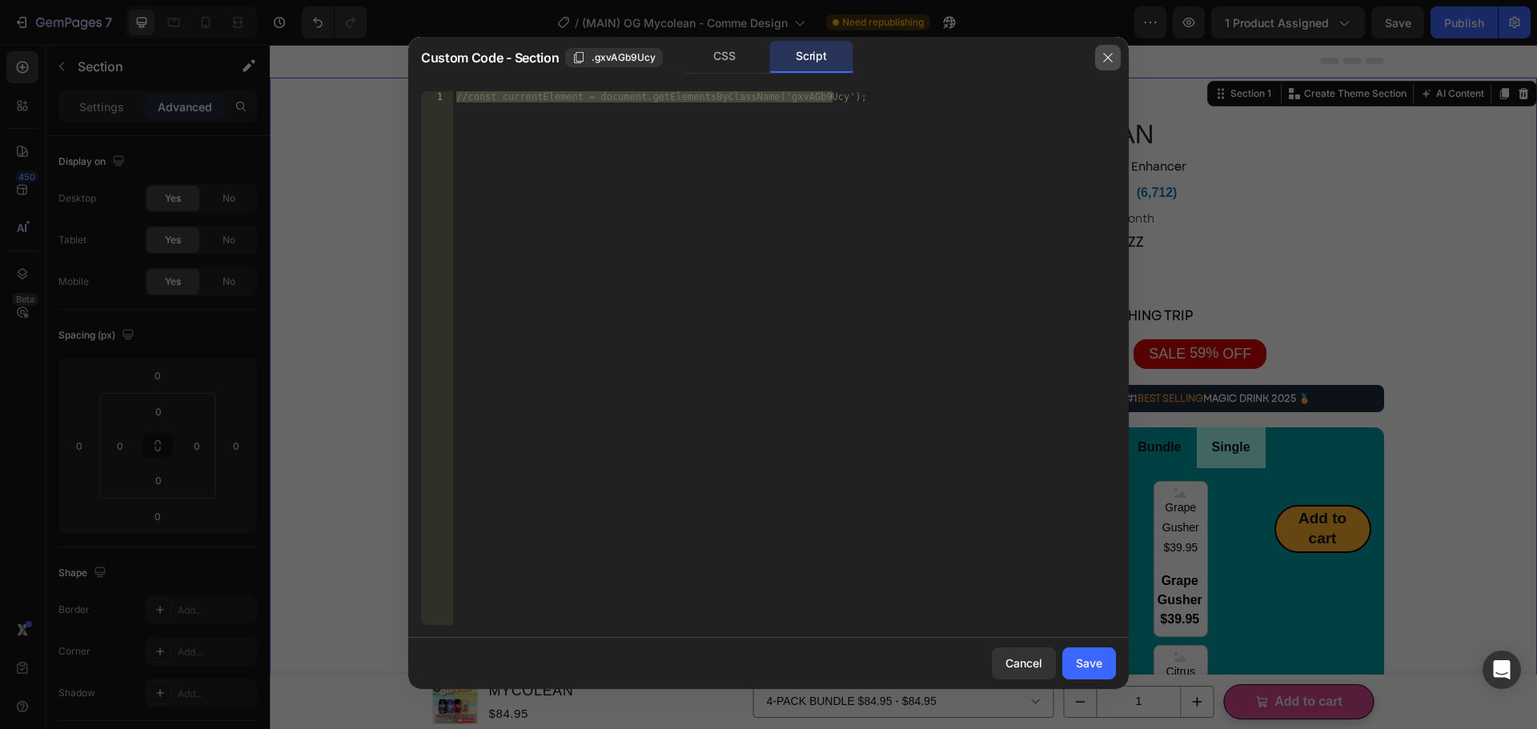
click at [1108, 62] on icon "button" at bounding box center [1107, 57] width 13 height 13
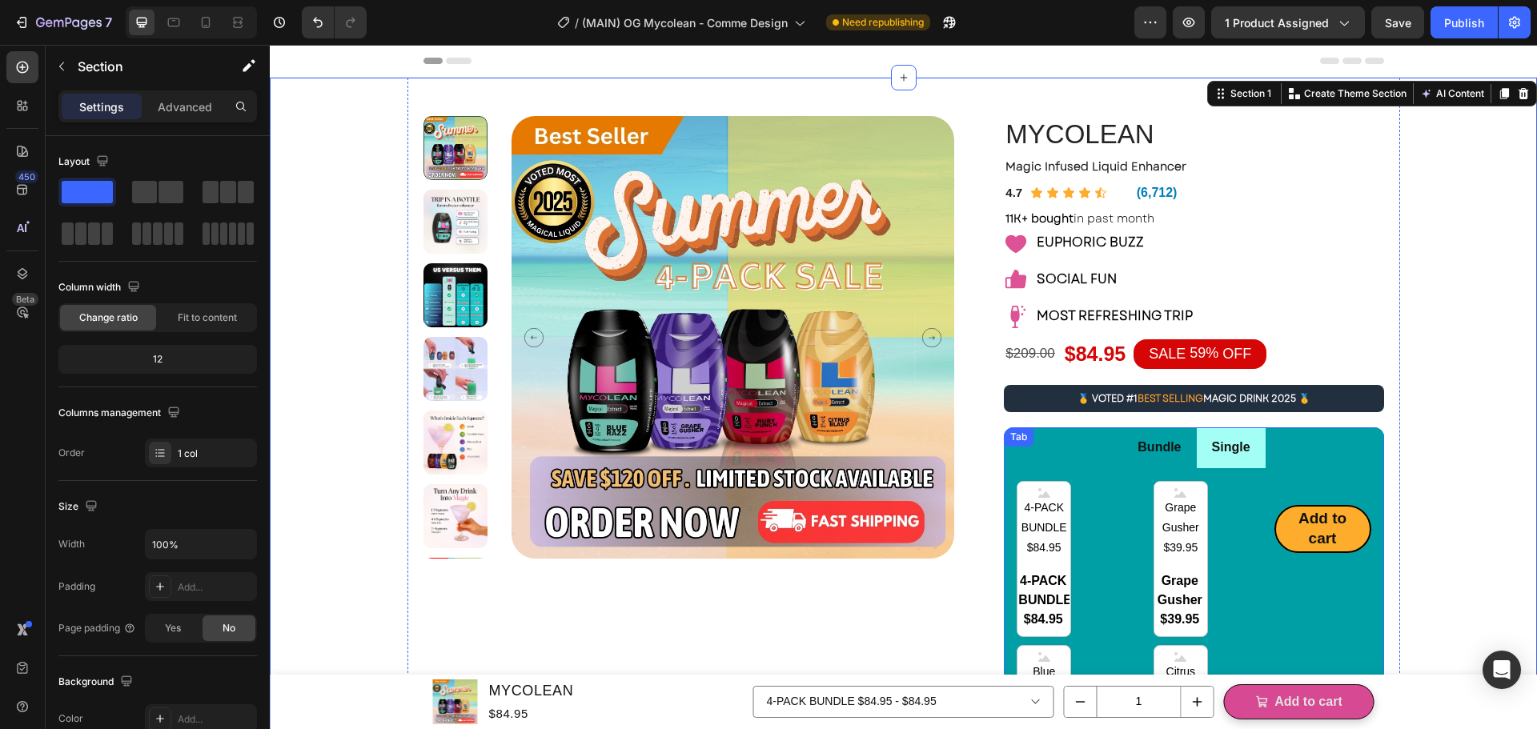
click at [1323, 439] on ul "Bundle Single" at bounding box center [1193, 447] width 379 height 41
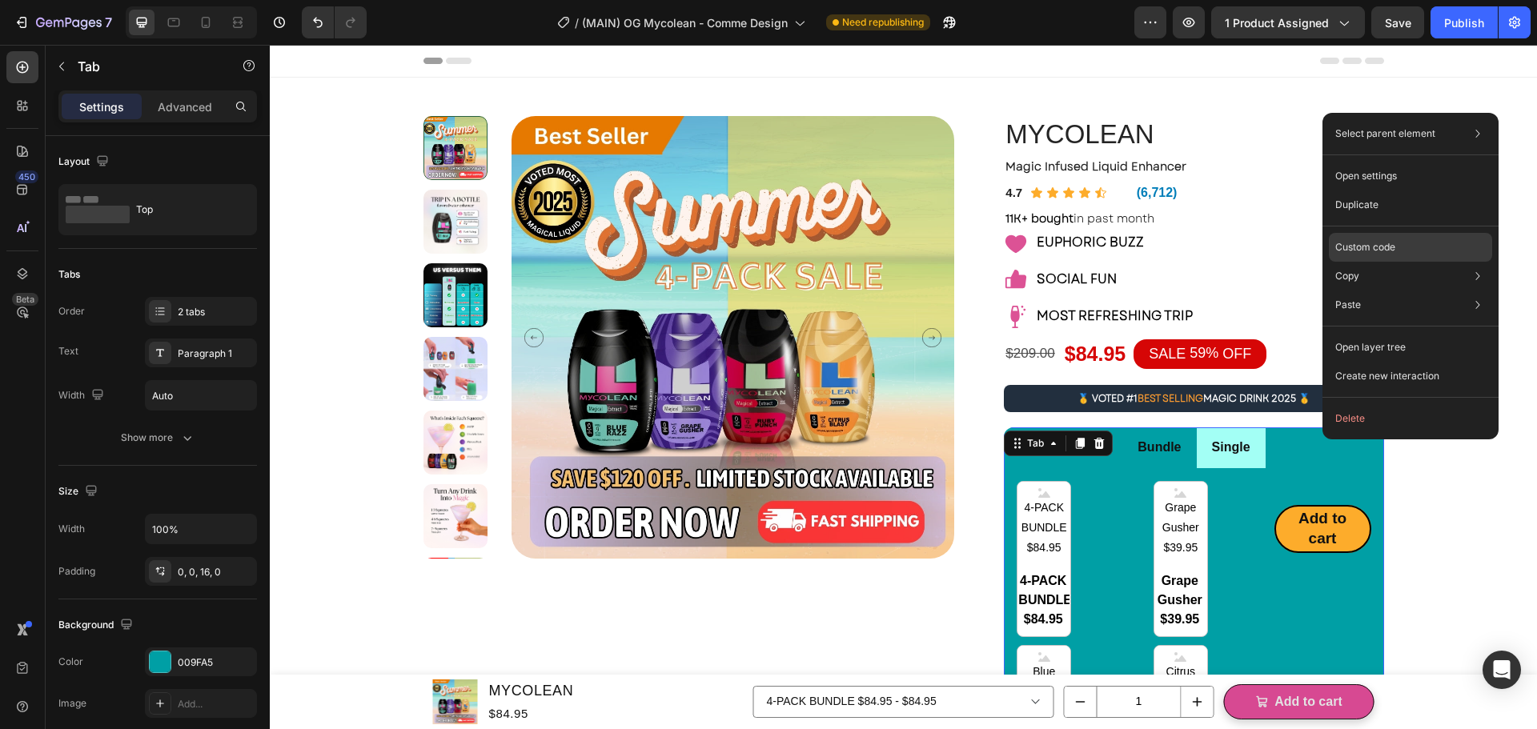
click at [1363, 247] on p "Custom code" at bounding box center [1365, 247] width 60 height 14
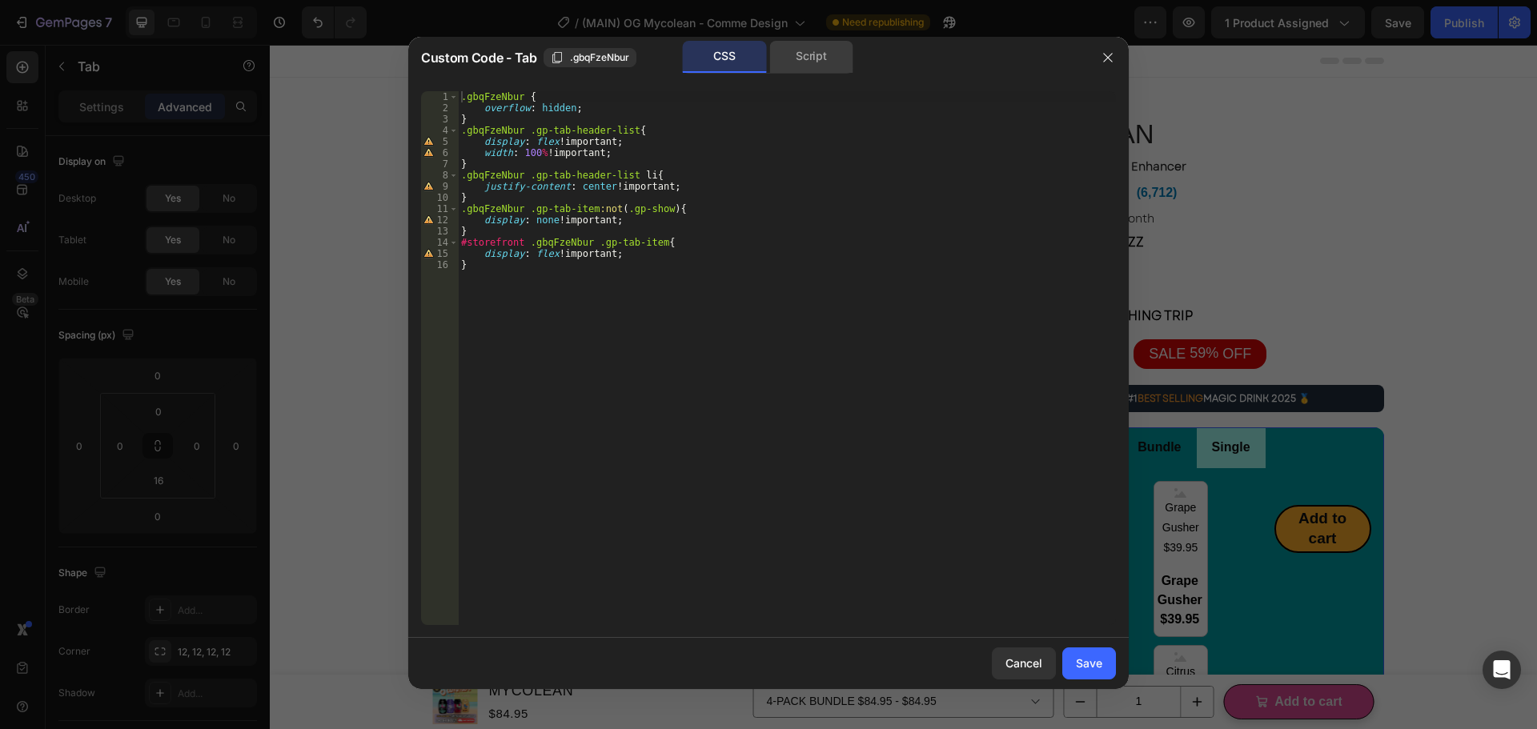
click at [821, 55] on div "Script" at bounding box center [811, 57] width 84 height 32
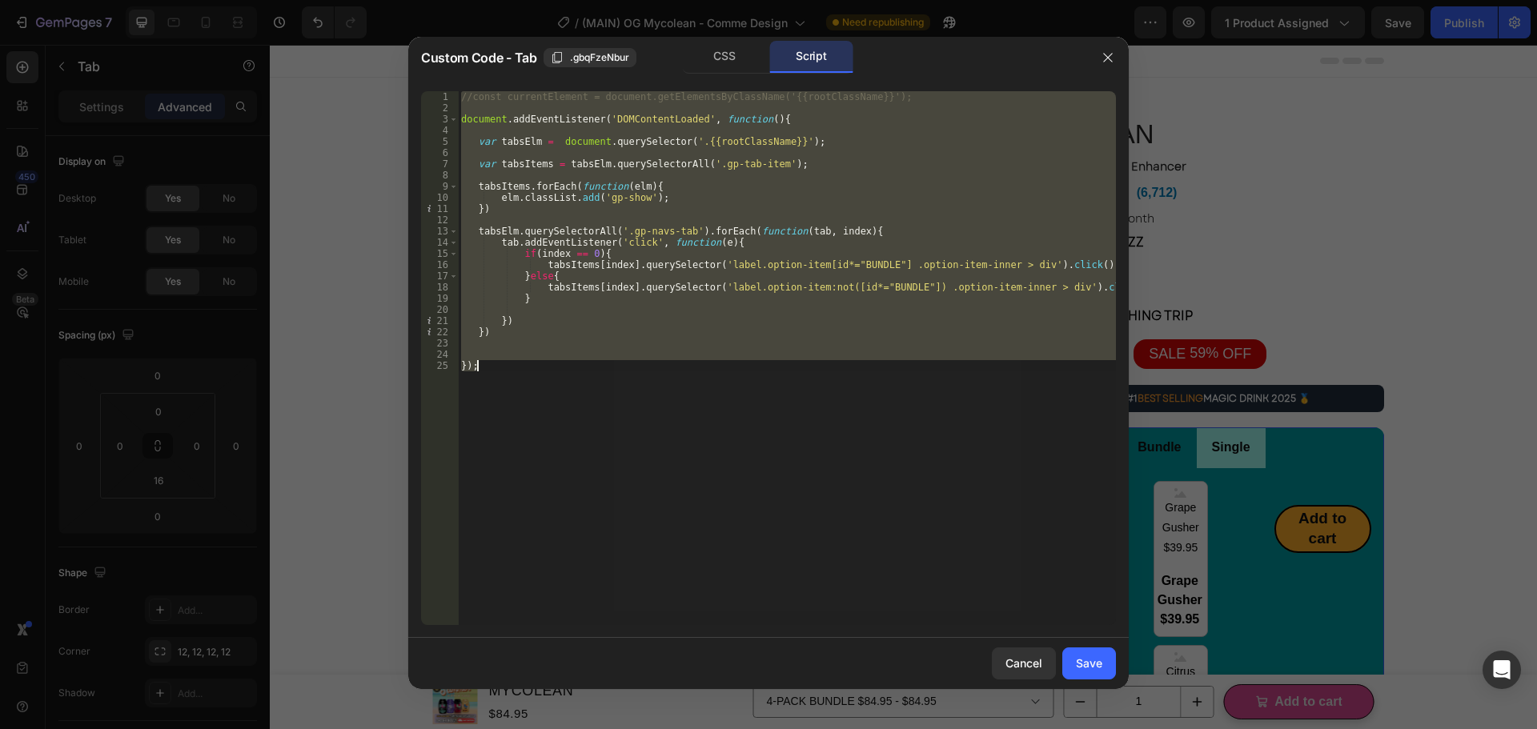
click at [883, 285] on div "//const currentElement = document.getElementsByClassName('{{rootClassName}}'); …" at bounding box center [787, 358] width 658 height 534
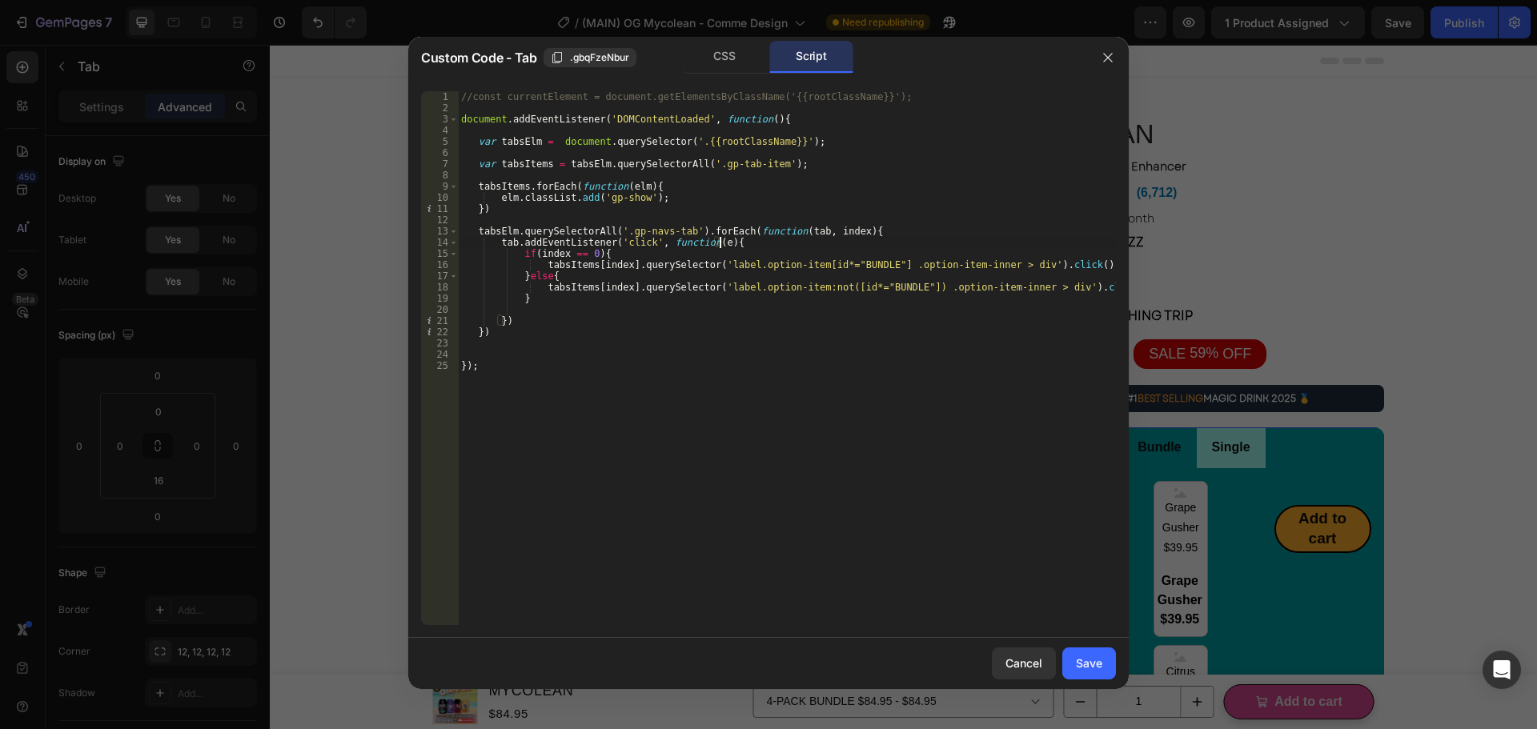
type textarea "tabsElm.querySelectorAll('.gp-navs-tab').forEach(function(tab, index){"
type textarea "tabsItems.forEach(function(elm){"
type textarea "var tabsItems = tabsElm.querySelectorAll('.gp-tab-item');"
type textarea "var tabsElm = document.querySelector('.{{rootClassName}}');"
type textarea "document.addEventListener('DOMContentLoaded', function(){"
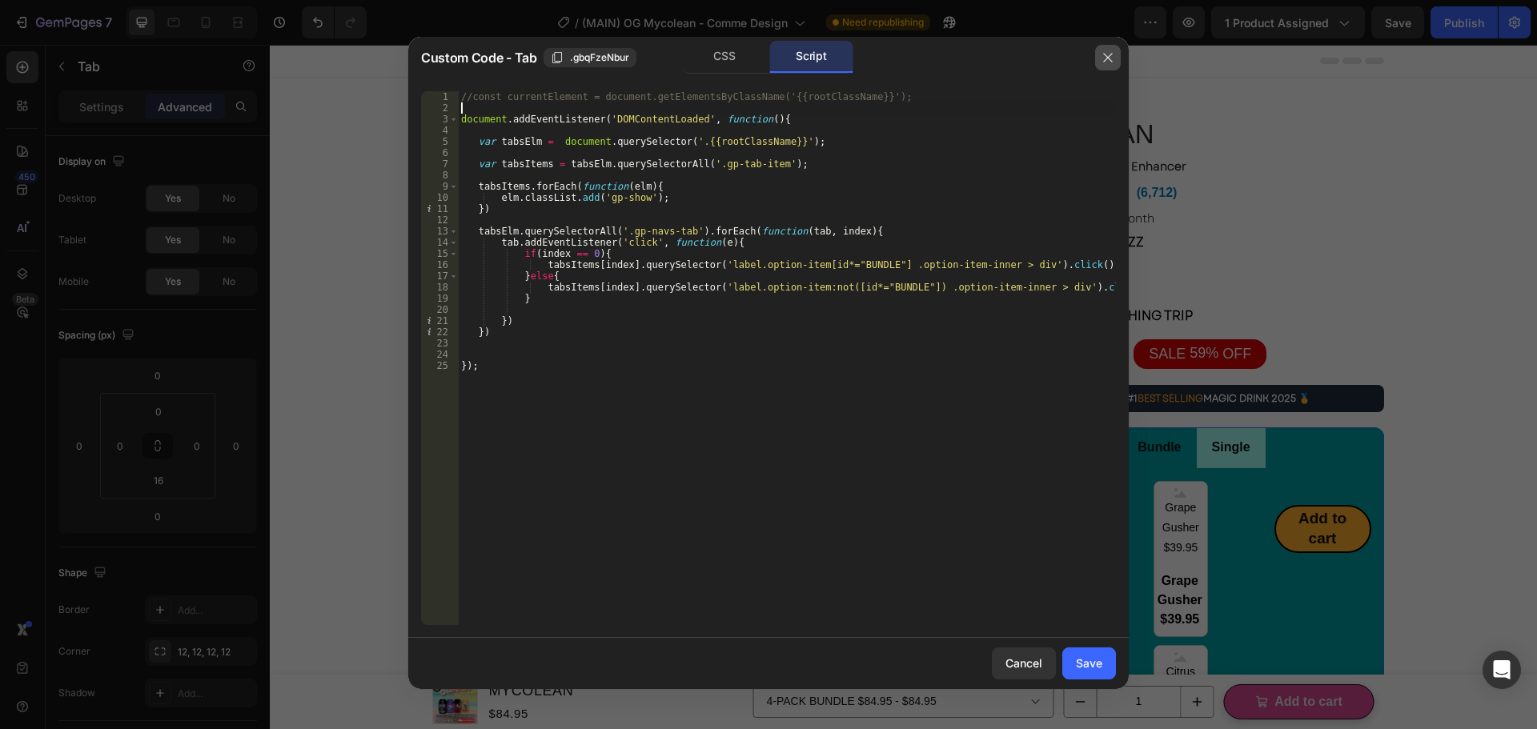
click at [1112, 54] on icon "button" at bounding box center [1107, 57] width 9 height 9
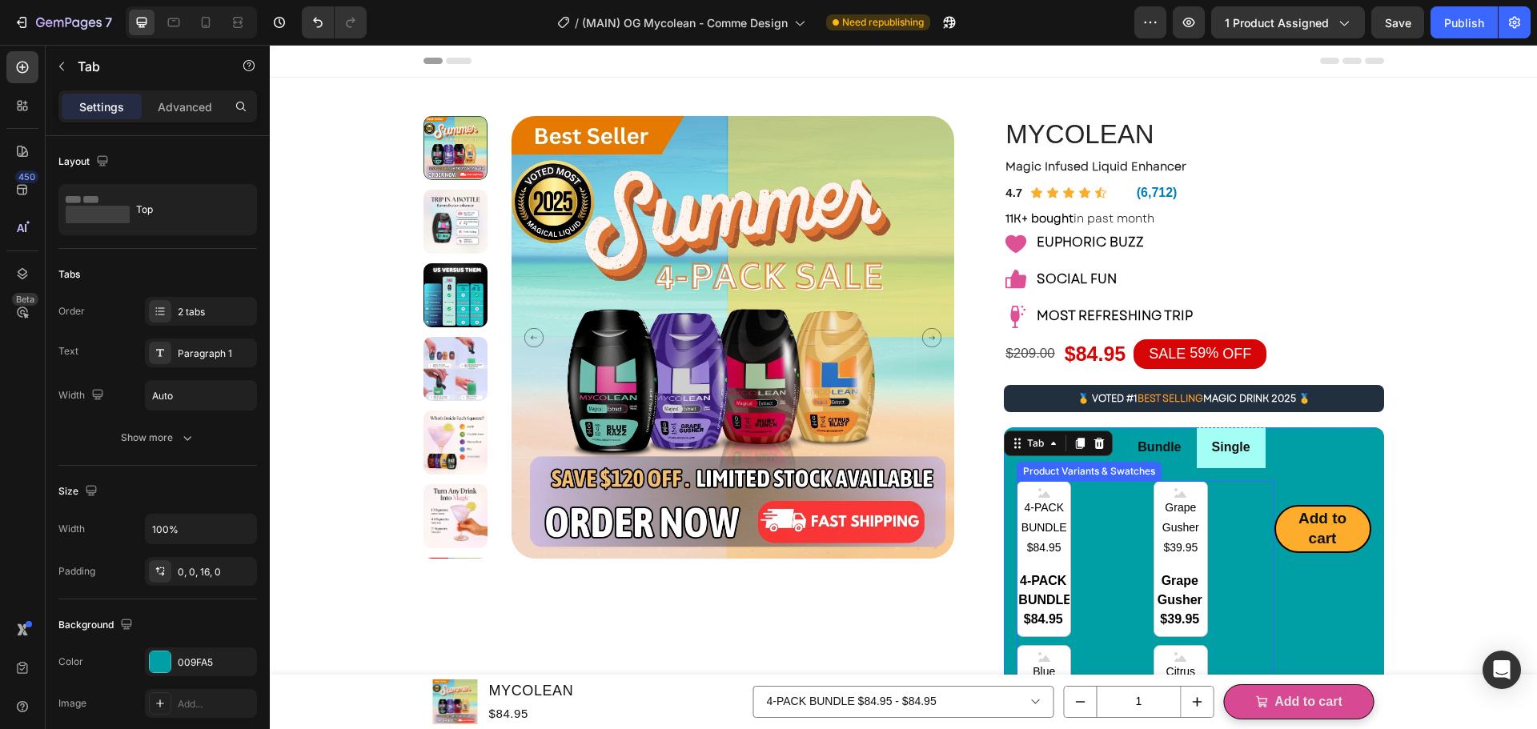
click at [1230, 555] on div "4-PACK BUNDLE $84.95 4-PACK BUNDLE $84.95 4-PACK BUNDLE $84.95 Grape Gusher $39…" at bounding box center [1145, 724] width 257 height 486
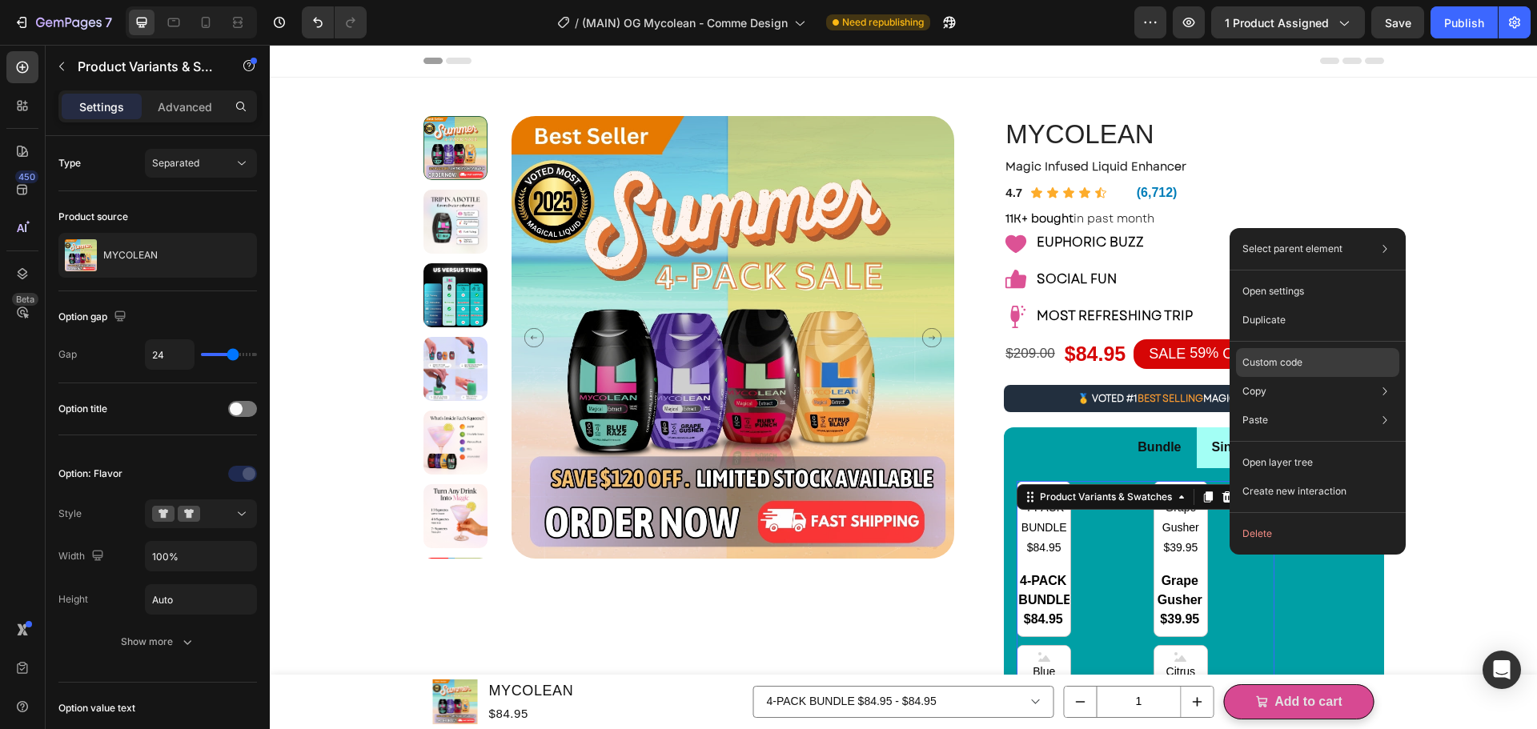
click at [1283, 356] on p "Custom code" at bounding box center [1272, 362] width 60 height 14
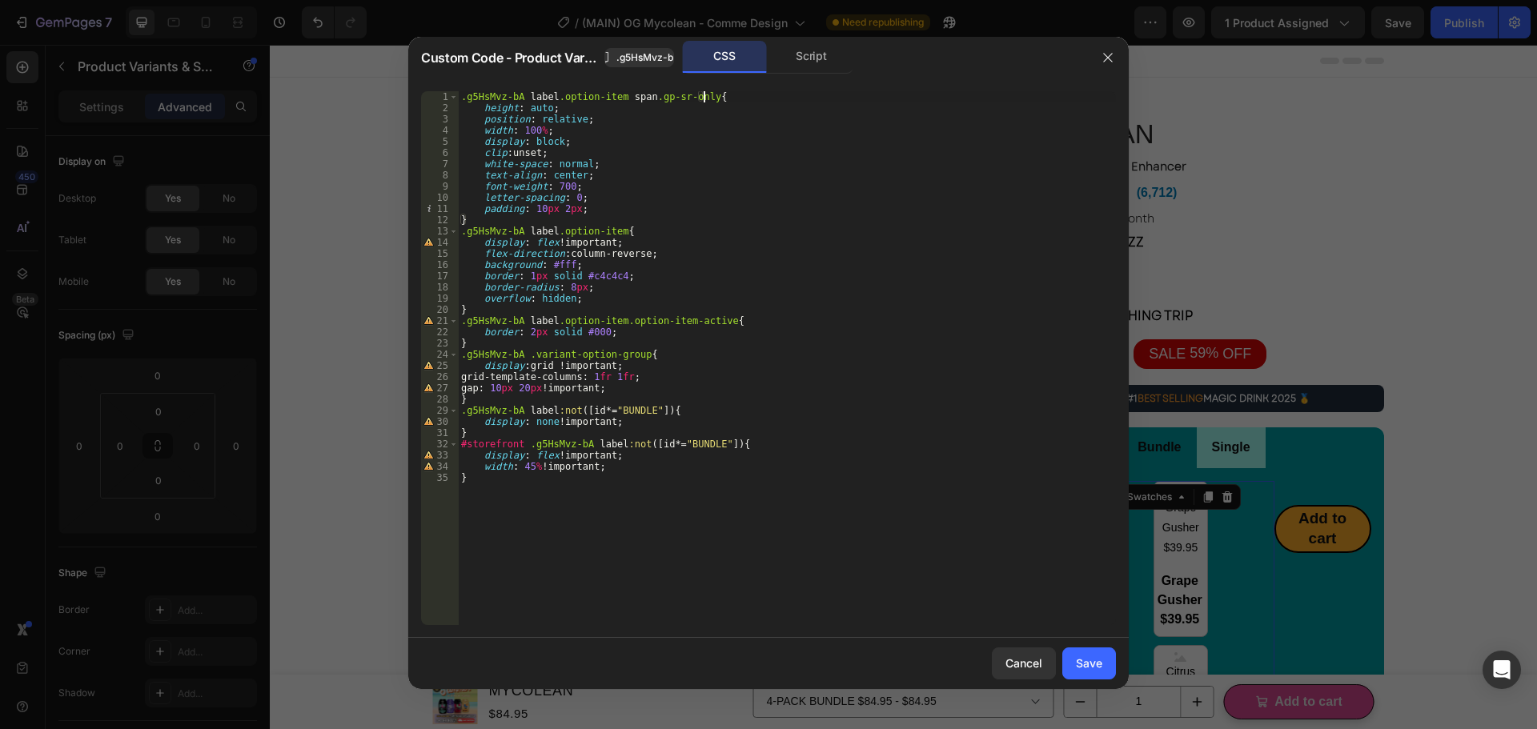
click at [752, 95] on div ".g5HsMvz-bA label .option-item span .gp-sr-only { height : auto ; position : re…" at bounding box center [787, 369] width 658 height 556
drag, startPoint x: 616, startPoint y: 233, endPoint x: 552, endPoint y: 235, distance: 63.3
click at [552, 235] on div ".g5HsMvz-bA label .option-item span .gp-sr-only { height : auto ; position : re…" at bounding box center [787, 369] width 658 height 556
type textarea ".g5HsMvz-bA label.option-item{"
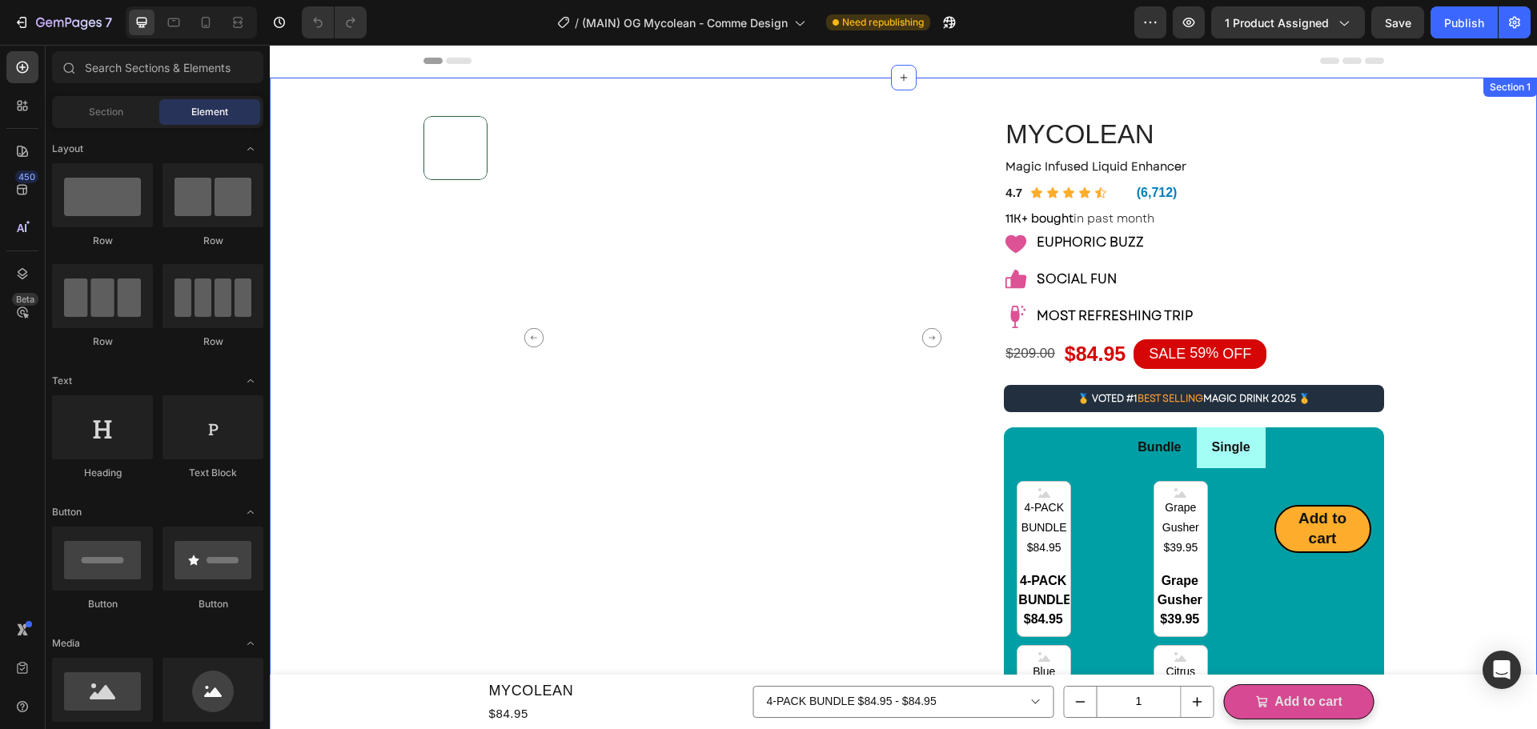
radio input "false"
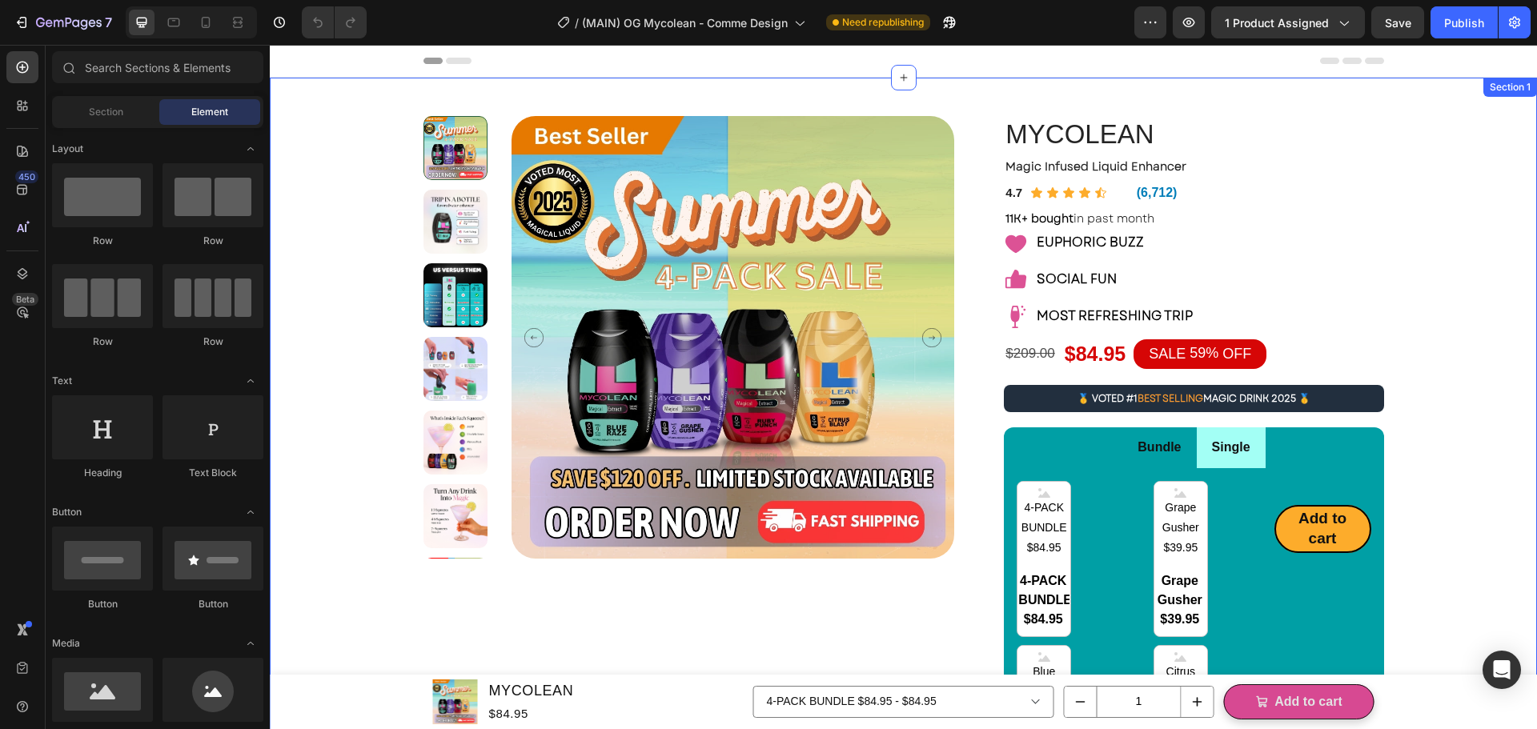
click at [1501, 115] on div "Product Images MYCOLEAN Product Title Magic Infused Liquid Enhancer Text Block …" at bounding box center [903, 624] width 1267 height 1093
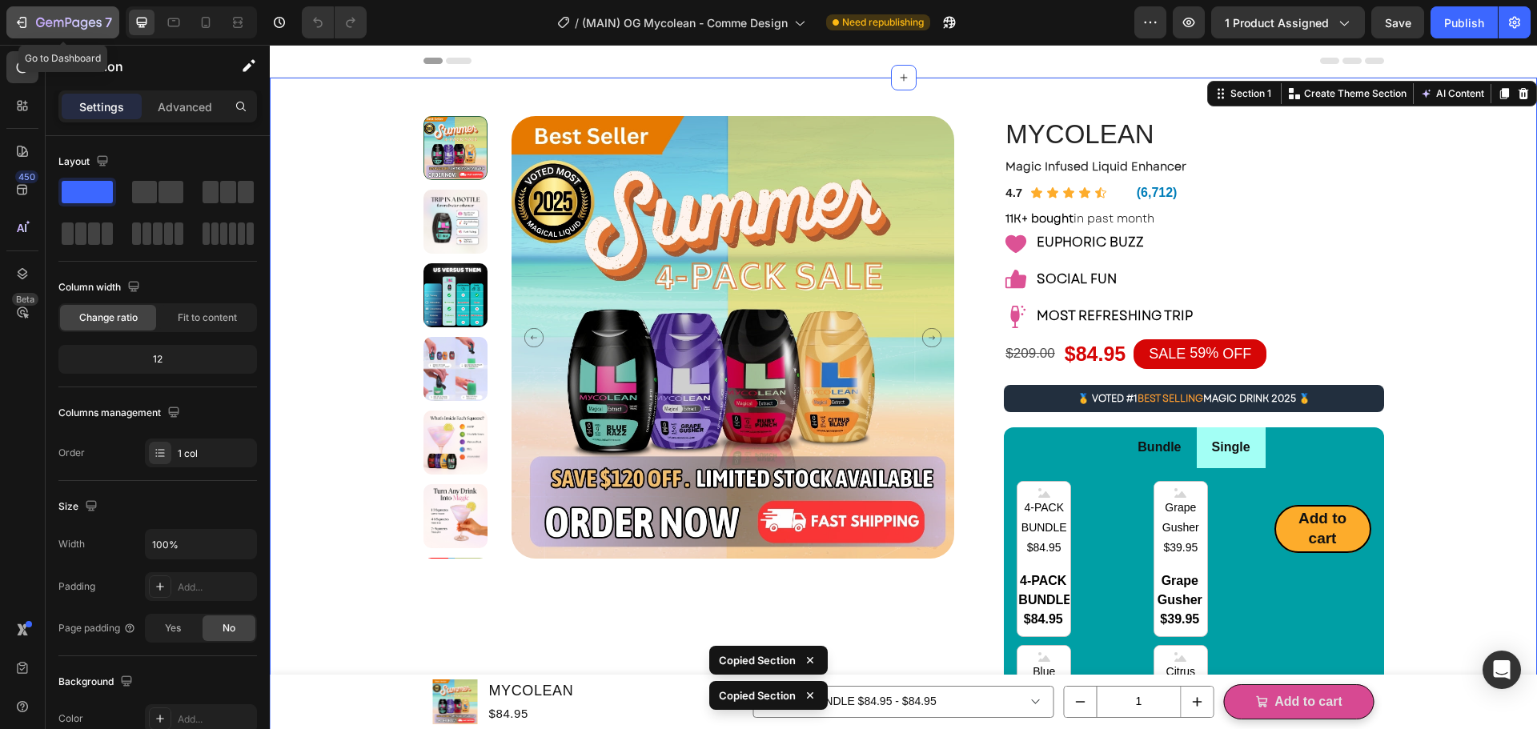
click at [17, 6] on button "7" at bounding box center [62, 22] width 113 height 32
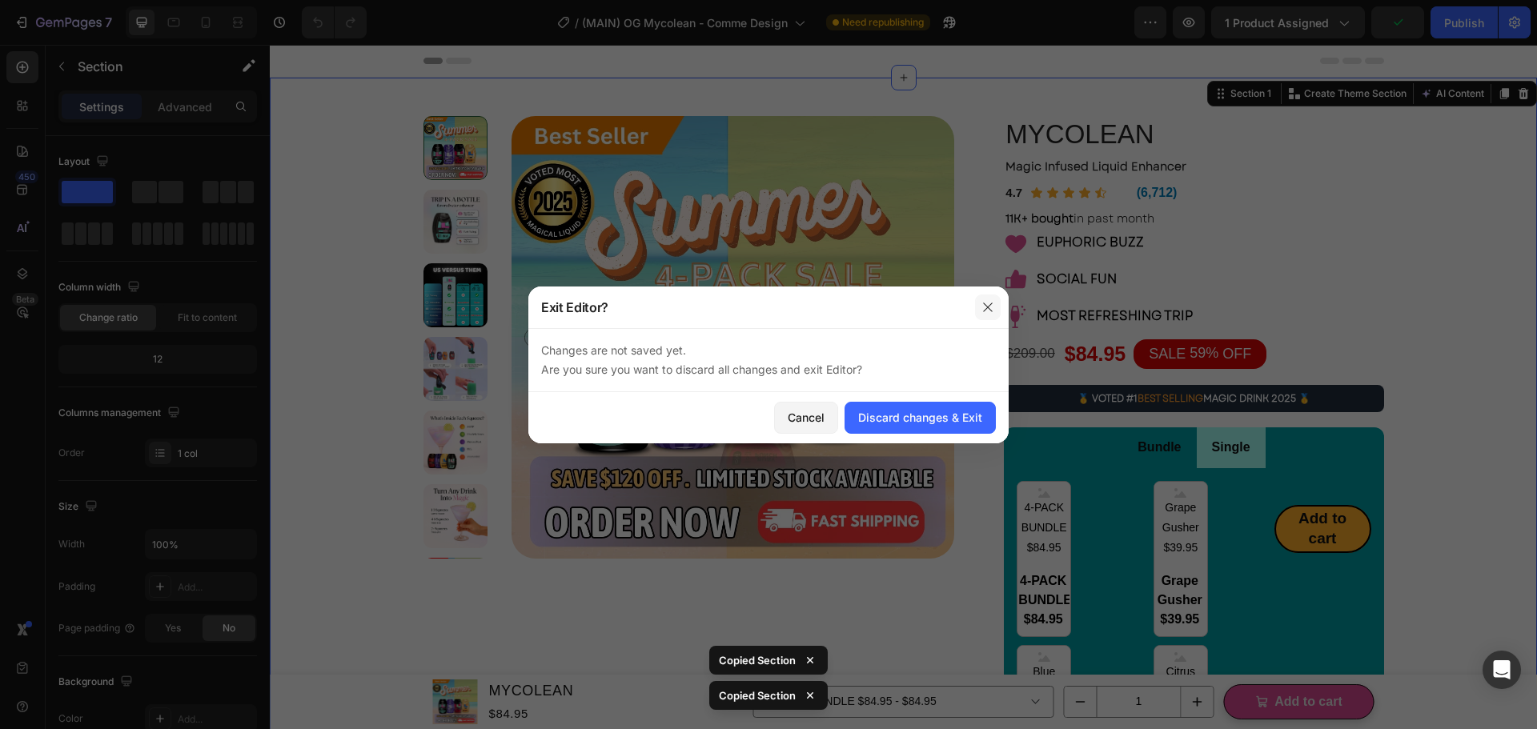
click at [991, 315] on button "button" at bounding box center [988, 308] width 26 height 26
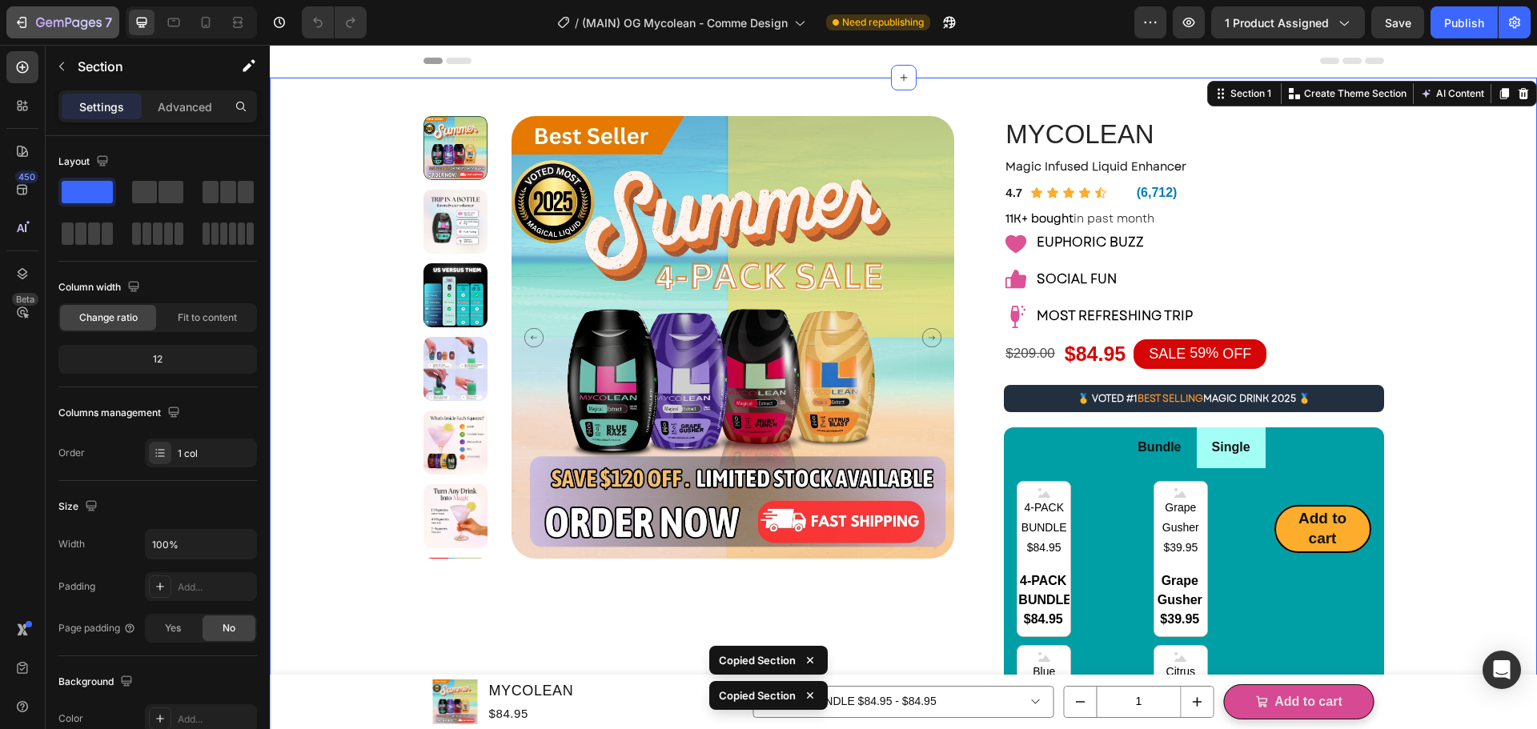
click at [28, 29] on icon "button" at bounding box center [22, 22] width 16 height 16
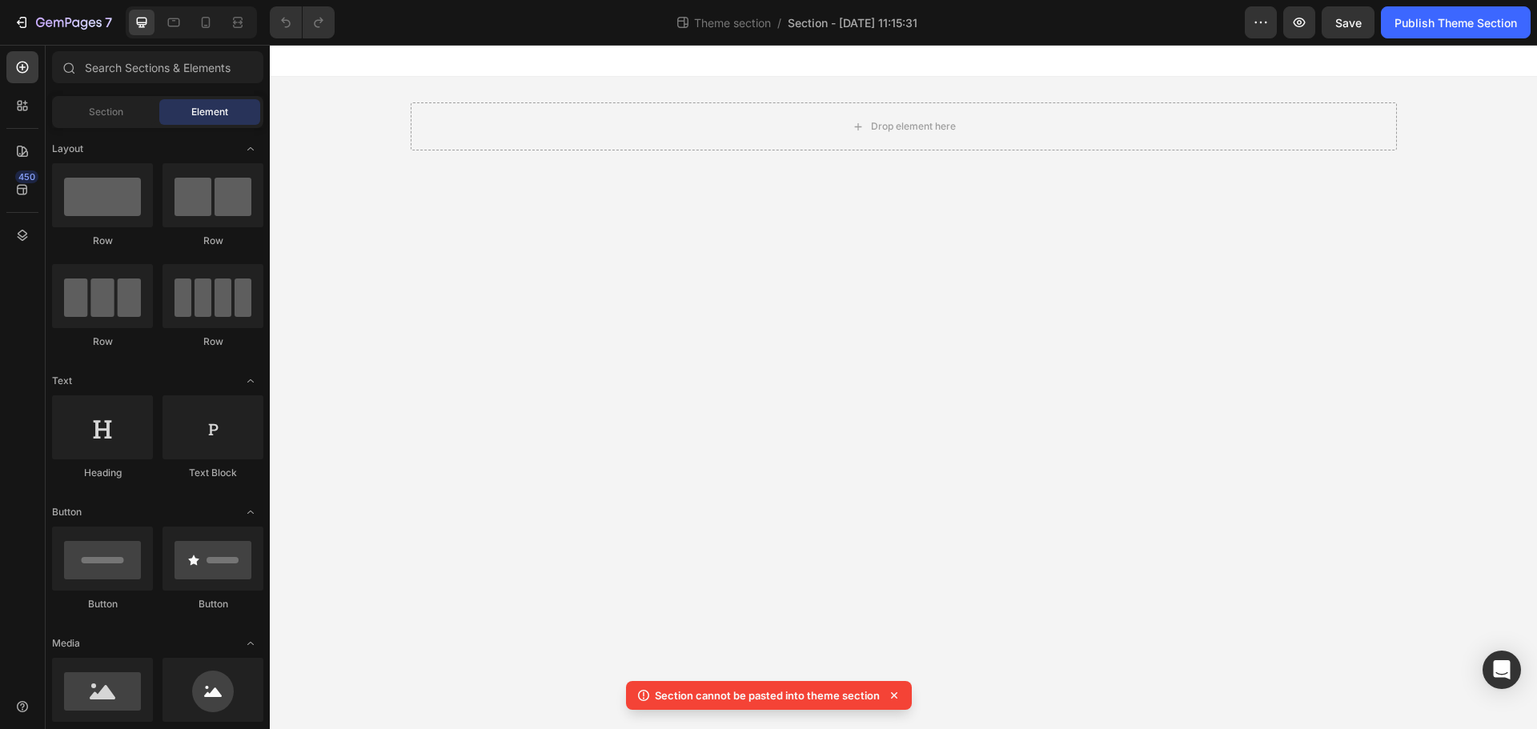
click at [905, 431] on body "Drop element here Root Drag & drop element from sidebar or Explore Library Add …" at bounding box center [903, 387] width 1267 height 684
click at [887, 122] on div "Drop element here" at bounding box center [913, 126] width 85 height 13
click at [151, 60] on input "text" at bounding box center [157, 67] width 211 height 32
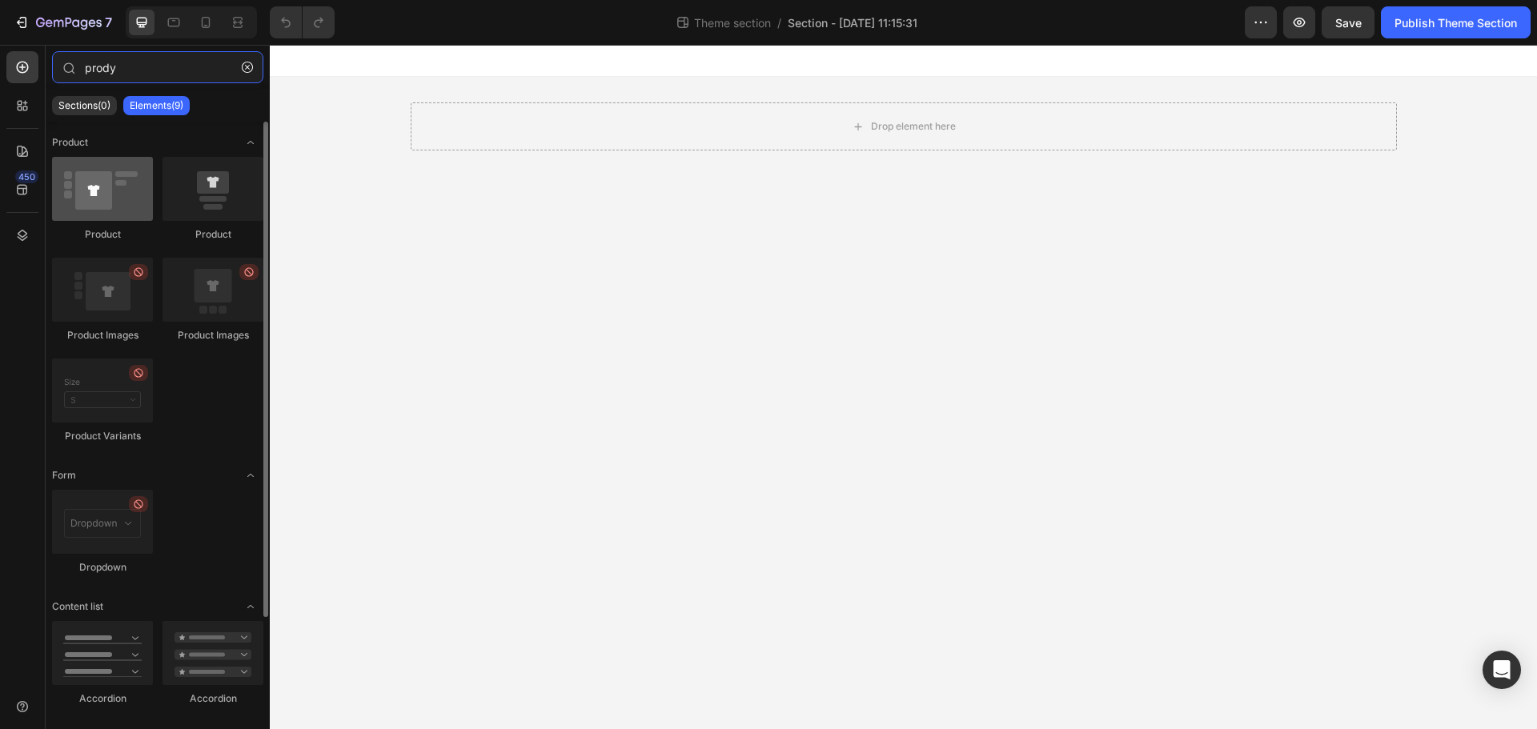
type input "prody"
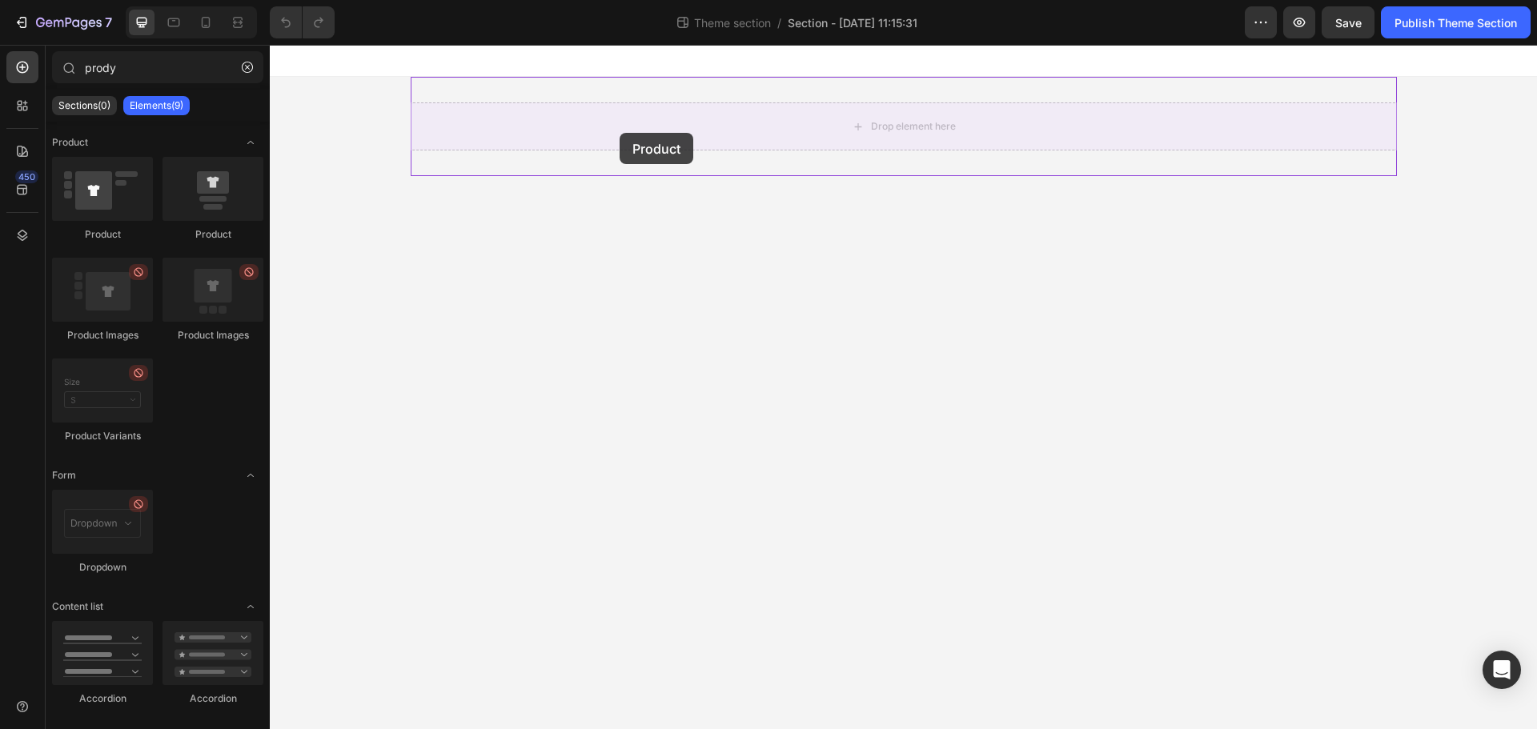
drag, startPoint x: 383, startPoint y: 211, endPoint x: 620, endPoint y: 134, distance: 248.3
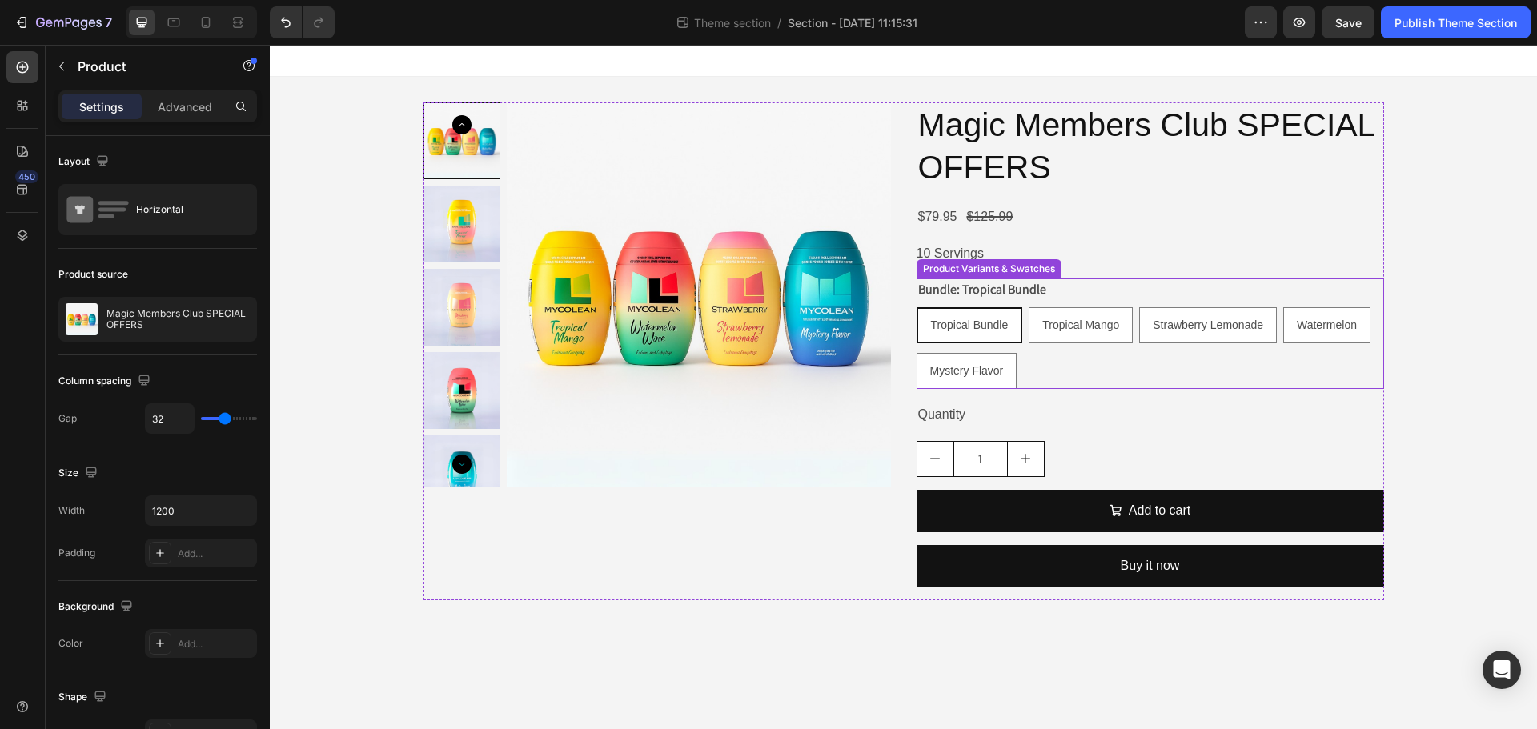
click at [1060, 378] on div "Tropical Bundle Tropical Bundle Tropical Bundle Tropical Mango Tropical Mango T…" at bounding box center [1150, 348] width 467 height 82
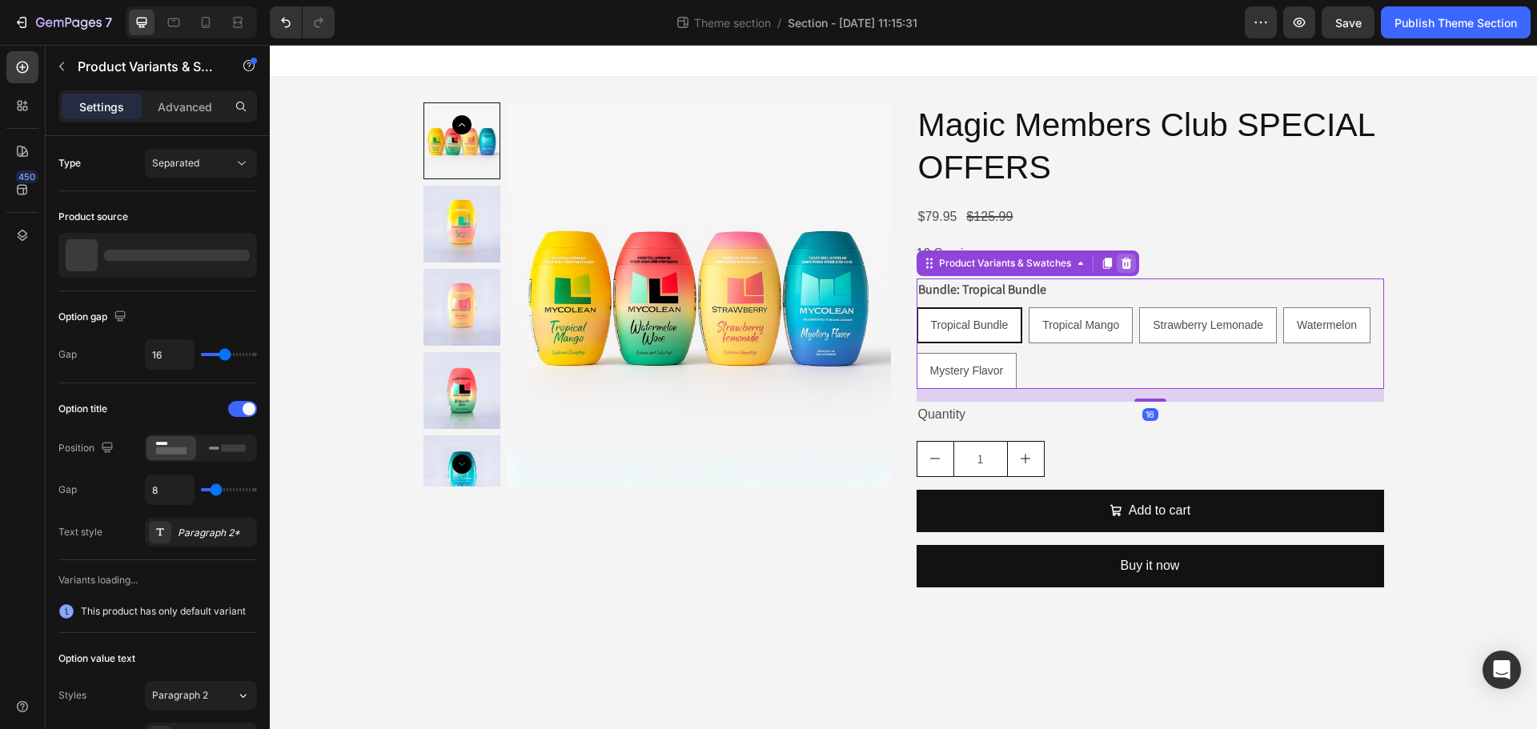
click at [1120, 266] on icon at bounding box center [1126, 263] width 13 height 13
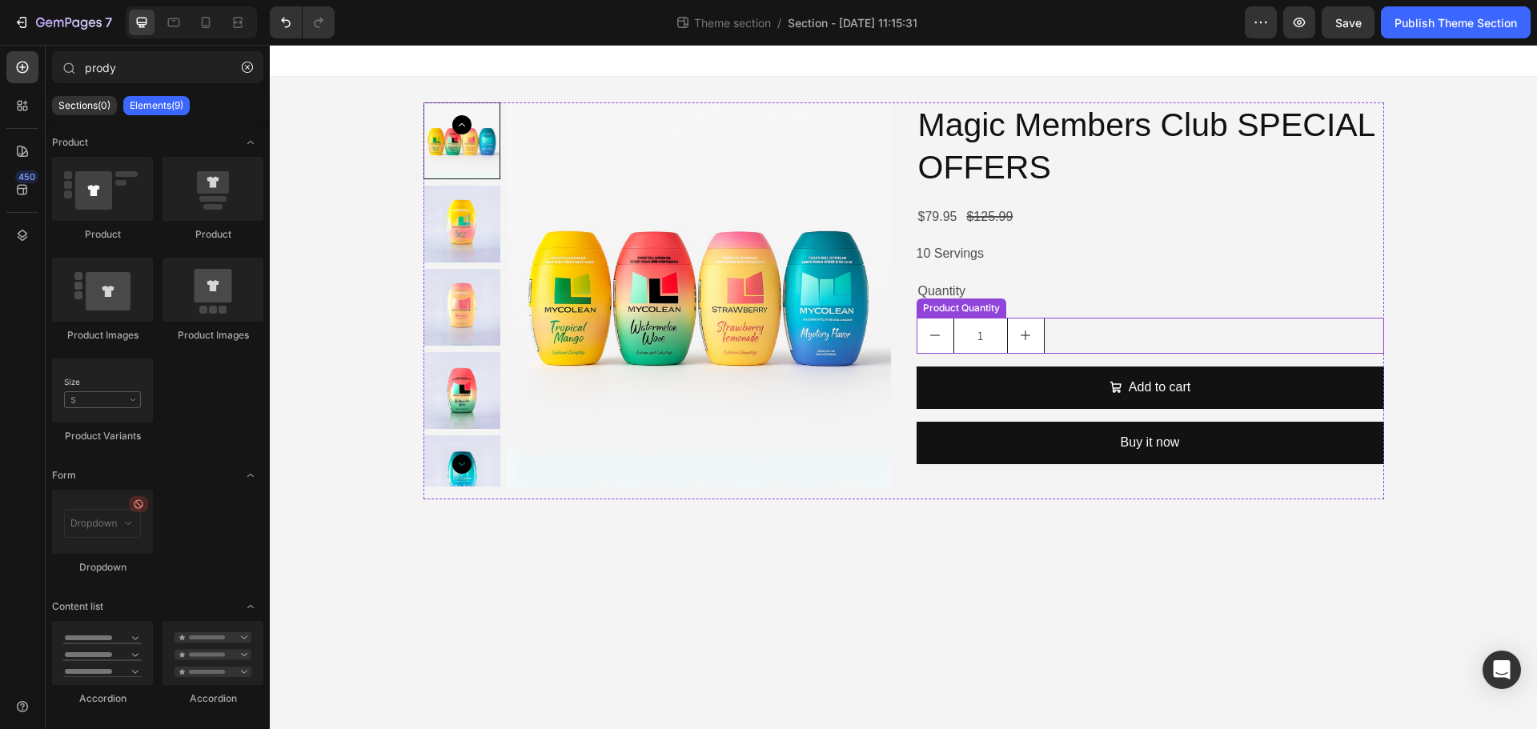
click at [1104, 343] on div "1" at bounding box center [1150, 336] width 467 height 36
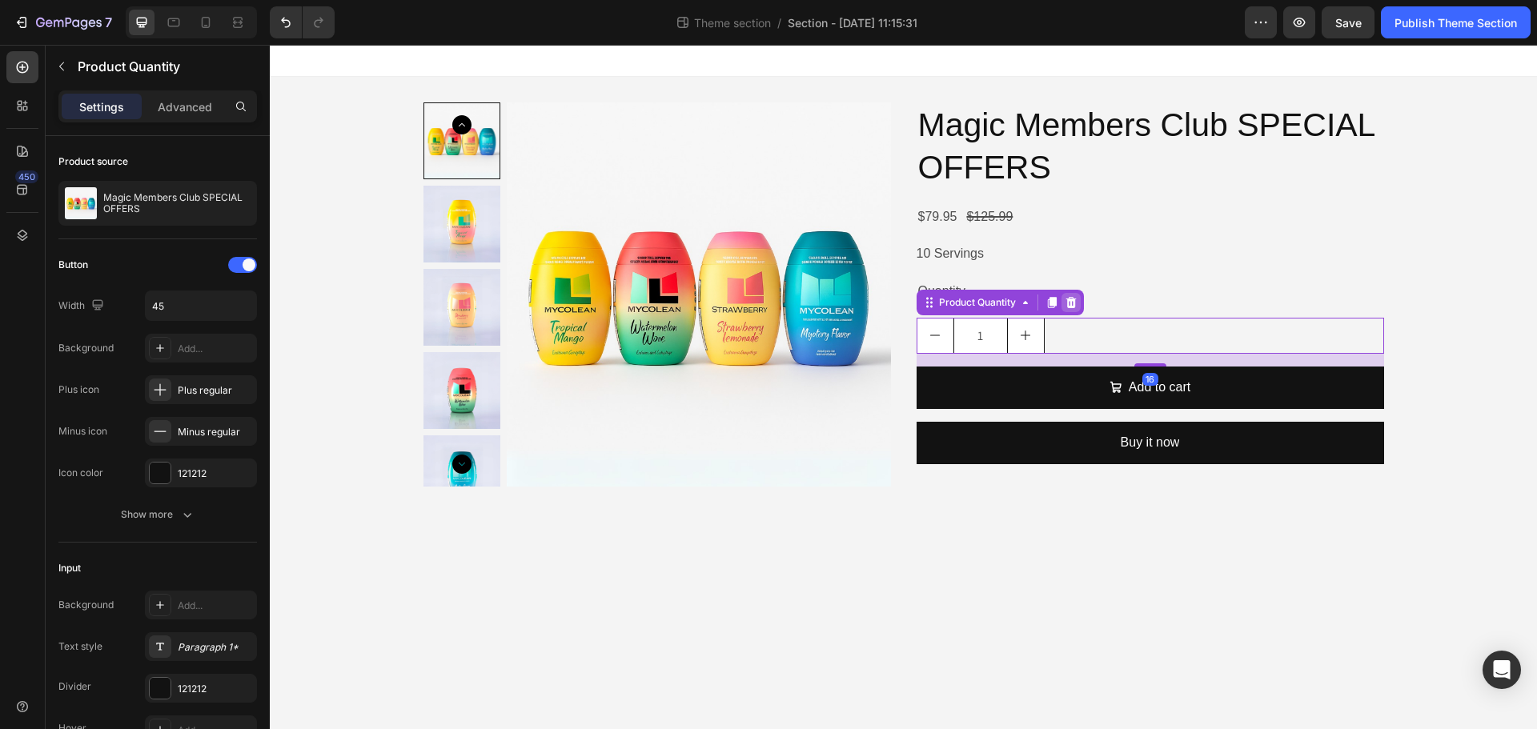
click at [1066, 303] on icon at bounding box center [1071, 302] width 13 height 13
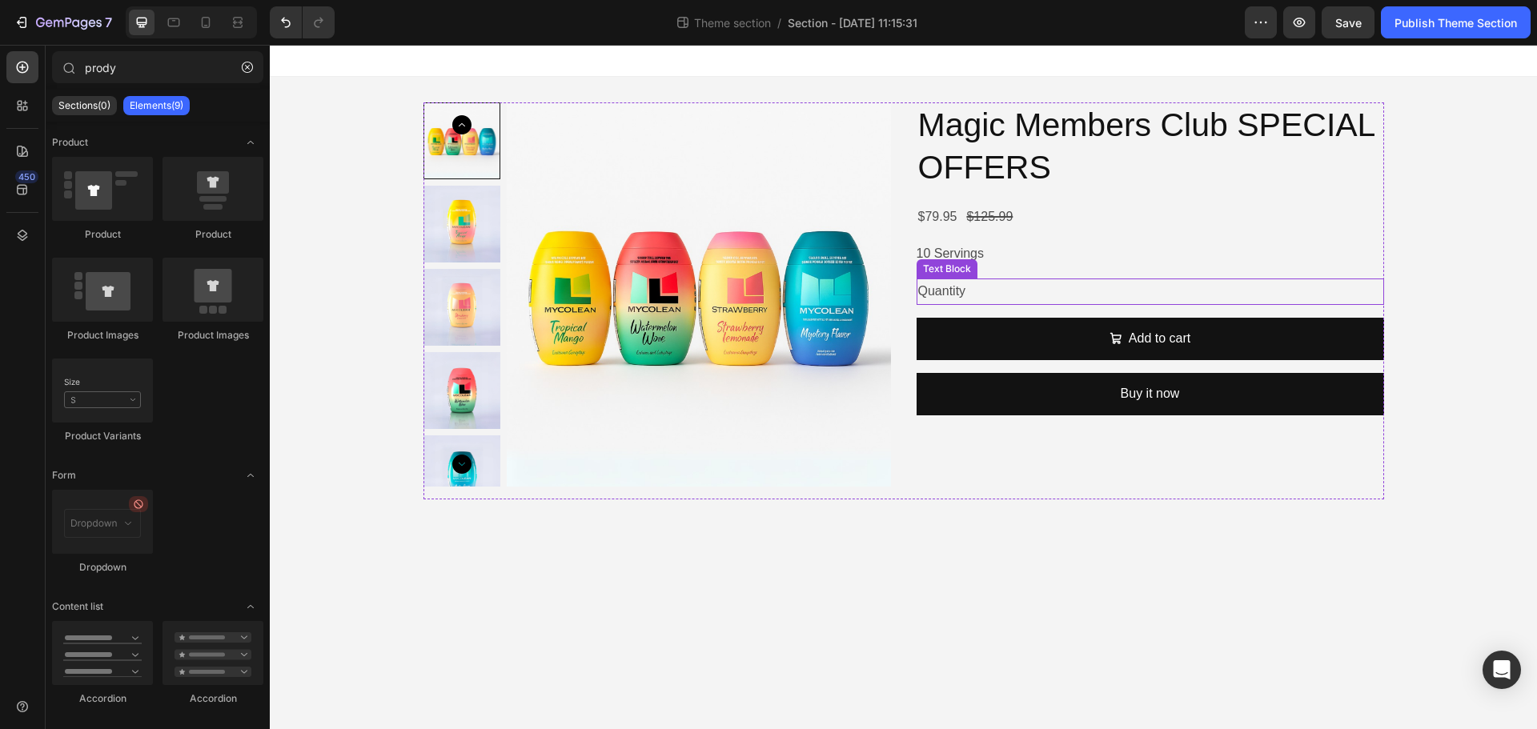
click at [1049, 299] on div "Quantity" at bounding box center [1150, 292] width 467 height 26
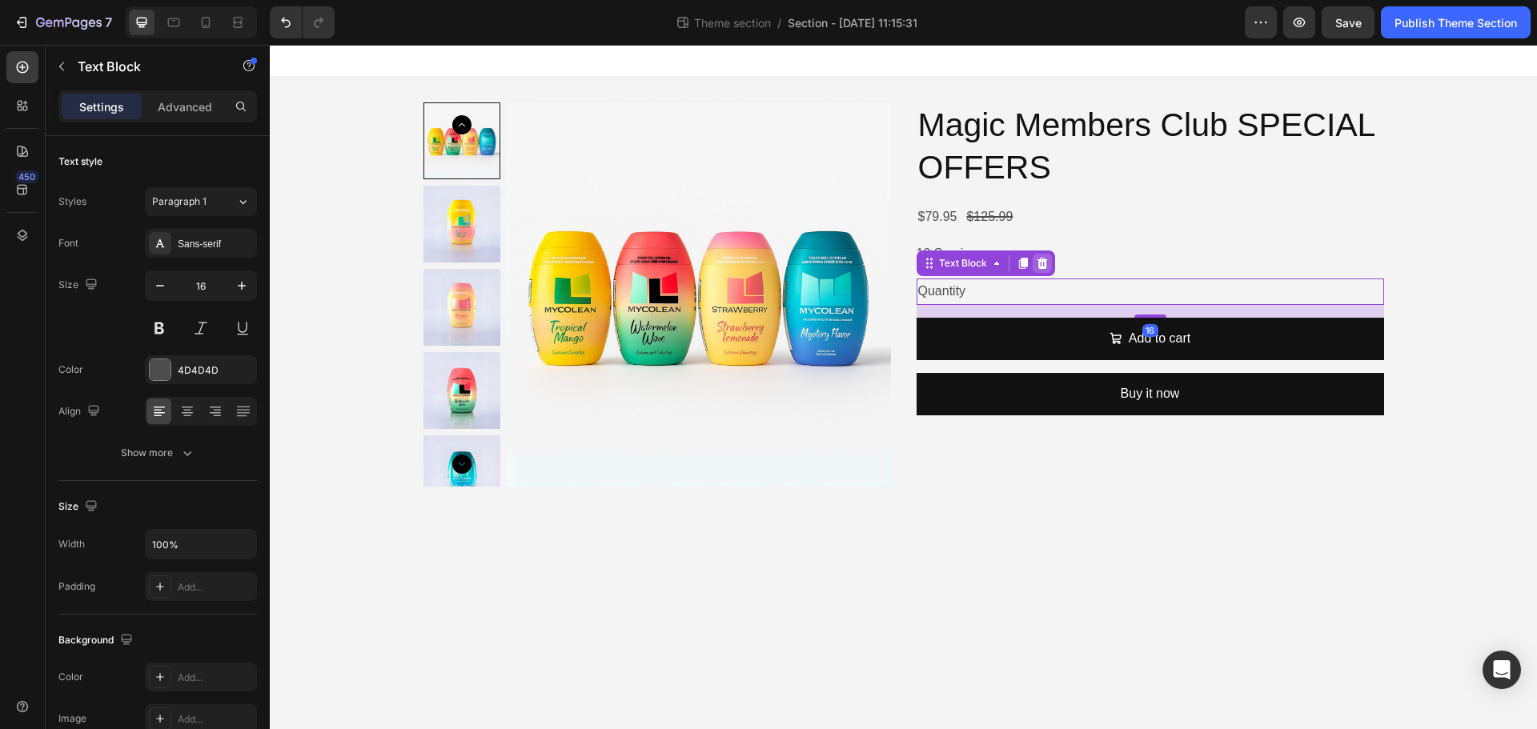
click at [1033, 267] on div at bounding box center [1042, 263] width 19 height 19
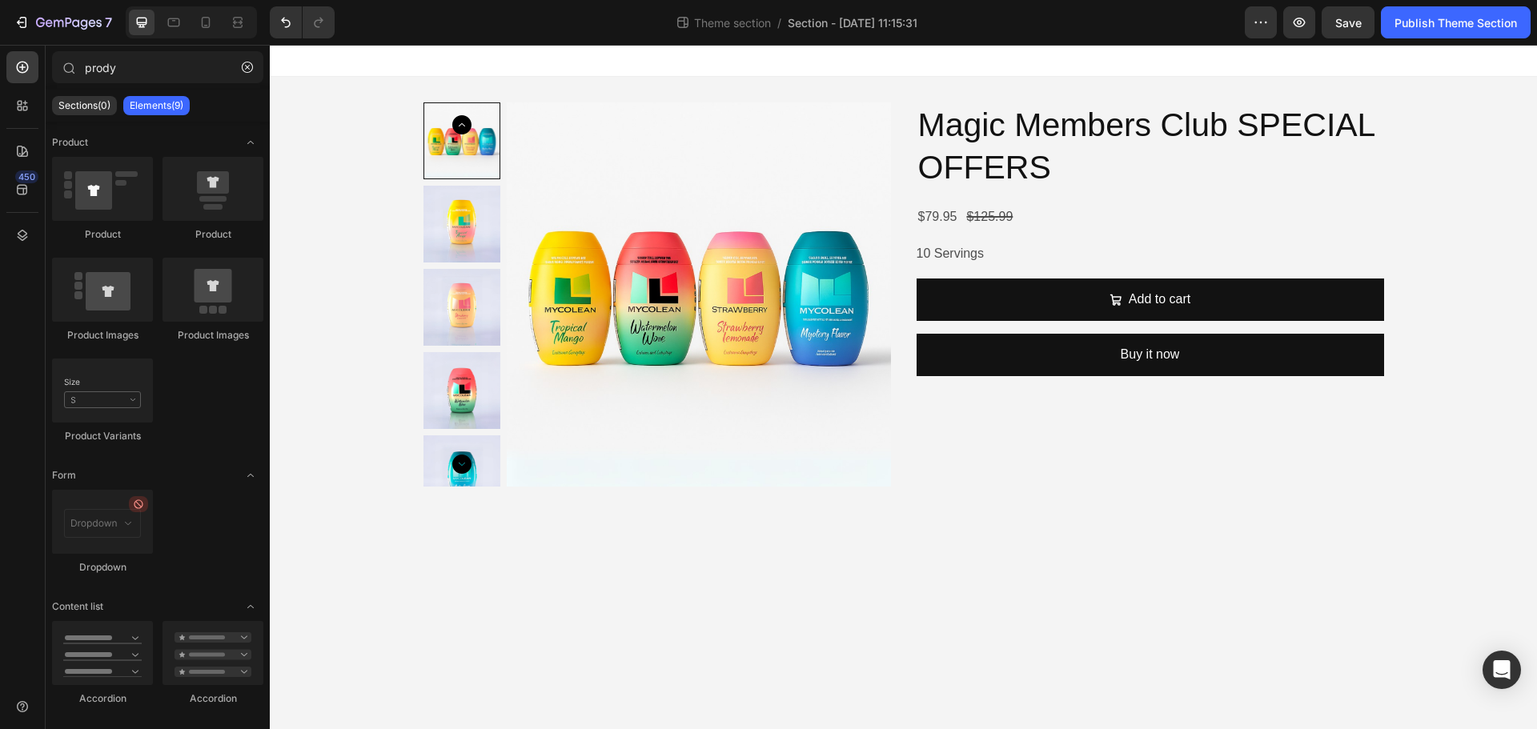
click at [1033, 261] on div "10 Servings" at bounding box center [1150, 254] width 467 height 23
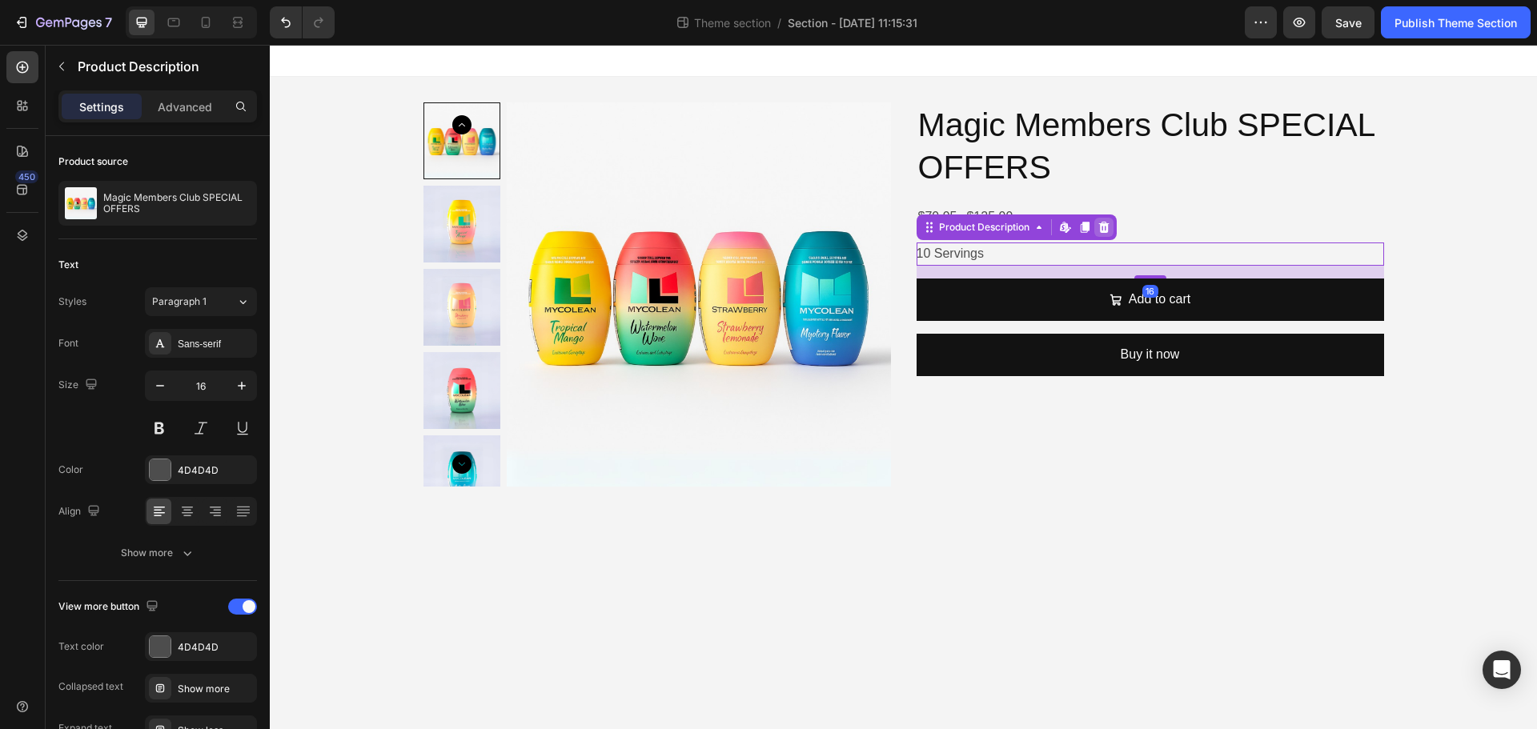
click at [1109, 223] on icon at bounding box center [1103, 227] width 13 height 13
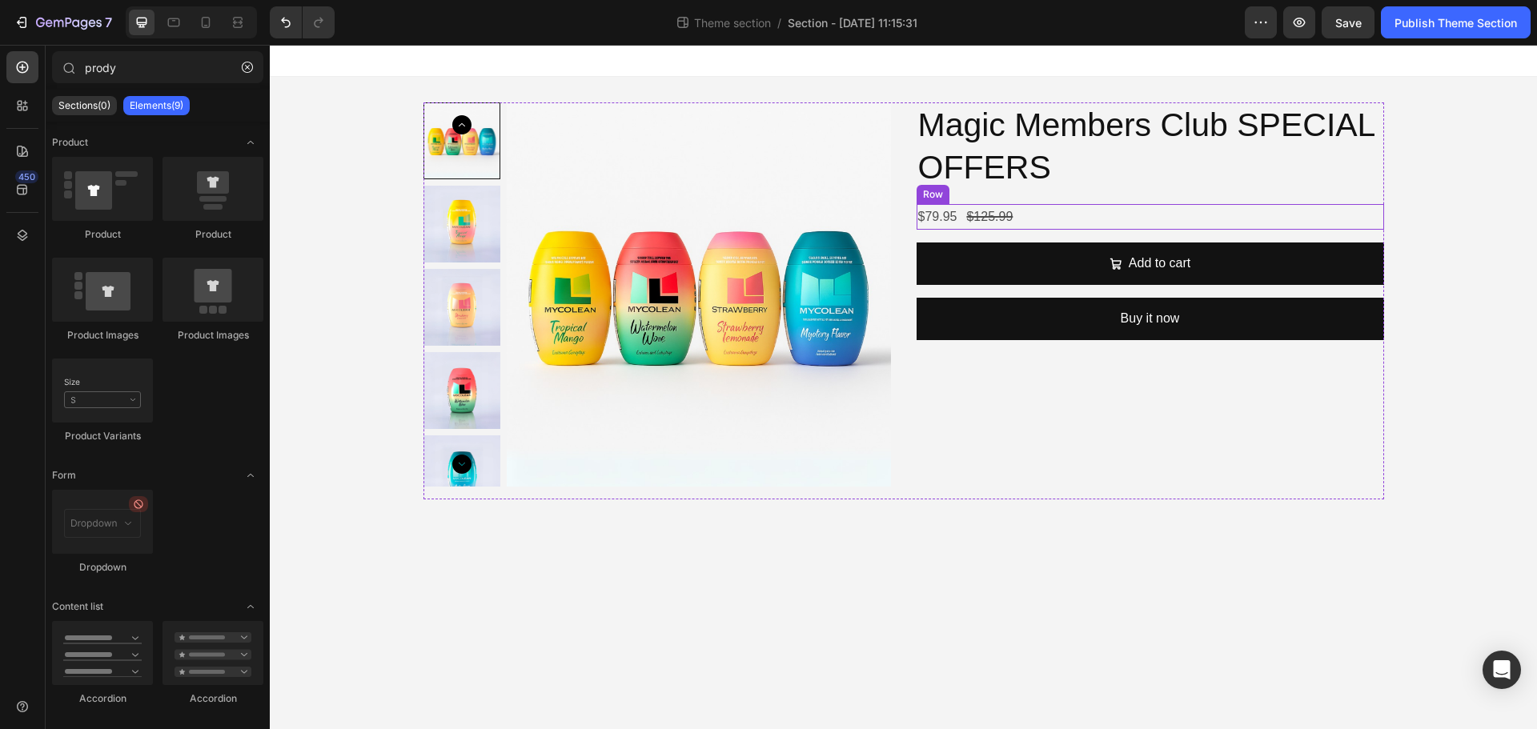
click at [1098, 223] on div "$79.95 Product Price Product Price $125.99 Product Price Product Price Row" at bounding box center [1150, 217] width 467 height 26
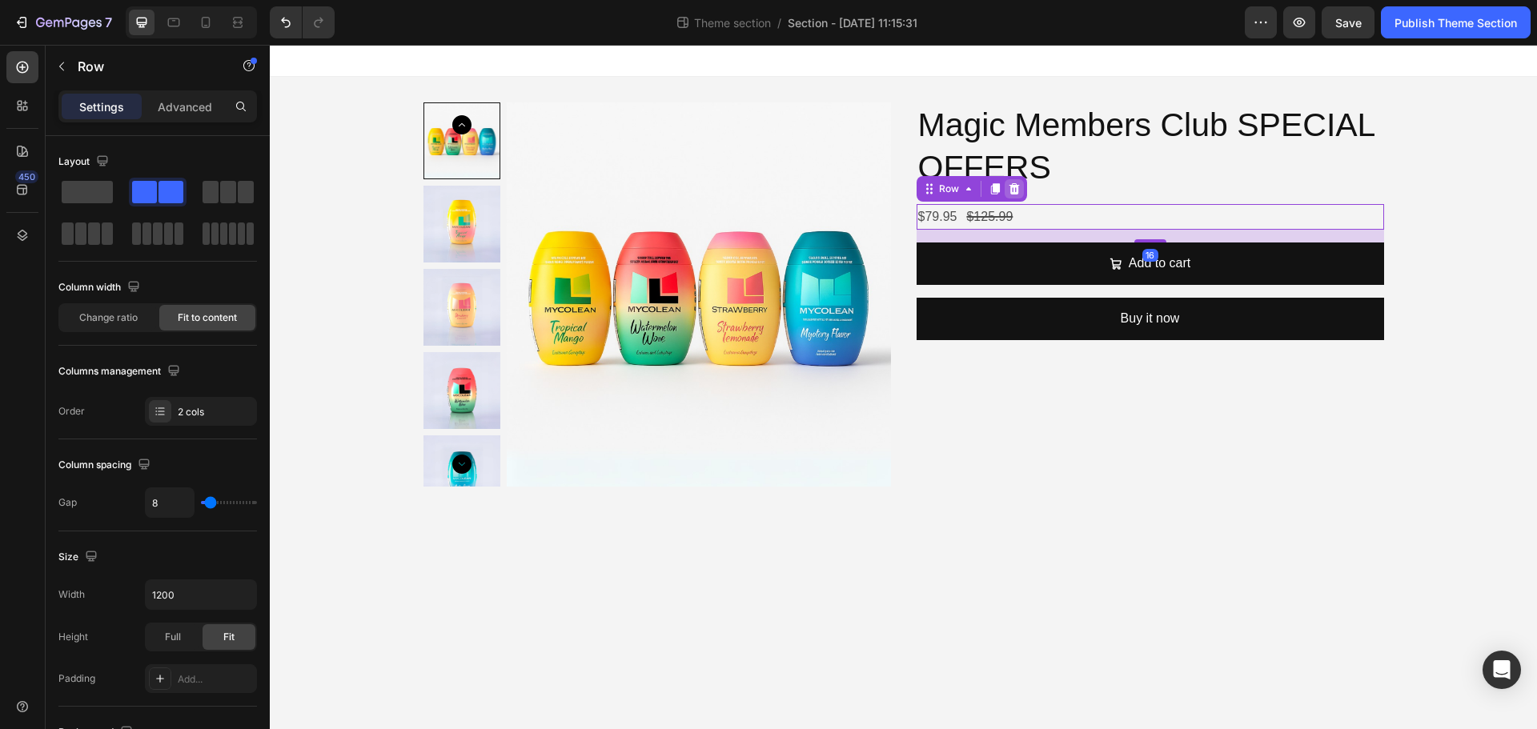
click at [1009, 190] on icon at bounding box center [1014, 189] width 13 height 13
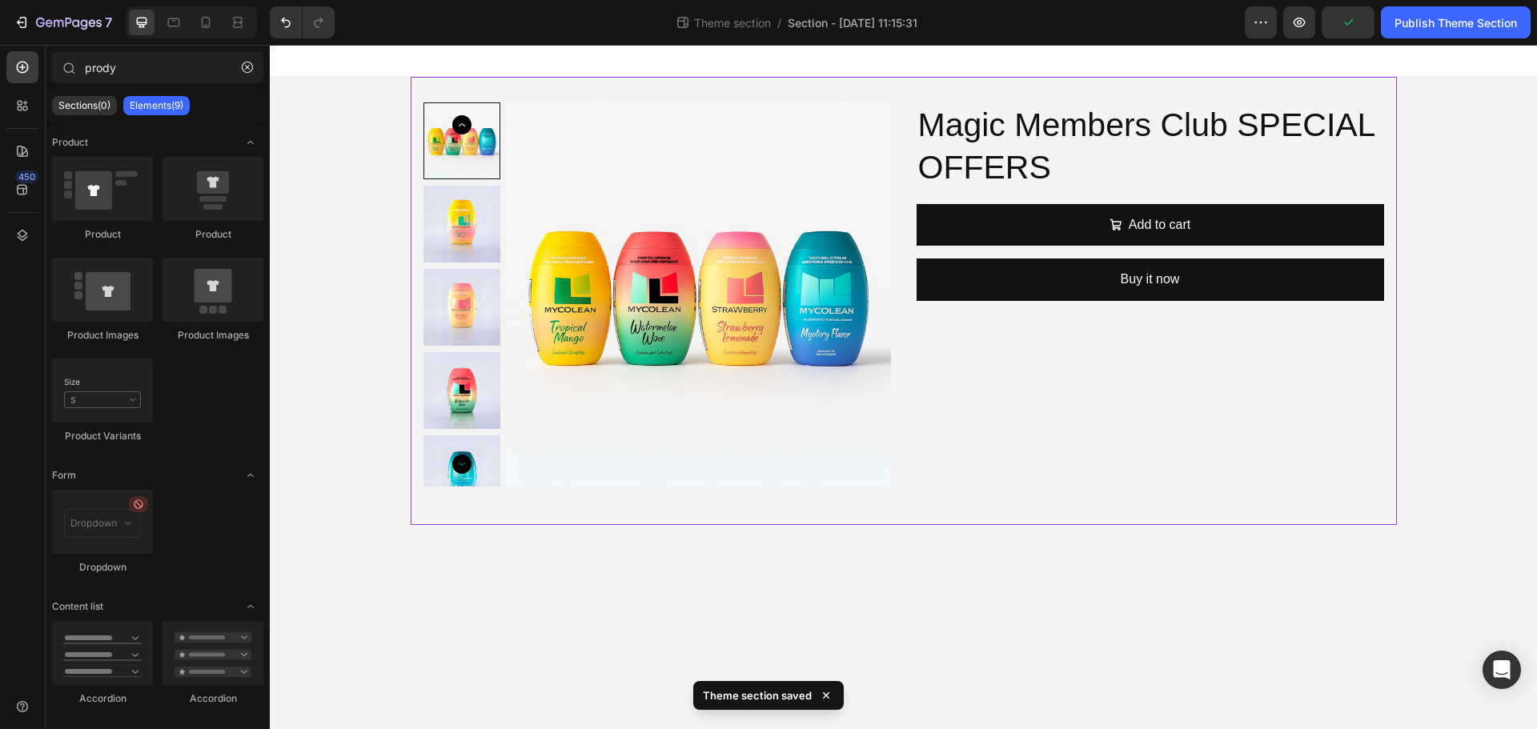
click at [1034, 524] on div "Product Images Magic Members Club SPECIAL OFFERS Product Title Add to cart Add …" at bounding box center [904, 301] width 986 height 448
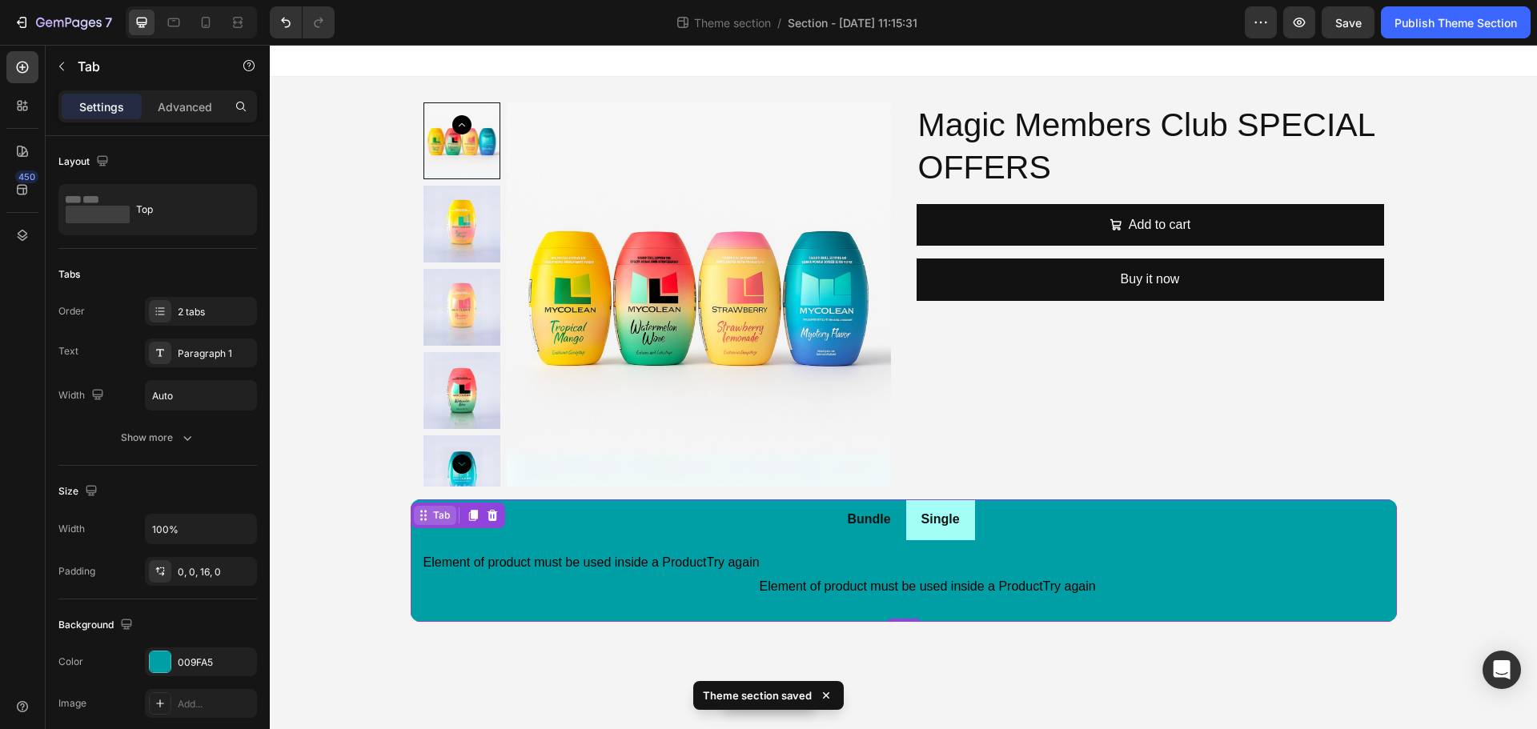
click at [427, 516] on div "Tab" at bounding box center [435, 515] width 42 height 19
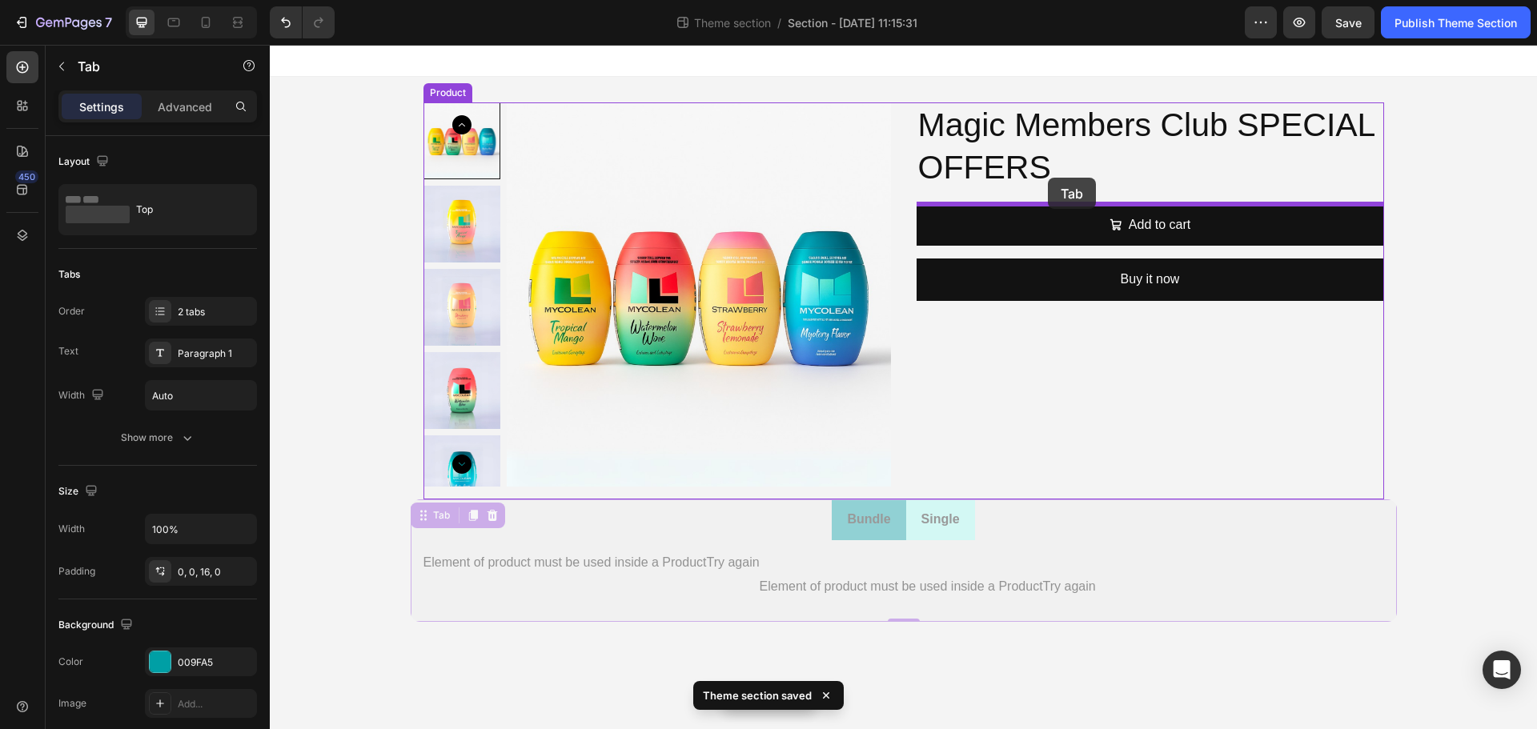
drag, startPoint x: 489, startPoint y: 510, endPoint x: 1048, endPoint y: 178, distance: 650.1
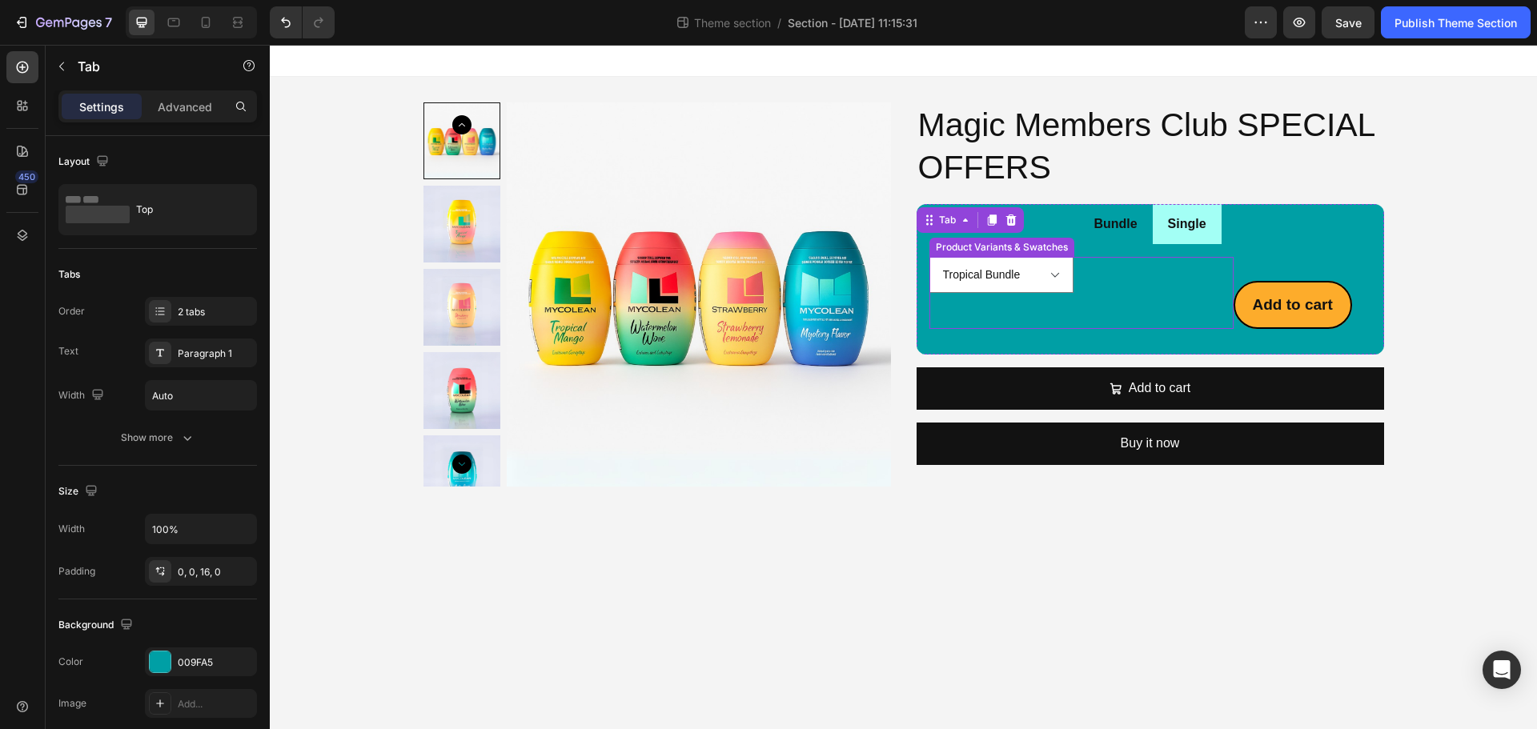
click at [1118, 309] on div "Tropical Bundle Tropical Mango Strawberry Lemonade Watermelon Mystery Flavor Pr…" at bounding box center [1081, 293] width 304 height 72
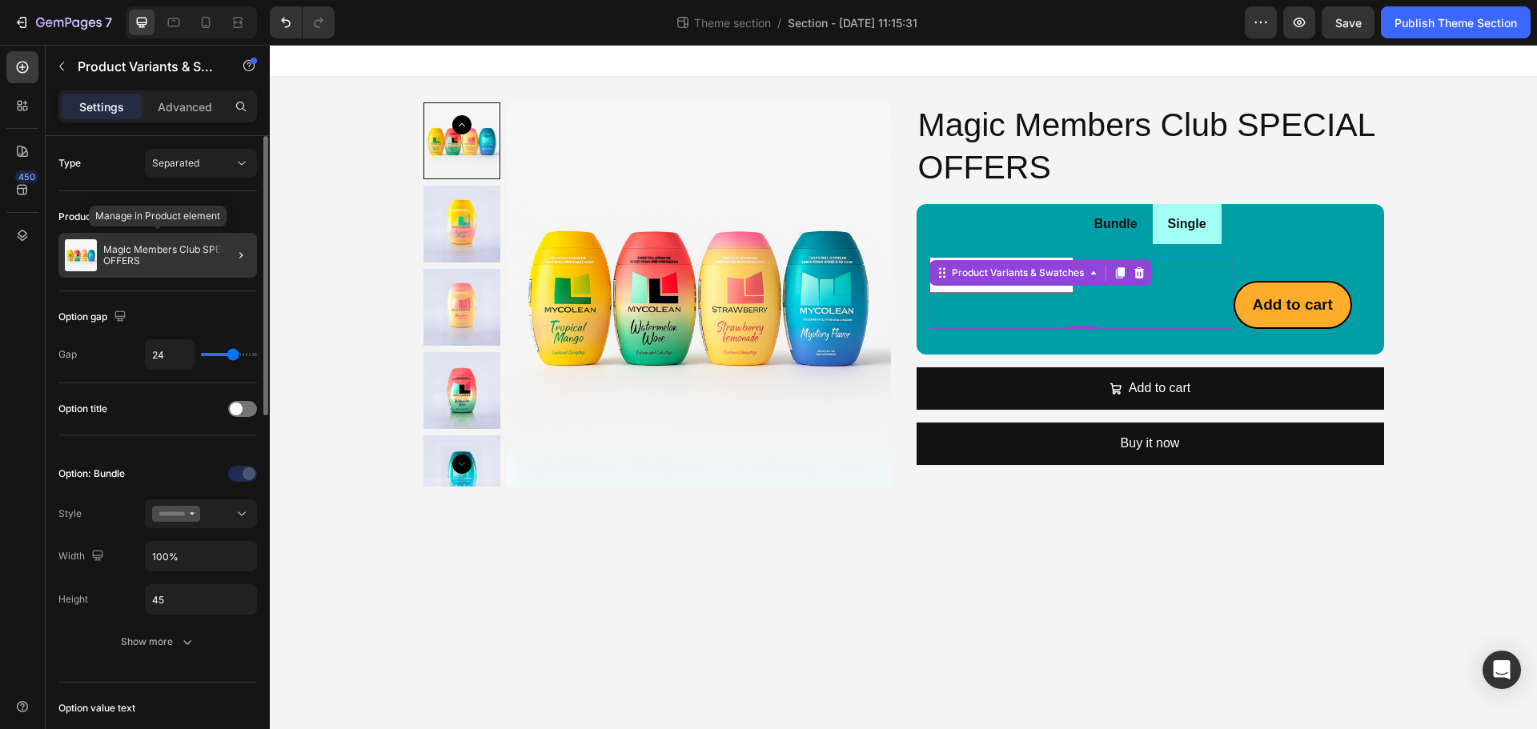
click at [187, 272] on div "Magic Members Club SPECIAL OFFERS" at bounding box center [157, 255] width 199 height 45
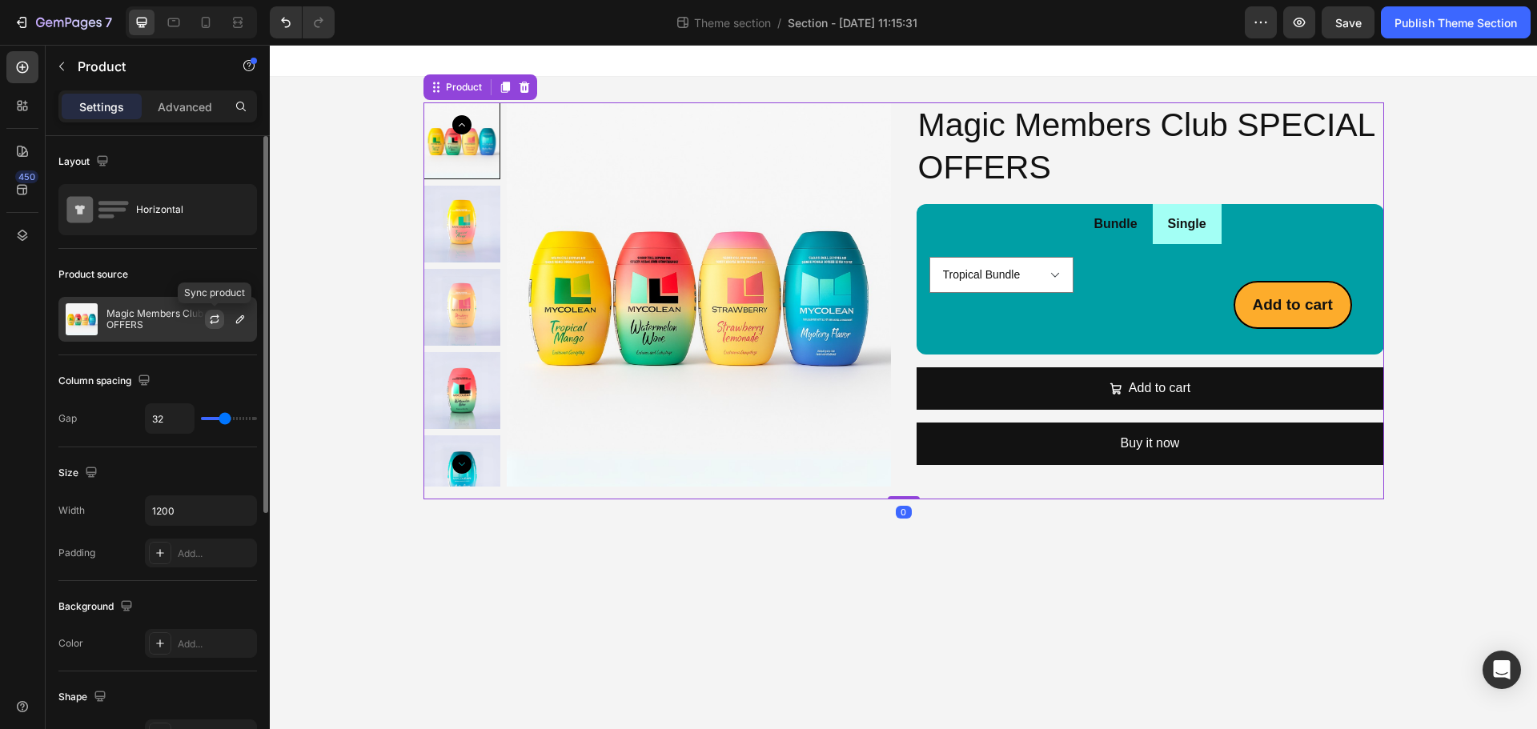
click at [219, 323] on icon "button" at bounding box center [214, 319] width 13 height 13
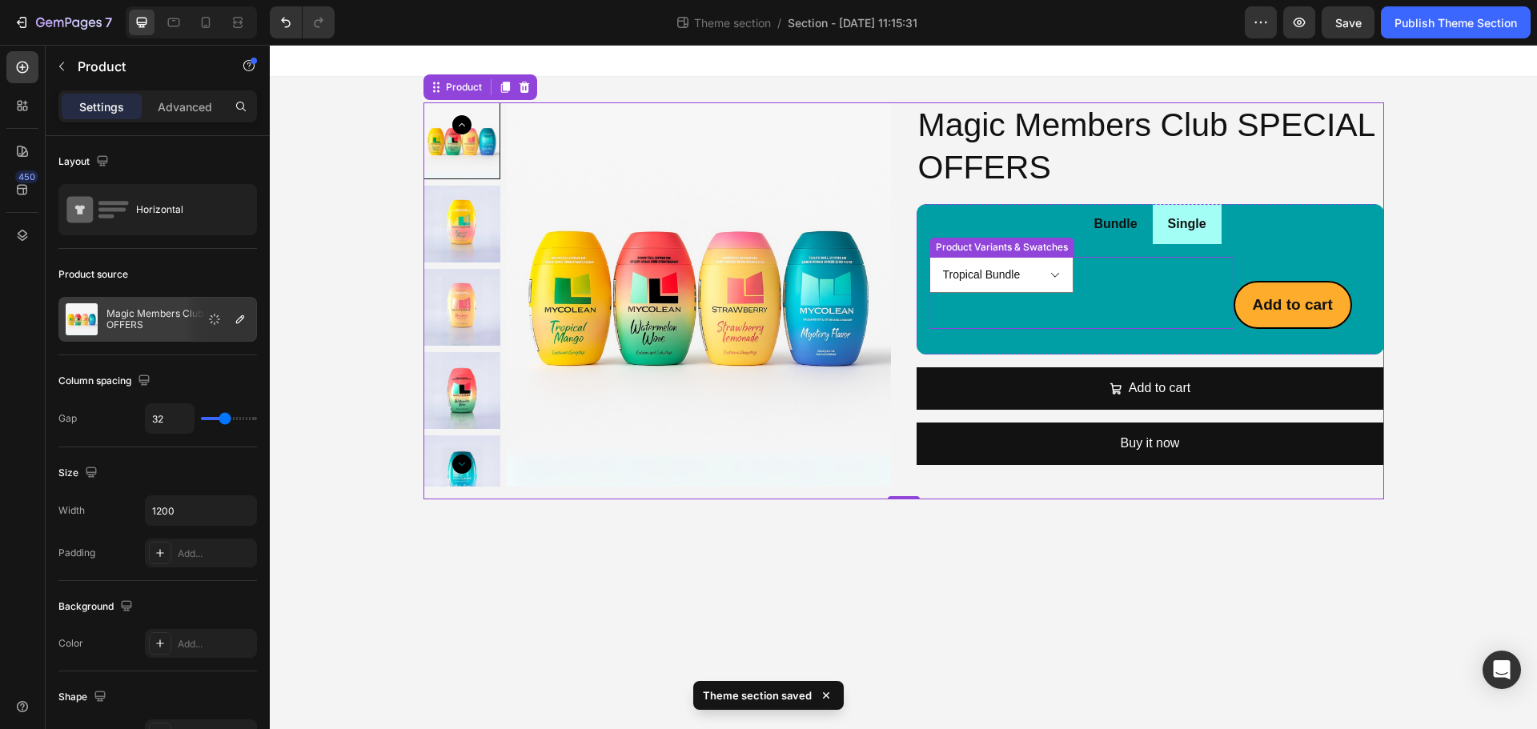
click at [1121, 279] on div "Tropical Bundle Tropical Mango Strawberry Lemonade Watermelon Mystery Flavor" at bounding box center [1081, 275] width 304 height 36
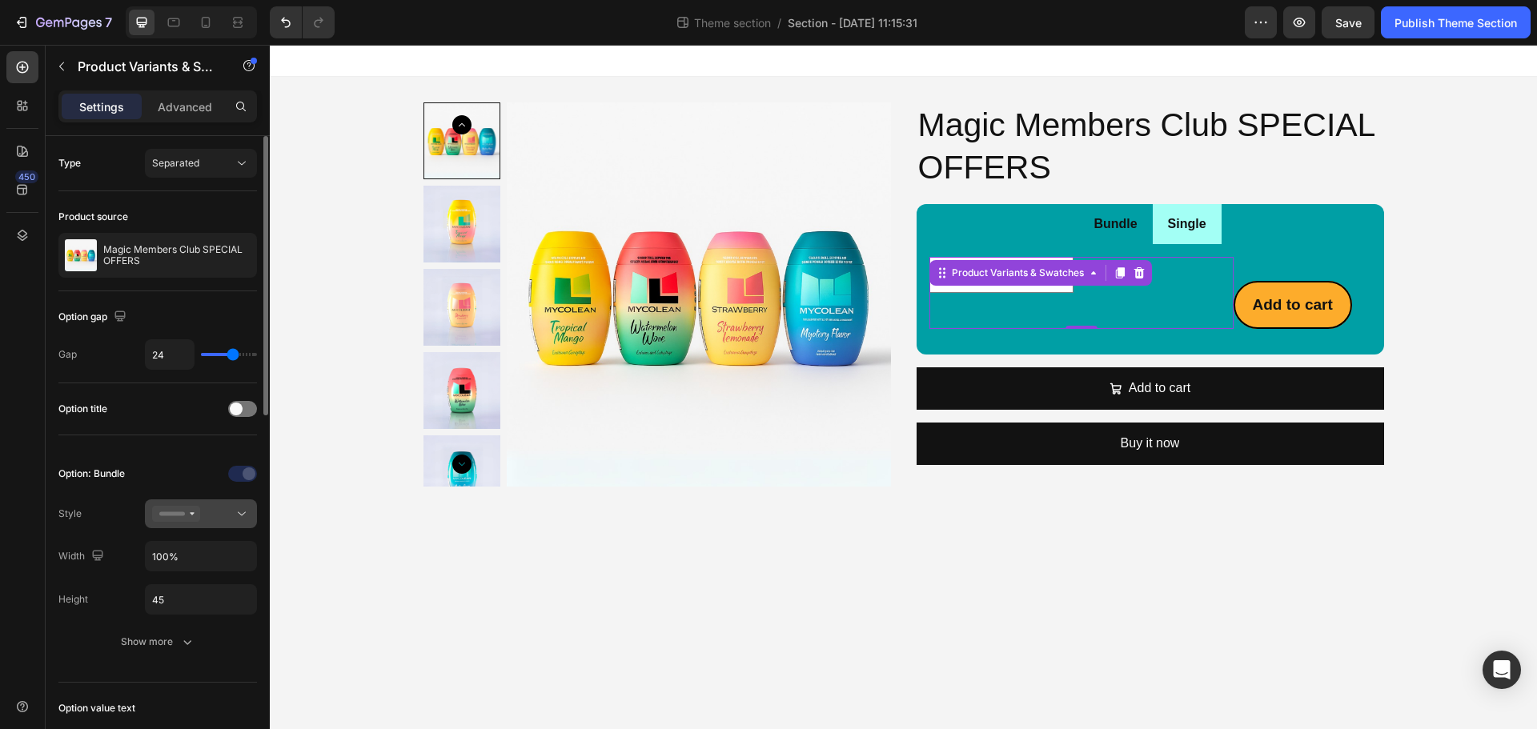
click at [194, 509] on icon at bounding box center [176, 514] width 48 height 16
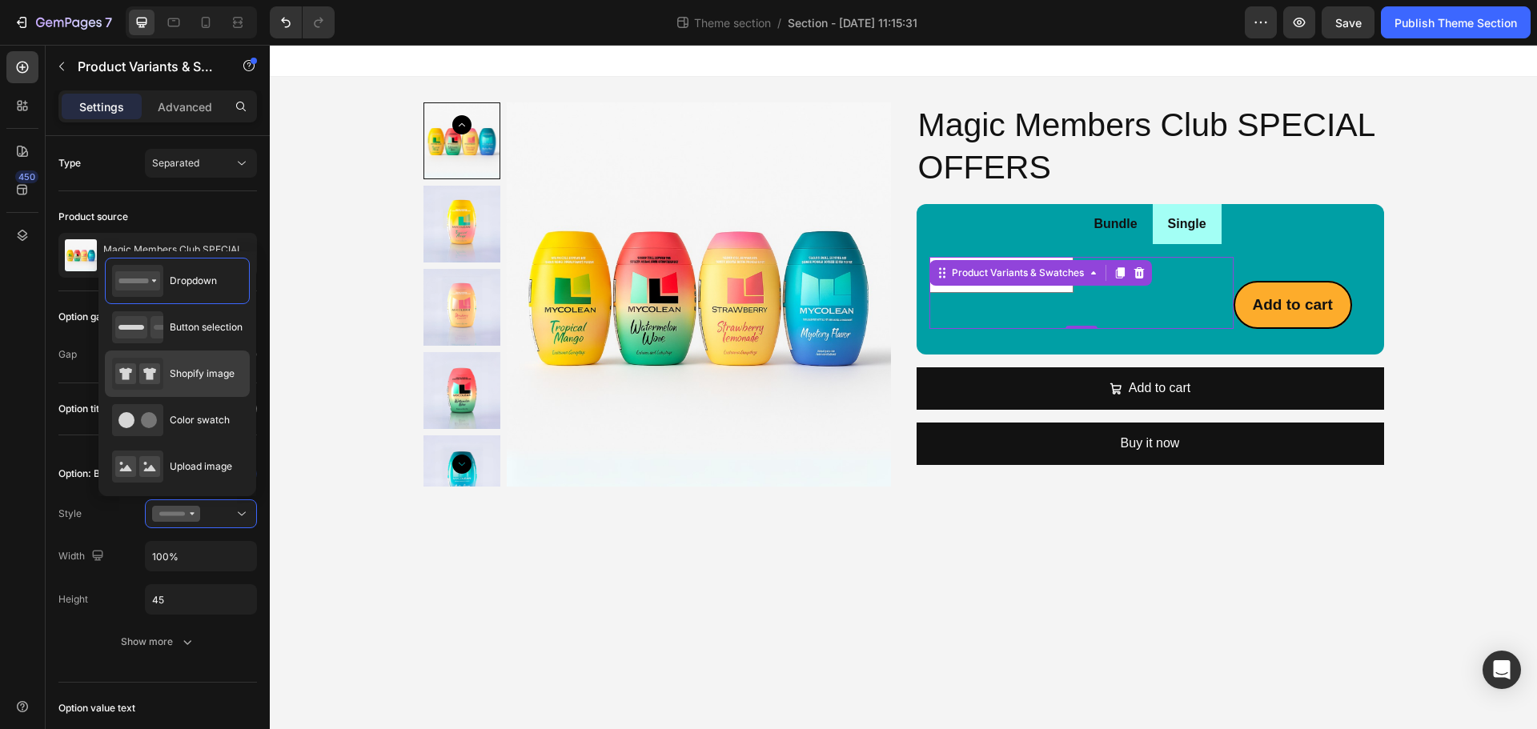
click at [152, 383] on rect at bounding box center [149, 373] width 21 height 21
type input "64"
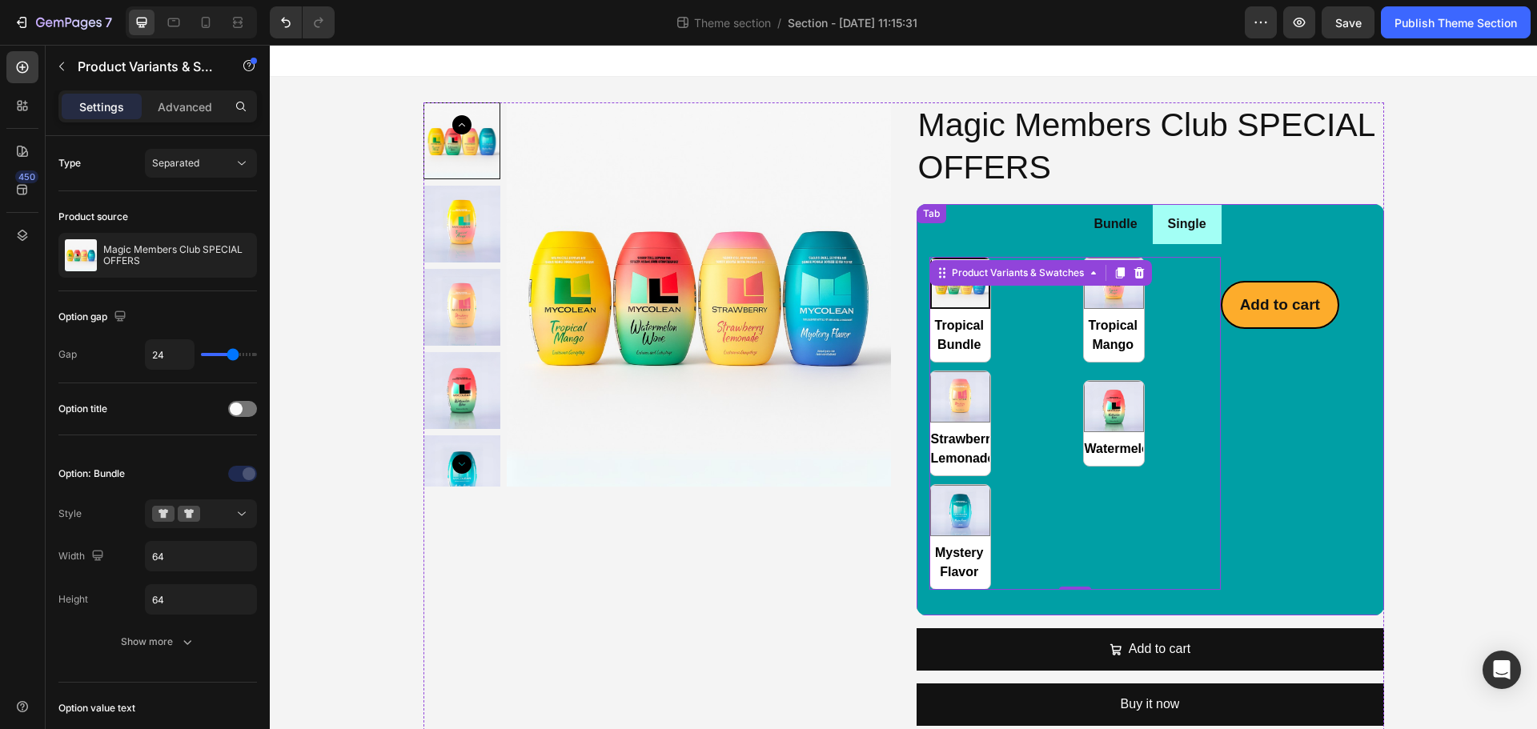
click at [1205, 239] on li "Single" at bounding box center [1187, 224] width 69 height 41
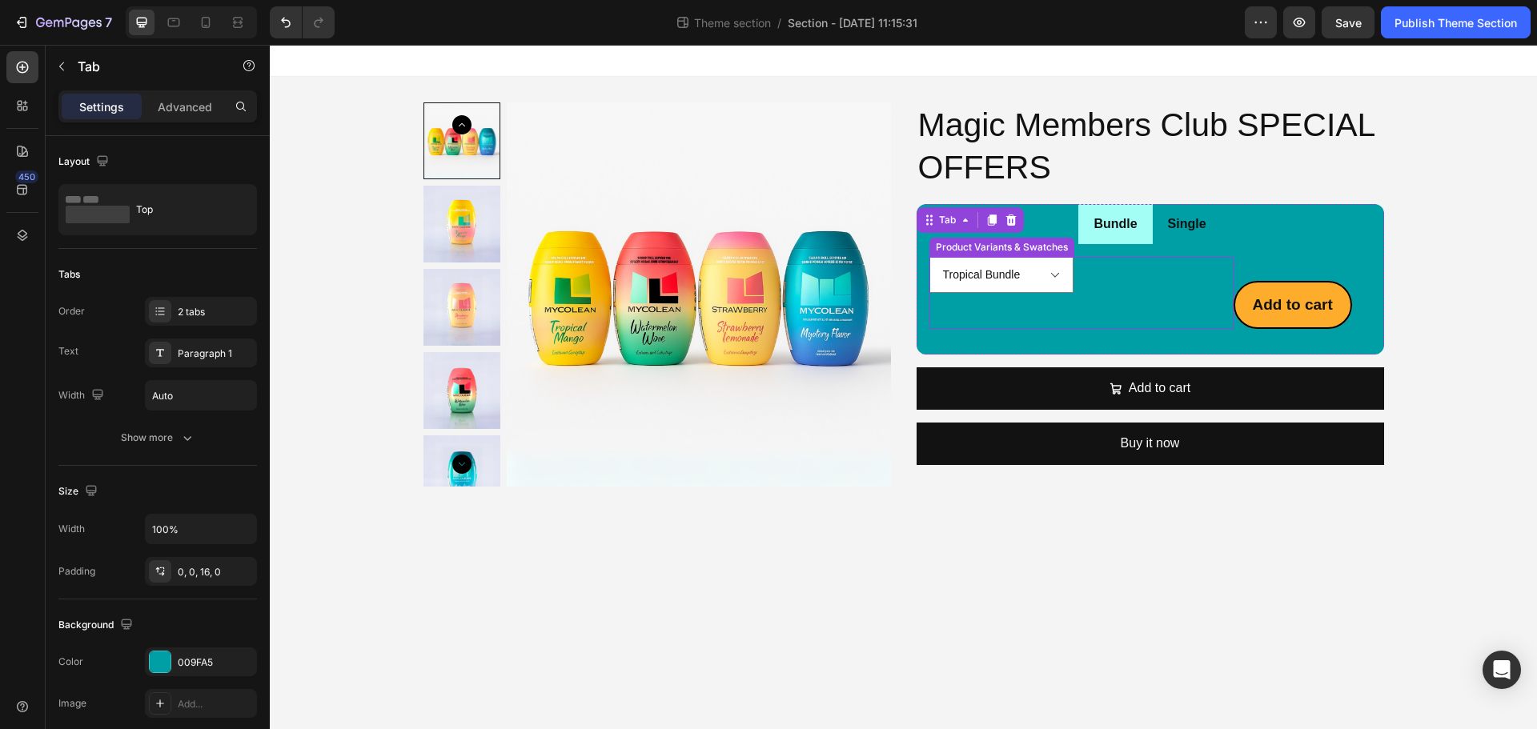
click at [1085, 299] on div "Tropical Bundle Tropical Mango Strawberry Lemonade Watermelon Mystery Flavor Pr…" at bounding box center [1081, 293] width 304 height 72
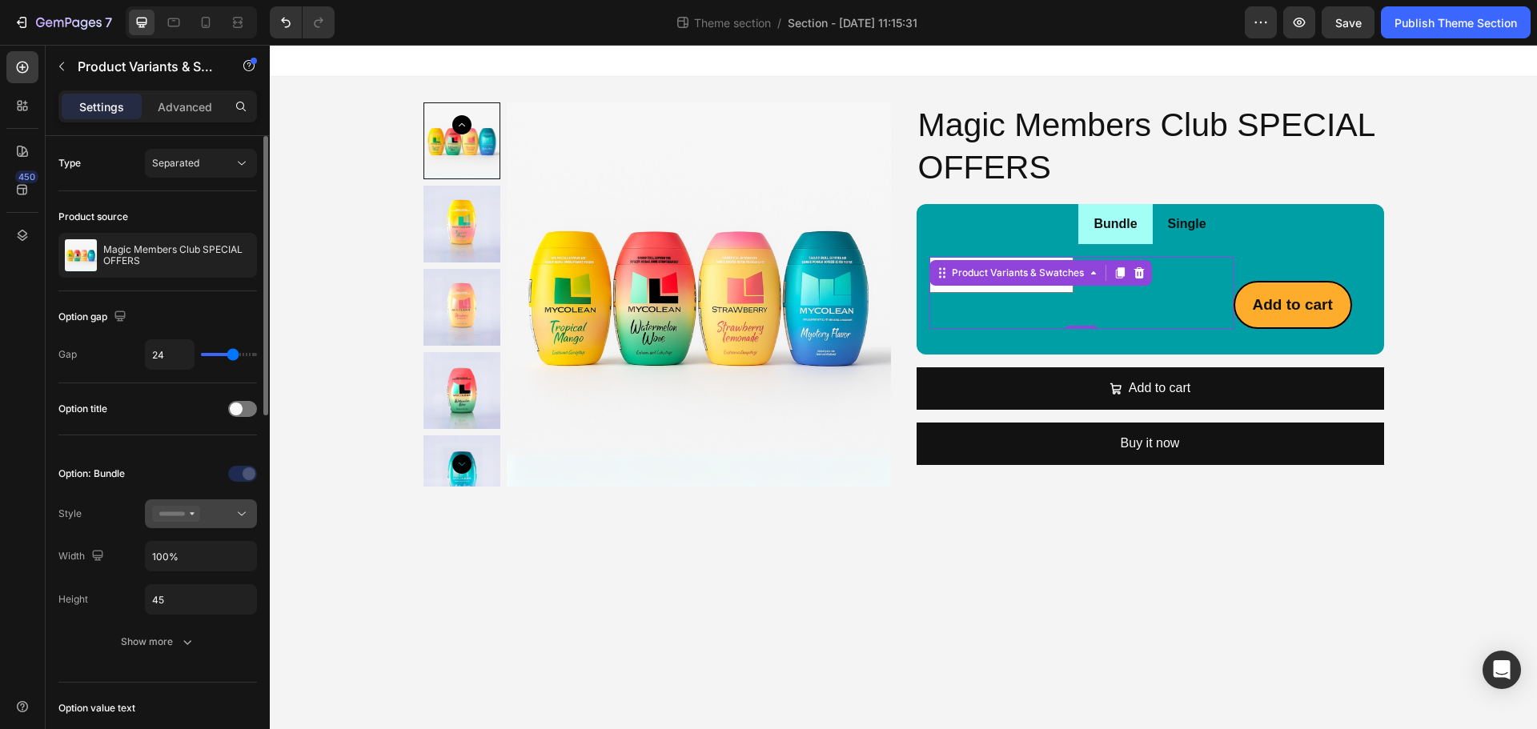
click at [193, 524] on button at bounding box center [201, 514] width 112 height 29
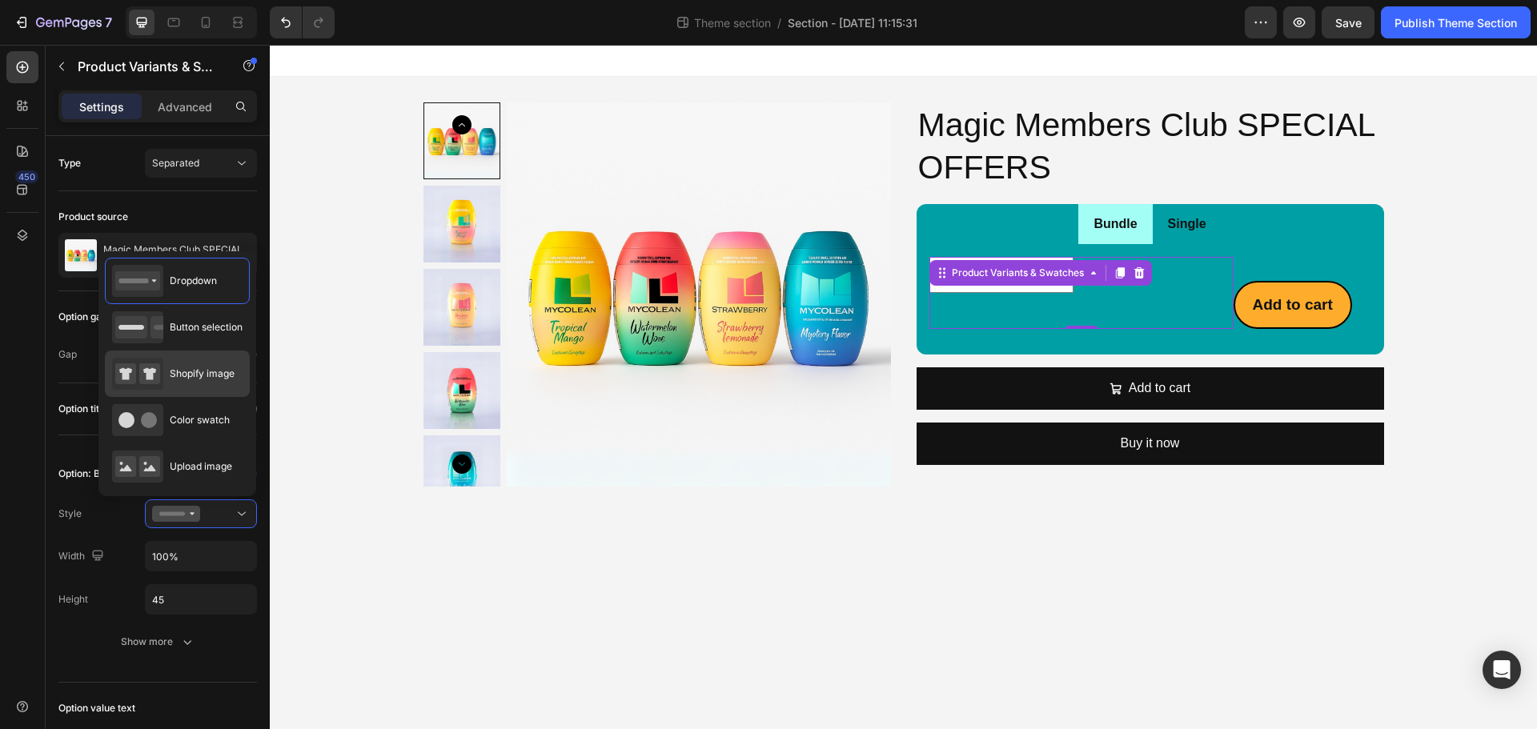
click at [185, 378] on span "Shopify image" at bounding box center [202, 374] width 65 height 14
type input "64"
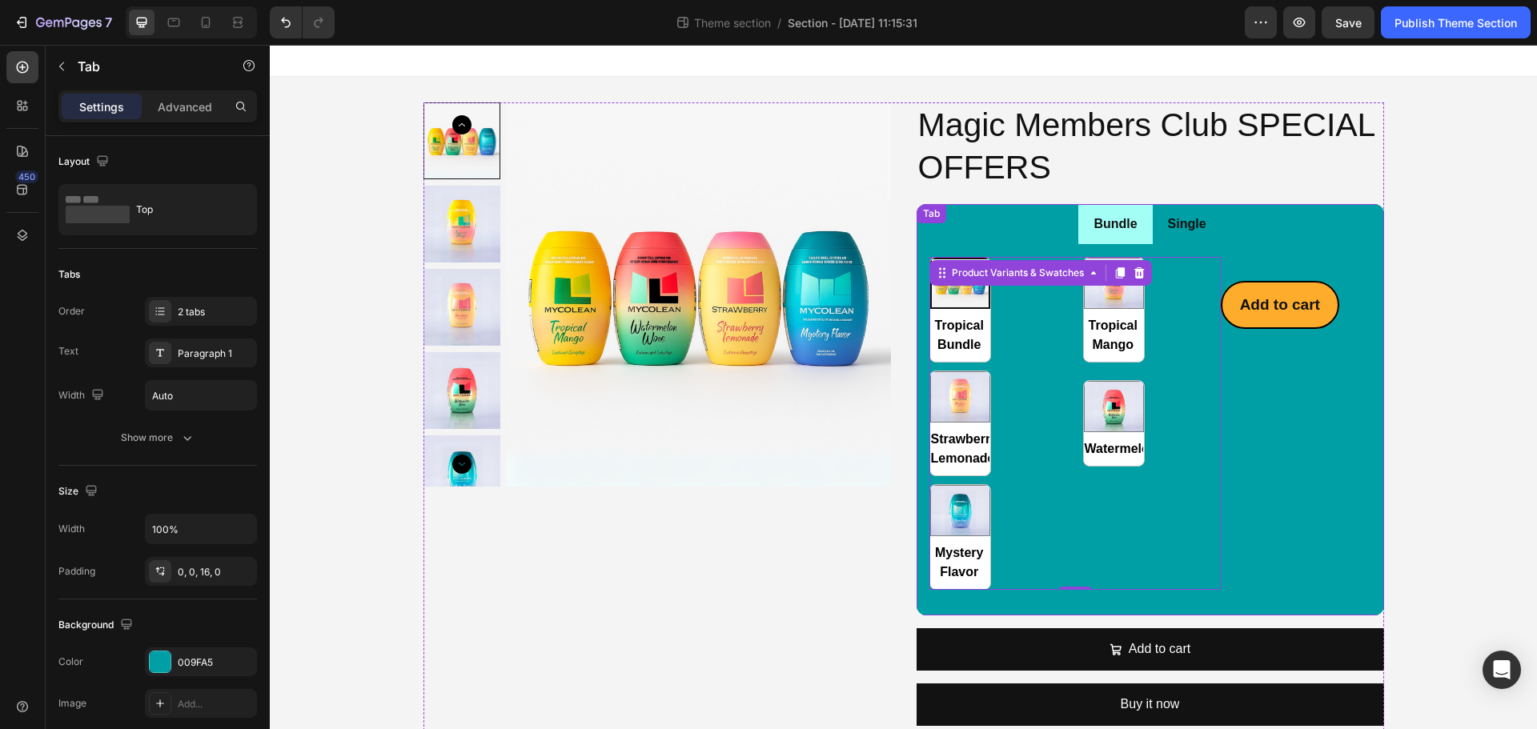
click at [1310, 566] on div "Add to cart Add to Cart" at bounding box center [1280, 423] width 118 height 333
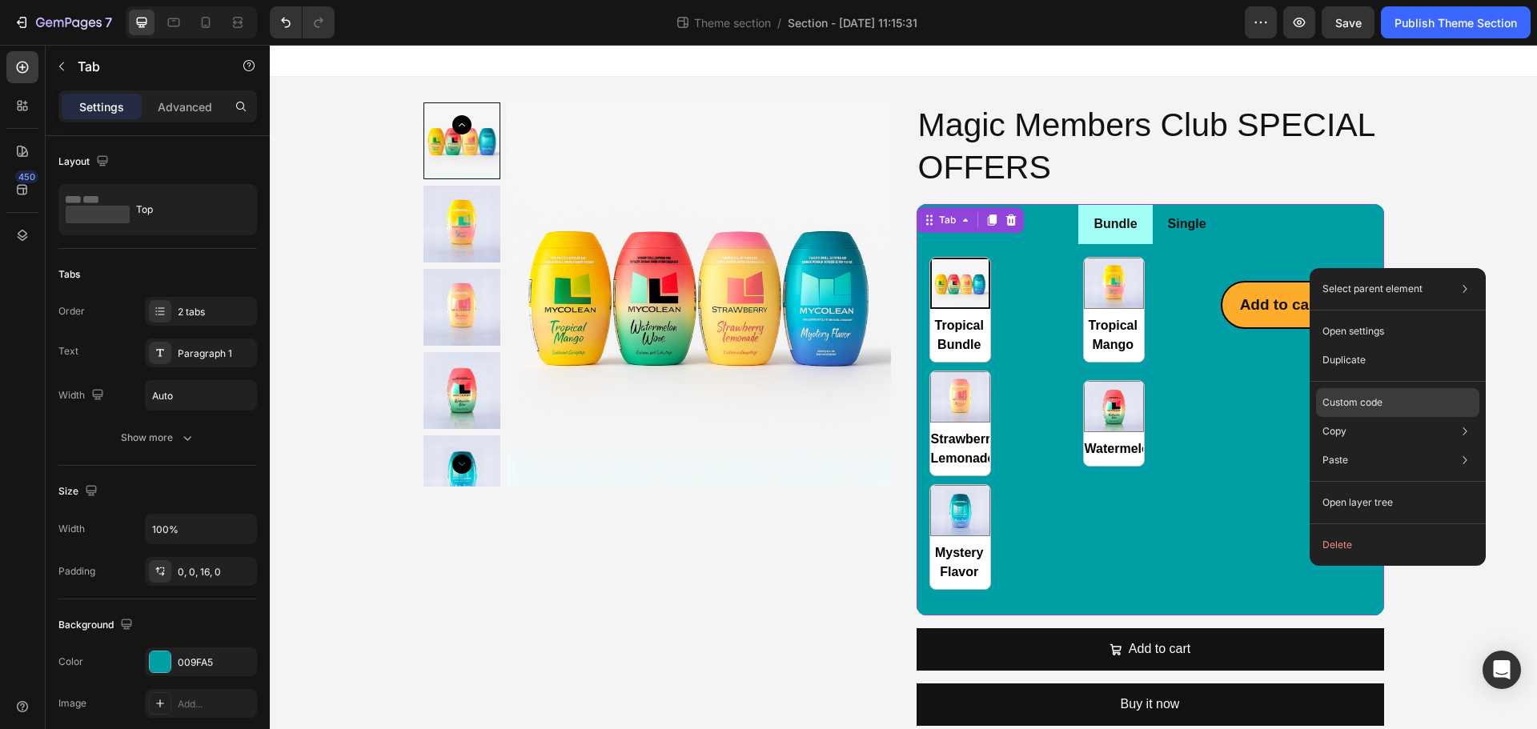
click at [1373, 407] on p "Custom code" at bounding box center [1352, 402] width 60 height 14
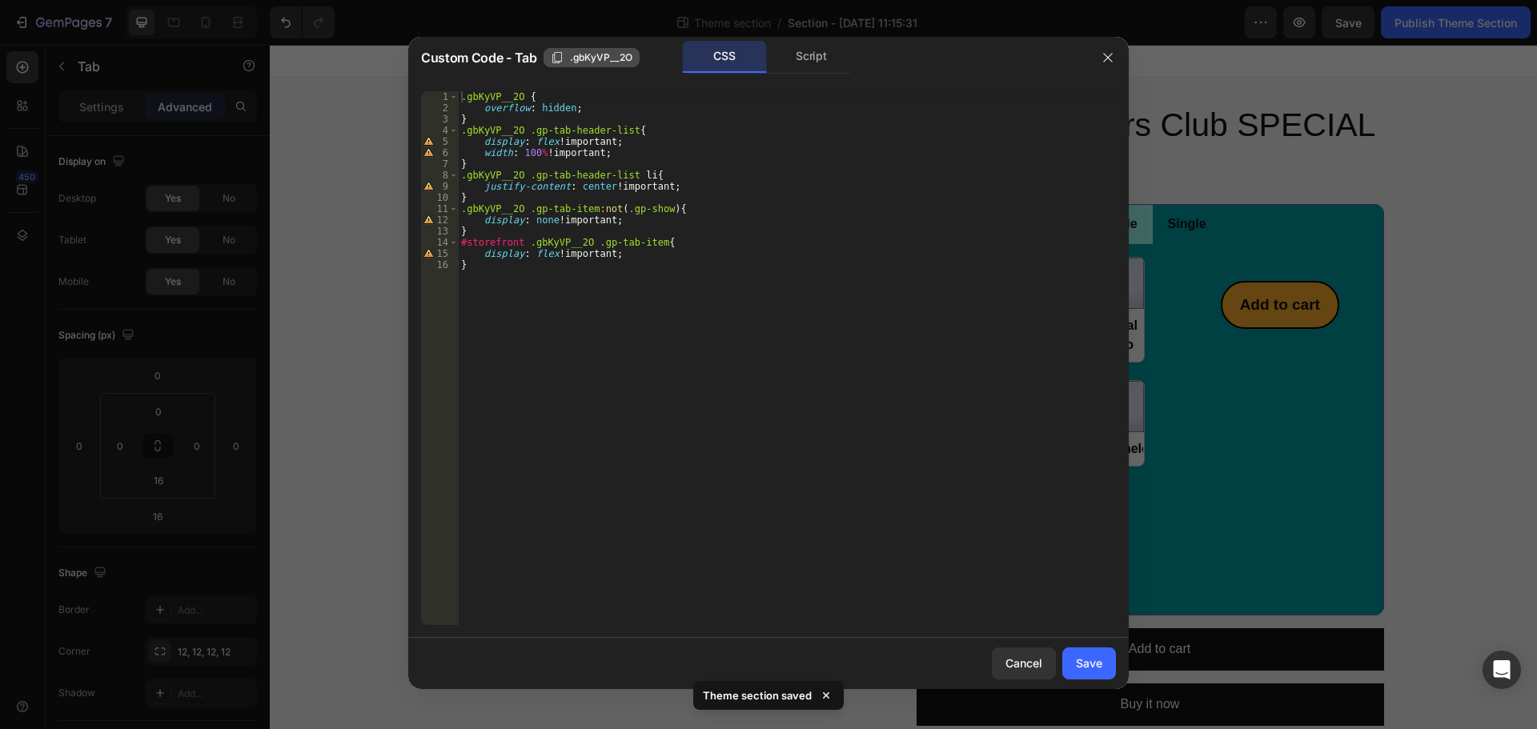
click at [602, 57] on span ".gbKyVP__2O" at bounding box center [601, 57] width 62 height 14
click at [1114, 62] on icon "button" at bounding box center [1107, 57] width 13 height 13
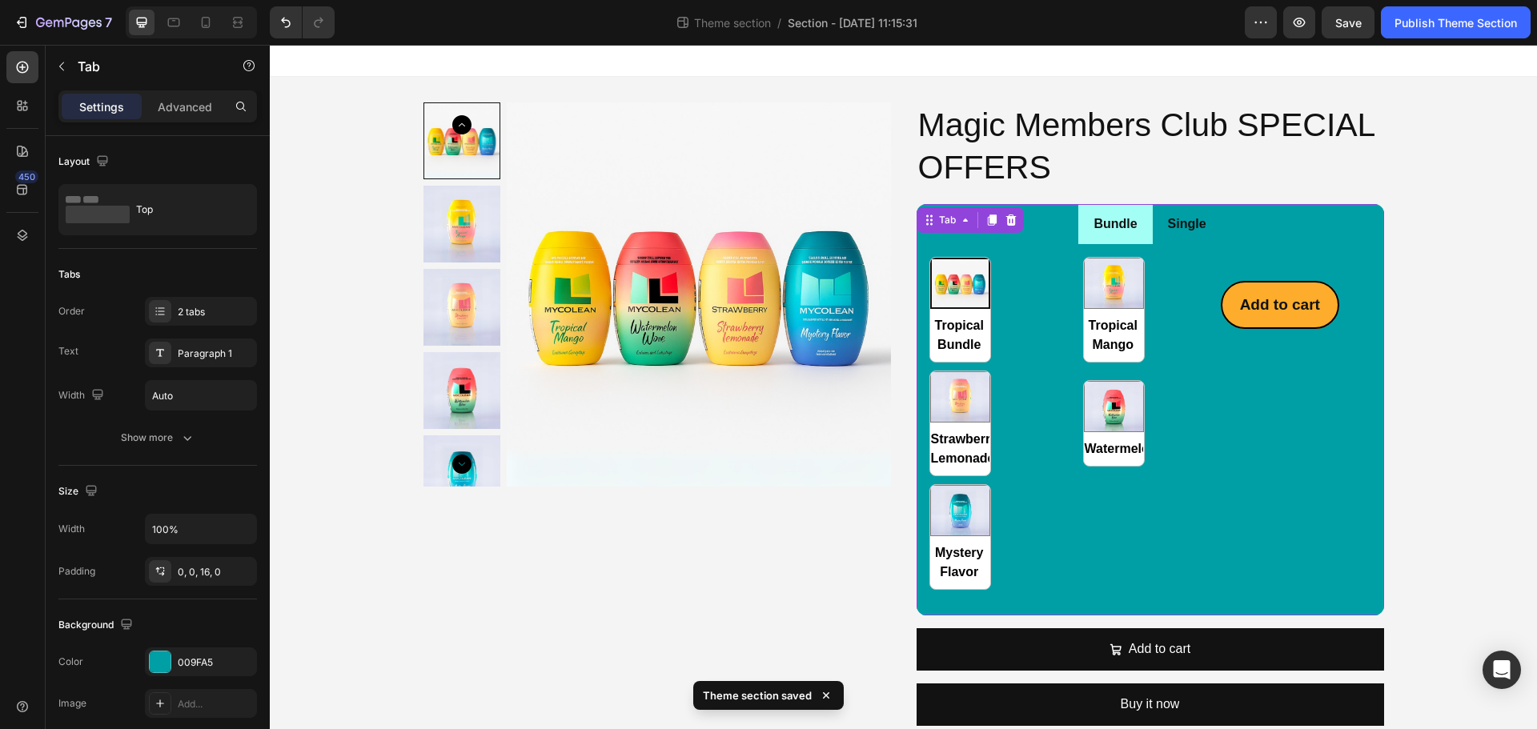
click at [1286, 532] on div "Add to cart Add to Cart" at bounding box center [1280, 423] width 118 height 333
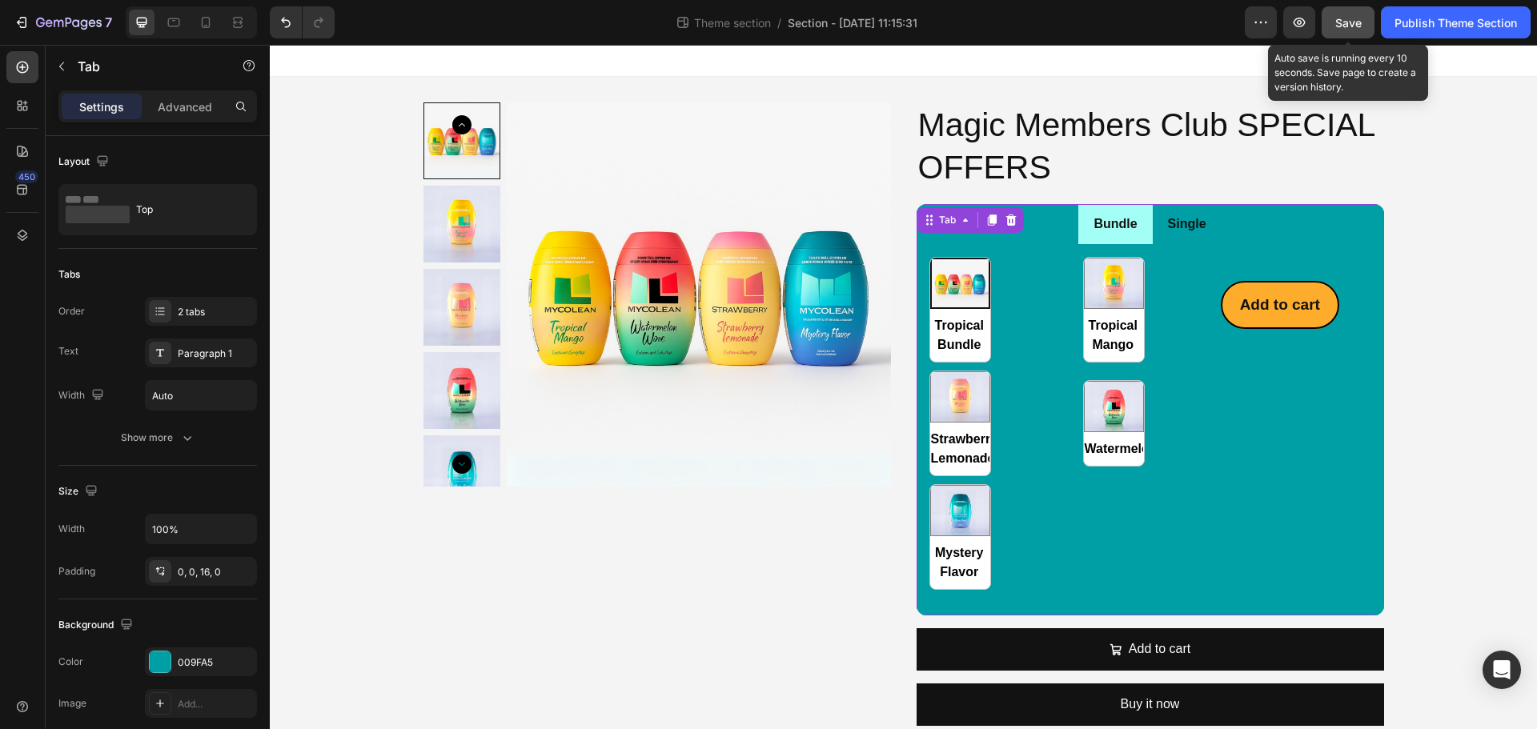
click at [1330, 19] on button "Save" at bounding box center [1348, 22] width 53 height 32
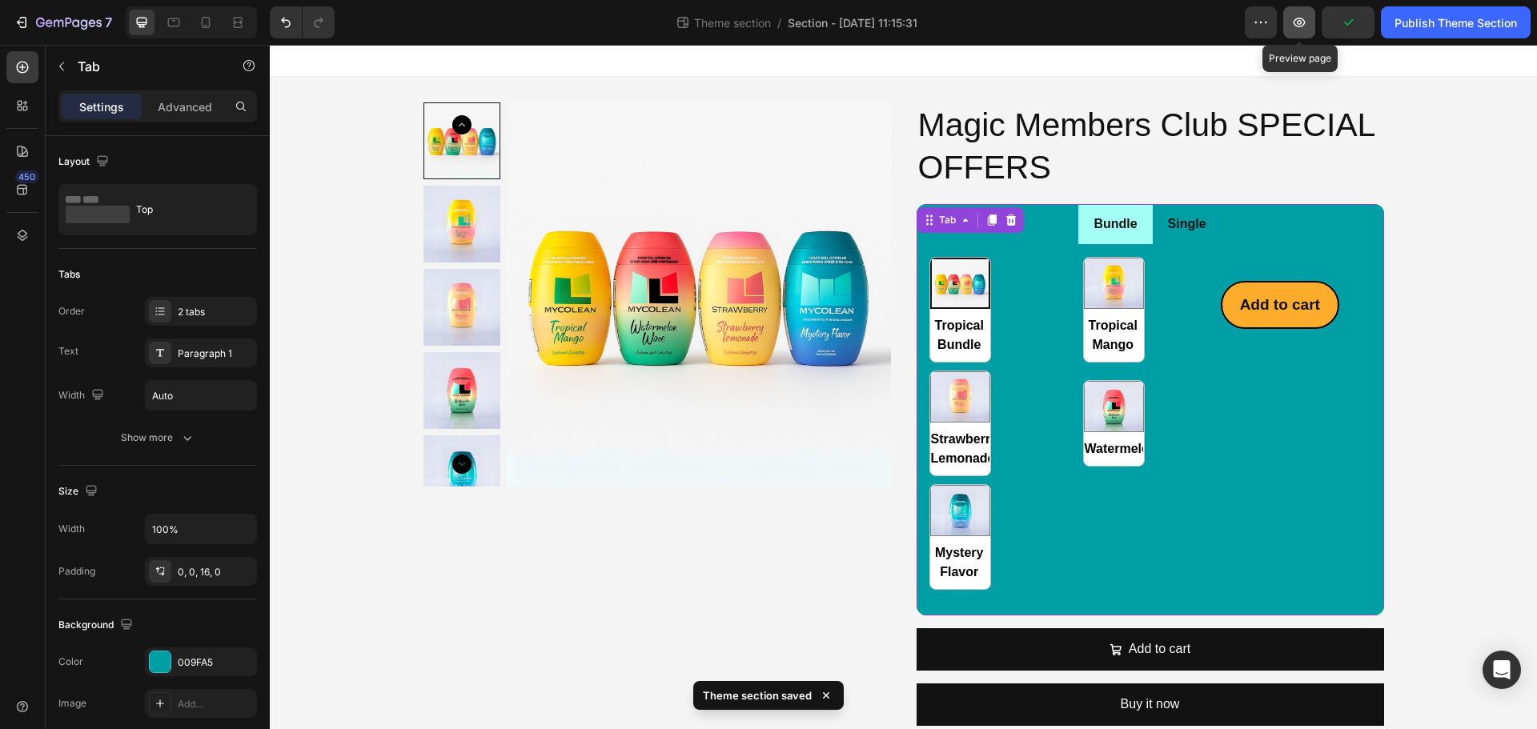
click at [1304, 27] on icon "button" at bounding box center [1299, 22] width 16 height 16
click at [1052, 396] on div "Tropical Bundle Tropical Bundle Tropical Mango Tropical Mango Strawberry Lemona…" at bounding box center [1074, 423] width 291 height 333
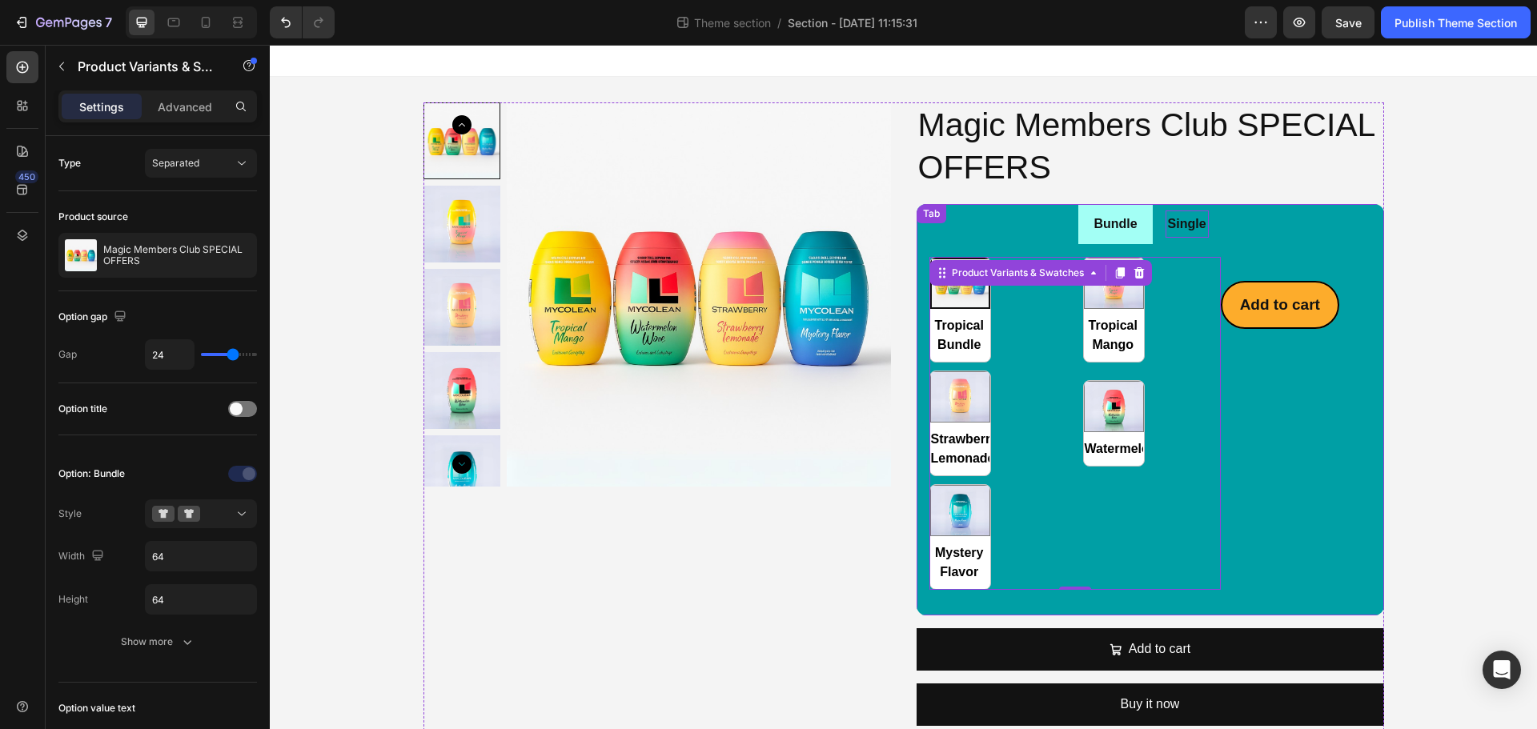
click at [1177, 236] on div "Single" at bounding box center [1187, 225] width 43 height 28
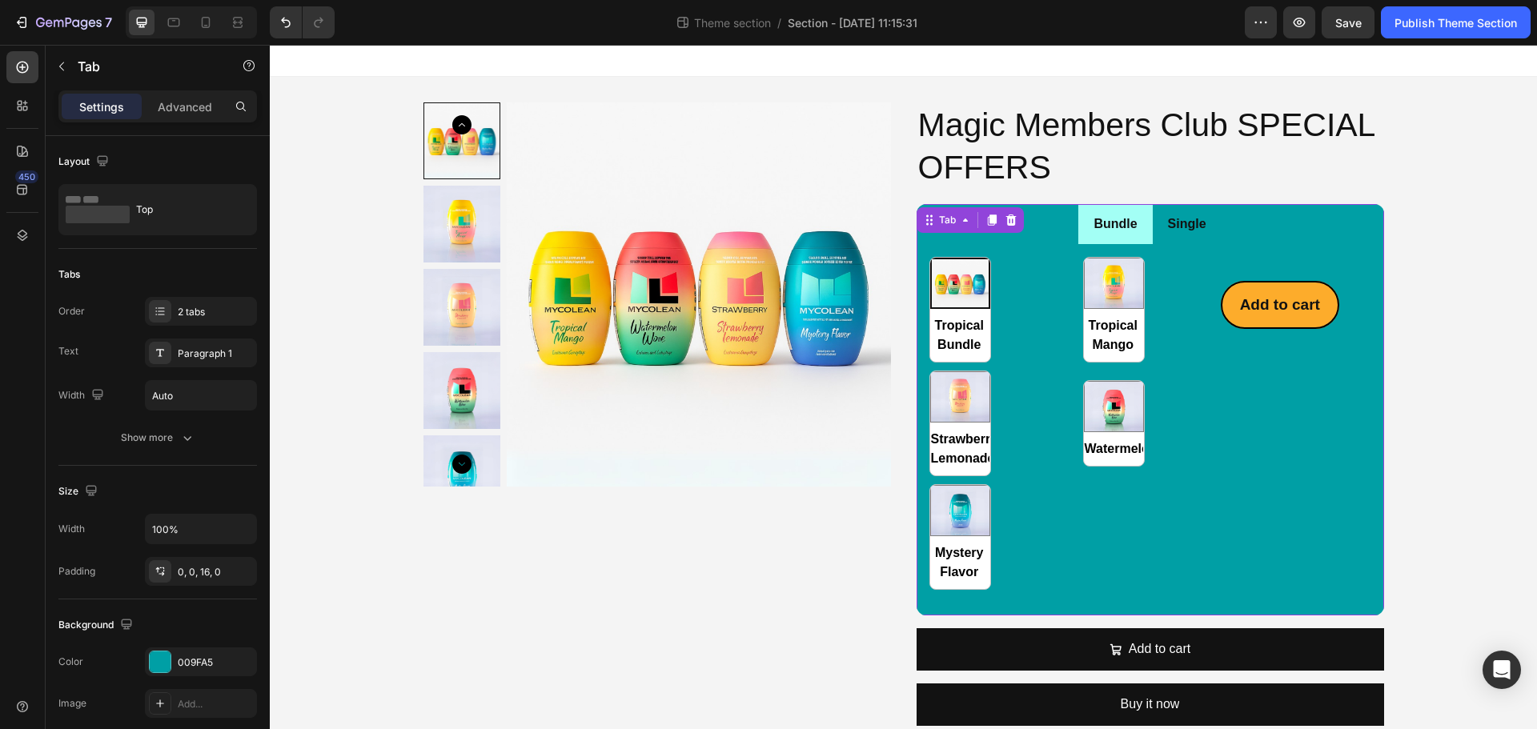
click at [1174, 336] on div "Tropical Bundle Tropical Bundle Tropical Mango Tropical Mango Strawberry Lemona…" at bounding box center [1074, 423] width 291 height 333
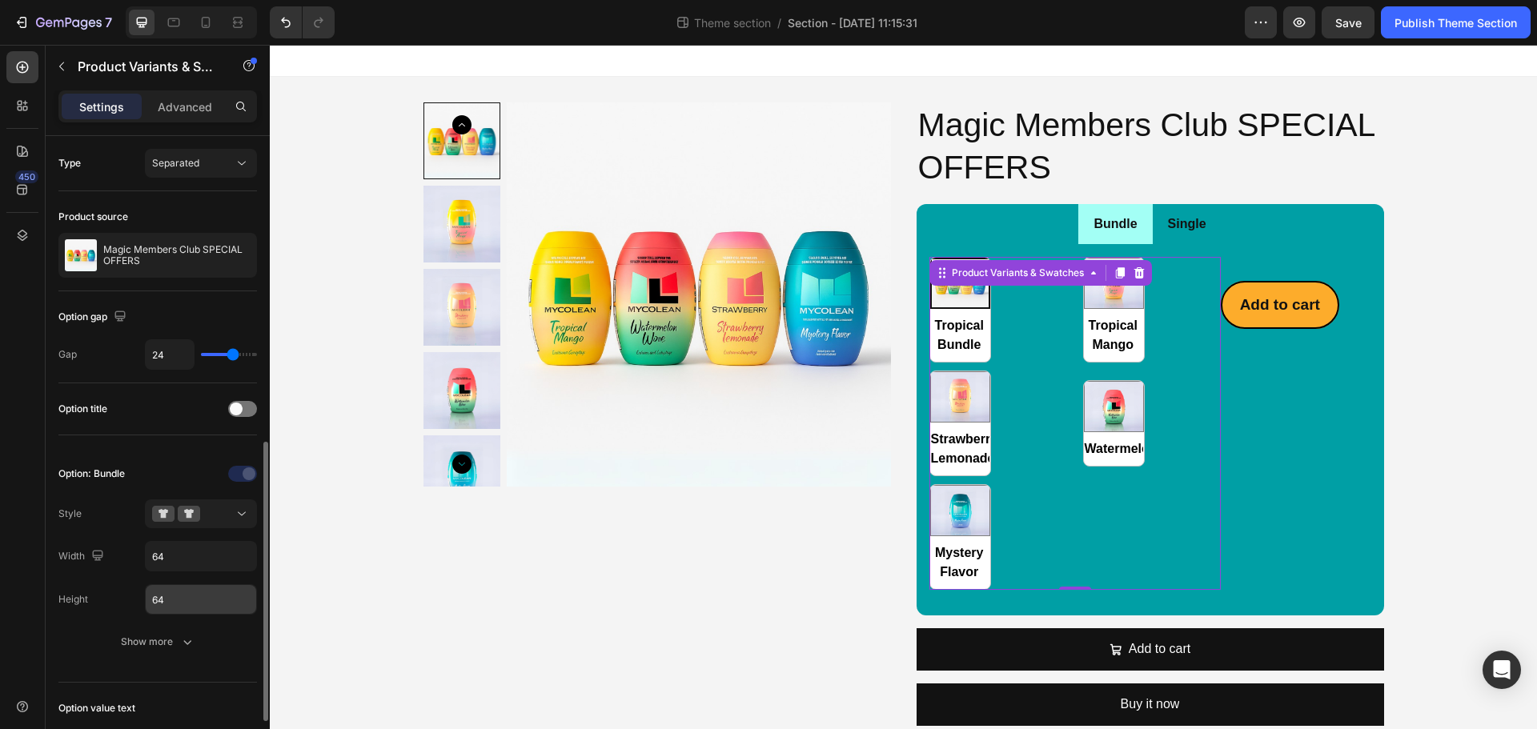
scroll to position [213, 0]
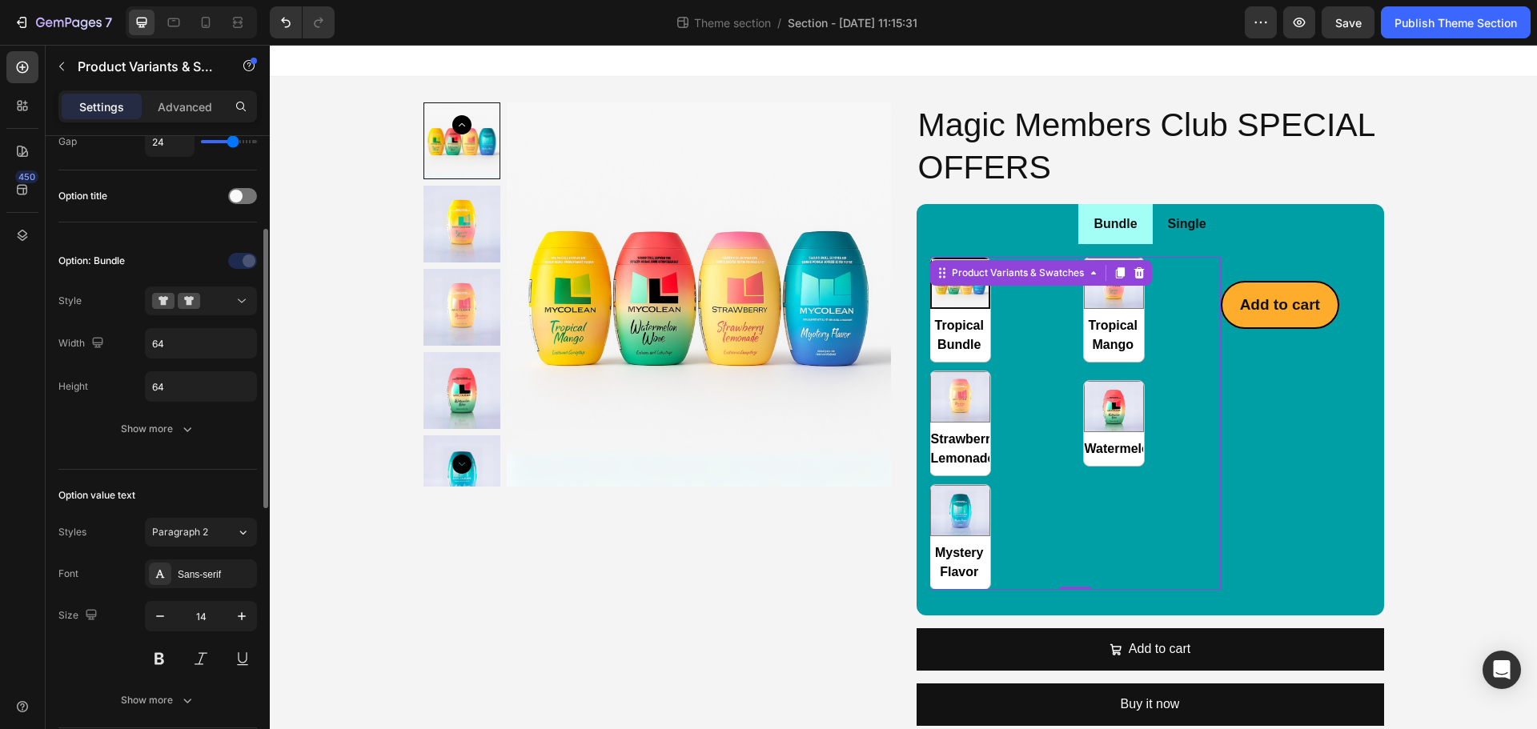
click at [207, 403] on div "Option: Bundle Style Width 64 Height 64 Show more" at bounding box center [157, 345] width 199 height 195
click at [189, 384] on input "64" at bounding box center [201, 386] width 110 height 29
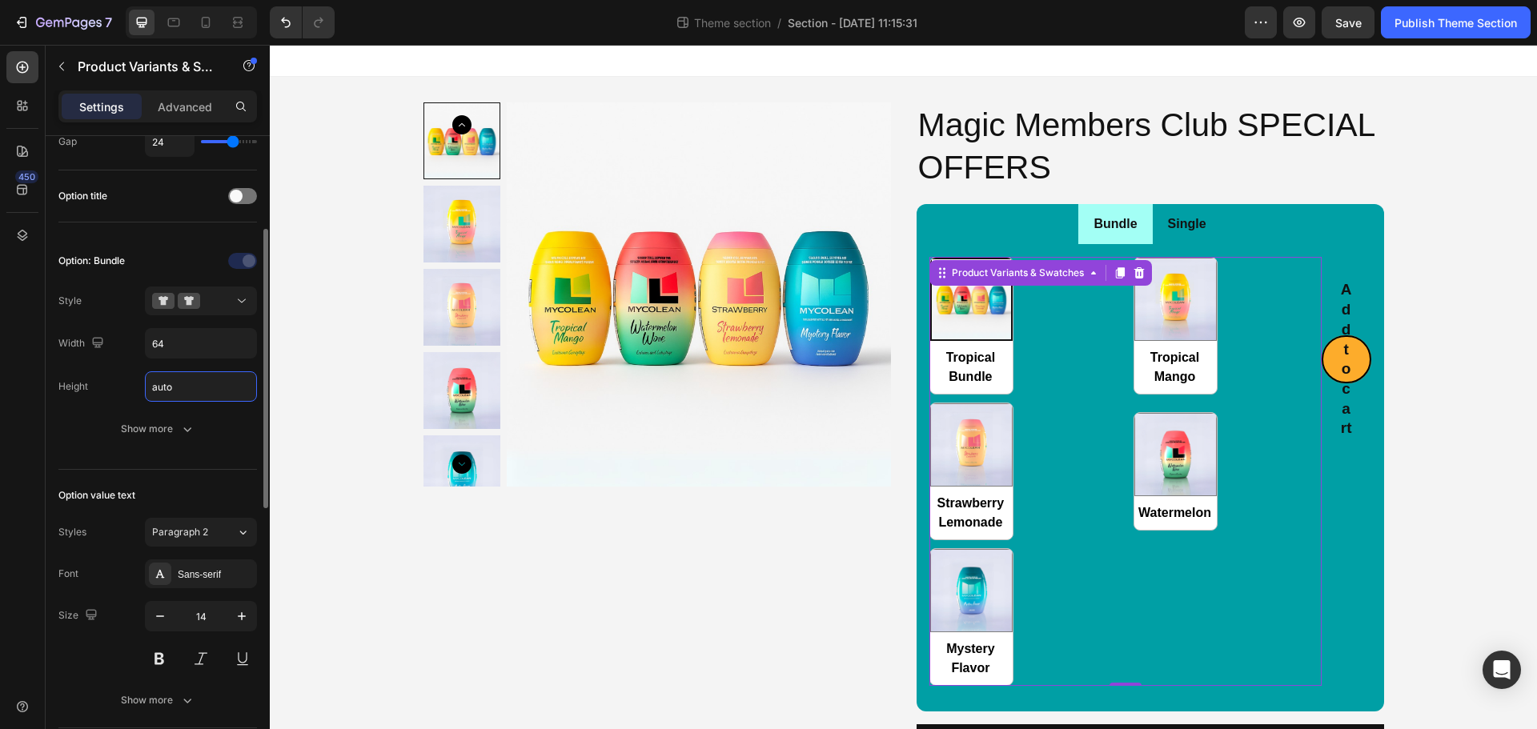
type input "Auto"
click at [176, 361] on div "Option: Bundle Style Width 64 Height Auto Show more" at bounding box center [157, 345] width 199 height 195
click at [179, 340] on input "64" at bounding box center [201, 343] width 110 height 29
type input "g"
type input "1"
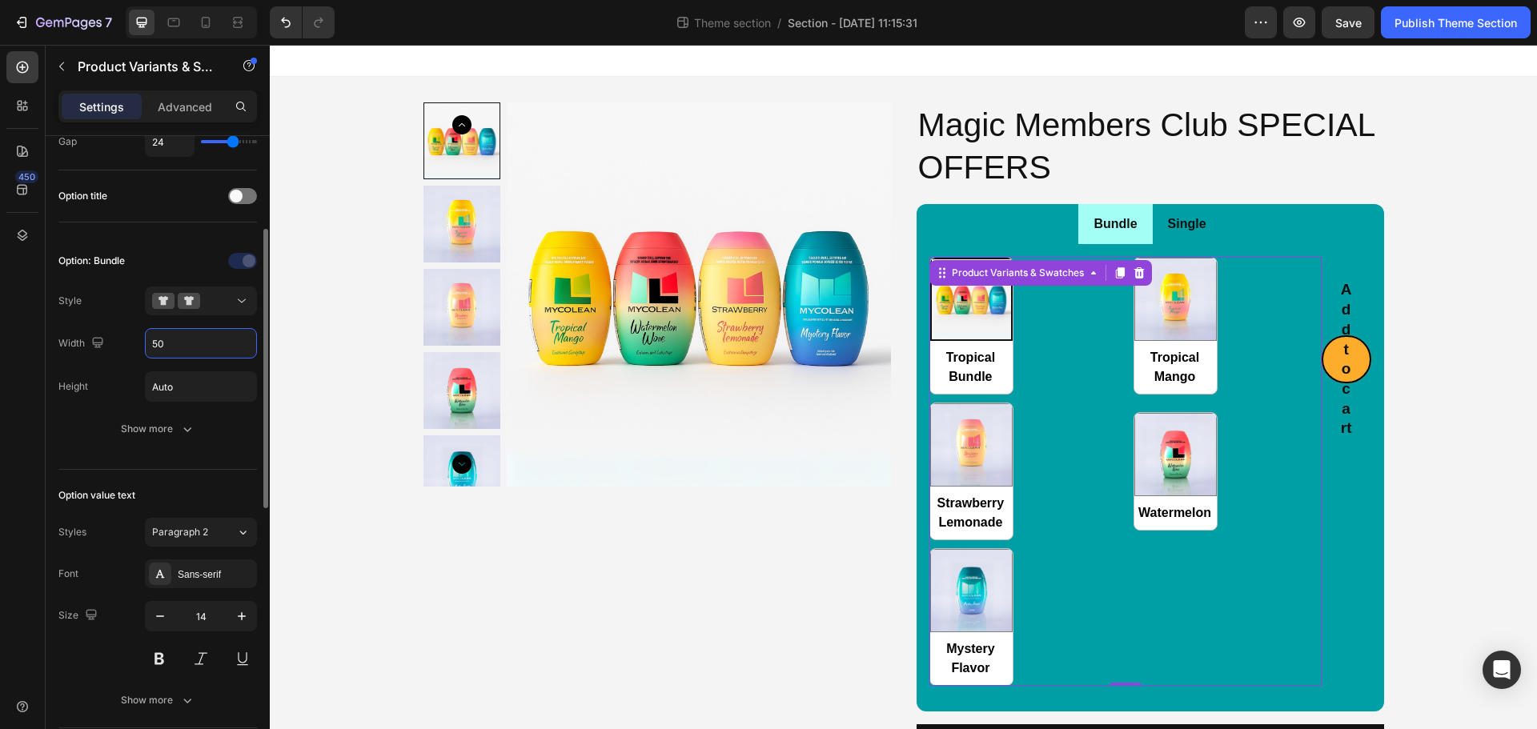
type input "50%"
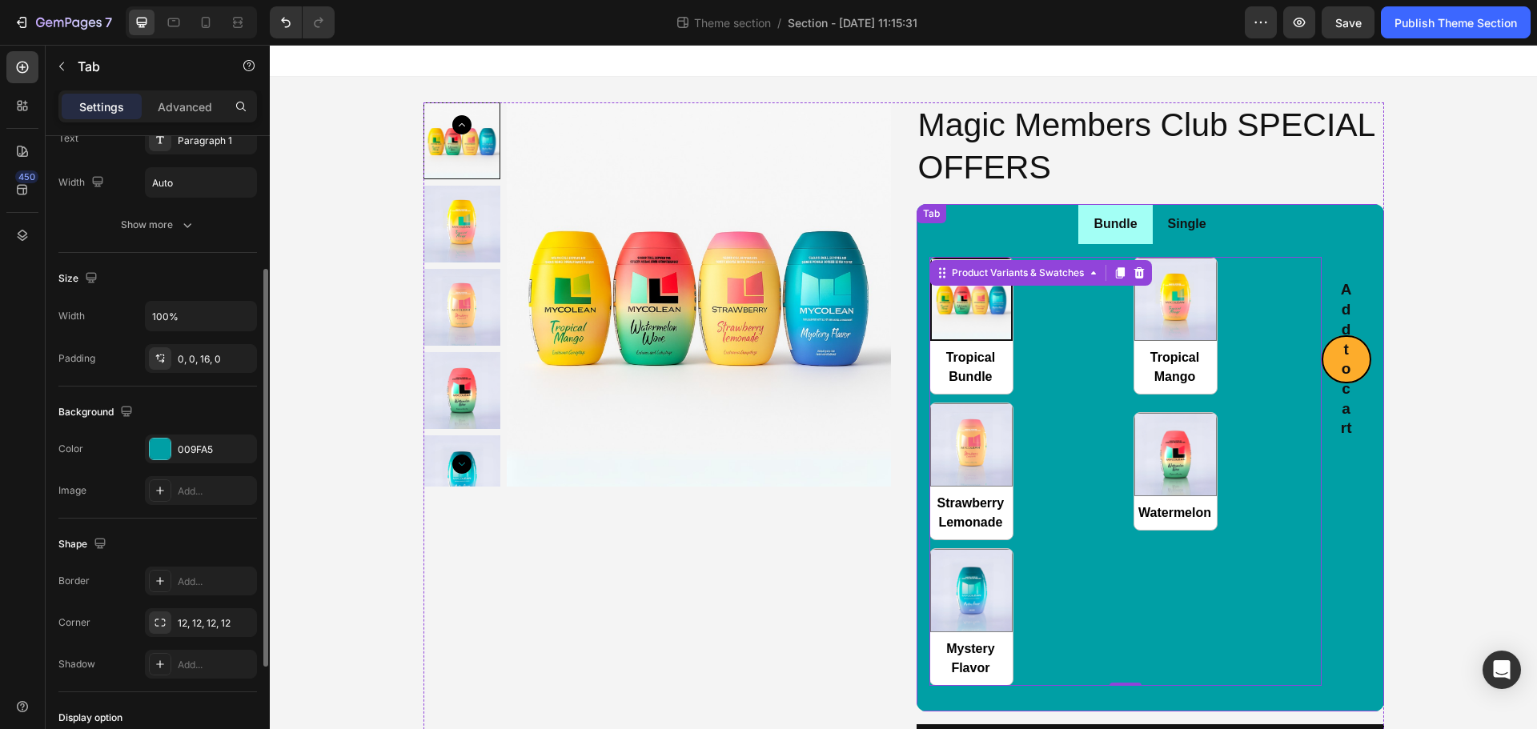
click at [1137, 230] on li "Bundle" at bounding box center [1115, 224] width 74 height 41
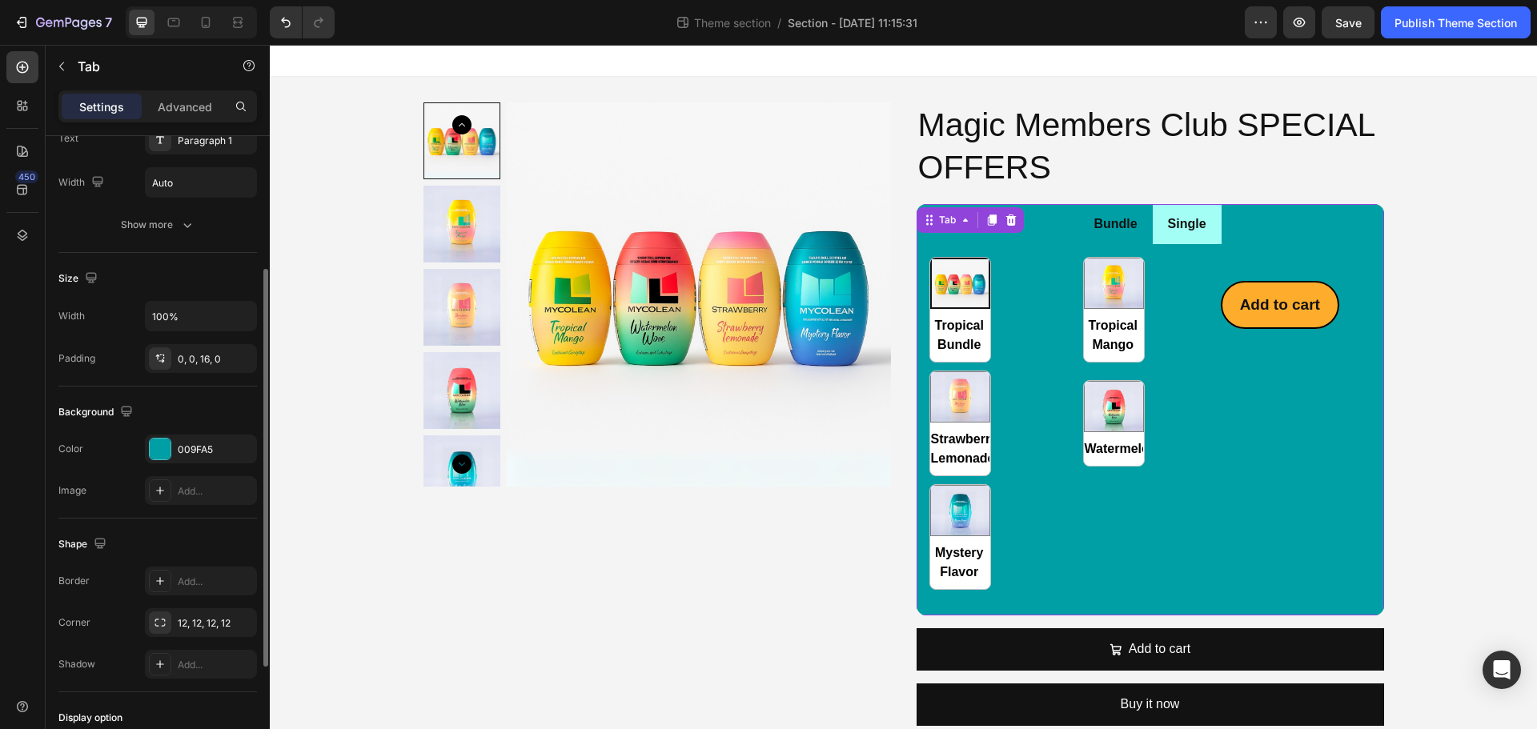
scroll to position [0, 0]
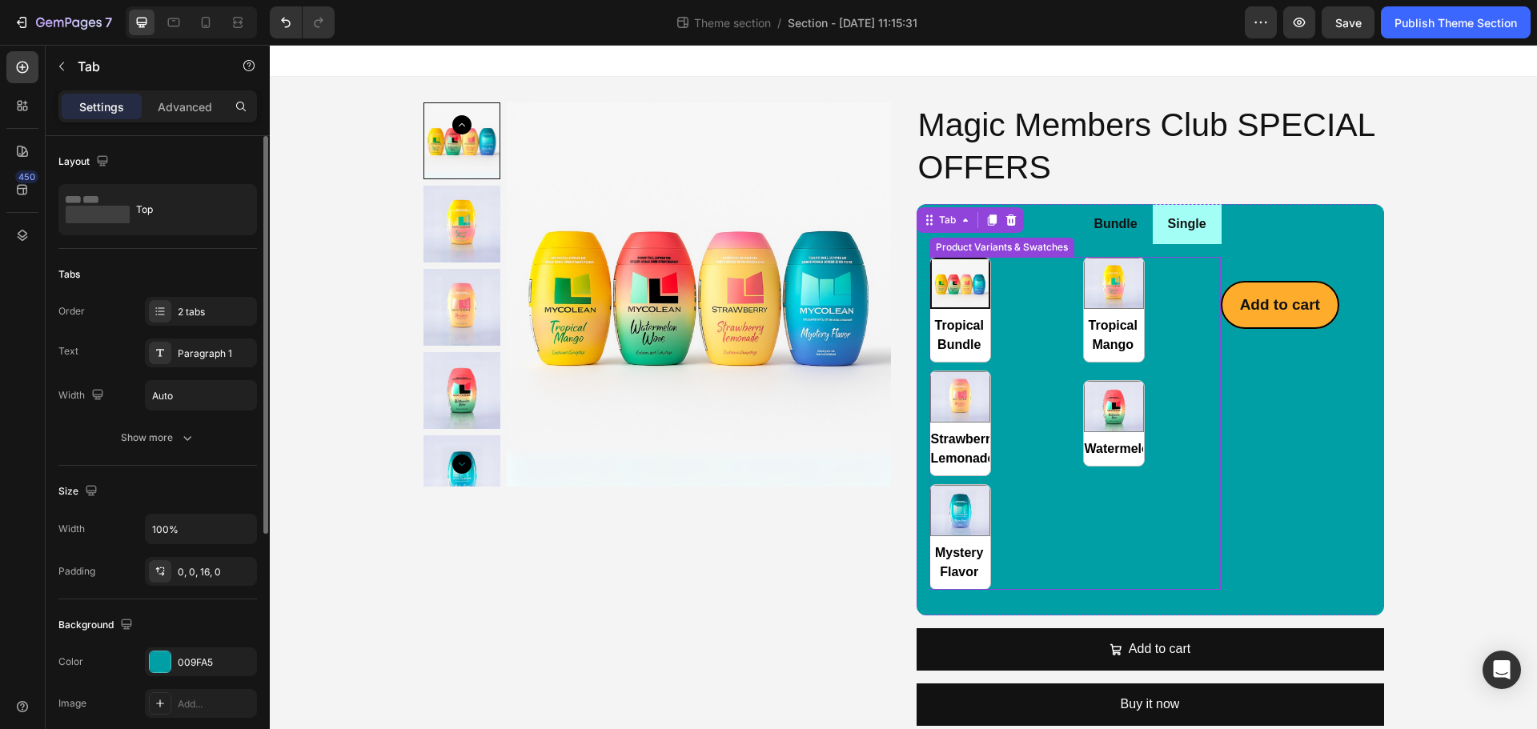
click at [1149, 383] on div "Tropical Bundle Tropical Bundle Tropical Mango Tropical Mango Strawberry Lemona…" at bounding box center [1074, 423] width 291 height 333
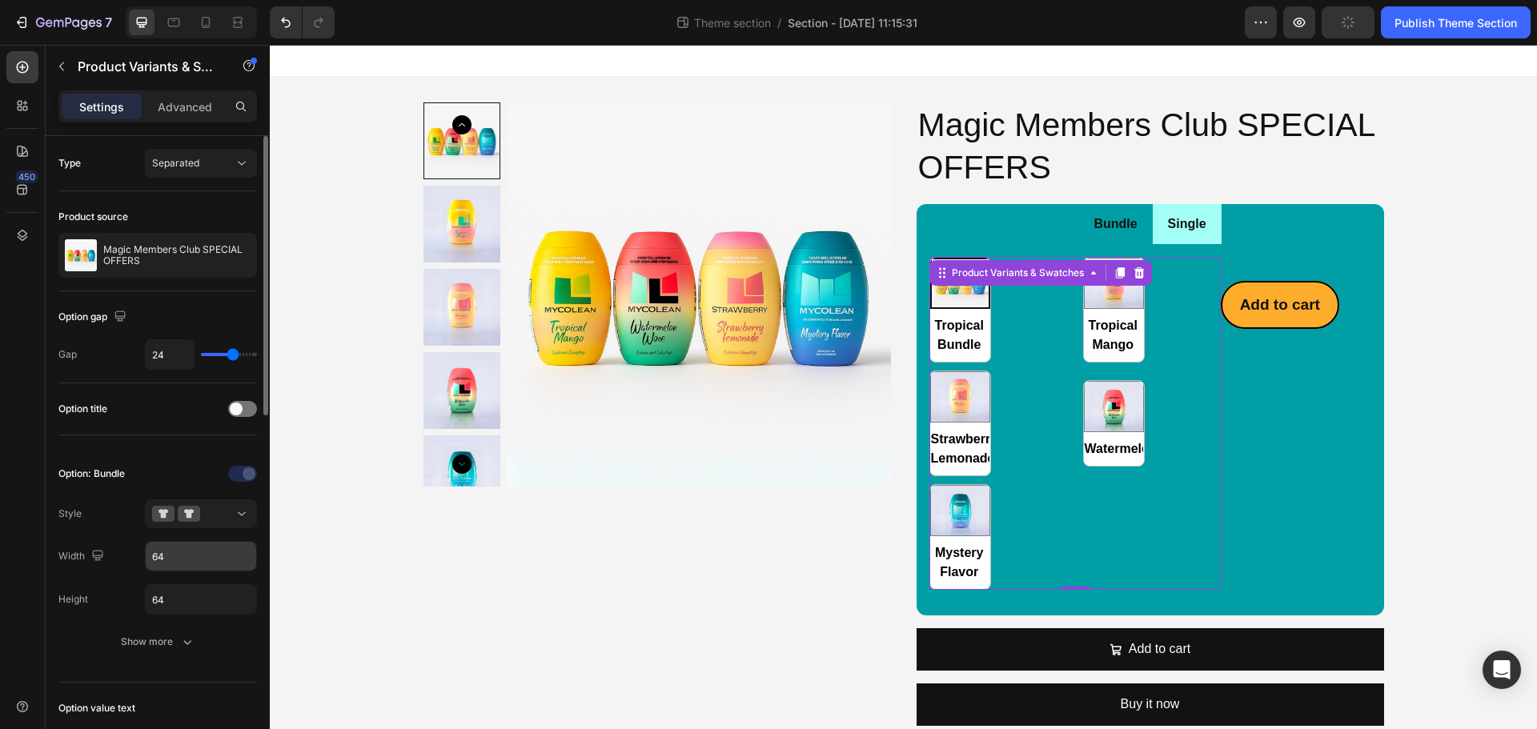
click at [202, 560] on input "64" at bounding box center [201, 556] width 110 height 29
radio input "true"
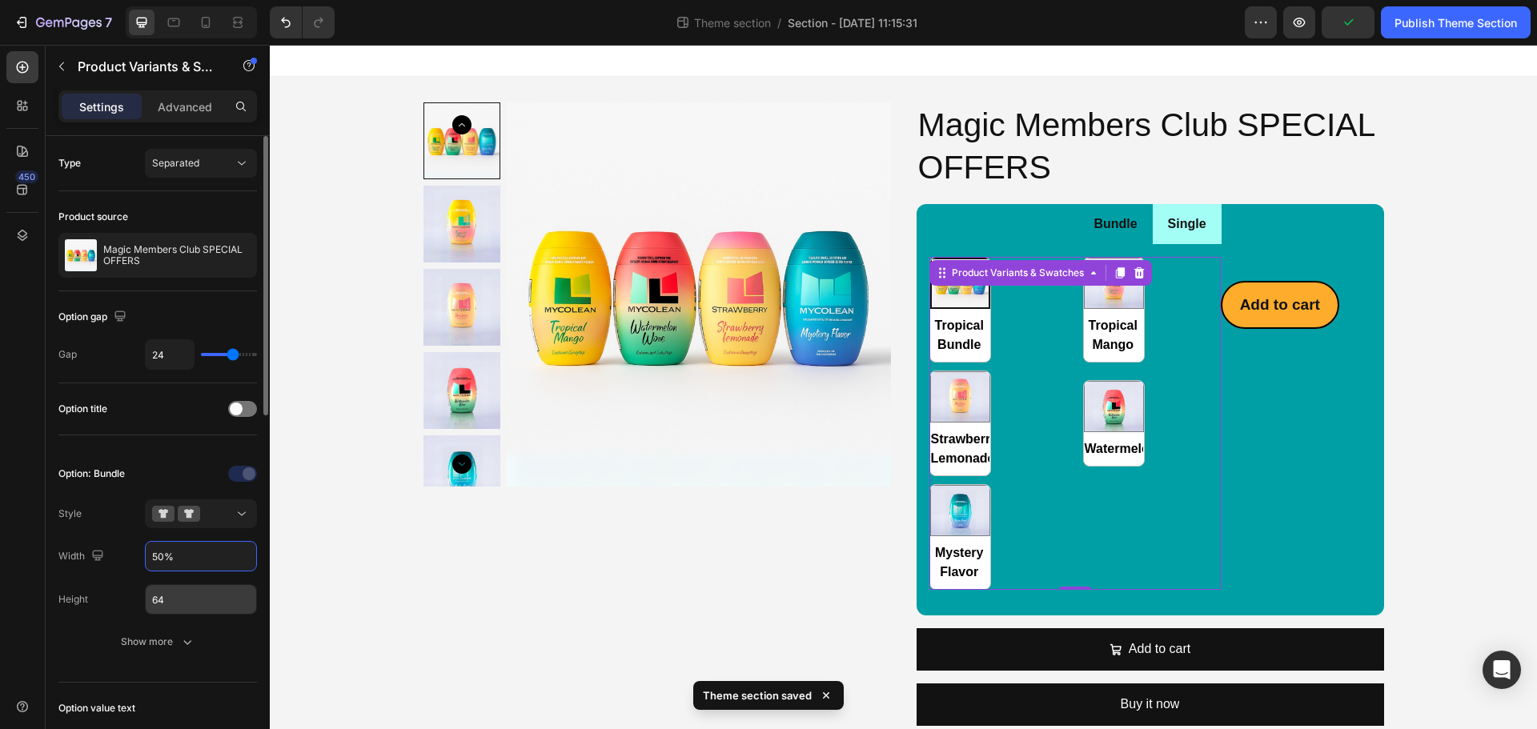
type input "50%"
click at [192, 592] on input "64" at bounding box center [201, 599] width 110 height 29
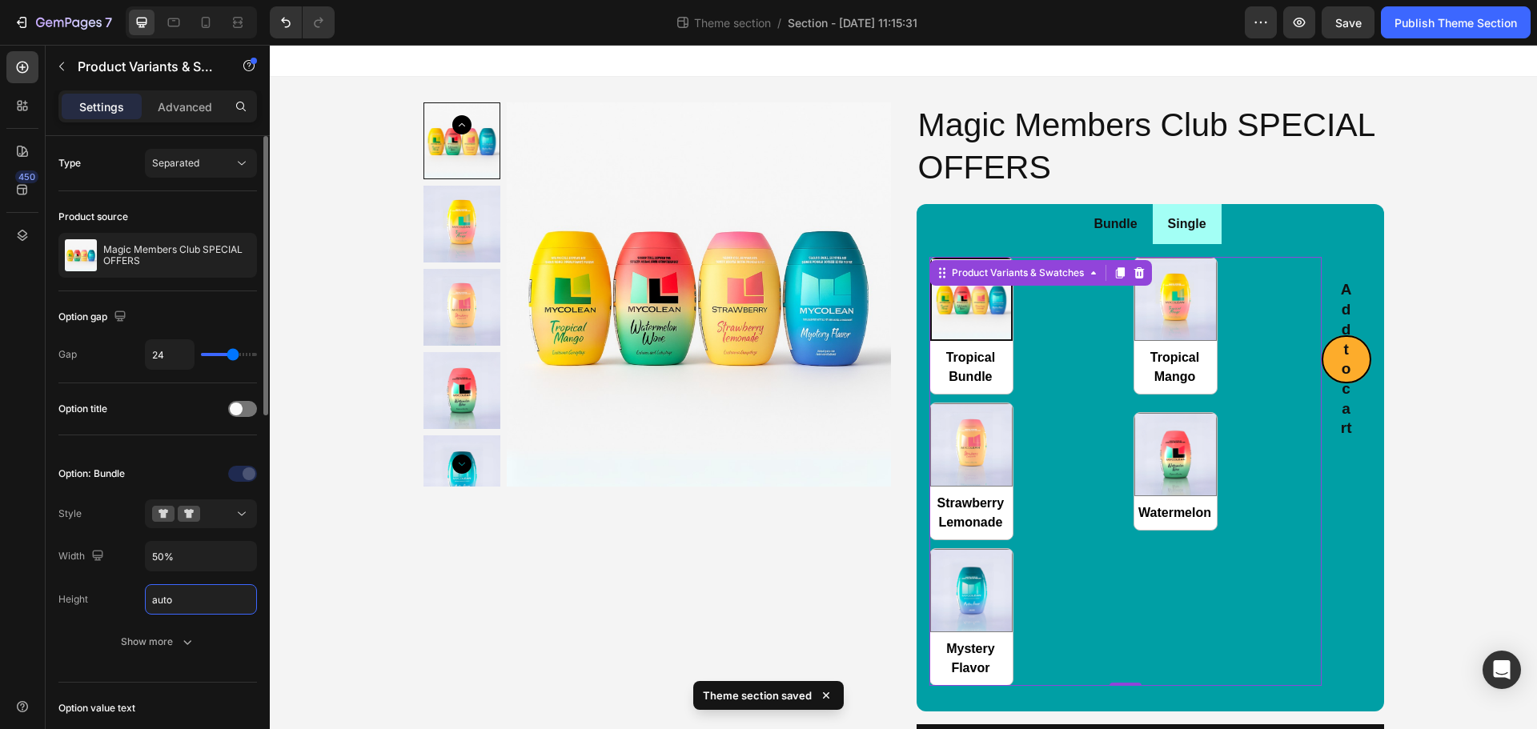
type input "Auto"
click at [1437, 237] on div "Product Images Magic Members Club SPECIAL OFFERS Product Title Bundle Single Tr…" at bounding box center [903, 468] width 1267 height 783
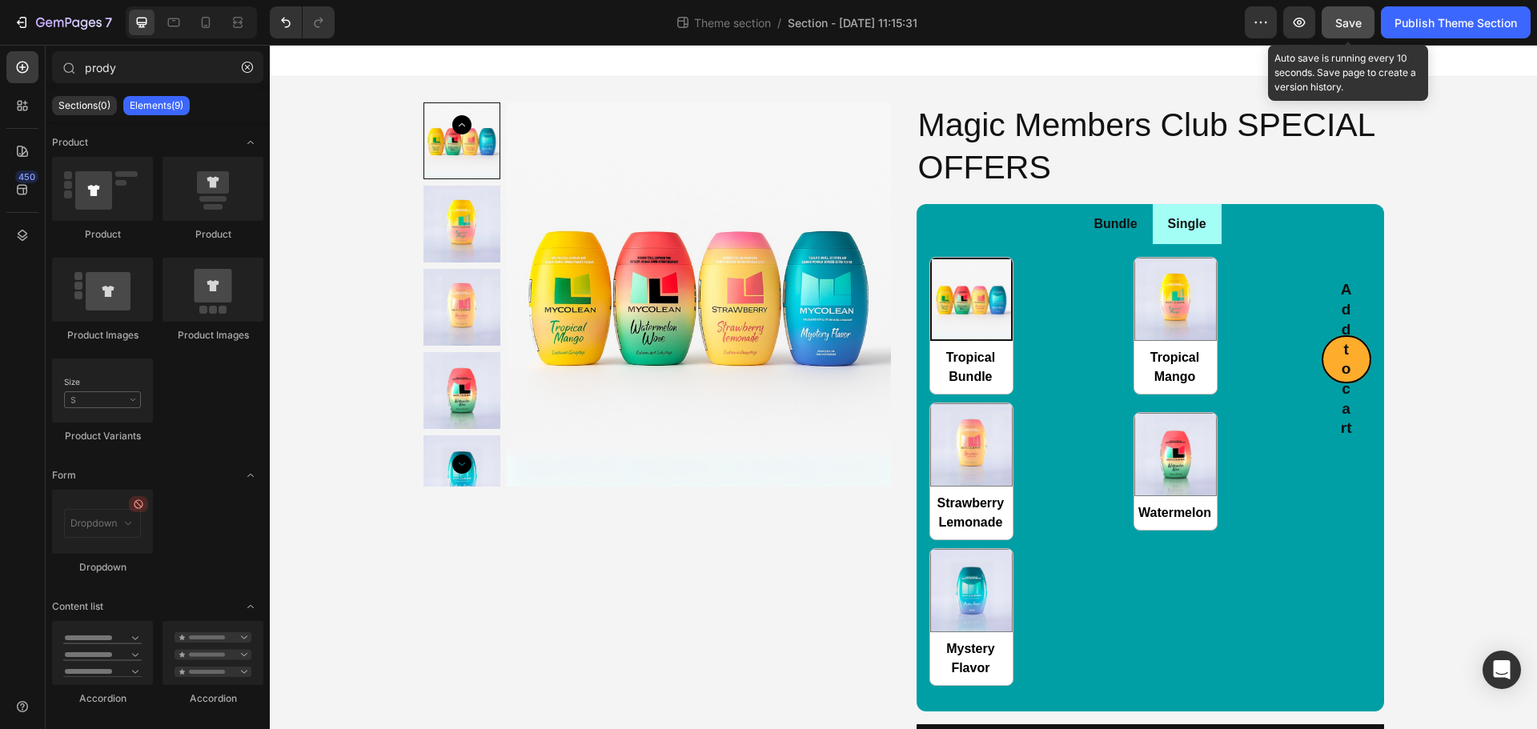
click at [1354, 29] on span "Save" at bounding box center [1348, 23] width 26 height 14
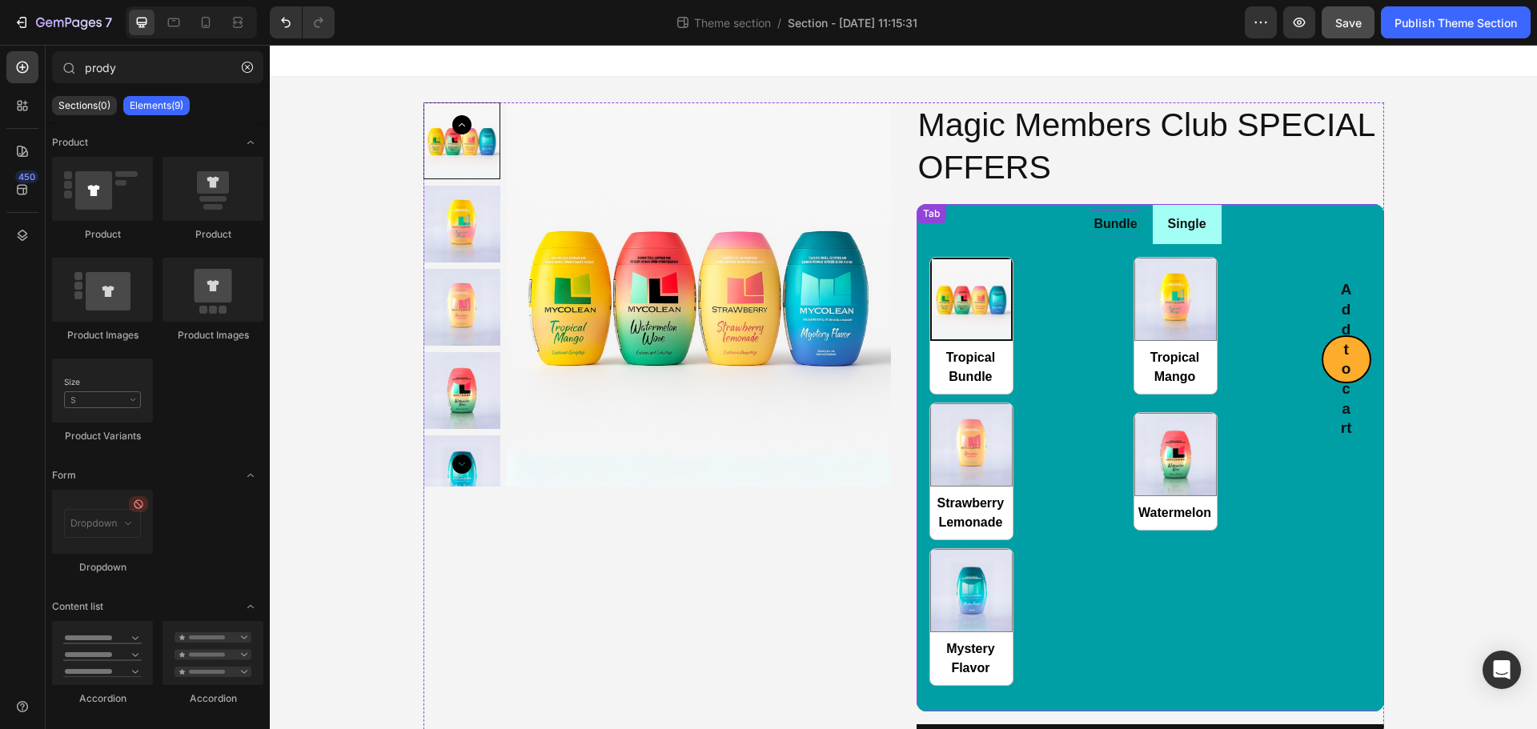
click at [1121, 233] on p "Bundle" at bounding box center [1114, 224] width 43 height 23
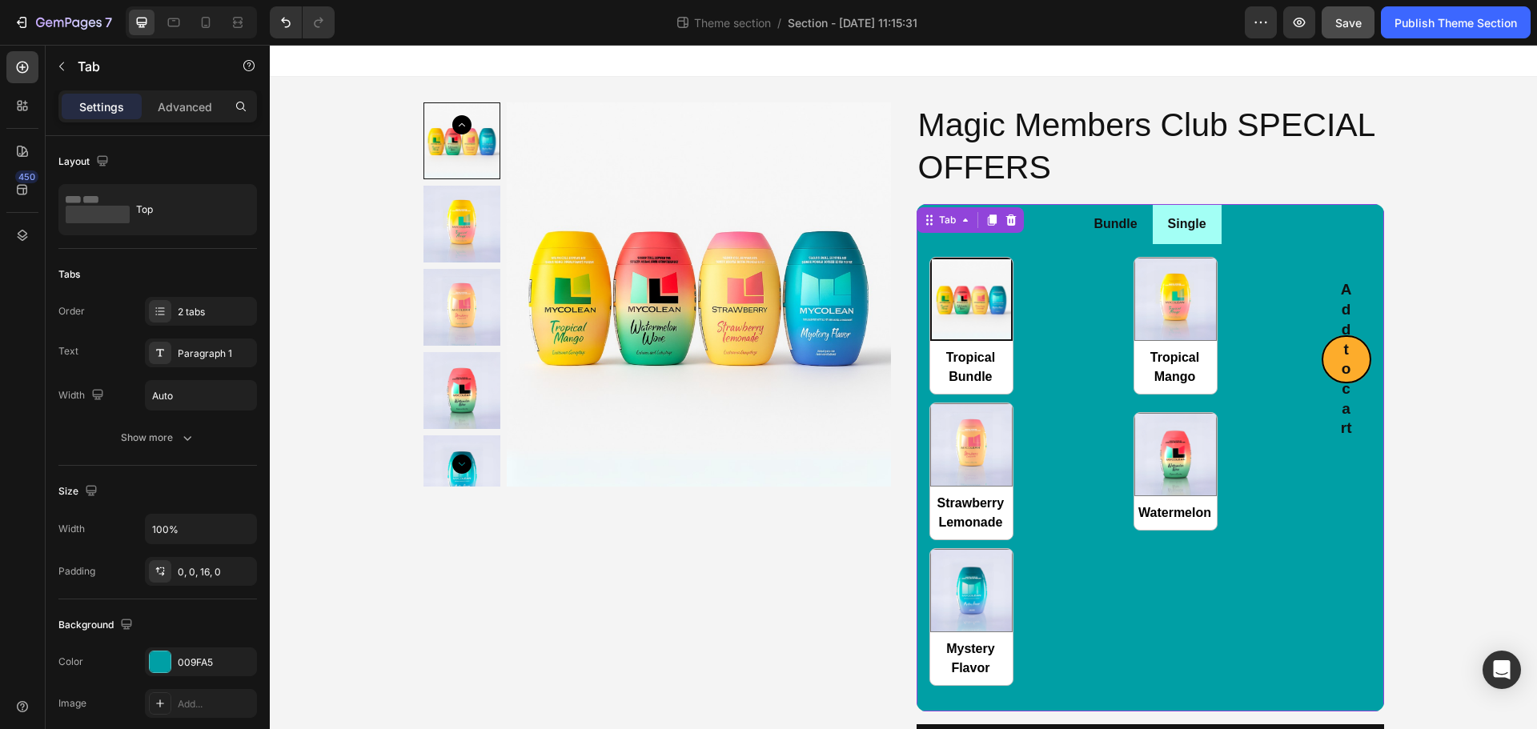
click at [1134, 239] on li "Bundle" at bounding box center [1115, 224] width 74 height 41
click at [1081, 310] on div "Tropical Bundle Tropical Bundle Tropical Mango Tropical Mango Strawberry Lemona…" at bounding box center [1125, 471] width 392 height 428
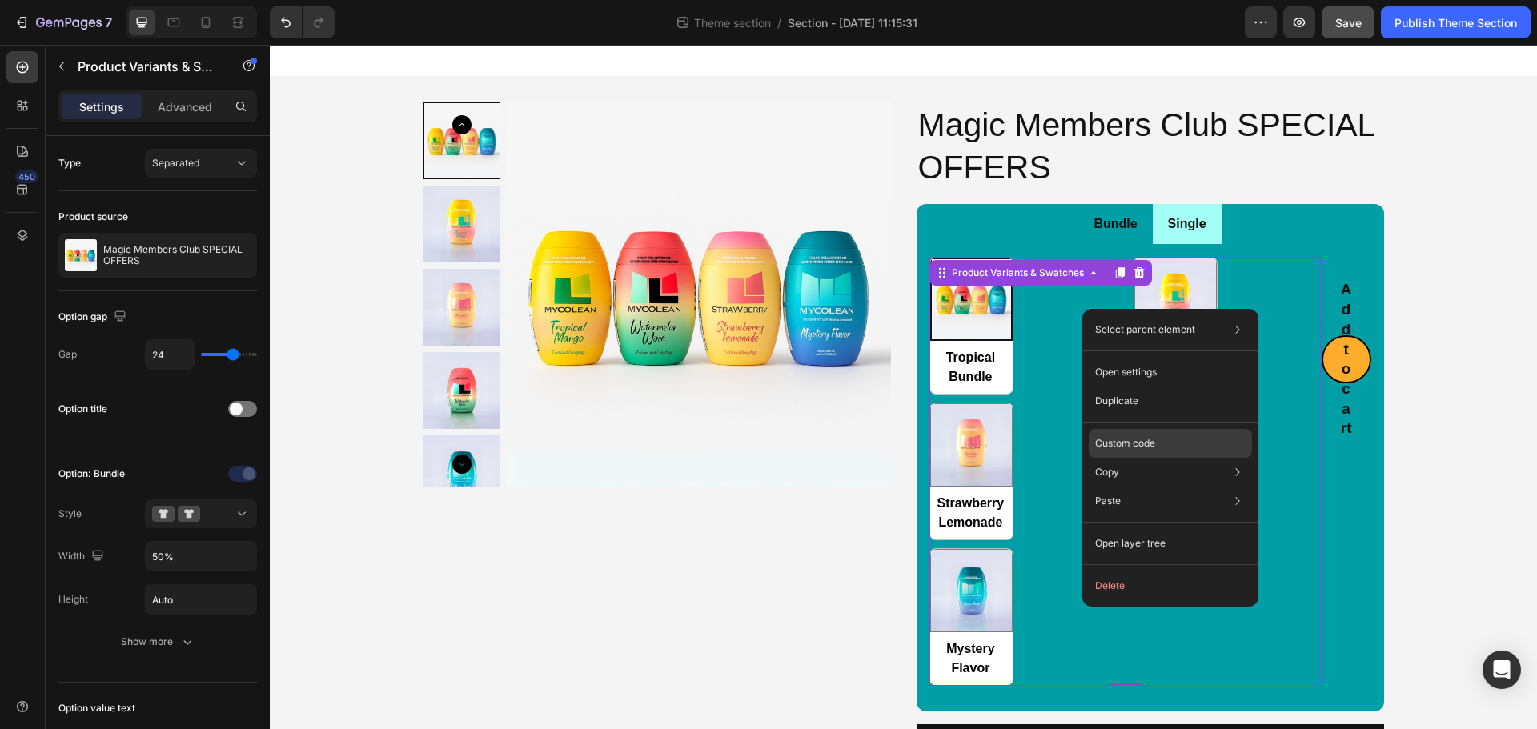
click at [1114, 437] on p "Custom code" at bounding box center [1125, 443] width 60 height 14
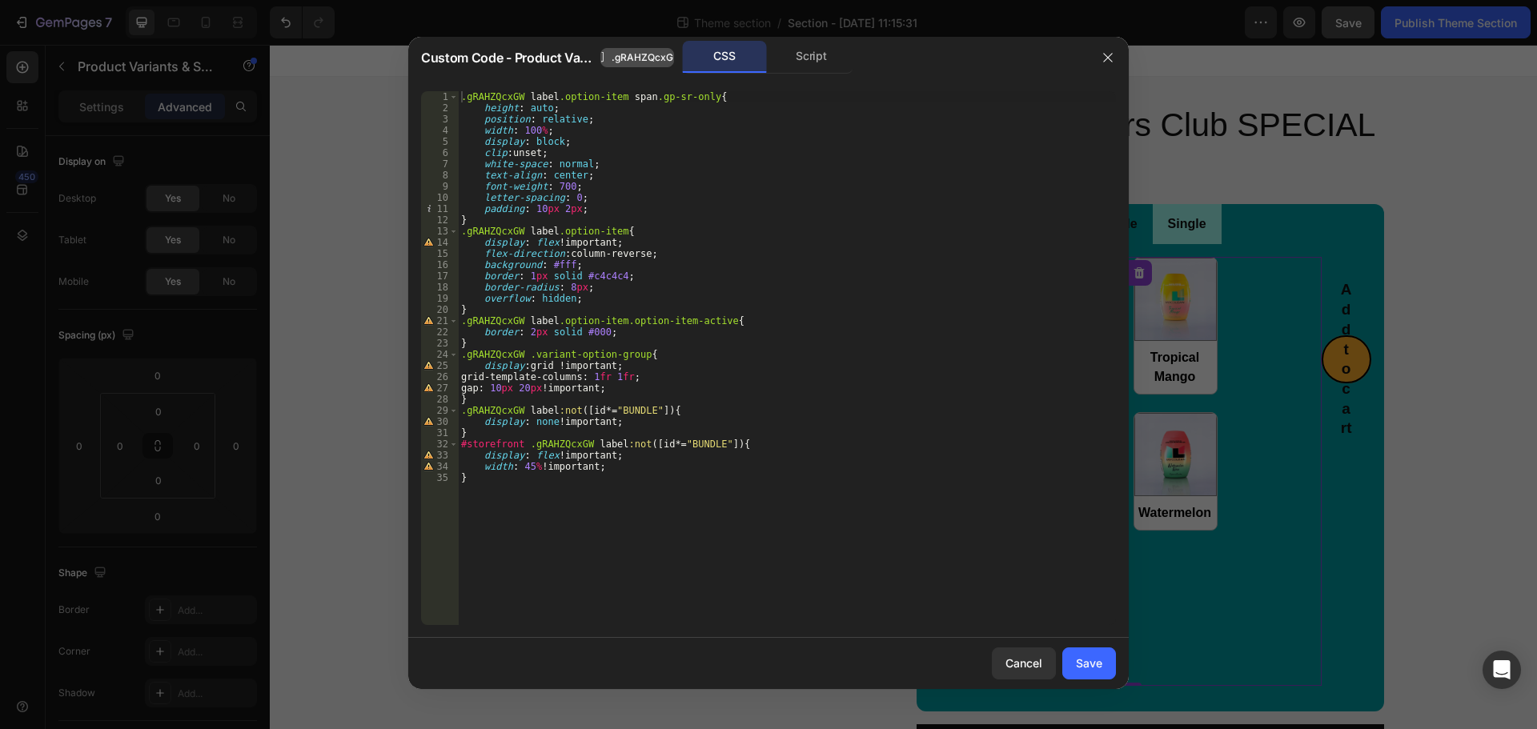
click at [659, 59] on span ".gRAHZQcxGW" at bounding box center [647, 57] width 71 height 14
click at [1023, 672] on button "Cancel" at bounding box center [1024, 664] width 64 height 32
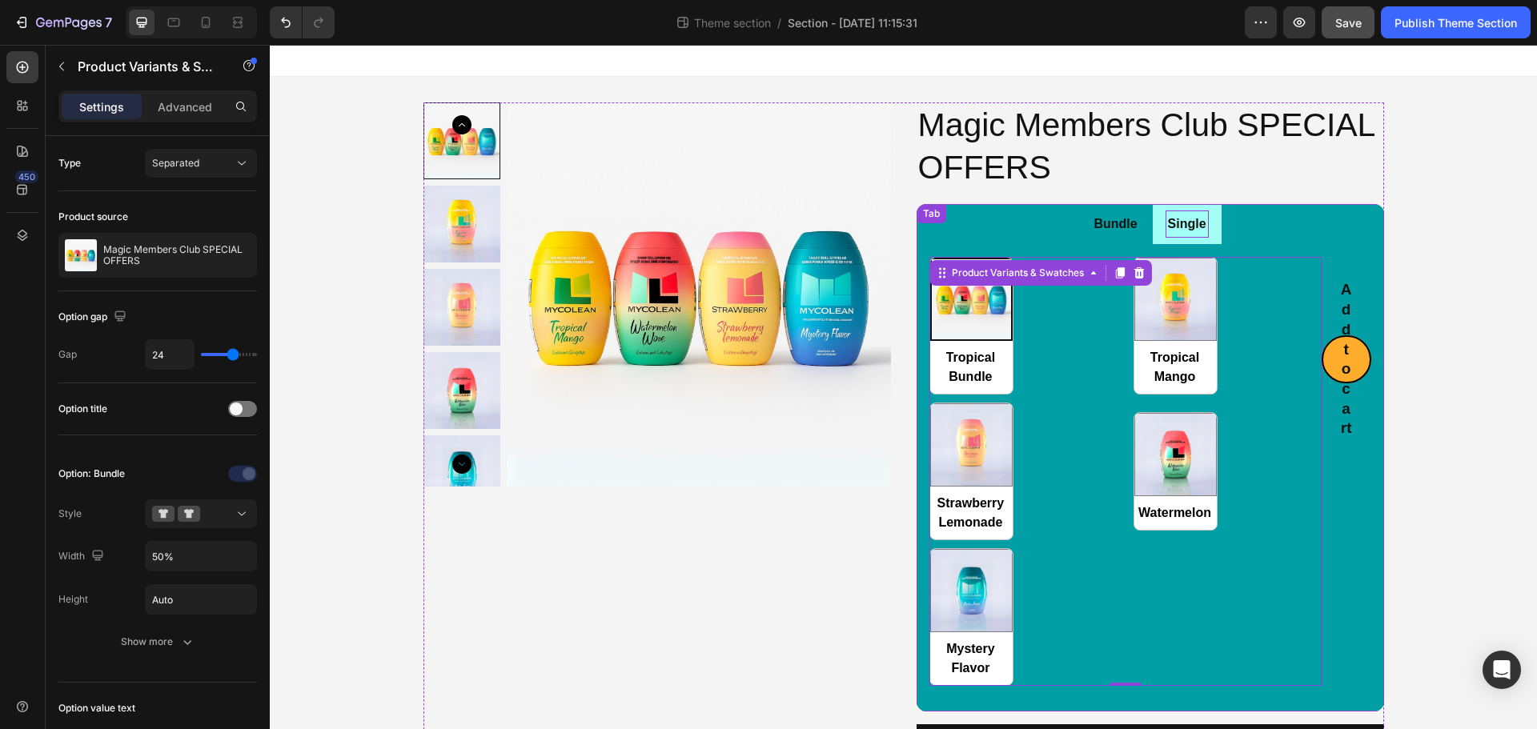
click at [1182, 236] on div "Single" at bounding box center [1187, 225] width 43 height 28
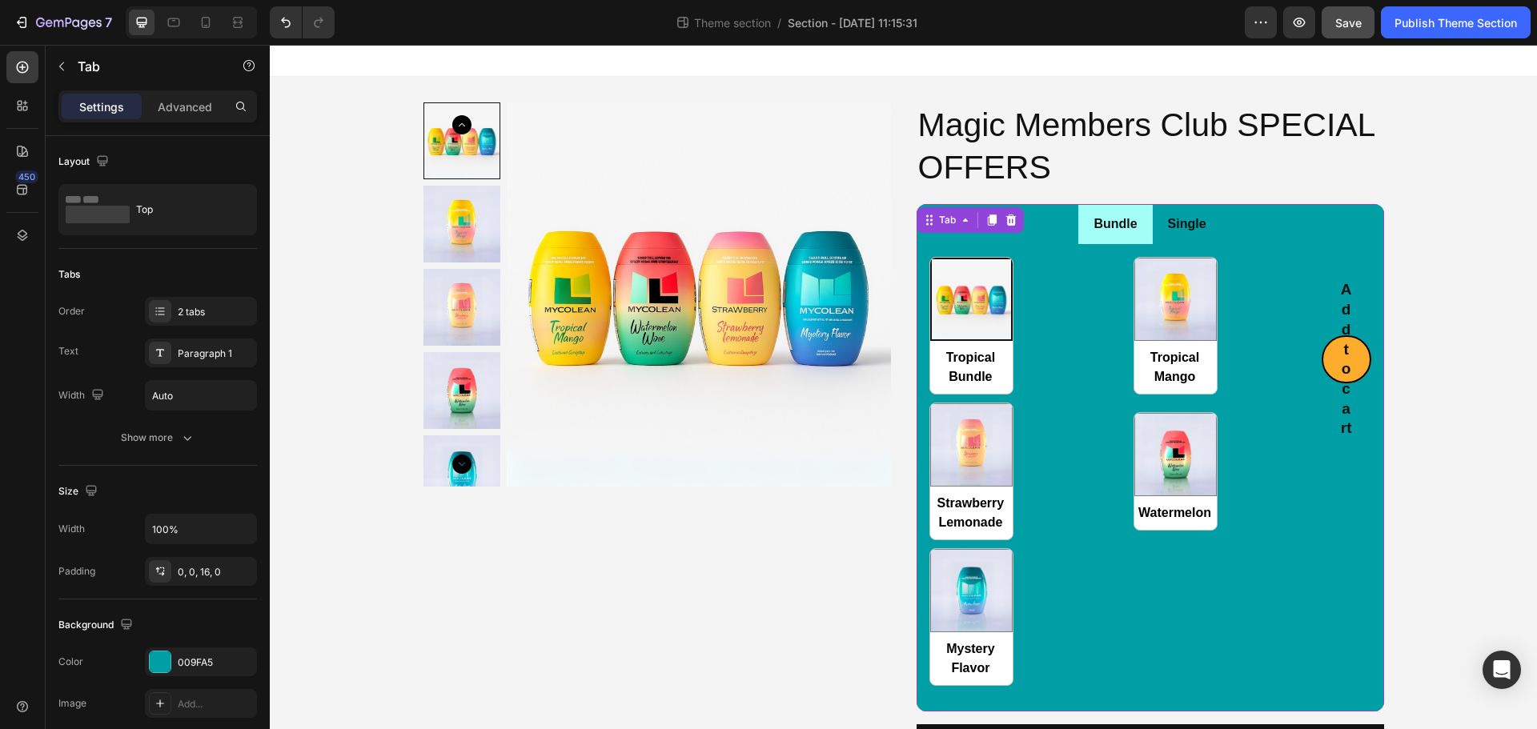
click at [1090, 292] on div "Tropical Bundle Tropical Bundle Tropical Mango Tropical Mango Strawberry Lemona…" at bounding box center [1125, 471] width 392 height 428
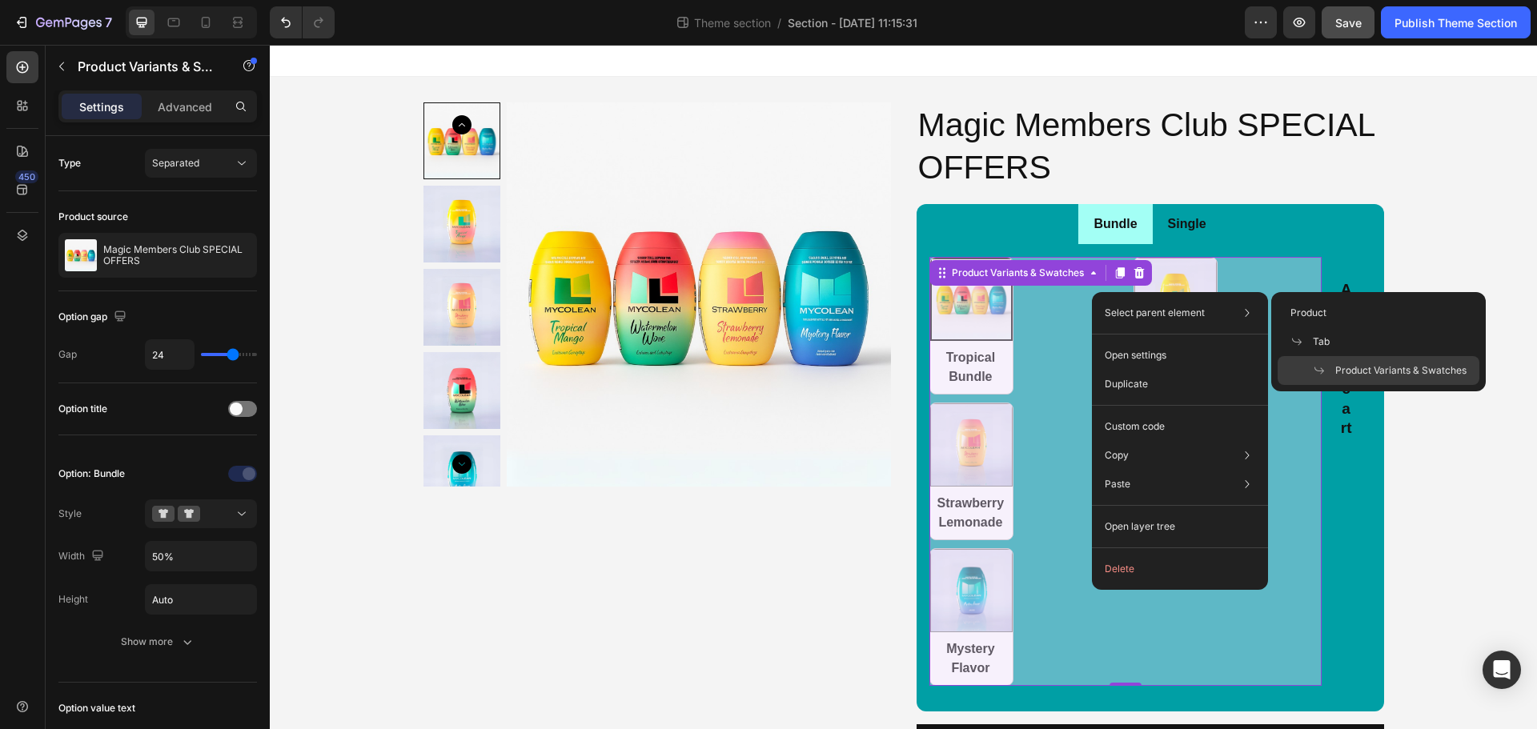
click at [1340, 367] on span "Product Variants & Swatches" at bounding box center [1400, 370] width 131 height 14
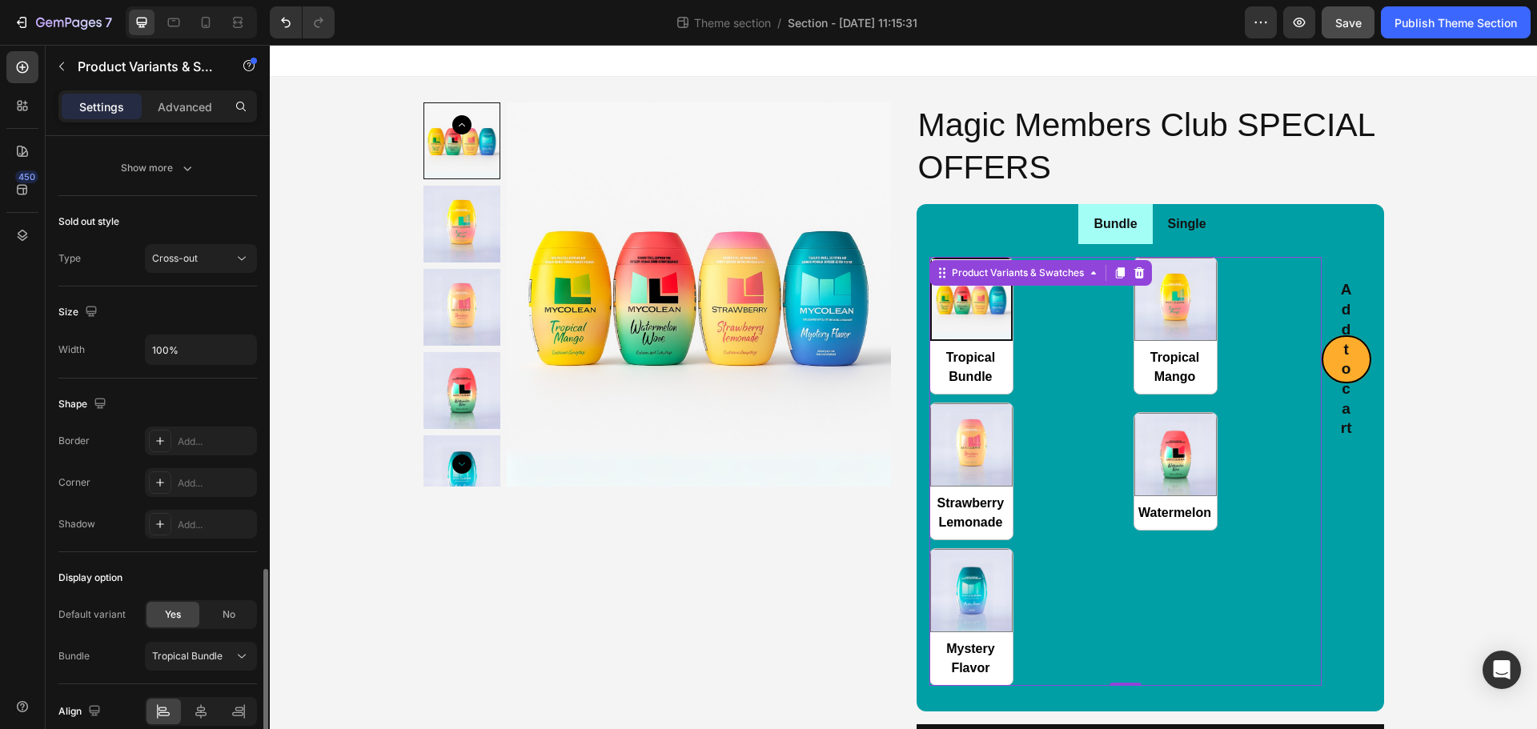
scroll to position [819, 0]
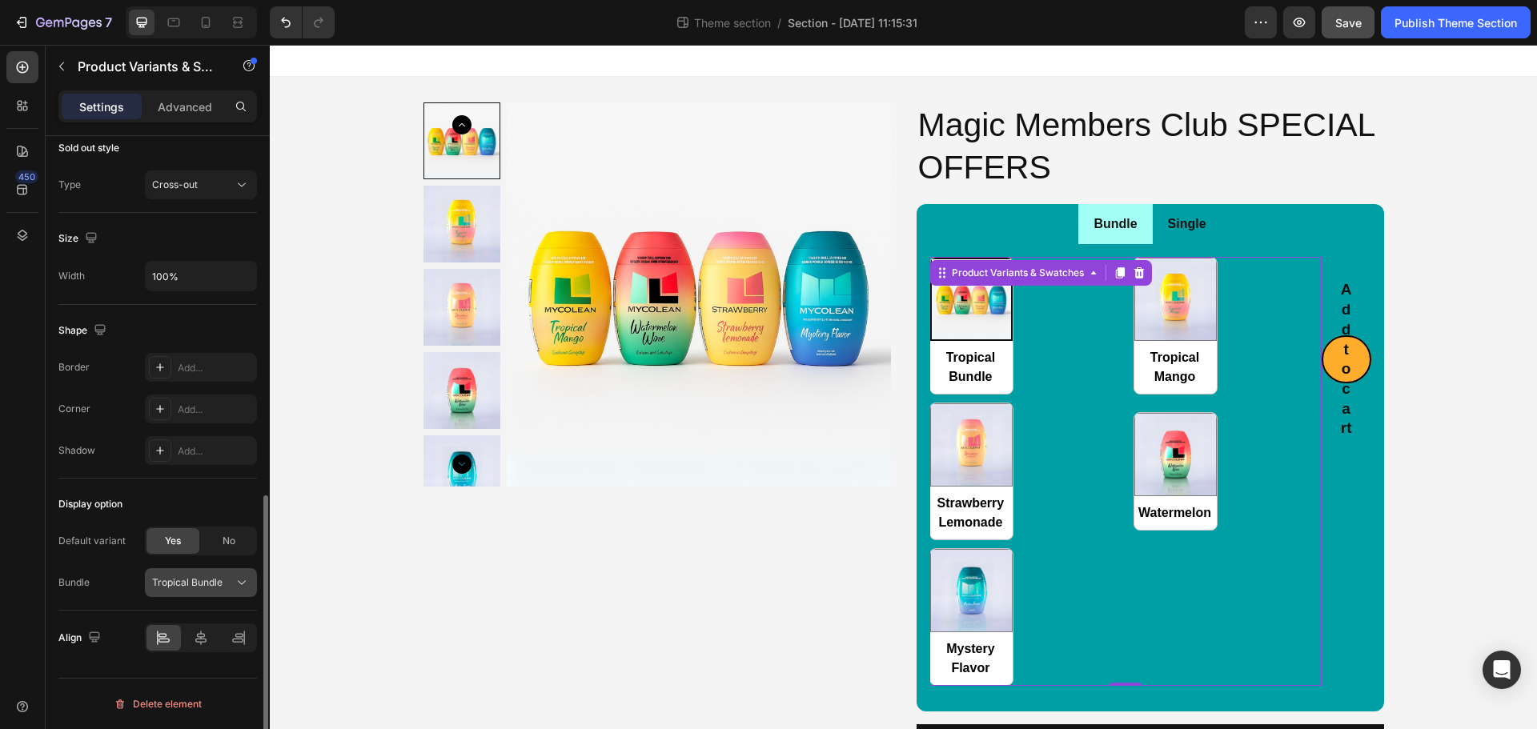
click at [214, 590] on div "Tropical Bundle" at bounding box center [201, 583] width 98 height 16
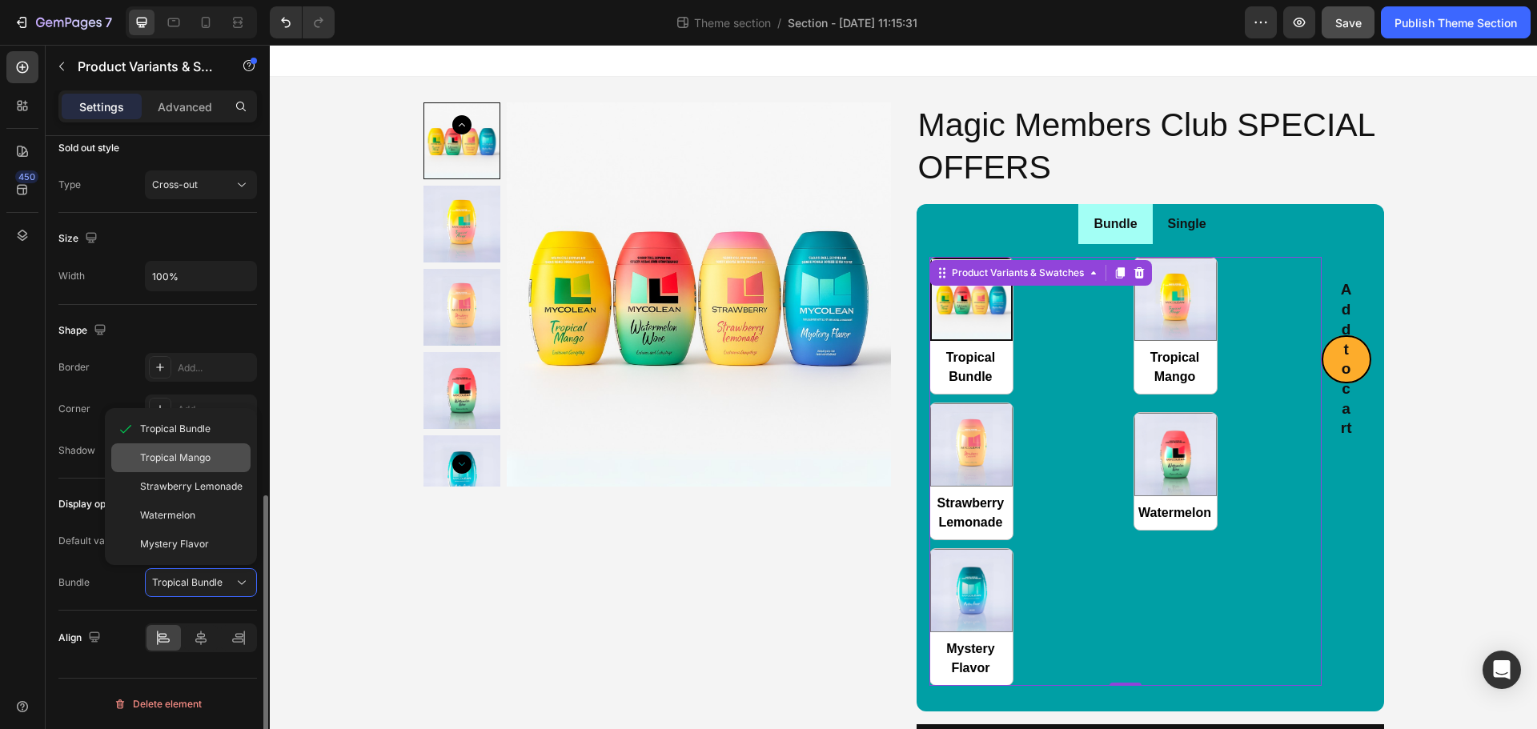
click at [194, 464] on span "Tropical Mango" at bounding box center [175, 458] width 70 height 14
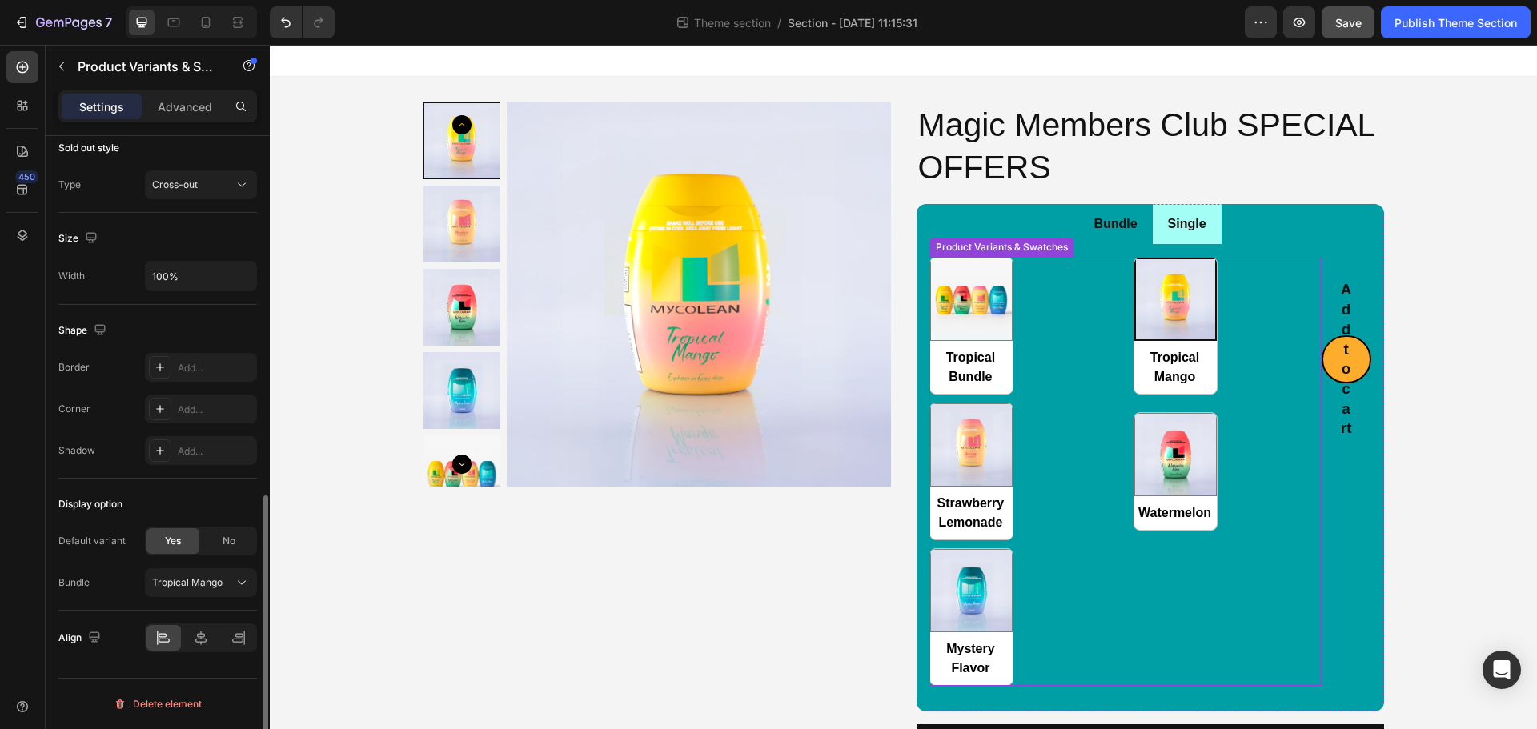
click at [1069, 481] on div "Tropical Bundle Tropical Bundle Tropical Mango Tropical Mango Strawberry Lemona…" at bounding box center [1125, 471] width 392 height 428
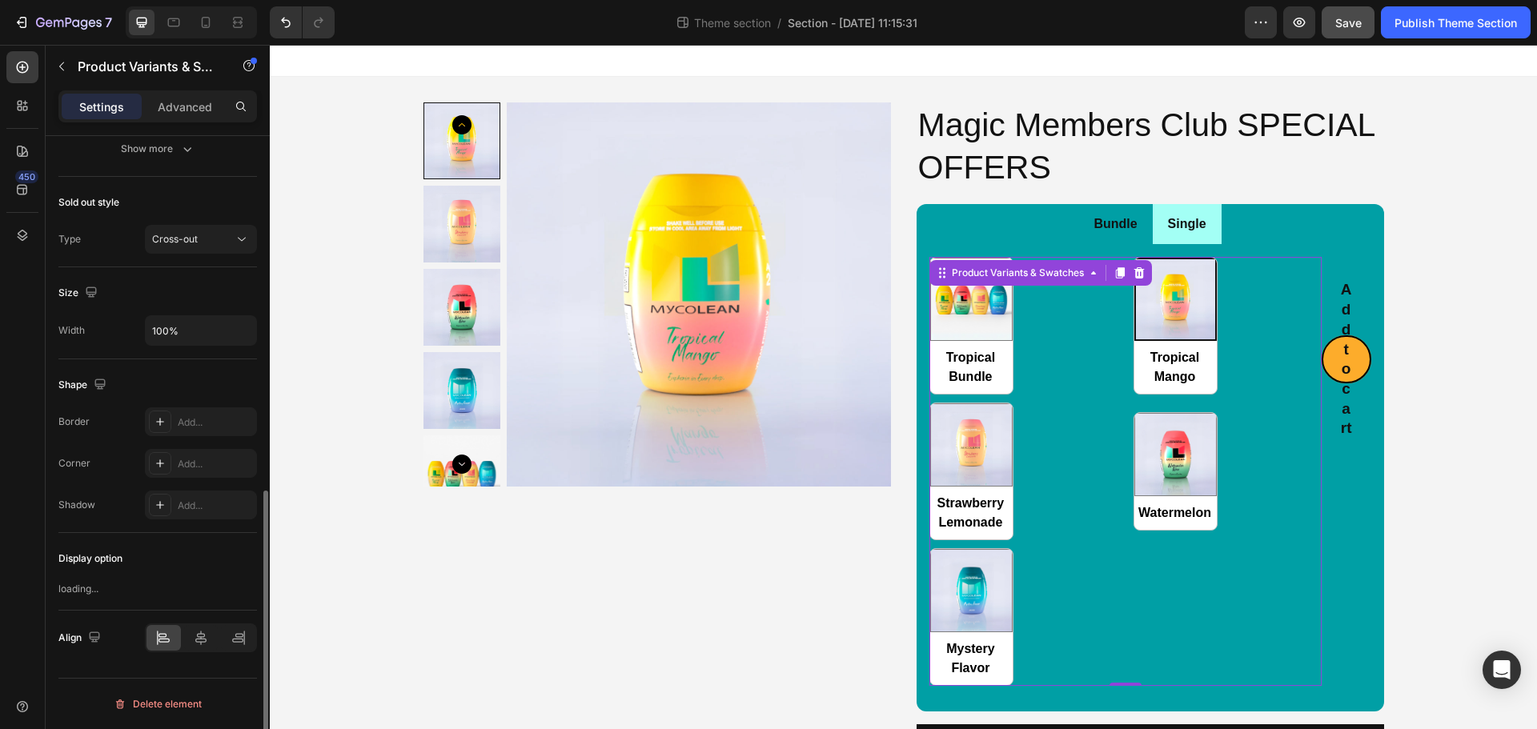
scroll to position [795, 0]
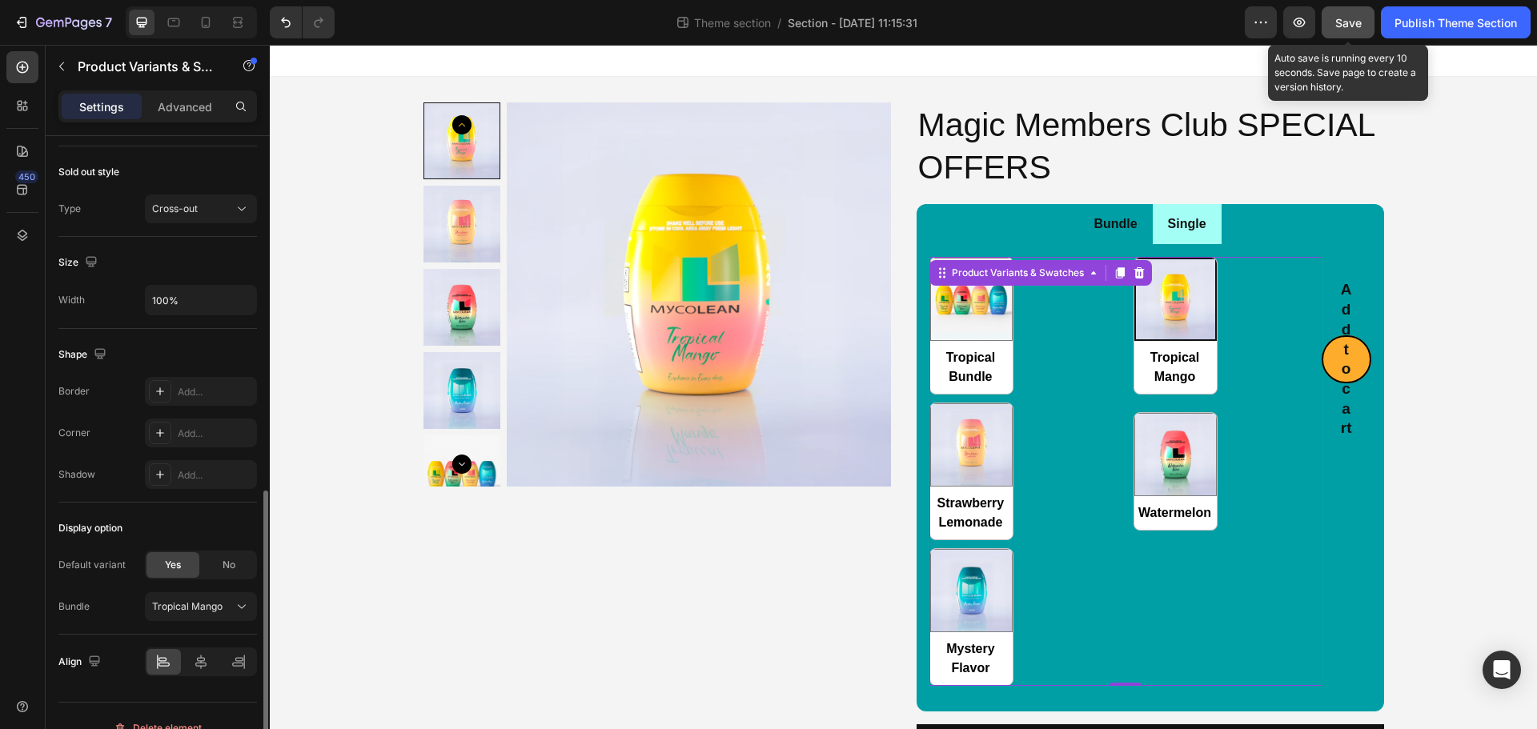
click at [1347, 34] on button "Save" at bounding box center [1348, 22] width 53 height 32
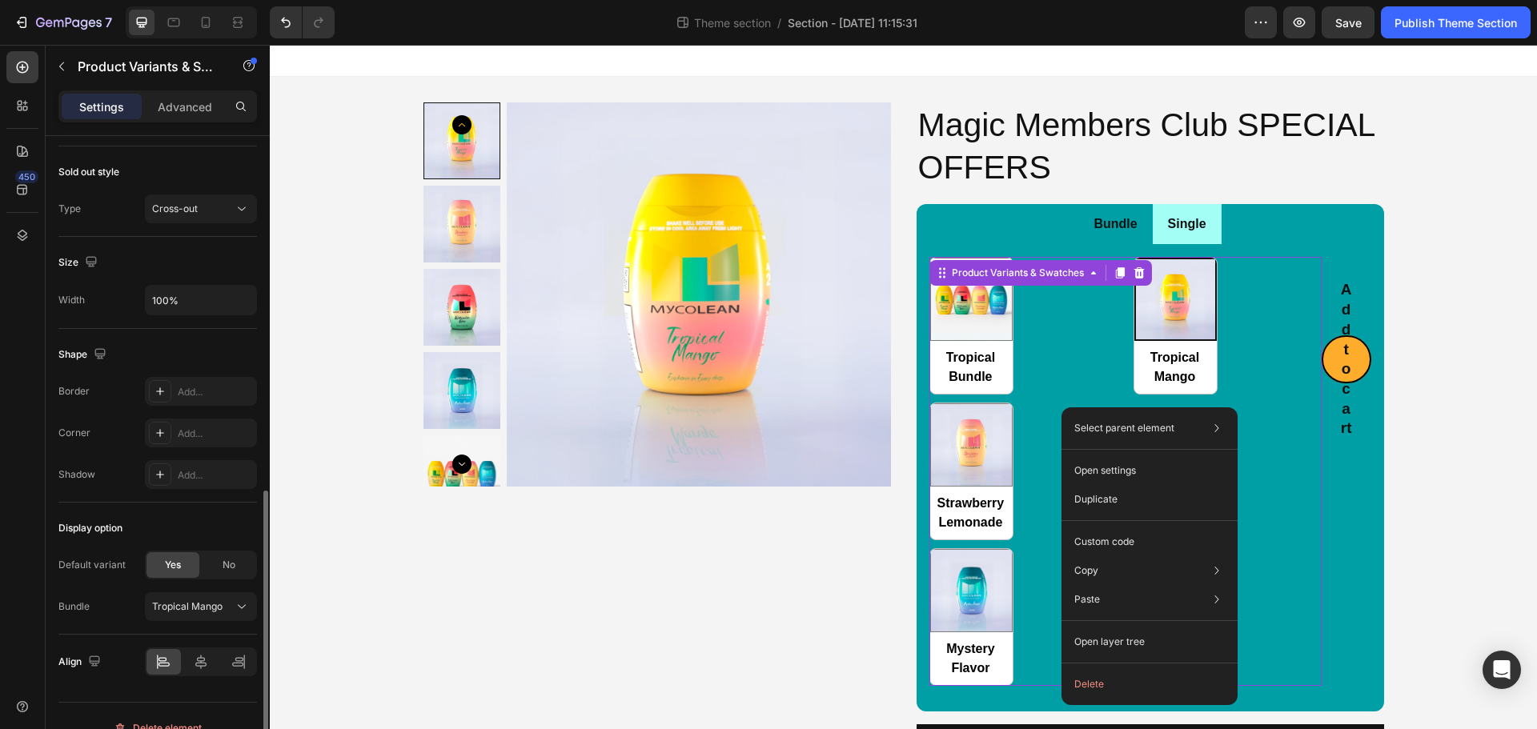
click at [1288, 509] on div "Tropical Bundle Tropical Bundle Tropical Mango Tropical Mango Strawberry Lemona…" at bounding box center [1125, 471] width 392 height 428
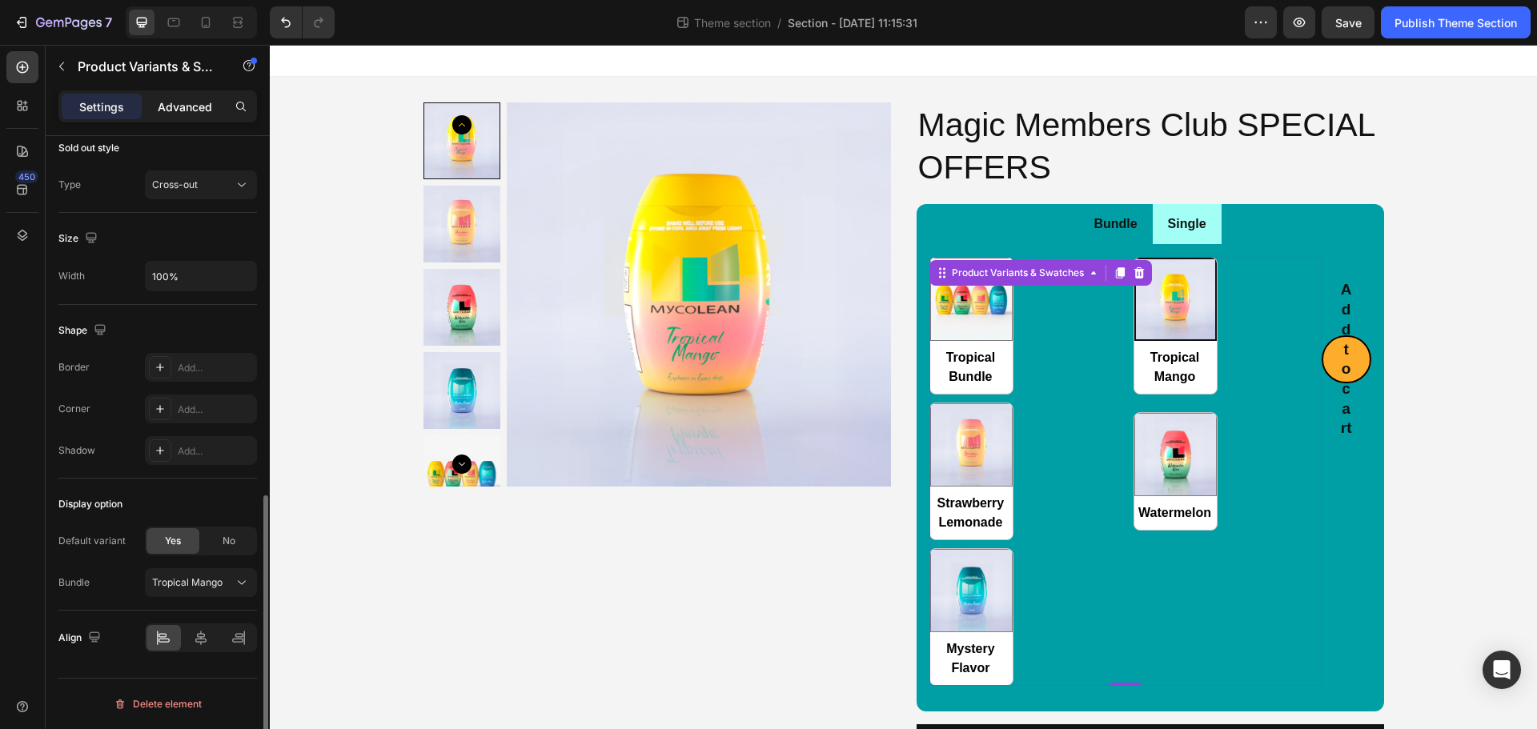
click at [179, 113] on p "Advanced" at bounding box center [185, 106] width 54 height 17
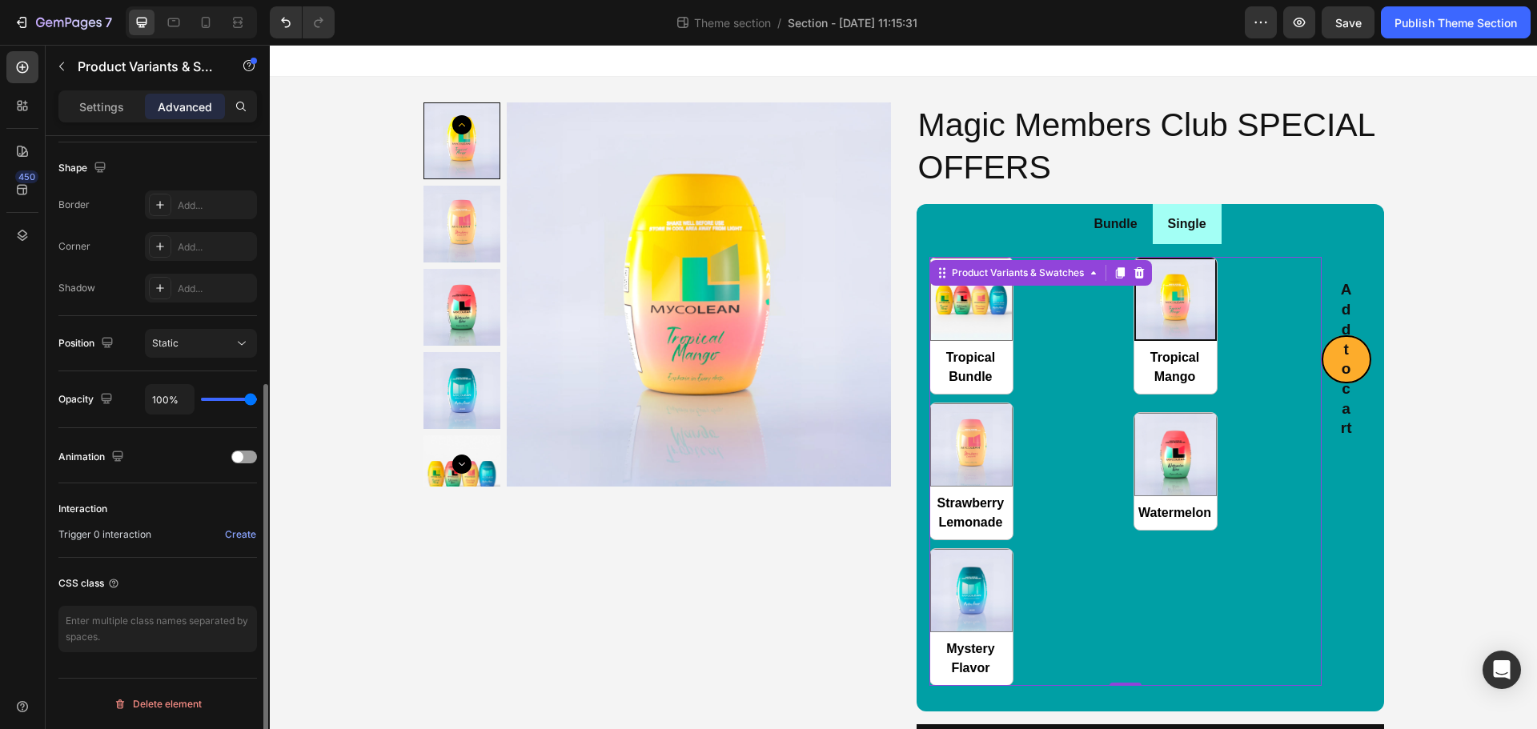
scroll to position [405, 0]
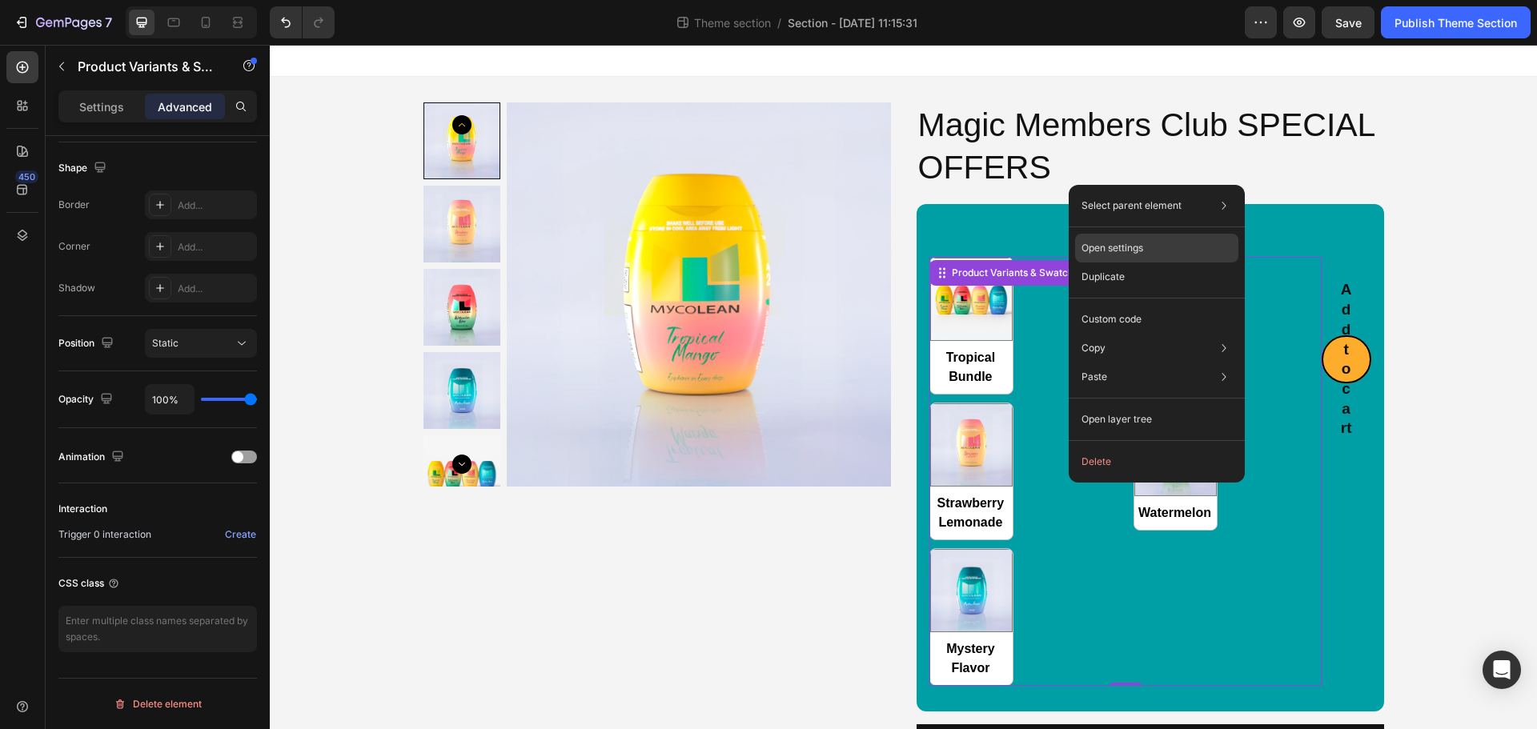
click at [1145, 243] on div "Open settings" at bounding box center [1156, 248] width 163 height 29
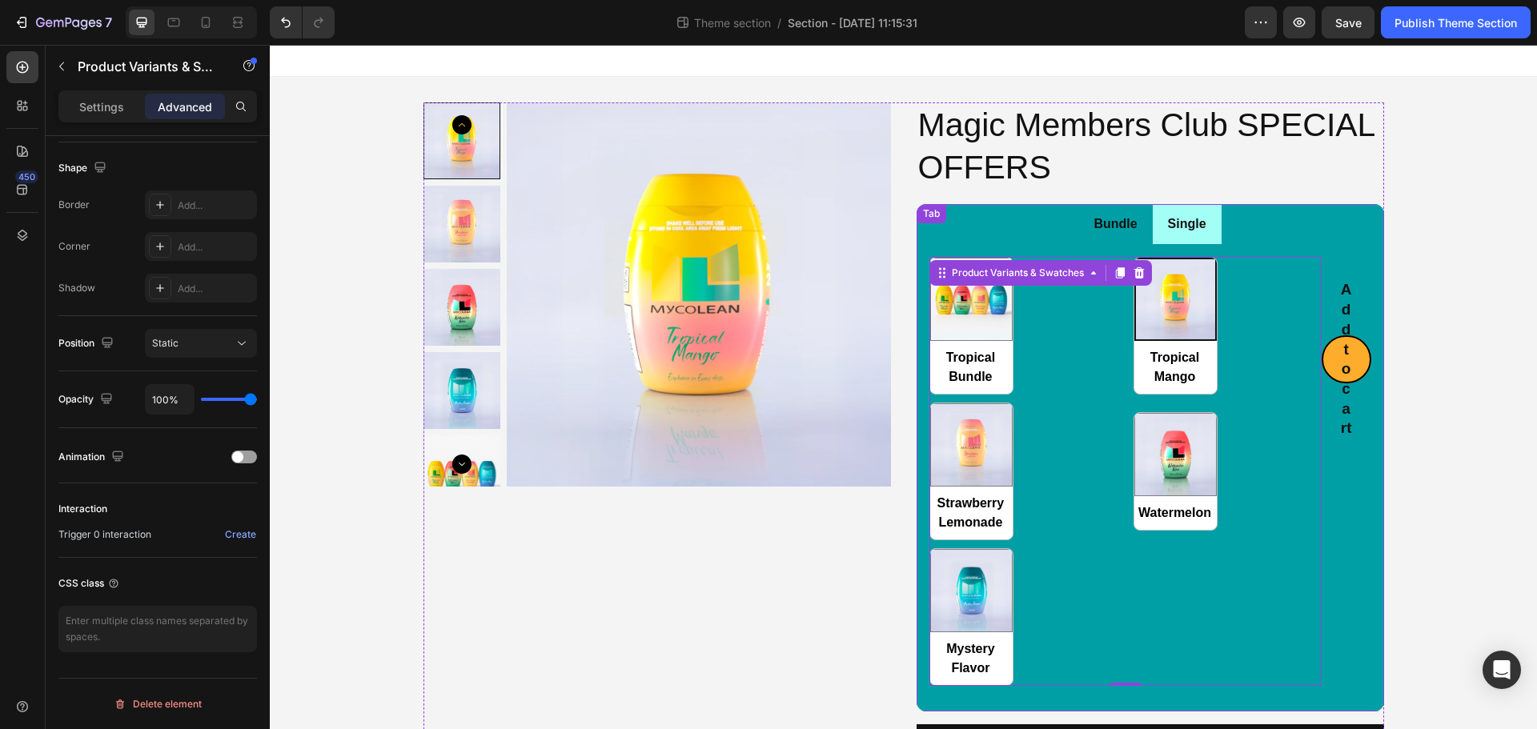
click at [1360, 493] on div "Add to cart Add to Cart" at bounding box center [1347, 471] width 50 height 428
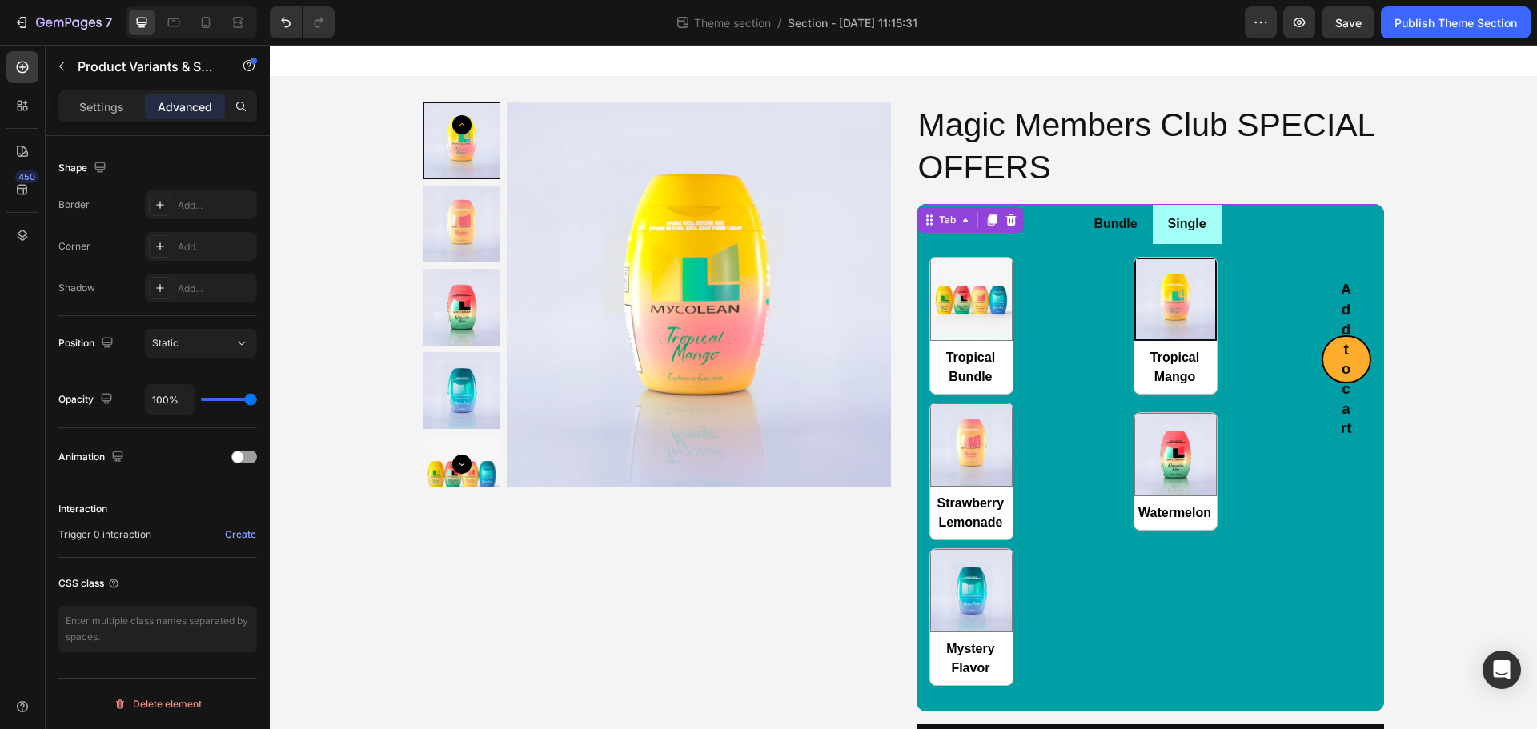
scroll to position [0, 0]
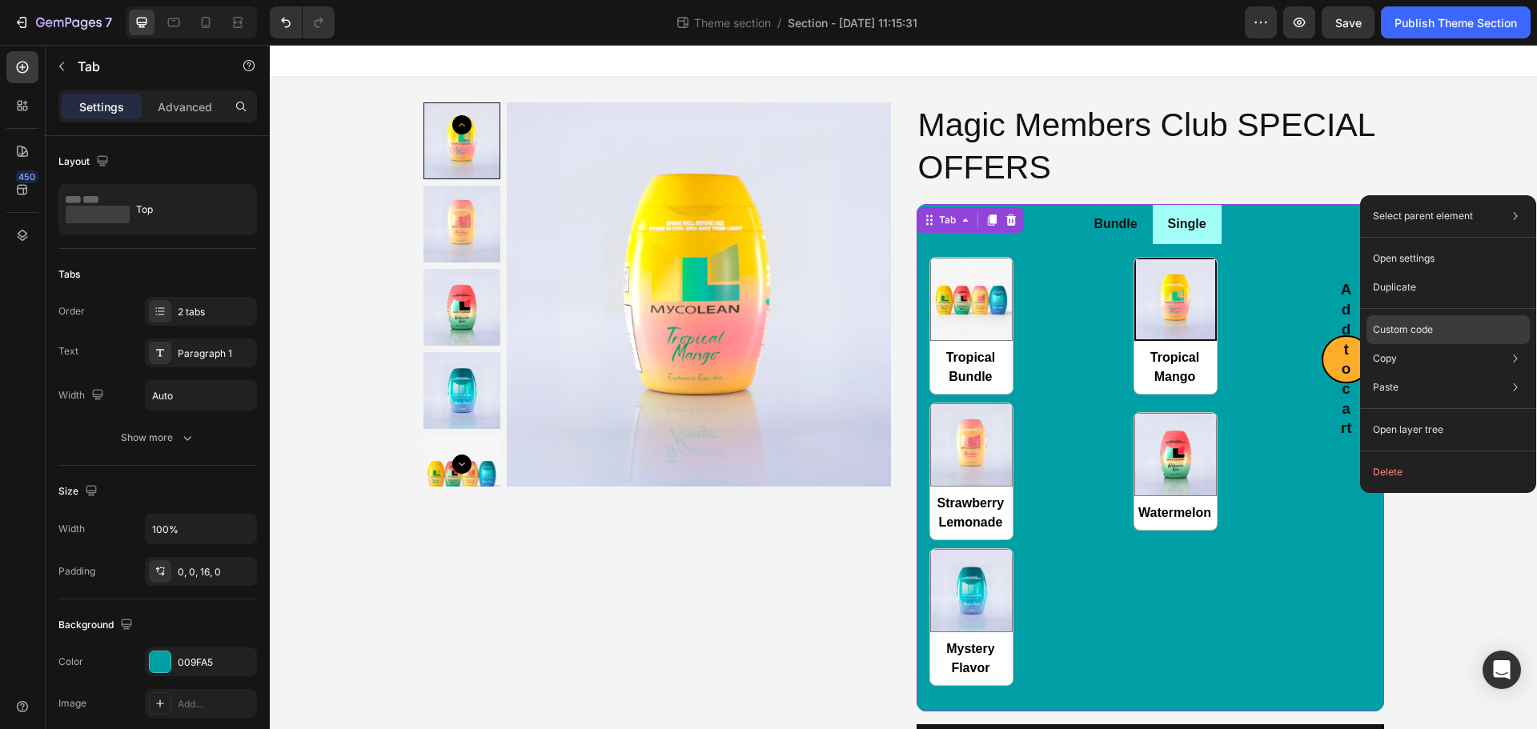
click at [1410, 336] on p "Custom code" at bounding box center [1403, 330] width 60 height 14
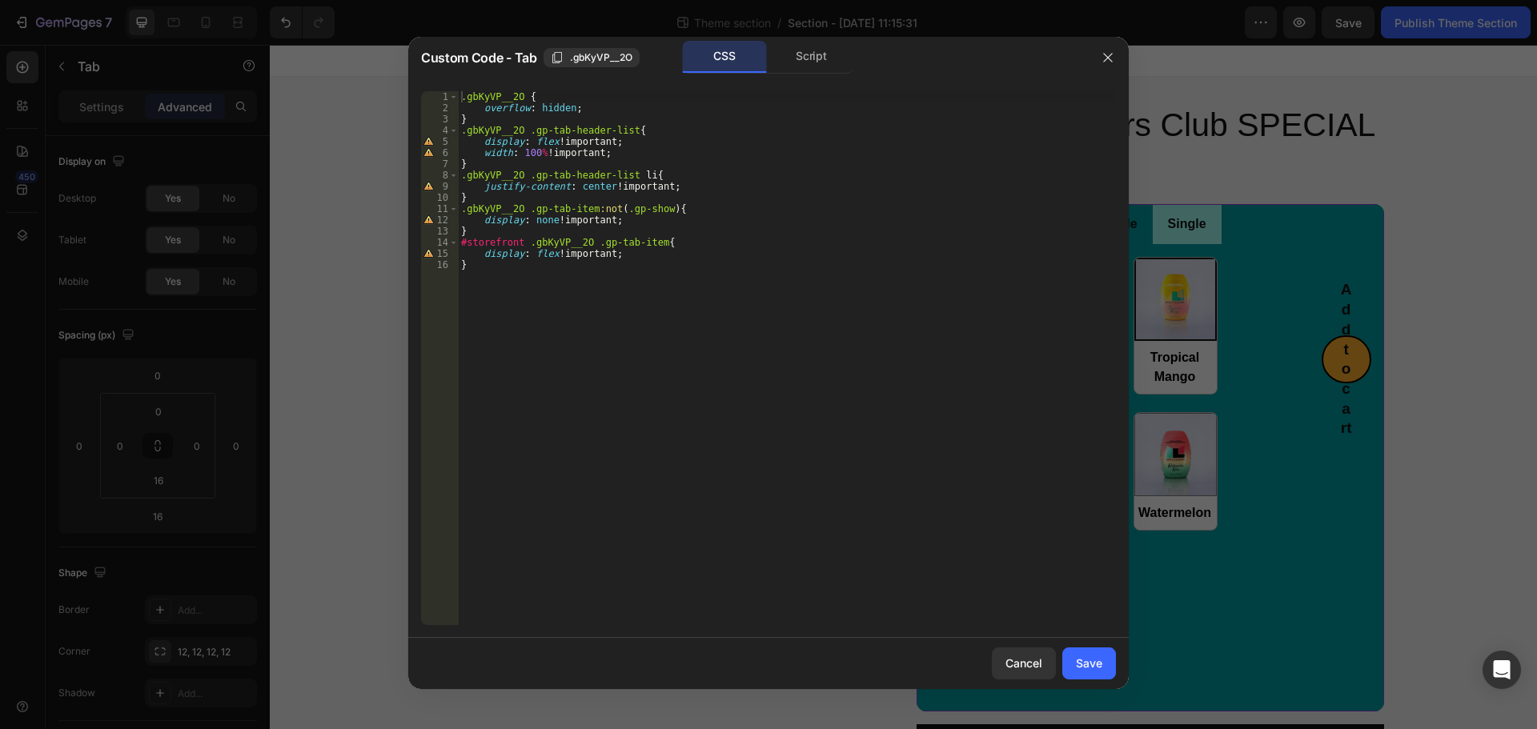
drag, startPoint x: 1358, startPoint y: 520, endPoint x: 1089, endPoint y: 475, distance: 272.7
click at [1358, 520] on div at bounding box center [768, 364] width 1537 height 729
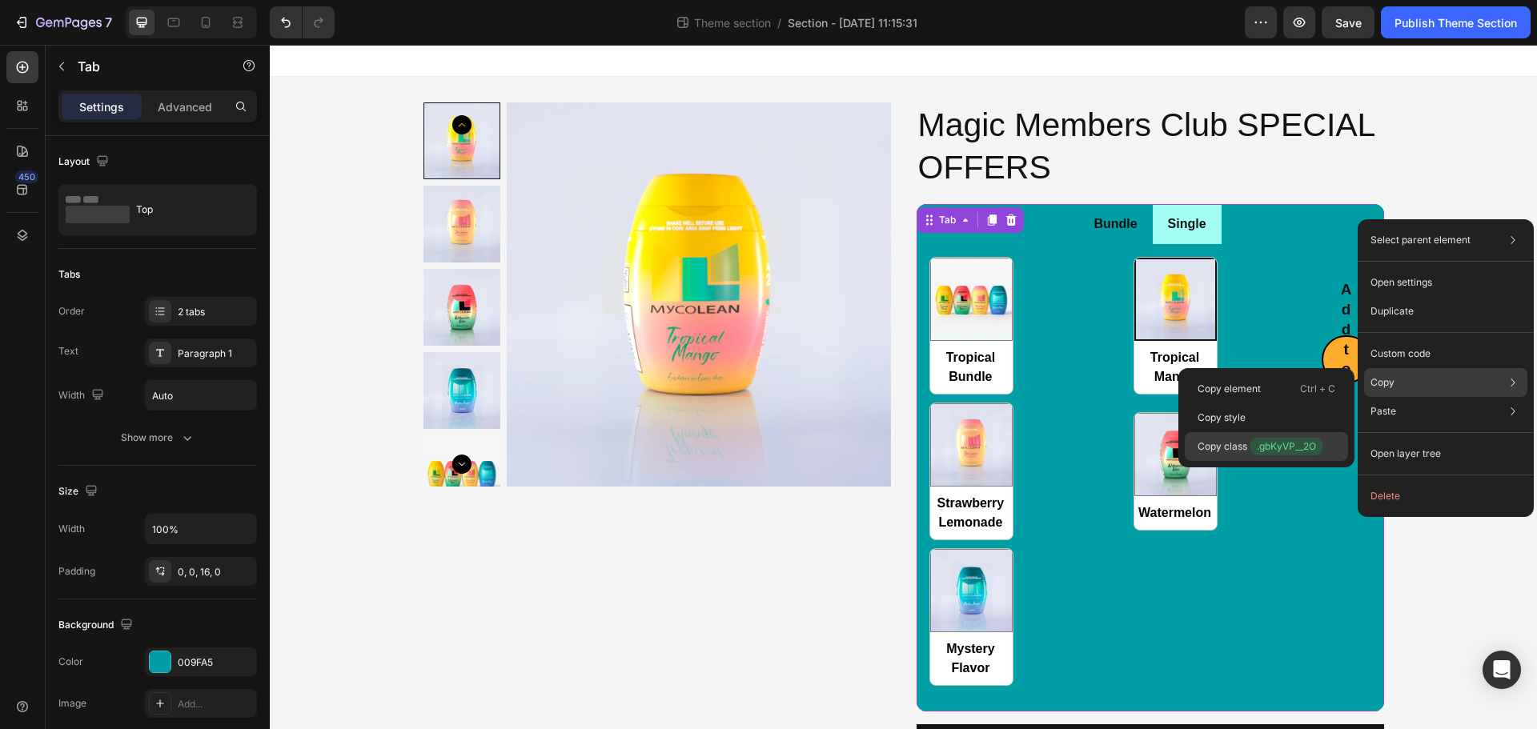
click at [1254, 447] on span ".gbKyVP__2O" at bounding box center [1286, 447] width 72 height 18
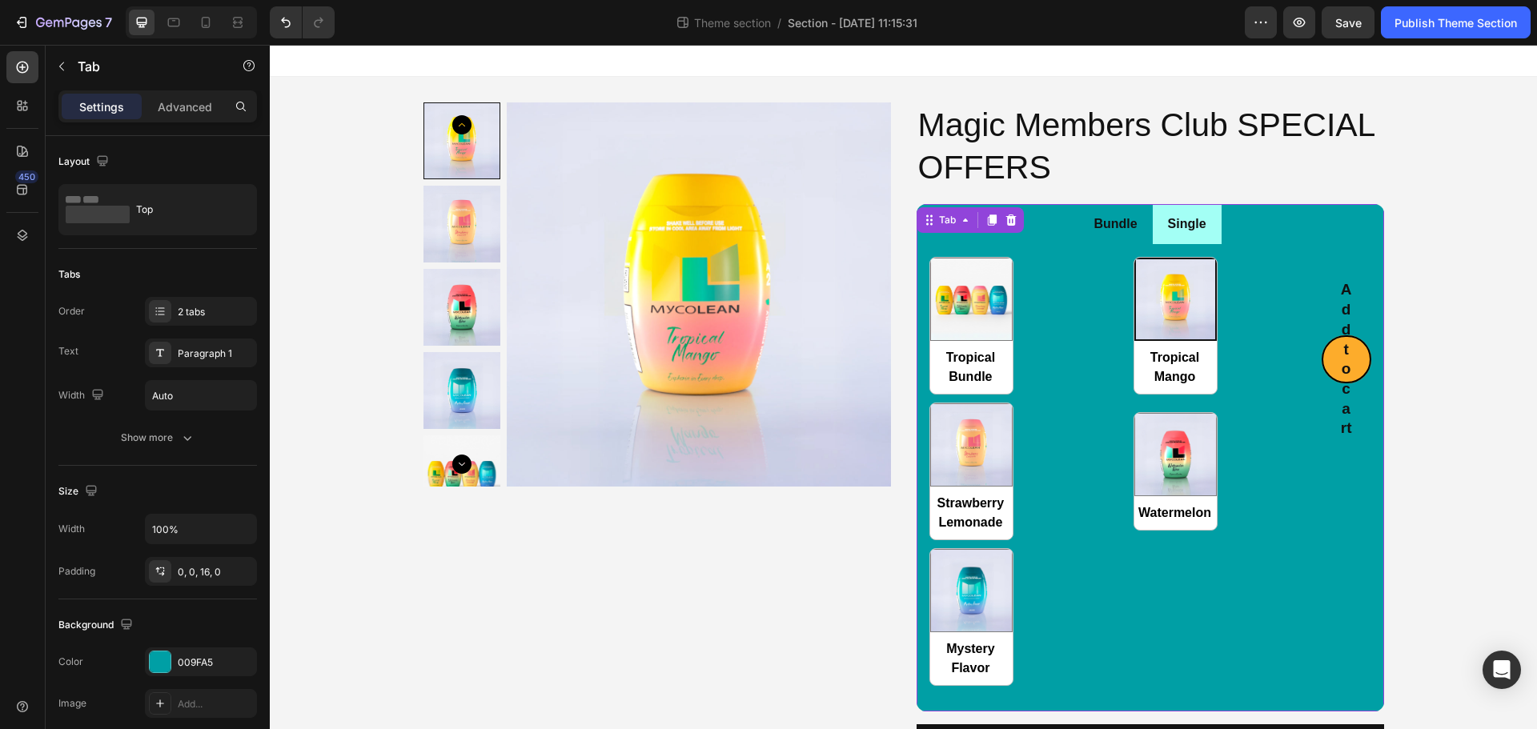
click at [1371, 495] on div "Tropical Bundle Tropical Bundle Tropical Mango Tropical Mango Strawberry Lemona…" at bounding box center [1150, 471] width 467 height 454
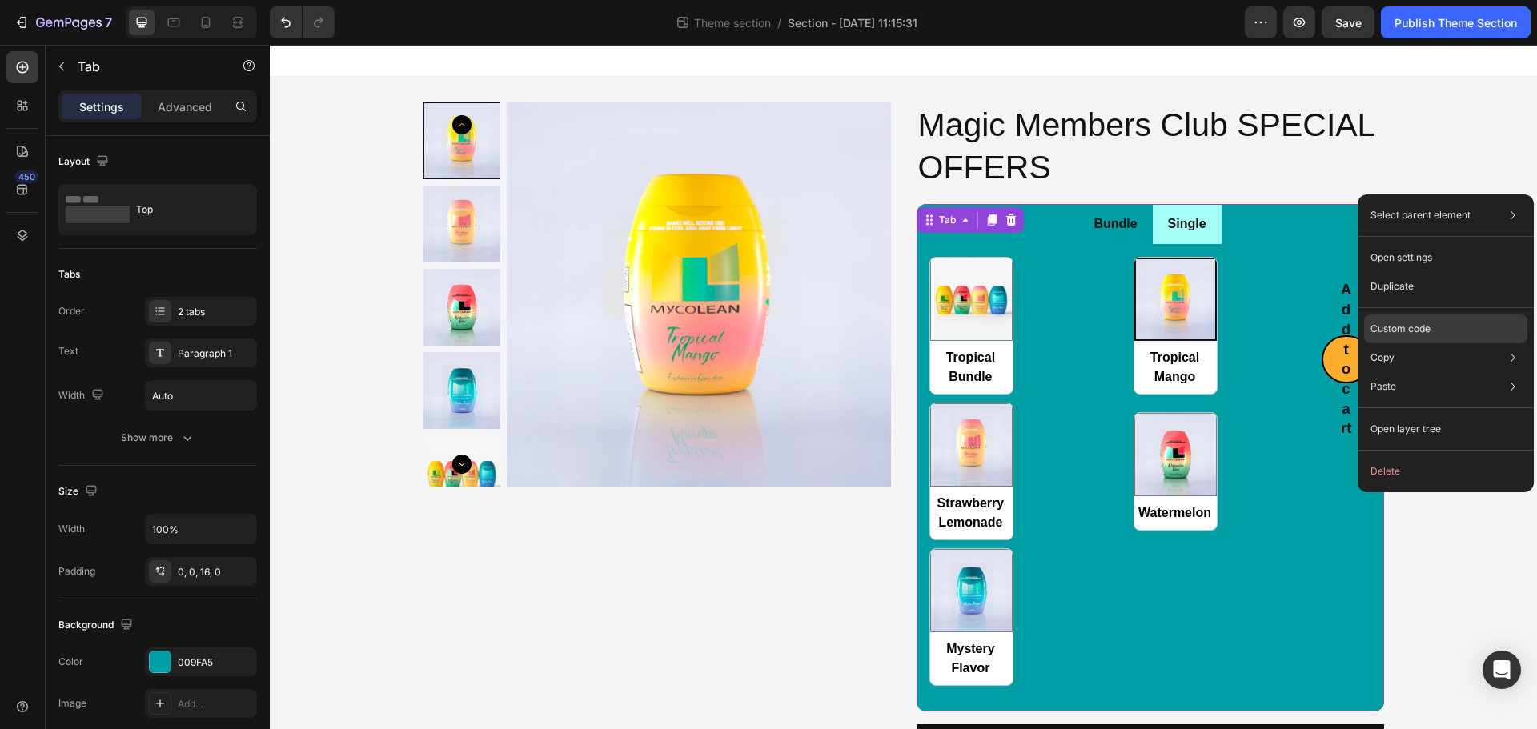
click at [1397, 326] on p "Custom code" at bounding box center [1400, 329] width 60 height 14
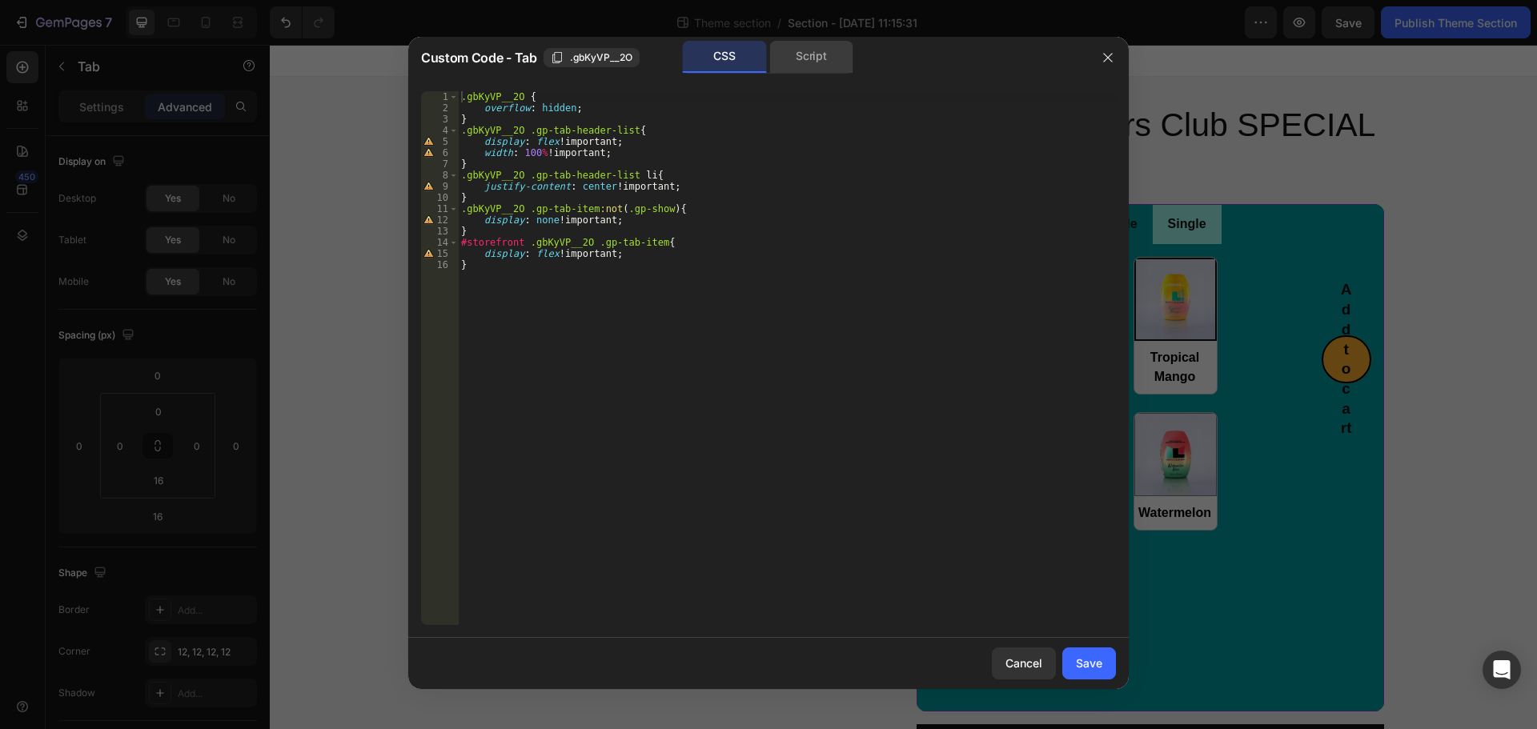
click at [791, 60] on div "Script" at bounding box center [811, 57] width 84 height 32
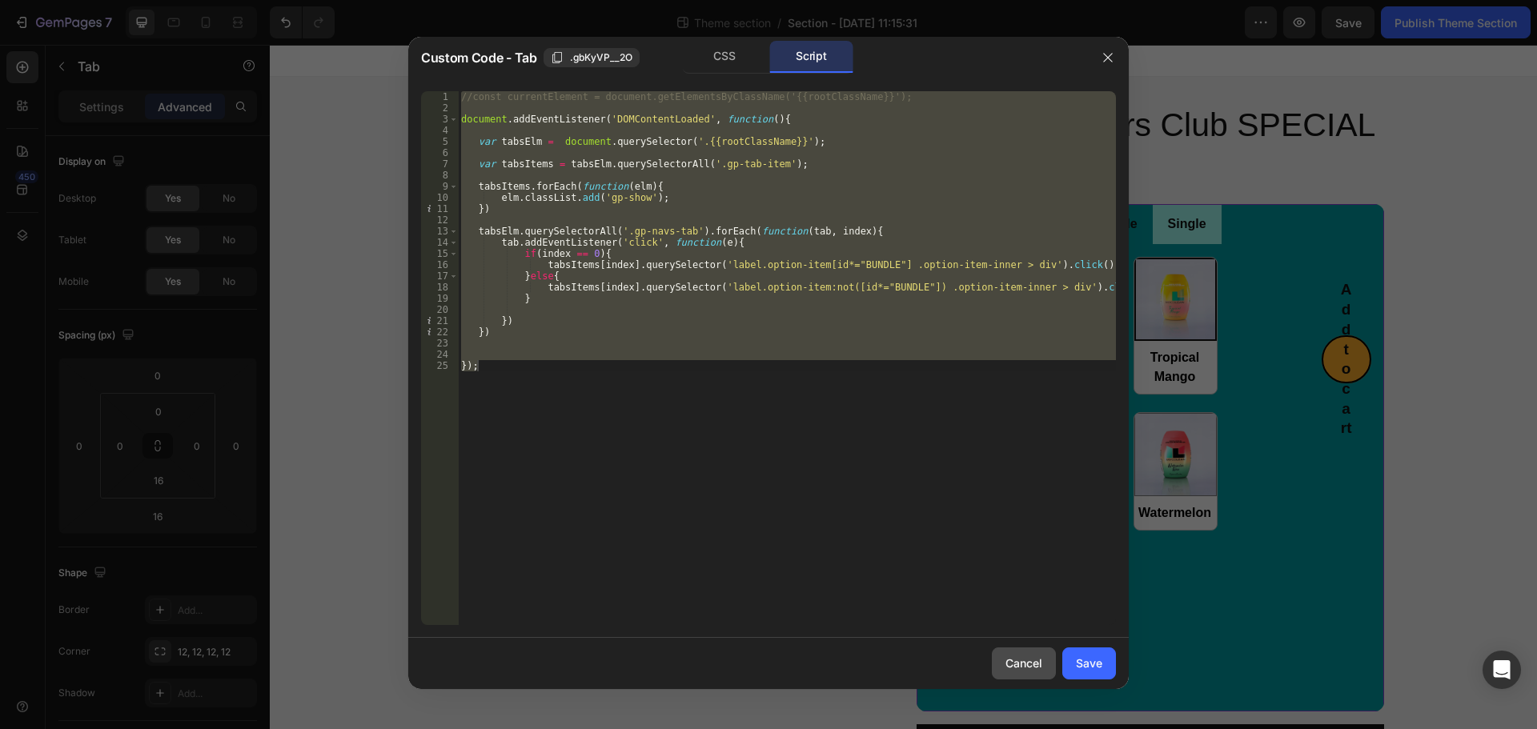
click at [1029, 676] on button "Cancel" at bounding box center [1024, 664] width 64 height 32
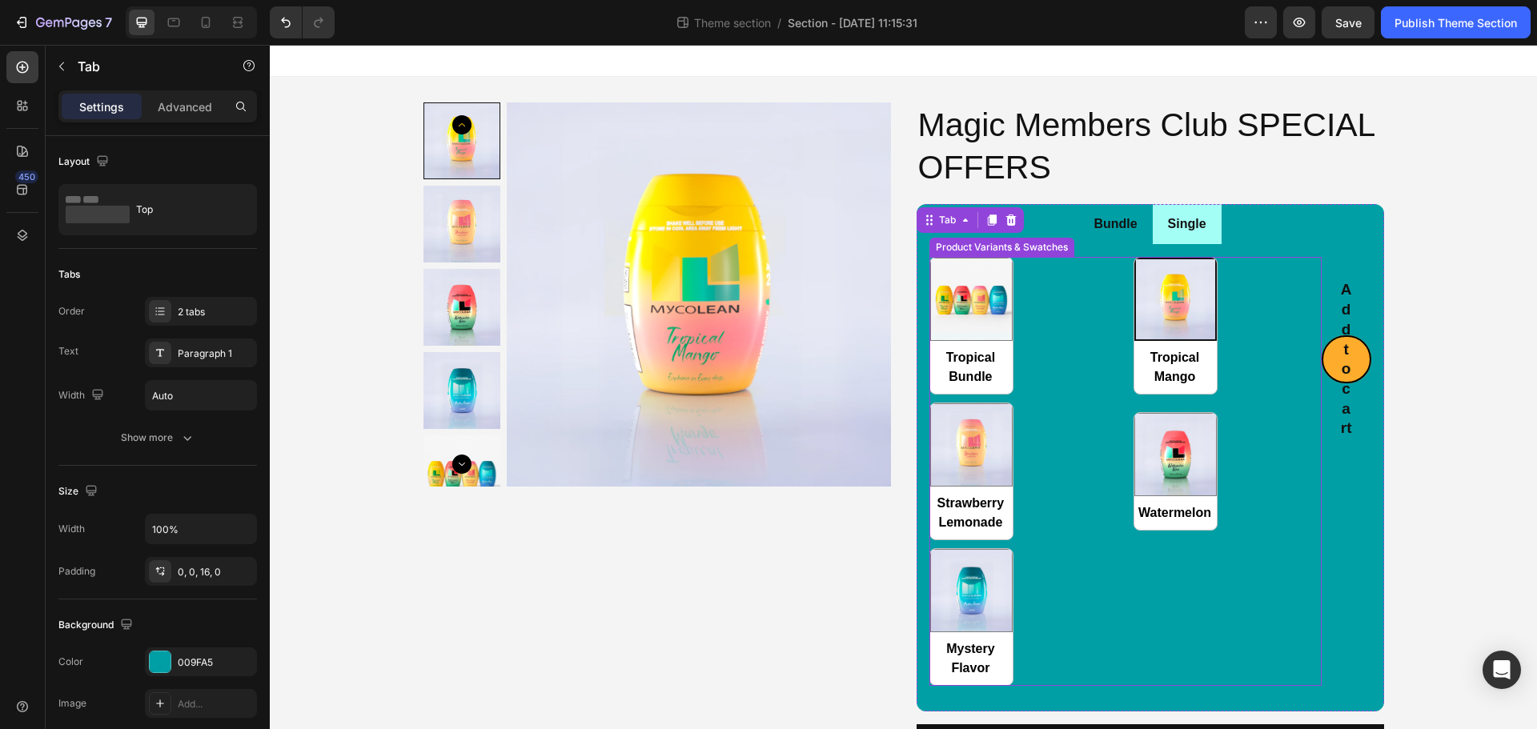
click at [1057, 607] on div "Tropical Bundle Tropical Bundle Tropical Mango Tropical Mango Strawberry Lemona…" at bounding box center [1125, 471] width 392 height 428
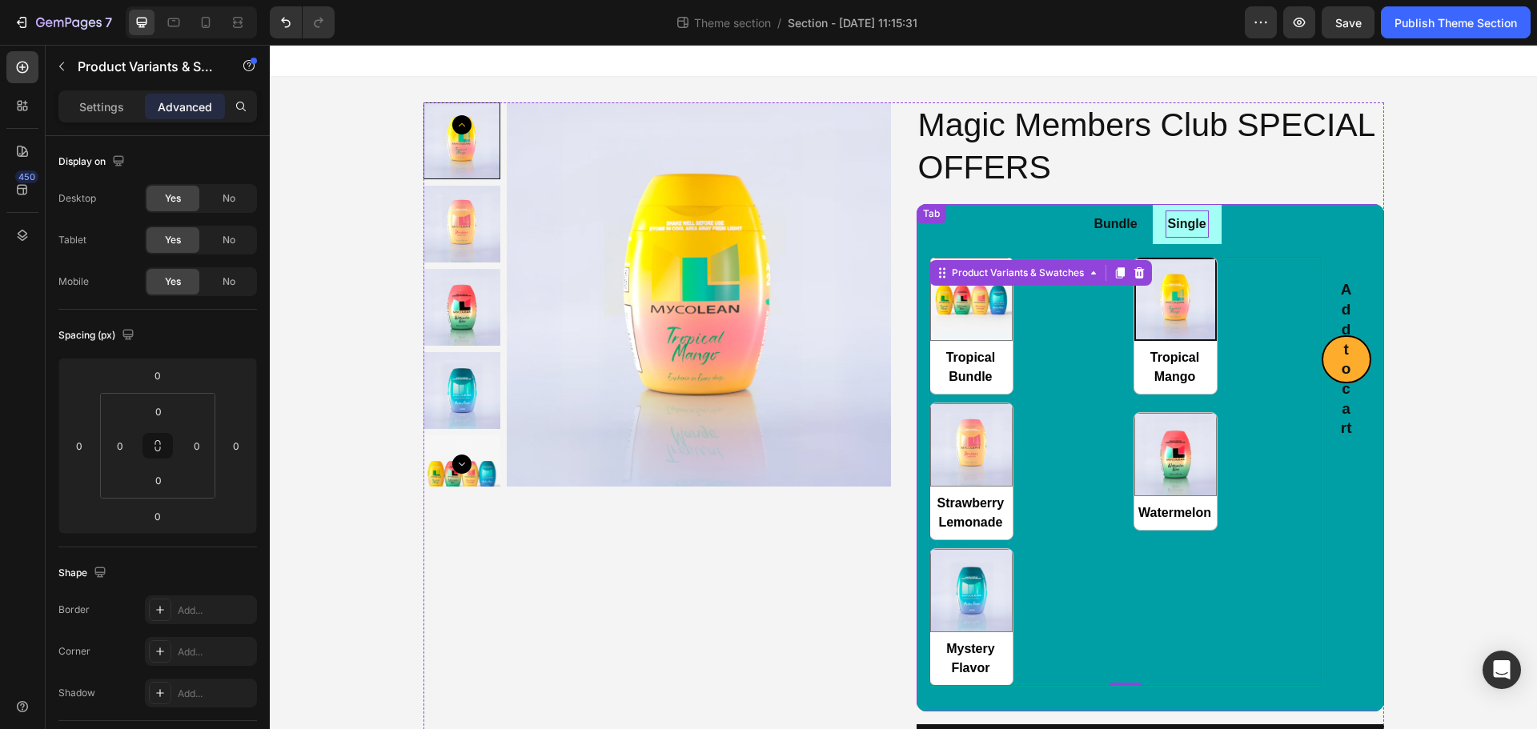
click at [1170, 234] on p "Single" at bounding box center [1187, 224] width 38 height 23
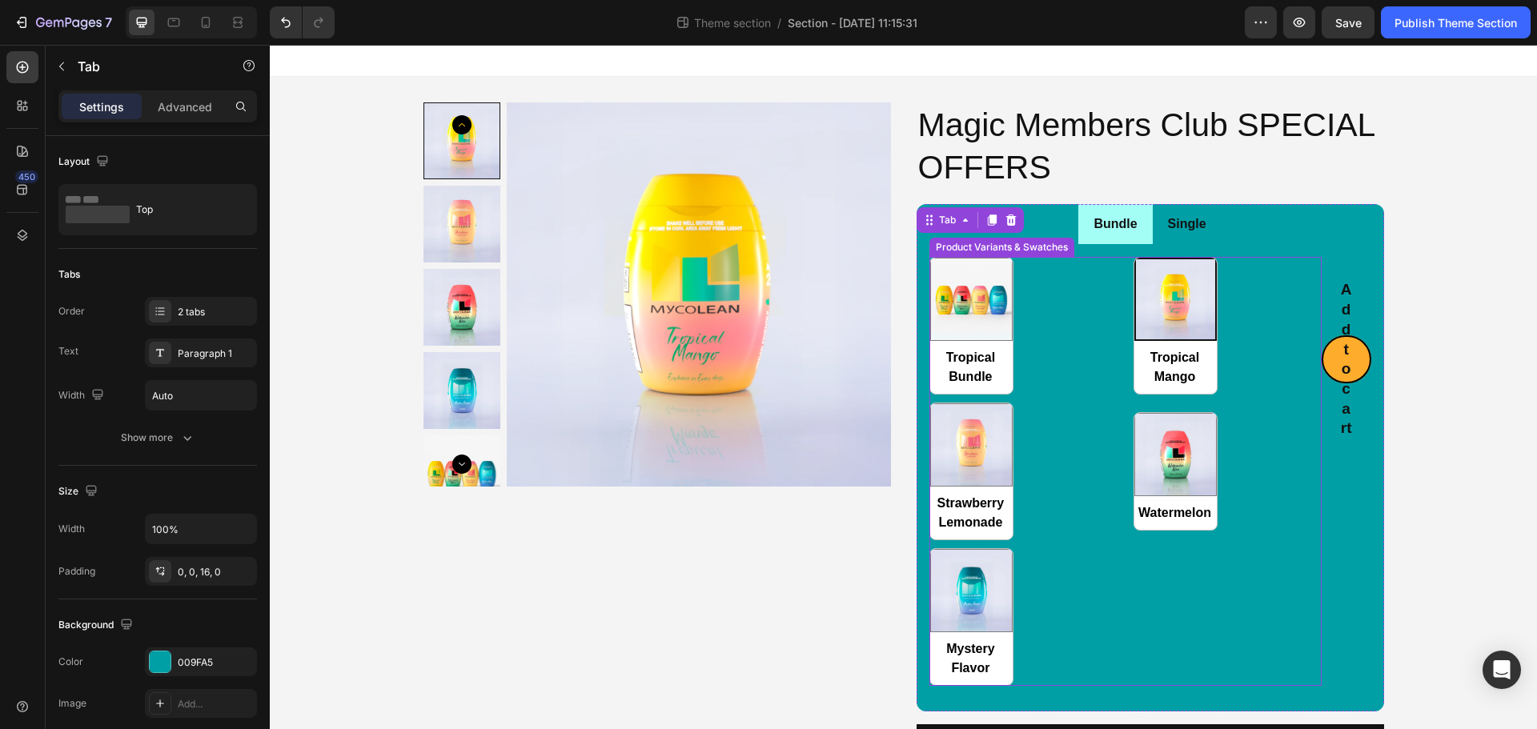
click at [1076, 344] on div "Tropical Bundle Tropical Bundle Tropical Mango Tropical Mango Strawberry Lemona…" at bounding box center [1125, 471] width 392 height 428
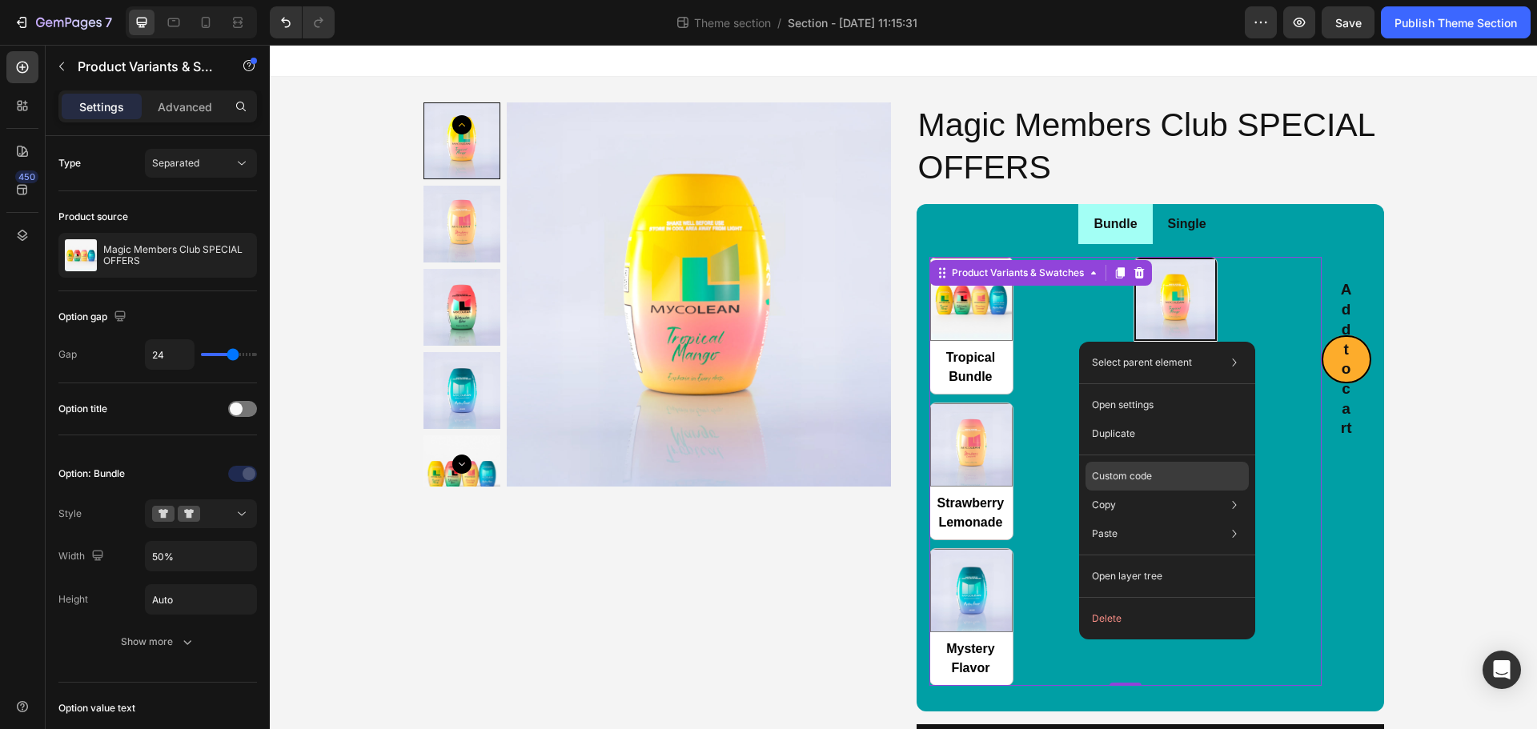
click at [1115, 483] on p "Custom code" at bounding box center [1122, 476] width 60 height 14
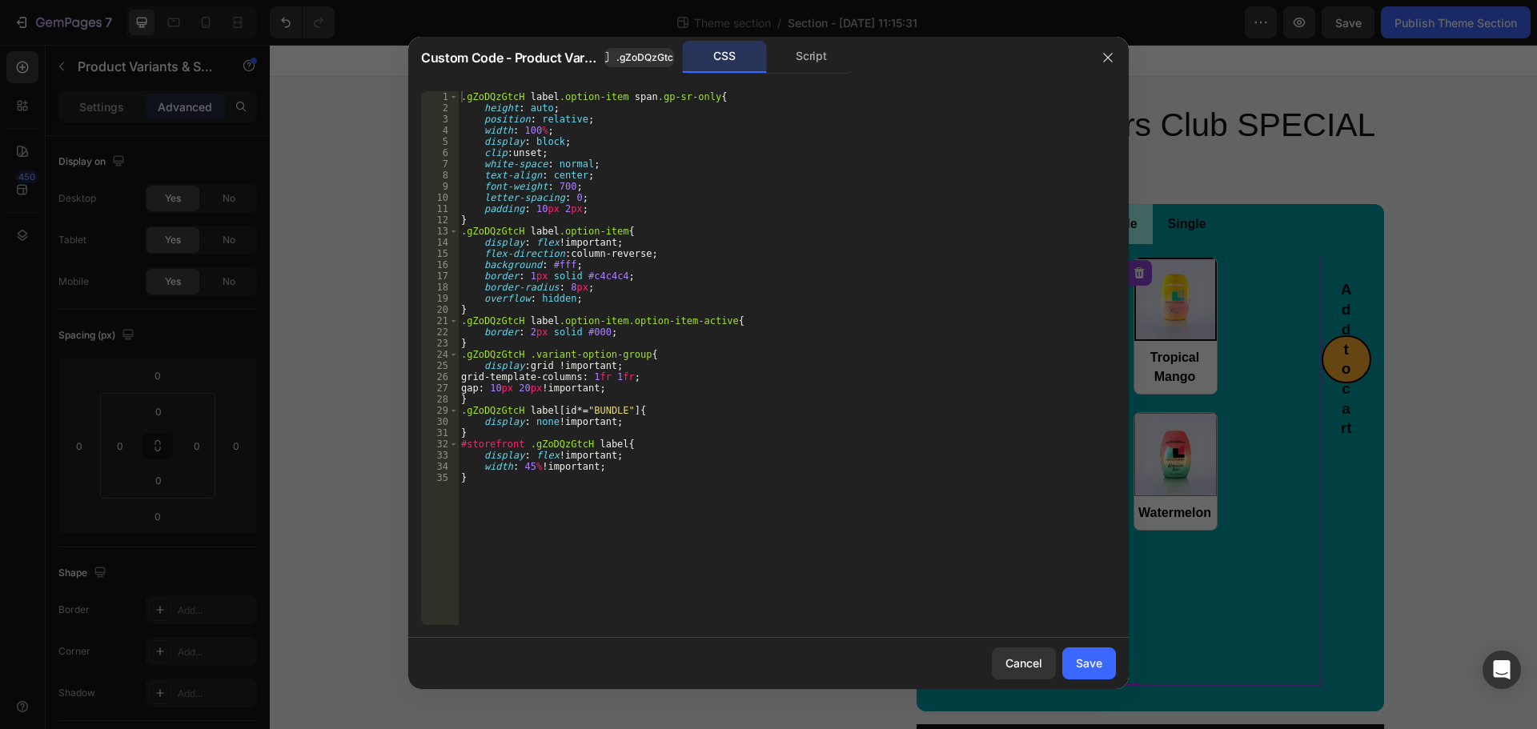
click at [833, 429] on div ".gZoDQzGtcH label .option-item span .gp-sr-only { height : auto ; position : re…" at bounding box center [787, 369] width 658 height 556
type textarea "width: 45% !important; }"
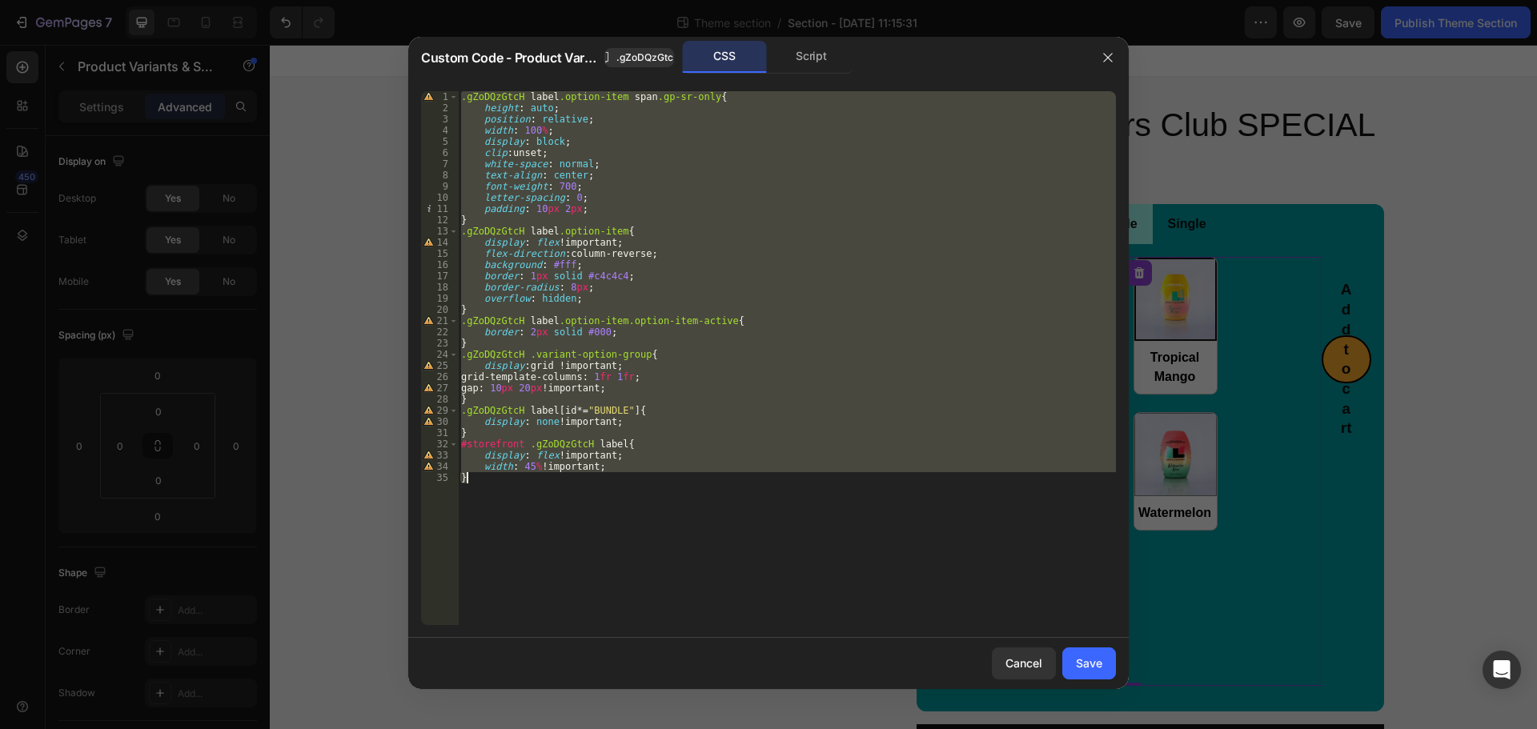
paste textarea
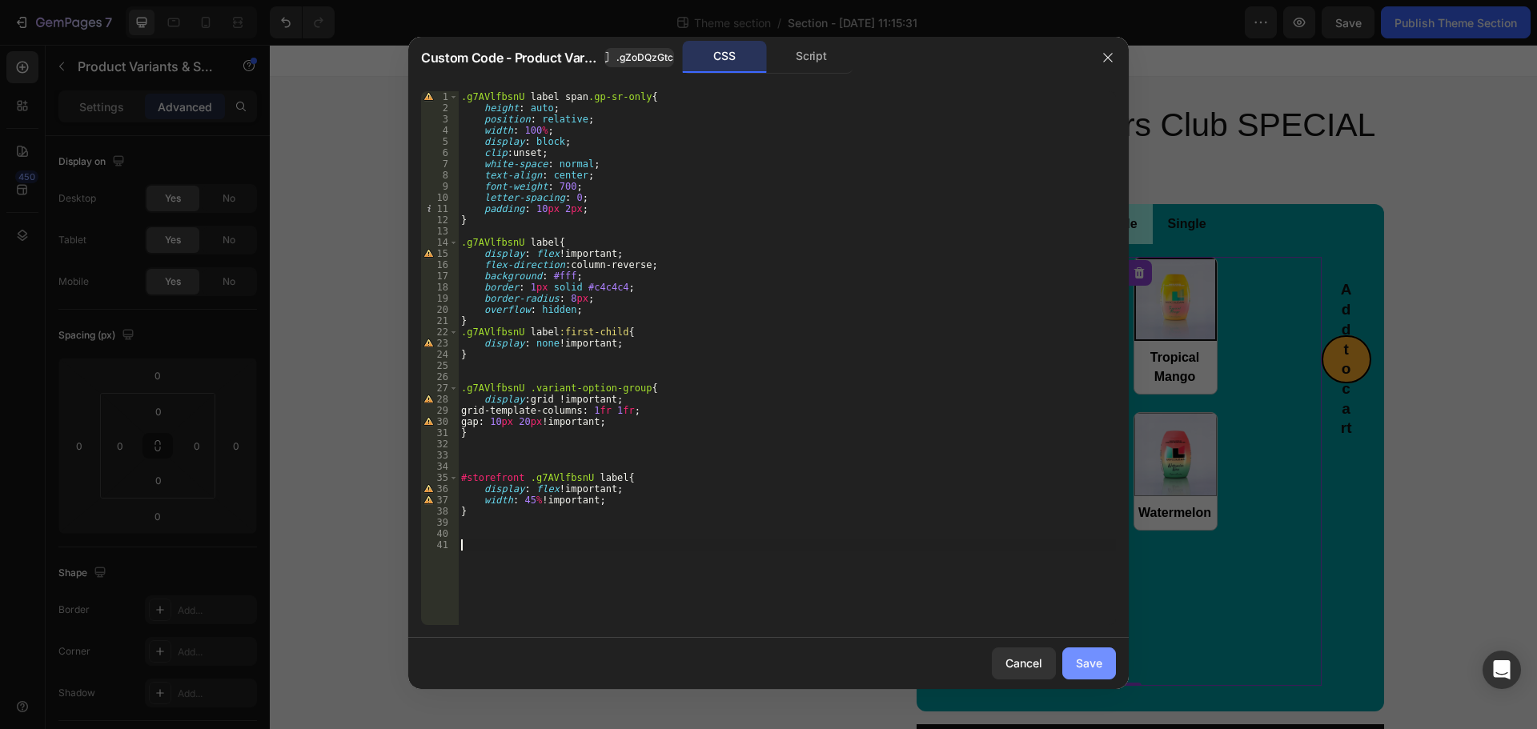
click at [1089, 661] on div "Save" at bounding box center [1089, 663] width 26 height 17
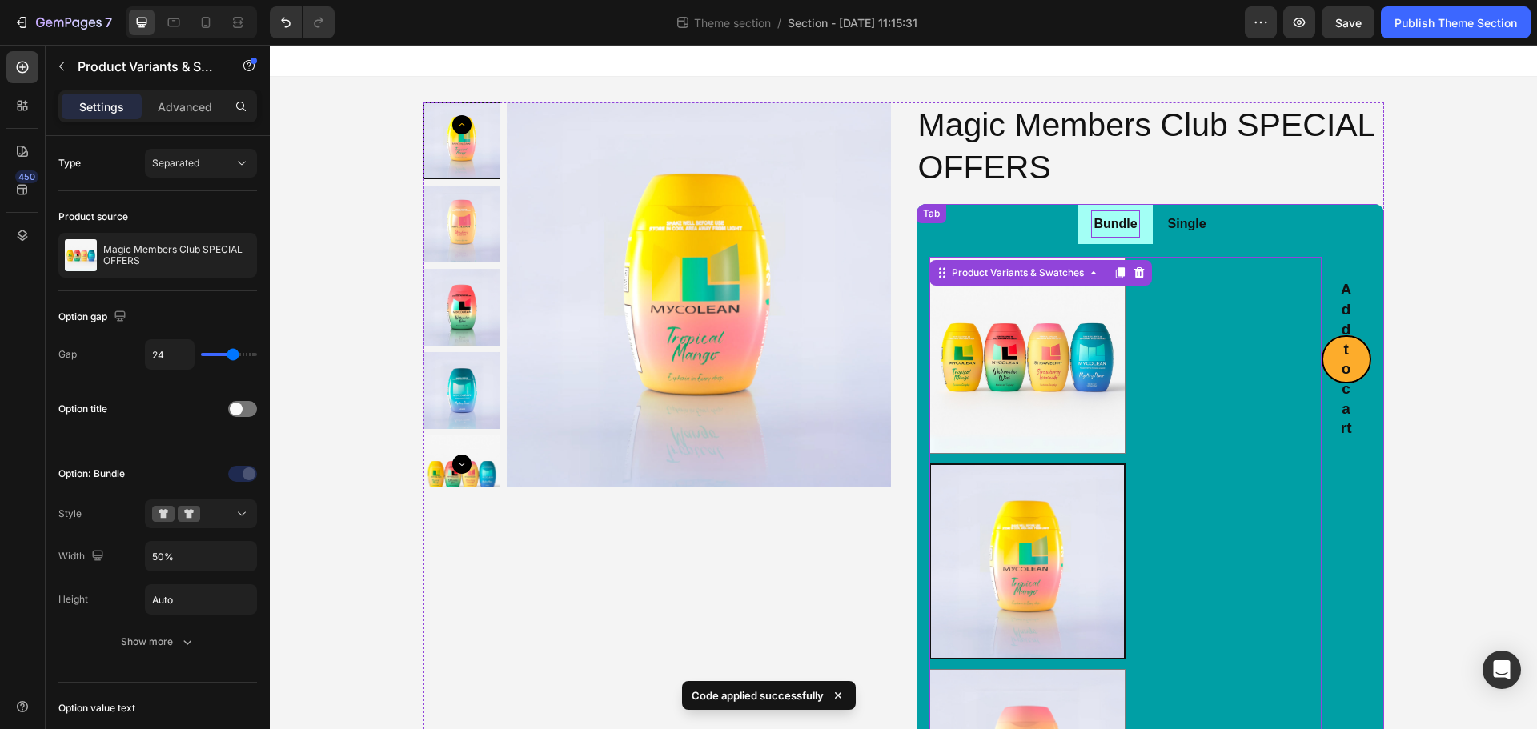
click at [1126, 235] on p "Bundle" at bounding box center [1114, 224] width 43 height 23
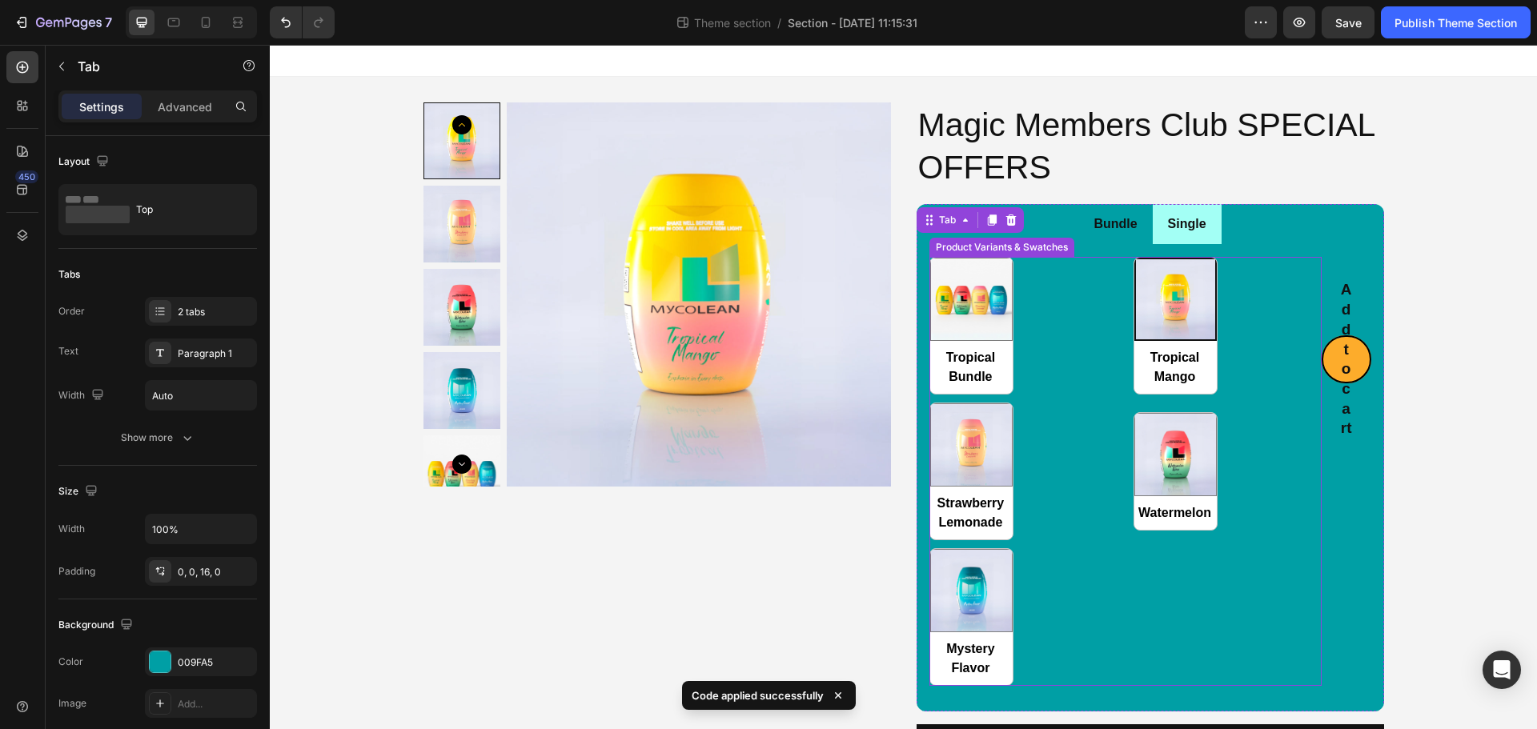
click at [1097, 314] on div "Tropical Bundle Tropical Bundle Tropical Mango Tropical Mango Strawberry Lemona…" at bounding box center [1125, 471] width 392 height 428
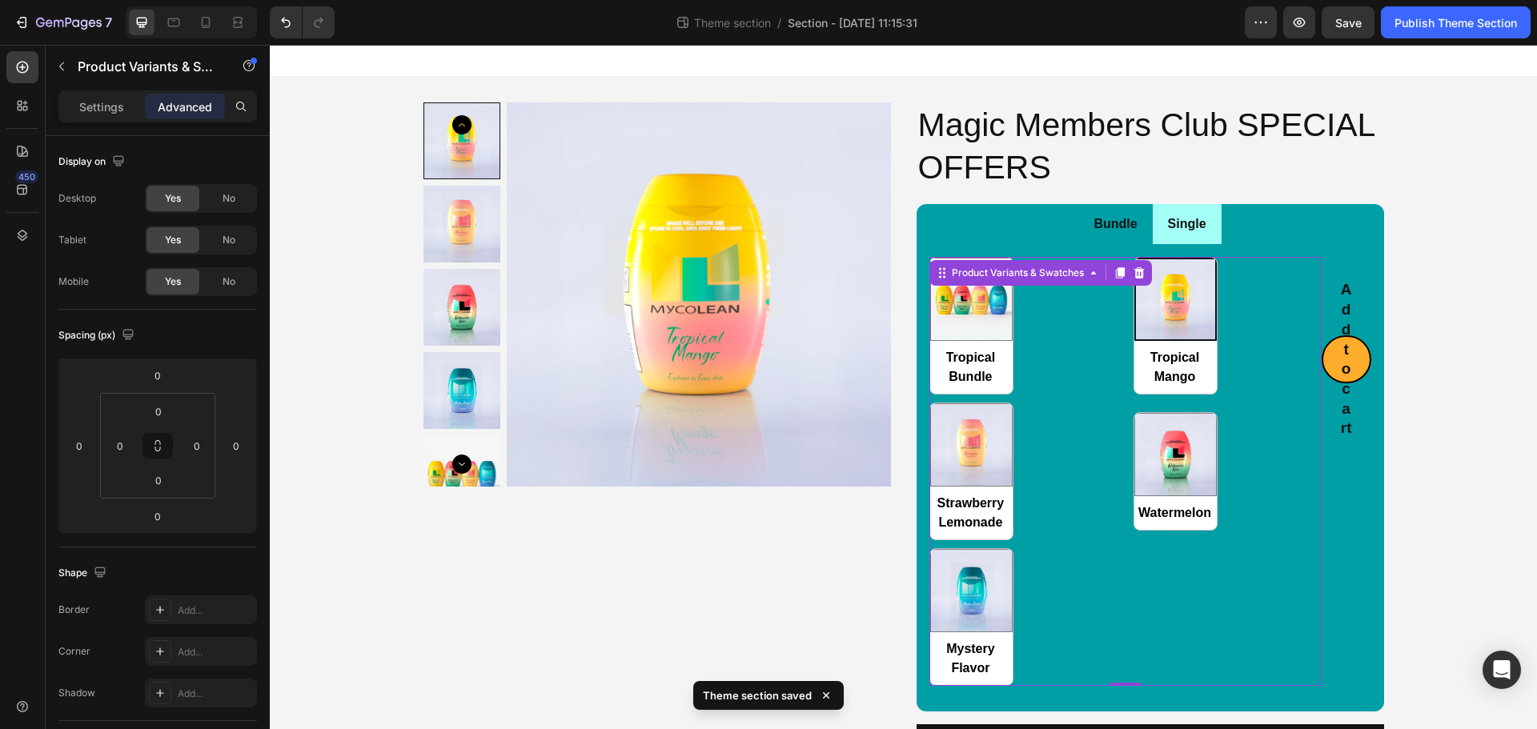
click at [1082, 467] on div "Tropical Bundle Tropical Bundle Tropical Mango Tropical Mango Strawberry Lemona…" at bounding box center [1125, 471] width 392 height 428
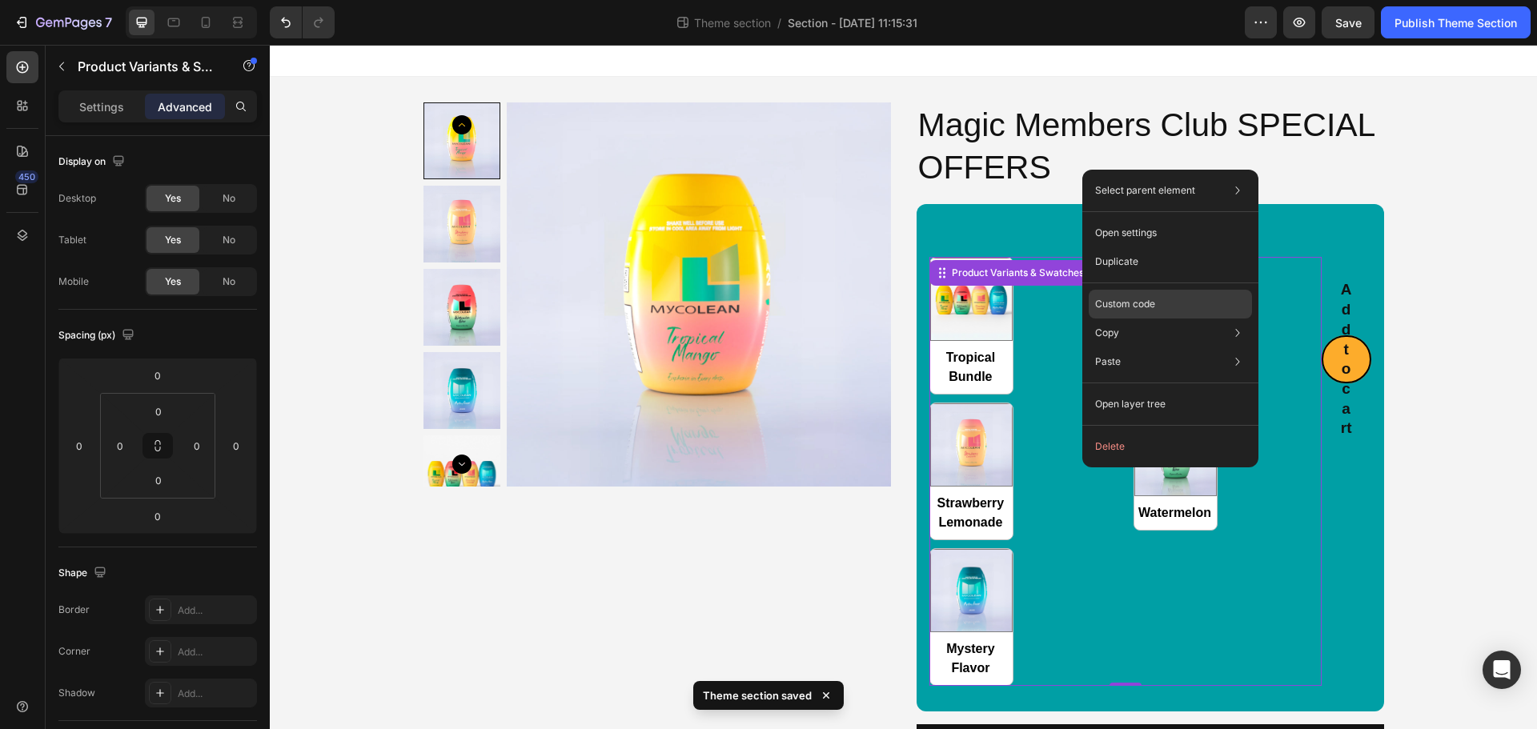
click at [1117, 347] on div "Custom code" at bounding box center [1170, 361] width 163 height 29
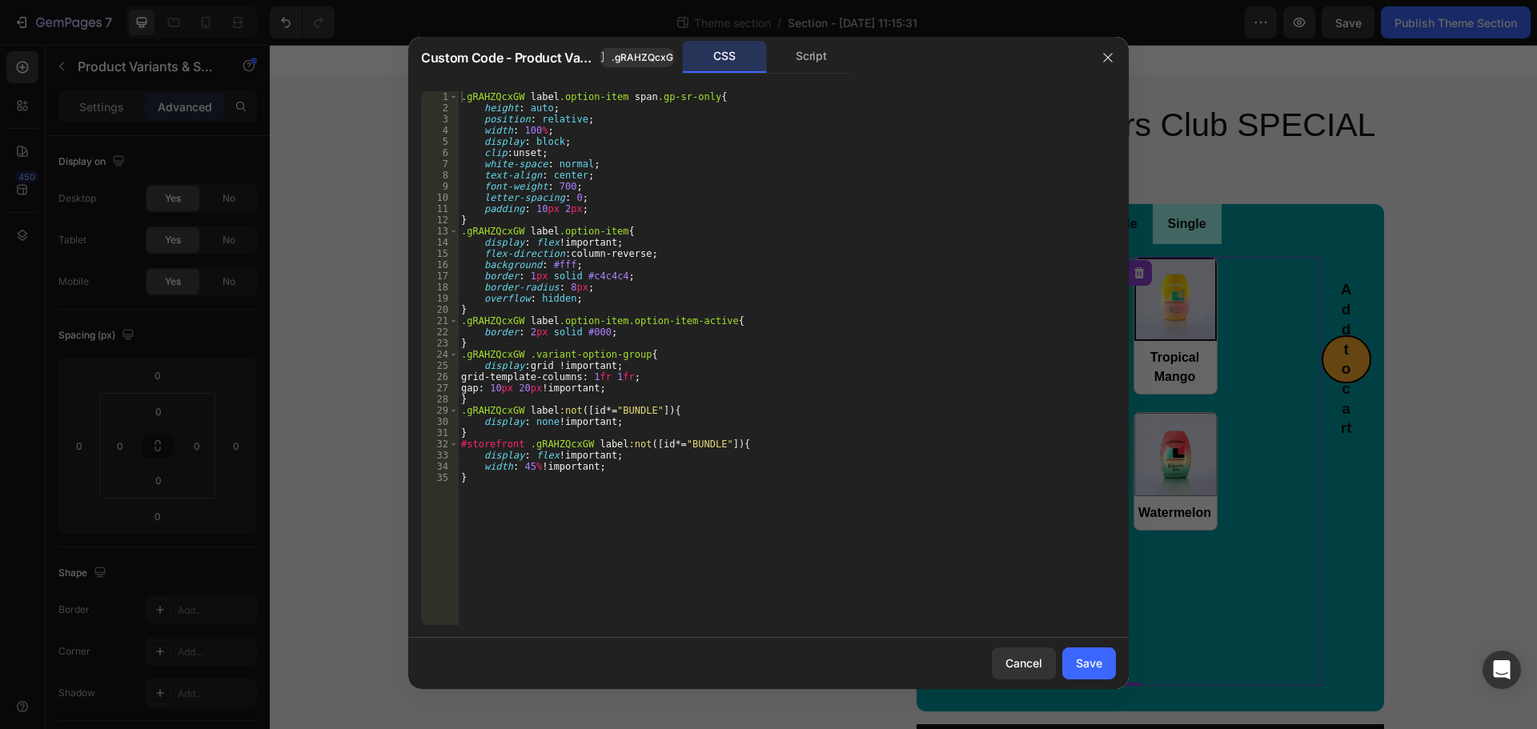
click at [848, 527] on div ".gRAHZQcxGW label .option-item span .gp-sr-only { height : auto ; position : re…" at bounding box center [787, 369] width 658 height 556
type textarea "width: 45% !important; }"
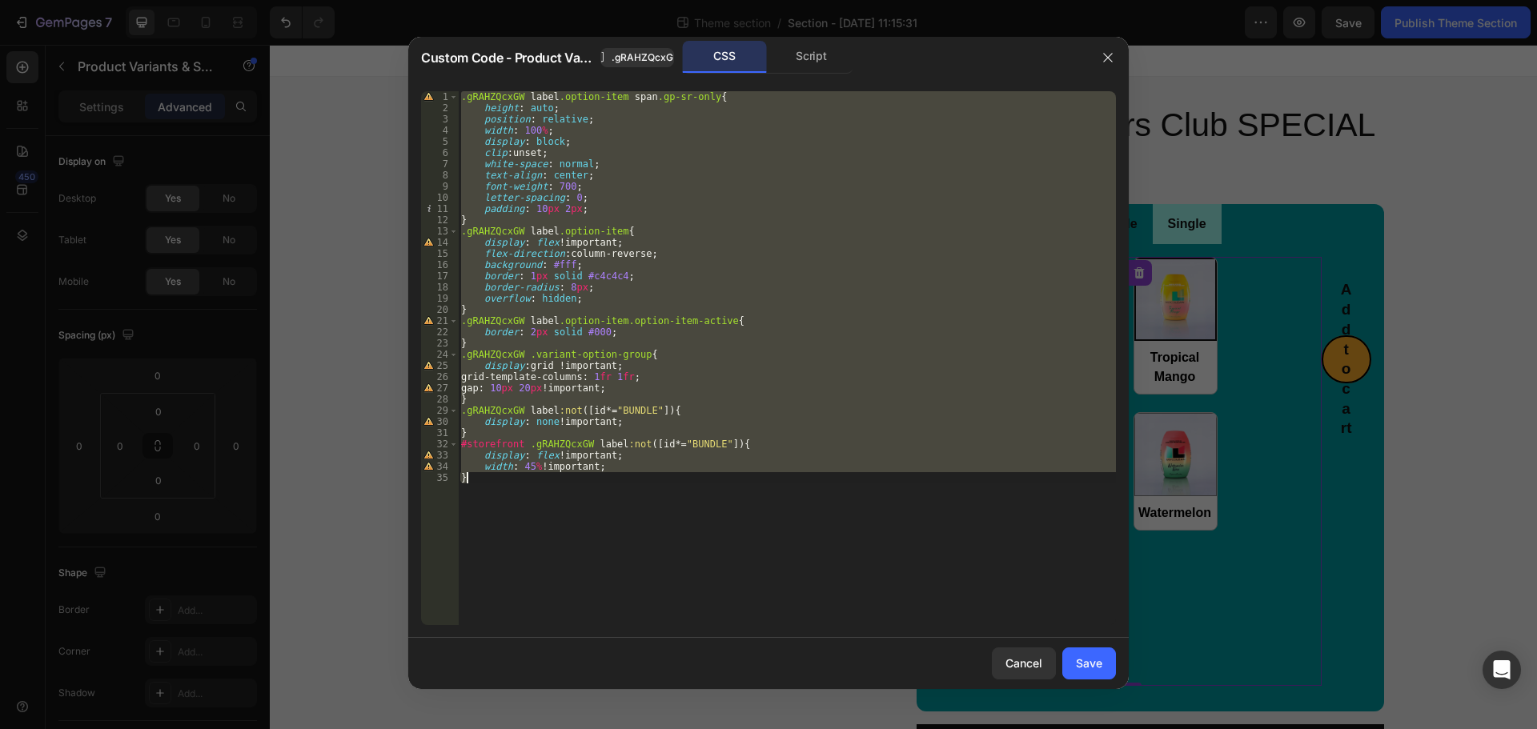
paste textarea
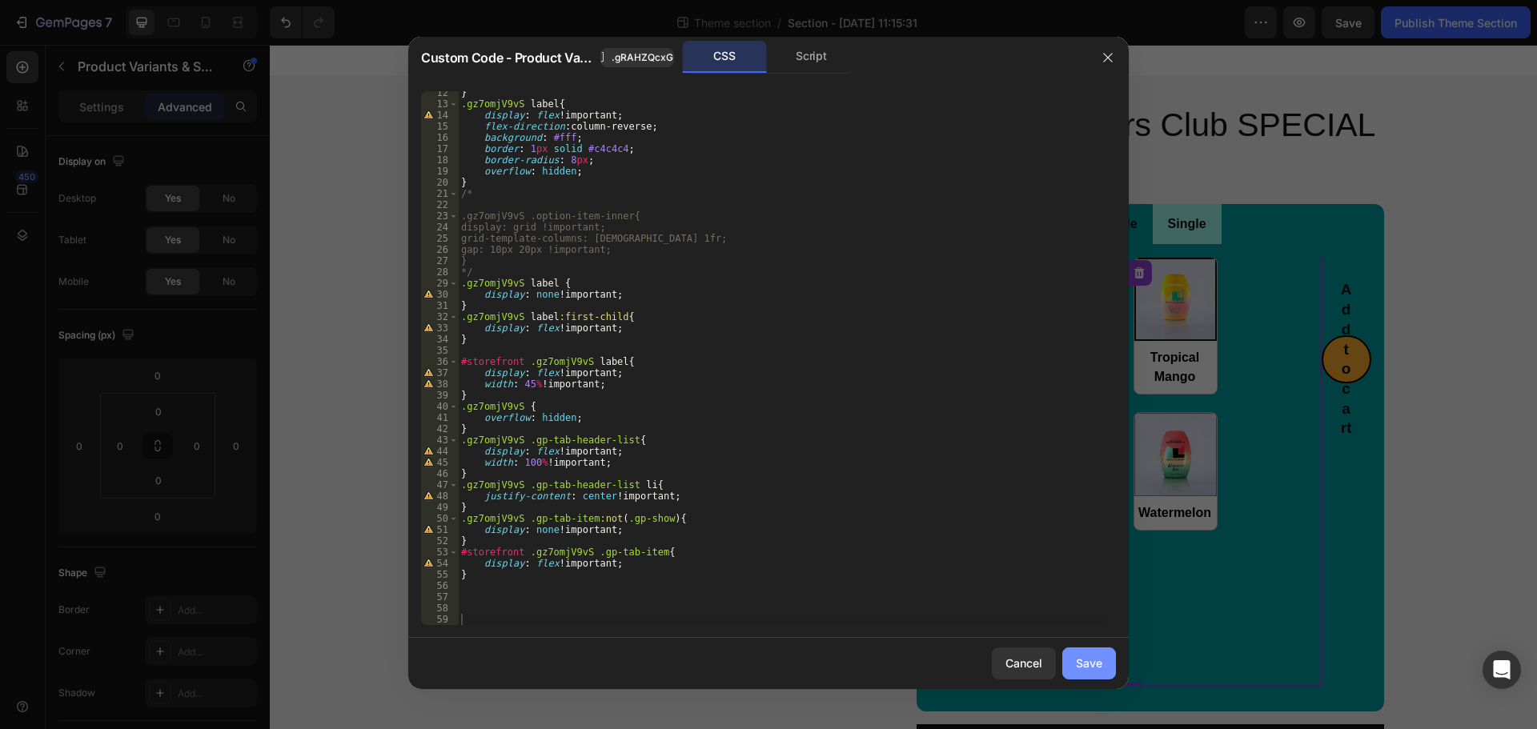
click at [1081, 655] on div "Save" at bounding box center [1089, 663] width 26 height 17
radio input "true"
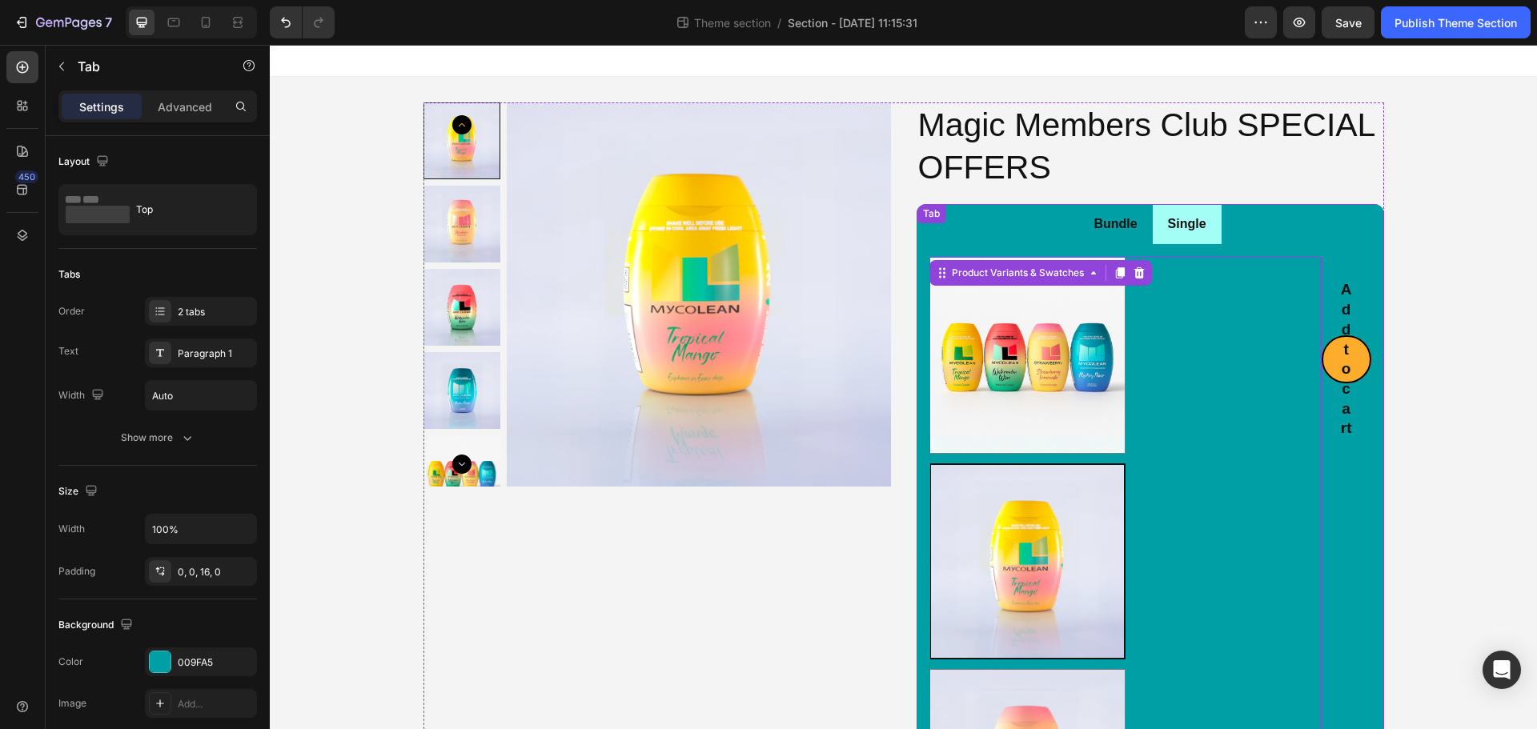
click at [1351, 225] on ul "Bundle Single" at bounding box center [1150, 224] width 467 height 41
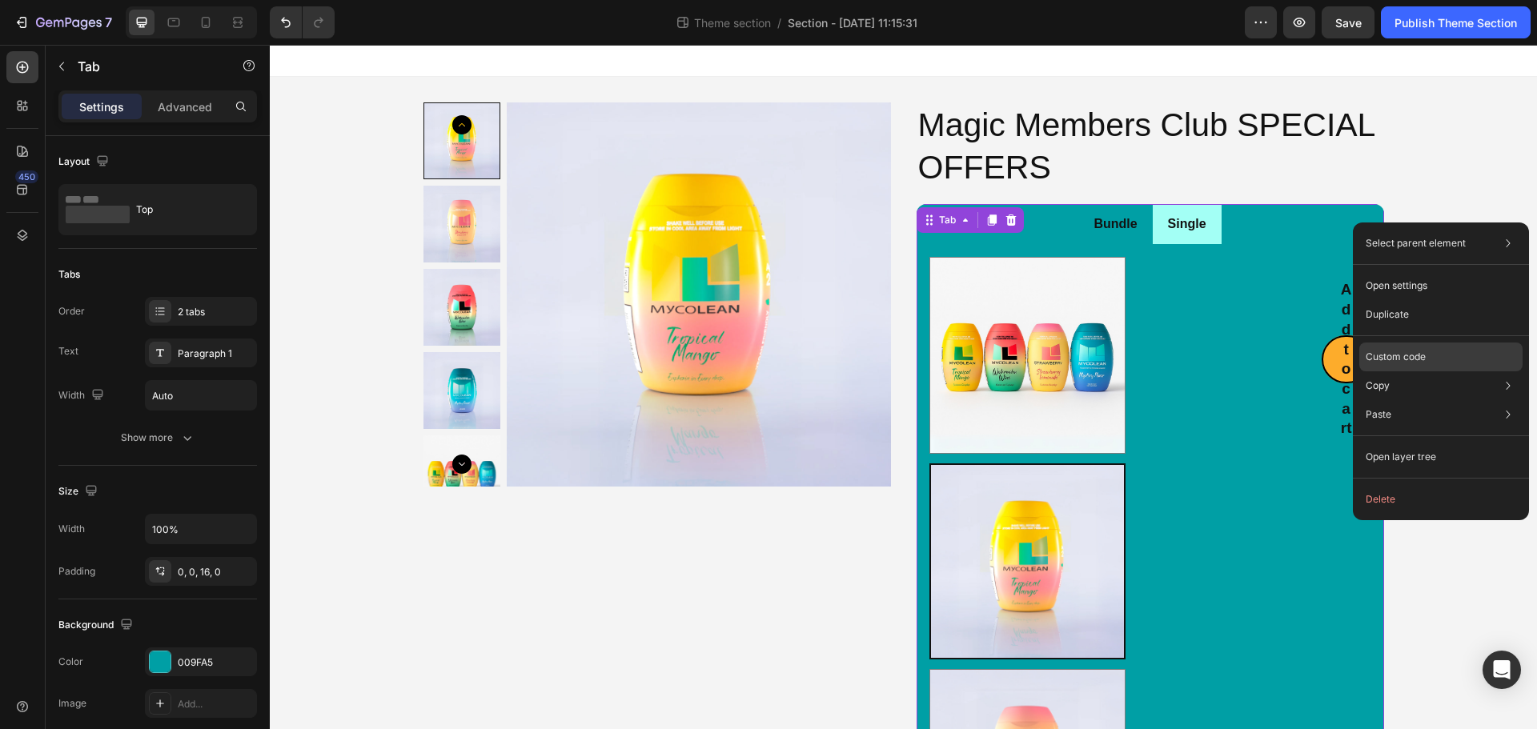
click at [1382, 400] on div "Custom code" at bounding box center [1440, 414] width 163 height 29
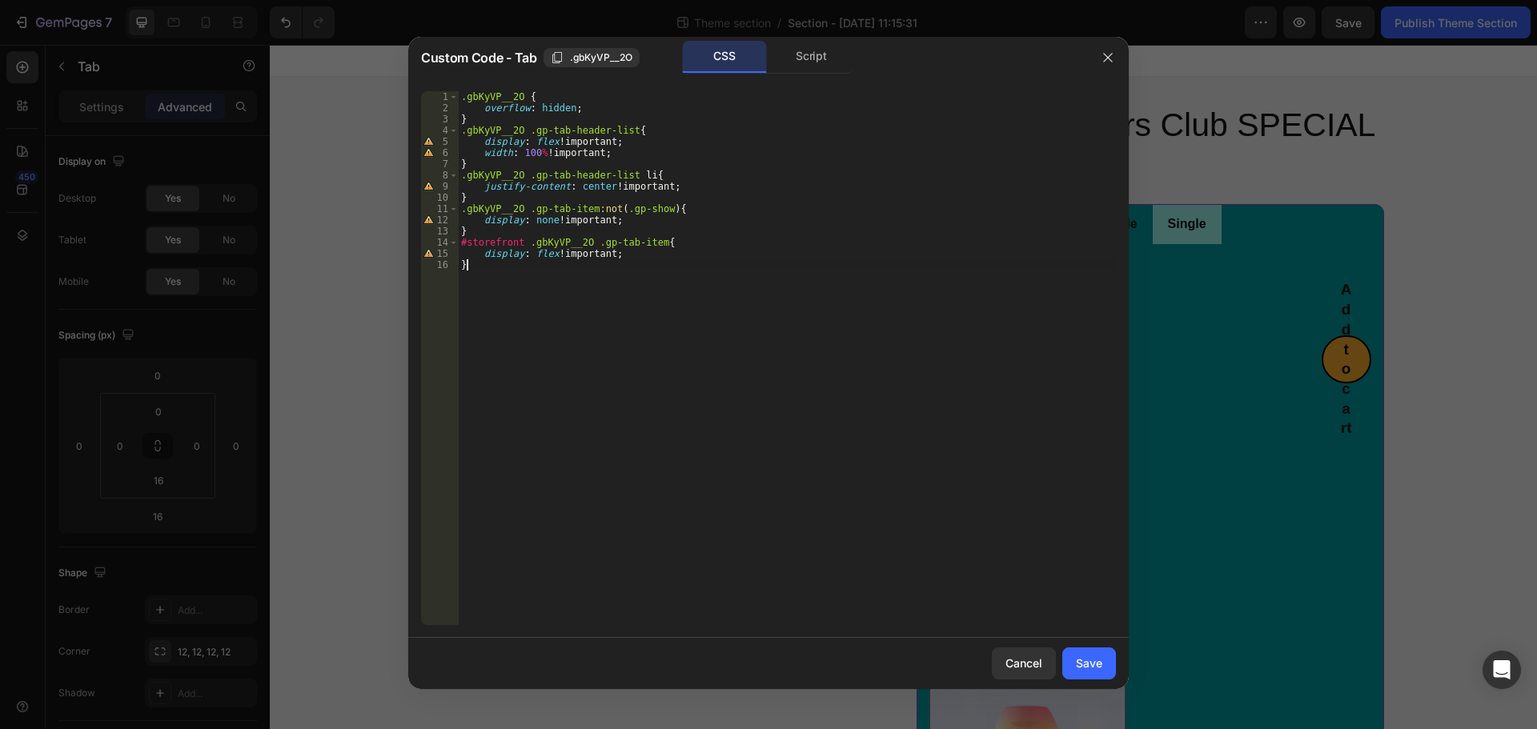
click at [949, 463] on div ".gbKyVP__2O { overflow : hidden ; } .gbKyVP__2O .gp-tab-header-list { display :…" at bounding box center [787, 369] width 658 height 556
click at [822, 67] on div "Script" at bounding box center [811, 57] width 84 height 32
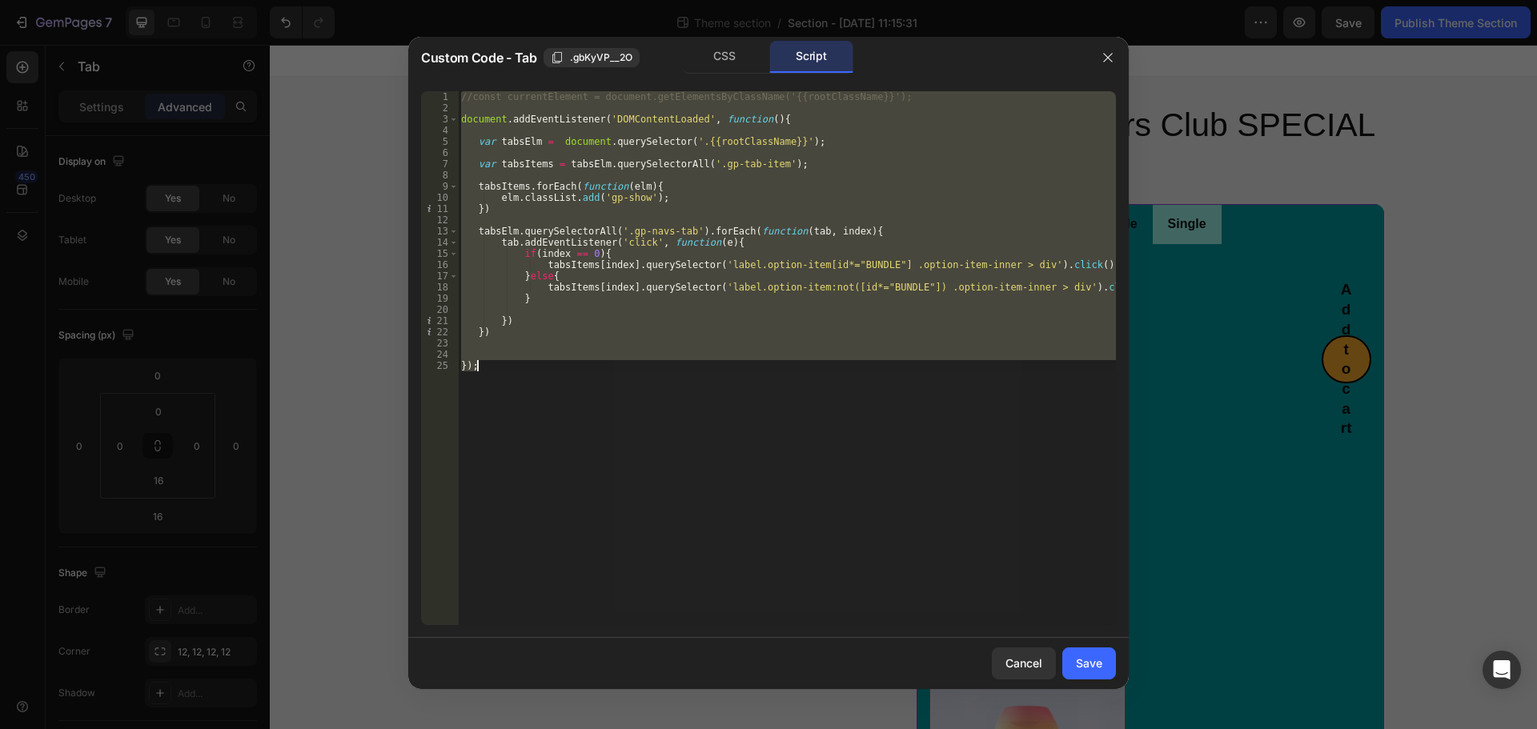
type textarea "});"
paste textarea
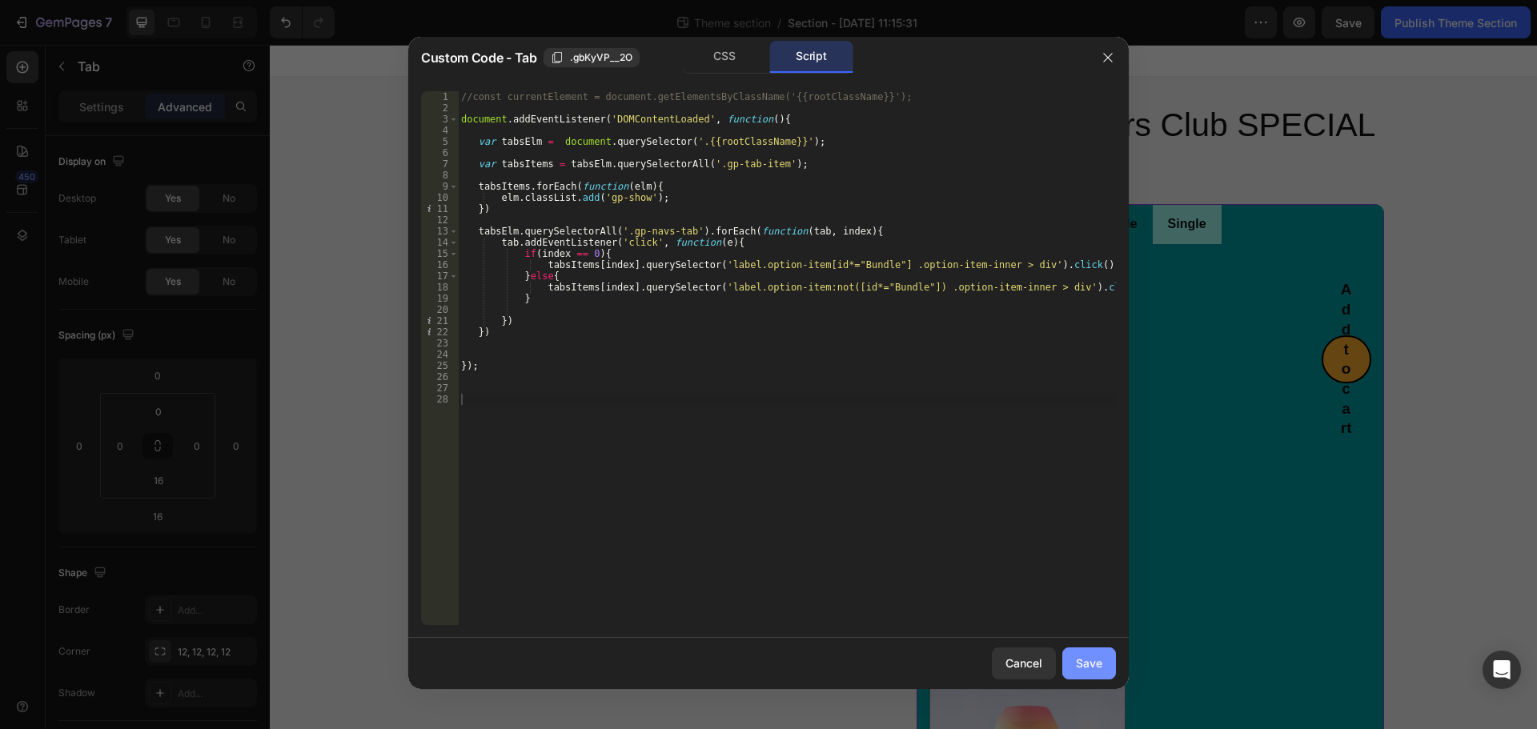
click at [1101, 662] on div "Save" at bounding box center [1089, 663] width 26 height 17
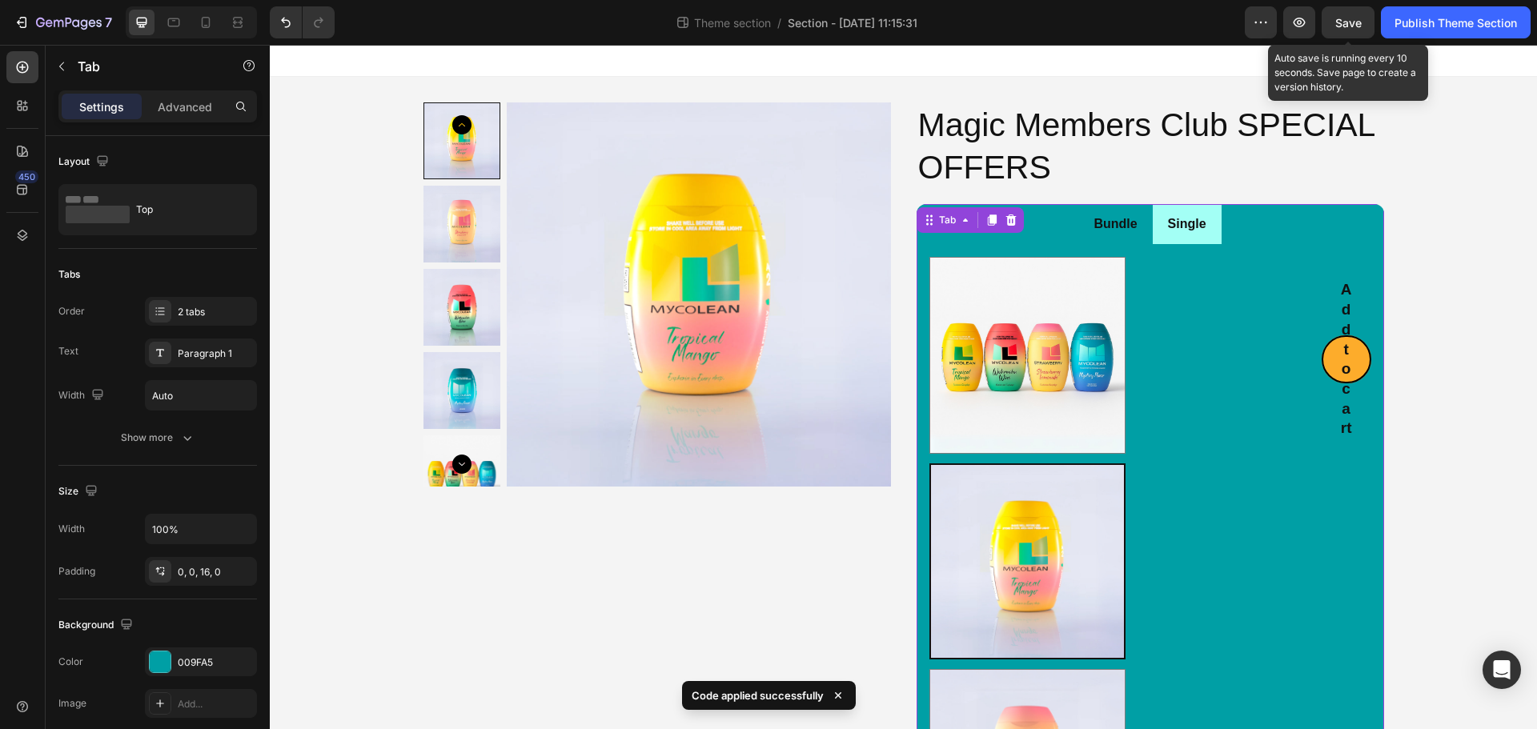
click at [1356, 29] on span "Save" at bounding box center [1348, 23] width 26 height 14
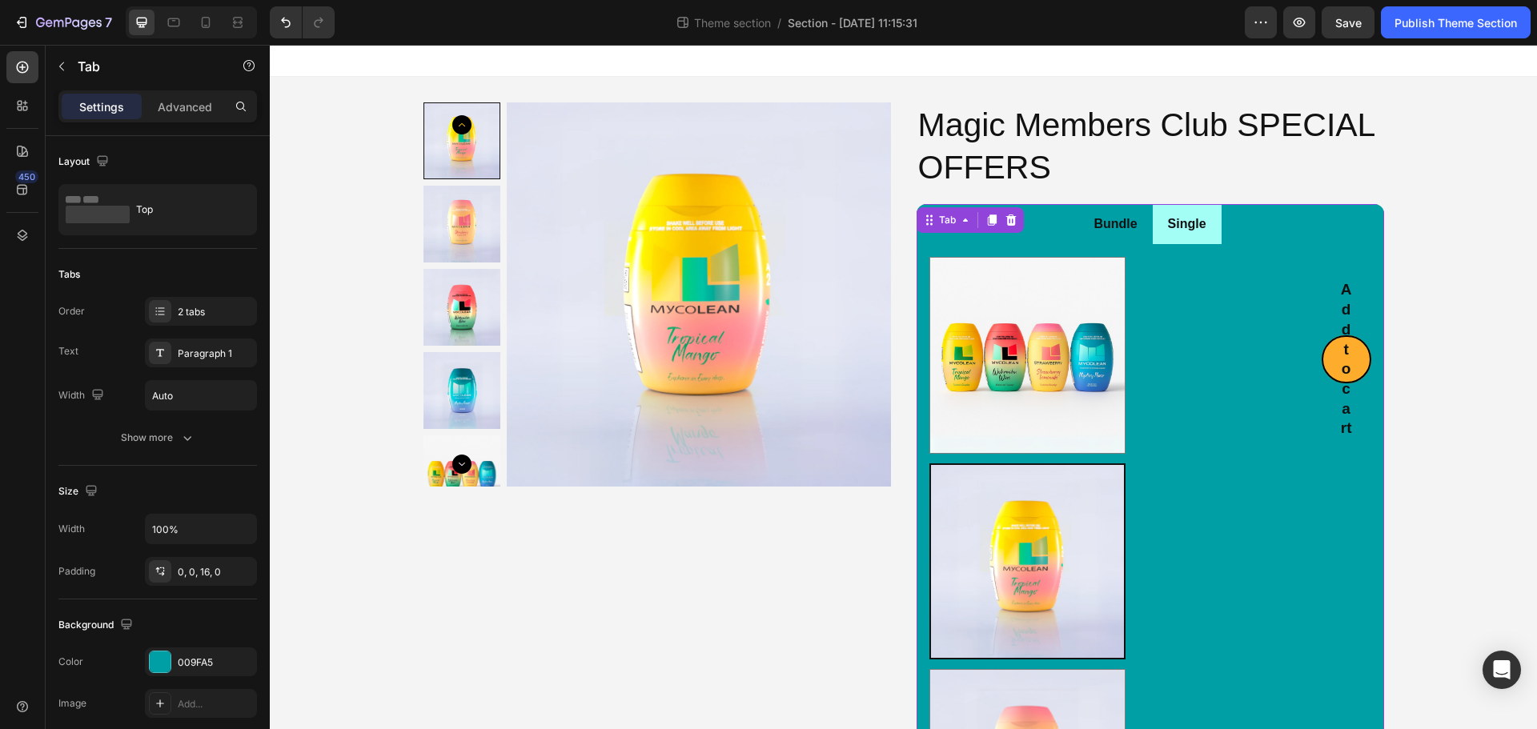
click at [1005, 214] on icon at bounding box center [1011, 220] width 13 height 13
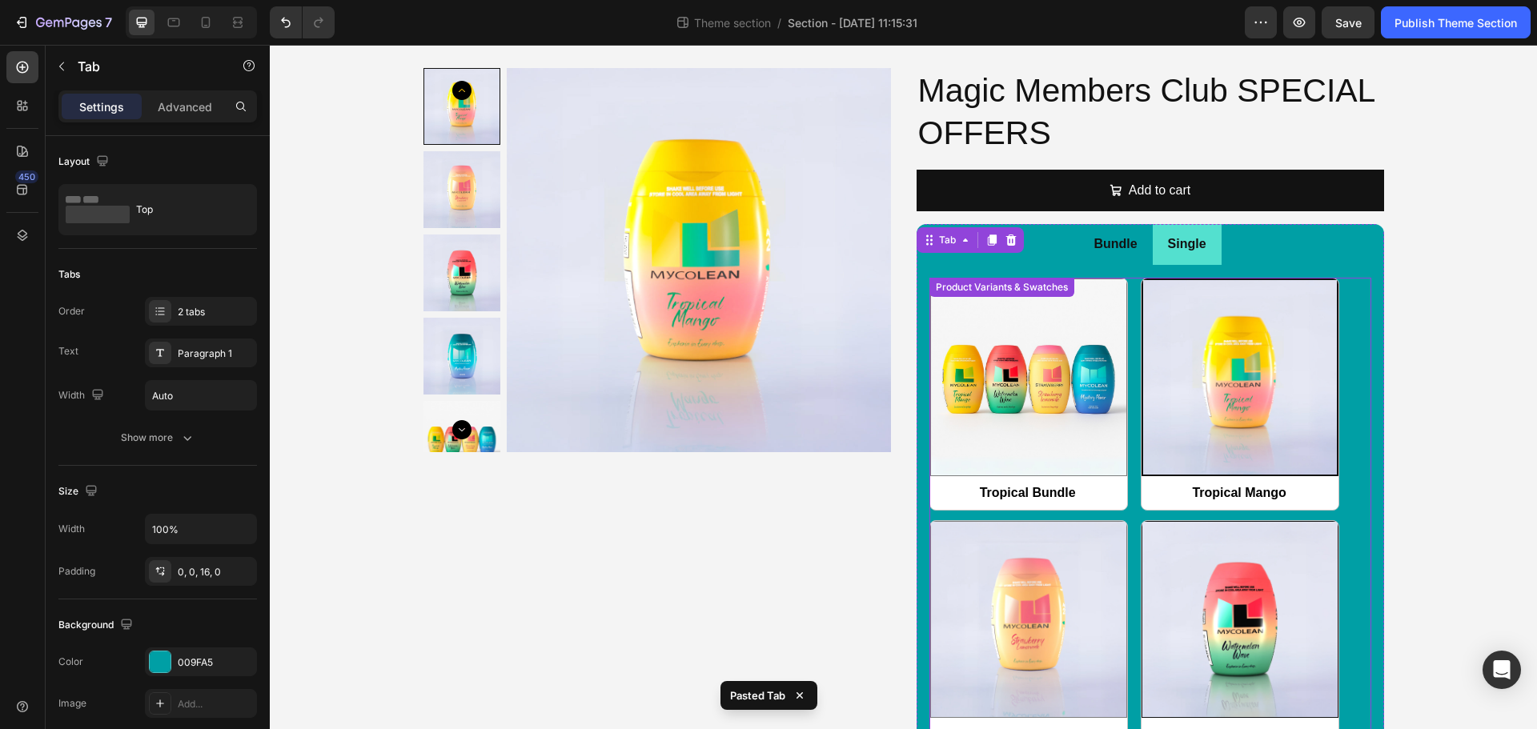
scroll to position [0, 0]
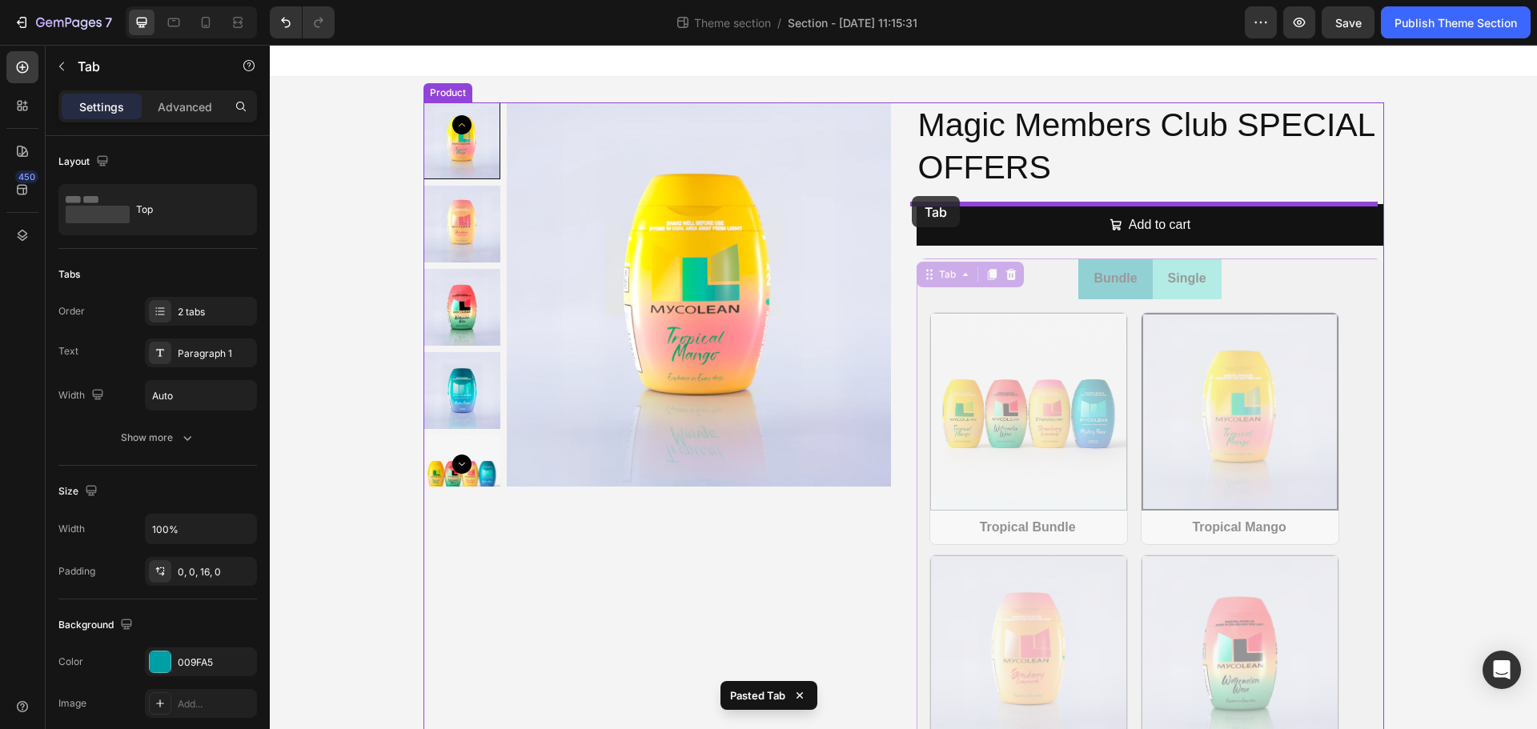
drag, startPoint x: 911, startPoint y: 275, endPoint x: 912, endPoint y: 196, distance: 78.5
click at [912, 196] on div "Product Images Magic Members Club SPECIAL OFFERS Product Title Add to cart Add …" at bounding box center [903, 639] width 1267 height 1188
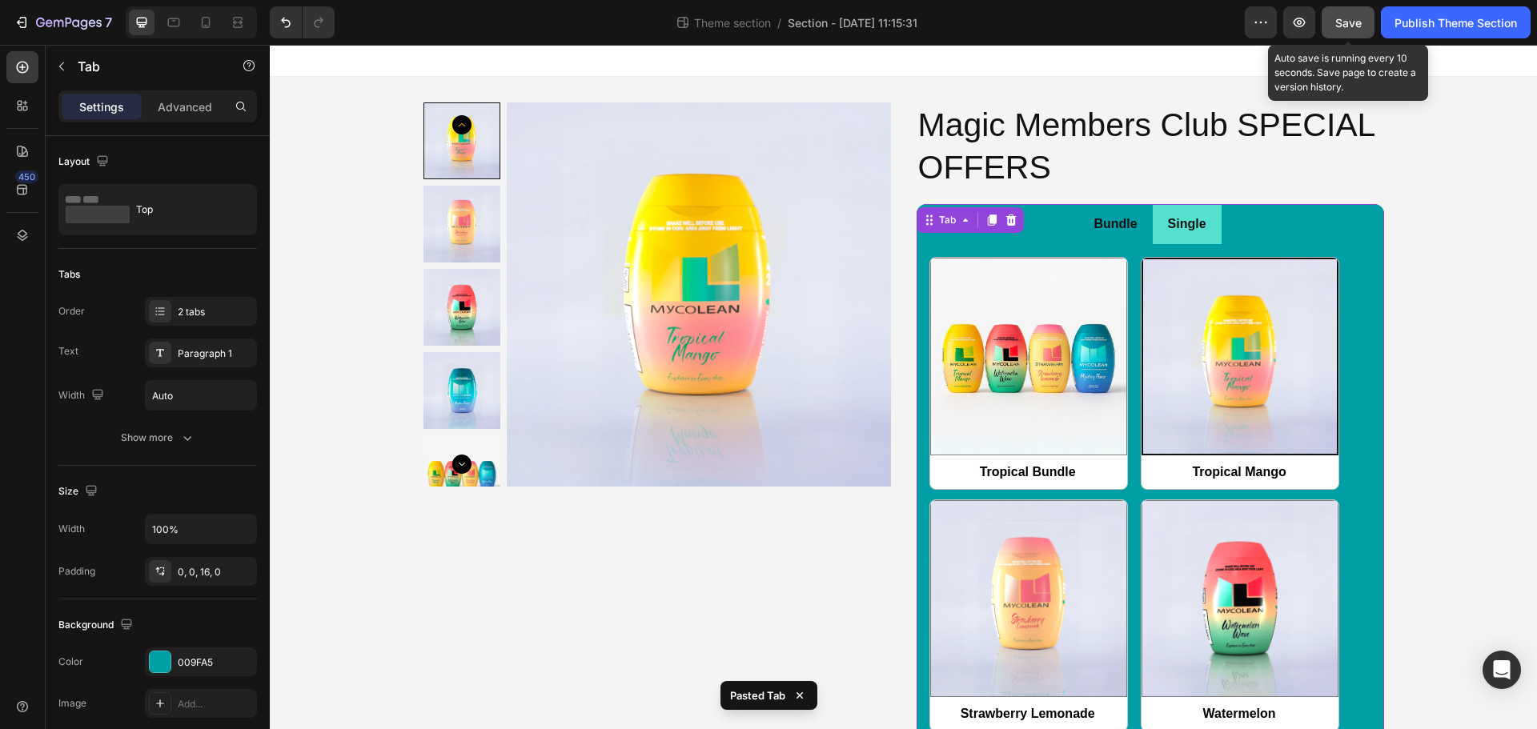
click at [1338, 31] on button "Save" at bounding box center [1348, 22] width 53 height 32
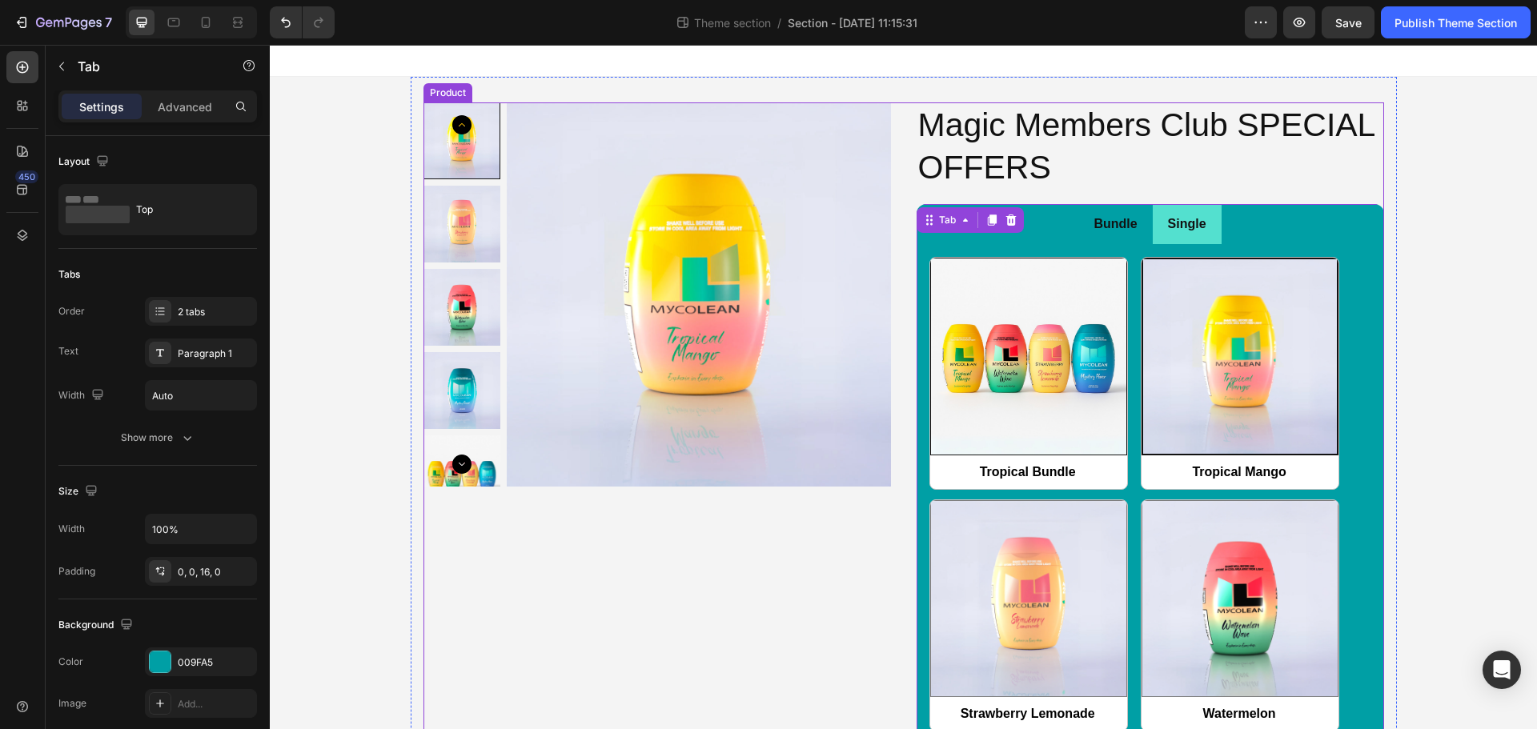
click at [1063, 440] on img at bounding box center [1028, 356] width 195 height 195
click at [930, 489] on input "Tropical Bundle Tropical Bundle" at bounding box center [929, 489] width 1 height 1
radio input "false"
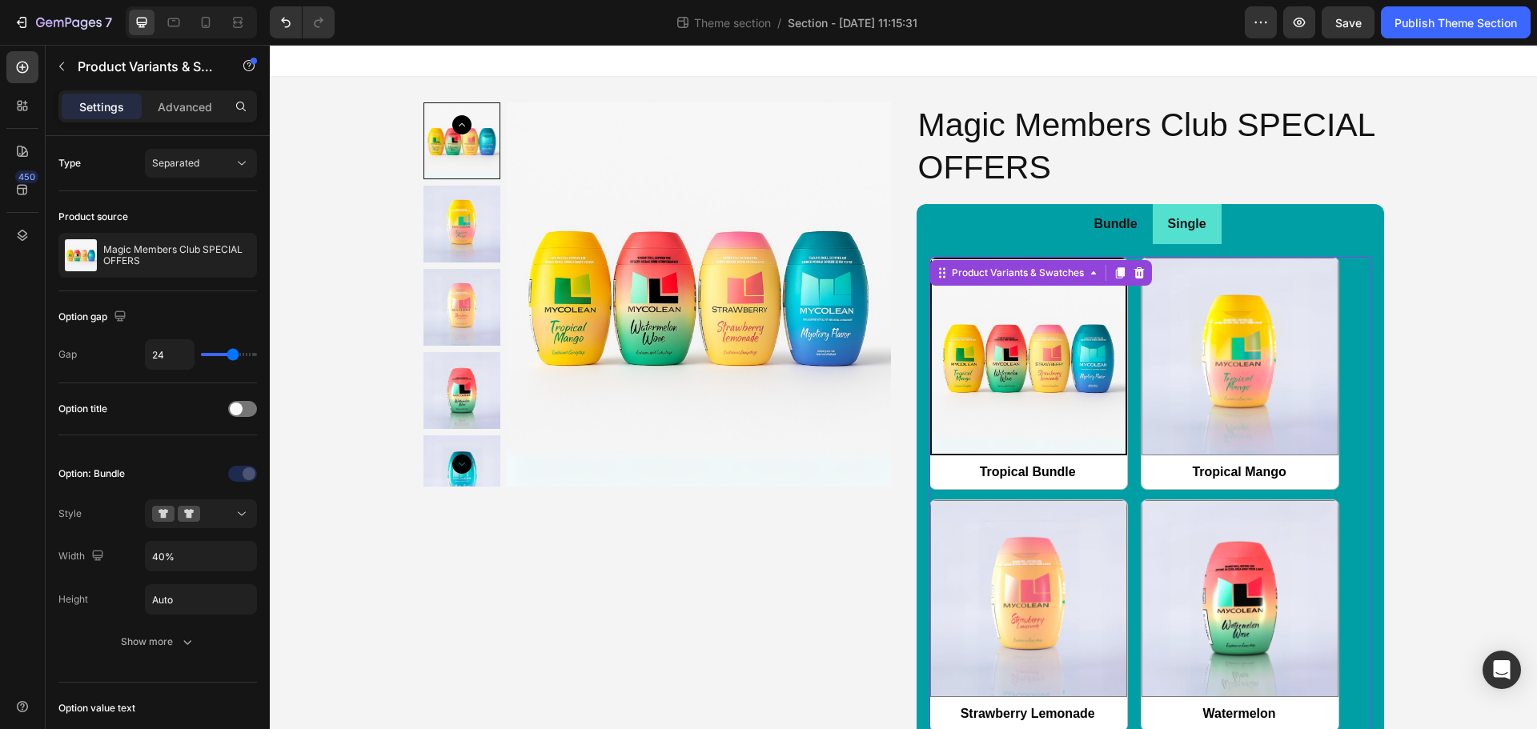
click at [1126, 410] on div "Tropical Bundle Tropical Bundle Tropical Mango Tropical Mango Strawberry Lemona…" at bounding box center [1150, 615] width 442 height 716
click at [1186, 239] on li "Single" at bounding box center [1187, 224] width 69 height 41
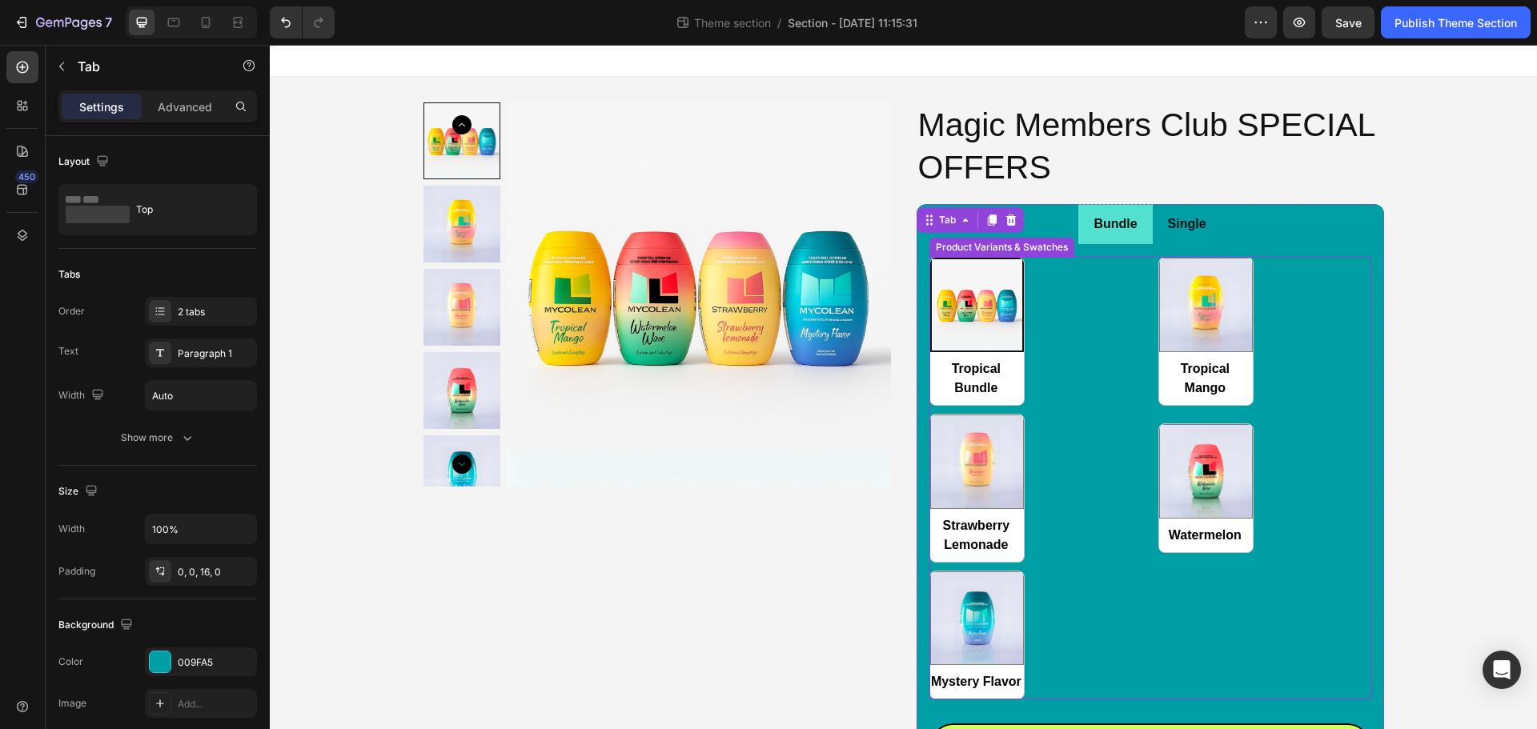
click at [1065, 355] on div "Tropical Bundle Tropical Bundle Tropical Mango Tropical Mango Strawberry Lemona…" at bounding box center [1150, 478] width 442 height 443
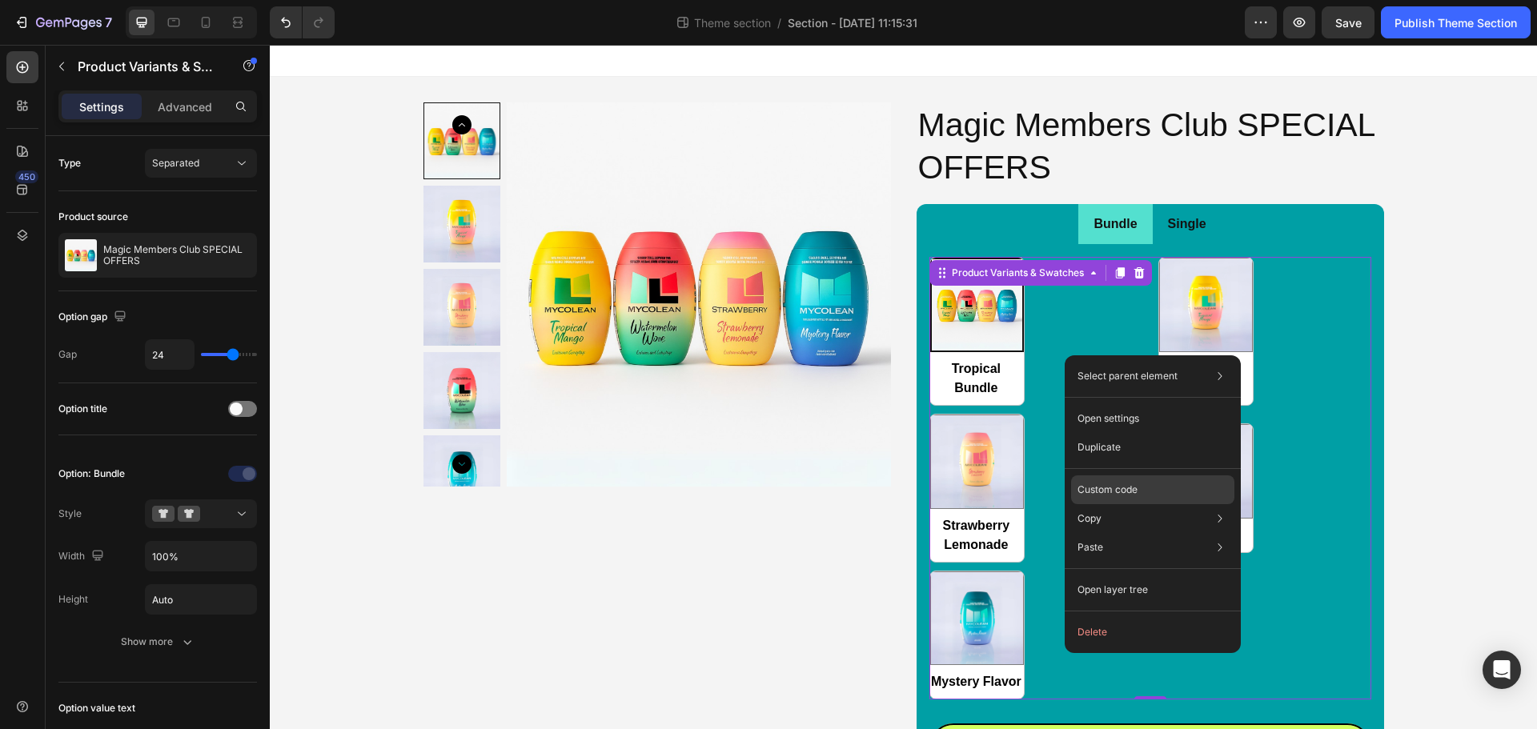
click at [1108, 492] on p "Custom code" at bounding box center [1107, 490] width 60 height 14
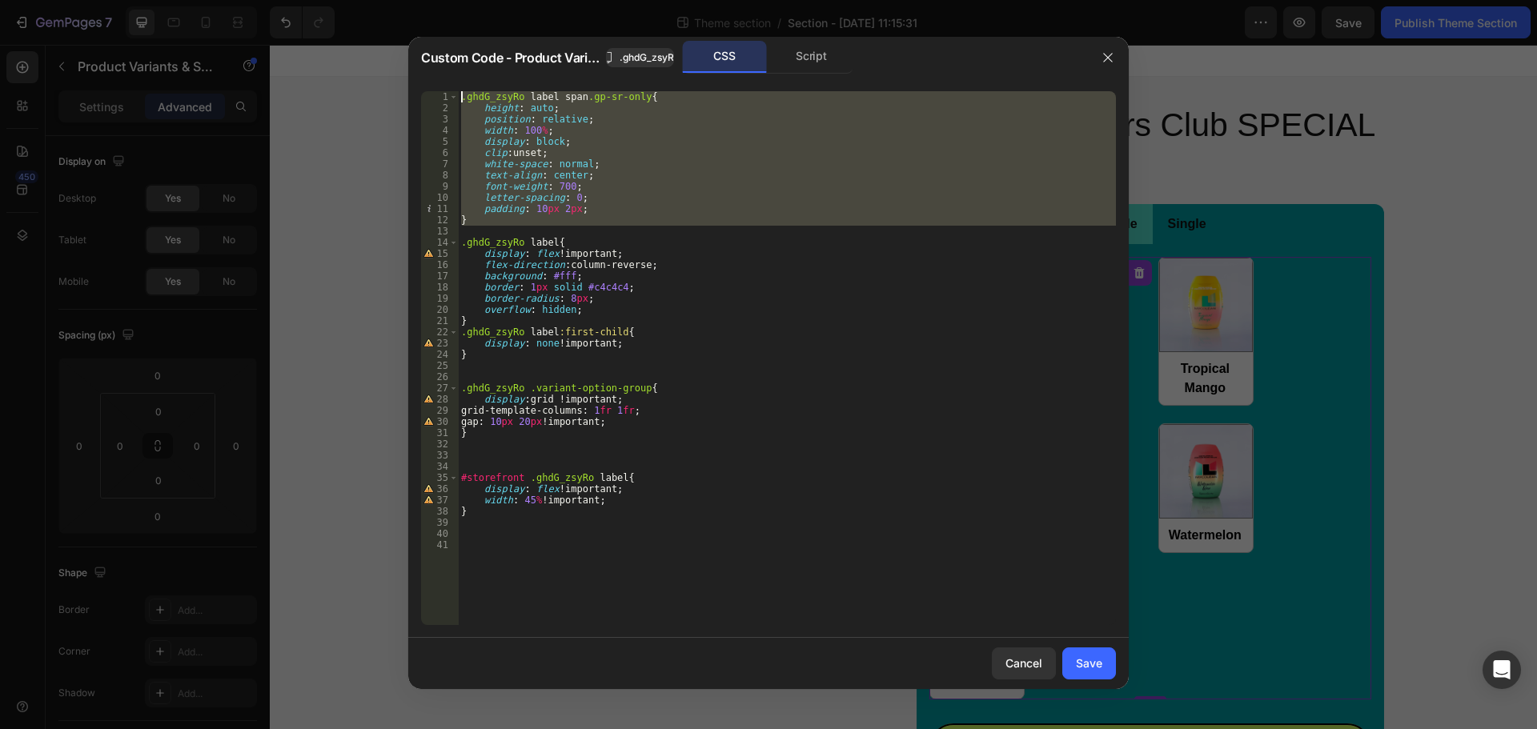
drag, startPoint x: 499, startPoint y: 230, endPoint x: 649, endPoint y: 167, distance: 163.2
click at [452, 78] on div "1 2 3 4 5 6 7 8 9 10 11 12 13 14 15 16 17 18 19 20 21 22 23 24 25 26 27 28 29 3…" at bounding box center [768, 358] width 720 height 560
click at [819, 240] on div ".ghdG_zsyRo label span .gp-sr-only { height : auto ; position : relative ; widt…" at bounding box center [787, 369] width 658 height 556
type textarea ".ghdG_zsyRo label{"
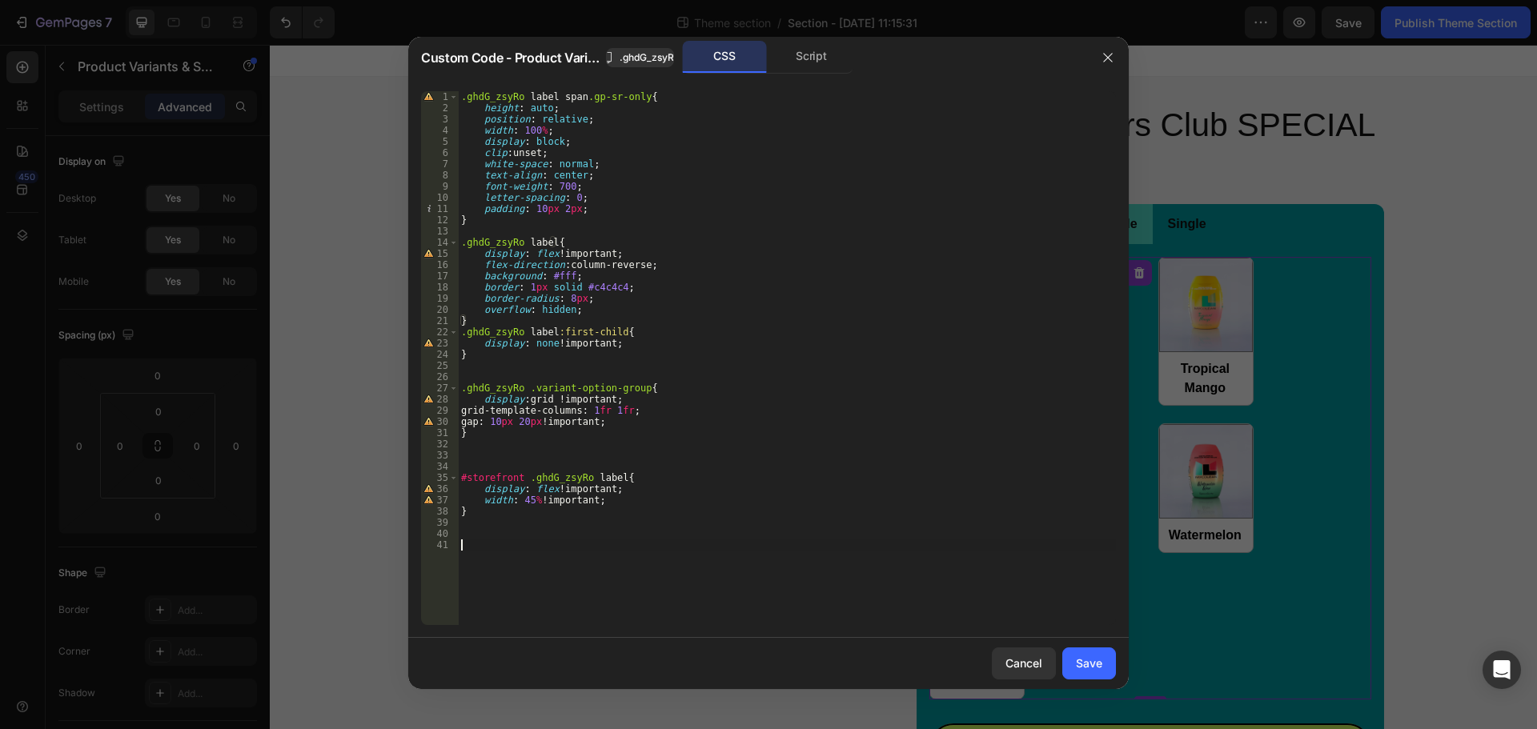
click at [868, 586] on div ".ghdG_zsyRo label span .gp-sr-only { height : auto ; position : relative ; widt…" at bounding box center [787, 369] width 658 height 556
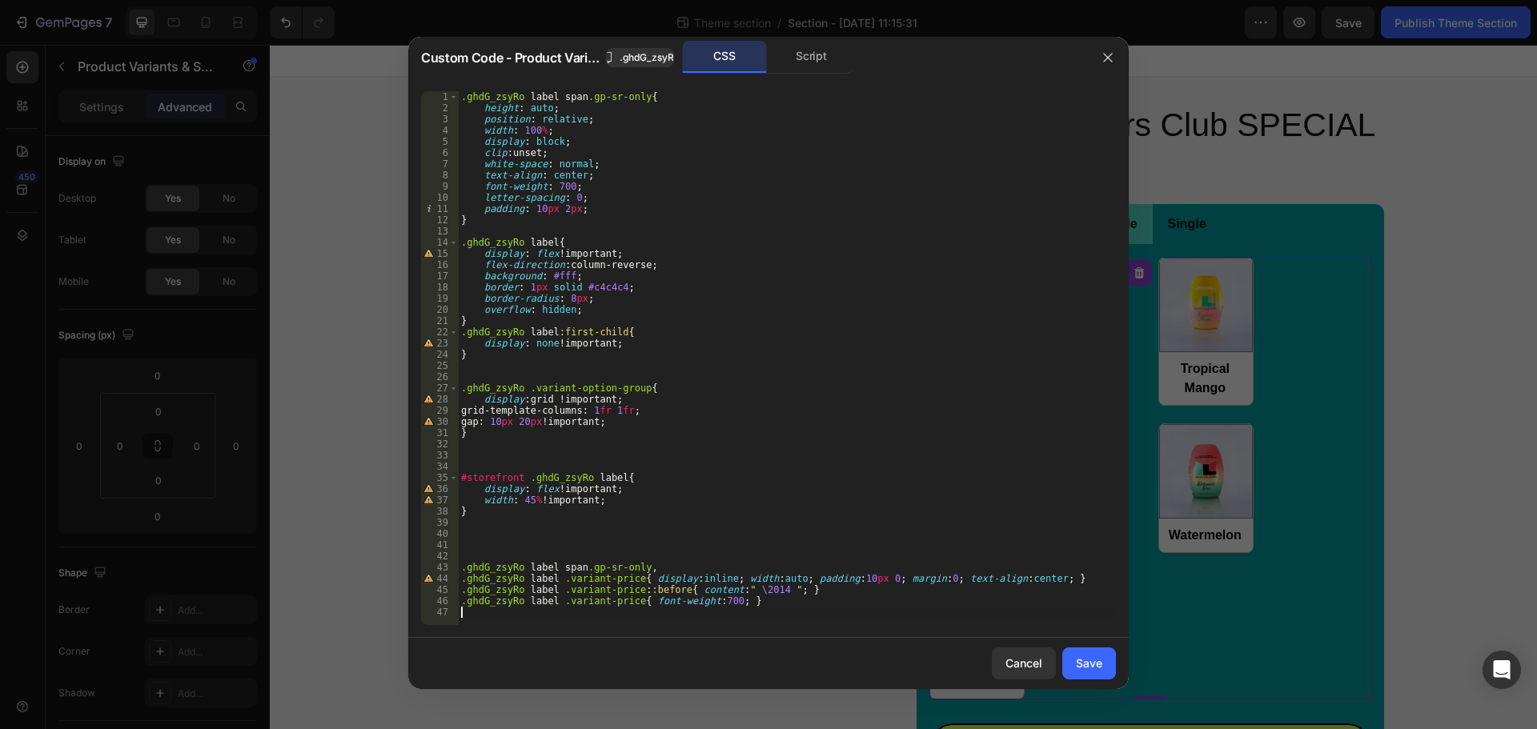
click at [837, 522] on div ".ghdG_zsyRo label span .gp-sr-only { height : auto ; position : relative ; widt…" at bounding box center [787, 369] width 658 height 556
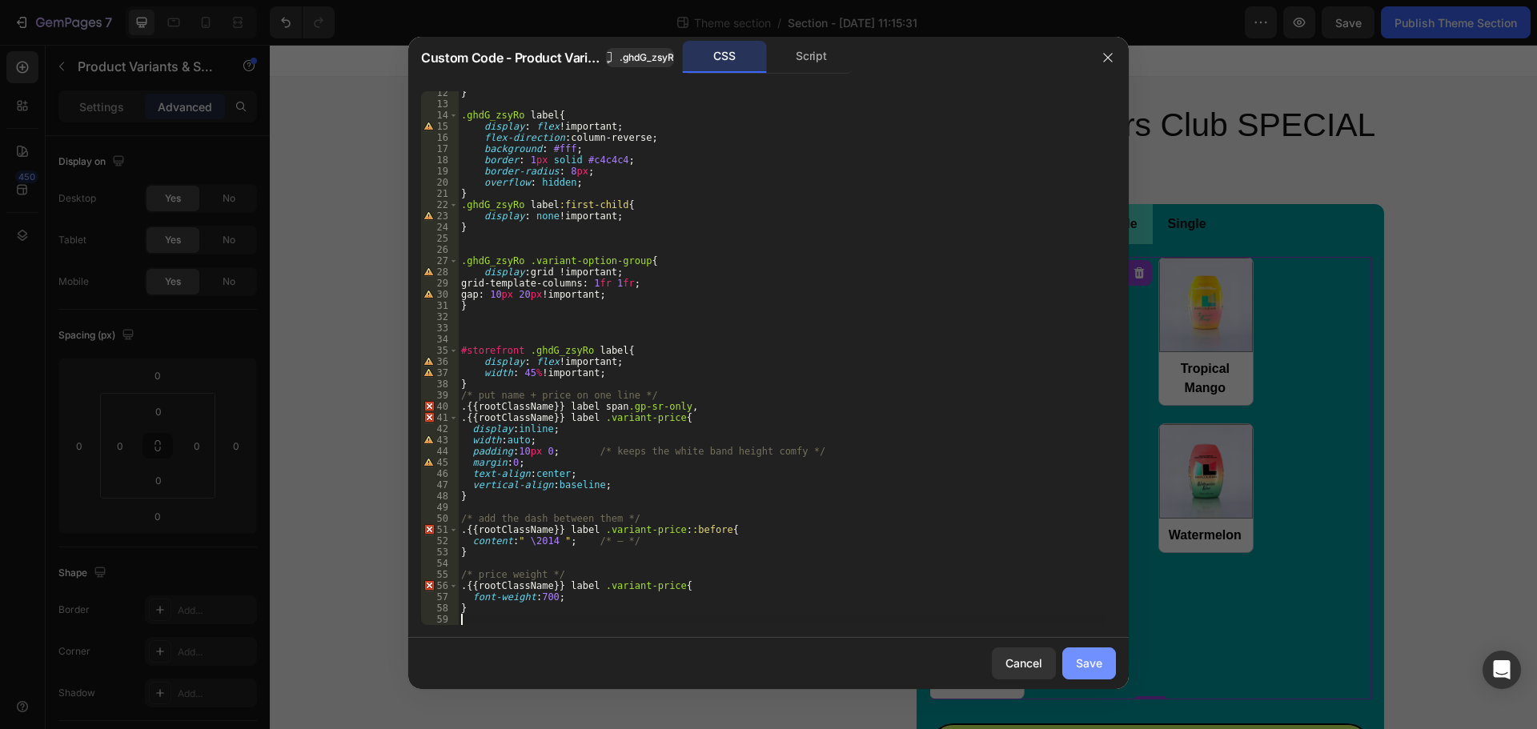
click at [1073, 660] on button "Save" at bounding box center [1089, 664] width 54 height 32
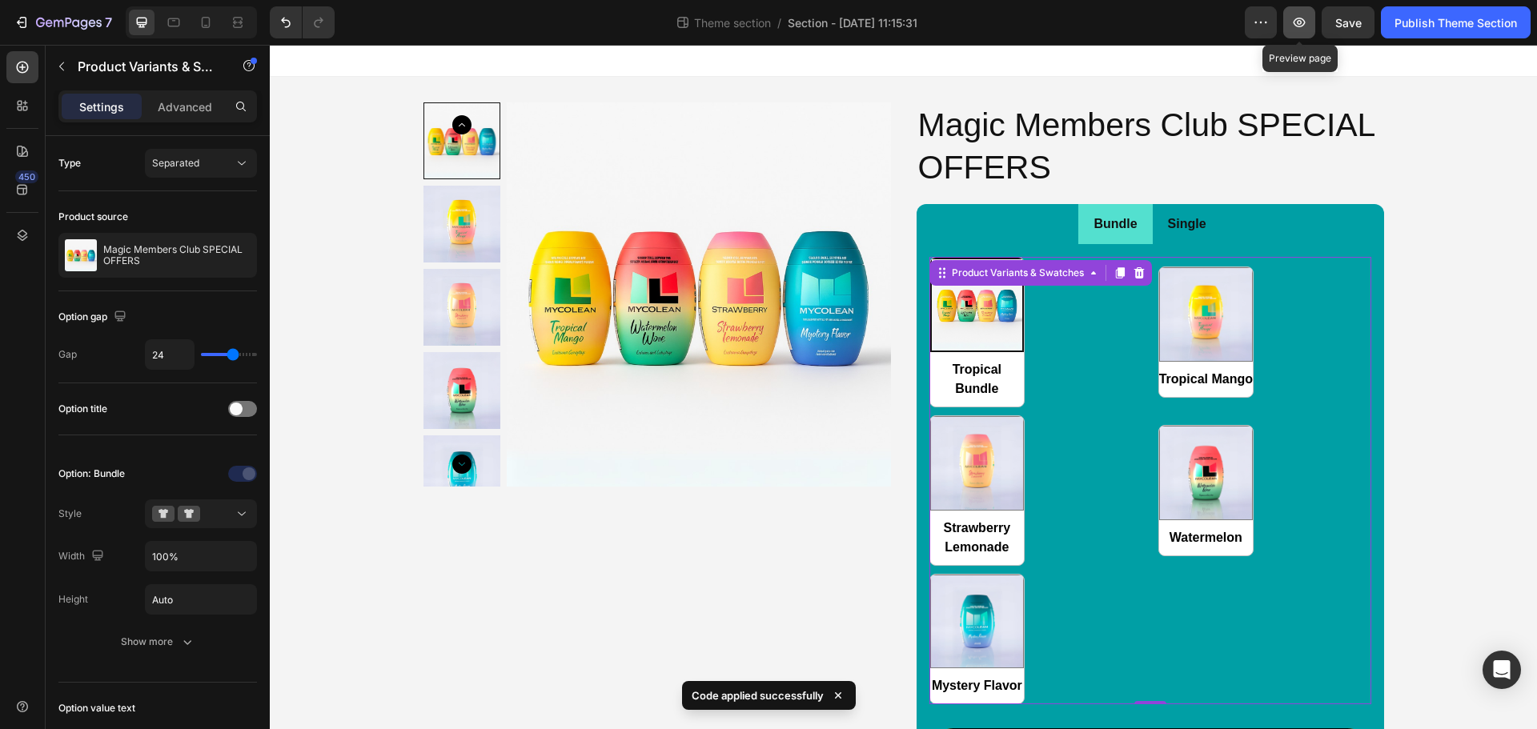
click at [1307, 29] on button "button" at bounding box center [1299, 22] width 32 height 32
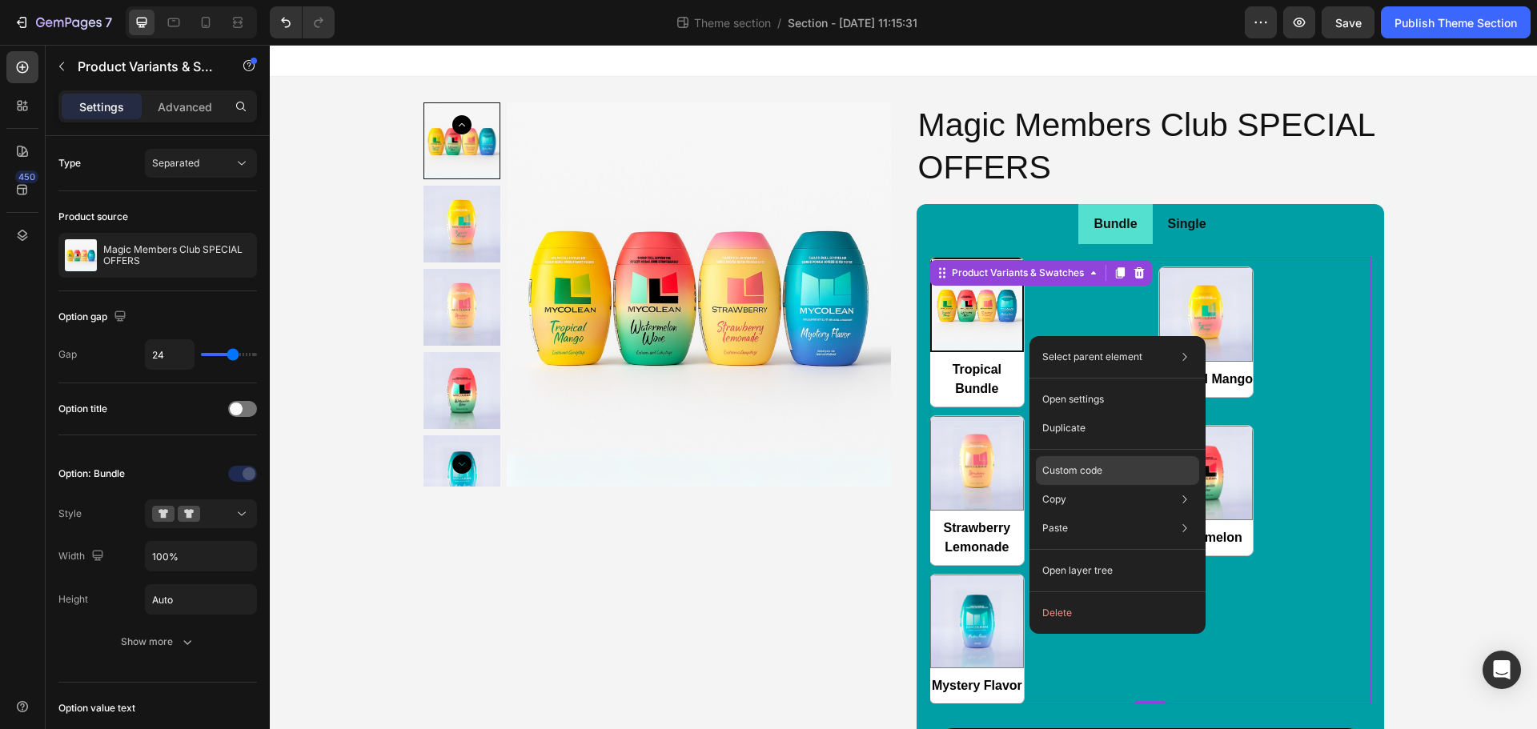
click at [1097, 514] on div "Custom code" at bounding box center [1117, 528] width 163 height 29
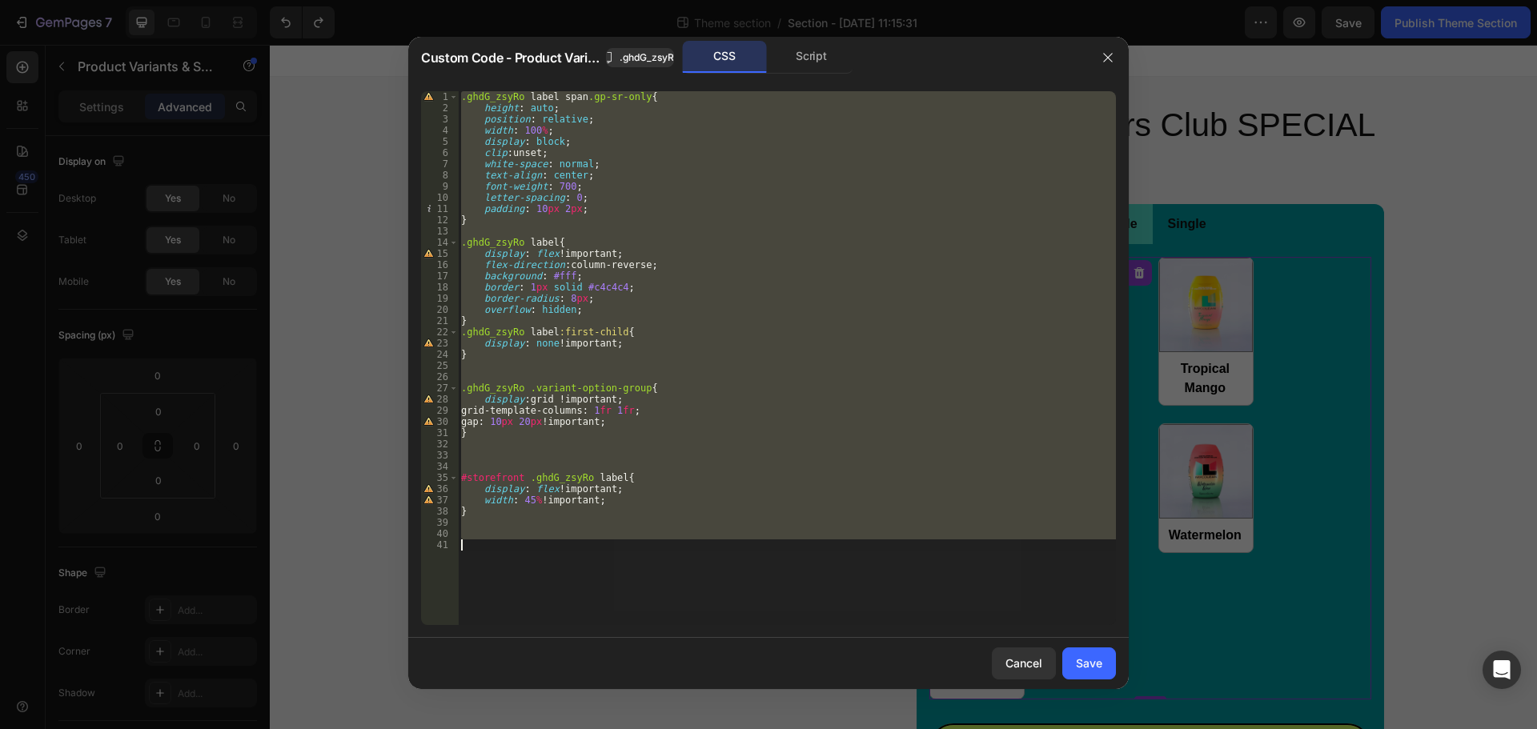
click at [919, 438] on div ".ghdG_zsyRo label span .gp-sr-only { height : auto ; position : relative ; widt…" at bounding box center [787, 358] width 658 height 534
type textarea "}"
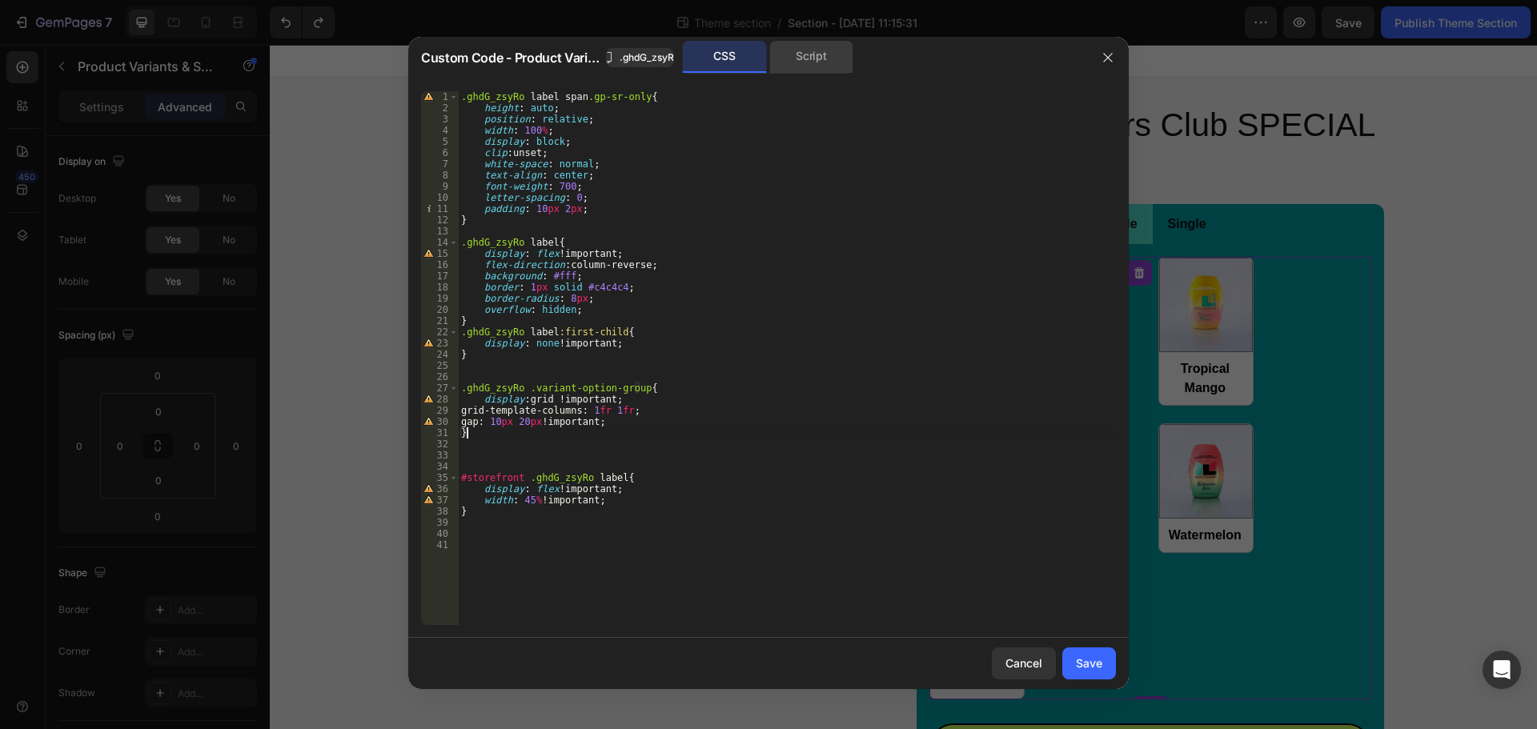
click at [825, 71] on div "Script" at bounding box center [811, 57] width 84 height 32
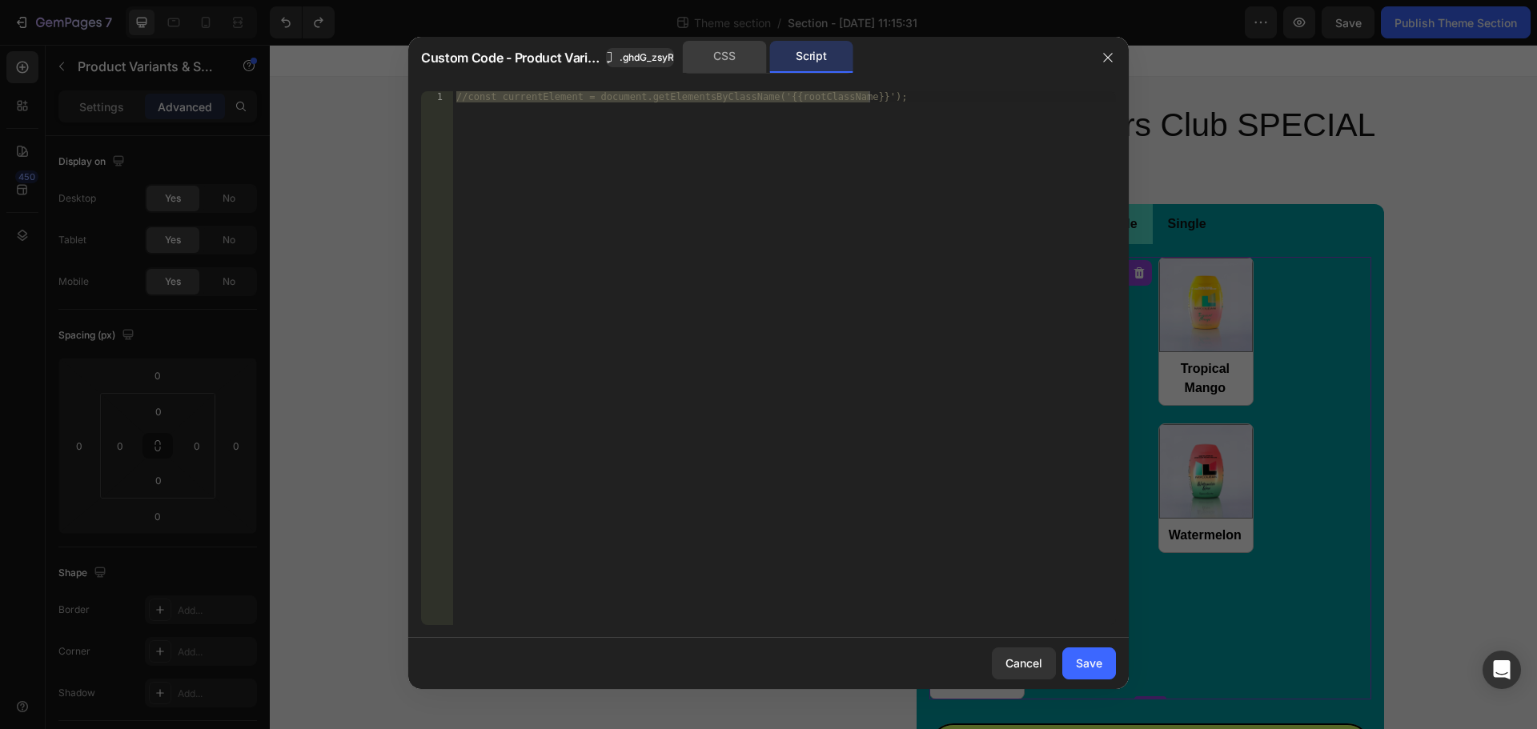
click at [708, 59] on div "CSS" at bounding box center [725, 57] width 84 height 32
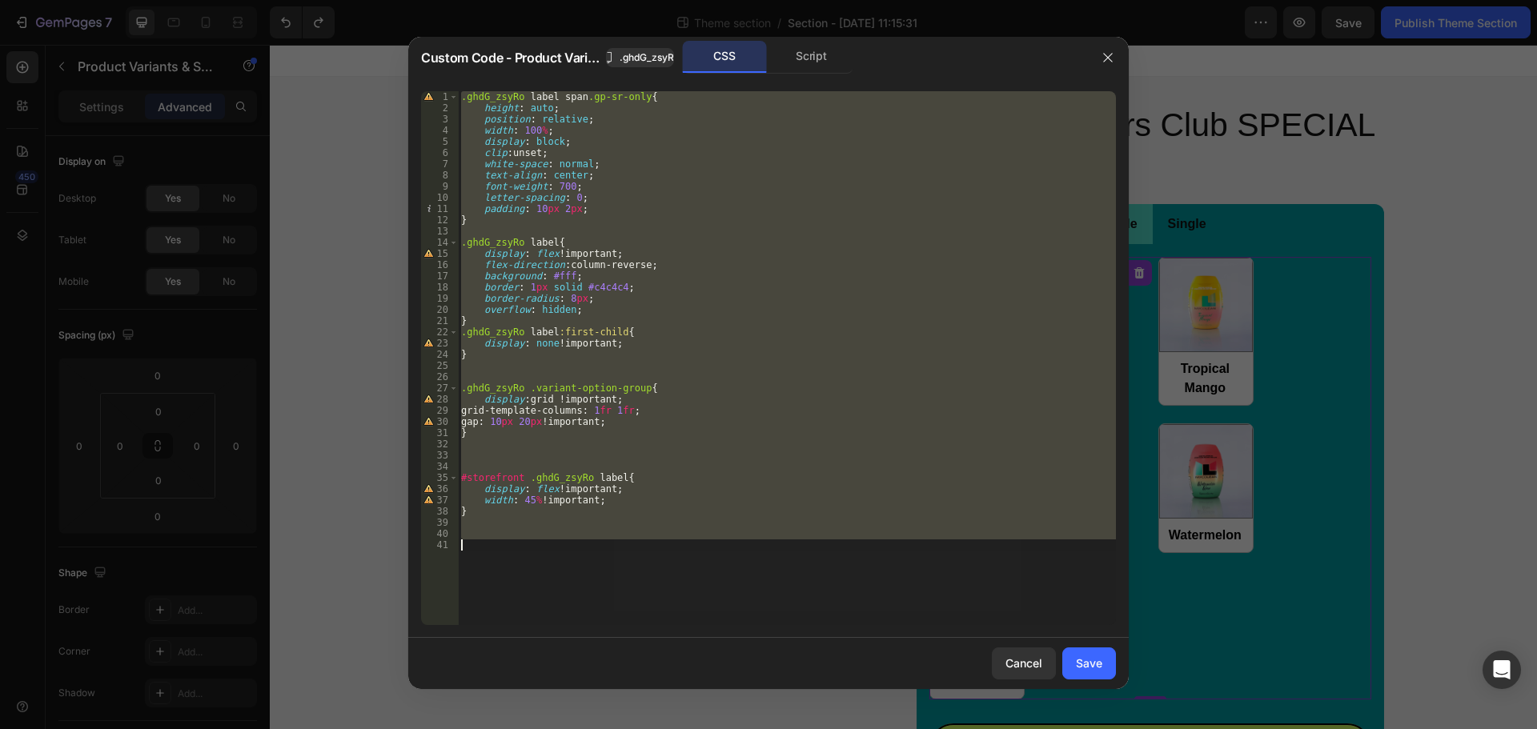
click at [777, 488] on div ".ghdG_zsyRo label span .gp-sr-only { height : auto ; position : relative ; widt…" at bounding box center [787, 358] width 658 height 534
type textarea "display: flex !important;"
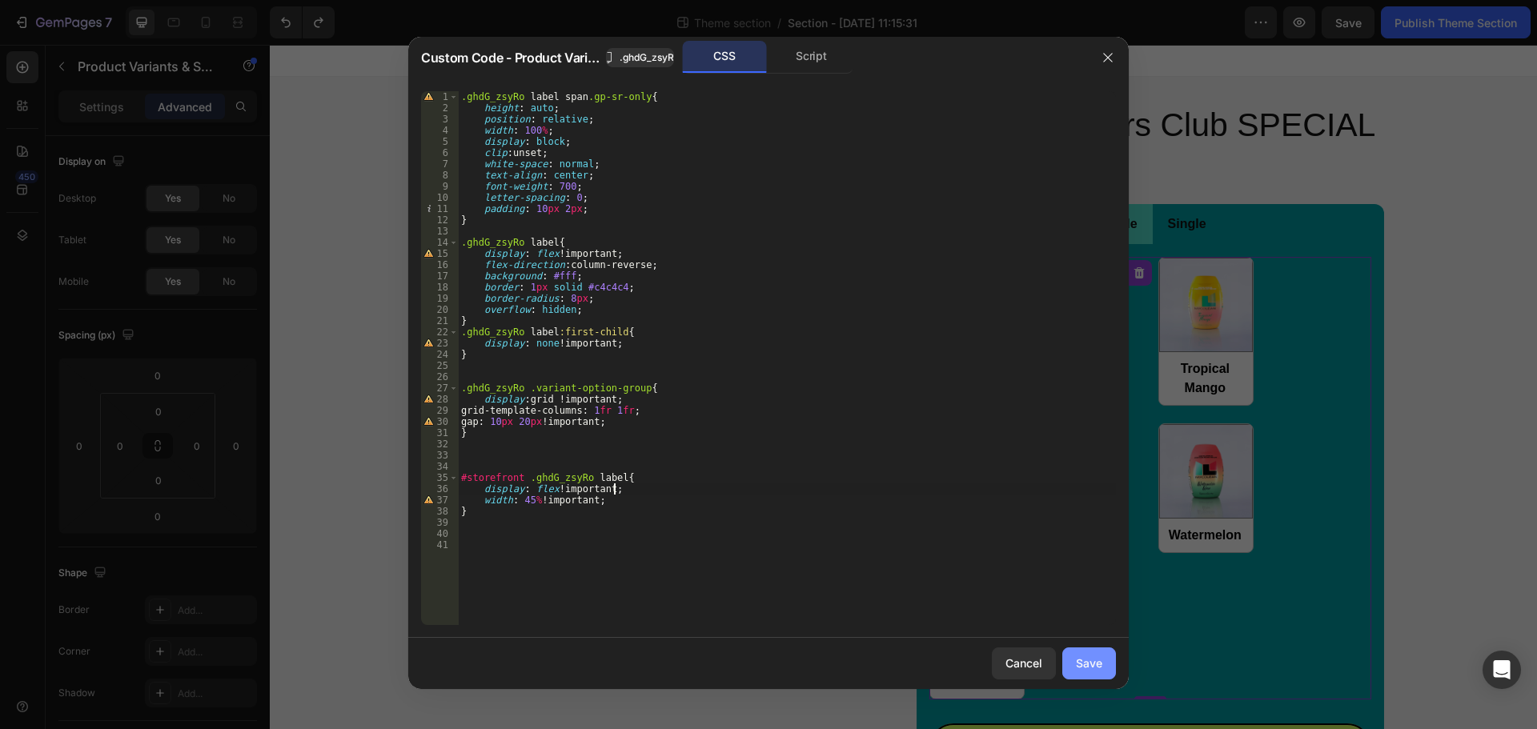
click at [1073, 659] on button "Save" at bounding box center [1089, 664] width 54 height 32
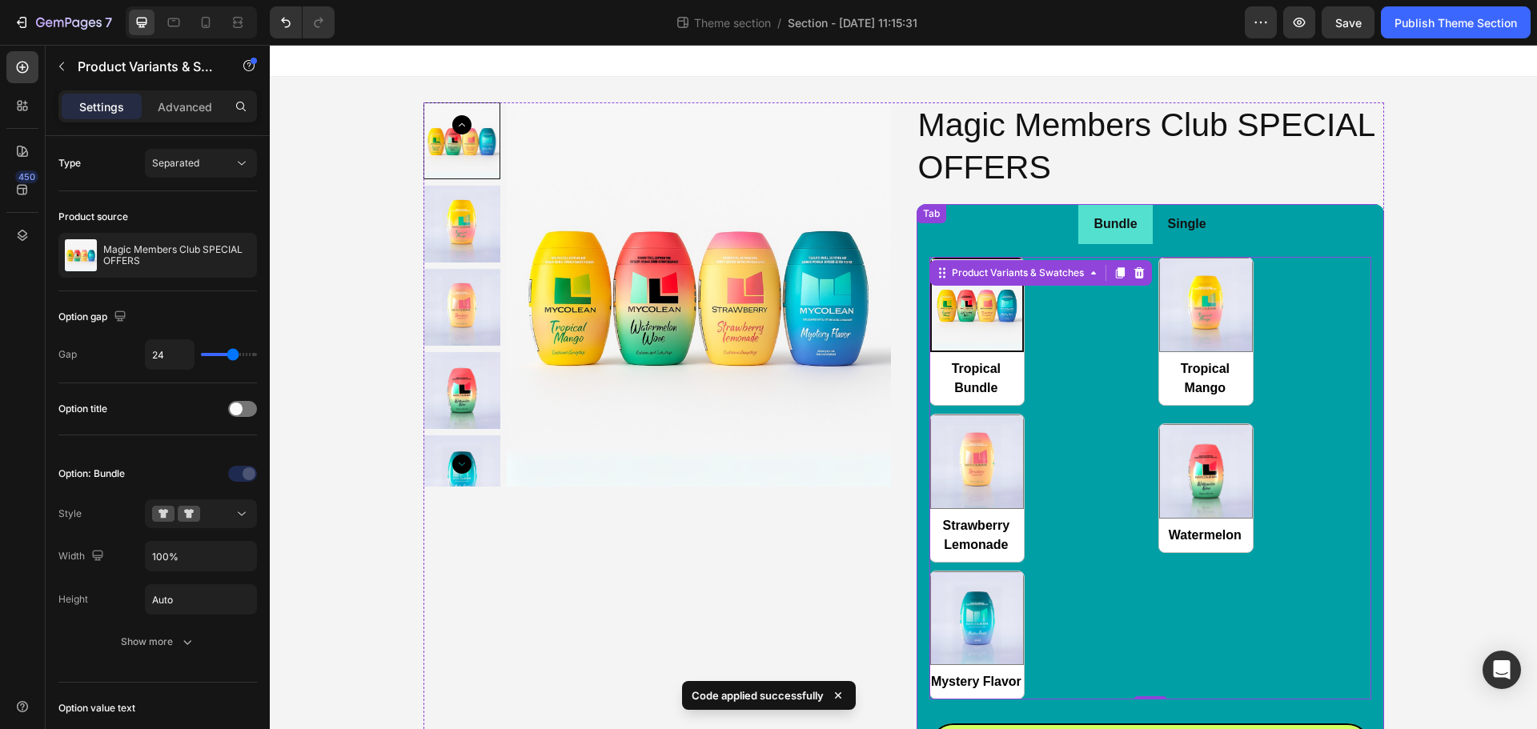
drag, startPoint x: 1183, startPoint y: 238, endPoint x: 1106, endPoint y: 351, distance: 136.5
click at [1184, 238] on div "Single" at bounding box center [1187, 225] width 43 height 28
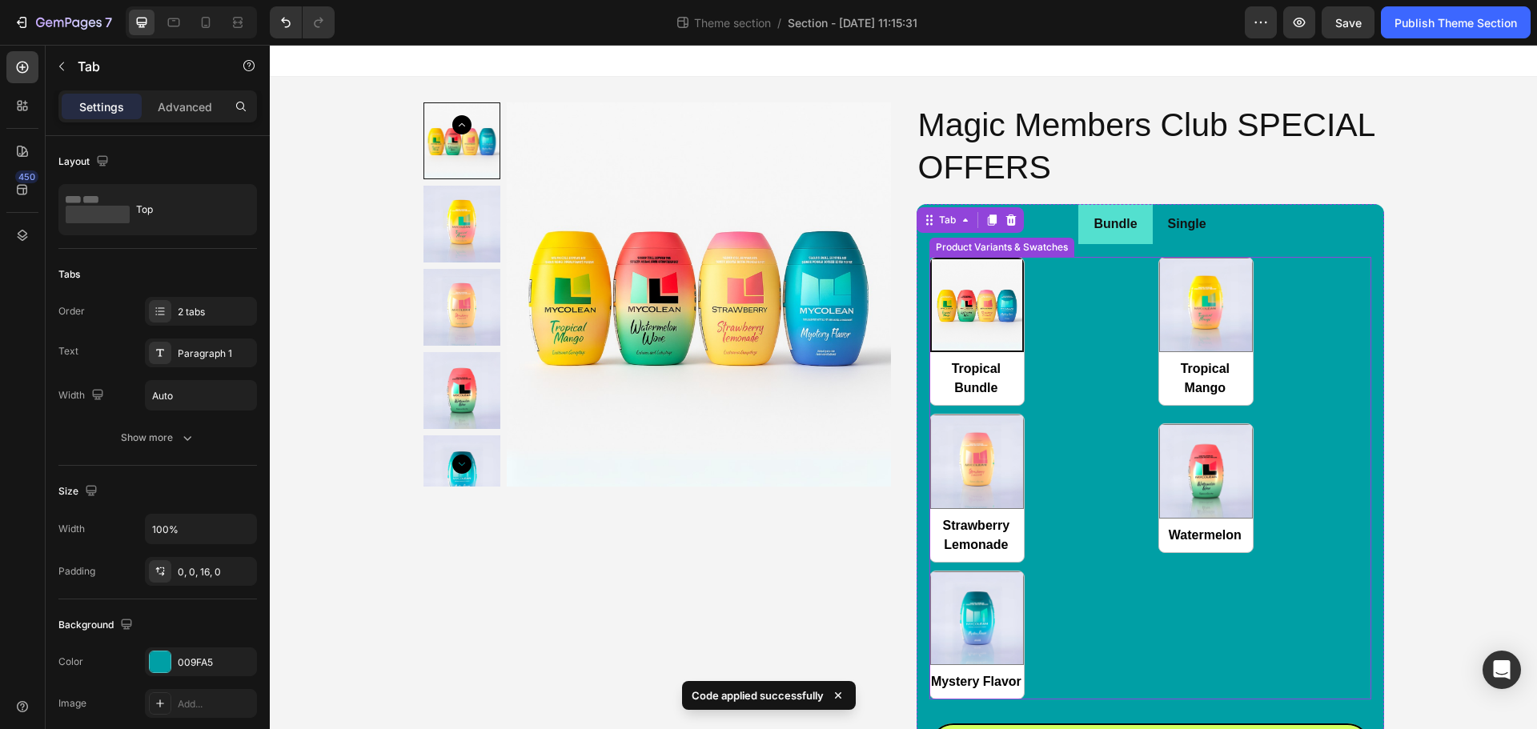
click at [1074, 428] on div "Tropical Bundle Tropical Bundle Tropical Mango Tropical Mango Strawberry Lemona…" at bounding box center [1150, 478] width 442 height 443
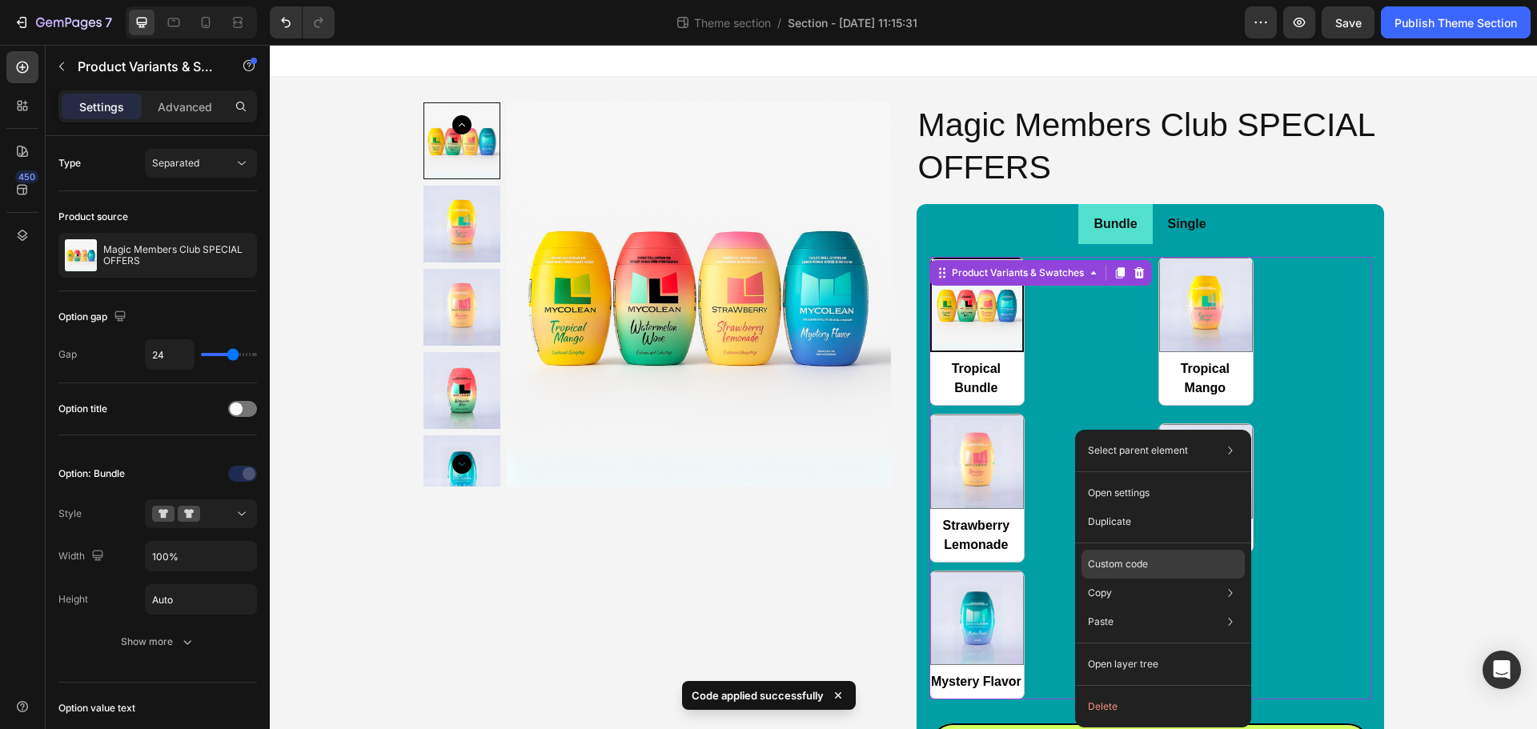
click at [1145, 608] on div "Custom code" at bounding box center [1162, 622] width 163 height 29
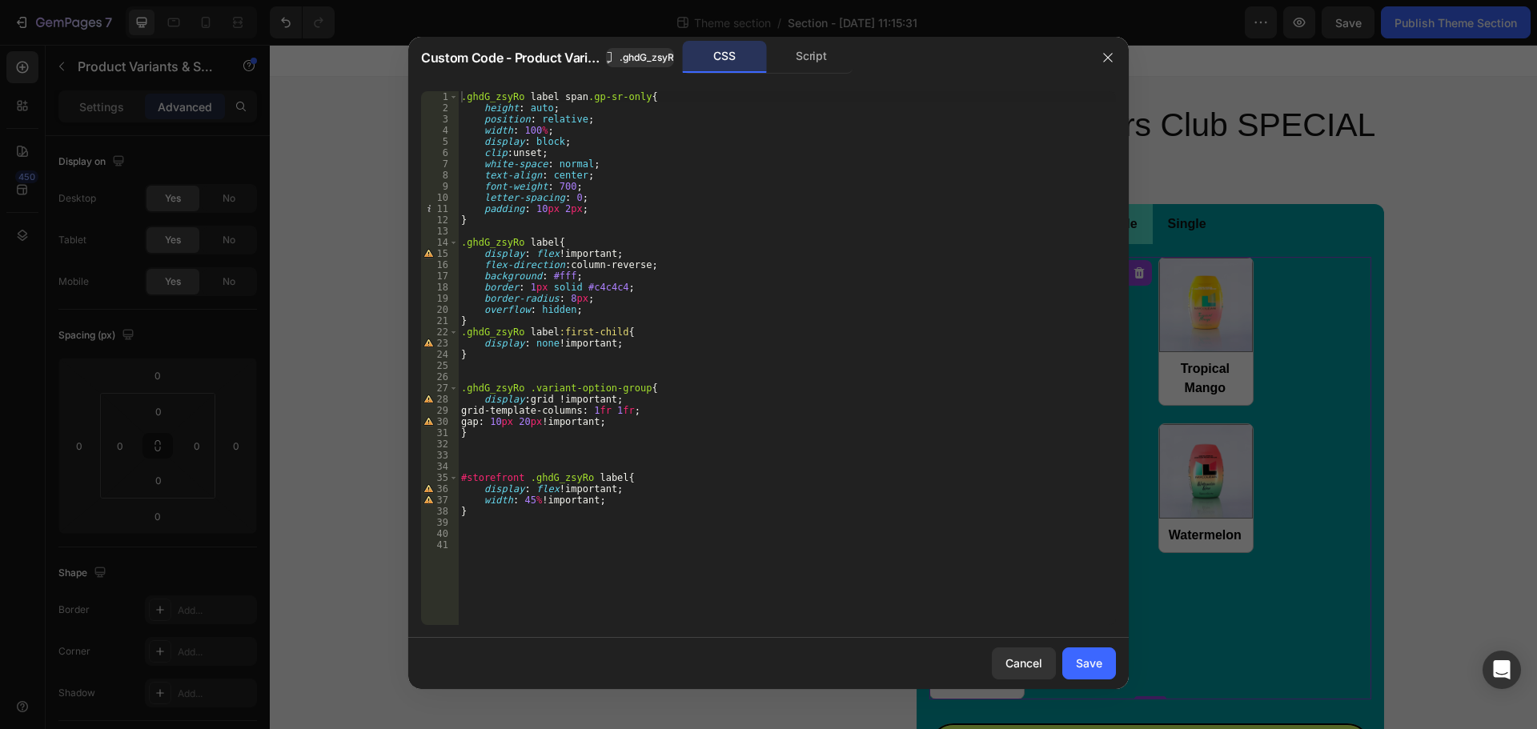
click at [642, 568] on div ".ghdG_zsyRo label span .gp-sr-only { height : auto ; position : relative ; widt…" at bounding box center [787, 369] width 658 height 556
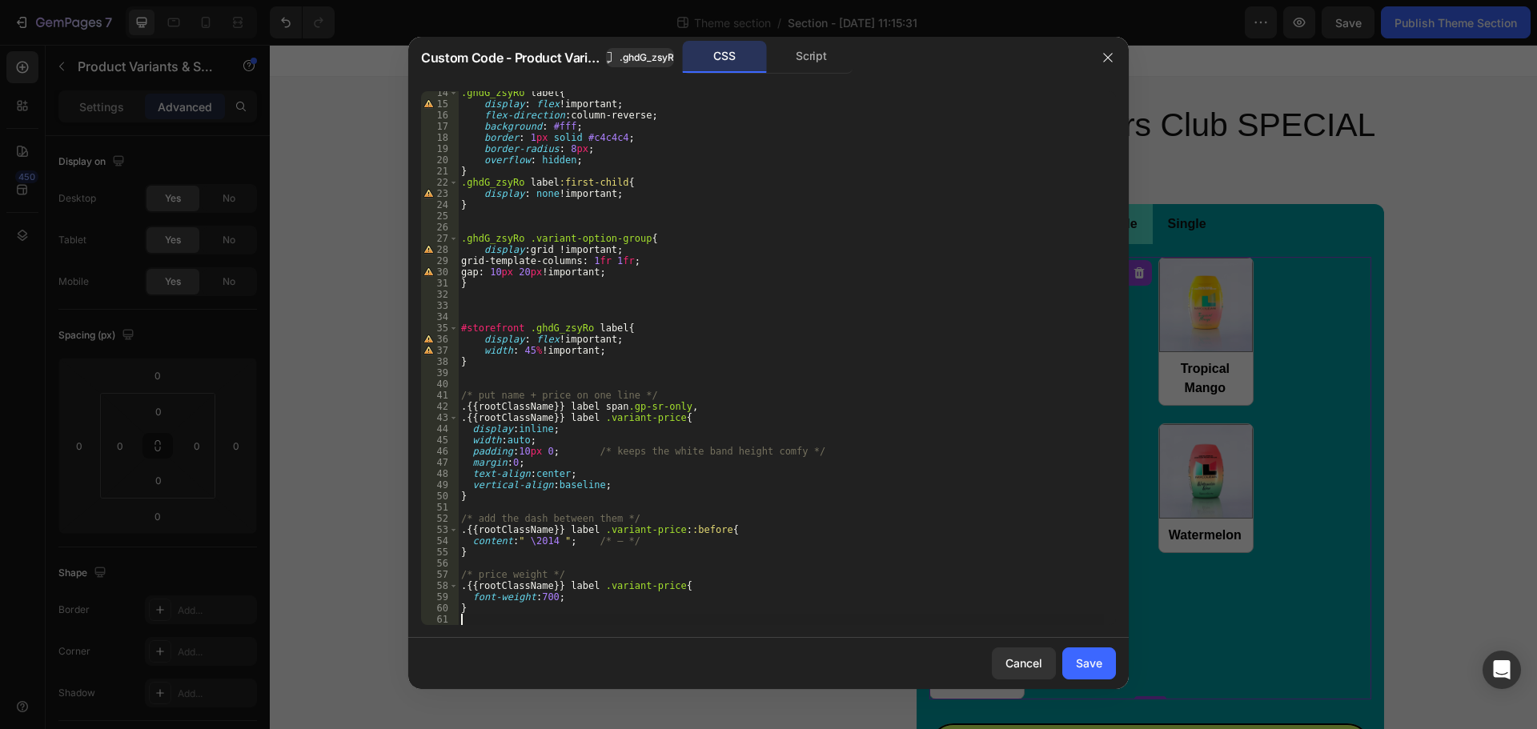
scroll to position [150, 0]
drag, startPoint x: 560, startPoint y: 408, endPoint x: 464, endPoint y: 411, distance: 95.3
click at [464, 411] on div ".ghdG_zsyRo label { display : flex !important ; flex-direction : column-reverse…" at bounding box center [781, 365] width 646 height 556
drag, startPoint x: 561, startPoint y: 418, endPoint x: 467, endPoint y: 418, distance: 93.7
click at [467, 418] on div ".ghdG_zsyRo label { display : flex !important ; flex-direction : column-reverse…" at bounding box center [781, 365] width 646 height 556
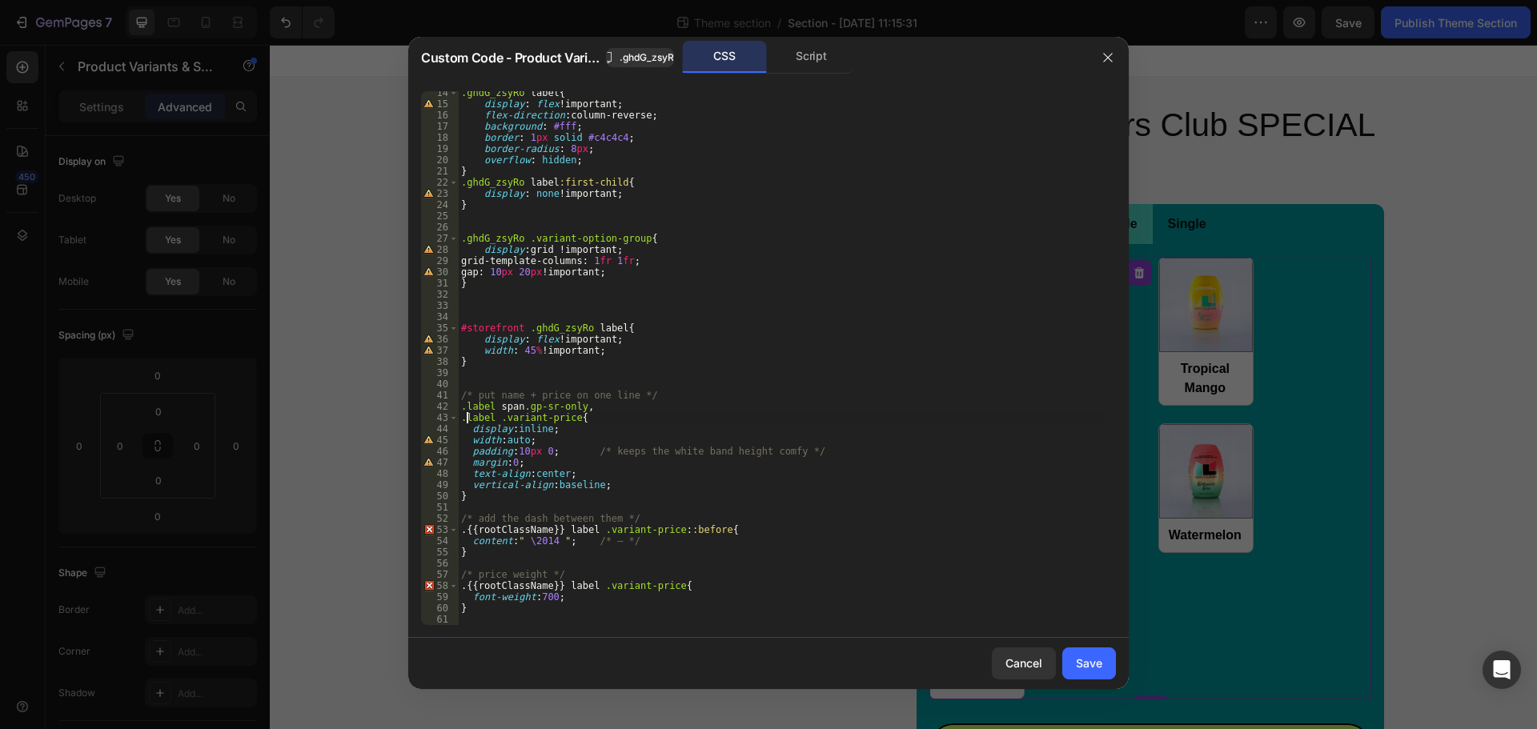
click at [801, 581] on div ".ghdG_zsyRo label { display : flex !important ; flex-direction : column-reverse…" at bounding box center [781, 365] width 646 height 556
click at [594, 529] on div ".ghdG_zsyRo label { display : flex !important ; flex-direction : column-reverse…" at bounding box center [781, 365] width 646 height 556
drag, startPoint x: 560, startPoint y: 529, endPoint x: 467, endPoint y: 529, distance: 93.7
click at [467, 529] on div ".ghdG_zsyRo label { display : flex !important ; flex-direction : column-reverse…" at bounding box center [781, 365] width 646 height 556
drag, startPoint x: 556, startPoint y: 584, endPoint x: 468, endPoint y: 581, distance: 88.1
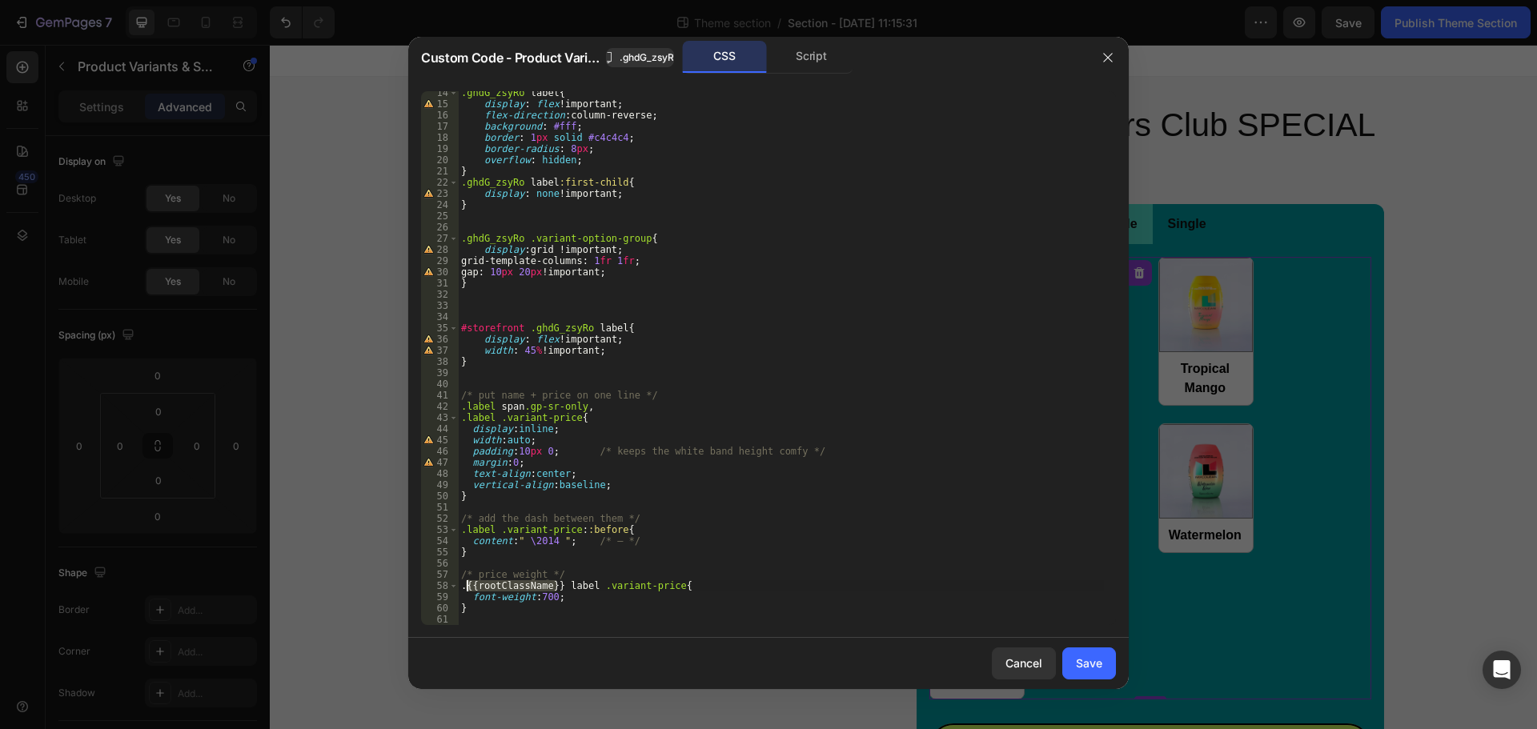
click at [468, 581] on div ".ghdG_zsyRo label { display : flex !important ; flex-direction : column-reverse…" at bounding box center [781, 365] width 646 height 556
drag, startPoint x: 520, startPoint y: 235, endPoint x: 466, endPoint y: 241, distance: 54.0
click at [466, 242] on div ".ghdG_zsyRo label { display : flex !important ; flex-direction : column-reverse…" at bounding box center [781, 365] width 646 height 556
drag, startPoint x: 466, startPoint y: 410, endPoint x: 471, endPoint y: 423, distance: 14.4
click at [465, 409] on div ".ghdG_zsyRo label { display : flex !important ; flex-direction : column-reverse…" at bounding box center [781, 365] width 646 height 556
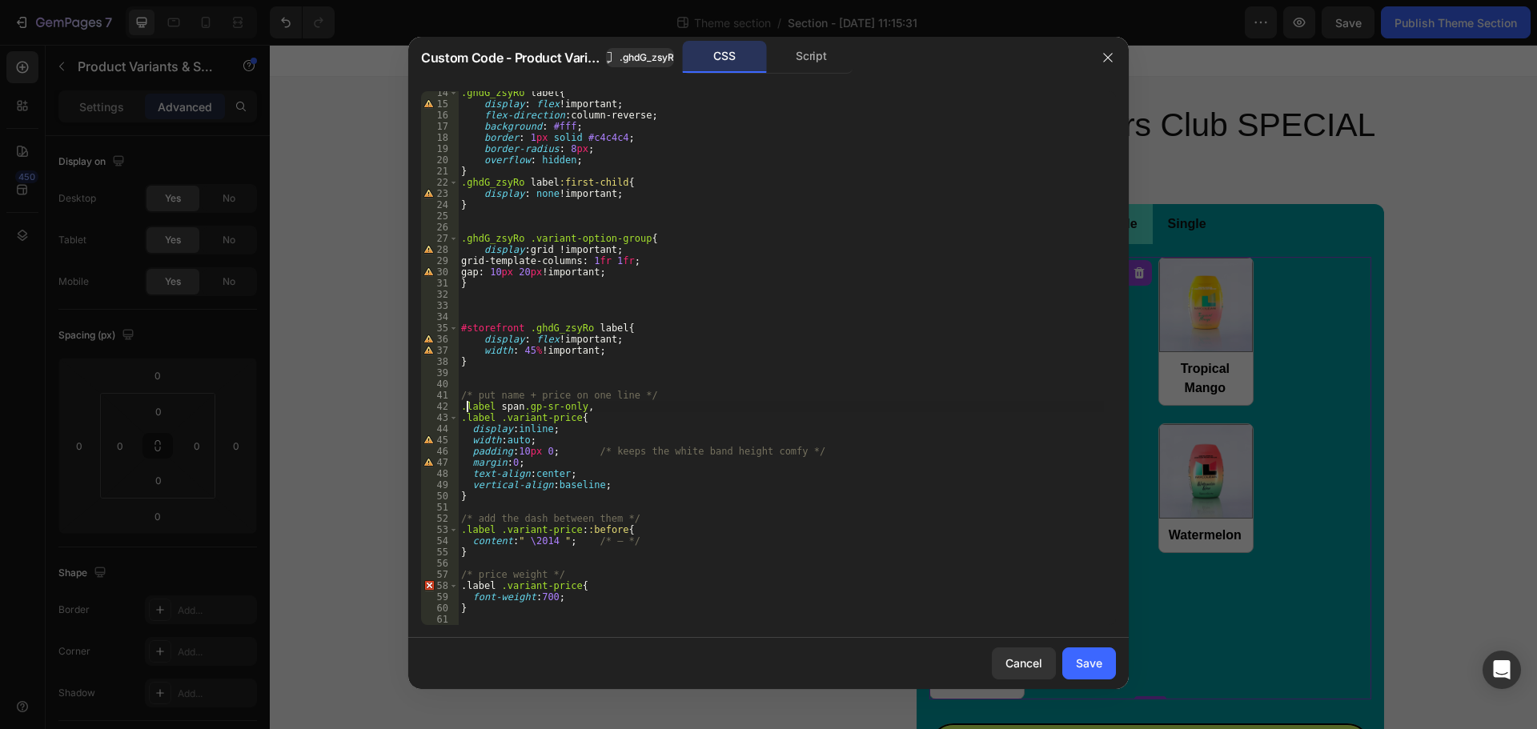
paste textarea "ghdG_zsyRo"
click at [467, 418] on div ".ghdG_zsyRo label { display : flex !important ; flex-direction : column-reverse…" at bounding box center [781, 365] width 646 height 556
paste textarea "ghdG_zsyRo"
click at [466, 531] on div ".ghdG_zsyRo label { display : flex !important ; flex-direction : column-reverse…" at bounding box center [781, 365] width 646 height 556
paste textarea "ghdG_zsyRo"
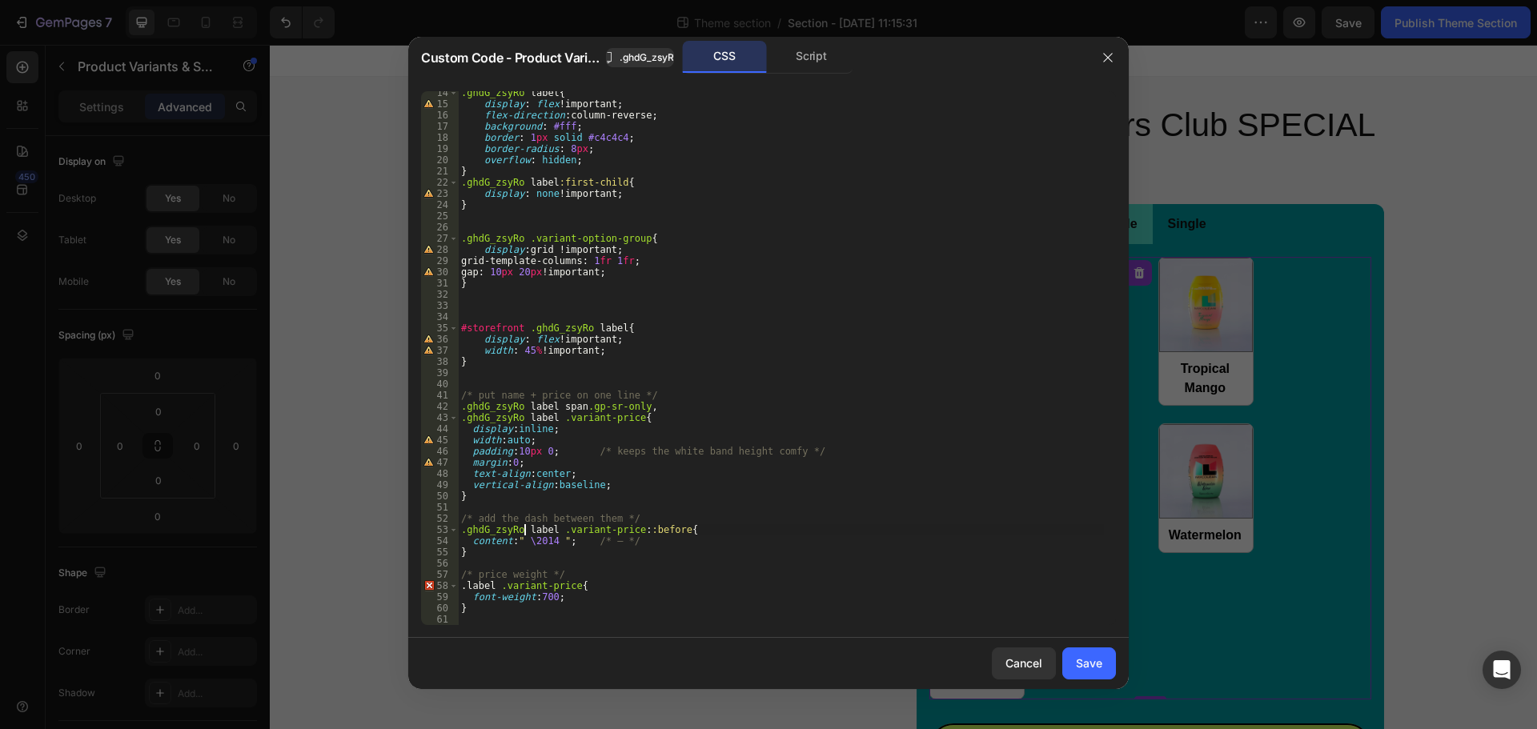
click at [467, 585] on div ".ghdG_zsyRo label { display : flex !important ; flex-direction : column-reverse…" at bounding box center [781, 365] width 646 height 556
paste textarea "ghdG_zsyRo"
type textarea ".ghdG_zsyRo label .variant-price{"
click at [1083, 673] on button "Save" at bounding box center [1089, 664] width 54 height 32
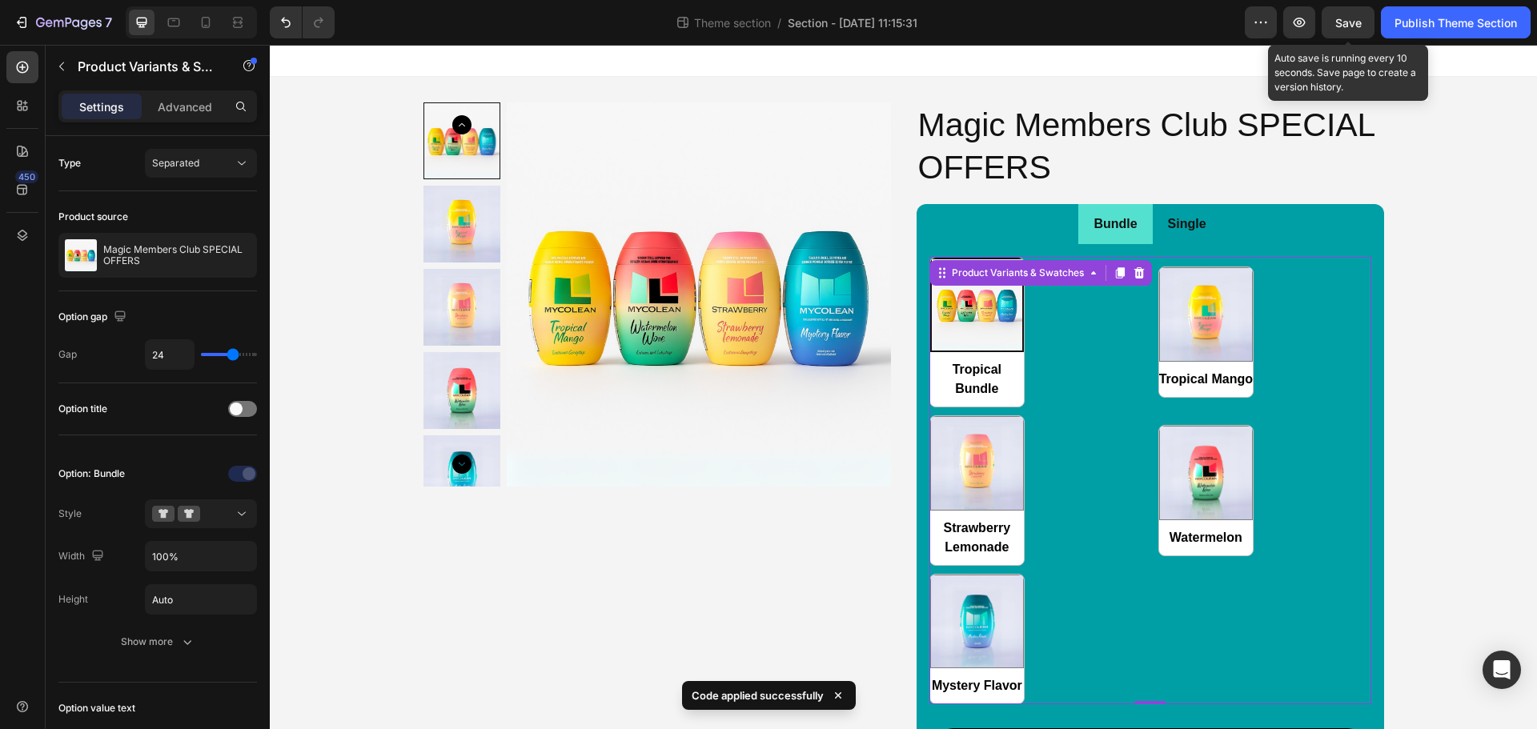
click at [1350, 18] on span "Save" at bounding box center [1348, 23] width 26 height 14
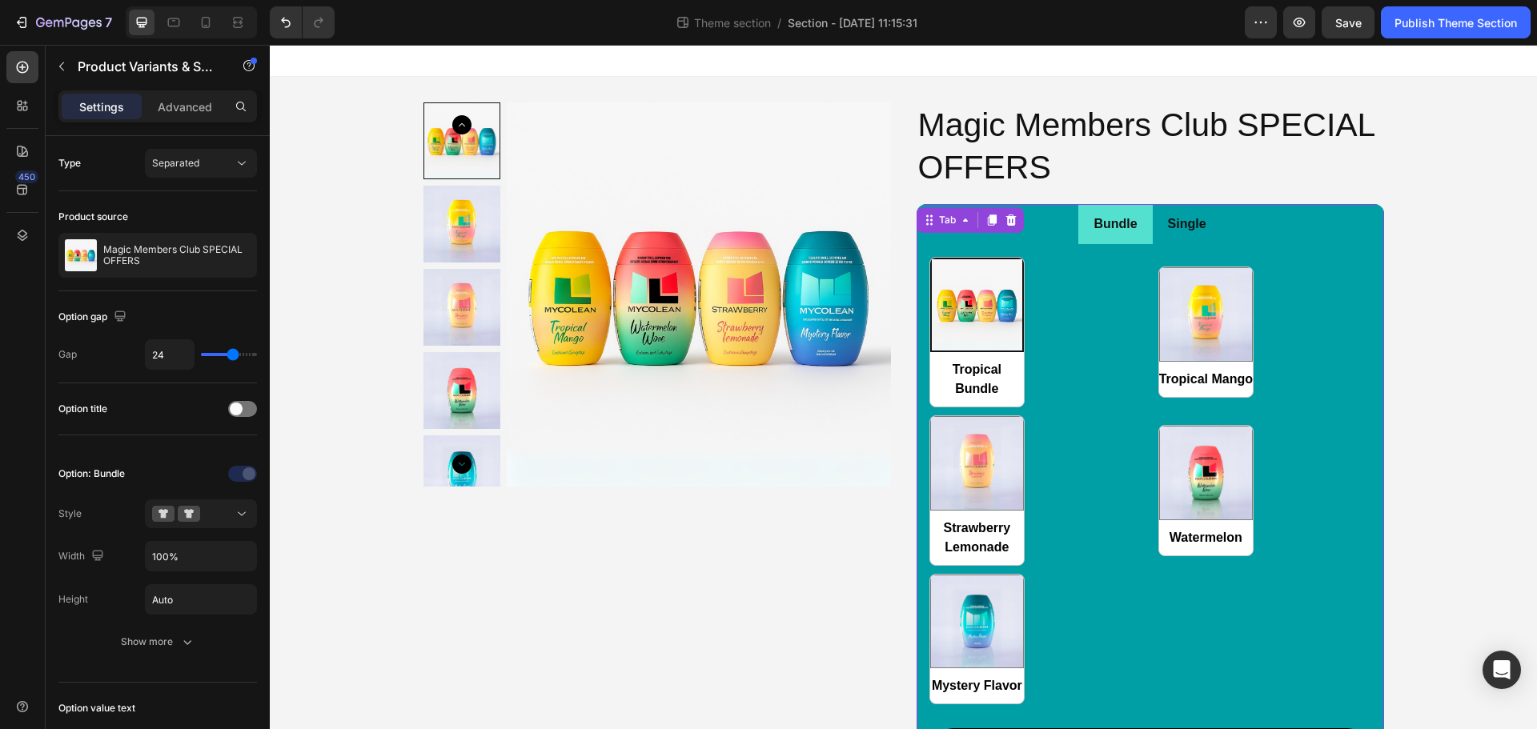
click at [1314, 249] on div "Tropical Bundle Tropical Bundle Tropical Mango Tropical Mango Strawberry Lemona…" at bounding box center [1150, 516] width 467 height 545
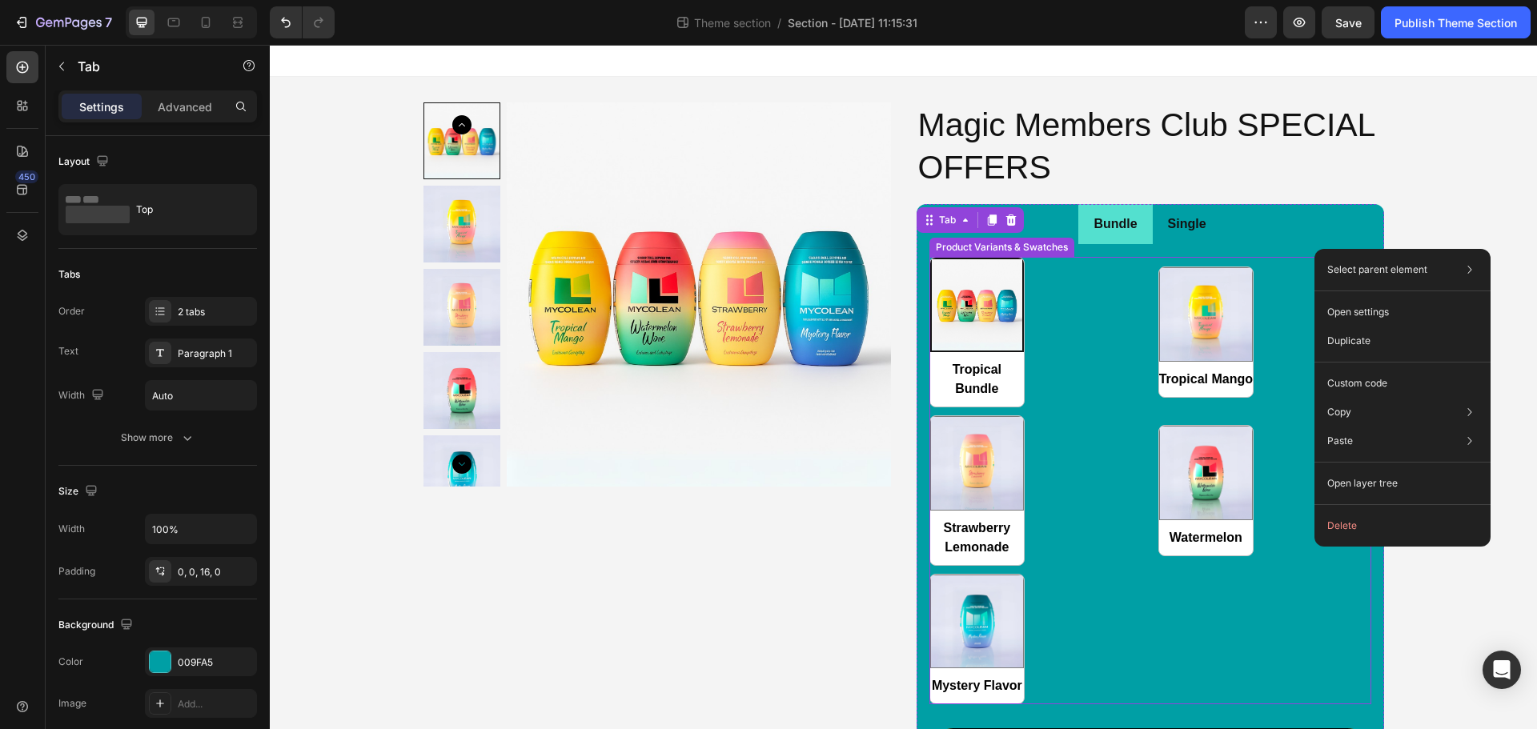
click at [1276, 295] on div "Tropical Bundle Tropical Bundle Tropical Mango Tropical Mango Strawberry Lemona…" at bounding box center [1150, 480] width 442 height 447
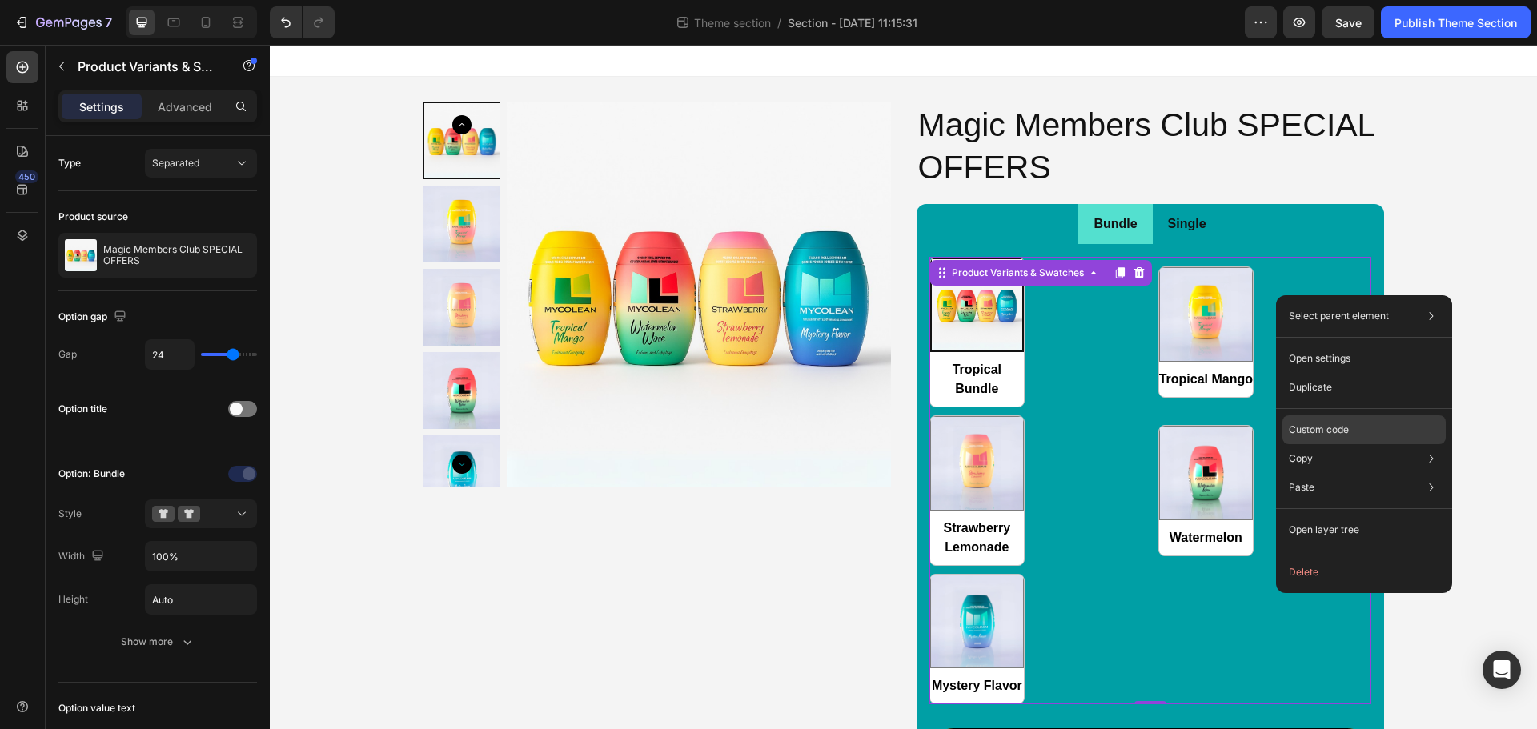
click at [1314, 428] on p "Custom code" at bounding box center [1319, 430] width 60 height 14
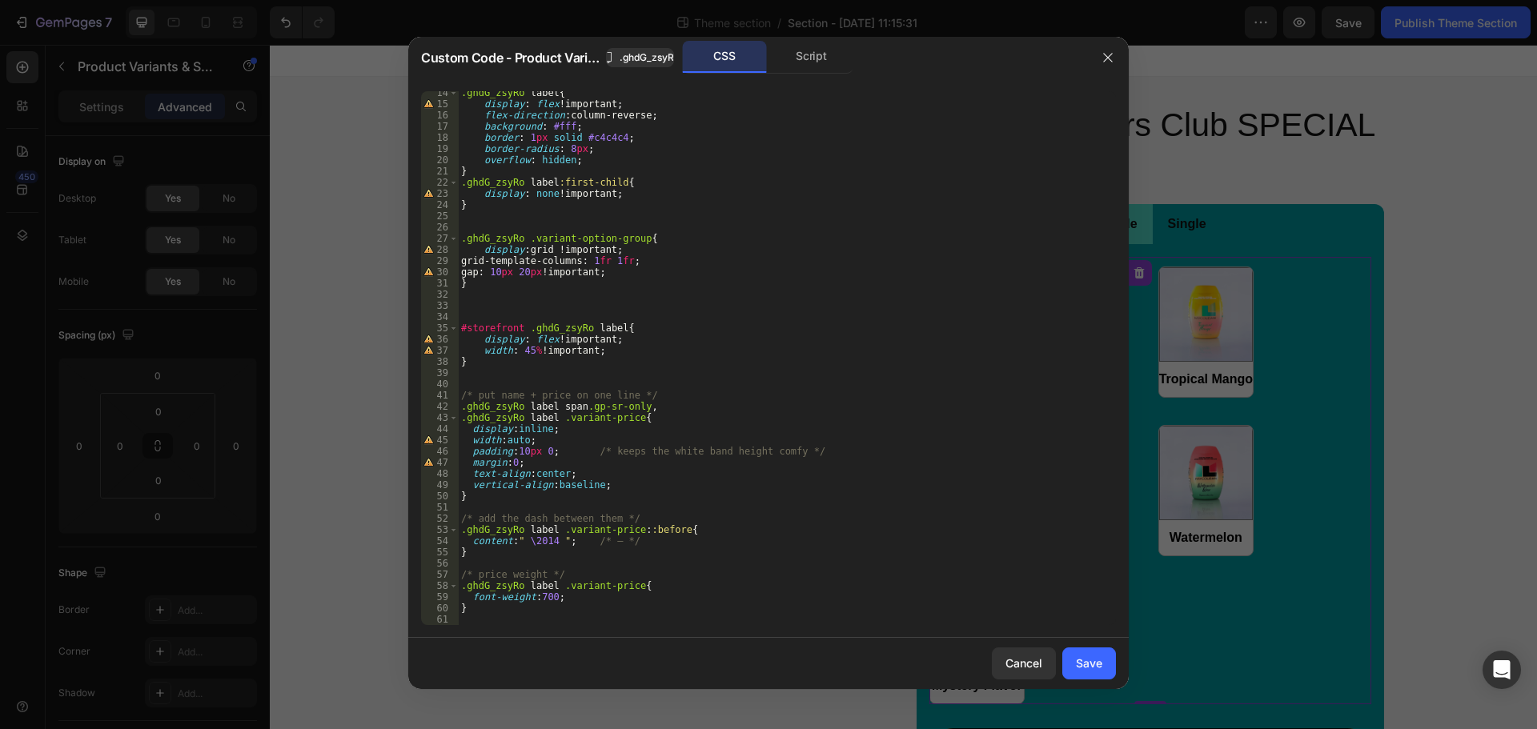
click at [624, 618] on div ".ghdG_zsyRo label { display : flex !important ; flex-direction : column-reverse…" at bounding box center [781, 365] width 646 height 556
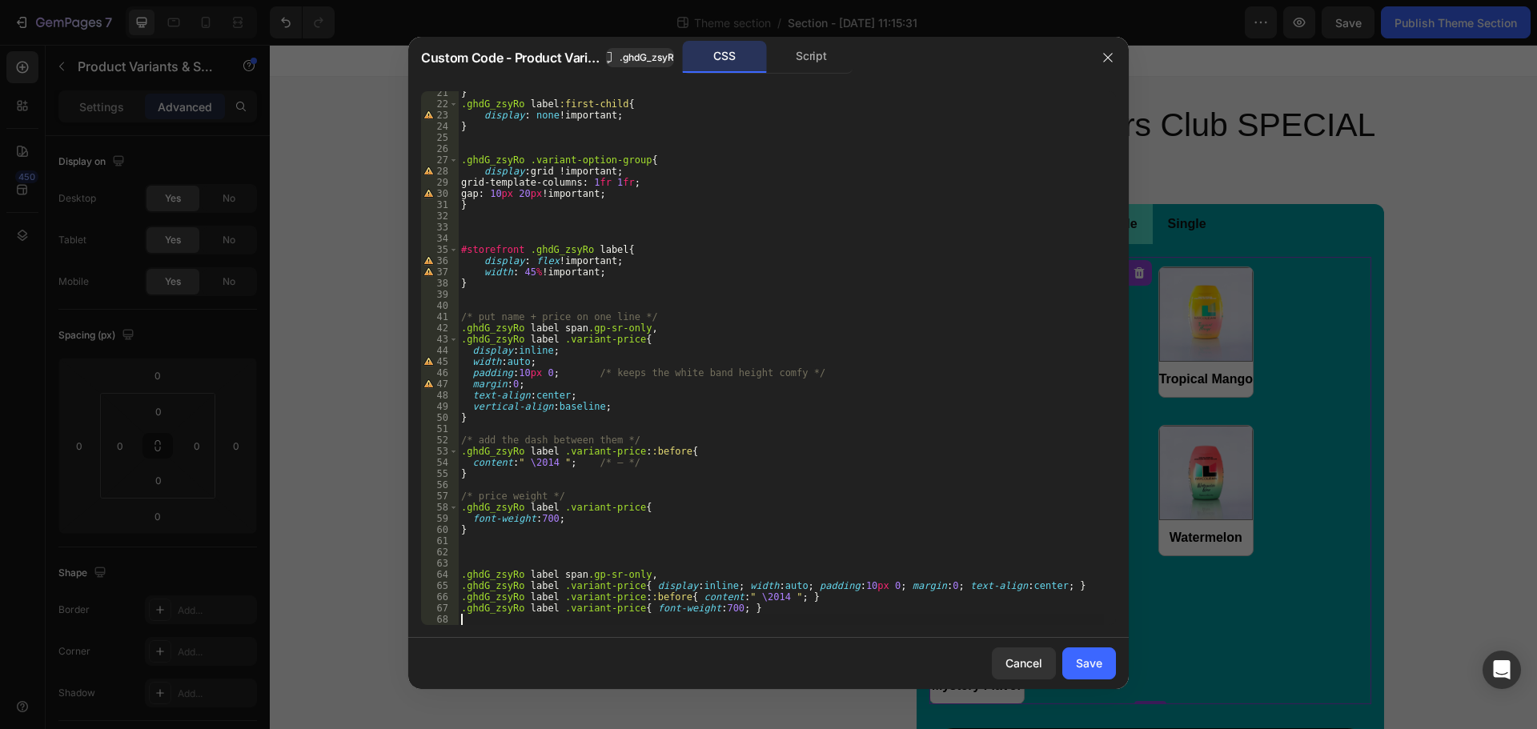
scroll to position [228, 0]
click at [1077, 660] on div "Save" at bounding box center [1089, 663] width 26 height 17
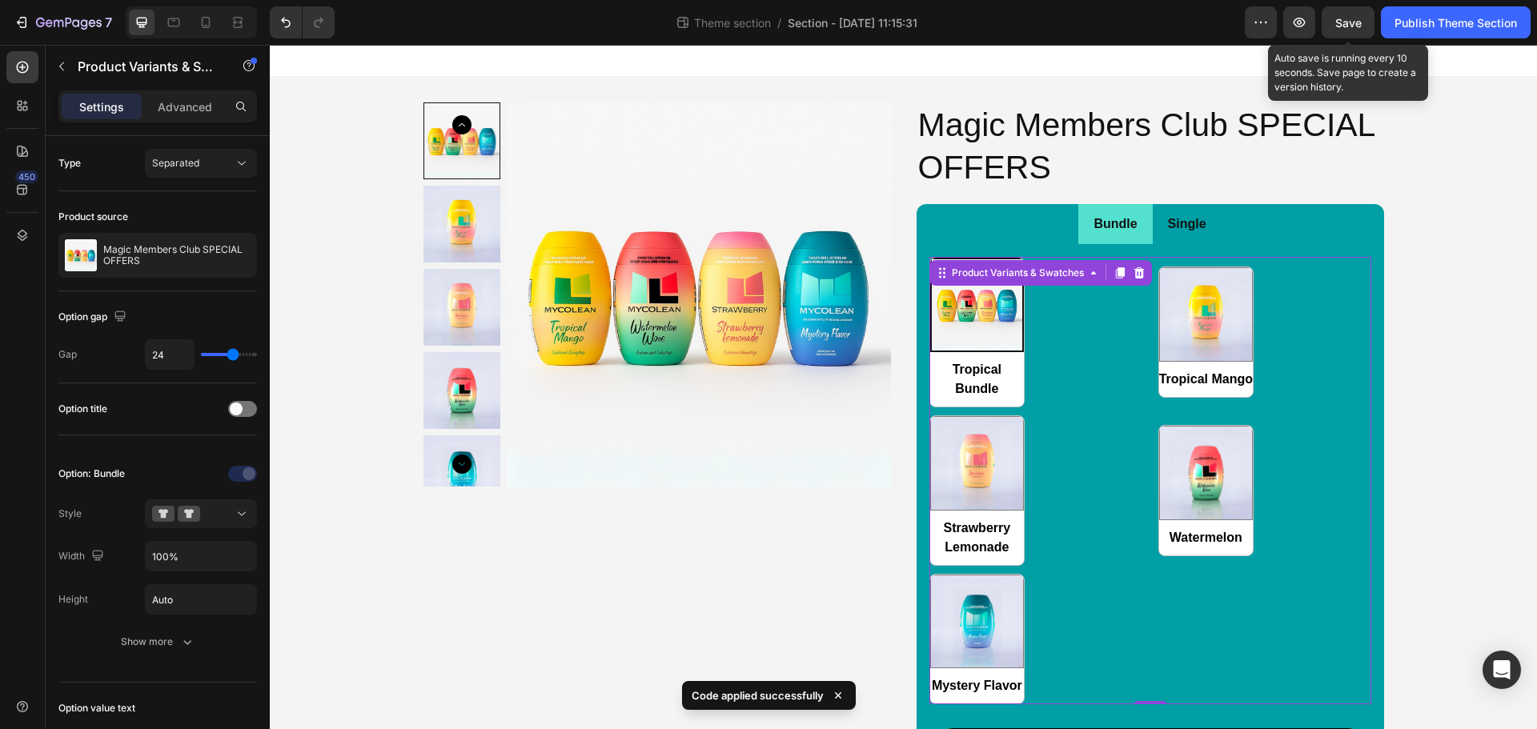
click at [1337, 22] on span "Save" at bounding box center [1348, 23] width 26 height 14
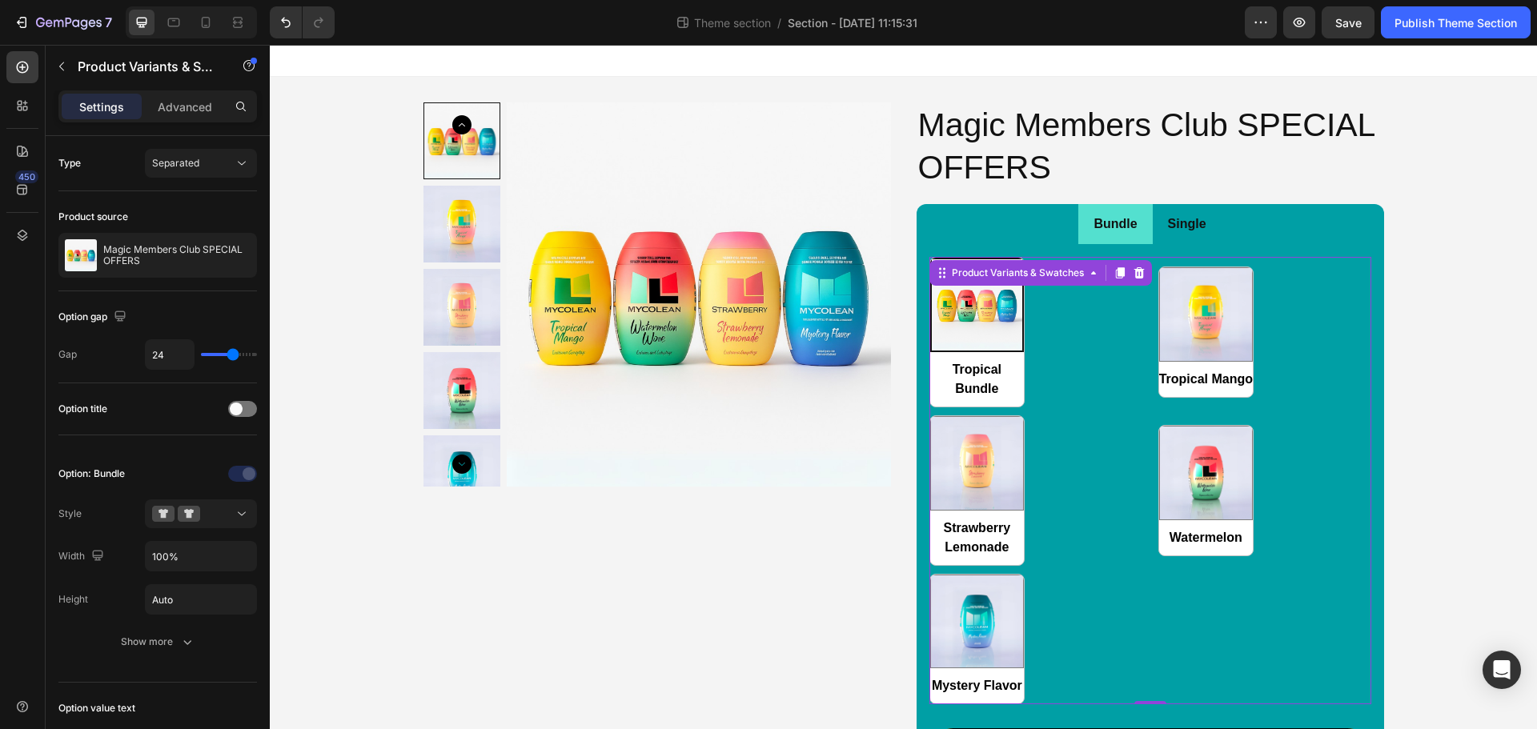
click at [1077, 383] on div "Tropical Bundle Tropical Bundle Tropical Mango Tropical Mango Strawberry Lemona…" at bounding box center [1150, 480] width 442 height 447
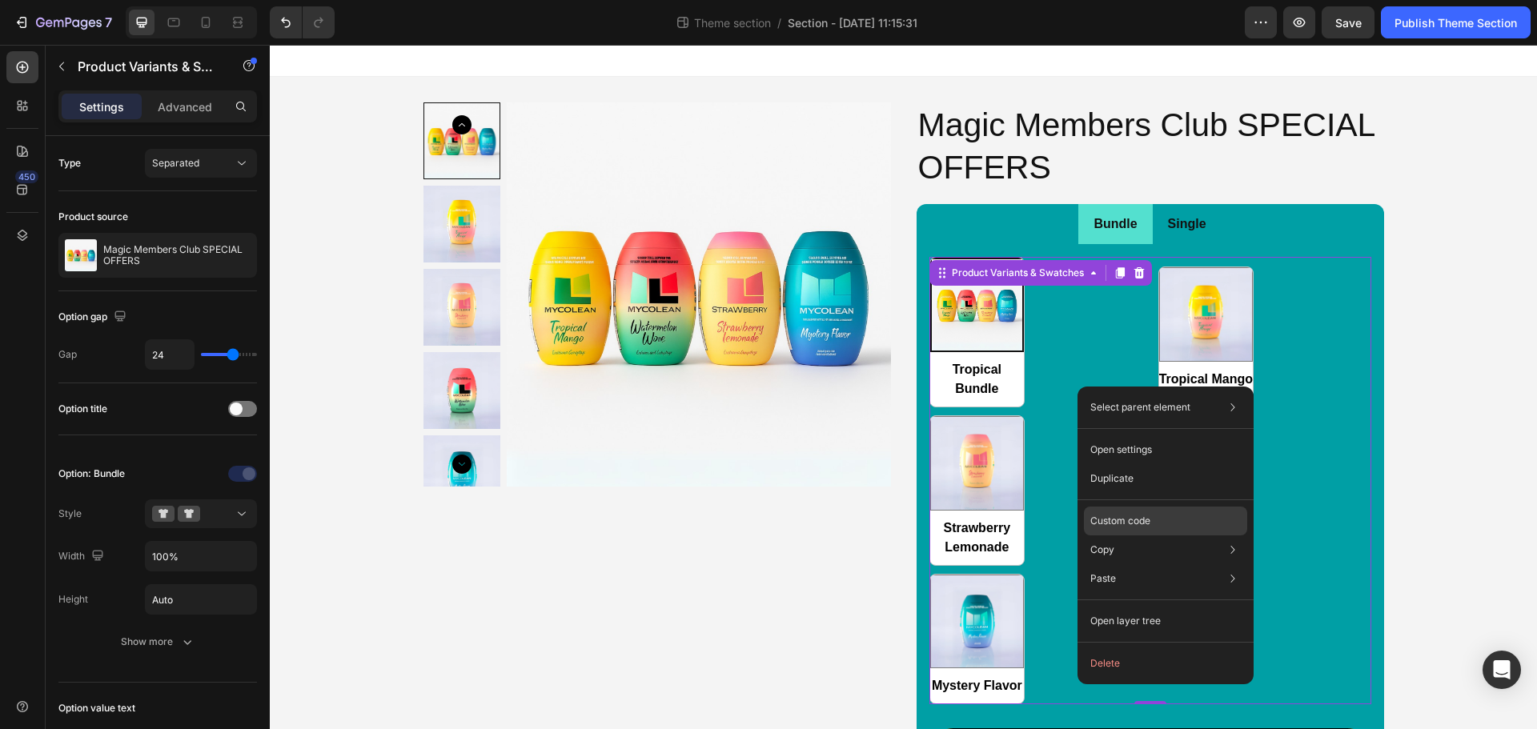
click at [1115, 564] on div "Custom code" at bounding box center [1165, 578] width 163 height 29
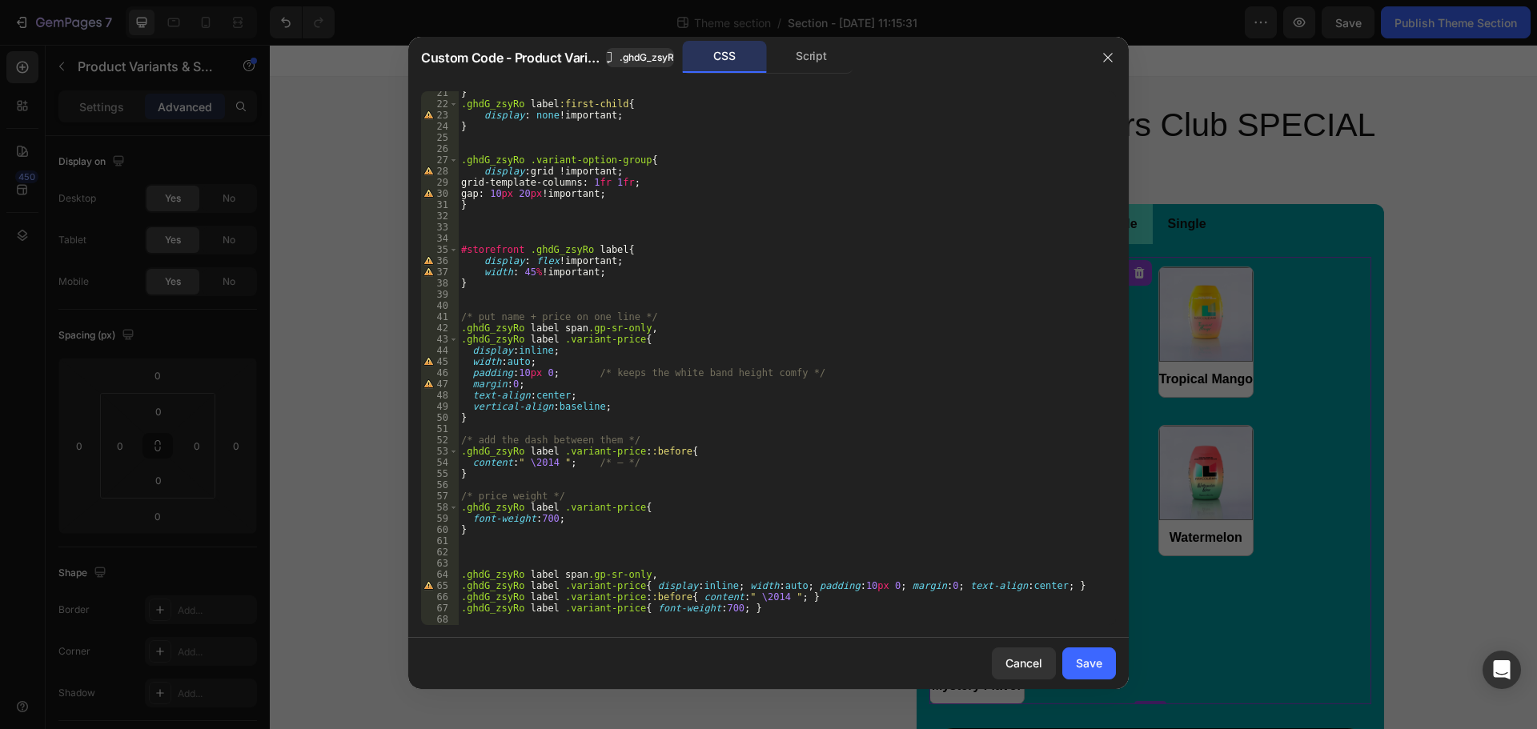
click at [680, 315] on div "} .ghdG_zsyRo label :first-child { display : none !important ; } .ghdG_zsyRo .v…" at bounding box center [781, 365] width 646 height 556
click at [669, 334] on div "} .ghdG_zsyRo label :first-child { display : none !important ; } .ghdG_zsyRo .v…" at bounding box center [781, 365] width 646 height 556
click at [675, 334] on div "} .ghdG_zsyRo label :first-child { display : none !important ; } .ghdG_zsyRo .v…" at bounding box center [781, 365] width 646 height 556
click at [675, 327] on div "} .ghdG_zsyRo label :first-child { display : none !important ; } .ghdG_zsyRo .v…" at bounding box center [781, 365] width 646 height 556
drag, startPoint x: 634, startPoint y: 344, endPoint x: 565, endPoint y: 340, distance: 69.0
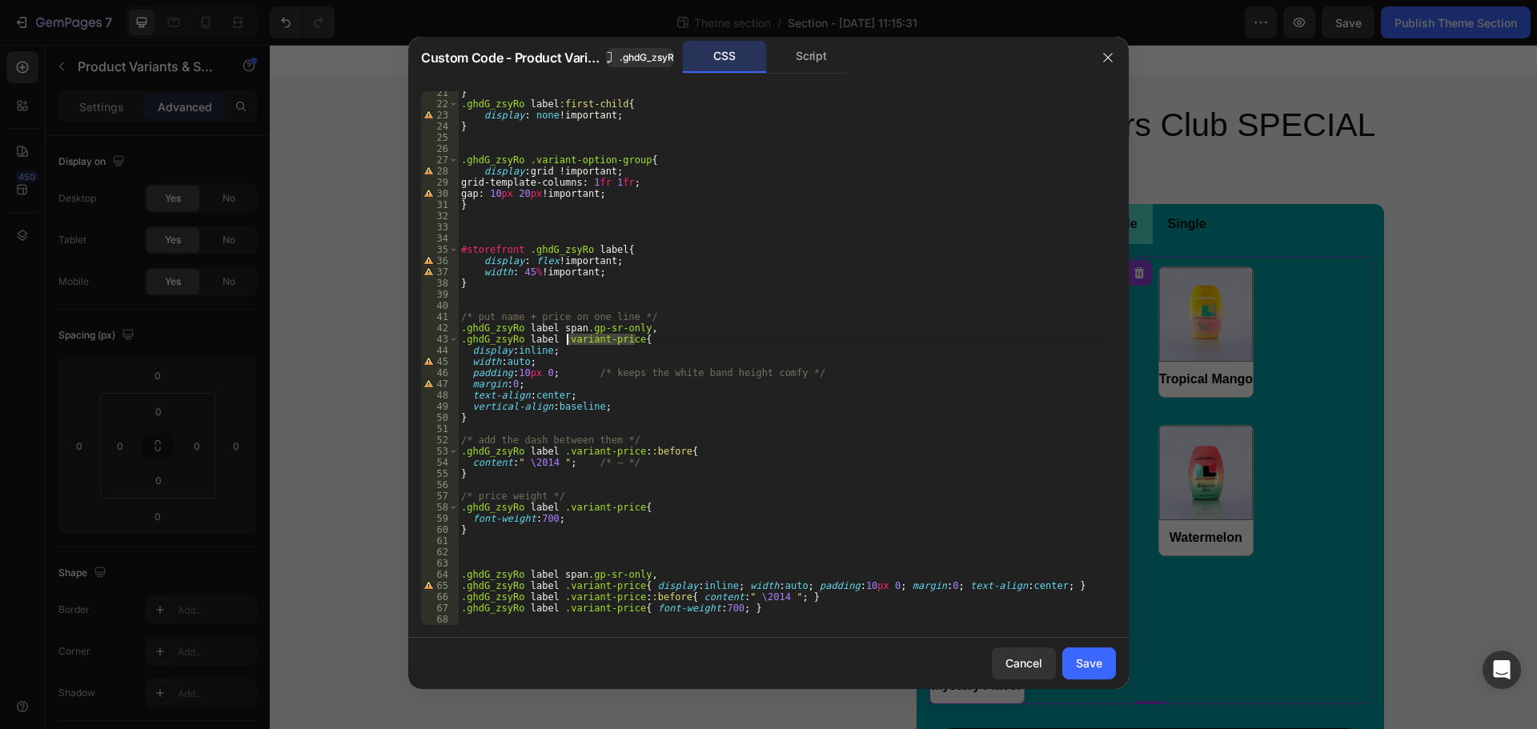
click at [565, 340] on div "} .ghdG_zsyRo label :first-child { display : none !important ; } .ghdG_zsyRo .v…" at bounding box center [781, 365] width 646 height 556
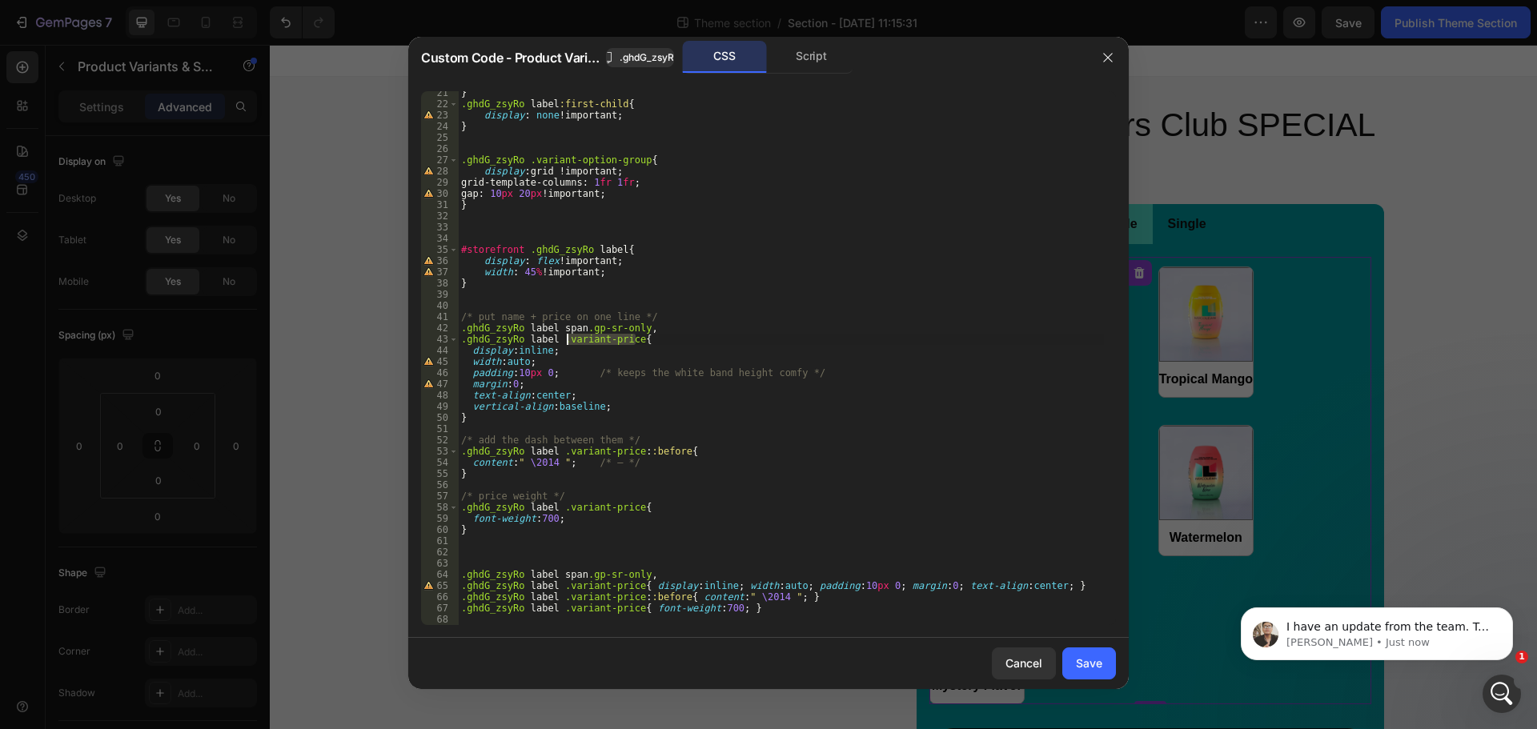
scroll to position [0, 0]
click at [578, 362] on div "} .ghdG_zsyRo label :first-child { display : none !important ; } .ghdG_zsyRo .v…" at bounding box center [781, 365] width 646 height 556
type textarea "width:auto;"
click p "I have an update from the team. To show the price, we have added custom code: h…"
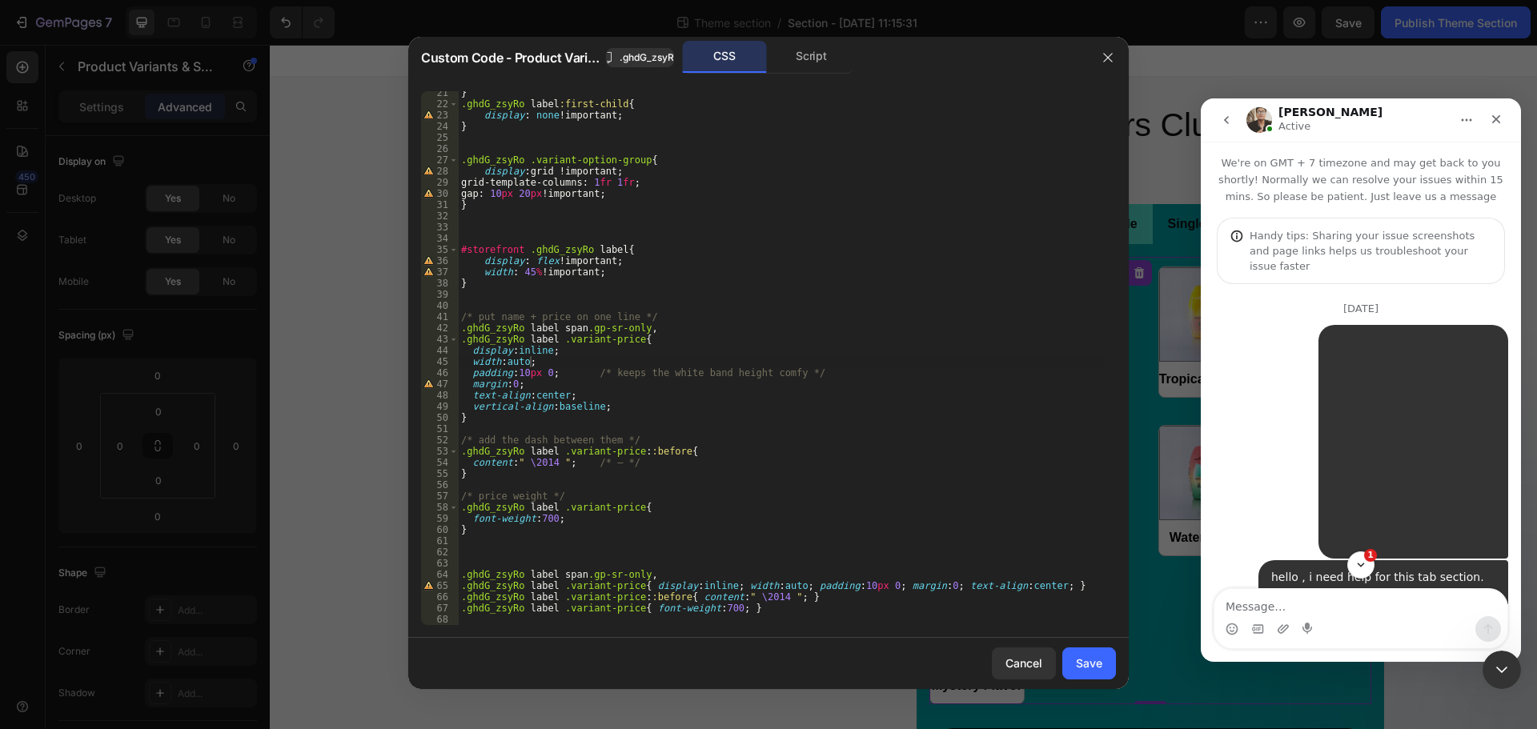
click at [945, 463] on div "} .ghdG_zsyRo label :first-child { display : none !important ; } .ghdG_zsyRo .v…" at bounding box center [781, 365] width 646 height 556
click at [1108, 64] on button "button" at bounding box center [1108, 58] width 26 height 26
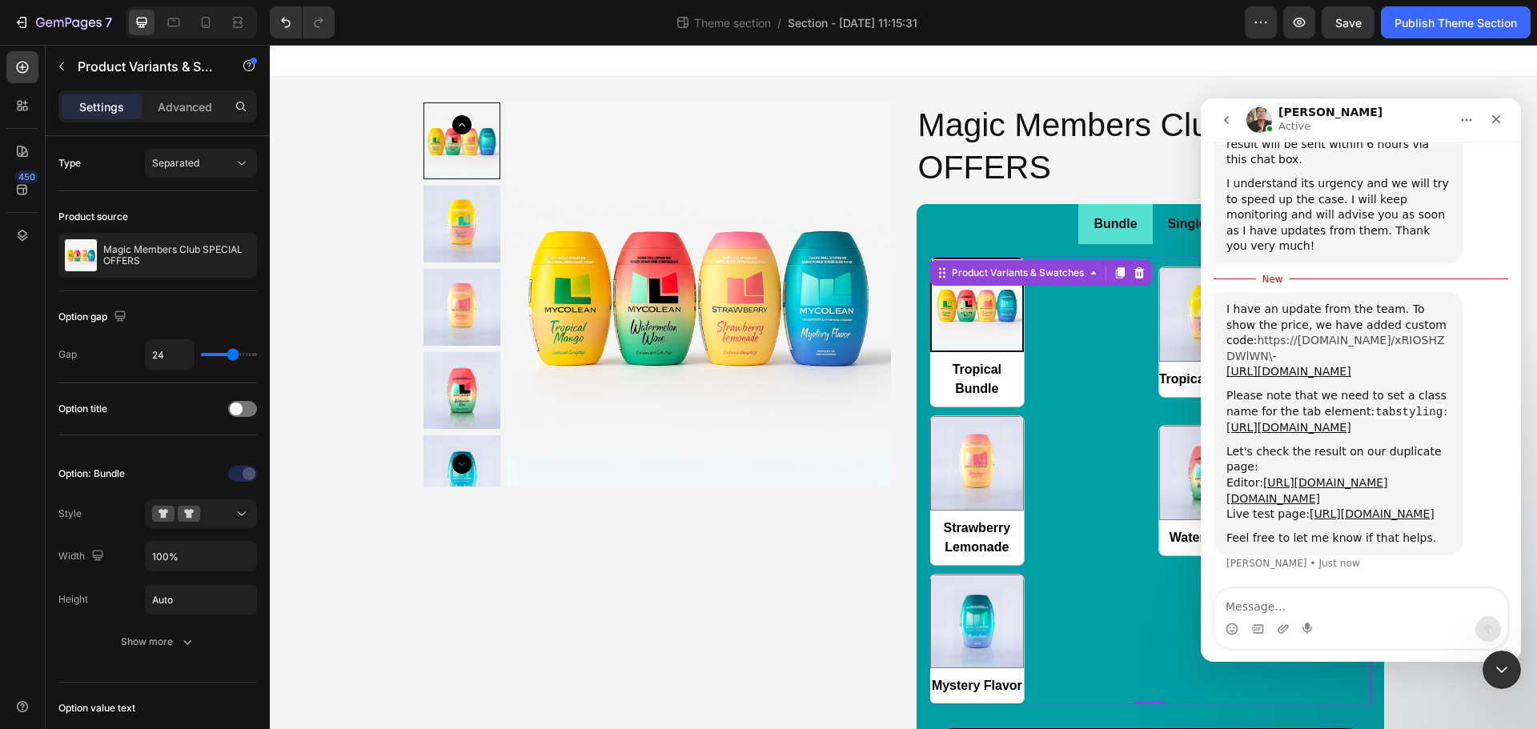
scroll to position [2, 0]
click at [1286, 363] on link "[URL][DOMAIN_NAME]" at bounding box center [1288, 369] width 125 height 13
click at [1351, 419] on link "[URL][DOMAIN_NAME]" at bounding box center [1288, 425] width 125 height 13
click at [1316, 419] on link "[URL][DOMAIN_NAME]" at bounding box center [1288, 425] width 125 height 13
click at [1053, 223] on ul "Bundle Single" at bounding box center [1150, 224] width 467 height 41
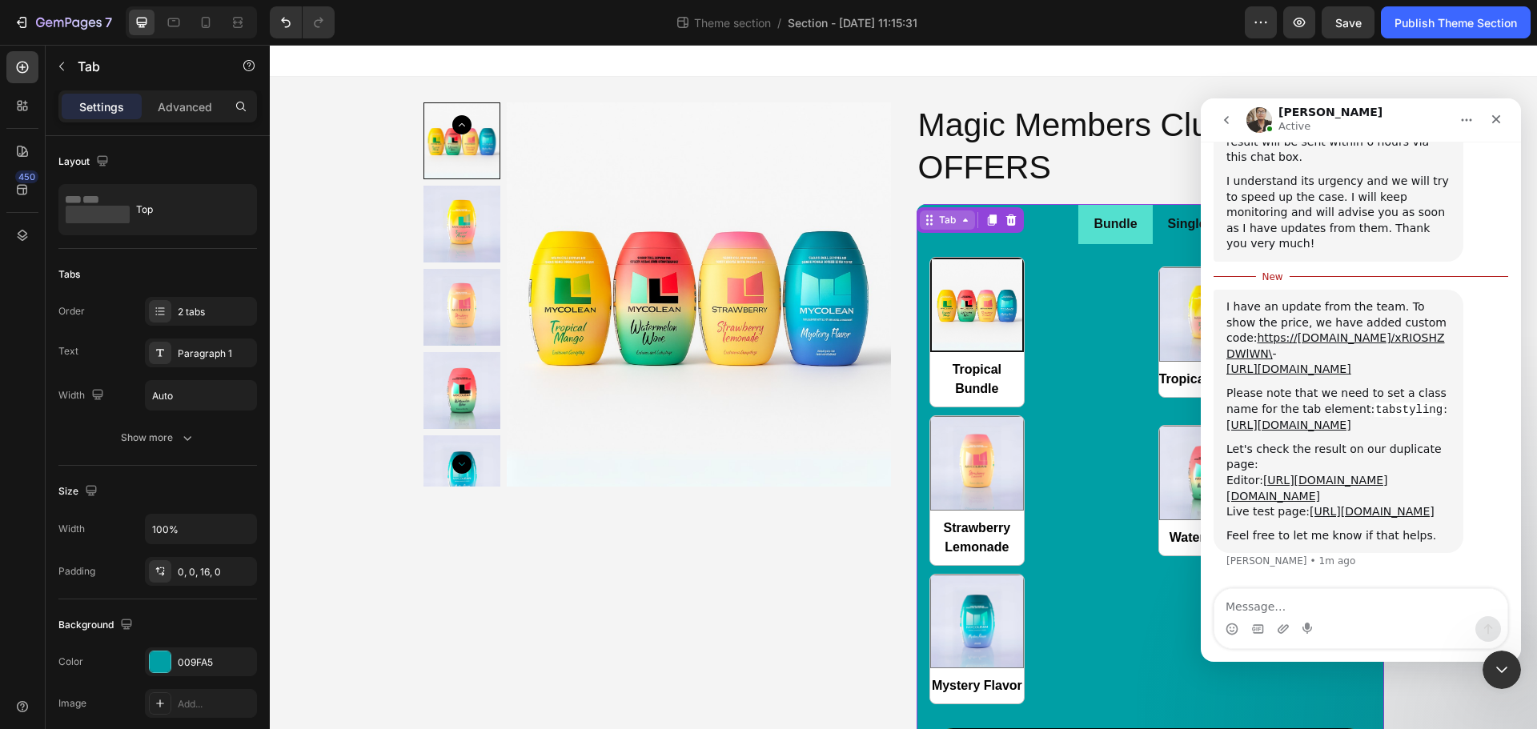
click at [927, 221] on icon at bounding box center [929, 220] width 13 height 13
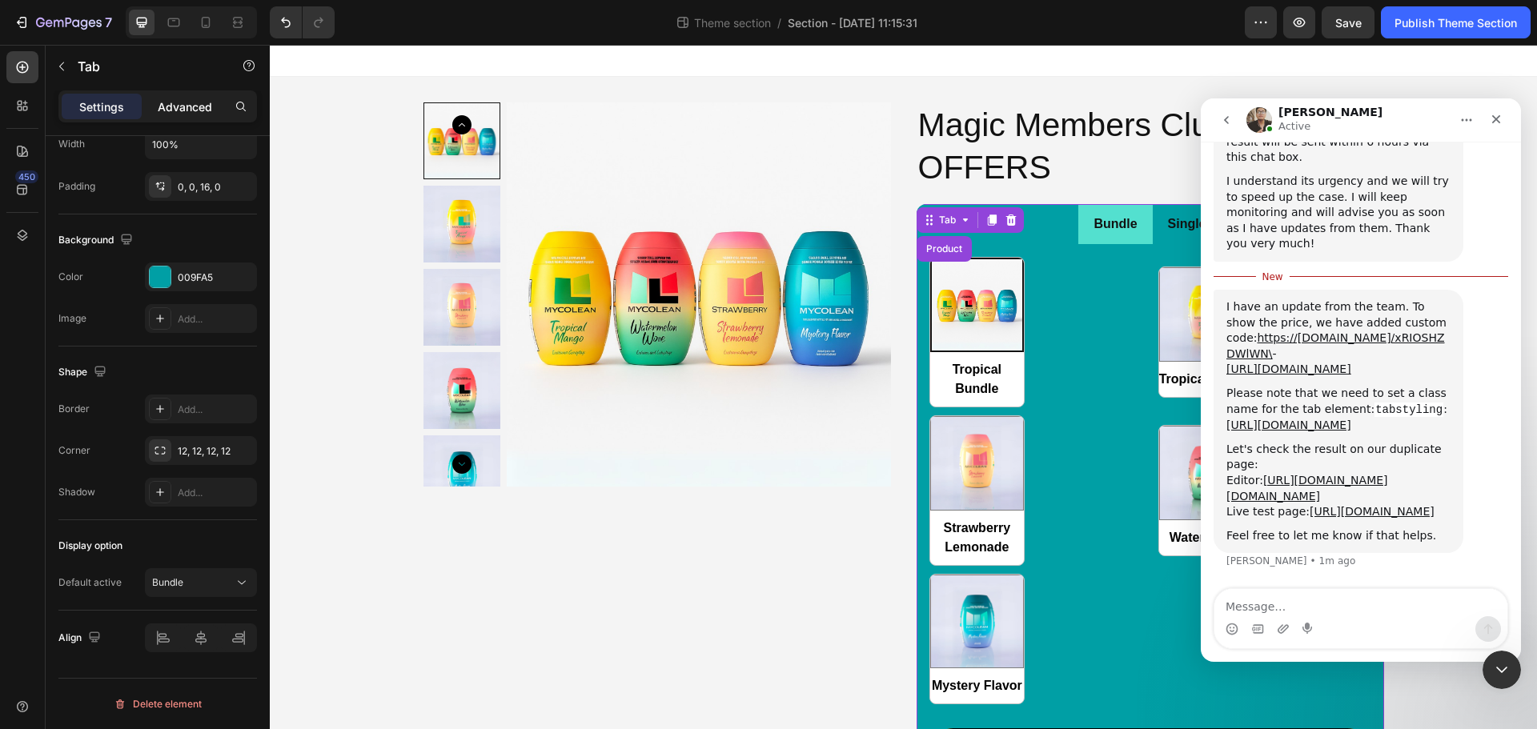
click at [178, 106] on p "Advanced" at bounding box center [185, 106] width 54 height 17
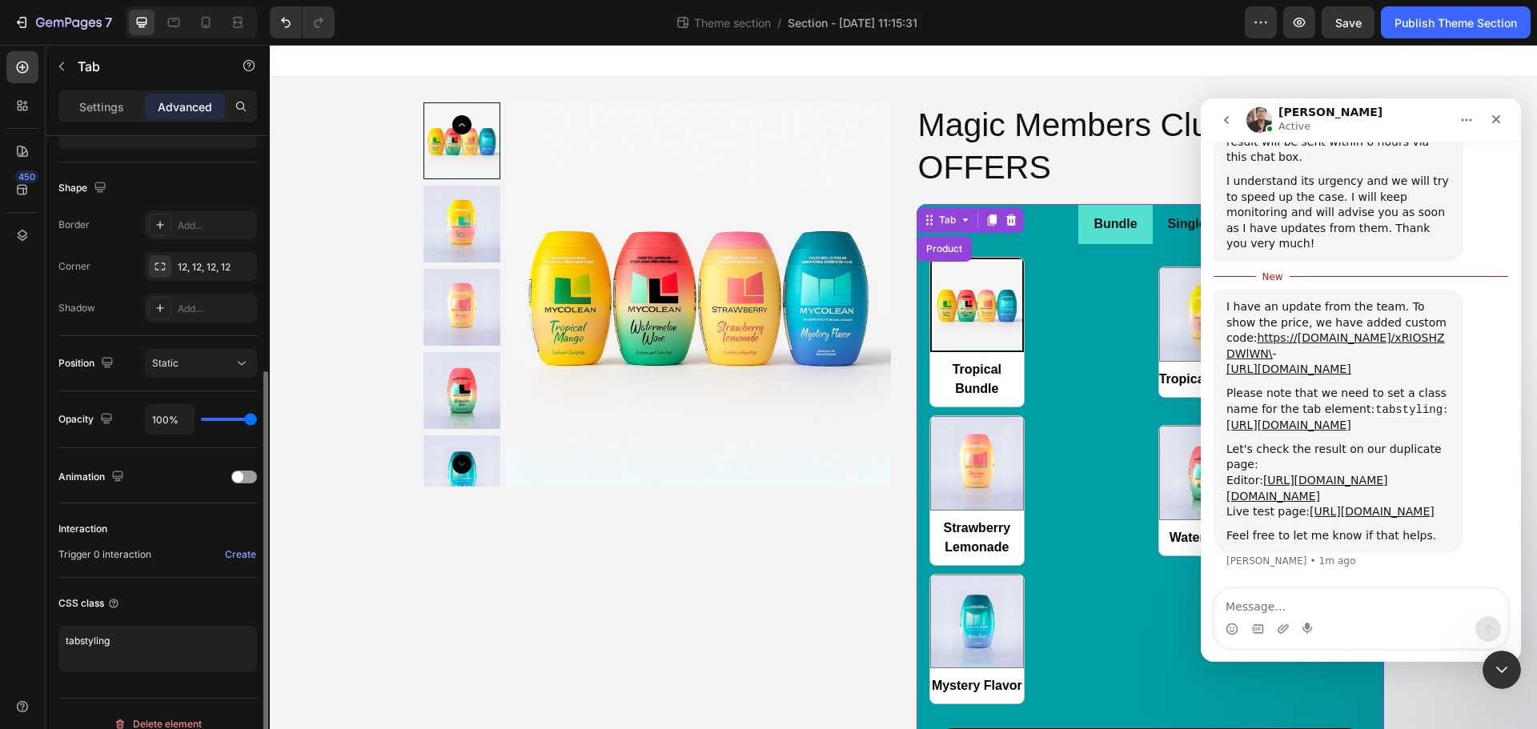
scroll to position [405, 0]
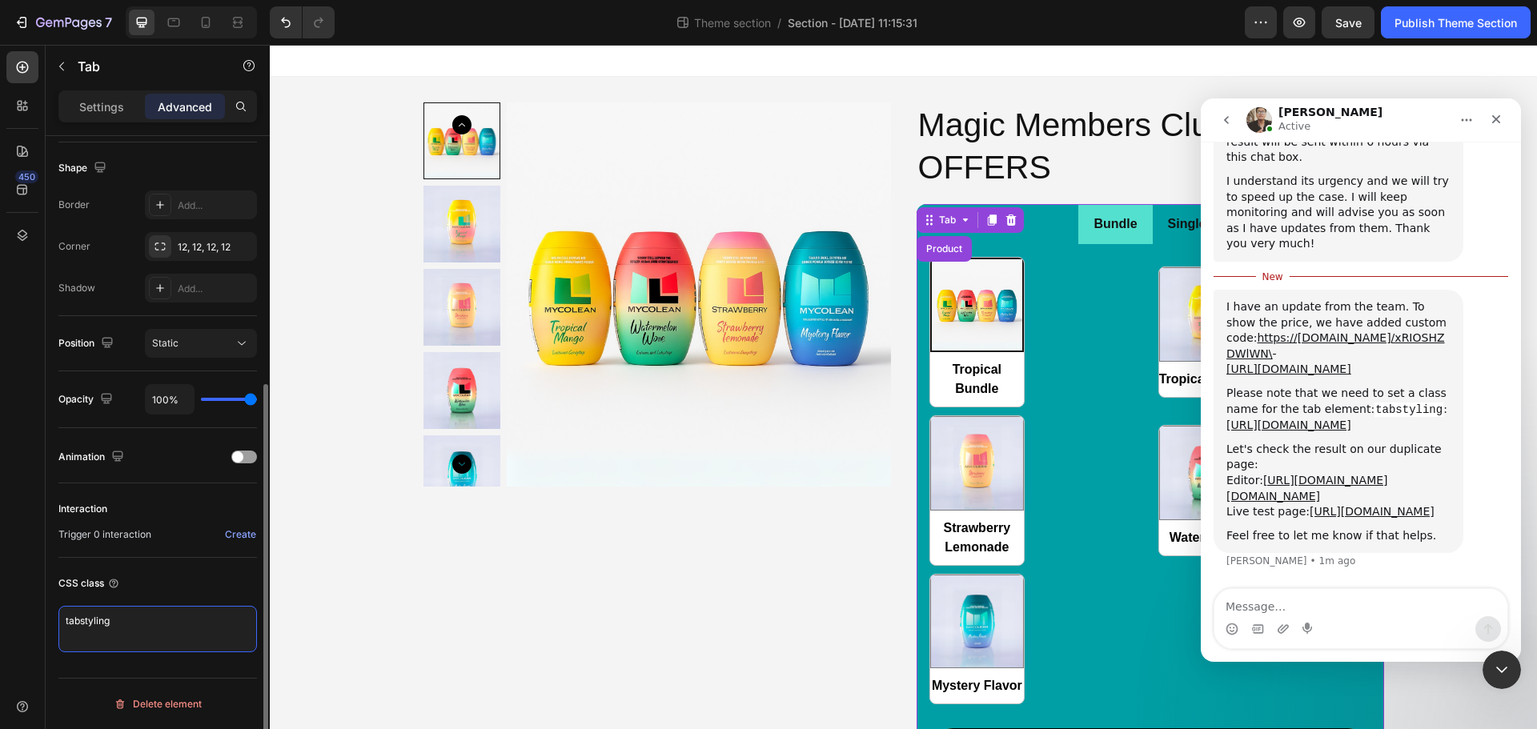
click at [146, 624] on textarea "tabstyling" at bounding box center [157, 629] width 199 height 46
click at [1336, 474] on link "[URL][DOMAIN_NAME][DOMAIN_NAME]" at bounding box center [1307, 488] width 162 height 29
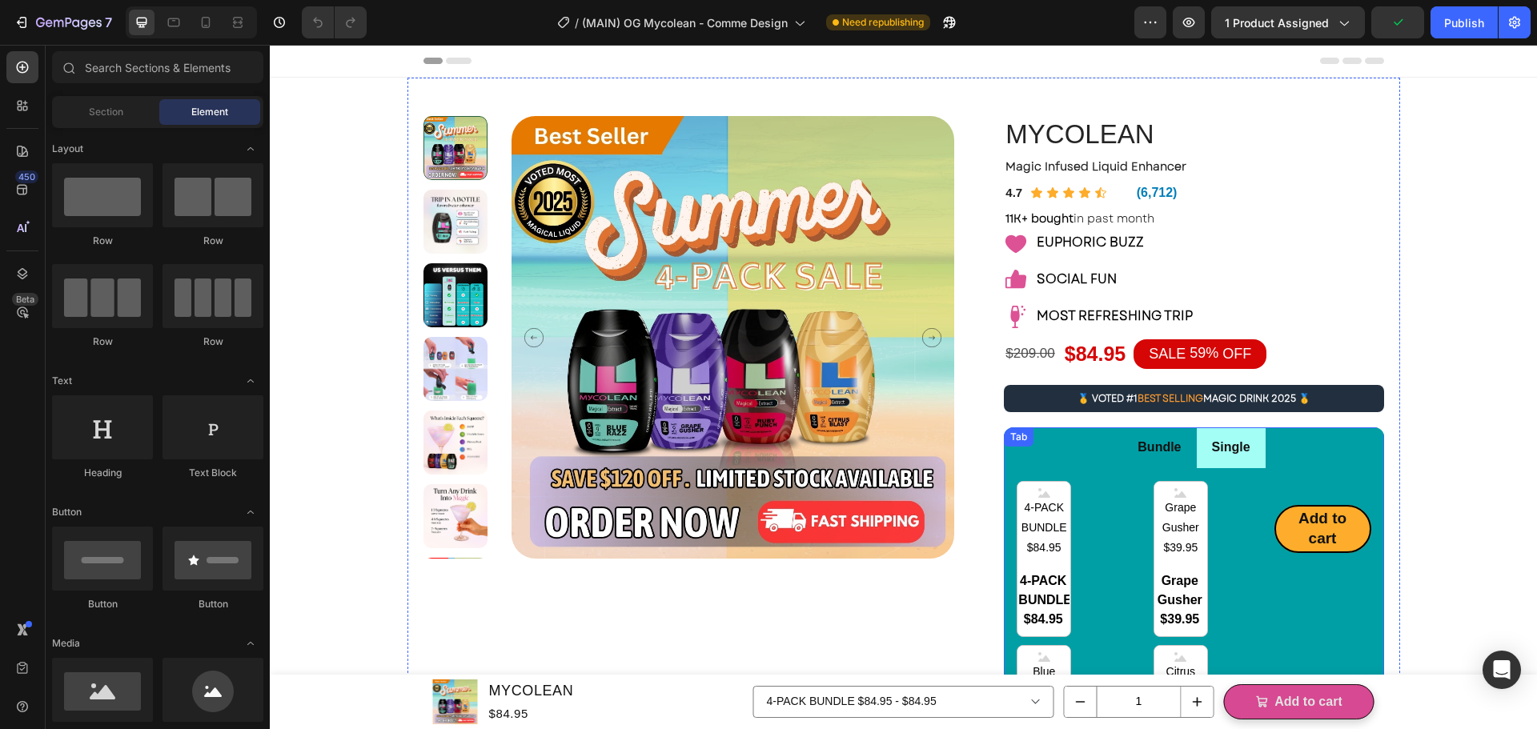
click at [1083, 441] on ul "Bundle Single" at bounding box center [1193, 447] width 379 height 41
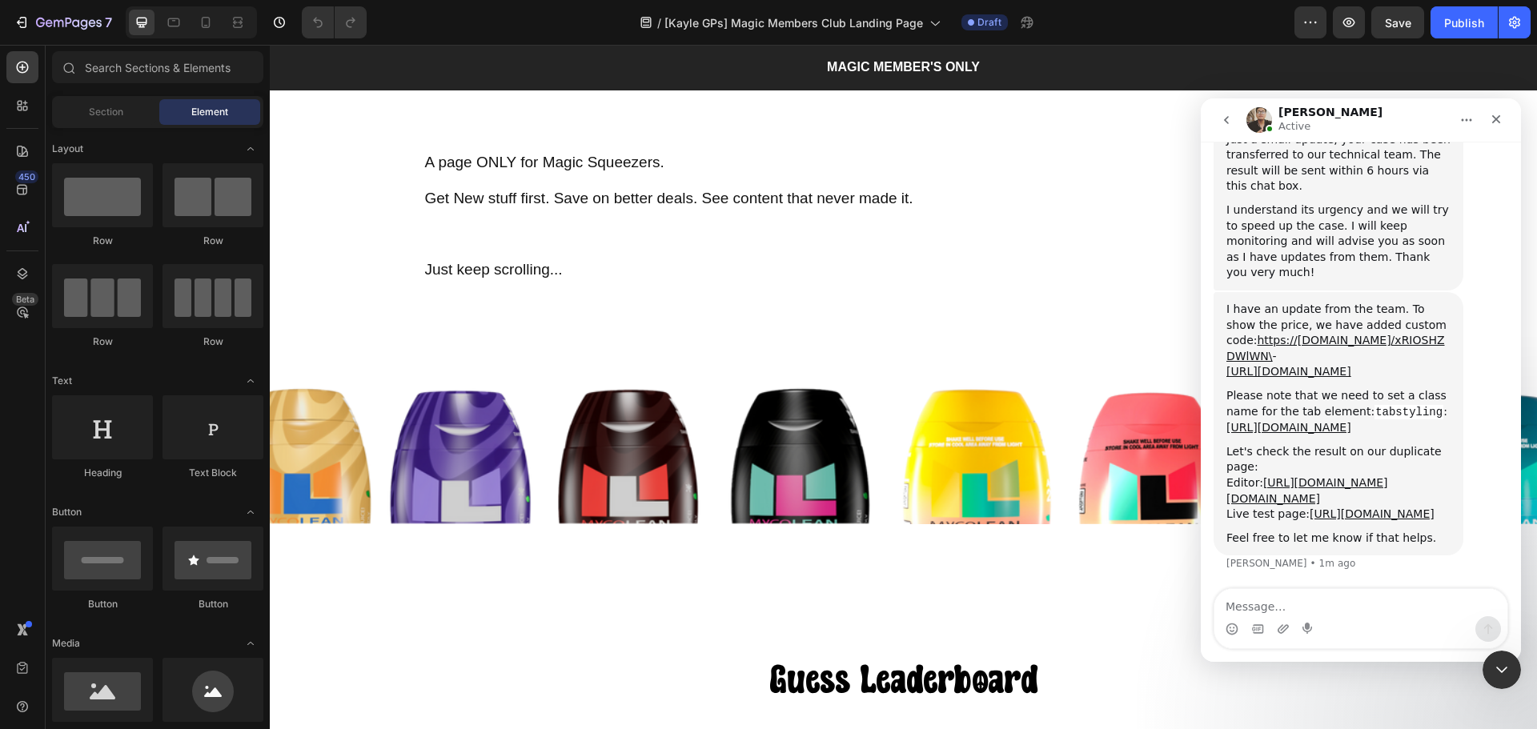
scroll to position [747, 0]
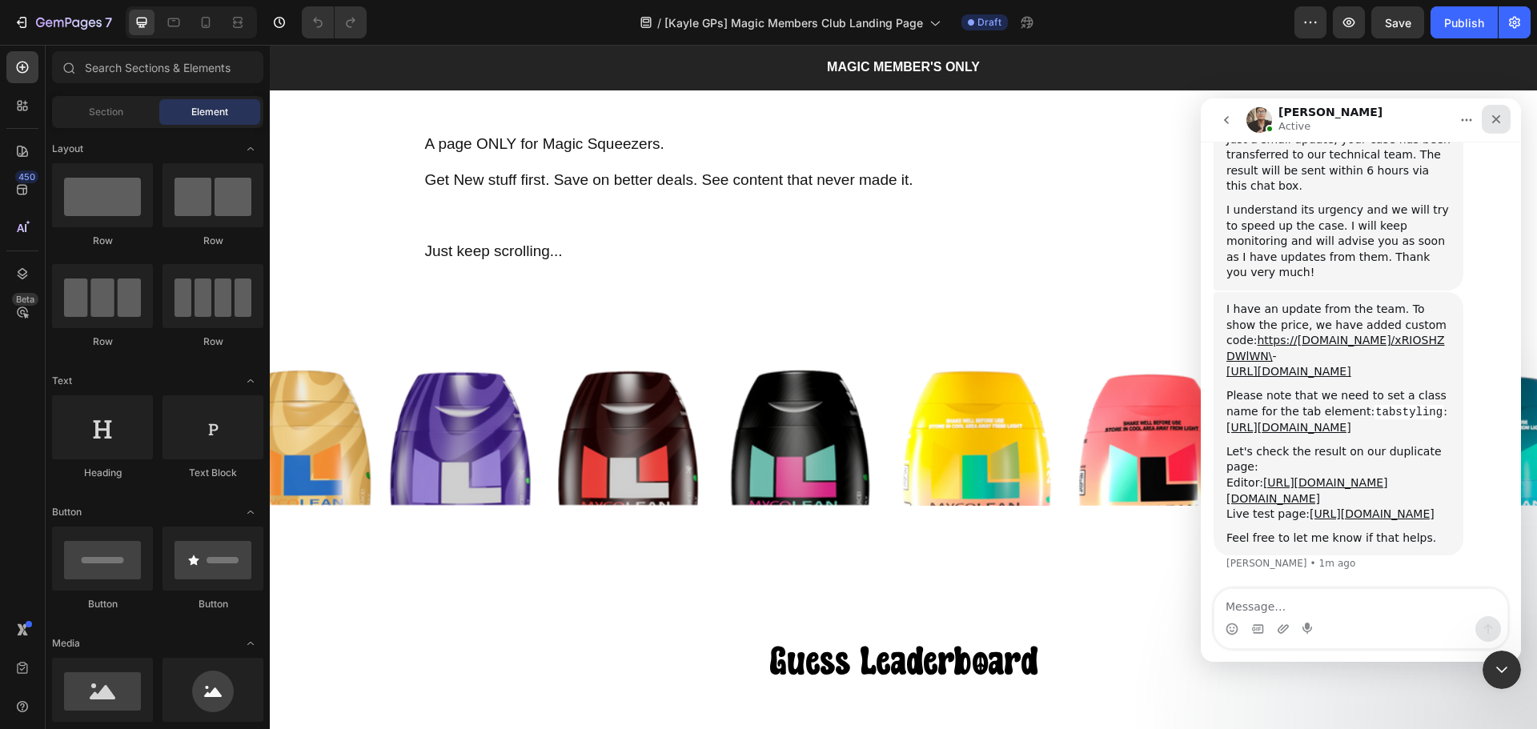
click at [1494, 126] on div "Close" at bounding box center [1496, 119] width 29 height 29
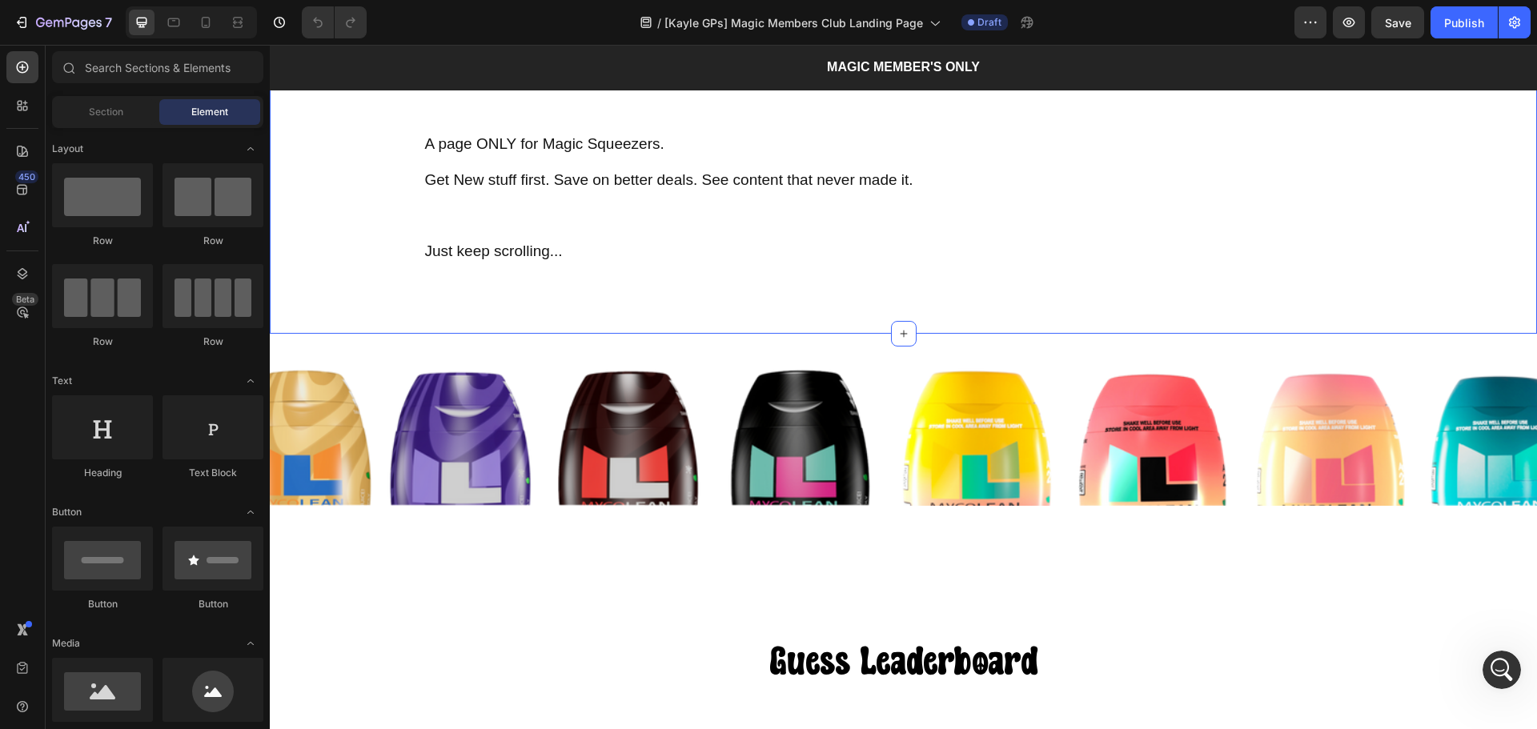
scroll to position [4966, 0]
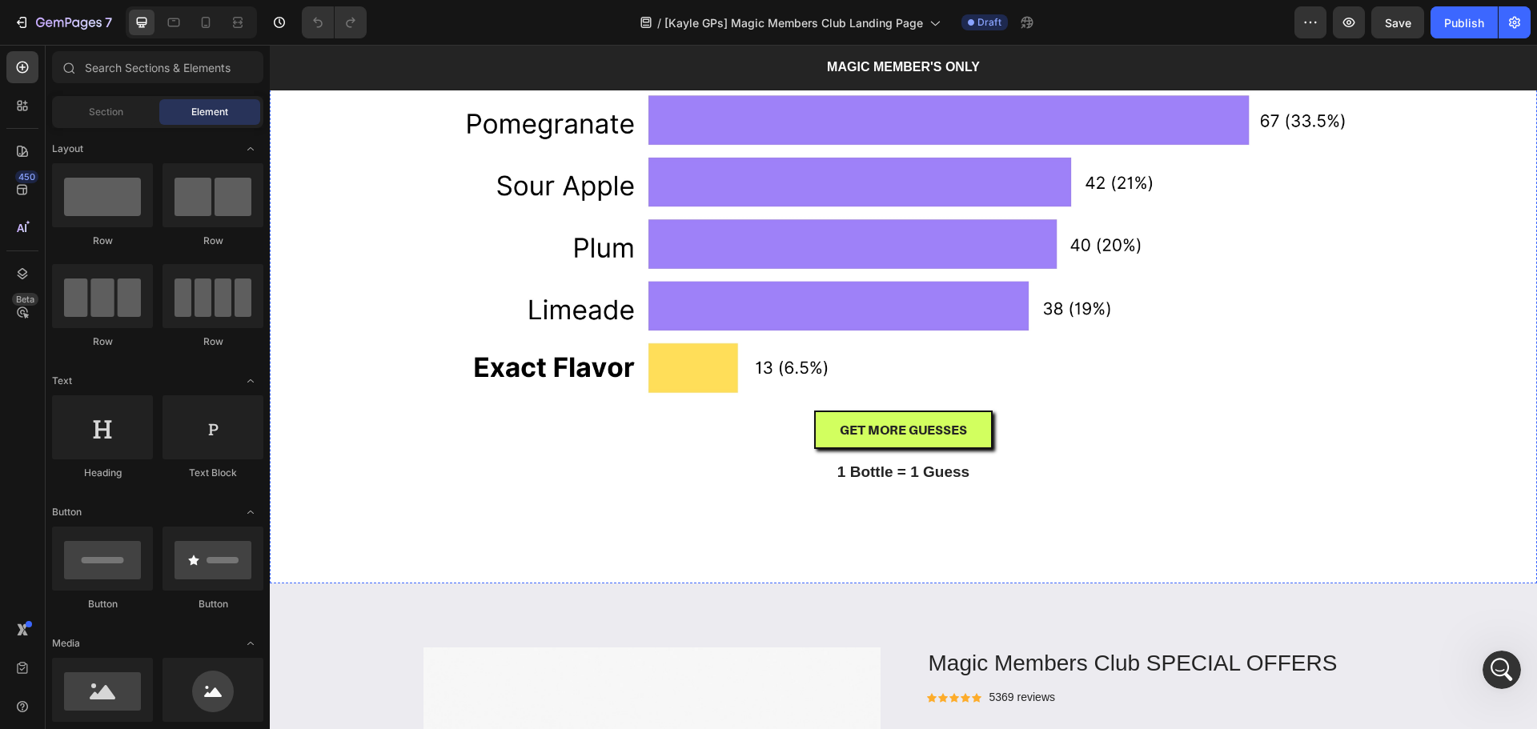
radio input "false"
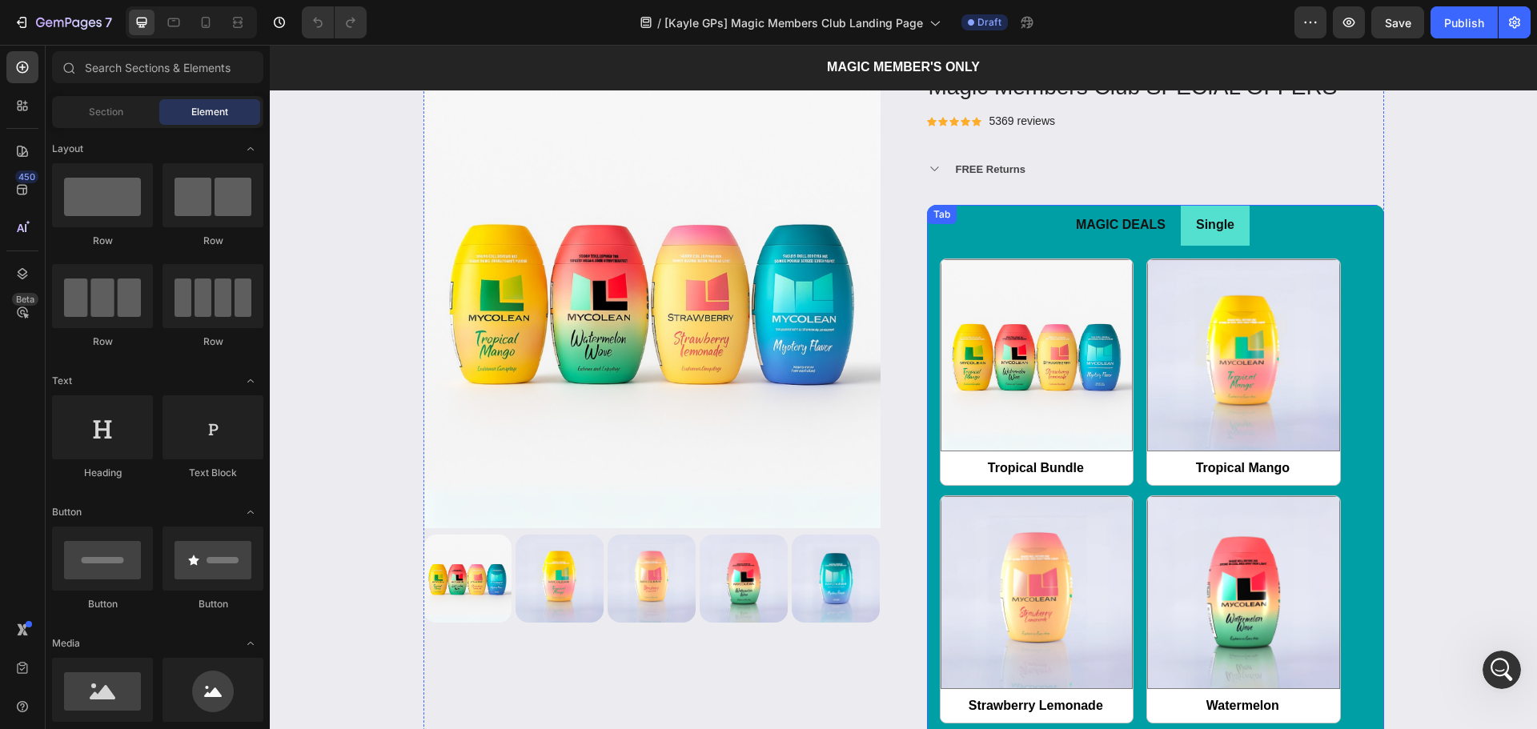
scroll to position [2028, 0]
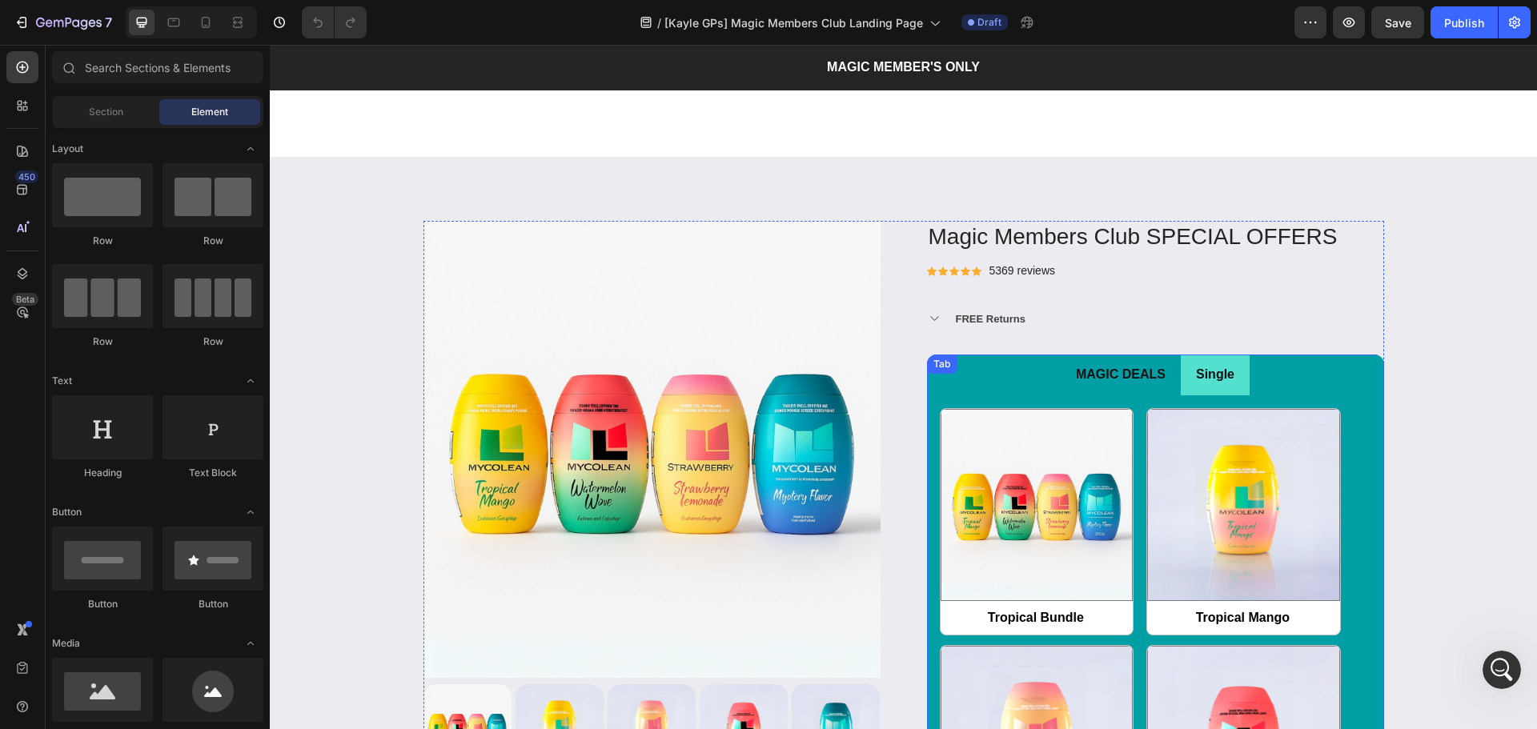
click at [1158, 389] on li "MAGIC DEALS" at bounding box center [1121, 375] width 120 height 41
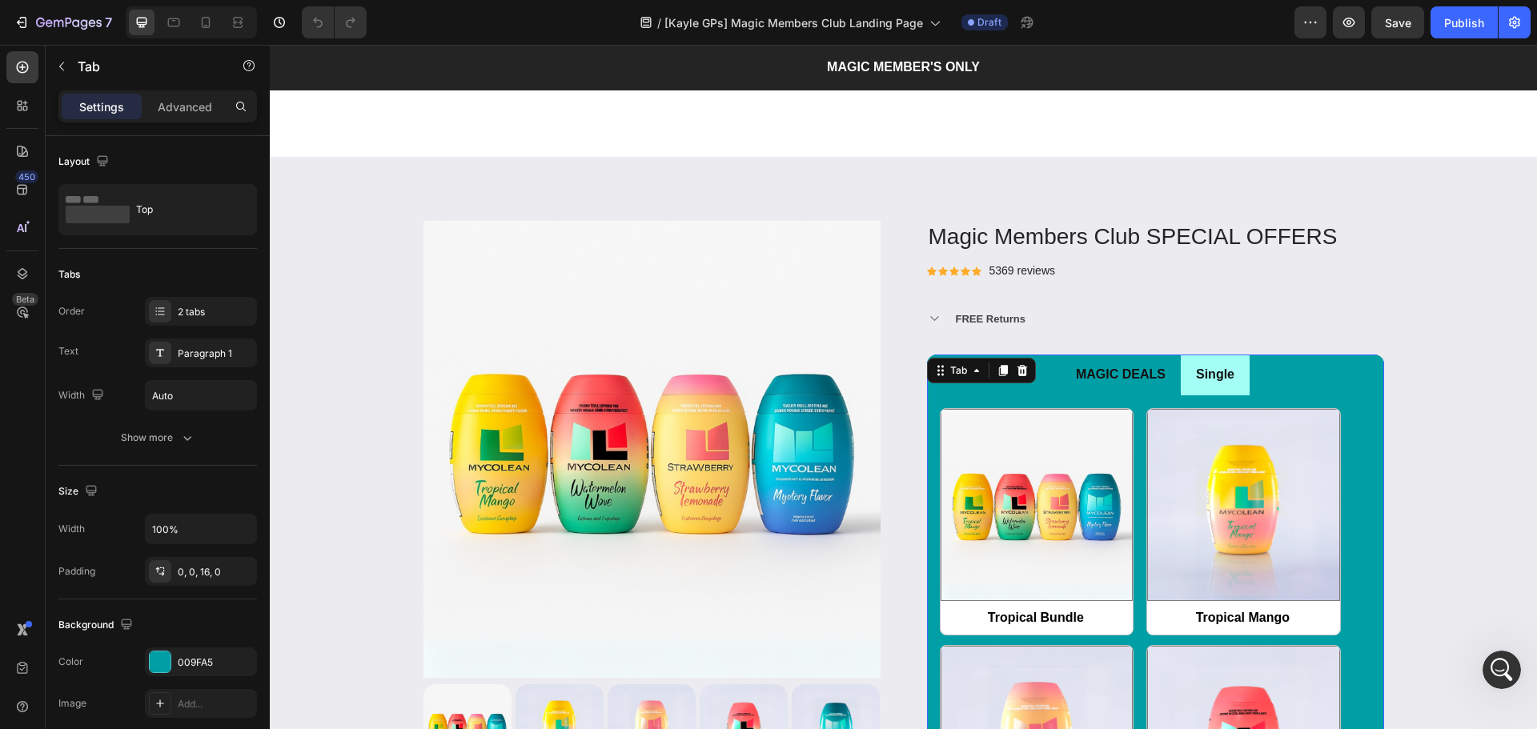
click at [1184, 390] on li "Single" at bounding box center [1215, 375] width 69 height 41
click at [1168, 390] on li "MAGIC DEALS" at bounding box center [1121, 375] width 120 height 41
click at [1358, 30] on button "button" at bounding box center [1349, 22] width 32 height 32
click at [1505, 666] on icon "Open Intercom Messenger" at bounding box center [1500, 668] width 26 height 26
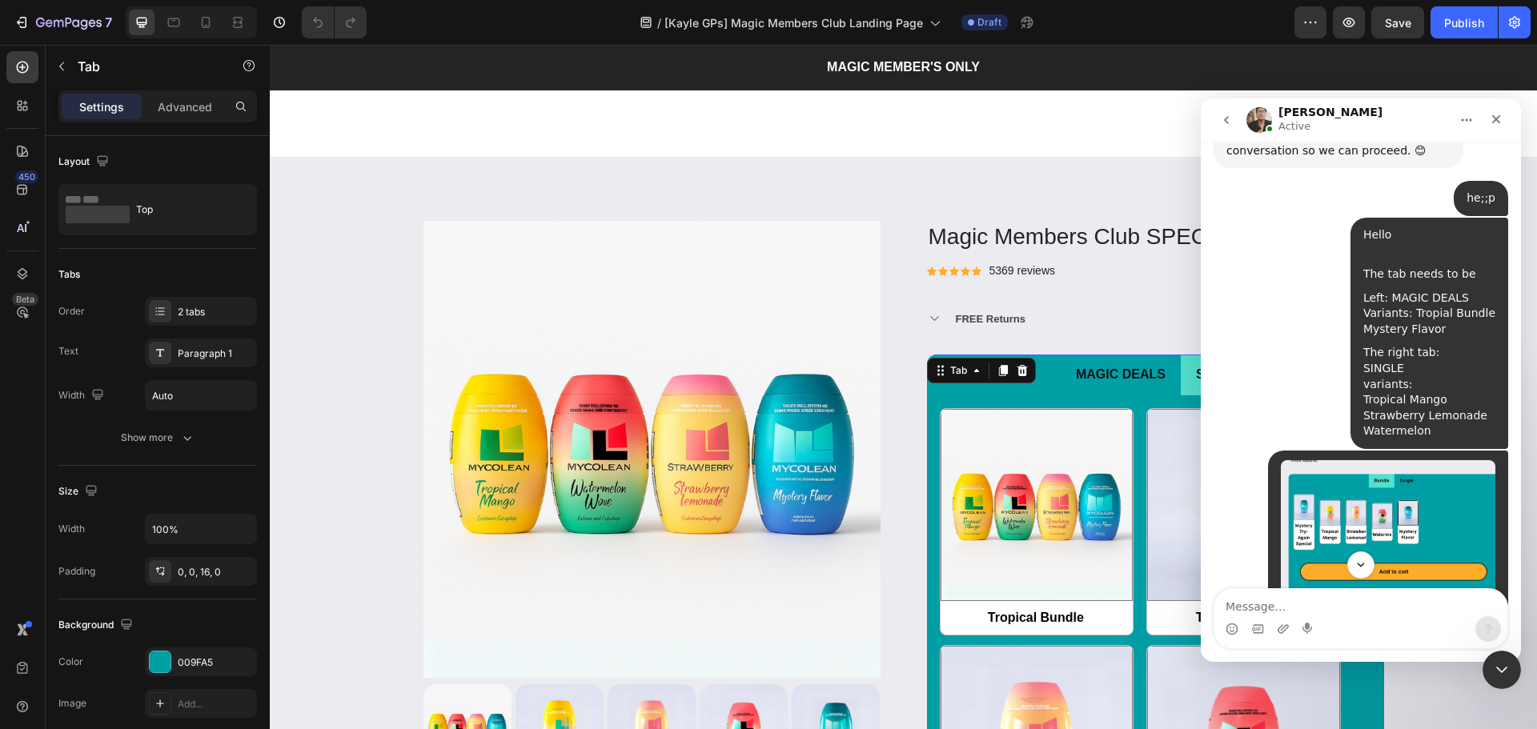
scroll to position [2510, 0]
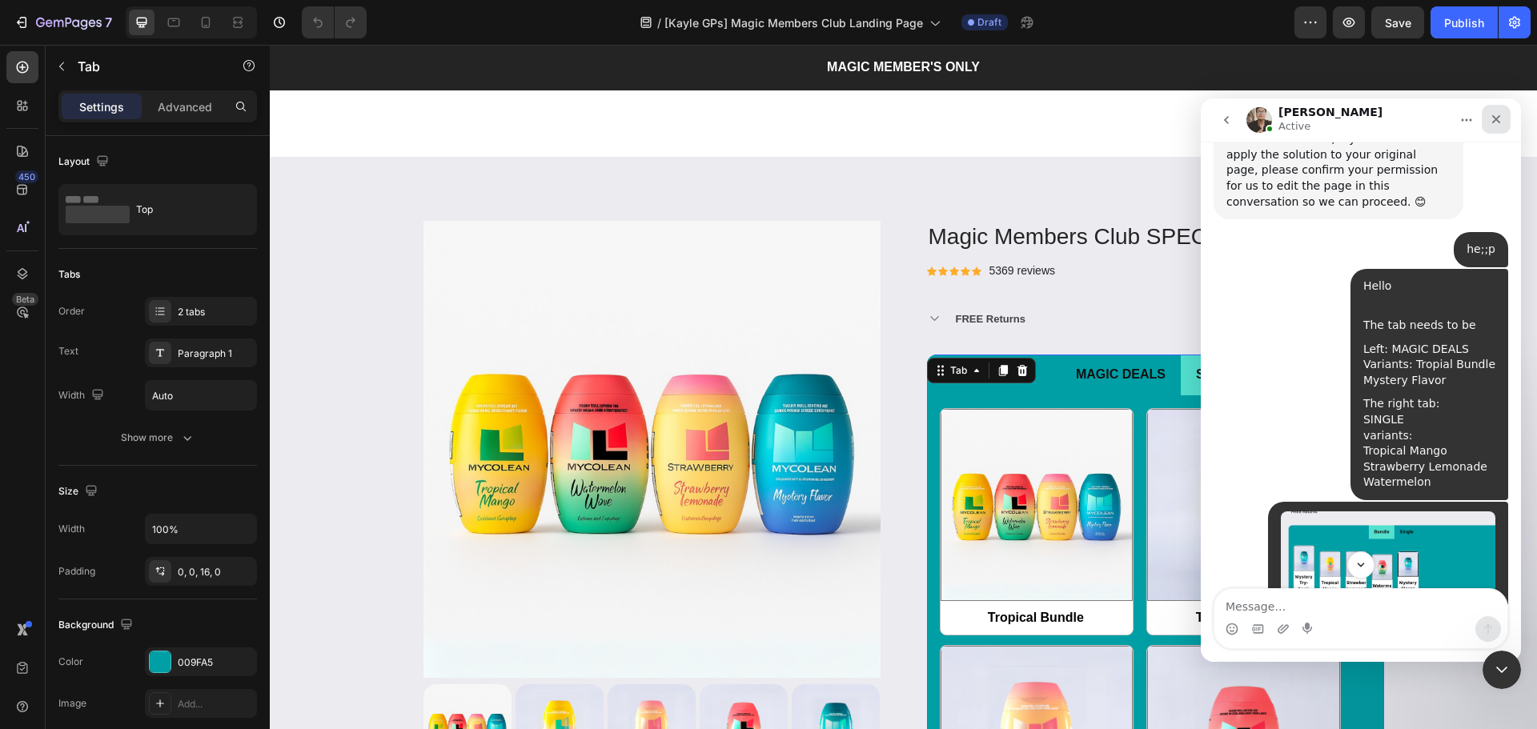
click at [1494, 117] on icon "Close" at bounding box center [1496, 119] width 13 height 13
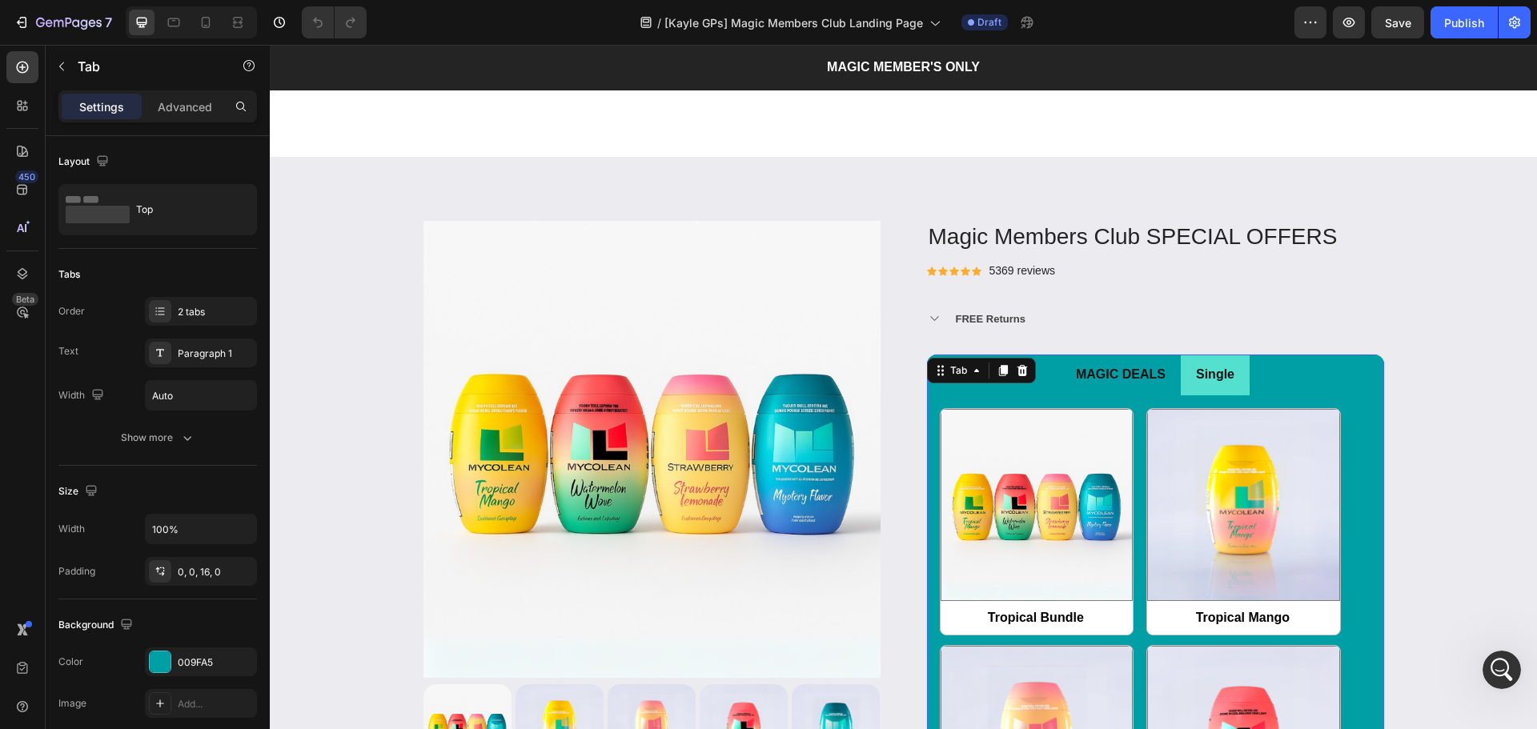
click at [1371, 382] on ul "MAGIC DEALS Single" at bounding box center [1155, 375] width 457 height 41
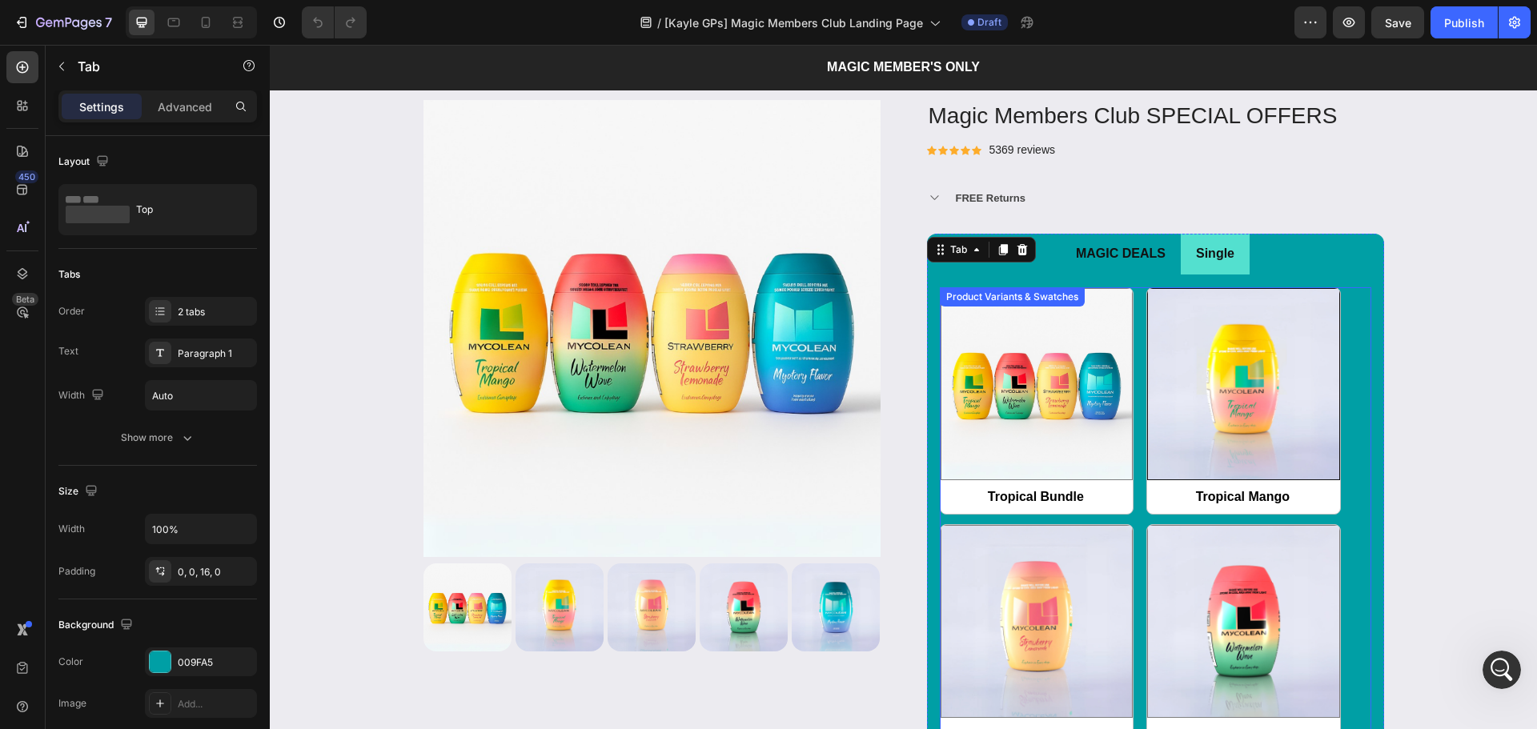
scroll to position [2348, 0]
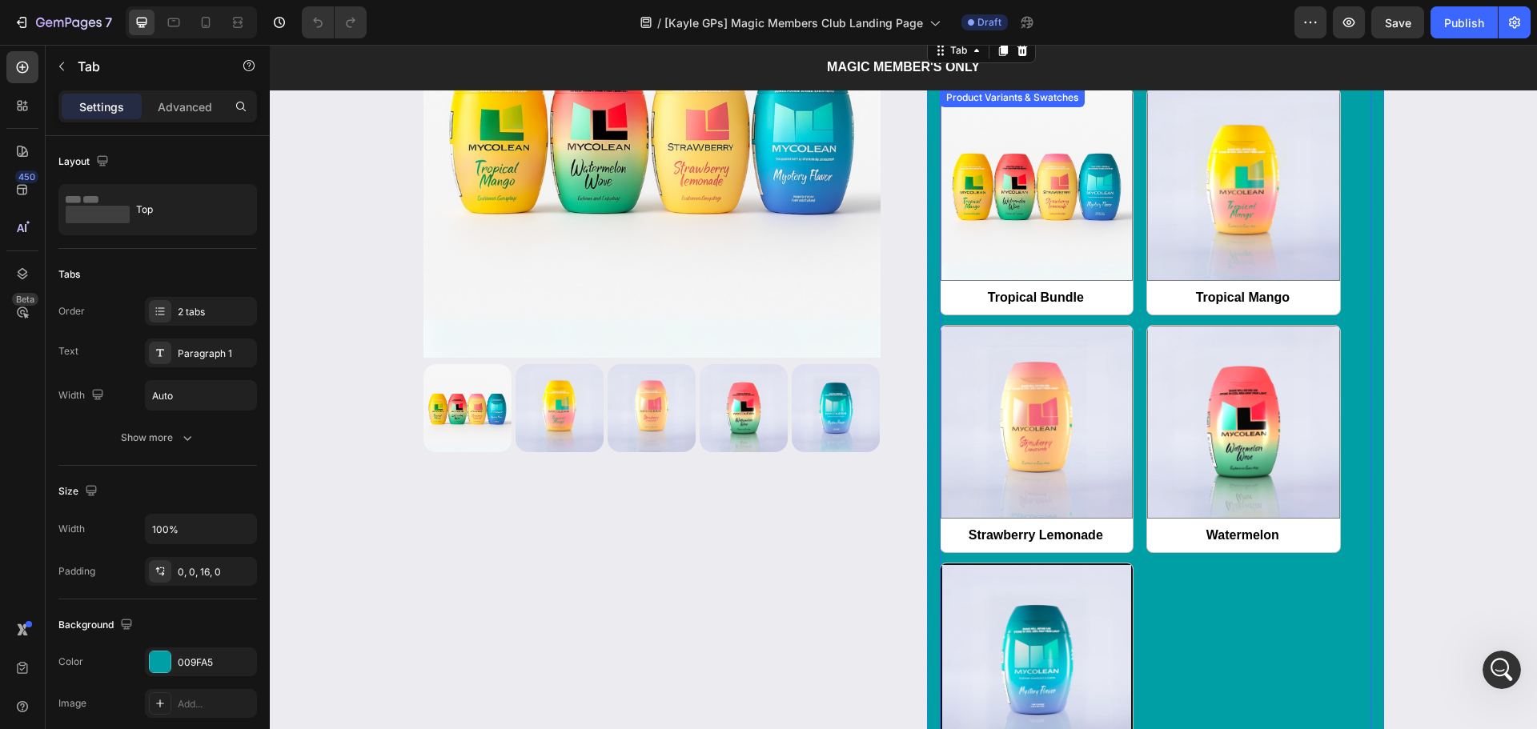
click at [1134, 349] on div "Tropical Bundle Tropical Bundle Tropical Mango Tropical Mango Strawberry Lemona…" at bounding box center [1155, 439] width 431 height 703
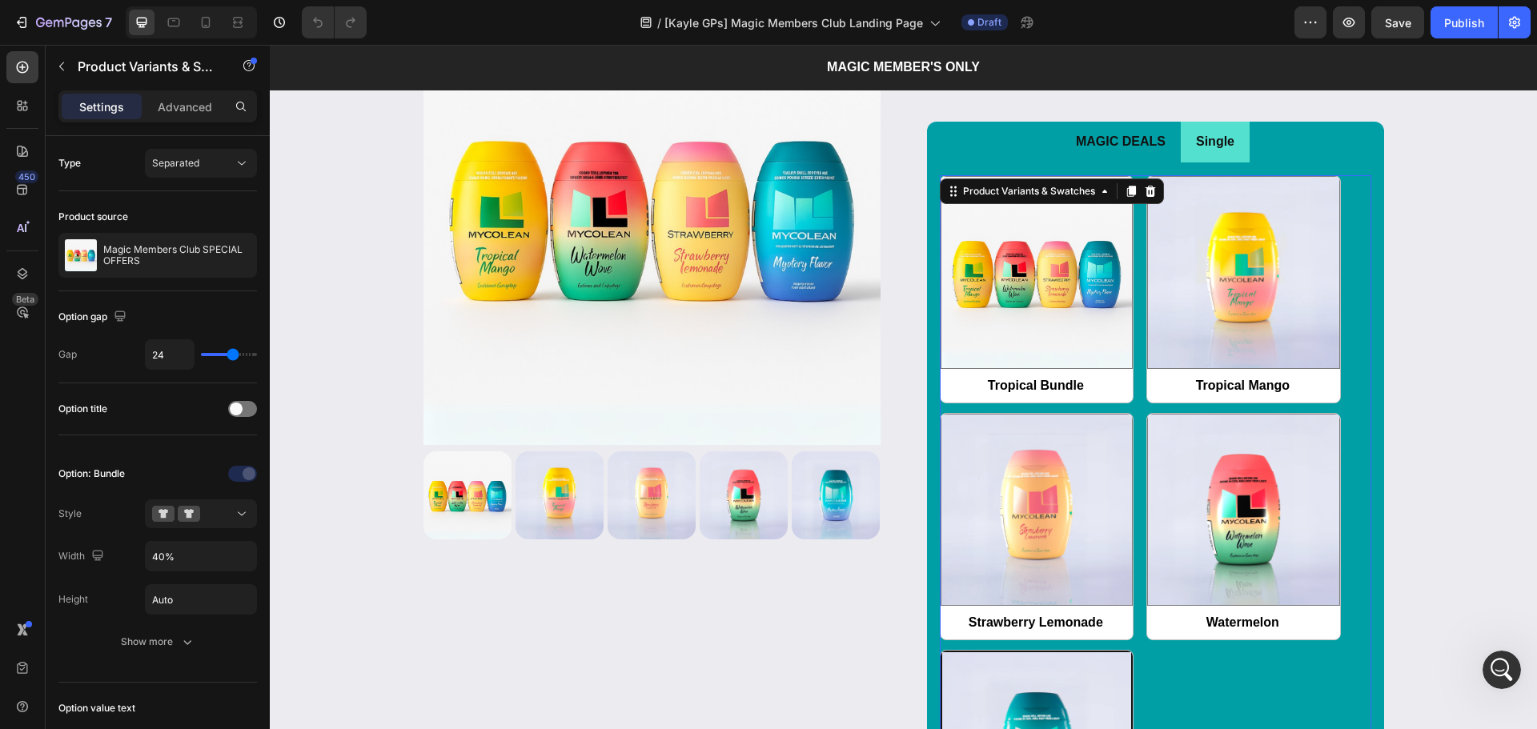
scroll to position [1921, 0]
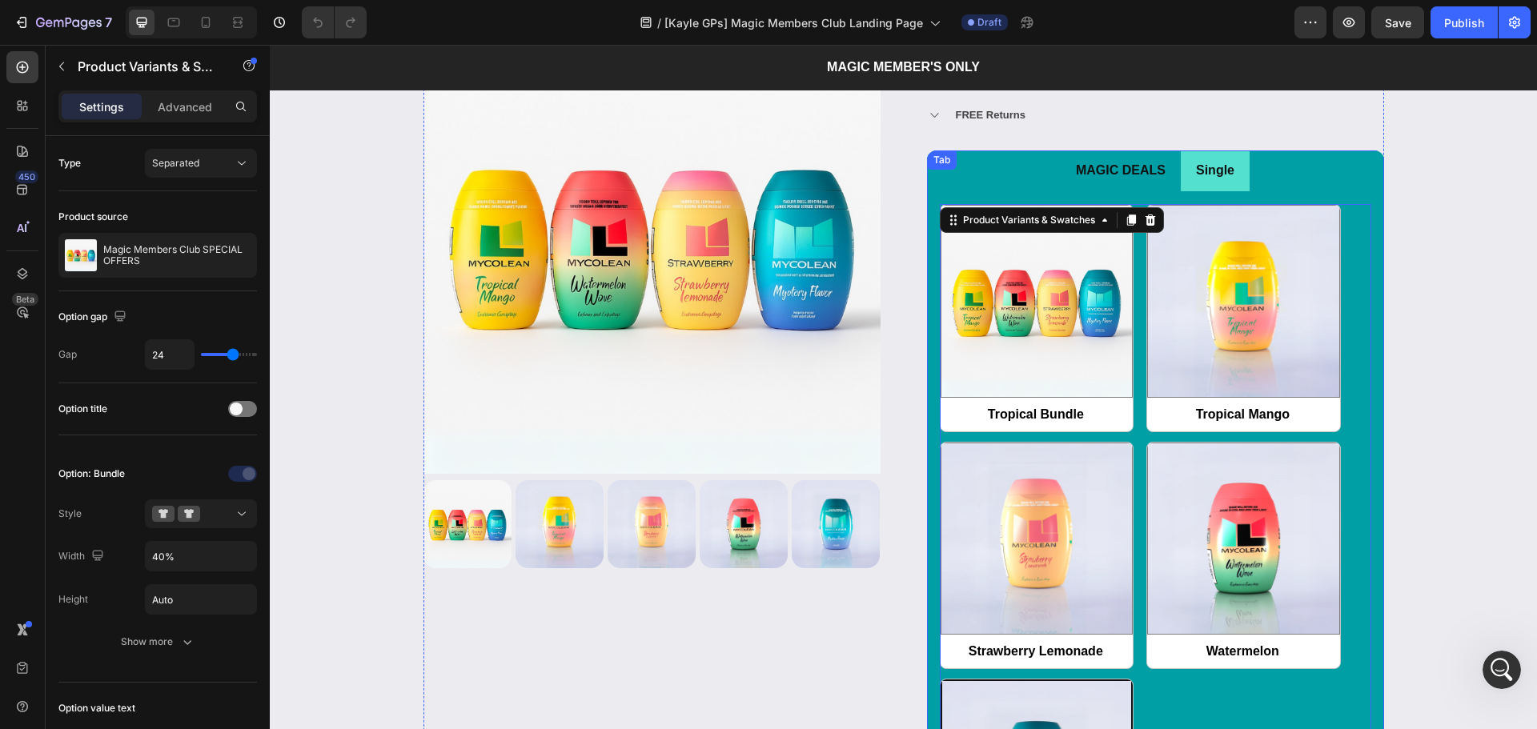
click at [1164, 181] on li "MAGIC DEALS" at bounding box center [1121, 170] width 120 height 41
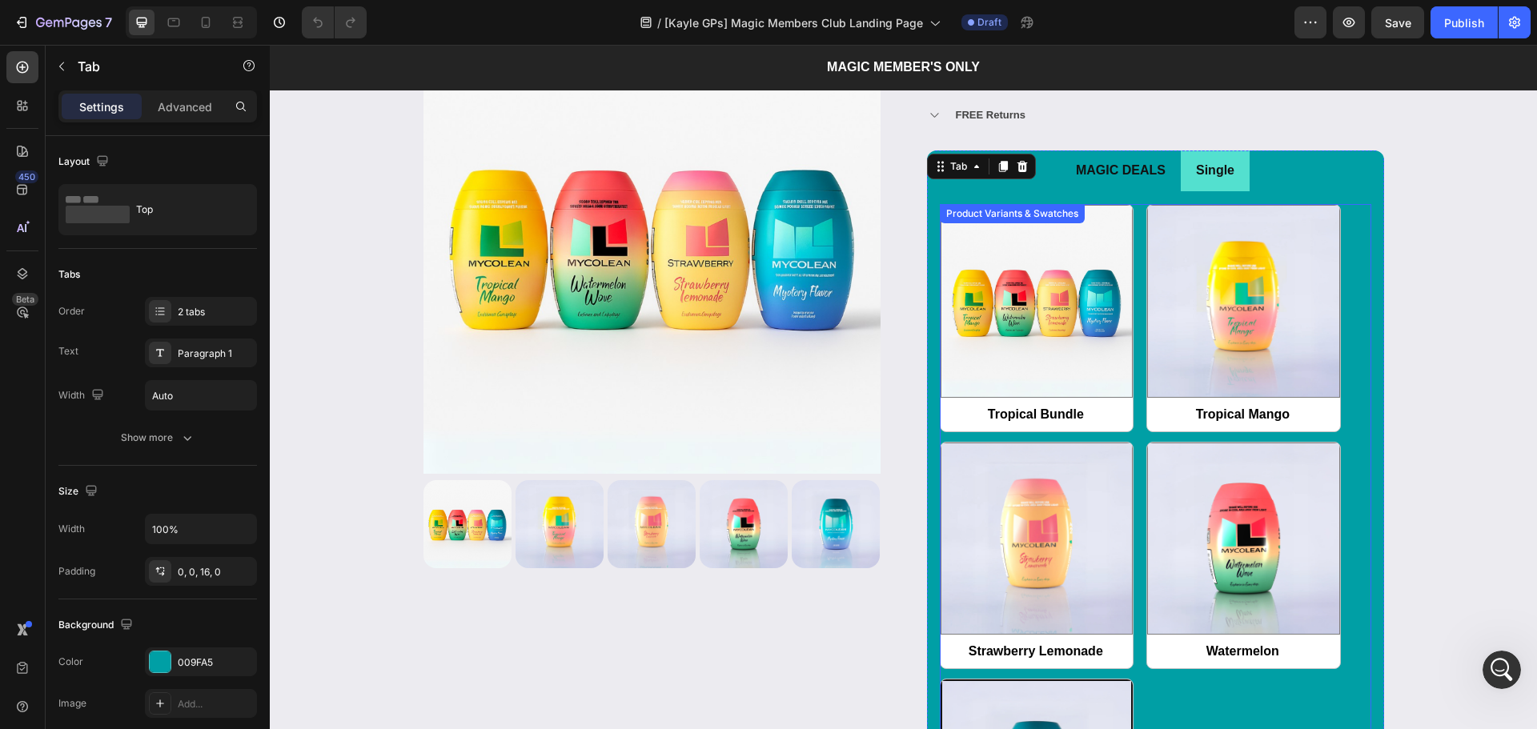
click at [1134, 259] on div "Tropical Bundle Tropical Bundle Tropical Mango Tropical Mango Strawberry Lemona…" at bounding box center [1155, 555] width 431 height 703
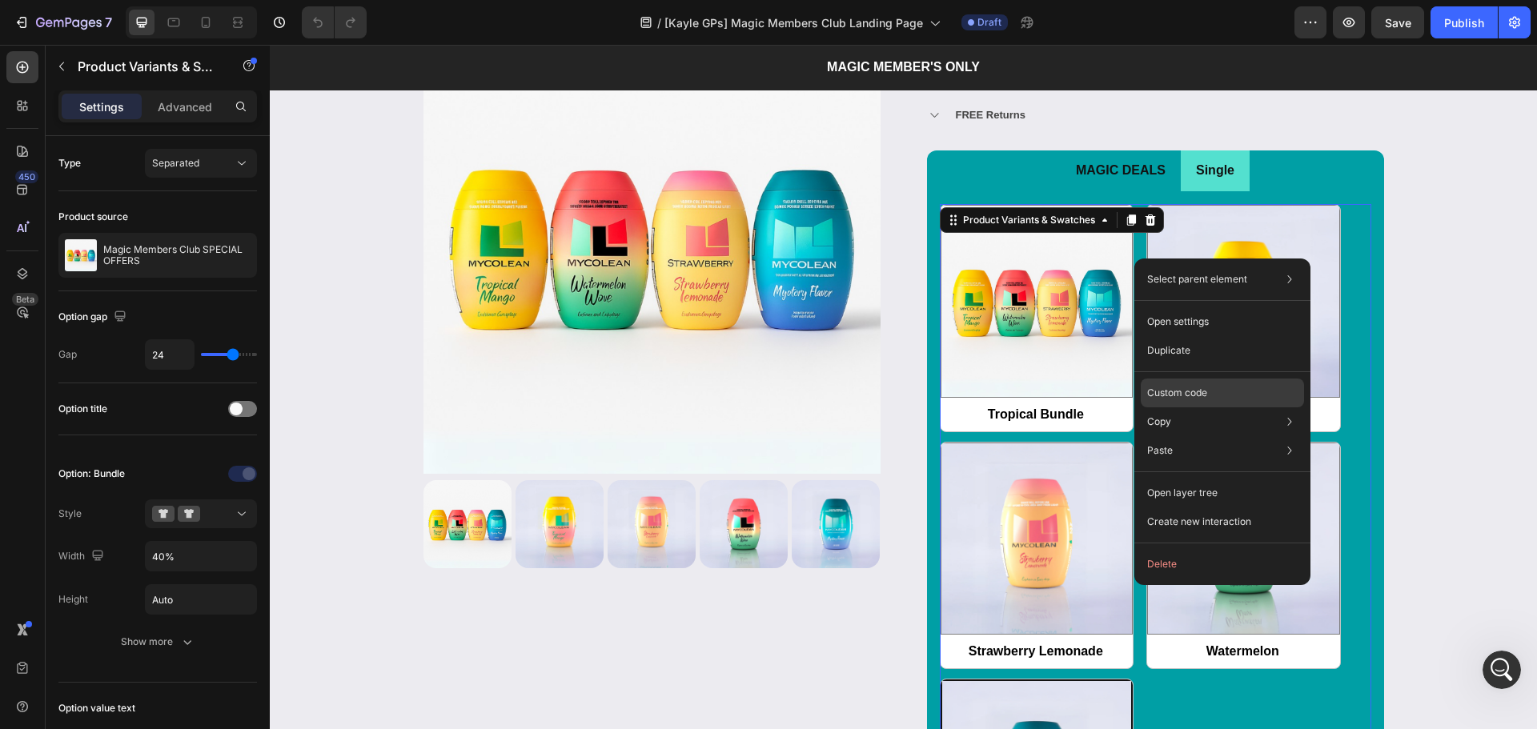
click at [1176, 391] on p "Custom code" at bounding box center [1177, 393] width 60 height 14
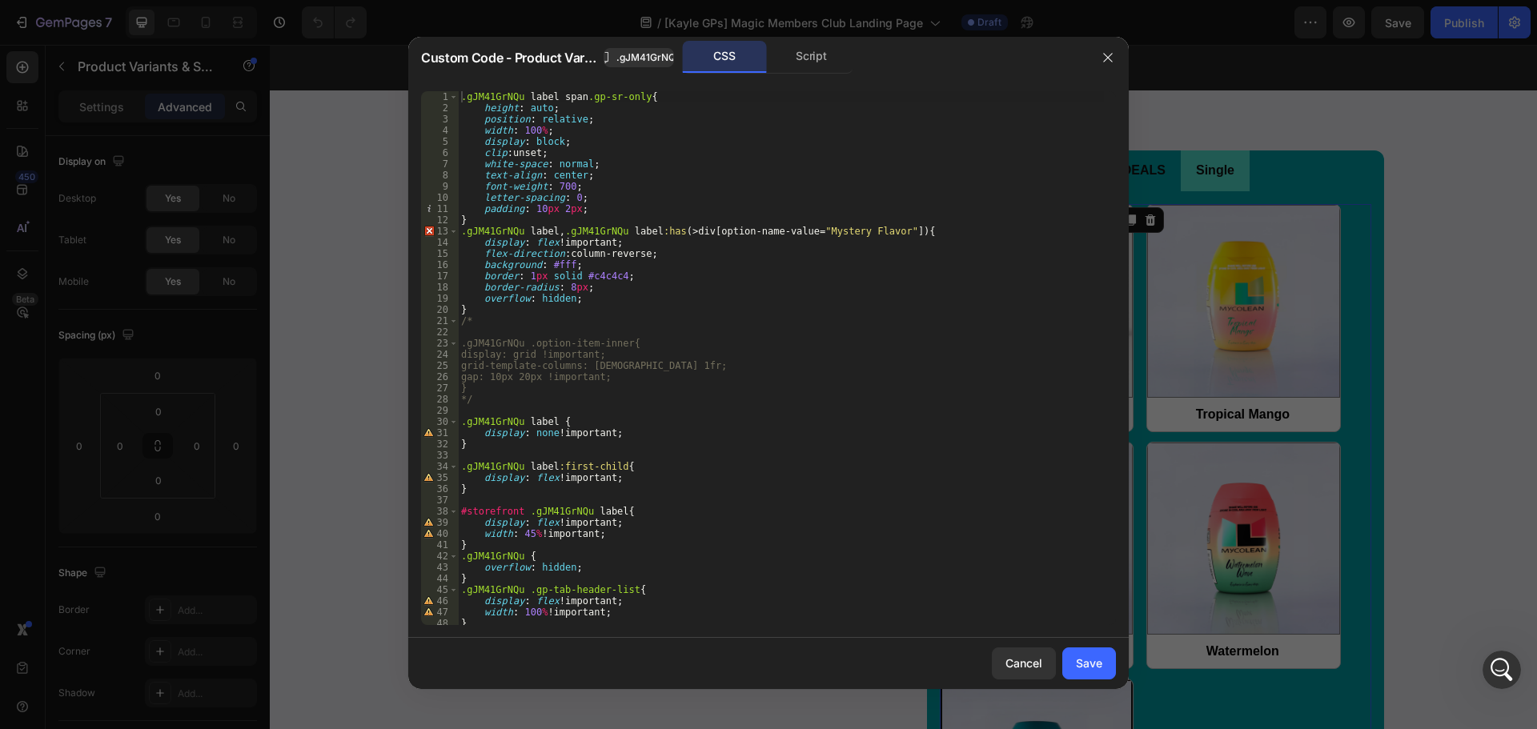
click at [966, 417] on div ".gJM41GrNQu label span .gp-sr-only { height : auto ; position : relative ; widt…" at bounding box center [781, 369] width 646 height 556
type textarea "display: flex !important; }"
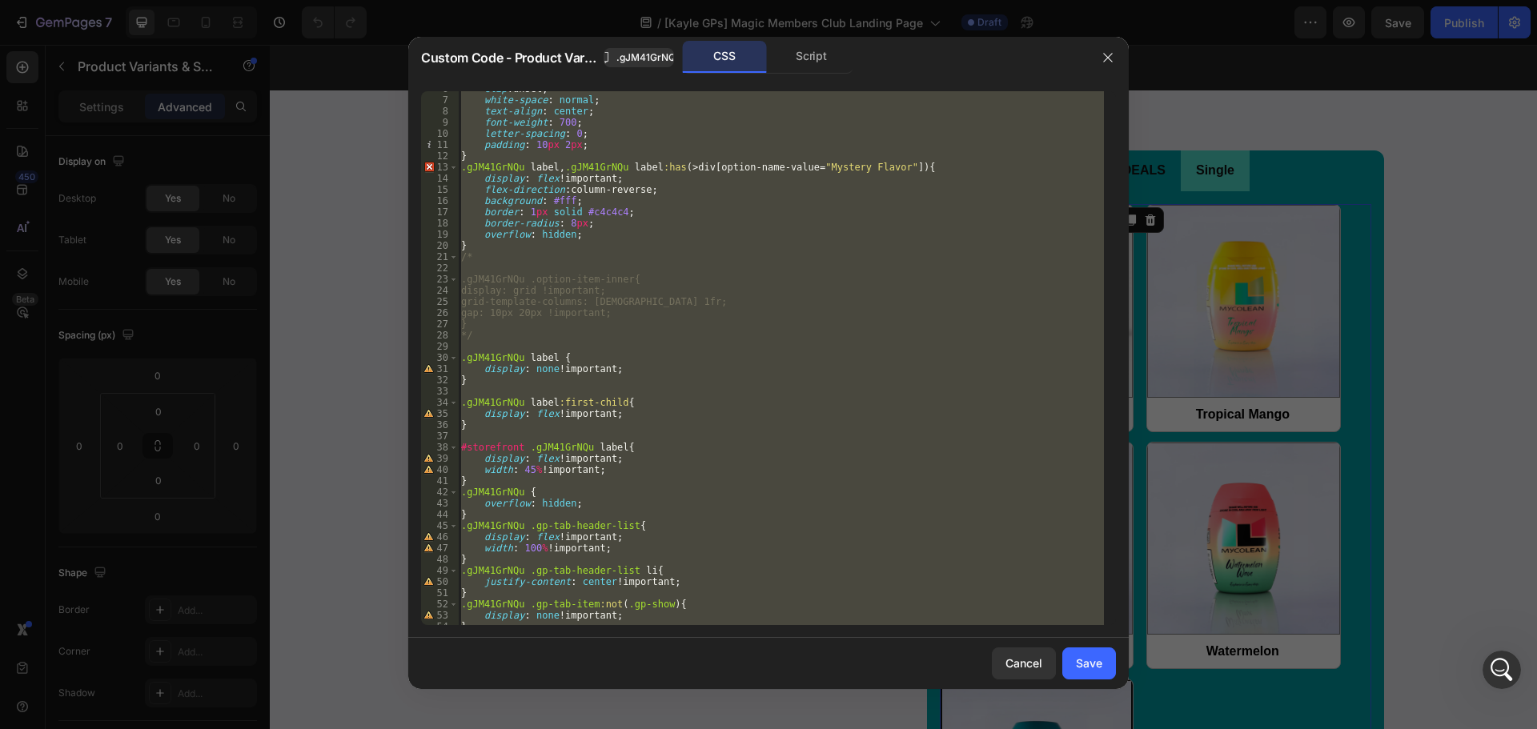
scroll to position [105, 0]
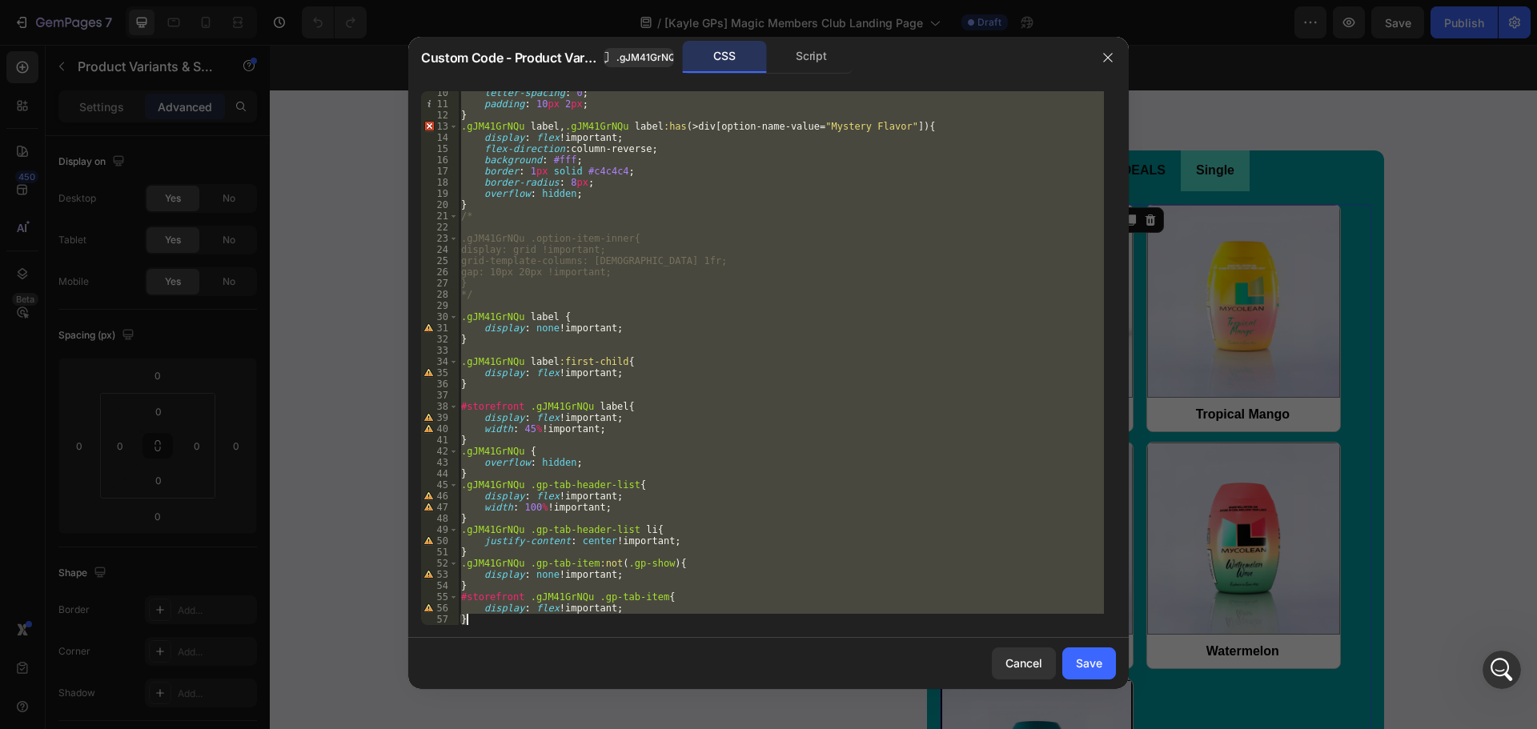
click at [802, 34] on div at bounding box center [768, 364] width 1537 height 729
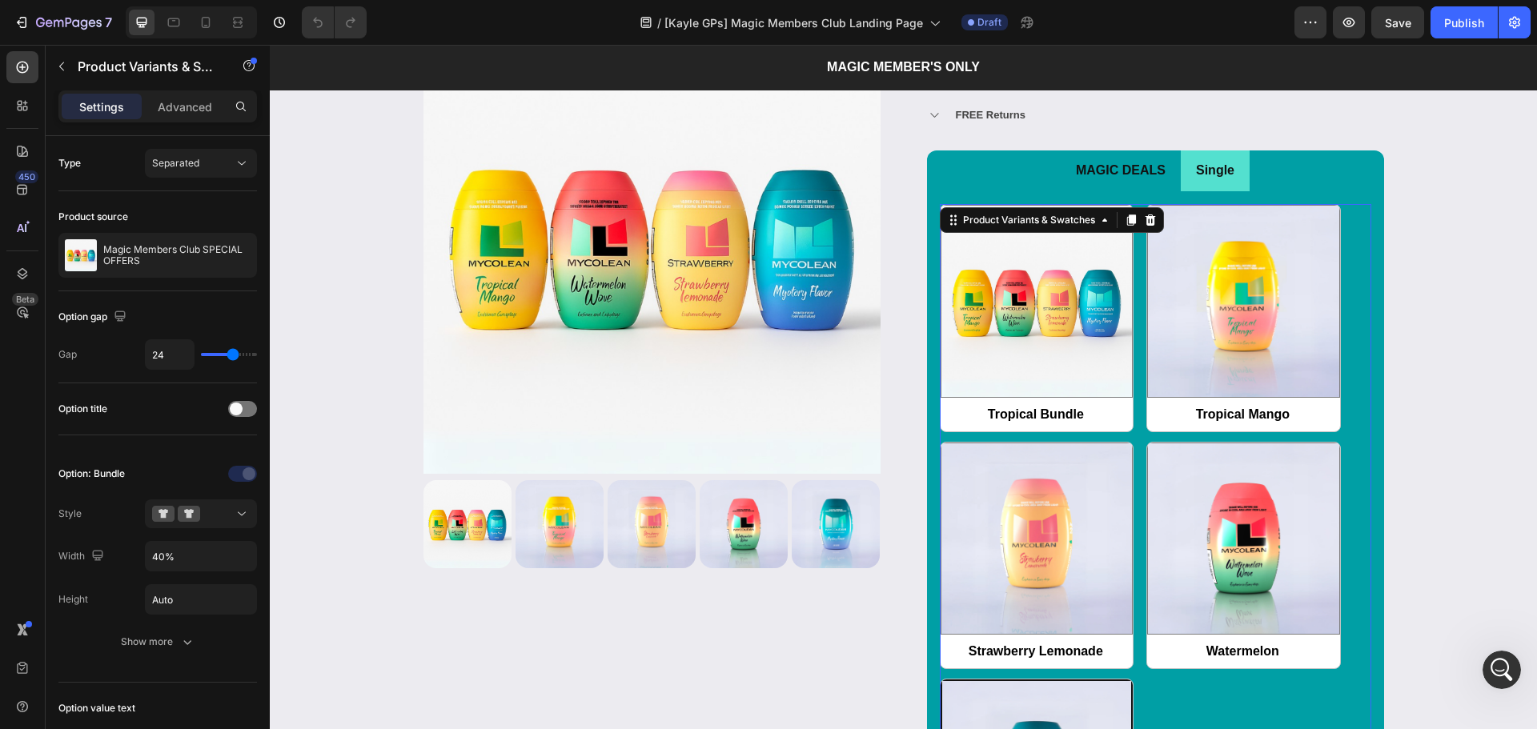
click at [798, 70] on div "MAGIC MEMBER'S ONLY Text block Title Line Row" at bounding box center [903, 67] width 961 height 26
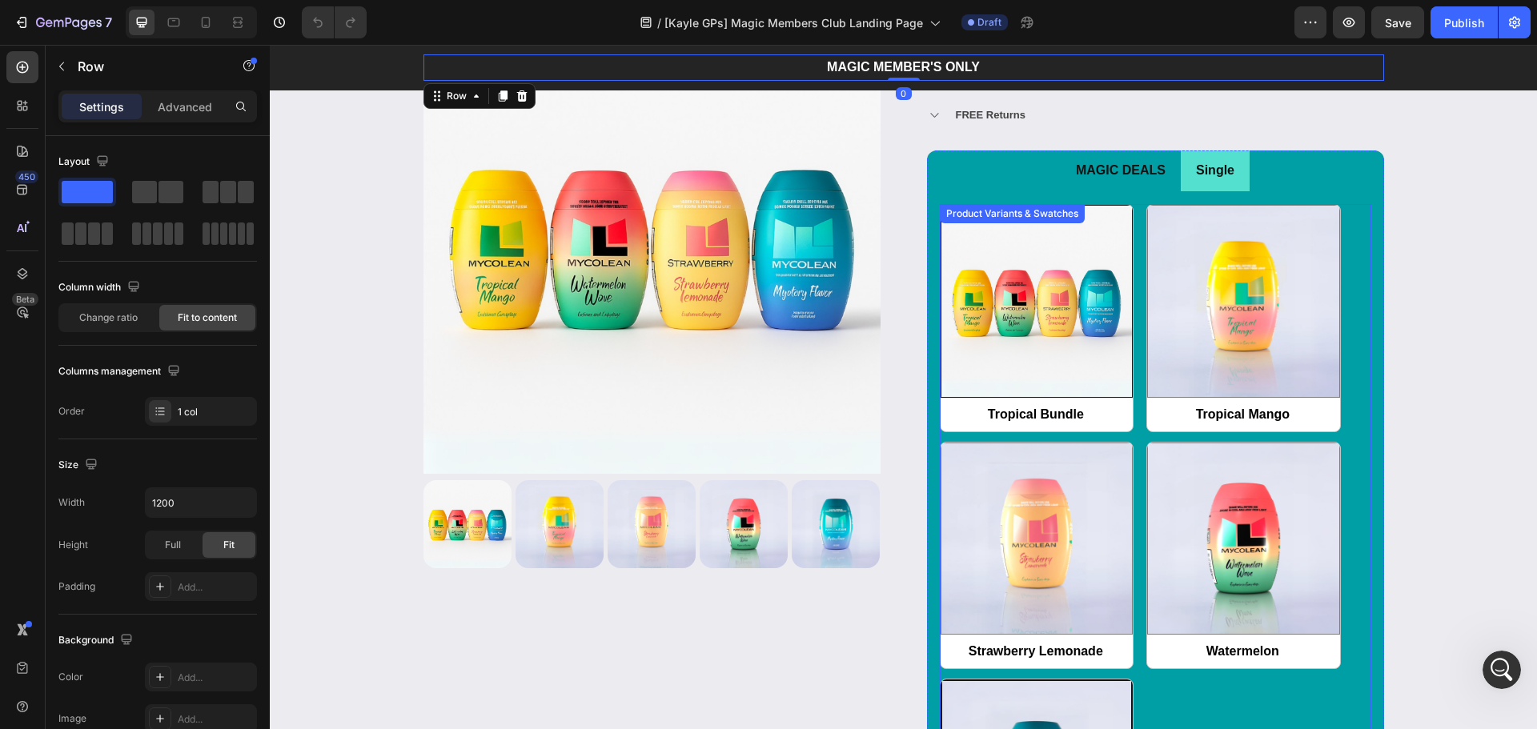
click at [1116, 375] on img at bounding box center [1036, 301] width 191 height 191
click at [941, 431] on input "Tropical Bundle Tropical Bundle" at bounding box center [940, 431] width 1 height 1
radio input "false"
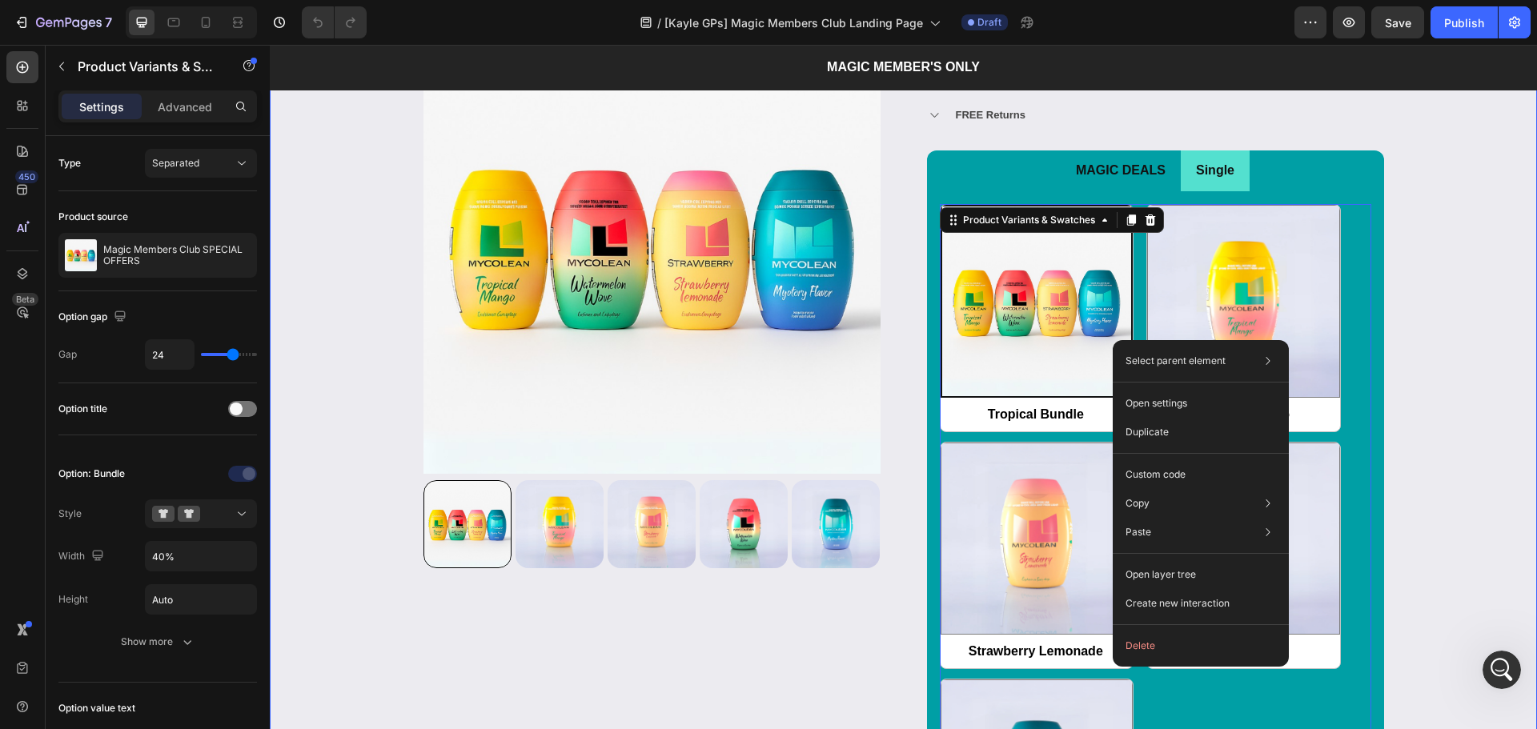
click at [1421, 484] on div "Product Images & Gallery Magic Members Club SPECIAL OFFERS Product Title Icon I…" at bounding box center [903, 583] width 1243 height 1133
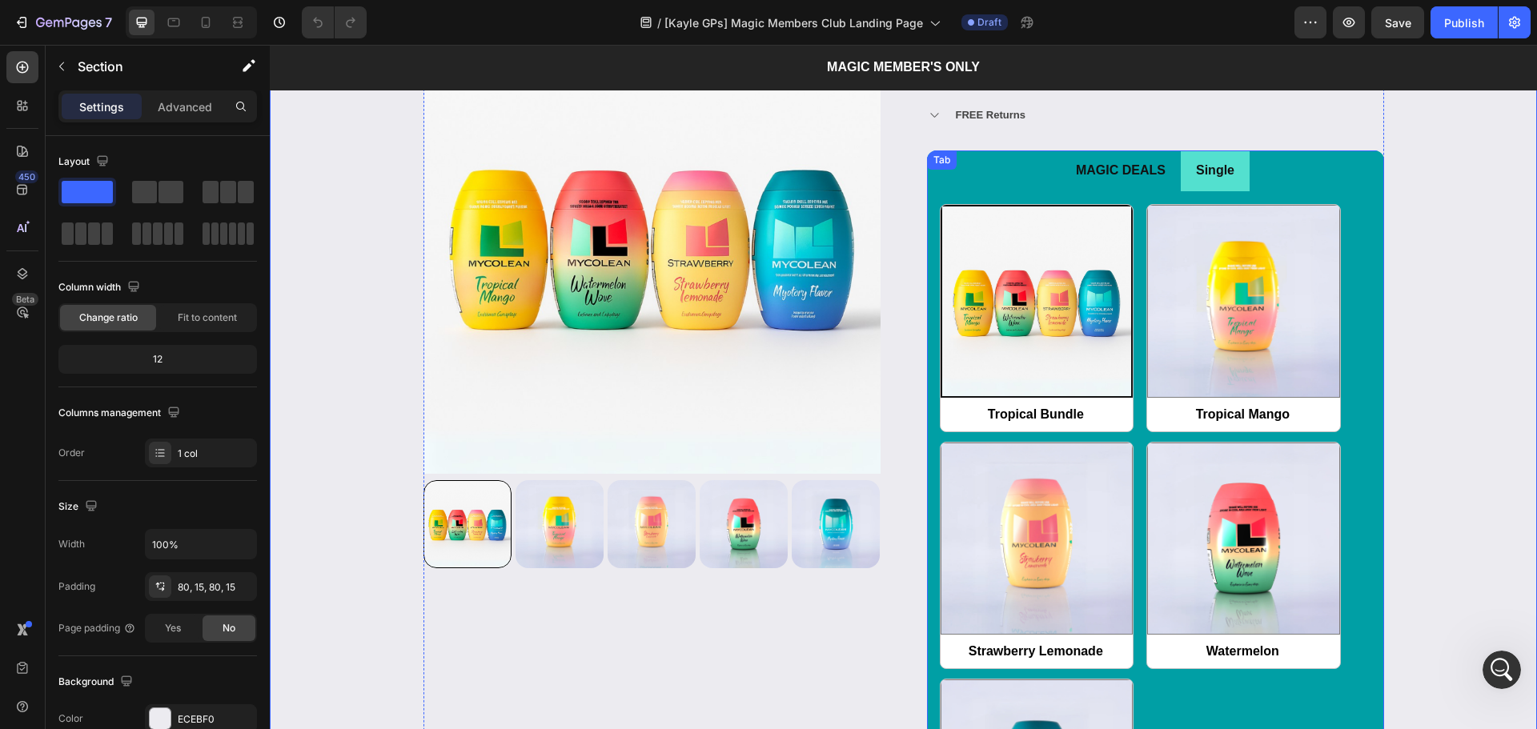
click at [1369, 190] on ul "MAGIC DEALS Single" at bounding box center [1155, 170] width 457 height 41
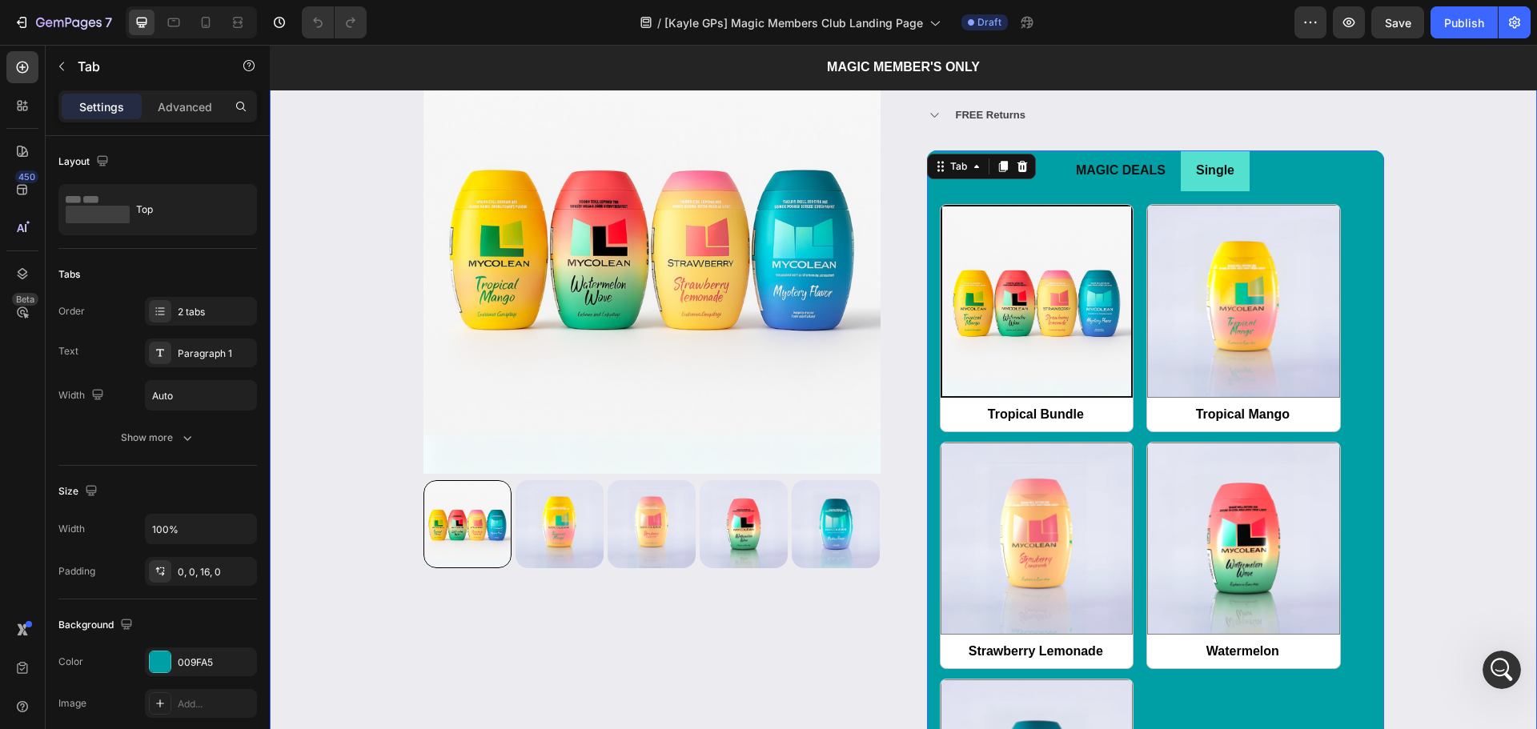
click at [1443, 254] on div "Product Images & Gallery Magic Members Club SPECIAL OFFERS Product Title Icon I…" at bounding box center [903, 583] width 1243 height 1133
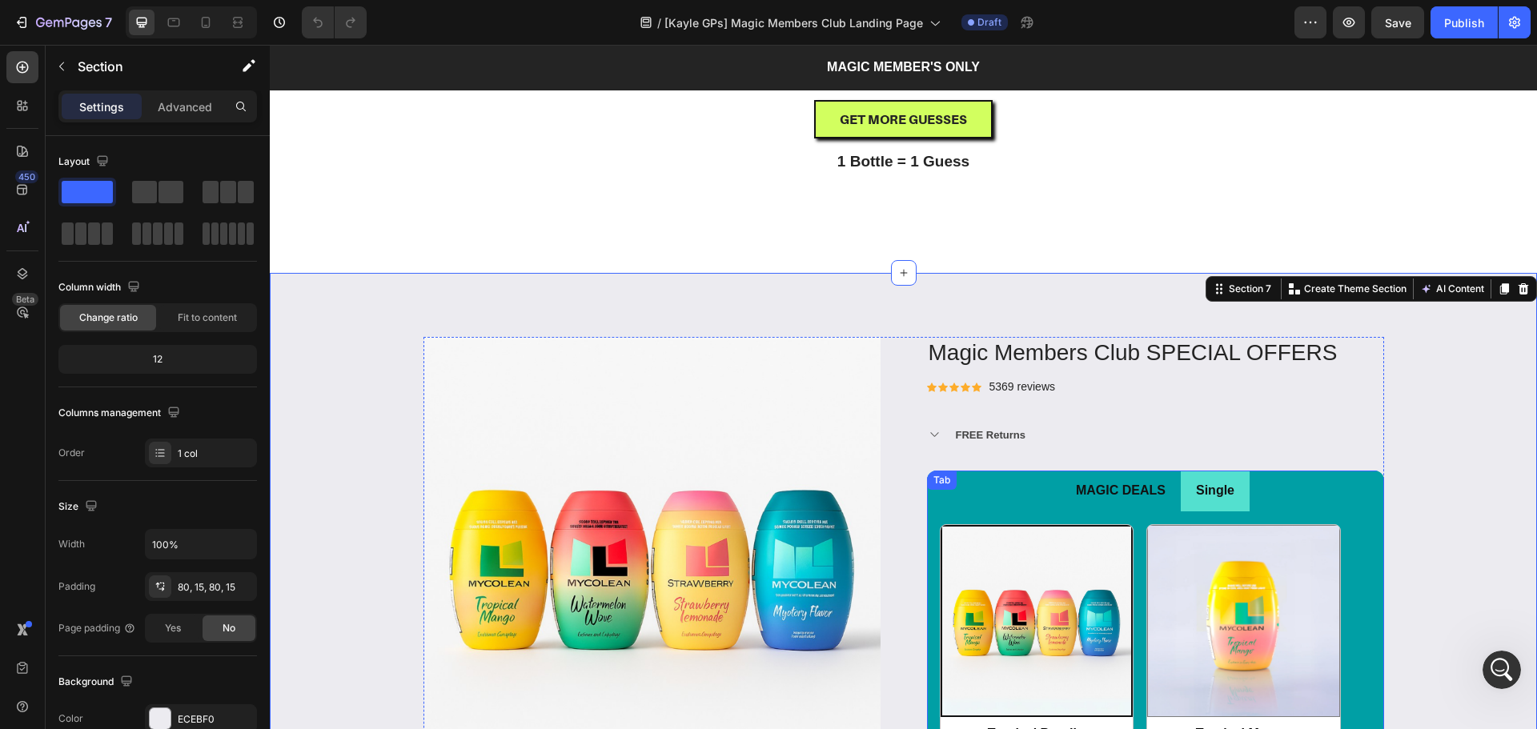
scroll to position [2125, 0]
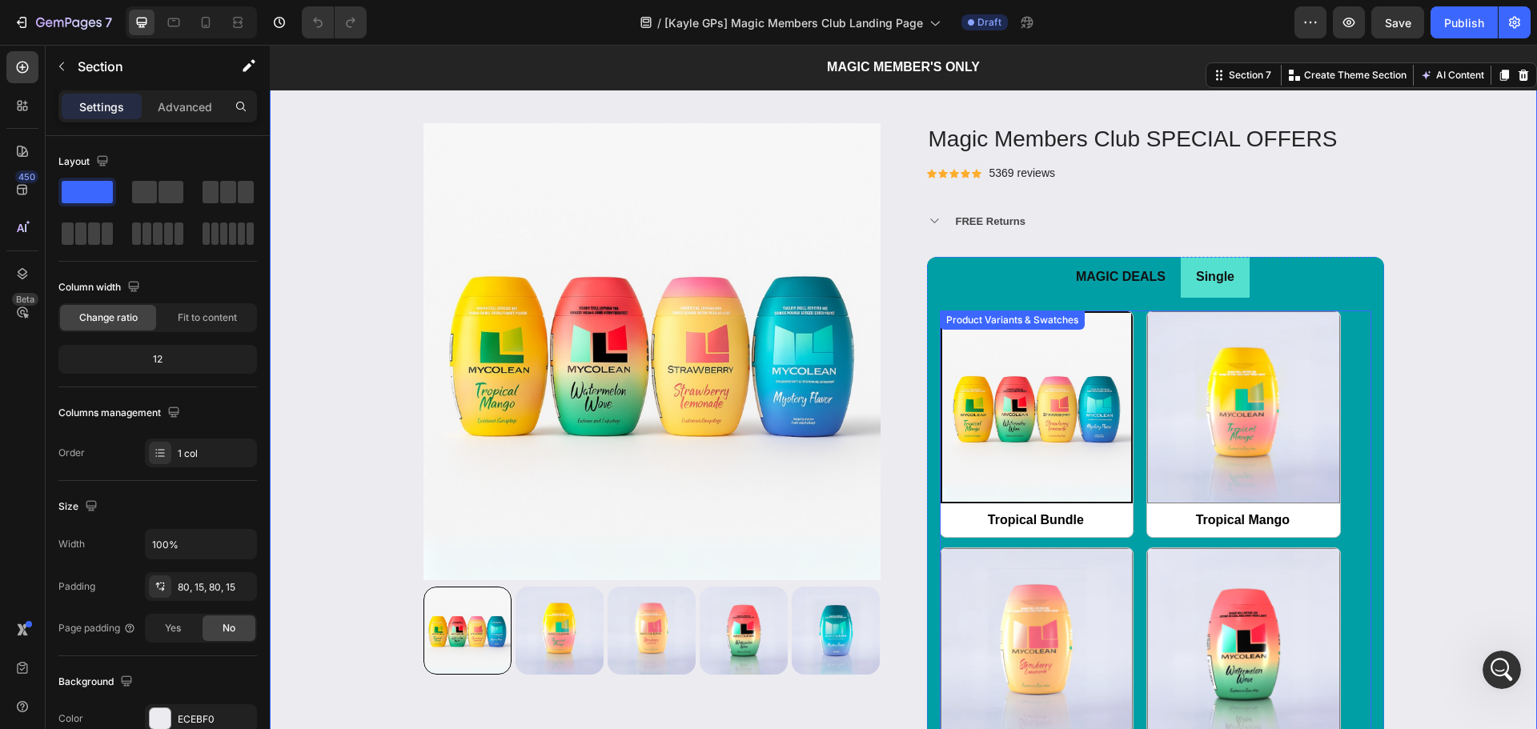
click at [1135, 462] on div "Tropical Bundle Tropical Bundle Tropical Mango Tropical Mango Strawberry Lemona…" at bounding box center [1155, 662] width 431 height 703
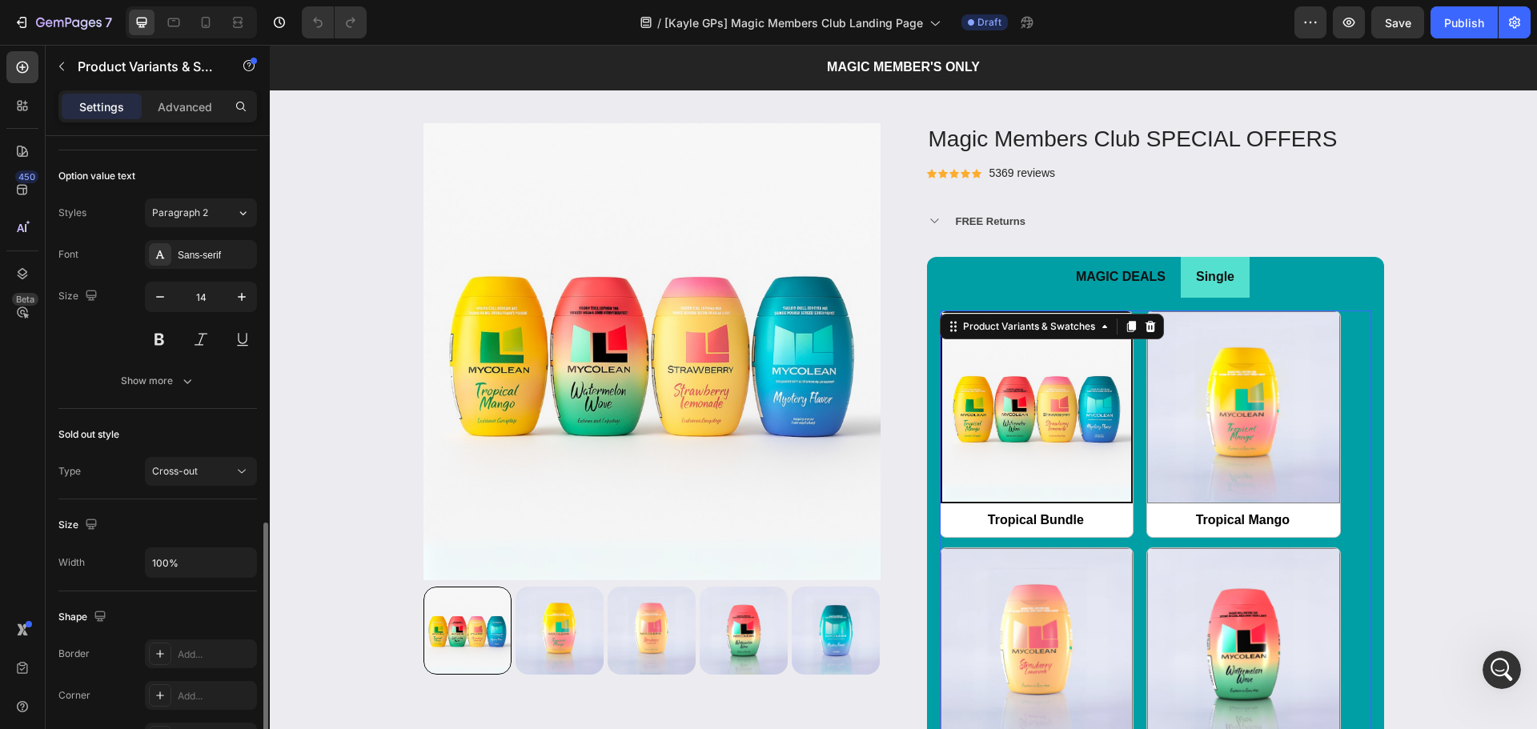
scroll to position [639, 0]
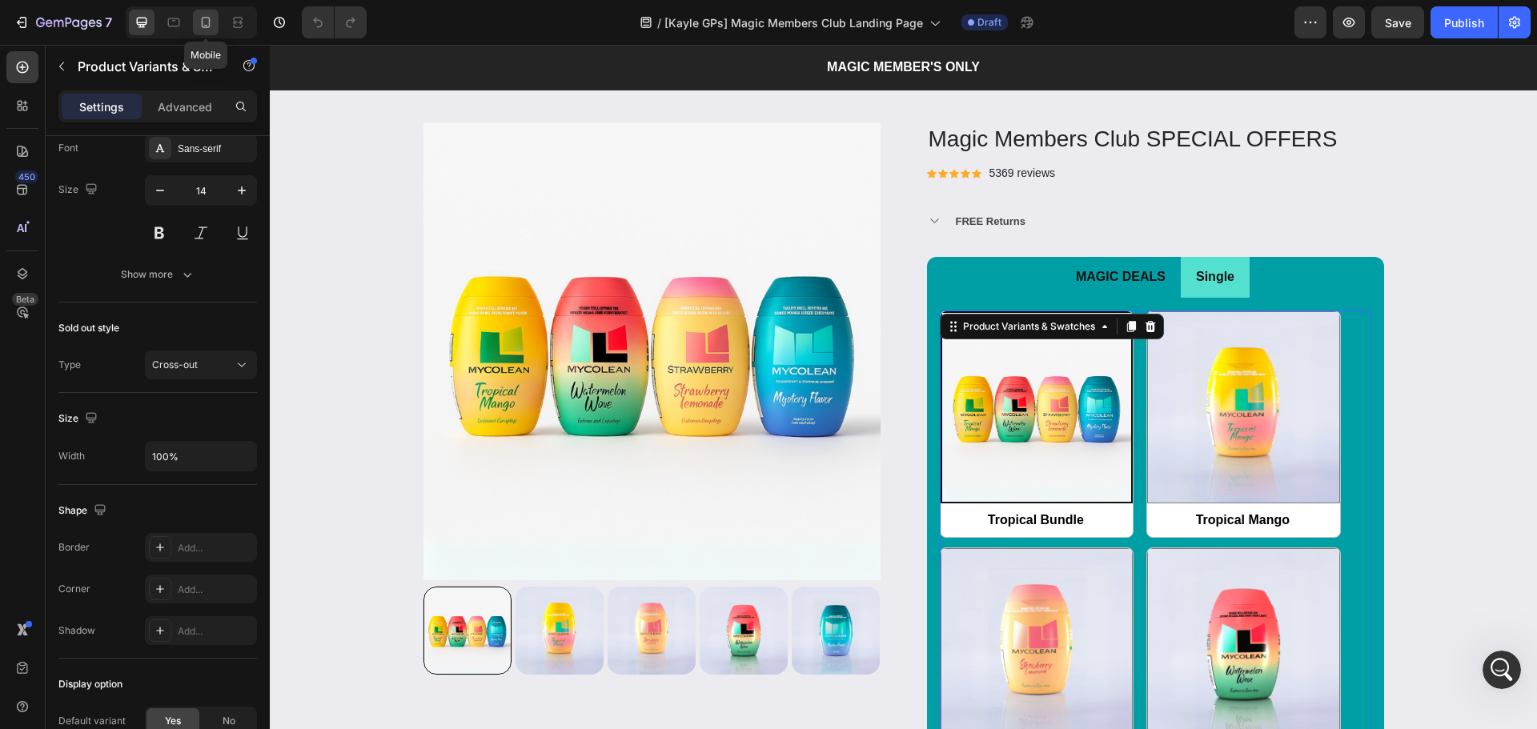
click at [214, 26] on icon at bounding box center [206, 22] width 16 height 16
type input "64"
type input "12"
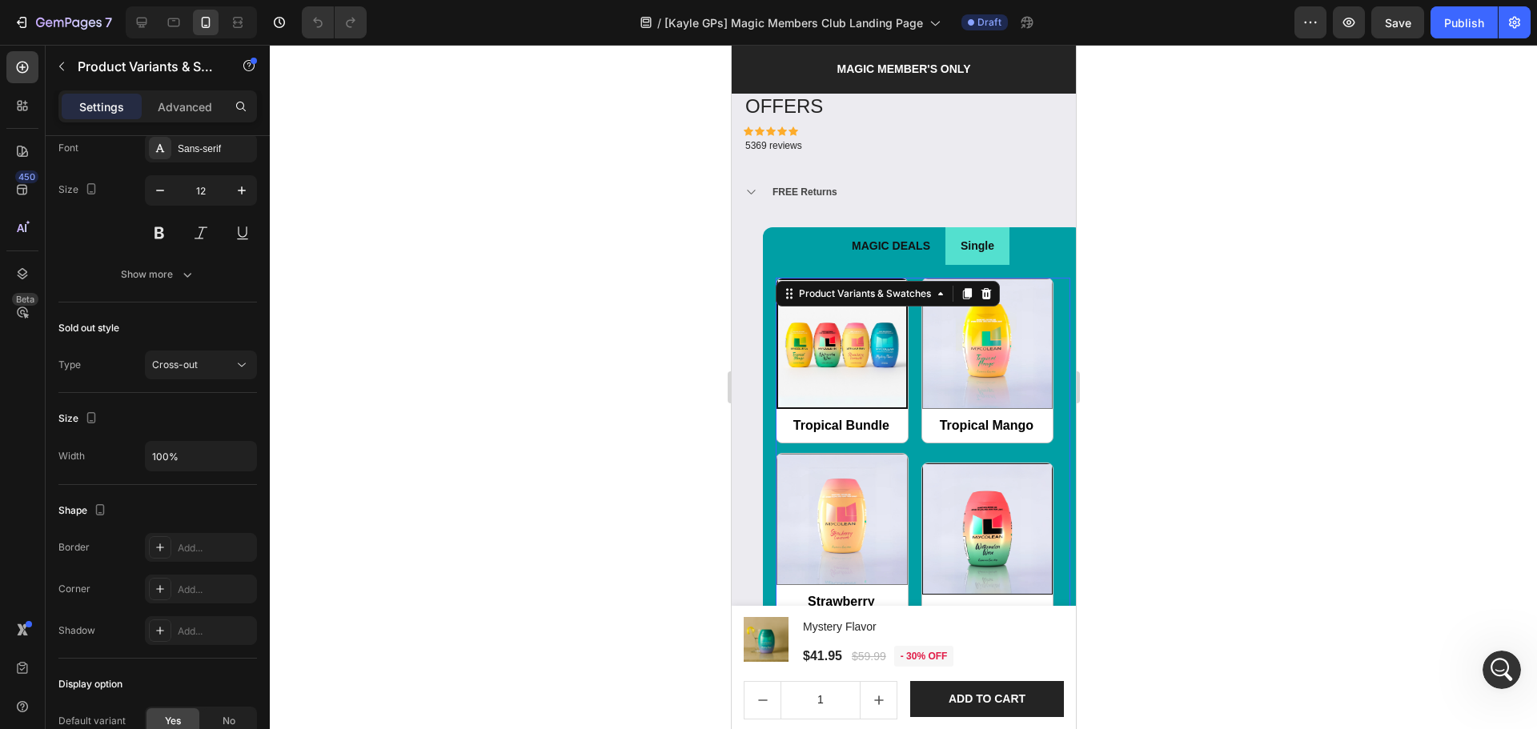
scroll to position [2281, 0]
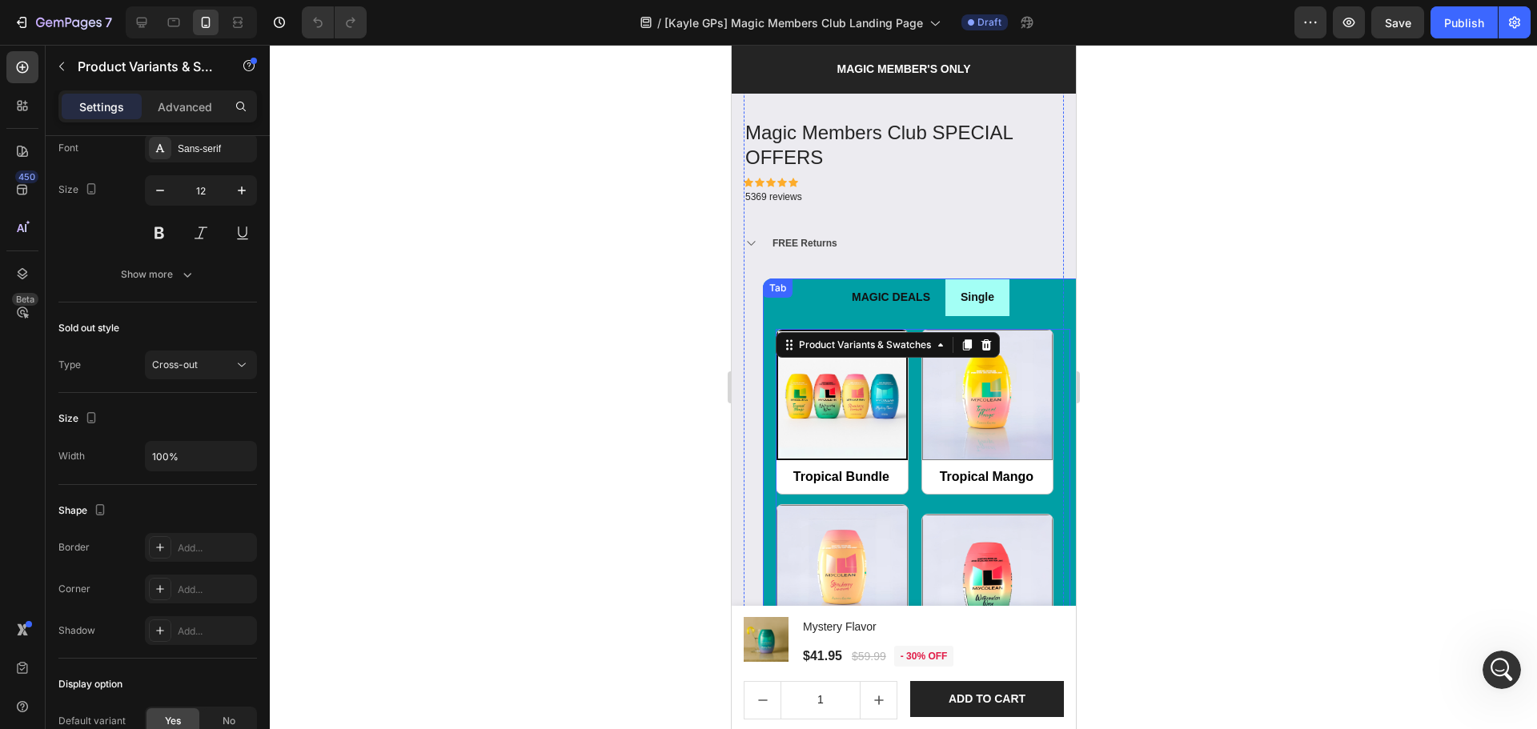
click at [974, 295] on li "Single" at bounding box center [977, 298] width 64 height 38
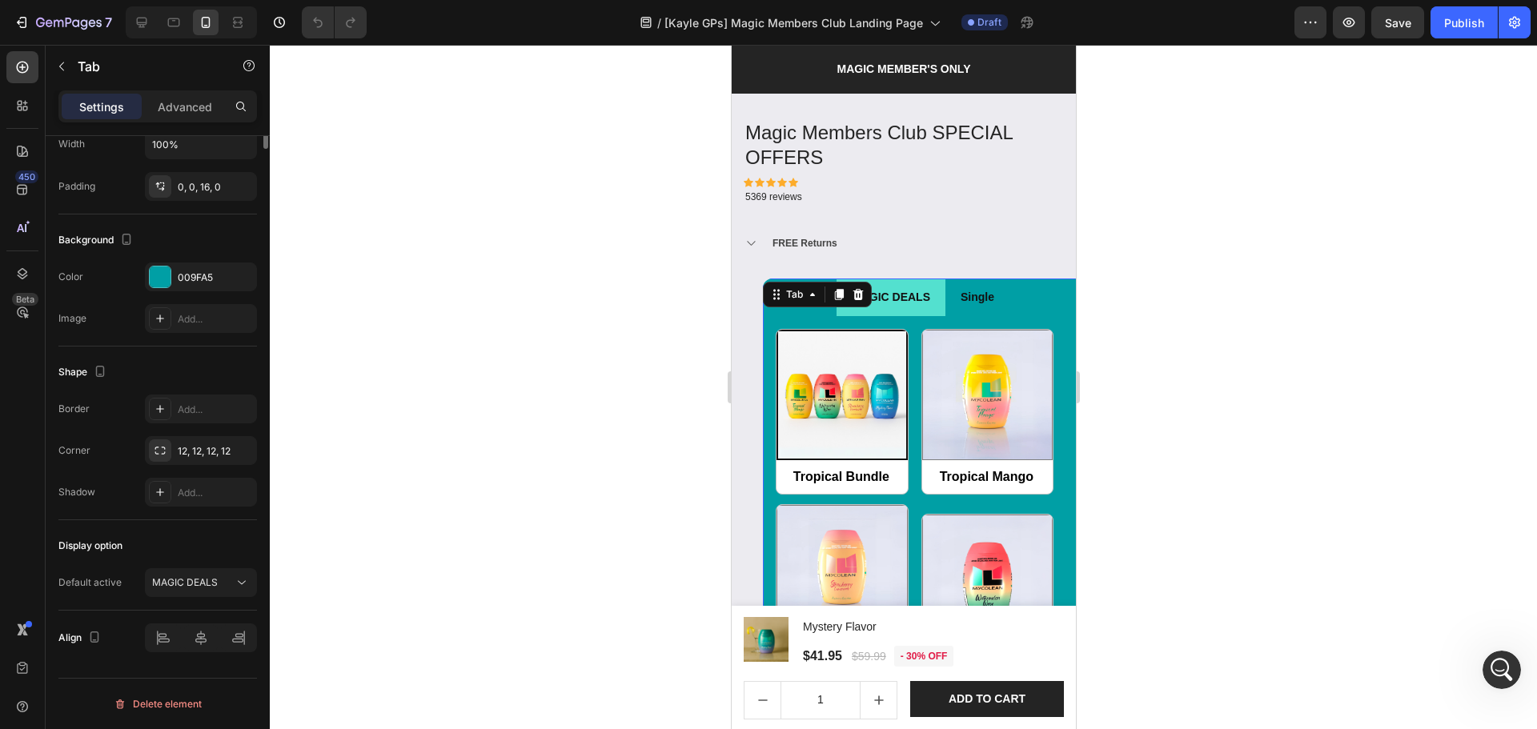
scroll to position [0, 0]
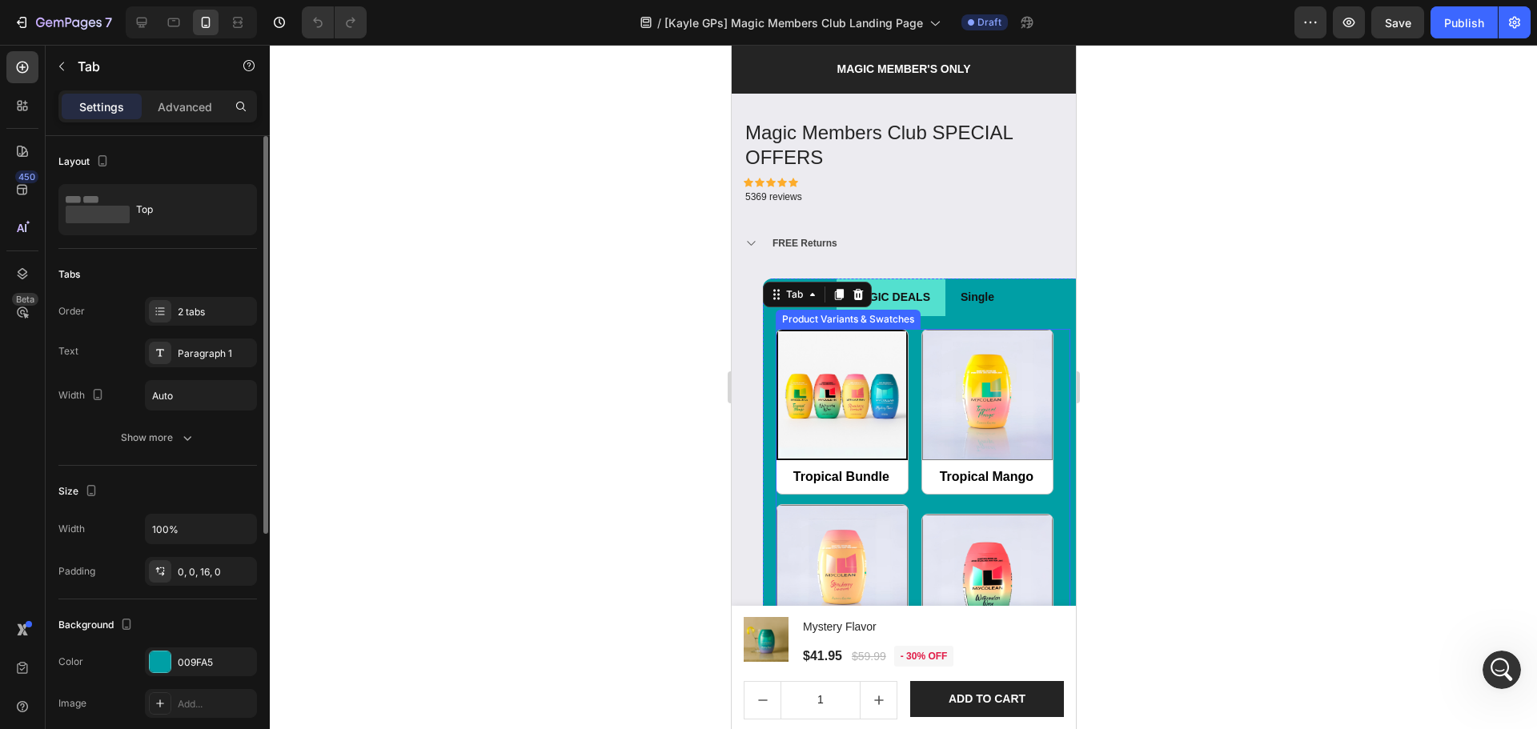
click at [905, 344] on div "Tropical Bundle Tropical Bundle Tropical Mango Tropical Mango Strawberry Lemona…" at bounding box center [922, 597] width 295 height 537
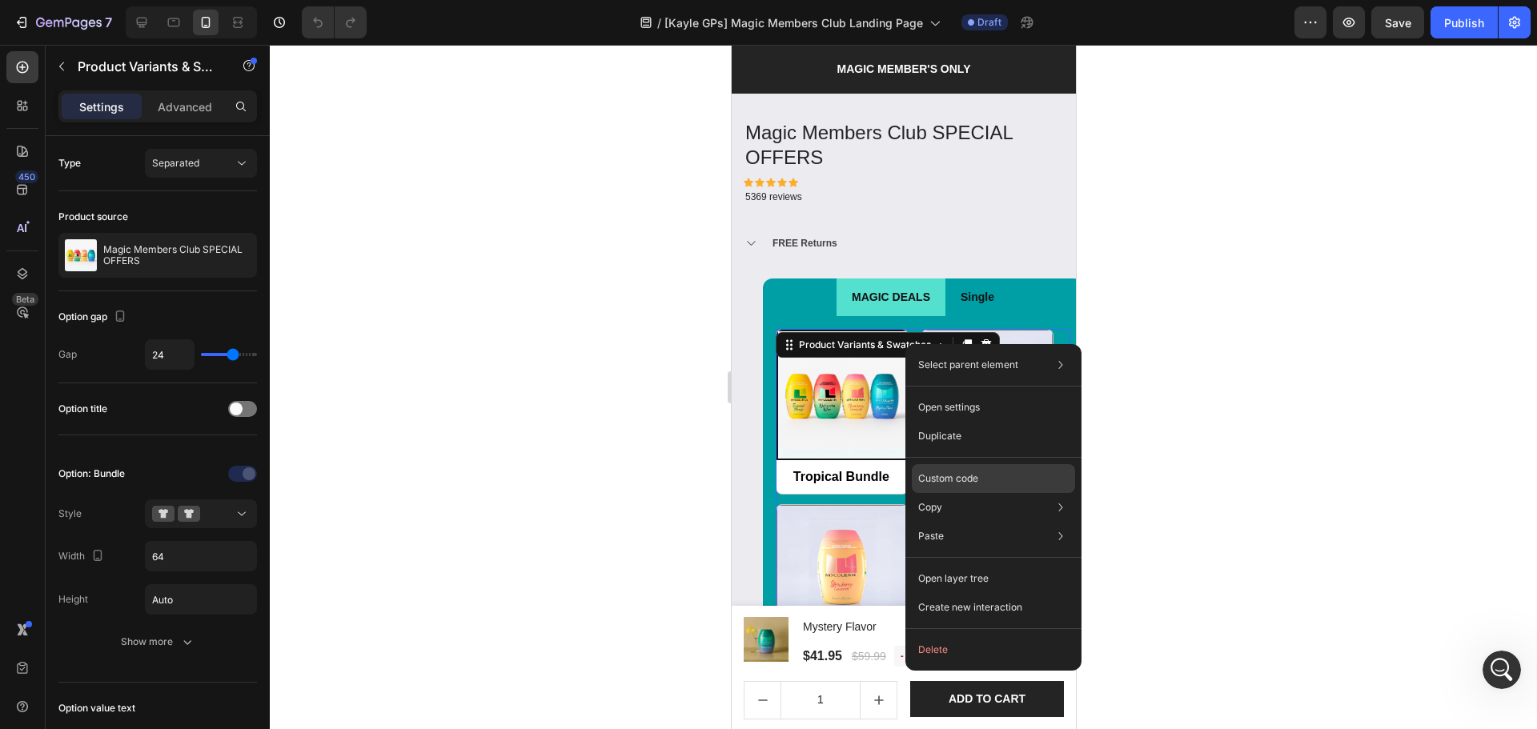
click at [947, 479] on p "Custom code" at bounding box center [948, 478] width 60 height 14
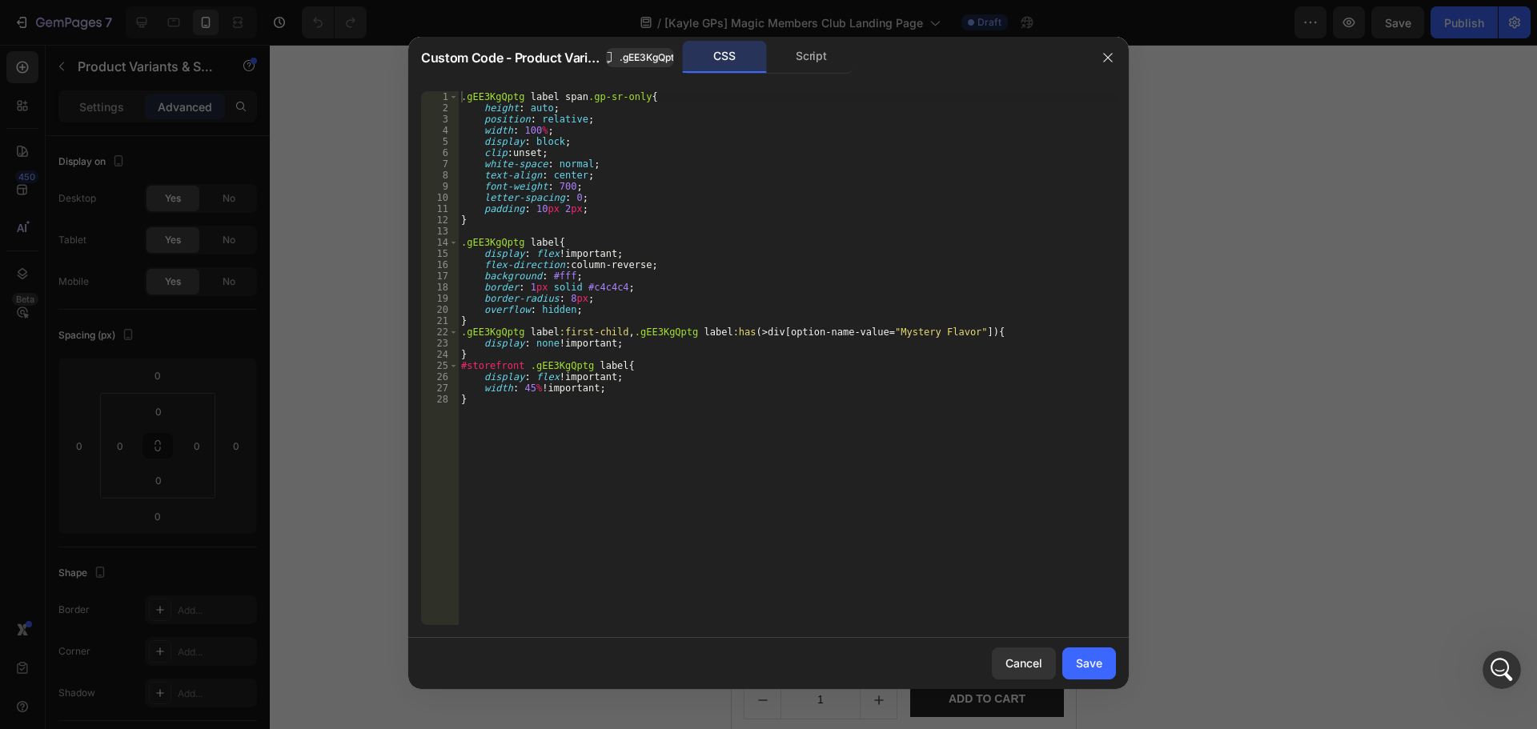
click at [945, 471] on div ".gEE3KgQptg label span .gp-sr-only { height : auto ; position : relative ; widt…" at bounding box center [787, 369] width 658 height 556
type textarea "width: 45% !important; }"
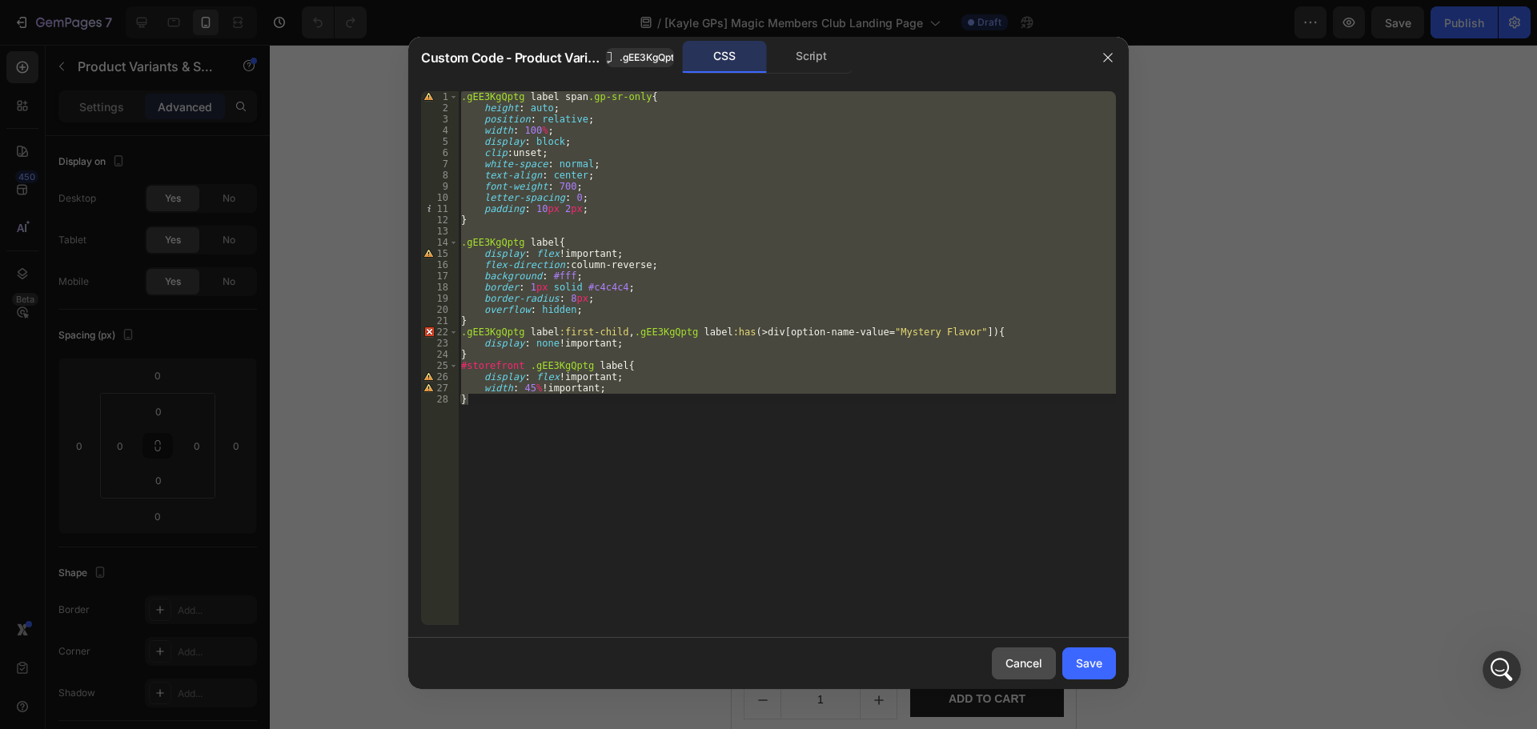
click at [1009, 678] on button "Cancel" at bounding box center [1024, 664] width 64 height 32
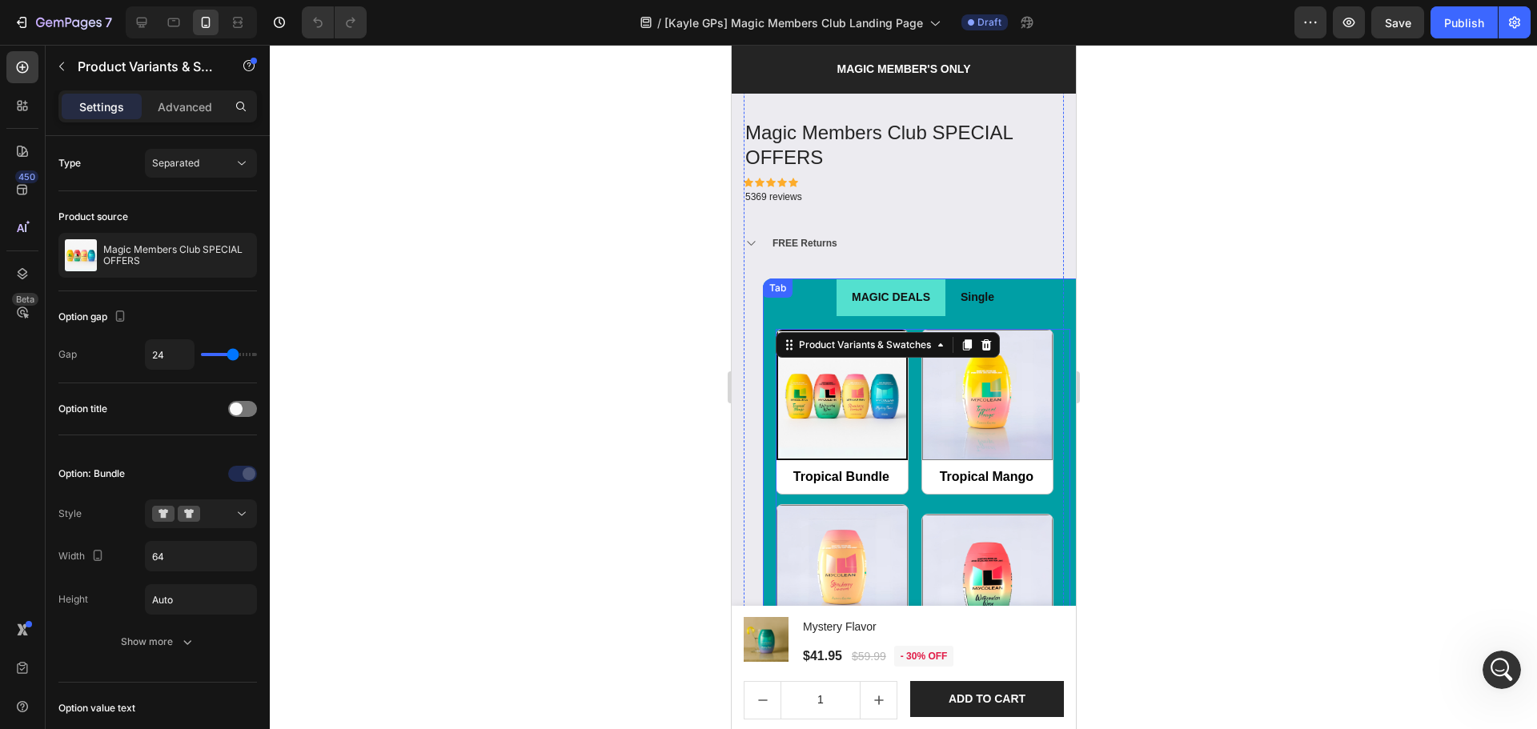
scroll to position [6101, 0]
click at [1357, 32] on button "button" at bounding box center [1349, 22] width 32 height 32
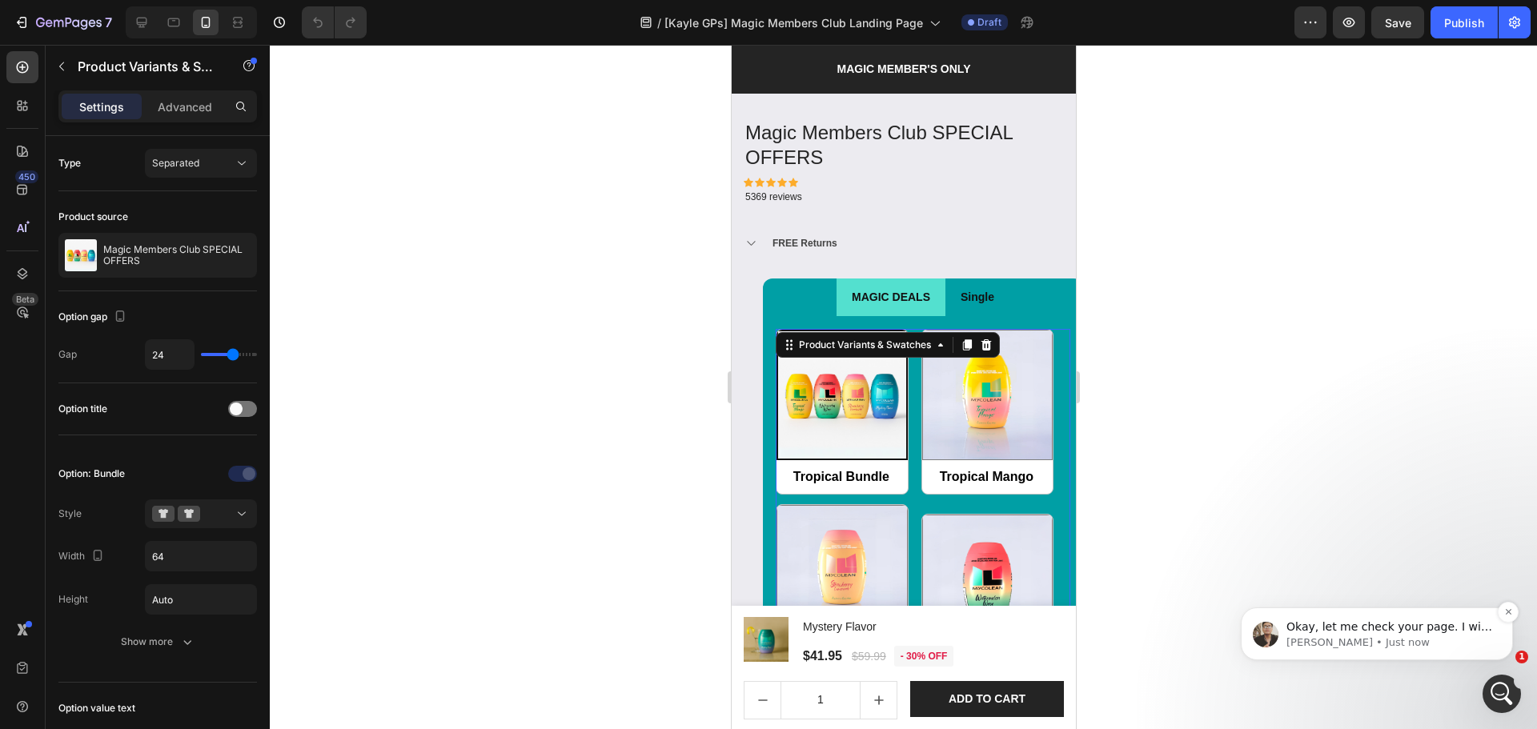
click at [1381, 632] on p "Okay, let me check your page. I will be back soon." at bounding box center [1389, 628] width 207 height 16
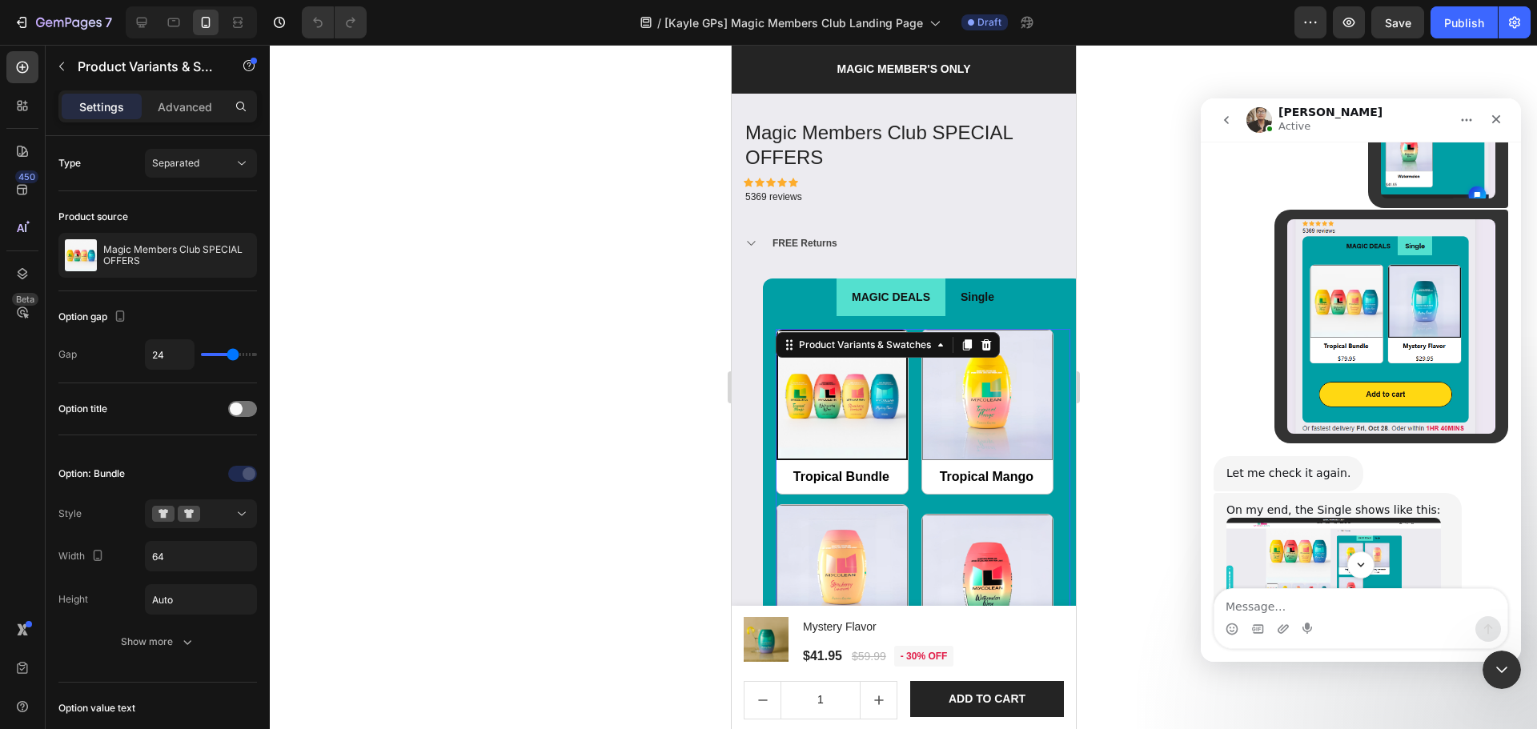
scroll to position [6103, 0]
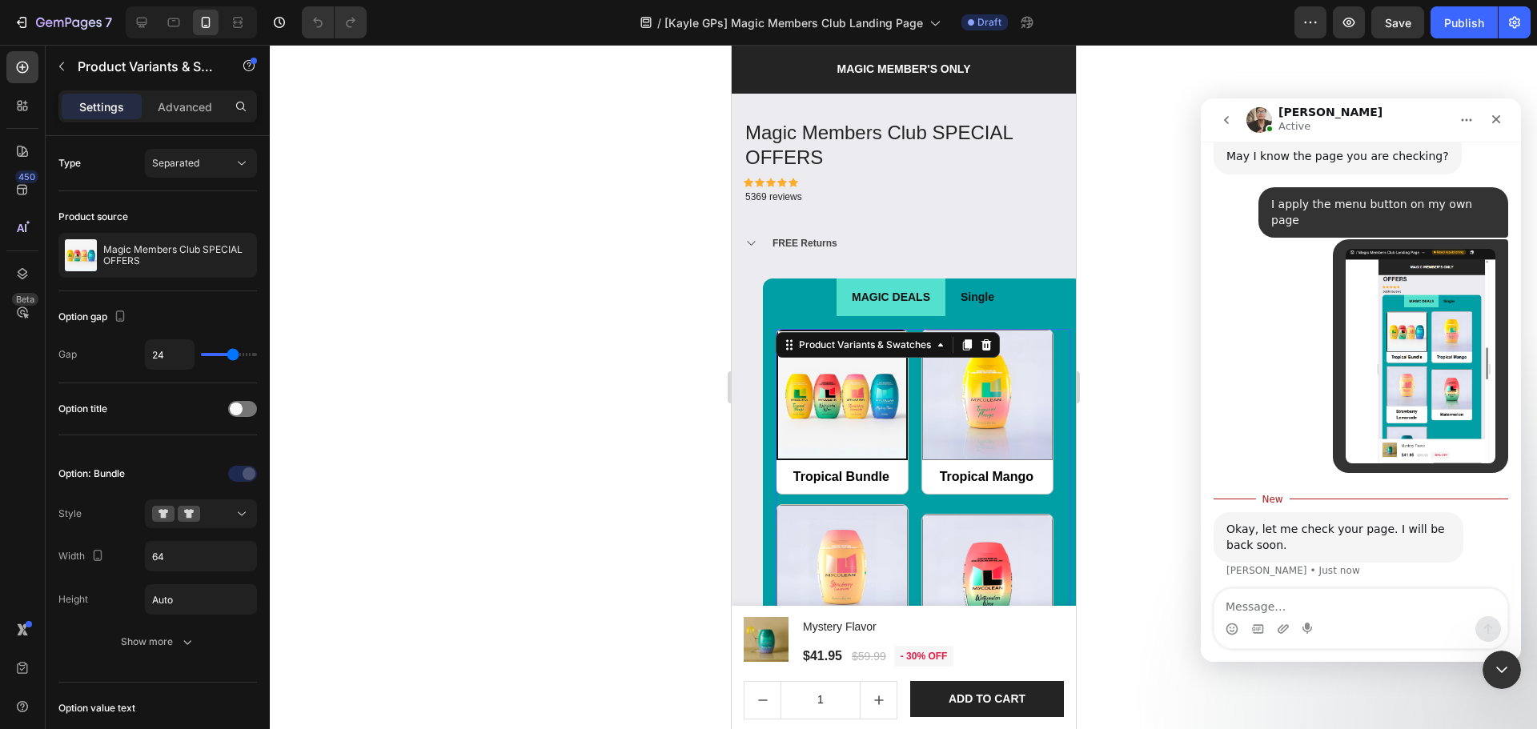
click at [1361, 566] on div "Okay, let me check your page. I will be back soon. [PERSON_NAME] • Just now" at bounding box center [1361, 555] width 295 height 86
click at [1343, 595] on textarea "Message…" at bounding box center [1360, 602] width 293 height 27
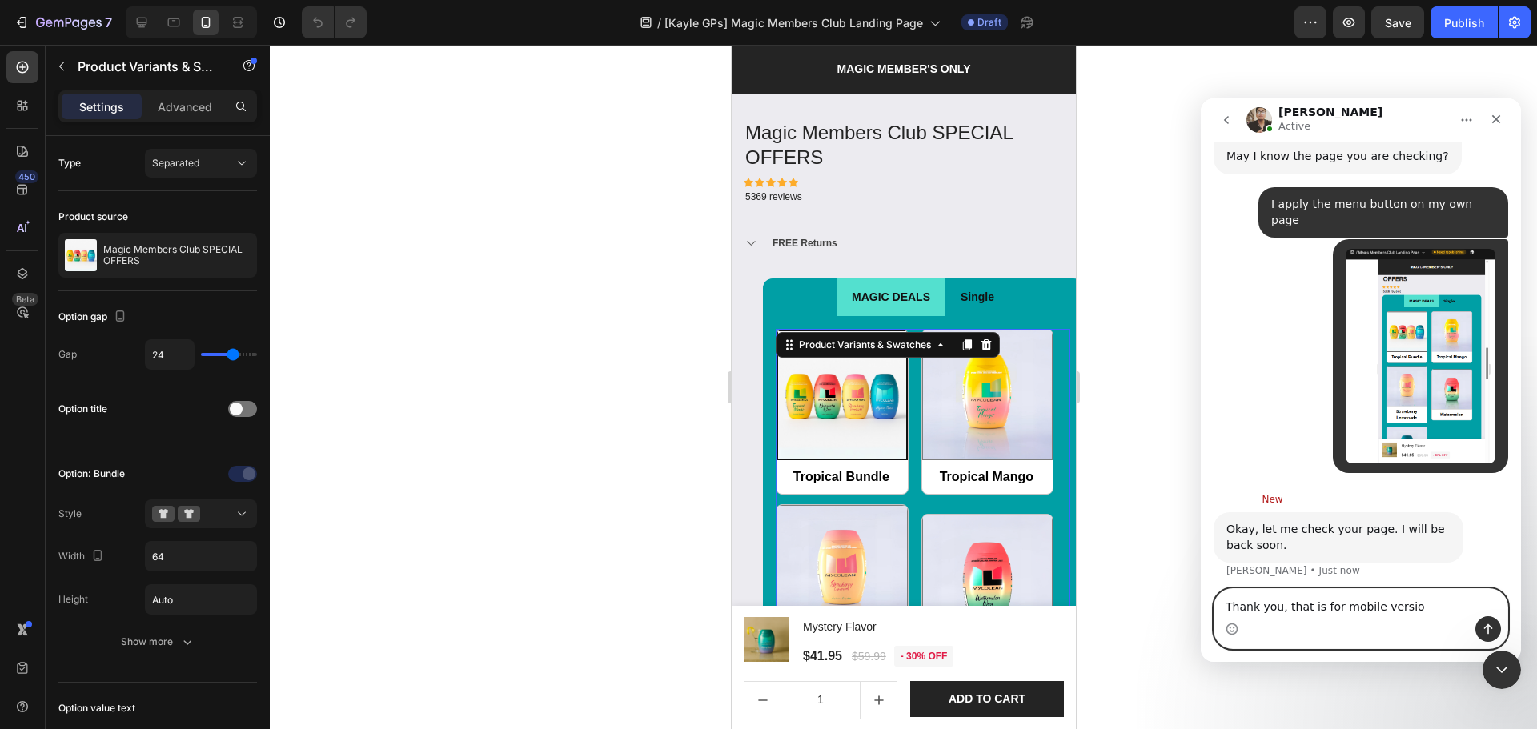
type textarea "Thank you, that is for mobile version"
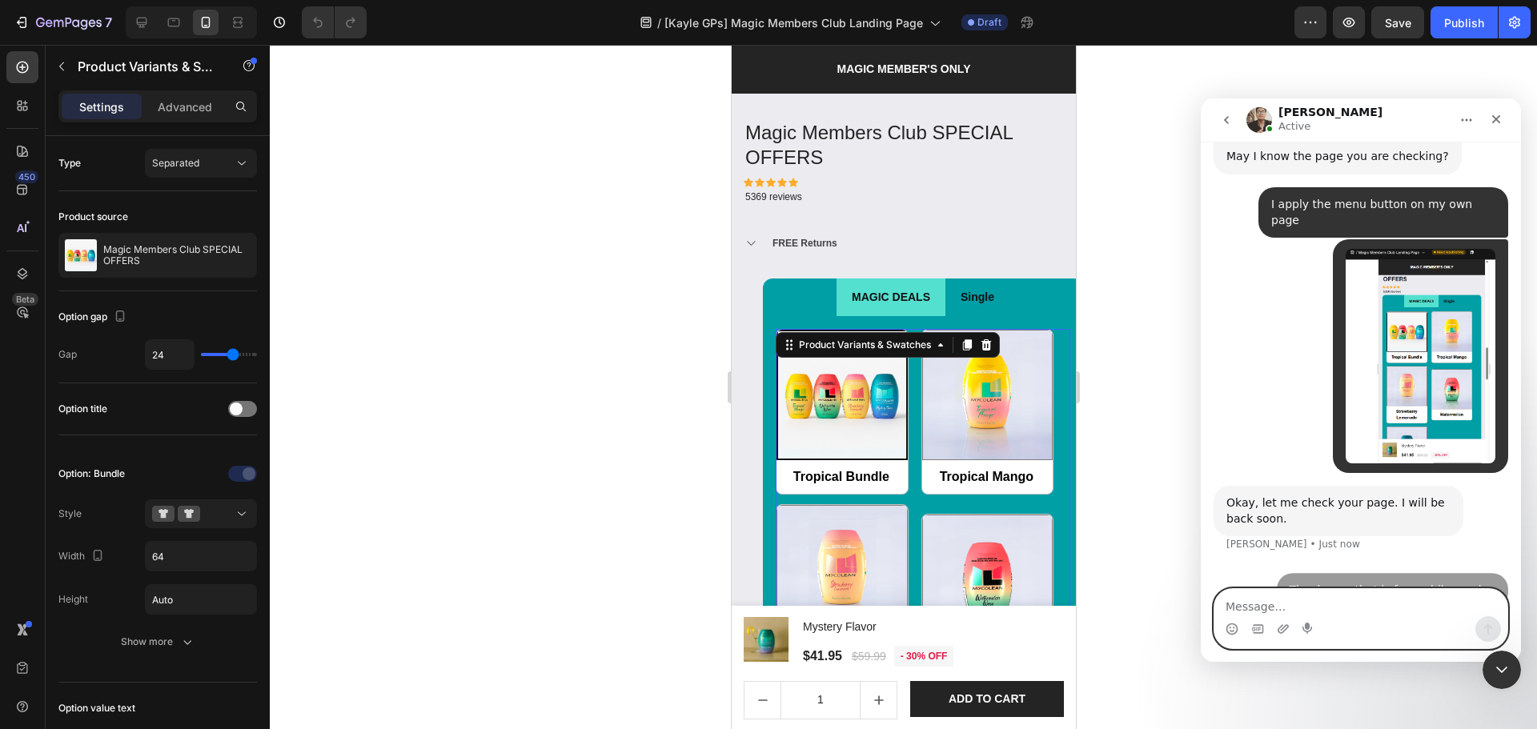
scroll to position [6125, 0]
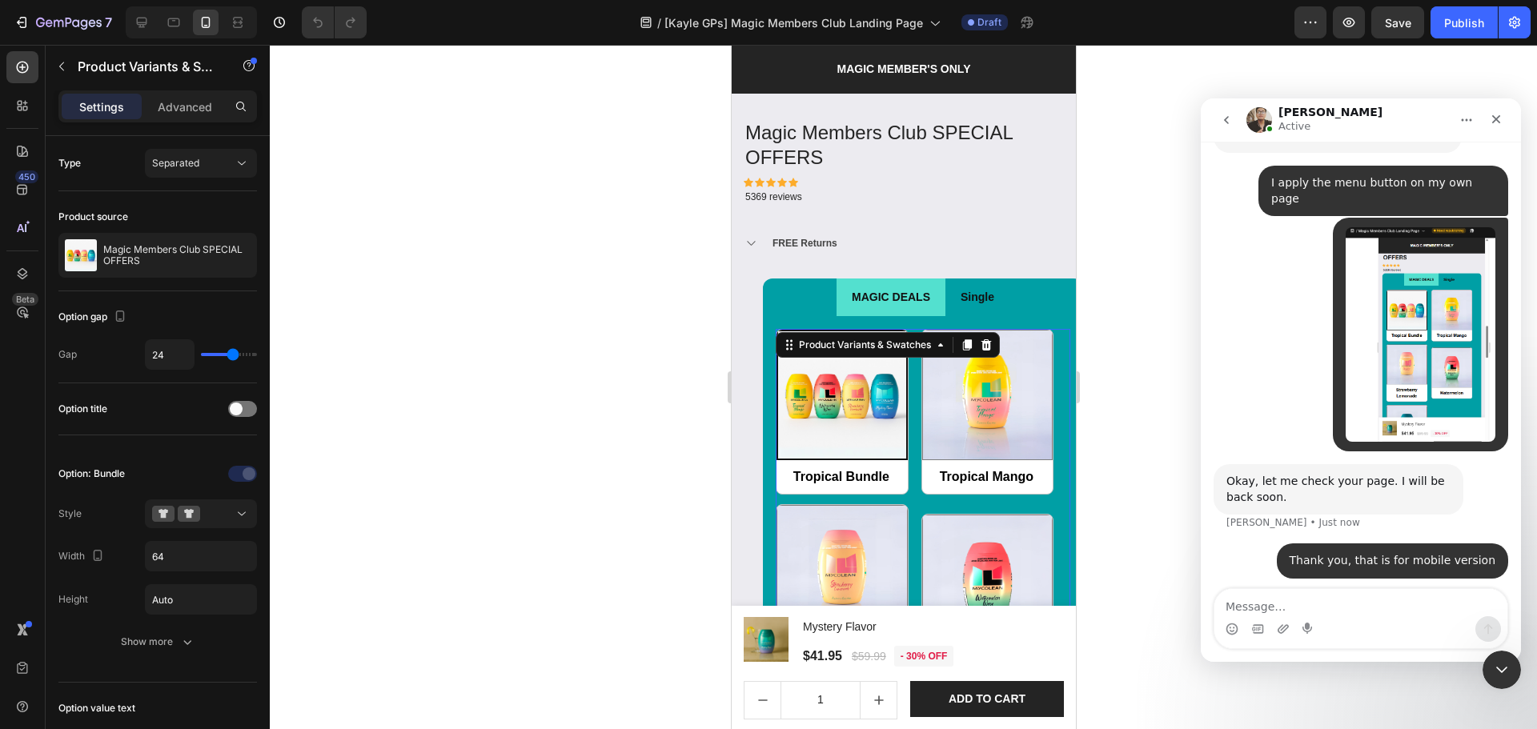
click at [1132, 196] on div at bounding box center [903, 387] width 1267 height 684
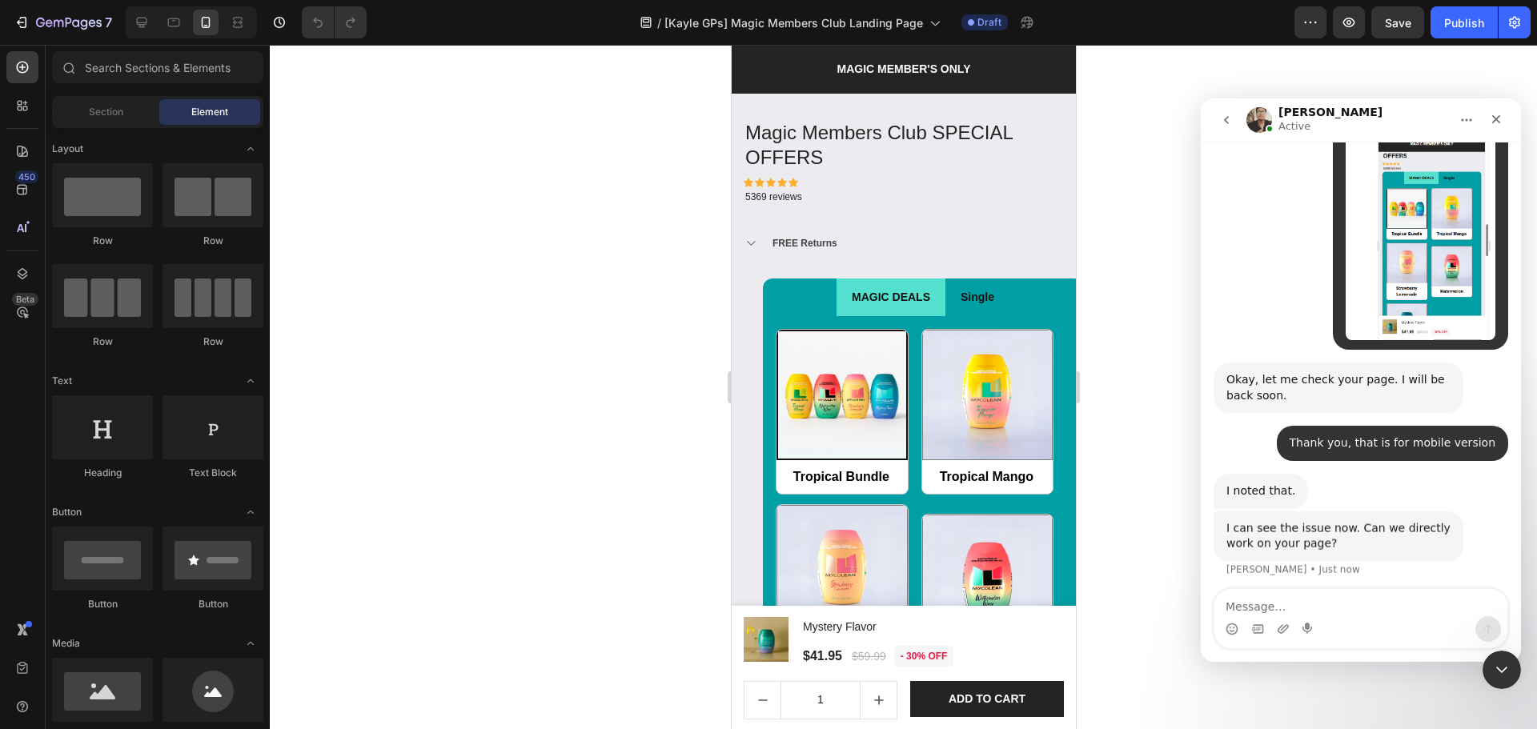
scroll to position [6225, 0]
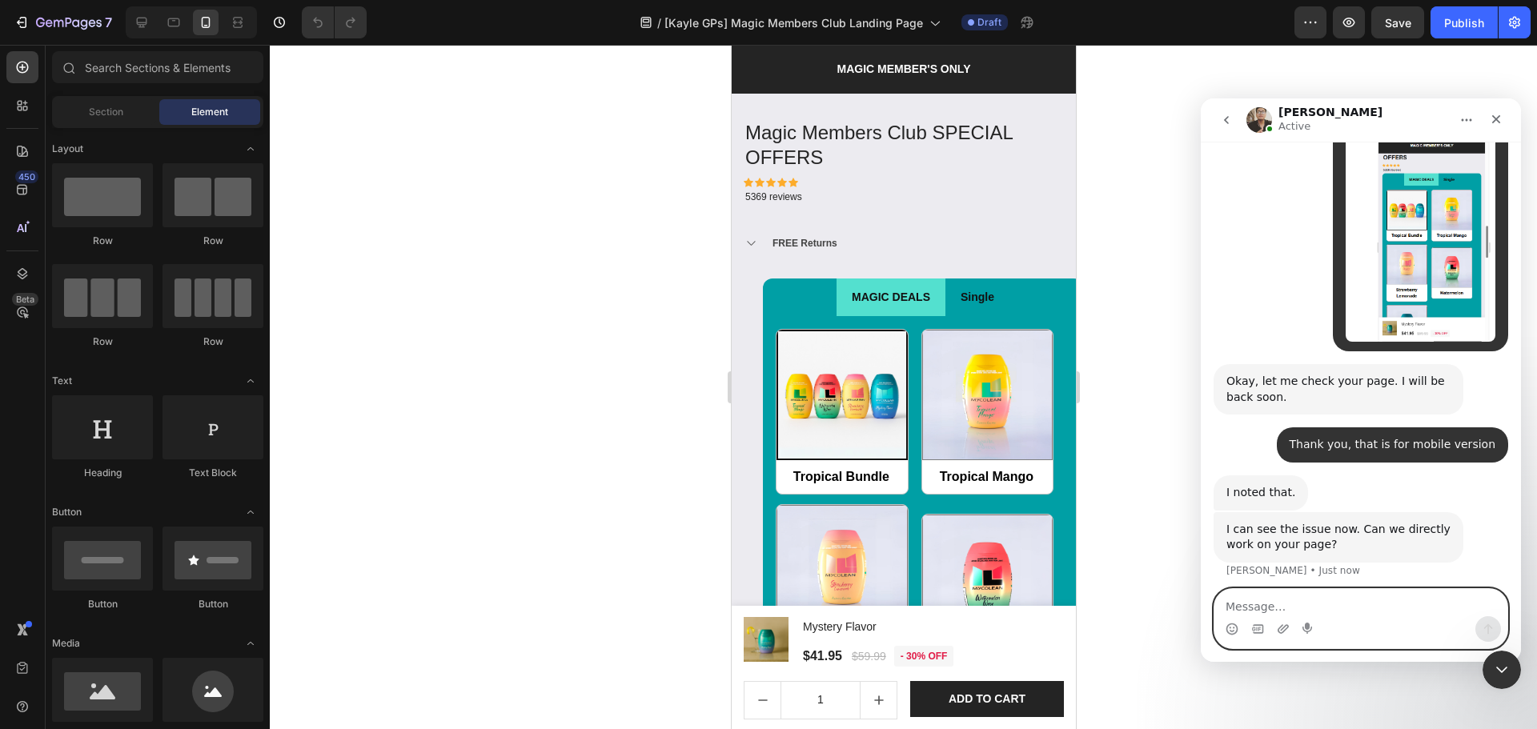
click at [1315, 612] on textarea "Message…" at bounding box center [1360, 602] width 293 height 27
type textarea "yes"
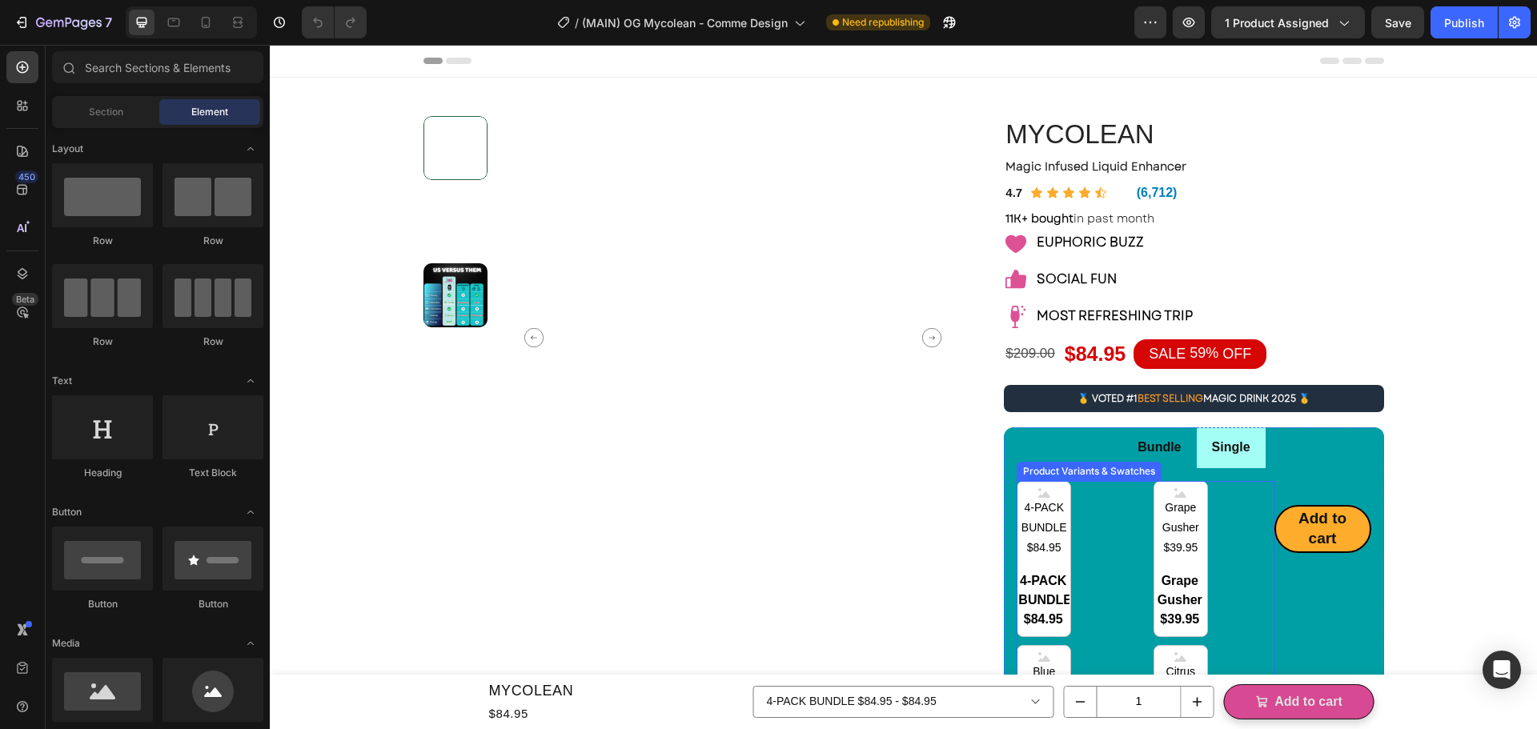
radio input "false"
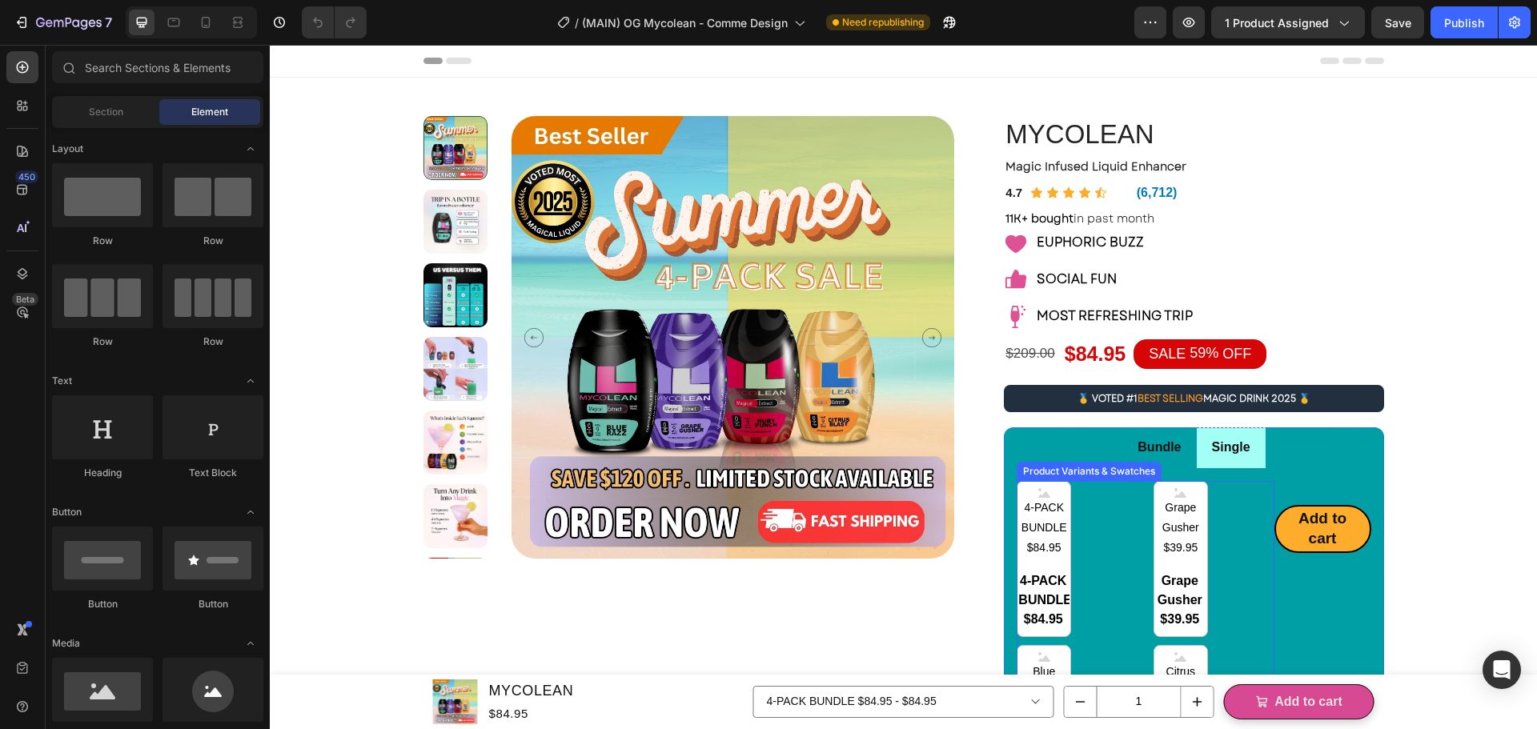
click at [1246, 545] on div "4-PACK BUNDLE $84.95 4-PACK BUNDLE $84.95 4-PACK BUNDLE $84.95 Grape Gusher $39…" at bounding box center [1145, 724] width 257 height 486
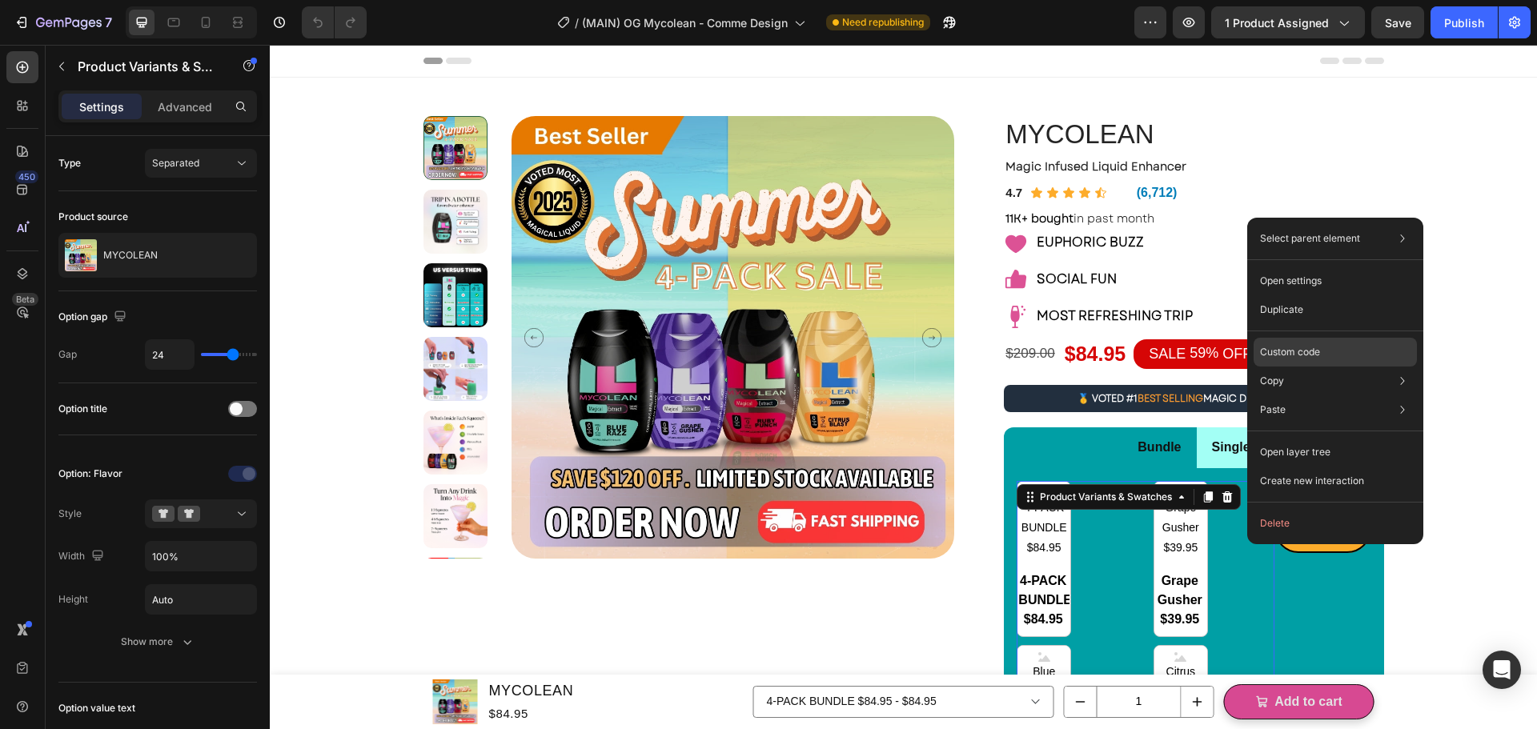
click at [1318, 355] on p "Custom code" at bounding box center [1290, 352] width 60 height 14
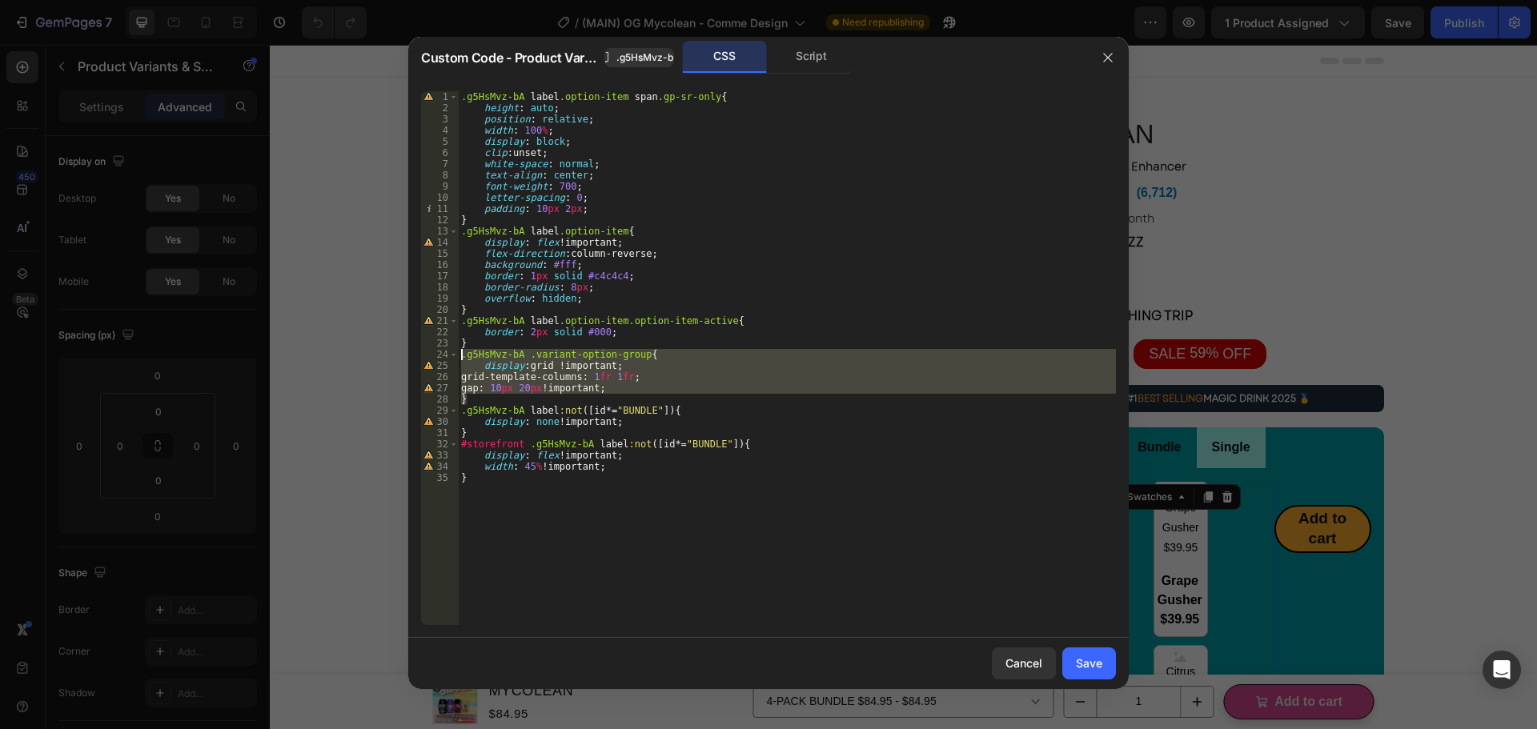
drag, startPoint x: 469, startPoint y: 399, endPoint x: 462, endPoint y: 357, distance: 43.0
click at [462, 357] on div ".g5HsMvz-bA label .option-item span .gp-sr-only { height : auto ; position : re…" at bounding box center [787, 369] width 658 height 556
type textarea ".g5HsMvz-bA .variant-option-group{ display: grid !important;"
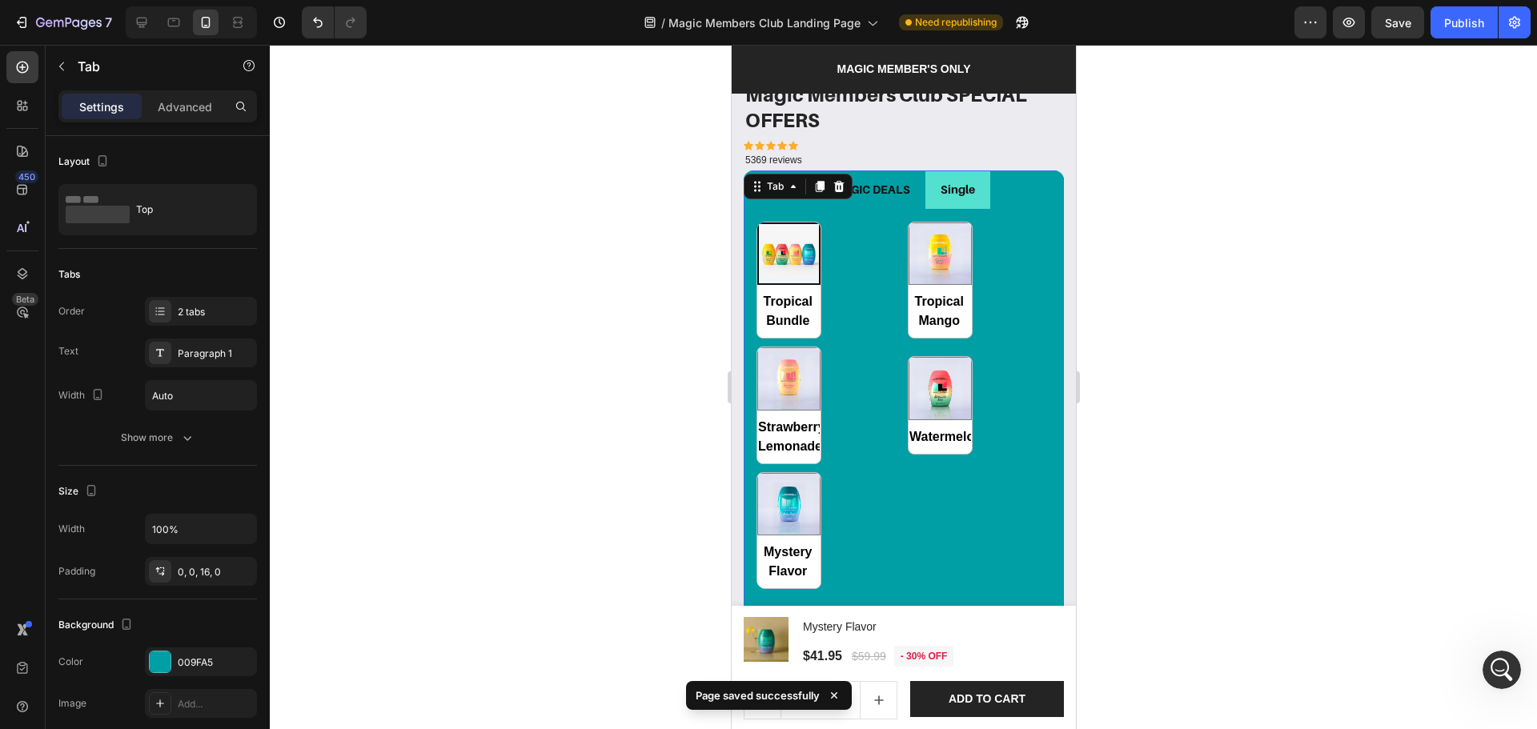
scroll to position [4966, 0]
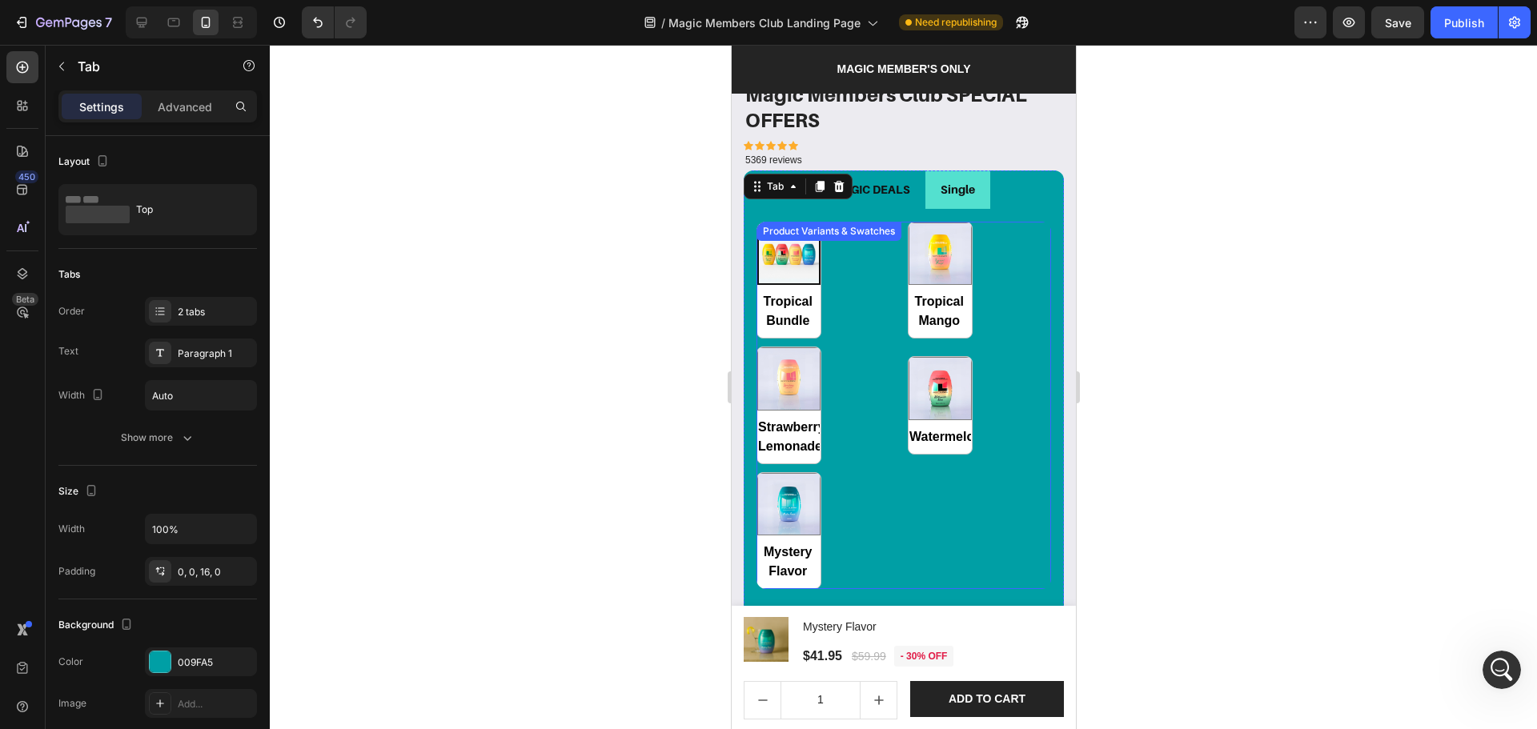
click at [887, 476] on div "Tropical Bundle Tropical Bundle Tropical Mango Tropical Mango Strawberry Lemona…" at bounding box center [903, 406] width 295 height 368
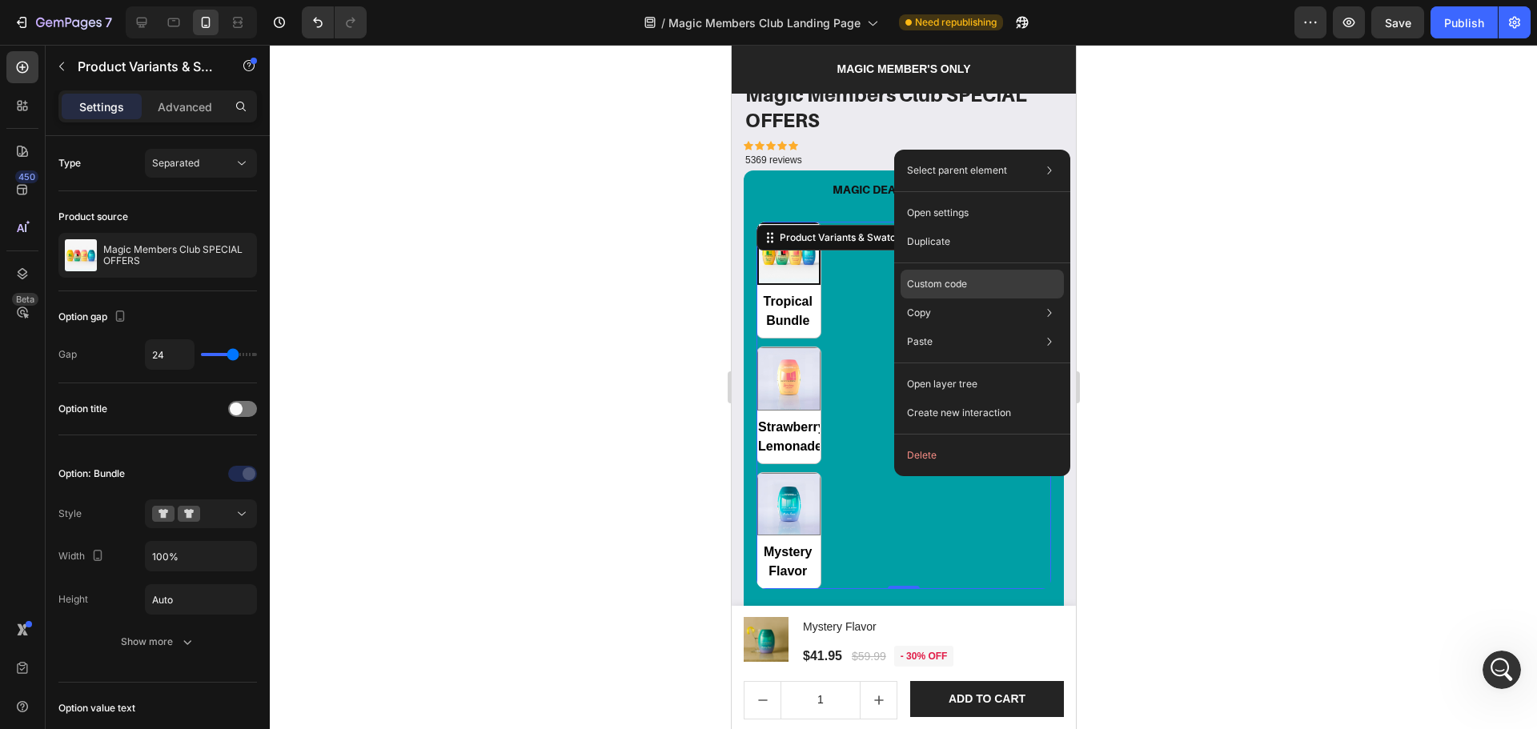
click at [958, 327] on div "Custom code" at bounding box center [982, 341] width 163 height 29
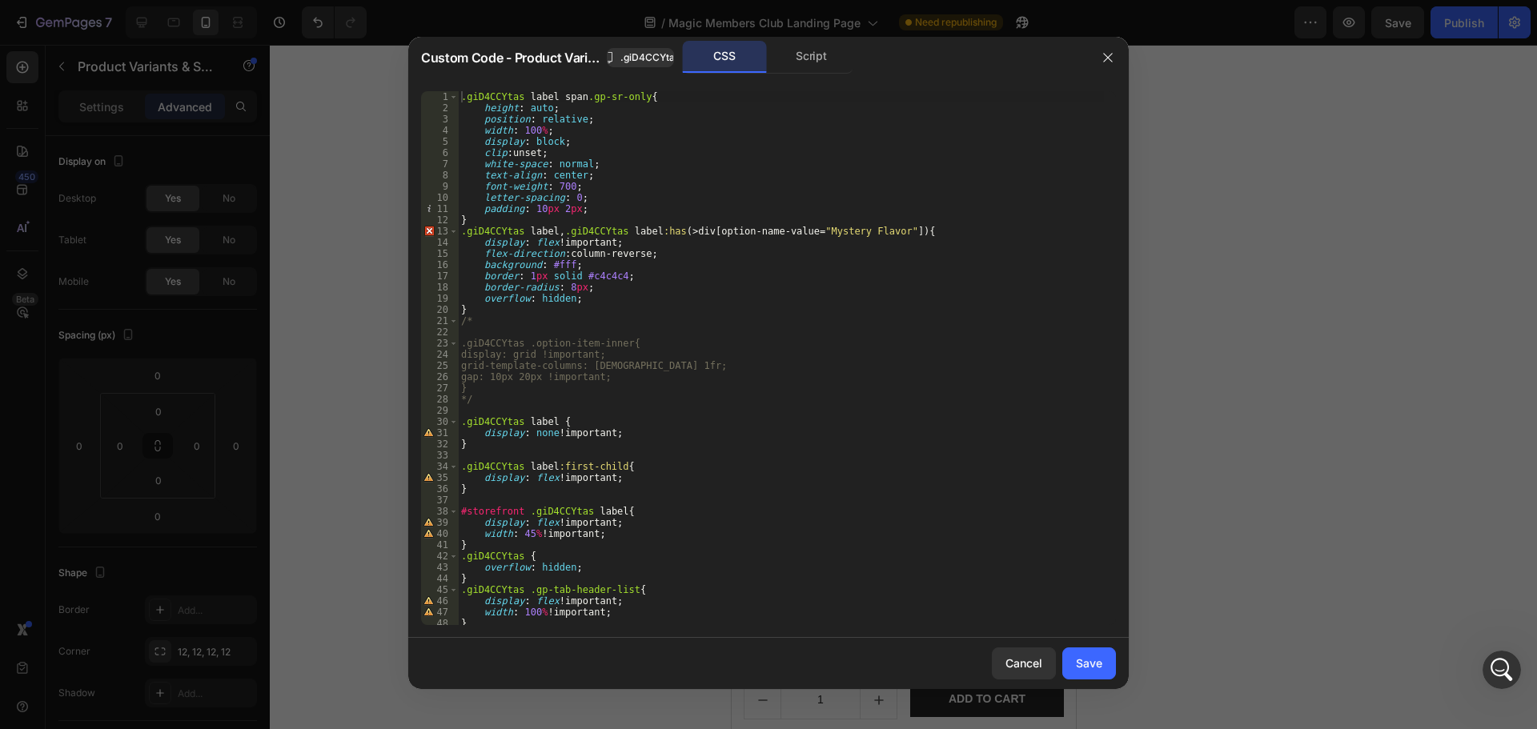
type textarea "flex-direction: column-reverse;"
drag, startPoint x: 653, startPoint y: 253, endPoint x: 437, endPoint y: 251, distance: 216.1
click at [437, 251] on div "flex-direction: column-reverse; 1 2 3 4 5 6 7 8 9 10 11 12 13 14 15 16 17 18 19…" at bounding box center [768, 358] width 695 height 534
click at [1077, 659] on div "Save" at bounding box center [1089, 663] width 26 height 17
radio input "true"
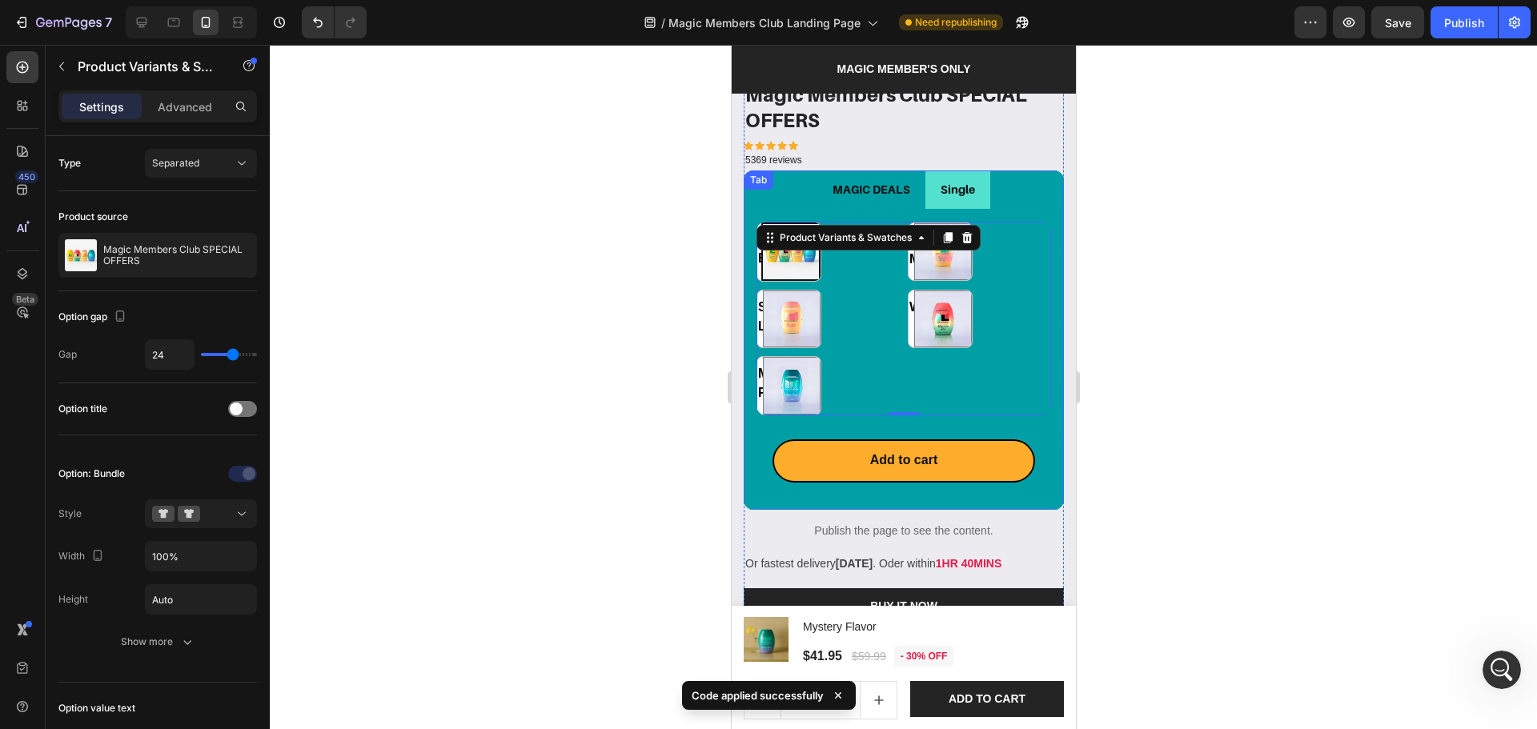
drag, startPoint x: 926, startPoint y: 185, endPoint x: 920, endPoint y: 224, distance: 39.7
click at [926, 183] on li "Single" at bounding box center [957, 190] width 65 height 38
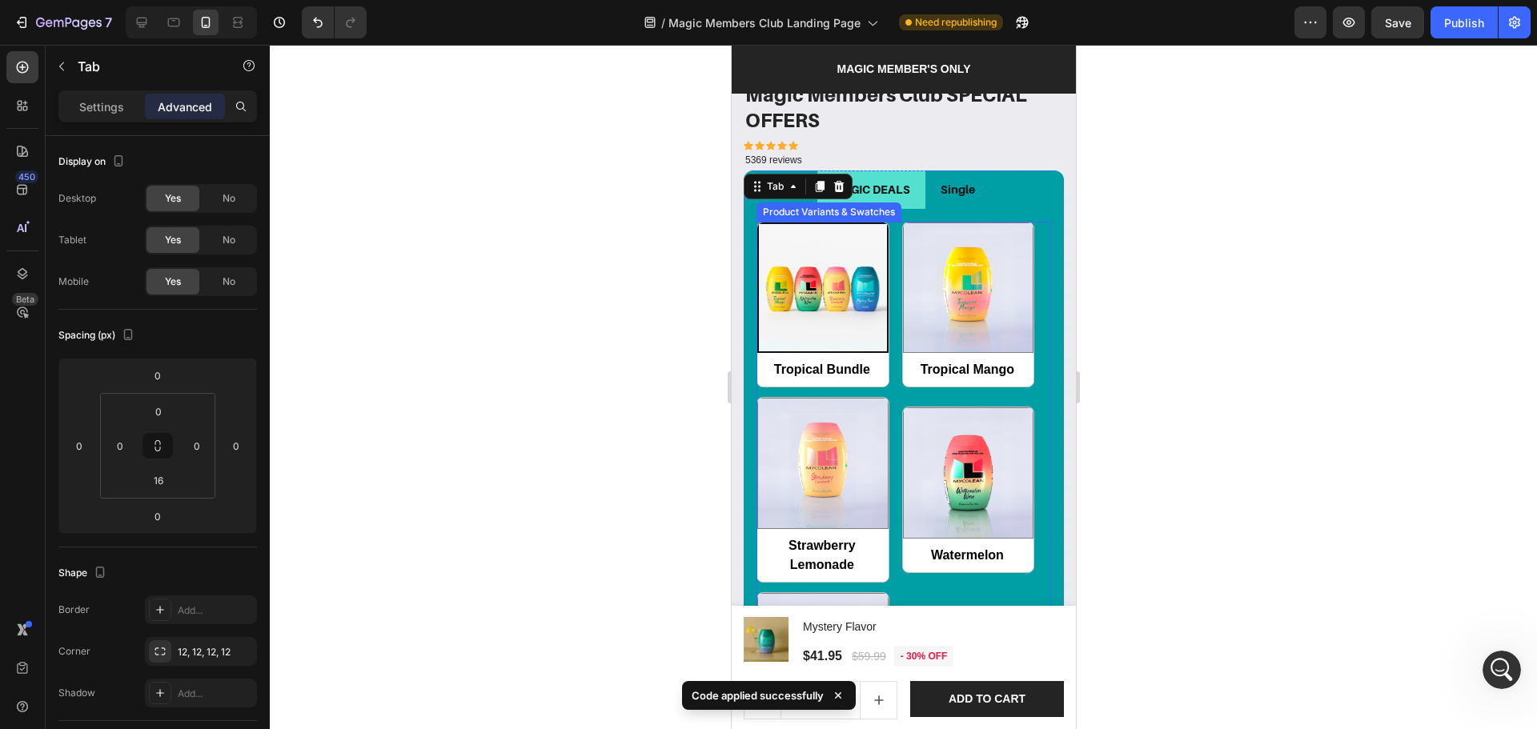
click at [896, 383] on div "Tropical Bundle Tropical Bundle Tropical Mango Tropical Mango Strawberry Lemona…" at bounding box center [903, 490] width 295 height 537
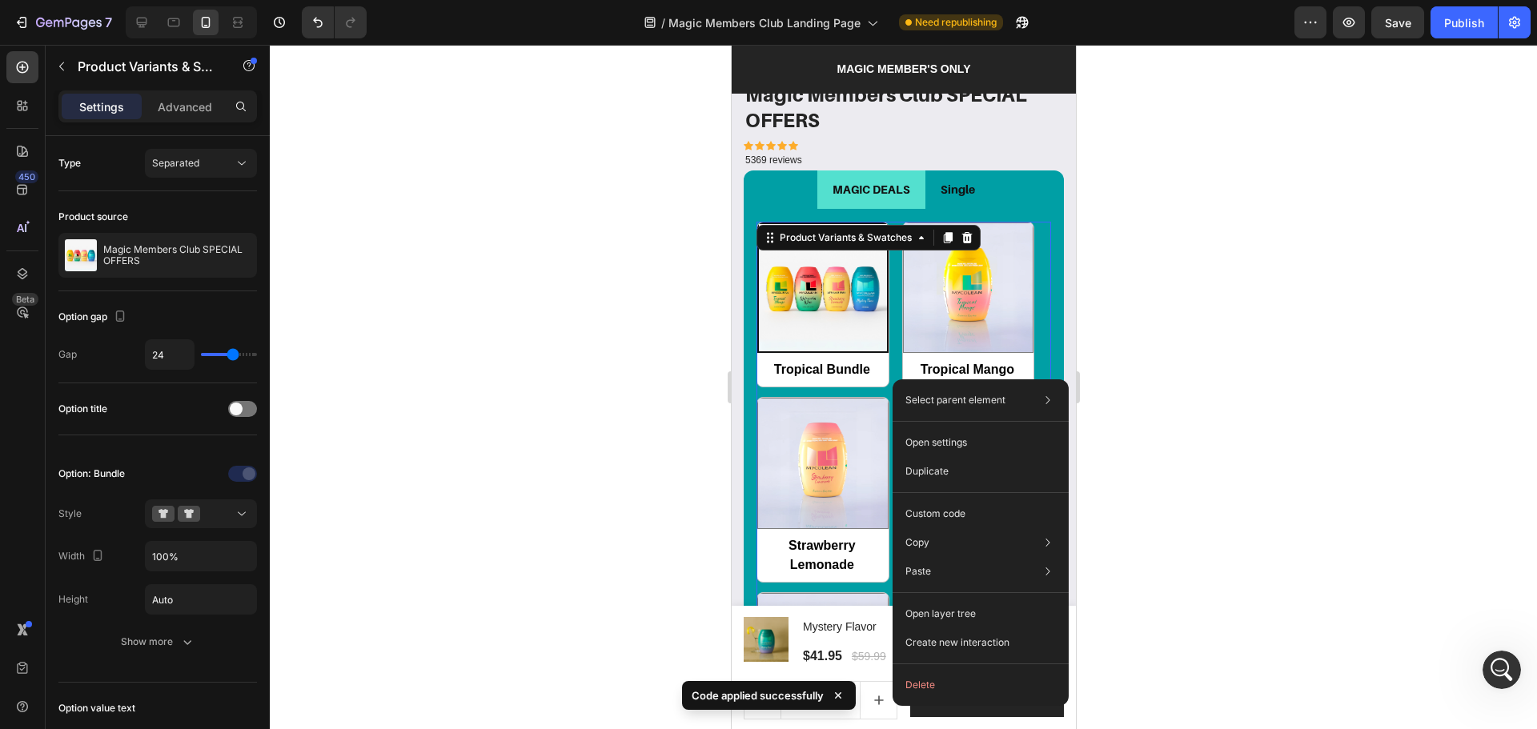
click at [894, 379] on div "Select parent element Section Product Tab Product Variants & Swatches Open sett…" at bounding box center [981, 542] width 176 height 327
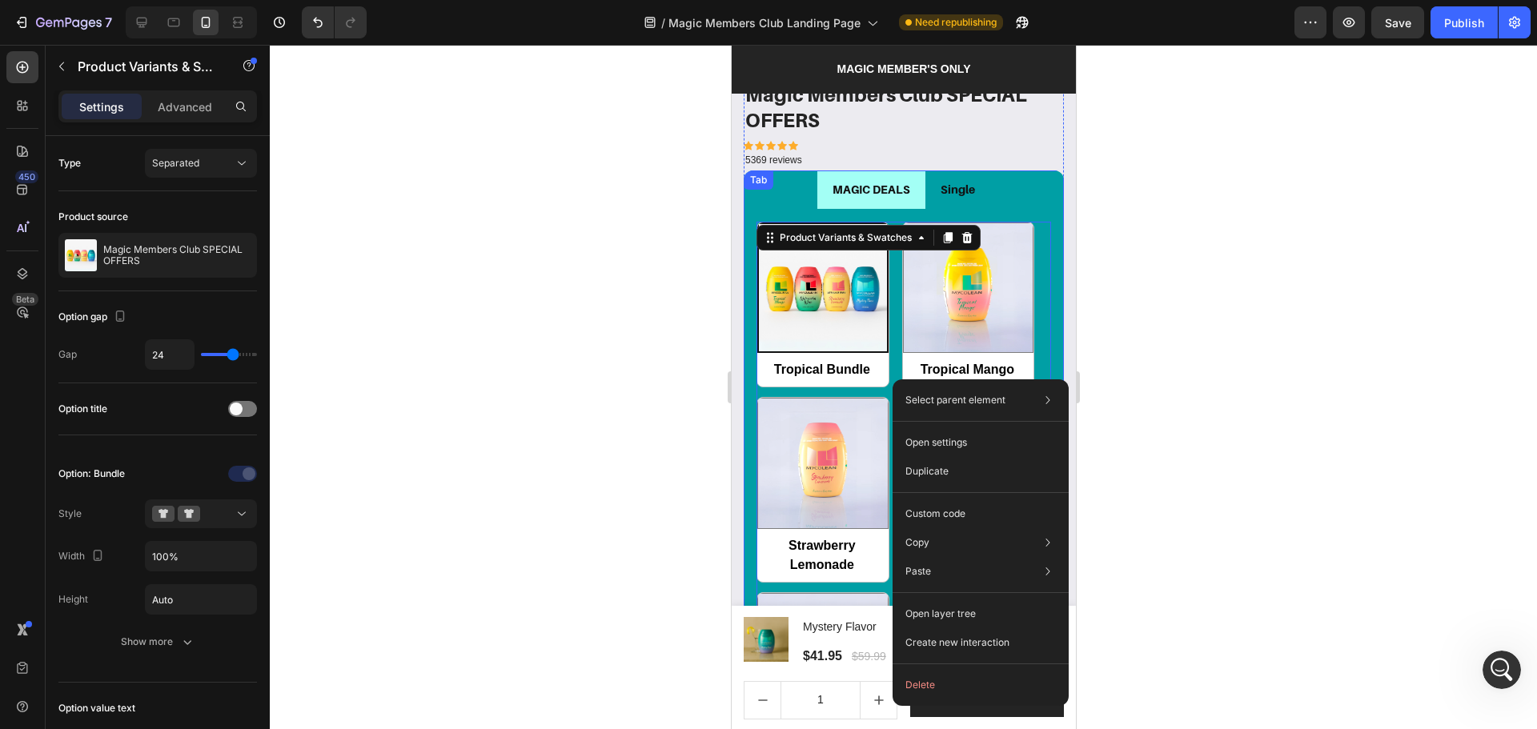
click at [906, 181] on li "MAGIC DEALS" at bounding box center [871, 190] width 108 height 38
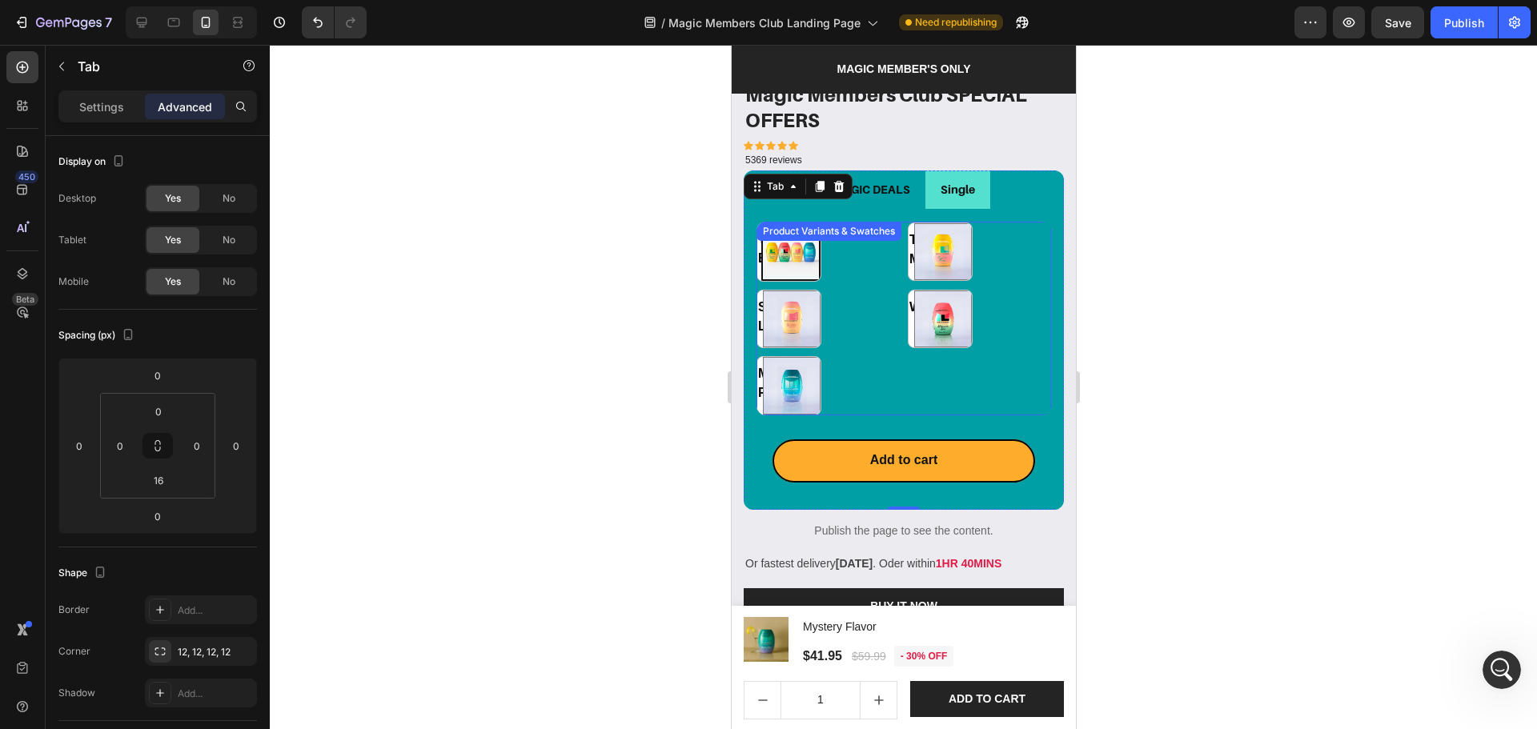
click at [888, 358] on div "Tropical Bundle Tropical Bundle Tropical Mango Tropical Mango Strawberry Lemona…" at bounding box center [903, 319] width 295 height 194
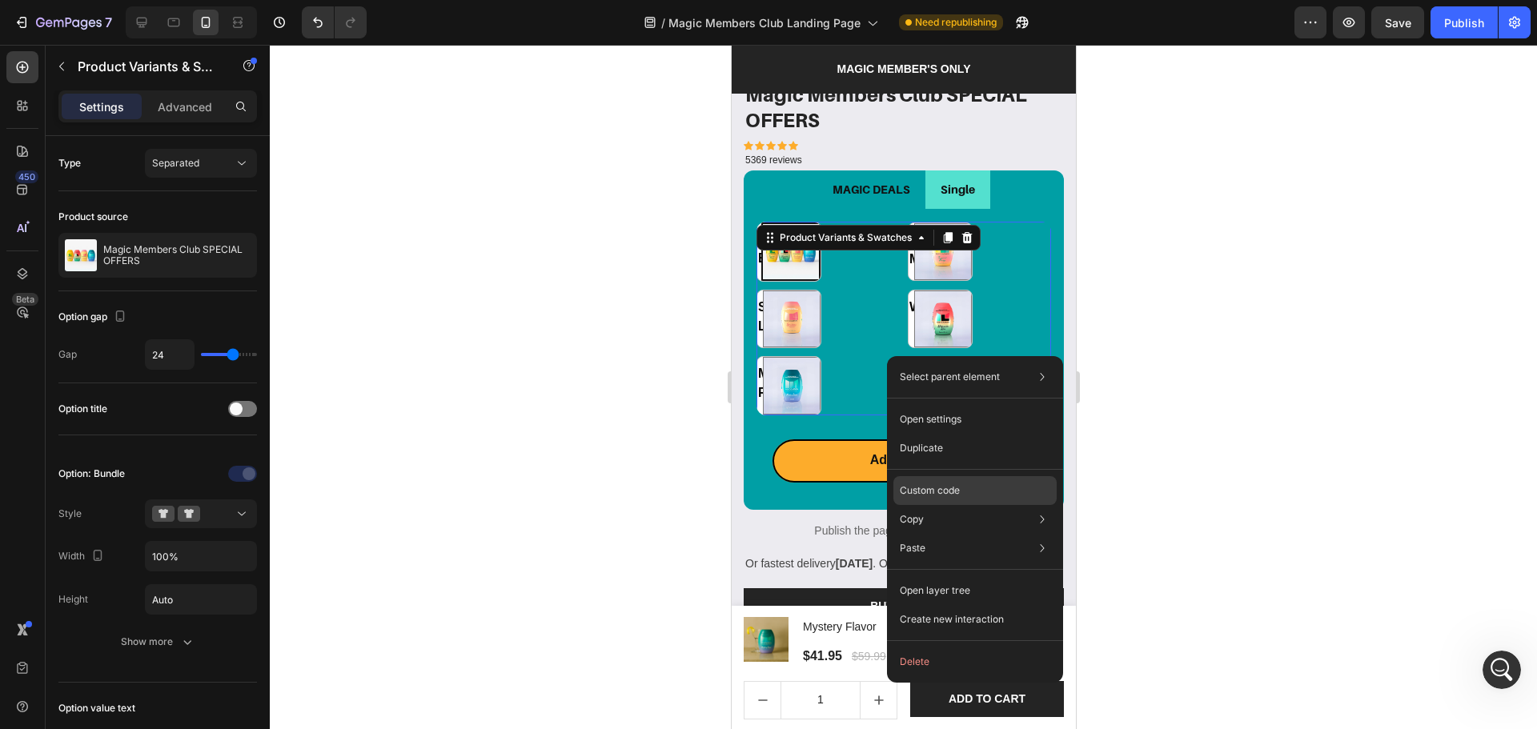
click at [948, 490] on p "Custom code" at bounding box center [930, 491] width 60 height 14
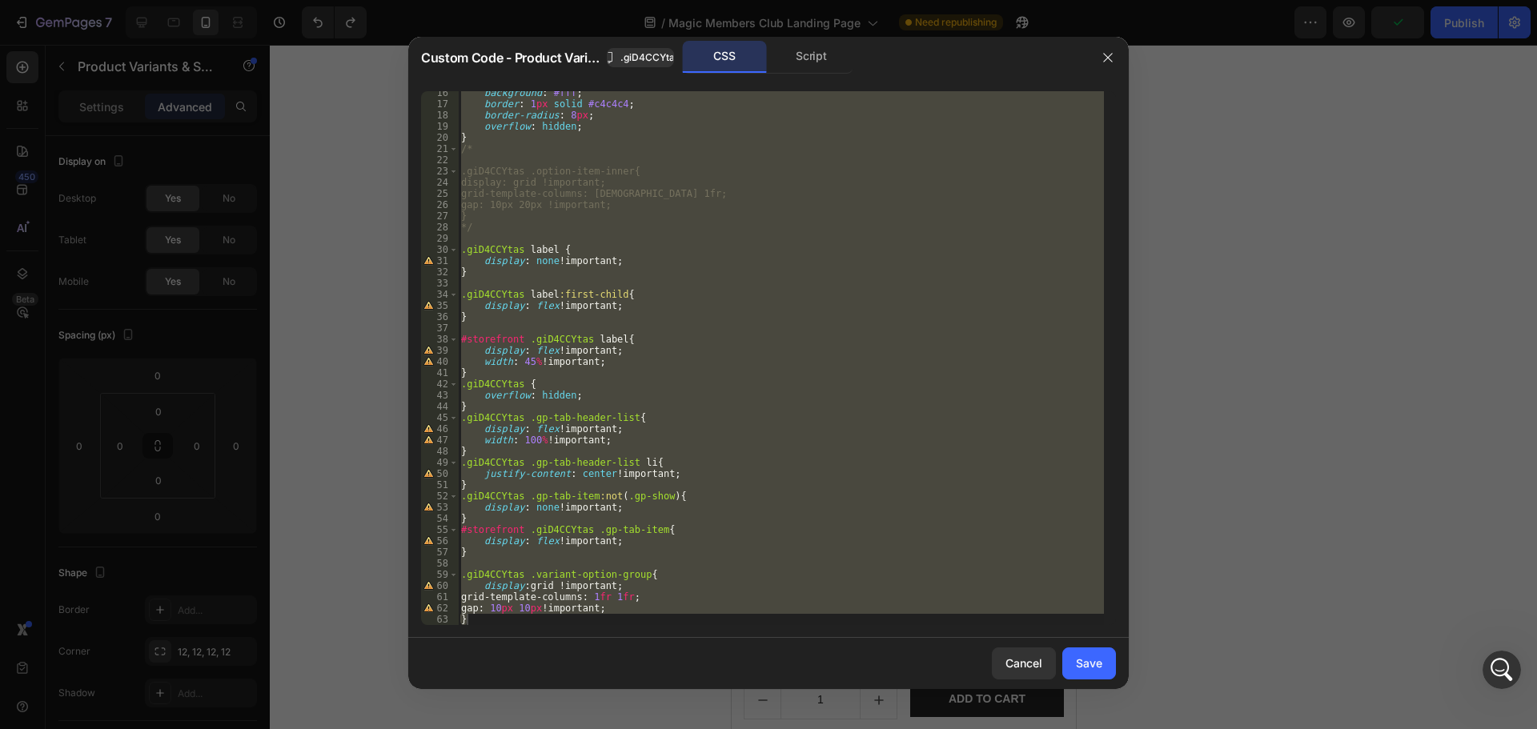
scroll to position [172, 0]
type textarea "gap: 10px 10px !important; }"
click at [712, 502] on div "background : #fff ; border : 1 px solid #c4c4c4 ; border-radius : 8 px ; overfl…" at bounding box center [781, 358] width 646 height 534
type textarea "display: none!important;"
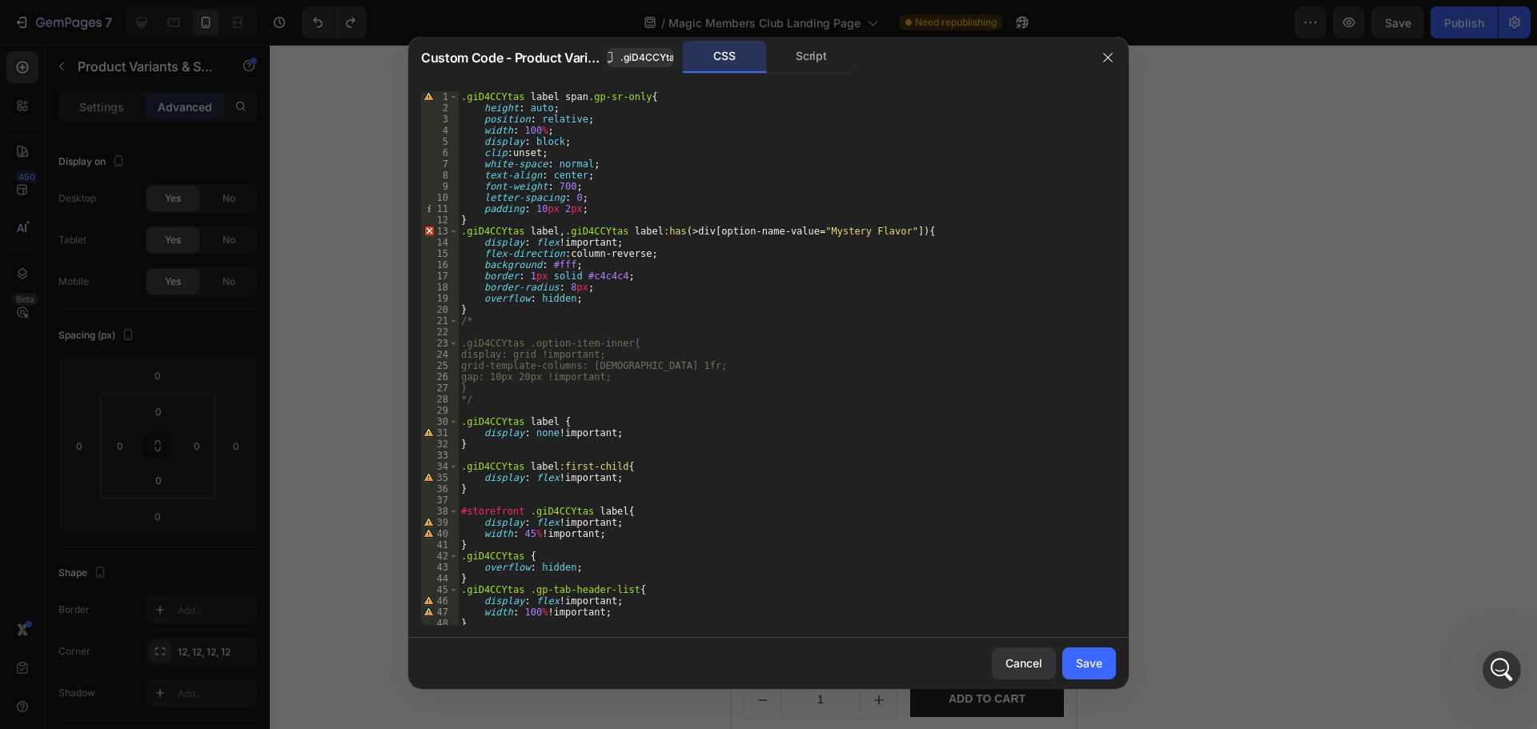
scroll to position [0, 0]
click at [1100, 656] on div "Save" at bounding box center [1089, 663] width 26 height 17
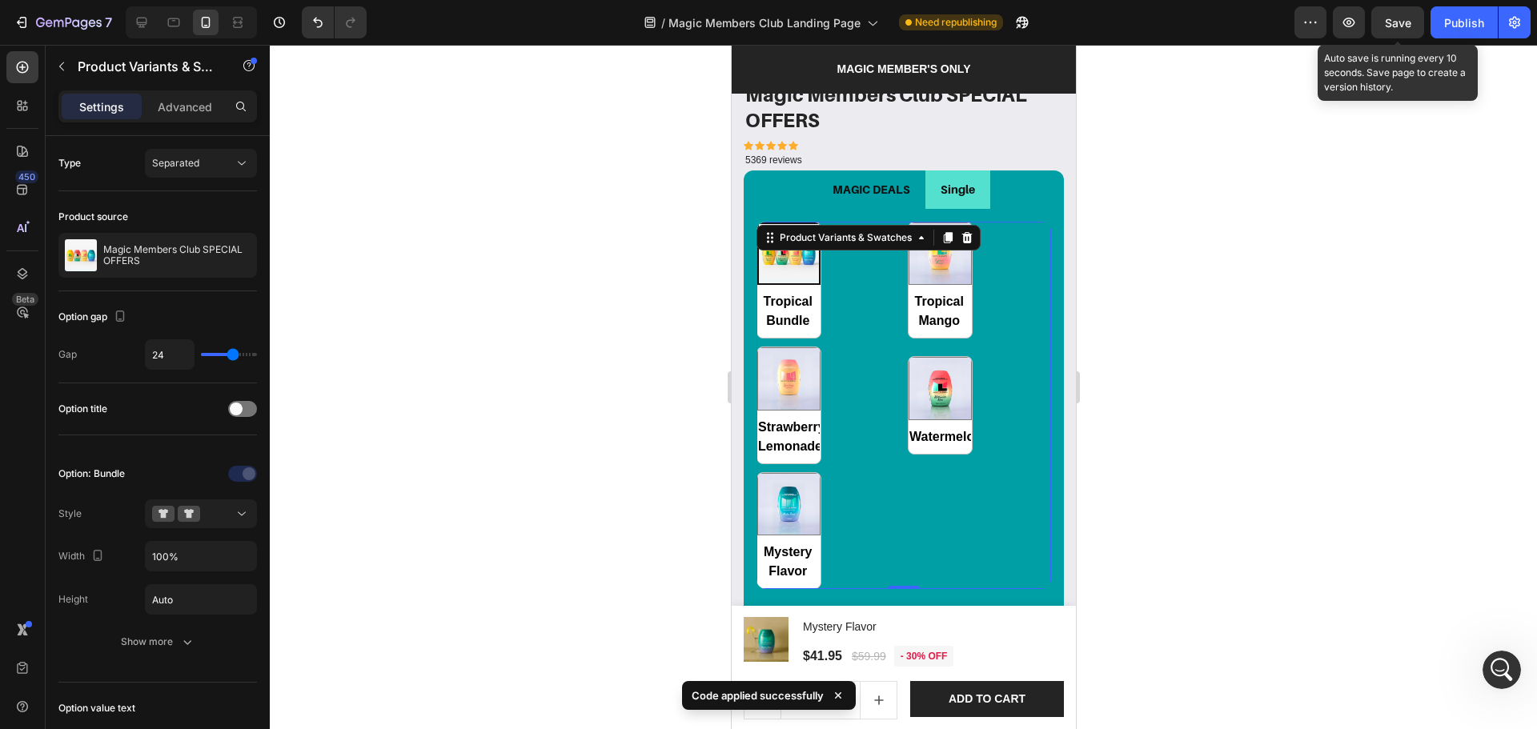
drag, startPoint x: 1397, startPoint y: 34, endPoint x: 1350, endPoint y: 75, distance: 62.4
click at [1398, 34] on button "Save" at bounding box center [1397, 22] width 53 height 32
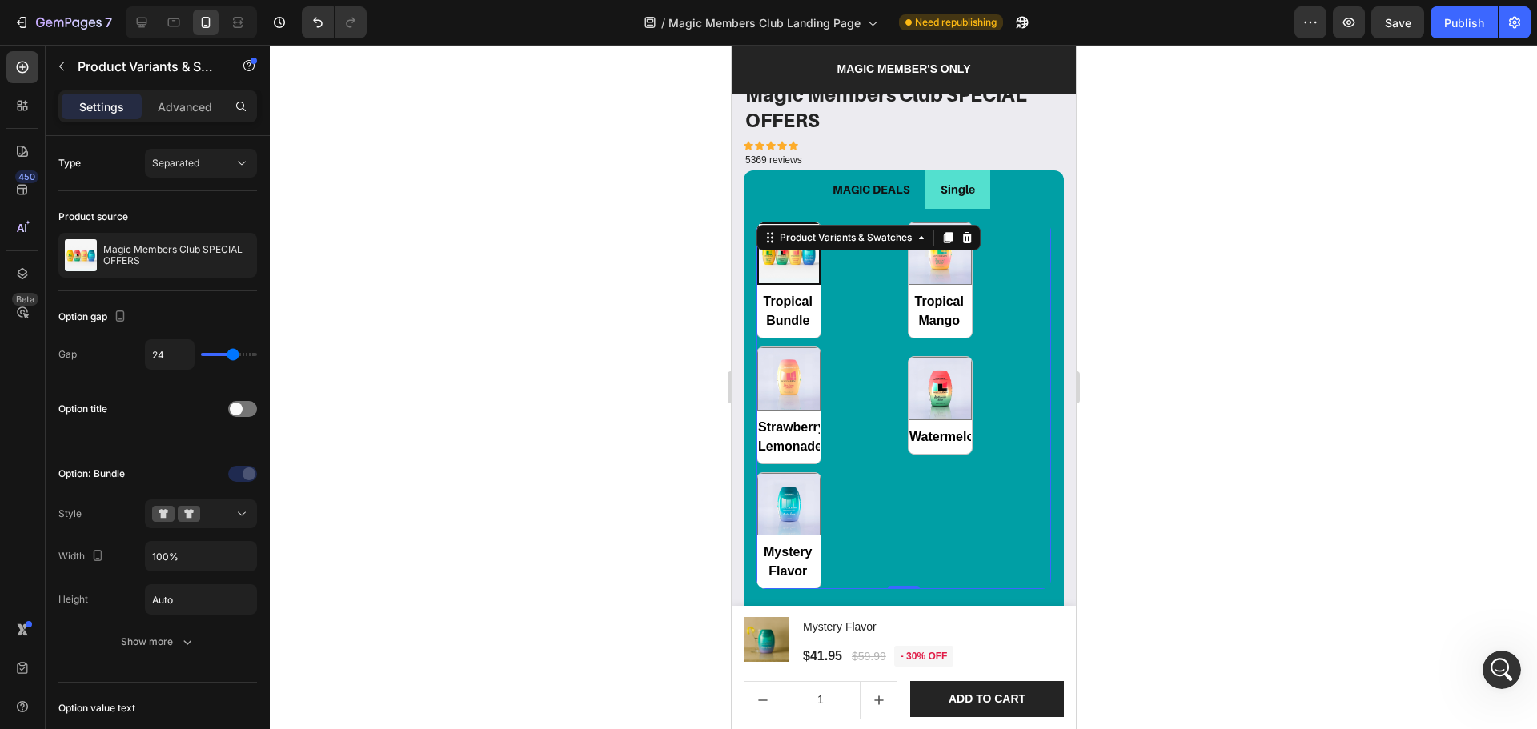
click at [843, 318] on div "Tropical Bundle Tropical Bundle Tropical Mango Tropical Mango Strawberry Lemona…" at bounding box center [903, 406] width 295 height 368
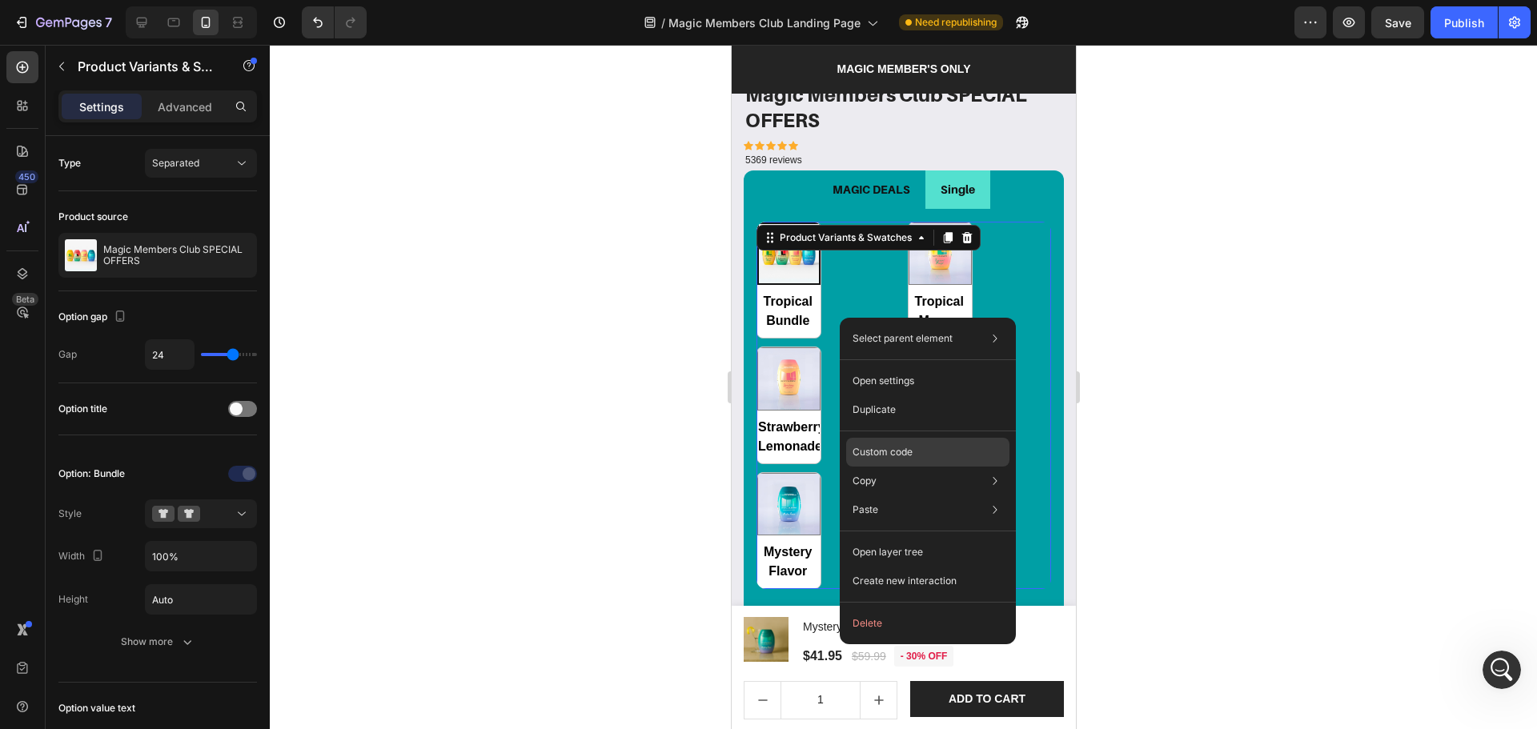
click at [898, 445] on p "Custom code" at bounding box center [883, 452] width 60 height 14
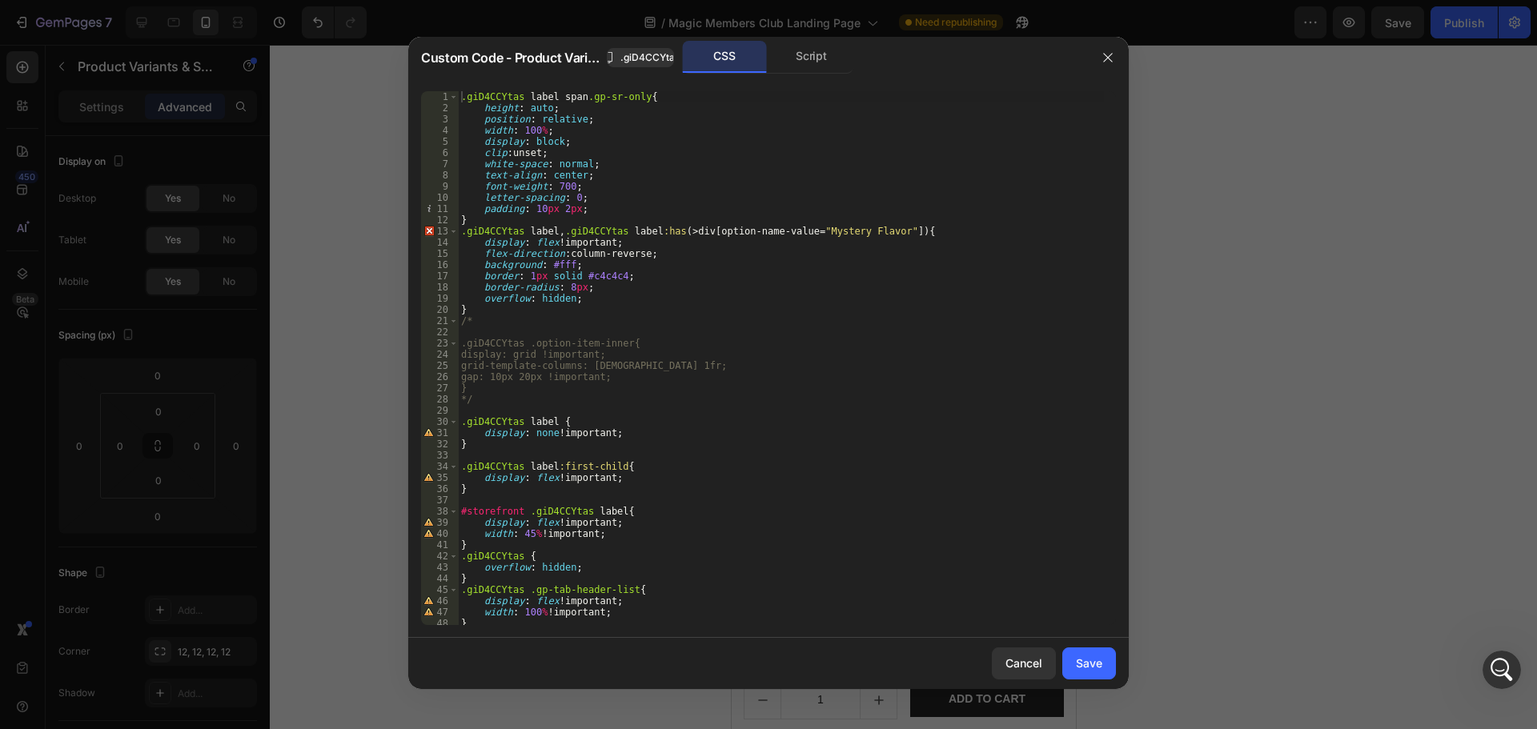
type textarea "gap: 10px 20px !important;"
click at [694, 378] on div ".giD4CCYtas label span .gp-sr-only { height : auto ; position : relative ; widt…" at bounding box center [781, 369] width 646 height 556
click at [1019, 677] on button "Cancel" at bounding box center [1024, 664] width 64 height 32
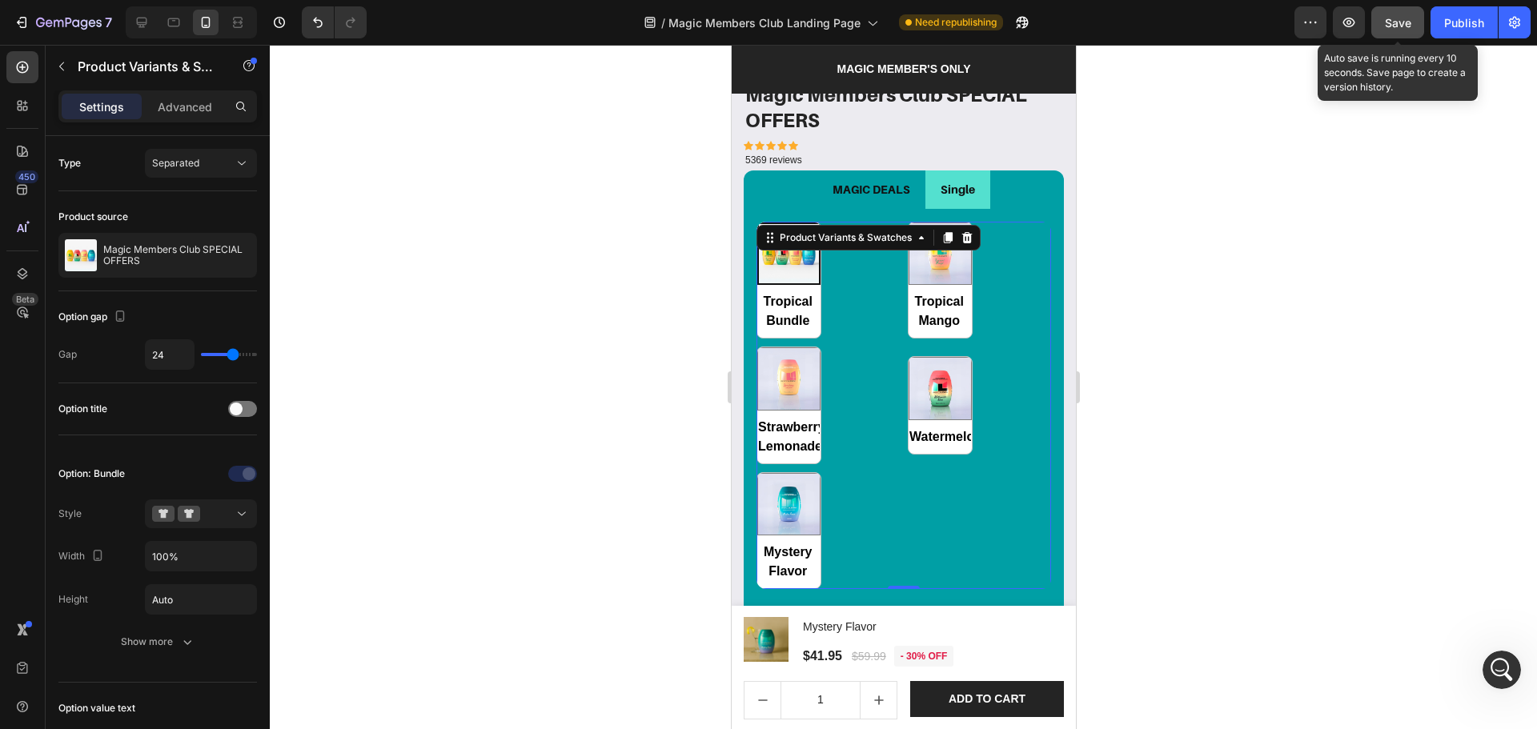
click at [1397, 30] on div "Save" at bounding box center [1398, 22] width 26 height 17
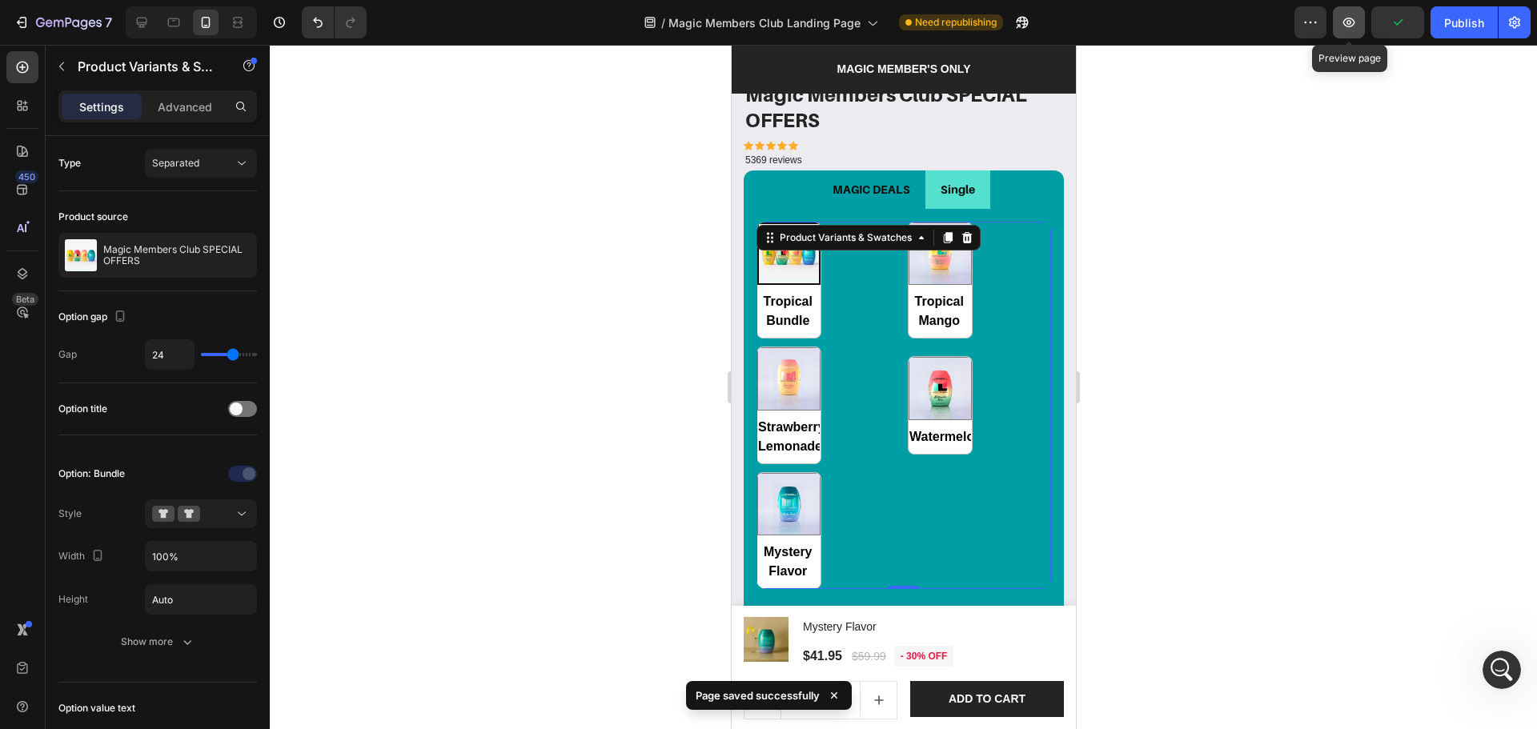
click at [1350, 23] on icon "button" at bounding box center [1349, 22] width 16 height 16
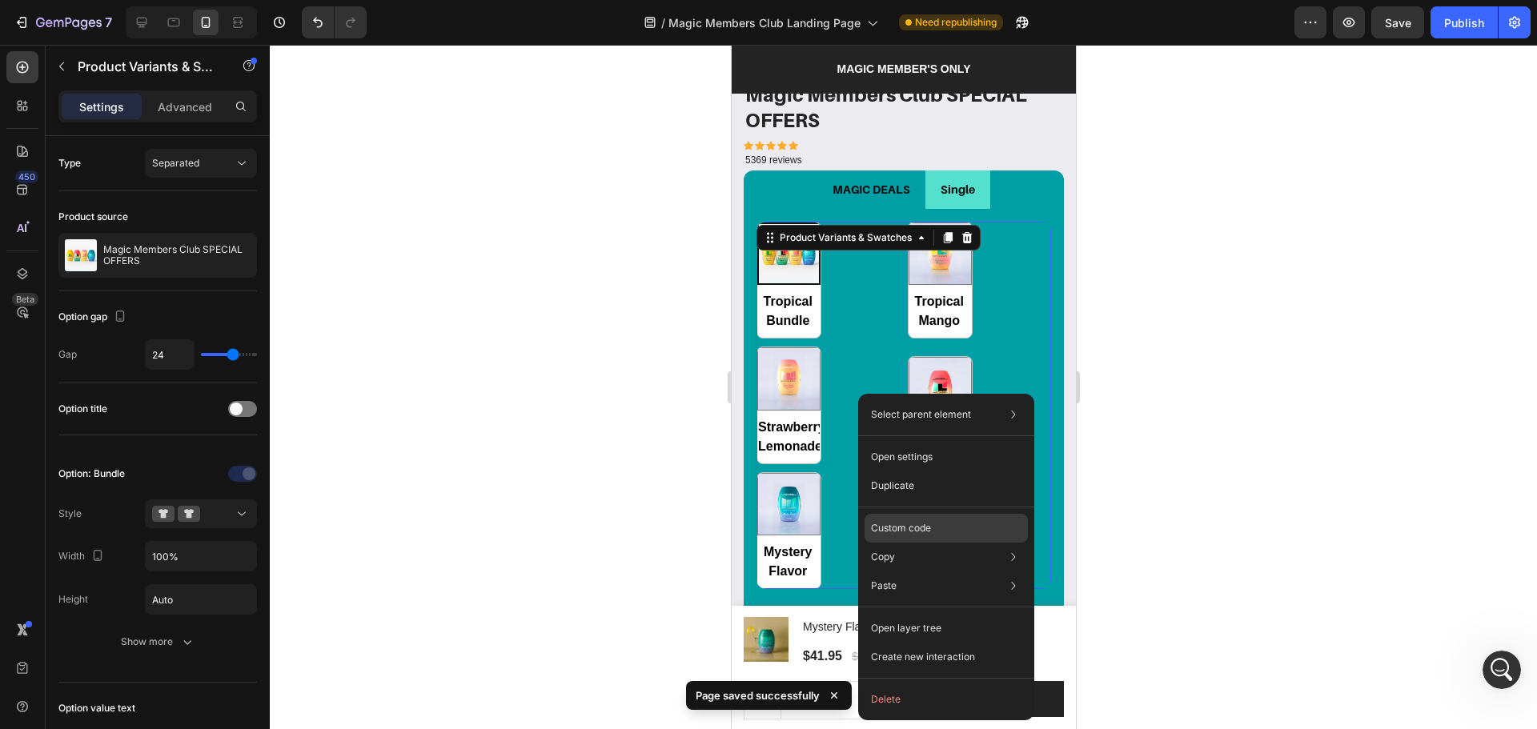
click at [890, 524] on p "Custom code" at bounding box center [901, 528] width 60 height 14
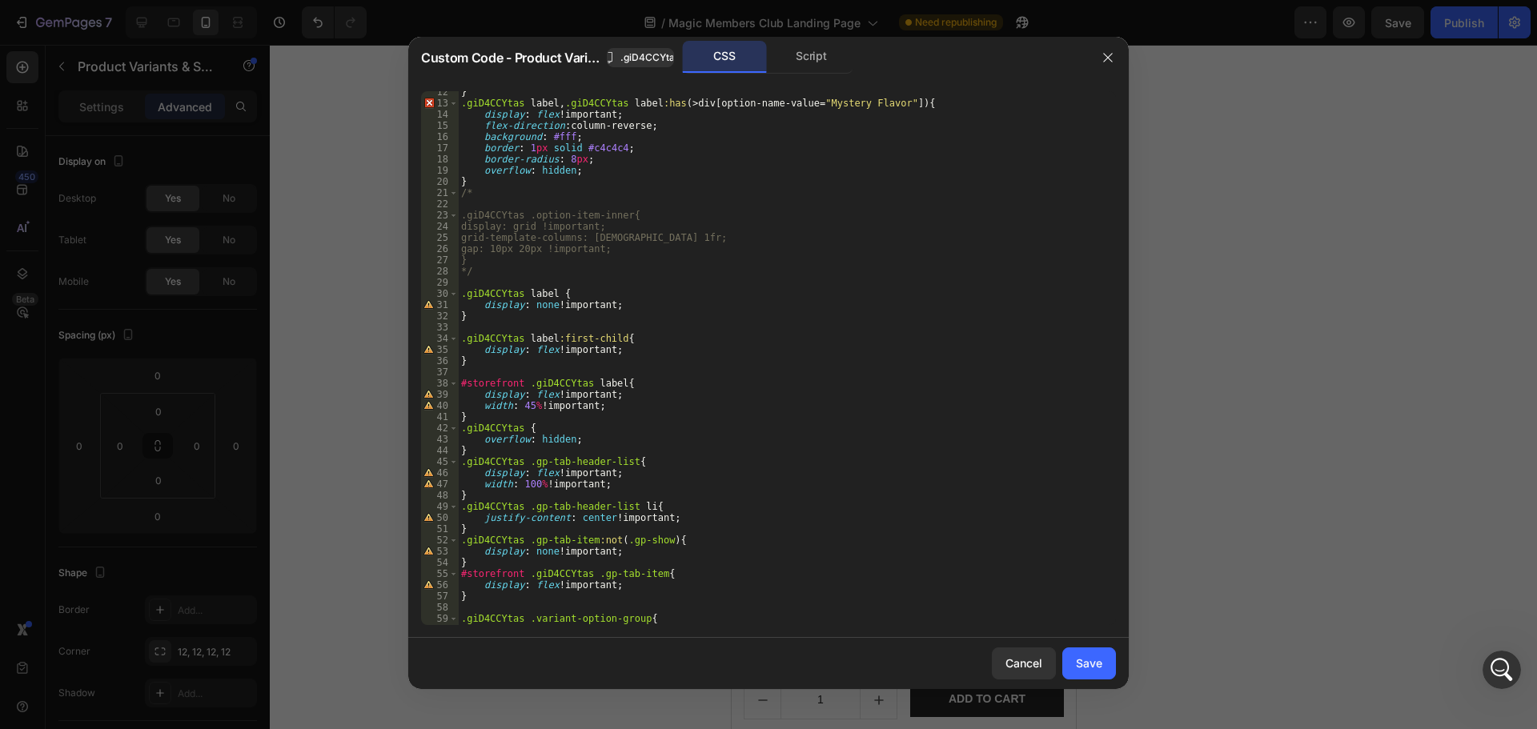
scroll to position [172, 0]
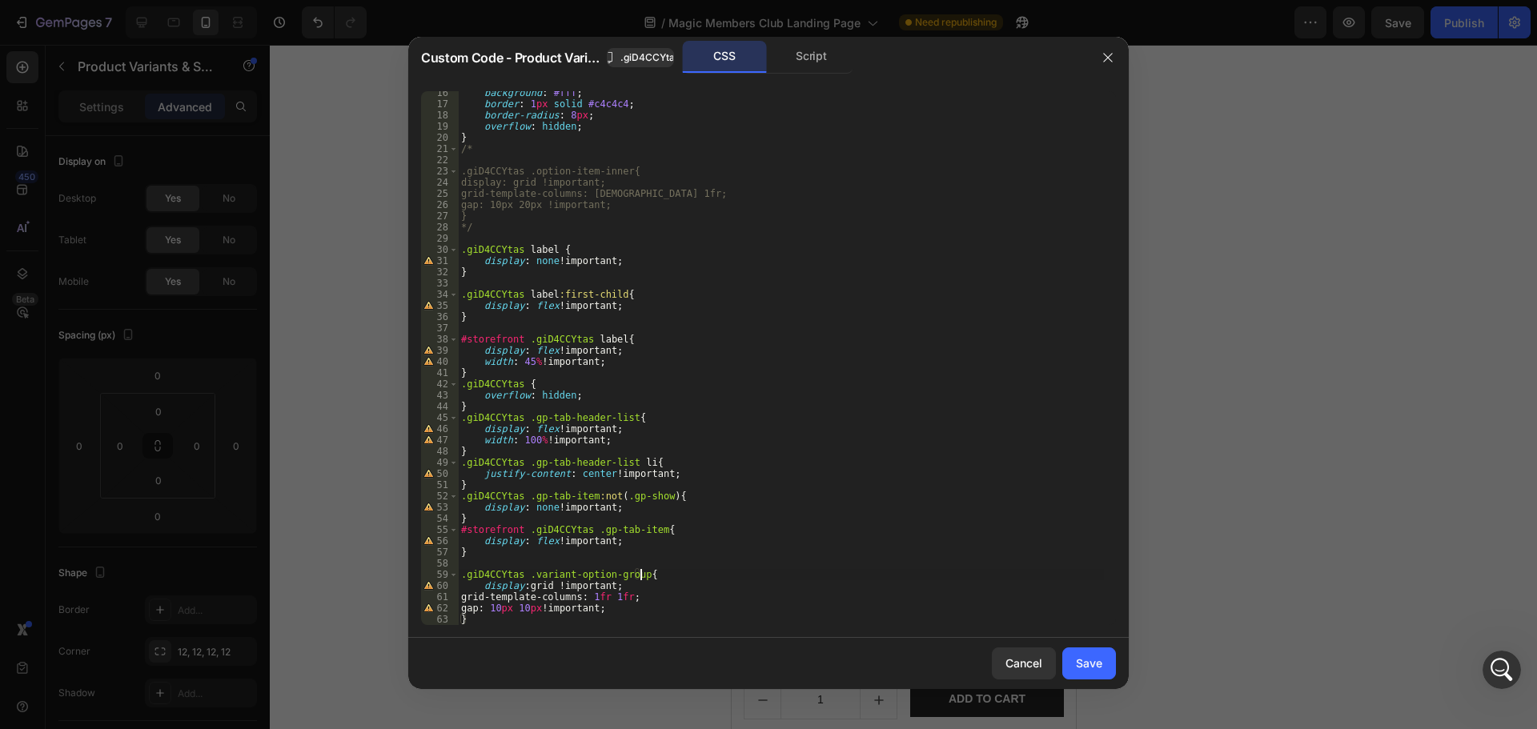
click at [722, 572] on div "background : #fff ; border : 1 px solid #c4c4c4 ; border-radius : 8 px ; overfl…" at bounding box center [781, 365] width 646 height 556
type textarea "gap: 10px 10px !important; }"
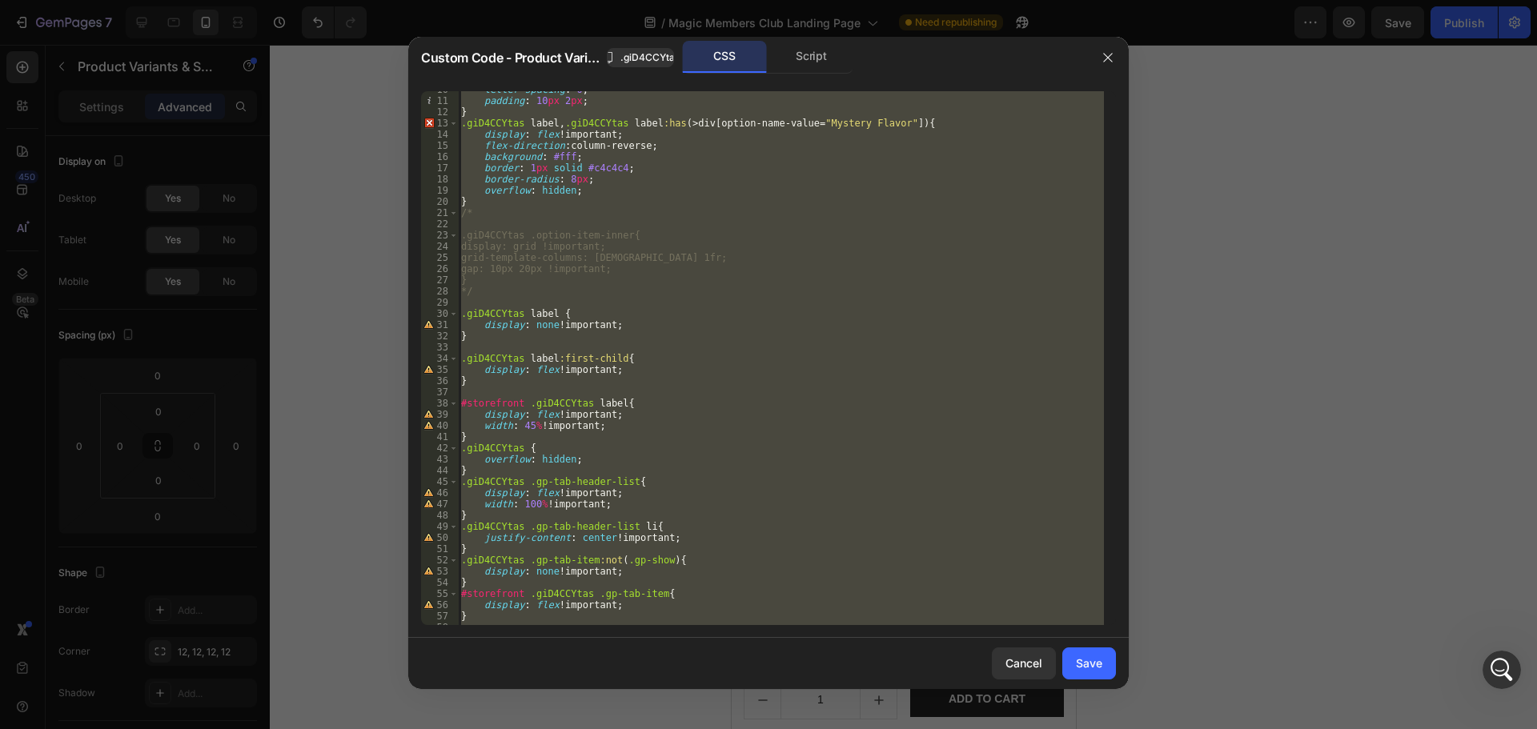
scroll to position [0, 0]
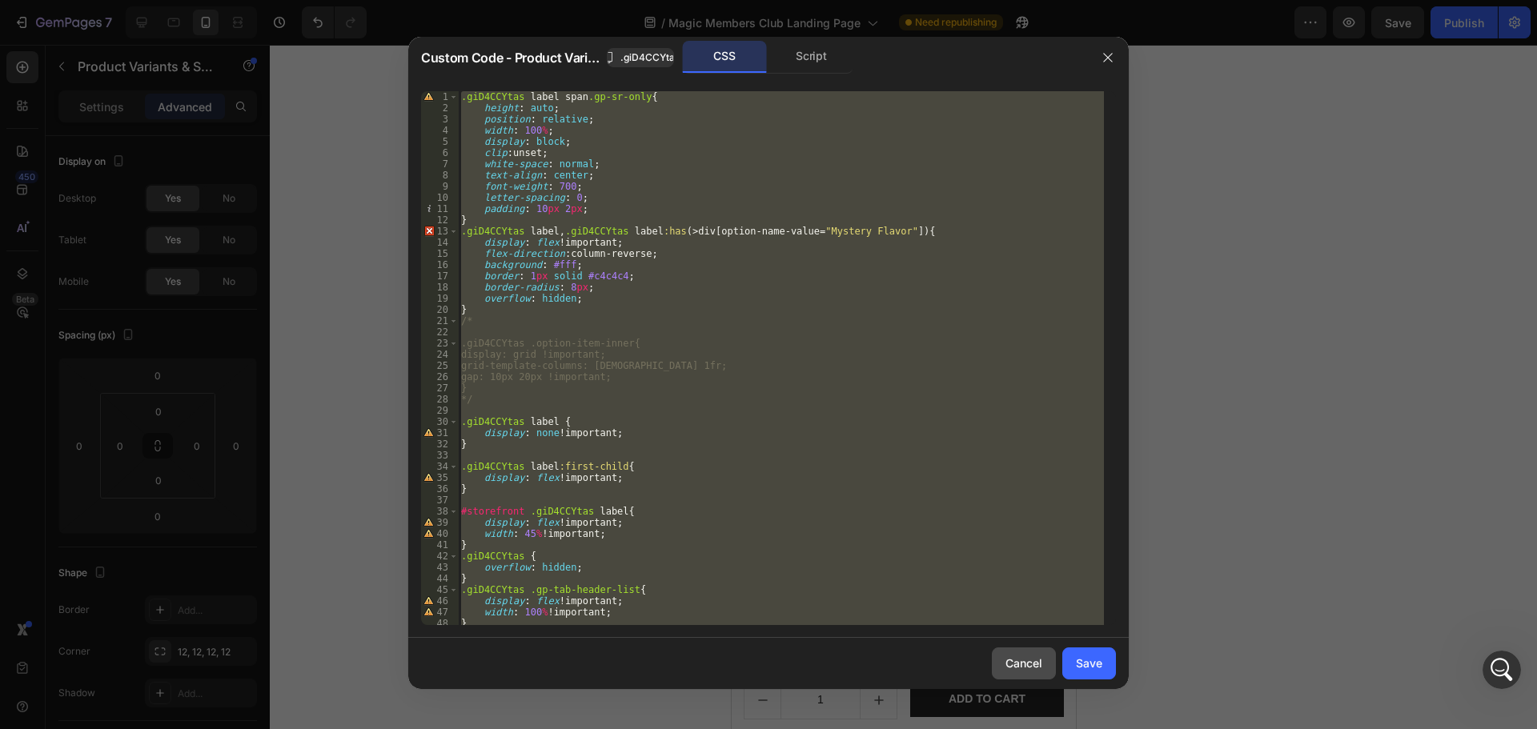
click at [1026, 660] on div "Cancel" at bounding box center [1023, 663] width 37 height 17
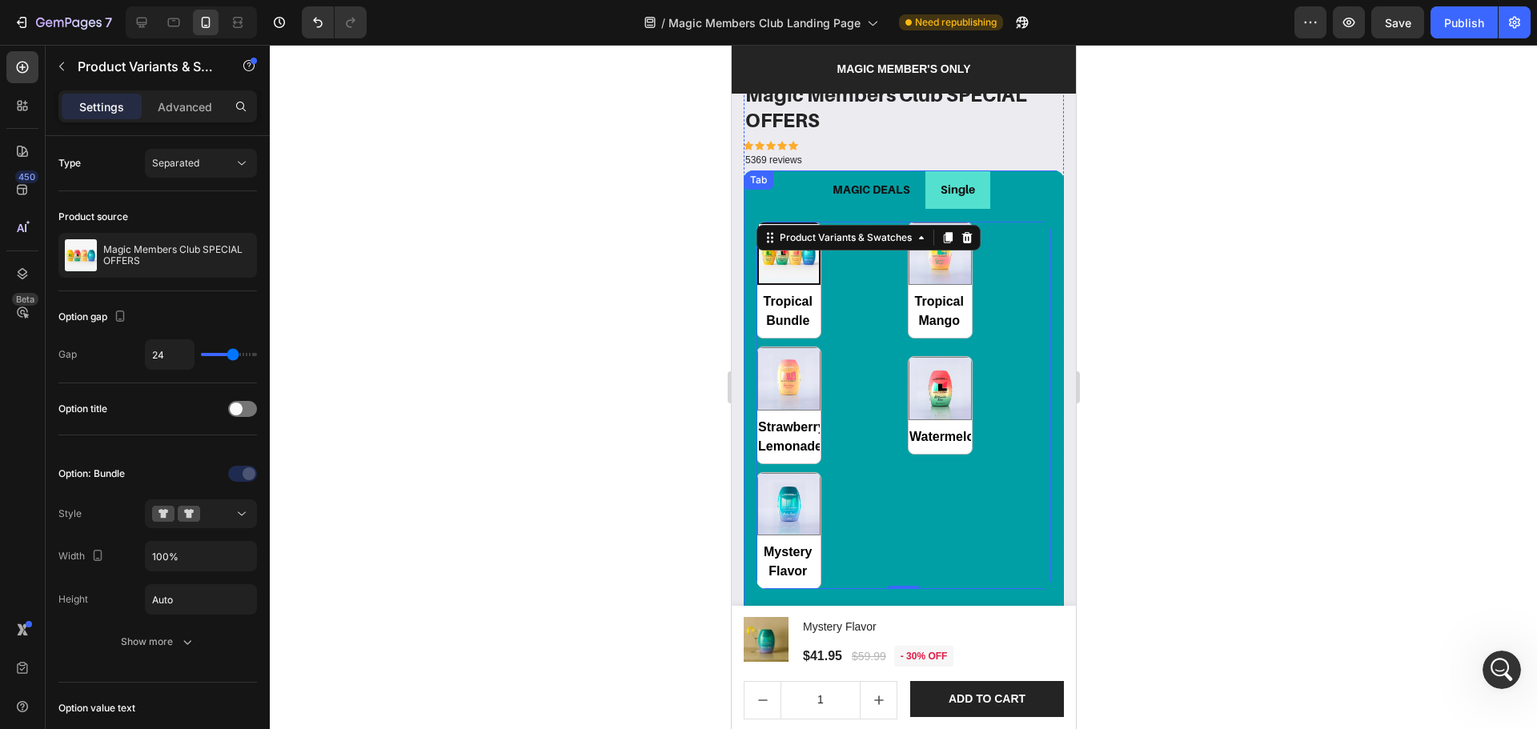
drag, startPoint x: 978, startPoint y: 180, endPoint x: 972, endPoint y: 198, distance: 18.7
click at [977, 179] on li "Single" at bounding box center [957, 190] width 65 height 38
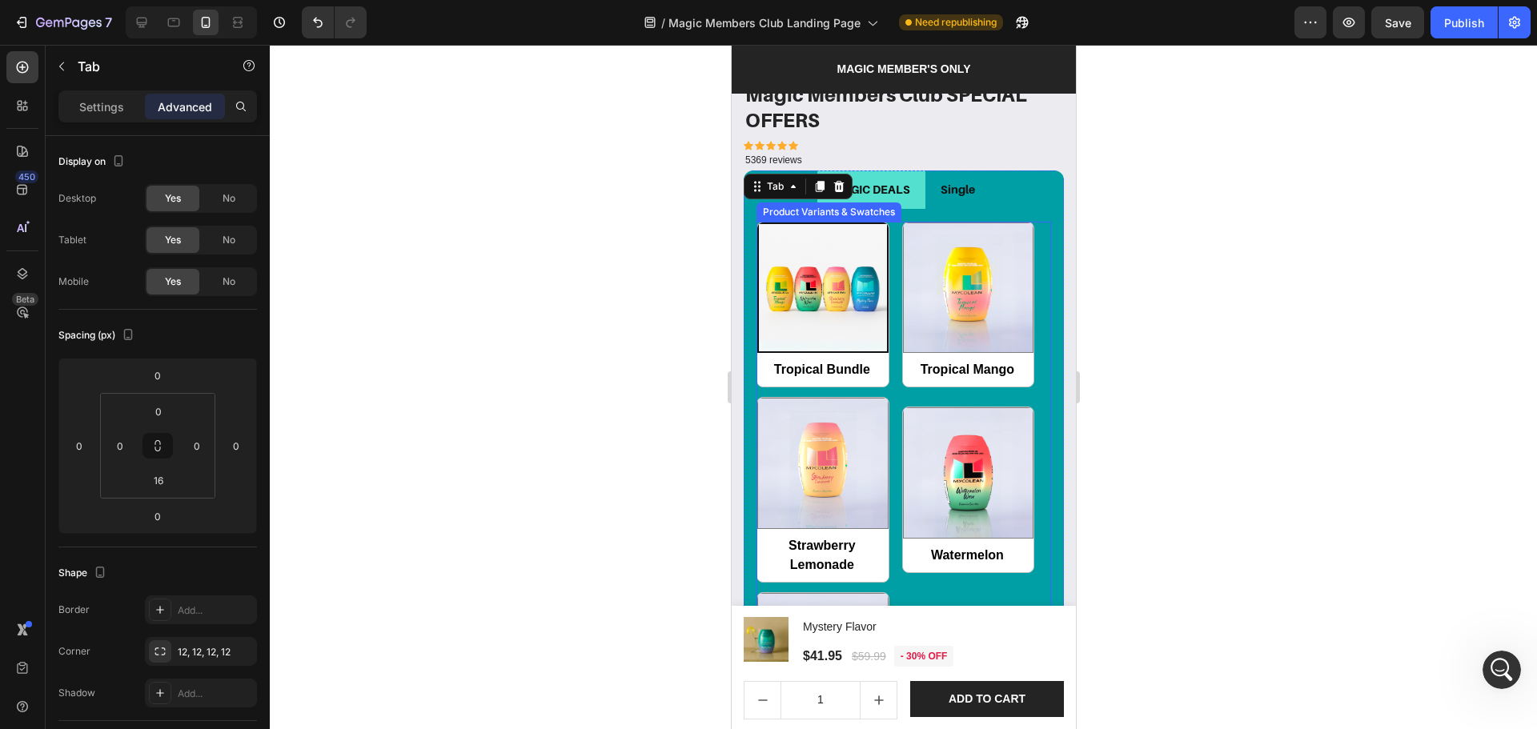
click at [887, 426] on div "Tropical Bundle Tropical Bundle Tropical Mango Tropical Mango Strawberry Lemona…" at bounding box center [903, 490] width 295 height 537
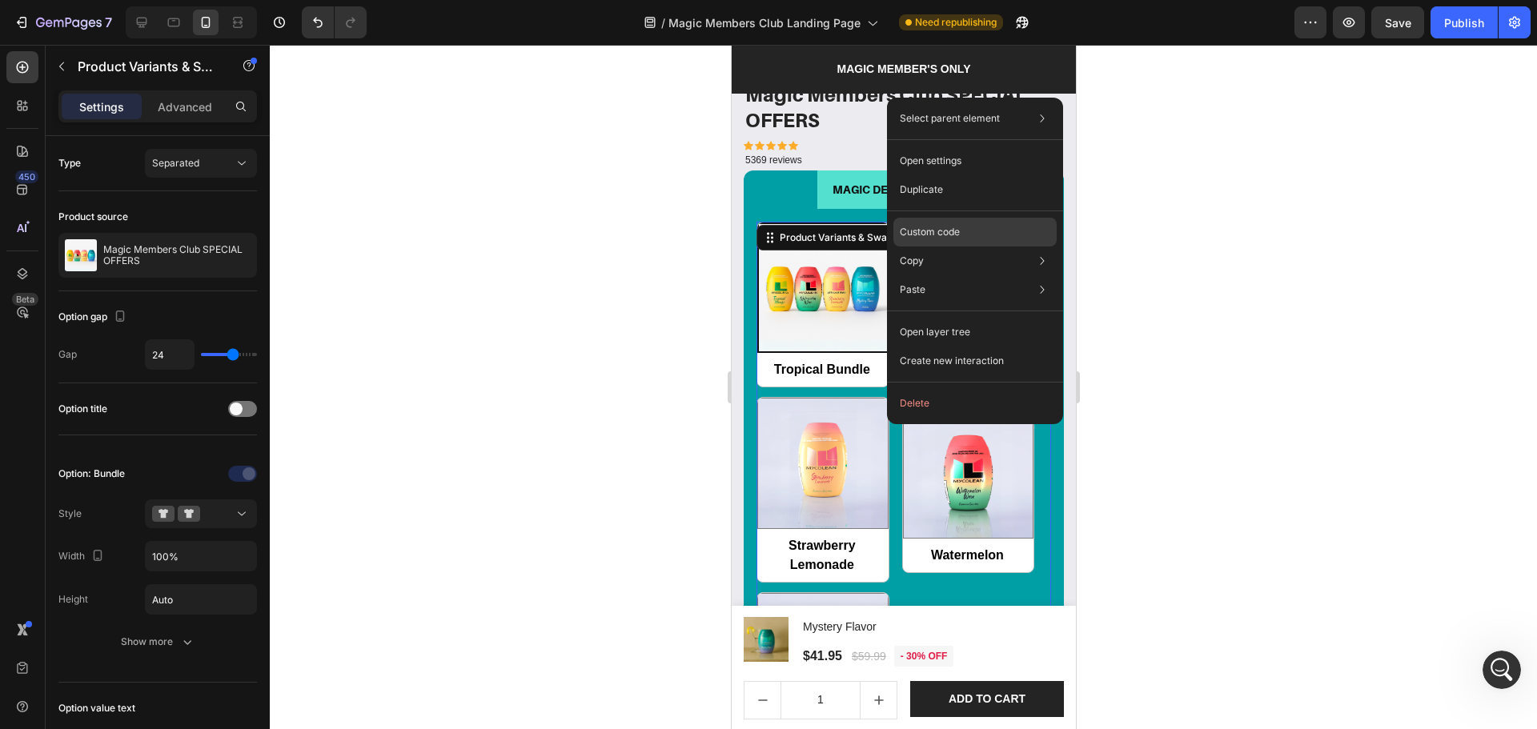
click at [964, 275] on div "Custom code" at bounding box center [974, 289] width 163 height 29
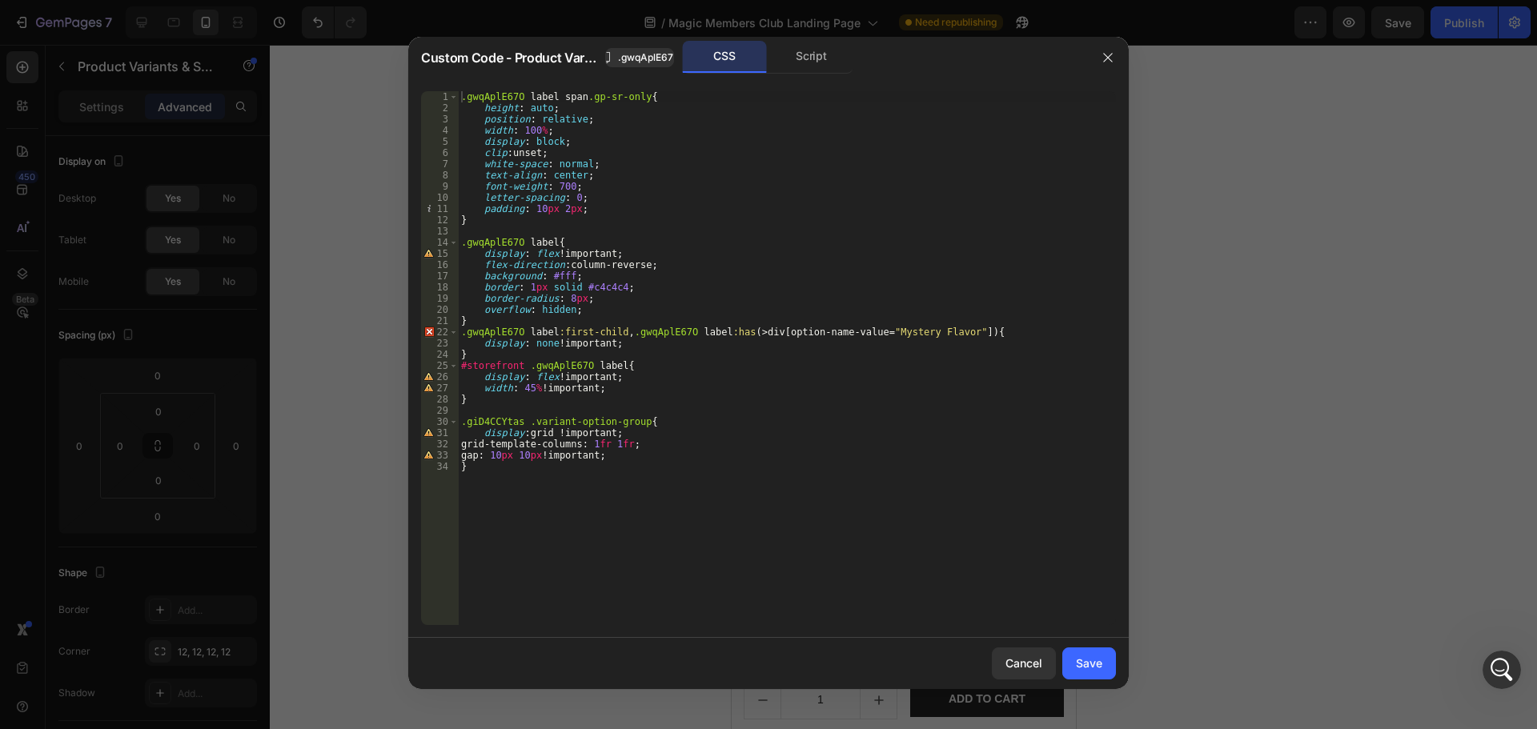
click at [882, 445] on div ".gwqAplE67O label span .gp-sr-only { height : auto ; position : relative ; widt…" at bounding box center [787, 369] width 658 height 556
click at [849, 494] on div ".gwqAplE67O label span .gp-sr-only { height : auto ; position : relative ; widt…" at bounding box center [787, 369] width 658 height 556
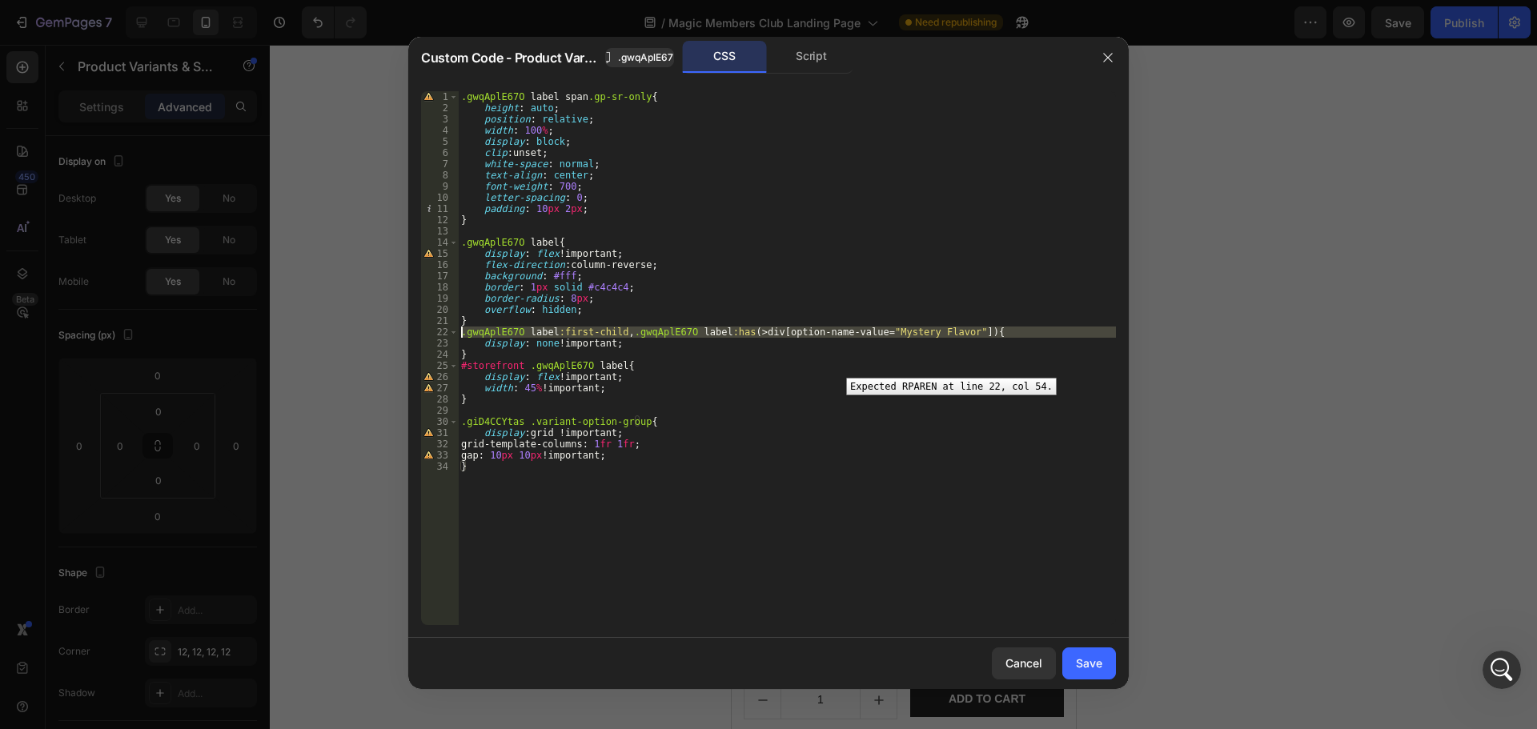
click at [426, 329] on div "22" at bounding box center [440, 332] width 38 height 11
type textarea ".gwqAplE67O label:first-child, .gwqAplE67O label:has(> div[option-name-value="M…"
click at [776, 415] on div ".gwqAplE67O label span .gp-sr-only { height : auto ; position : relative ; widt…" at bounding box center [787, 369] width 658 height 556
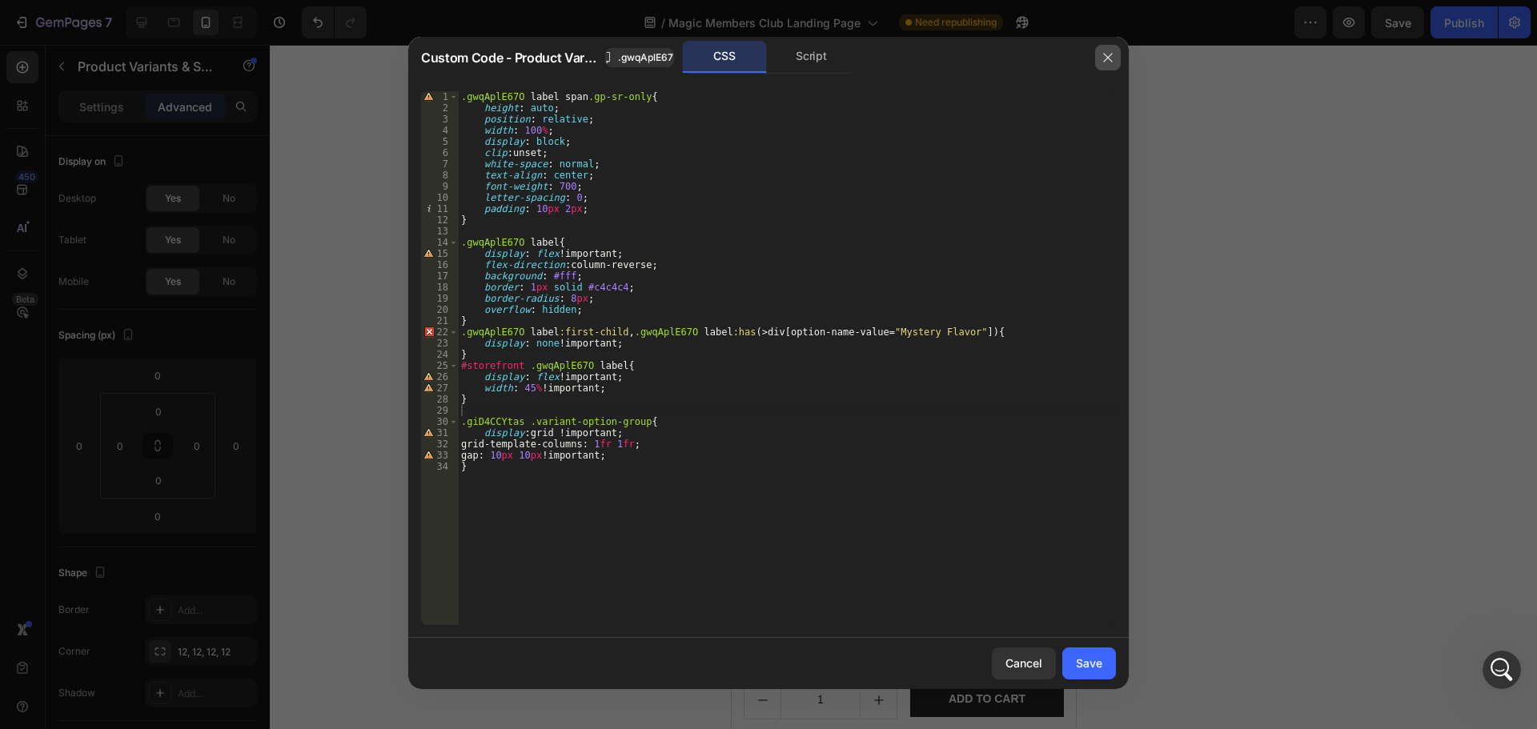
click at [1115, 62] on button "button" at bounding box center [1108, 58] width 26 height 26
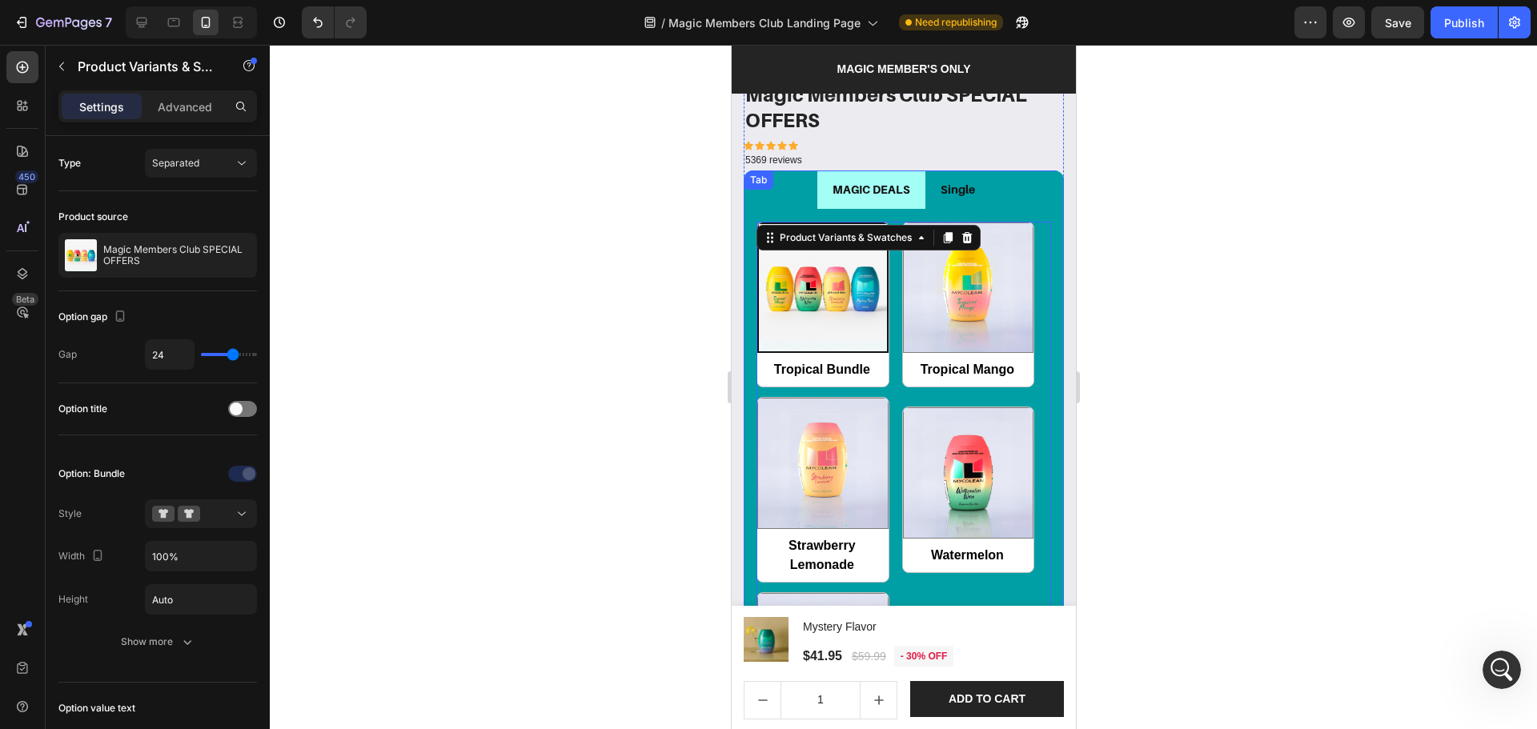
click at [872, 183] on p "MAGIC DEALS" at bounding box center [871, 189] width 78 height 20
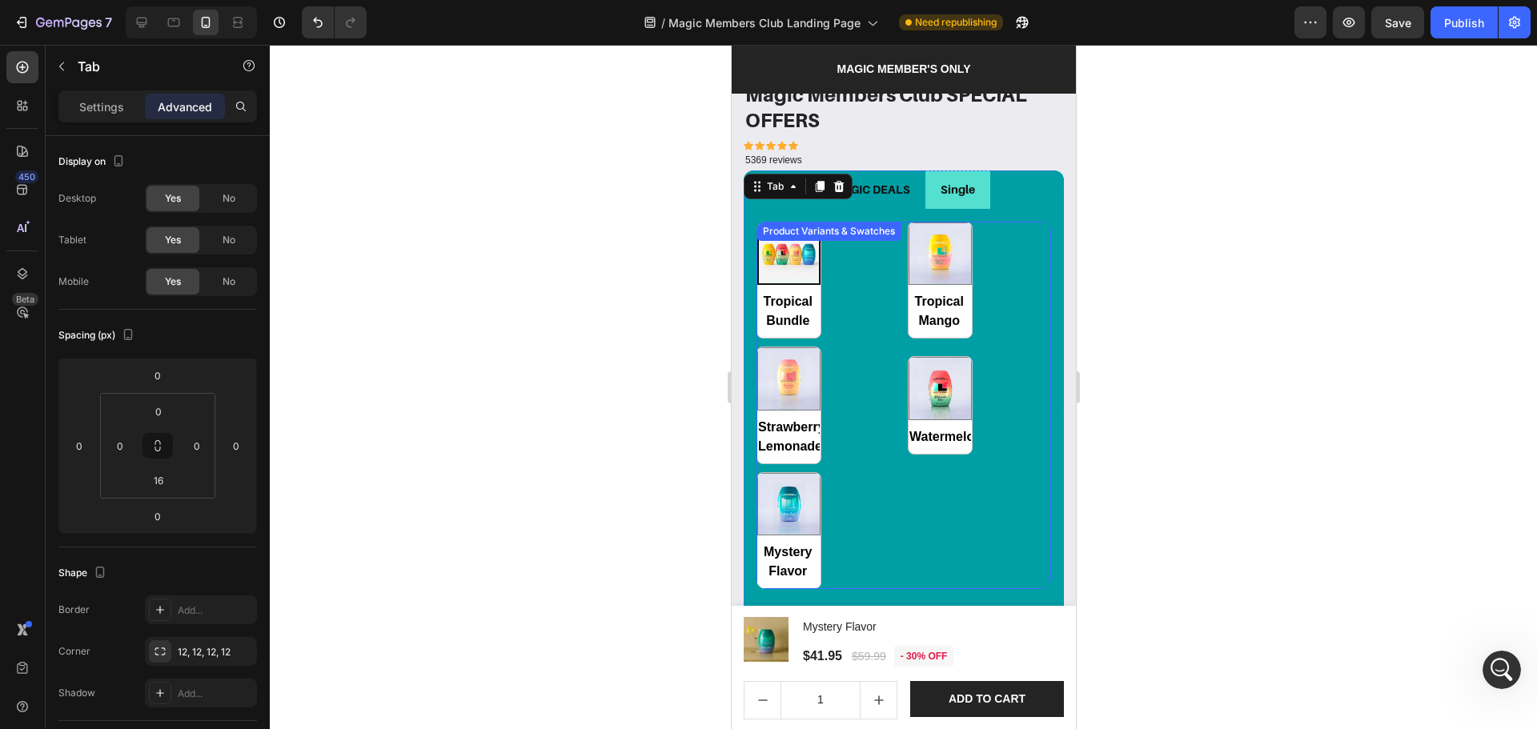
click at [841, 252] on div "Tropical Bundle Tropical Bundle Tropical Mango Tropical Mango Strawberry Lemona…" at bounding box center [903, 406] width 295 height 368
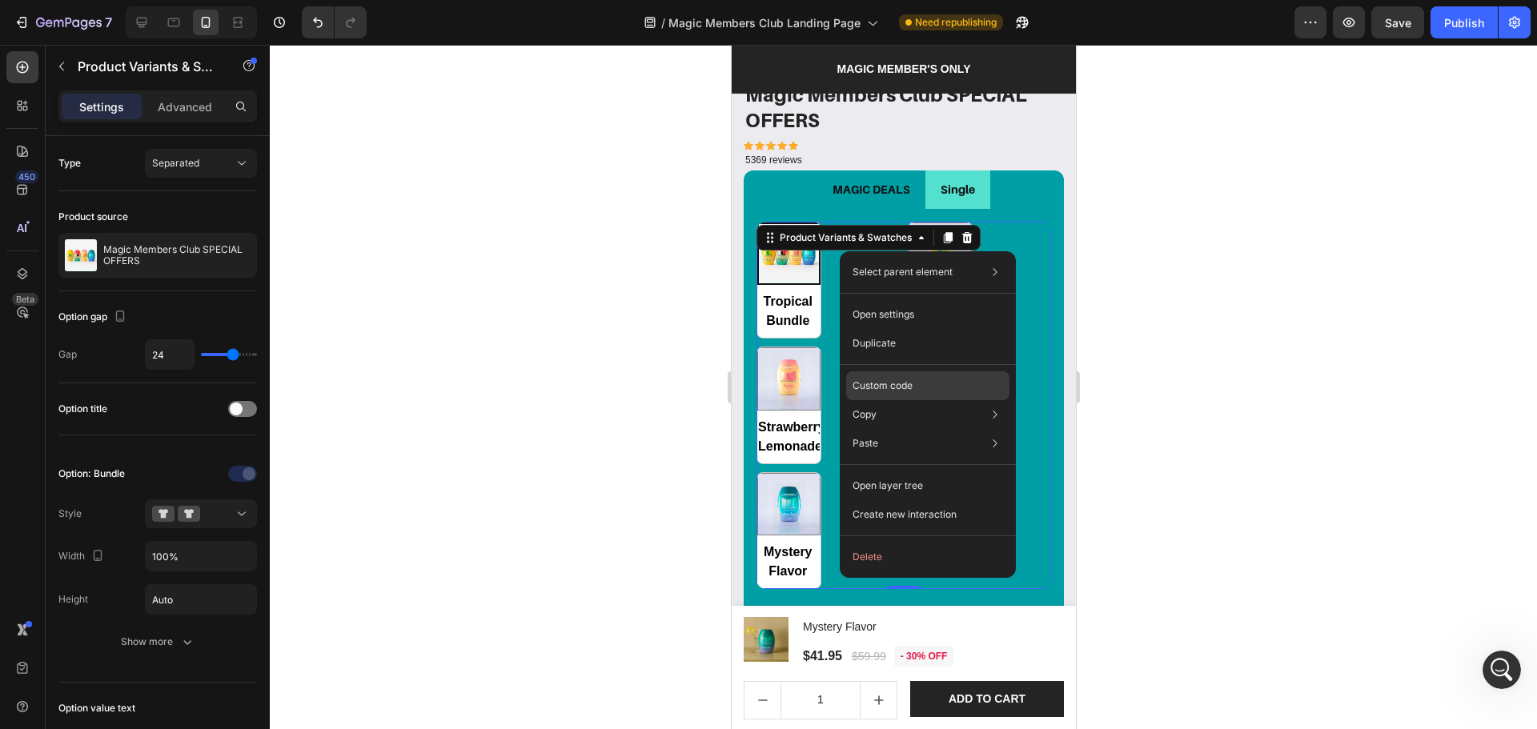
click at [885, 429] on div "Custom code" at bounding box center [927, 443] width 163 height 29
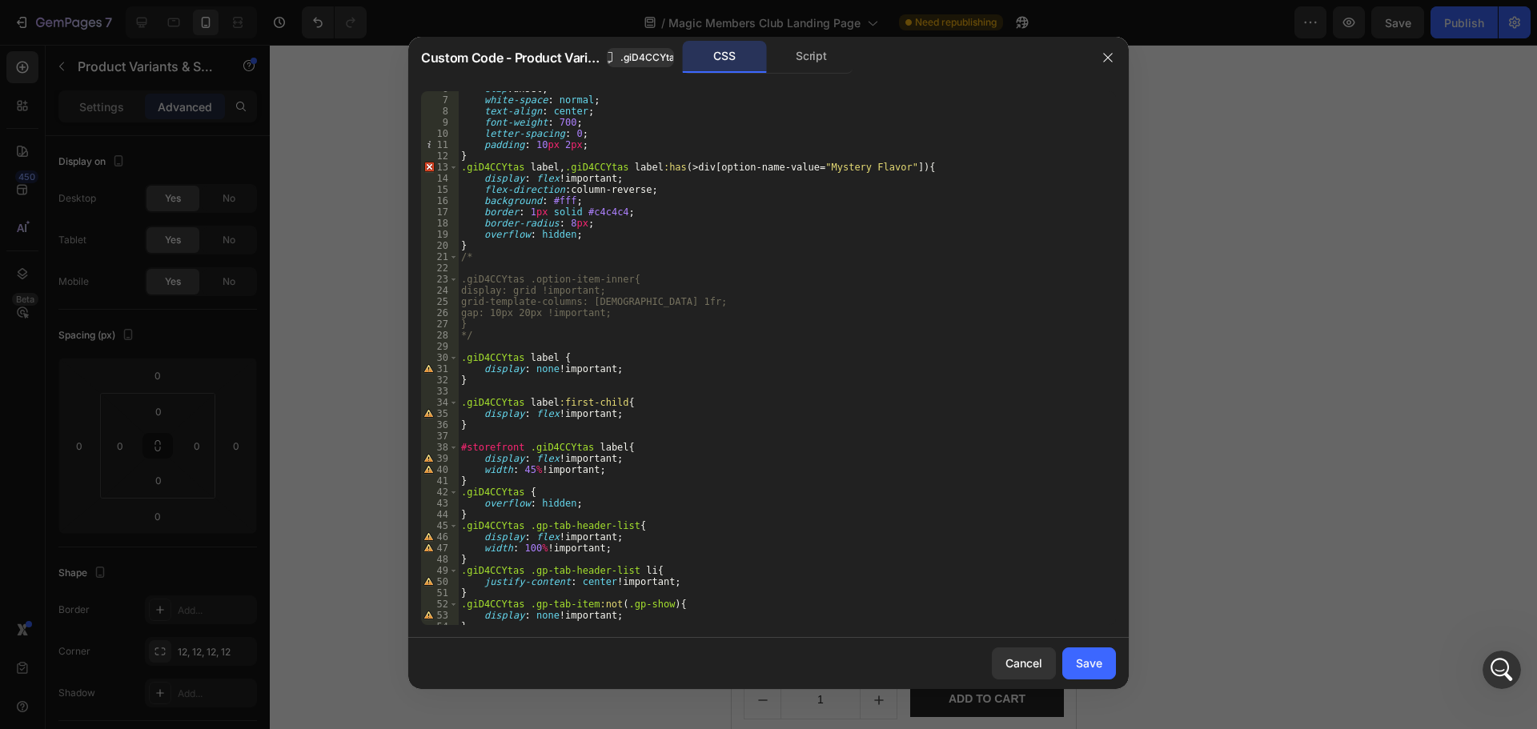
scroll to position [128, 0]
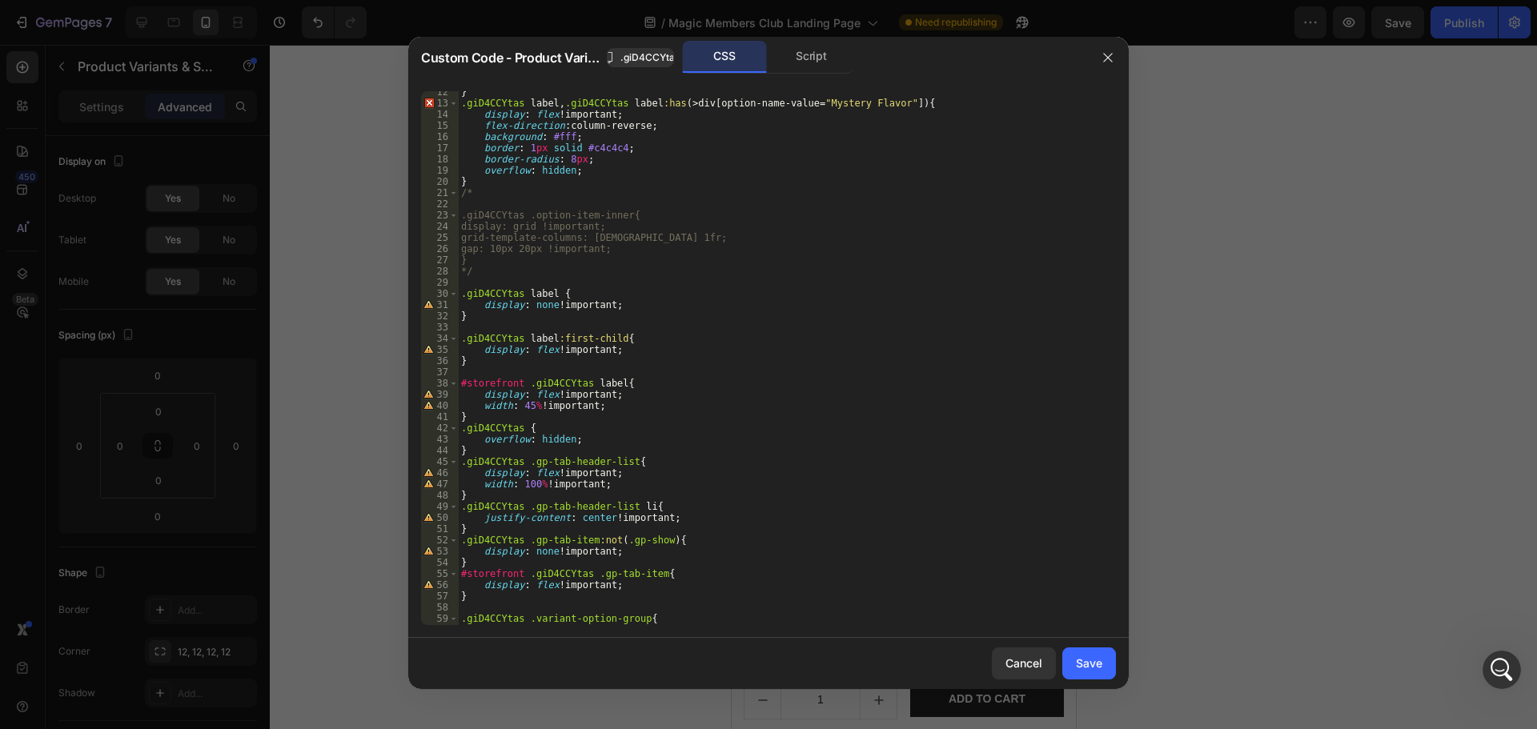
click at [893, 369] on div "} .giD4CCYtas label , .giD4CCYtas label :has (> div [ option-name-value = " Mys…" at bounding box center [781, 364] width 646 height 556
type textarea "gap: 10px 10px !important; }"
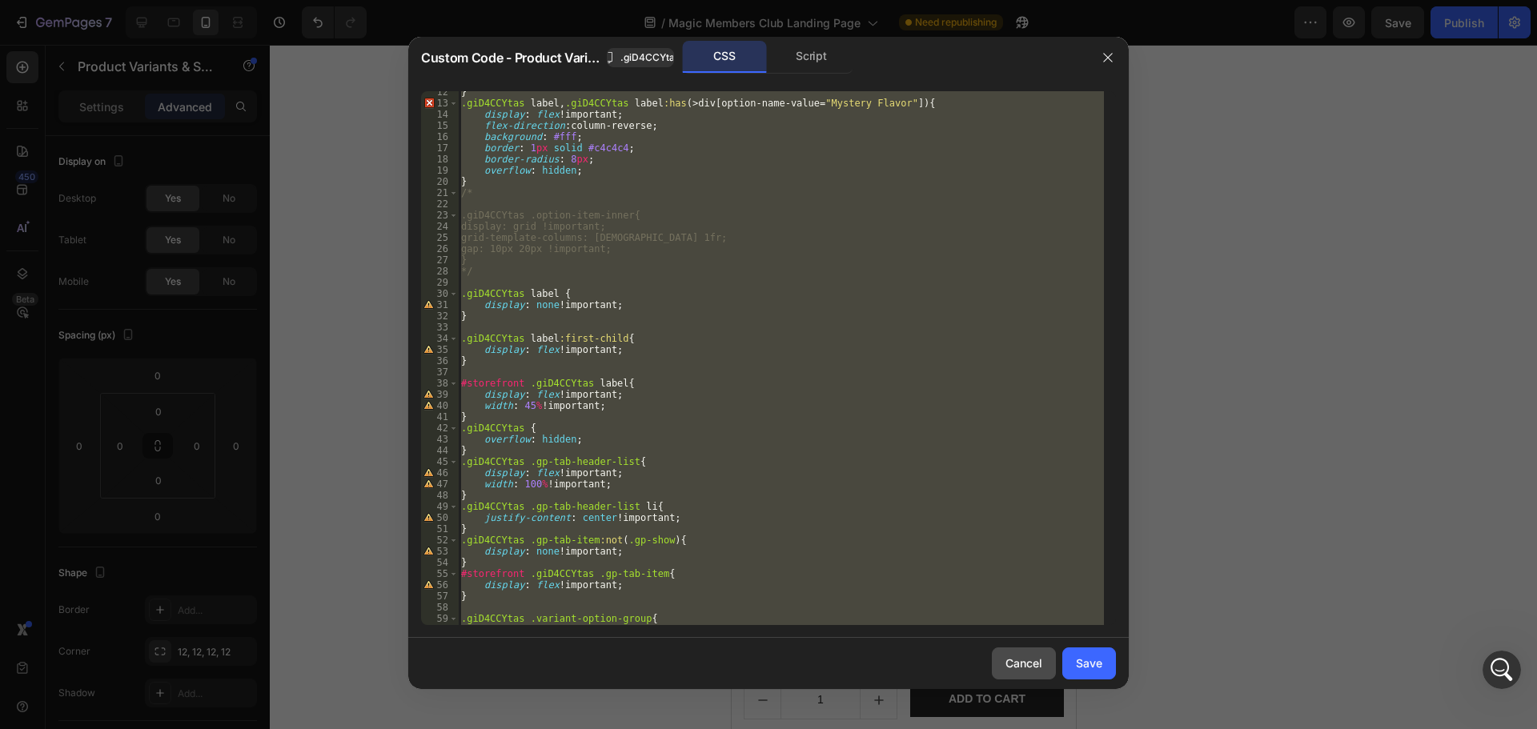
click at [1019, 675] on button "Cancel" at bounding box center [1024, 664] width 64 height 32
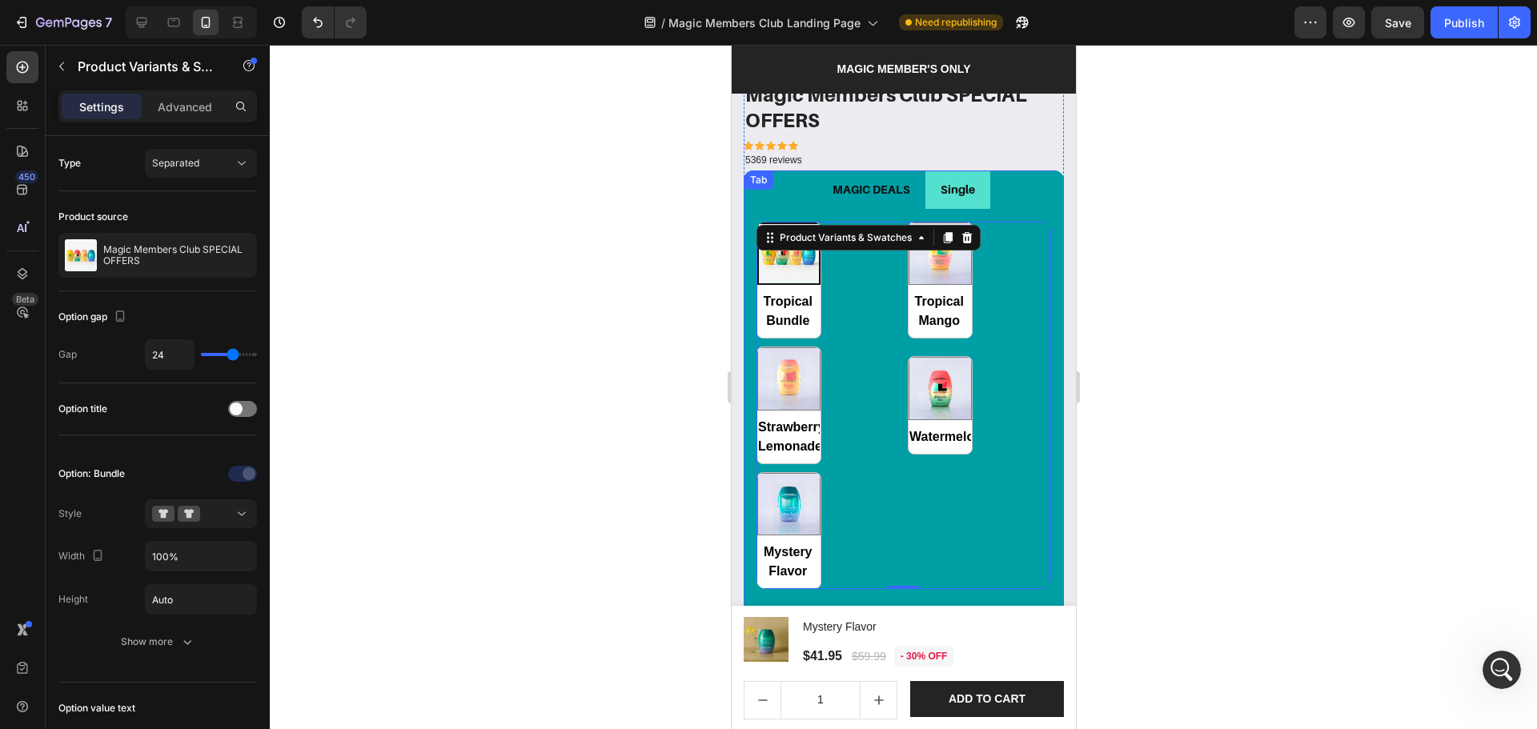
click at [969, 182] on div "Single" at bounding box center [956, 189] width 39 height 25
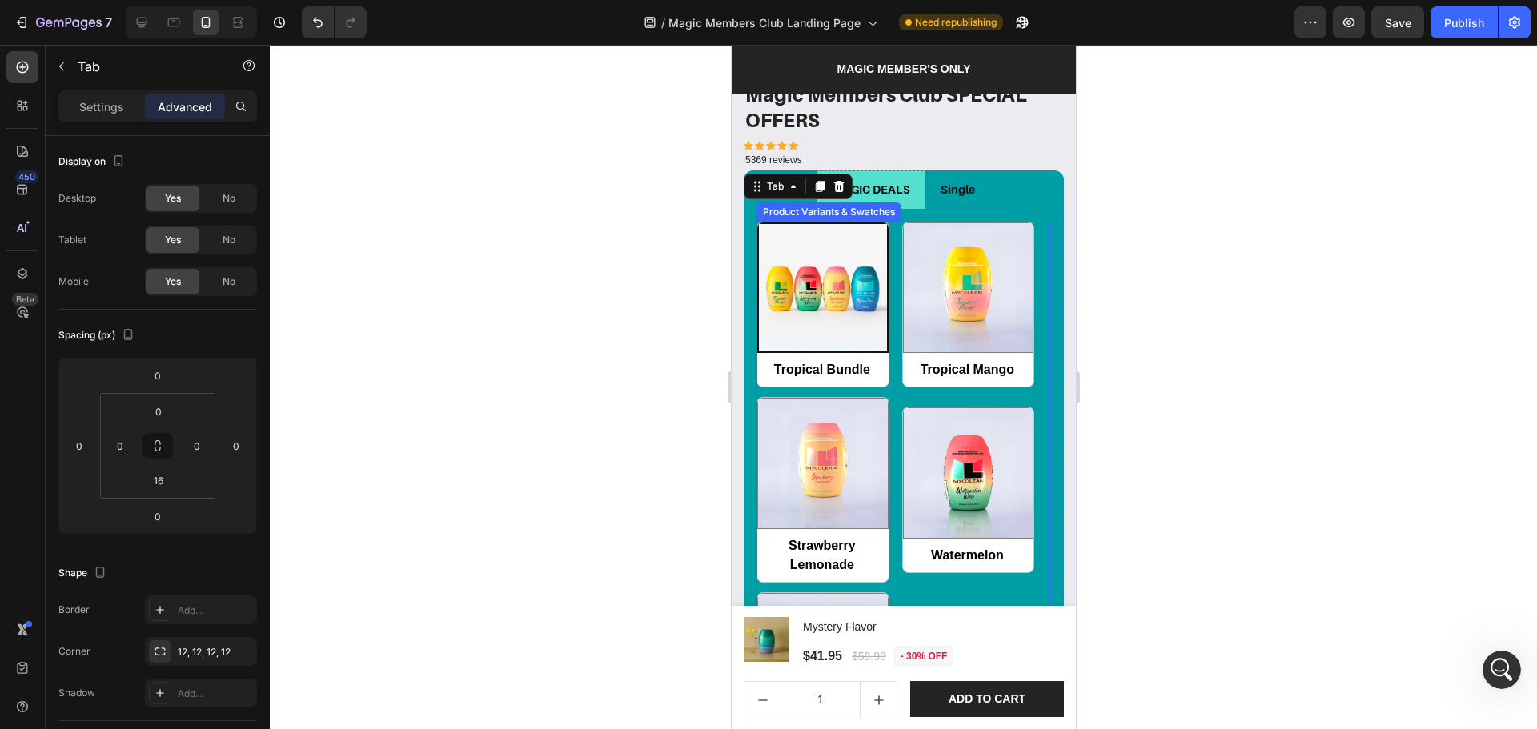
click at [893, 304] on div "Tropical Bundle Tropical Bundle Tropical Mango Tropical Mango Strawberry Lemona…" at bounding box center [903, 490] width 295 height 537
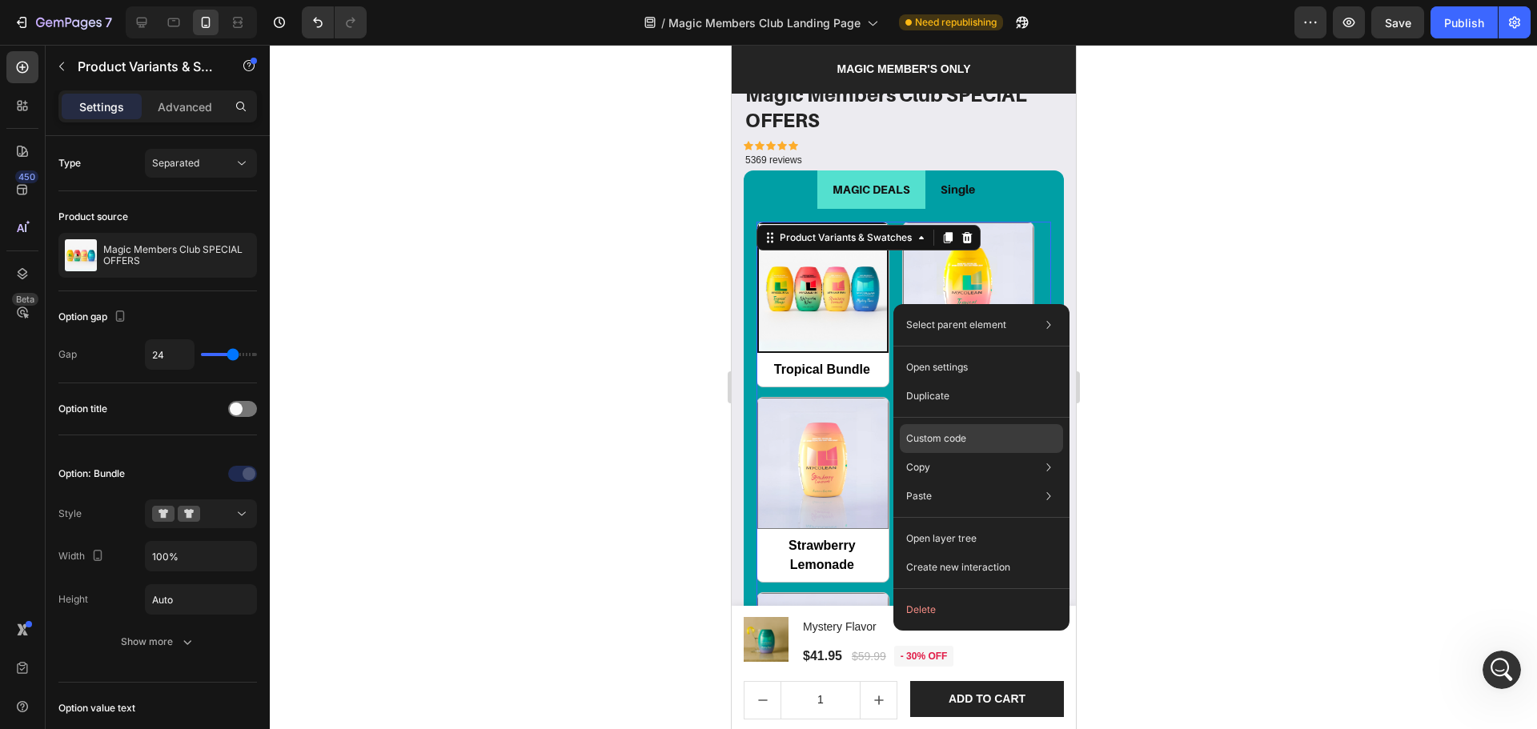
click at [946, 482] on div "Custom code" at bounding box center [981, 496] width 163 height 29
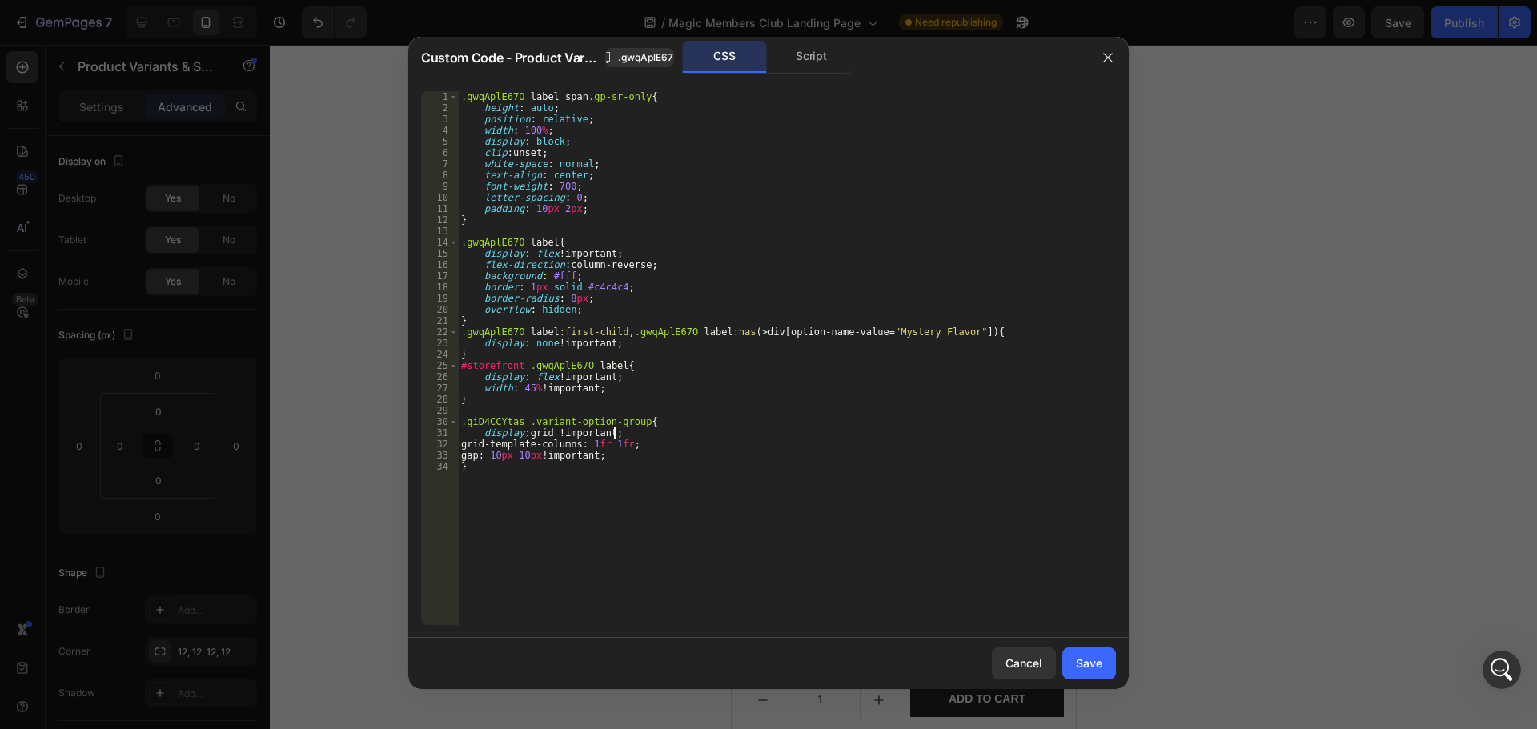
click at [819, 437] on div ".gwqAplE67O label span .gp-sr-only { height : auto ; position : relative ; widt…" at bounding box center [787, 369] width 658 height 556
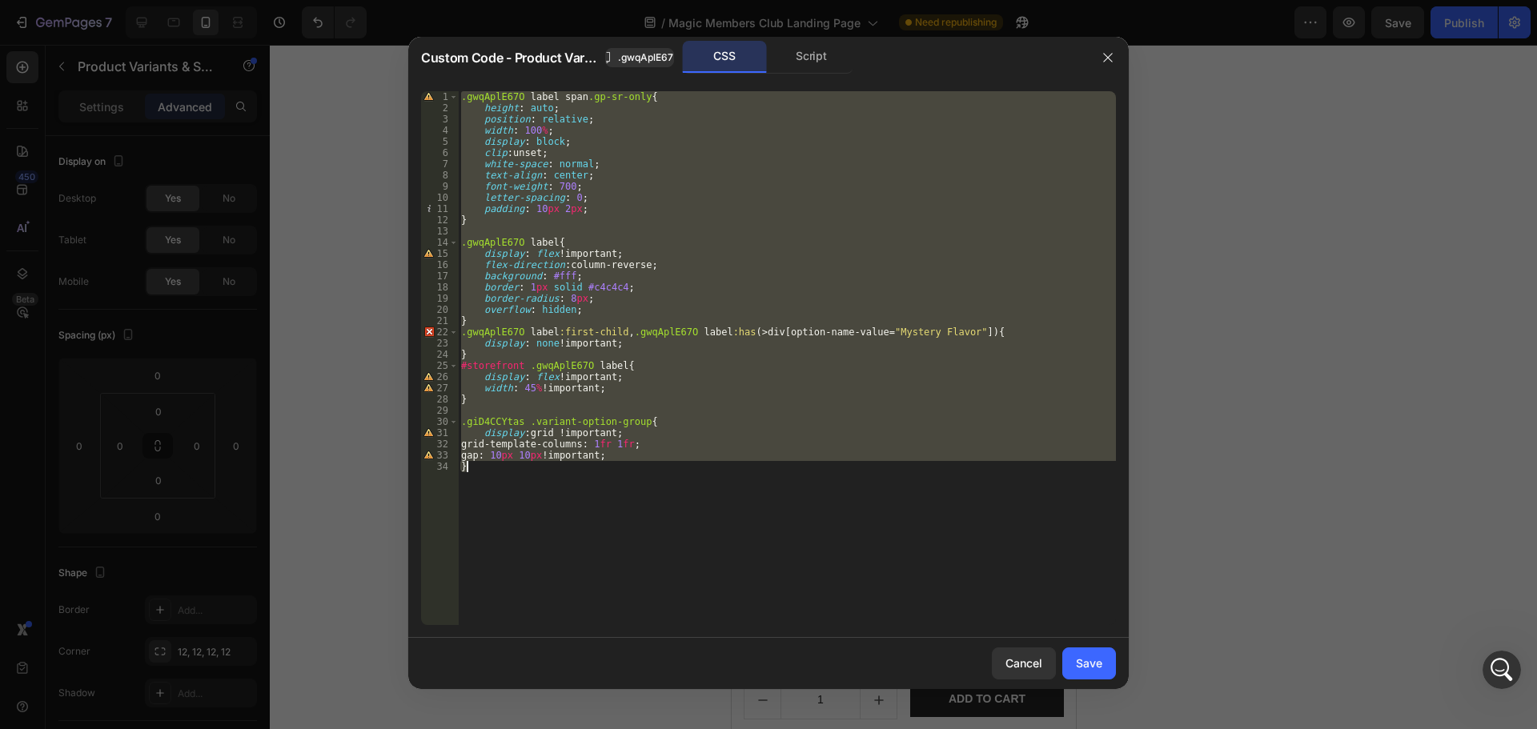
paste textarea
type textarea "}"
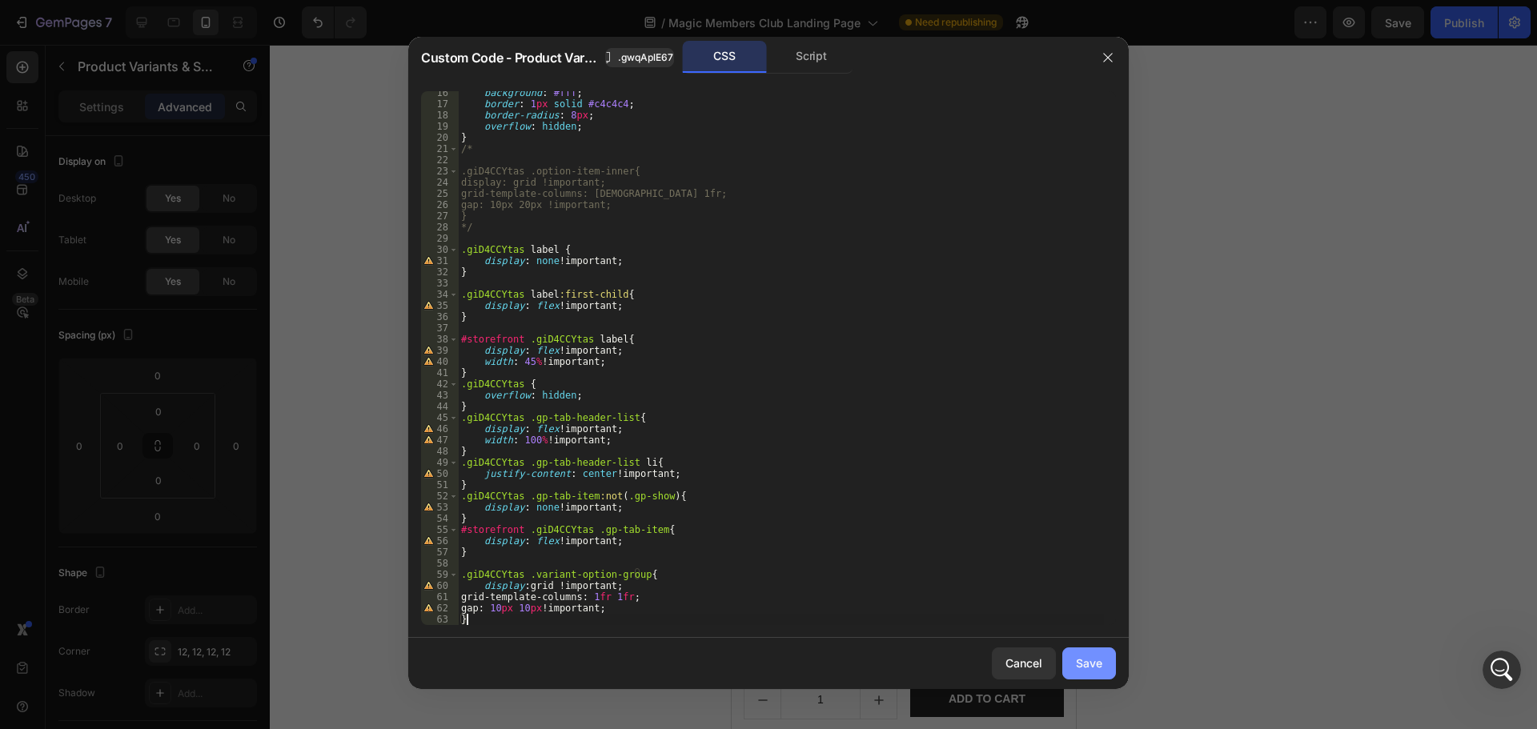
click at [1071, 648] on button "Save" at bounding box center [1089, 664] width 54 height 32
radio input "true"
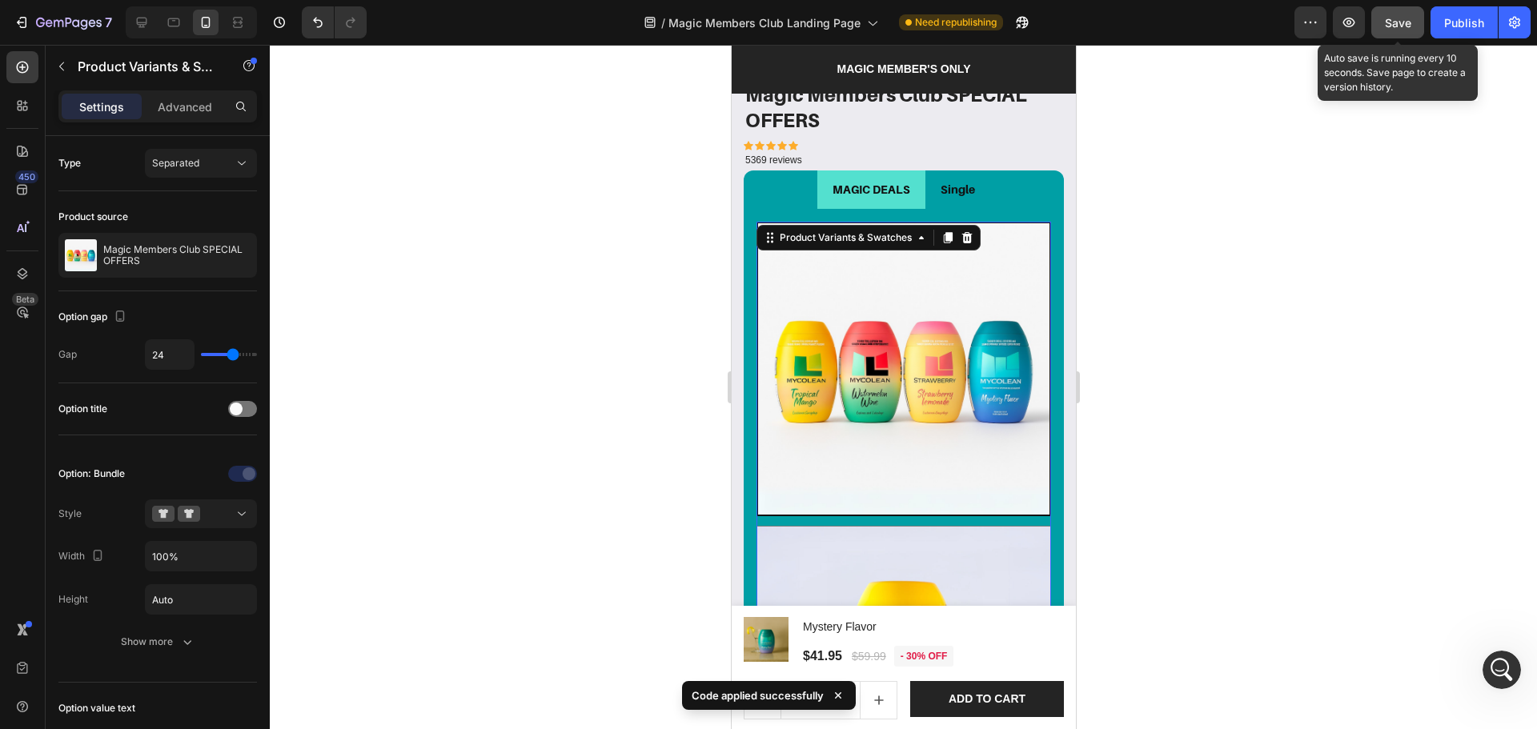
click at [1385, 28] on span "Save" at bounding box center [1398, 23] width 26 height 14
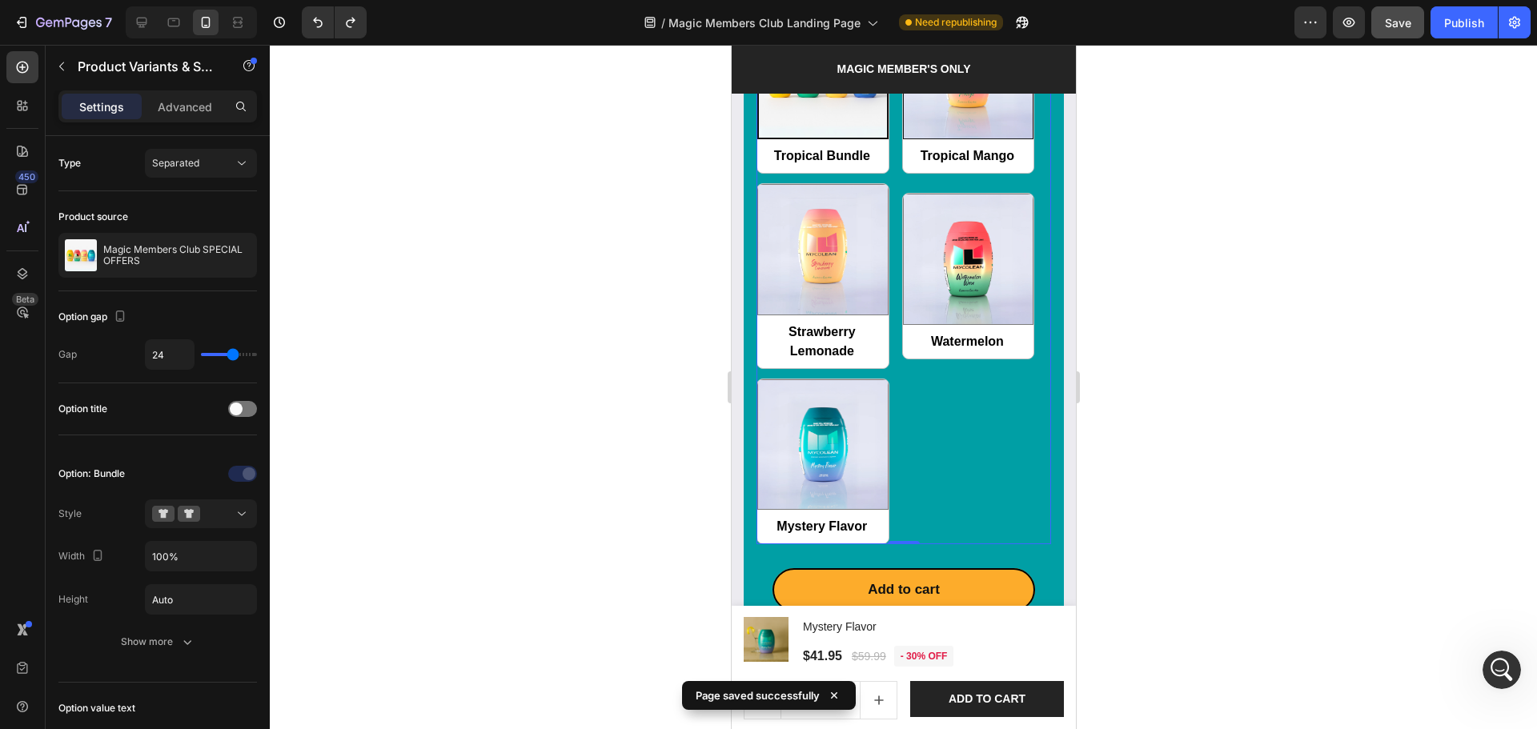
scroll to position [1564, 0]
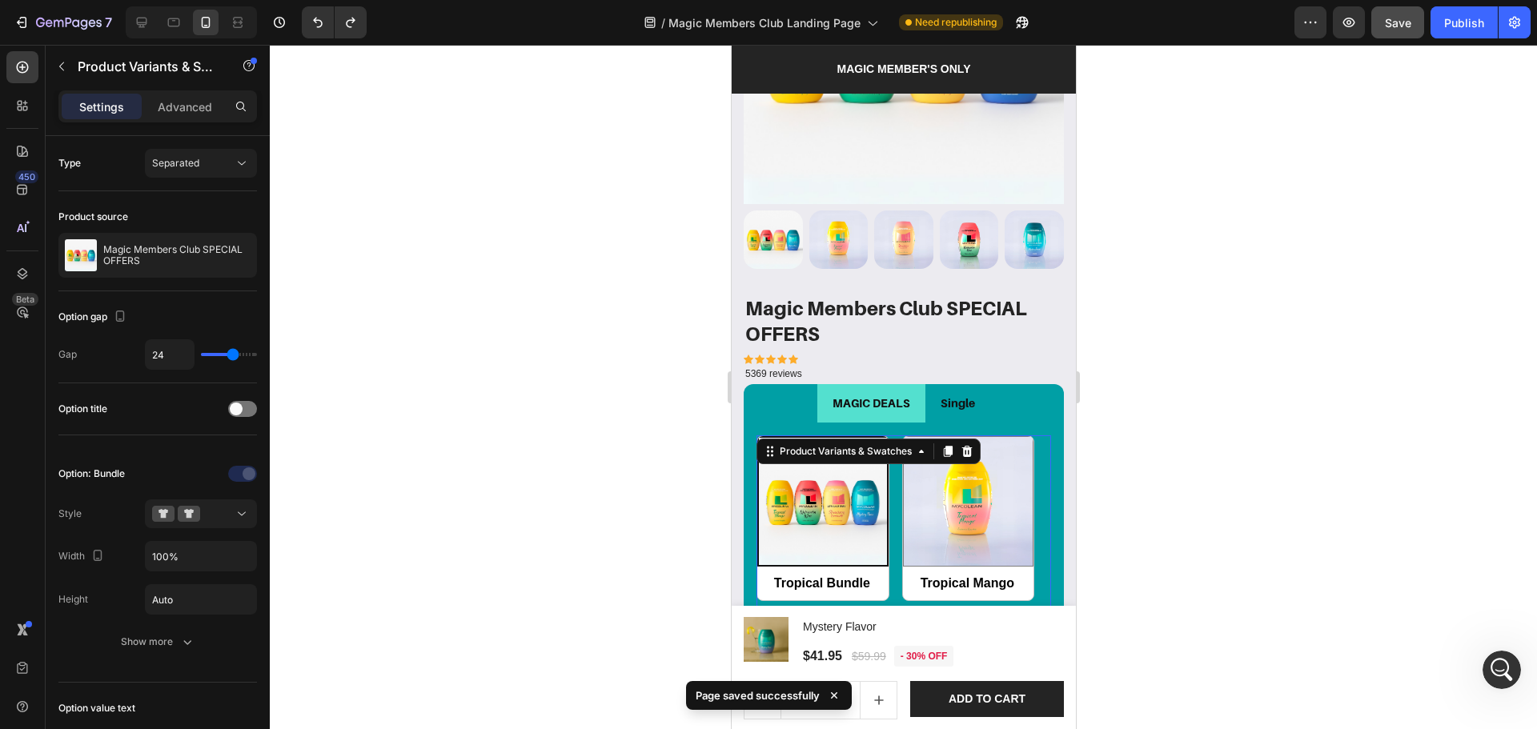
click at [883, 488] on div "Tropical Bundle Tropical Bundle Tropical Mango Tropical Mango Strawberry Lemona…" at bounding box center [903, 703] width 295 height 537
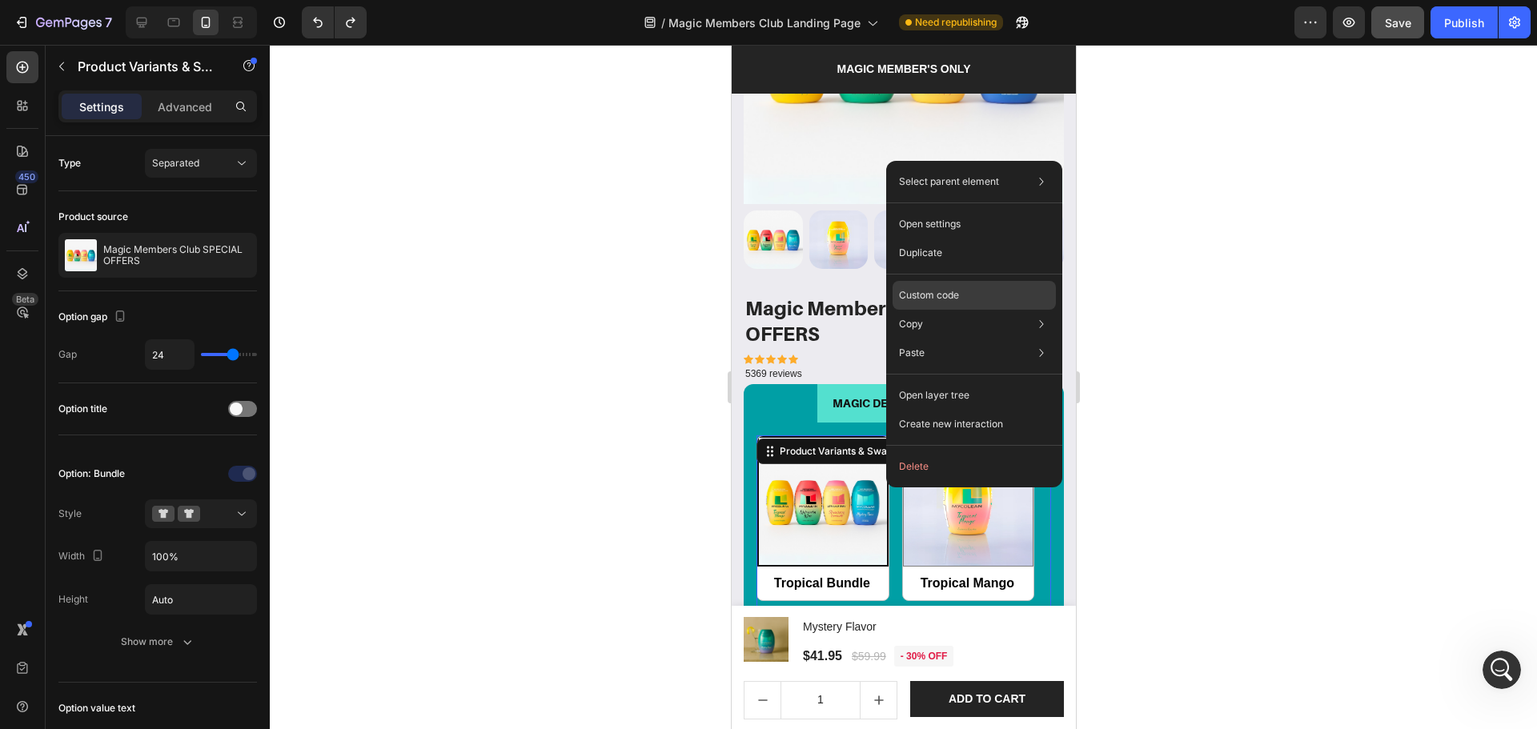
click at [963, 339] on div "Custom code" at bounding box center [974, 353] width 163 height 29
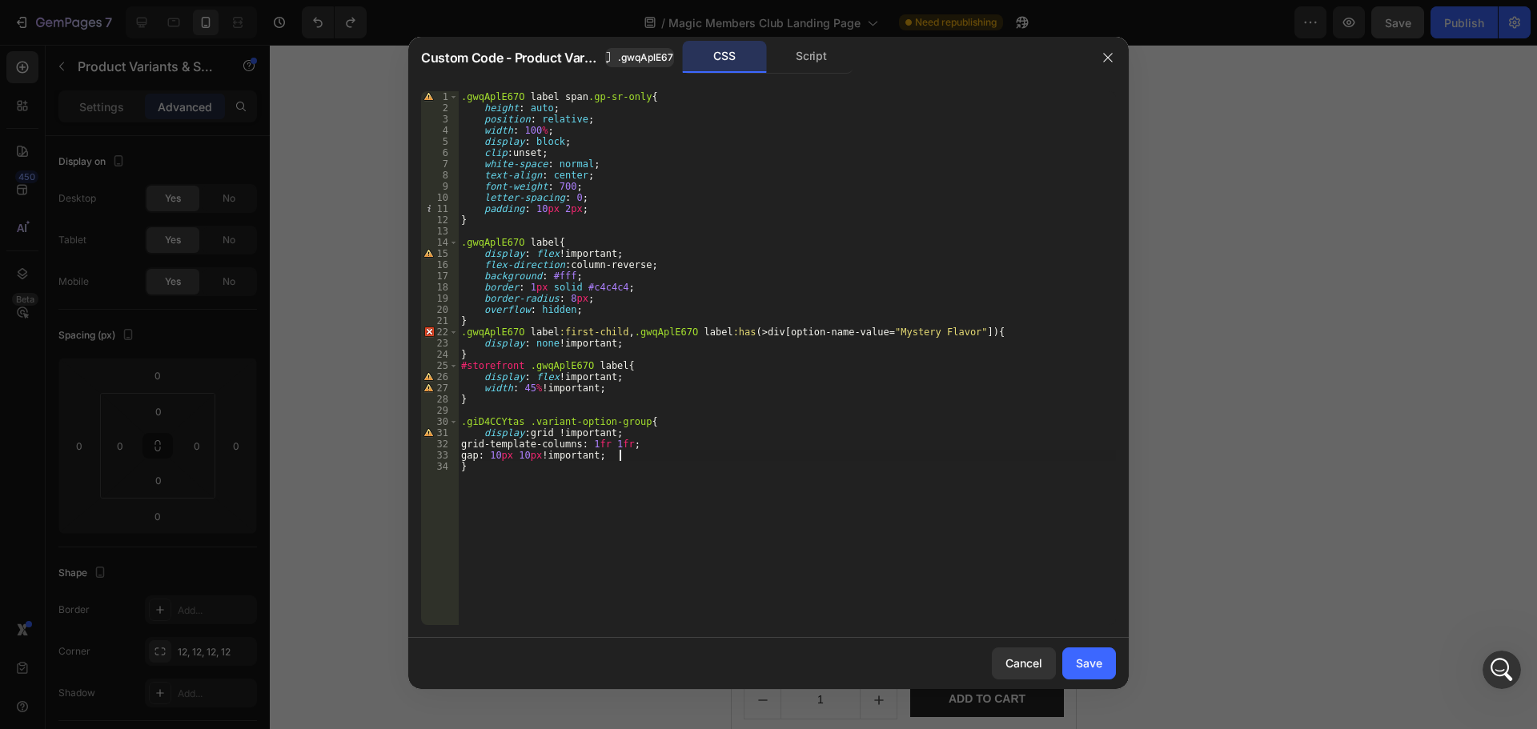
click at [833, 458] on div ".gwqAplE67O label span .gp-sr-only { height : auto ; position : relative ; widt…" at bounding box center [787, 369] width 658 height 556
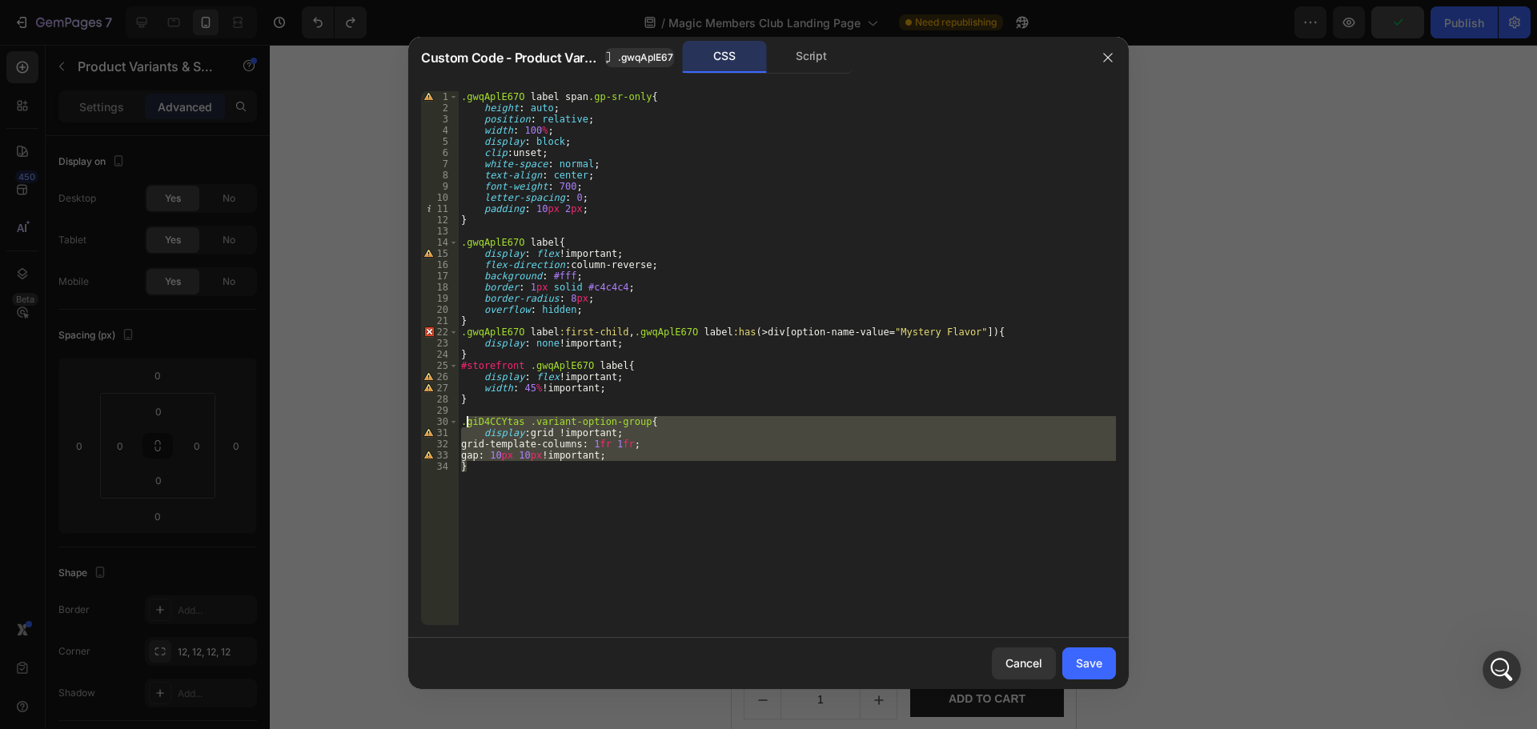
drag, startPoint x: 478, startPoint y: 477, endPoint x: 464, endPoint y: 418, distance: 60.8
click at [464, 418] on div ".gwqAplE67O label span .gp-sr-only { height : auto ; position : relative ; widt…" at bounding box center [787, 369] width 658 height 556
click at [474, 478] on div ".gwqAplE67O label span .gp-sr-only { height : auto ; position : relative ; widt…" at bounding box center [787, 358] width 658 height 534
drag, startPoint x: 461, startPoint y: 447, endPoint x: 451, endPoint y: 423, distance: 26.2
click at [451, 423] on div "} 1 2 3 4 5 6 7 8 9 10 11 12 13 14 15 16 17 18 19 20 21 22 23 24 25 26 27 28 29…" at bounding box center [768, 358] width 695 height 534
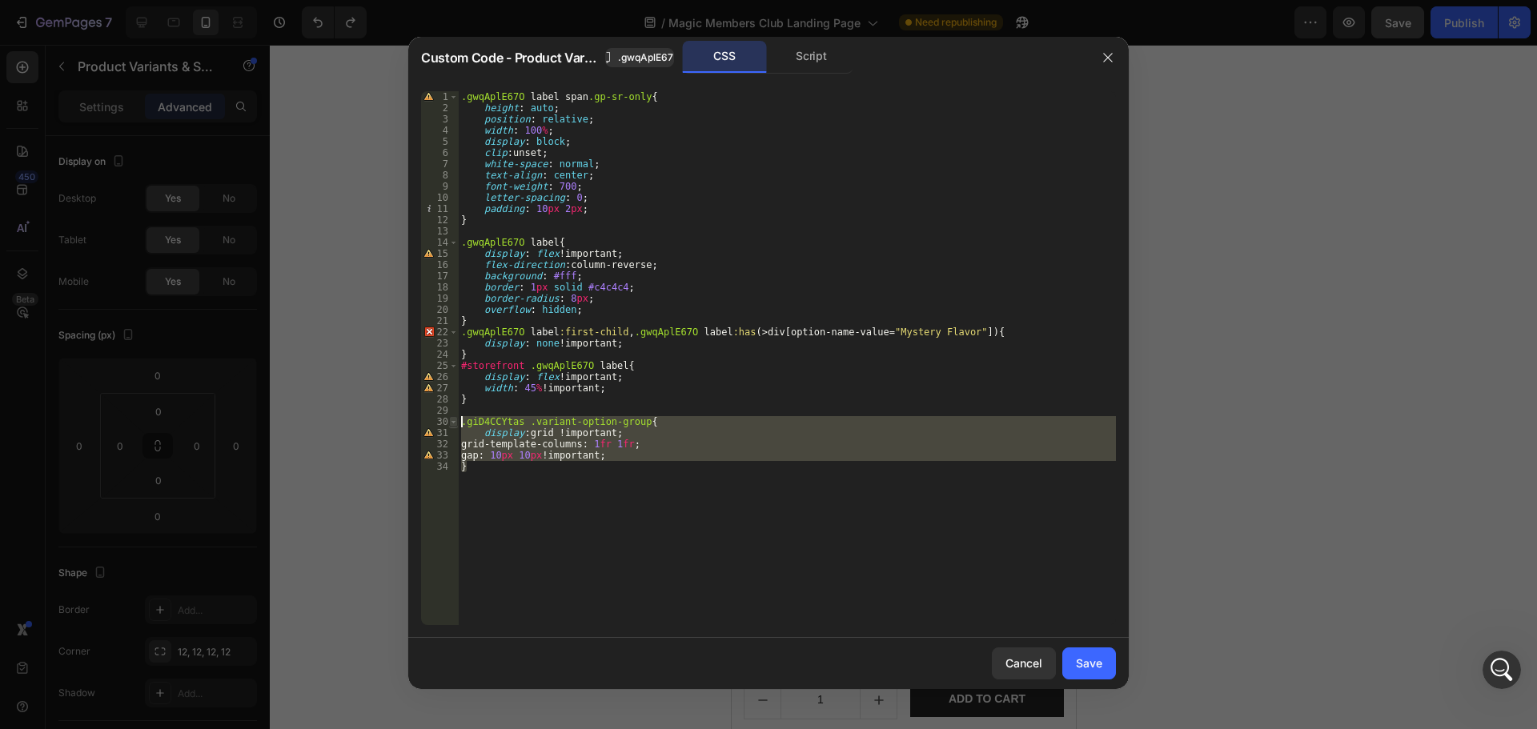
type textarea ".giD4CCYtas .variant-option-group{ display: grid !important;"
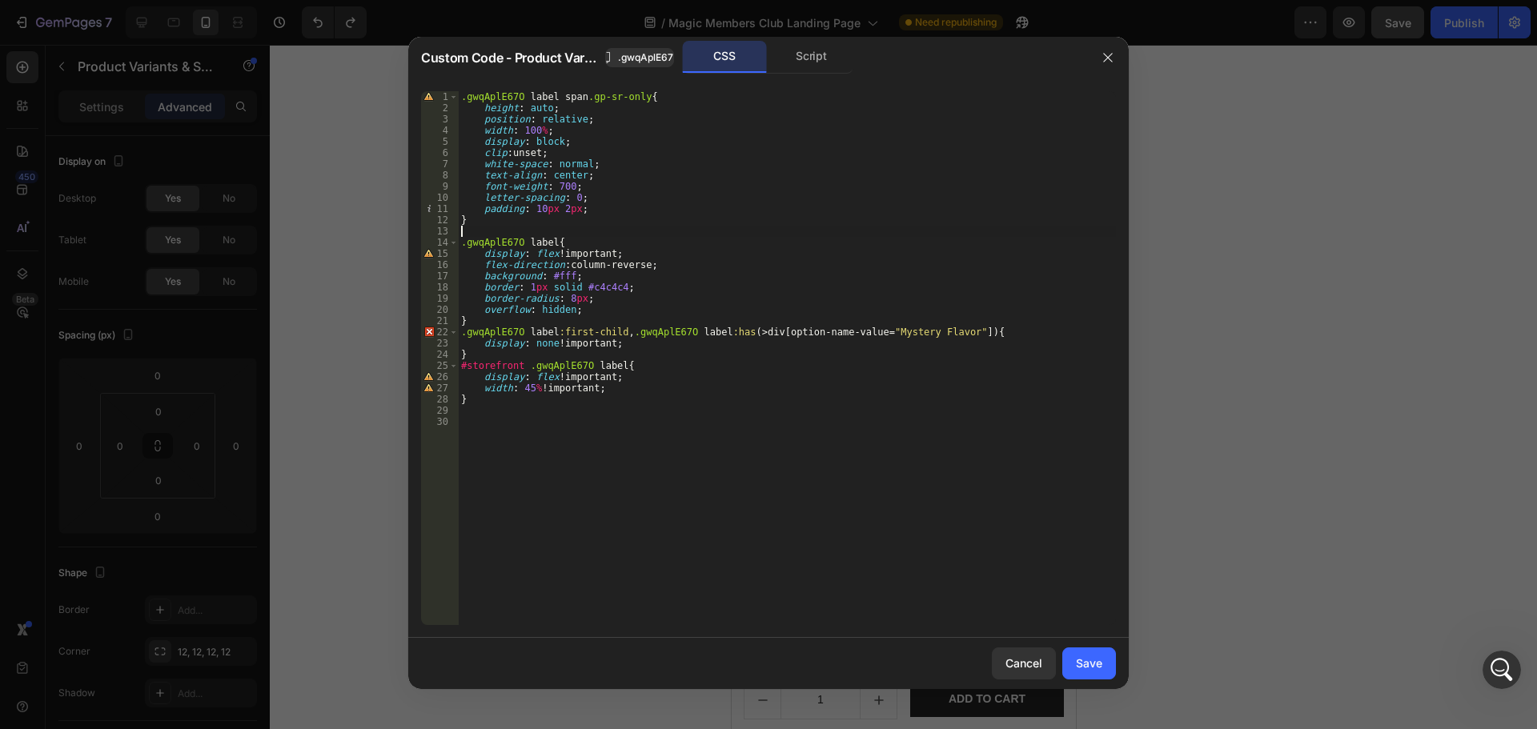
click at [590, 227] on div ".gwqAplE67O label span .gp-sr-only { height : auto ; position : relative ; widt…" at bounding box center [787, 369] width 658 height 556
paste textarea "}"
type textarea "}"
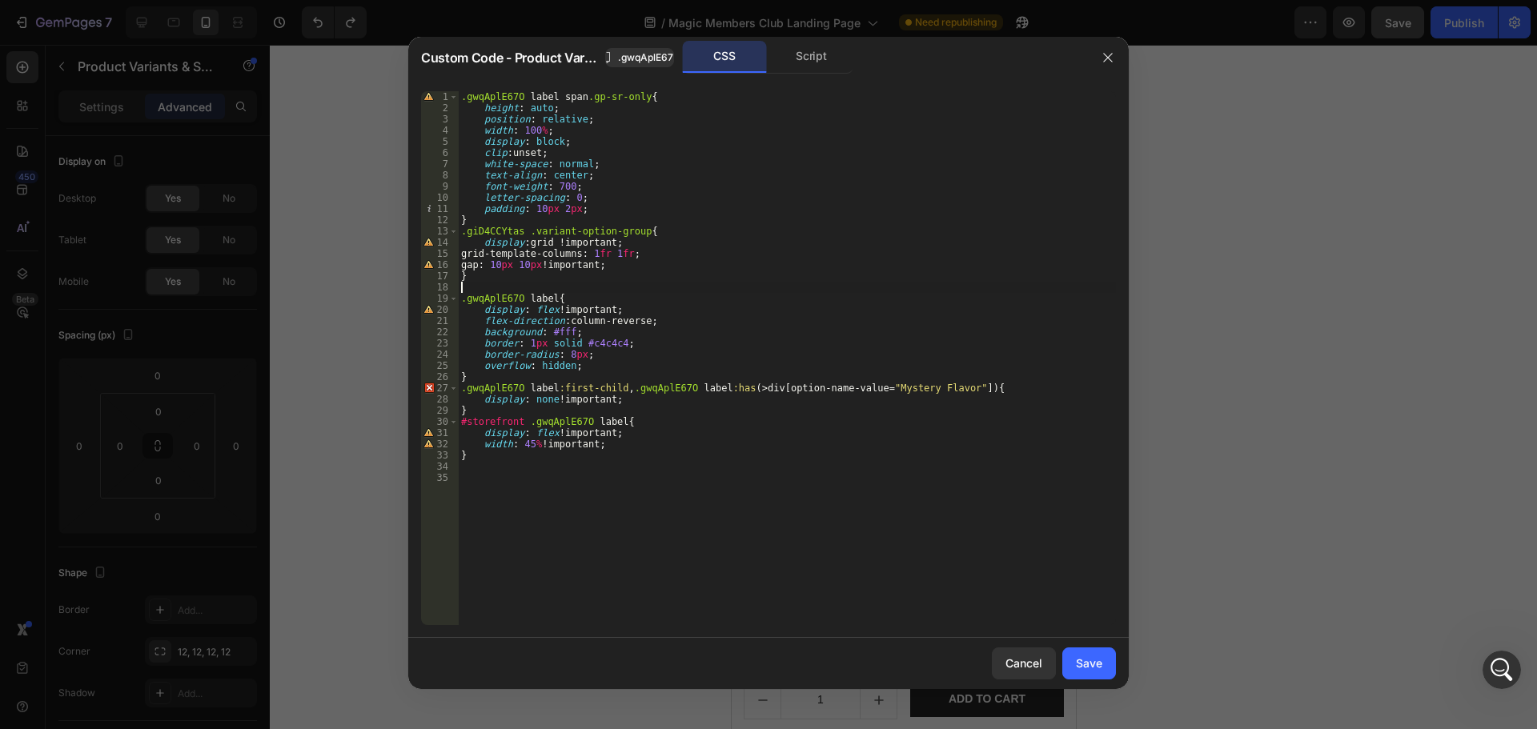
click at [947, 383] on div ".gwqAplE67O label span .gp-sr-only { height : auto ; position : relative ; widt…" at bounding box center [787, 369] width 658 height 556
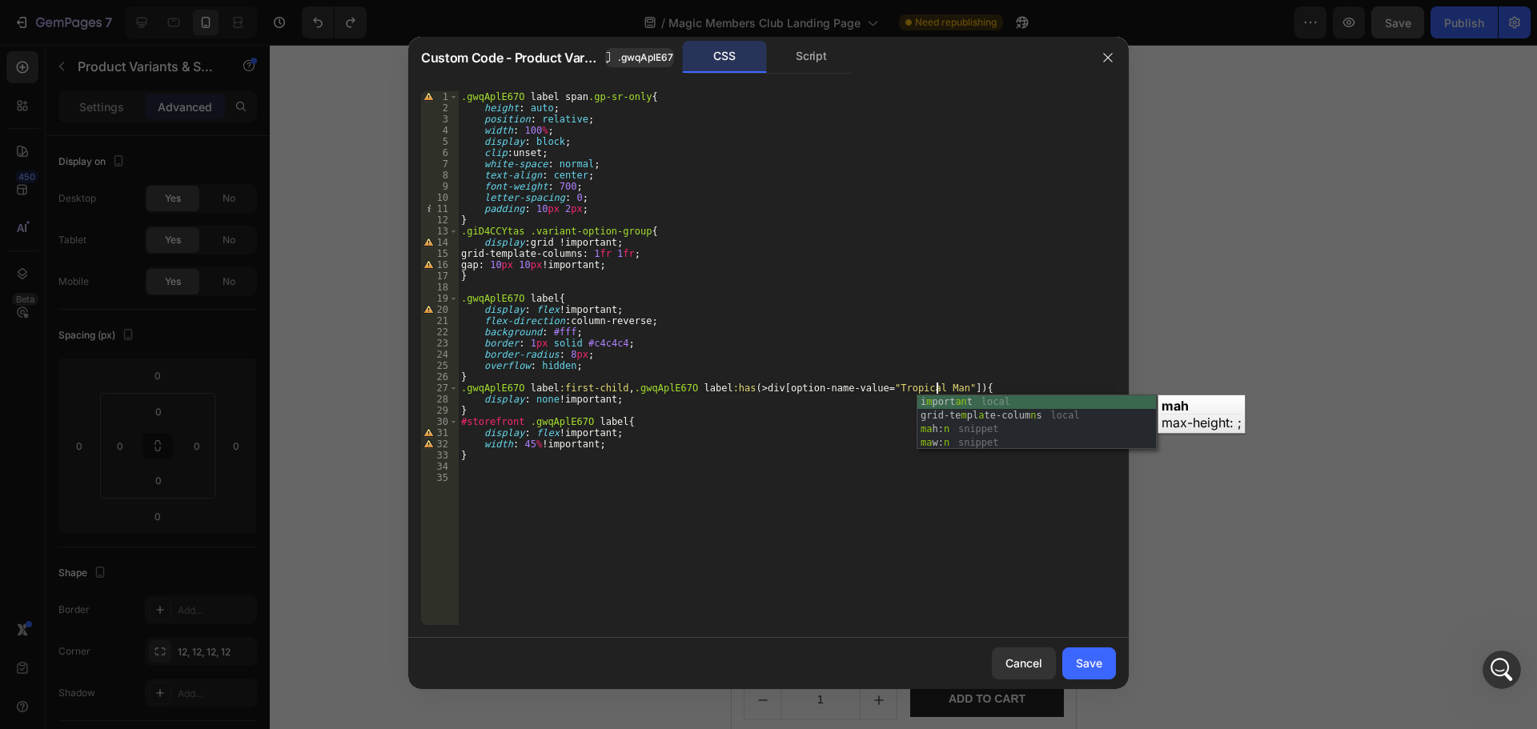
scroll to position [0, 40]
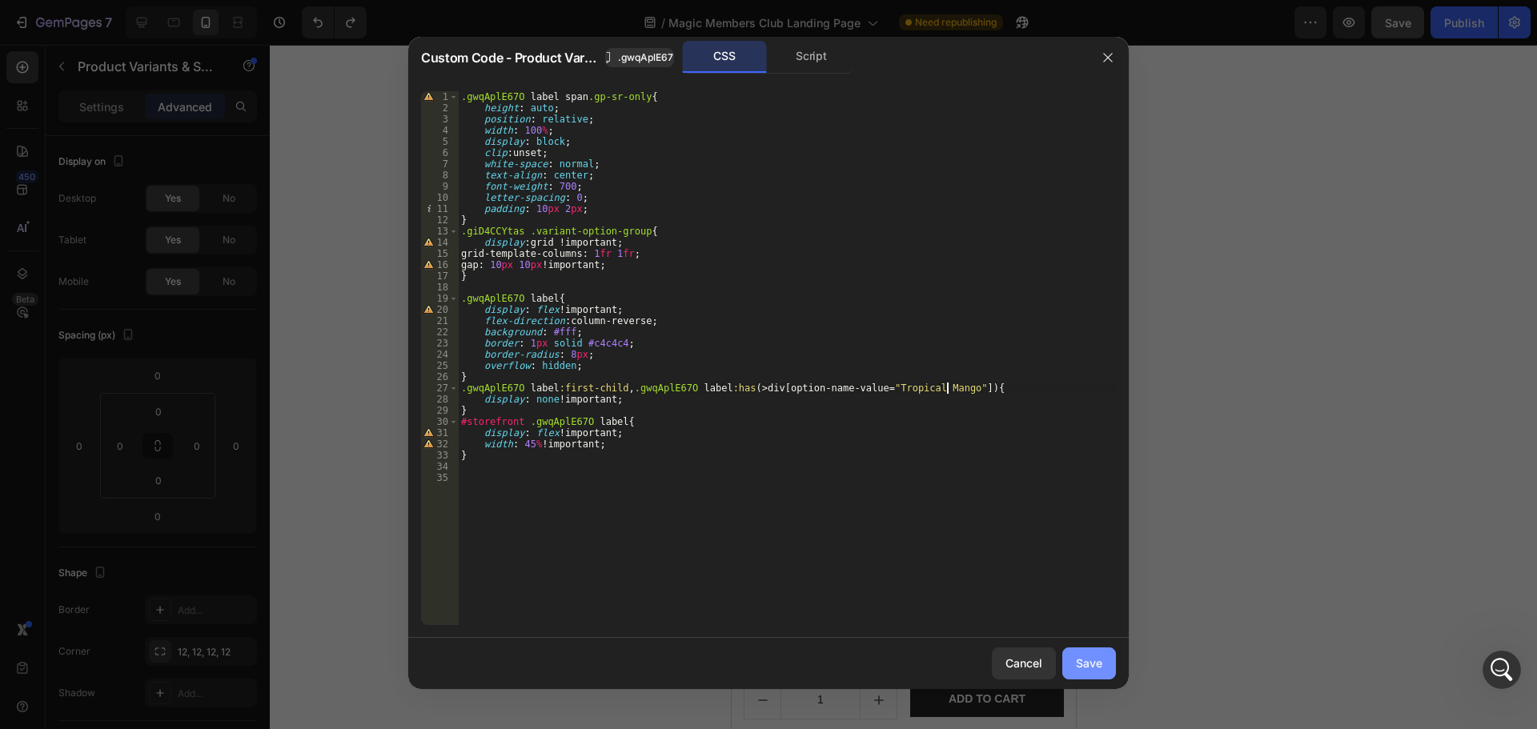
type textarea ".gwqAplE67O label:first-child, .gwqAplE67O label:has(> div[option-name-value="T…"
click at [1087, 660] on div "Save" at bounding box center [1089, 663] width 26 height 17
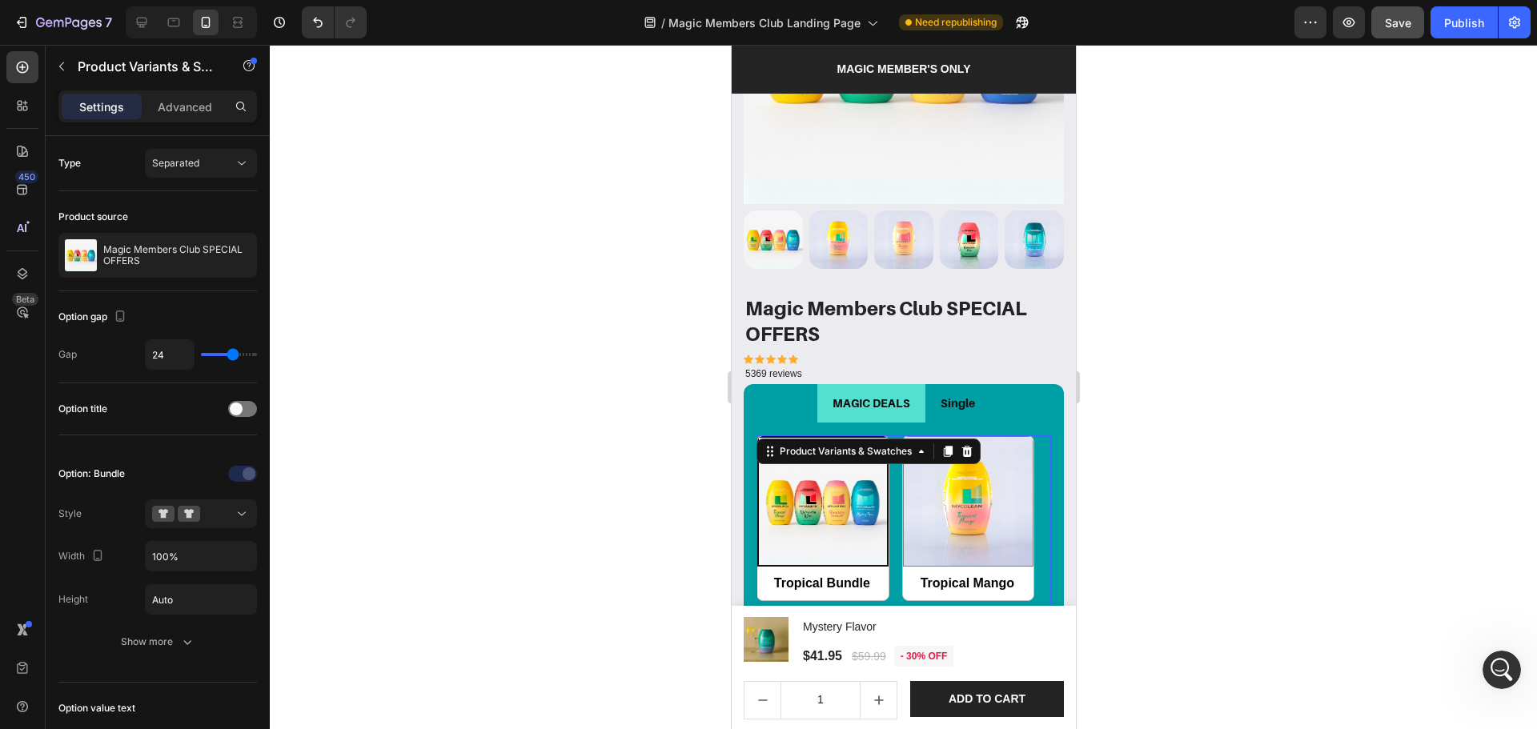
click at [1408, 5] on div "7 Version history / Magic Members Club Landing Page Need republishing Preview S…" at bounding box center [768, 23] width 1537 height 46
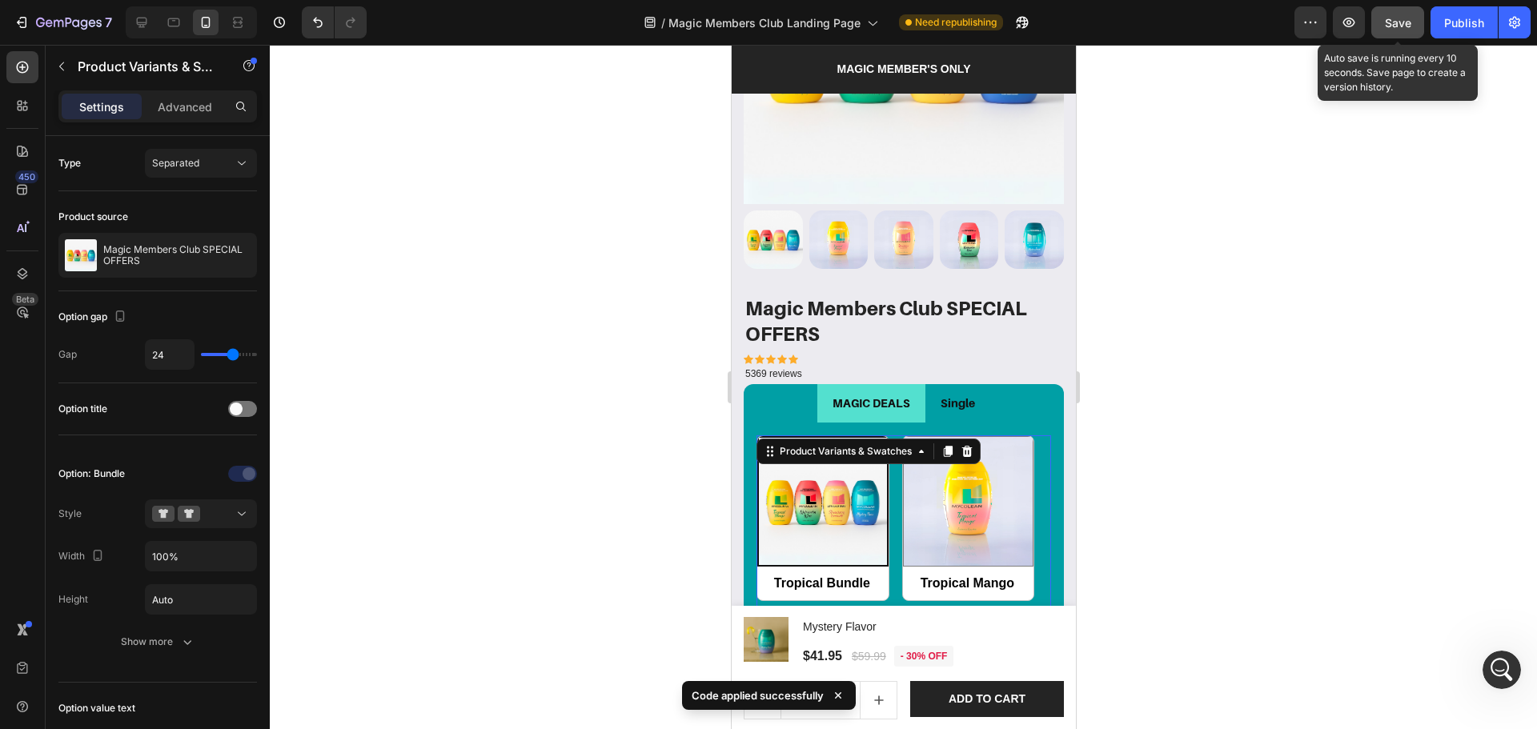
click at [1398, 43] on div "7 Version history / Magic Members Club Landing Page Need republishing Preview S…" at bounding box center [768, 23] width 1537 height 46
drag, startPoint x: 1402, startPoint y: 17, endPoint x: 1294, endPoint y: 103, distance: 139.0
click at [1402, 18] on span "Save" at bounding box center [1398, 23] width 26 height 14
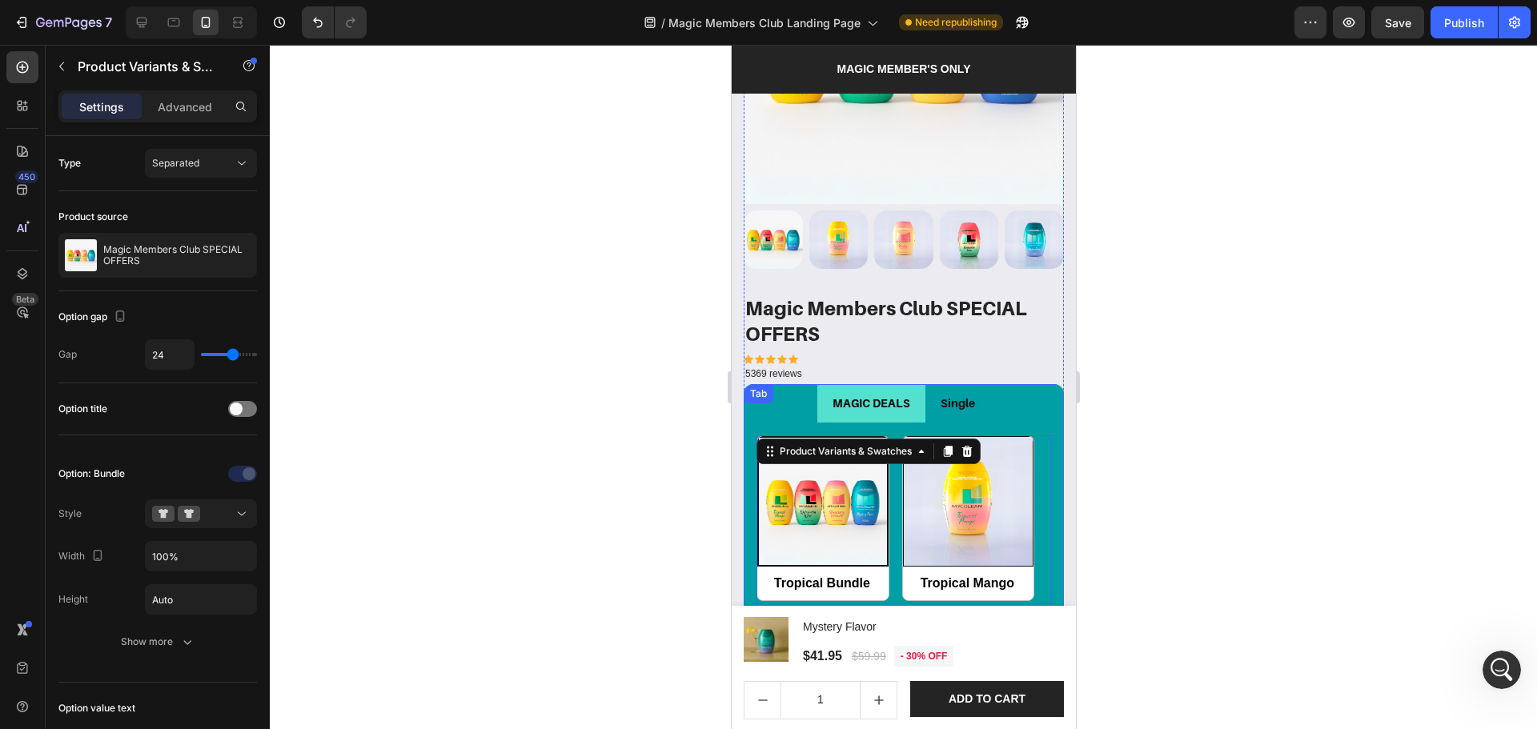
click at [962, 393] on p "Single" at bounding box center [957, 403] width 34 height 20
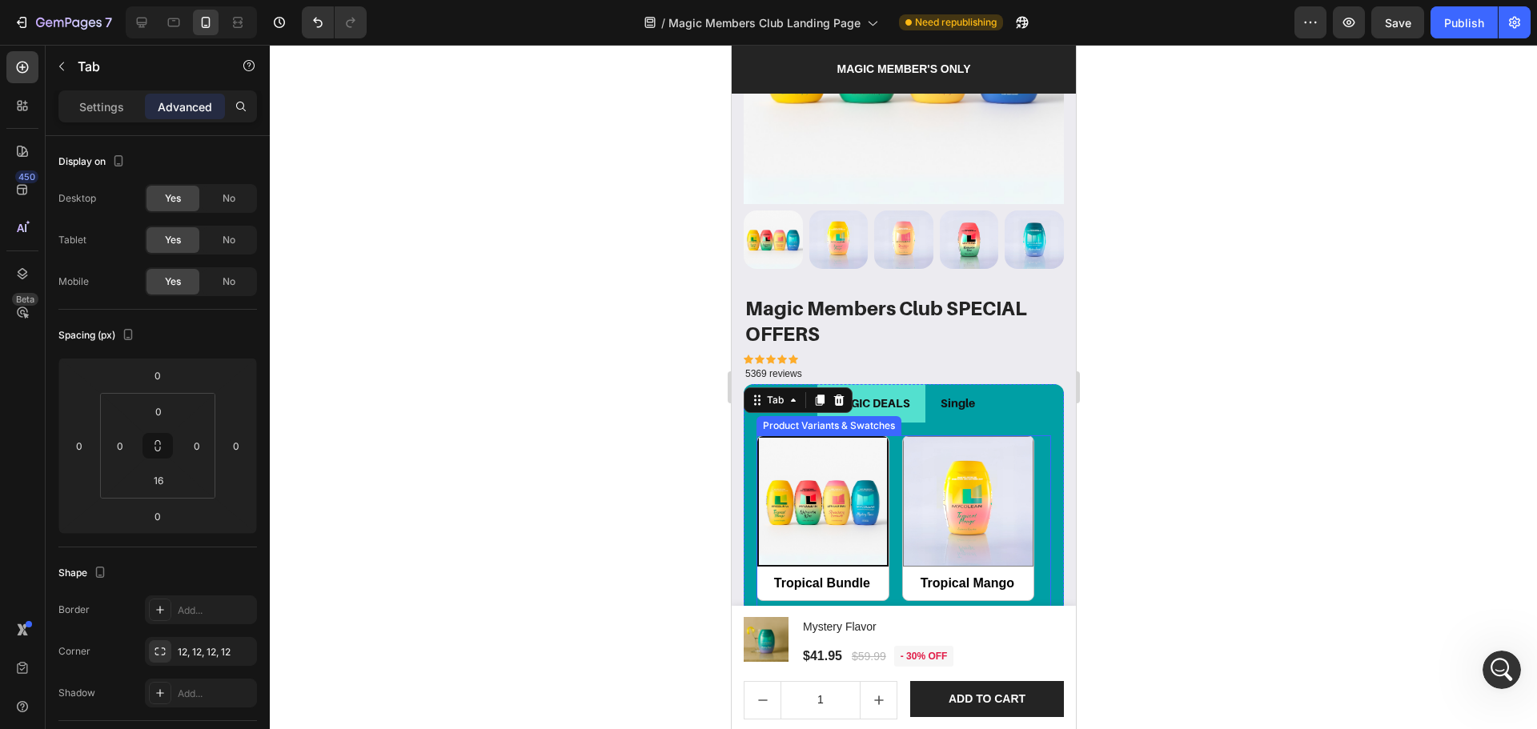
click at [889, 472] on div "Tropical Bundle Tropical Bundle Tropical Mango Tropical Mango Strawberry Lemona…" at bounding box center [903, 703] width 295 height 537
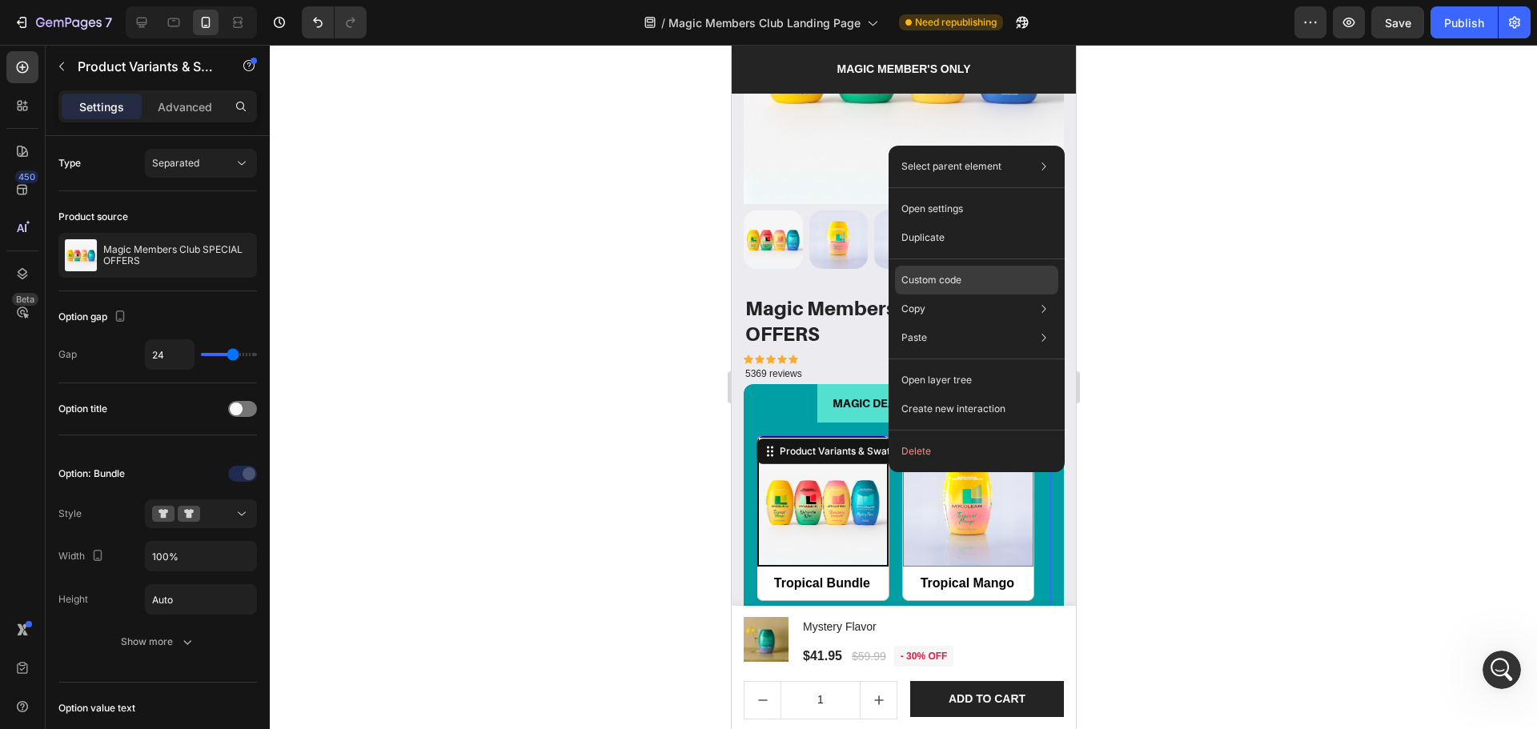
click at [941, 275] on p "Custom code" at bounding box center [931, 280] width 60 height 14
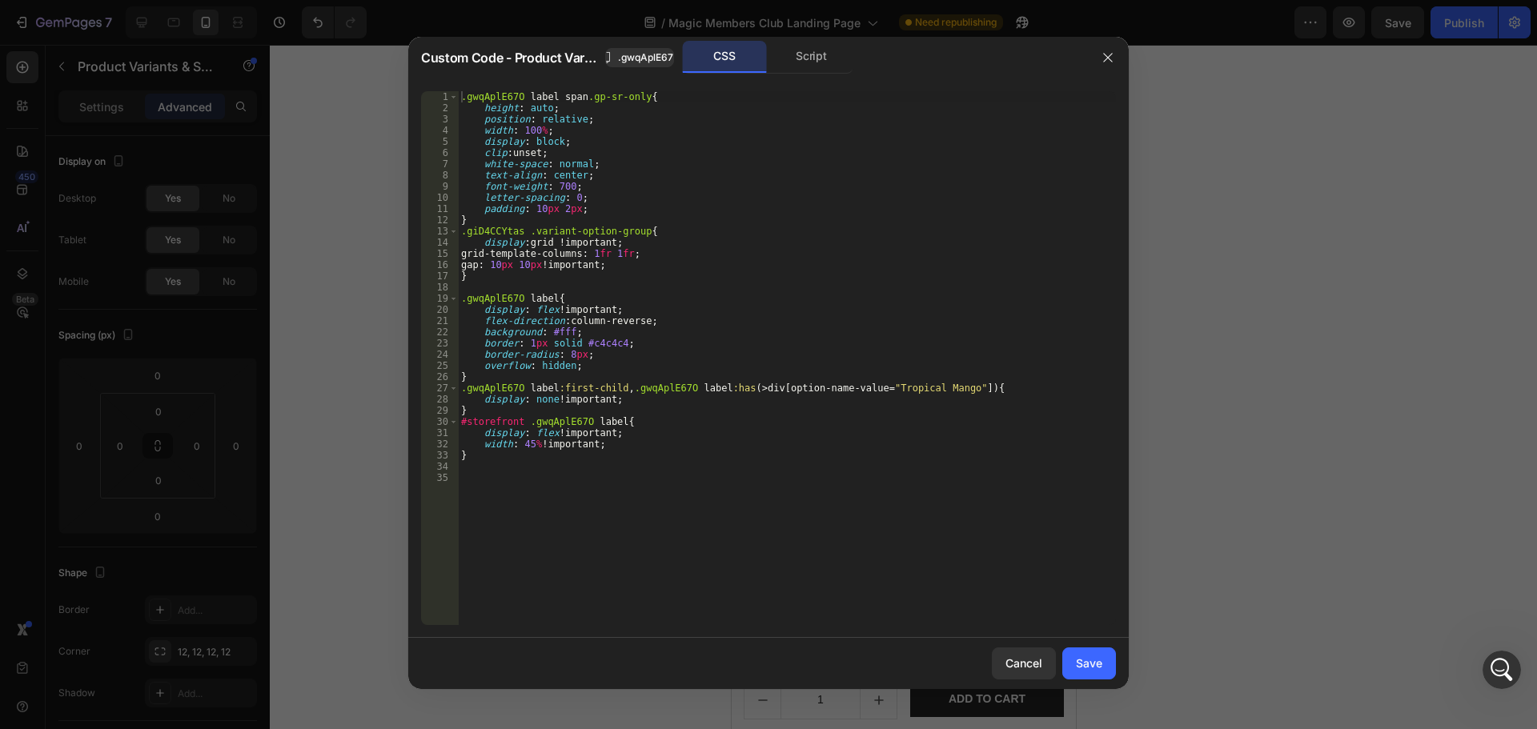
type textarea "background: #fff;"
click at [798, 336] on div ".gwqAplE67O label span .gp-sr-only { height : auto ; position : relative ; widt…" at bounding box center [787, 369] width 658 height 556
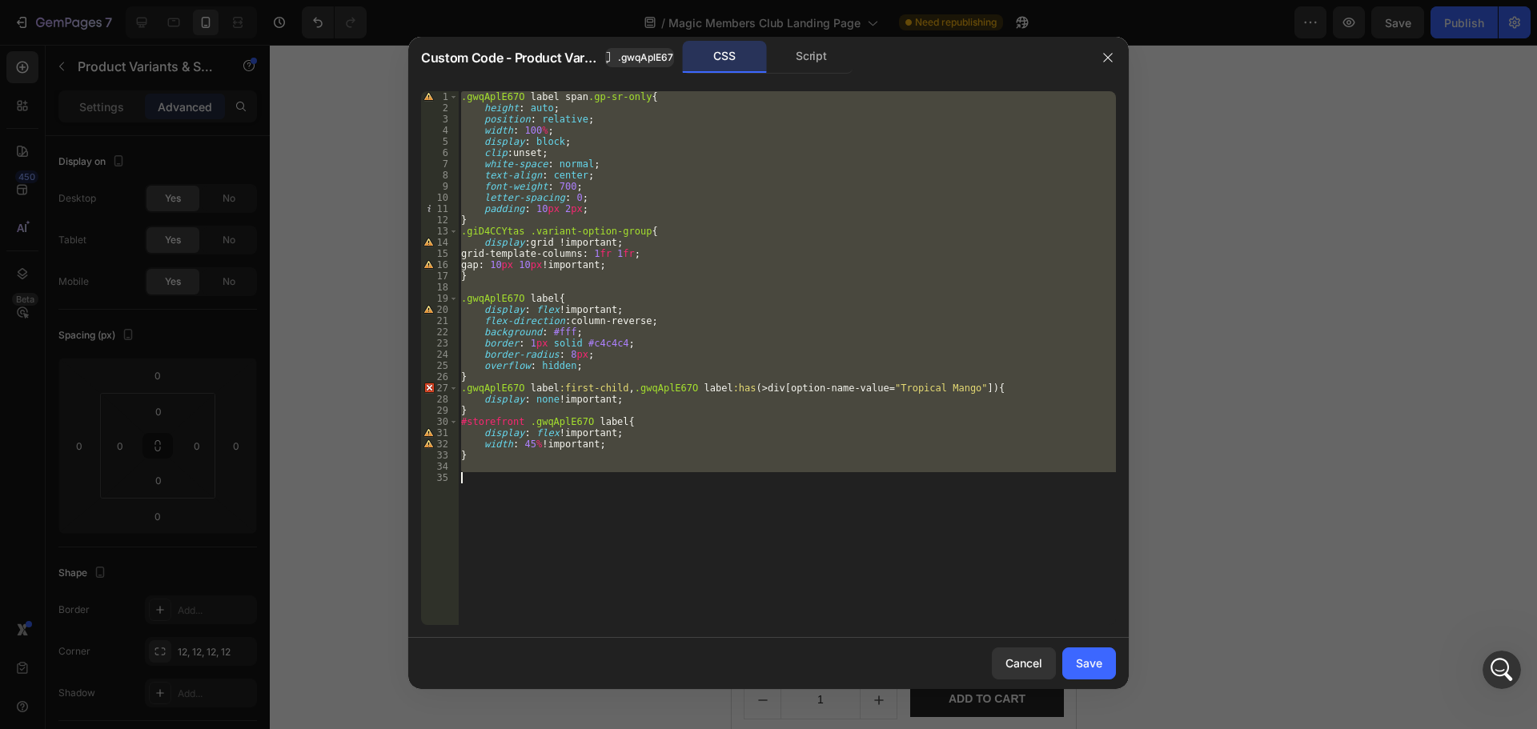
paste textarea "}"
type textarea "}"
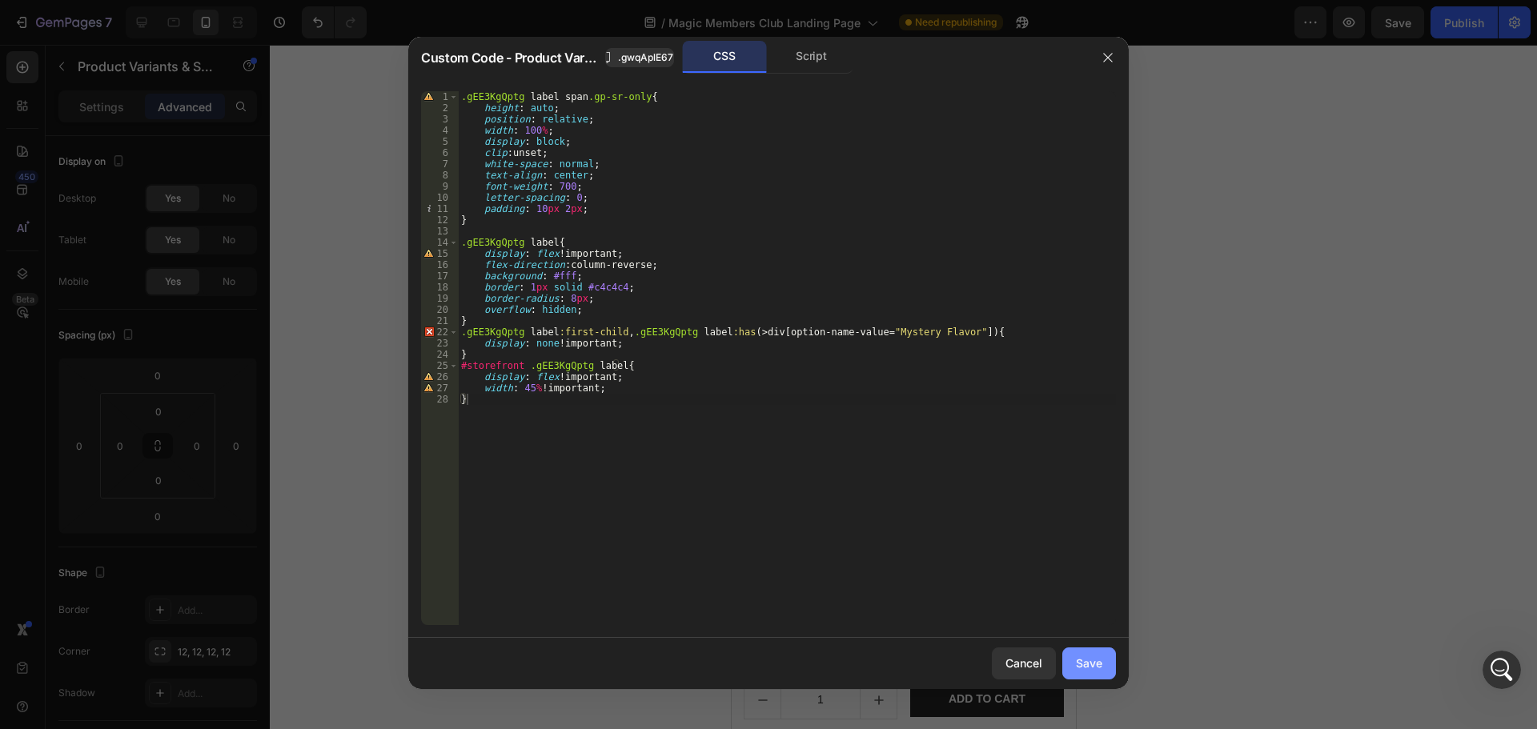
click at [1089, 666] on div "Save" at bounding box center [1089, 663] width 26 height 17
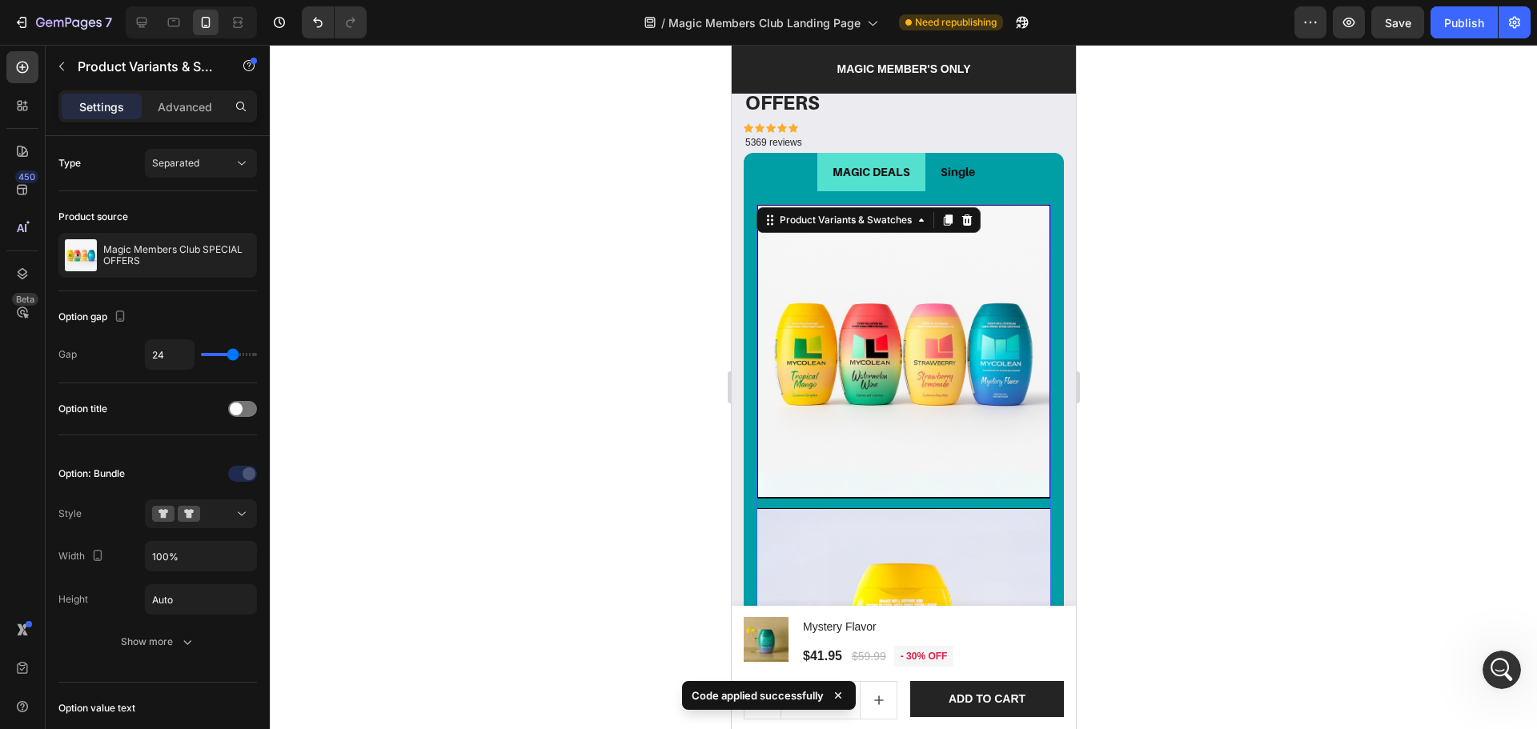
scroll to position [1778, 0]
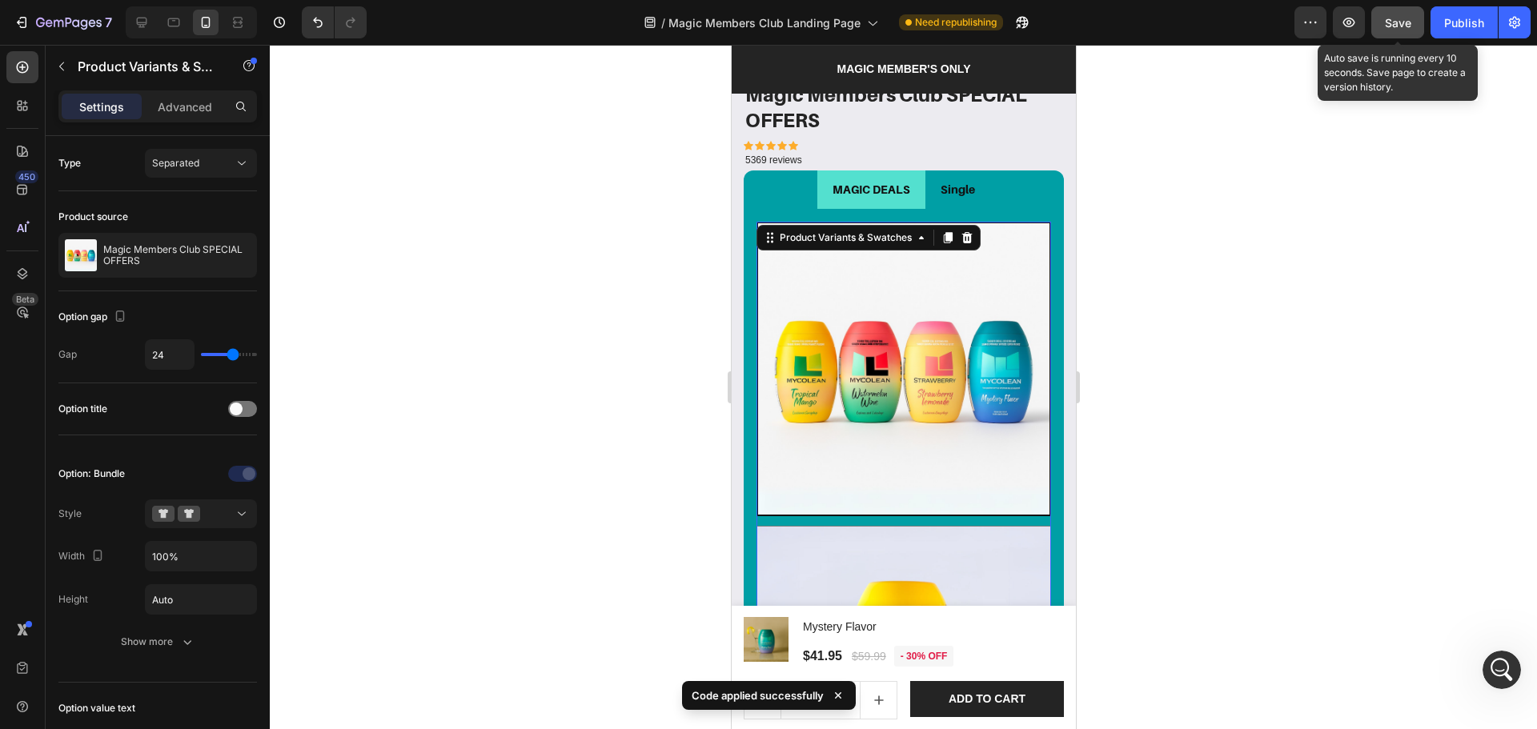
click at [1394, 18] on span "Save" at bounding box center [1398, 23] width 26 height 14
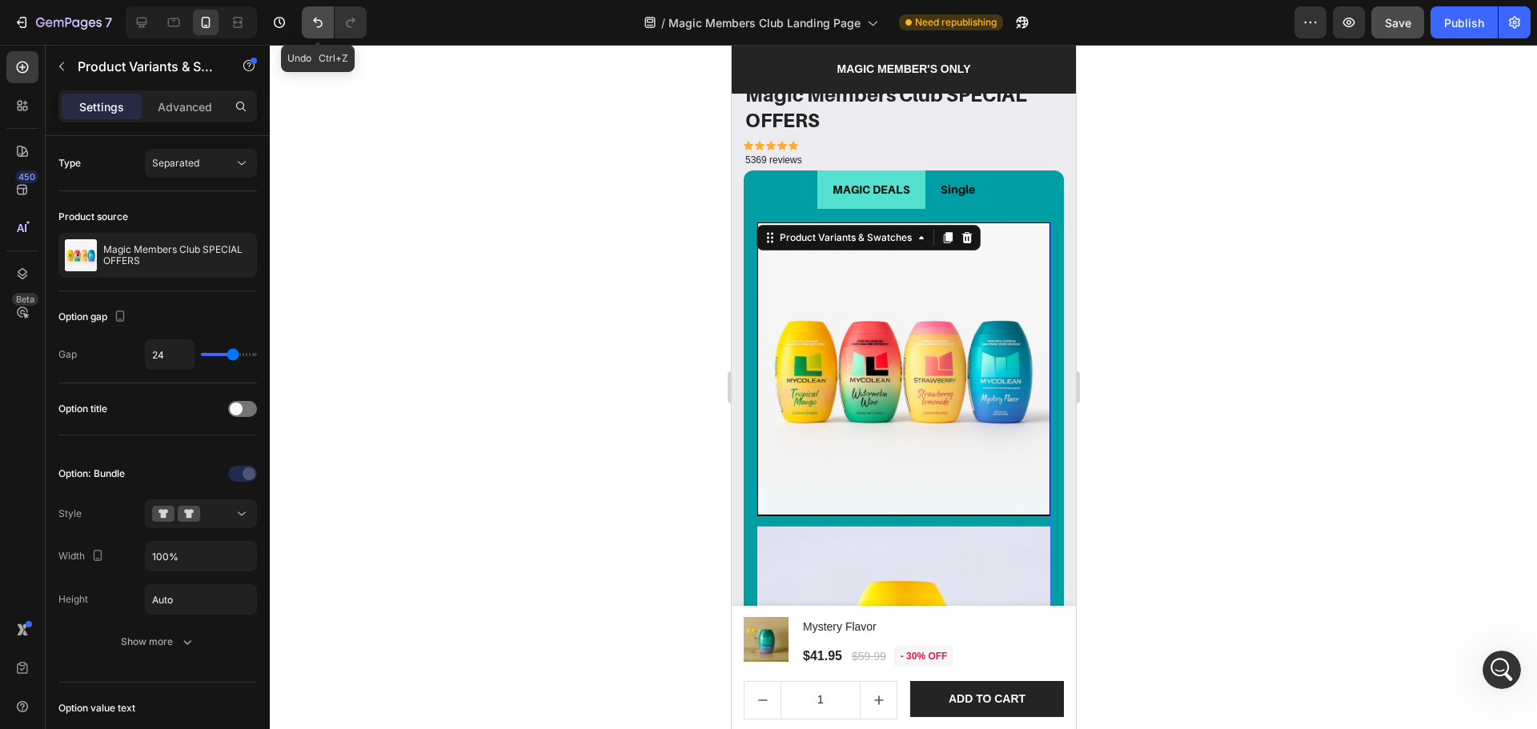
click at [322, 29] on icon "Undo/Redo" at bounding box center [318, 22] width 16 height 16
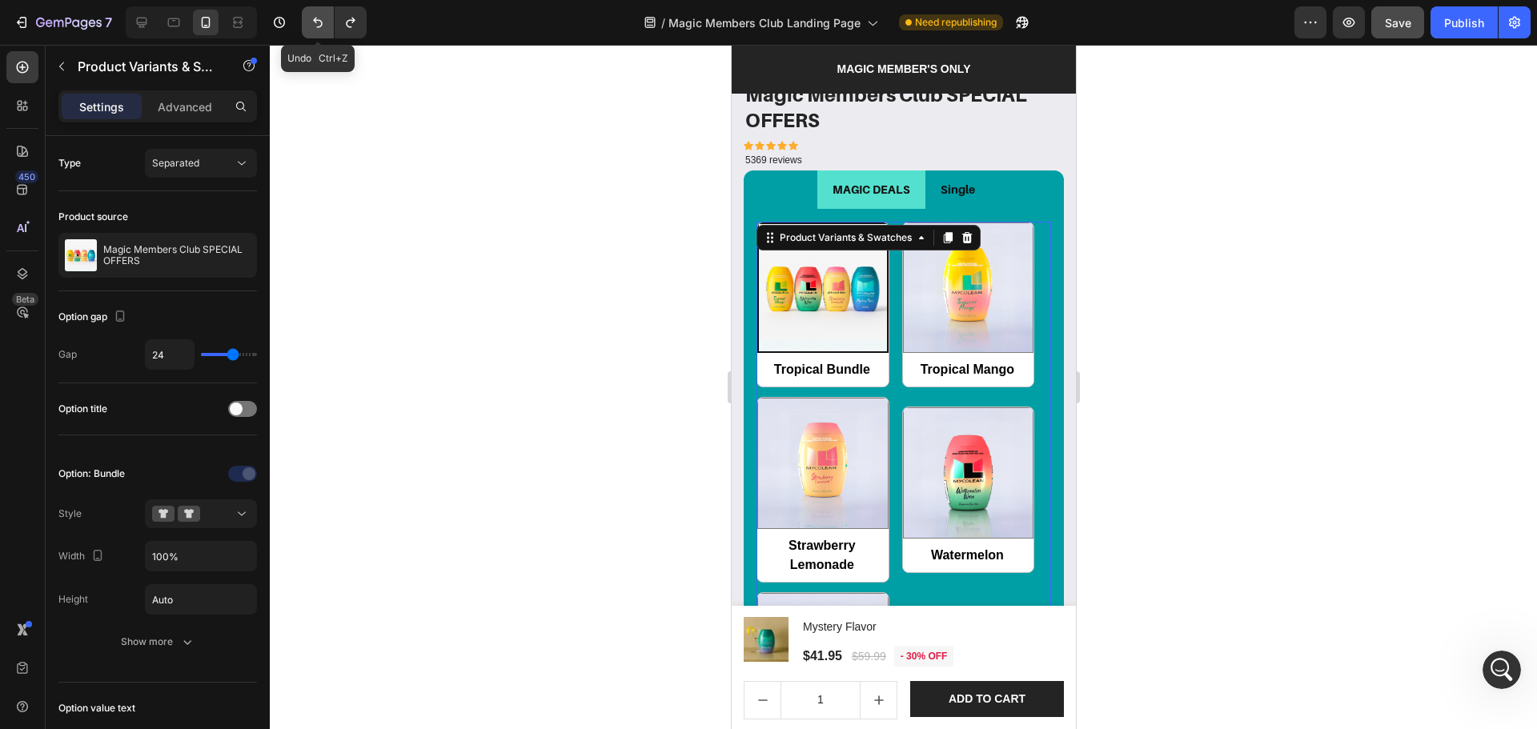
click at [322, 29] on icon "Undo/Redo" at bounding box center [318, 22] width 16 height 16
click at [321, 28] on icon "Undo/Redo" at bounding box center [318, 22] width 16 height 16
click at [976, 180] on li "Single" at bounding box center [957, 190] width 65 height 38
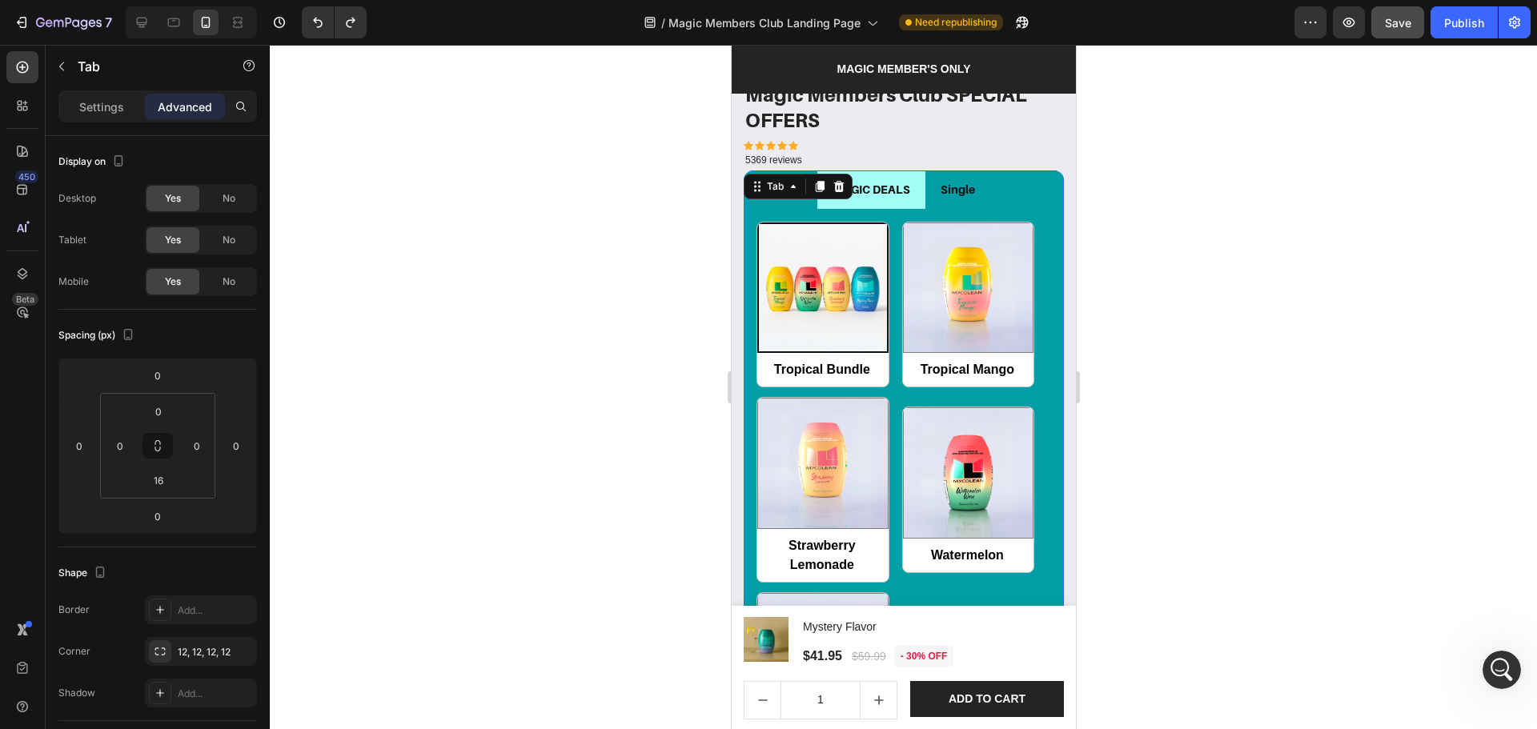
click at [907, 184] on li "MAGIC DEALS" at bounding box center [871, 190] width 108 height 38
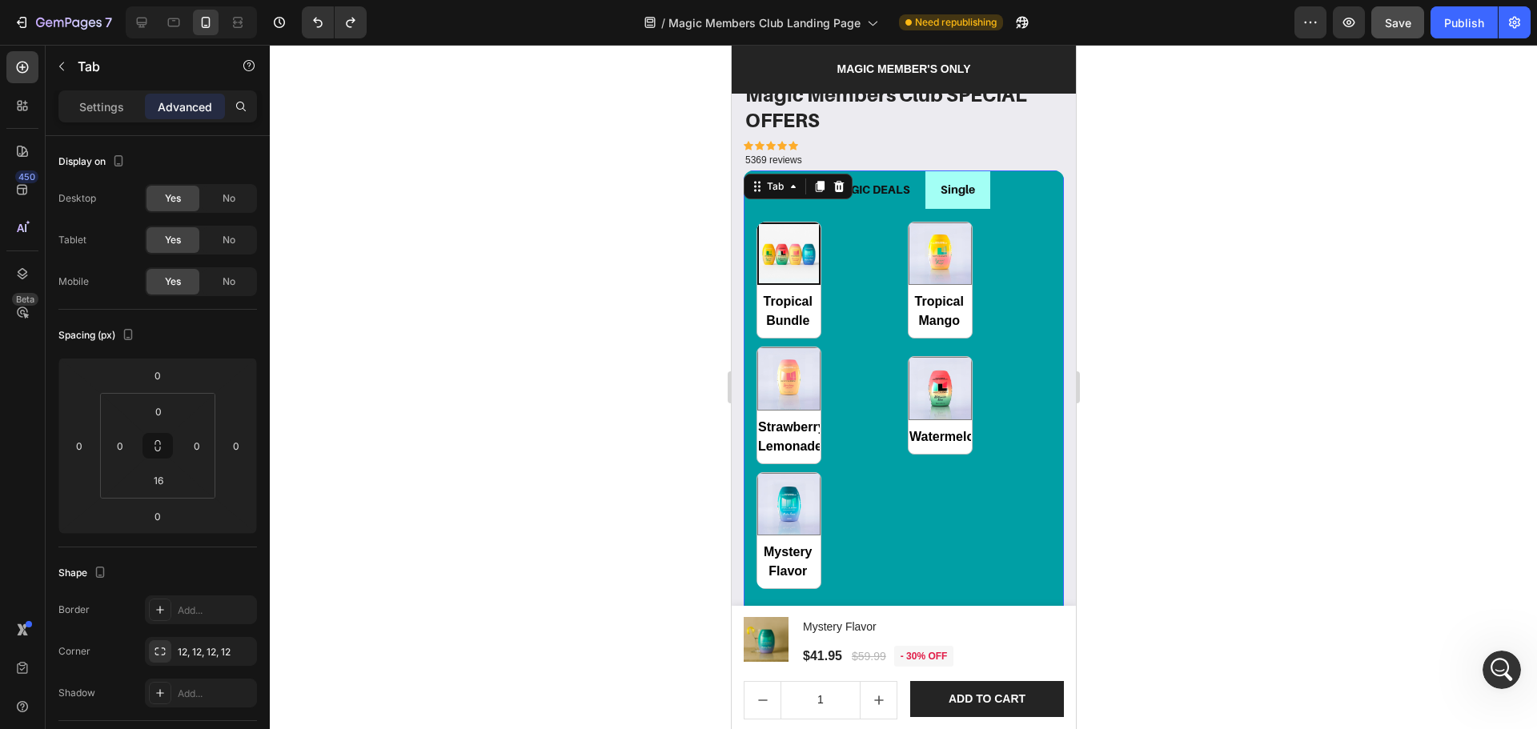
click at [970, 185] on li "Single" at bounding box center [957, 190] width 65 height 38
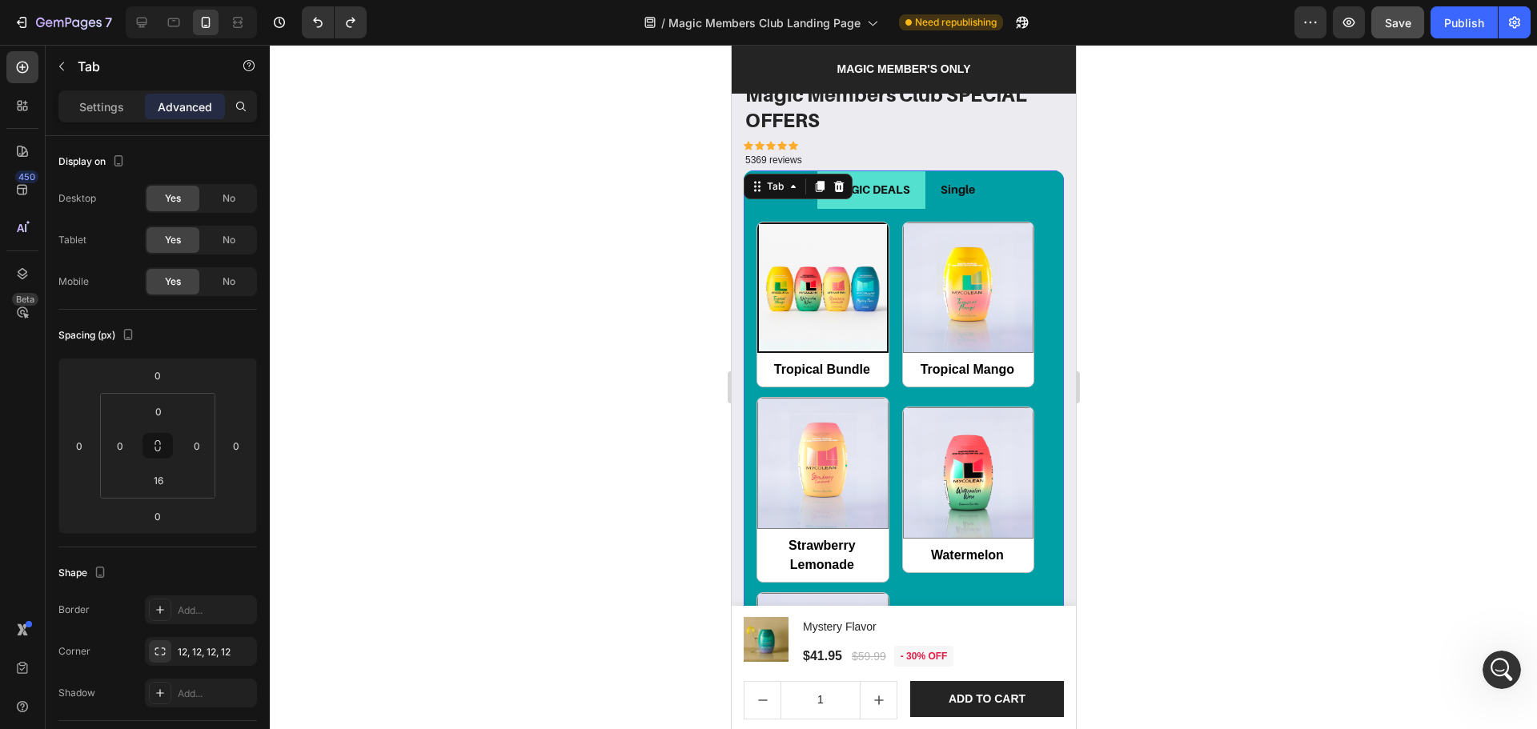
click at [1398, 35] on button "Save" at bounding box center [1397, 22] width 53 height 32
click at [933, 209] on div "Tropical Bundle Tropical Bundle Tropical Mango Tropical Mango Strawberry Lemona…" at bounding box center [903, 535] width 320 height 652
click at [884, 249] on div "Tropical Bundle Tropical Bundle Tropical Mango Tropical Mango Strawberry Lemona…" at bounding box center [903, 490] width 295 height 537
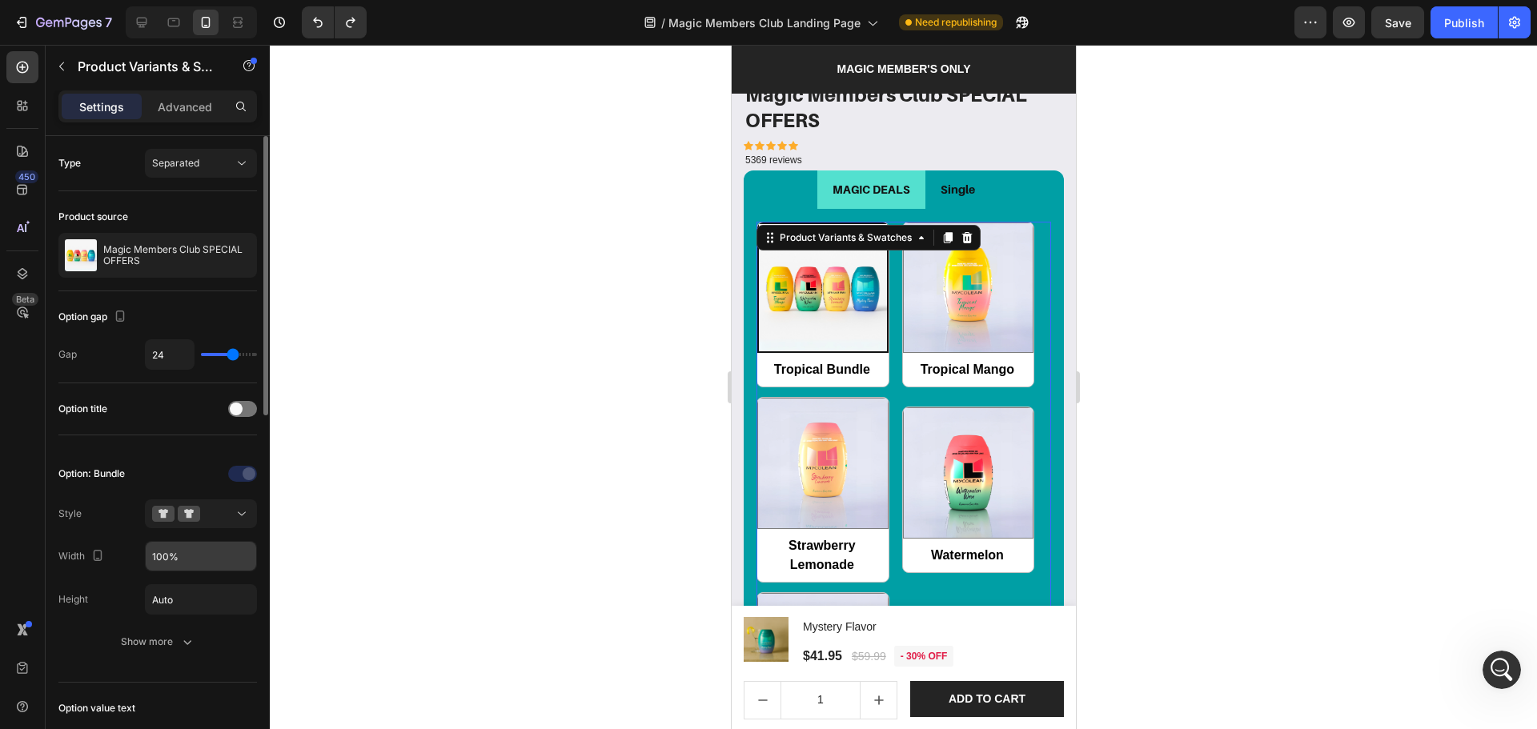
click at [155, 558] on input "100%" at bounding box center [201, 556] width 110 height 29
radio input "true"
type input "50%"
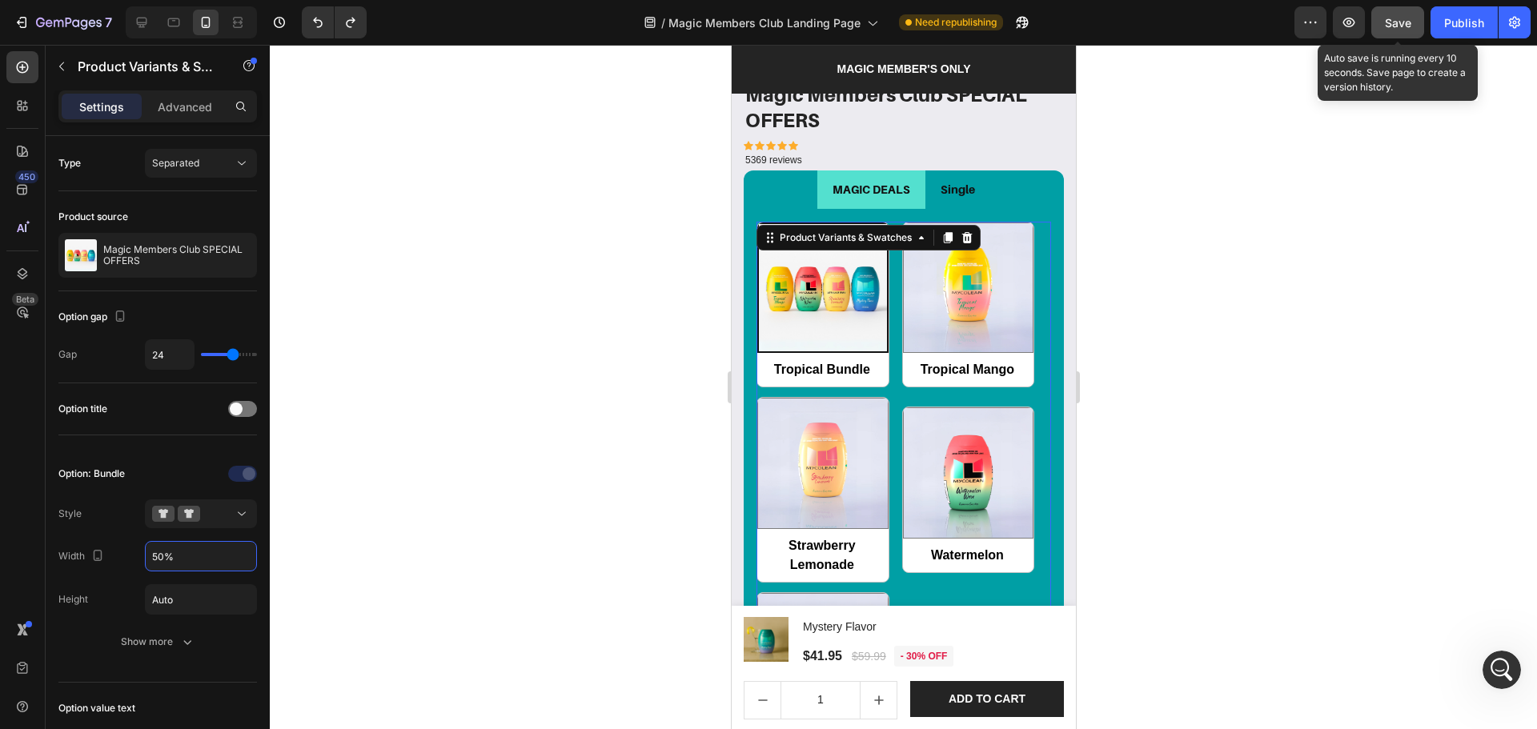
type input "50%"
click at [1392, 7] on button "Save" at bounding box center [1397, 22] width 53 height 32
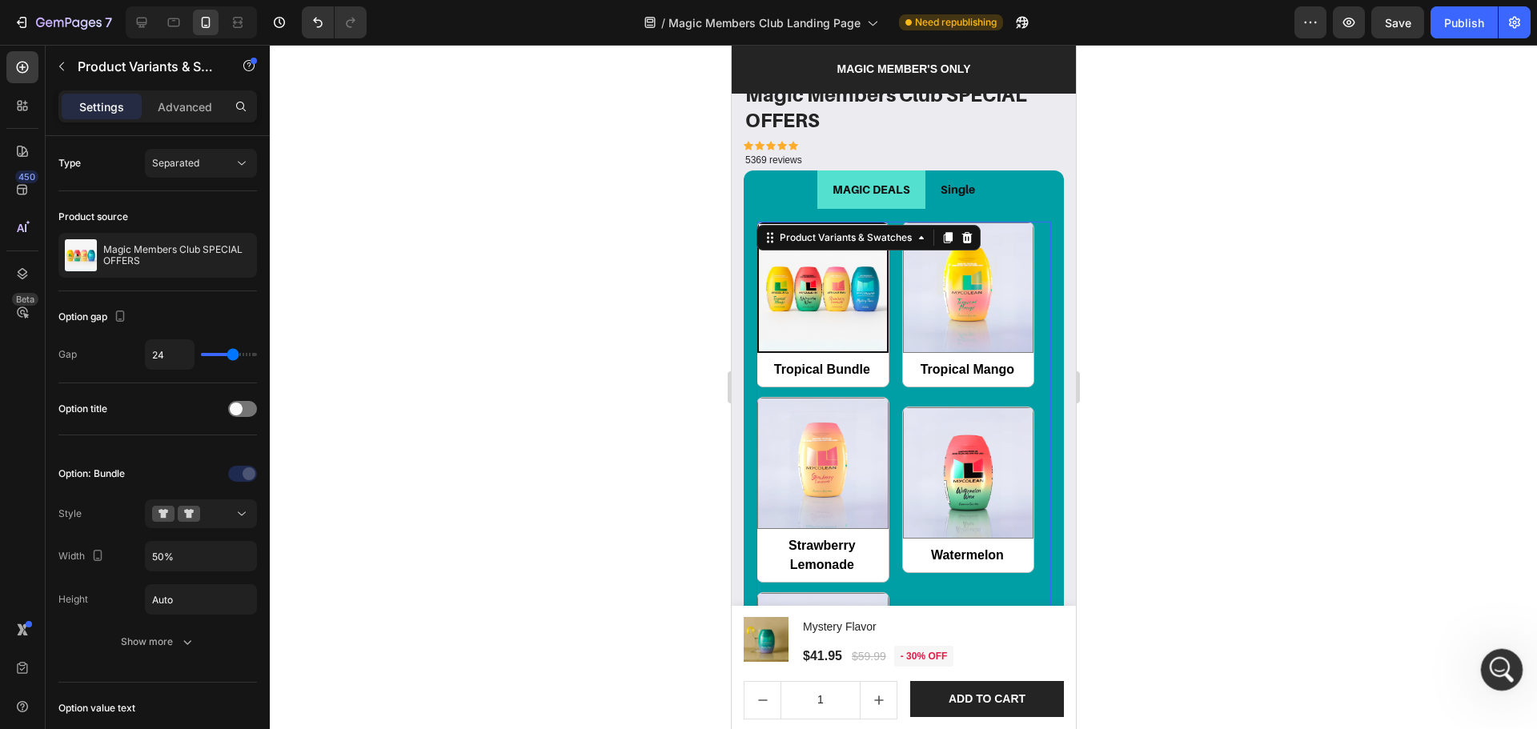
click at [1495, 667] on icon "Open Intercom Messenger" at bounding box center [1500, 668] width 26 height 26
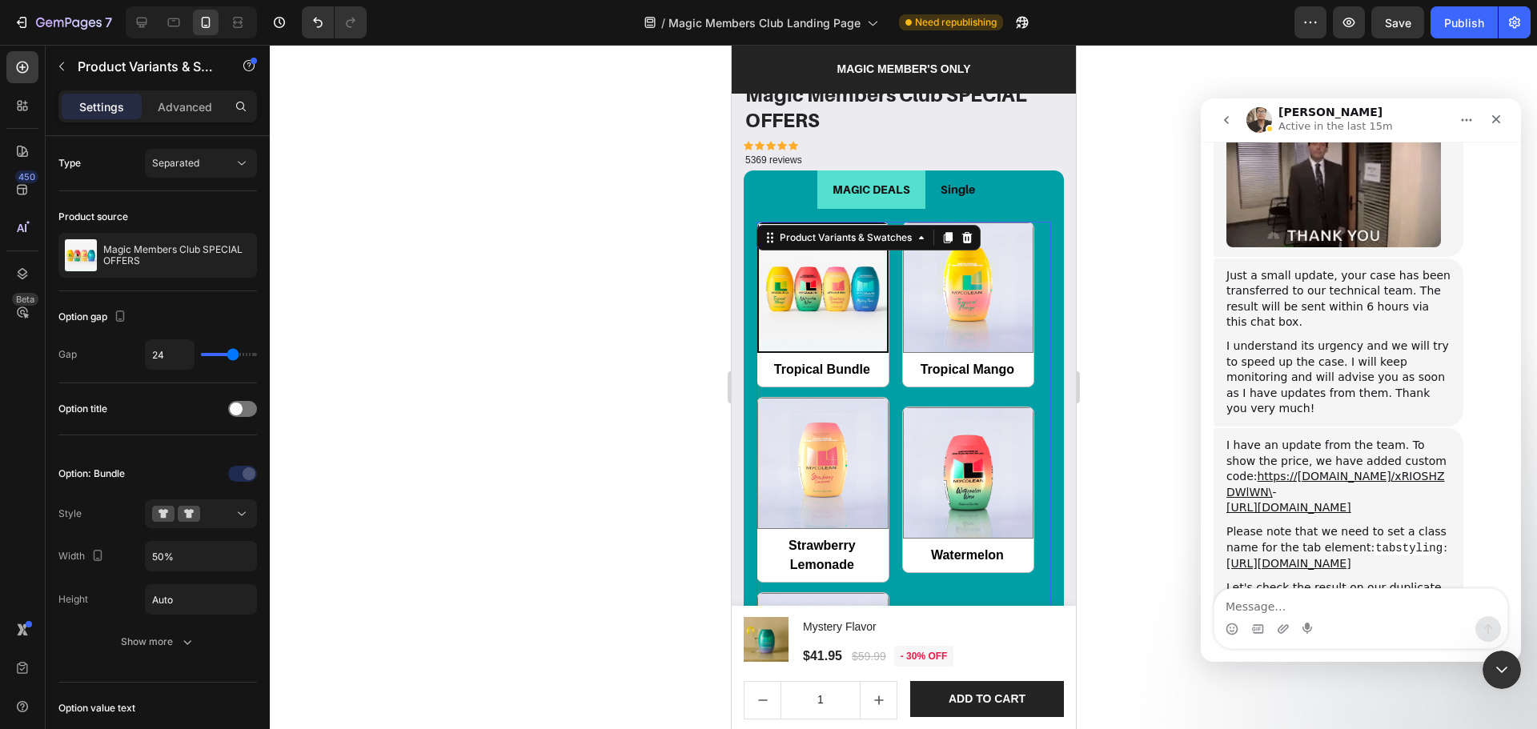
scroll to position [4966, 0]
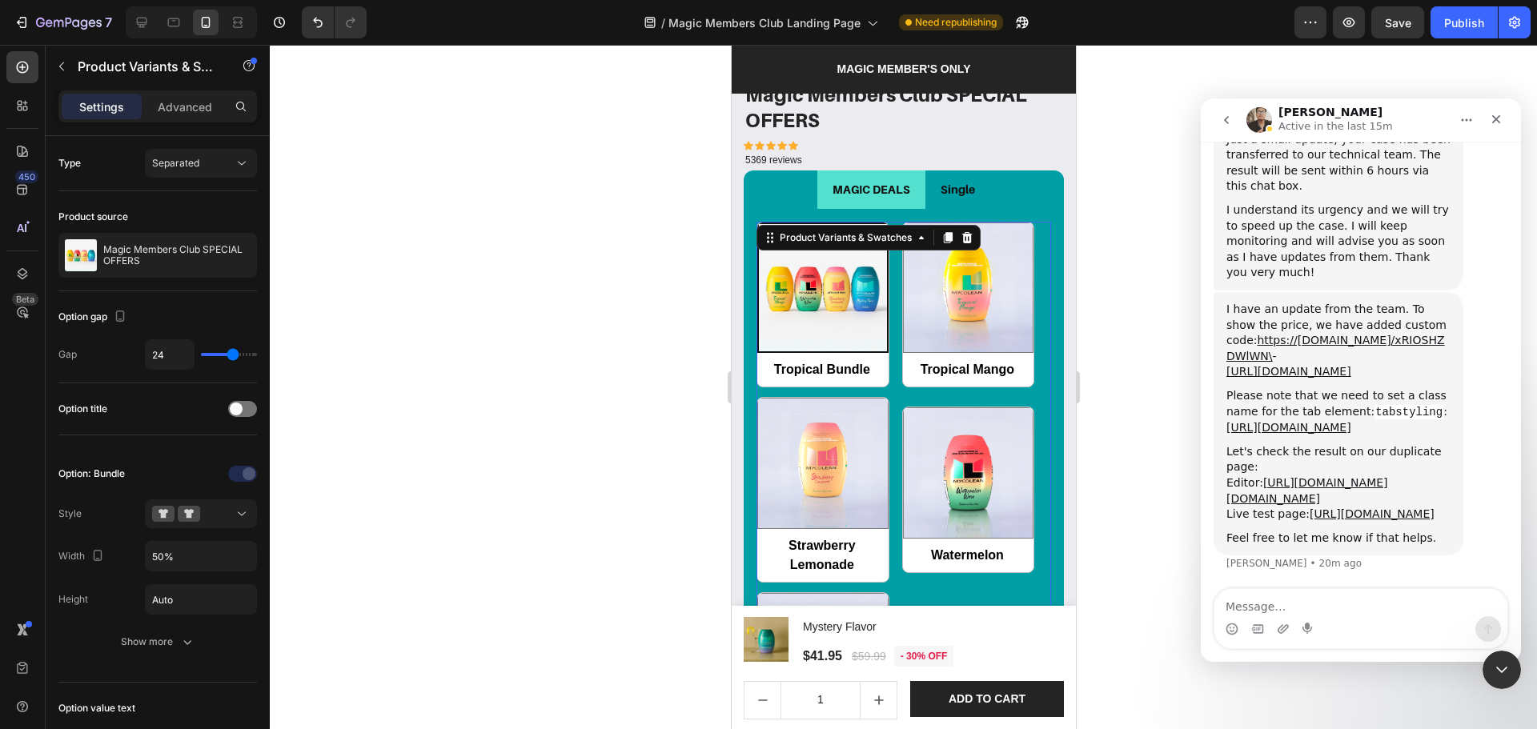
click at [1310, 608] on textarea "Message…" at bounding box center [1360, 602] width 293 height 27
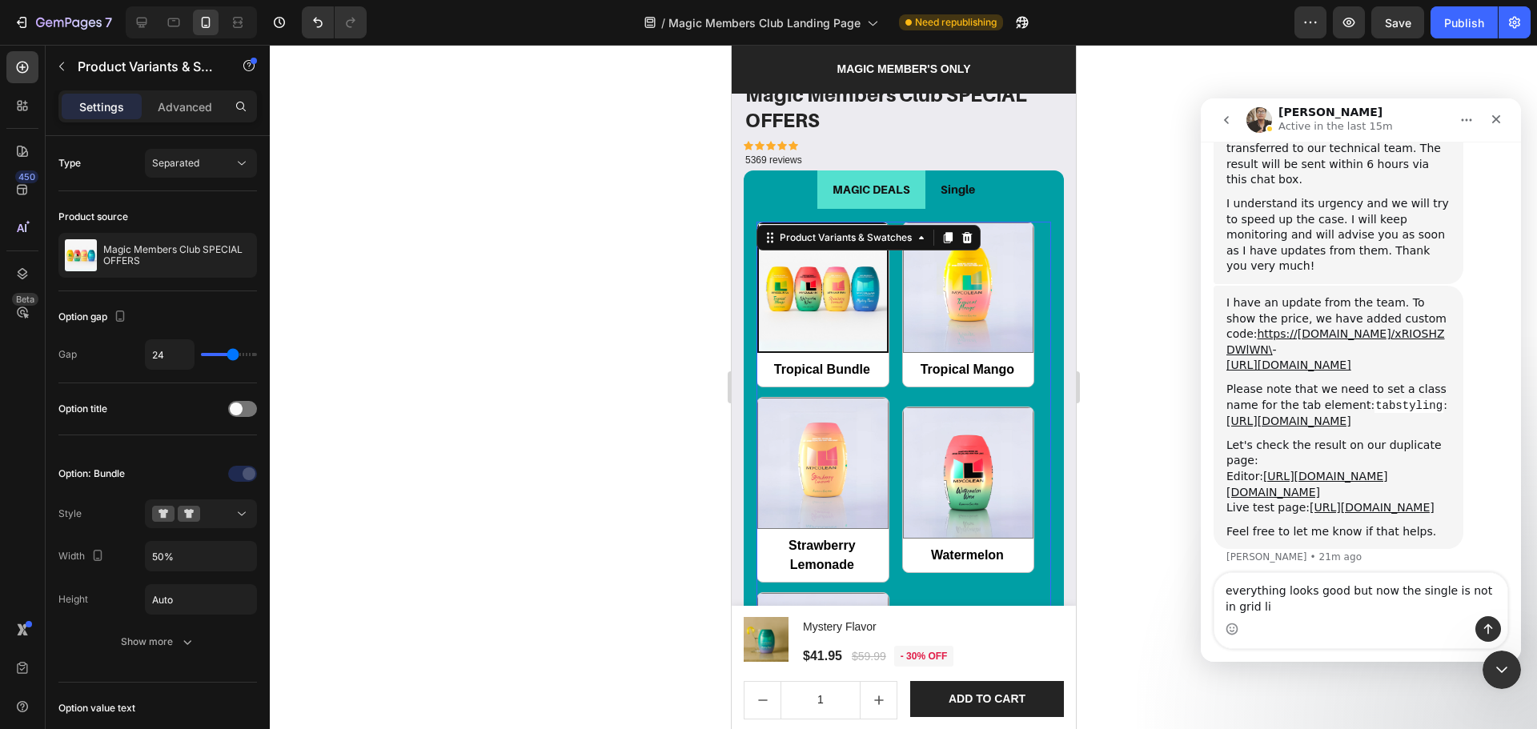
scroll to position [4982, 0]
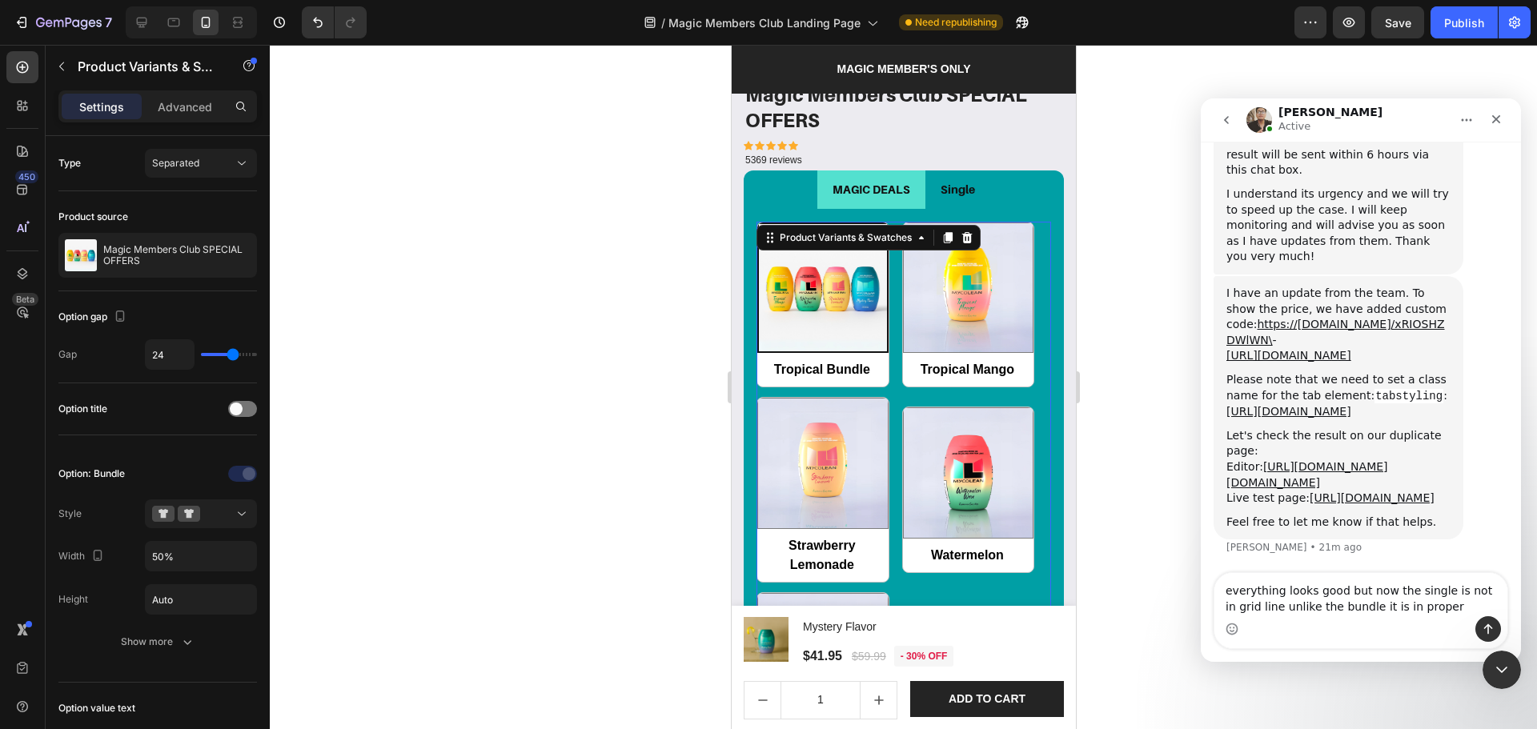
type textarea "everything looks good but now the single is not in grid line unlike the bundle …"
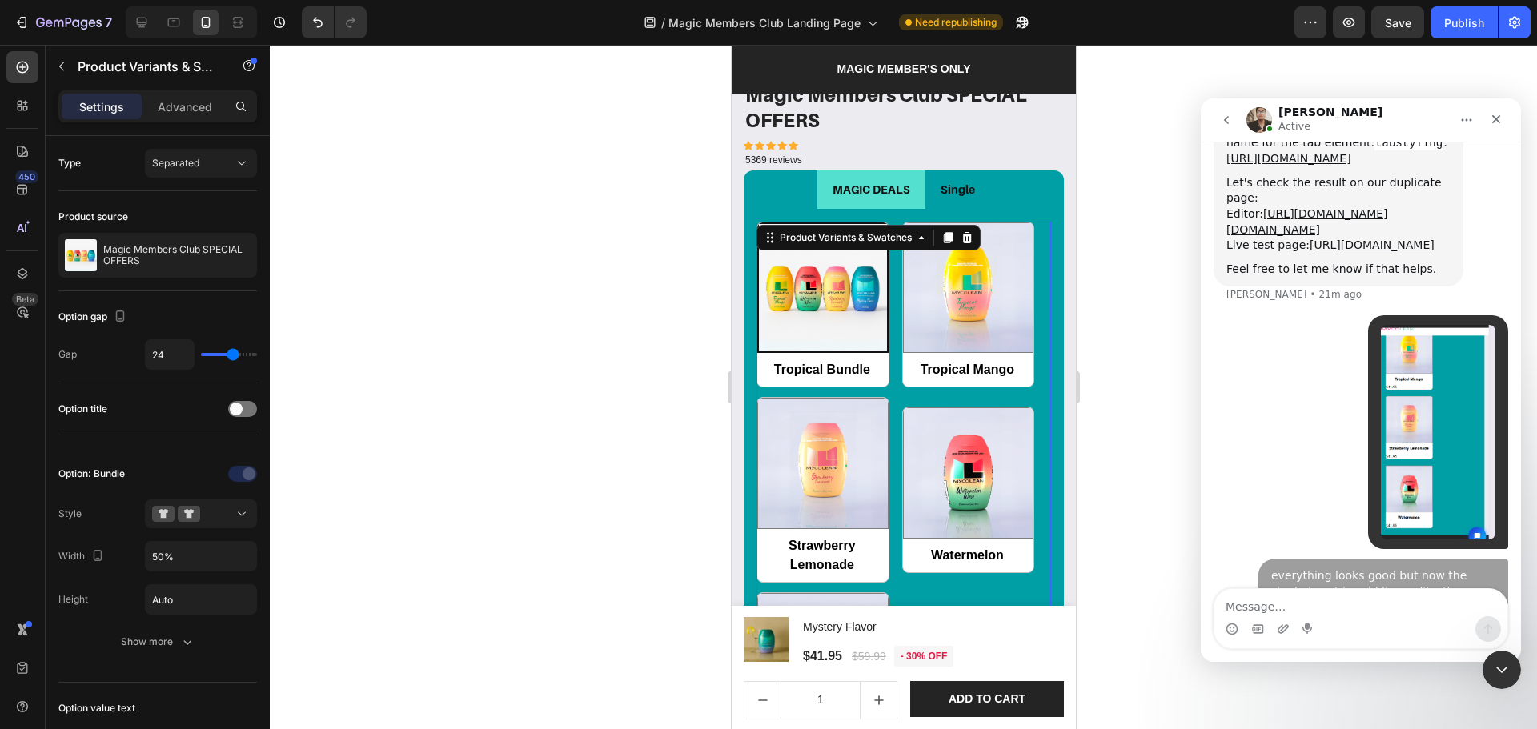
scroll to position [5280, 0]
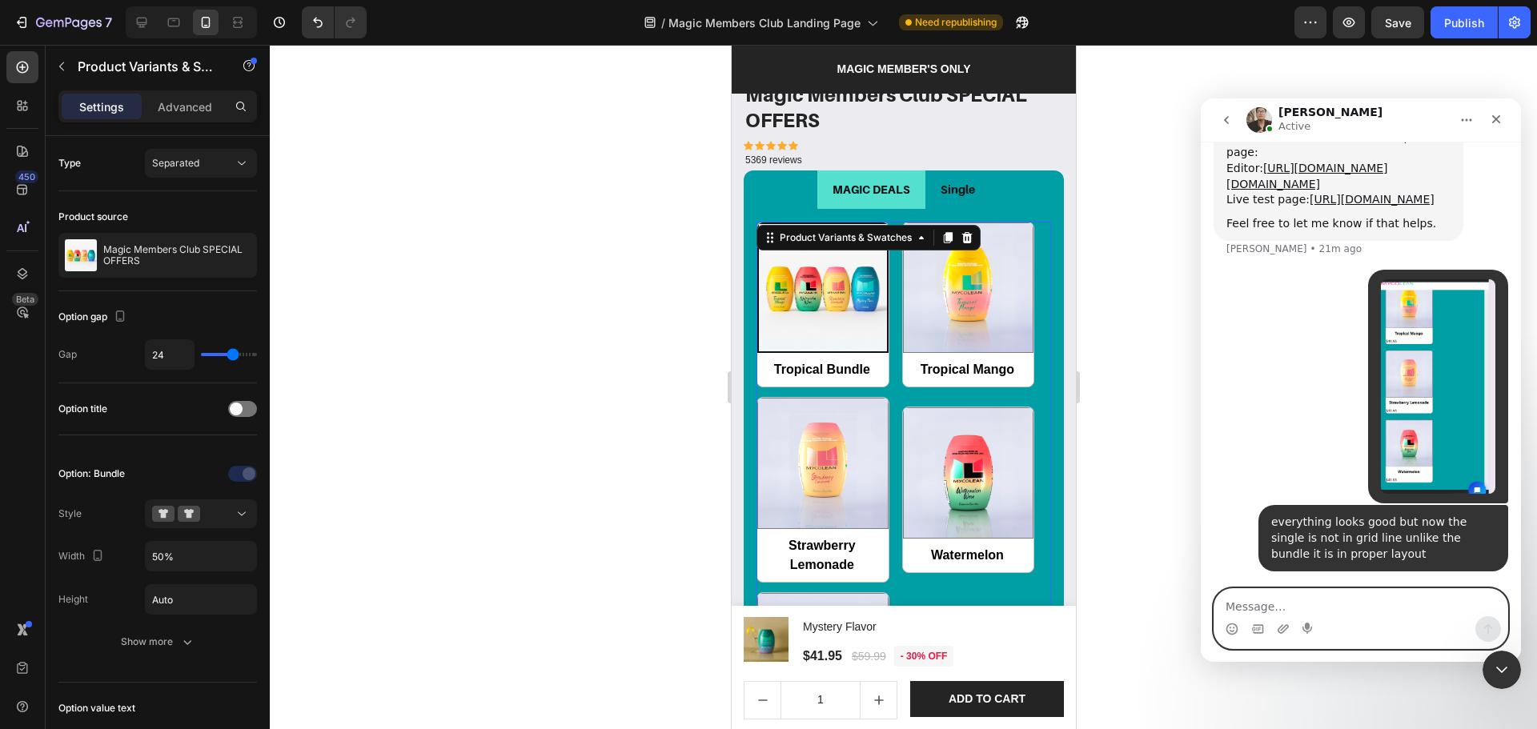
paste textarea "h"
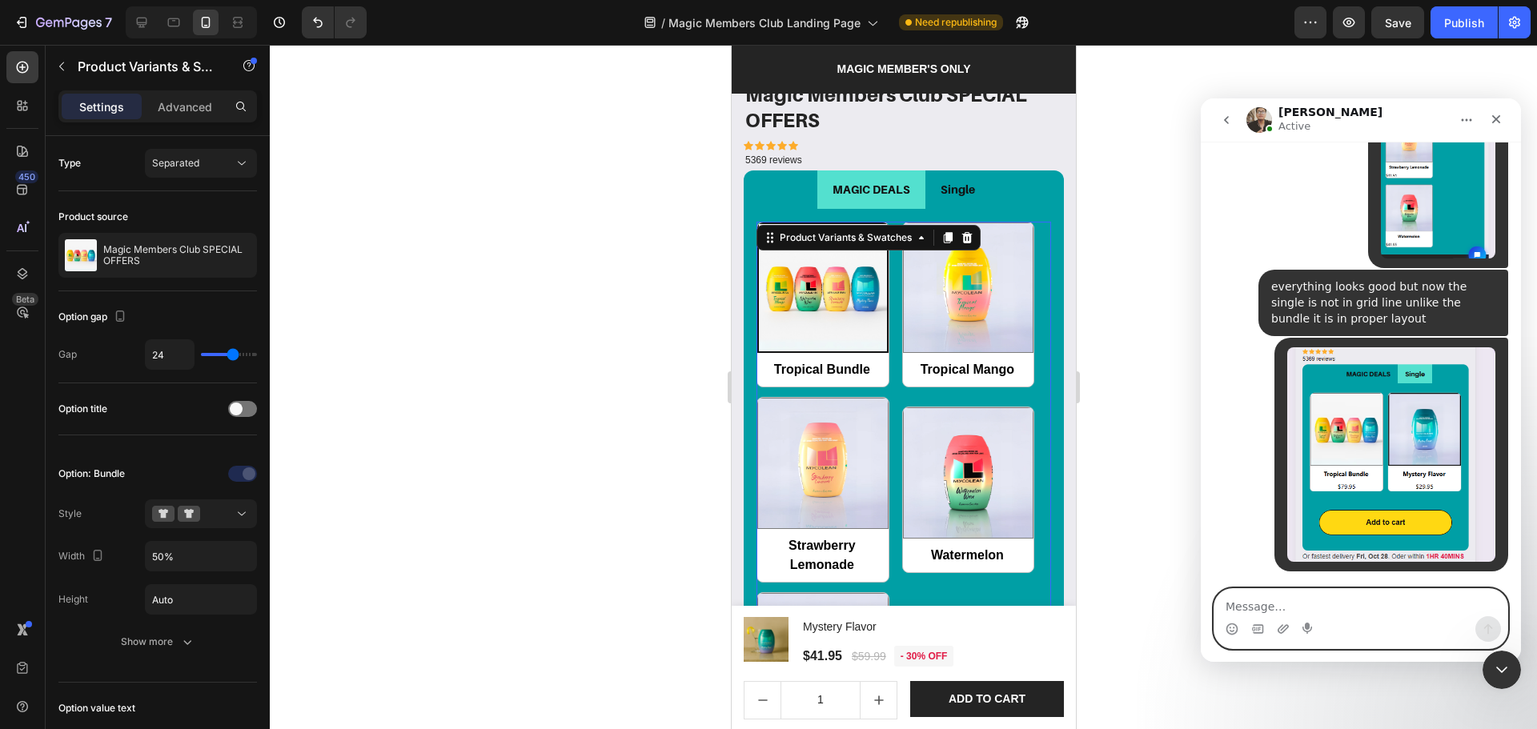
scroll to position [5515, 0]
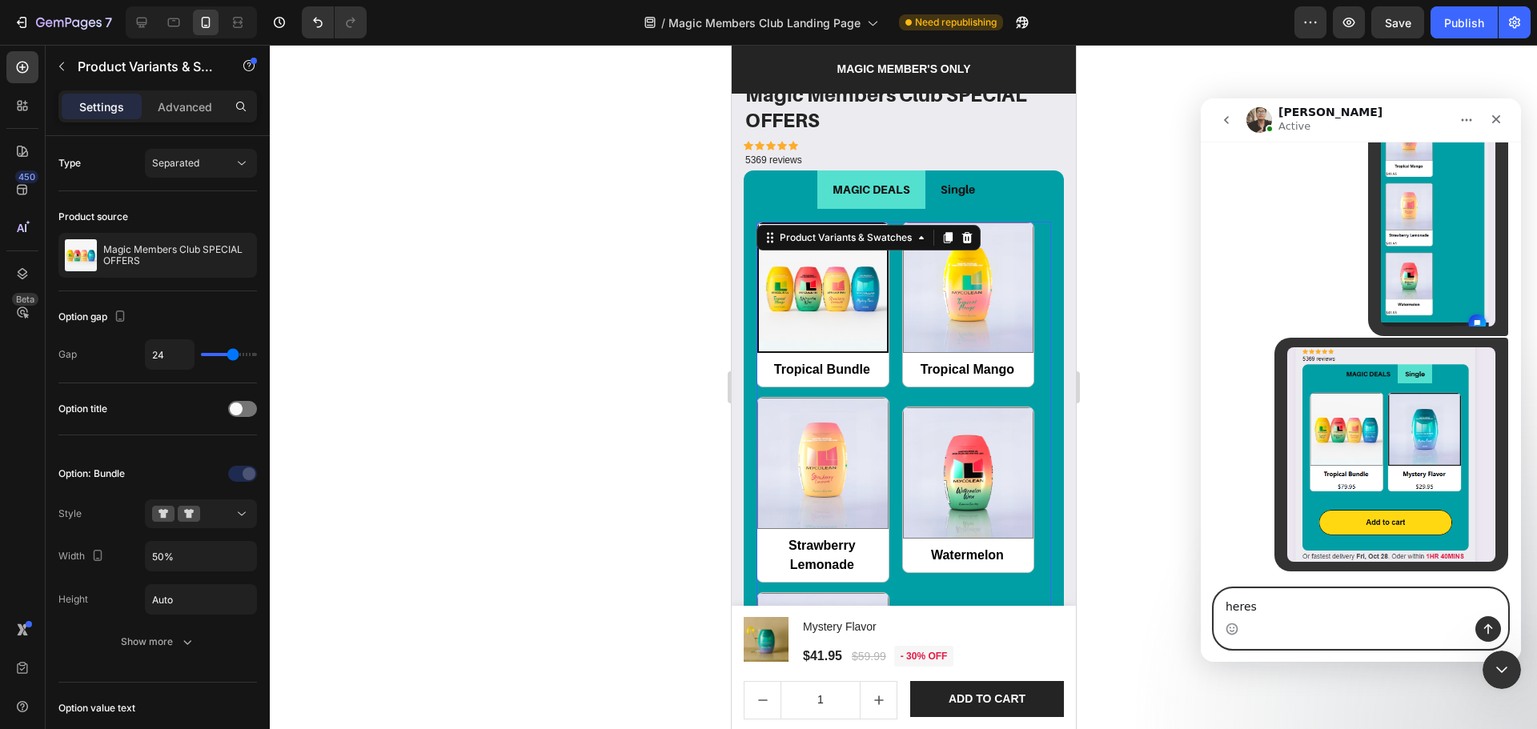
type textarea "here"
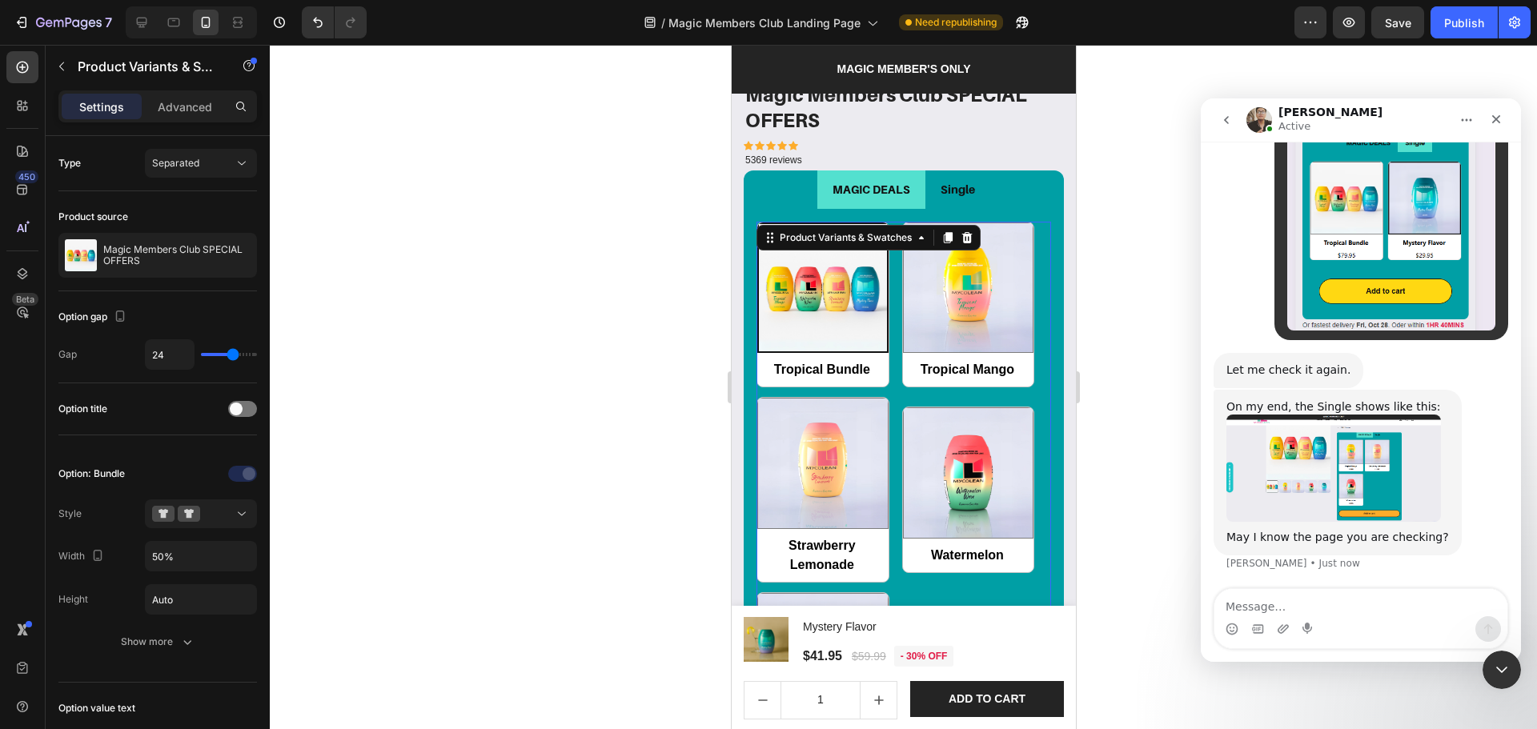
scroll to position [5730, 0]
click at [485, 389] on div at bounding box center [903, 387] width 1267 height 684
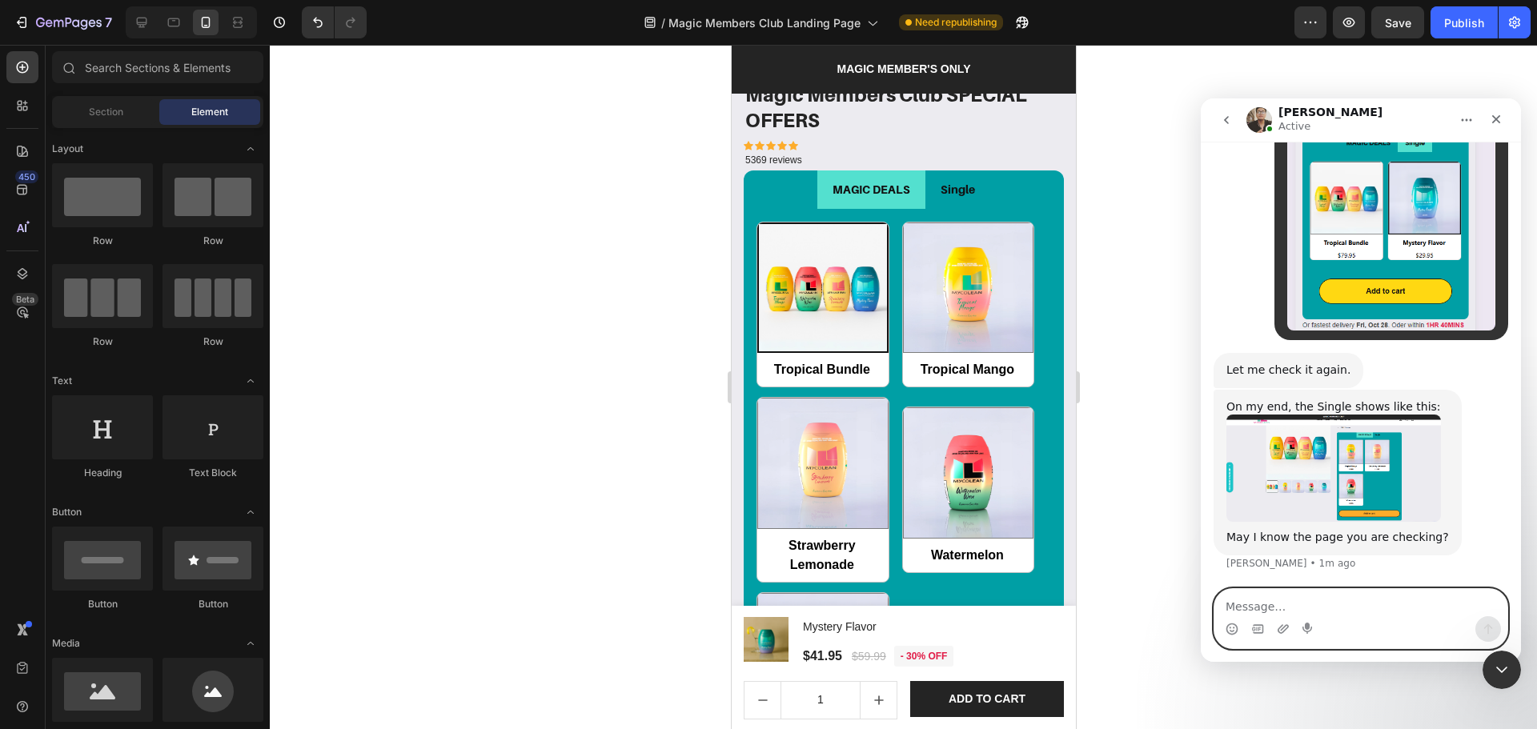
click at [1360, 608] on textarea "Message…" at bounding box center [1360, 602] width 293 height 27
click at [1397, 460] on img "Ken says…" at bounding box center [1333, 468] width 215 height 107
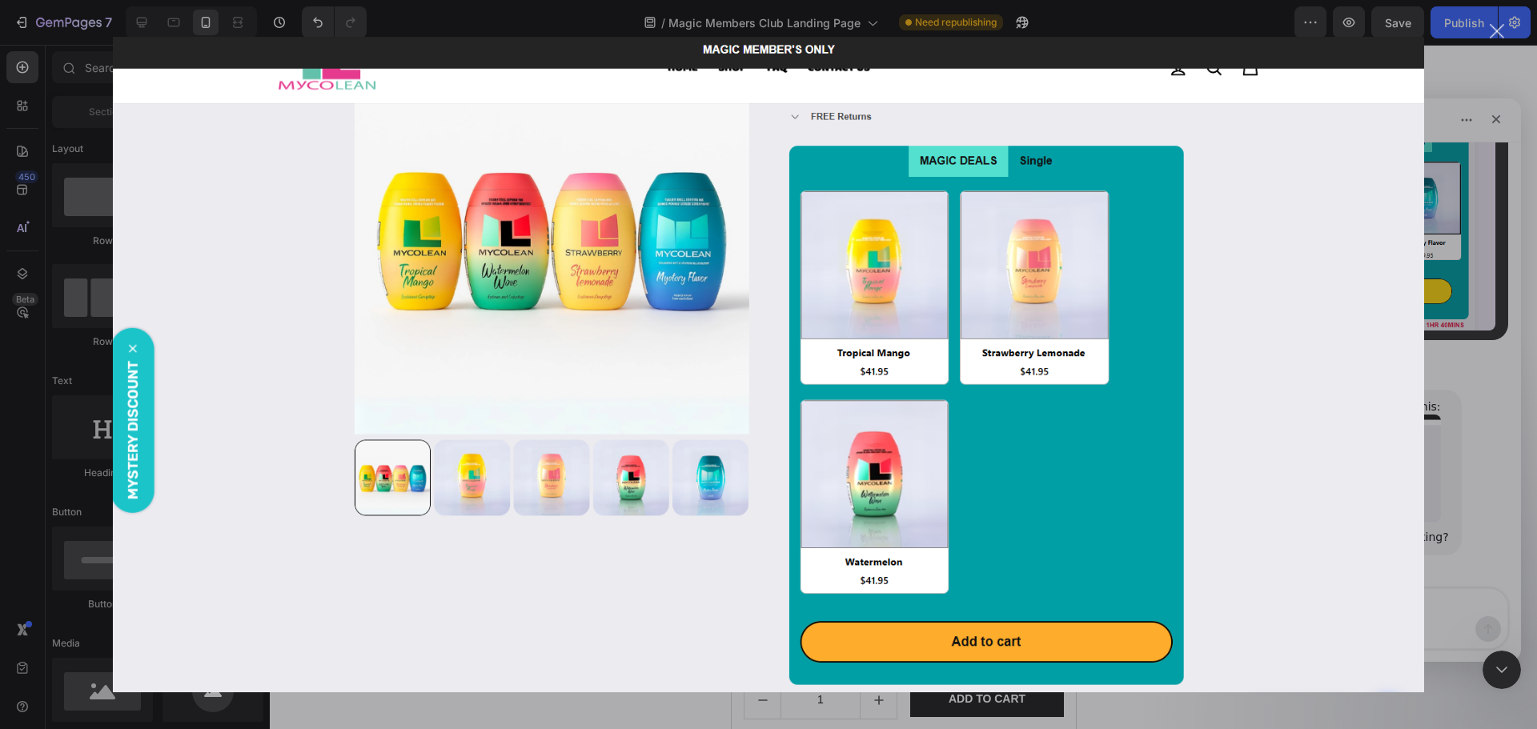
click at [1463, 469] on div "Intercom messenger" at bounding box center [768, 364] width 1537 height 729
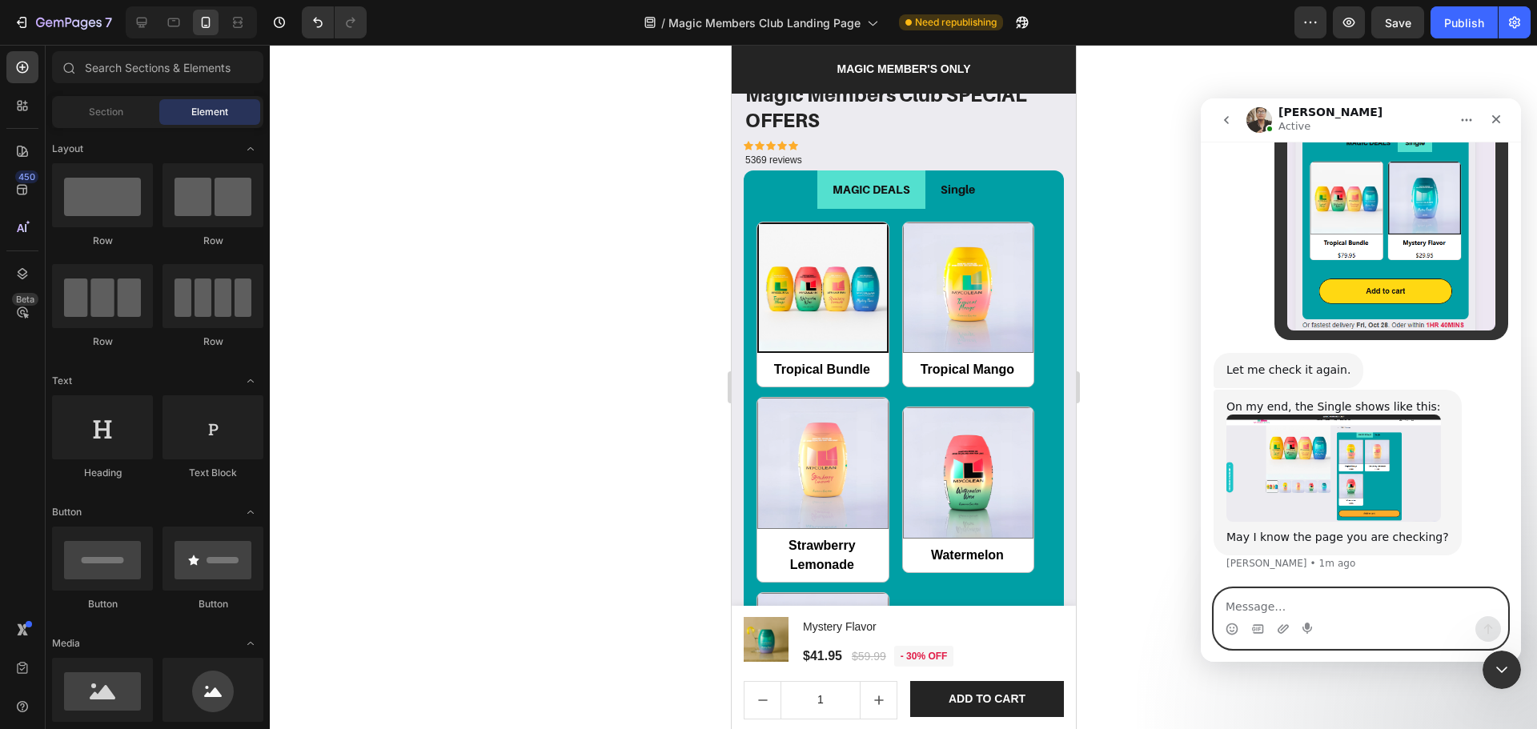
click at [1356, 591] on textarea "Message…" at bounding box center [1360, 602] width 293 height 27
type textarea "I apply the menu button on my own page"
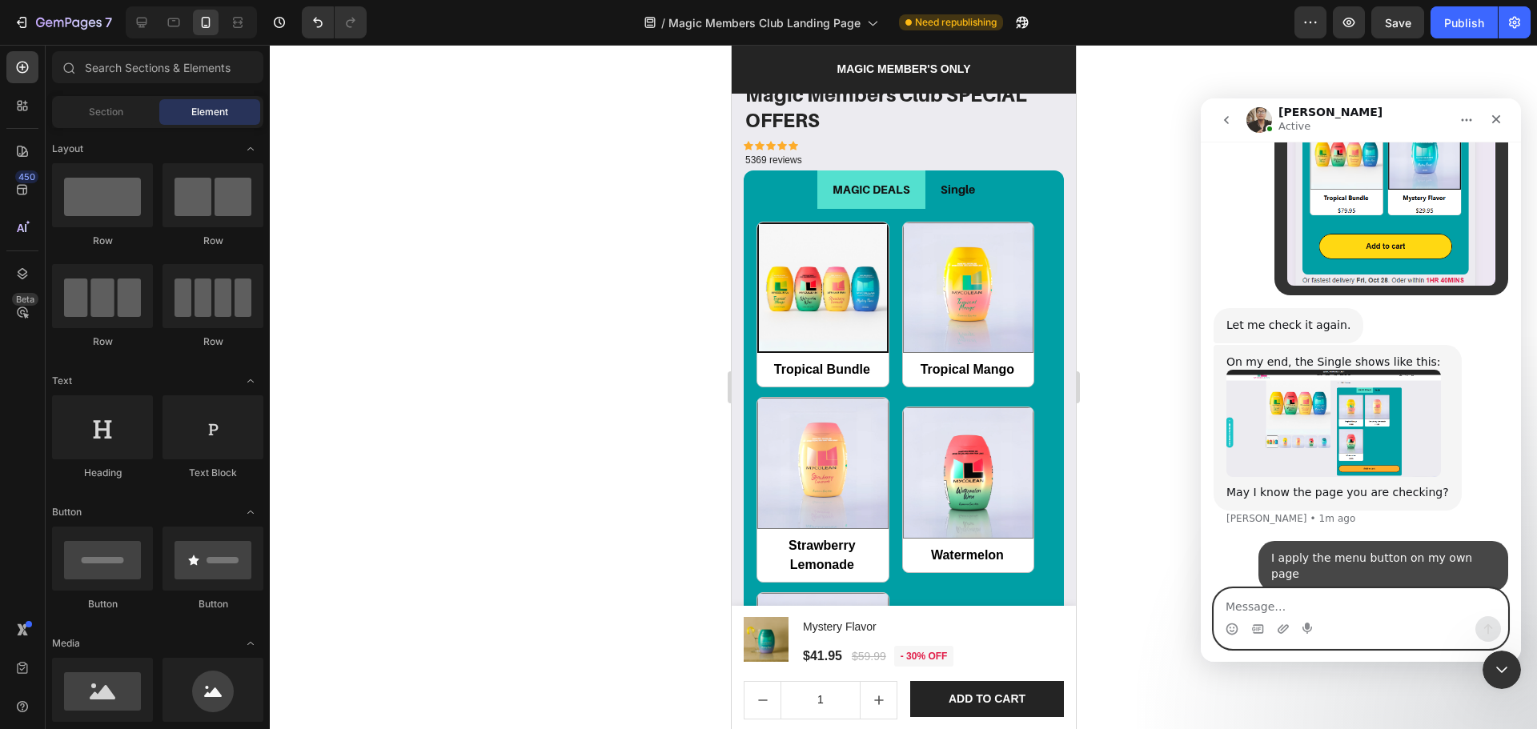
scroll to position [5778, 0]
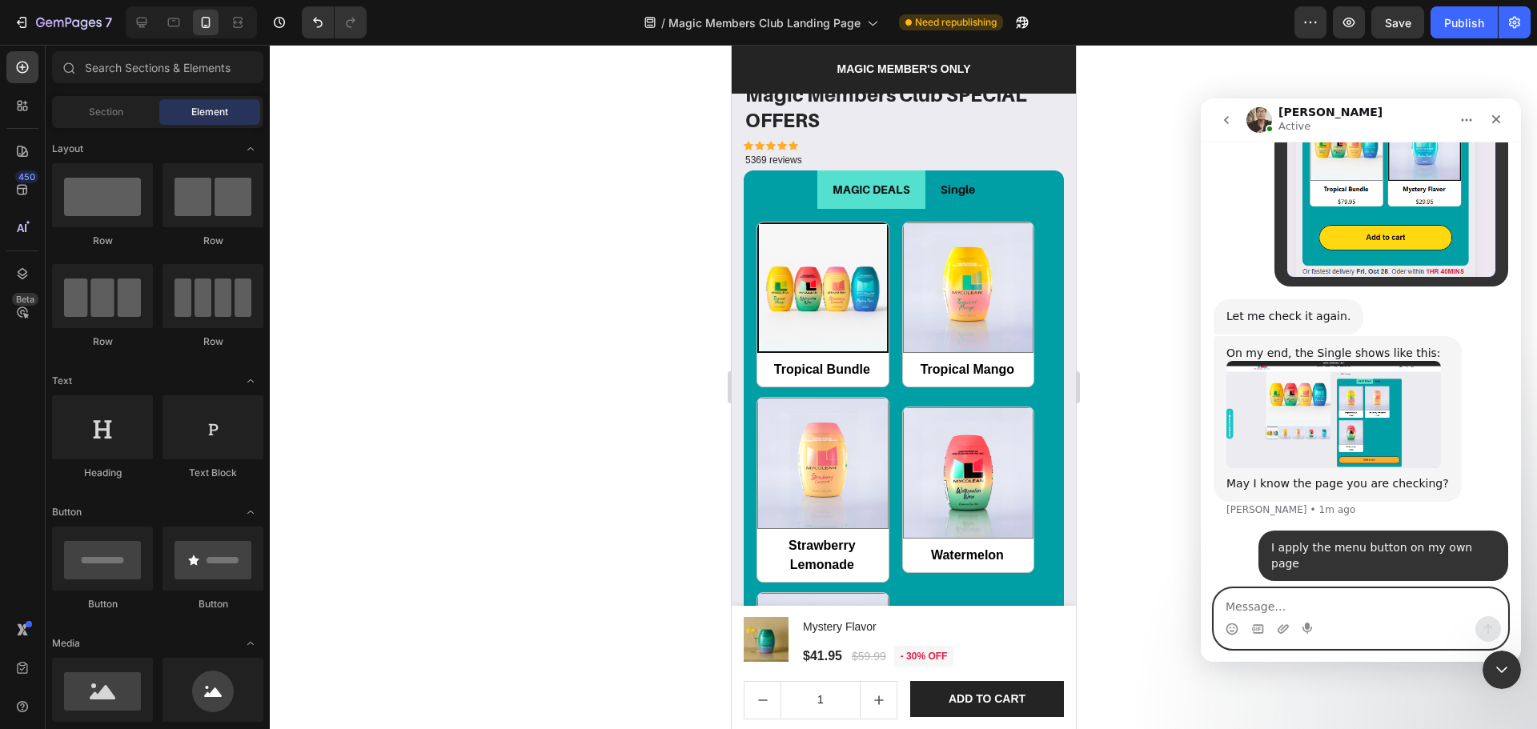
click at [1256, 608] on textarea "Message…" at bounding box center [1360, 602] width 293 height 27
paste textarea "Message…"
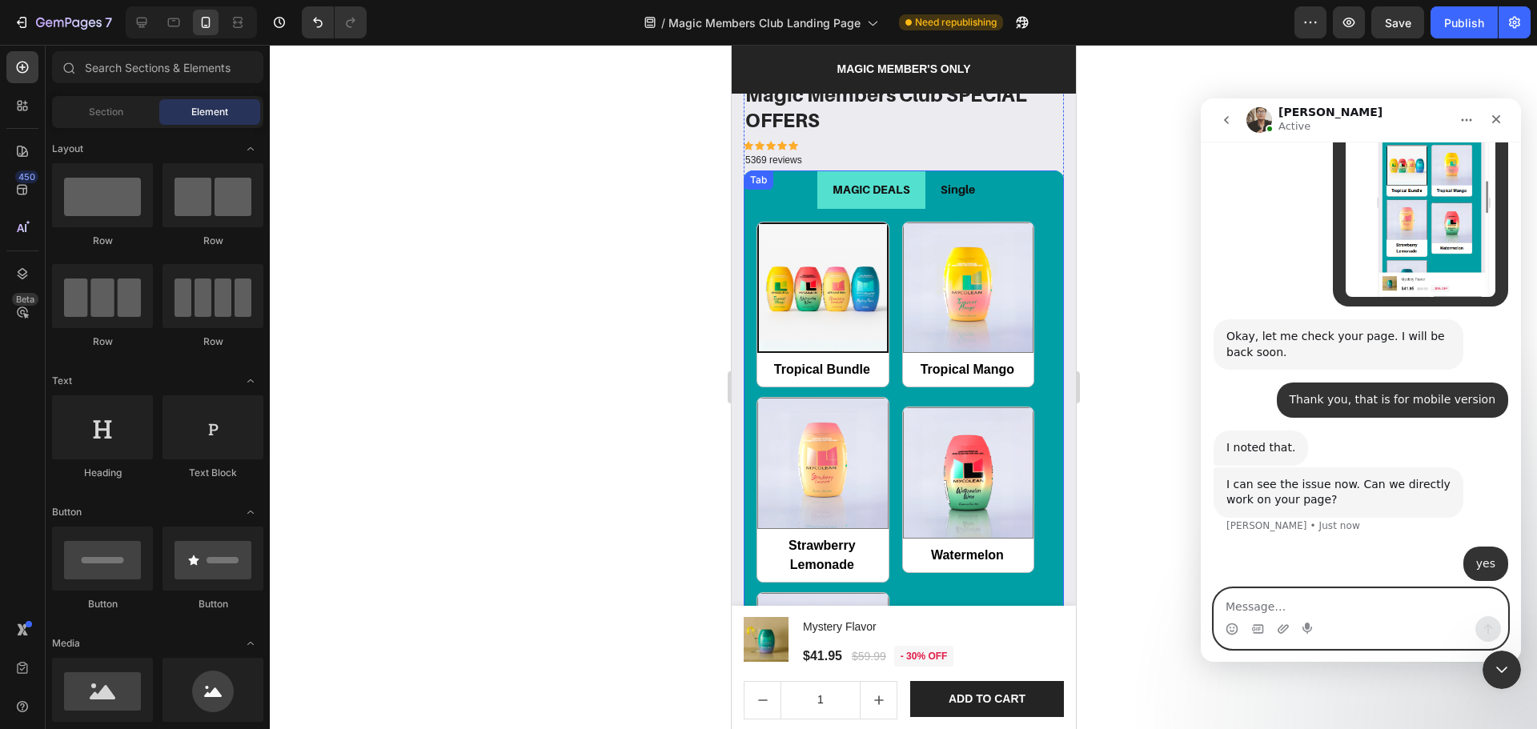
scroll to position [6334, 0]
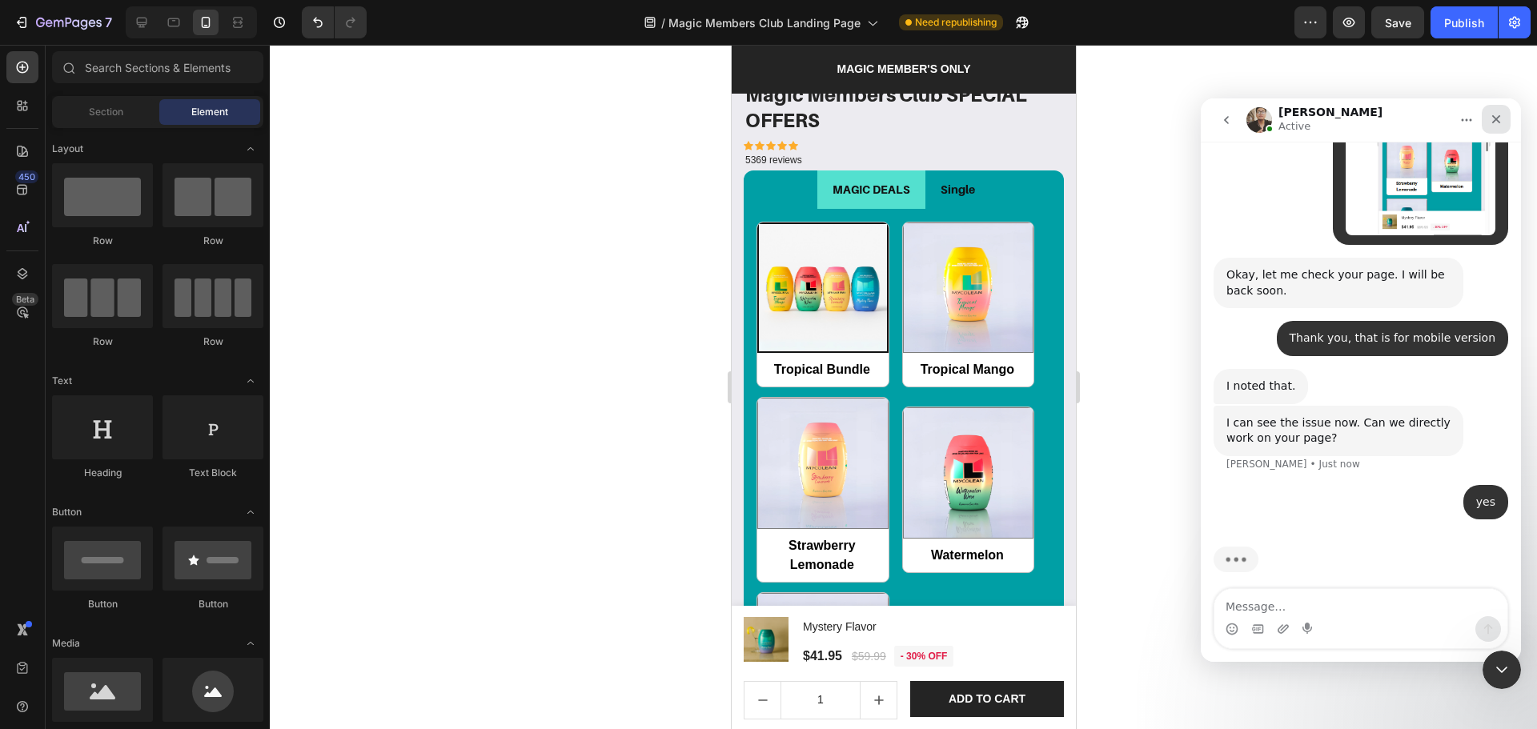
click at [1500, 126] on div "Close" at bounding box center [1496, 119] width 29 height 29
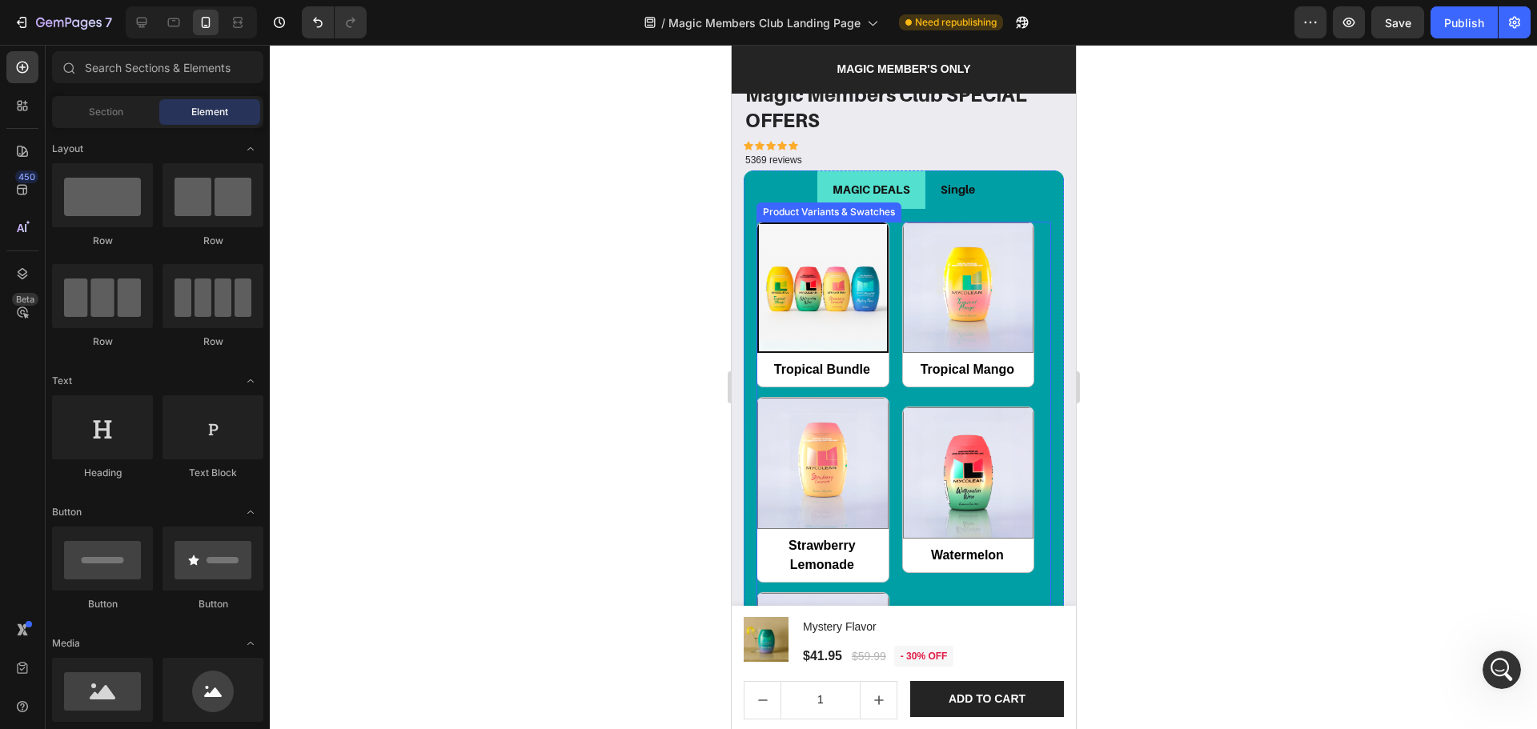
click at [1033, 407] on div "Tropical Bundle Tropical Bundle Tropical Mango Tropical Mango Strawberry Lemona…" at bounding box center [903, 490] width 295 height 537
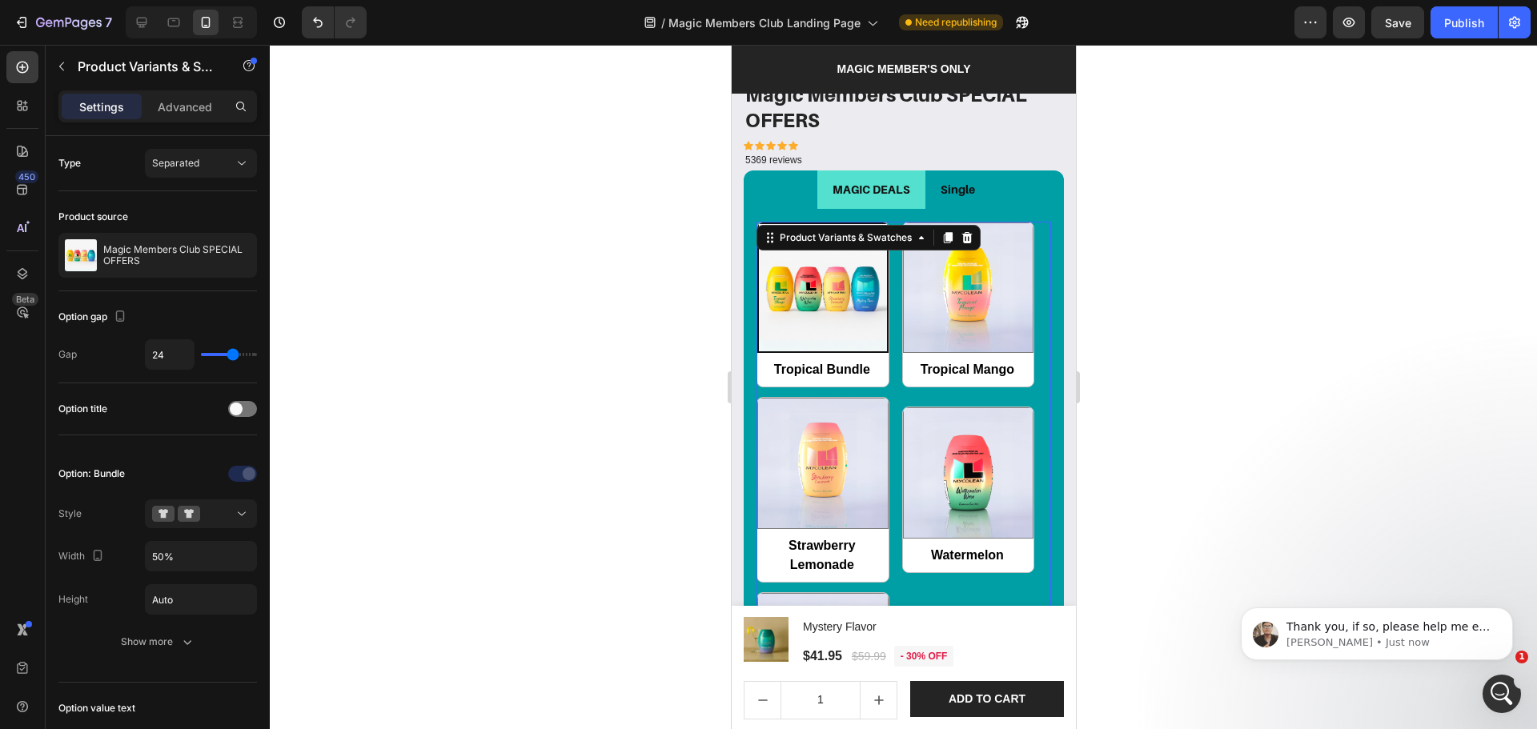
scroll to position [6351, 0]
click at [1363, 614] on div "Thank you, if so, please help me exit that page for a few minutes. We will go i…" at bounding box center [1377, 634] width 272 height 53
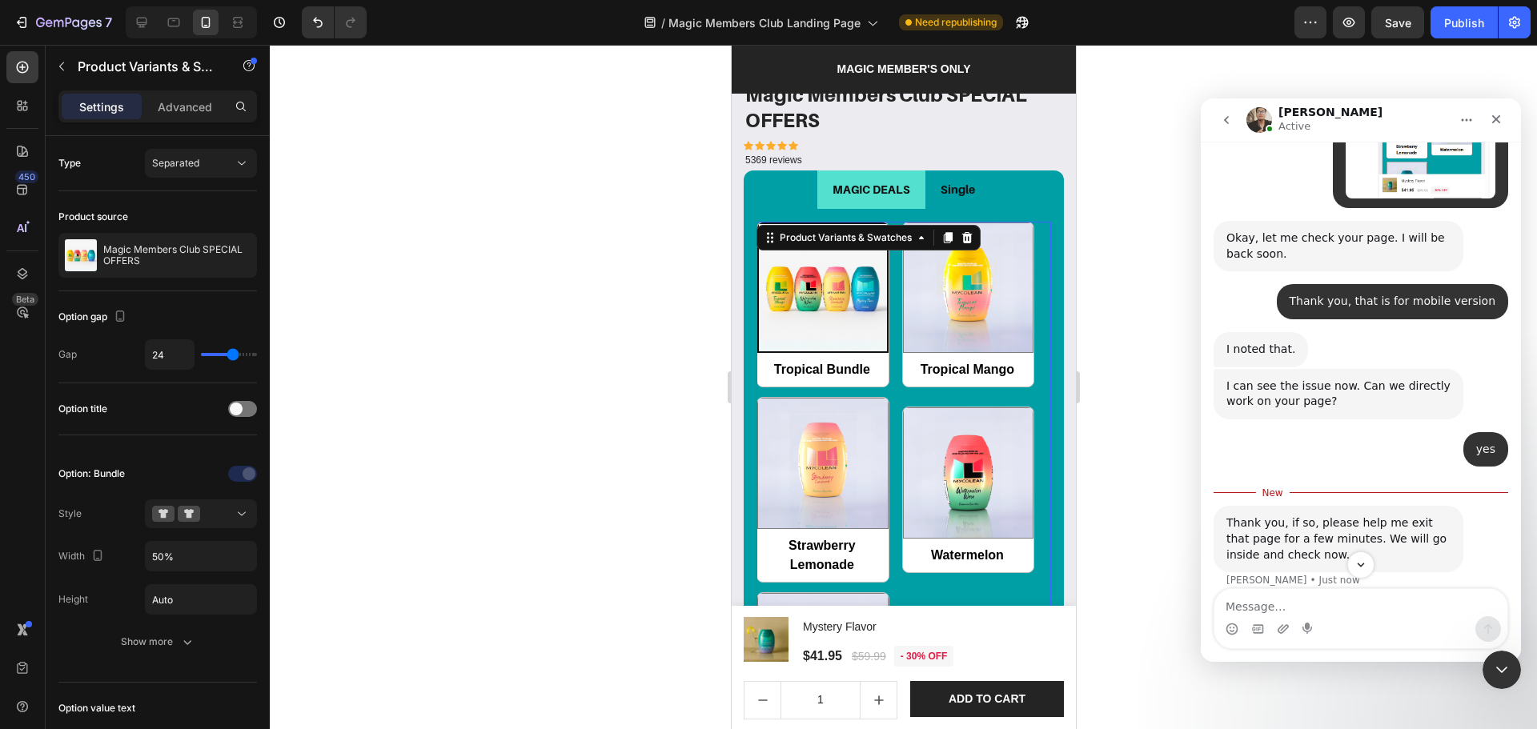
scroll to position [6378, 0]
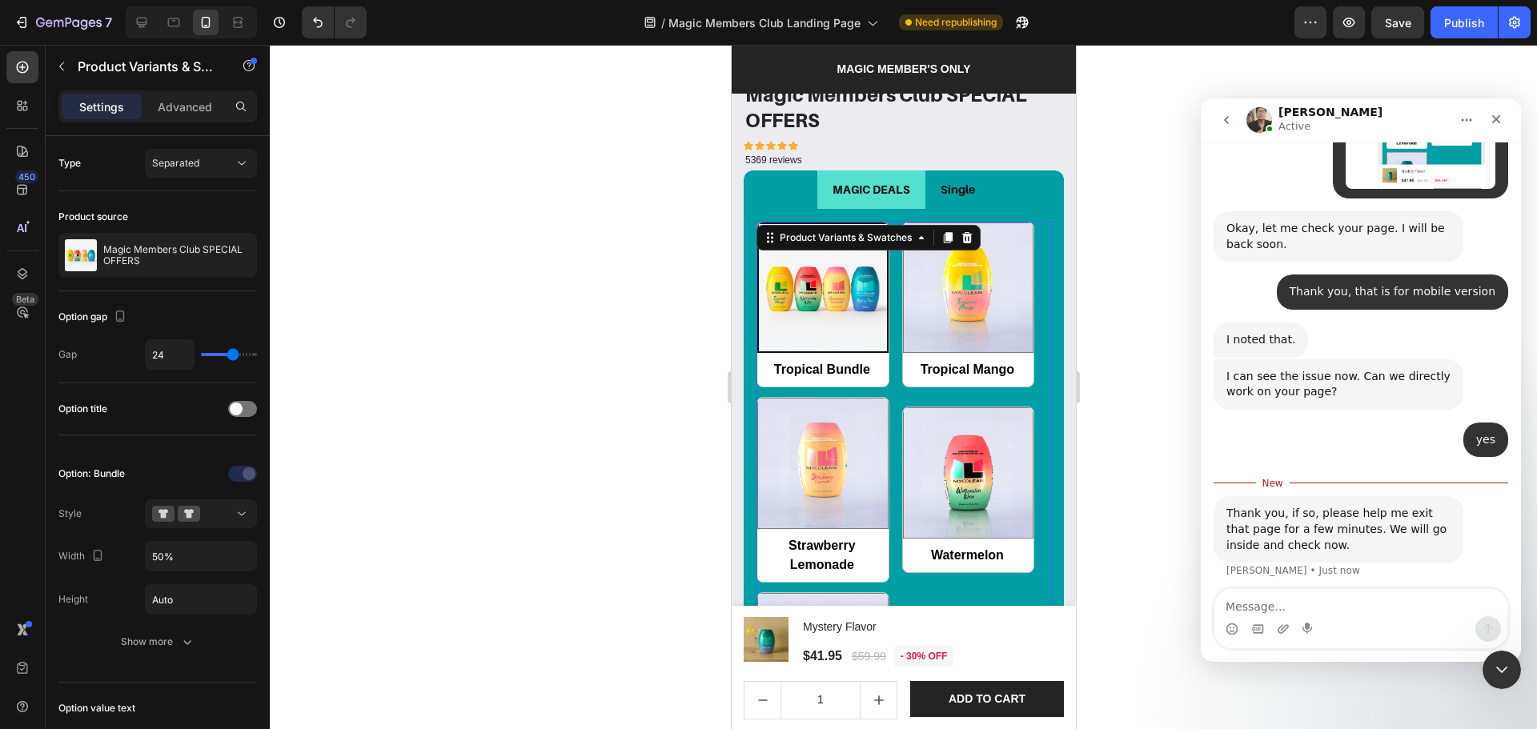
click at [1339, 608] on textarea "Message…" at bounding box center [1360, 602] width 293 height 27
type textarea "thank you so much"
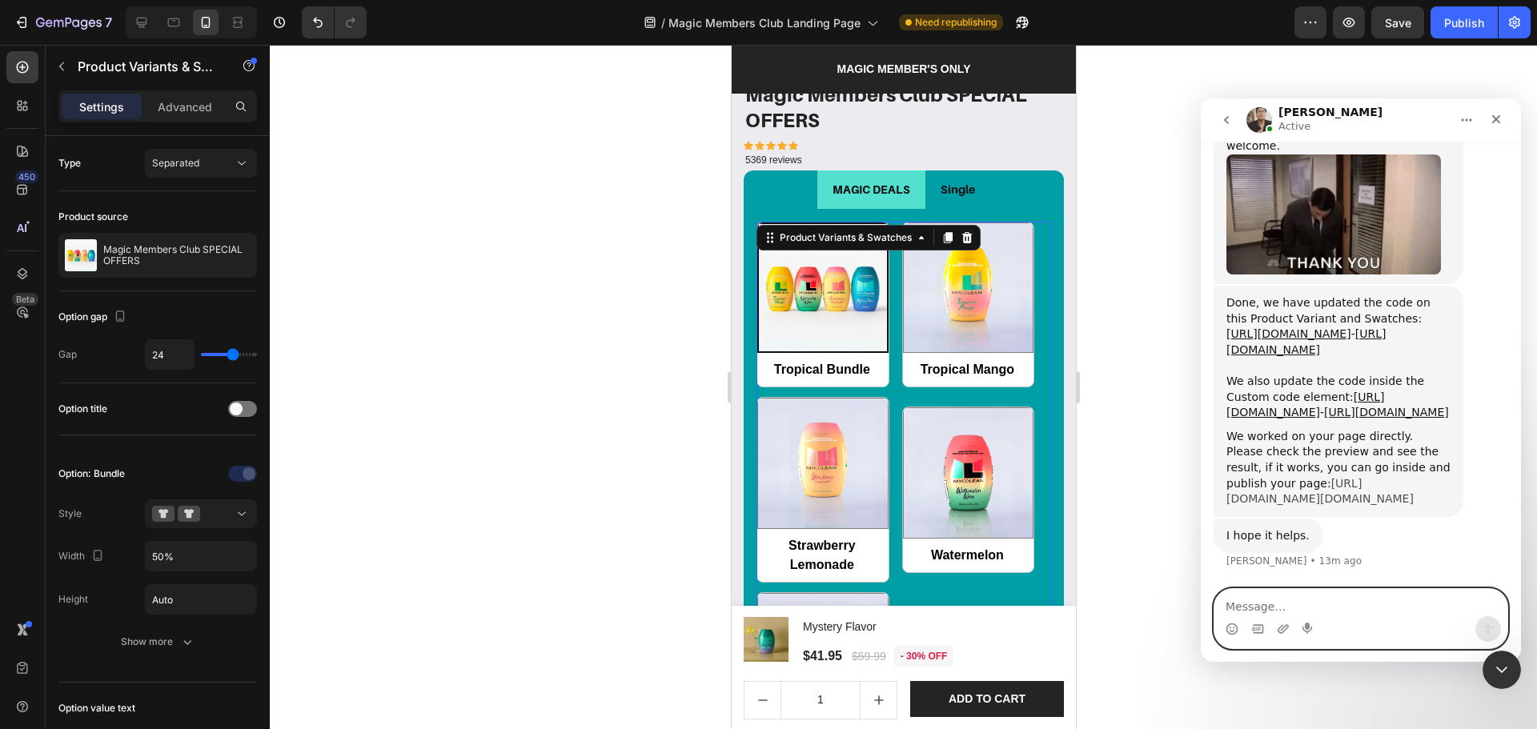
scroll to position [6915, 0]
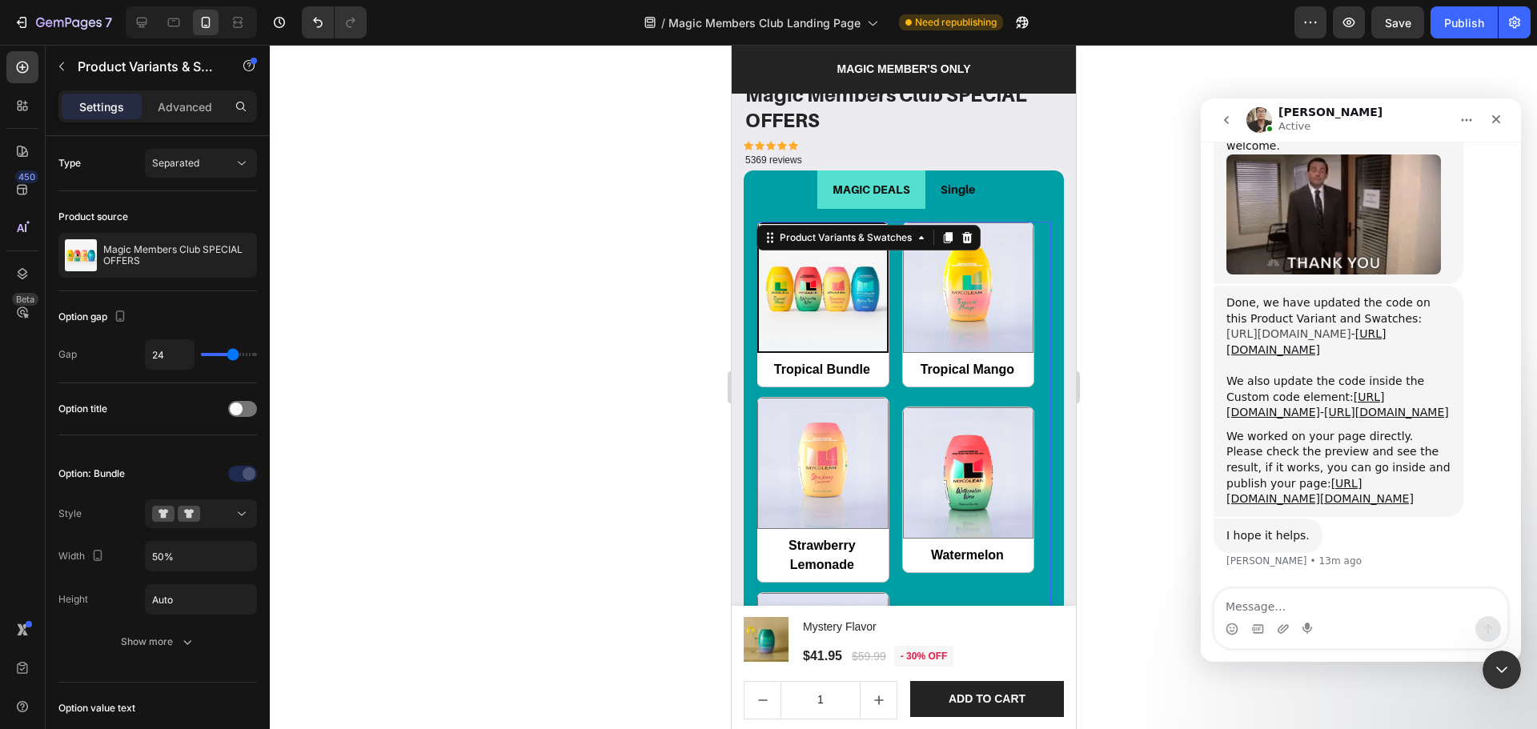
click at [1344, 327] on link "[URL][DOMAIN_NAME]" at bounding box center [1288, 333] width 125 height 13
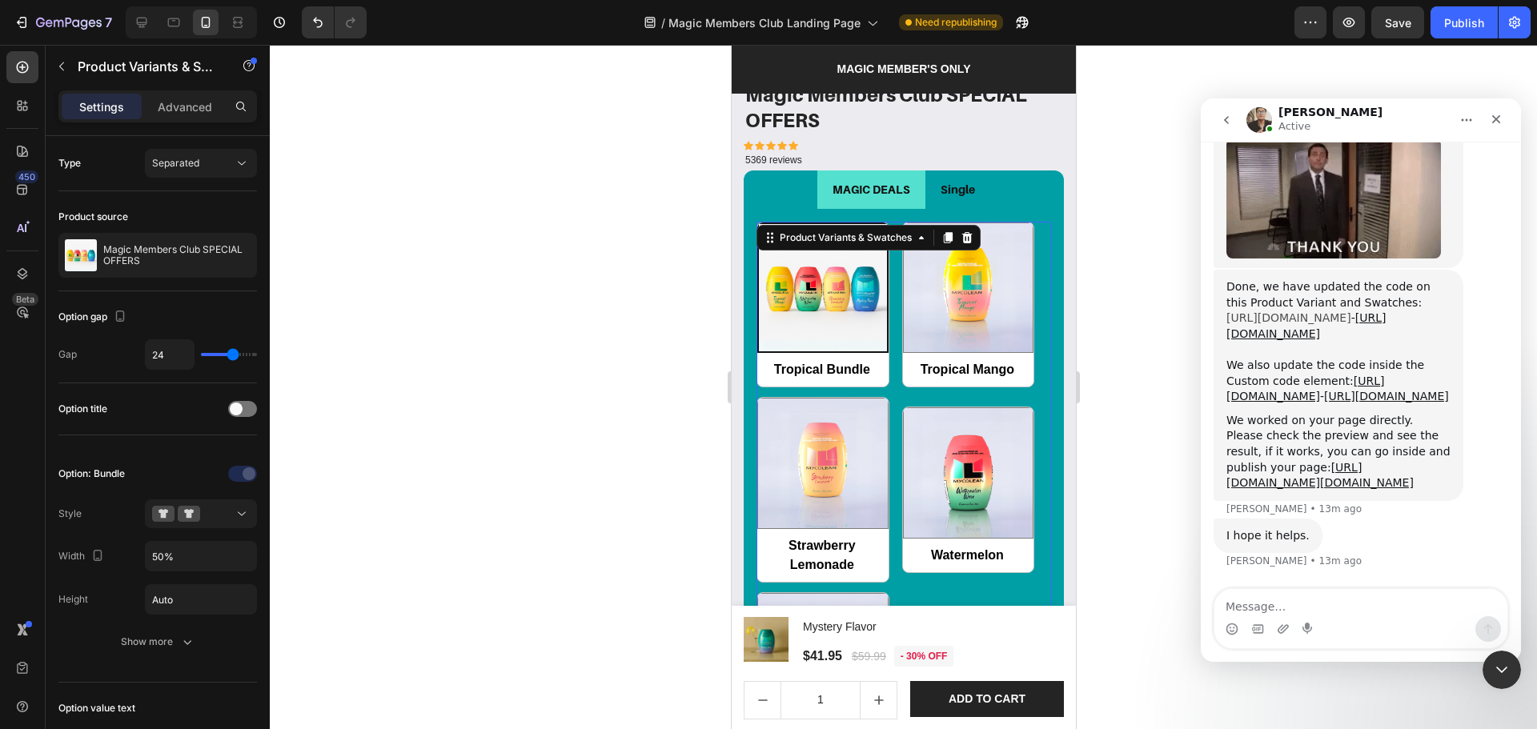
scroll to position [6931, 0]
click at [1342, 311] on link "[URL][DOMAIN_NAME]" at bounding box center [1305, 325] width 159 height 29
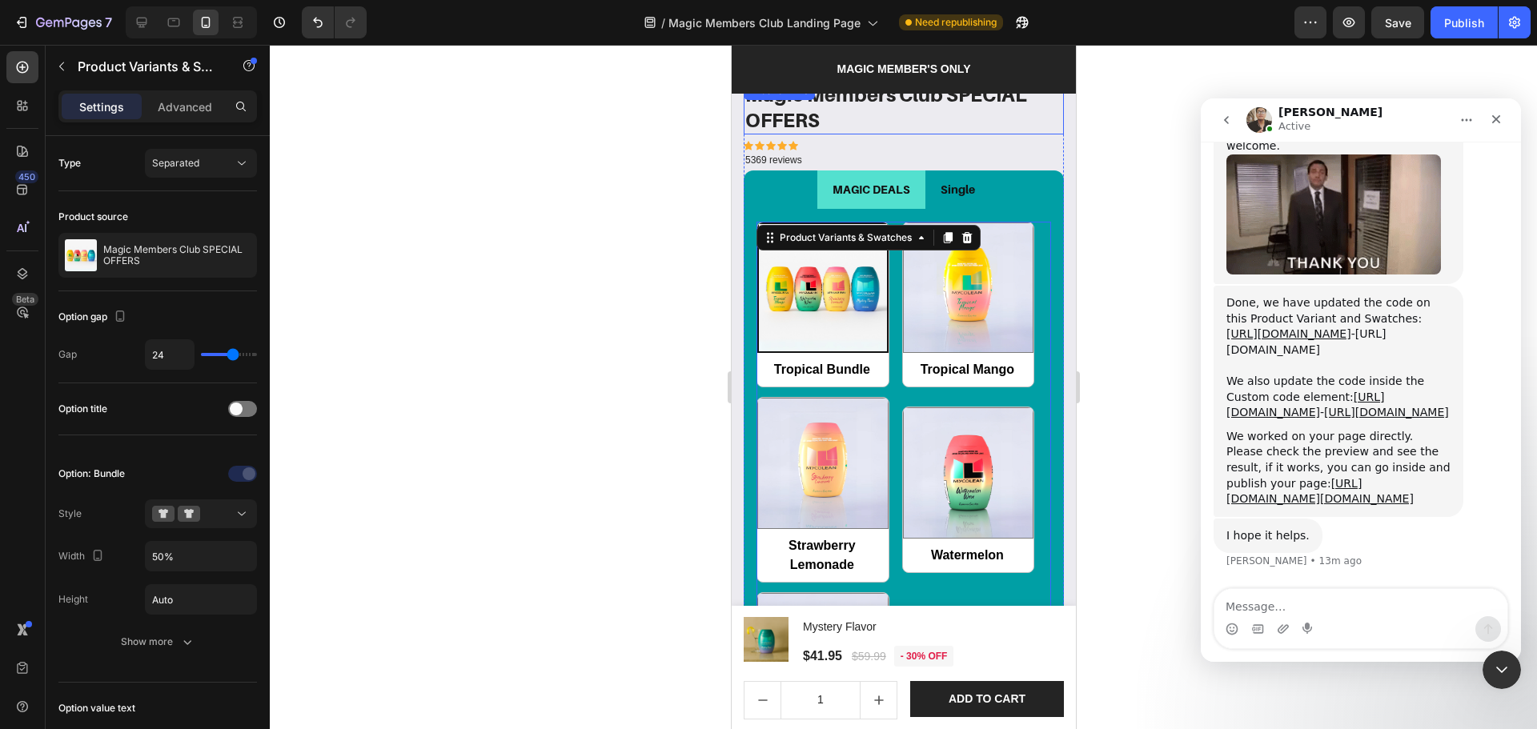
scroll to position [6915, 0]
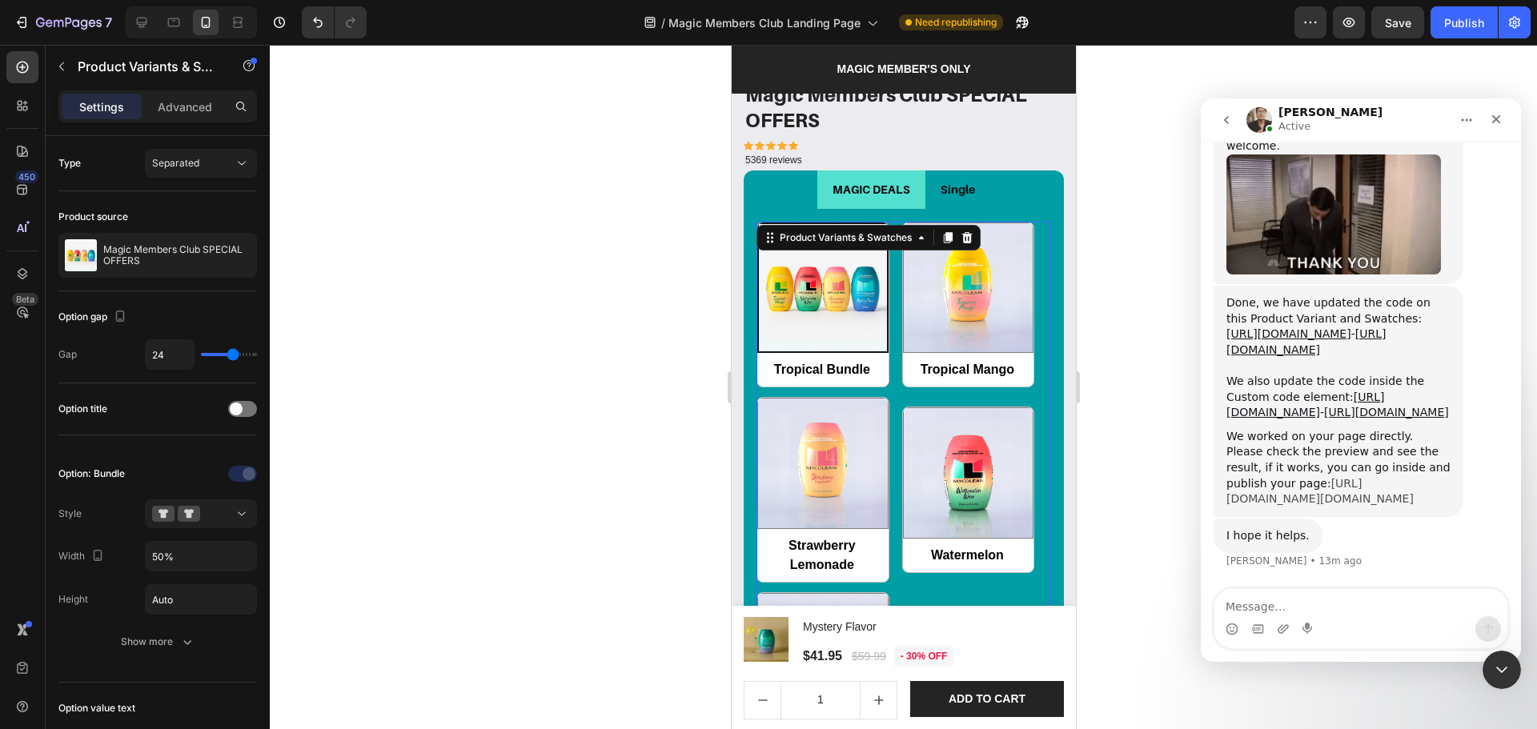
click at [1318, 477] on link "[URL][DOMAIN_NAME][DOMAIN_NAME]" at bounding box center [1319, 491] width 187 height 29
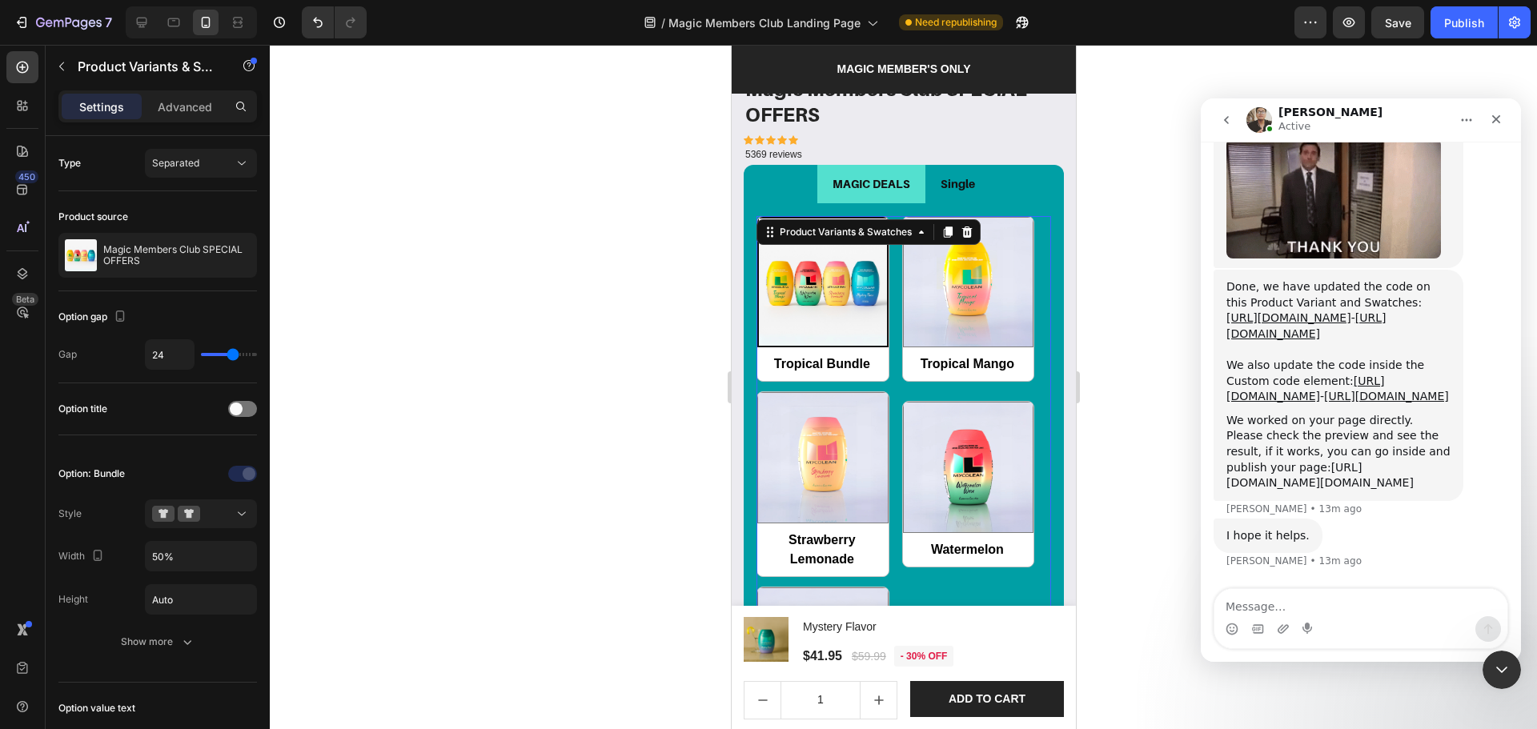
scroll to position [1778, 0]
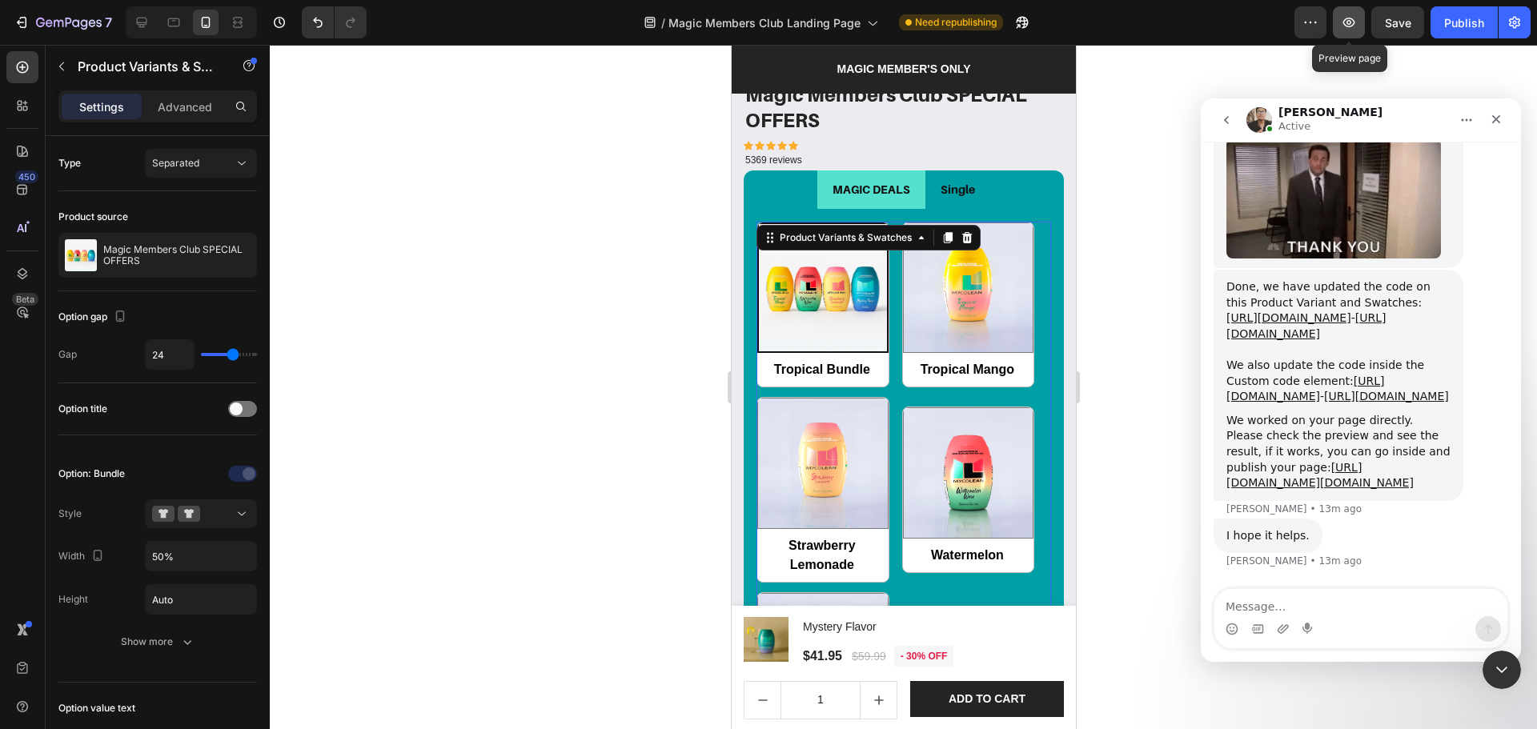
click at [1349, 34] on button "button" at bounding box center [1349, 22] width 32 height 32
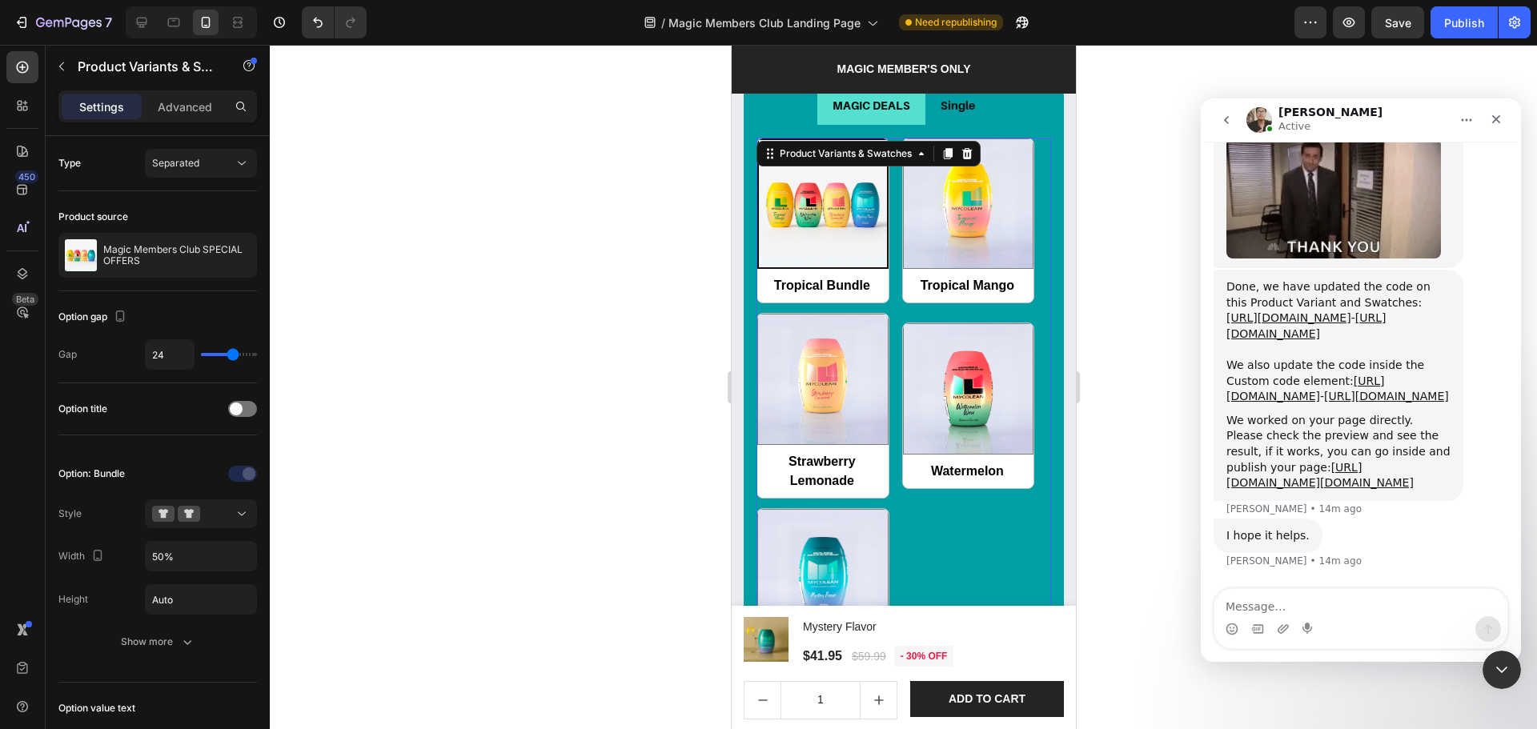
scroll to position [1884, 0]
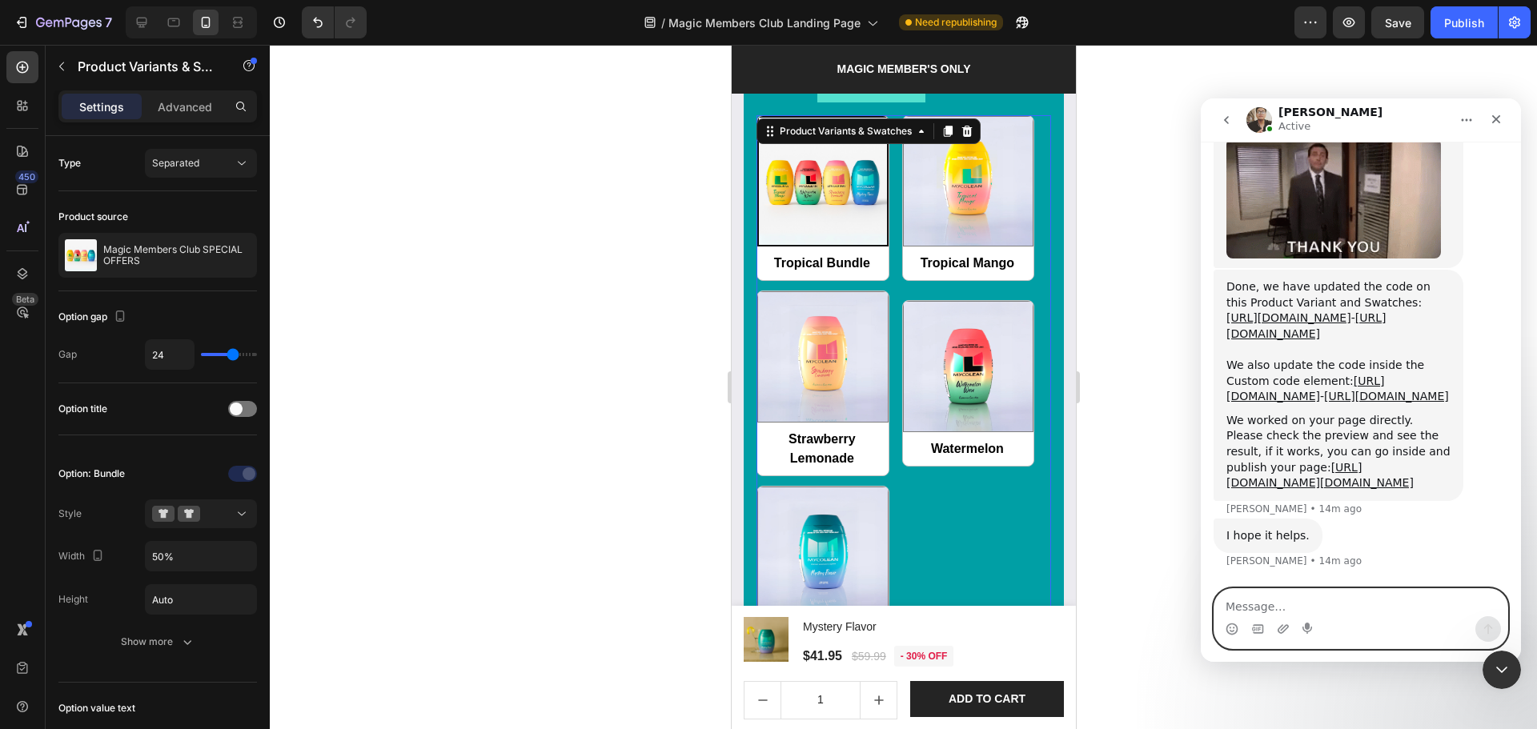
click at [1294, 596] on textarea "Message…" at bounding box center [1360, 602] width 293 height 27
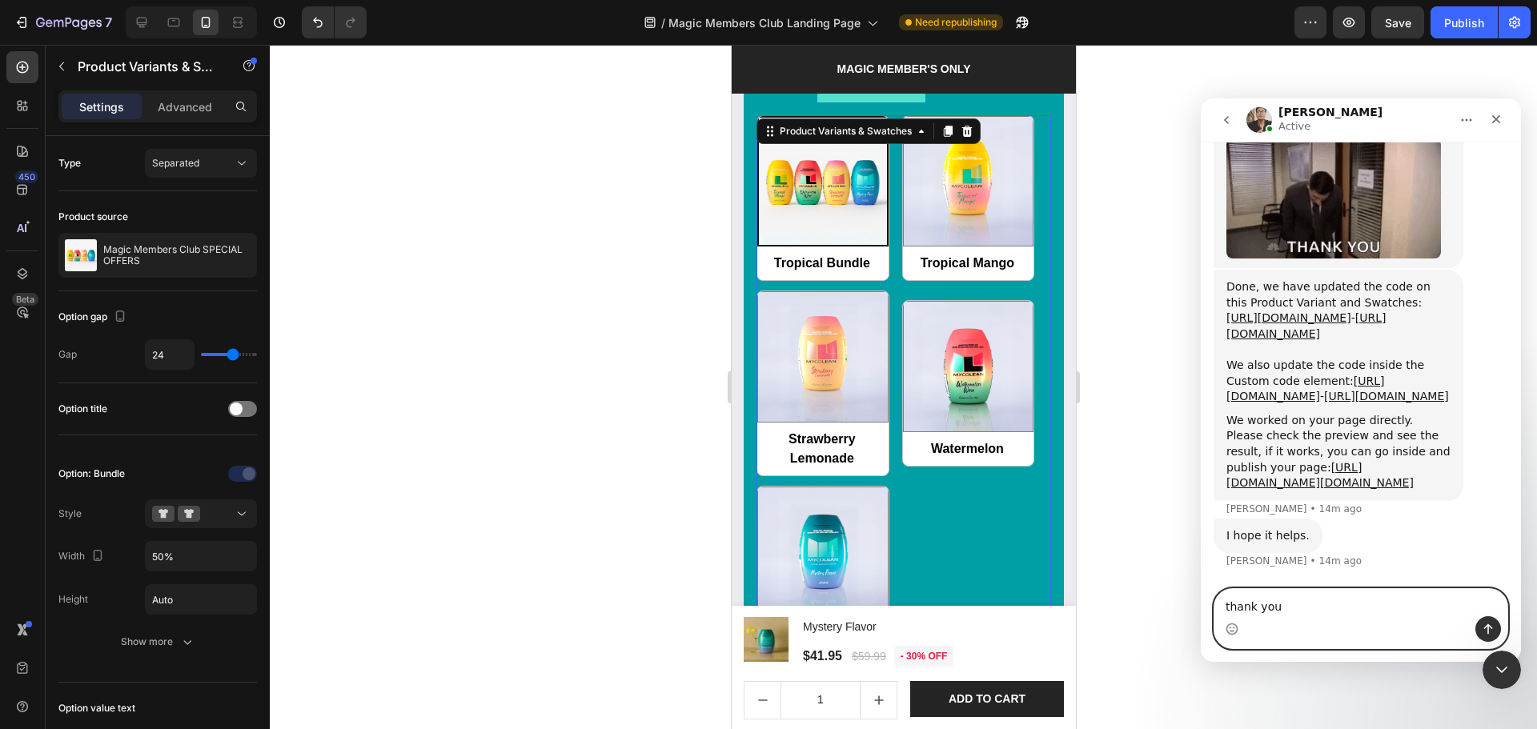
type textarea "thank you!"
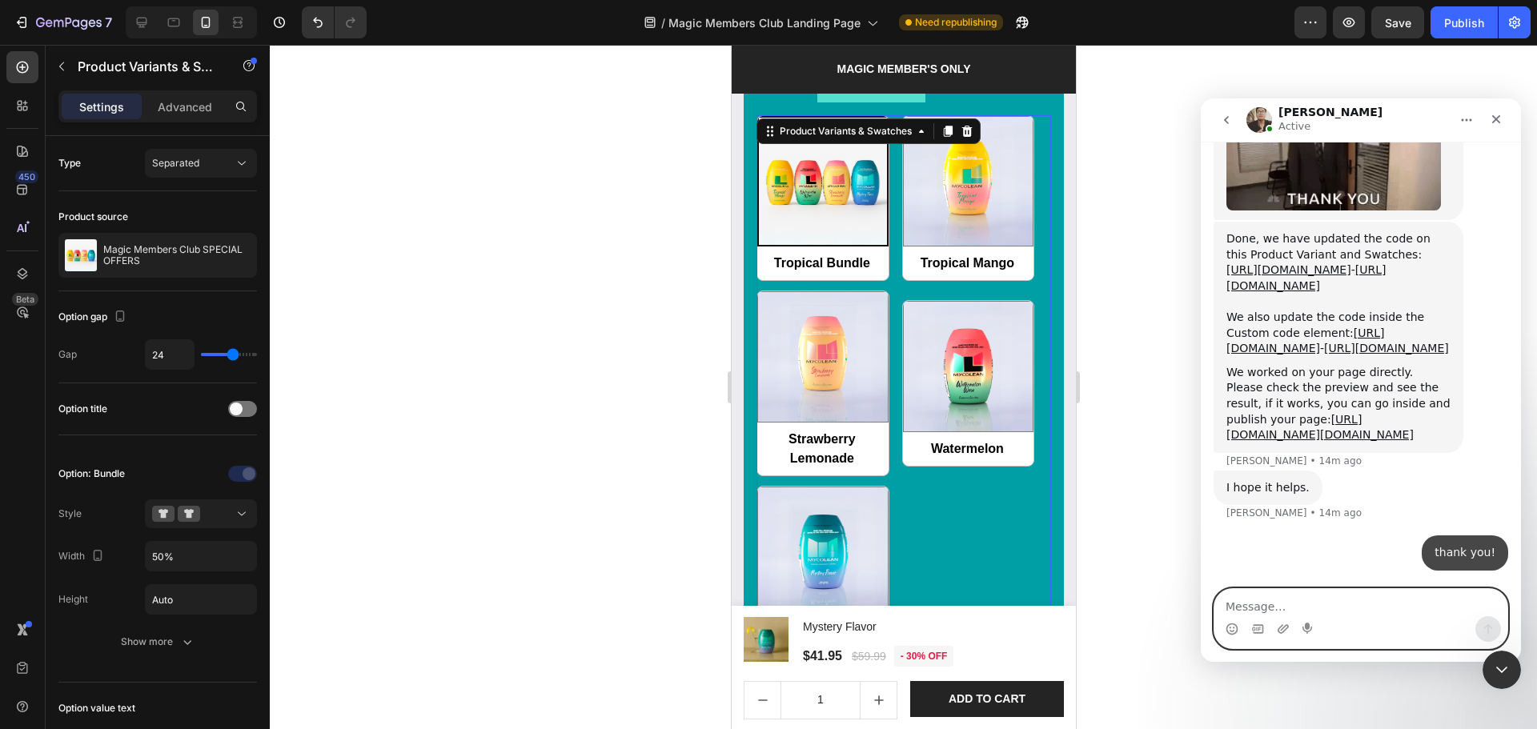
scroll to position [6978, 0]
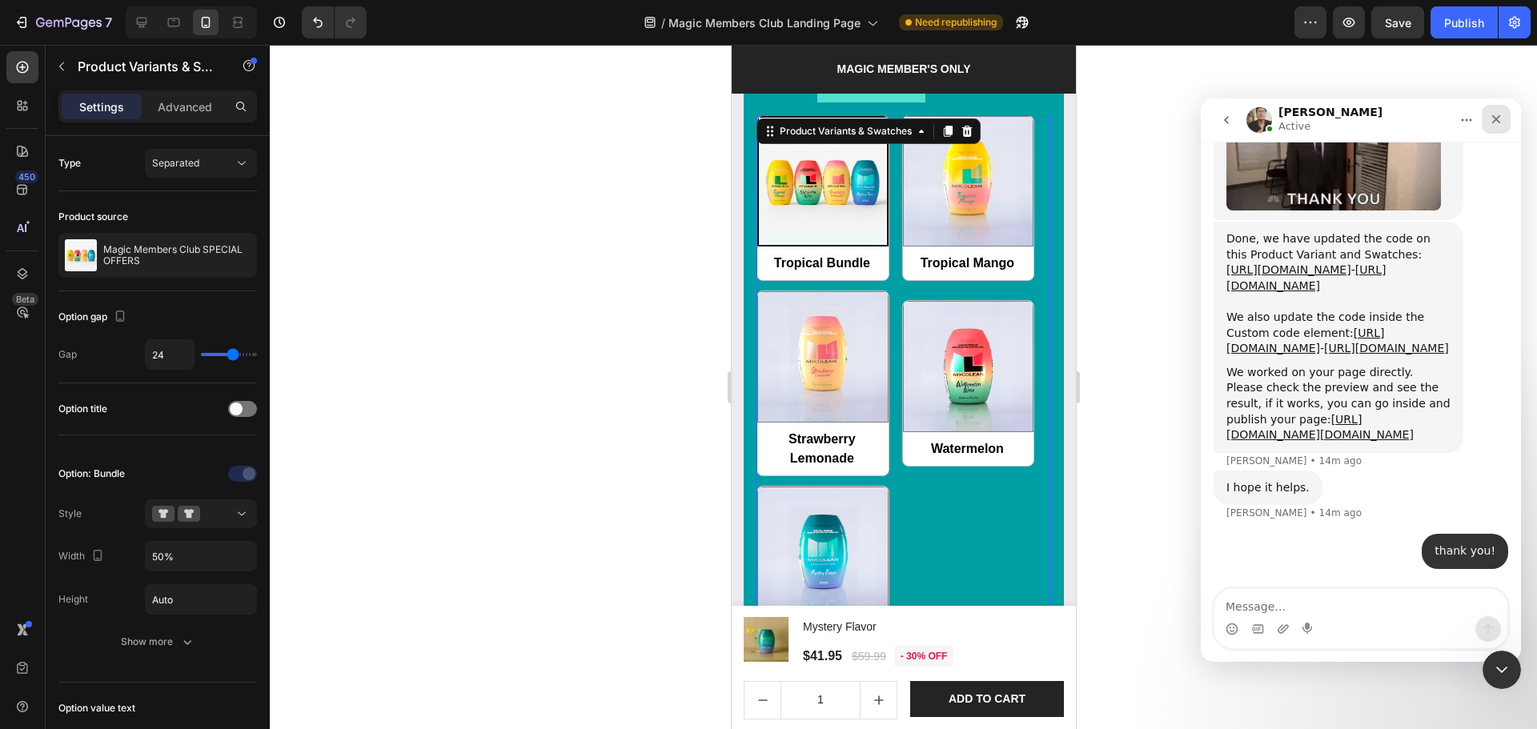
click at [1500, 121] on icon "Close" at bounding box center [1496, 119] width 13 height 13
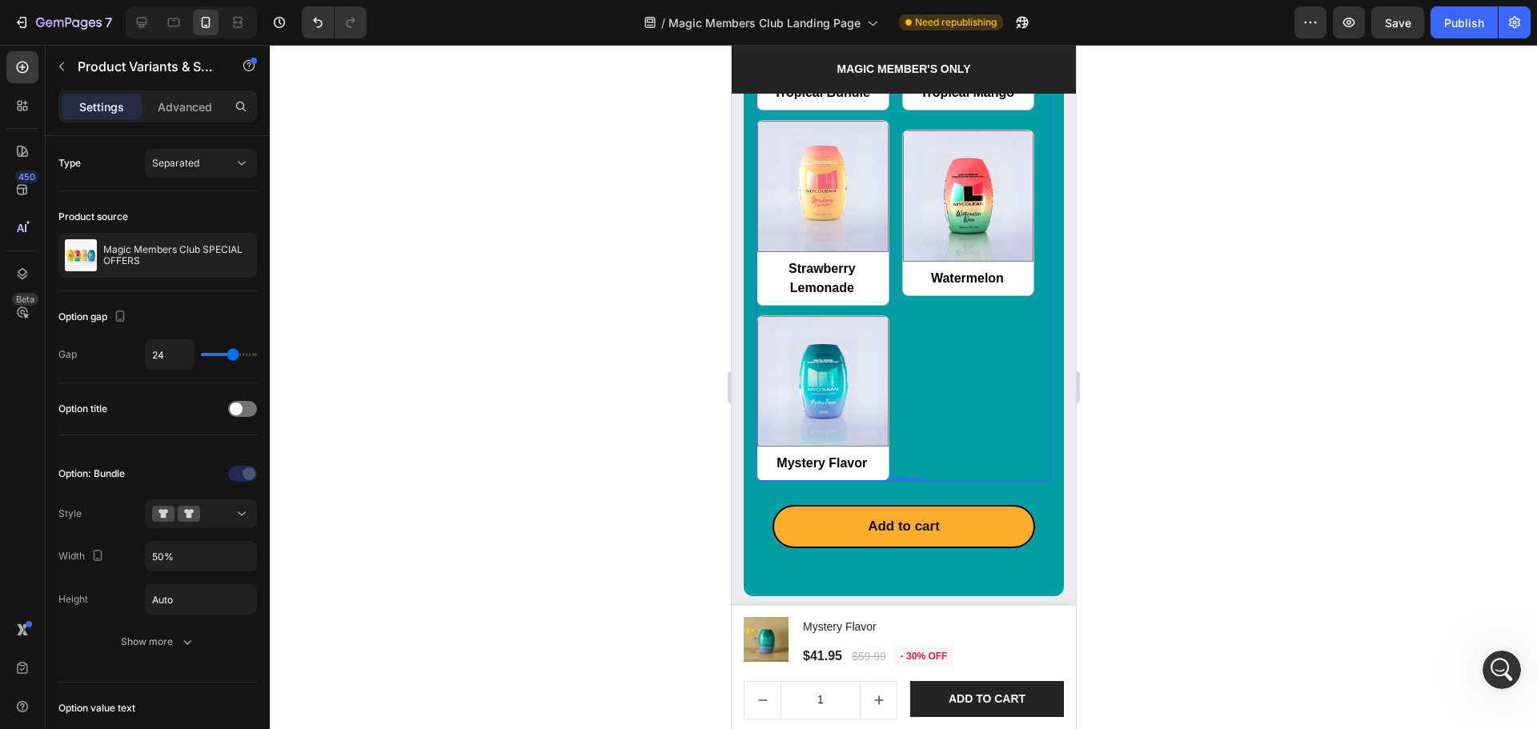
scroll to position [2098, 0]
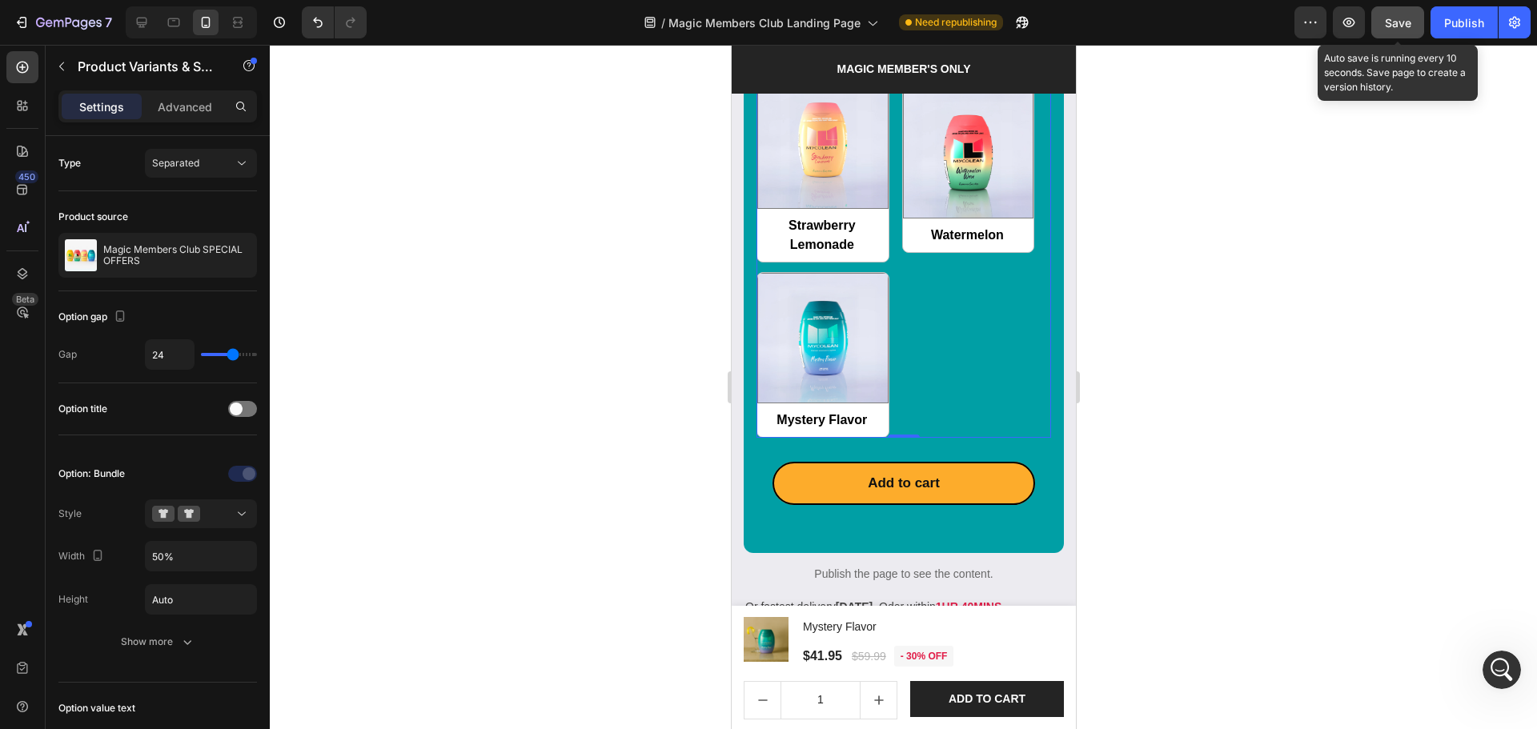
click at [1374, 19] on button "Save" at bounding box center [1397, 22] width 53 height 32
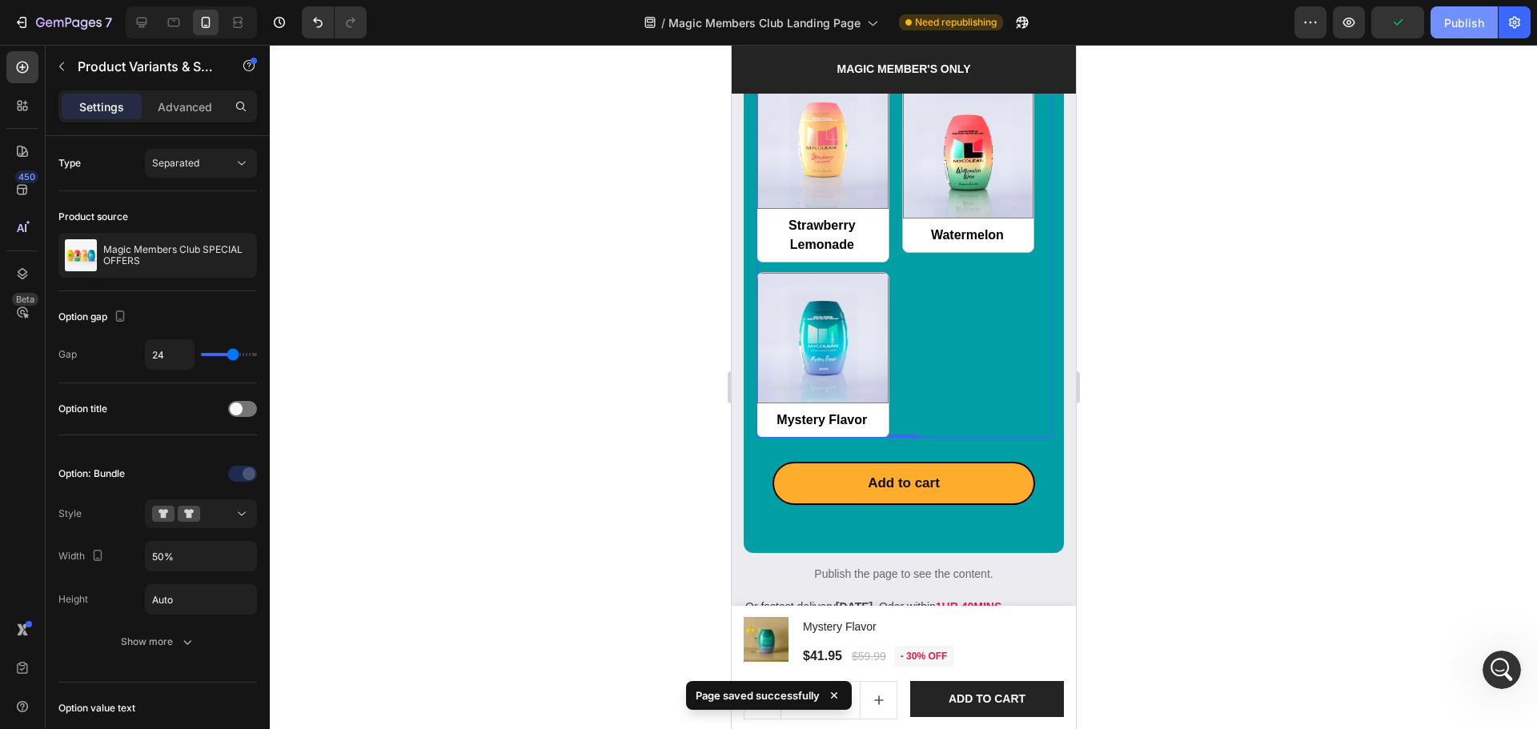
click at [1447, 28] on div "Publish" at bounding box center [1464, 22] width 40 height 17
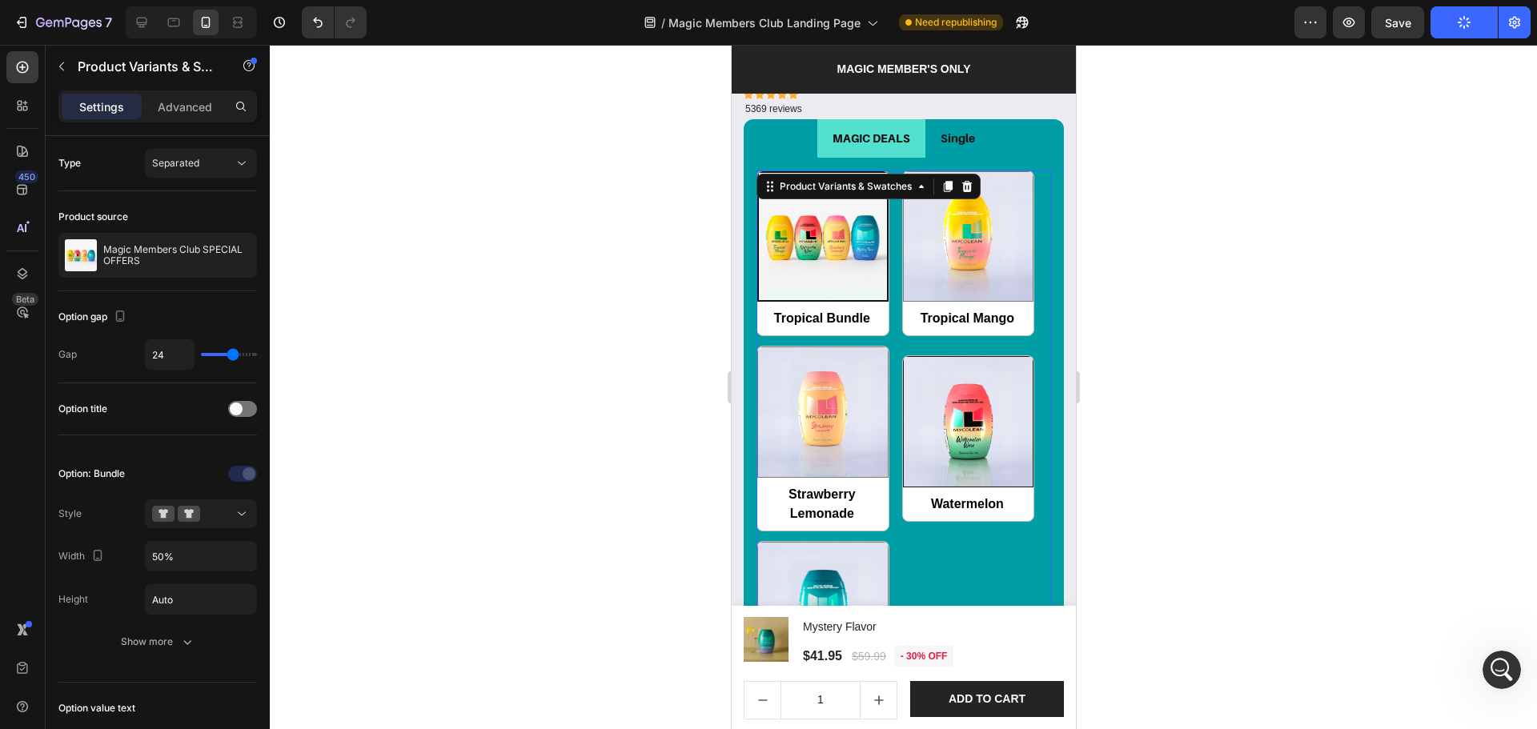
scroll to position [1671, 0]
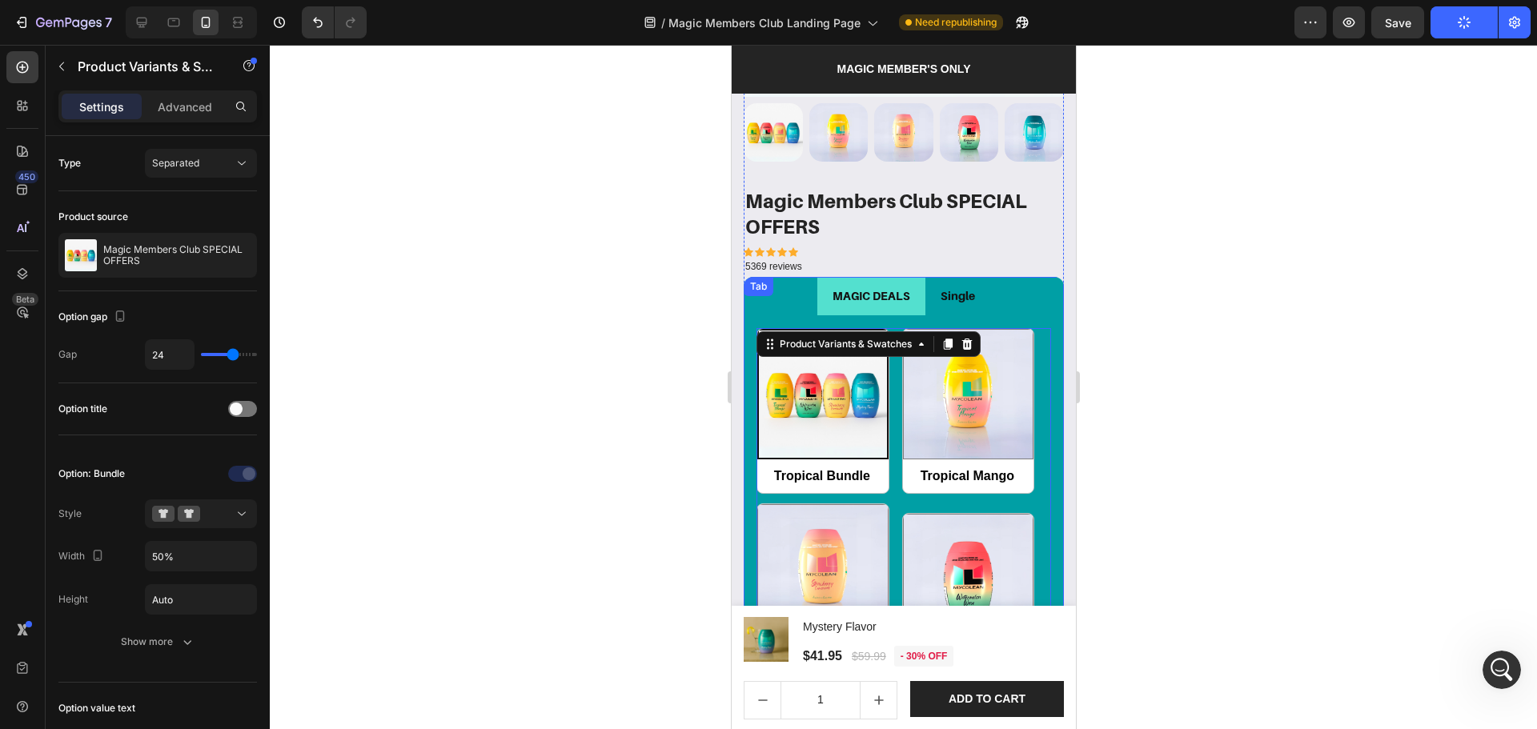
click at [961, 288] on p "Single" at bounding box center [957, 296] width 34 height 20
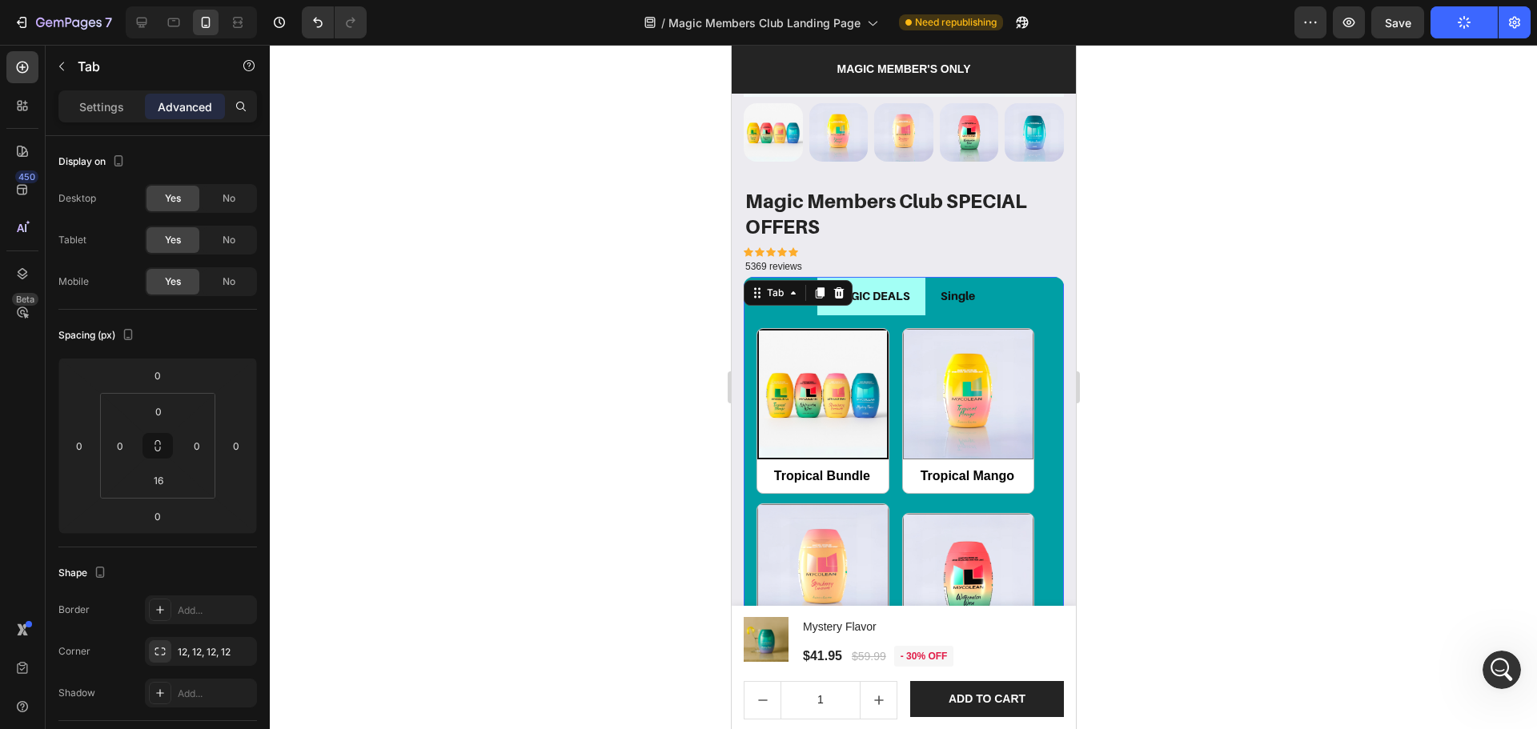
click at [912, 293] on li "MAGIC DEALS" at bounding box center [871, 296] width 108 height 38
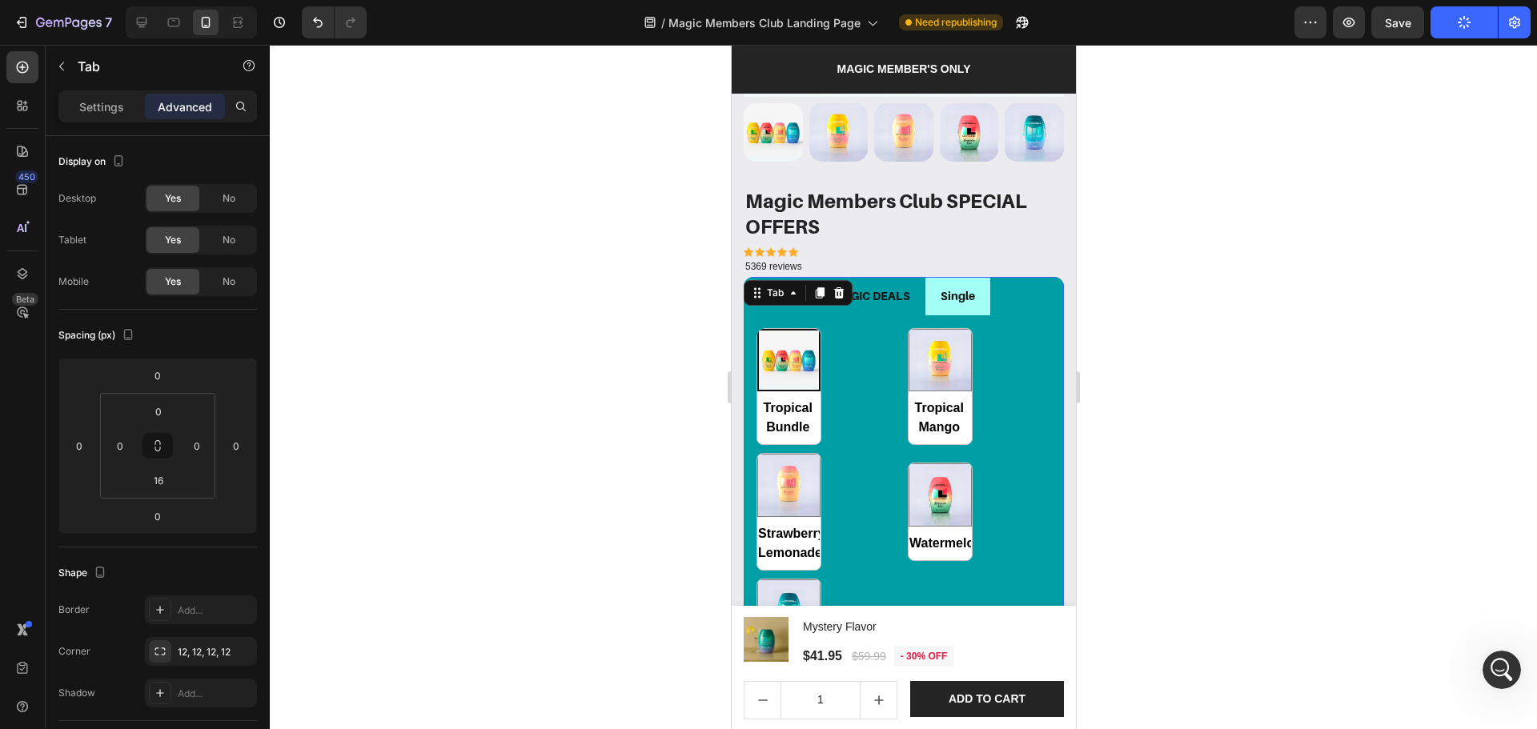
click at [925, 296] on li "Single" at bounding box center [957, 296] width 65 height 38
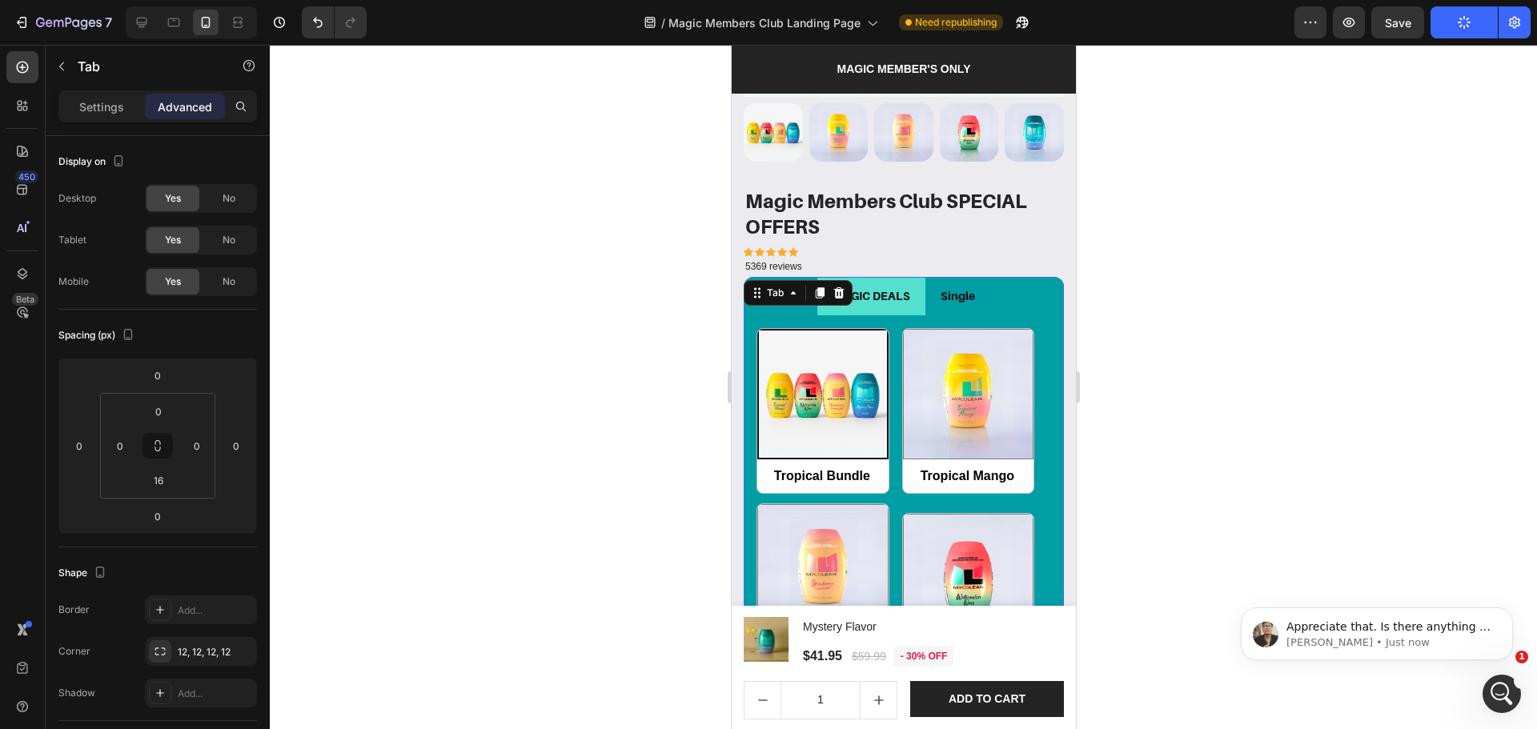
scroll to position [0, 0]
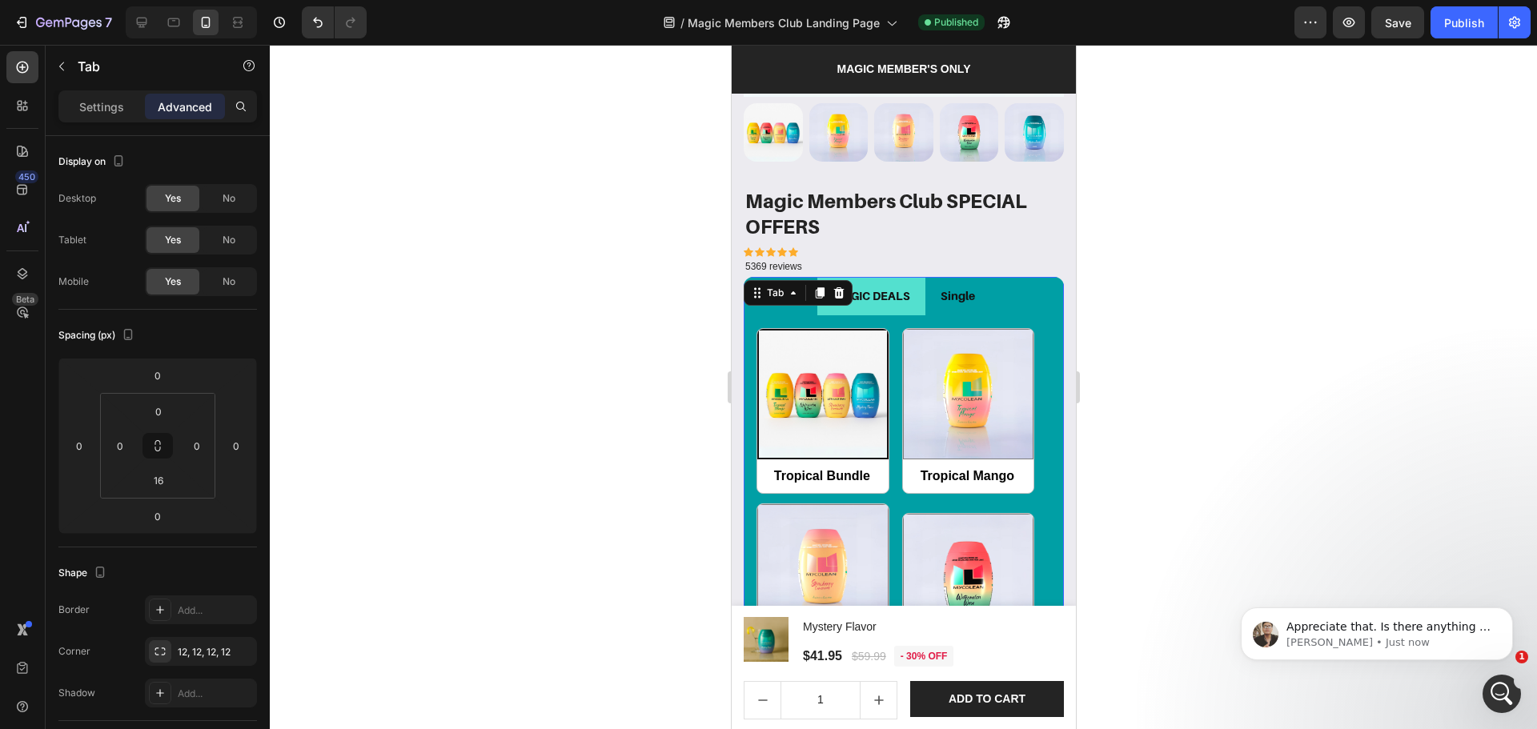
click at [1025, 277] on ul "MAGIC DEALS Single" at bounding box center [903, 296] width 320 height 38
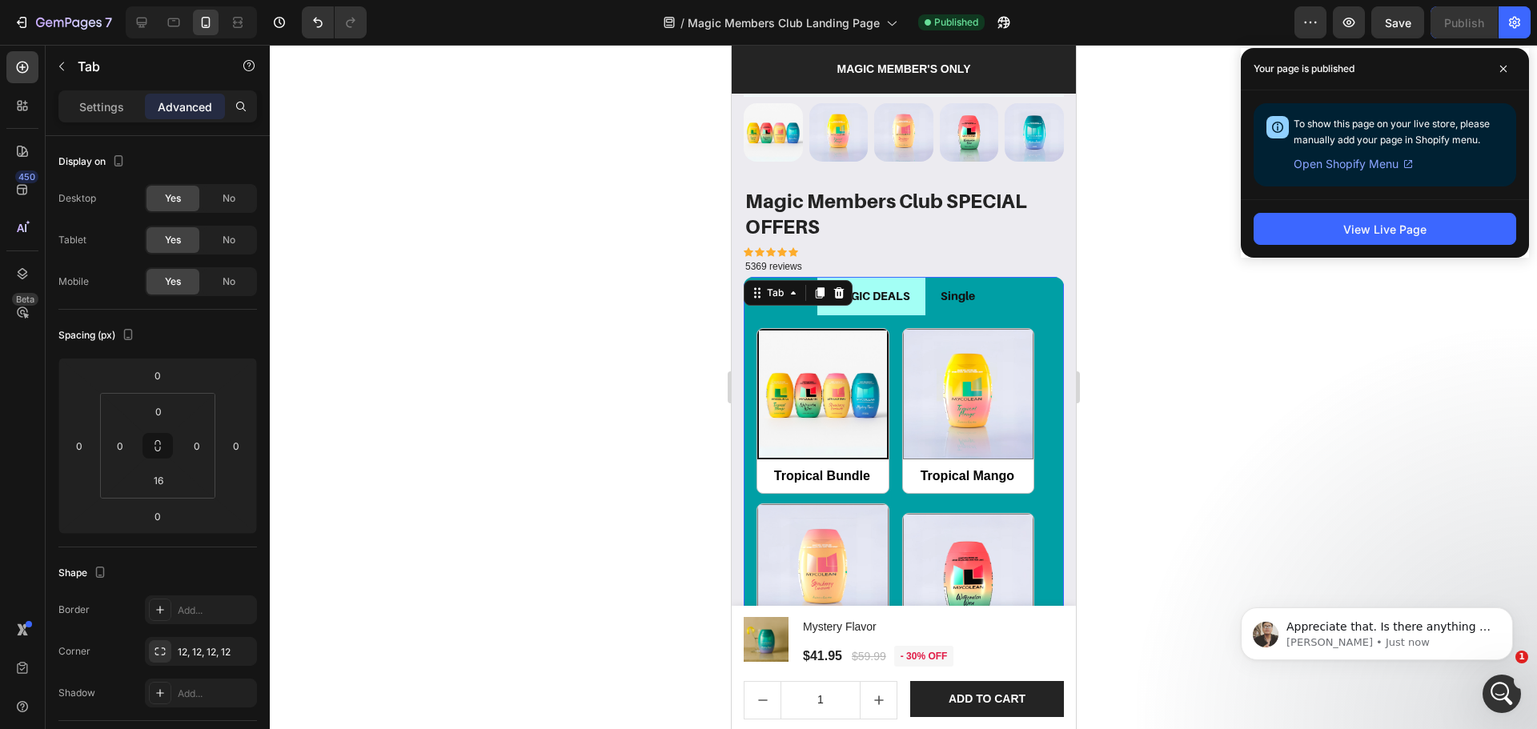
click at [909, 291] on li "MAGIC DEALS" at bounding box center [871, 296] width 108 height 38
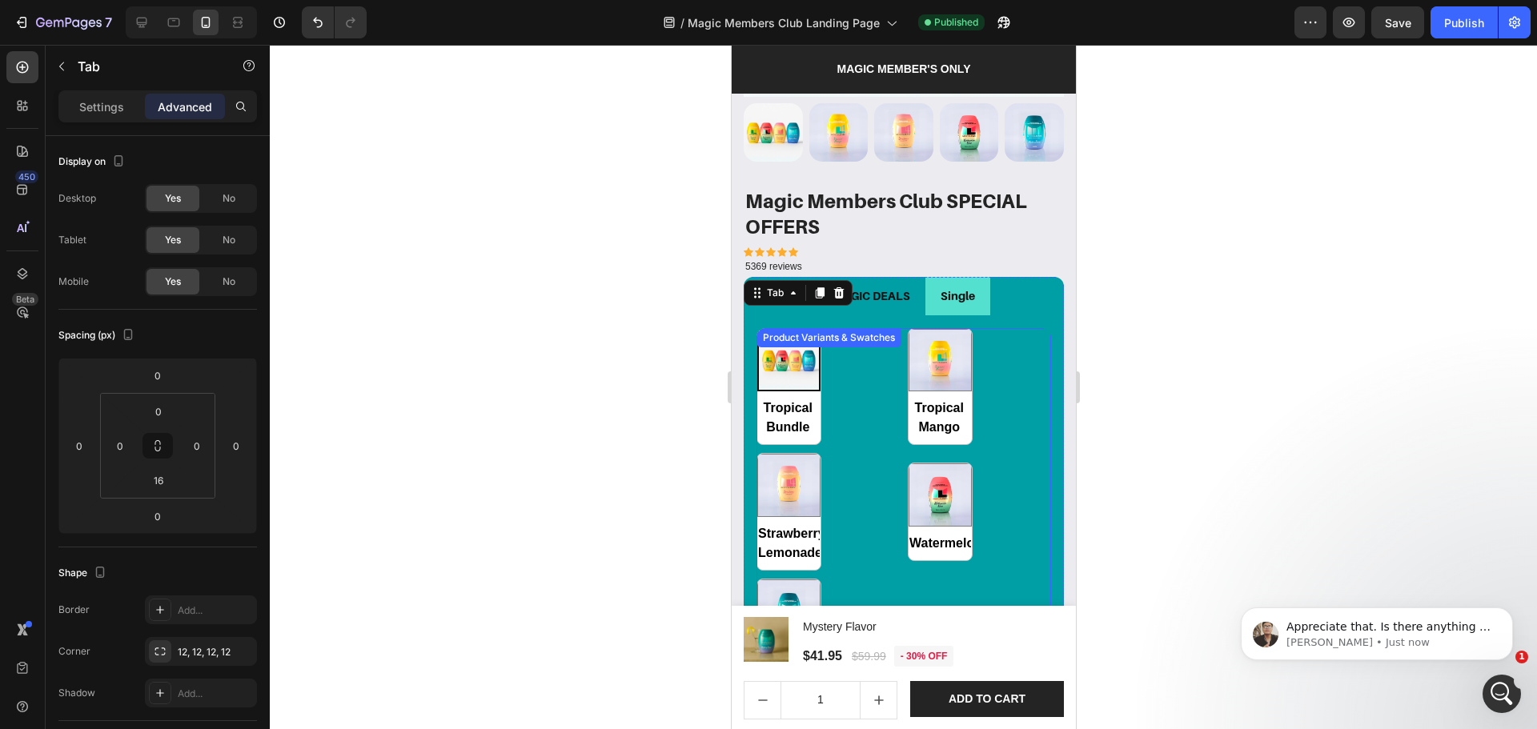
click at [873, 391] on div "Tropical Bundle Tropical Bundle Tropical Mango Tropical Mango Strawberry Lemona…" at bounding box center [903, 512] width 295 height 368
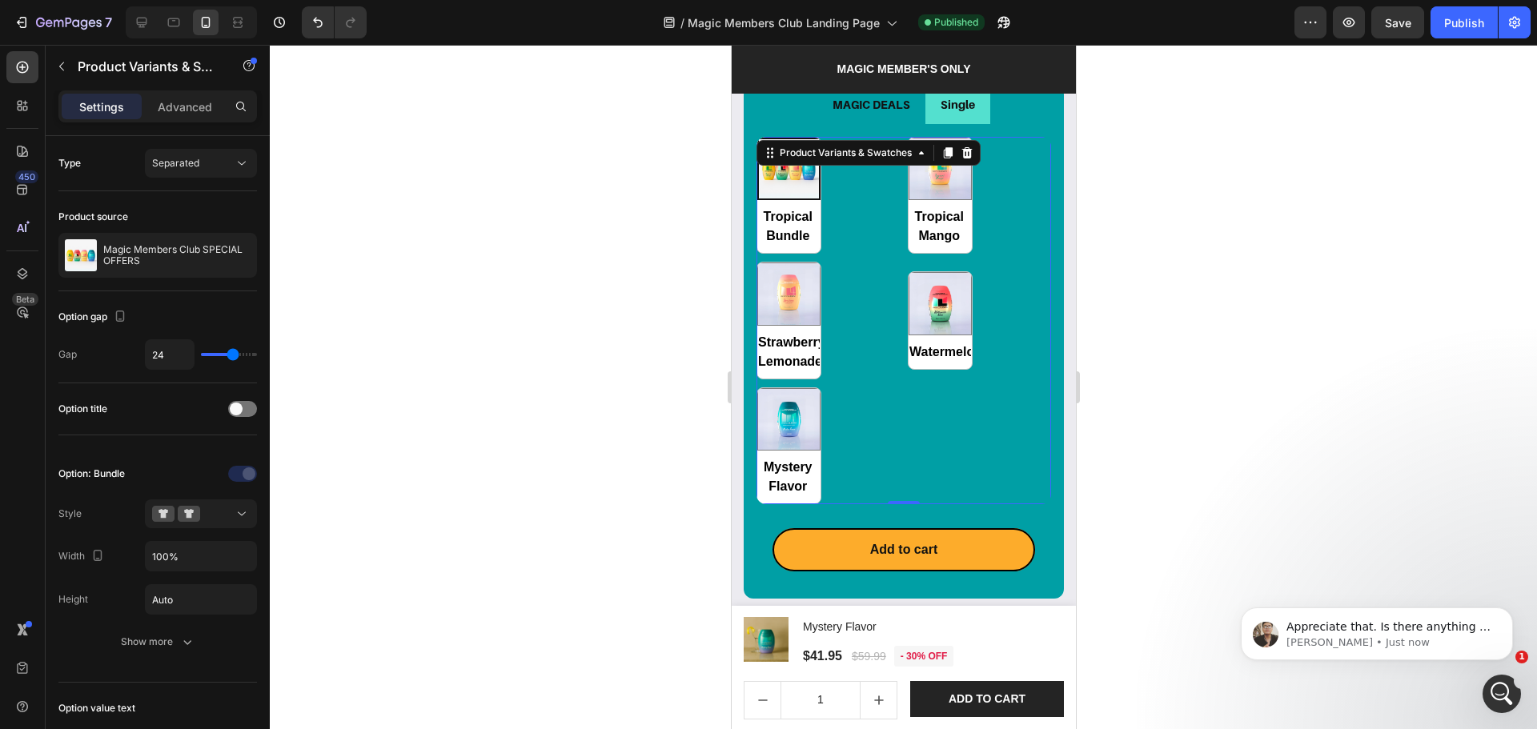
scroll to position [1992, 0]
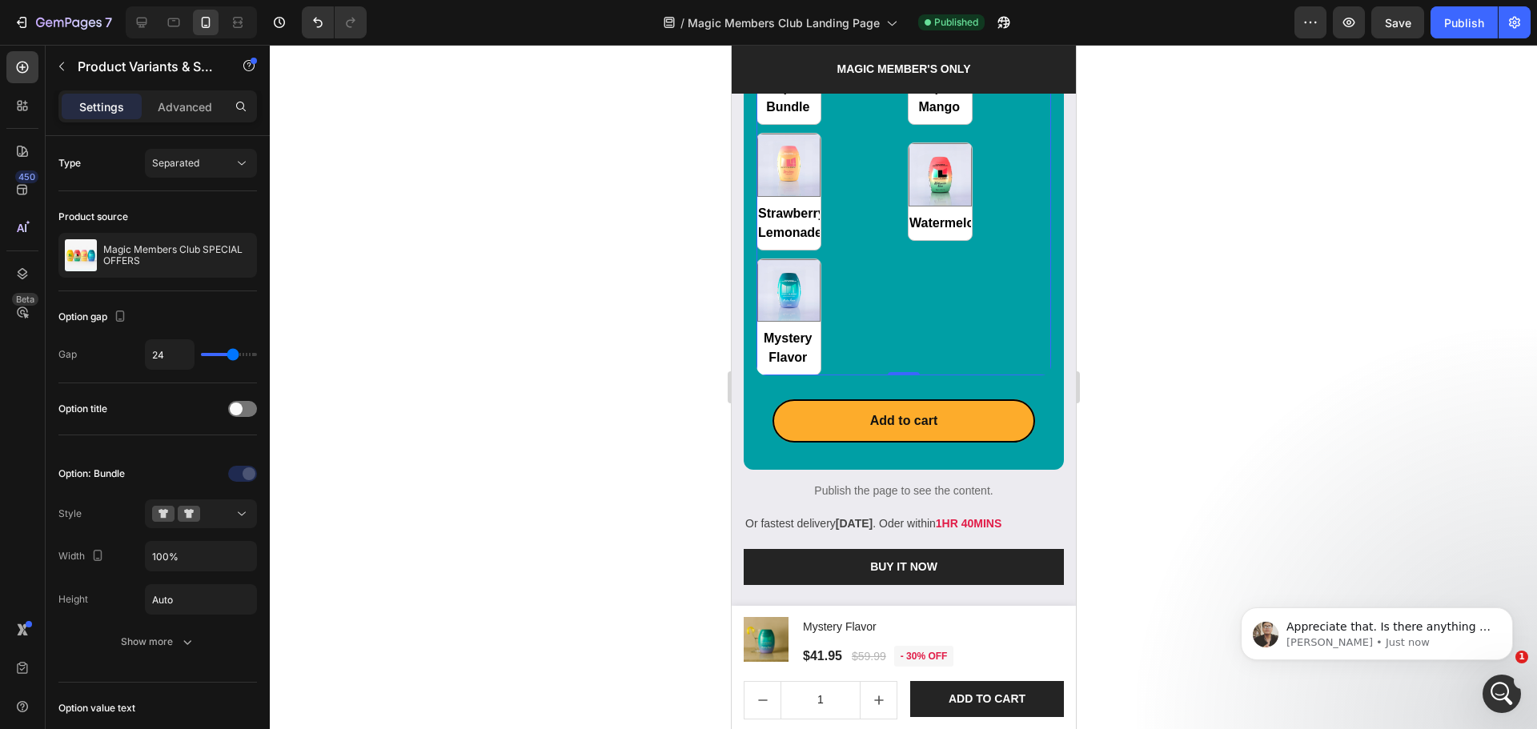
click at [1201, 414] on div at bounding box center [903, 387] width 1267 height 684
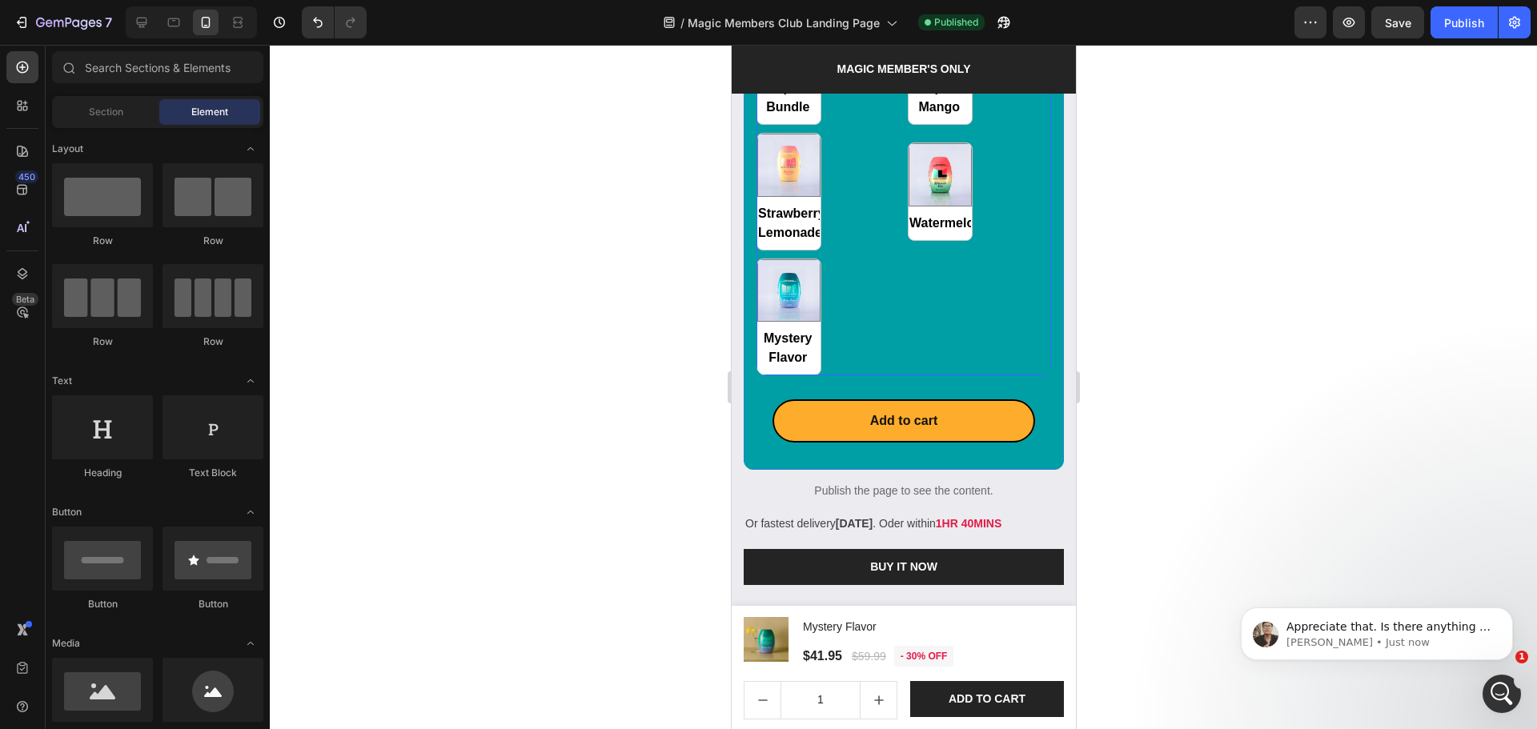
click at [909, 304] on div "Tropical Bundle Tropical Bundle Tropical Mango Tropical Mango Strawberry Lemona…" at bounding box center [903, 192] width 295 height 368
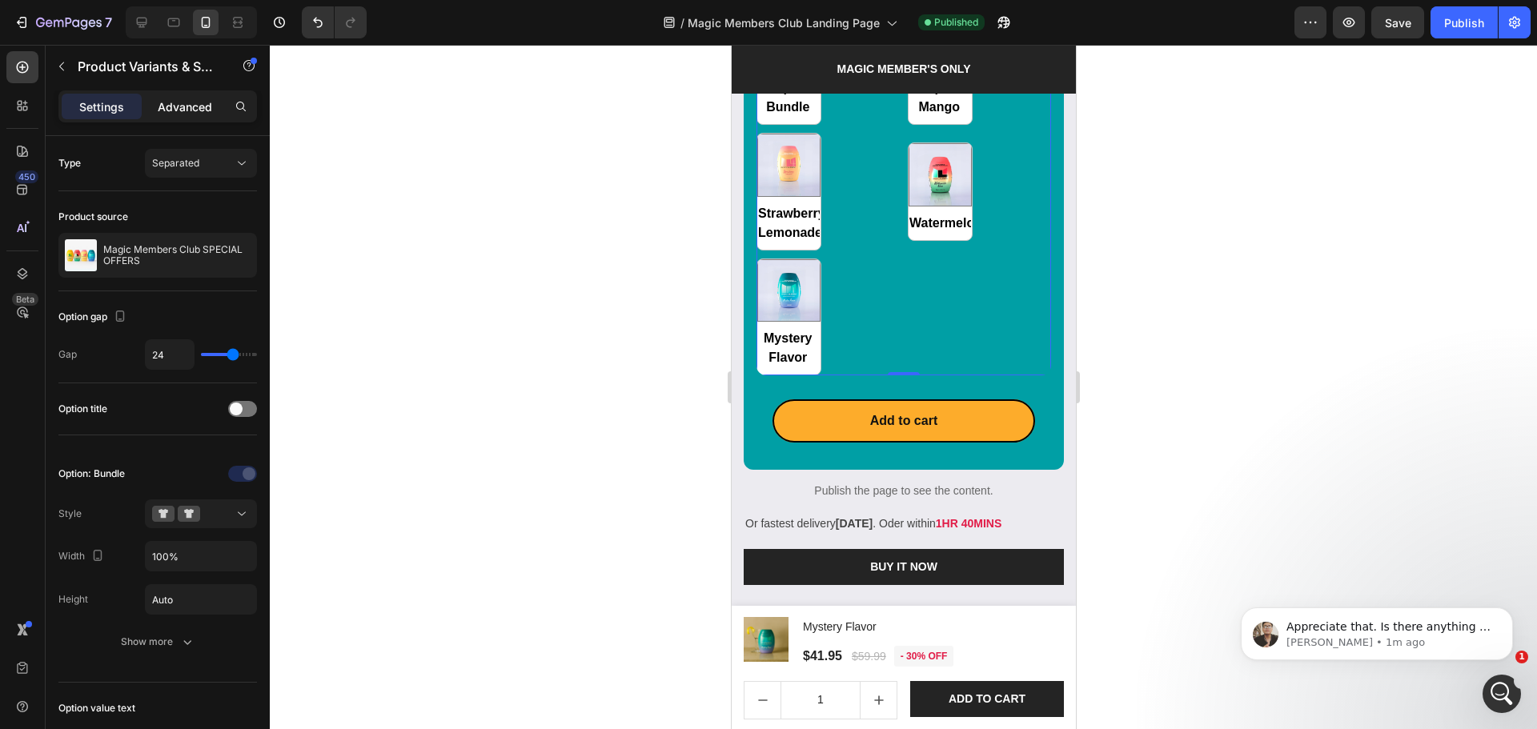
click at [182, 110] on p "Advanced" at bounding box center [185, 106] width 54 height 17
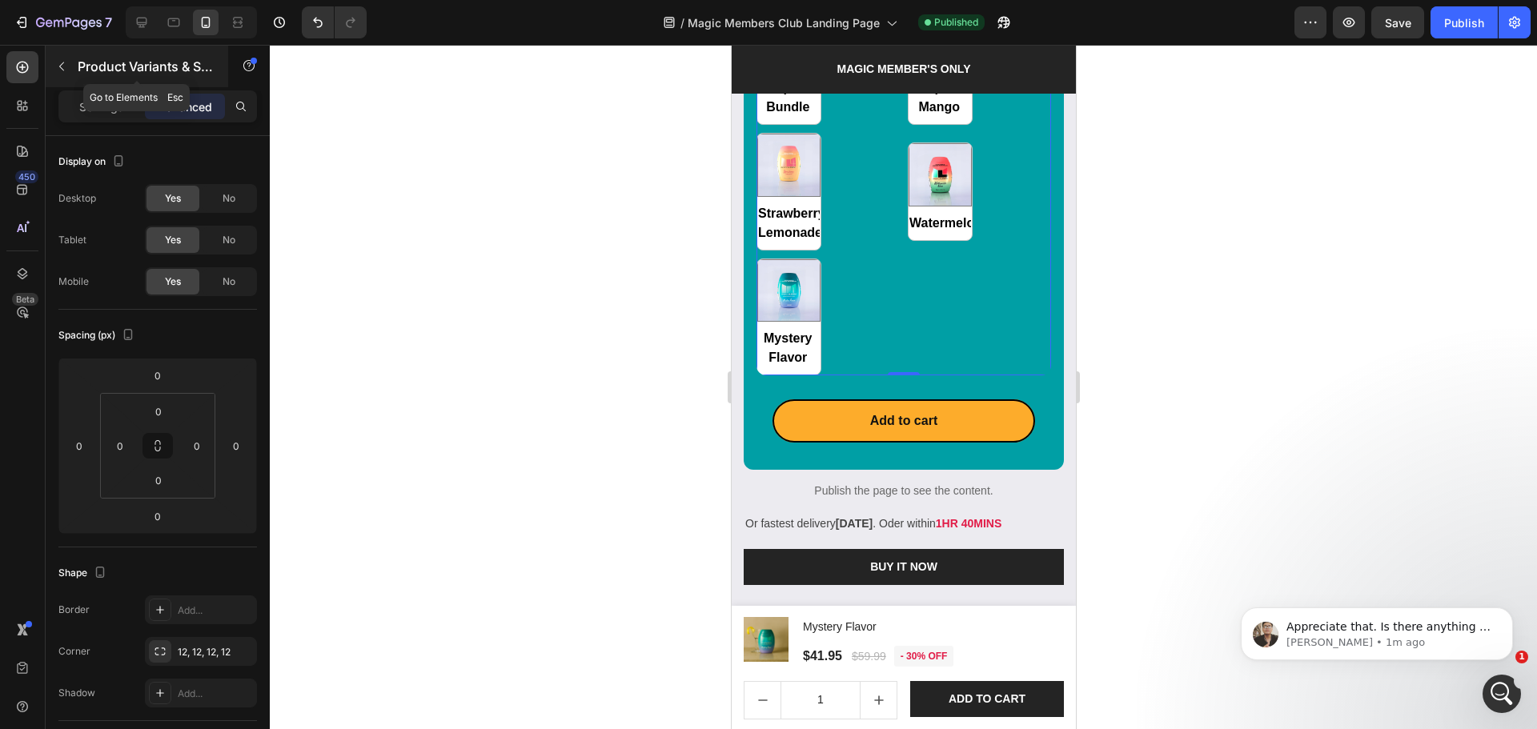
click at [54, 65] on button "button" at bounding box center [62, 67] width 26 height 26
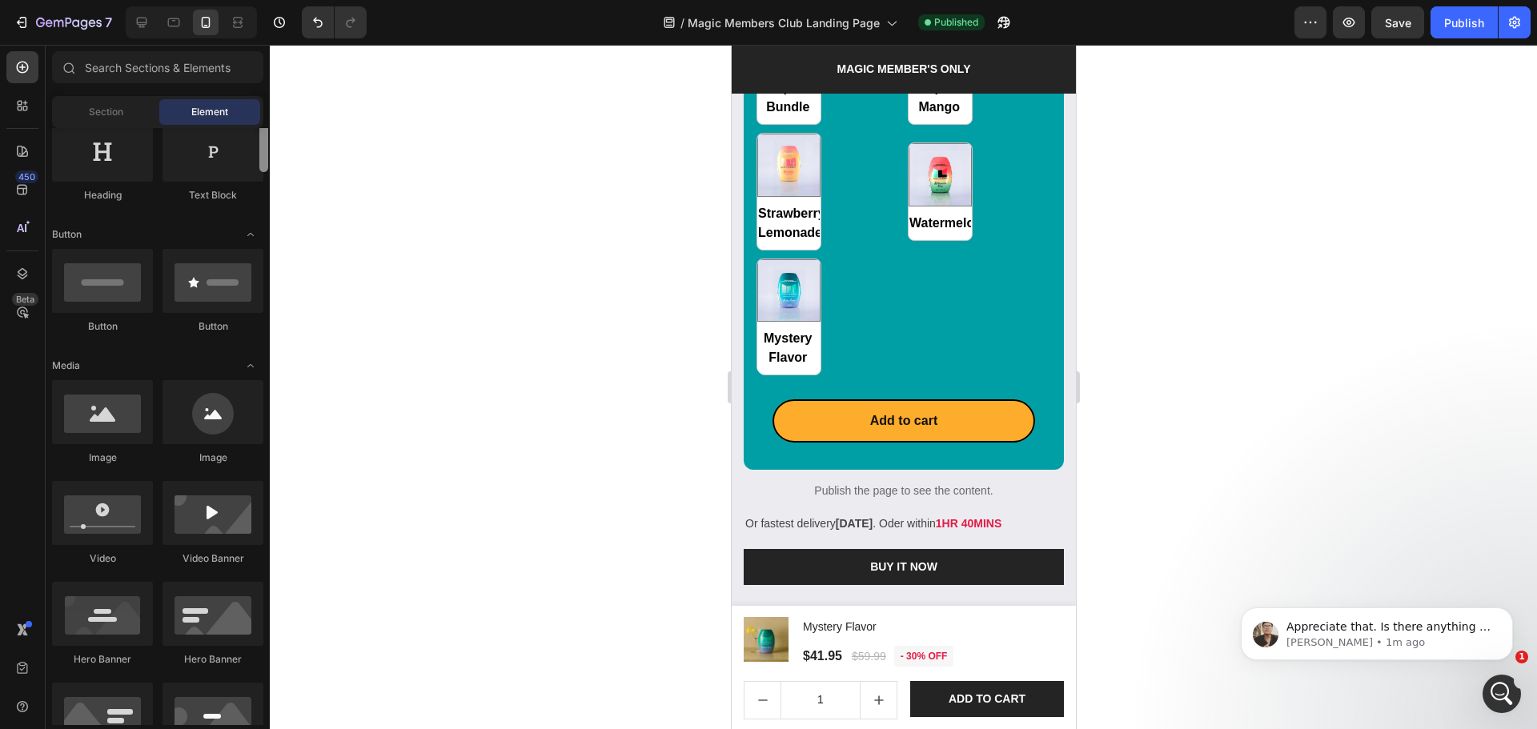
scroll to position [0, 0]
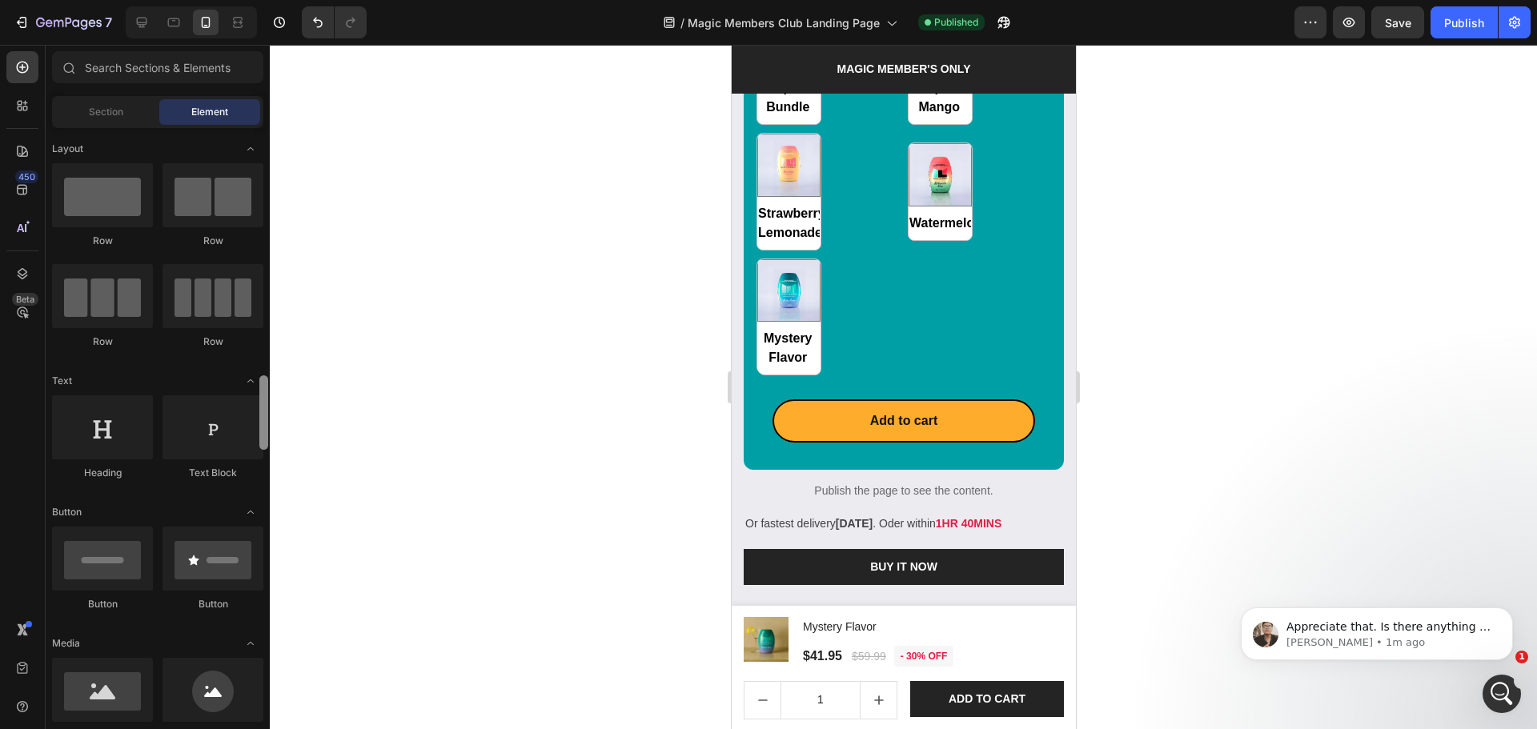
drag, startPoint x: 261, startPoint y: 193, endPoint x: 367, endPoint y: 45, distance: 181.9
click at [275, 0] on div "7 Version history / Magic Members Club Landing Page Published Preview Save Publ…" at bounding box center [768, 0] width 1537 height 0
